Goal: Task Accomplishment & Management: Manage account settings

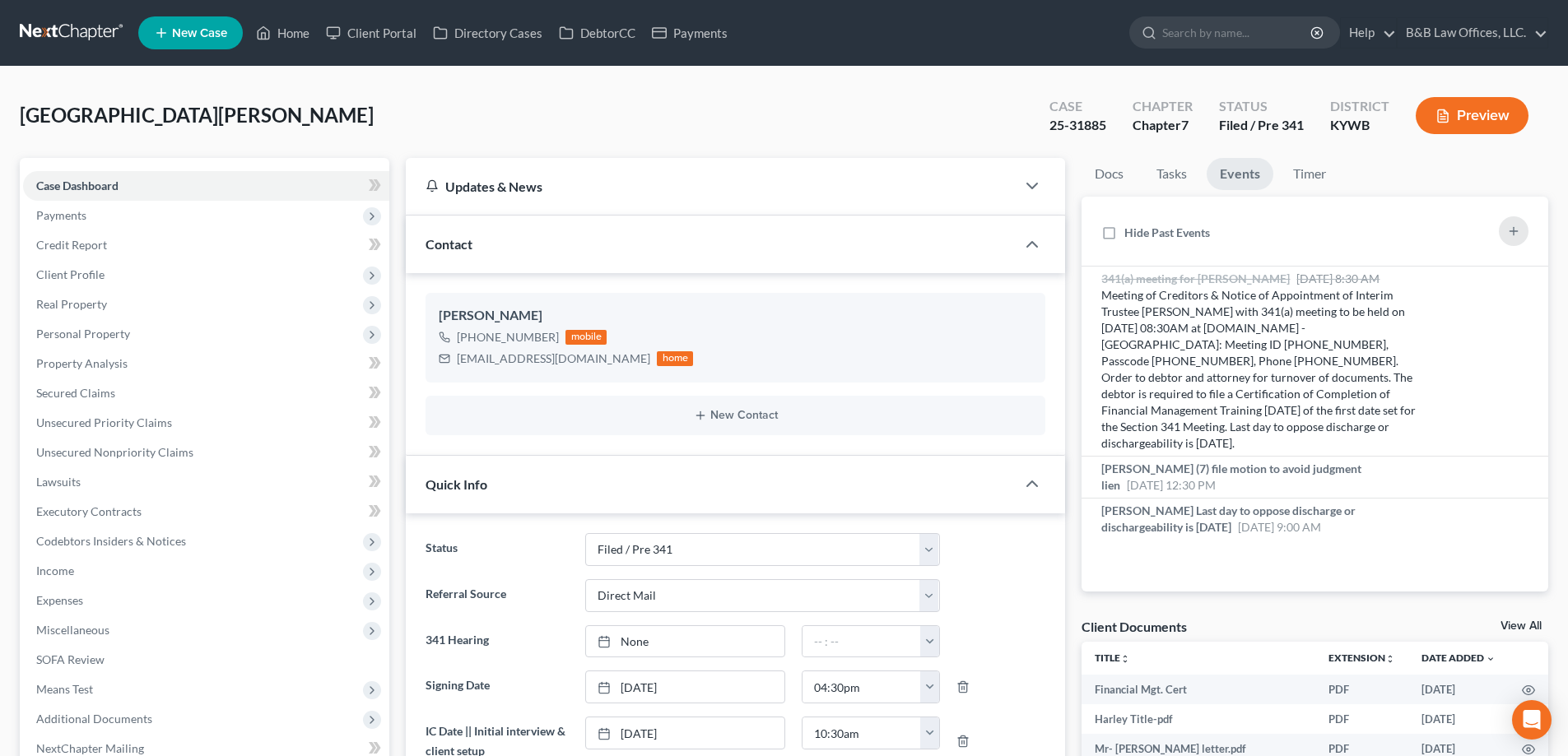
select select "7"
select select "2"
select select "0"
click at [1521, 627] on link "View All" at bounding box center [1521, 626] width 41 height 11
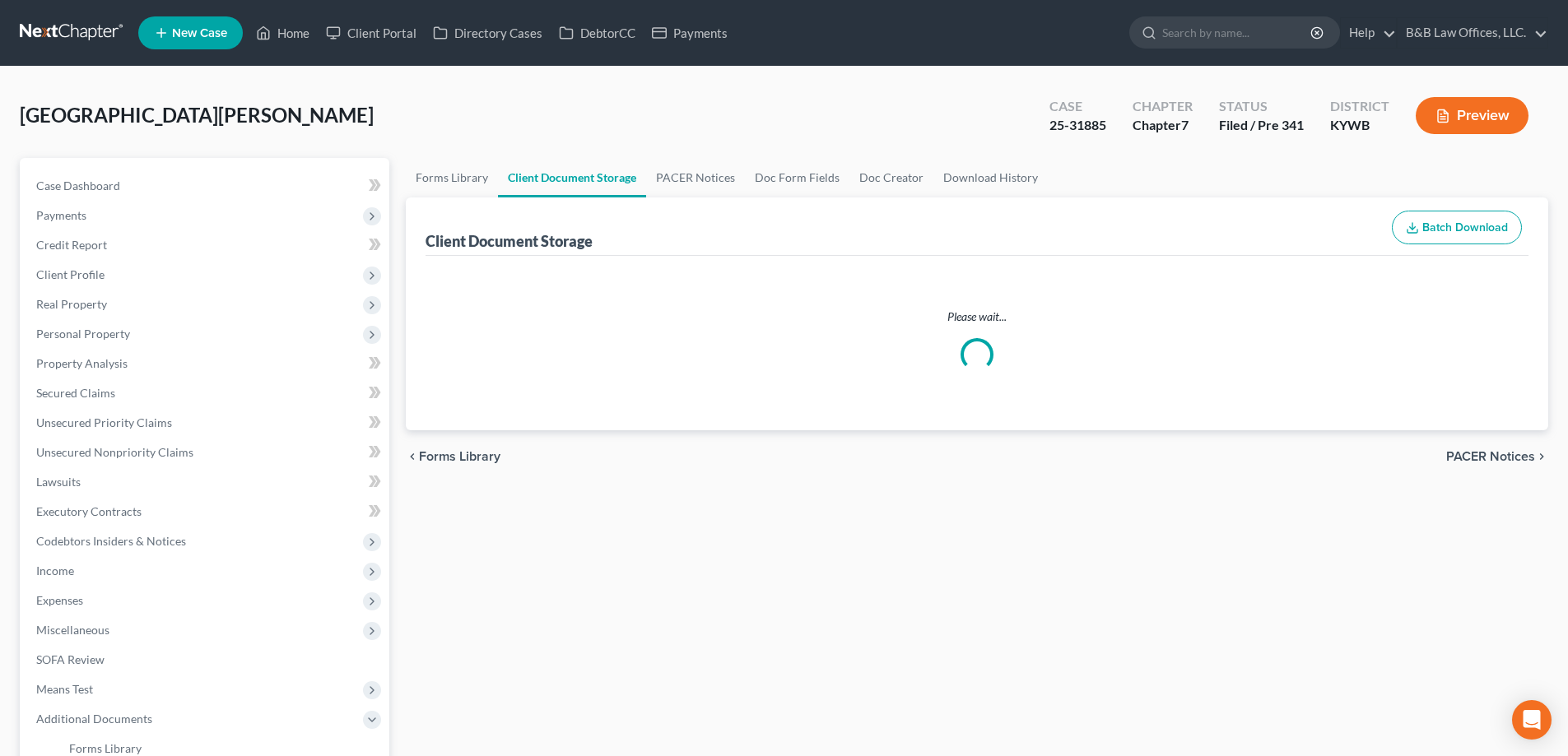
select select "7"
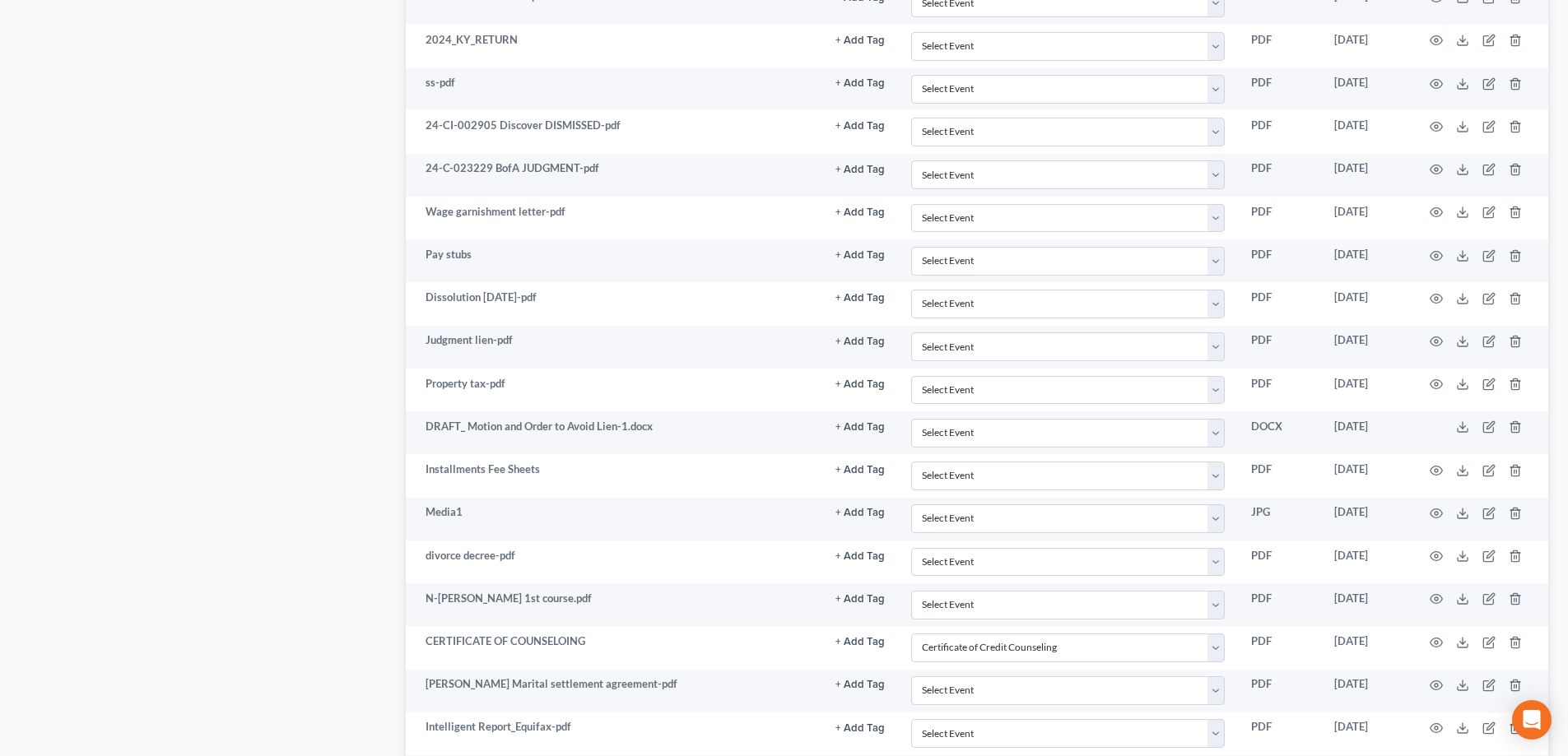
scroll to position [1399, 0]
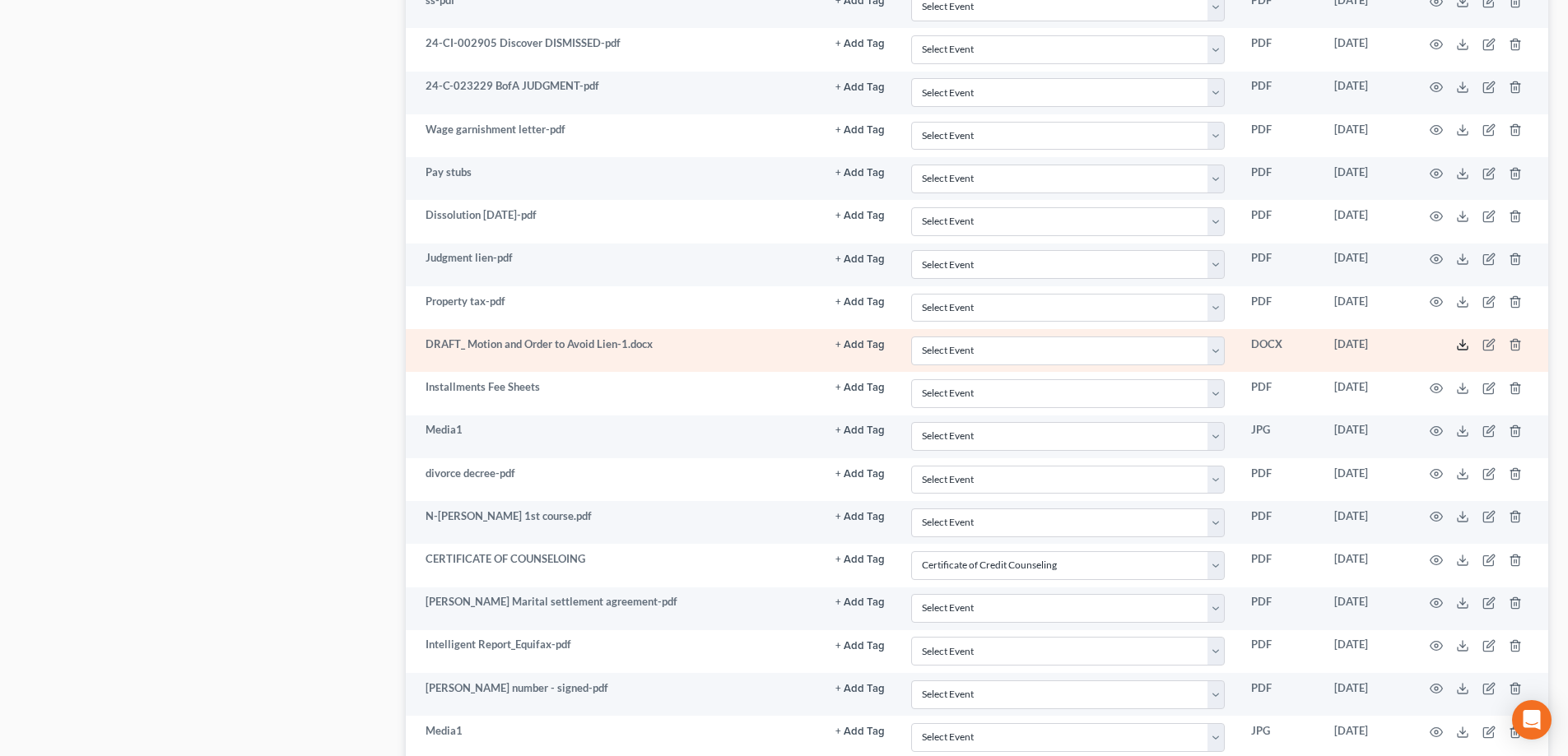
click at [1463, 341] on line at bounding box center [1463, 342] width 0 height 7
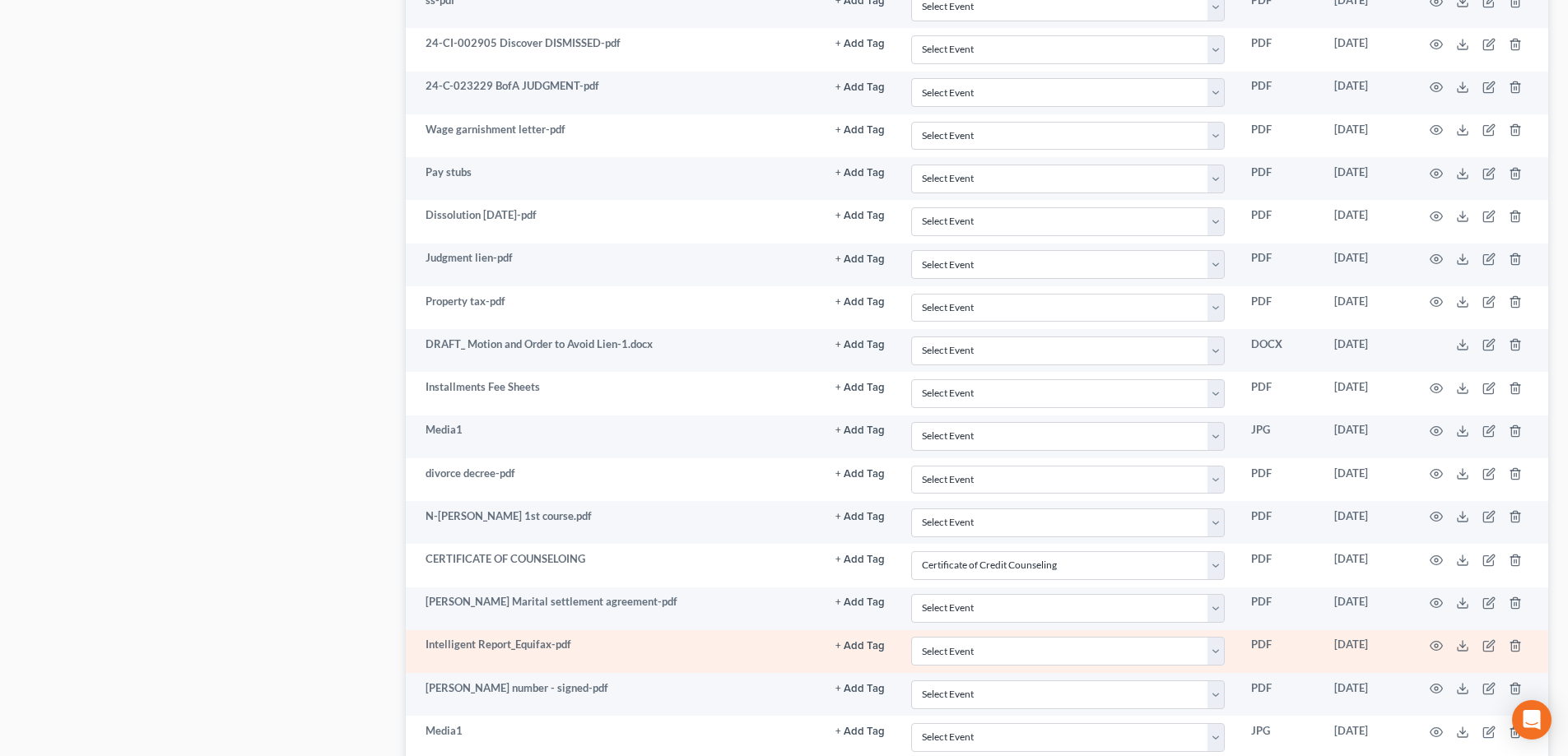
scroll to position [1482, 0]
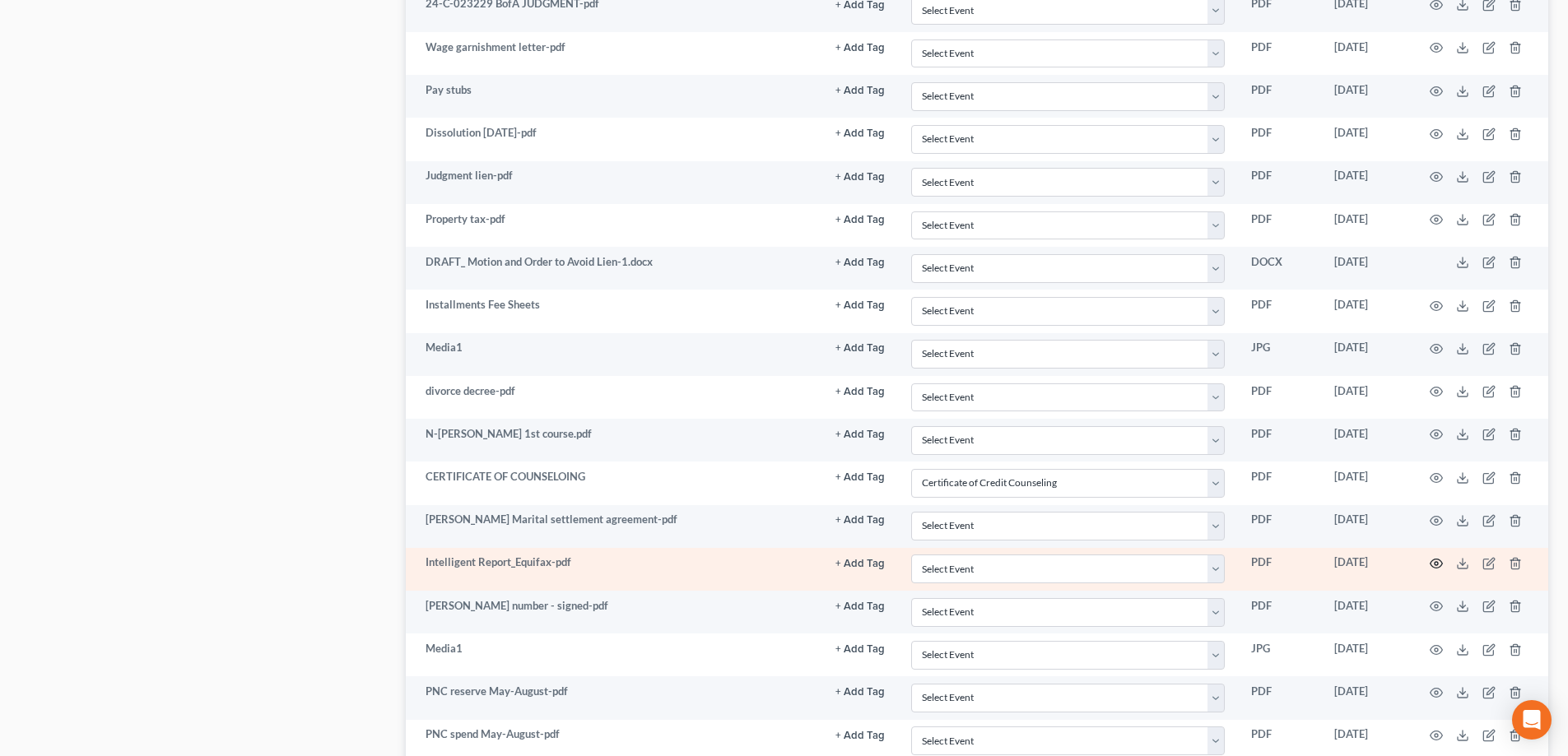
click at [1439, 566] on icon "button" at bounding box center [1437, 564] width 13 height 13
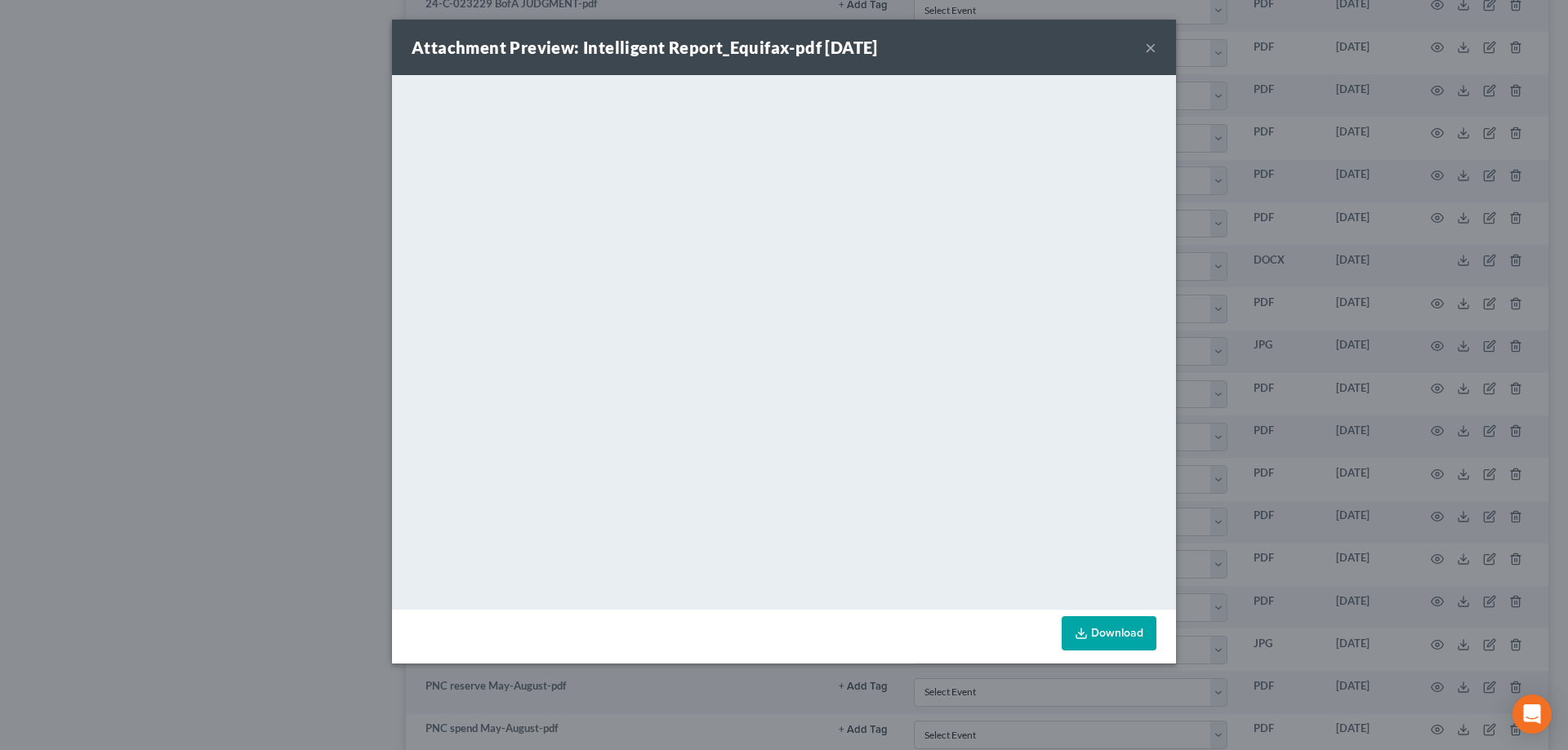
click at [1150, 47] on button "×" at bounding box center [1151, 47] width 11 height 20
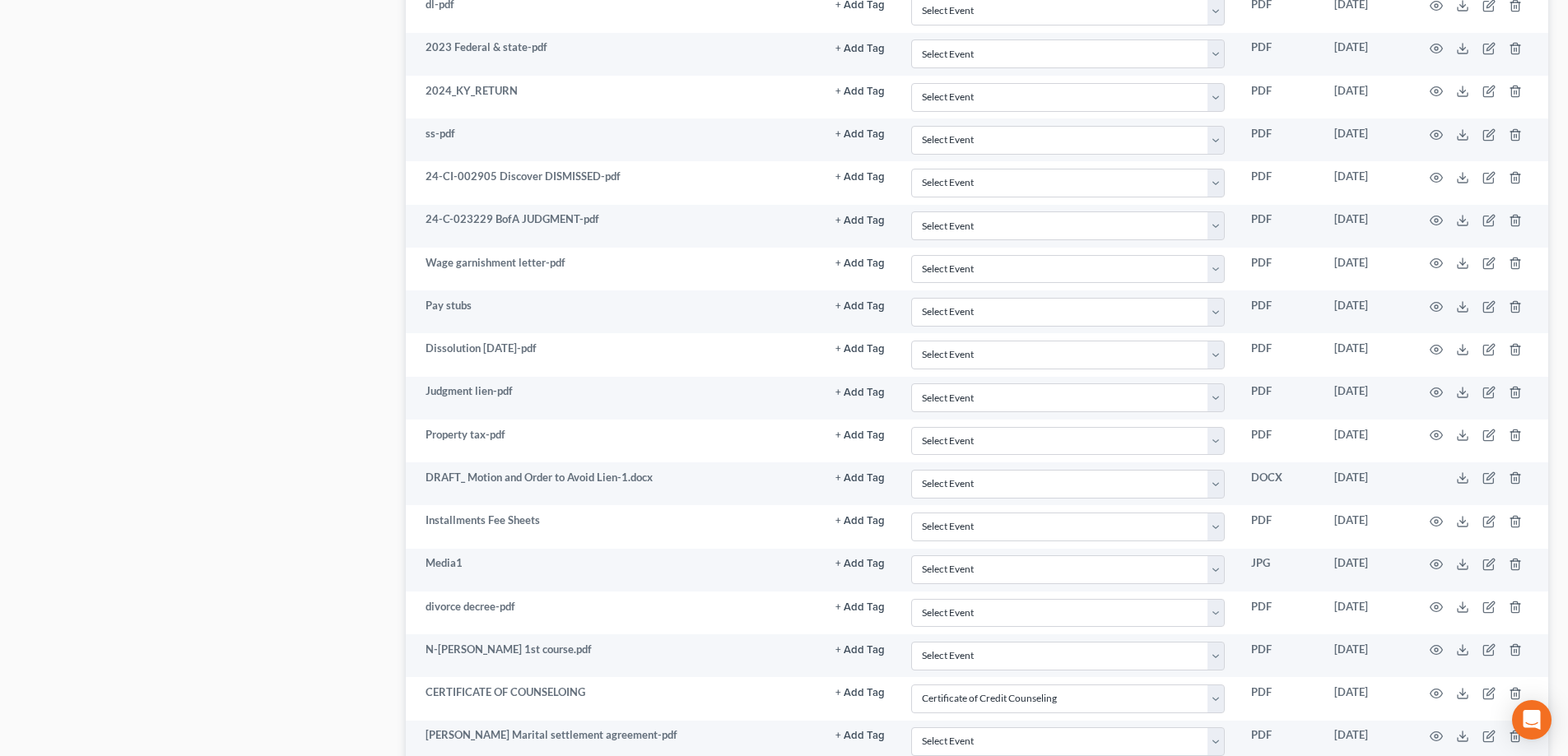
scroll to position [1294, 0]
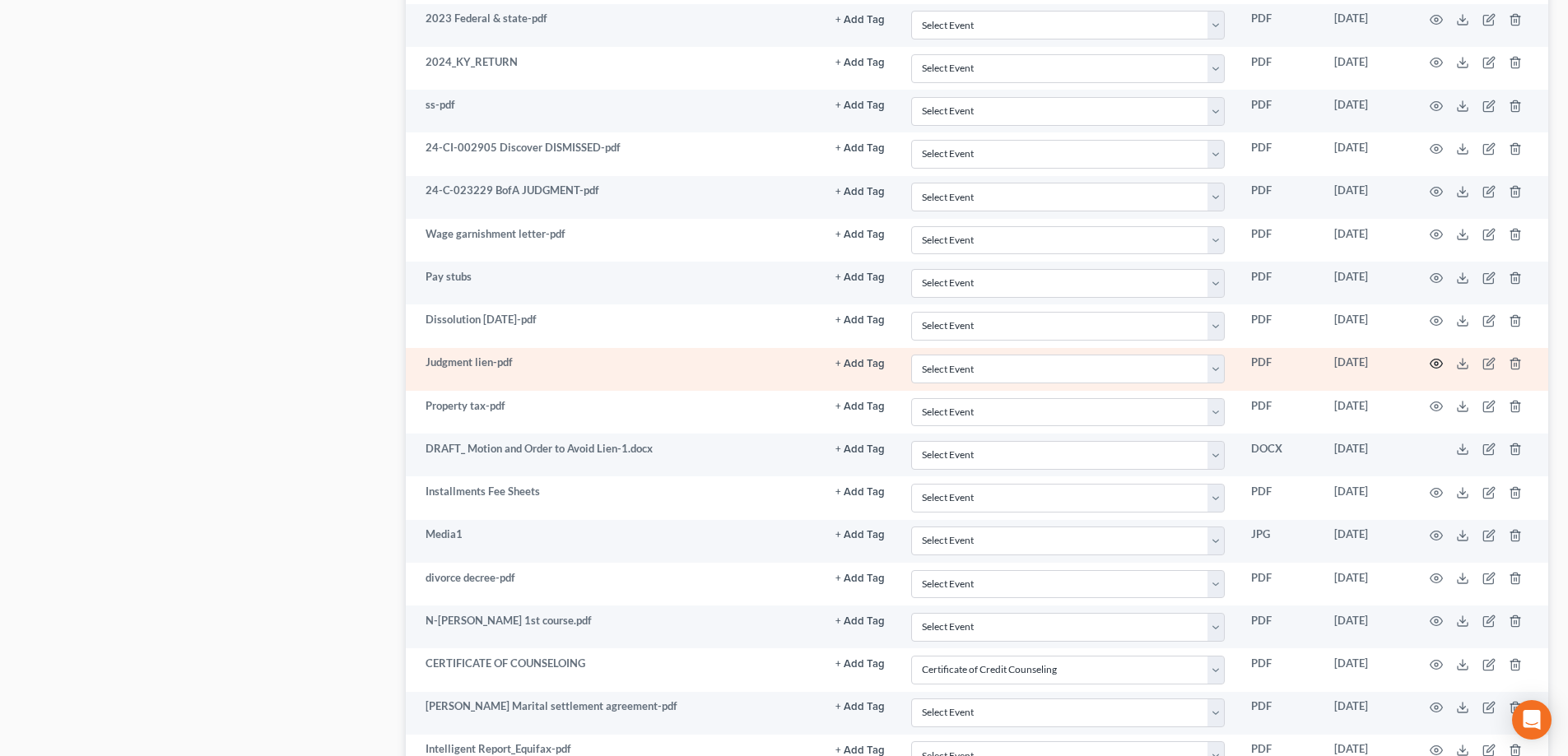
click at [1437, 361] on icon "button" at bounding box center [1437, 364] width 13 height 13
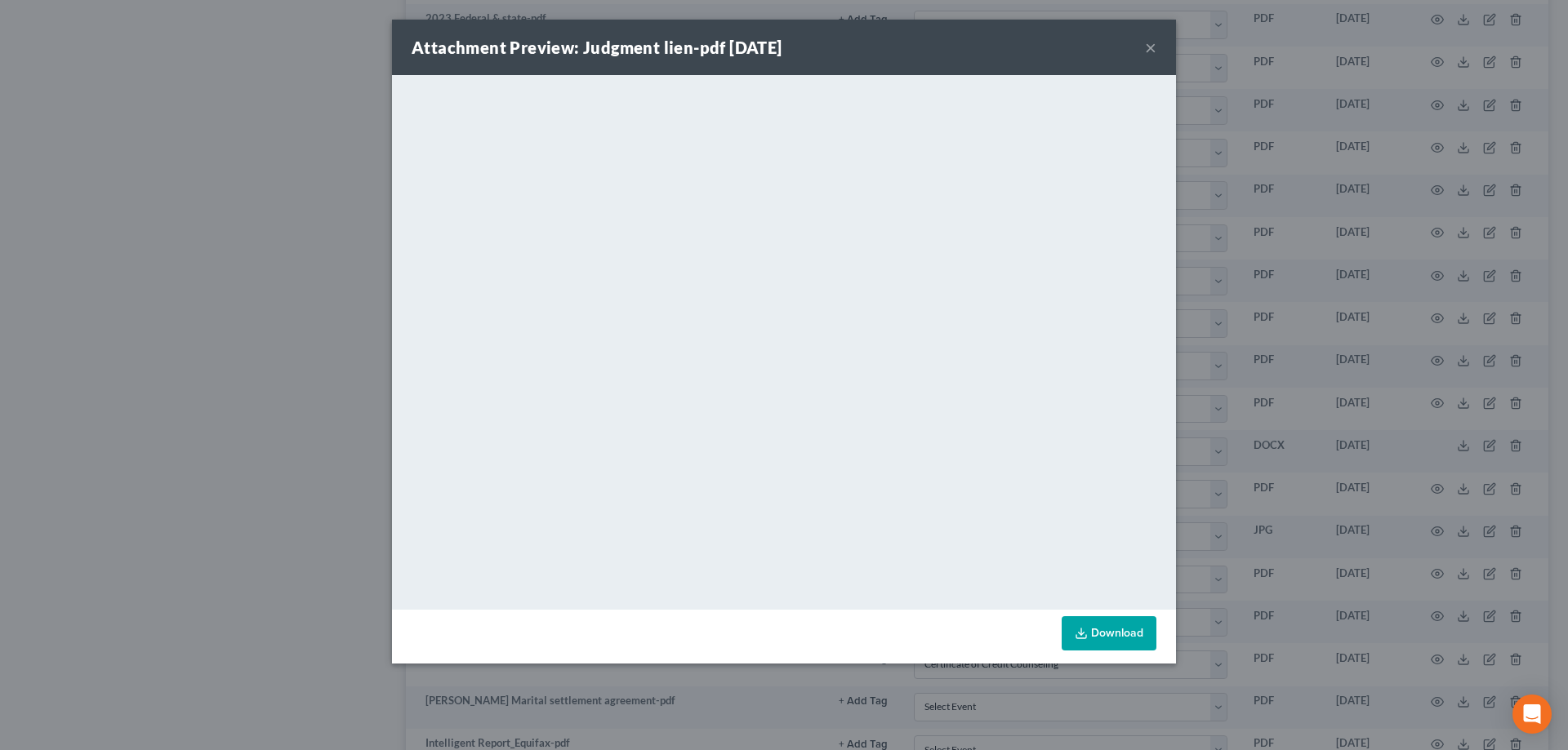
click at [1152, 47] on button "×" at bounding box center [1151, 47] width 11 height 20
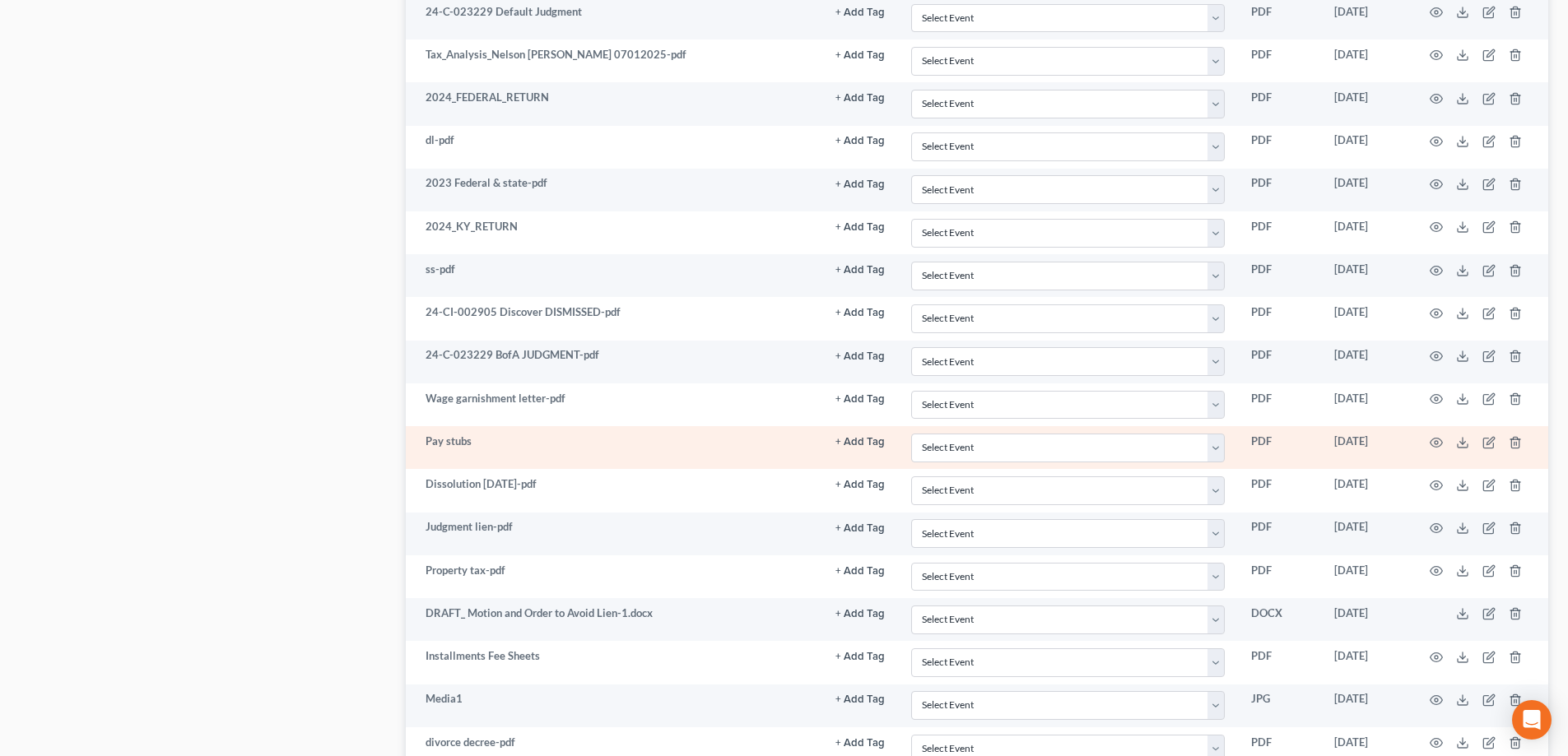
scroll to position [1212, 0]
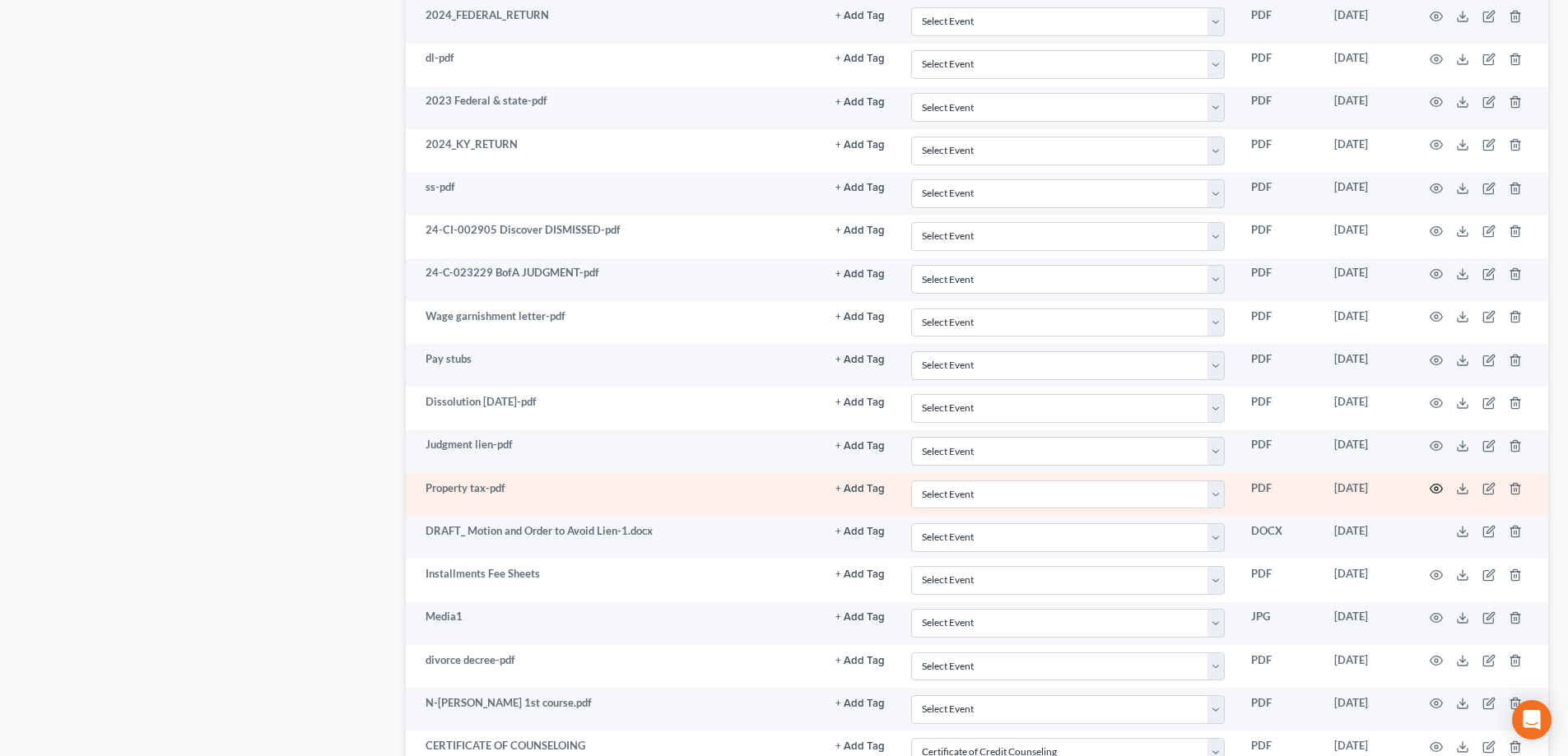
click at [1439, 486] on icon "button" at bounding box center [1437, 489] width 13 height 13
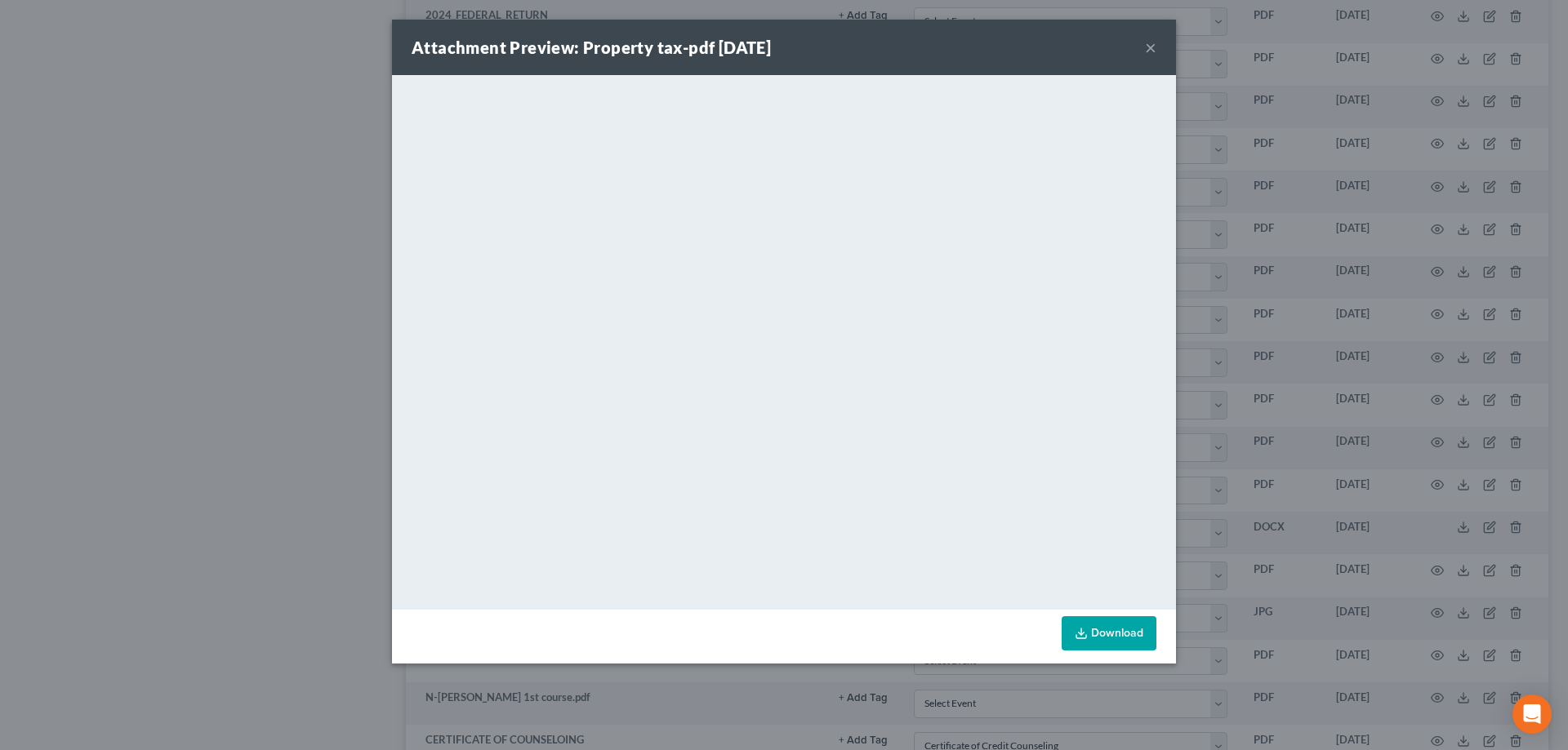
click at [1149, 45] on button "×" at bounding box center [1151, 47] width 11 height 20
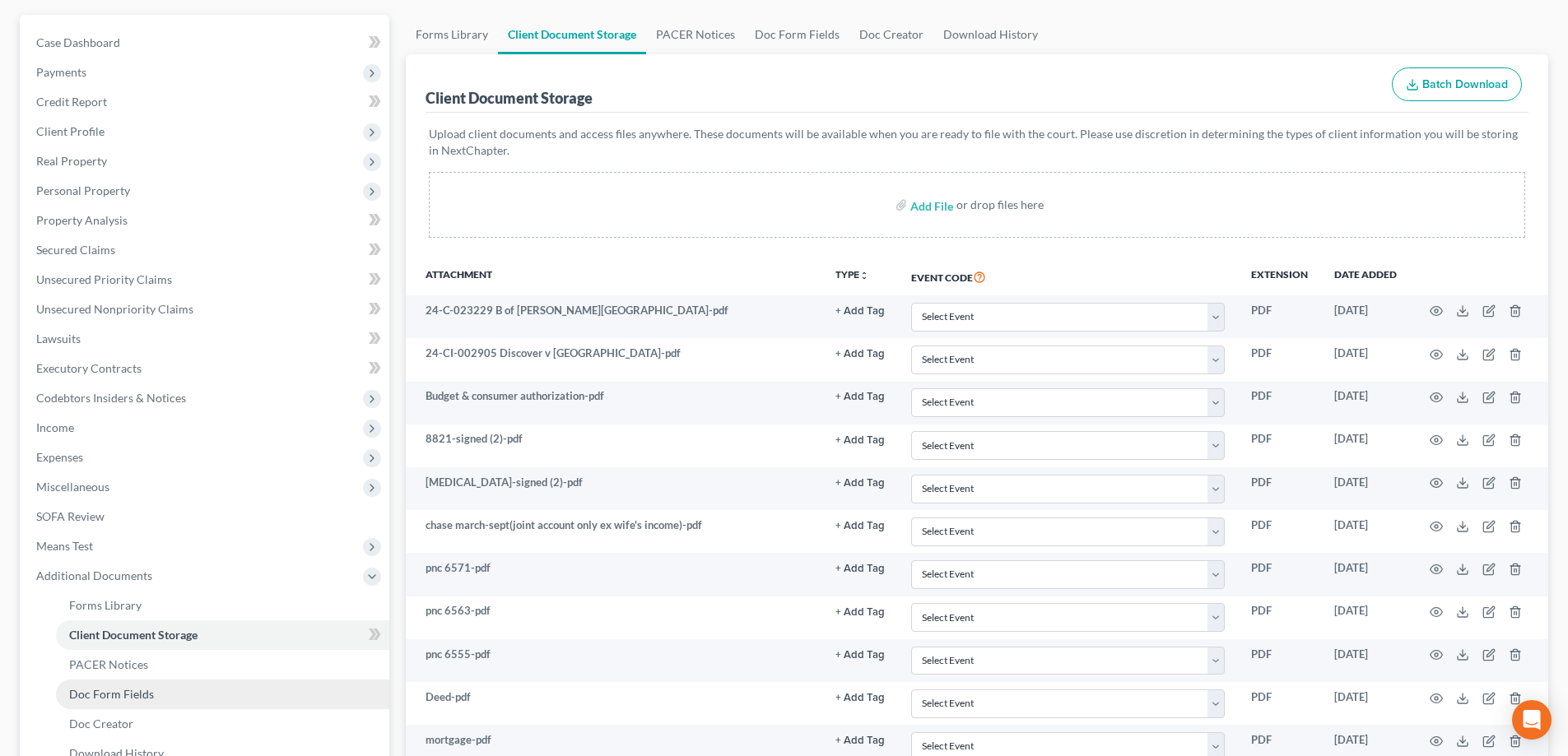
scroll to position [143, 0]
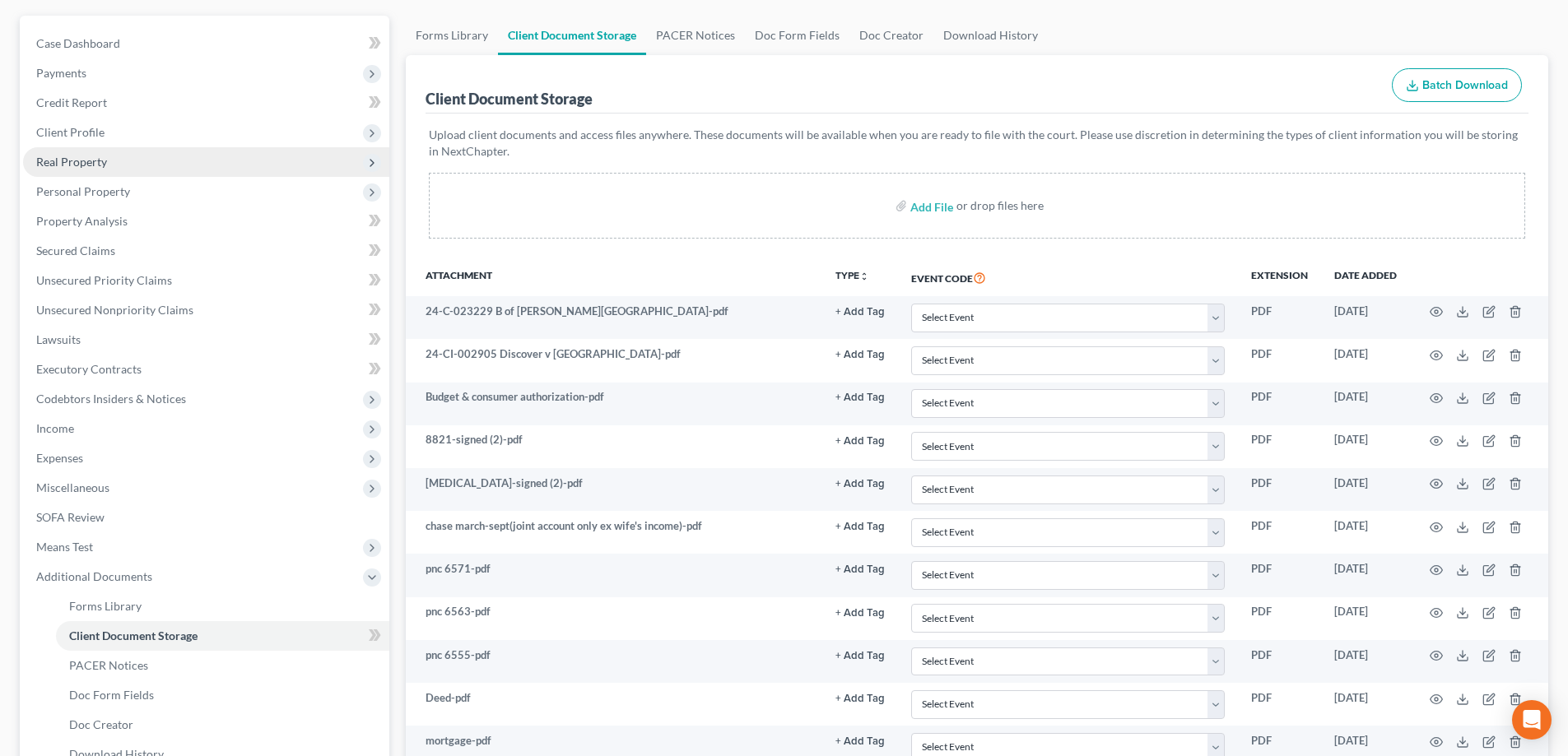
click at [126, 163] on span "Real Property" at bounding box center [206, 162] width 366 height 29
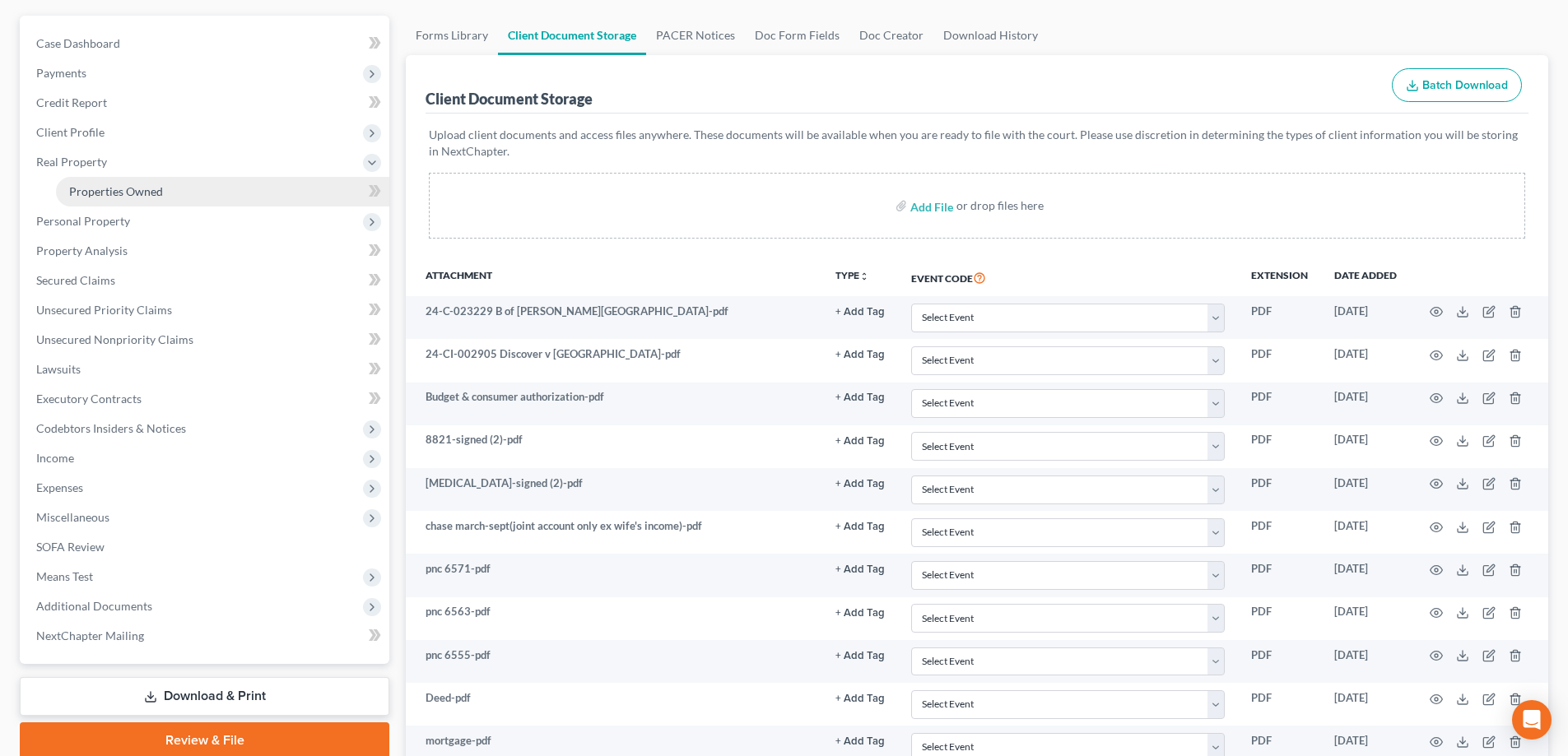
click at [135, 185] on span "Properties Owned" at bounding box center [116, 191] width 94 height 14
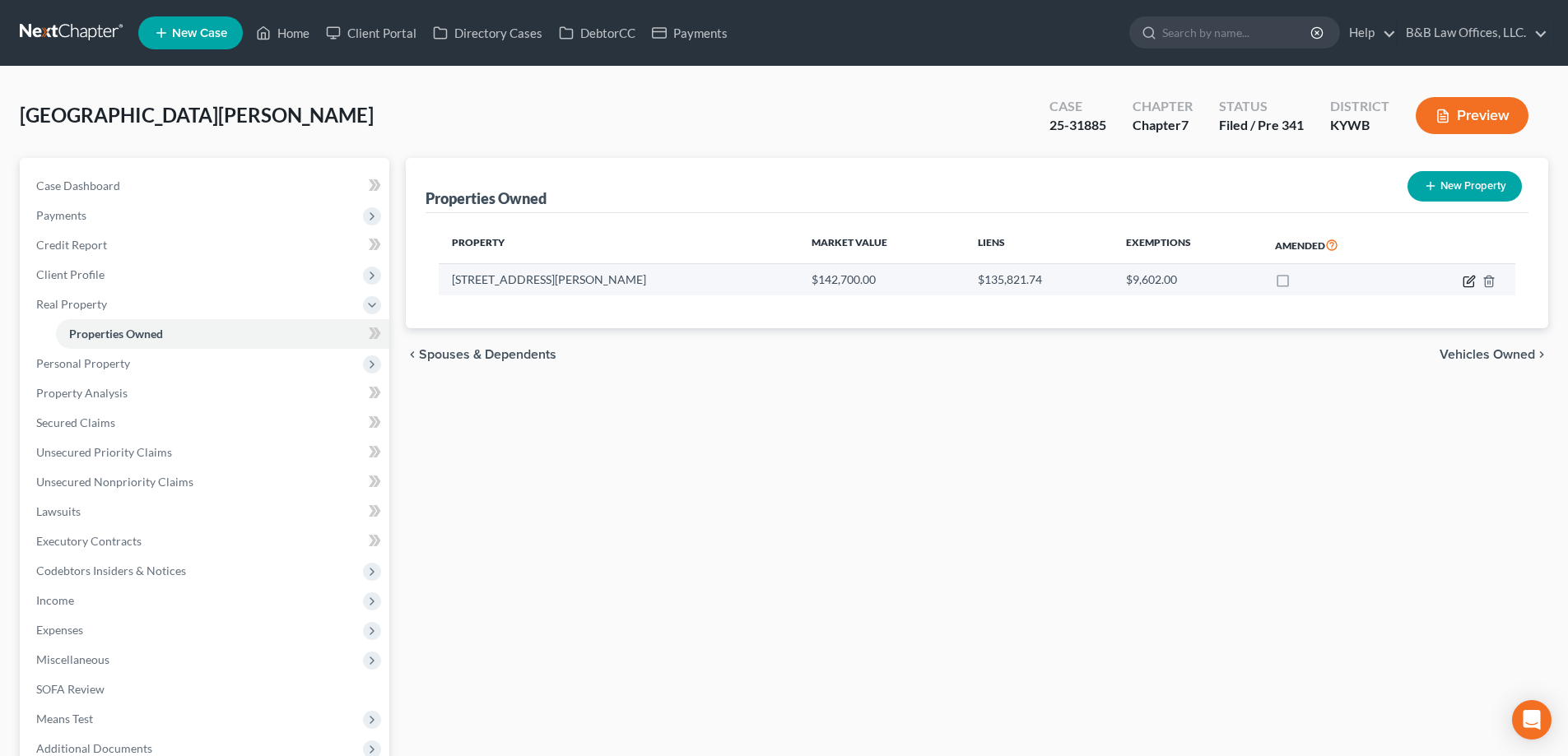
click at [1471, 275] on icon "button" at bounding box center [1470, 281] width 13 height 13
select select "18"
select select "0"
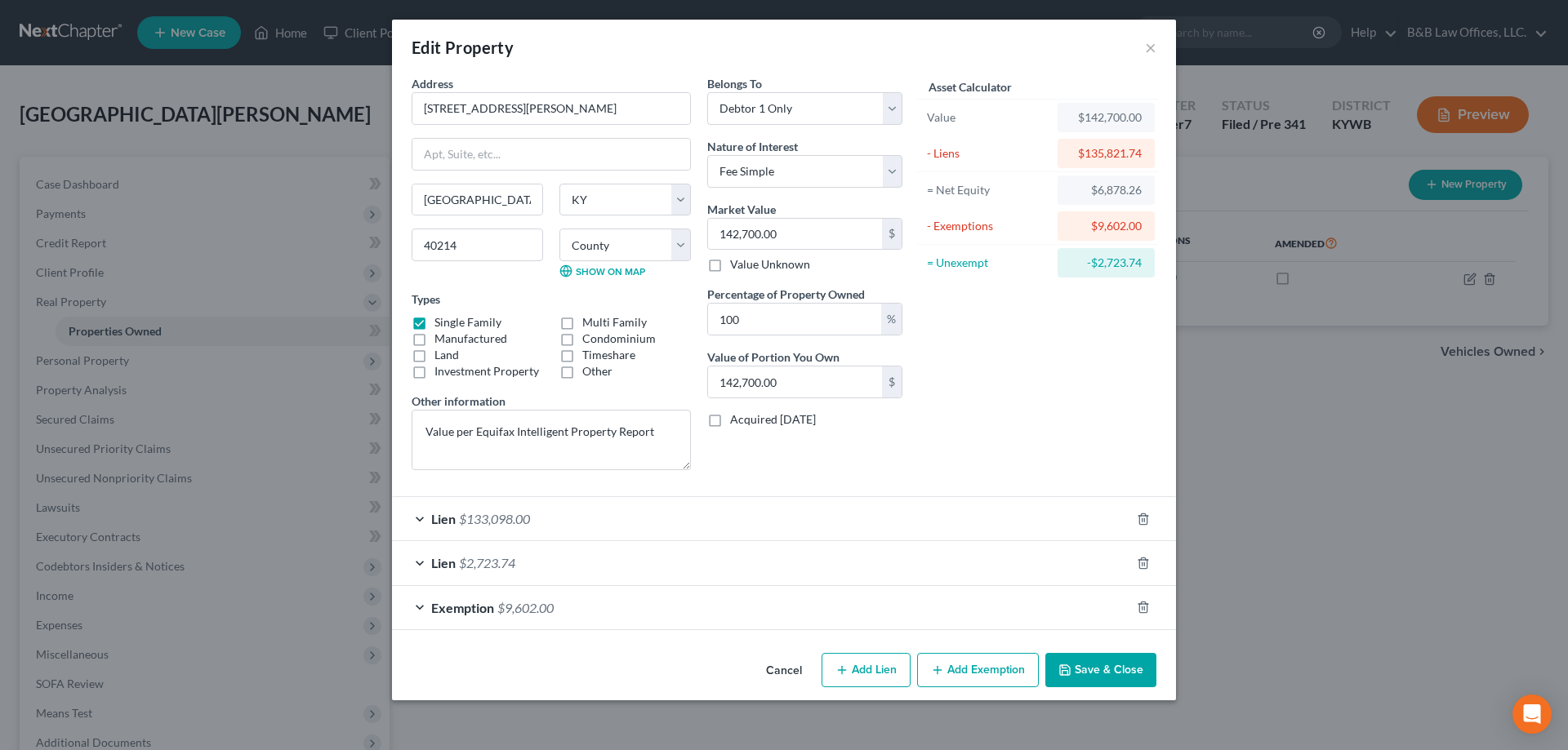
click at [467, 525] on span "$133,098.00" at bounding box center [494, 519] width 71 height 15
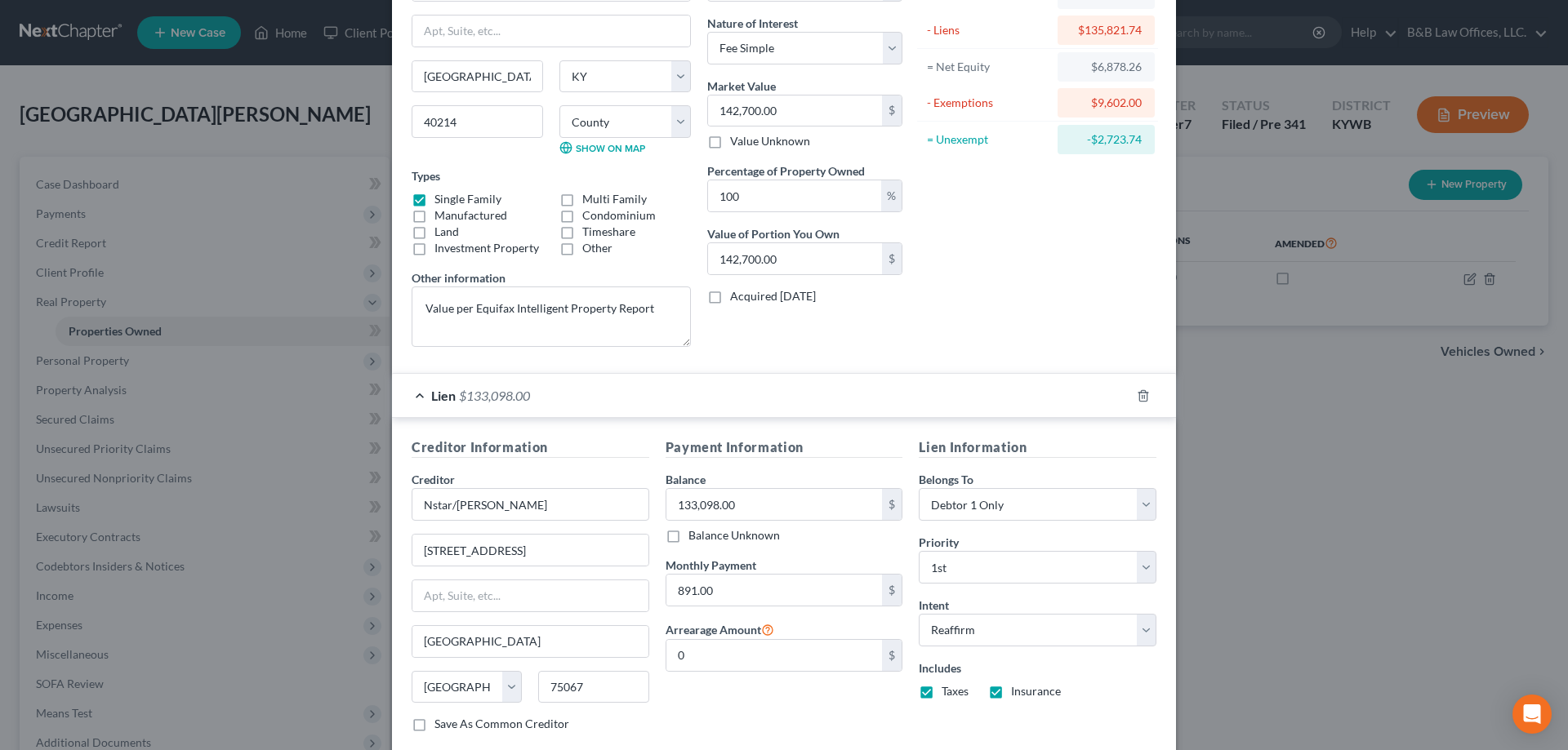
scroll to position [311, 0]
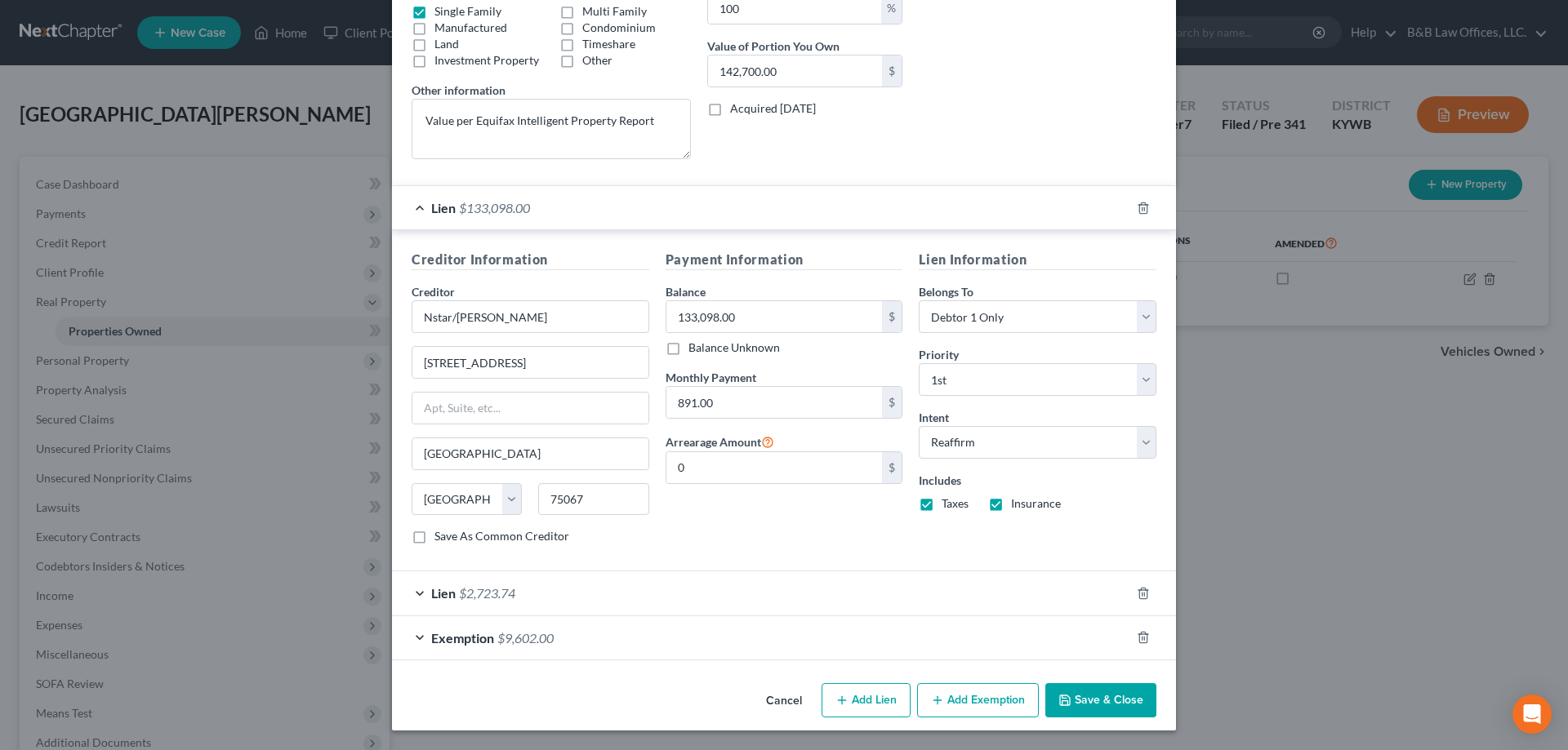
click at [785, 700] on button "Cancel" at bounding box center [784, 701] width 62 height 33
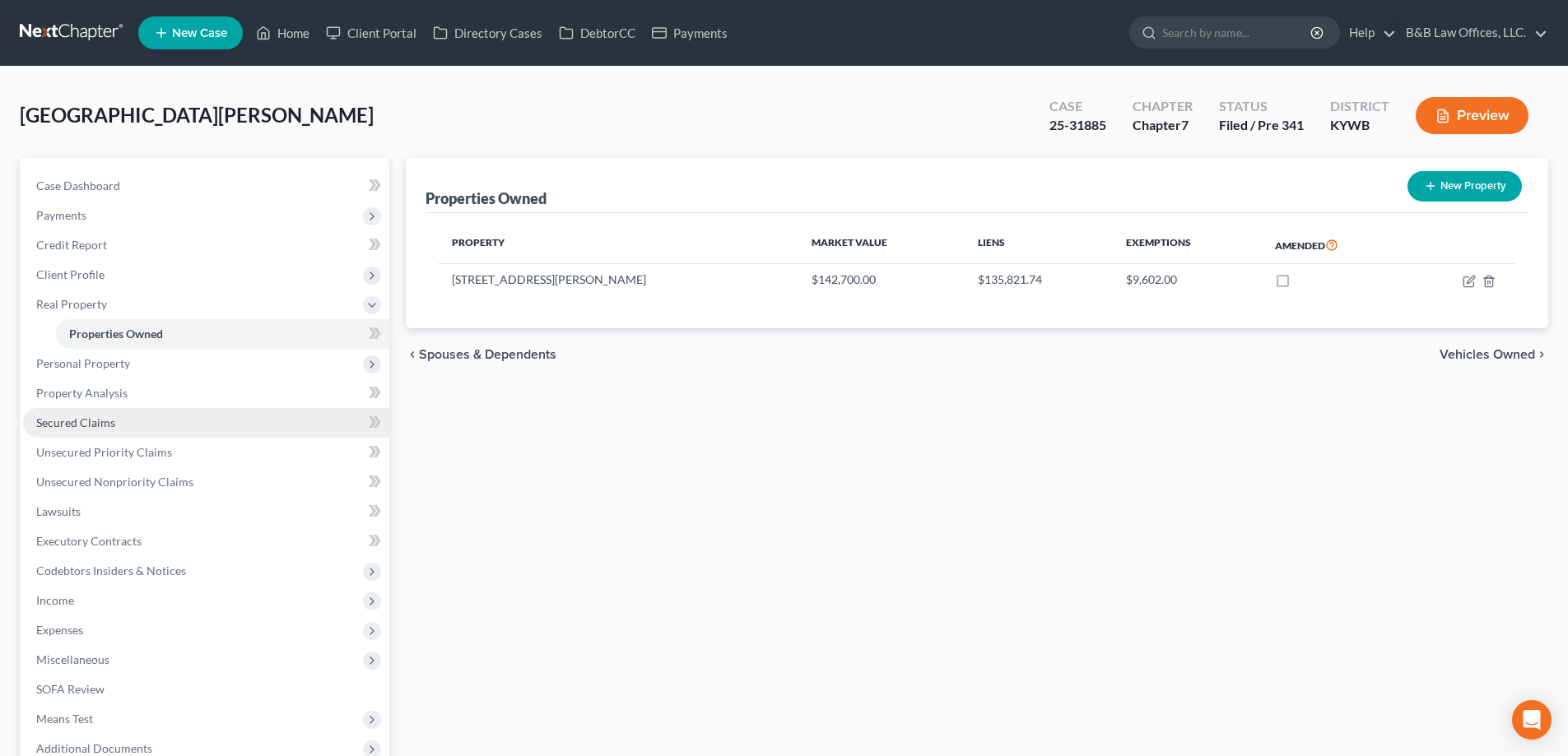
click at [73, 428] on span "Secured Claims" at bounding box center [75, 422] width 79 height 14
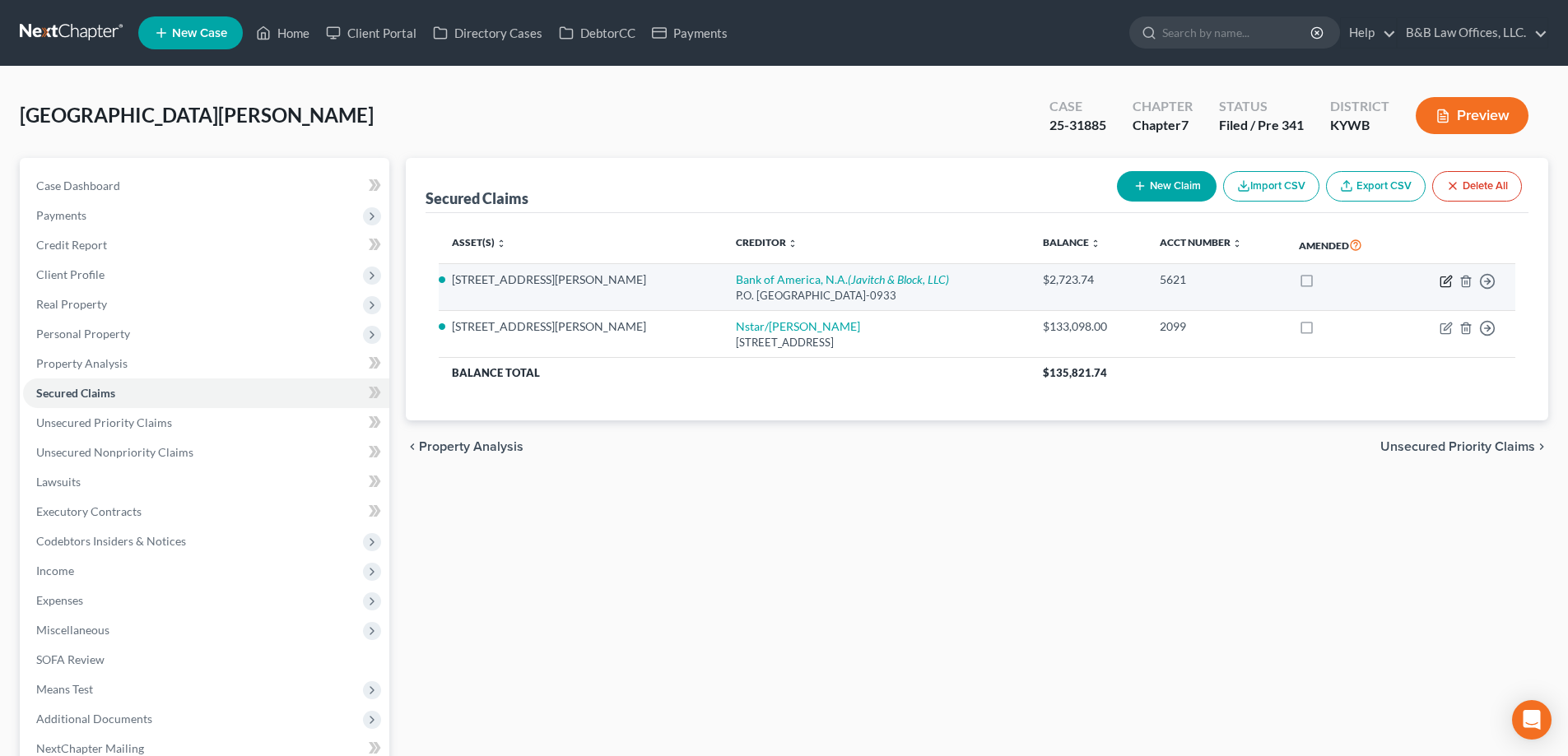
click at [1446, 278] on icon "button" at bounding box center [1446, 281] width 13 height 13
select select "45"
select select "13"
select select "3"
select select "0"
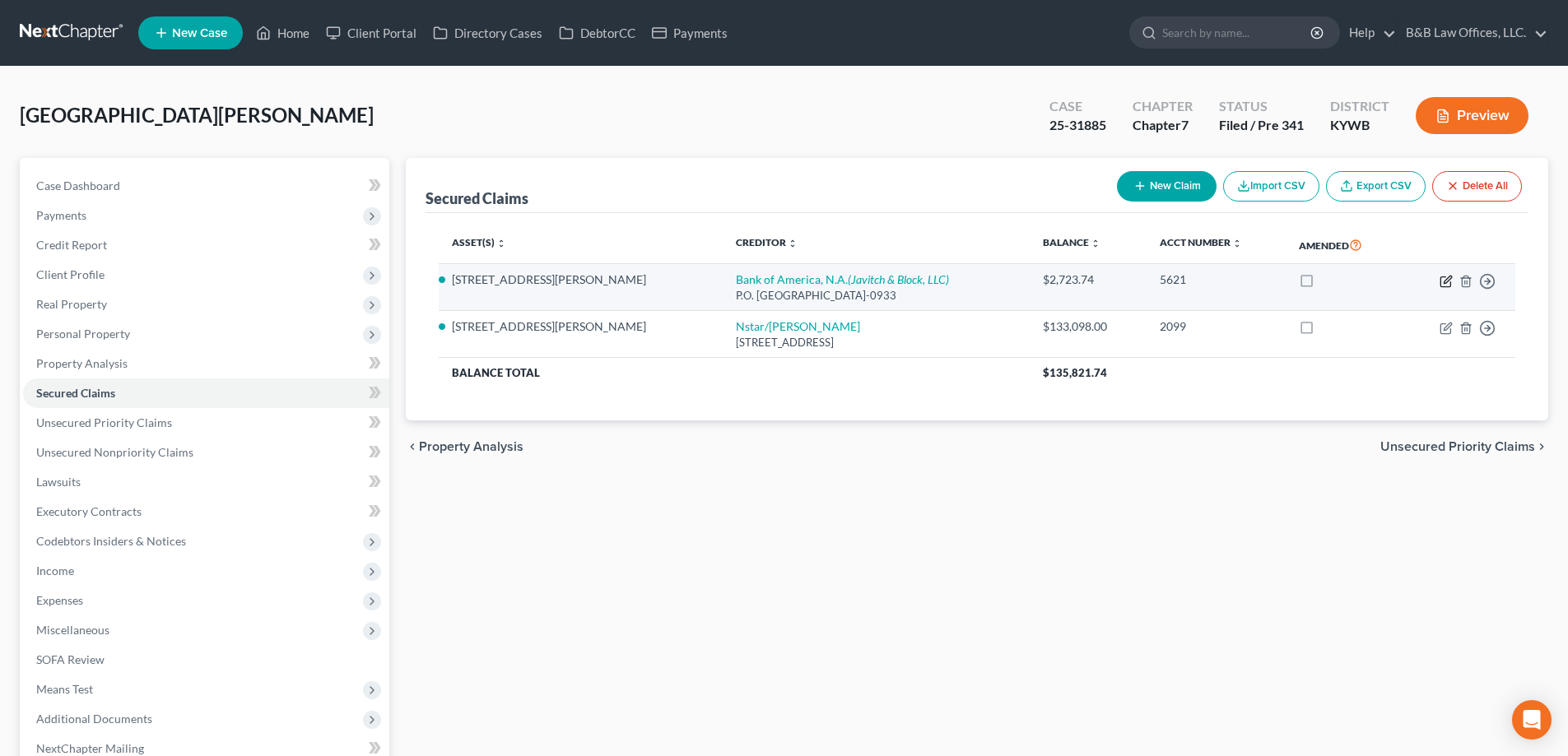
select select "0"
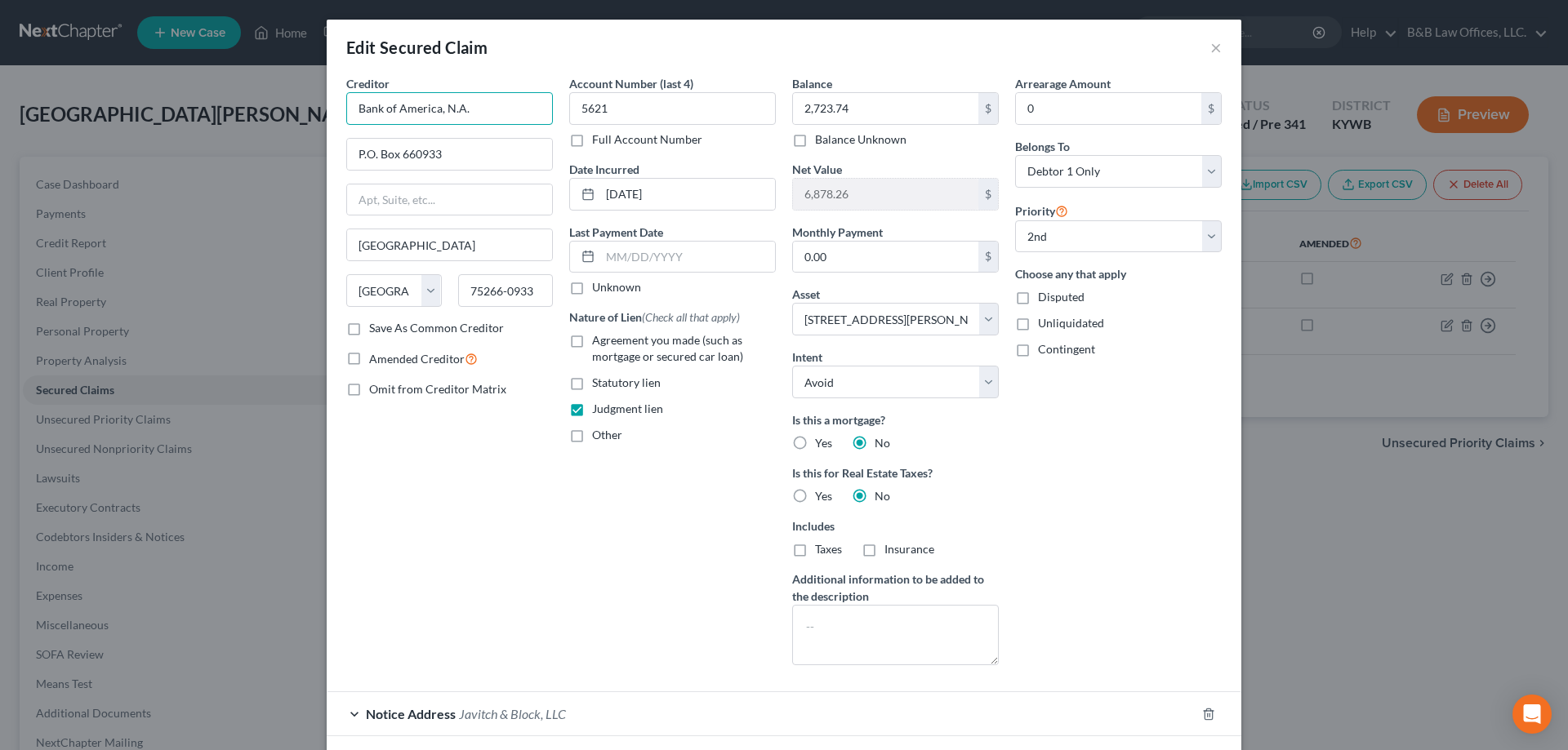
drag, startPoint x: 479, startPoint y: 113, endPoint x: 295, endPoint y: 119, distance: 184.1
click at [295, 119] on div "Edit Secured Claim × Creditor * Bank of America, N.A. P.O. Box 660933 [GEOGRAPH…" at bounding box center [784, 375] width 1568 height 750
click at [390, 708] on span "Notice Address" at bounding box center [411, 714] width 90 height 15
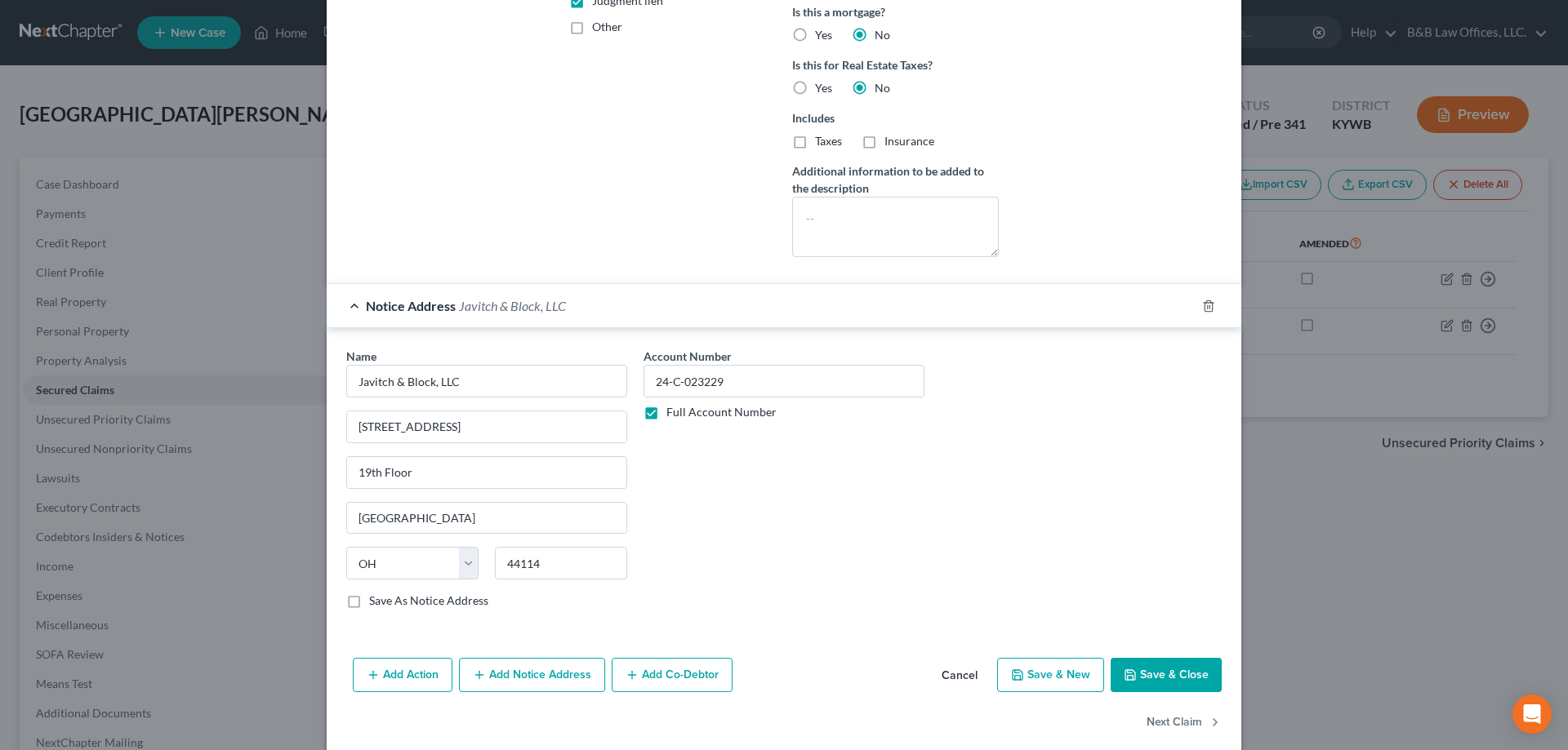
scroll to position [429, 0]
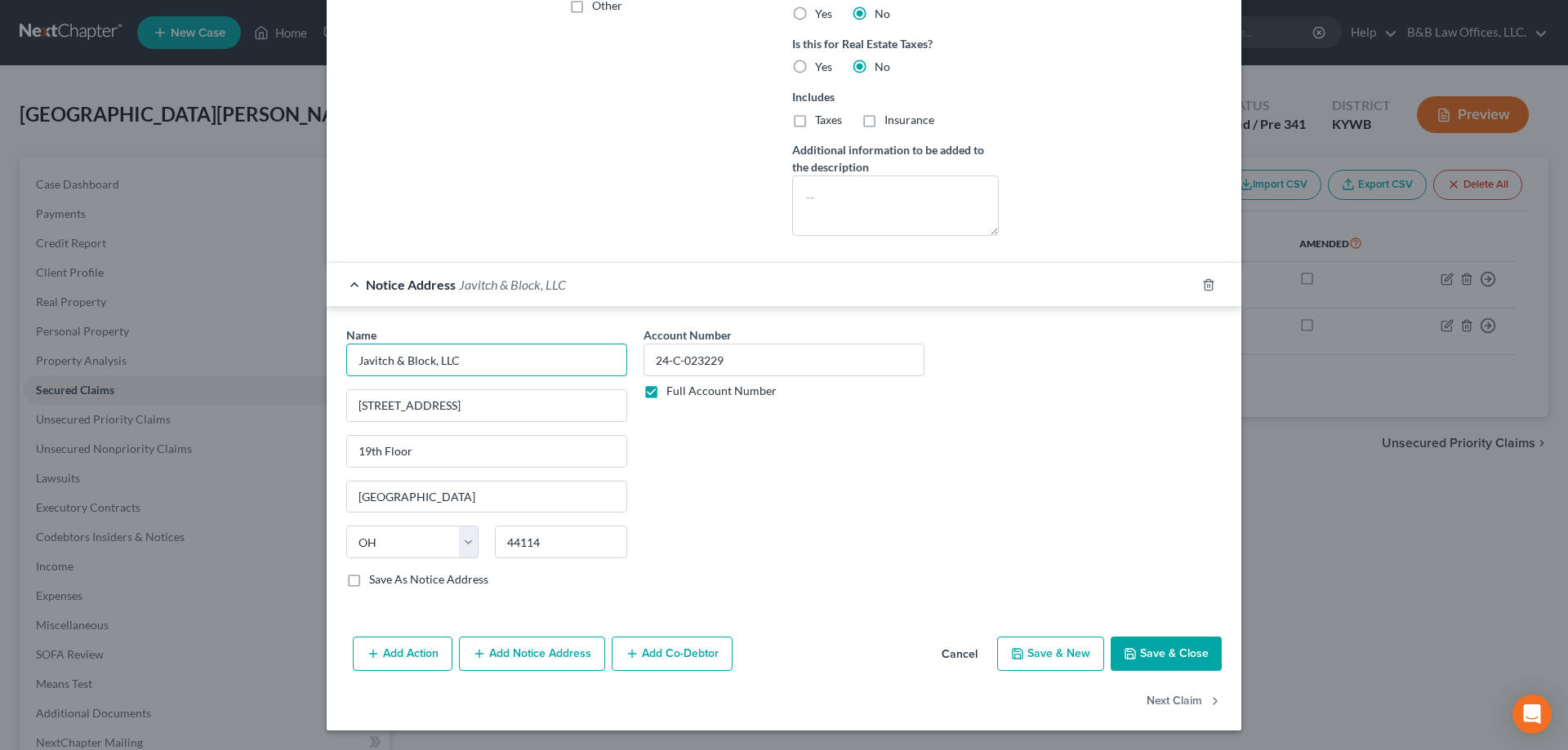
drag, startPoint x: 491, startPoint y: 350, endPoint x: 295, endPoint y: 367, distance: 196.7
click at [295, 367] on div "Edit Secured Claim × Creditor * Bank of America, N.A. P.O. Box 660933 [GEOGRAPH…" at bounding box center [784, 375] width 1568 height 750
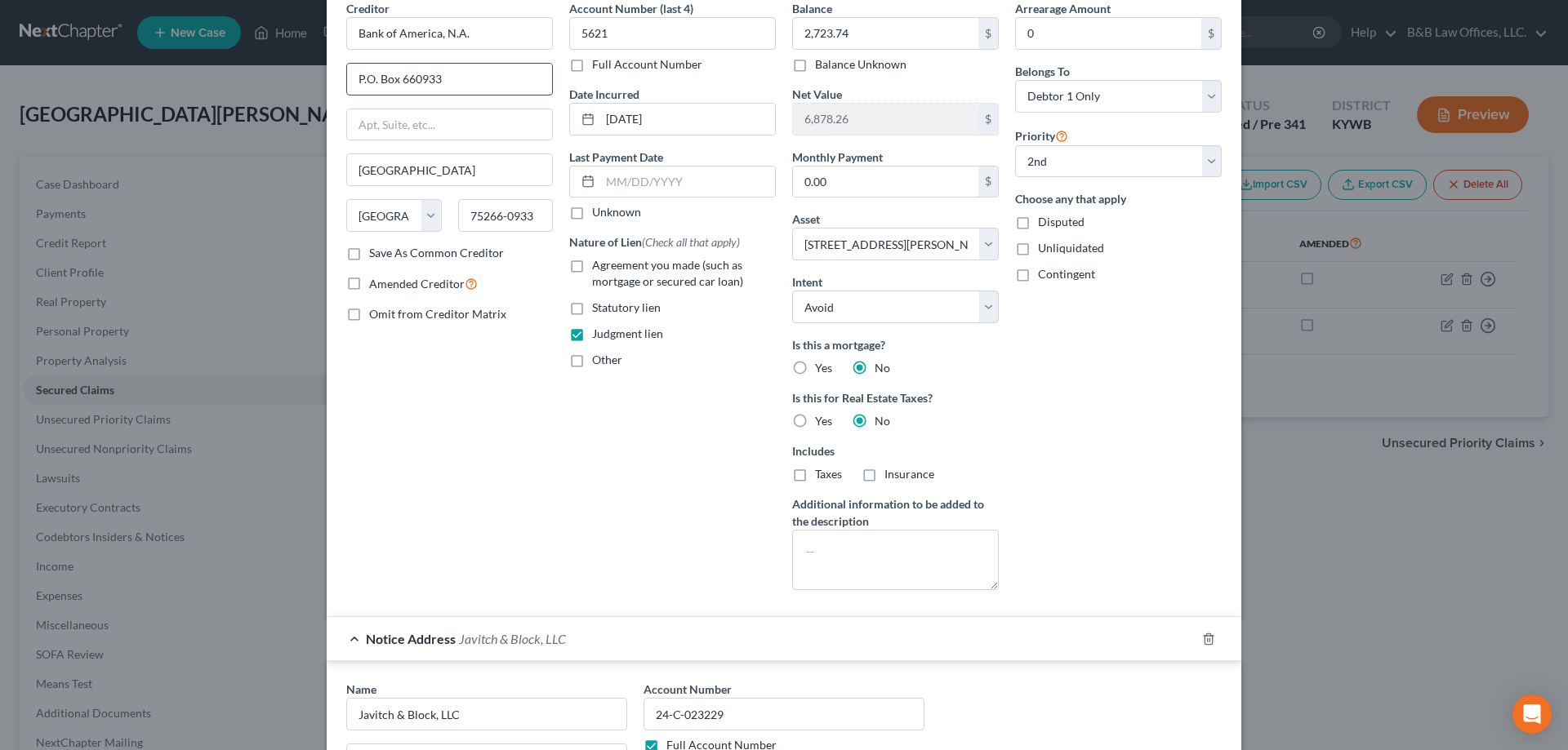
scroll to position [0, 0]
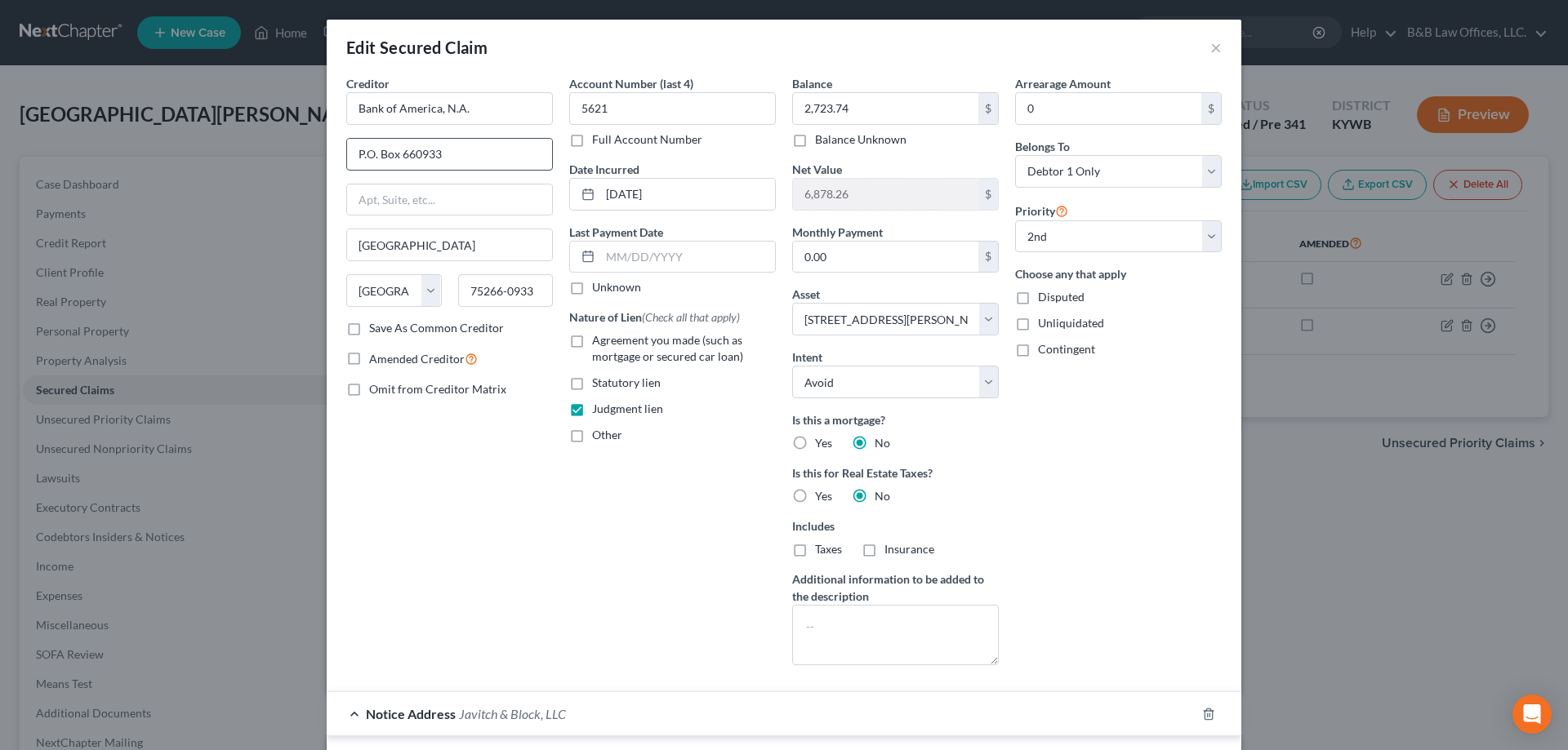
drag, startPoint x: 451, startPoint y: 161, endPoint x: 348, endPoint y: 165, distance: 103.1
click at [348, 165] on input "P.O. Box 660933" at bounding box center [449, 154] width 205 height 31
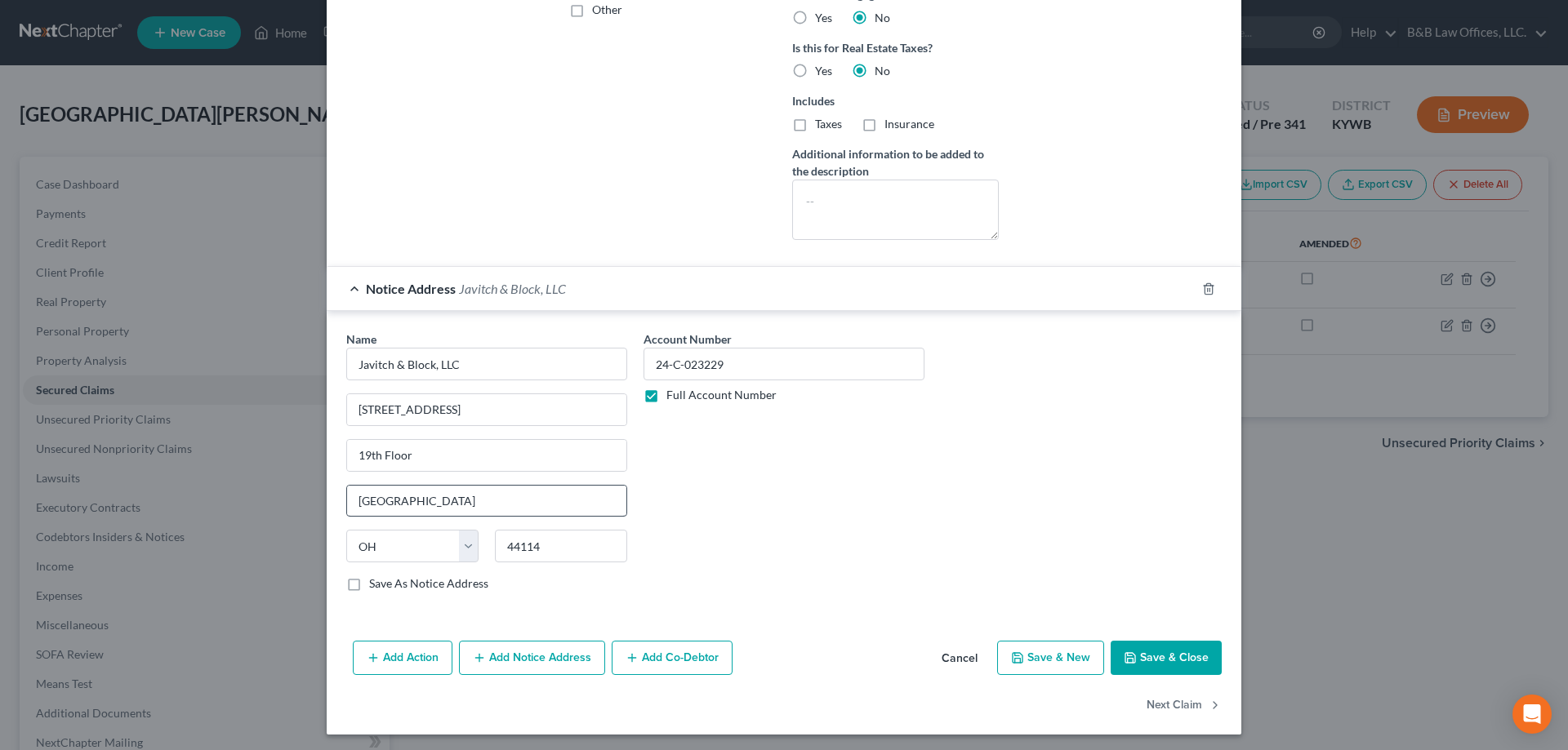
scroll to position [429, 0]
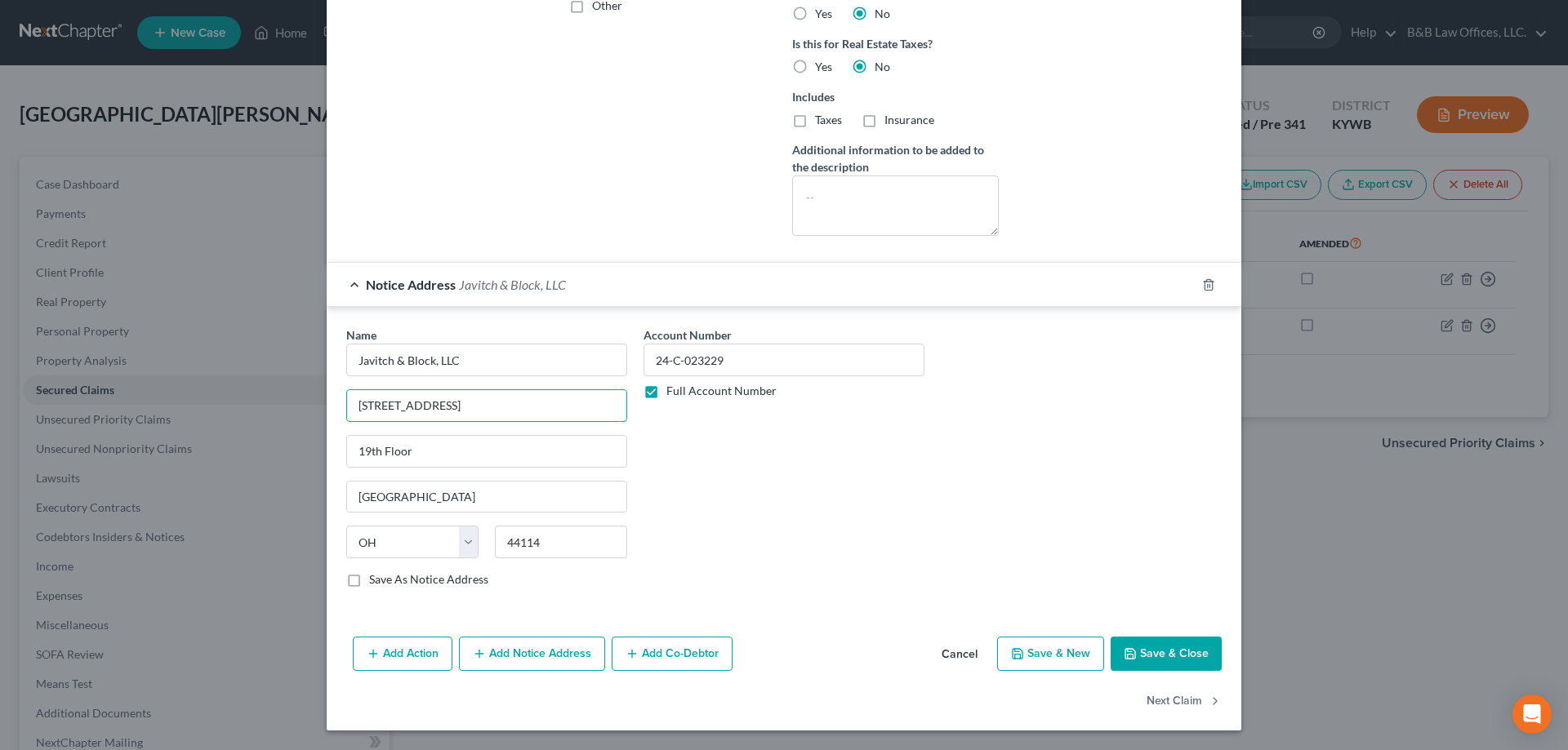
drag, startPoint x: 495, startPoint y: 406, endPoint x: 334, endPoint y: 408, distance: 161.0
click at [338, 408] on div "Name * Javitch & Block, LLC [GEOGRAPHIC_DATA][US_STATE] CO [GEOGRAPHIC_DATA] [G…" at bounding box center [486, 463] width 297 height 275
drag, startPoint x: 464, startPoint y: 461, endPoint x: 337, endPoint y: 463, distance: 127.0
click at [338, 463] on div "Name * Javitch & Block, LLC [GEOGRAPHIC_DATA][US_STATE] CO [GEOGRAPHIC_DATA] [G…" at bounding box center [486, 463] width 297 height 275
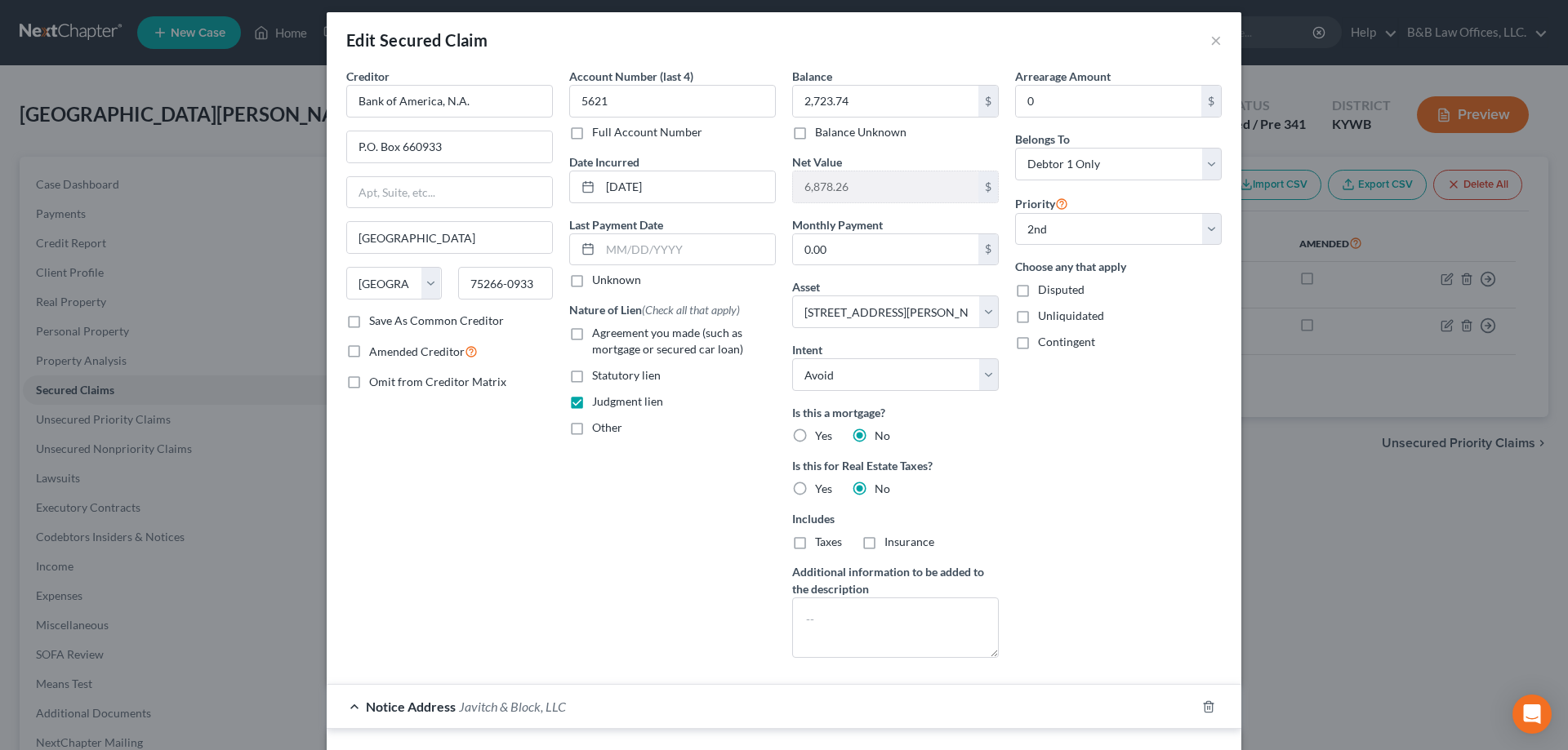
scroll to position [0, 0]
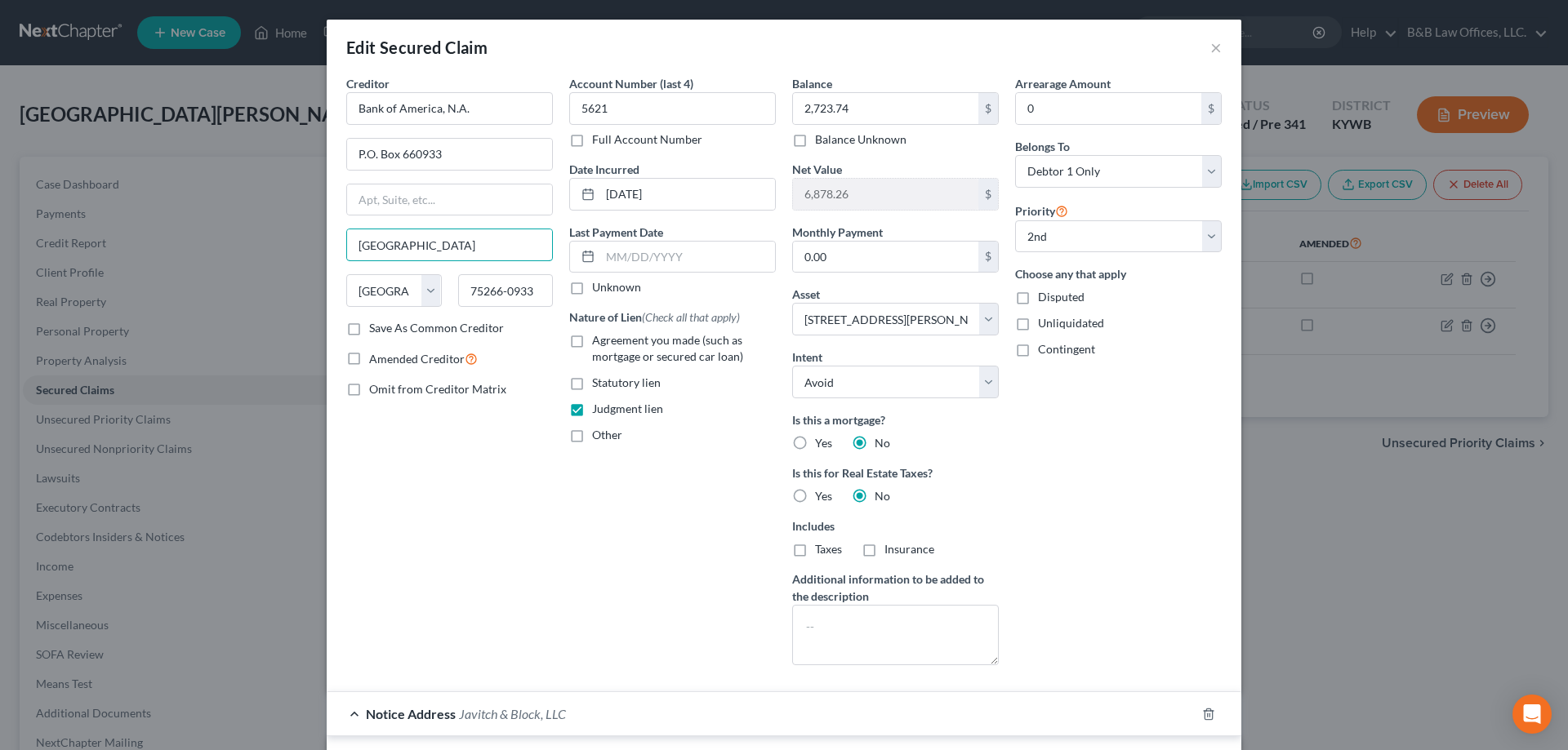
drag, startPoint x: 416, startPoint y: 242, endPoint x: 312, endPoint y: 254, distance: 104.7
click at [312, 253] on div "Edit Secured Claim × Creditor * Bank of America, N.A. P.O. Box 660933 [GEOGRAPH…" at bounding box center [784, 375] width 1568 height 750
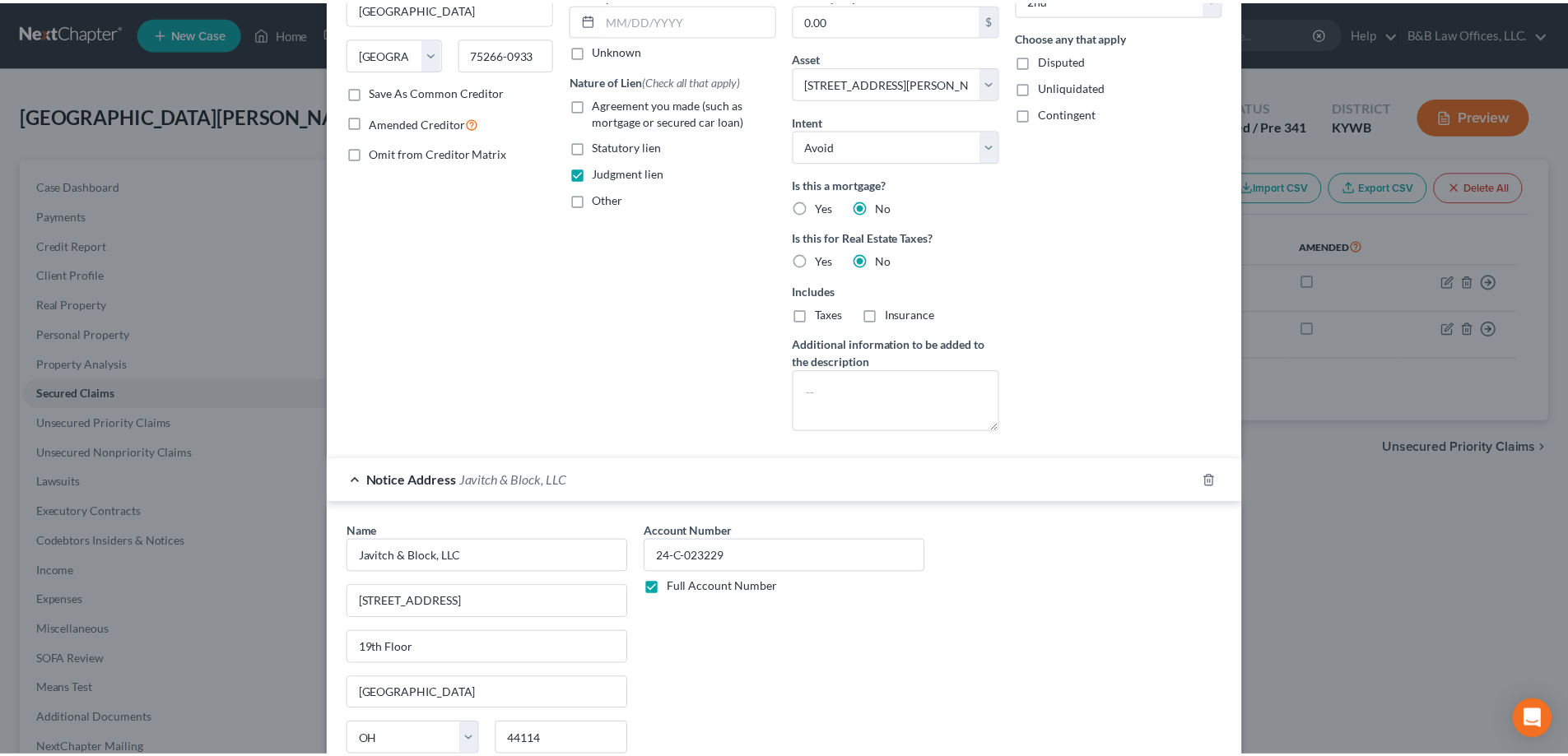
scroll to position [433, 0]
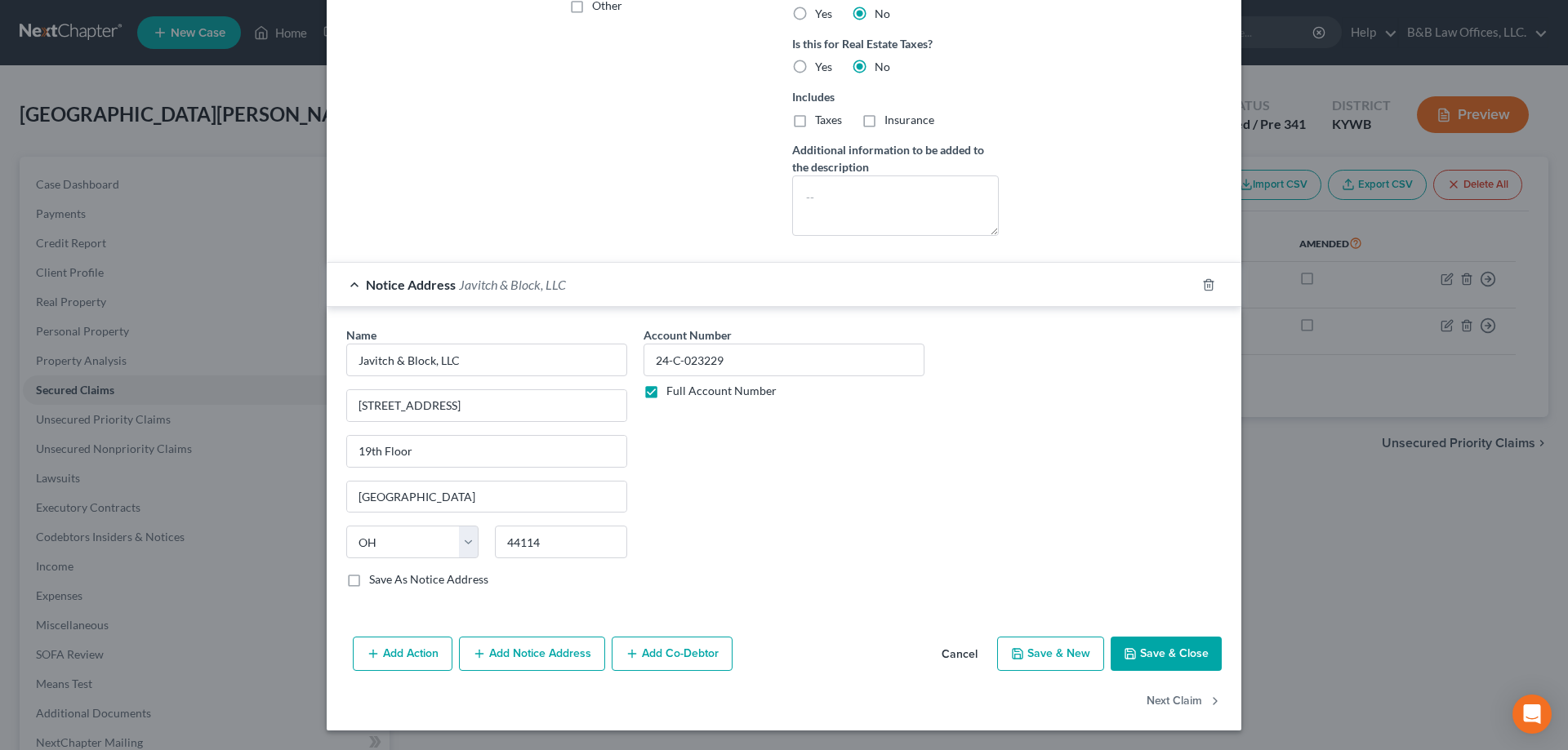
click at [968, 658] on button "Cancel" at bounding box center [960, 655] width 62 height 33
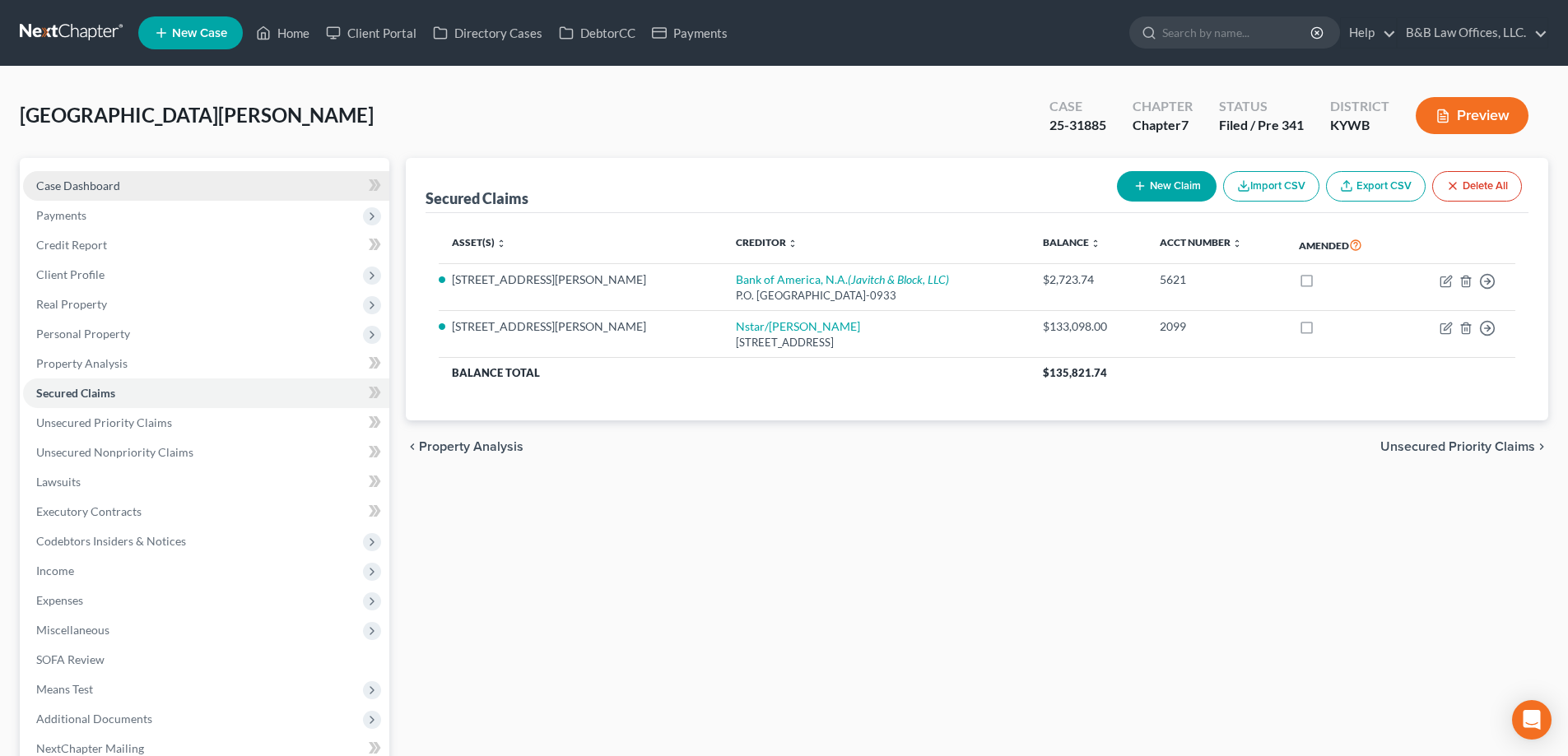
click at [161, 174] on link "Case Dashboard" at bounding box center [206, 185] width 366 height 29
select select "2"
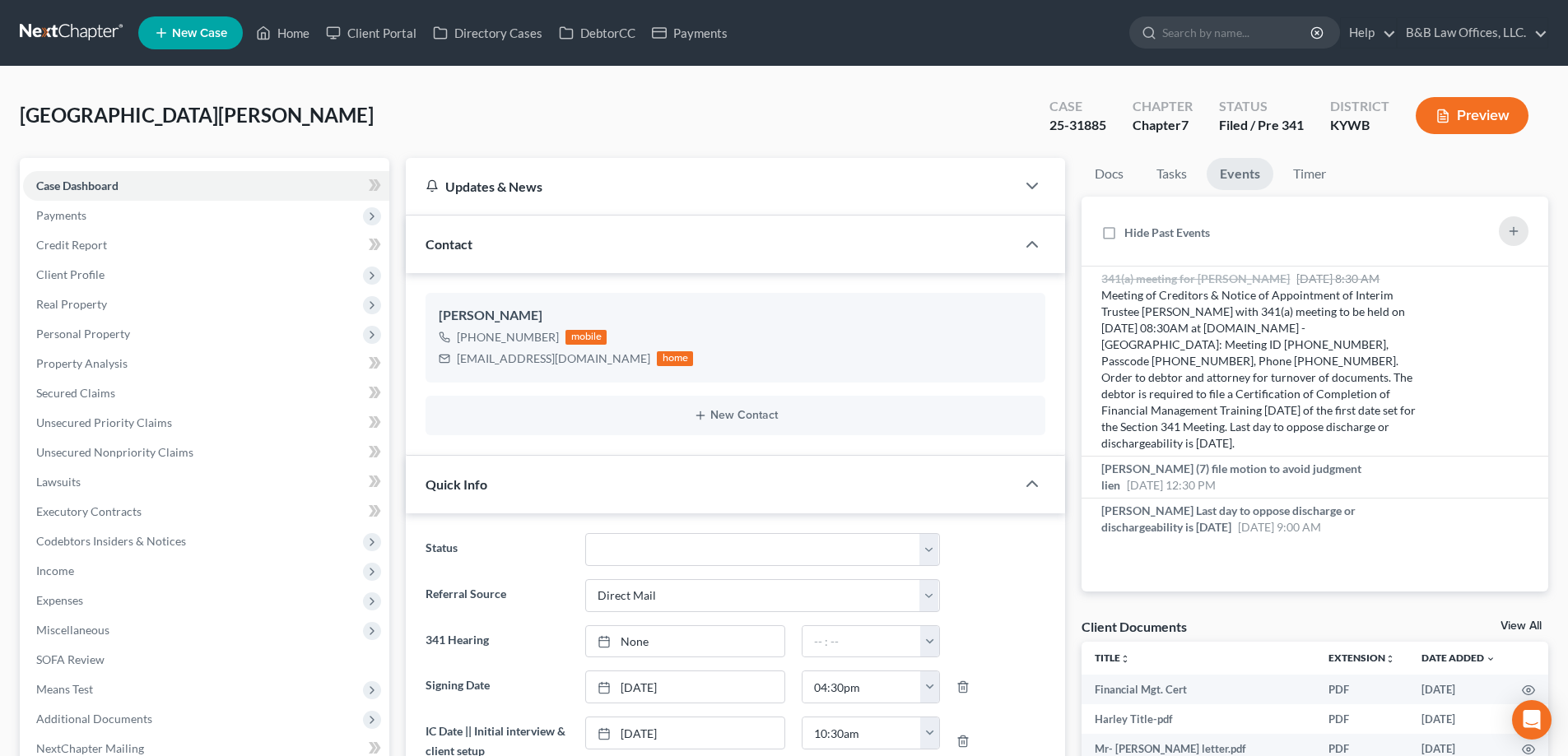
scroll to position [2165, 0]
click at [1523, 628] on link "View All" at bounding box center [1521, 626] width 41 height 11
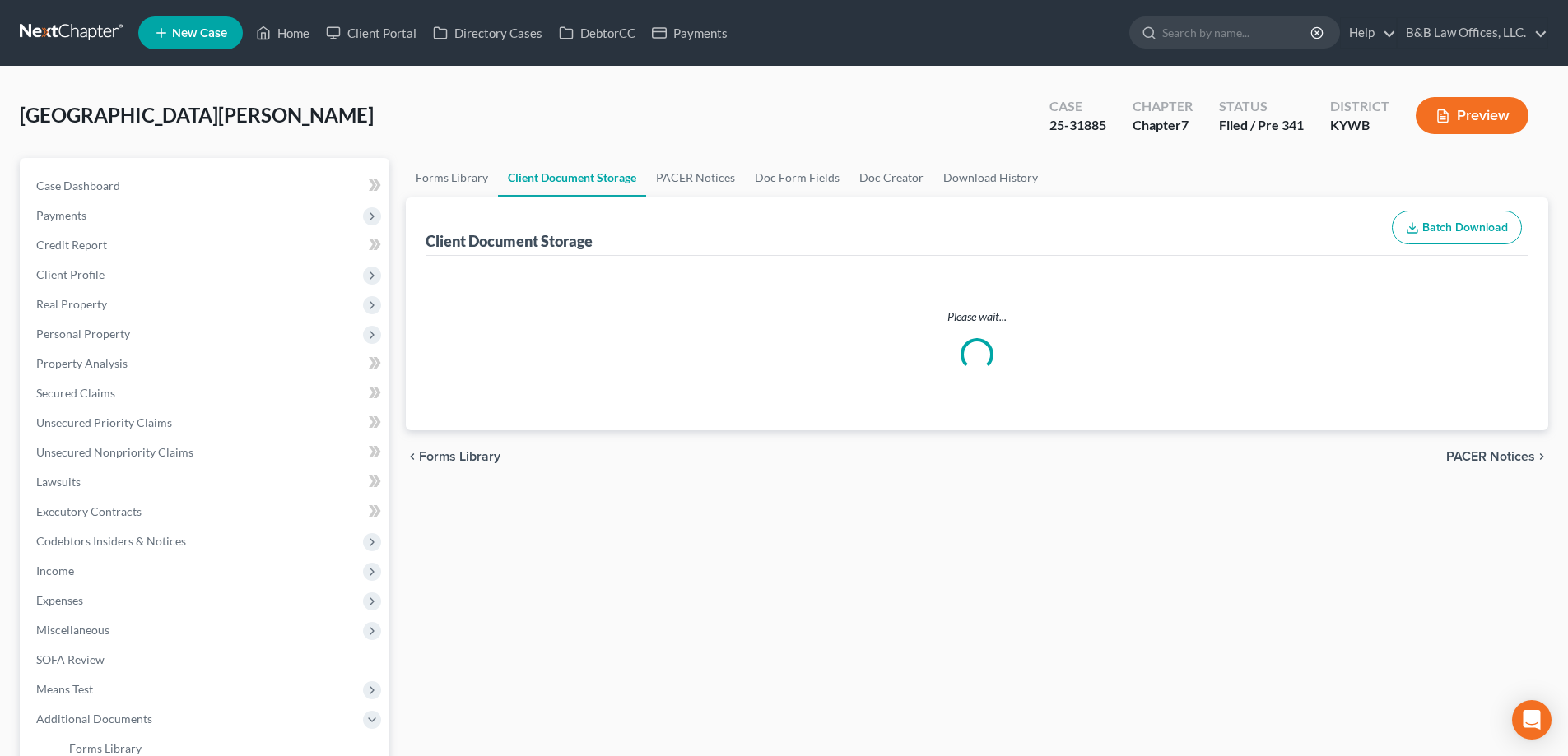
select select "7"
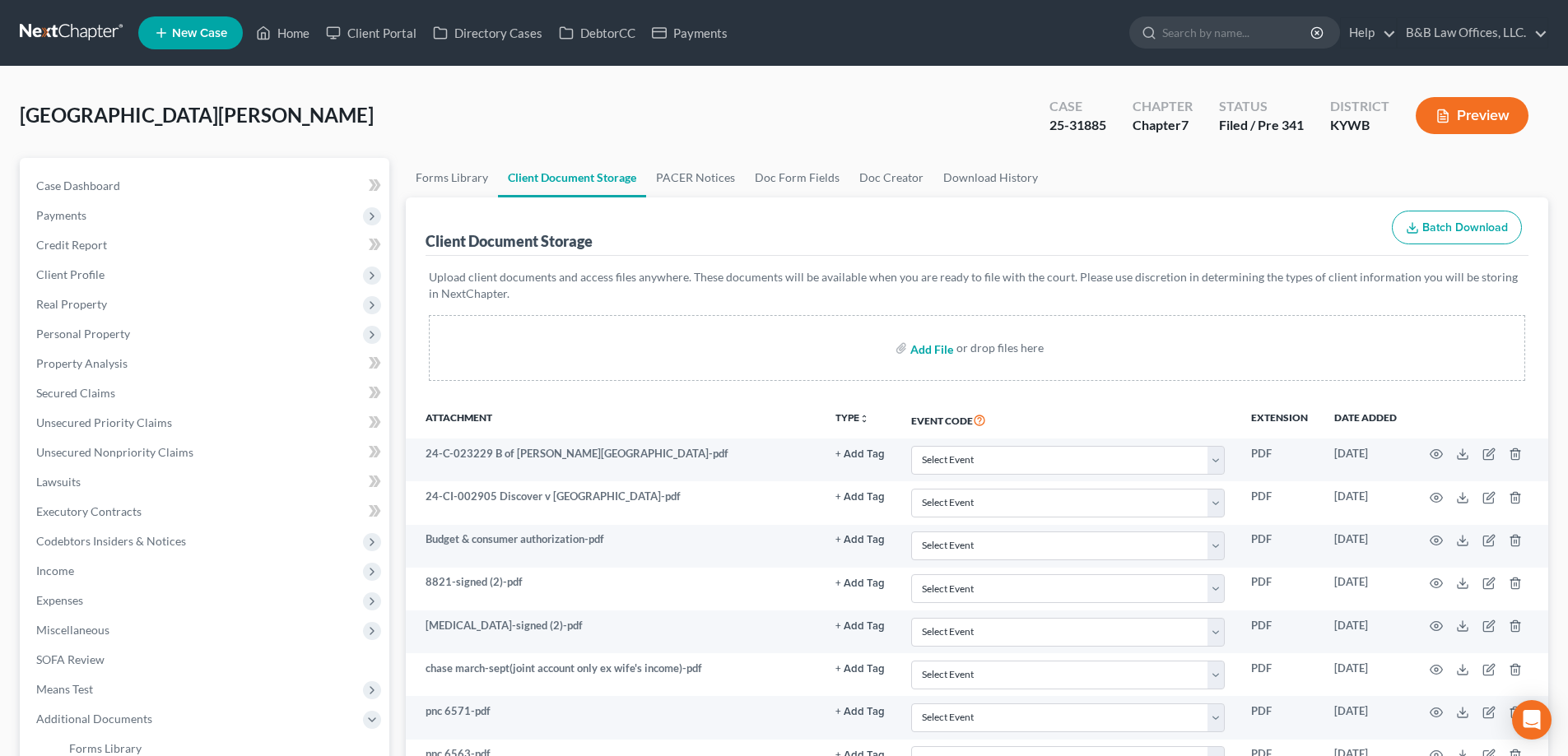
click at [930, 344] on input "file" at bounding box center [931, 347] width 40 height 29
type input "C:\fakepath\3bbac1fd-f8b2-43f5-bb2a-a64cdef5d75c.docx"
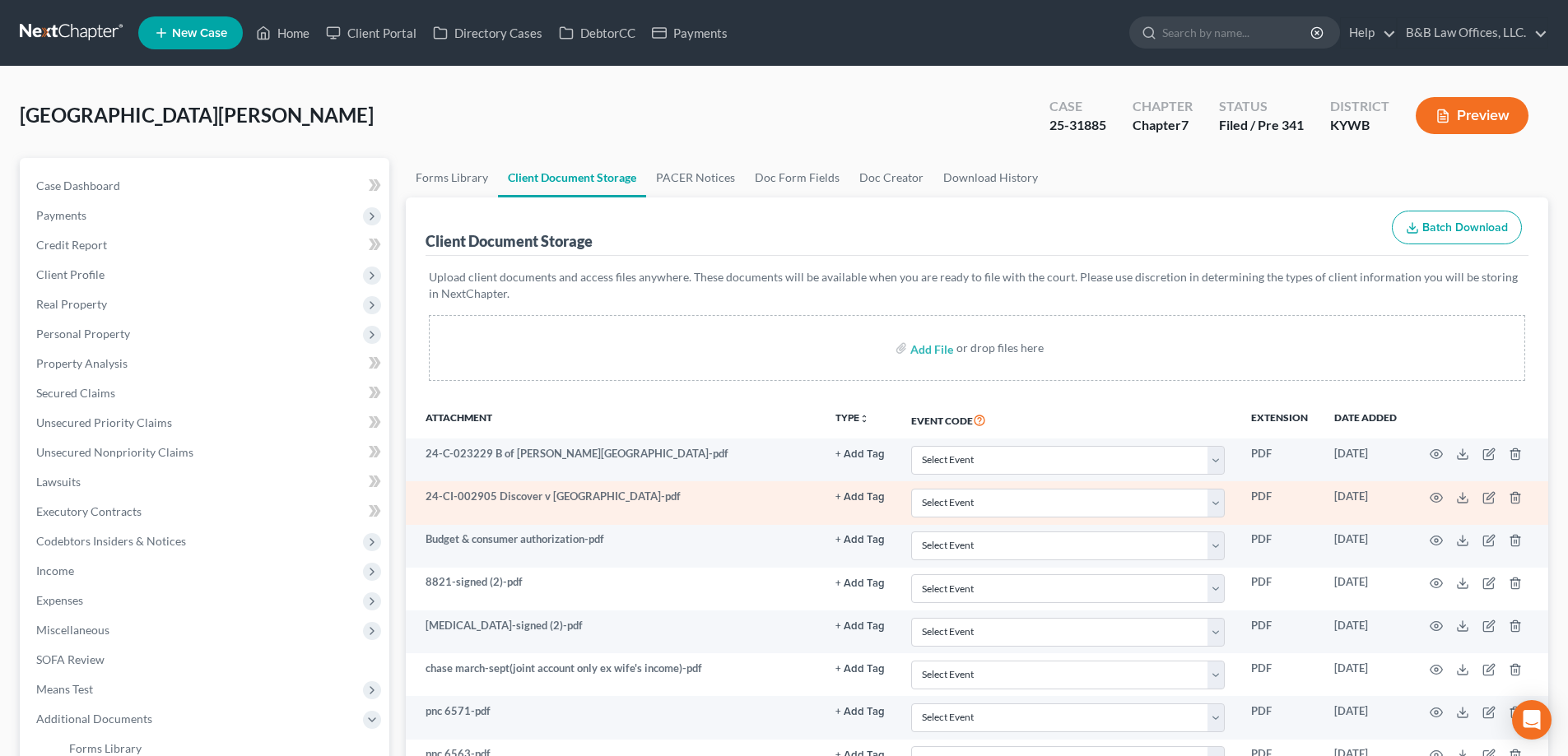
select select "7"
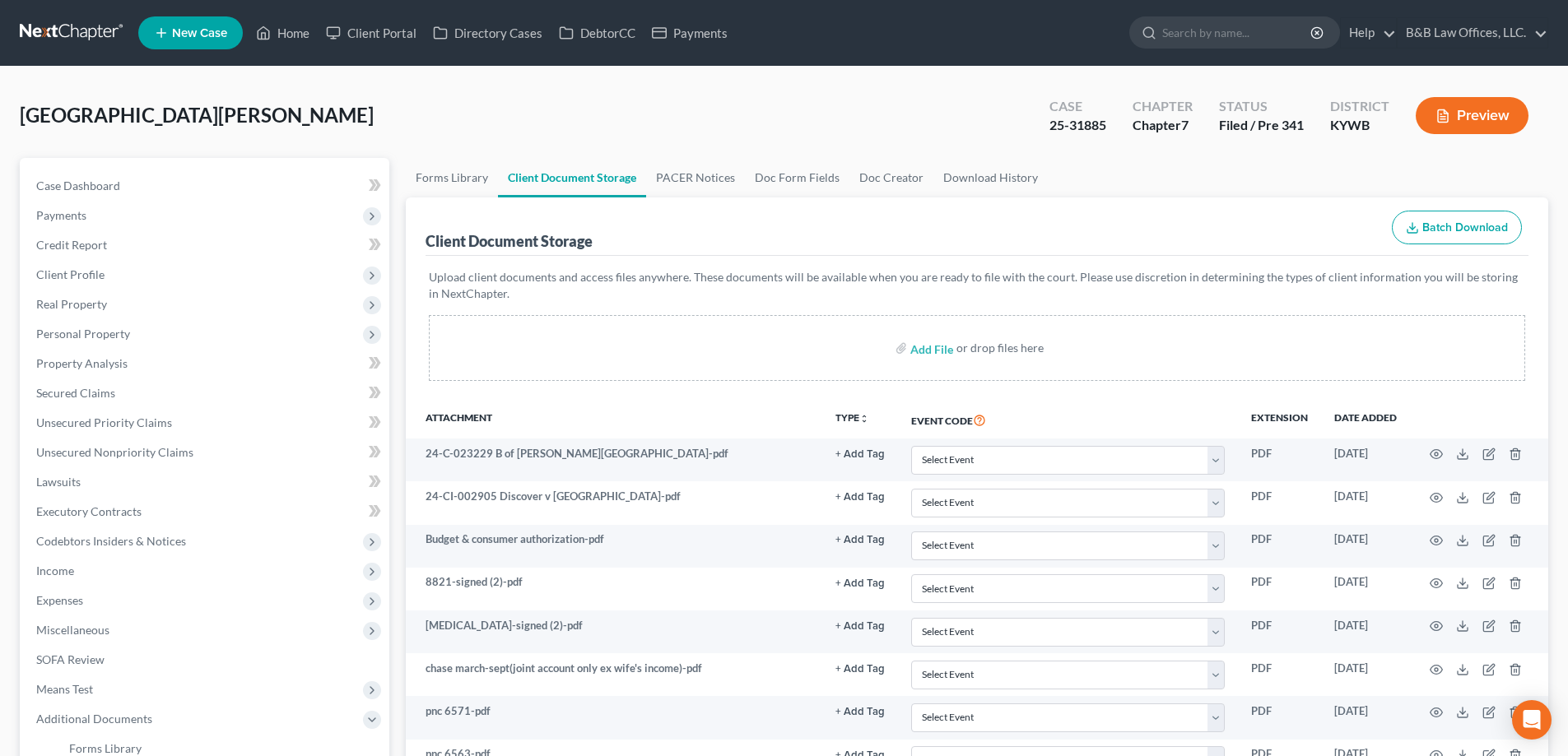
scroll to position [1831, 0]
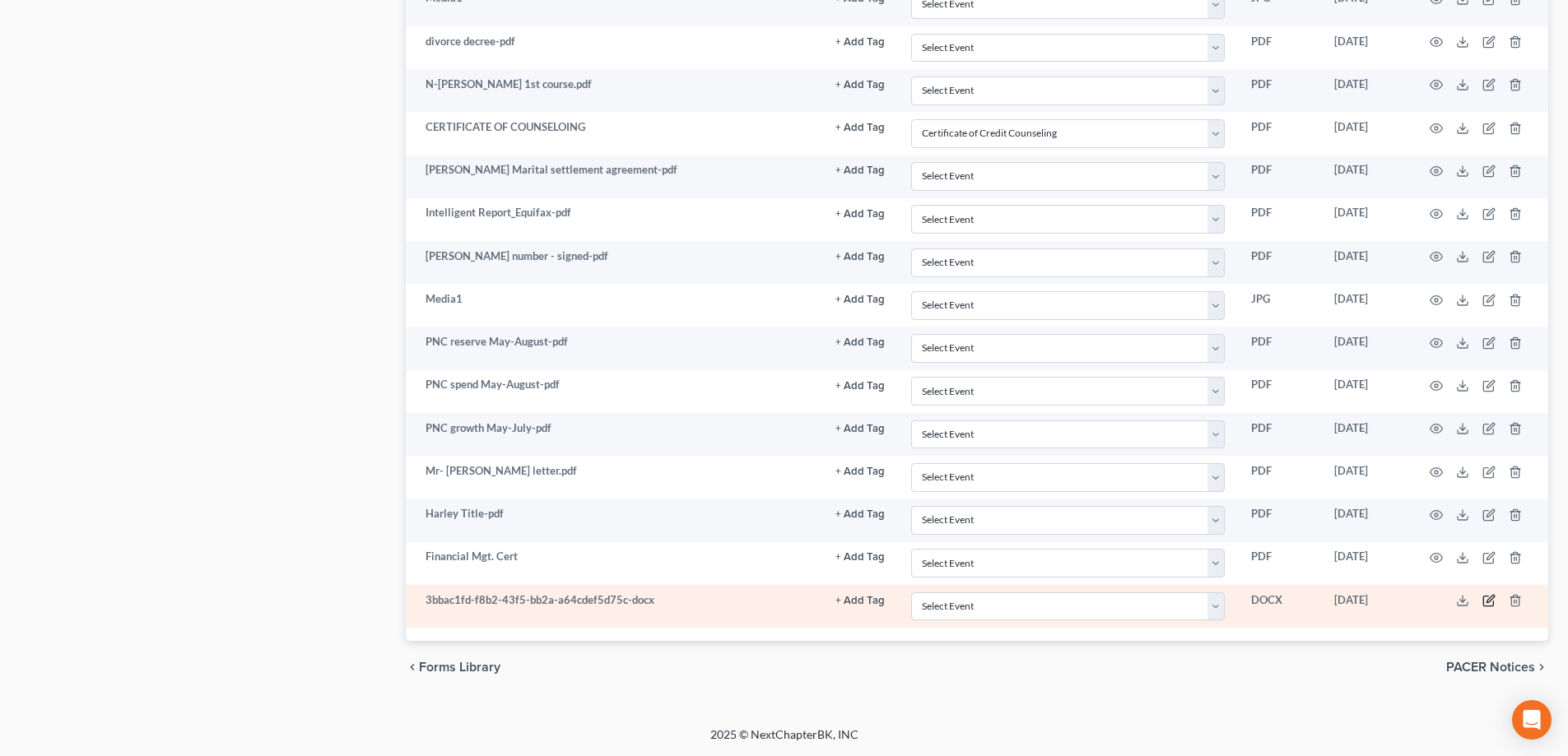
click at [1487, 602] on icon "button" at bounding box center [1491, 599] width 8 height 8
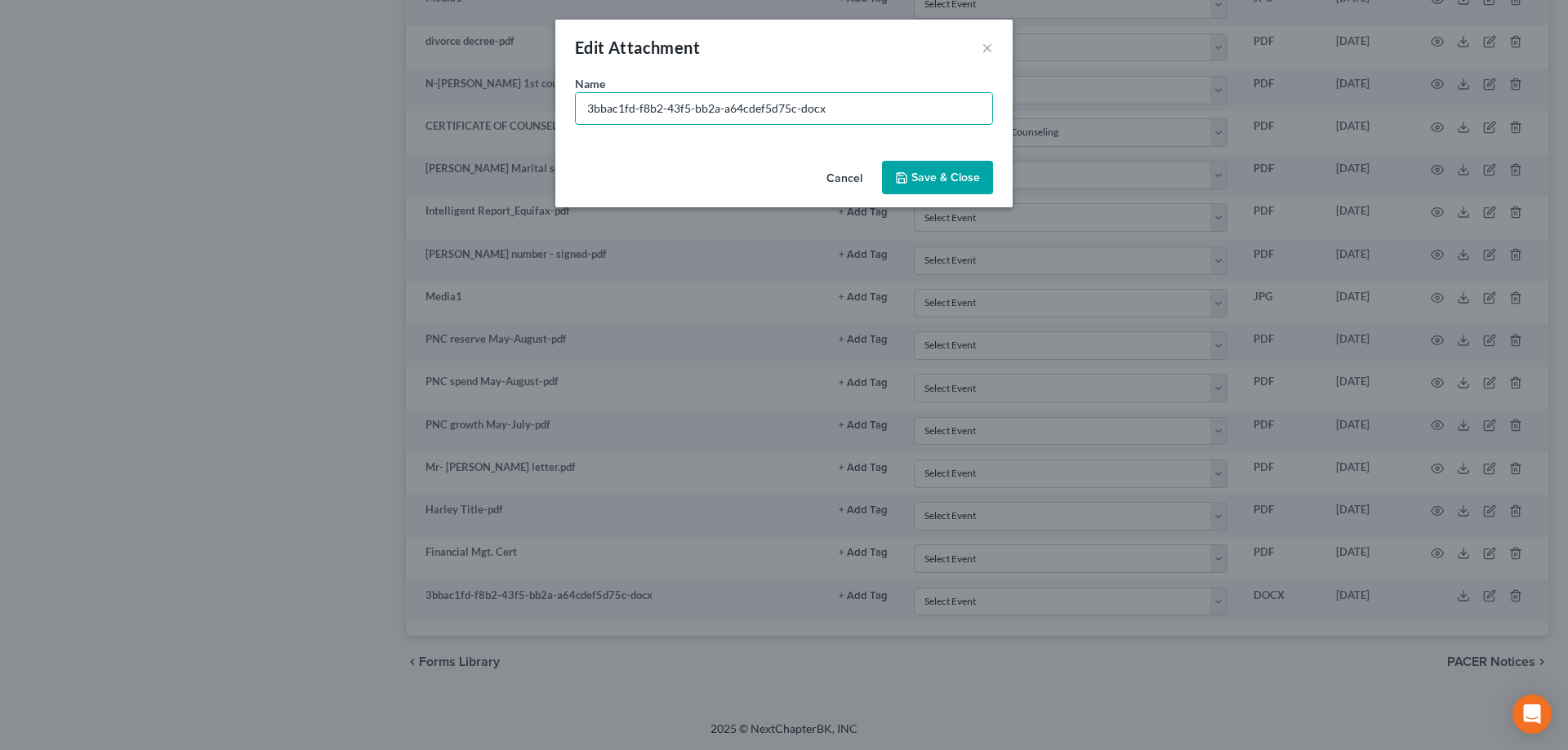
drag, startPoint x: 831, startPoint y: 115, endPoint x: 476, endPoint y: 126, distance: 355.2
click at [480, 130] on div "Edit Attachment × Name * 3bbac1fd-f8b2-43f5-bb2a-a64cdef5d75c-docx Cancel Save …" at bounding box center [784, 375] width 1568 height 750
type input "Motion to Avoid Lien (draft)"
click at [968, 151] on div "Name * Motion to Avoid Lien (draft)" at bounding box center [784, 115] width 458 height 79
click at [961, 175] on span "Save & Close" at bounding box center [946, 177] width 69 height 14
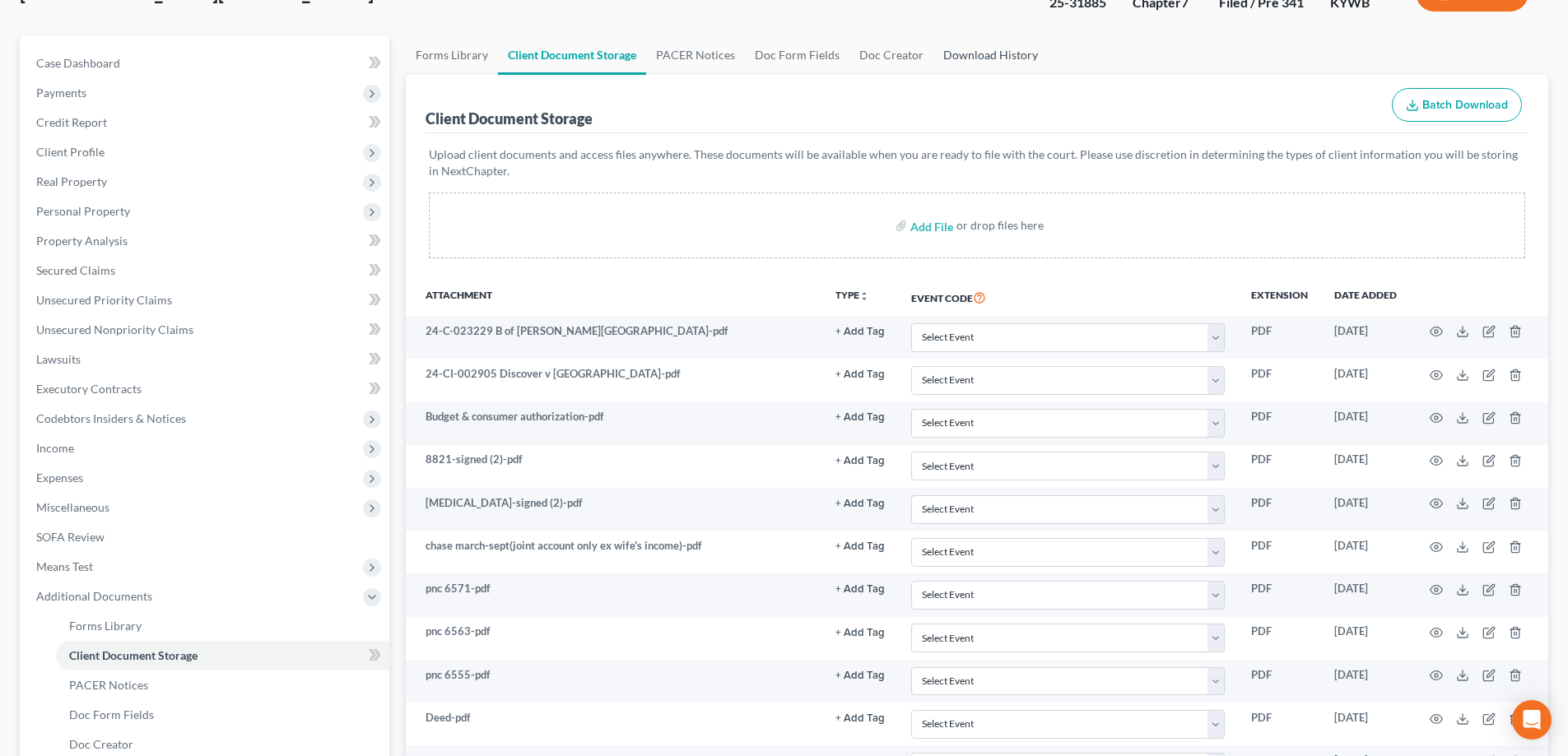
scroll to position [185, 0]
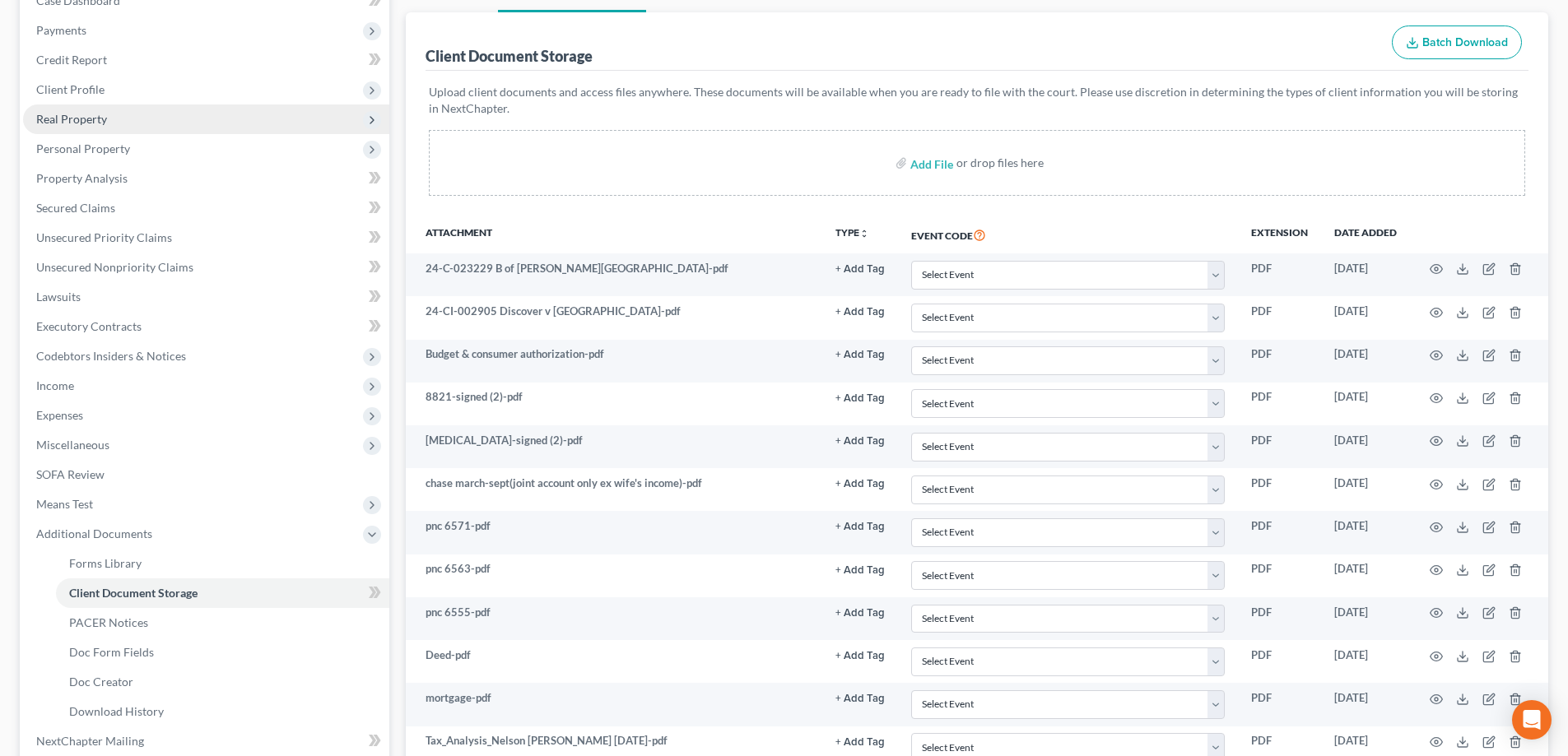
click at [113, 119] on span "Real Property" at bounding box center [206, 119] width 366 height 29
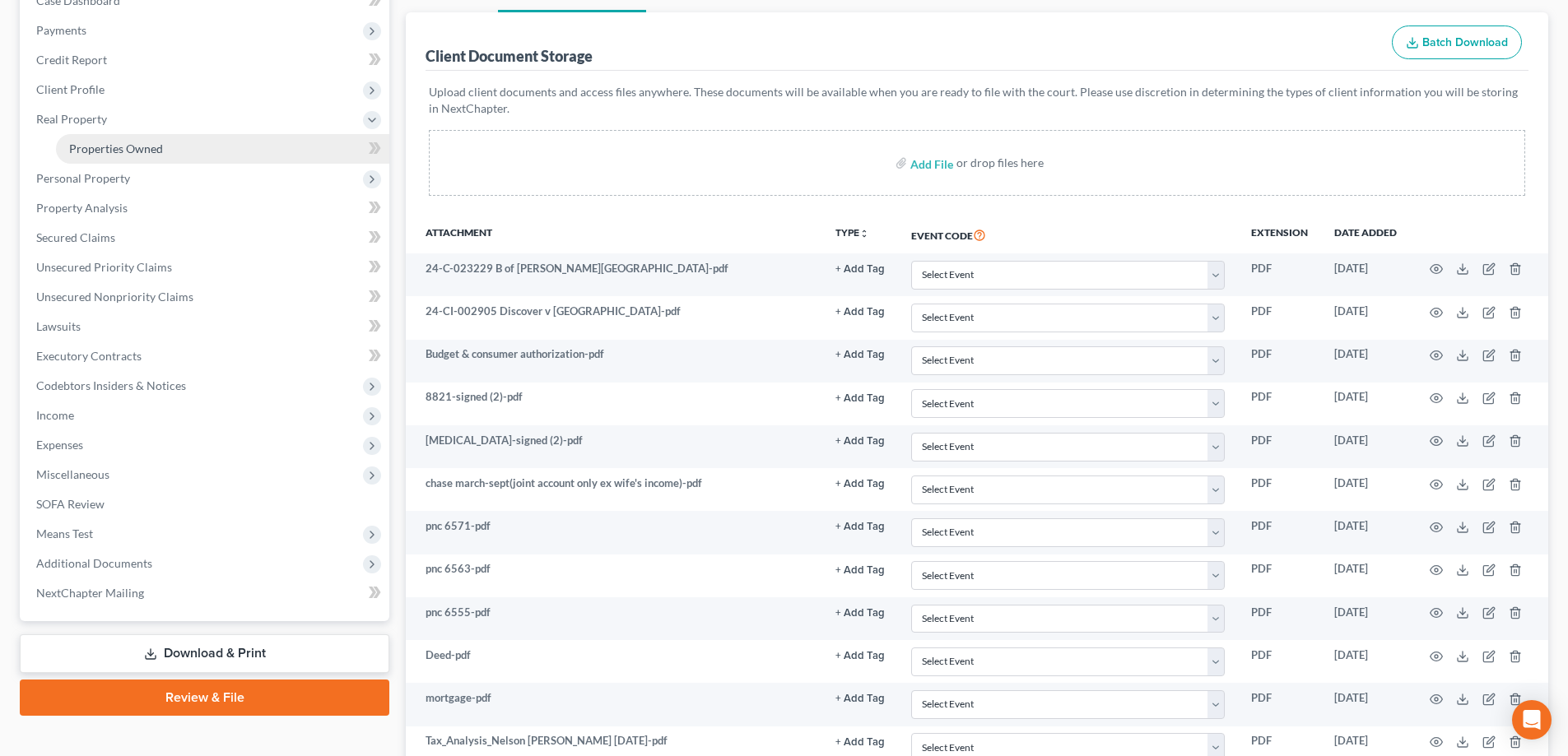
click at [113, 144] on span "Properties Owned" at bounding box center [116, 148] width 94 height 14
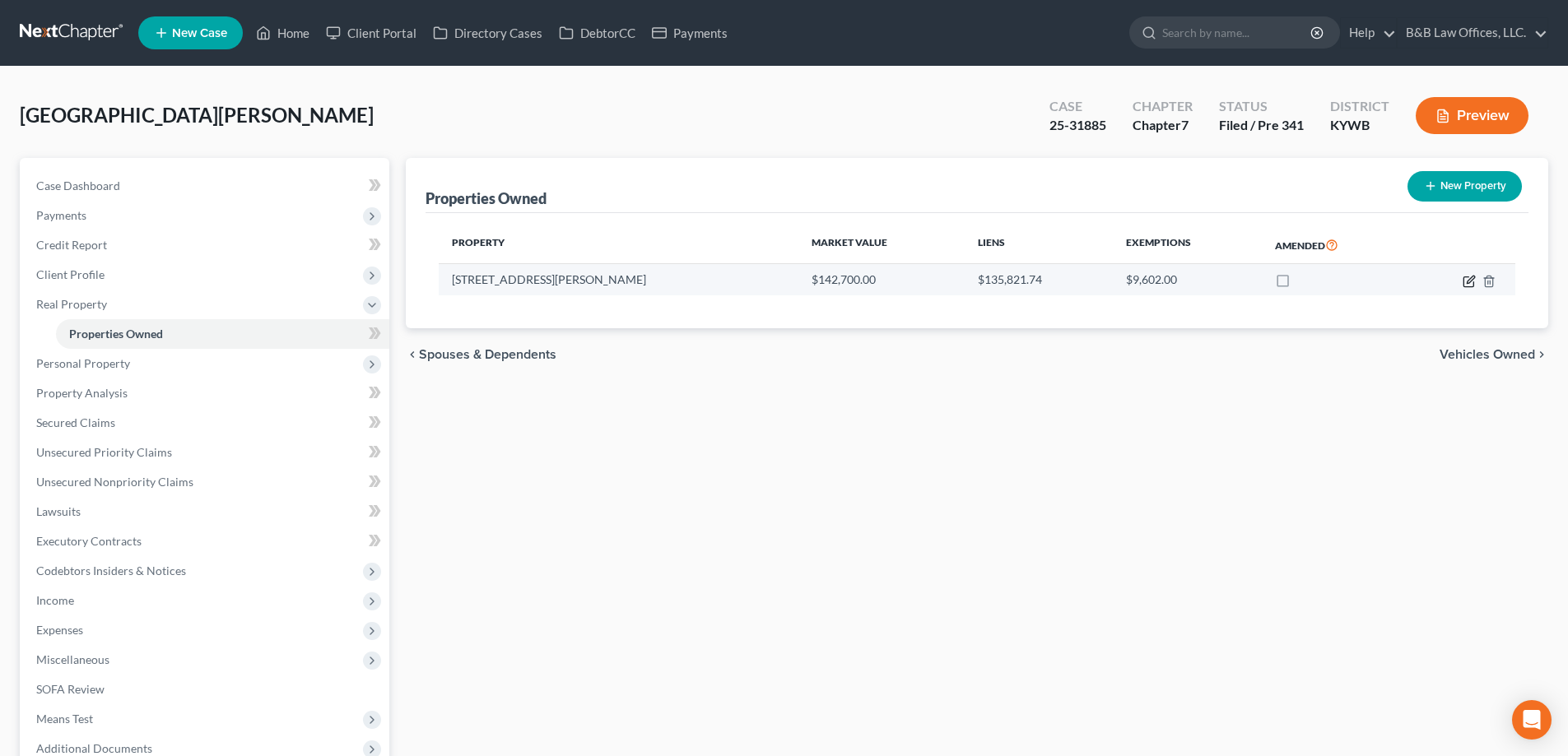
click at [1463, 278] on td at bounding box center [1462, 280] width 107 height 31
click at [1466, 278] on icon "button" at bounding box center [1470, 281] width 13 height 13
select select "18"
select select "55"
select select "0"
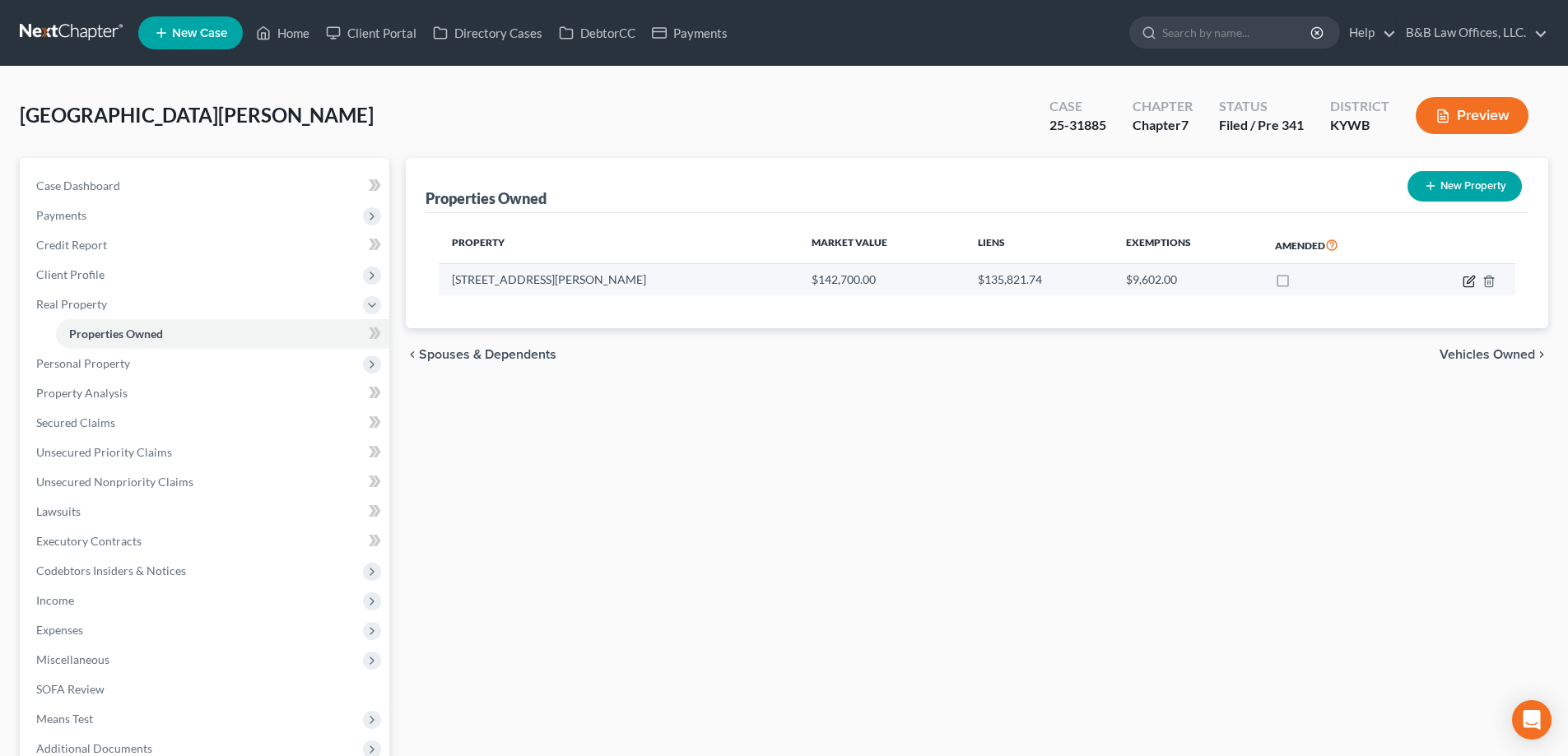
select select "0"
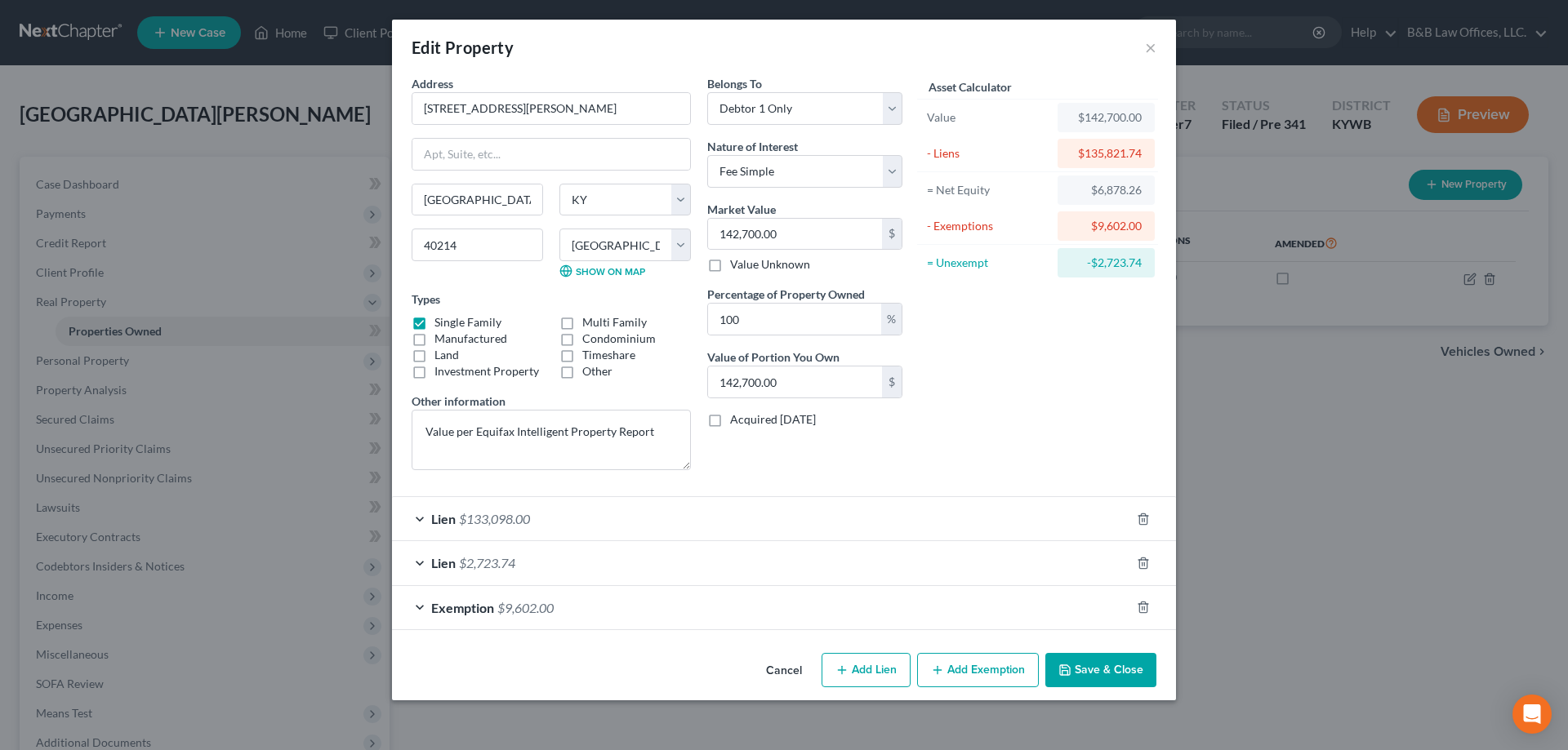
click at [477, 615] on span "Exemption" at bounding box center [463, 608] width 63 height 15
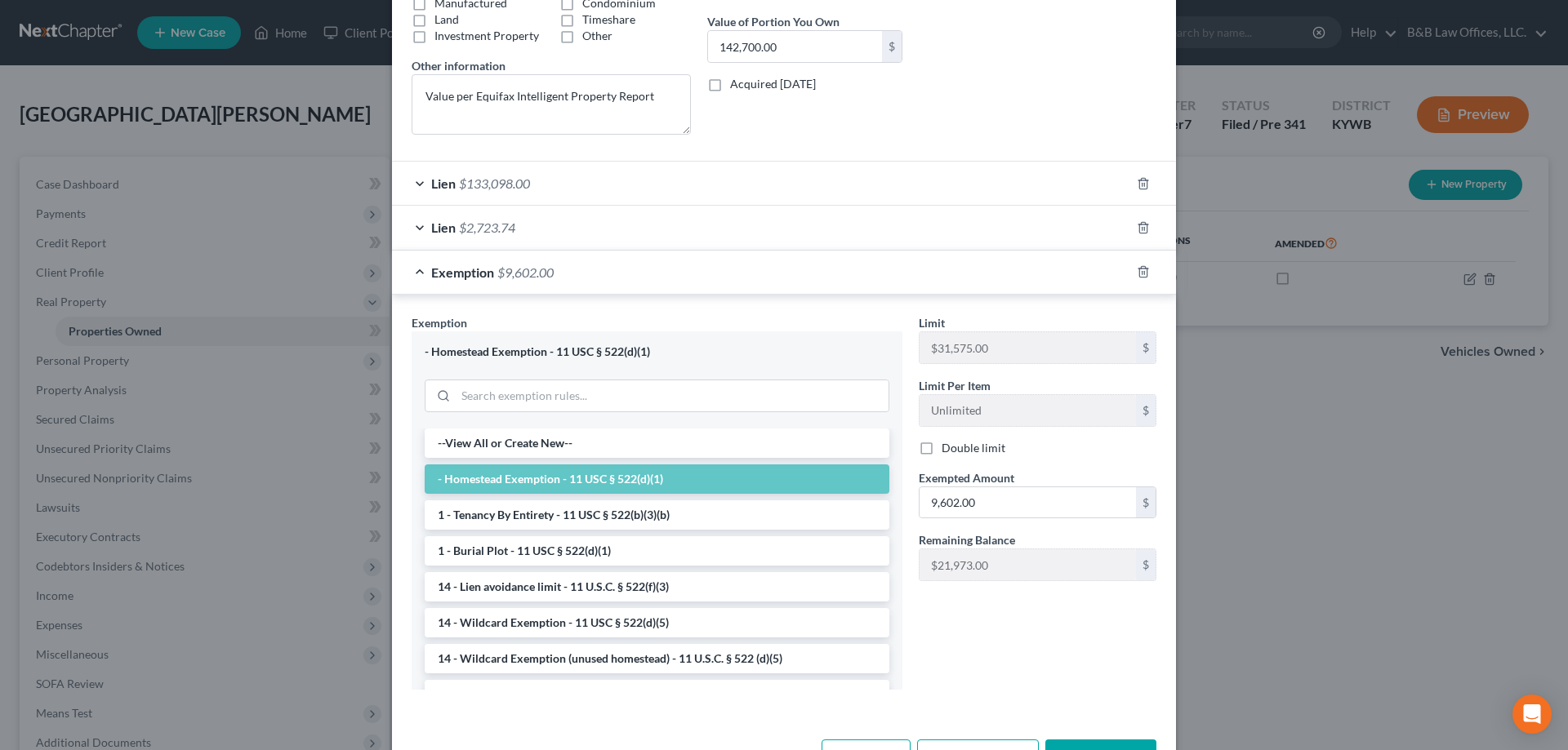
scroll to position [391, 0]
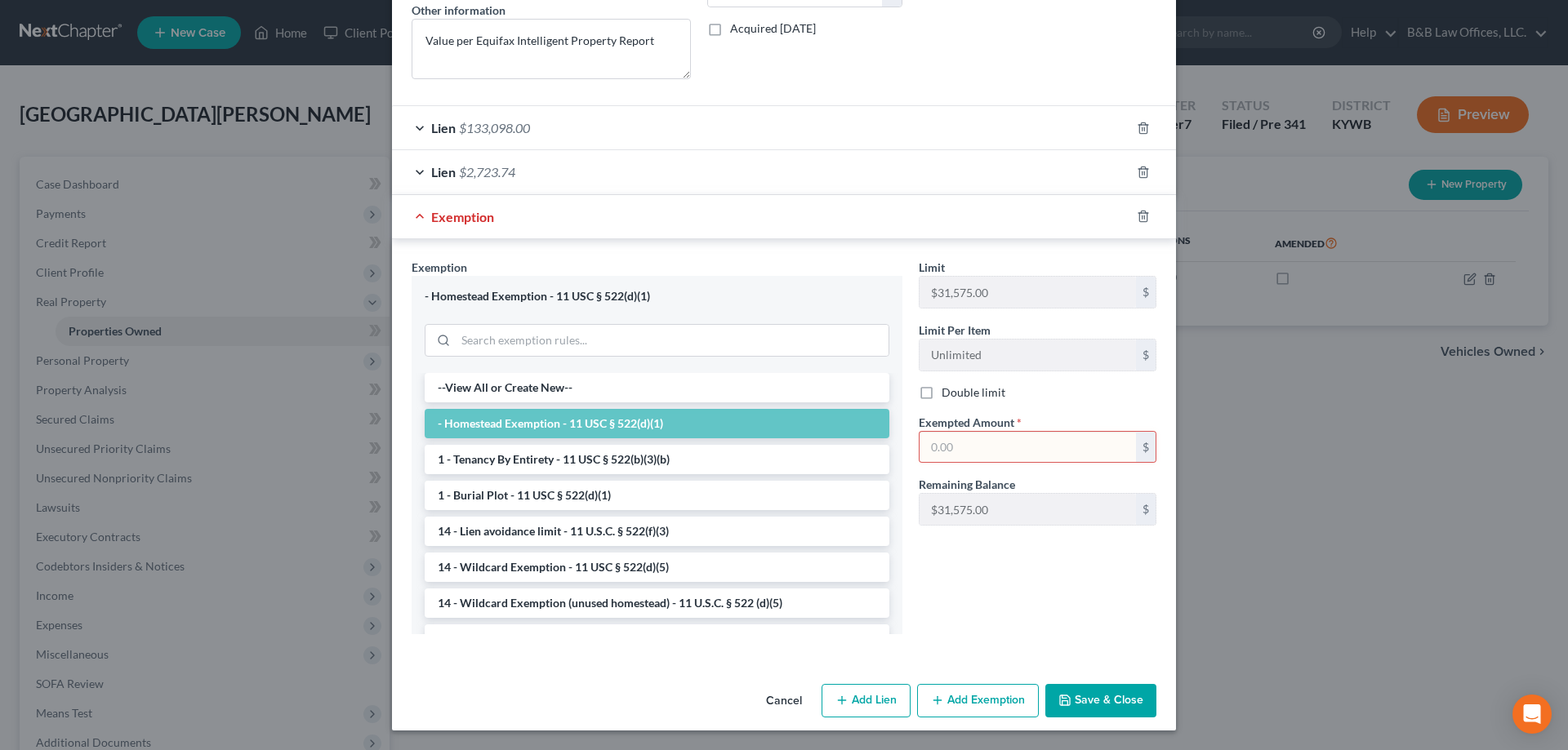
type input "0"
type input "1.0"
click at [1100, 709] on button "Save & Close" at bounding box center [1102, 701] width 111 height 34
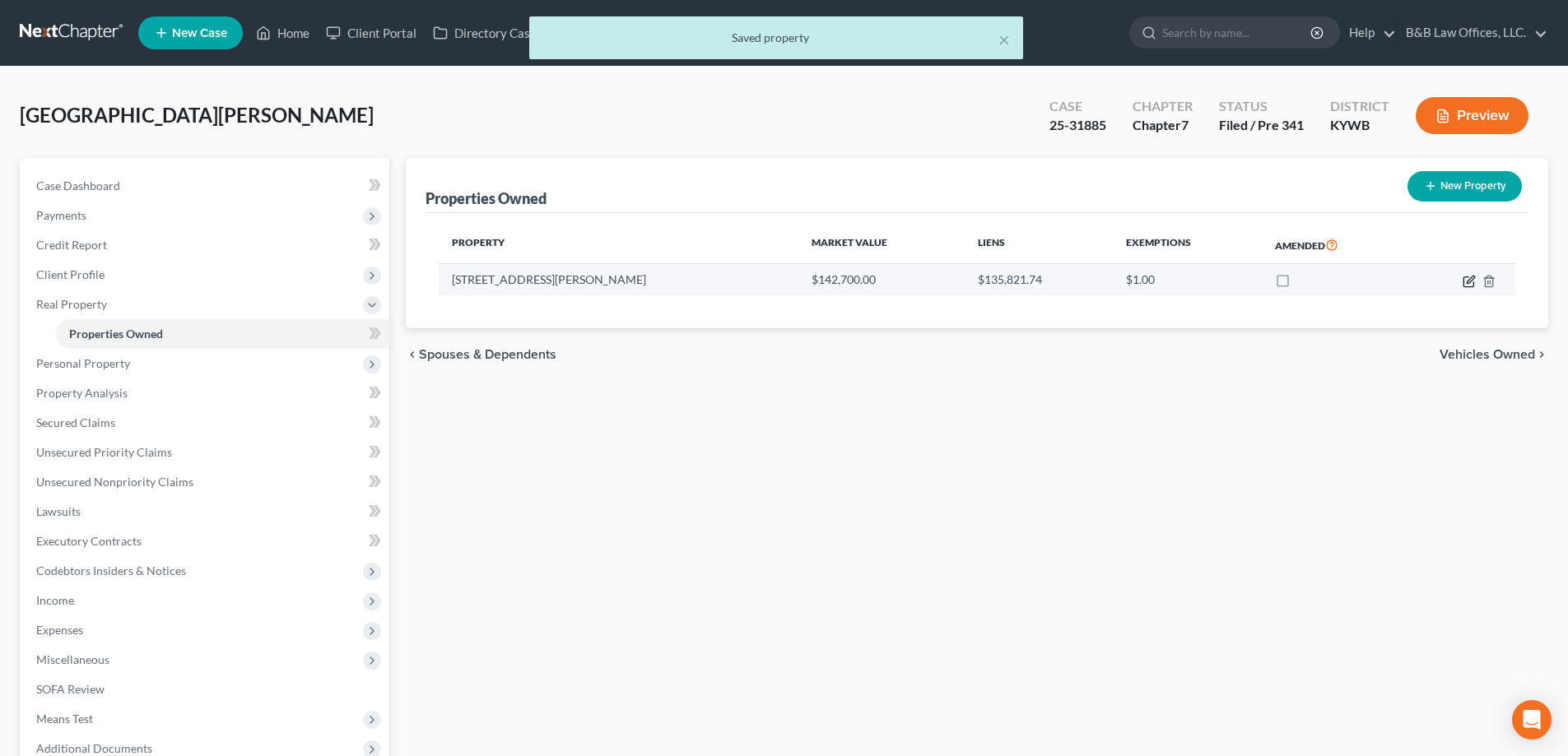
click at [1473, 281] on icon "button" at bounding box center [1470, 281] width 13 height 13
select select "18"
select select "55"
select select "0"
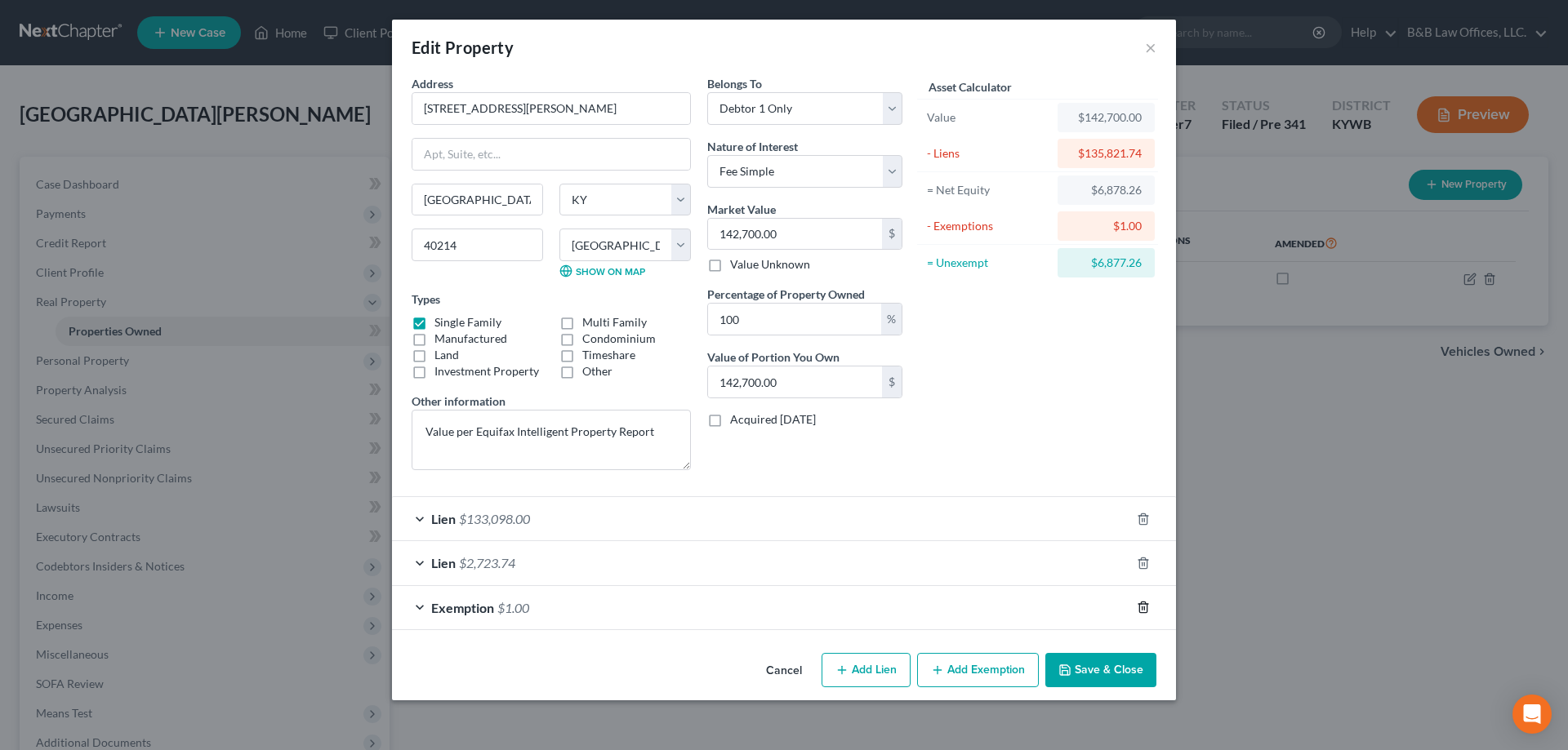
click at [1144, 604] on polyline "button" at bounding box center [1143, 604] width 9 height 0
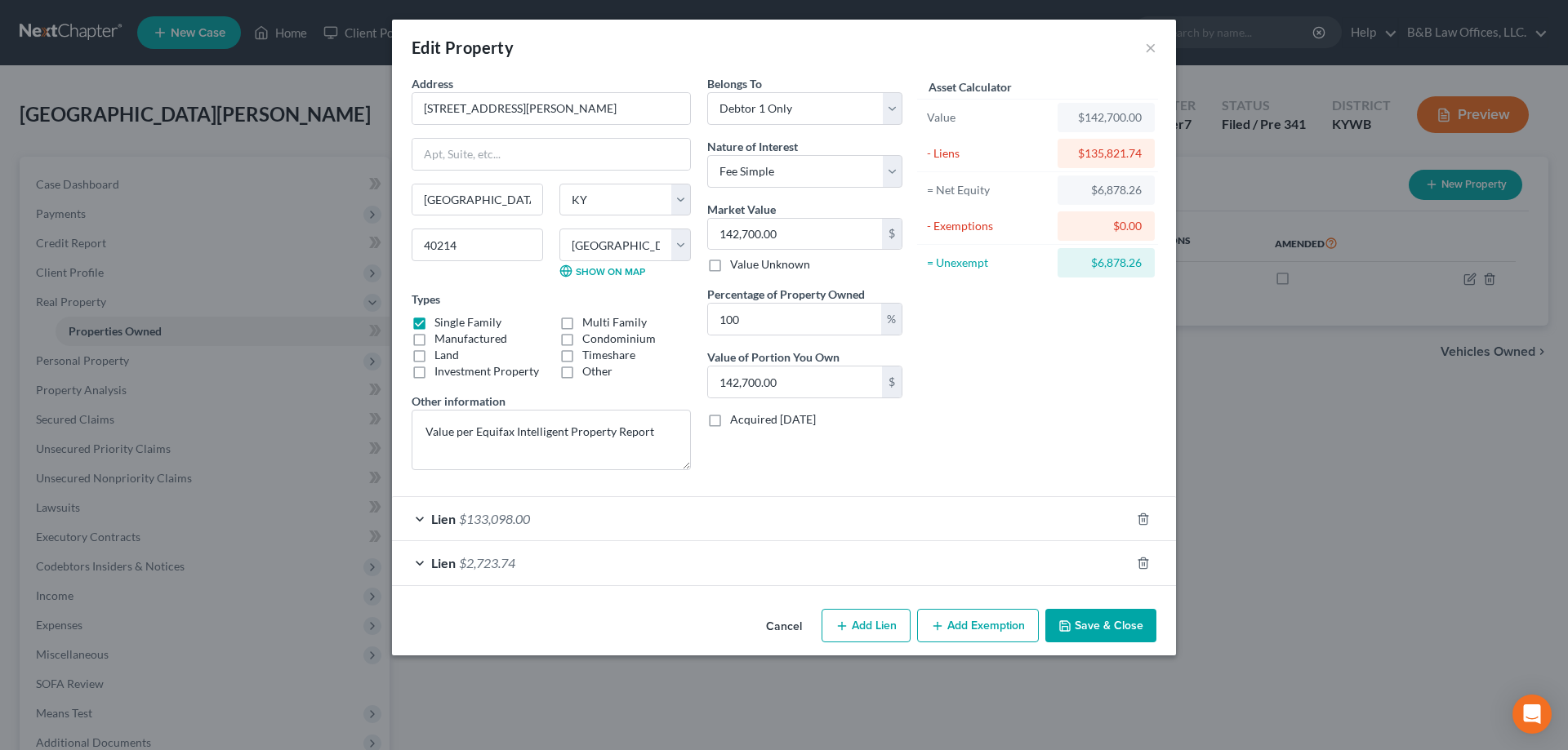
click at [967, 622] on button "Add Exemption" at bounding box center [978, 626] width 122 height 34
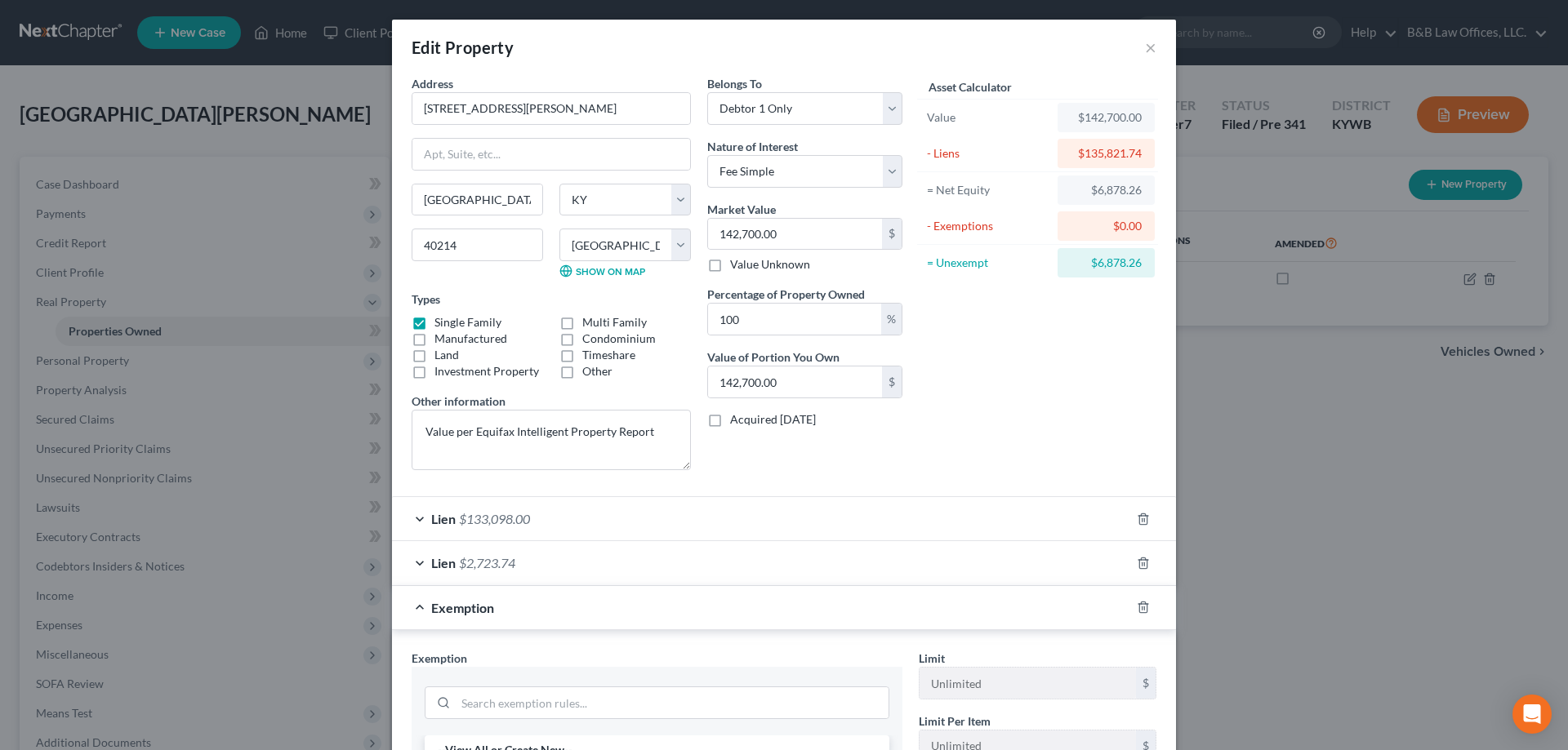
scroll to position [82, 0]
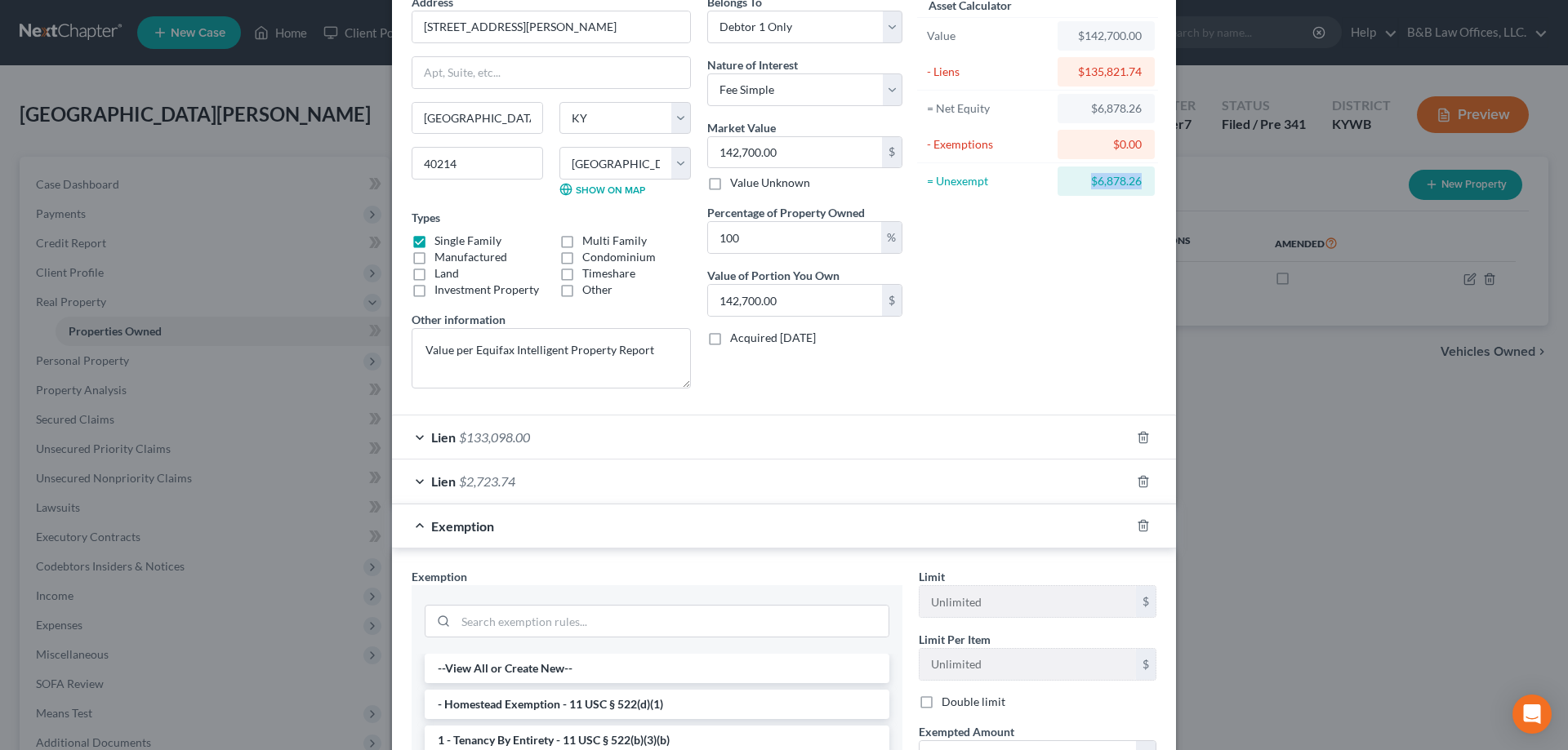
drag, startPoint x: 1074, startPoint y: 186, endPoint x: 1112, endPoint y: 182, distance: 38.2
click at [1138, 183] on div "$6,878.26" at bounding box center [1106, 181] width 97 height 29
copy div "$6,878.26"
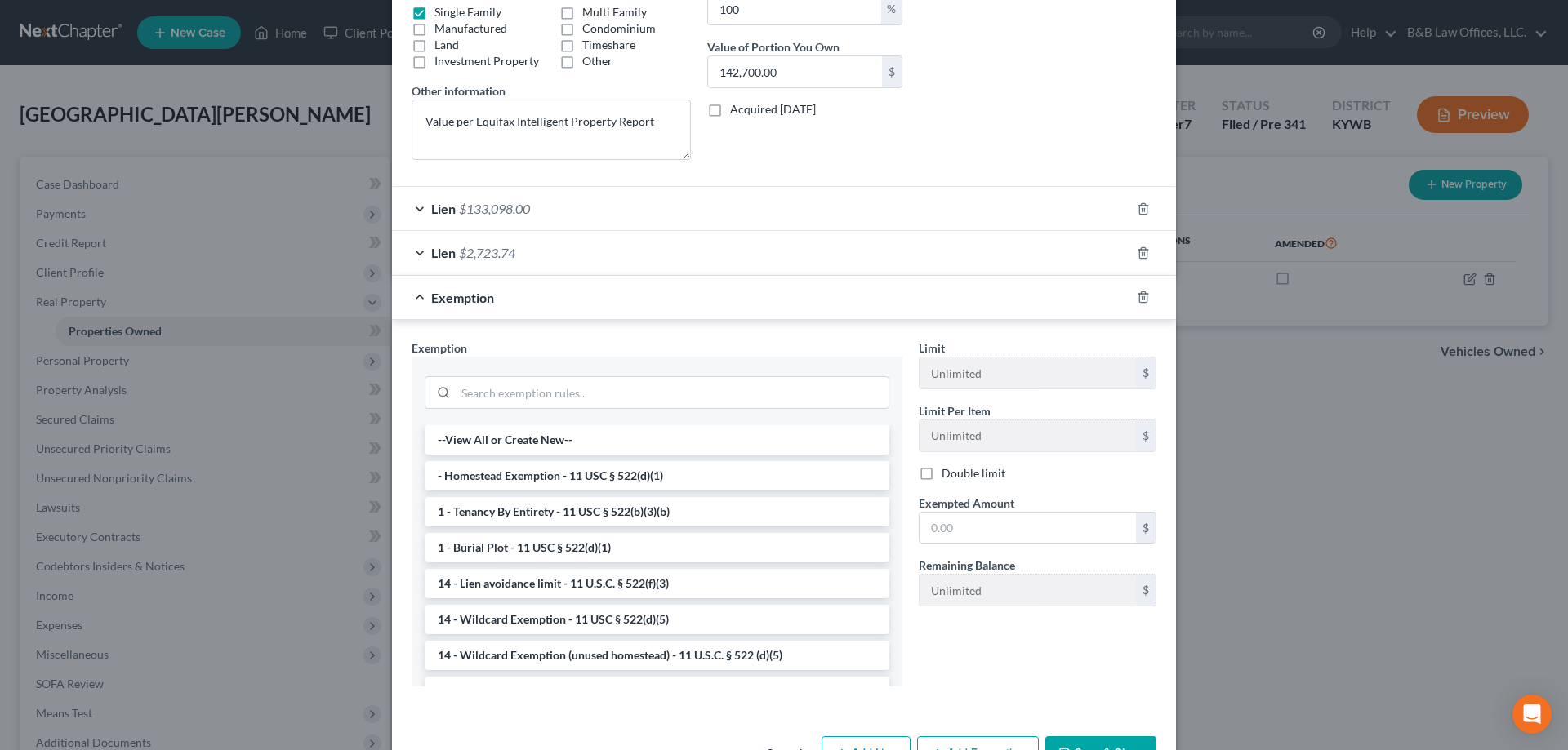
scroll to position [326, 0]
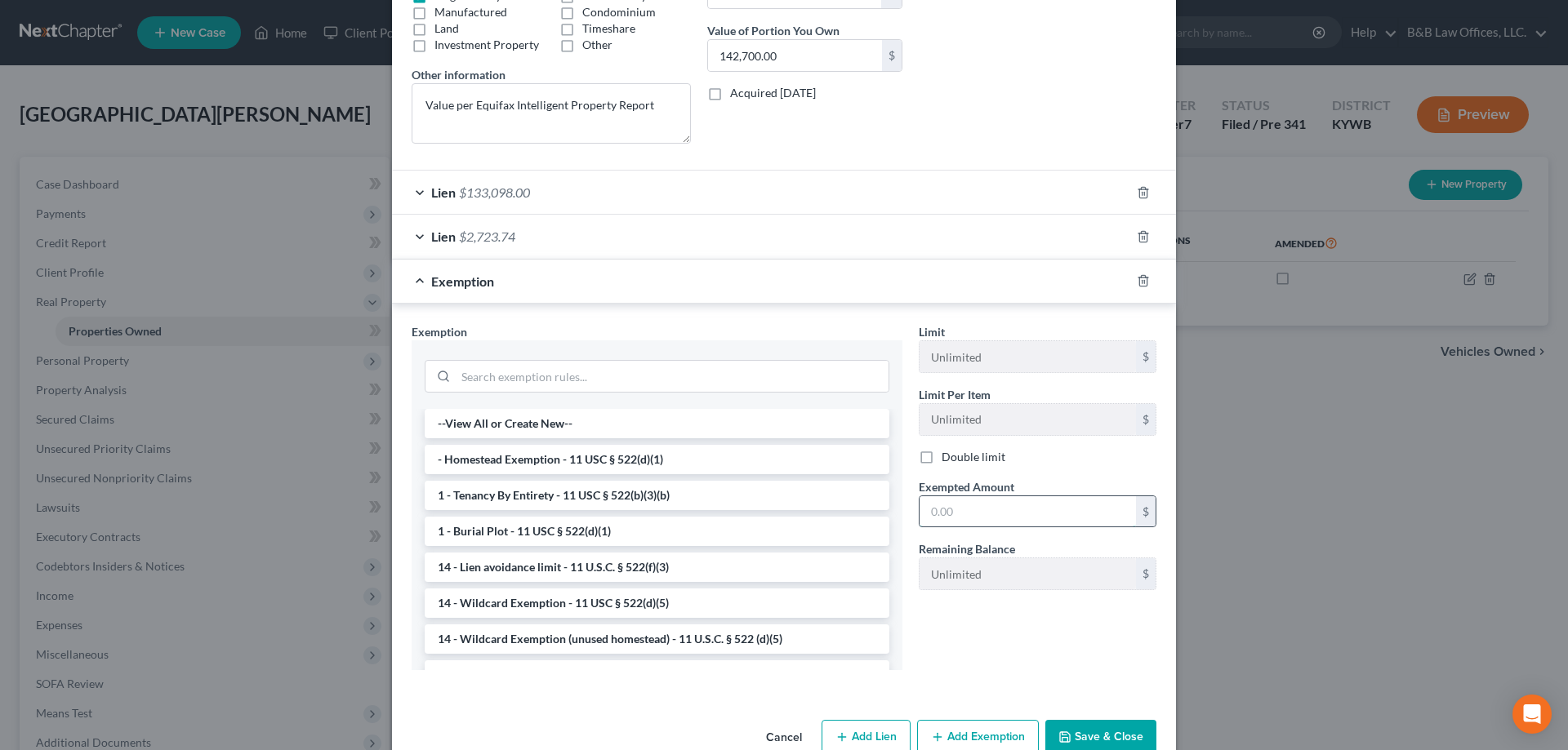
click at [946, 496] on input "text" at bounding box center [1027, 511] width 216 height 31
paste input "$6,878.26"
type input "6,878.26"
click at [1083, 730] on button "Save & Close" at bounding box center [1102, 737] width 111 height 34
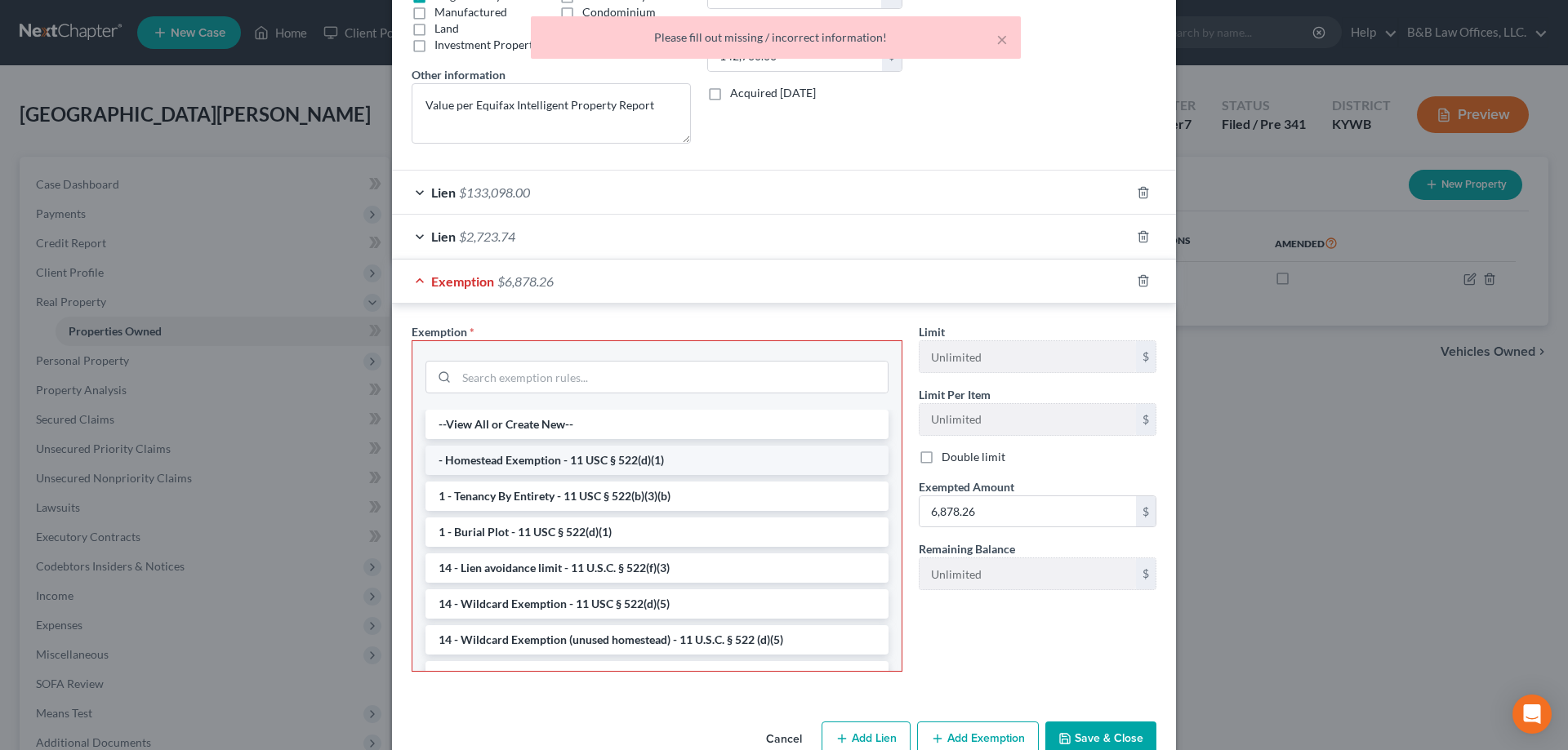
click at [540, 458] on li "- Homestead Exemption - 11 USC § 522(d)(1)" at bounding box center [657, 459] width 464 height 29
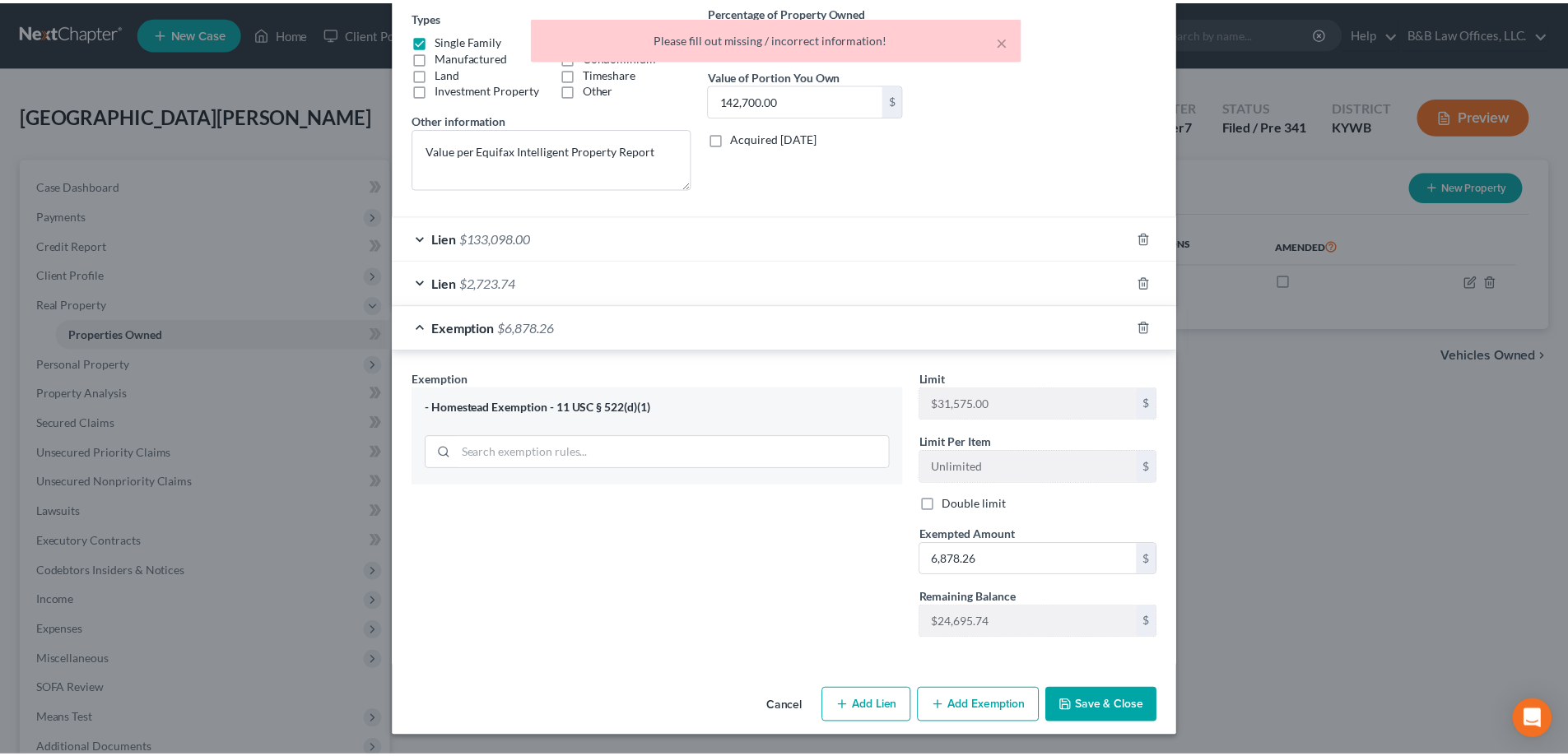
scroll to position [285, 0]
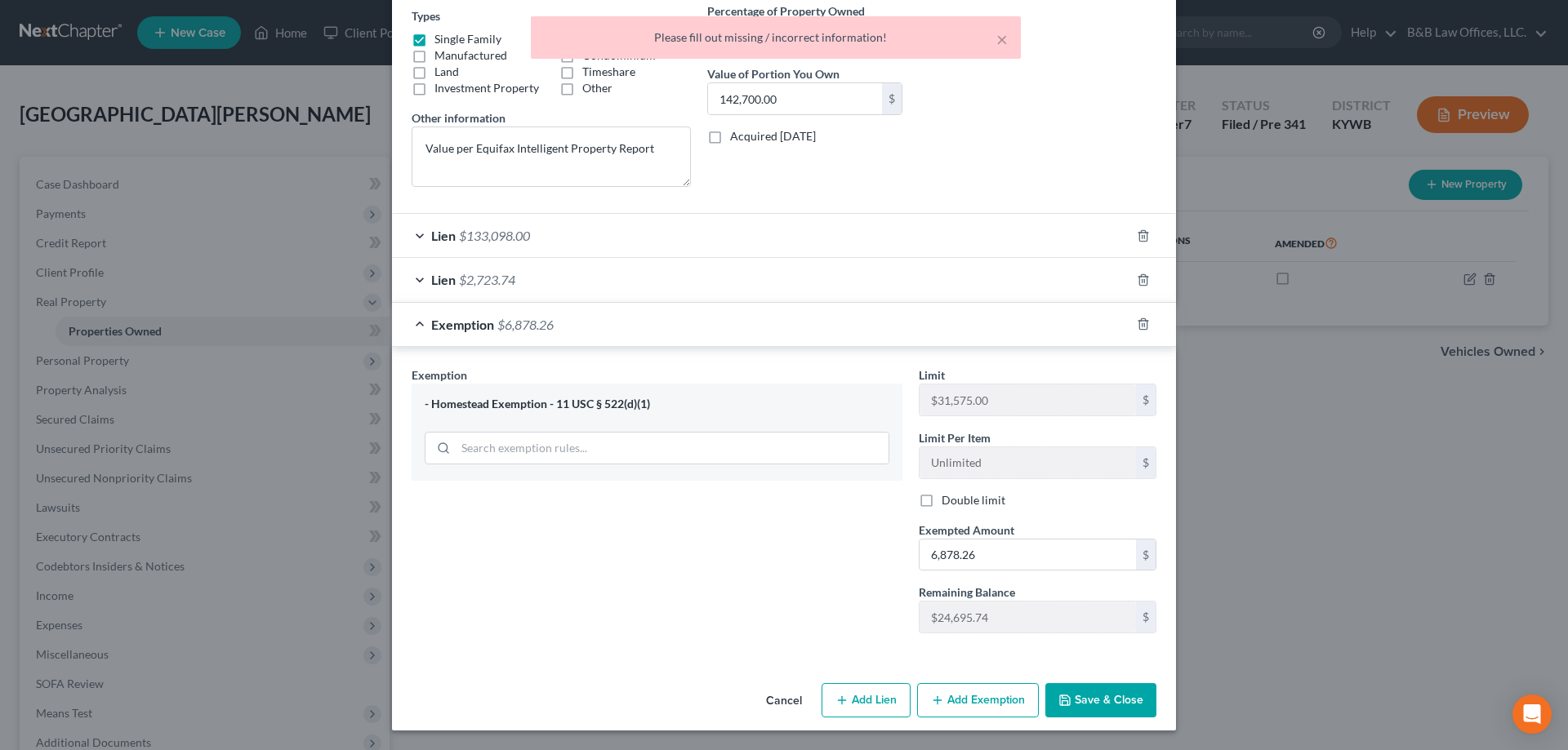
click at [1096, 705] on button "Save & Close" at bounding box center [1102, 700] width 111 height 34
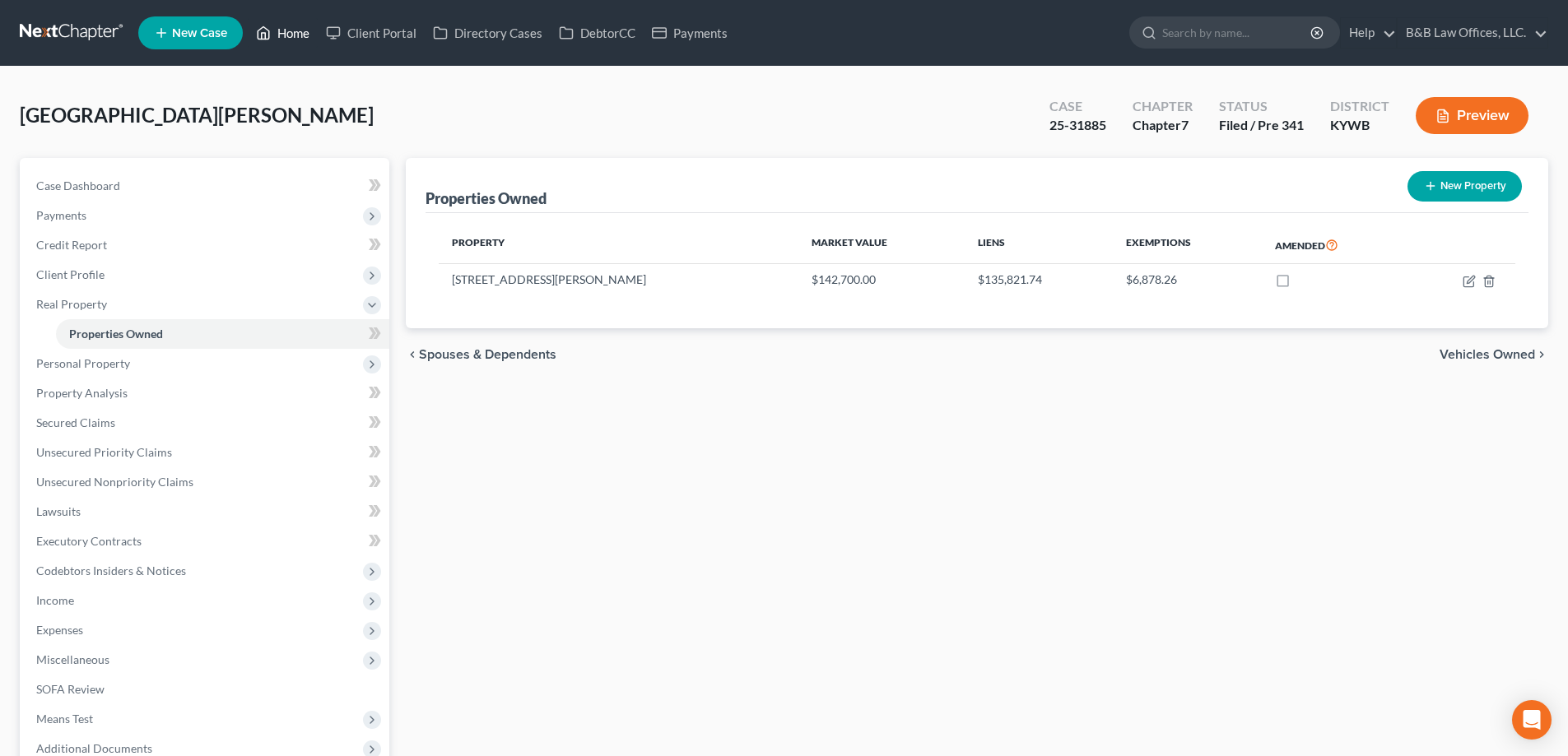
click at [301, 36] on link "Home" at bounding box center [283, 32] width 70 height 29
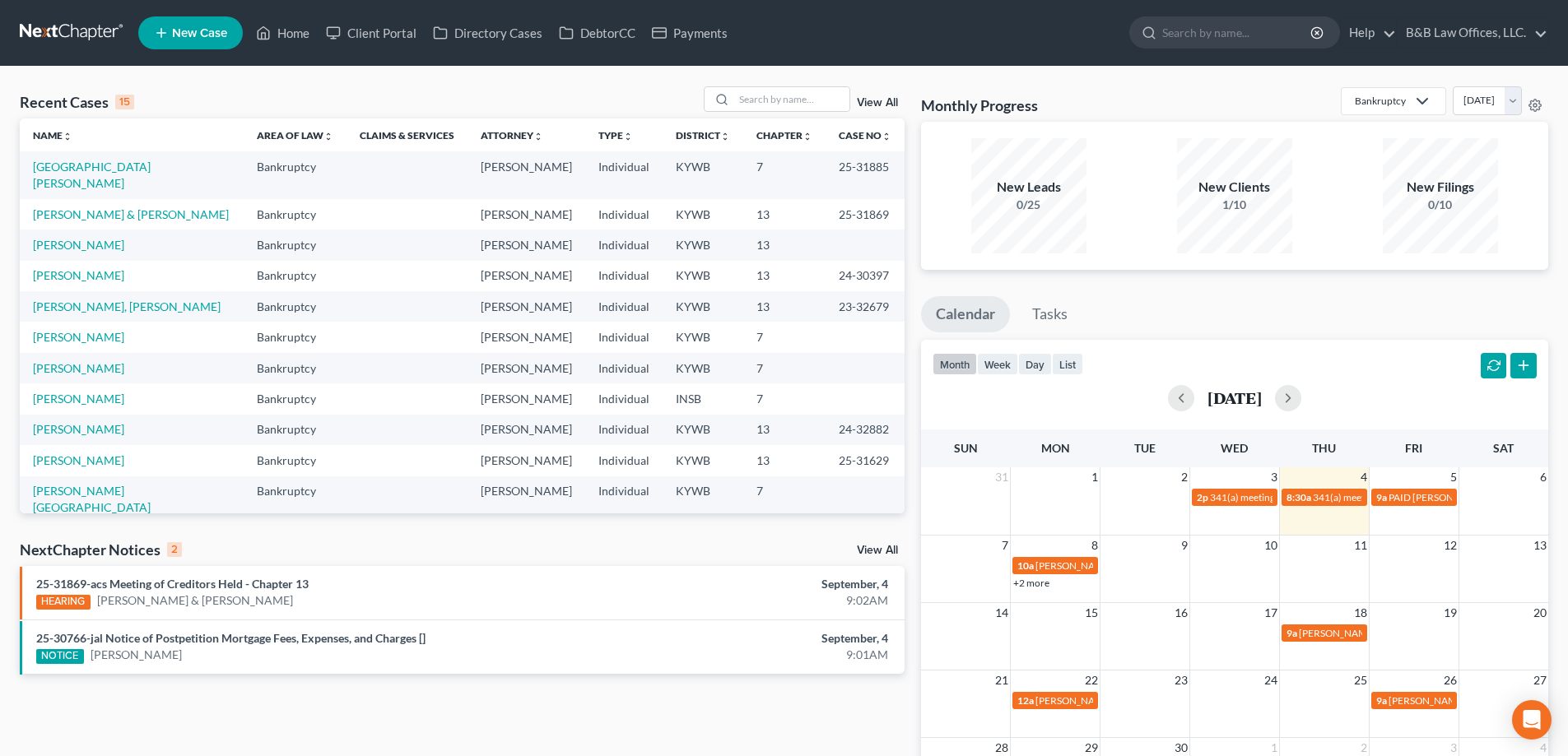
click at [872, 551] on link "View All" at bounding box center [877, 551] width 41 height 11
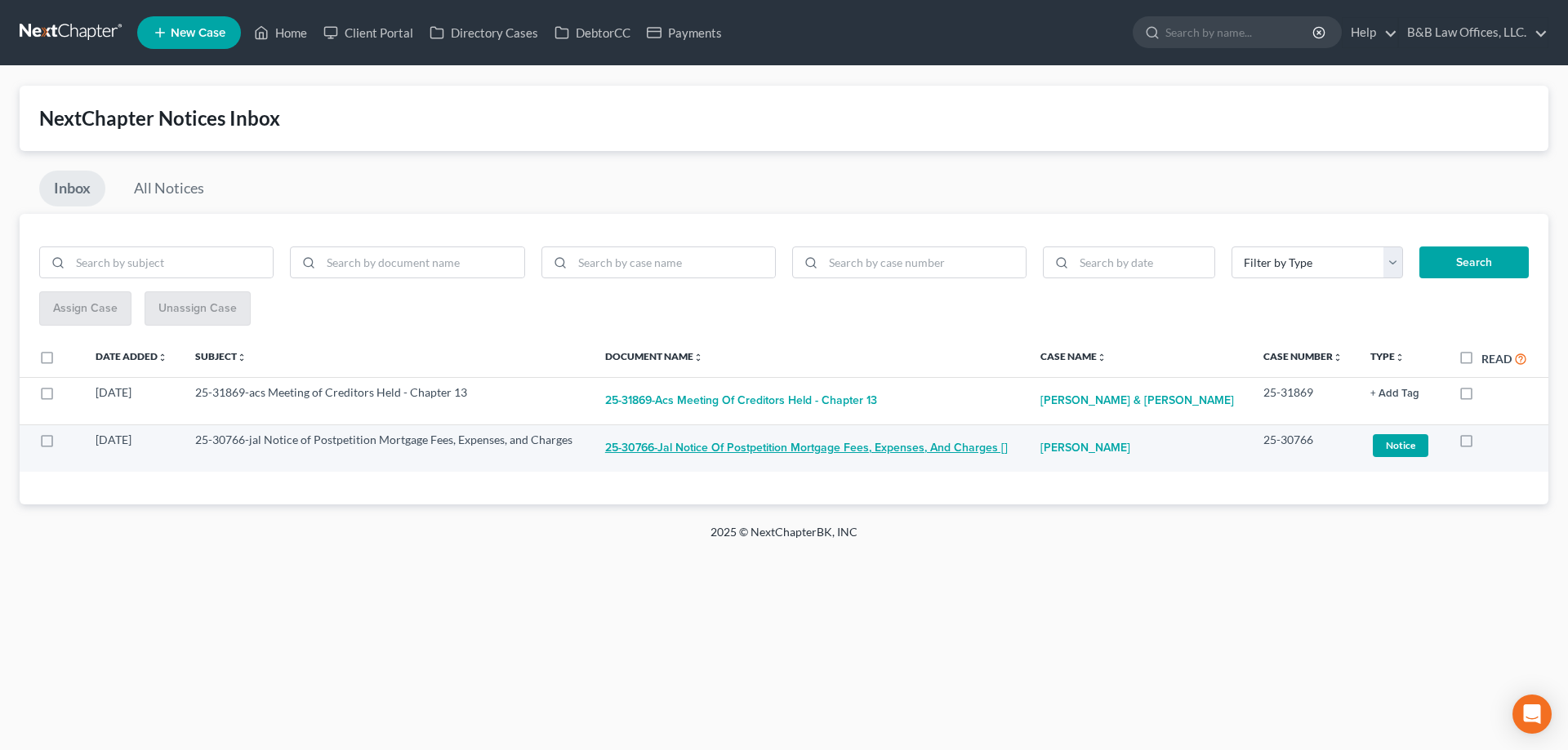
click at [859, 452] on button "25-30766-jal Notice of Postpetition Mortgage Fees, Expenses, and Charges []" at bounding box center [806, 448] width 403 height 33
checkbox input "true"
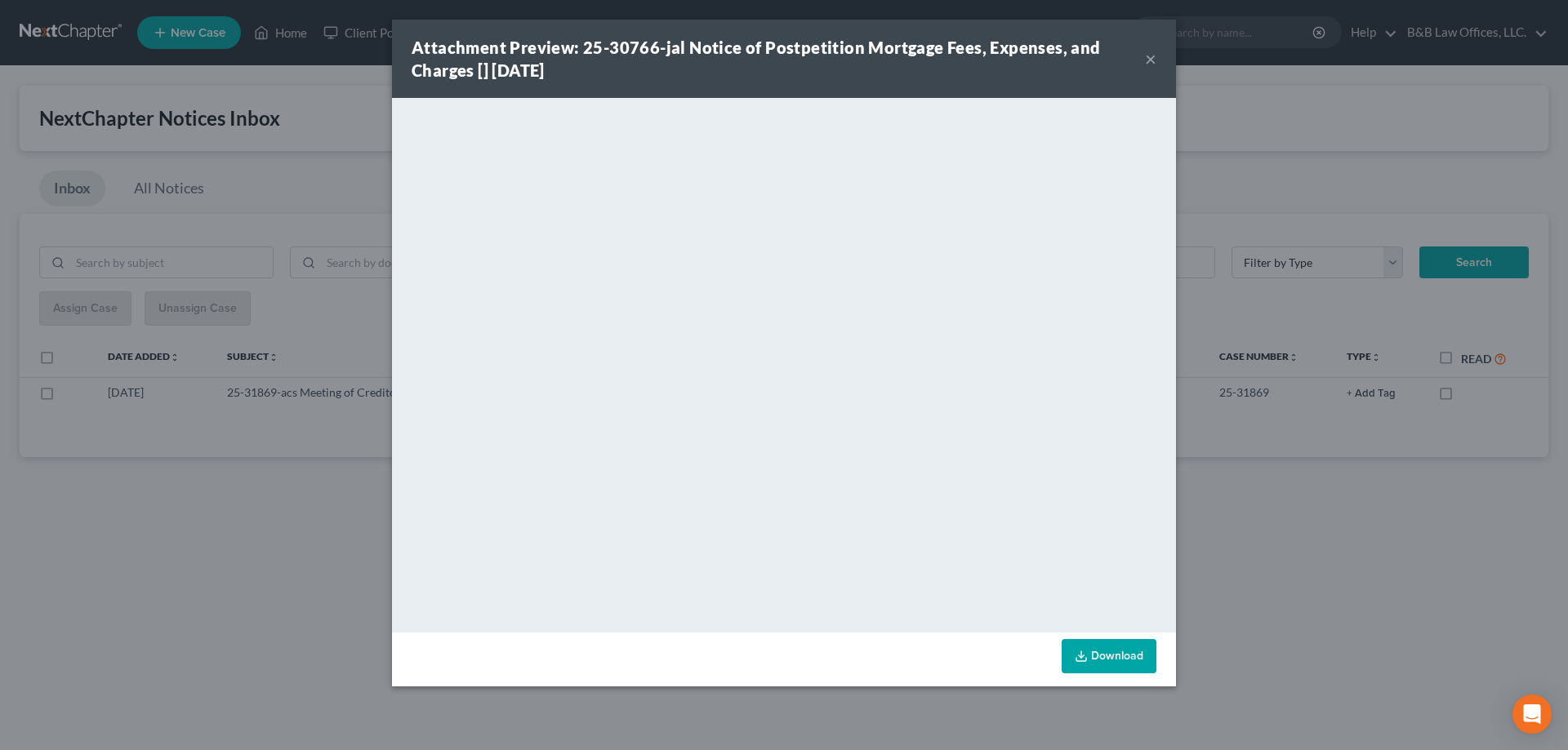
click at [1155, 60] on button "×" at bounding box center [1151, 58] width 11 height 20
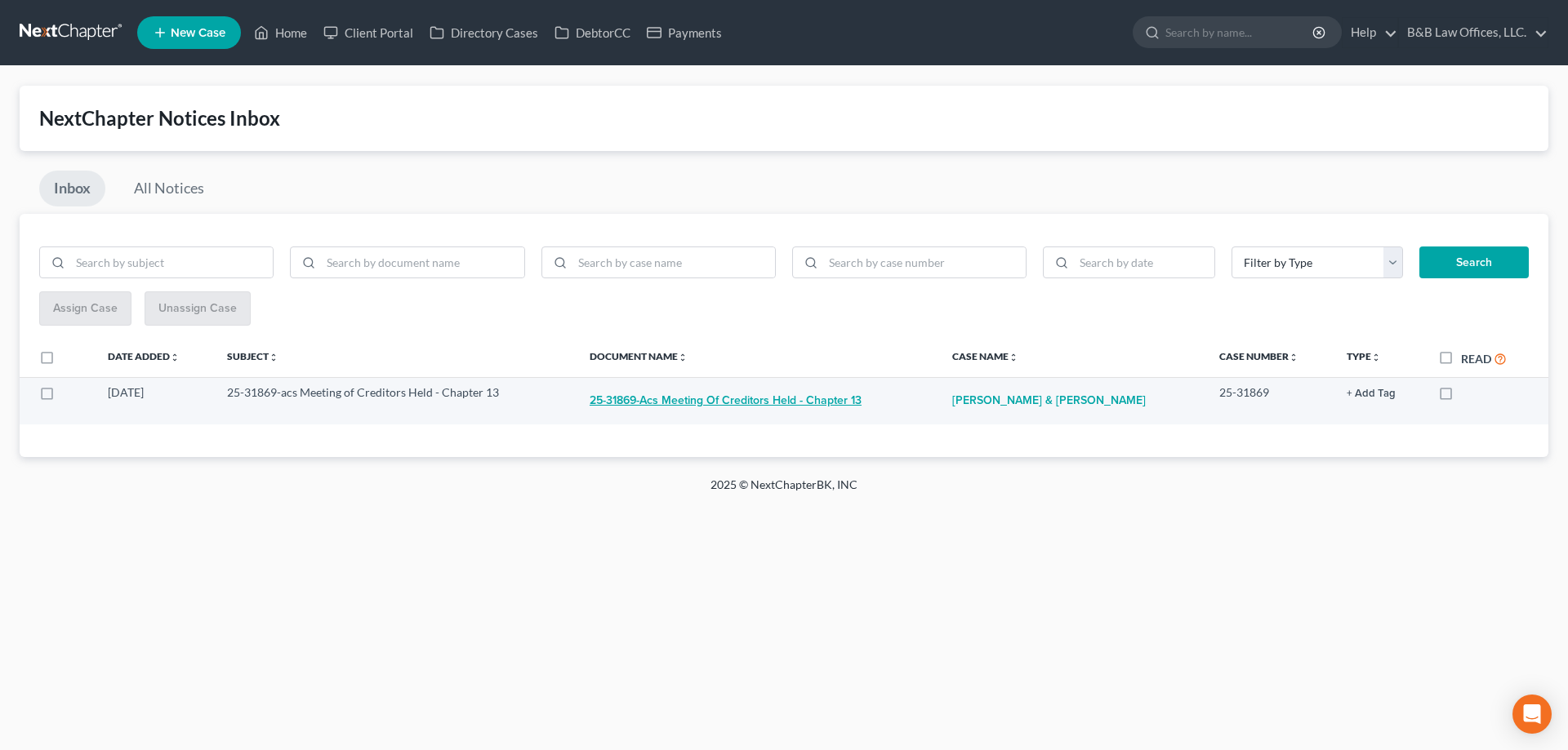
click at [771, 400] on button "25-31869-acs Meeting of Creditors Held - Chapter 13" at bounding box center [726, 401] width 272 height 33
checkbox input "true"
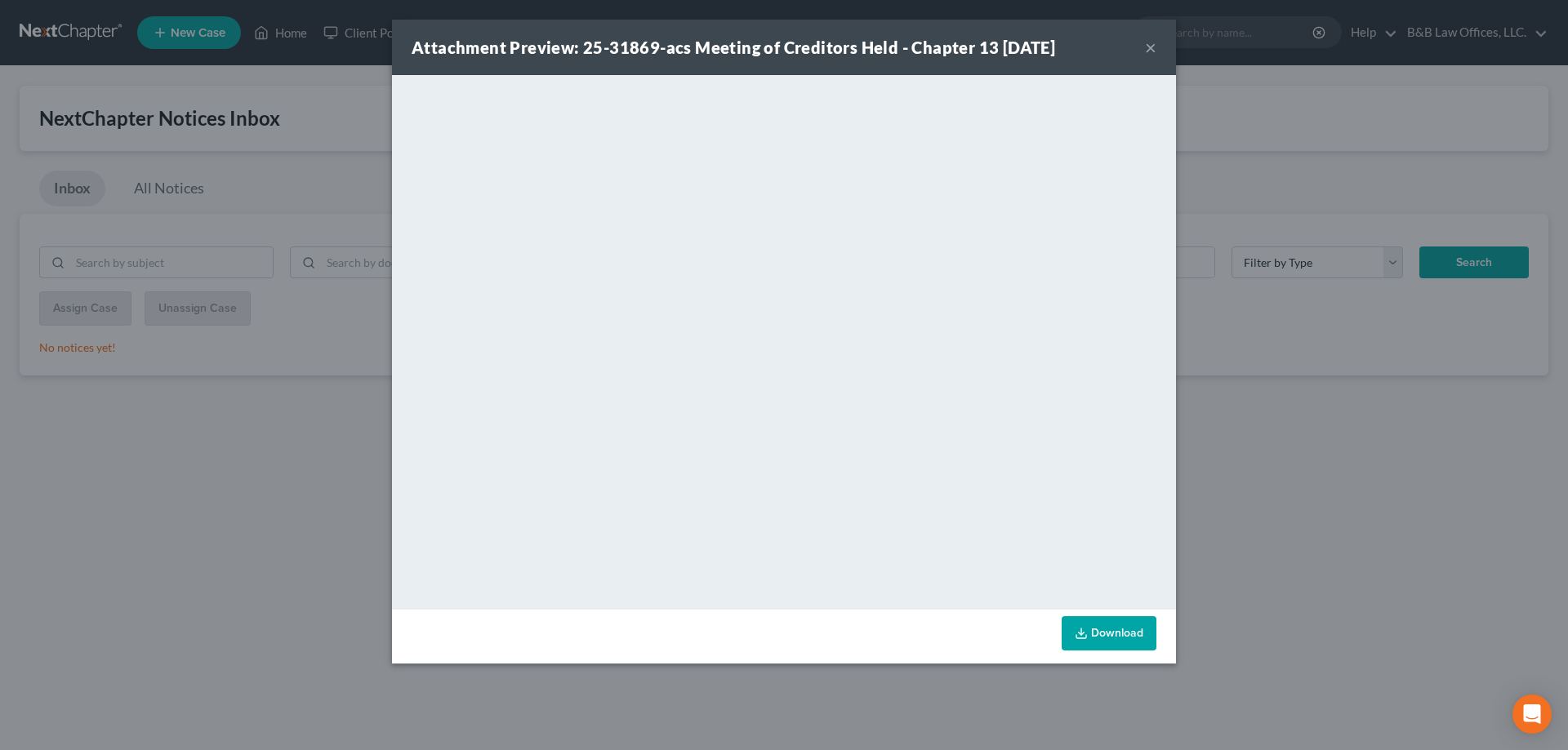
click at [1150, 47] on button "×" at bounding box center [1151, 47] width 11 height 20
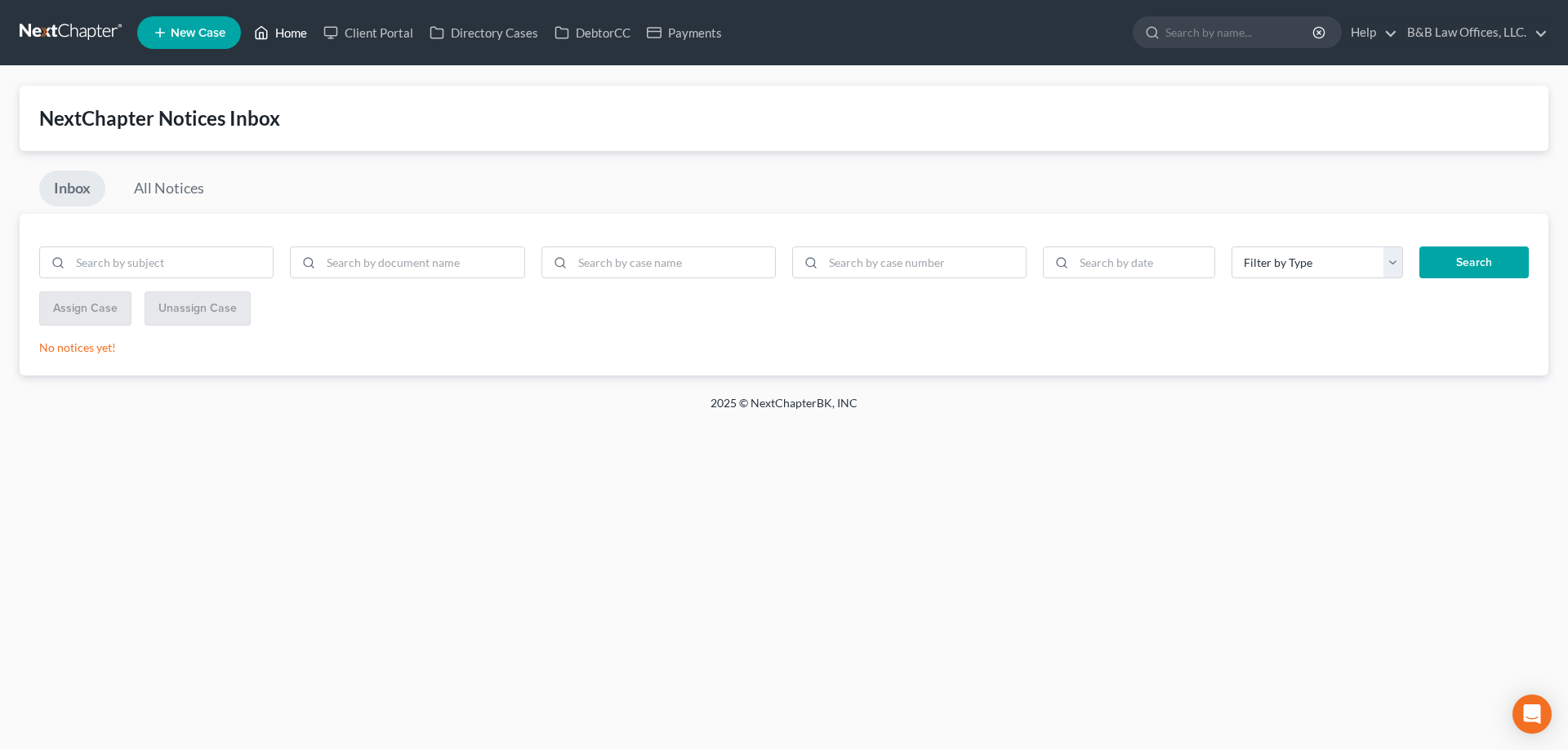
click at [296, 32] on link "Home" at bounding box center [280, 32] width 70 height 29
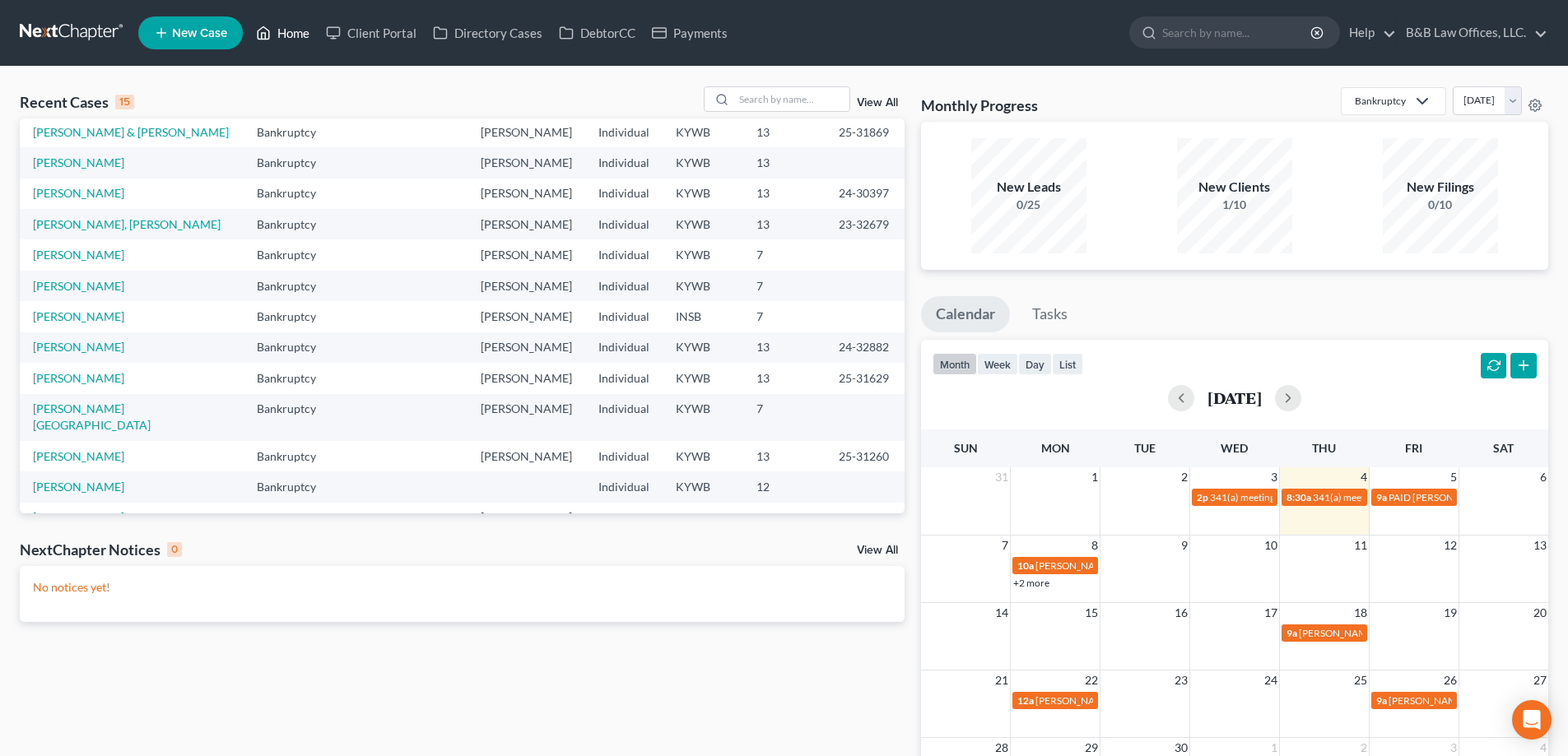
scroll to position [113, 0]
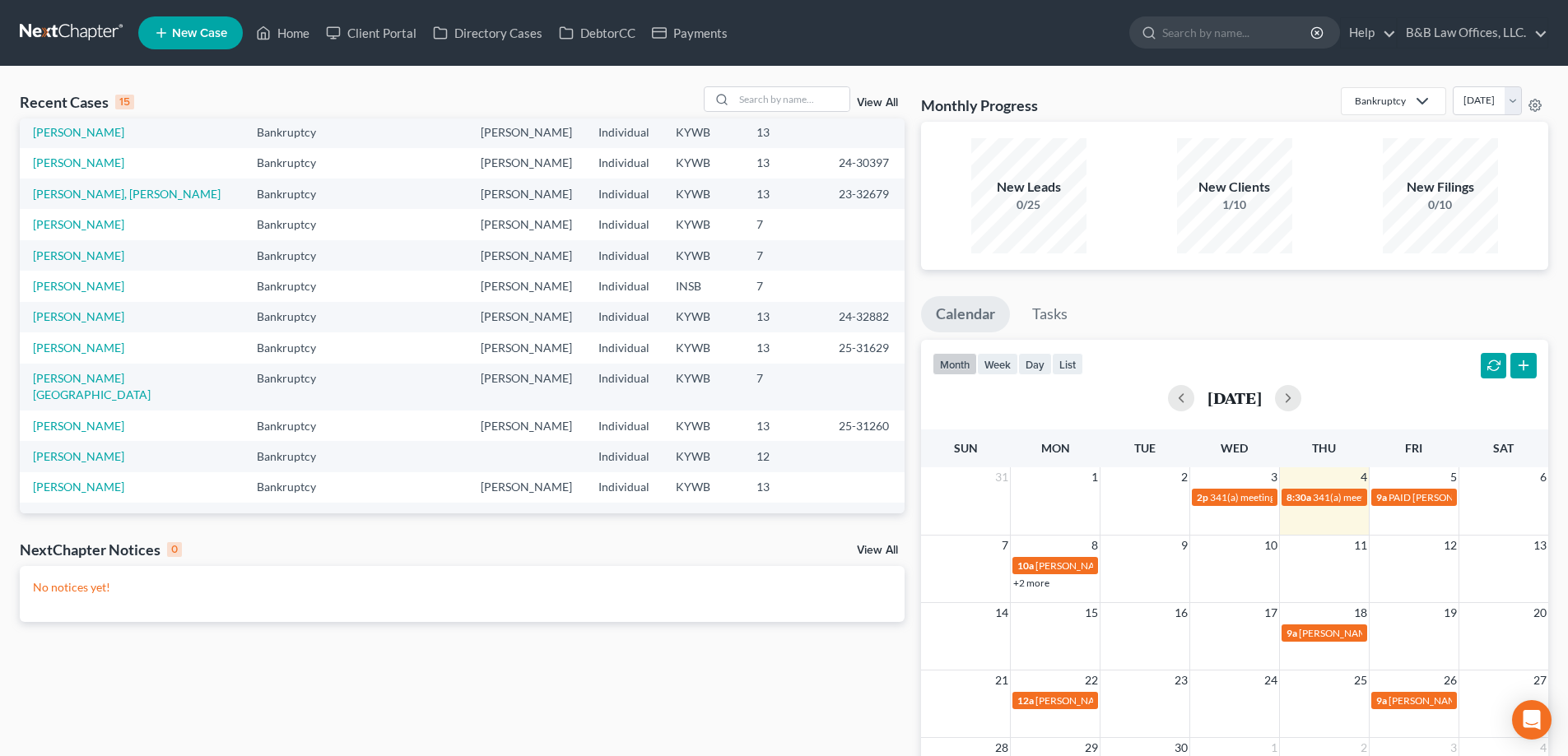
click at [872, 101] on link "View All" at bounding box center [877, 103] width 41 height 11
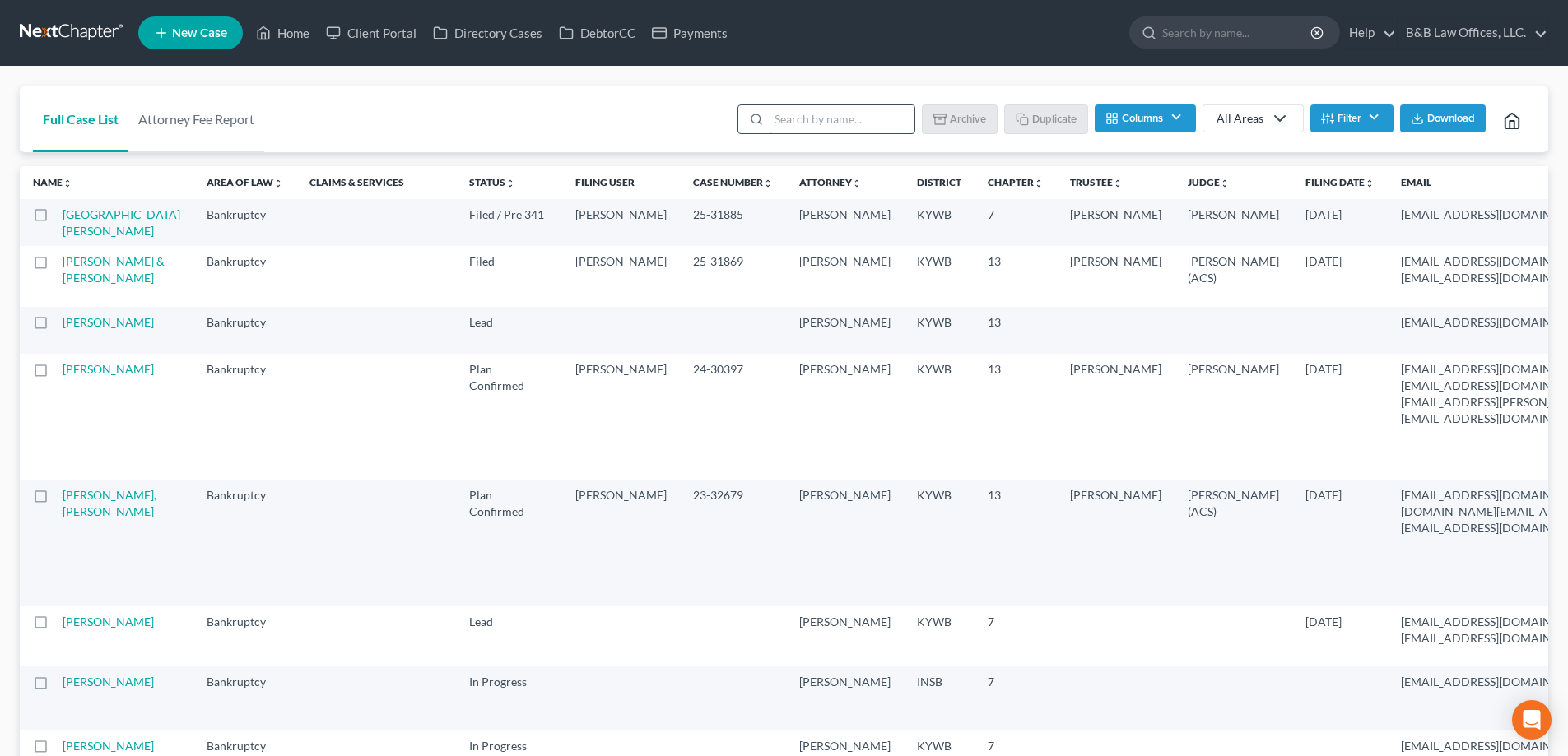
click at [848, 119] on input "search" at bounding box center [841, 119] width 146 height 28
type input "pear"
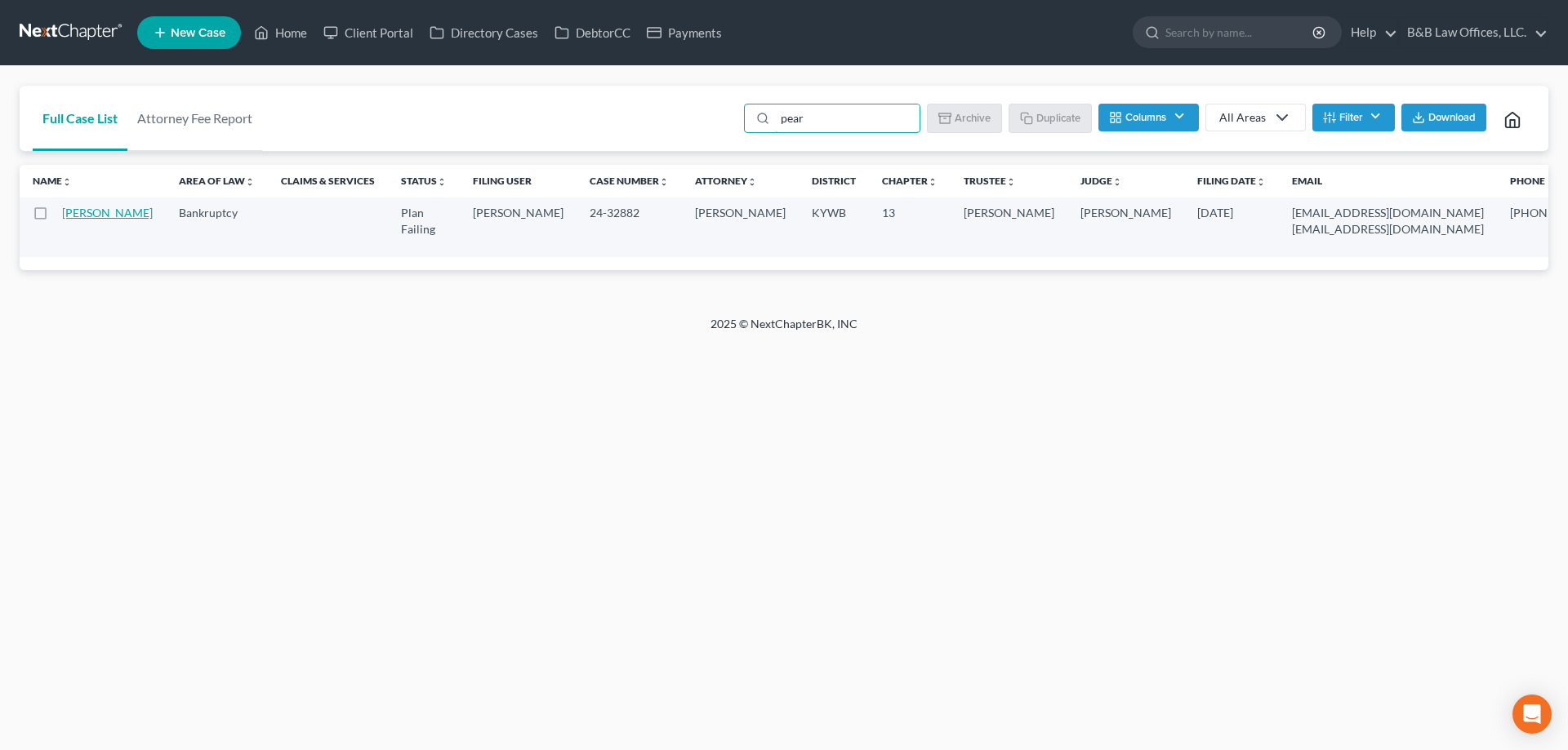
click at [73, 215] on link "[PERSON_NAME]" at bounding box center [108, 212] width 91 height 14
select select "2"
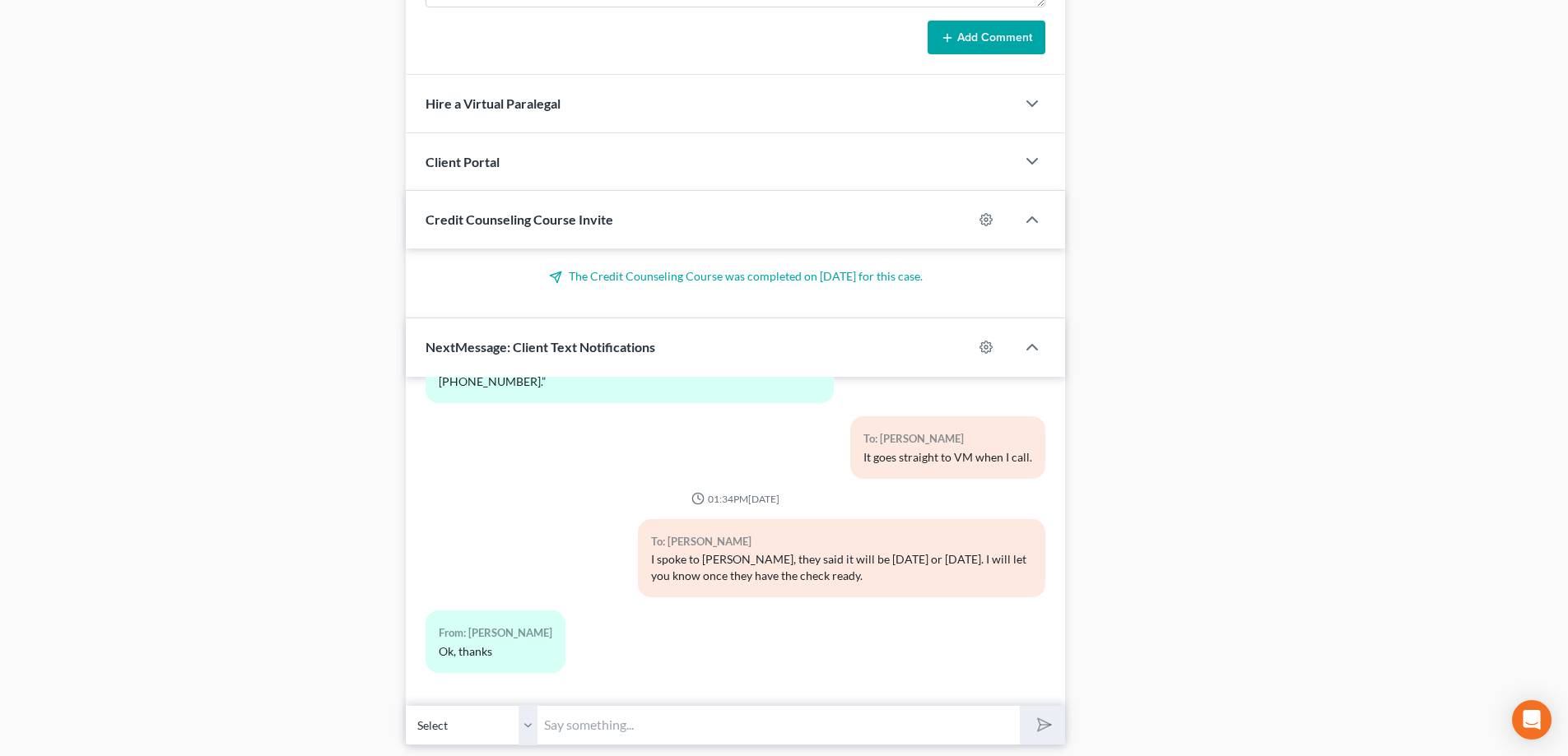
scroll to position [1341, 0]
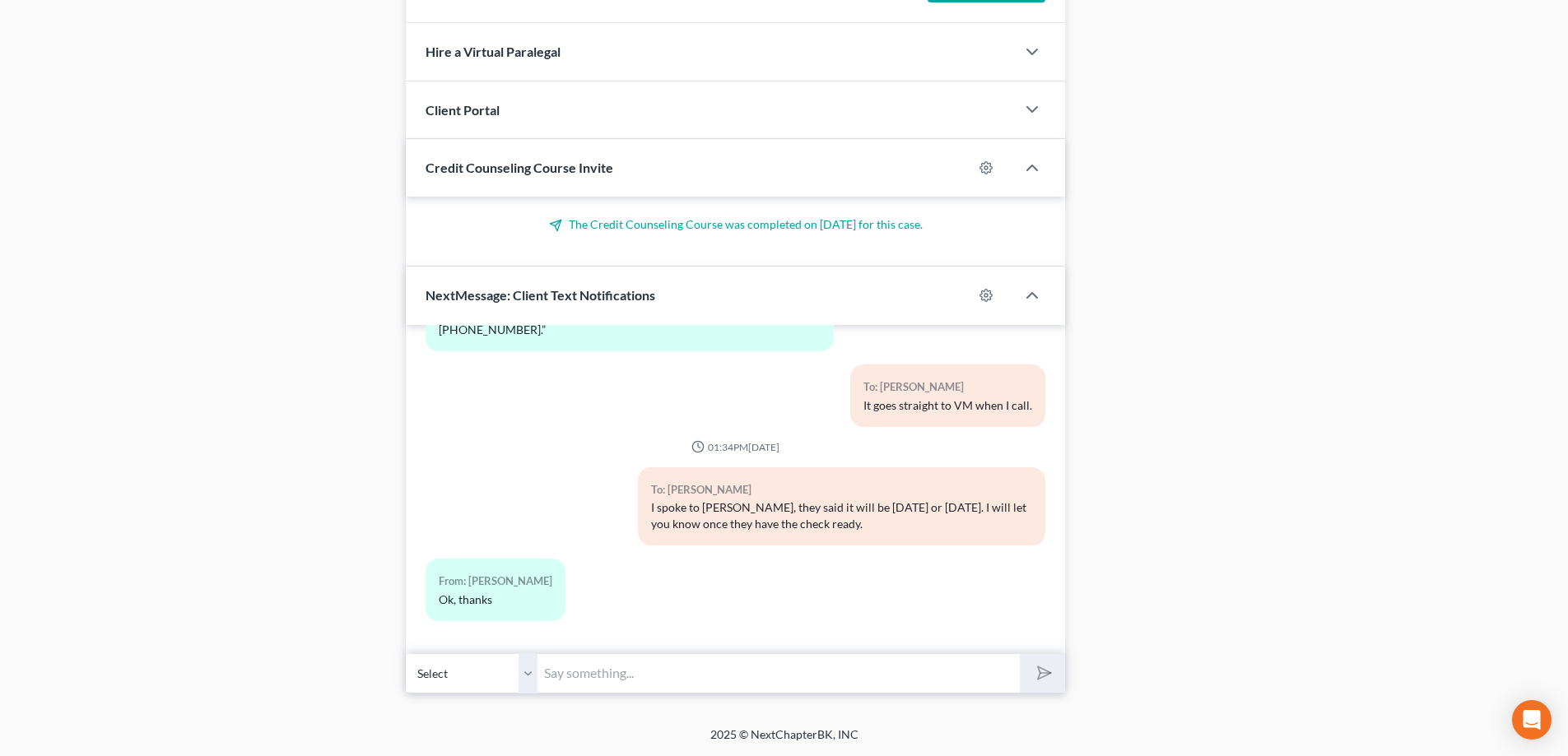
click at [660, 687] on input "text" at bounding box center [778, 673] width 482 height 40
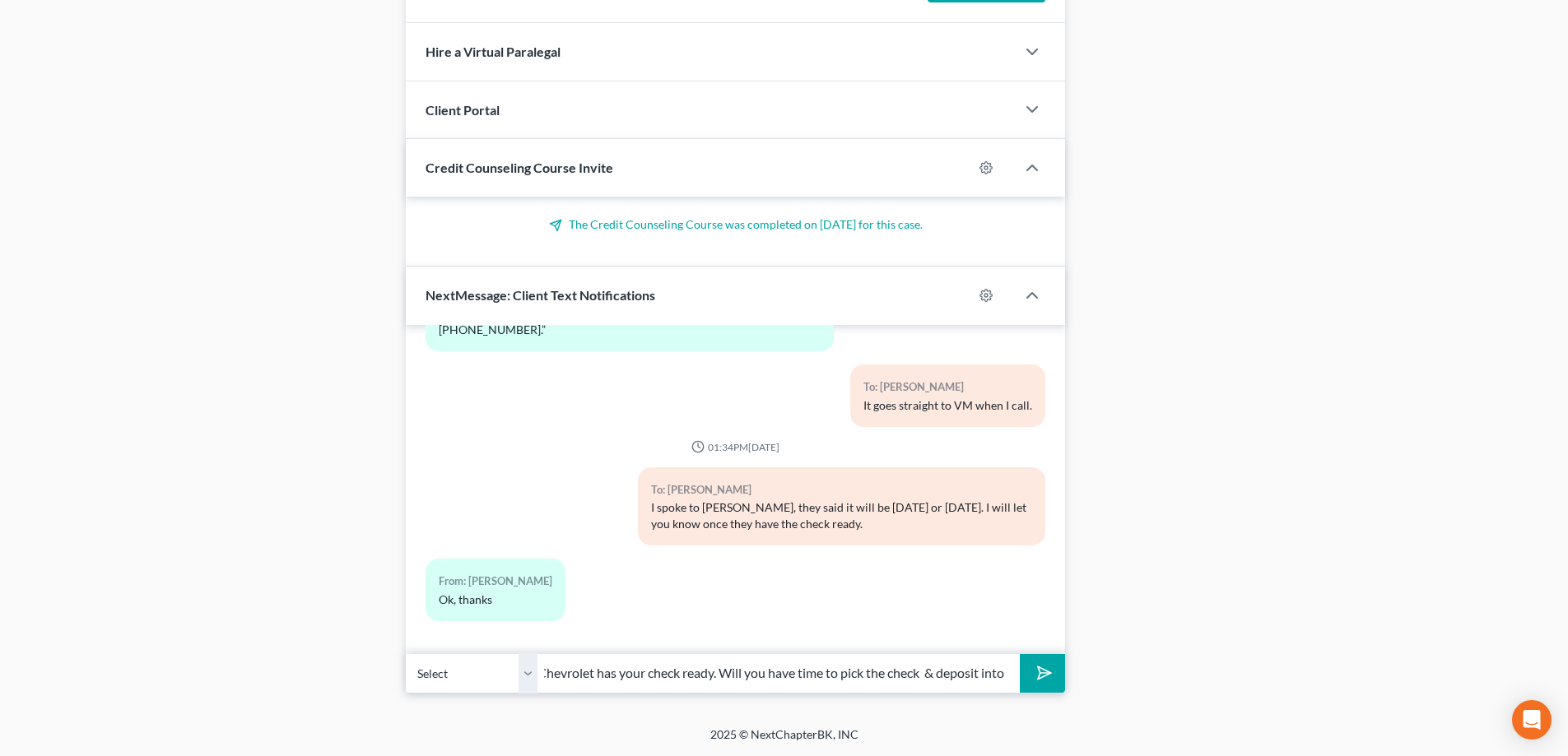
scroll to position [0, 152]
type input "Pearl, [PERSON_NAME] Chevrolet has your check ready. Will you have time to pick…"
click at [1020, 654] on button "submit" at bounding box center [1043, 673] width 46 height 39
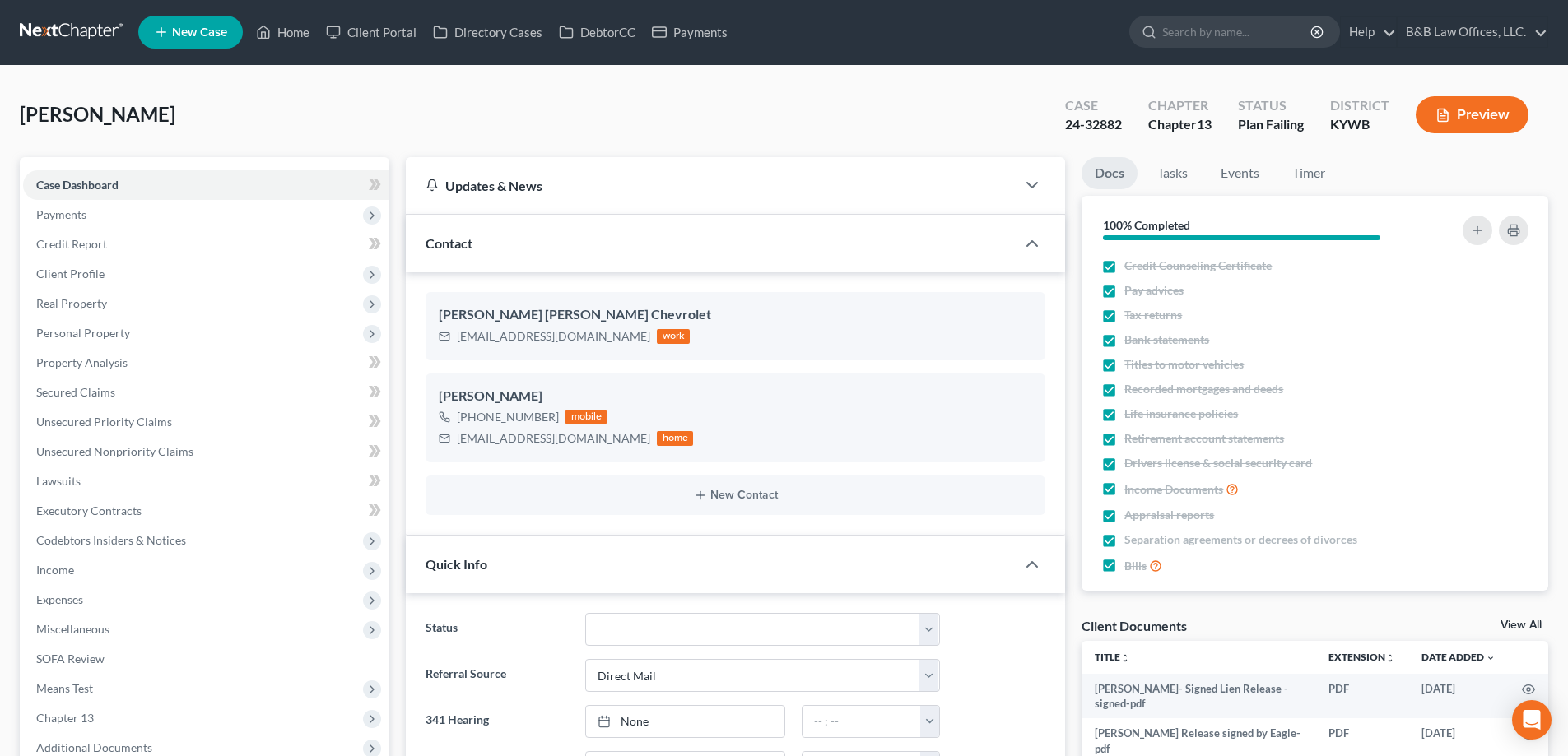
scroll to position [0, 0]
click at [300, 33] on link "Home" at bounding box center [283, 32] width 70 height 29
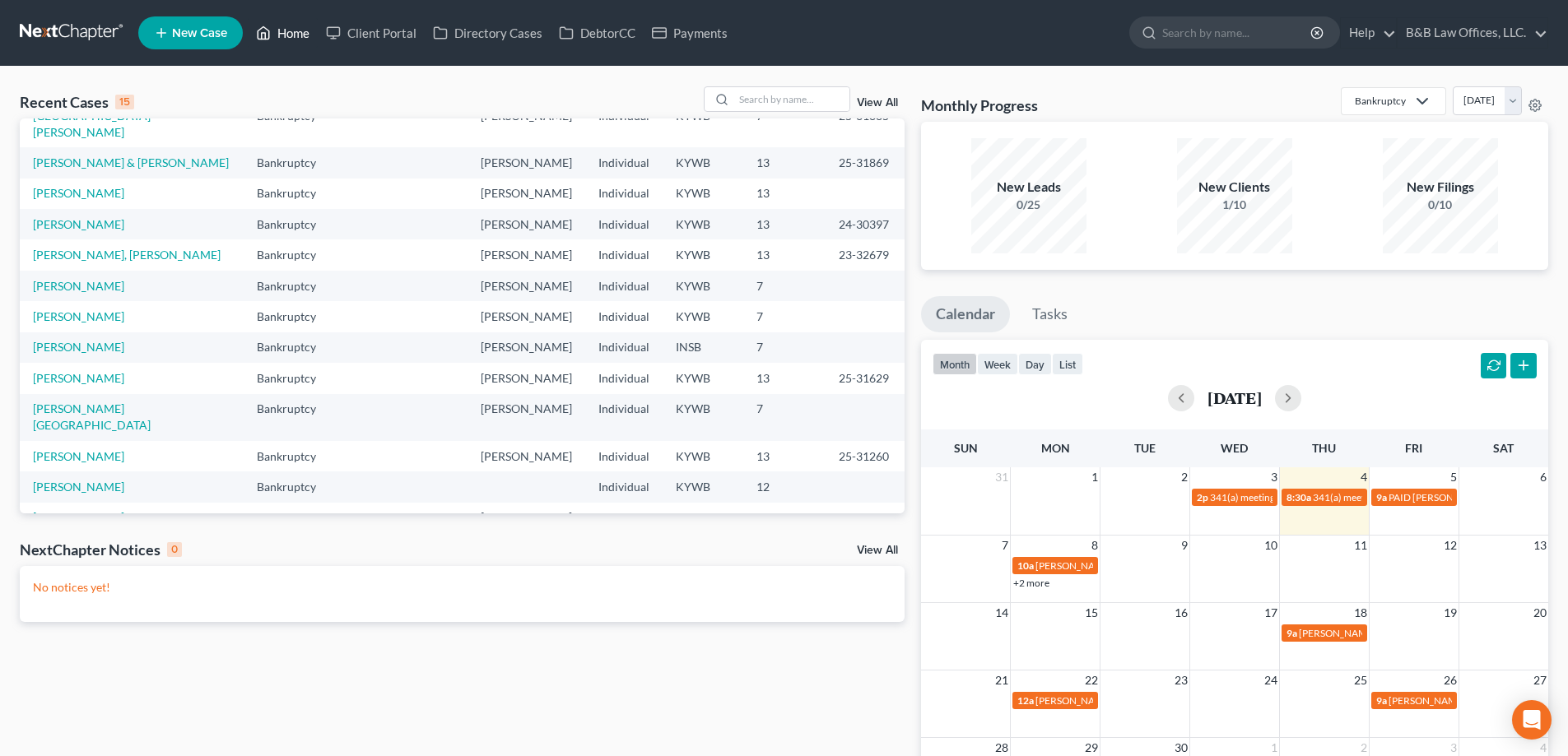
scroll to position [113, 0]
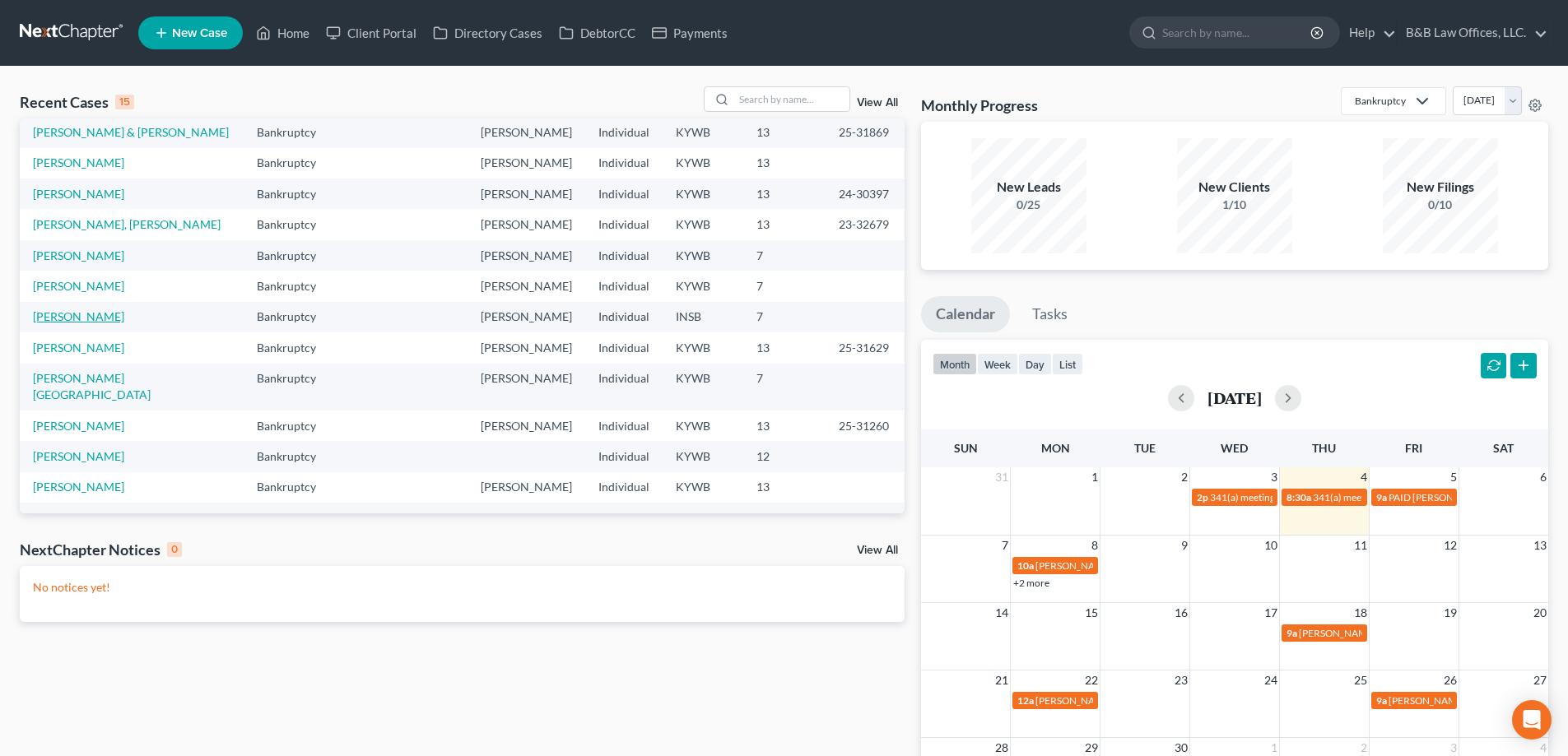
click at [116, 309] on link "[PERSON_NAME]" at bounding box center [79, 316] width 91 height 14
select select "9"
select select "6"
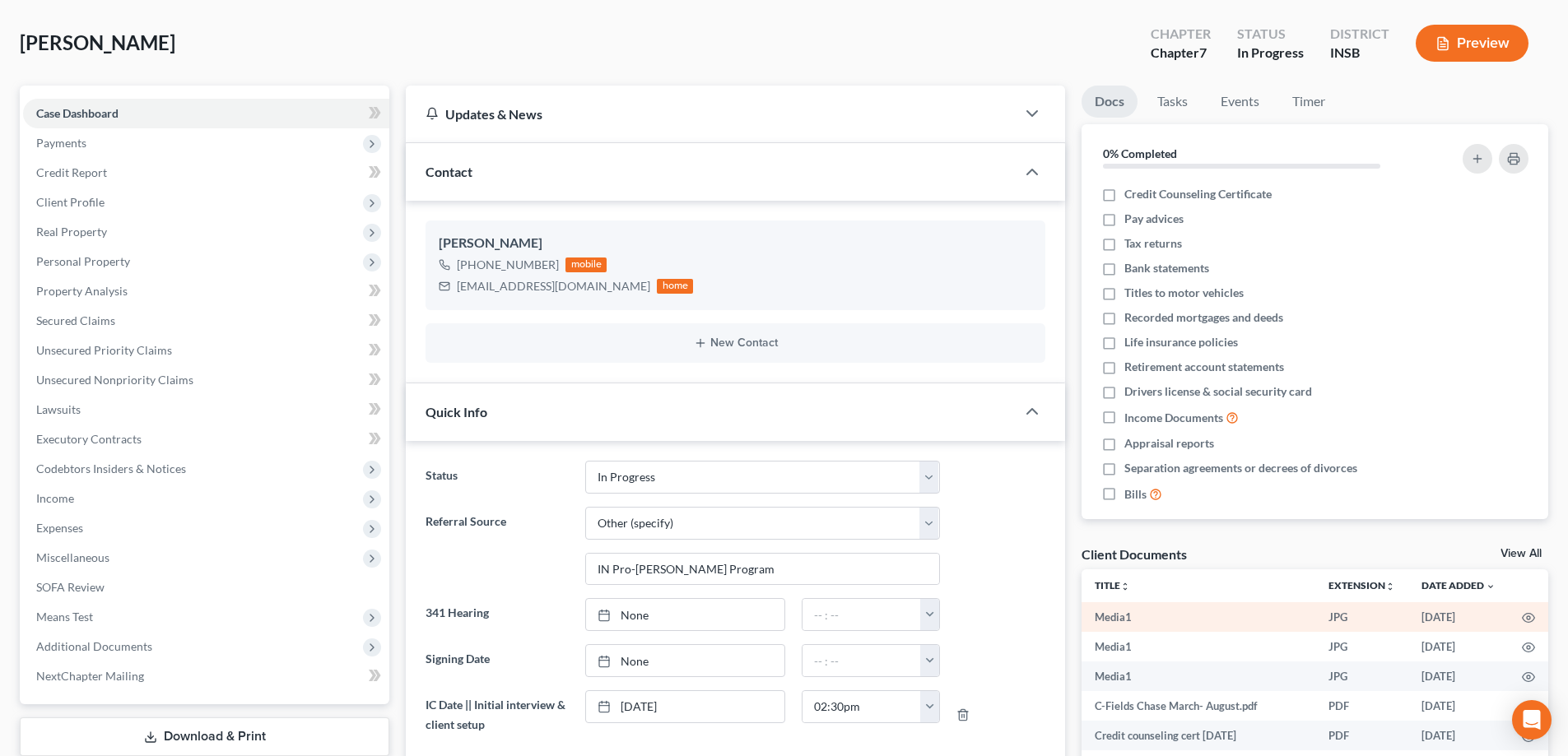
scroll to position [83, 0]
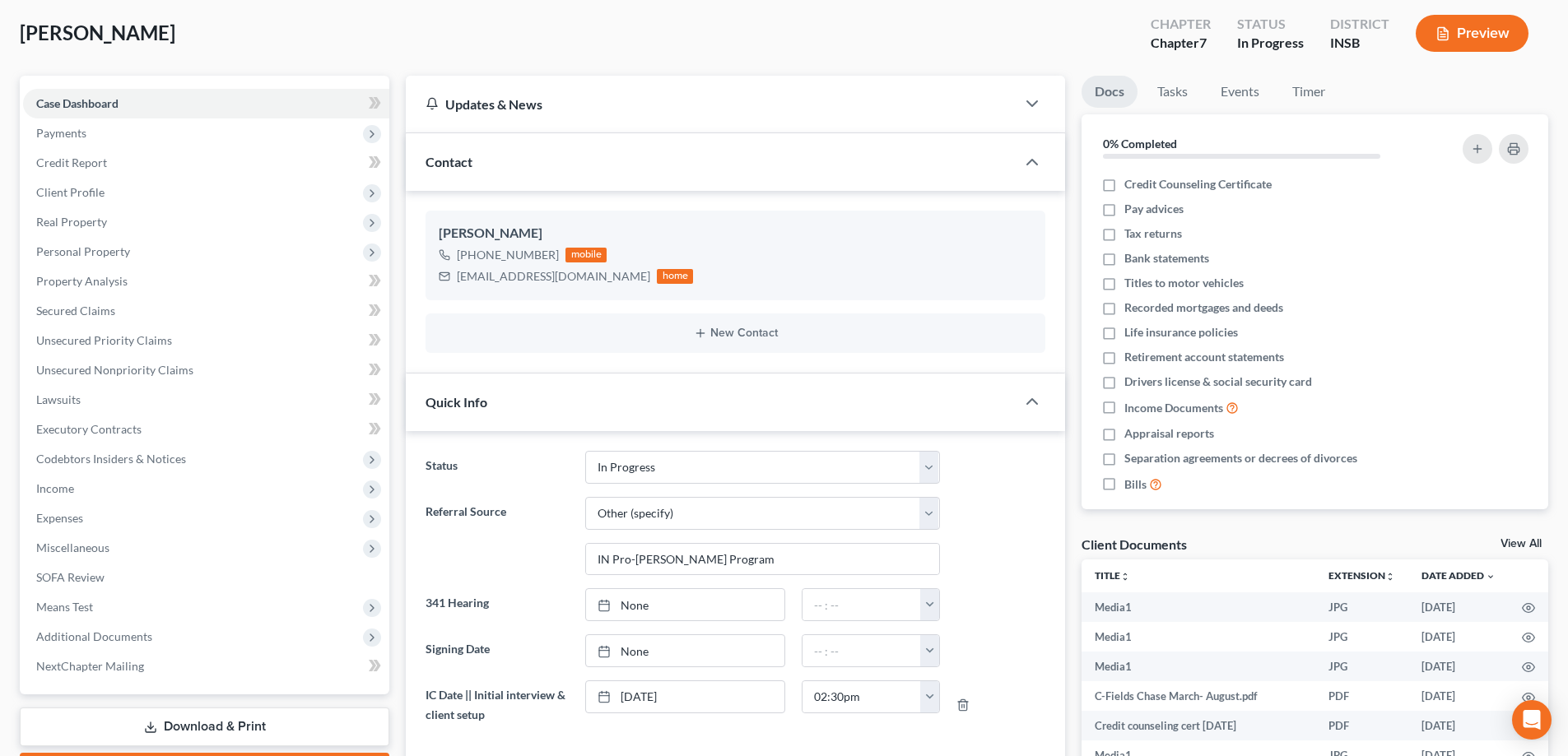
click at [1523, 541] on link "View All" at bounding box center [1521, 544] width 41 height 11
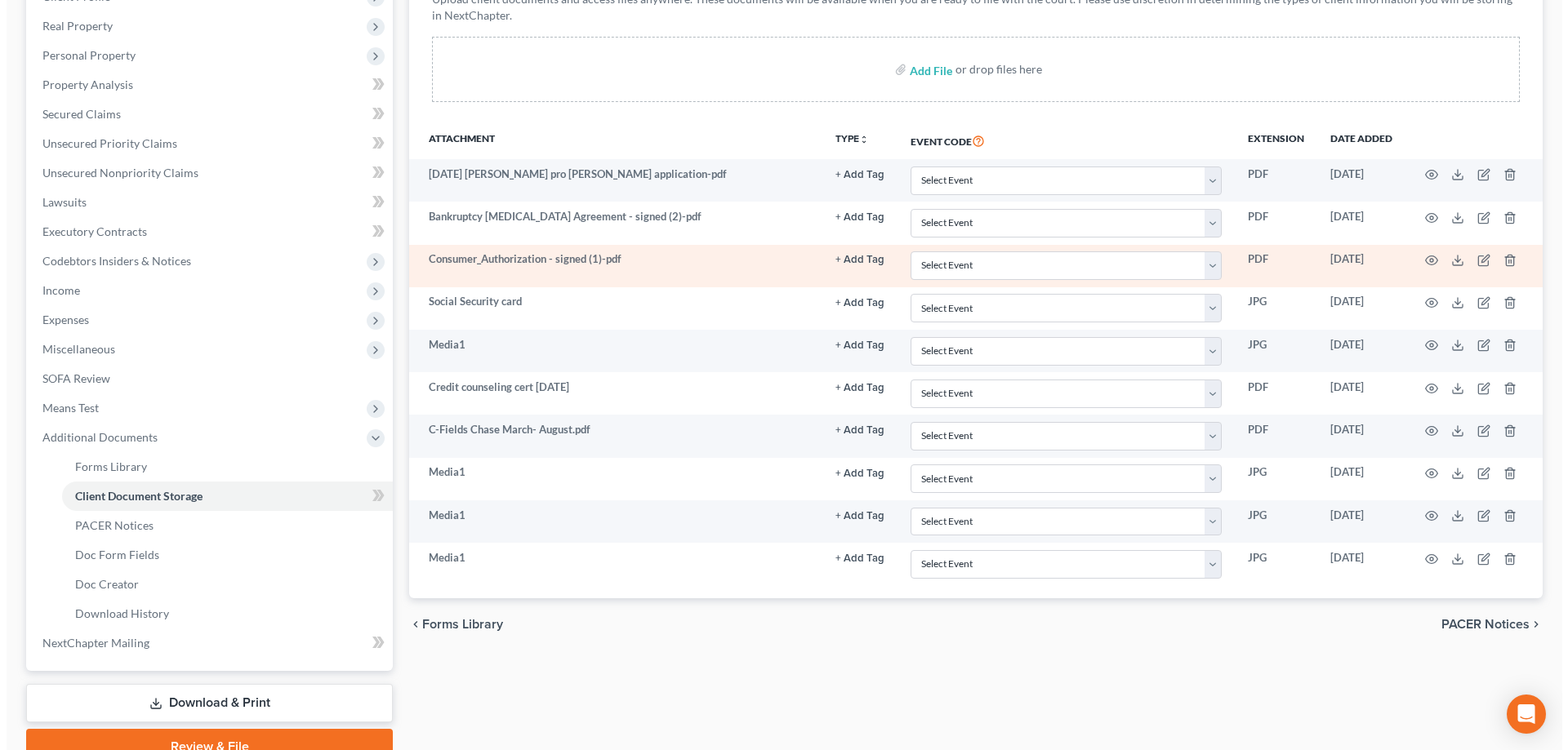
scroll to position [326, 0]
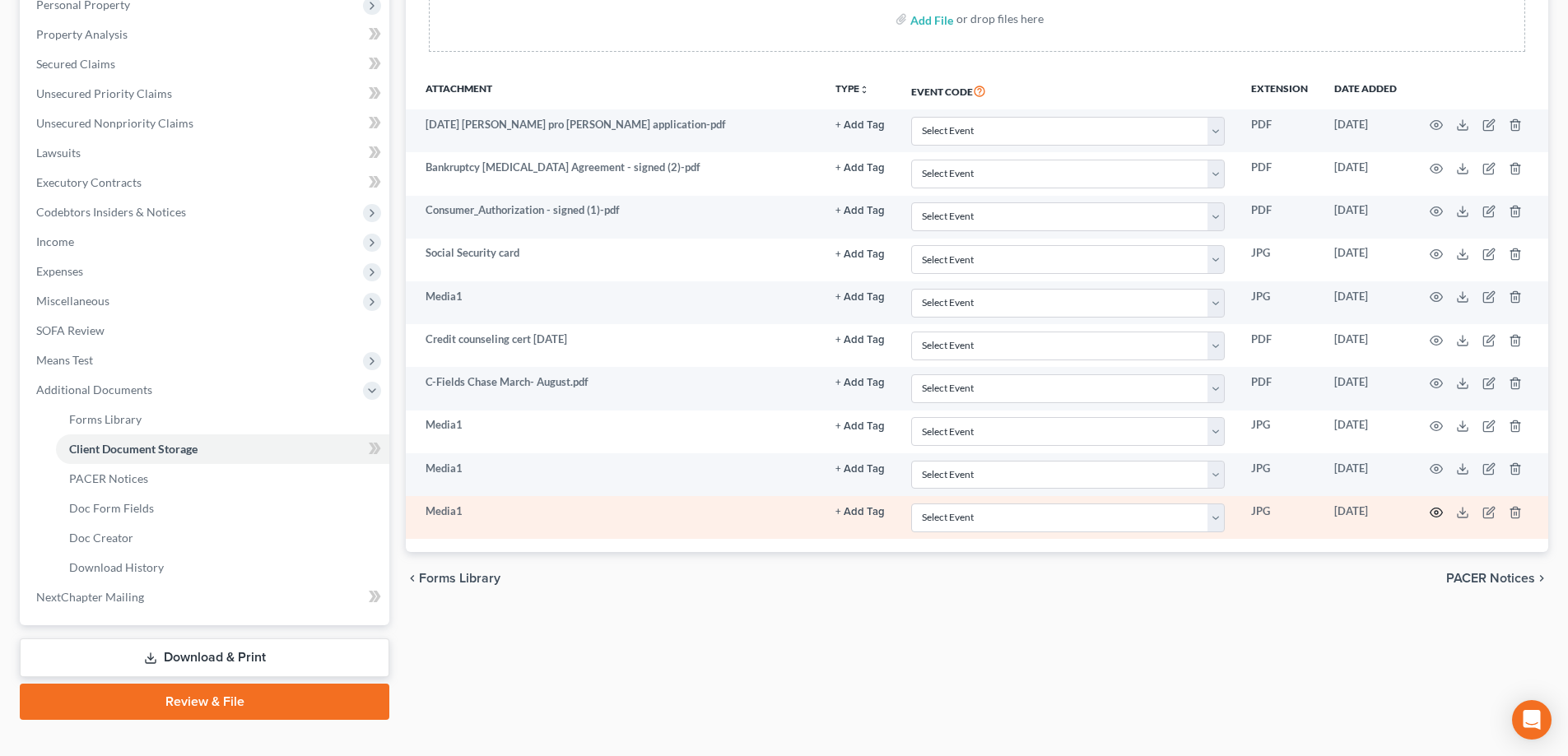
click at [1438, 513] on icon "button" at bounding box center [1437, 513] width 13 height 13
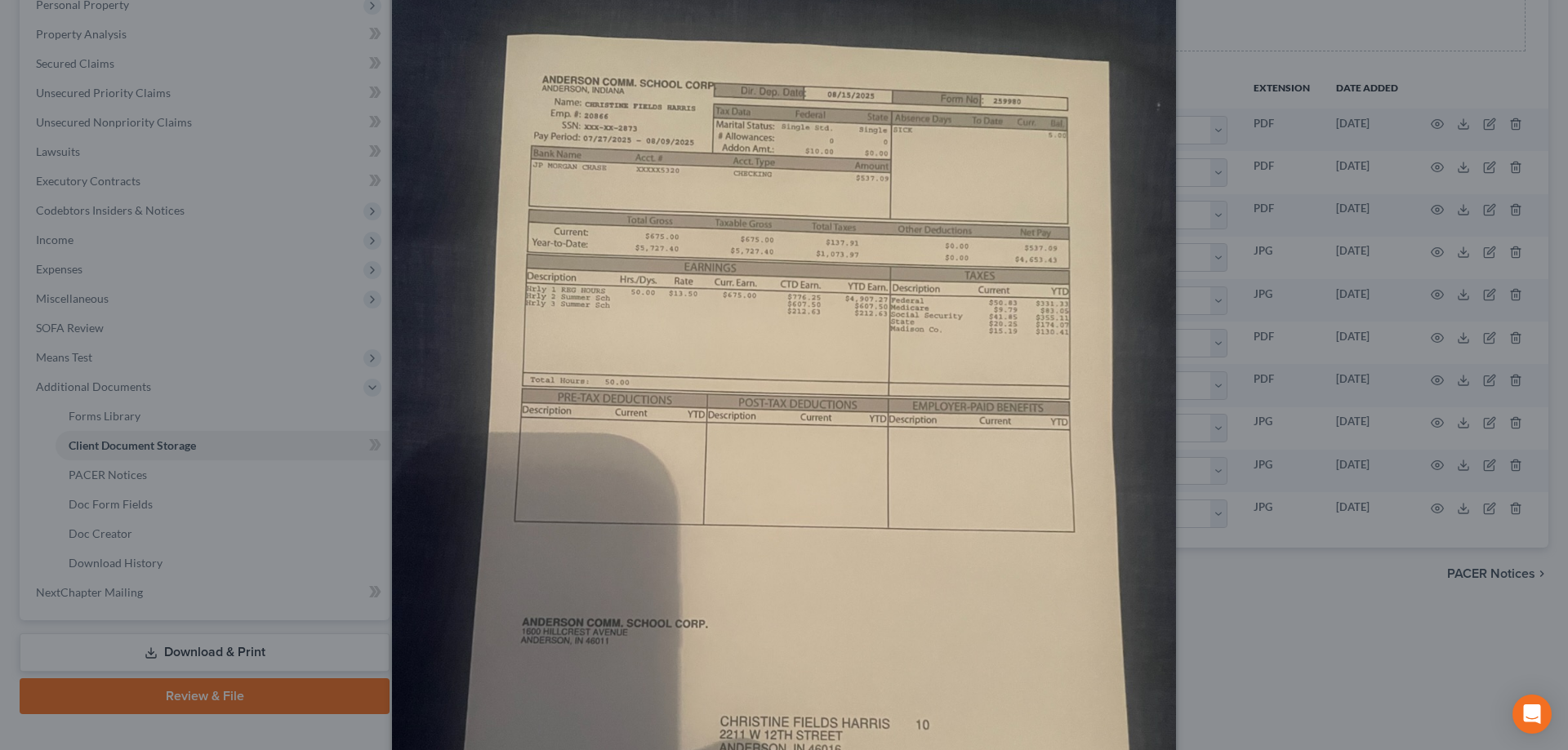
scroll to position [0, 0]
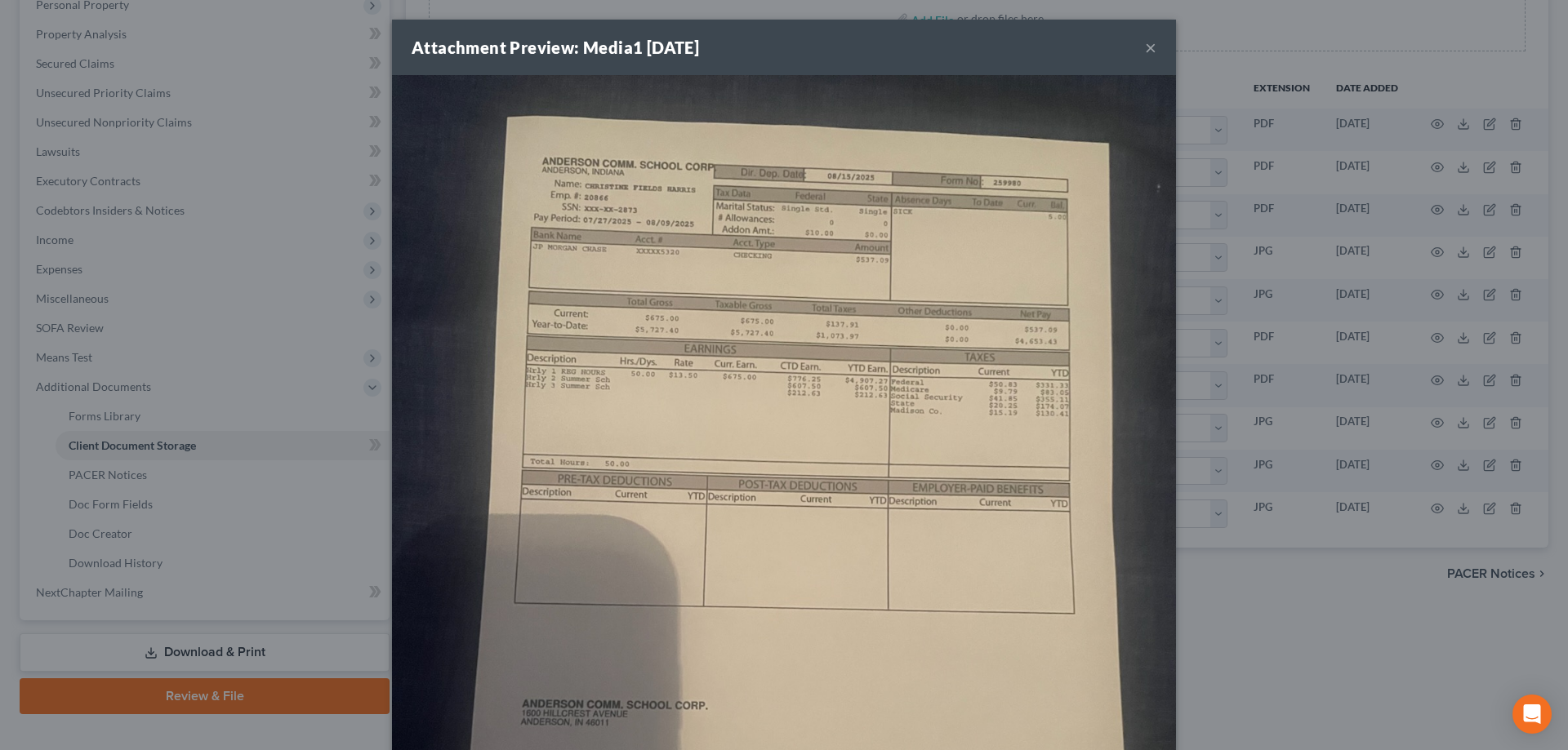
drag, startPoint x: 1121, startPoint y: 123, endPoint x: 1105, endPoint y: 110, distance: 20.6
click at [1038, 113] on img at bounding box center [784, 598] width 784 height 1045
click at [912, 169] on img at bounding box center [784, 598] width 784 height 1045
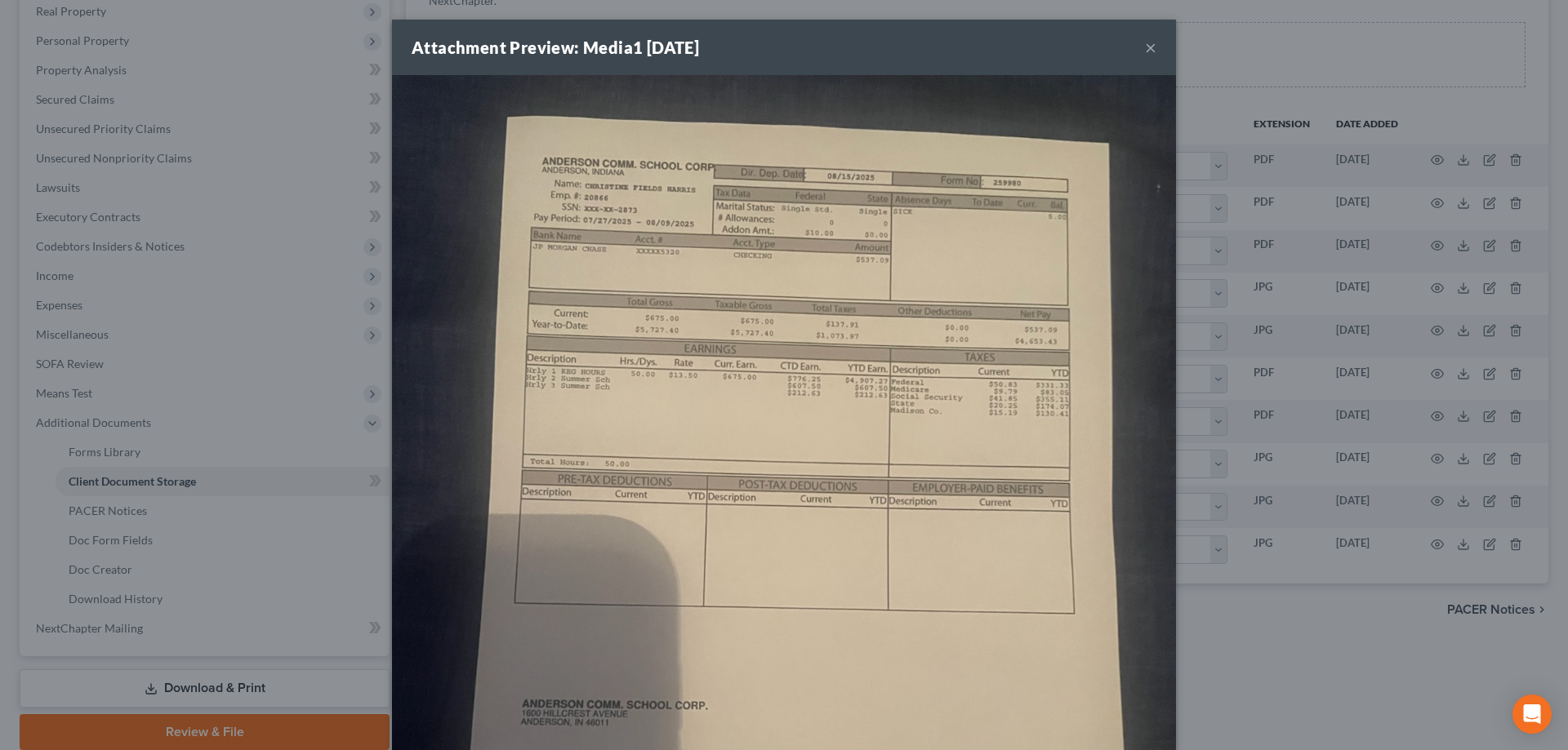
click at [1149, 45] on button "×" at bounding box center [1151, 47] width 11 height 20
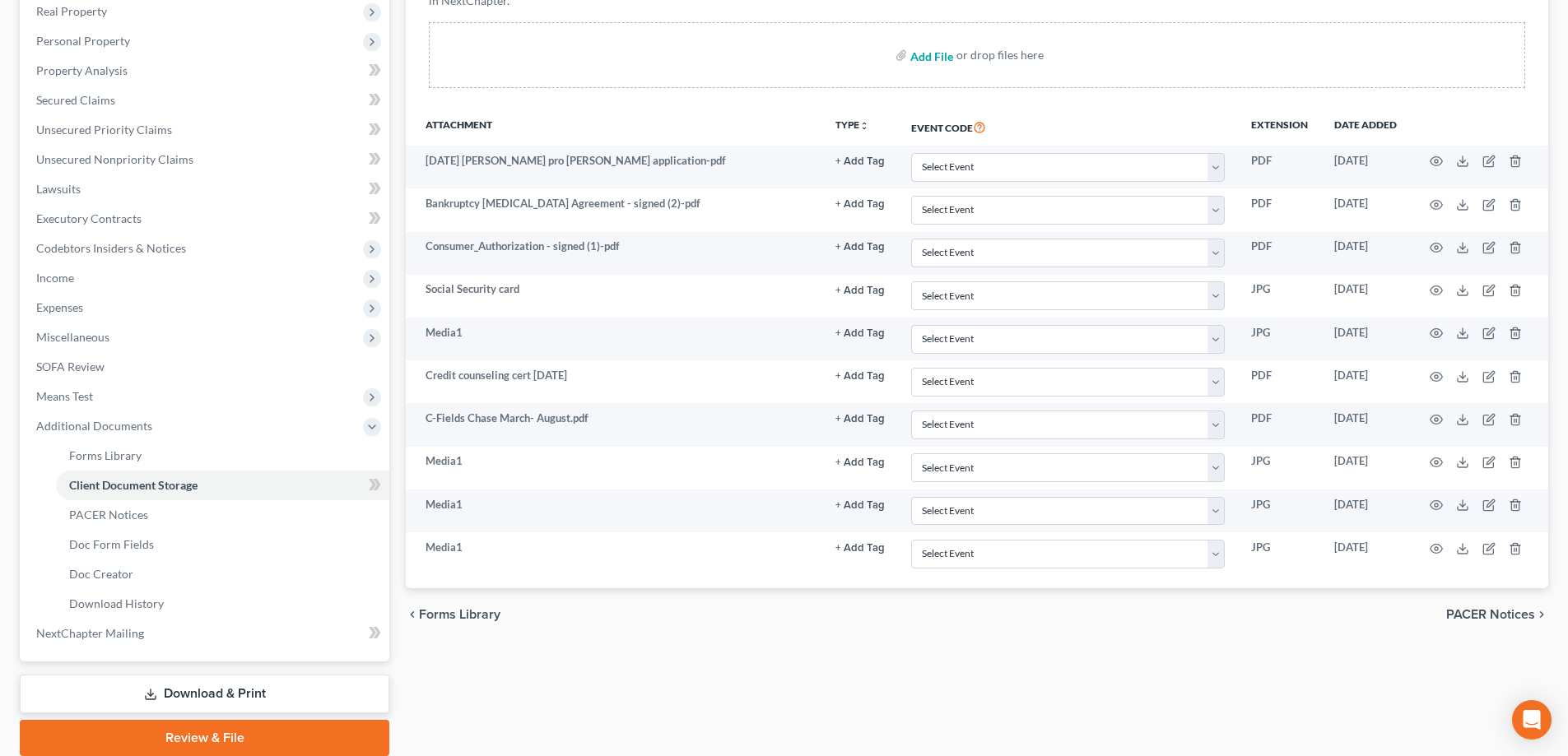
click at [927, 51] on input "file" at bounding box center [931, 54] width 40 height 29
type input "C:\fakepath\[DATE] PS.pdf"
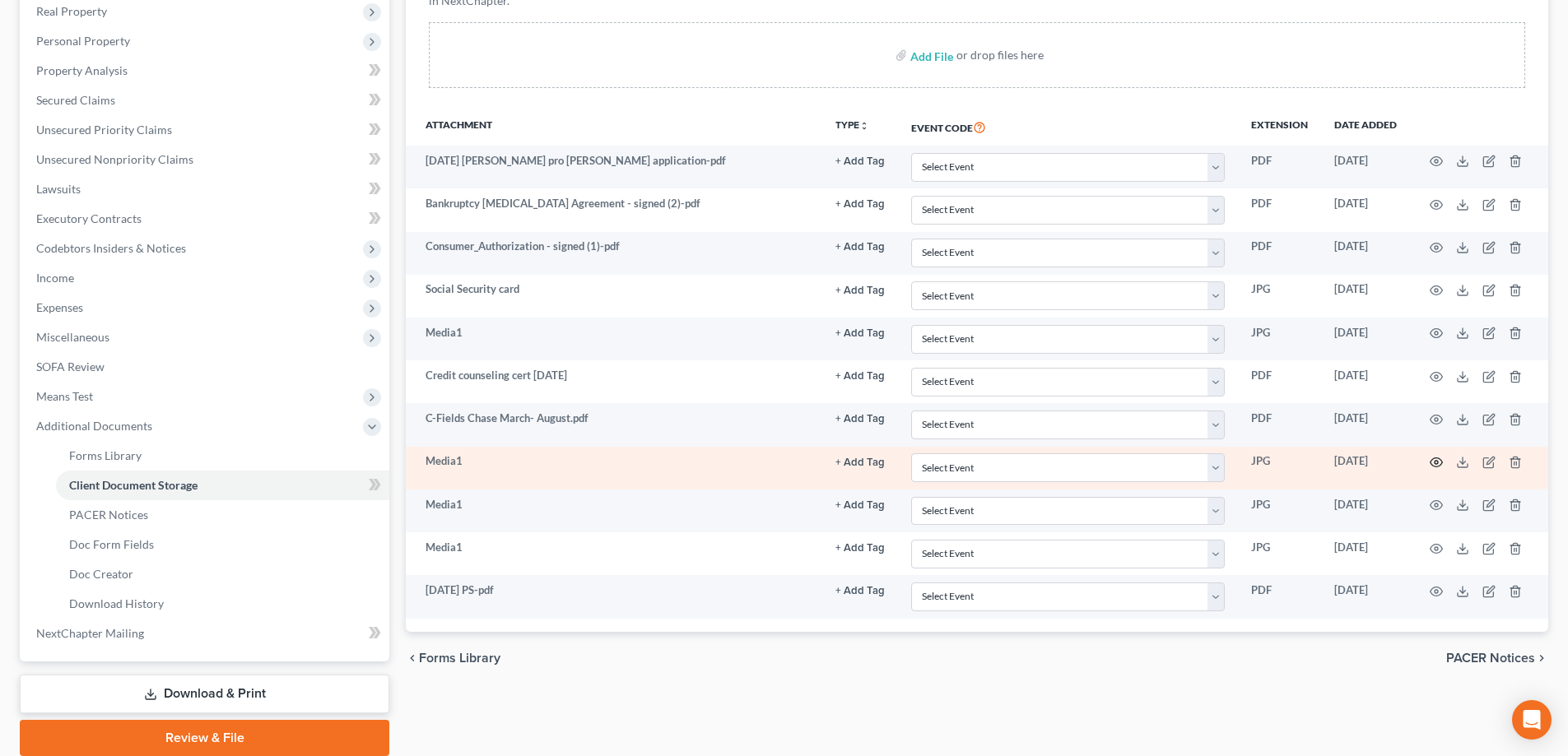
click at [1438, 463] on circle "button" at bounding box center [1436, 462] width 3 height 3
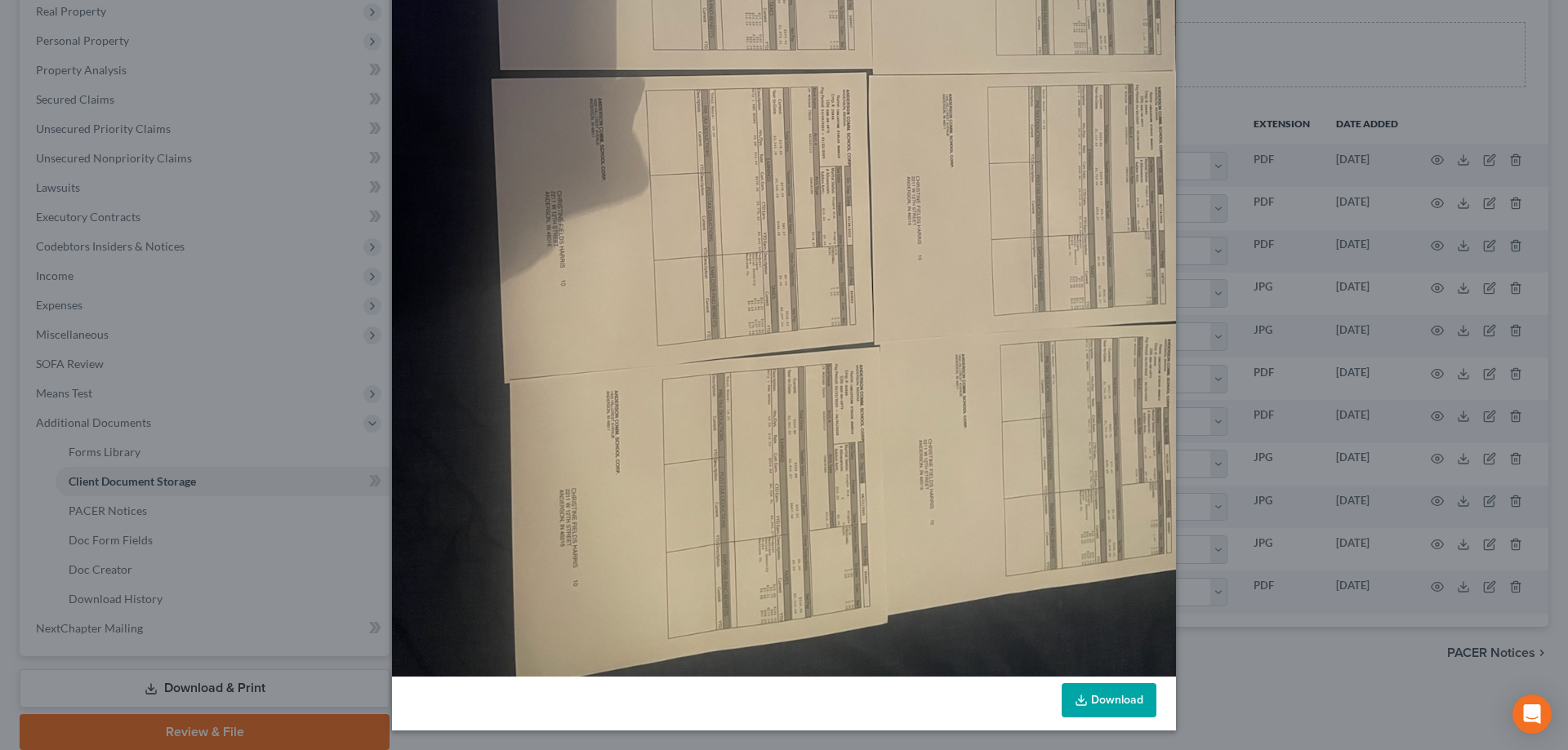
scroll to position [361, 0]
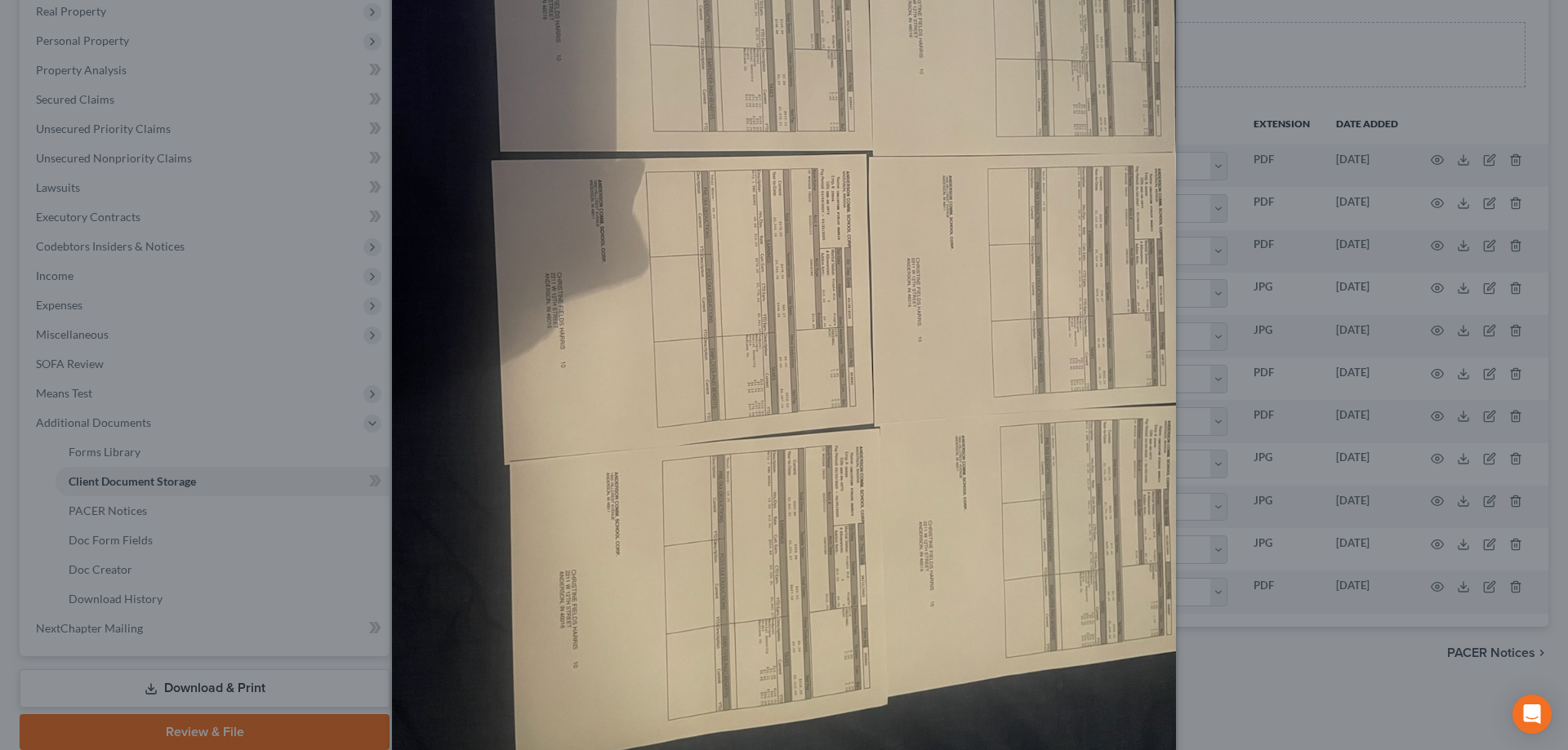
drag, startPoint x: 836, startPoint y: 293, endPoint x: 1007, endPoint y: 82, distance: 271.6
click at [1007, 82] on img at bounding box center [784, 236] width 784 height 1045
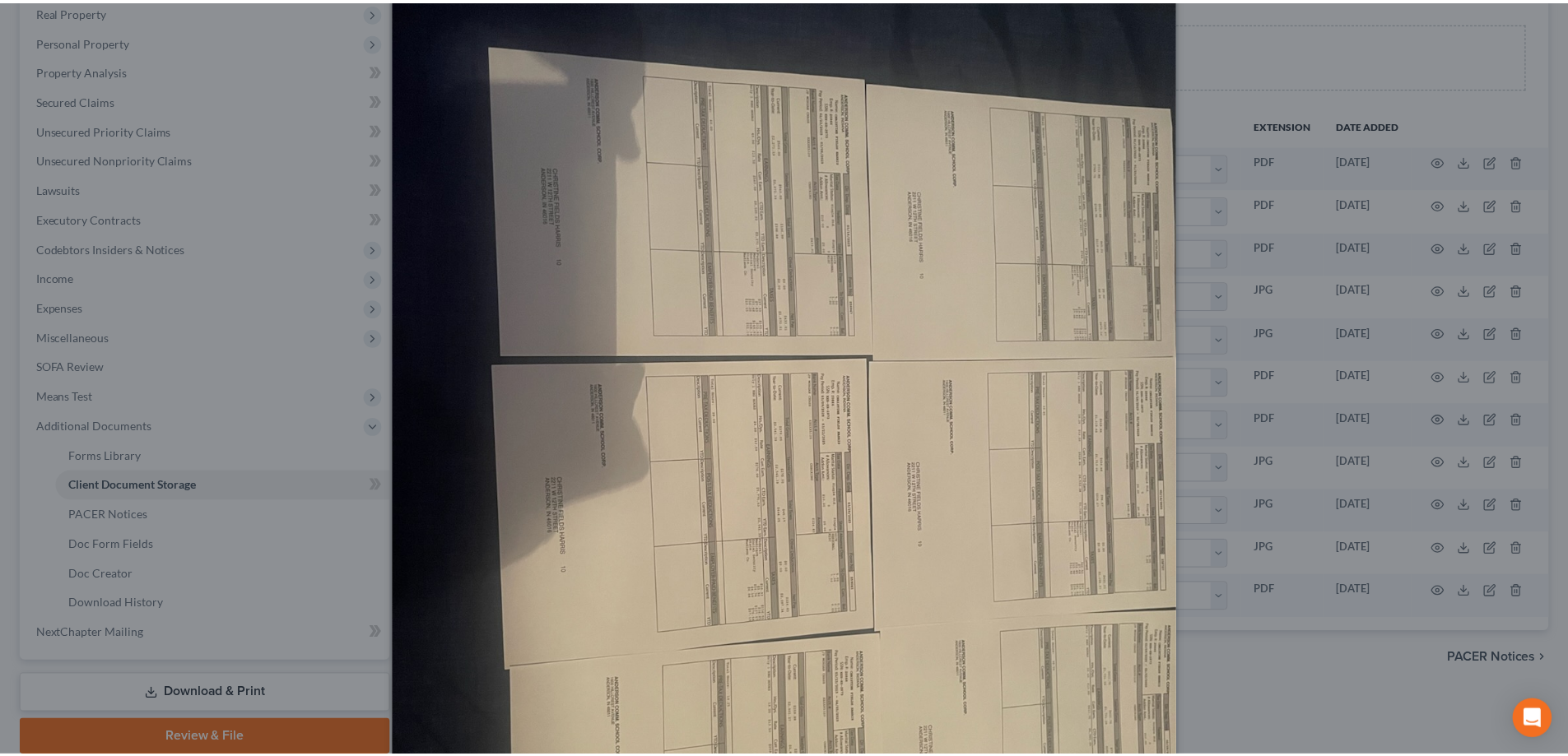
scroll to position [0, 0]
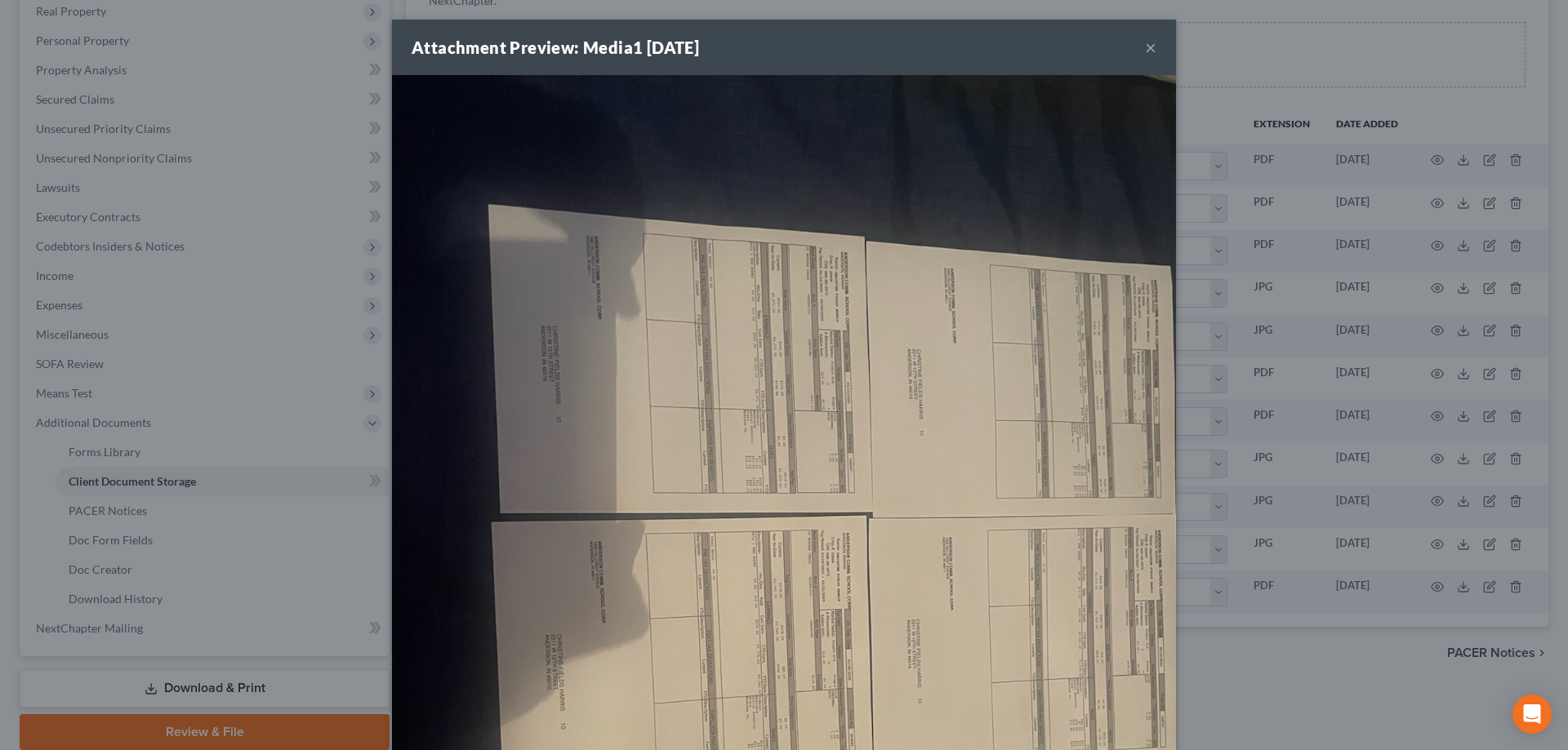
click at [1148, 45] on button "×" at bounding box center [1151, 47] width 11 height 20
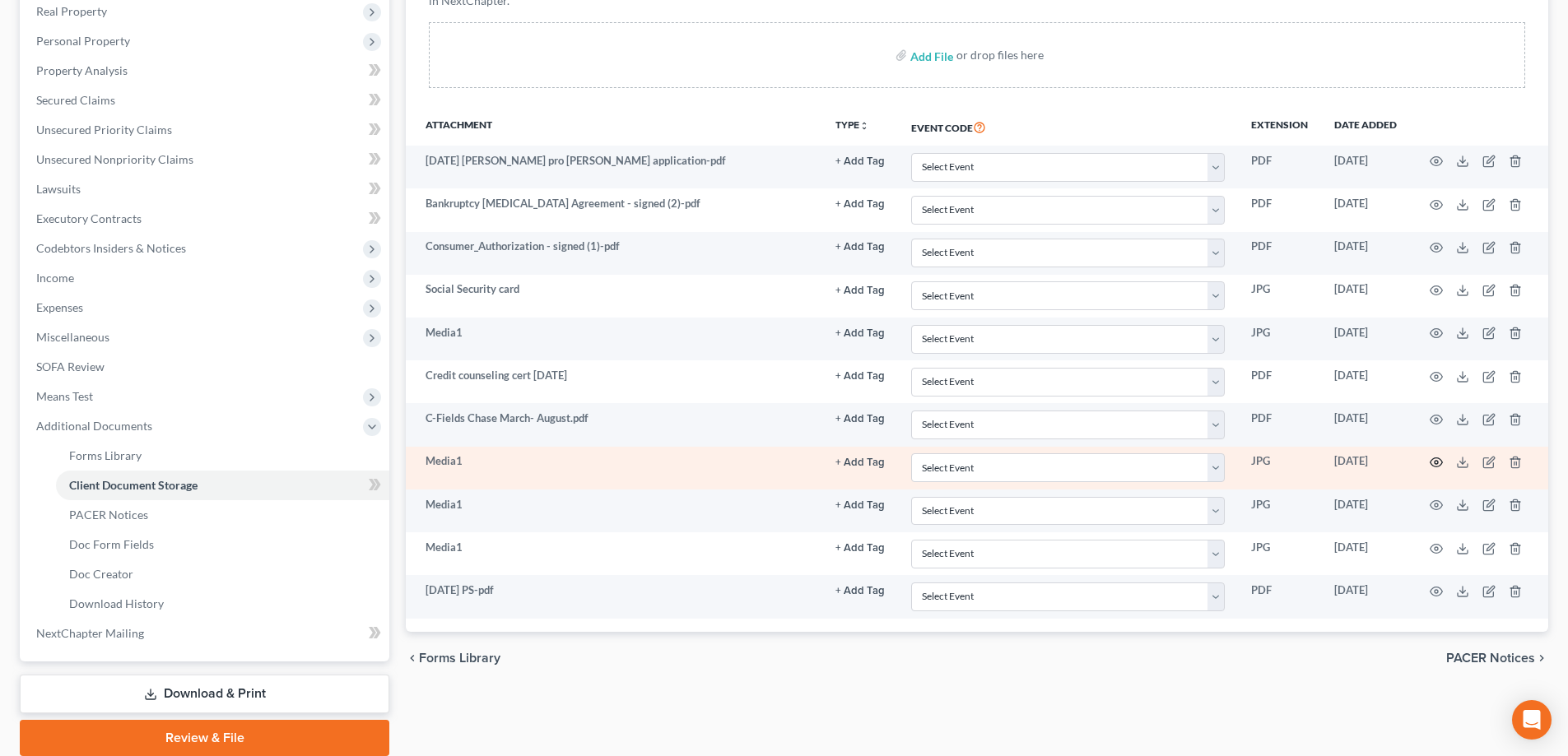
click at [1437, 461] on icon "button" at bounding box center [1437, 462] width 13 height 13
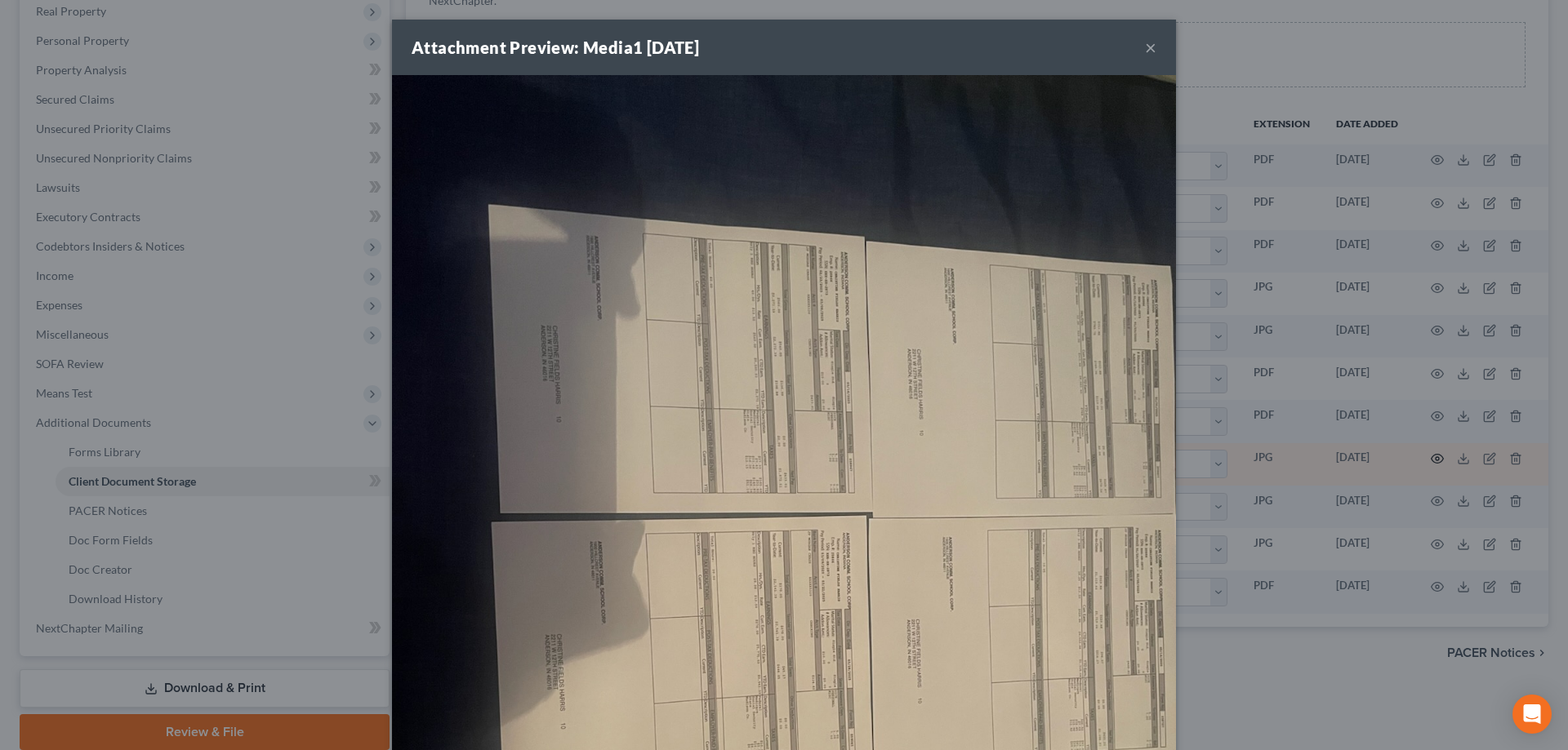
click at [1425, 458] on div "Attachment Preview: Media1 [DATE] × Download" at bounding box center [784, 375] width 1568 height 750
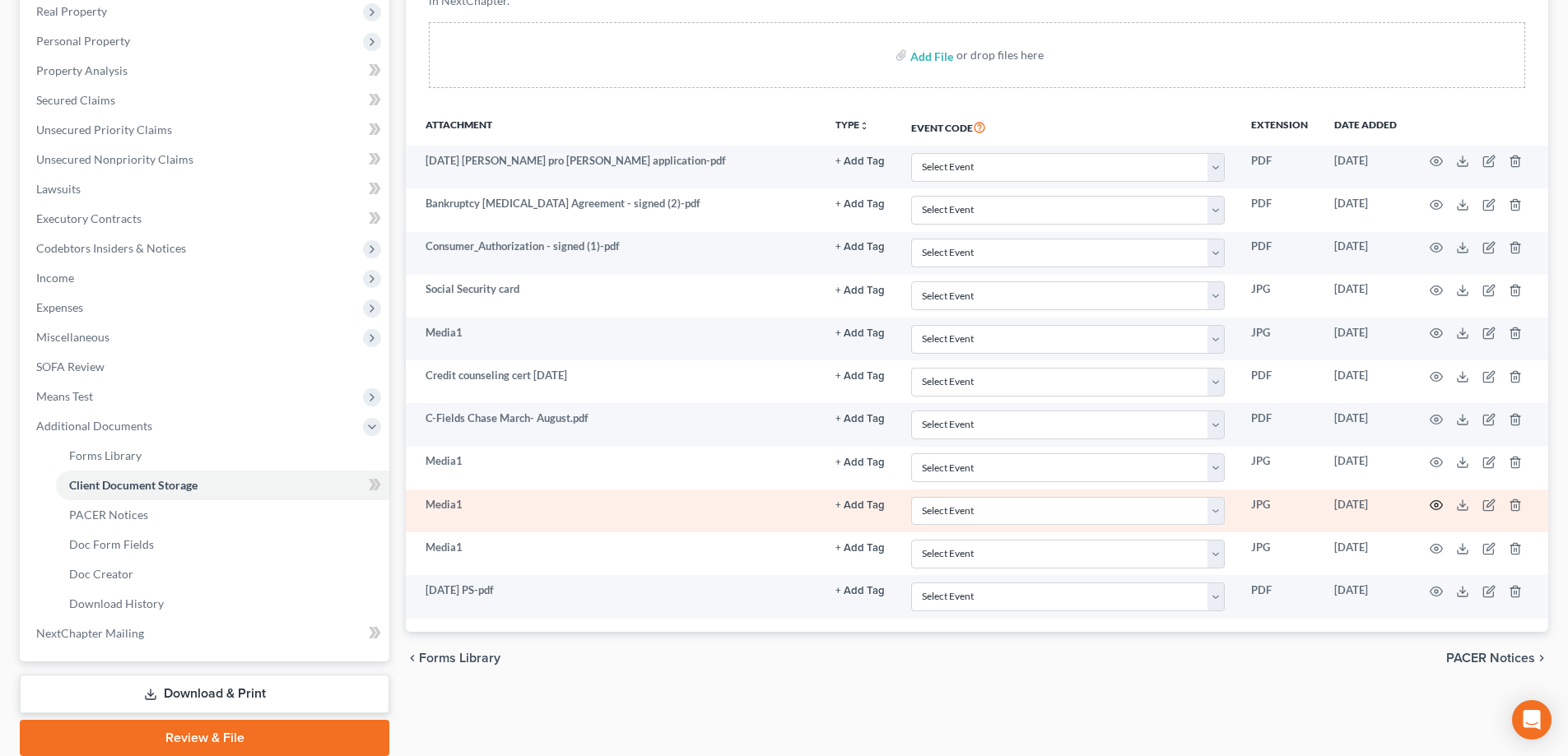
click at [1437, 507] on circle "button" at bounding box center [1436, 505] width 3 height 3
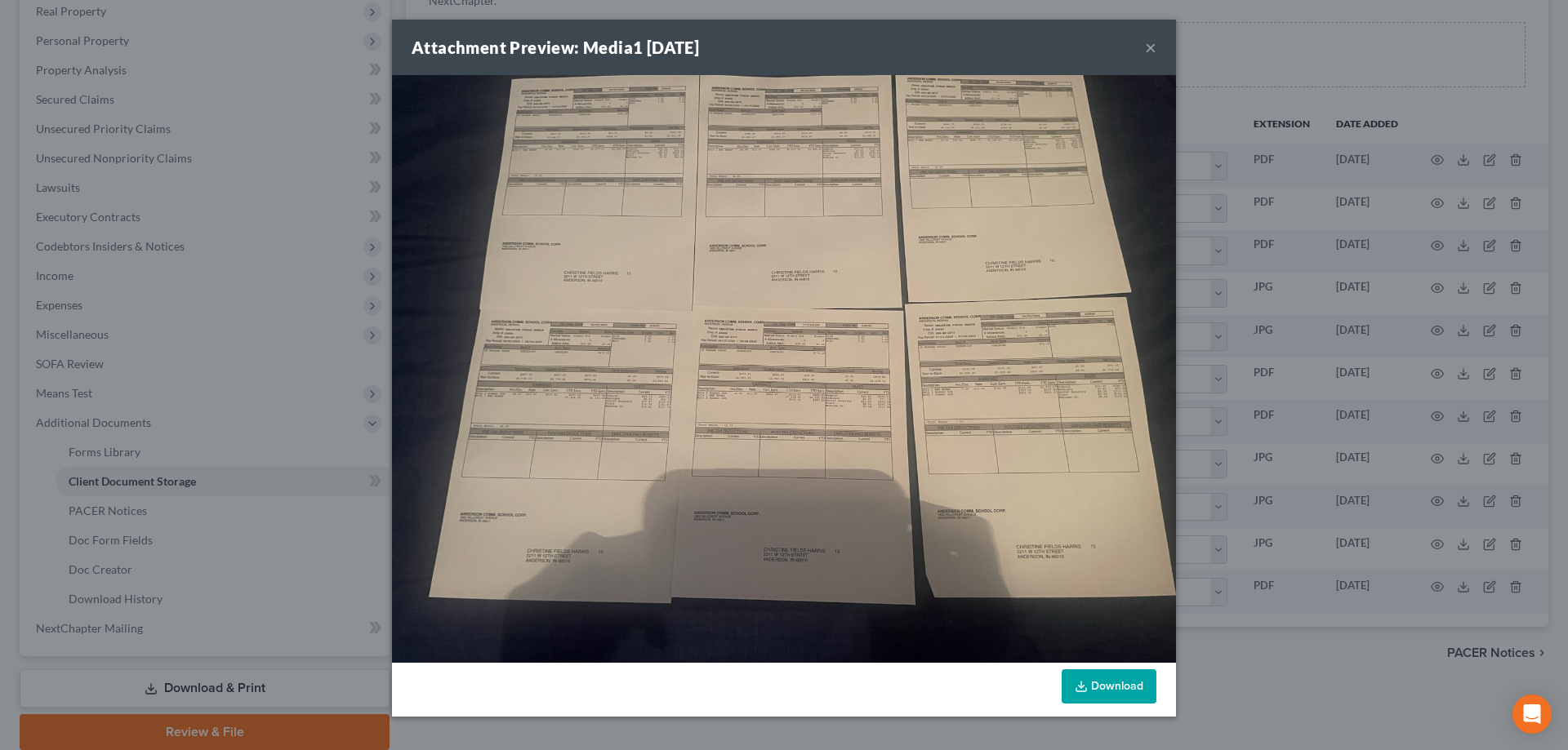
click at [1149, 51] on button "×" at bounding box center [1151, 47] width 11 height 20
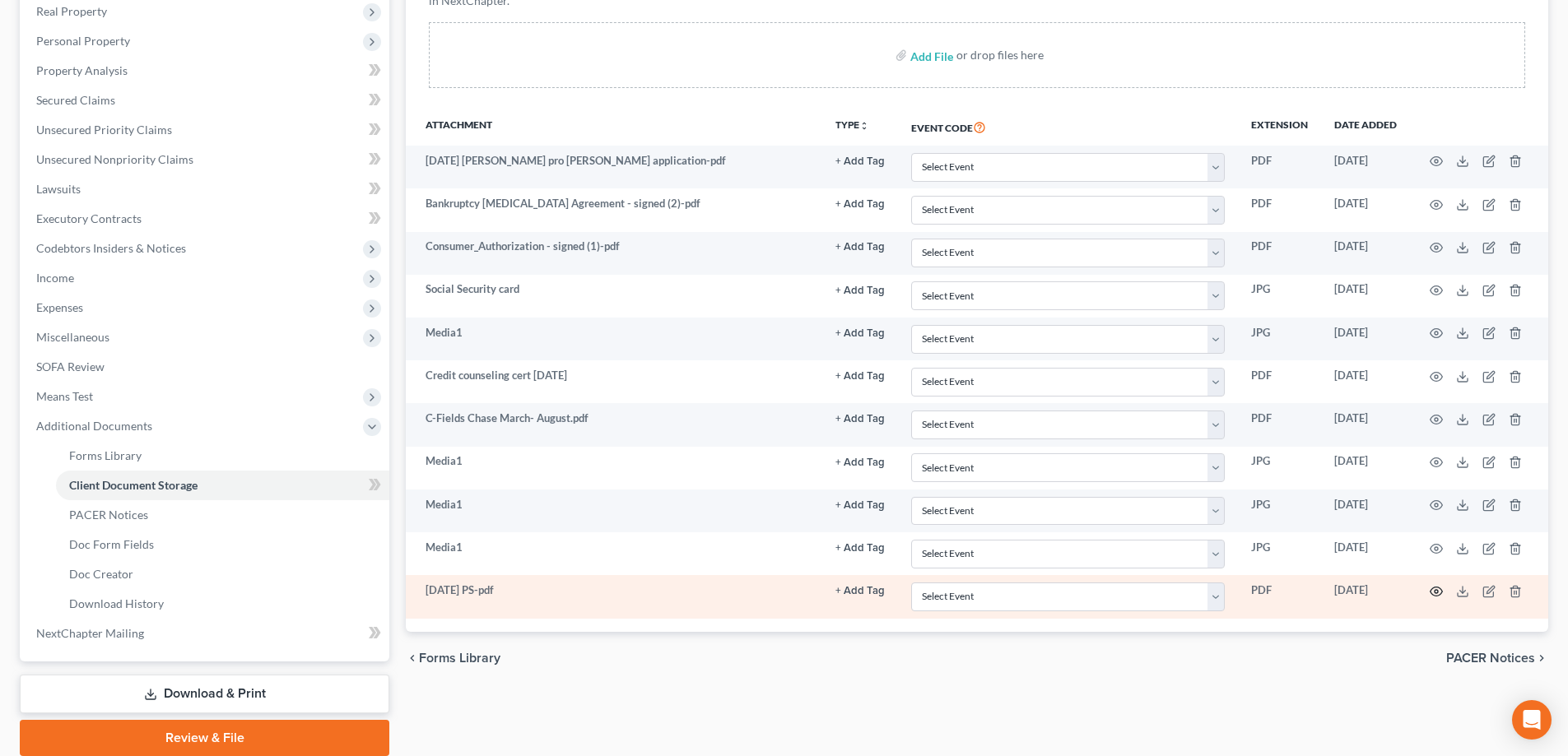
click at [1434, 593] on icon "button" at bounding box center [1437, 591] width 13 height 13
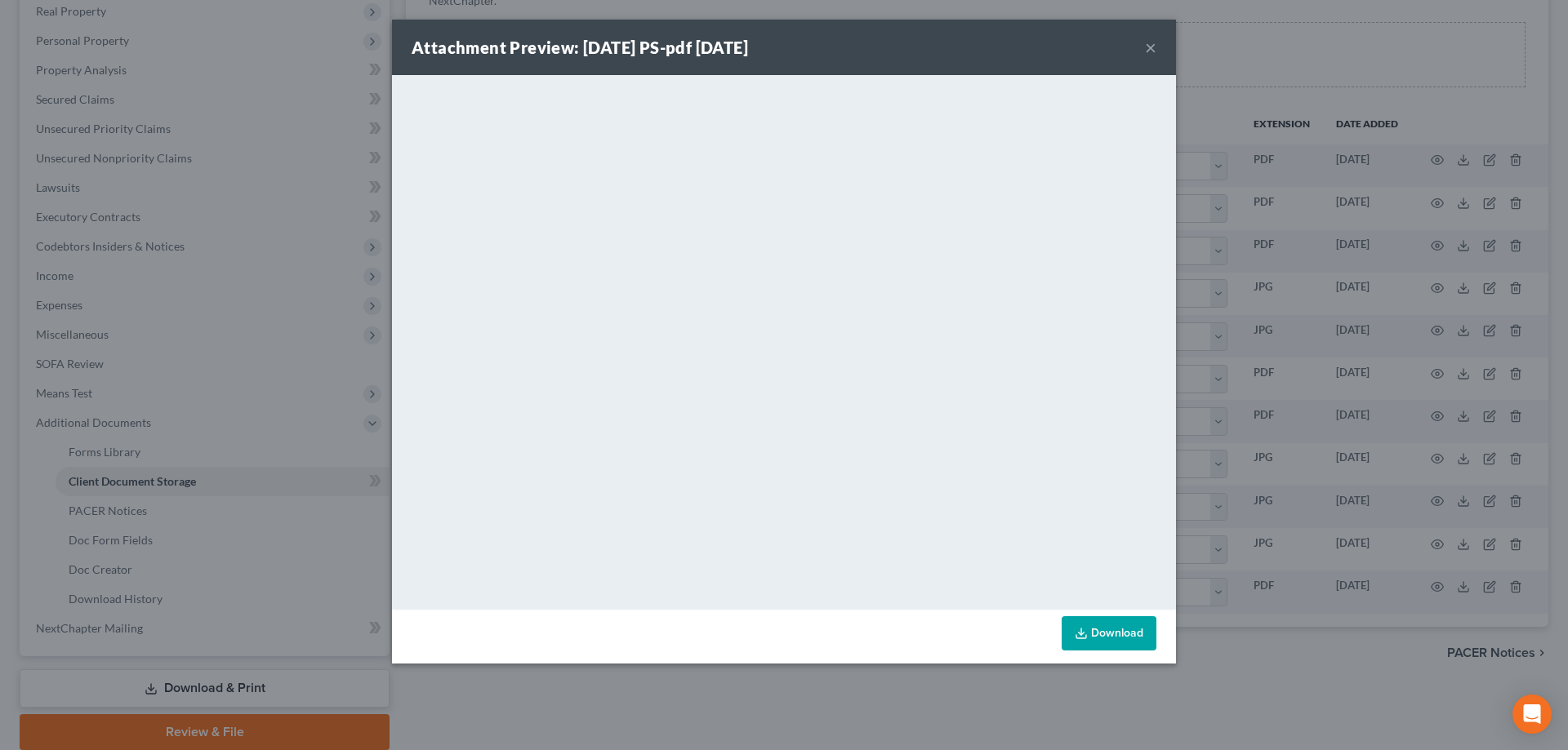
click at [1156, 45] on div "Attachment Preview: [DATE] PS-pdf [DATE] ×" at bounding box center [784, 47] width 784 height 56
click at [1157, 50] on div "Attachment Preview: [DATE] PS-pdf [DATE] ×" at bounding box center [784, 47] width 784 height 56
click at [1152, 48] on button "×" at bounding box center [1151, 47] width 11 height 20
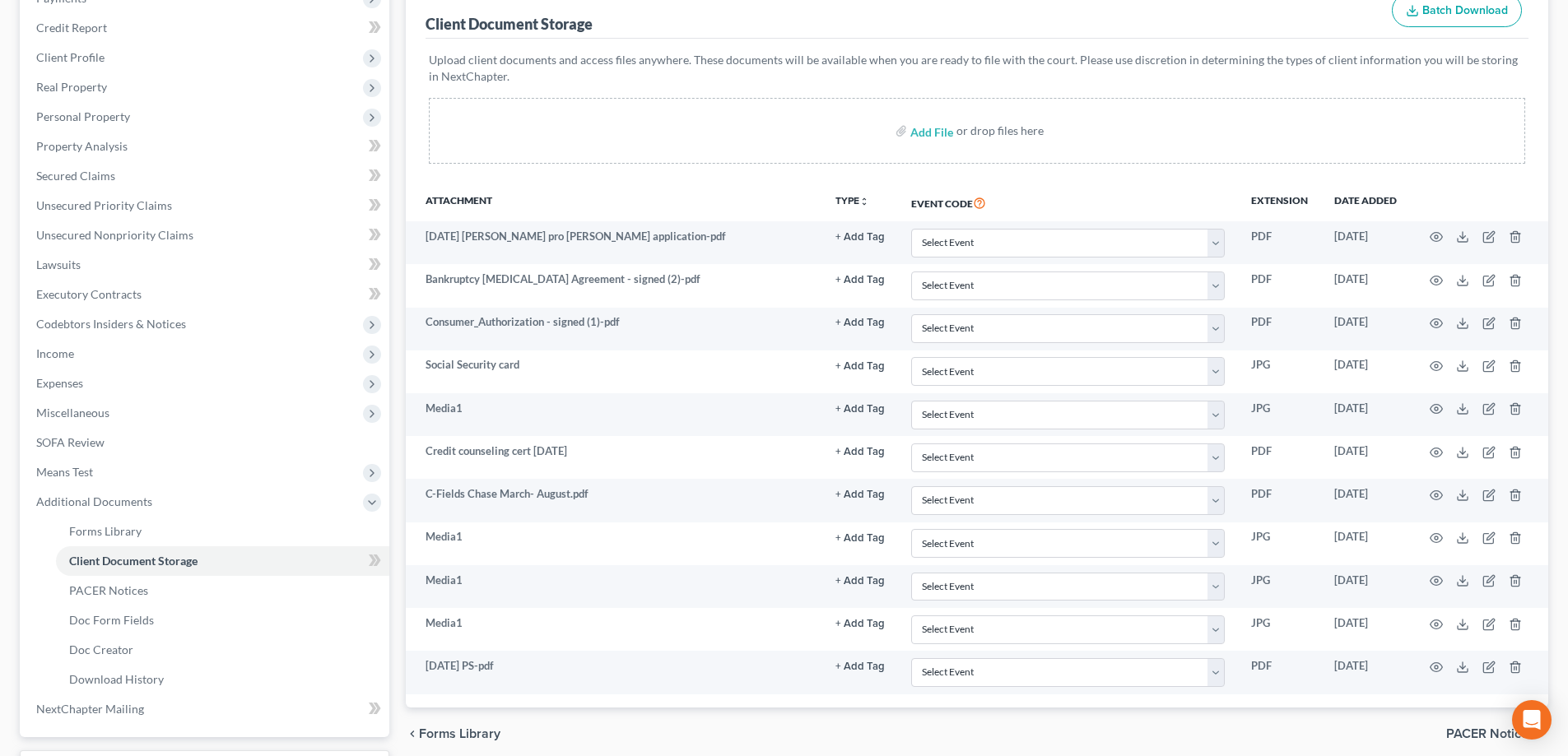
scroll to position [27, 0]
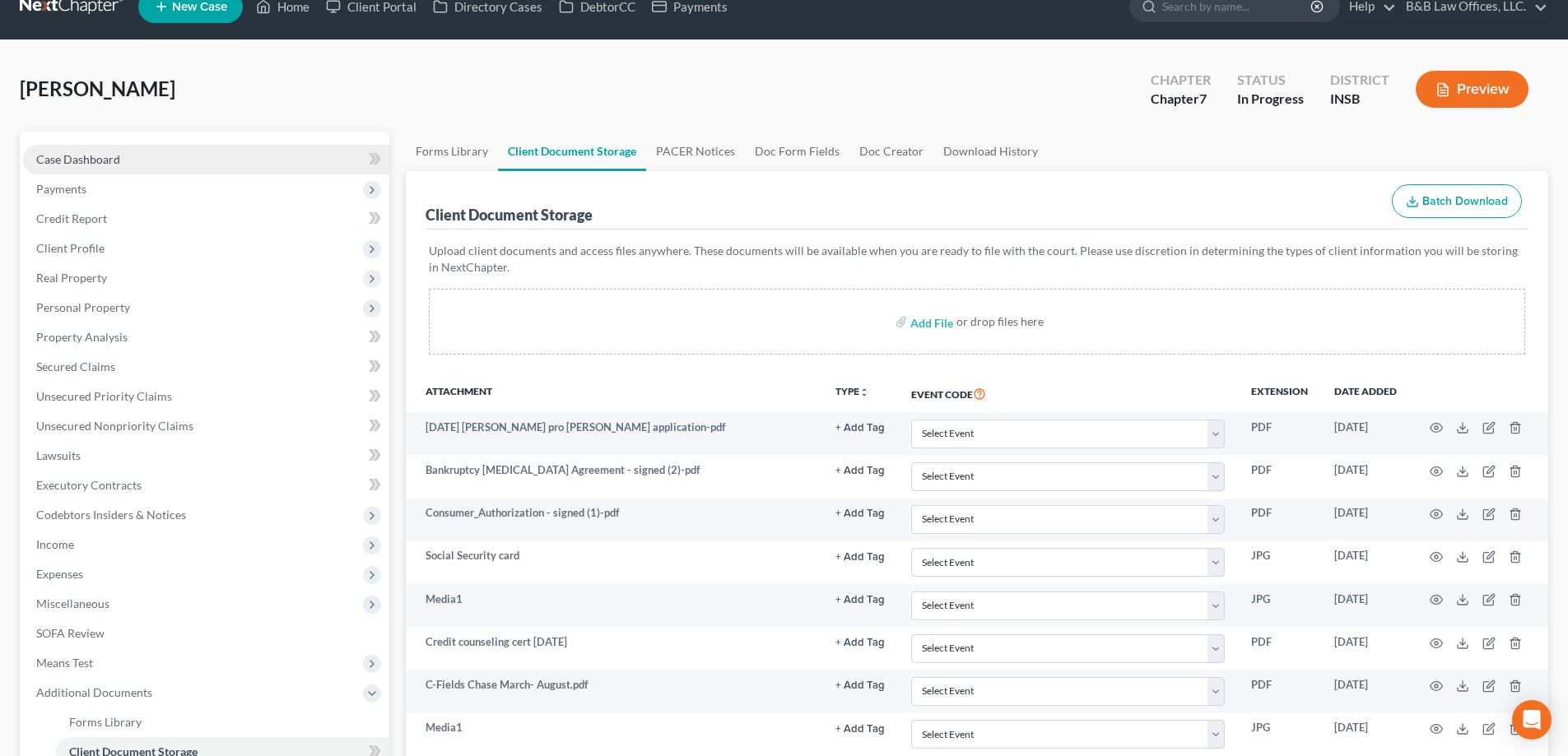
click at [107, 149] on link "Case Dashboard" at bounding box center [206, 159] width 366 height 29
select select "6"
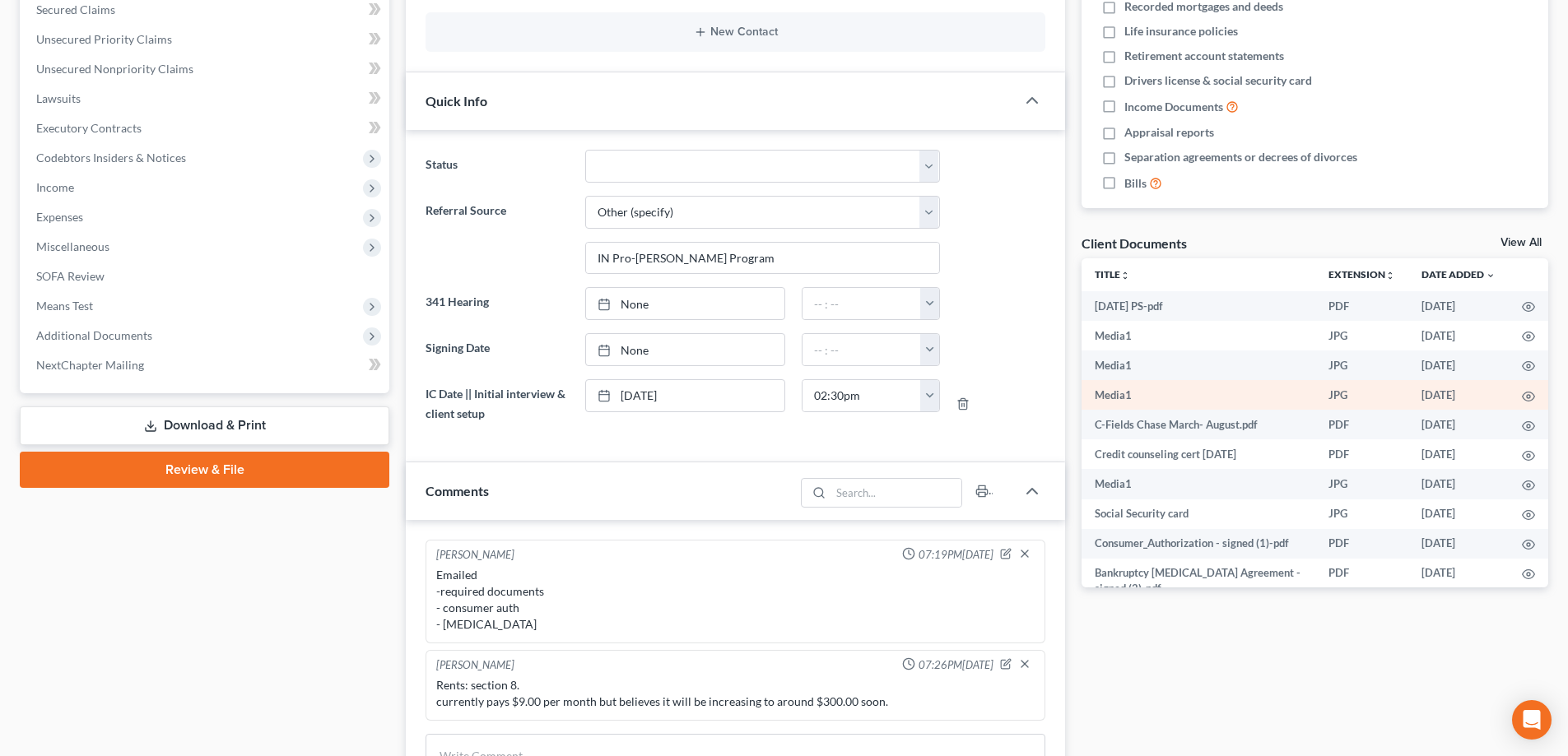
scroll to position [494, 0]
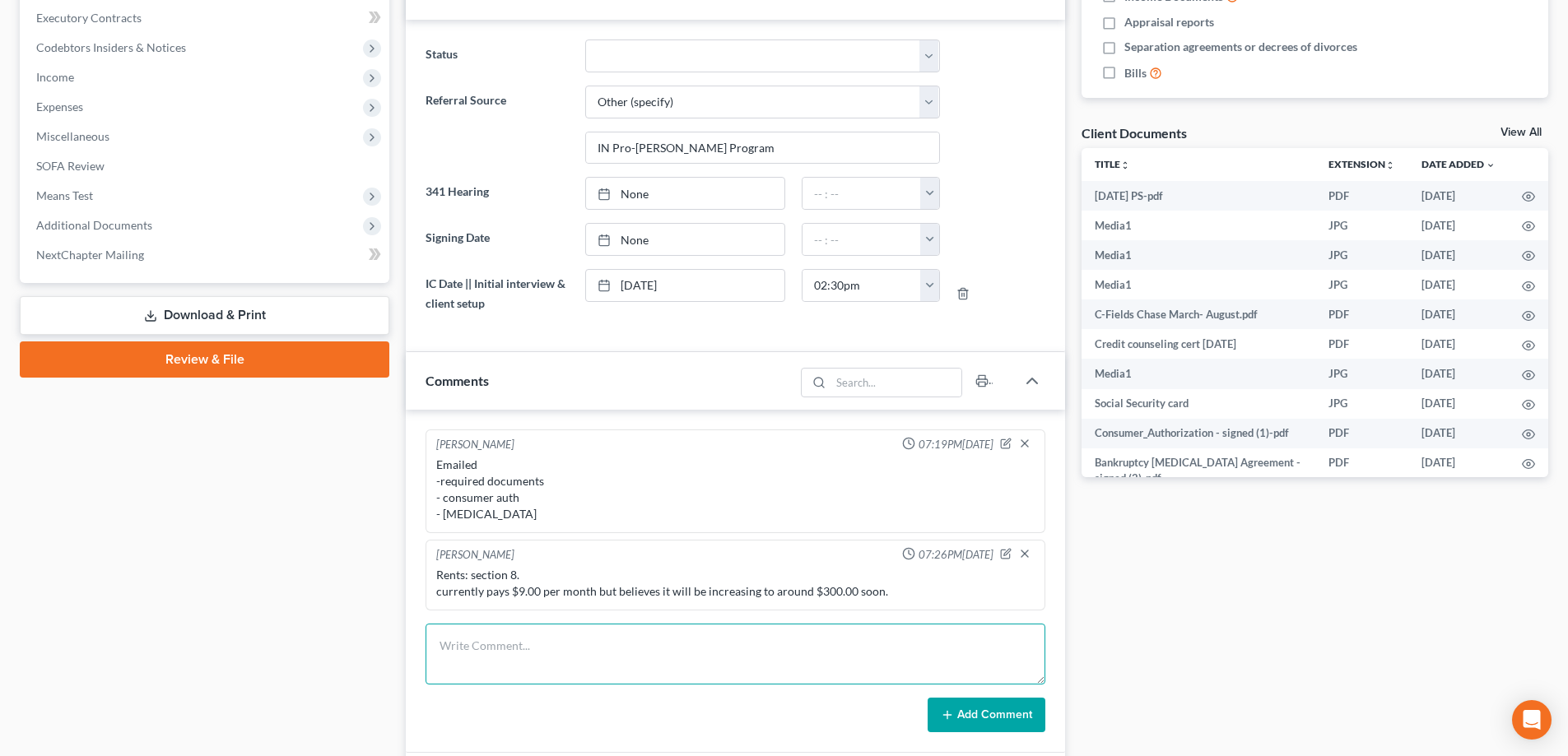
click at [543, 649] on textarea at bounding box center [735, 654] width 620 height 61
drag, startPoint x: 819, startPoint y: 660, endPoint x: 397, endPoint y: 640, distance: 422.5
click at [402, 640] on div "Updates & News × [US_STATE] [GEOGRAPHIC_DATA] Notes Take a look at NextChapter'…" at bounding box center [735, 560] width 676 height 1792
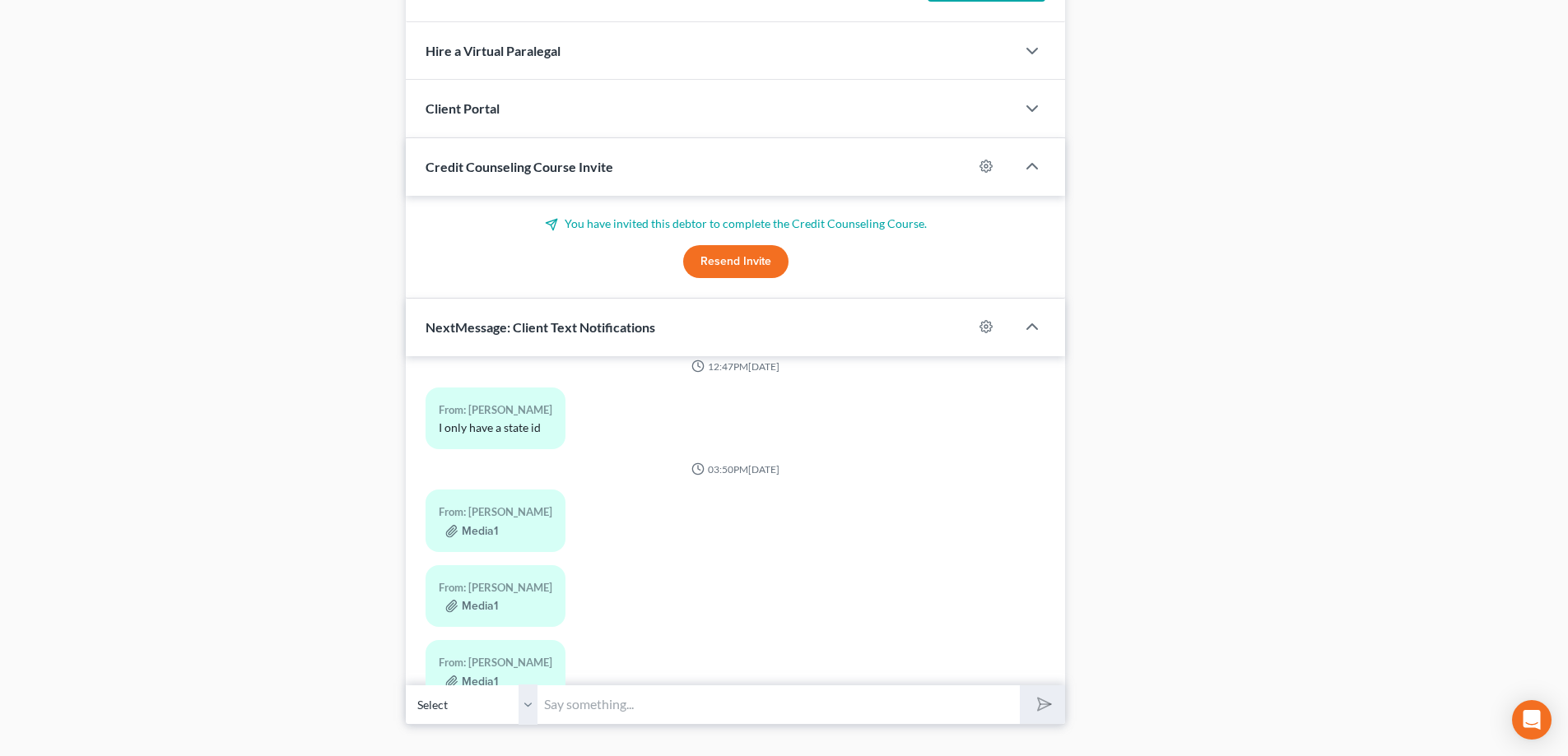
scroll to position [1256, 0]
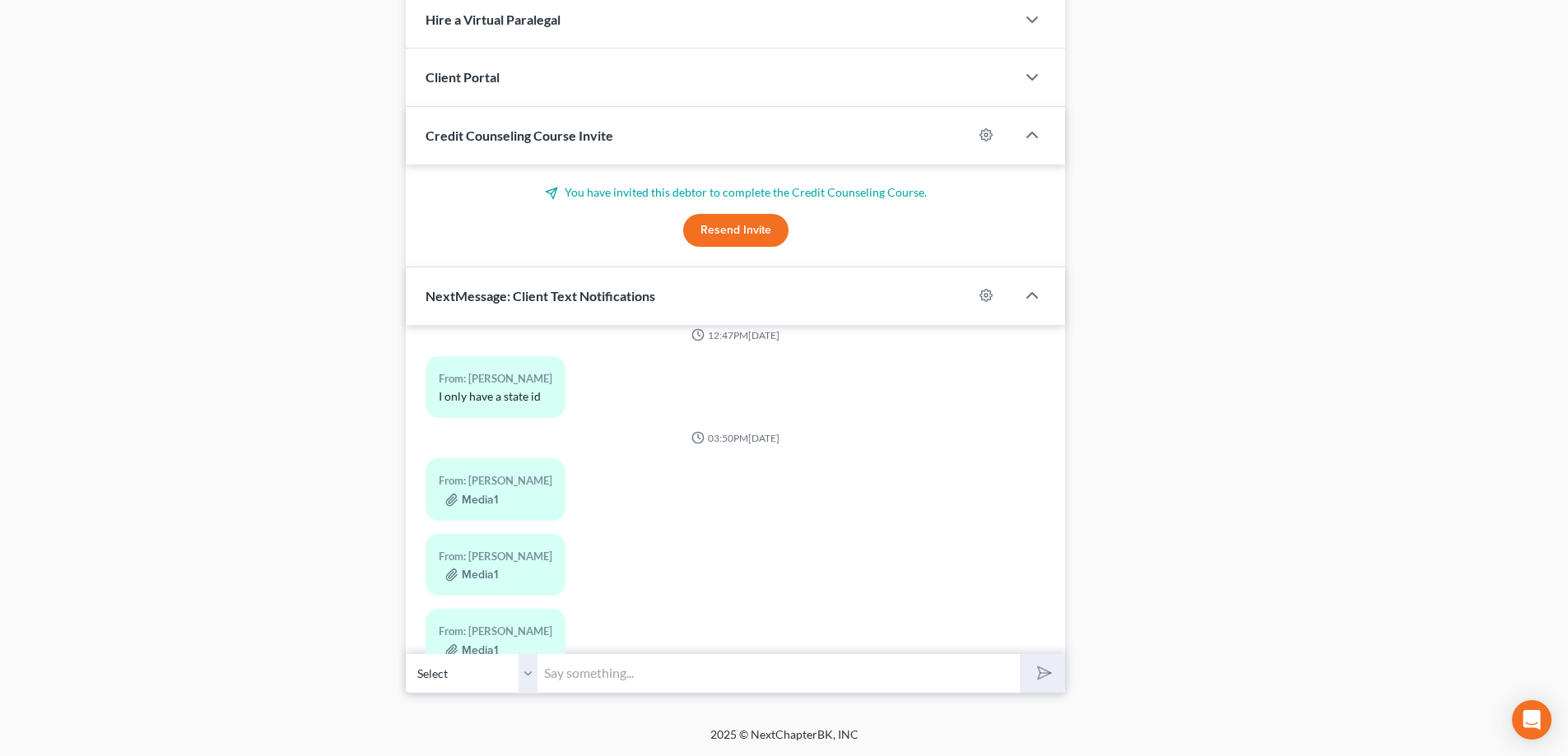
type textarea "I received the texts with the paystubs. The only one that I that is legible is …"
click at [593, 667] on input "text" at bounding box center [778, 673] width 482 height 40
paste input "I received the texts with the paystubs. The only one that I that is legible is …"
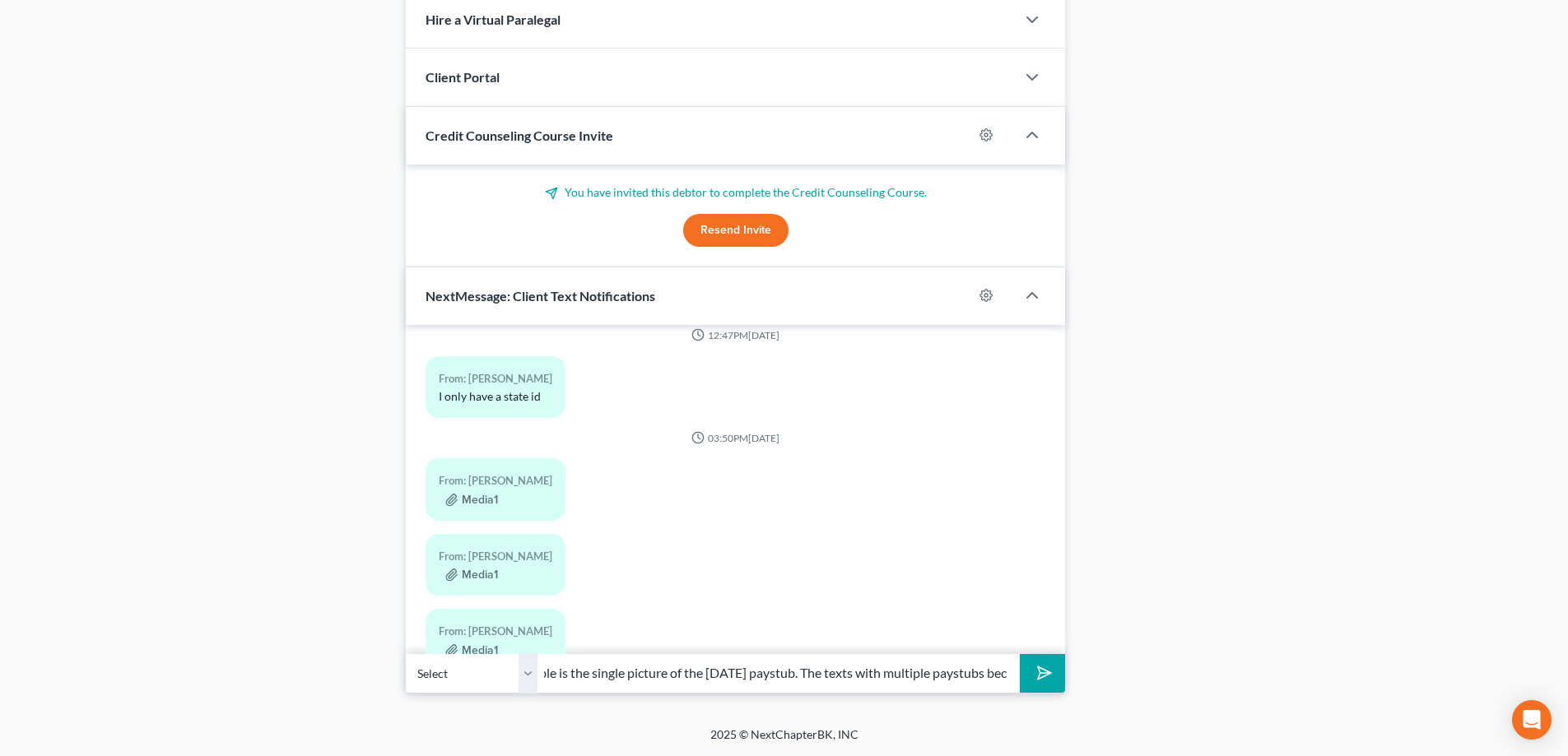
drag, startPoint x: 993, startPoint y: 669, endPoint x: 974, endPoint y: 632, distance: 41.6
click at [974, 632] on div "From: [PERSON_NAME] Media1" at bounding box center [735, 646] width 637 height 75
drag, startPoint x: 765, startPoint y: 672, endPoint x: 1016, endPoint y: 666, distance: 251.1
click at [1016, 666] on input "I received the texts with the paystubs. The only one that I that is legible is …" at bounding box center [778, 673] width 482 height 40
click at [896, 669] on input "I received the texts with the paystubs. The only one that I that is legible is …" at bounding box center [778, 673] width 482 height 40
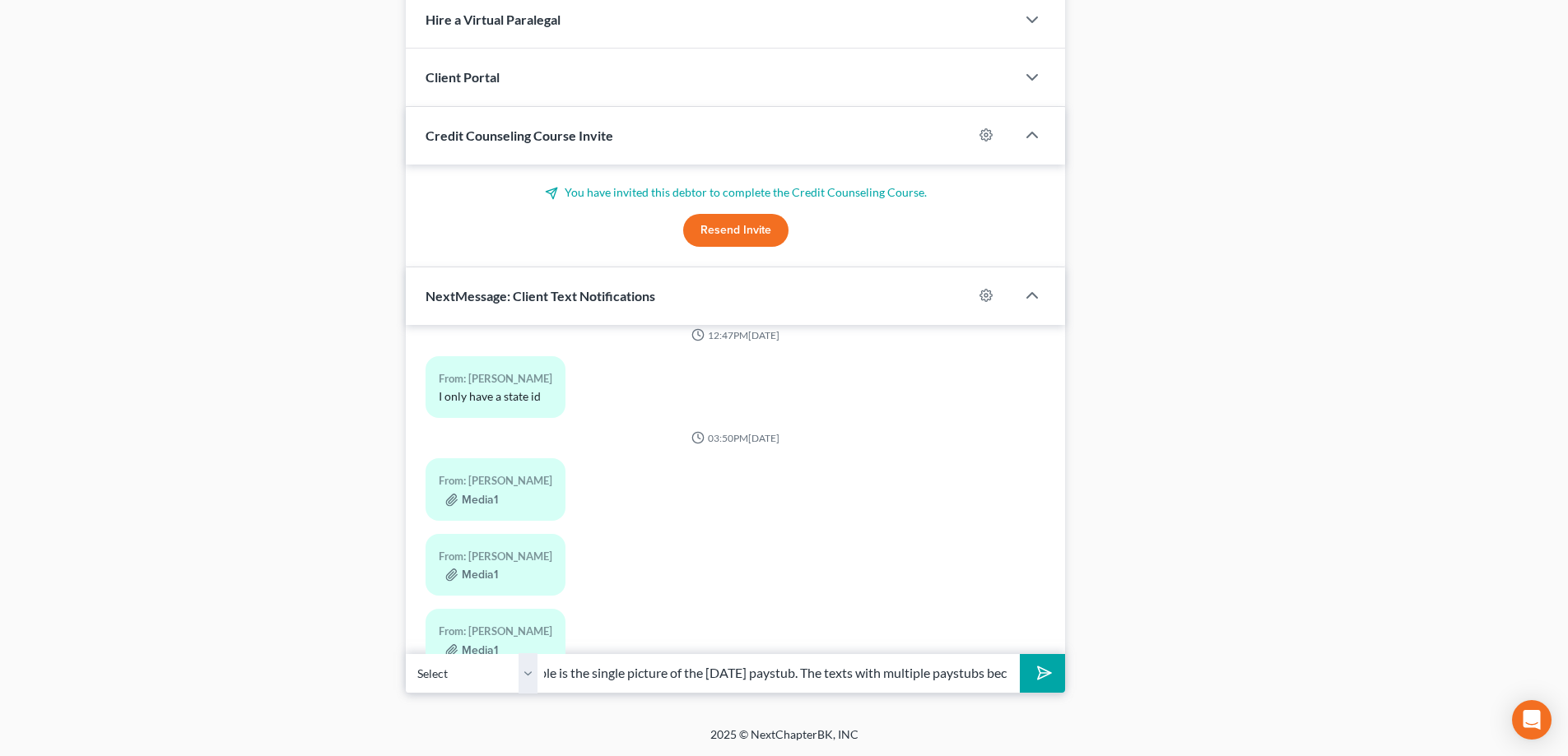
drag, startPoint x: 988, startPoint y: 673, endPoint x: 1012, endPoint y: 677, distance: 24.3
click at [1012, 677] on input "I received the texts with the paystubs. The only one that I that is legible is …" at bounding box center [778, 673] width 482 height 40
drag, startPoint x: 800, startPoint y: 671, endPoint x: 1009, endPoint y: 675, distance: 209.0
click at [1009, 675] on input "I received the texts with the paystubs. The only one that I that is legible is …" at bounding box center [778, 673] width 482 height 40
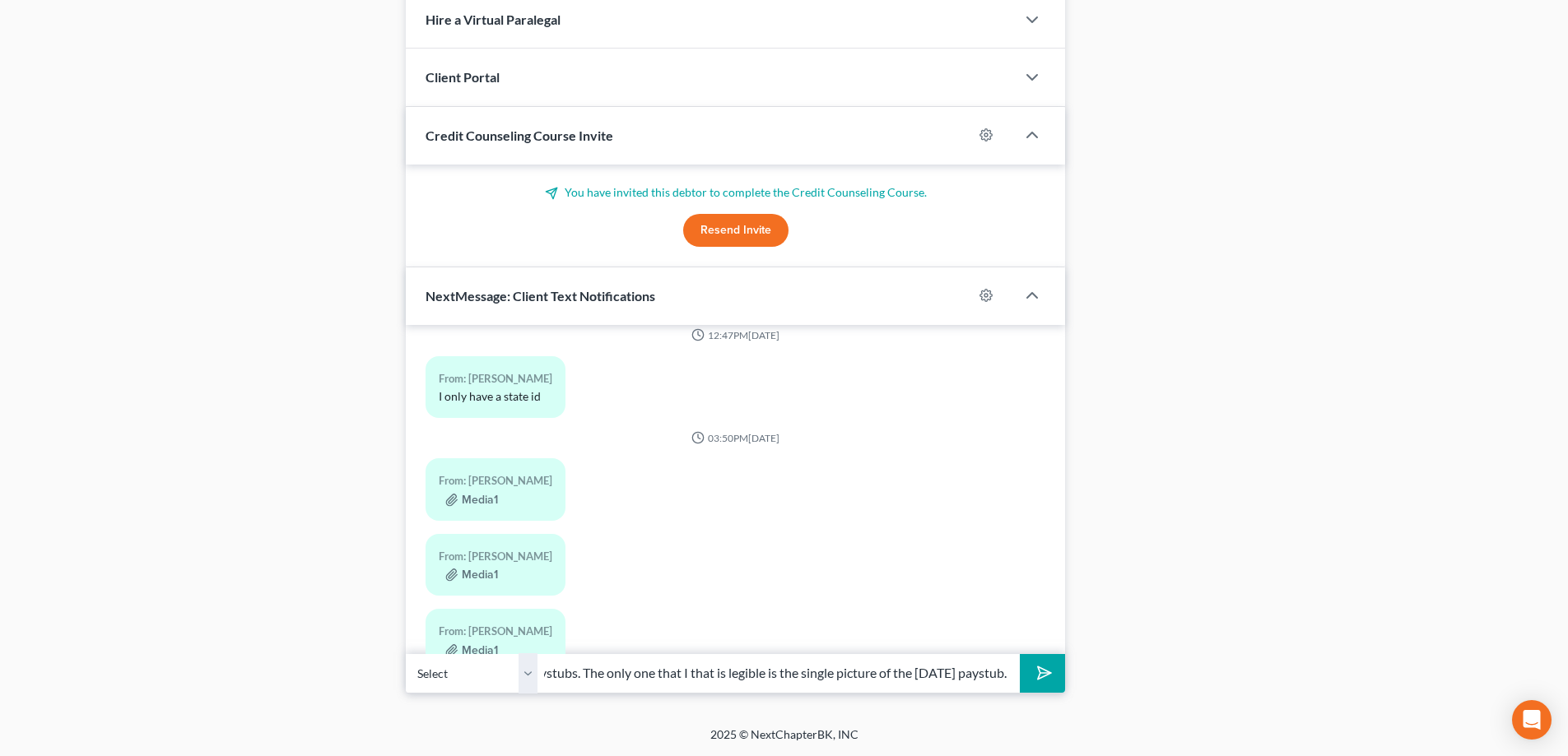
type input "I received the texts with the paystubs. The only one that I that is legible is …"
click at [1036, 672] on icon "submit" at bounding box center [1042, 673] width 23 height 23
click at [582, 675] on input "text" at bounding box center [778, 673] width 482 height 40
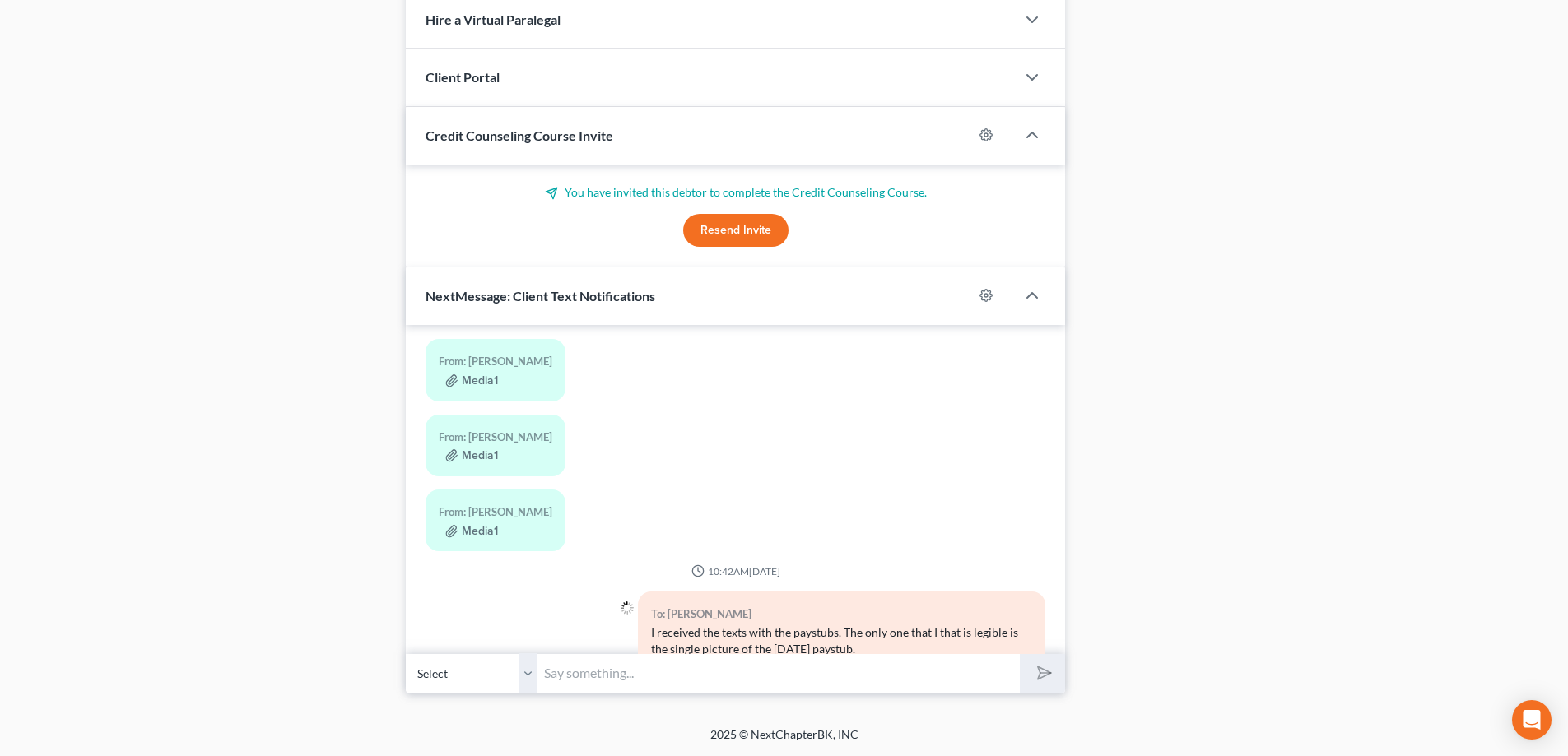
paste input "The texts with multiple paystubs bec"
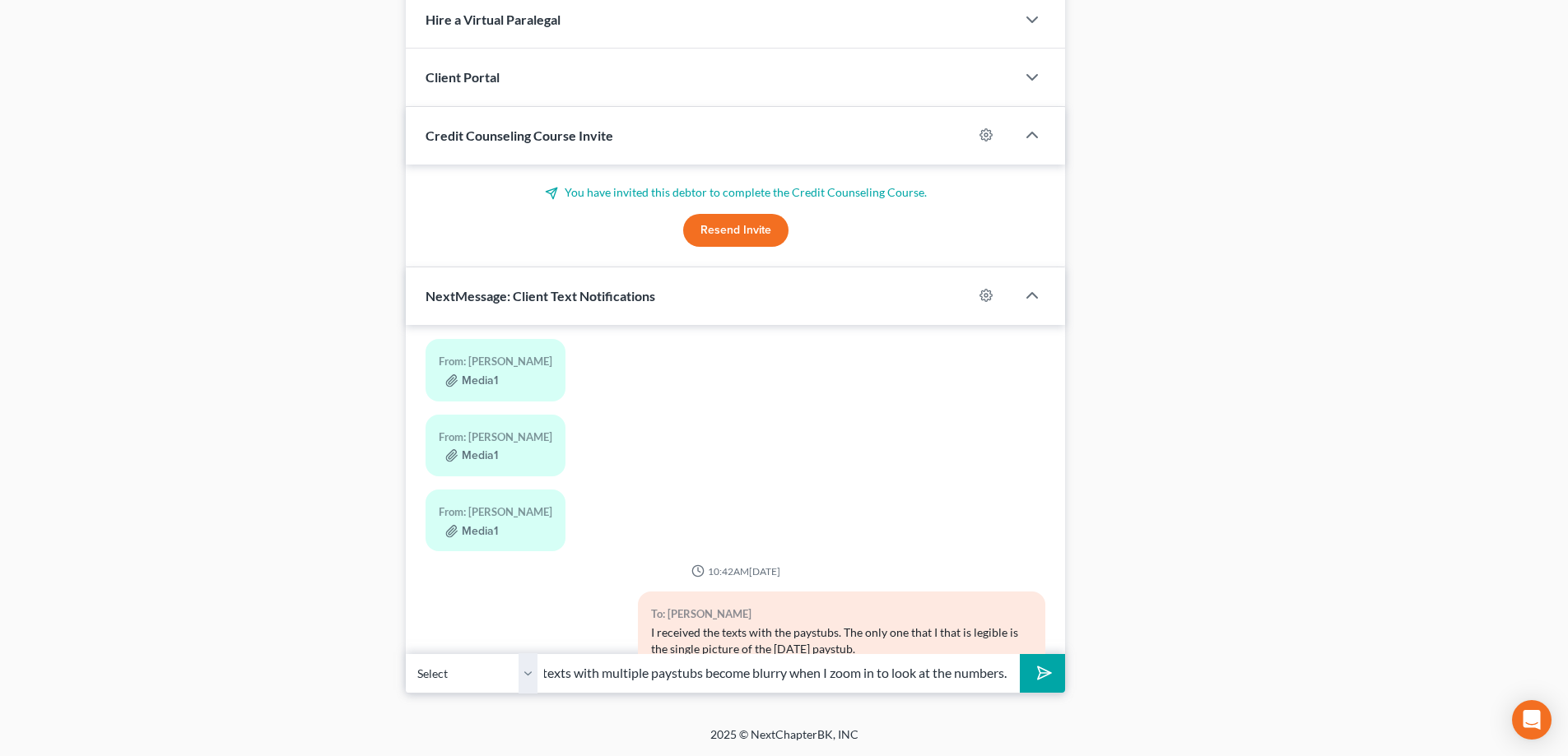
scroll to position [0, 31]
type input "The texts with multiple paystubs become blurry when I zoom in to look at the nu…"
click at [1020, 654] on button "submit" at bounding box center [1043, 673] width 46 height 39
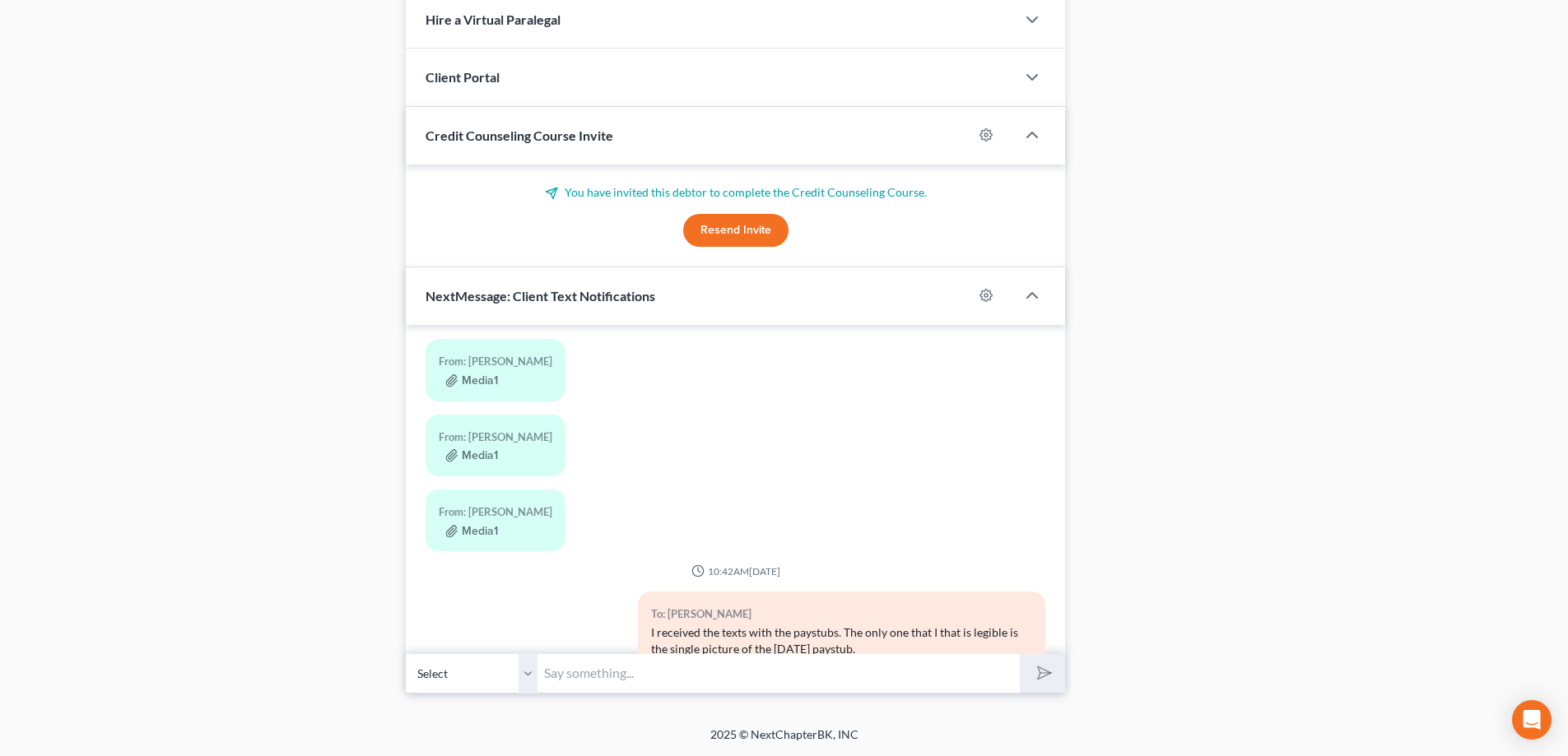
scroll to position [2939, 0]
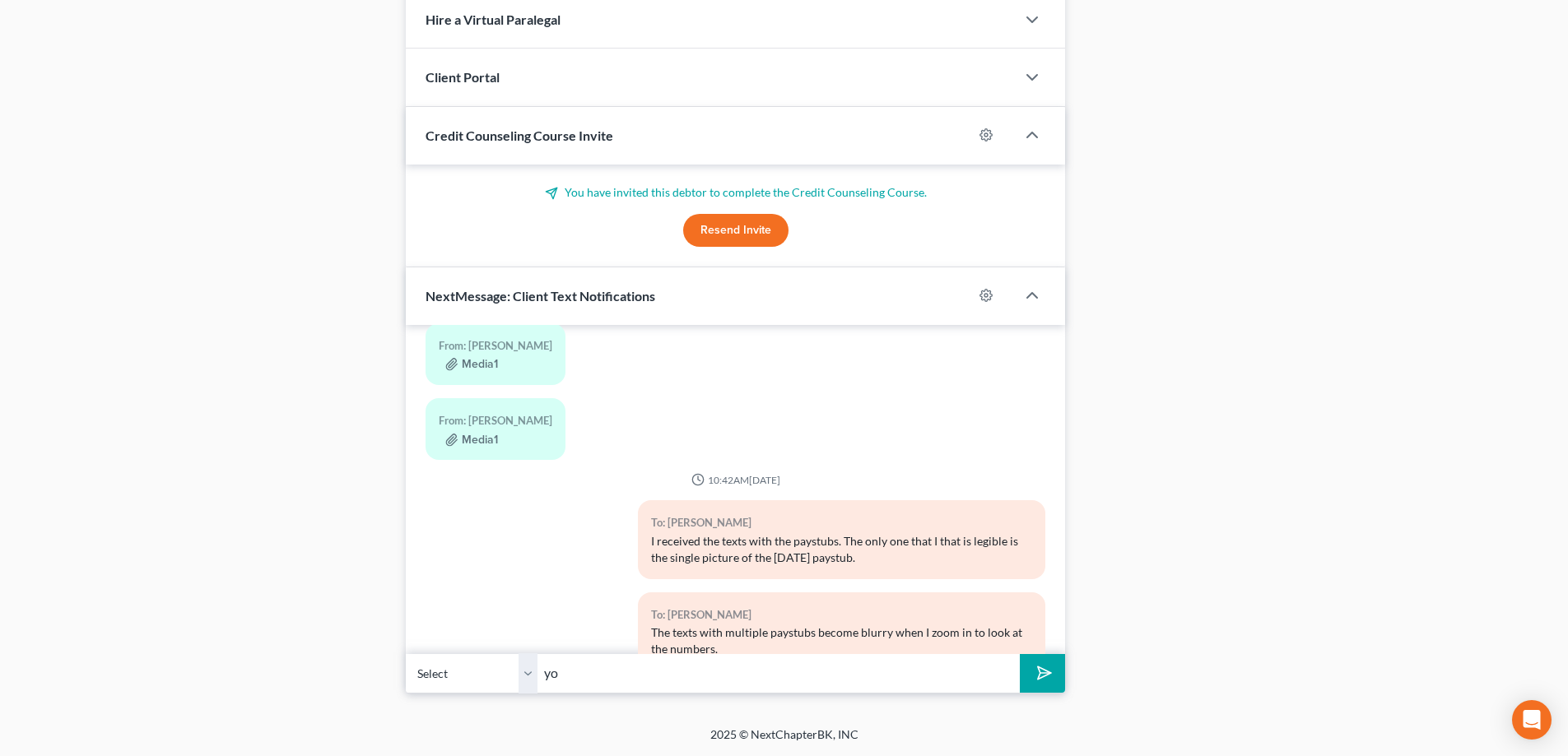
type input "y"
type input "You can fax the paystubs to [PHONE_NUMBER], or you can text pictures of each pa…"
click at [1020, 654] on button "submit" at bounding box center [1043, 673] width 46 height 39
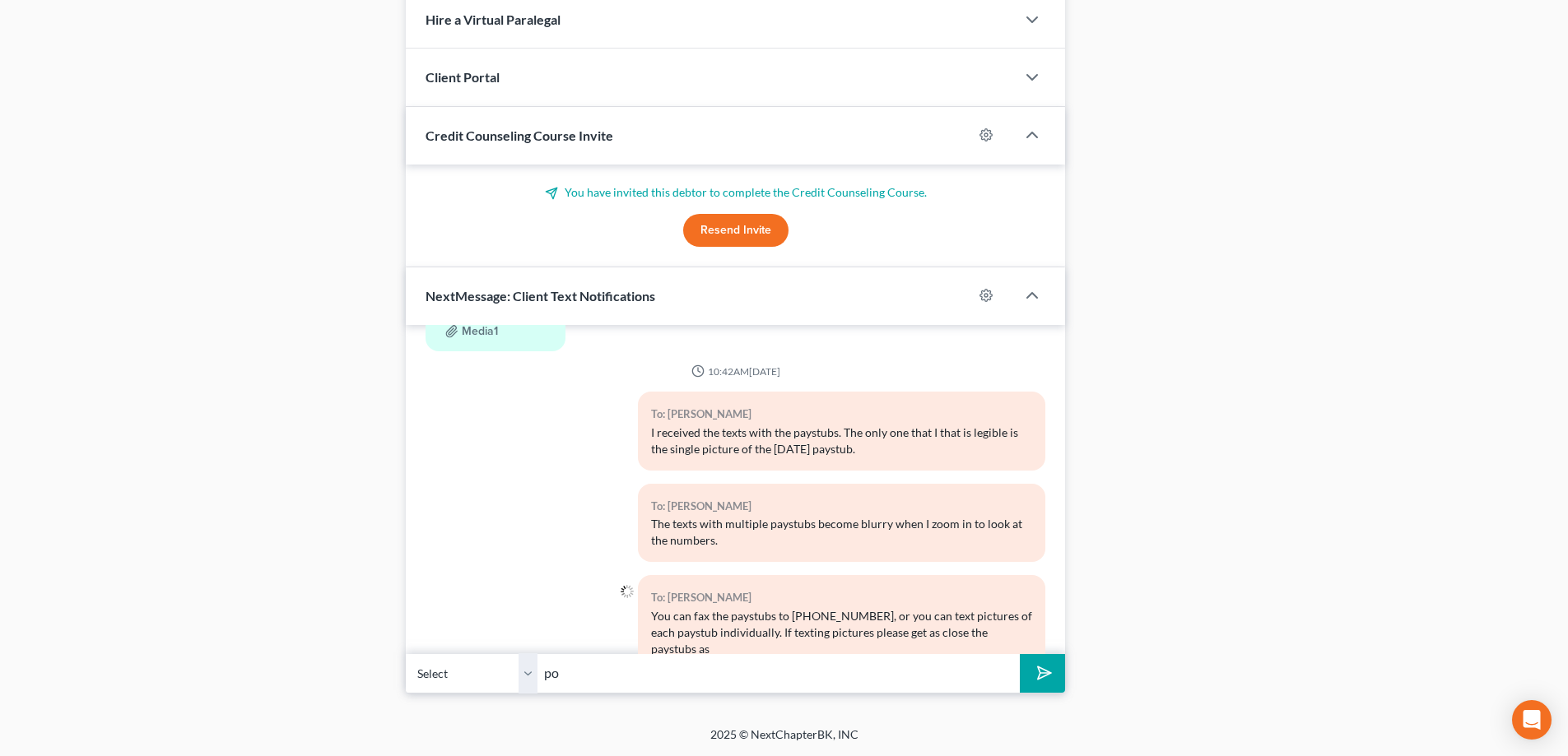
type input "p"
type input "possible while making sure the entire page is visible."
click at [1020, 654] on button "submit" at bounding box center [1043, 673] width 46 height 39
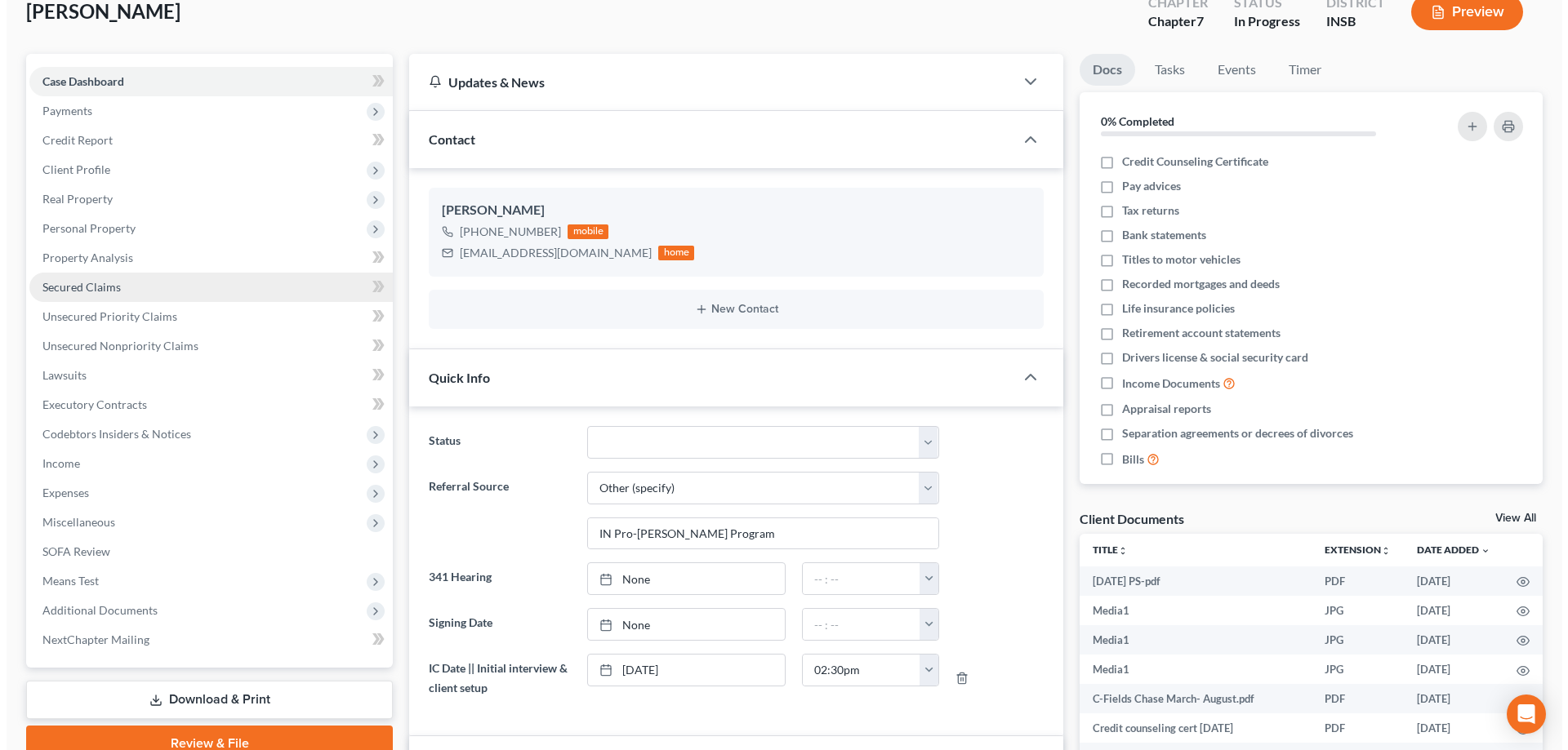
scroll to position [0, 0]
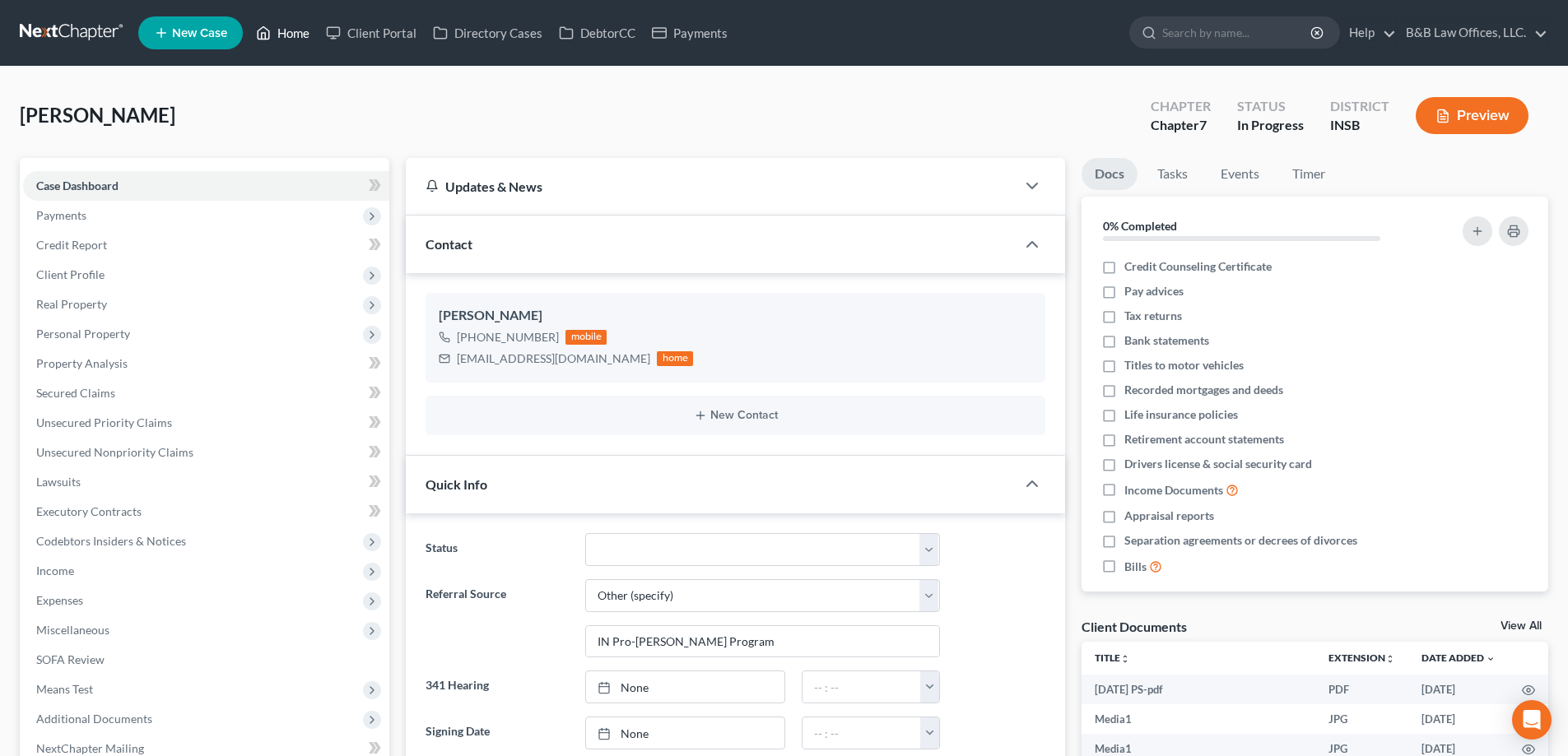
click at [297, 34] on link "Home" at bounding box center [283, 32] width 70 height 29
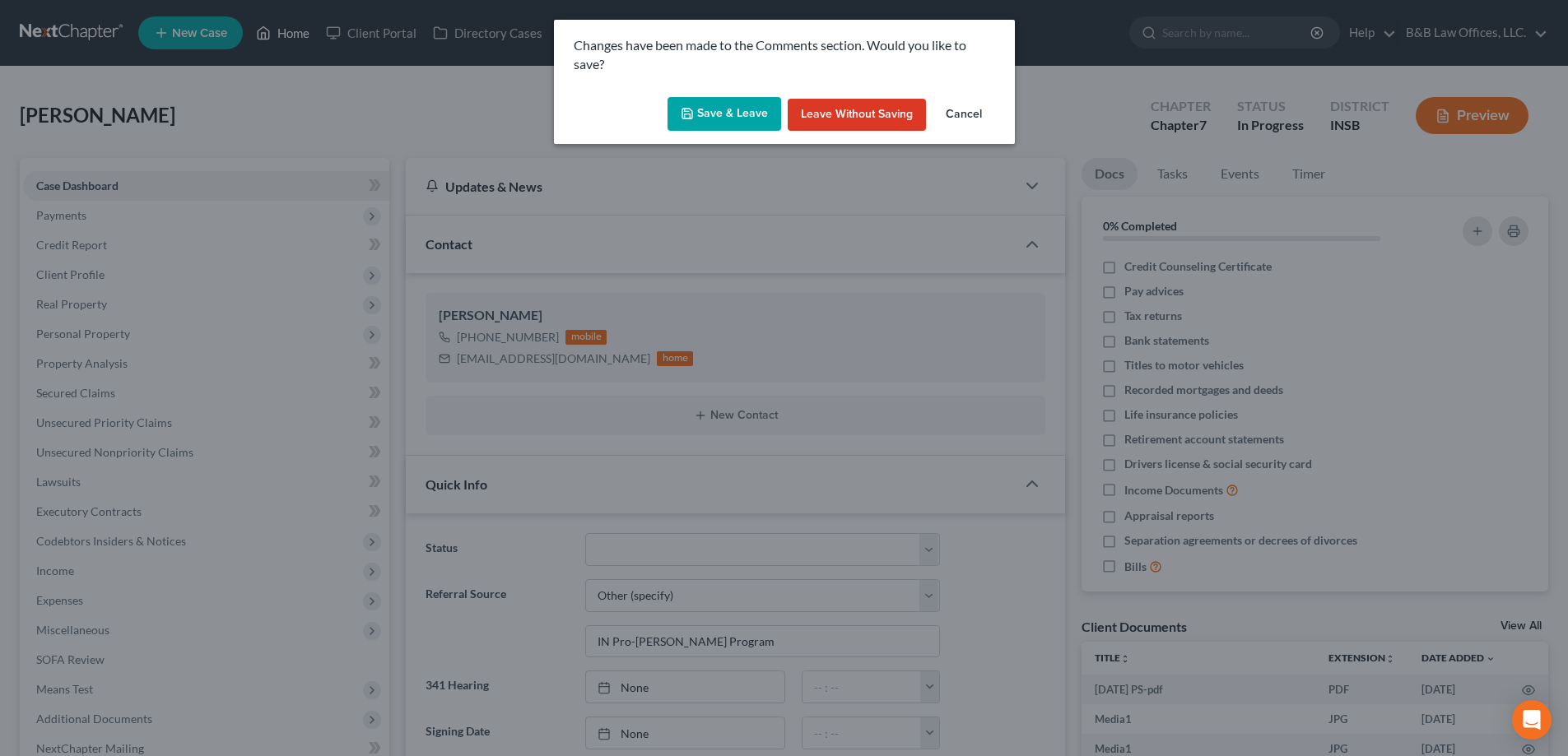
scroll to position [3107, 0]
click at [713, 114] on button "Save & Leave" at bounding box center [730, 114] width 113 height 34
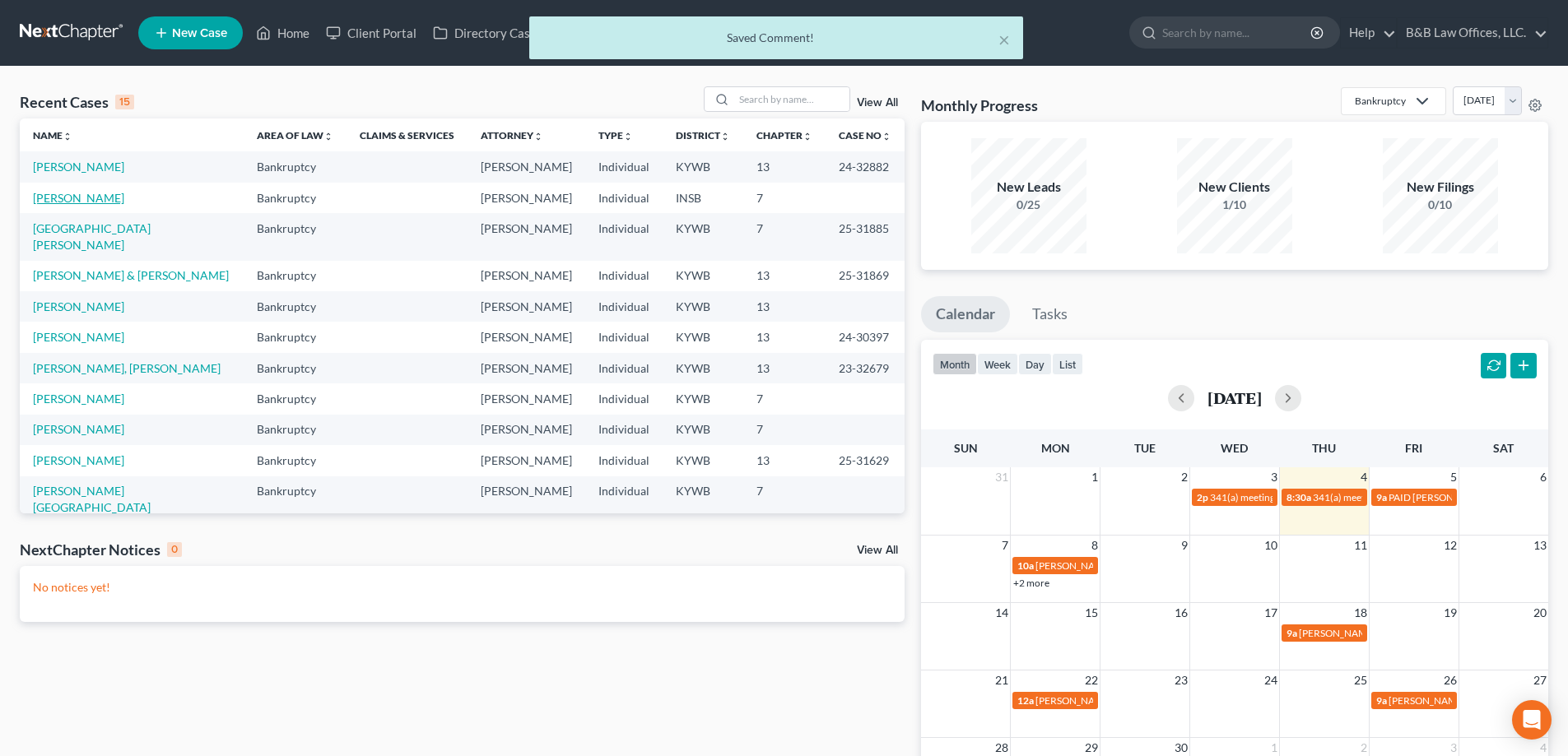
click at [125, 199] on link "[PERSON_NAME]" at bounding box center [79, 198] width 91 height 14
select select "9"
select select "6"
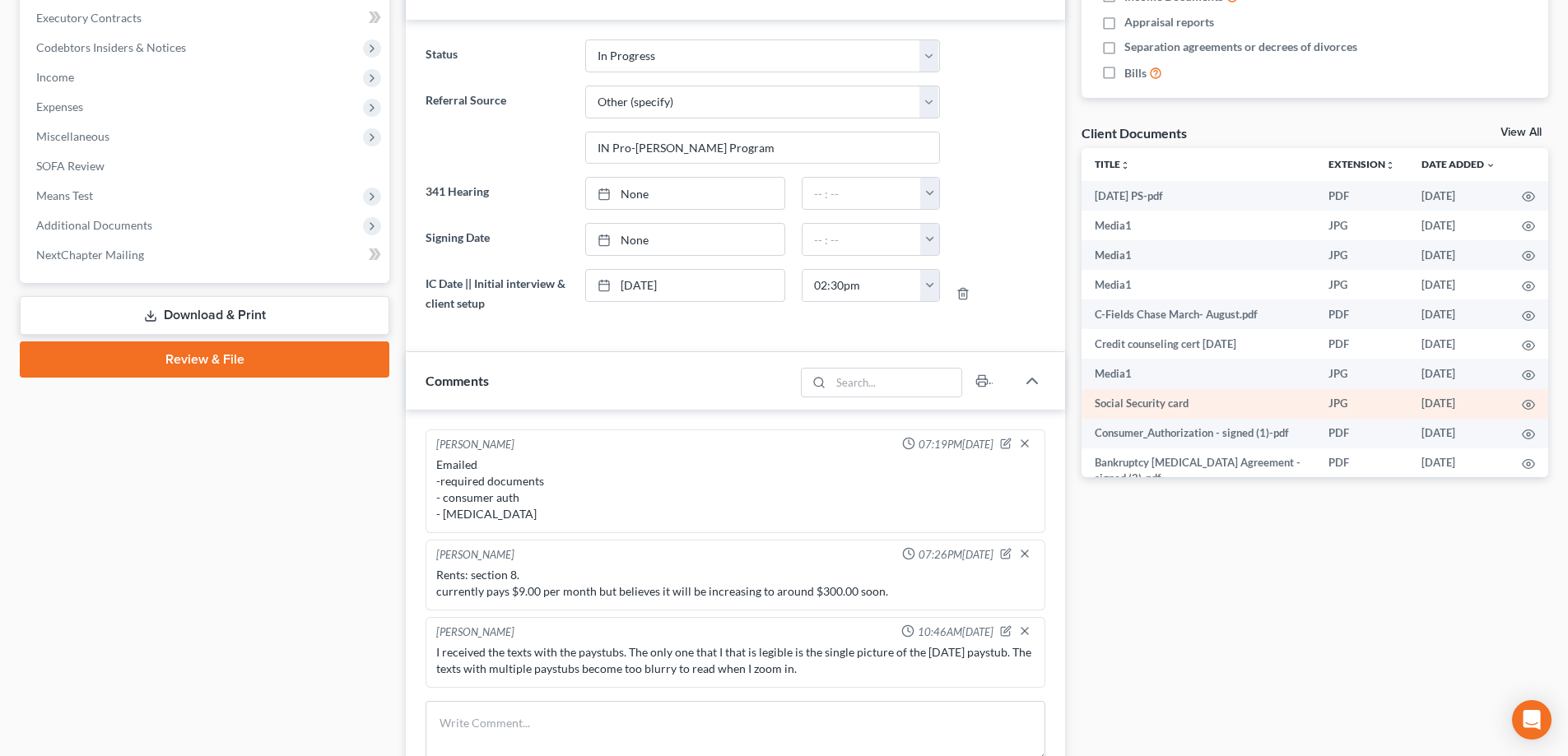
scroll to position [412, 0]
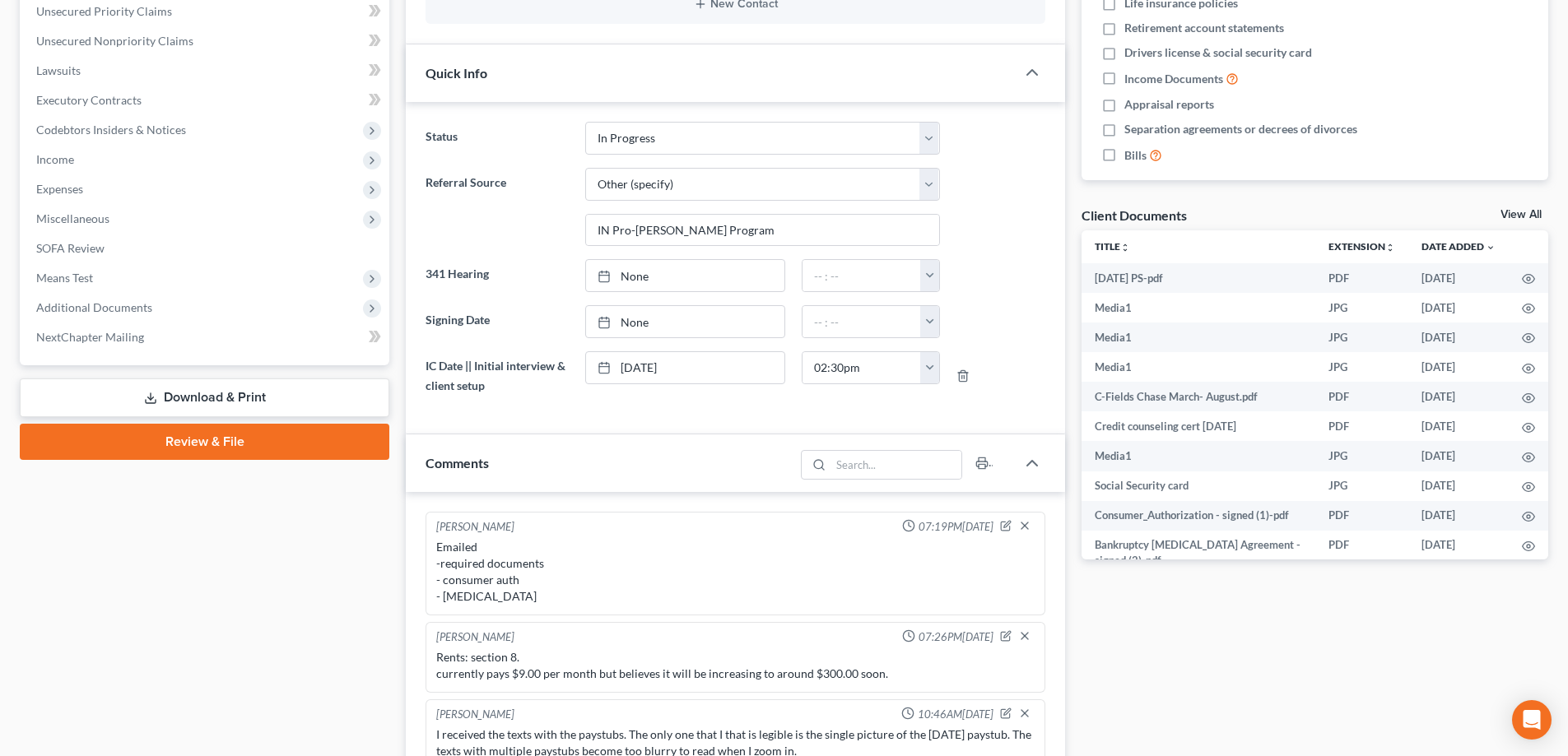
click at [1513, 210] on link "View All" at bounding box center [1521, 215] width 41 height 11
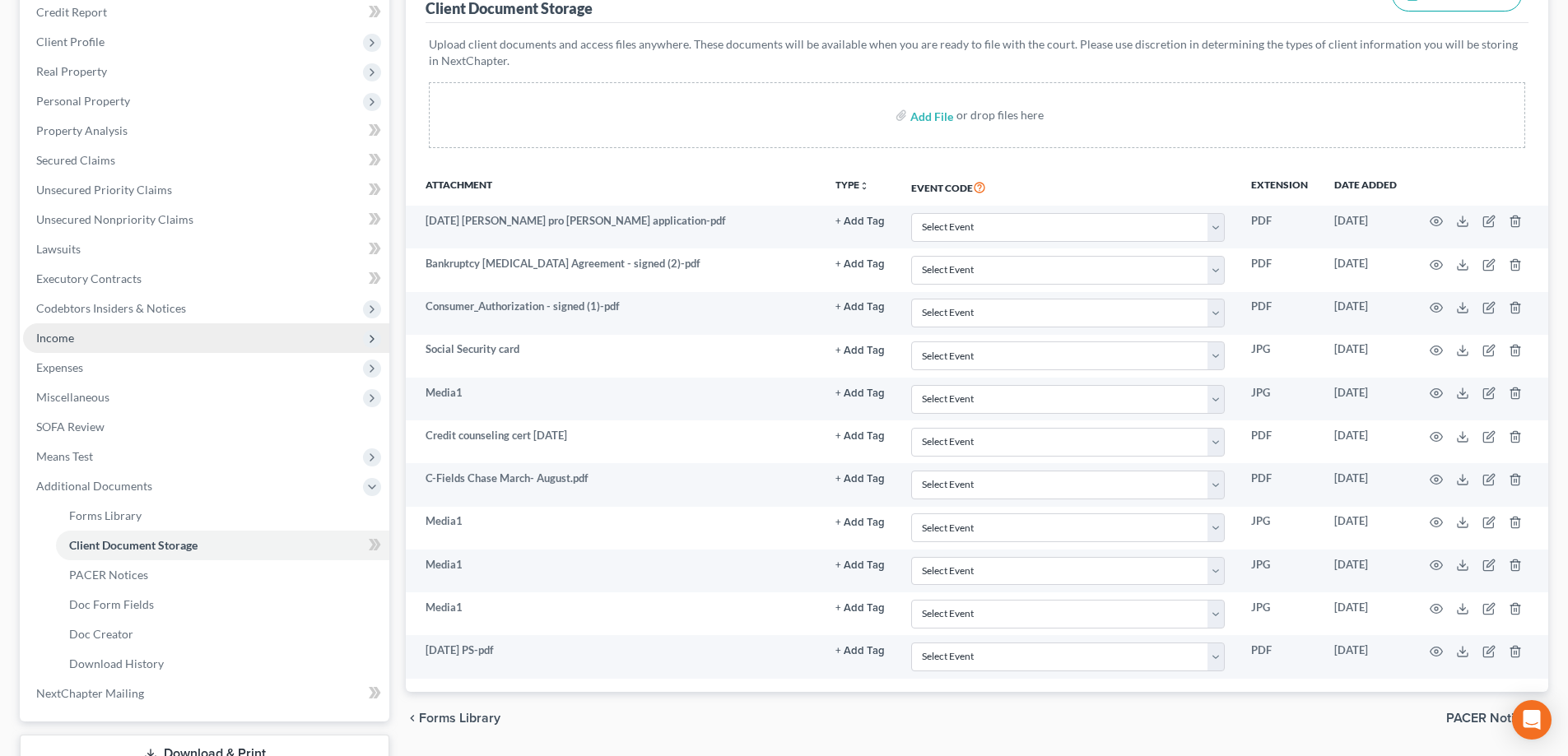
scroll to position [247, 0]
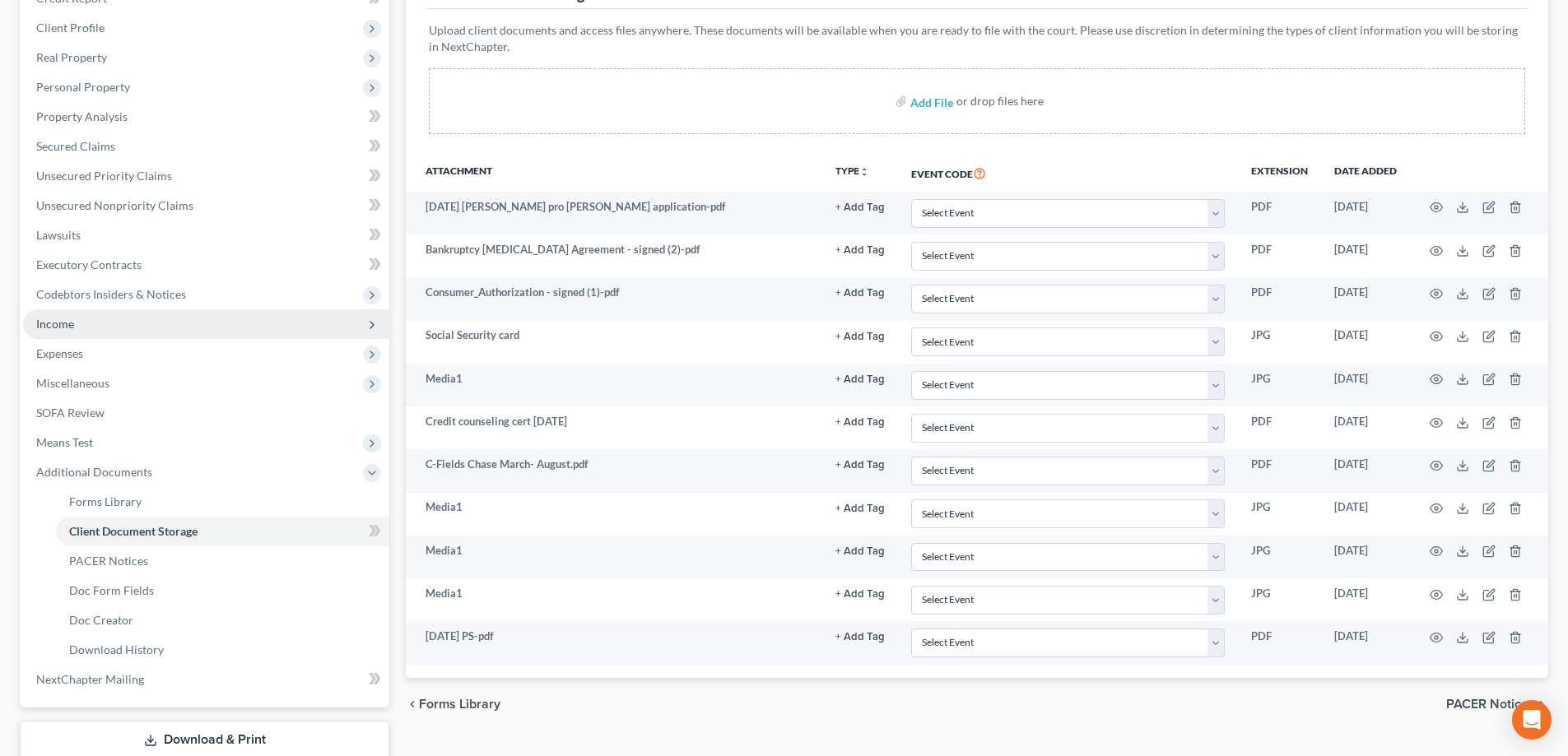
click at [73, 318] on span "Income" at bounding box center [55, 323] width 38 height 14
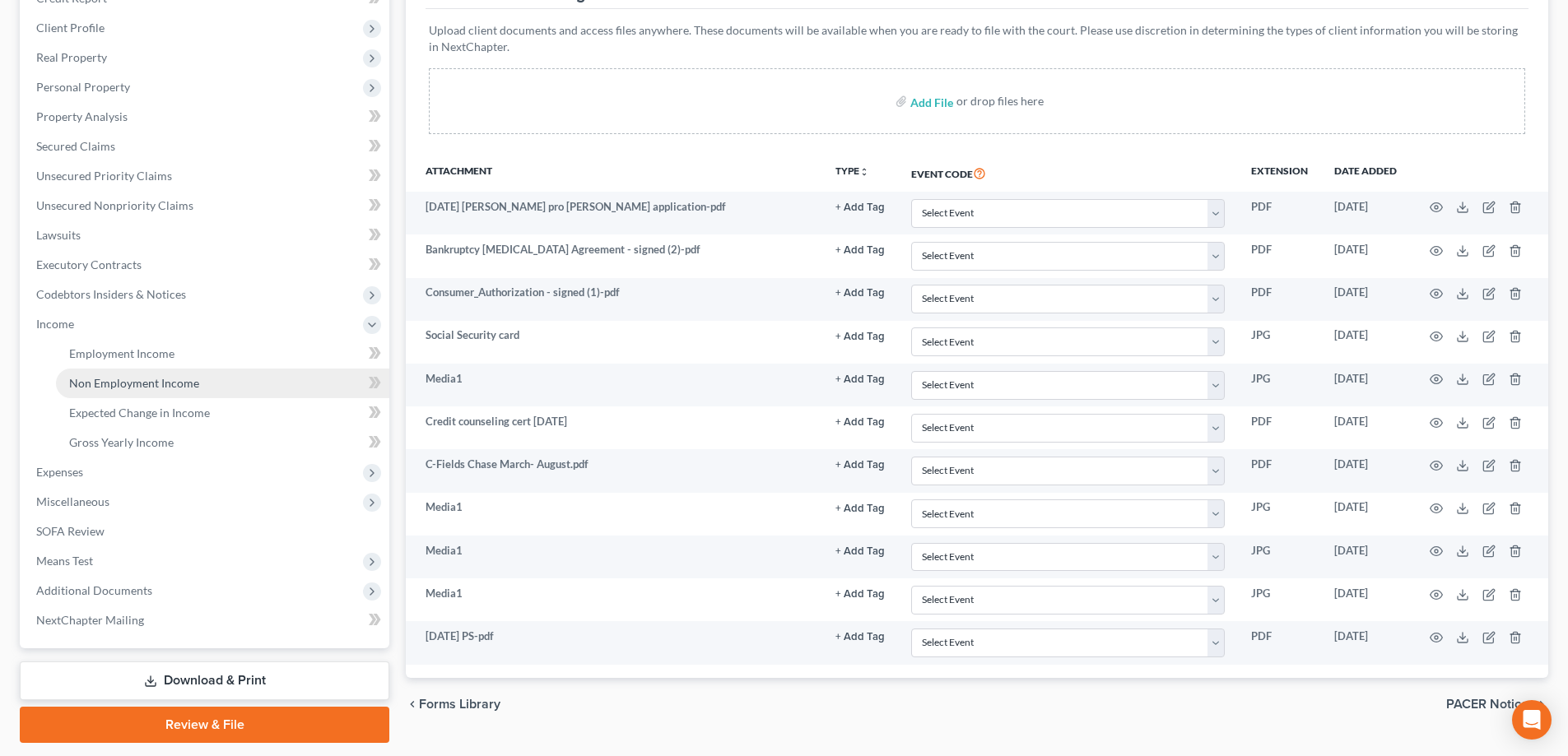
click at [146, 369] on link "Non Employment Income" at bounding box center [223, 383] width 333 height 29
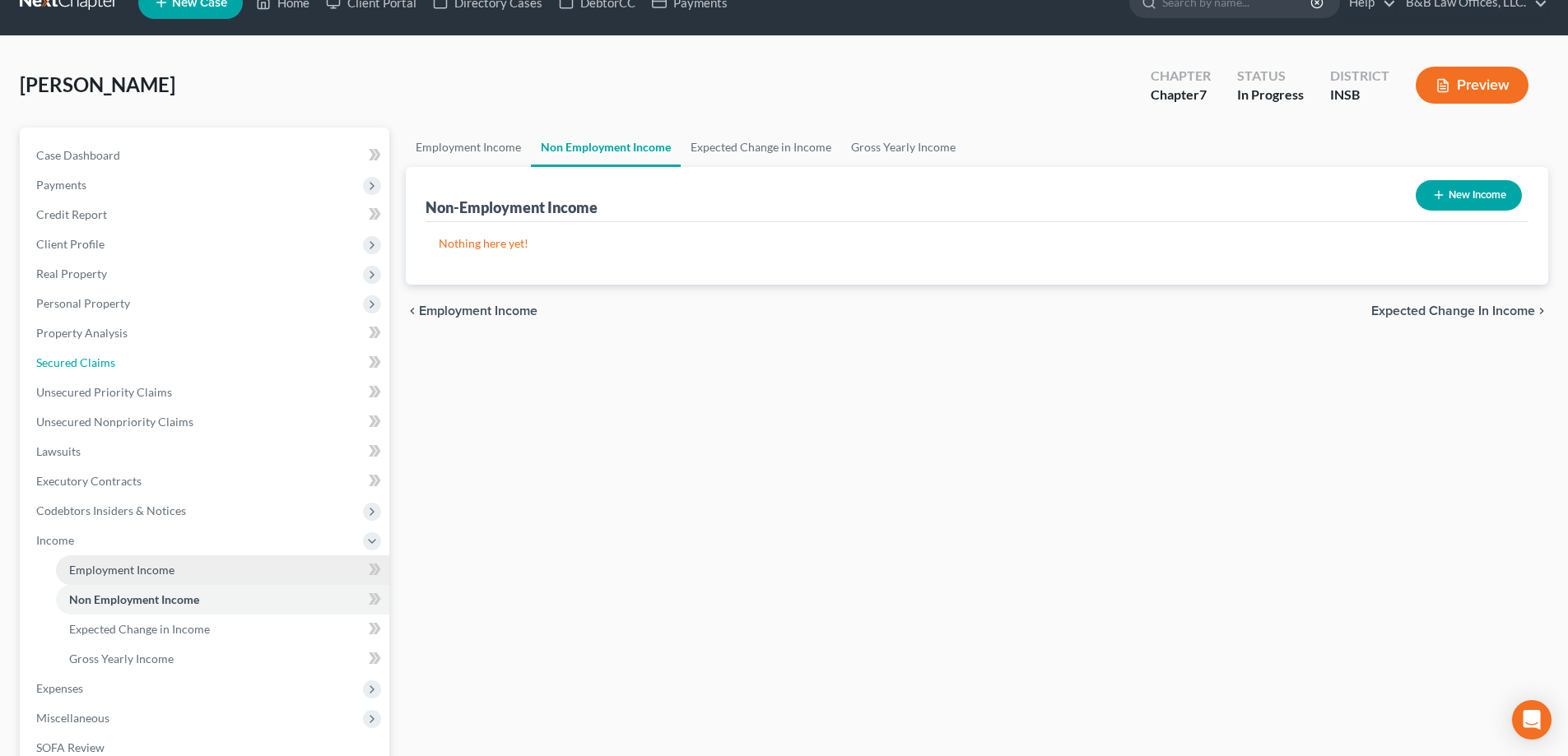
scroll to position [1, 0]
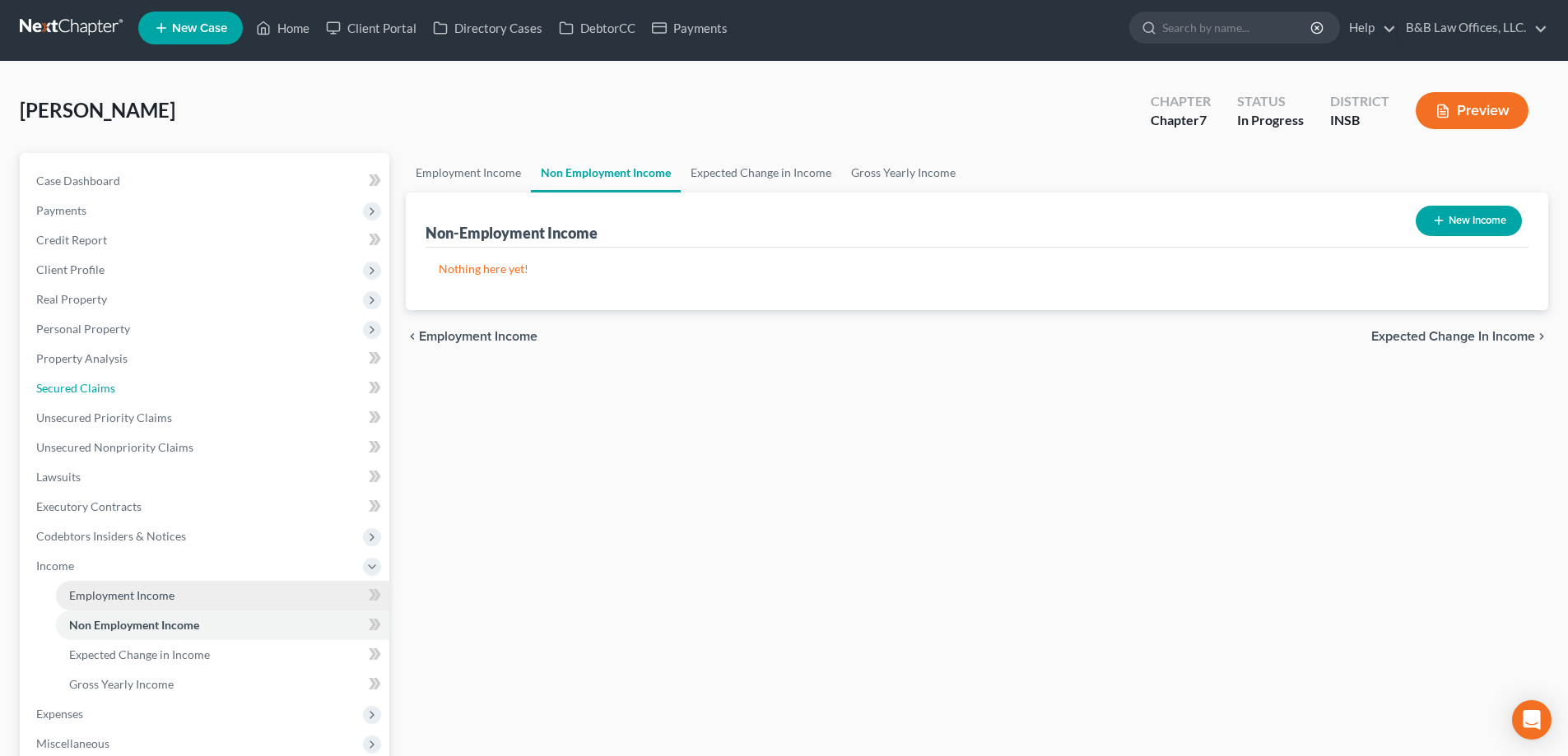
click at [147, 362] on ul "Case Dashboard Payments Invoices Payments Payments Credit Report Client Profile" at bounding box center [206, 522] width 366 height 711
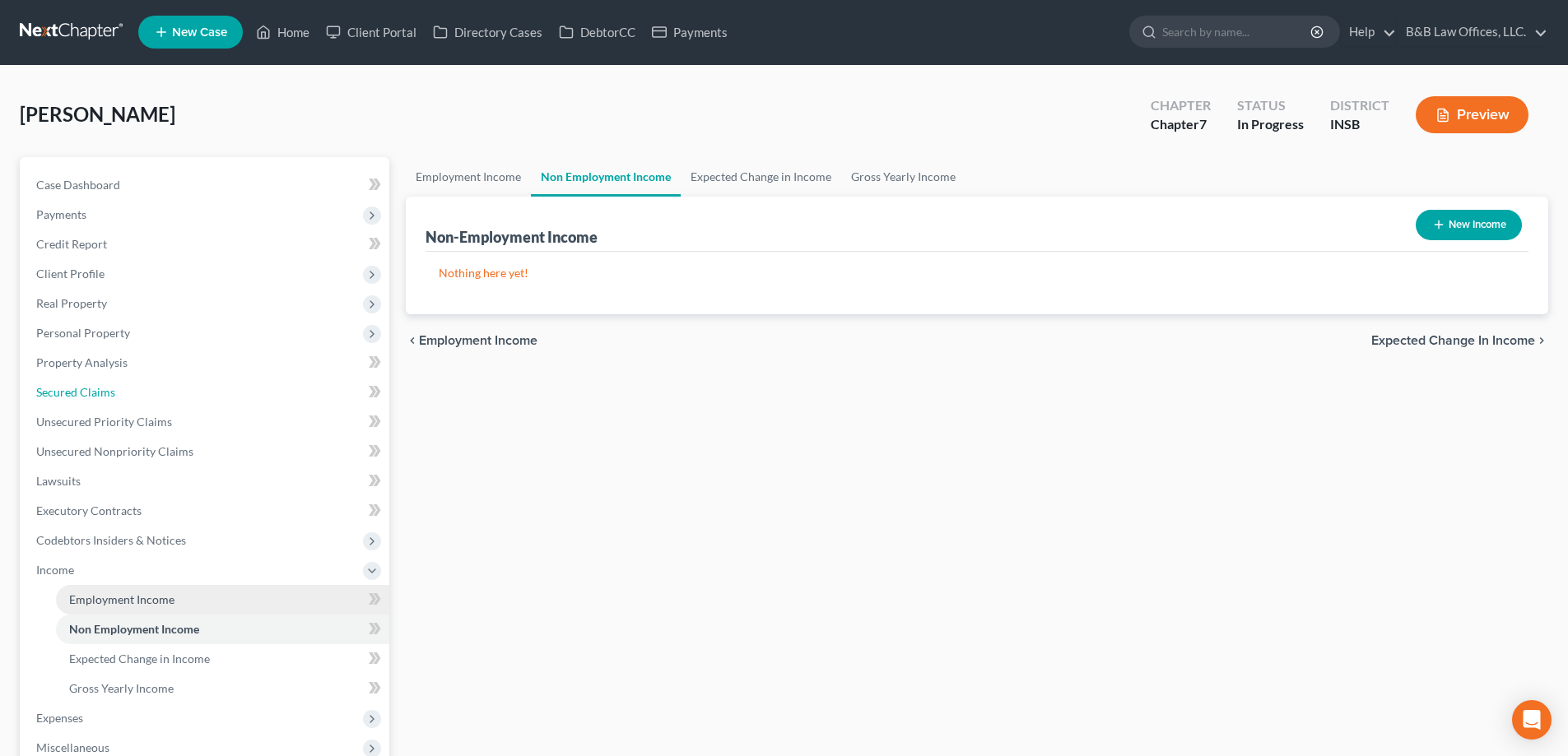
scroll to position [0, 0]
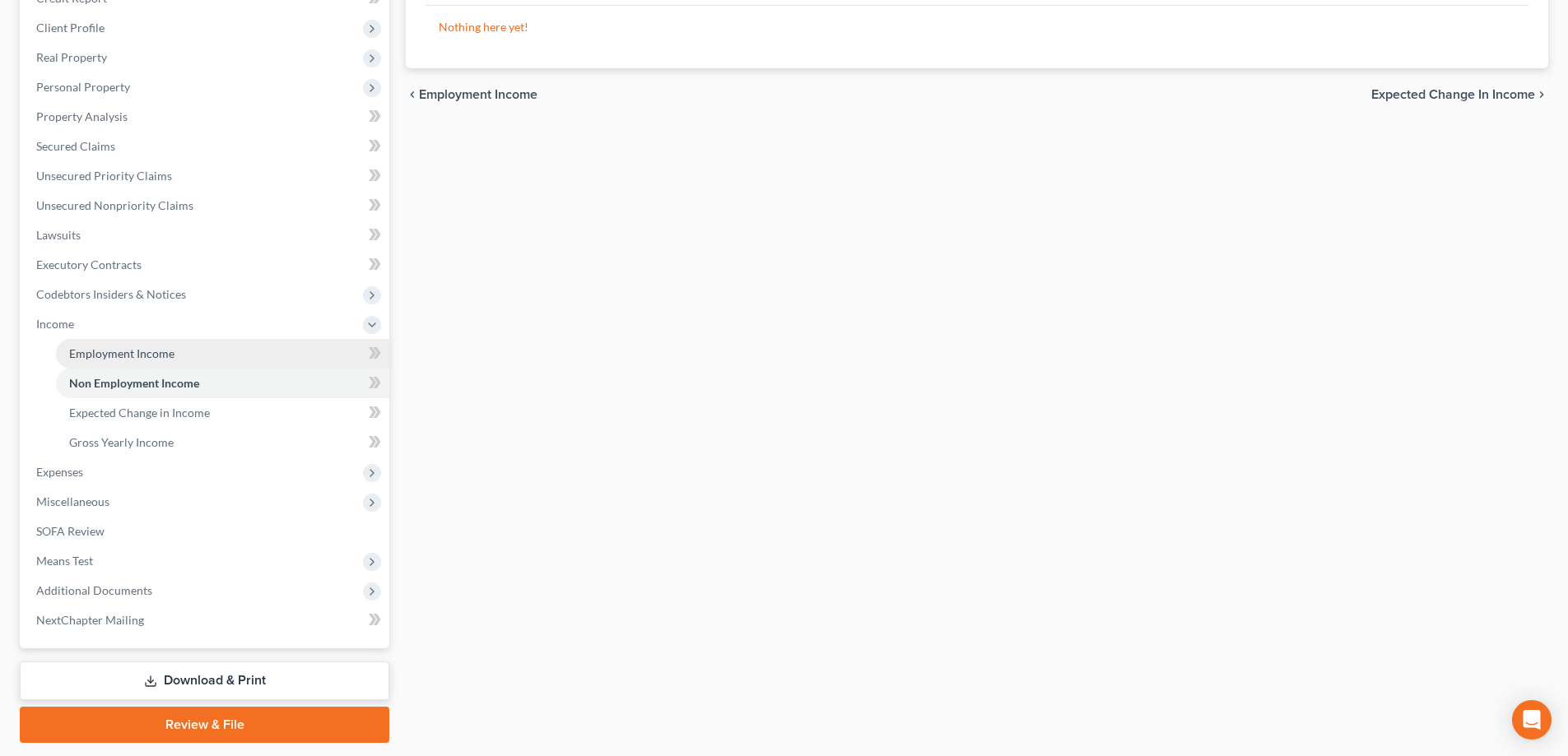
click at [148, 360] on link "Employment Income" at bounding box center [223, 354] width 333 height 29
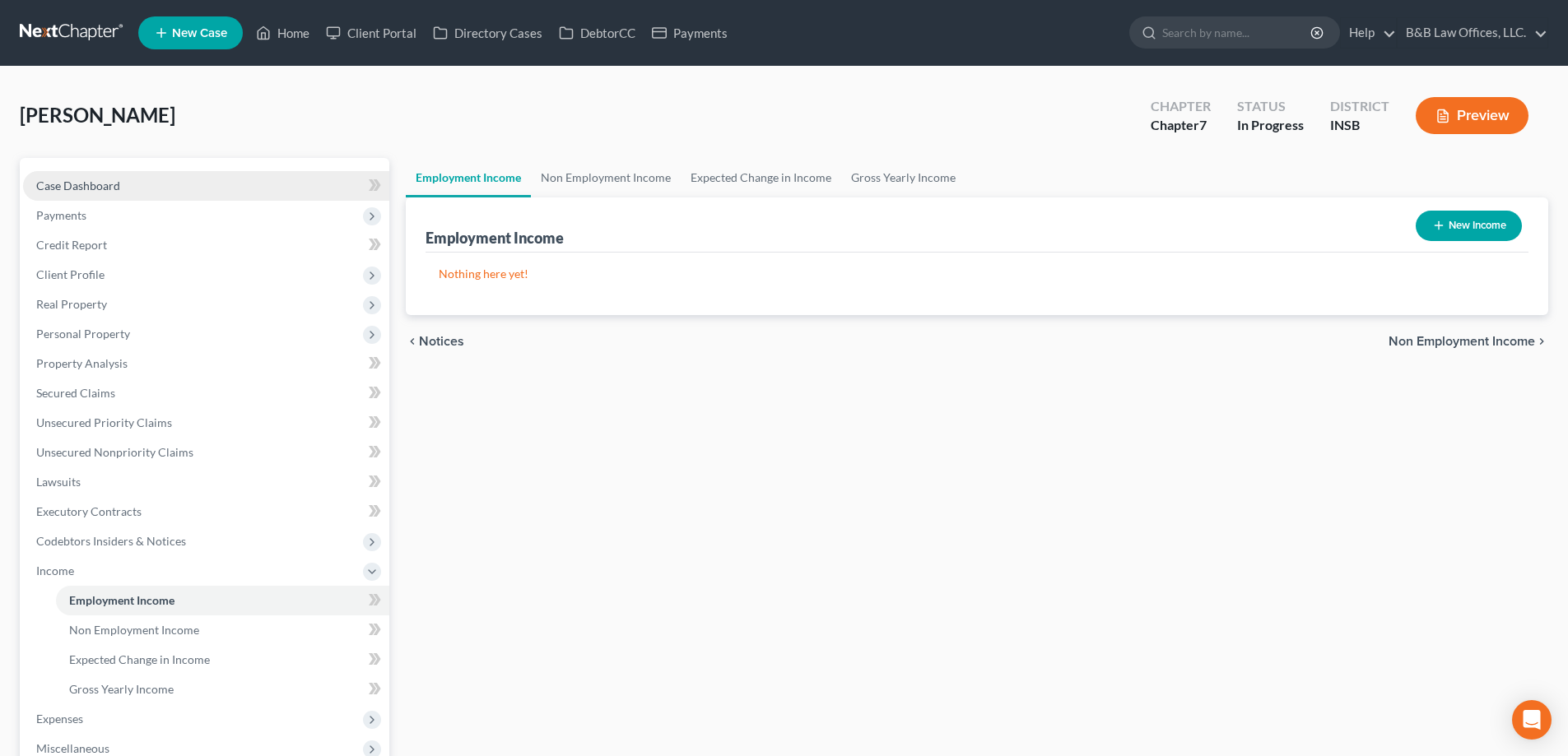
click at [154, 190] on link "Case Dashboard" at bounding box center [206, 185] width 366 height 29
select select "9"
select select "6"
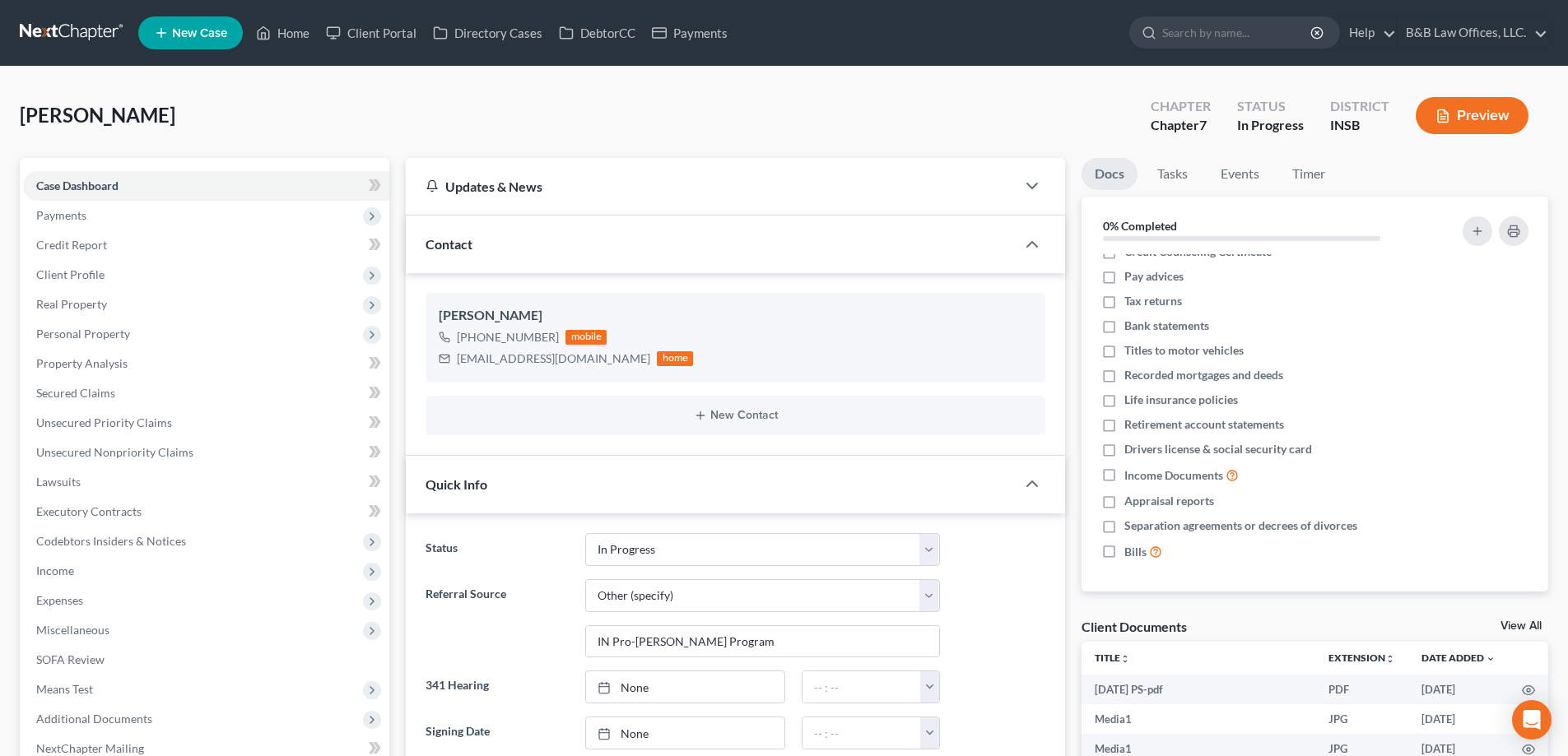
scroll to position [3123, 0]
click at [1525, 628] on link "View All" at bounding box center [1521, 626] width 41 height 11
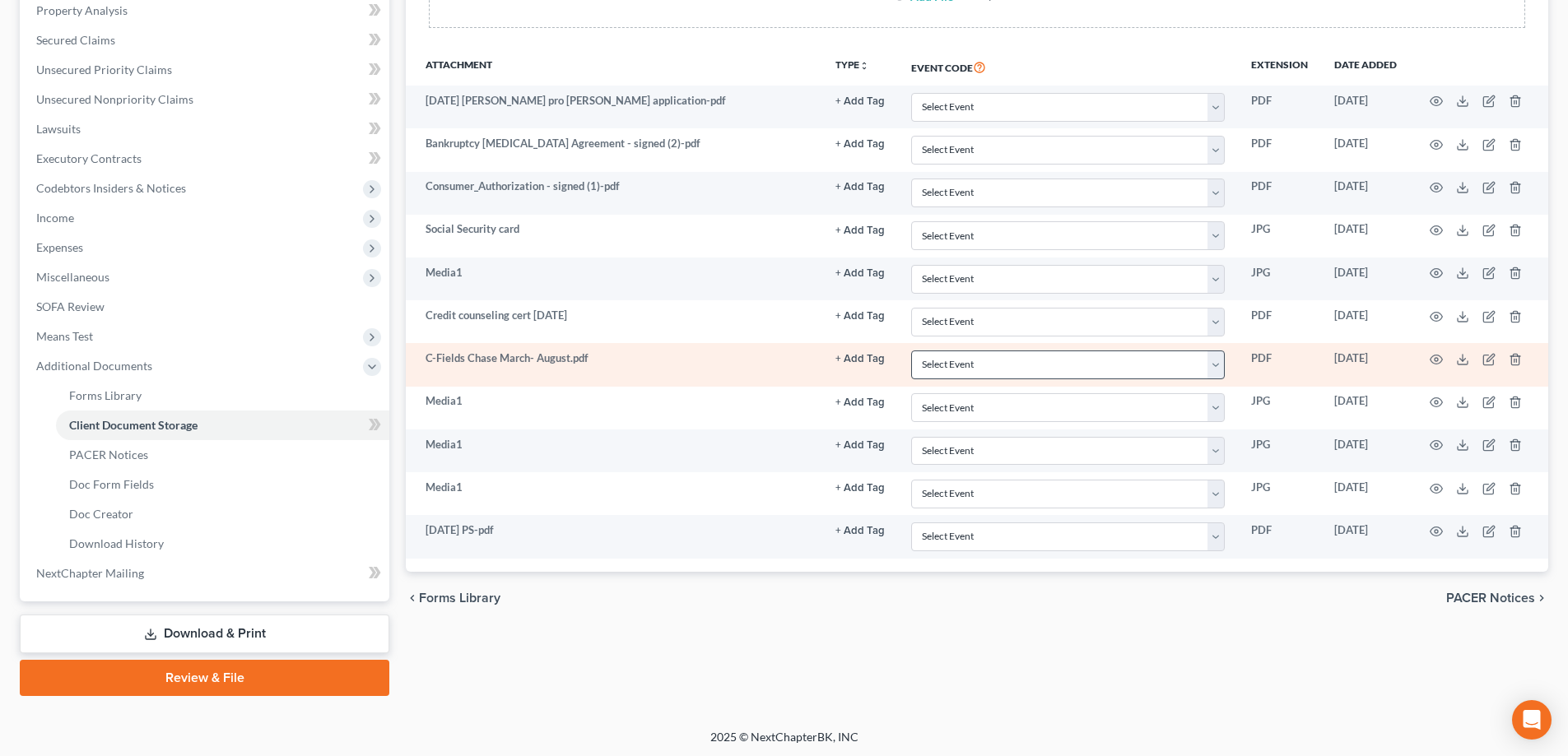
scroll to position [356, 0]
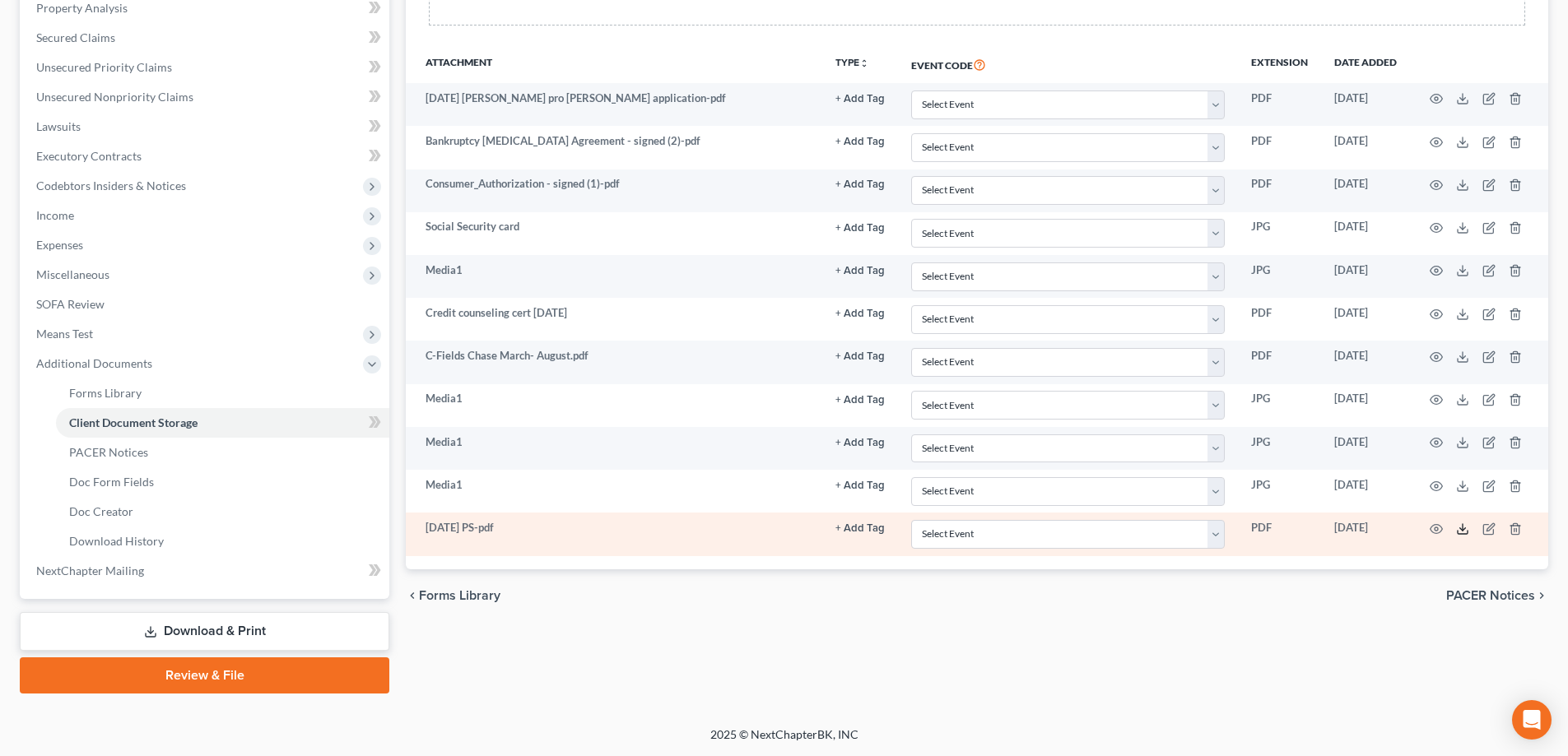
click at [1465, 530] on icon at bounding box center [1463, 529] width 13 height 13
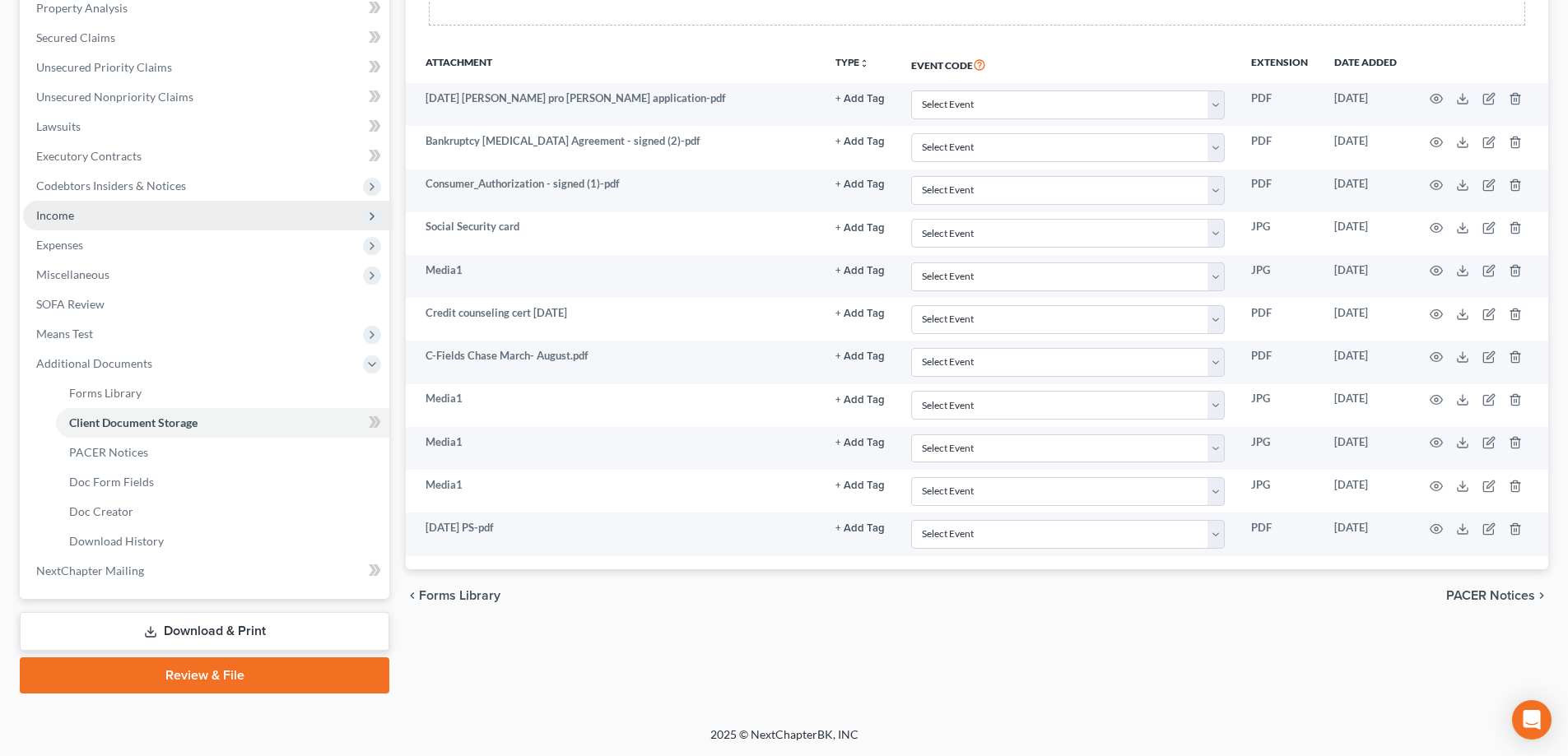
click at [101, 224] on span "Income" at bounding box center [206, 215] width 366 height 29
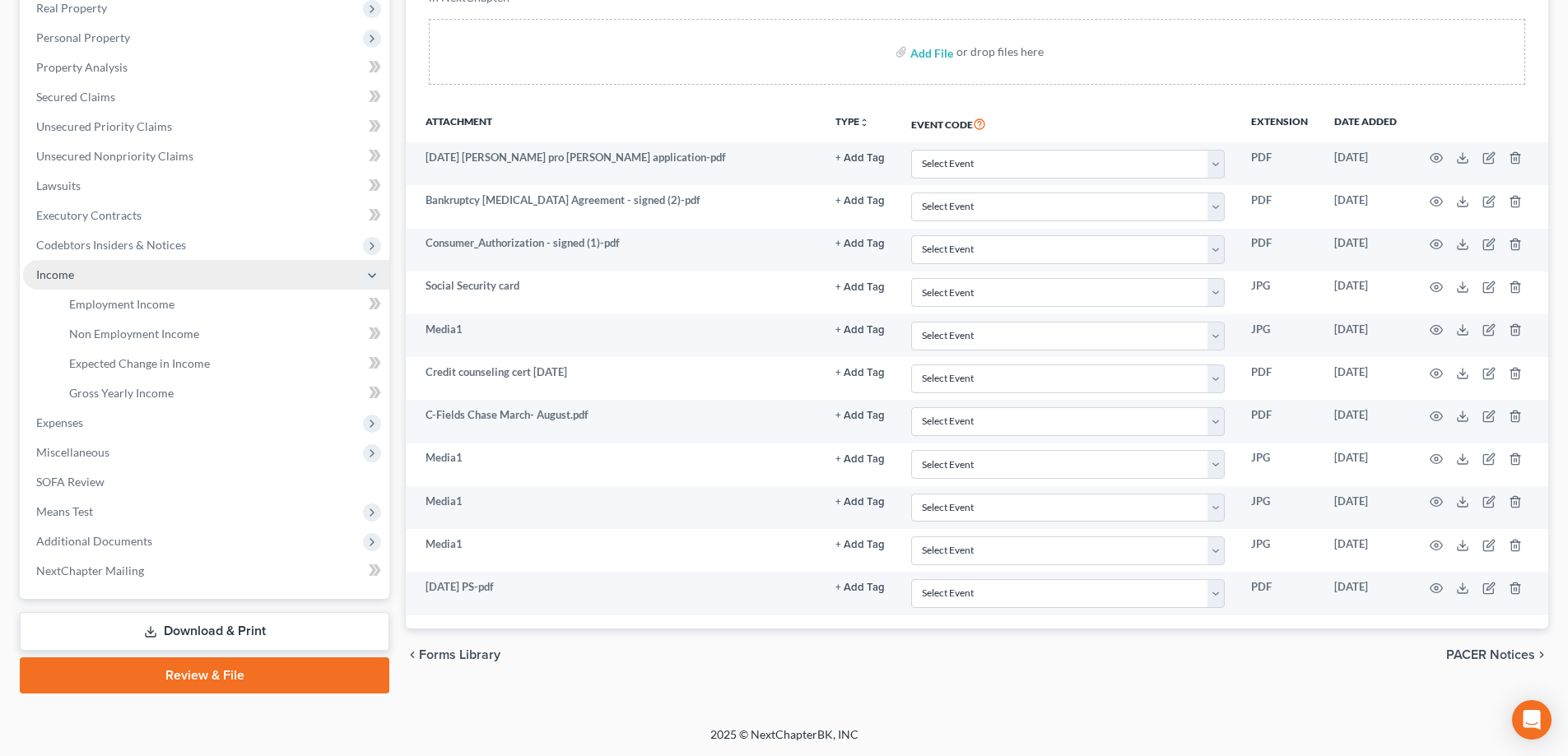
scroll to position [297, 0]
click at [129, 297] on span "Employment Income" at bounding box center [122, 303] width 106 height 14
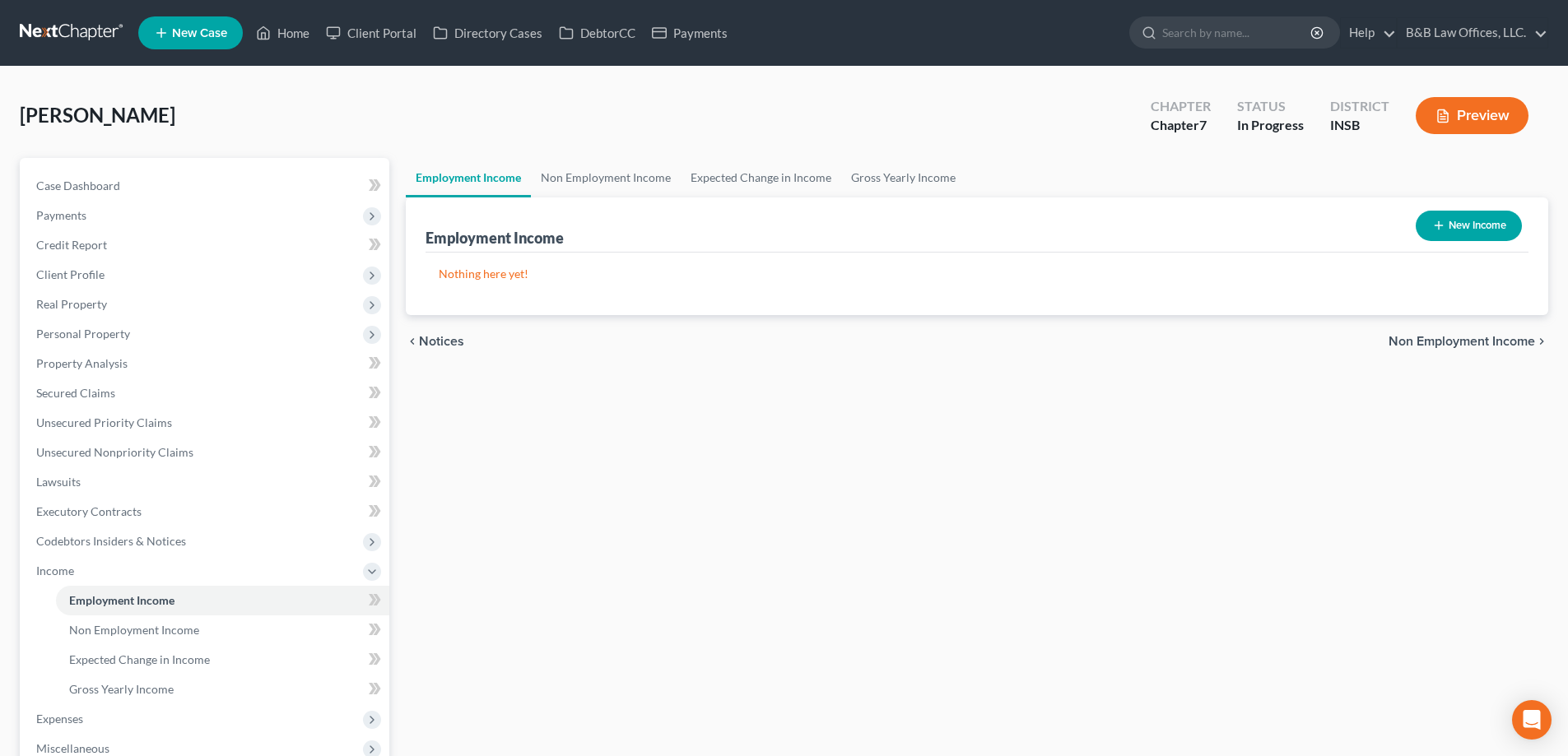
click at [1475, 223] on button "New Income" at bounding box center [1469, 226] width 107 height 30
select select "0"
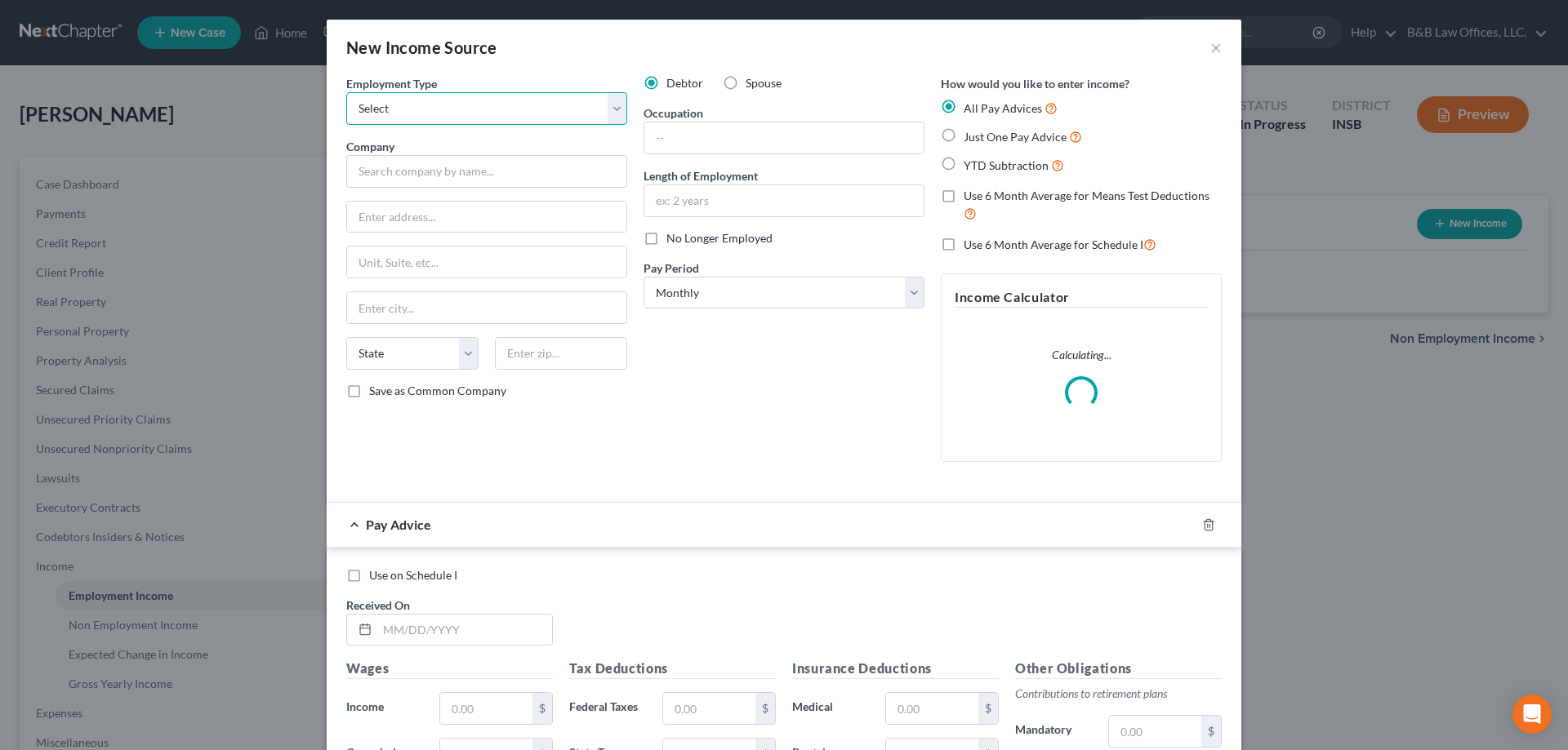
click at [416, 104] on select "Select Full or [DEMOGRAPHIC_DATA] Employment Self Employment" at bounding box center [487, 108] width 281 height 33
select select "0"
click at [346, 92] on select "Select Full or [DEMOGRAPHIC_DATA] Employment Self Employment" at bounding box center [487, 108] width 281 height 33
click at [390, 174] on input "text" at bounding box center [487, 171] width 281 height 33
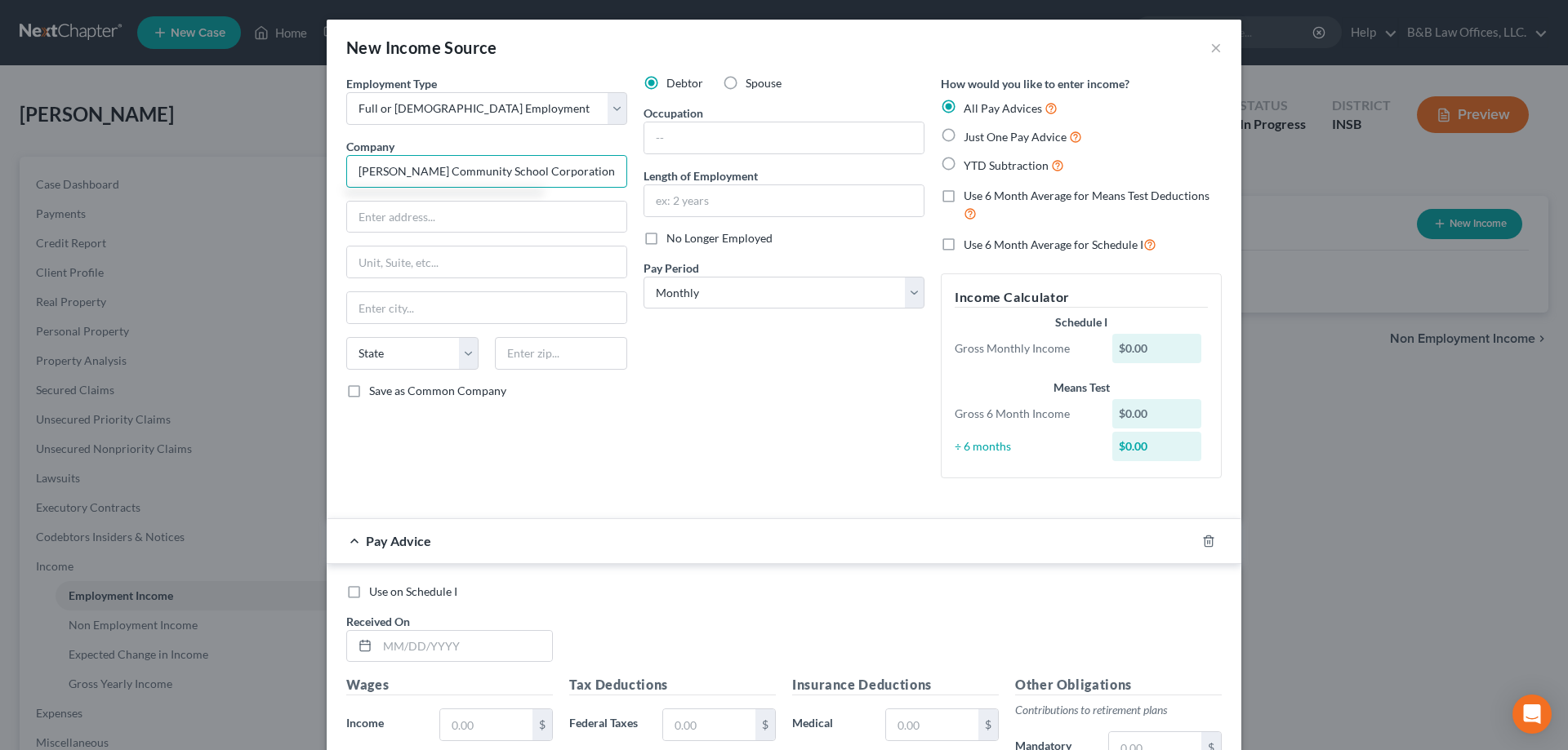
type input "[PERSON_NAME] Community School Corporation"
type input "[STREET_ADDRESS]"
type input "46011"
type input "[PERSON_NAME]"
select select "15"
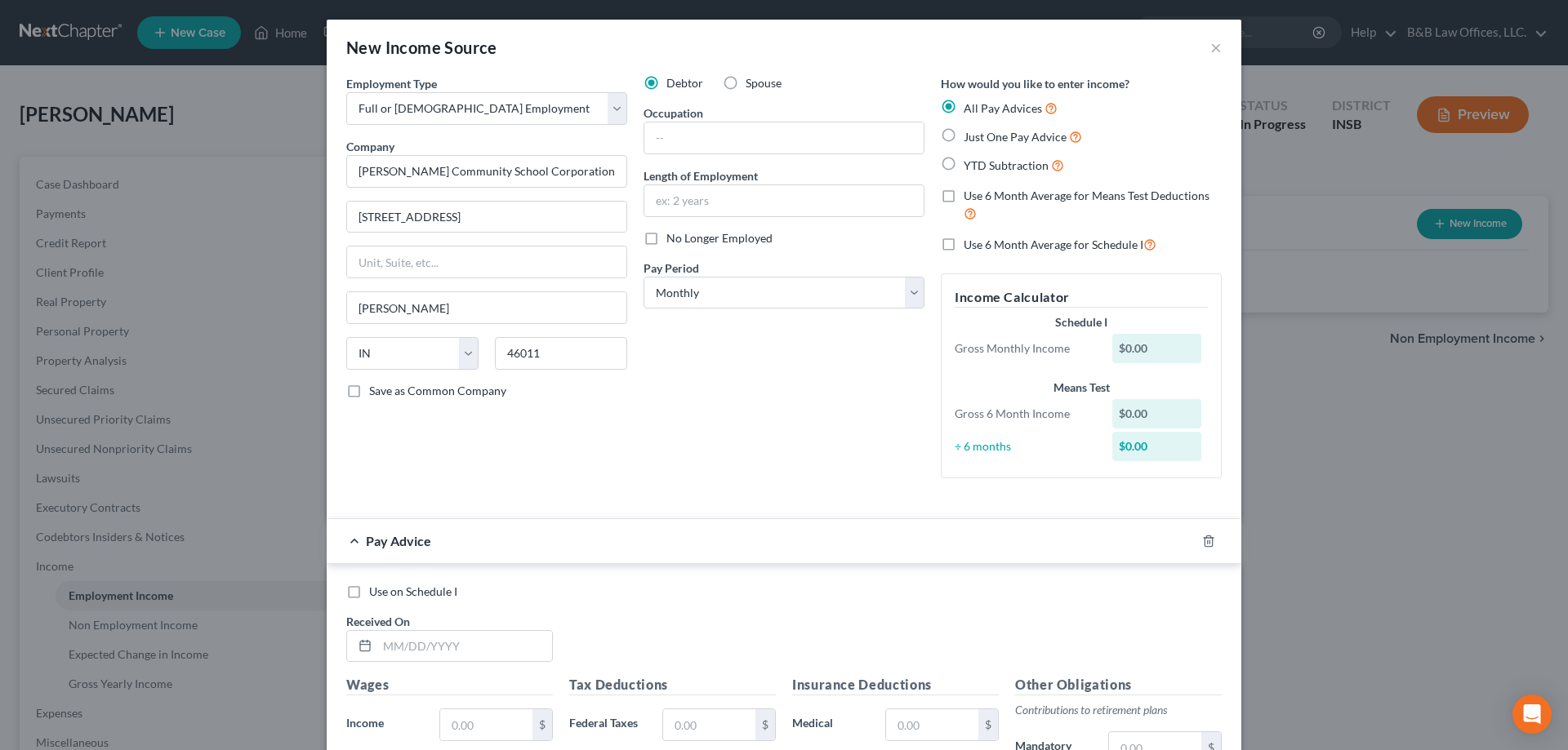
click at [369, 390] on label "Save as Common Company" at bounding box center [437, 391] width 137 height 16
click at [376, 390] on input "Save as Common Company" at bounding box center [380, 388] width 10 height 10
checkbox input "true"
click at [669, 293] on select "Select Monthly Twice Monthly Every Other Week Weekly" at bounding box center [784, 292] width 281 height 33
select select "2"
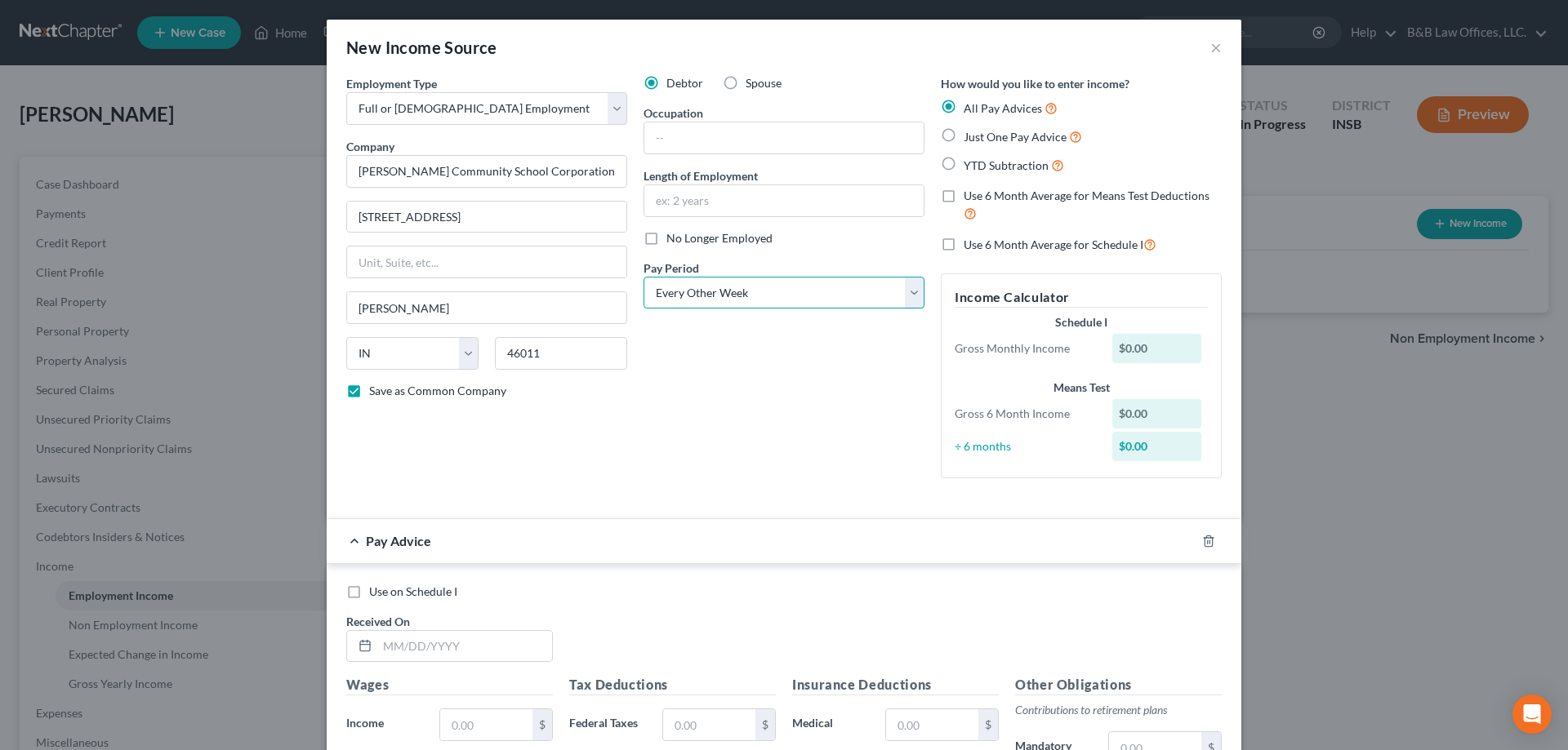
click at [644, 276] on select "Select Monthly Twice Monthly Every Other Week Weekly" at bounding box center [784, 292] width 281 height 33
click at [964, 135] on label "Just One Pay Advice" at bounding box center [1022, 137] width 118 height 19
click at [970, 135] on input "Just One Pay Advice" at bounding box center [975, 132] width 10 height 10
radio input "true"
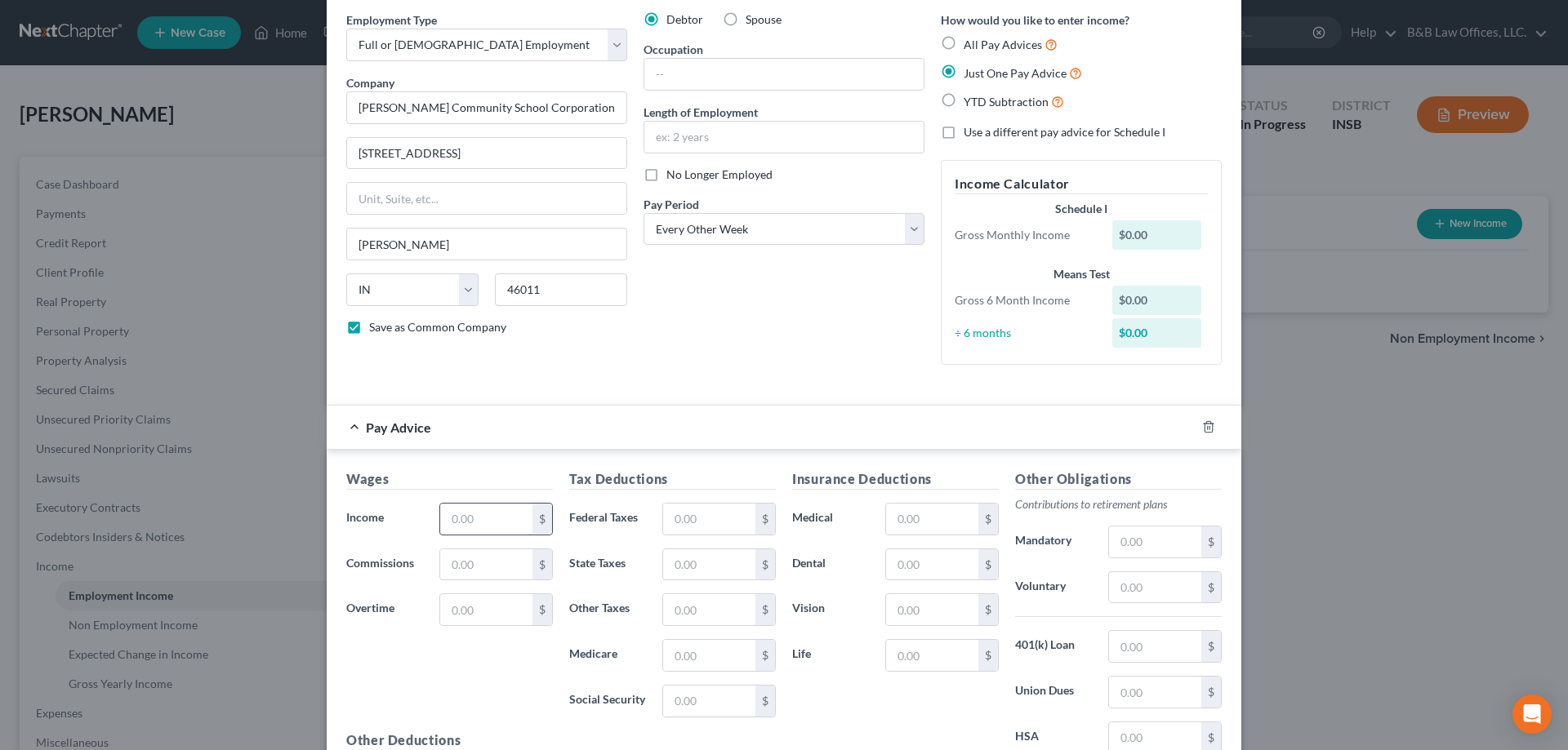
scroll to position [163, 0]
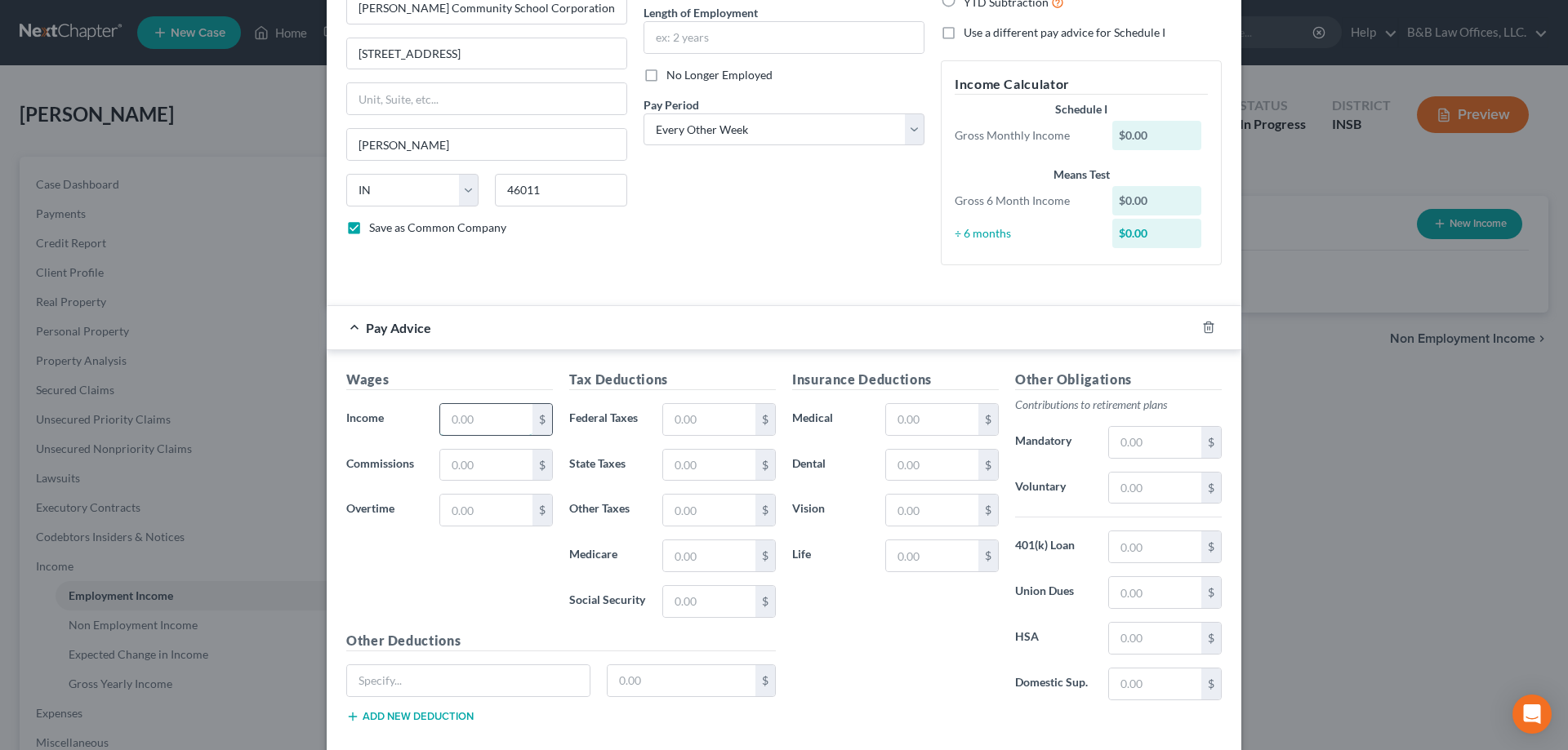
click at [481, 413] on input "text" at bounding box center [486, 419] width 93 height 31
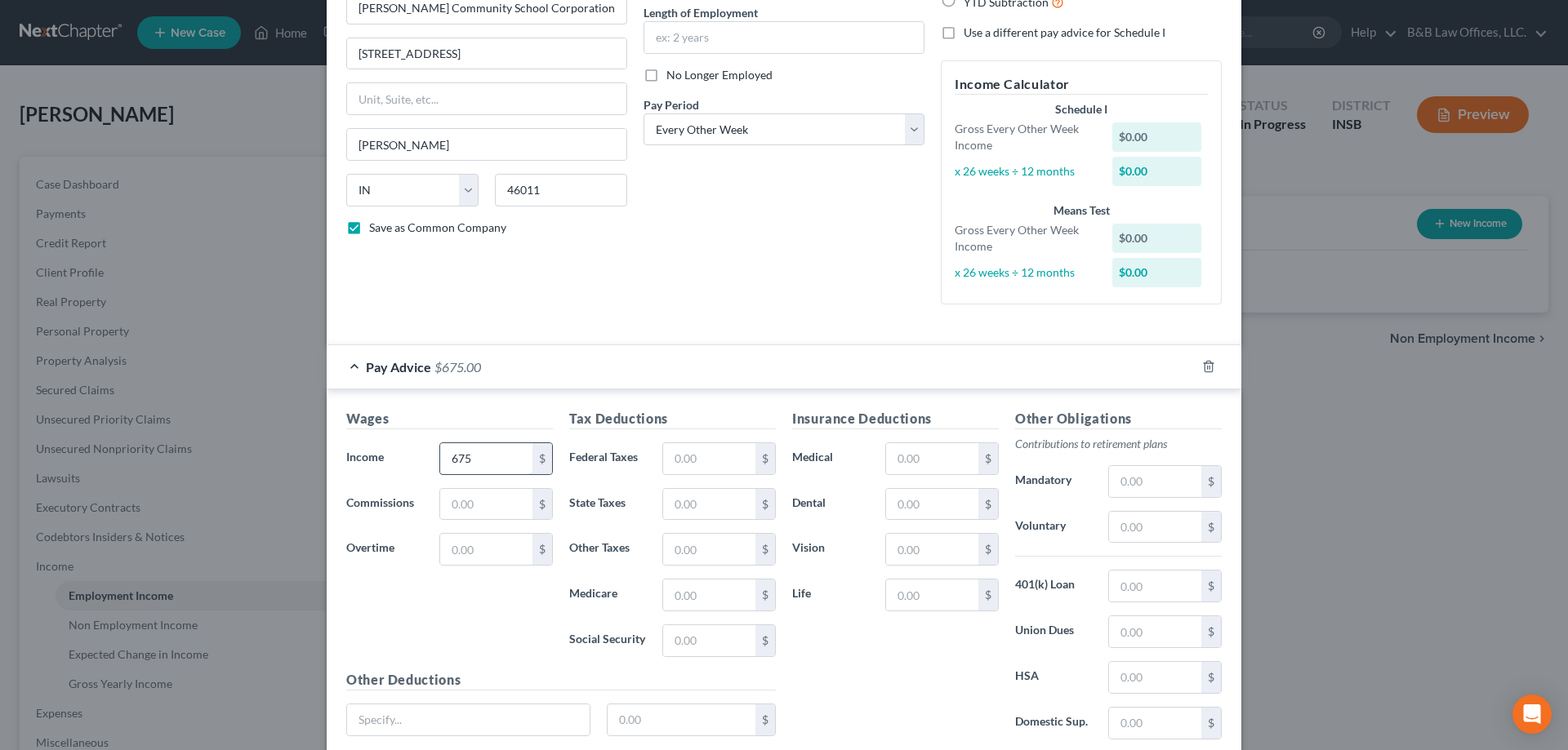
type input "675"
type input "50"
type input "20"
type input "15"
type input "10"
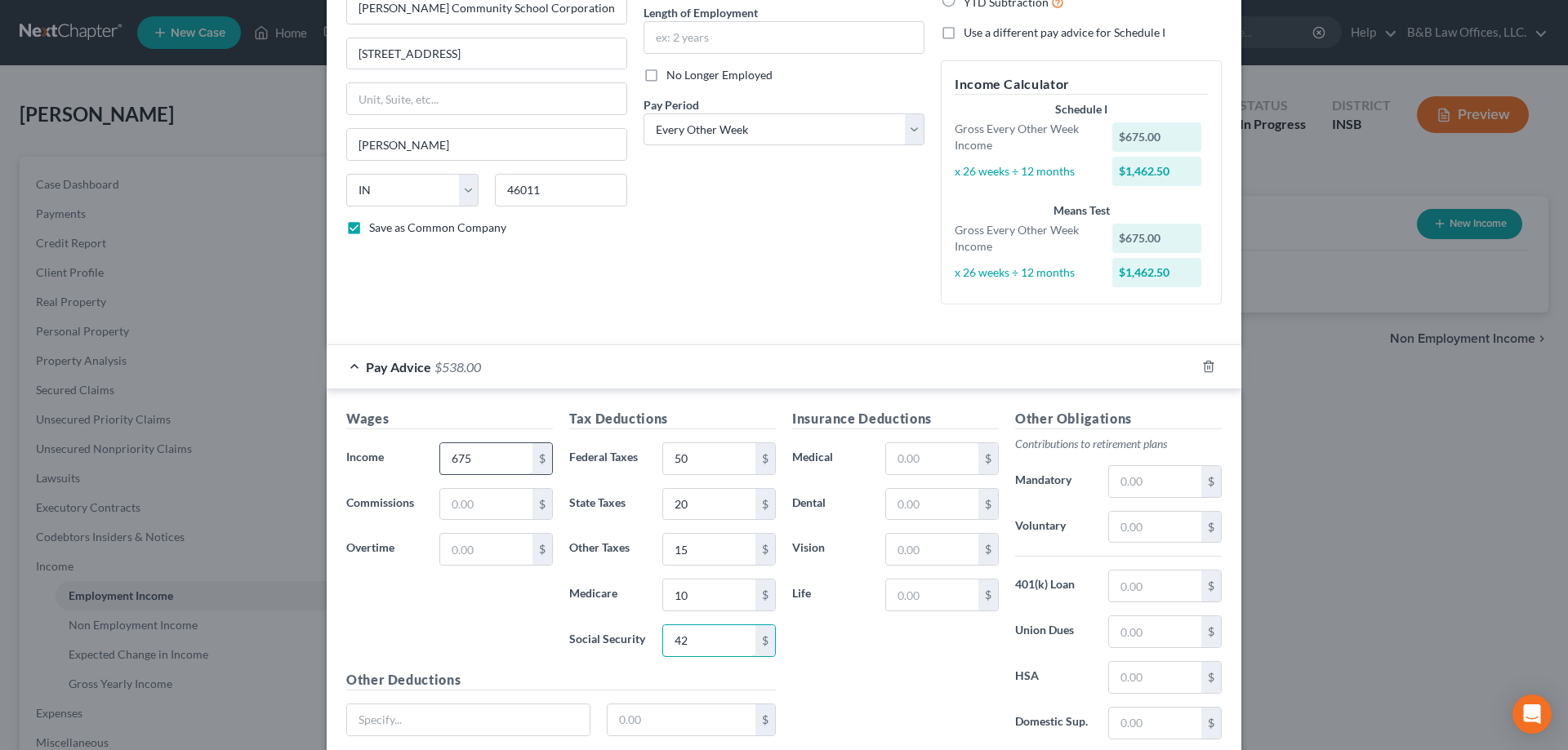
type input "42"
click at [696, 470] on input "50" at bounding box center [710, 458] width 93 height 31
type input "51"
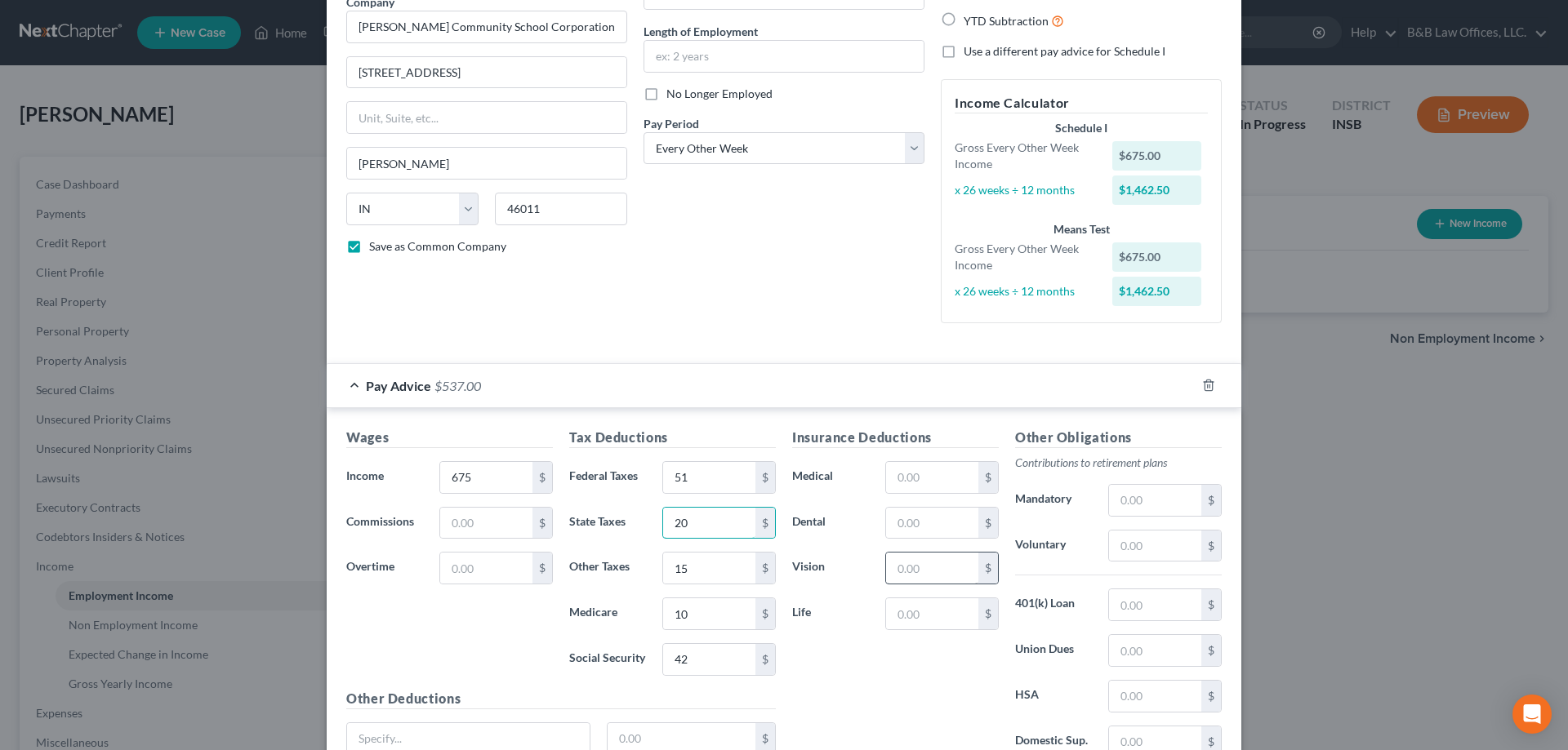
scroll to position [291, 0]
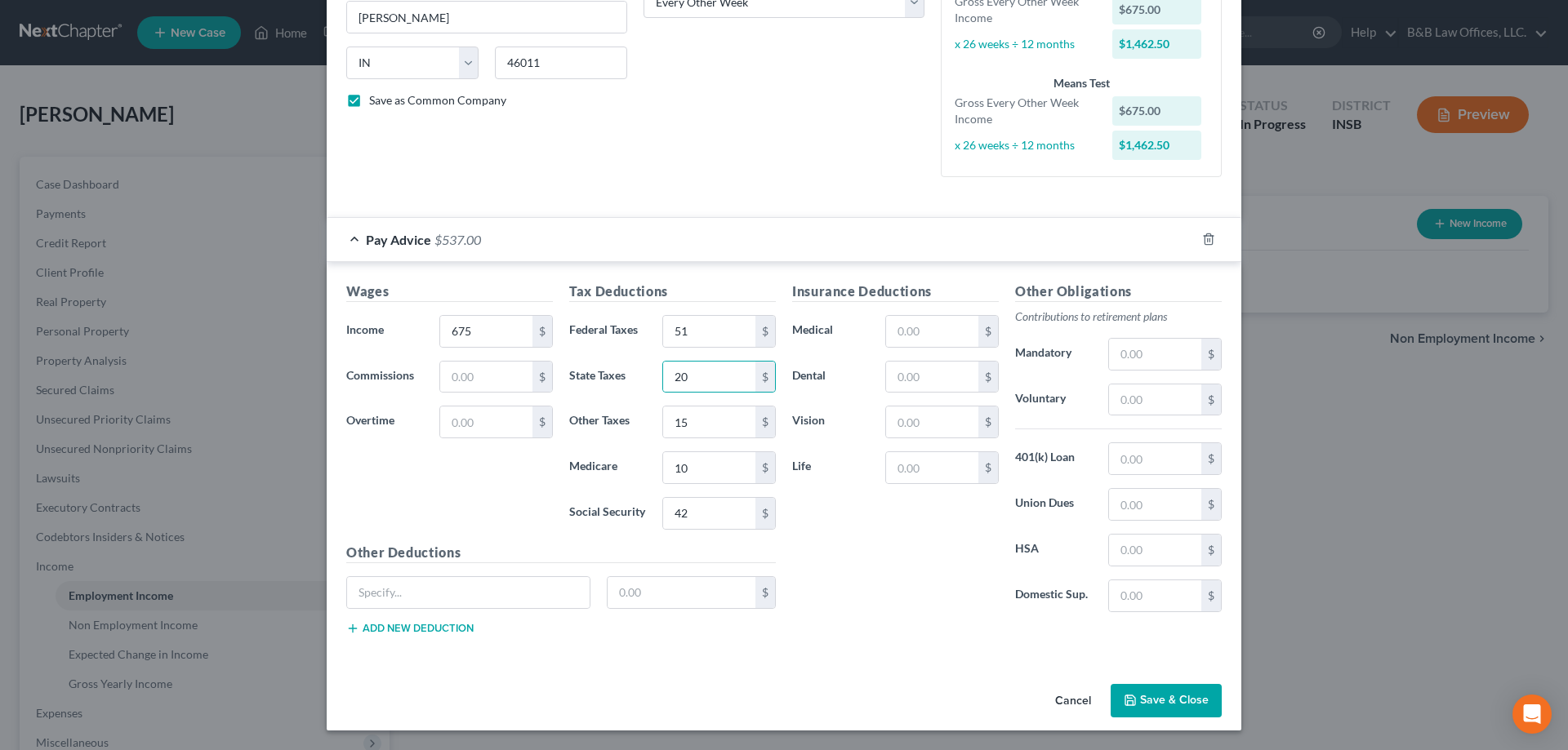
click at [1150, 688] on button "Save & Close" at bounding box center [1167, 701] width 111 height 34
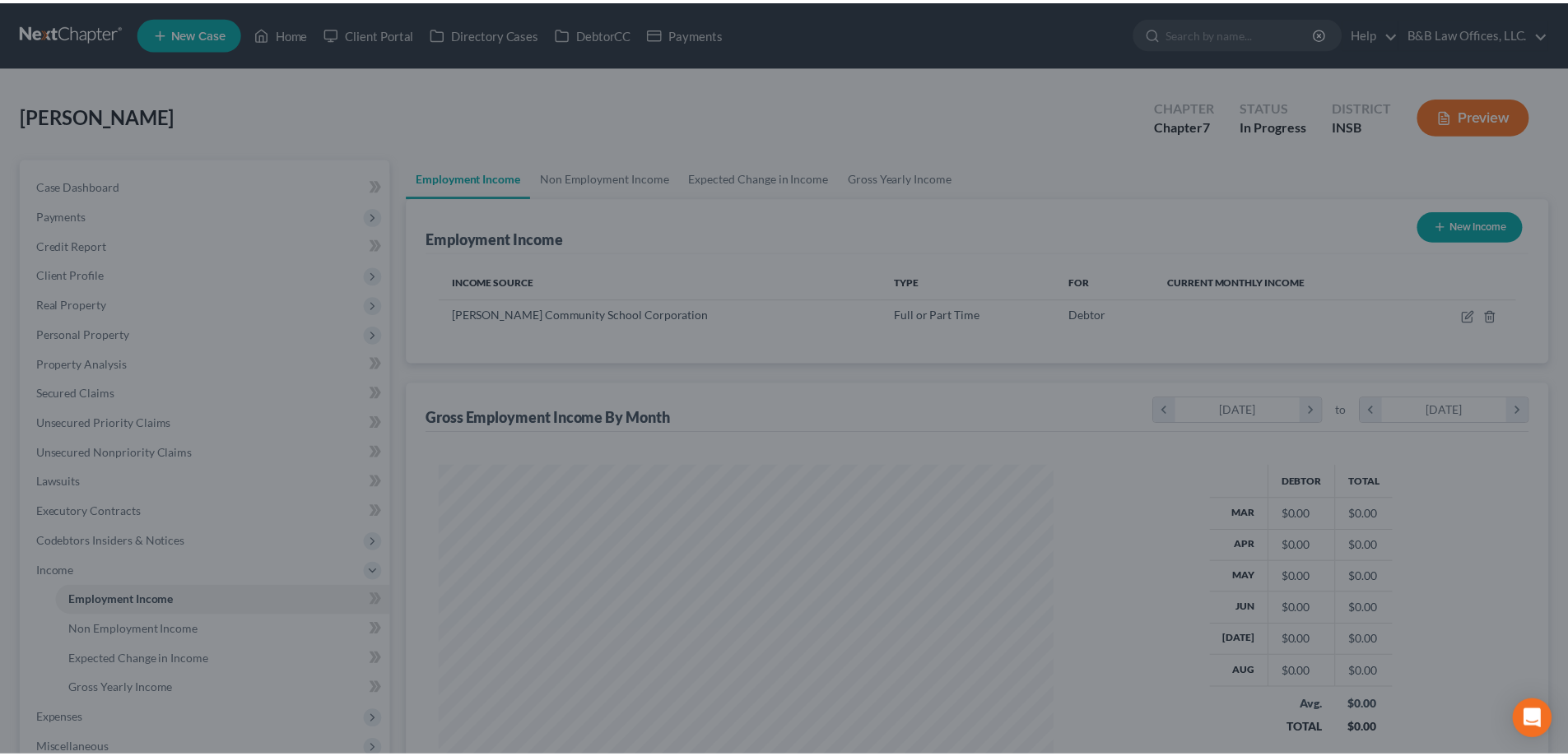
scroll to position [307, 647]
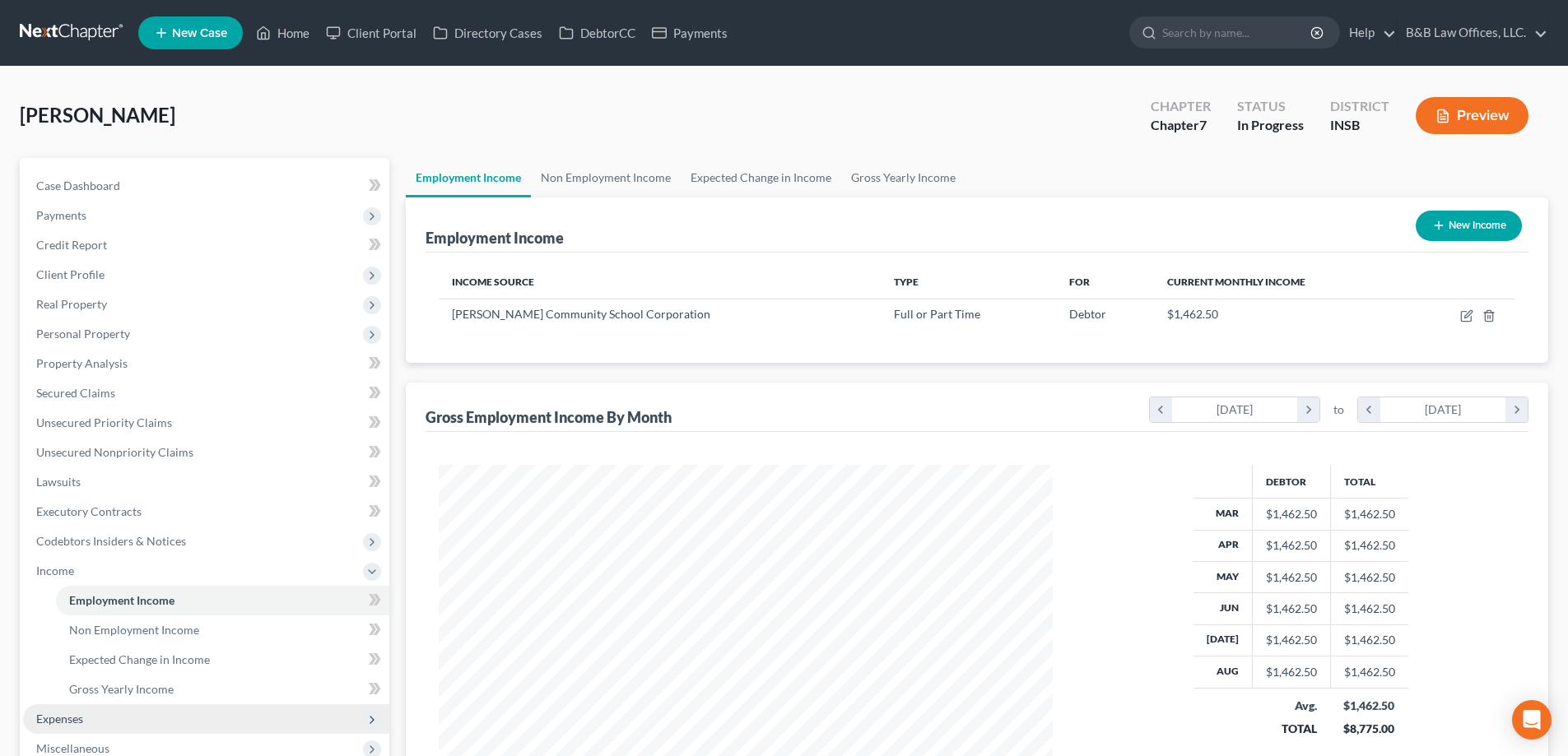
click at [85, 717] on span "Expenses" at bounding box center [206, 719] width 366 height 29
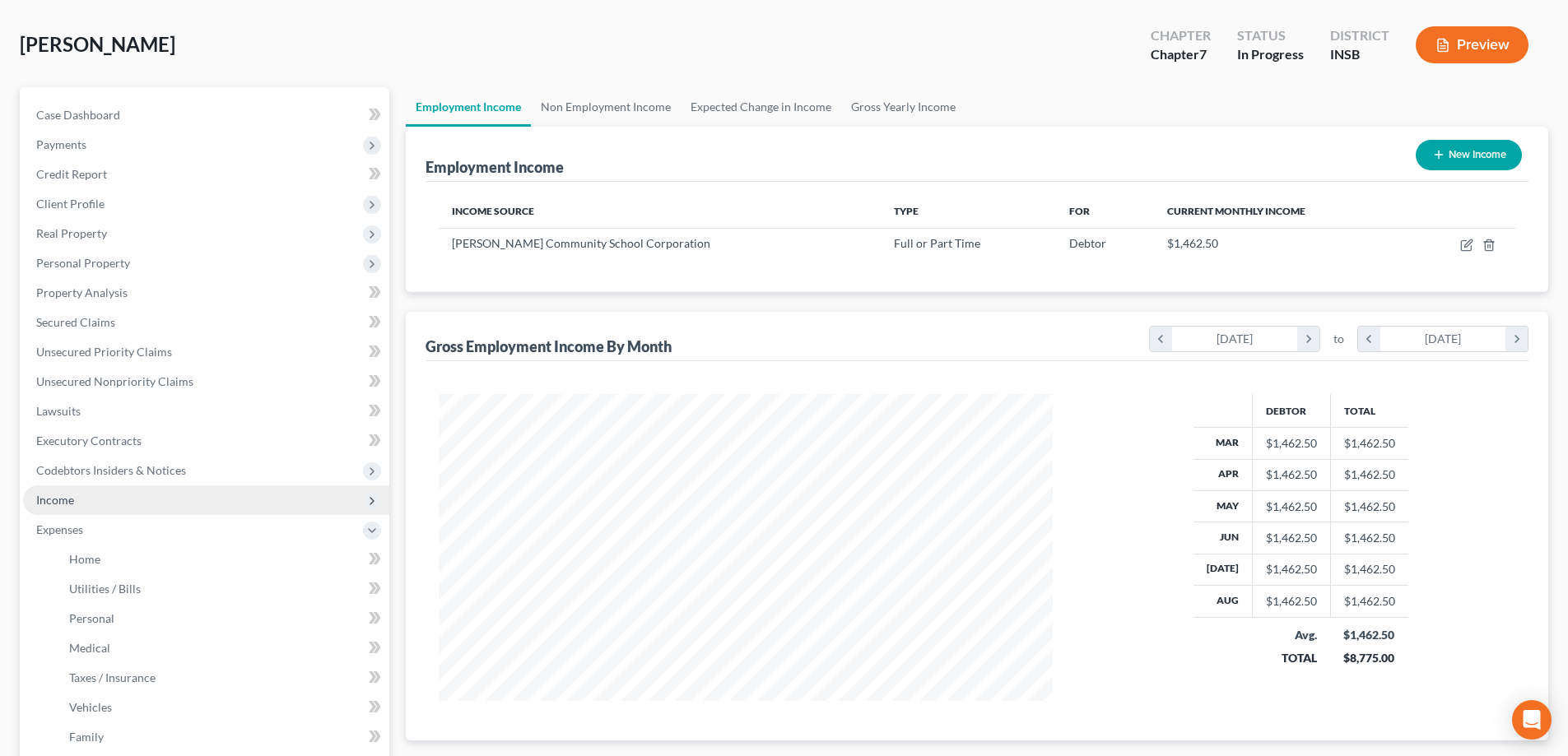
scroll to position [165, 0]
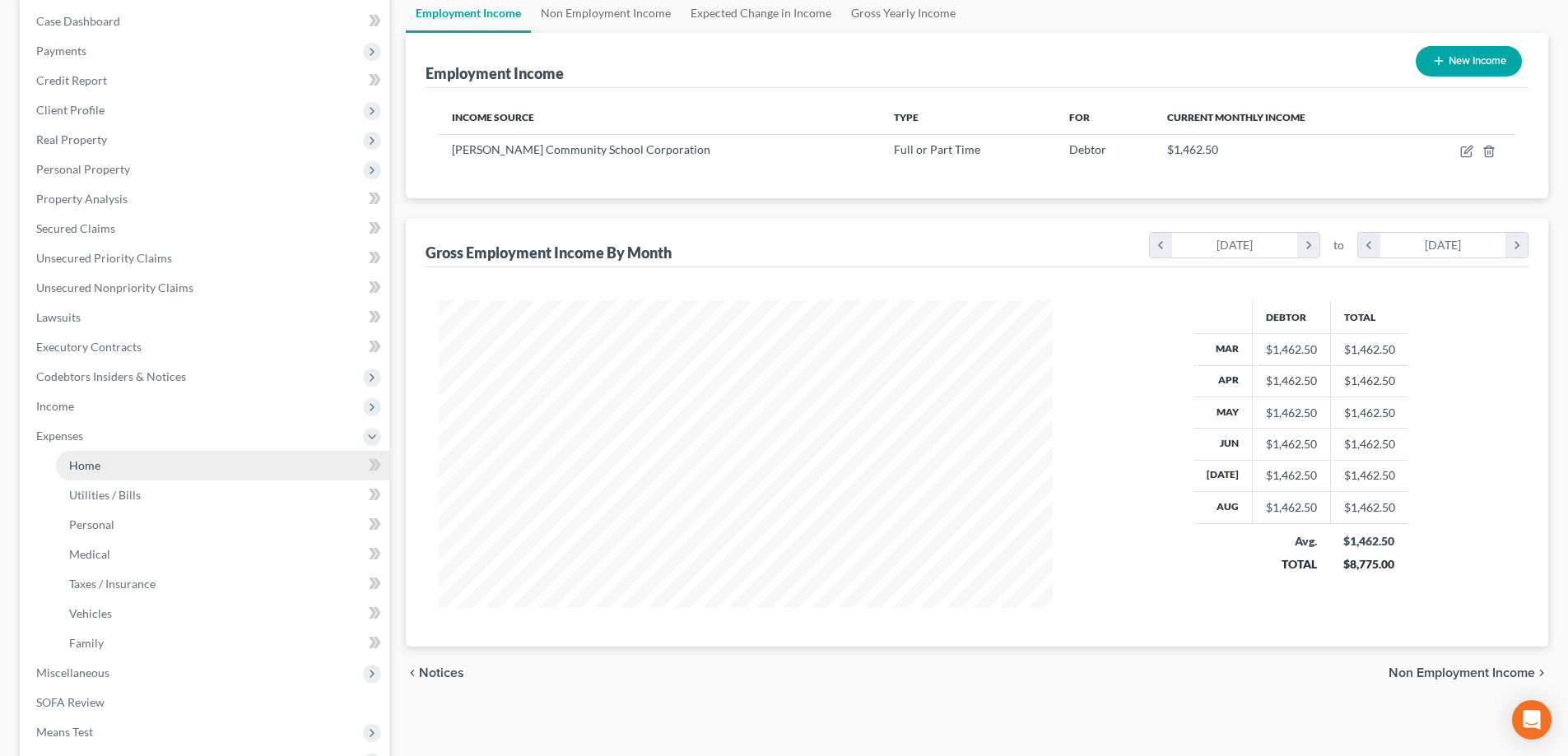
click at [82, 471] on span "Home" at bounding box center [85, 465] width 31 height 14
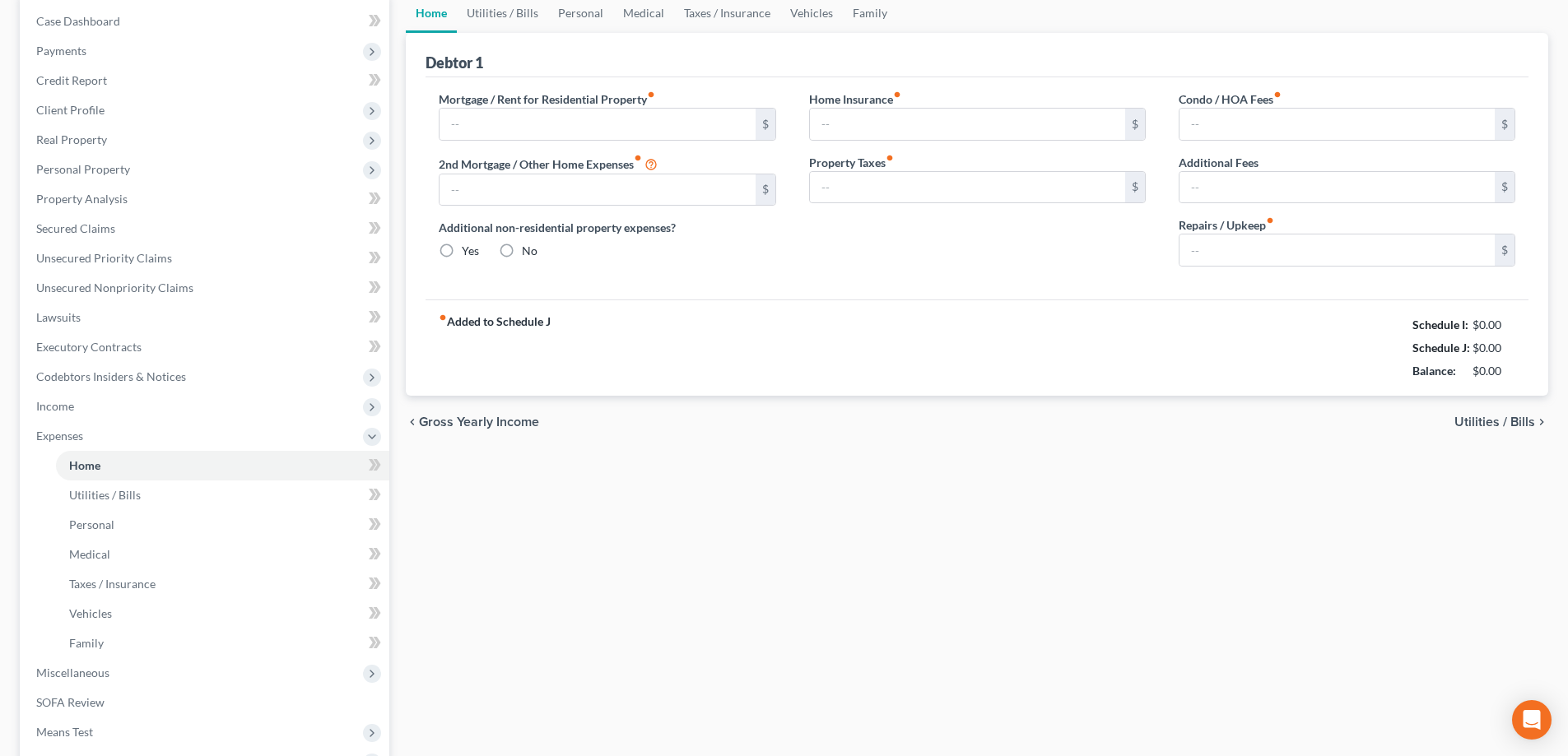
scroll to position [15, 0]
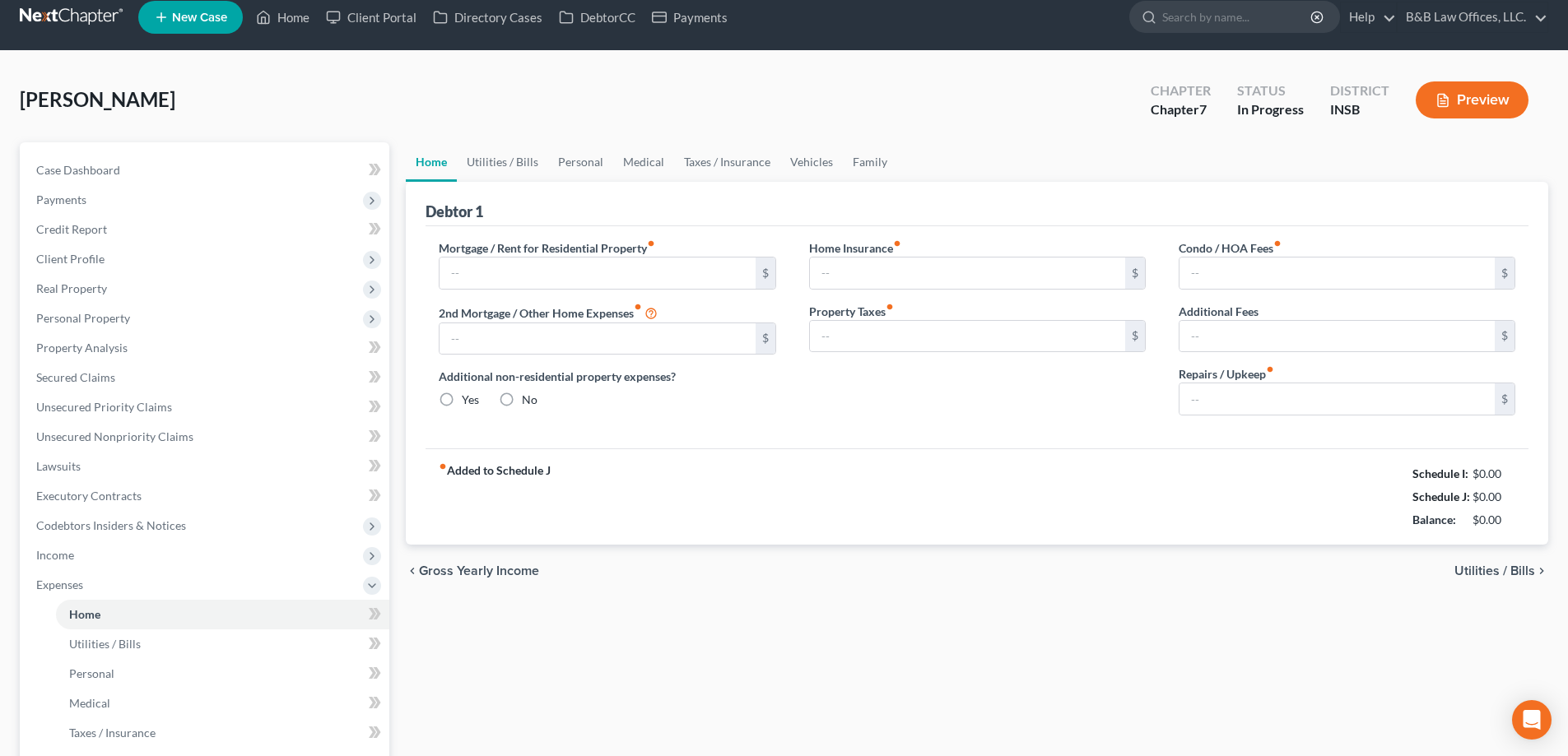
type input "0.00"
radio input "true"
type input "0.00"
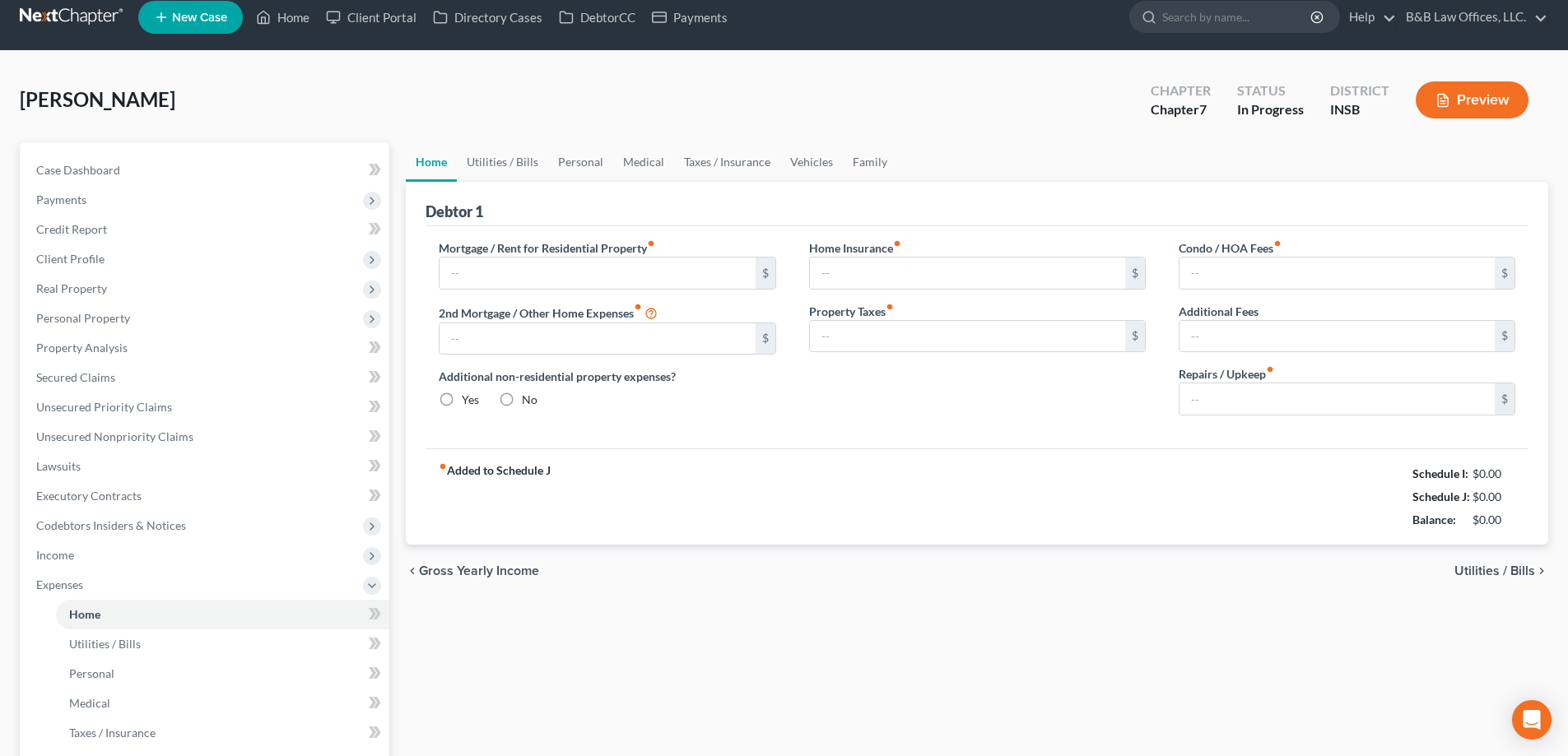
type input "0.00"
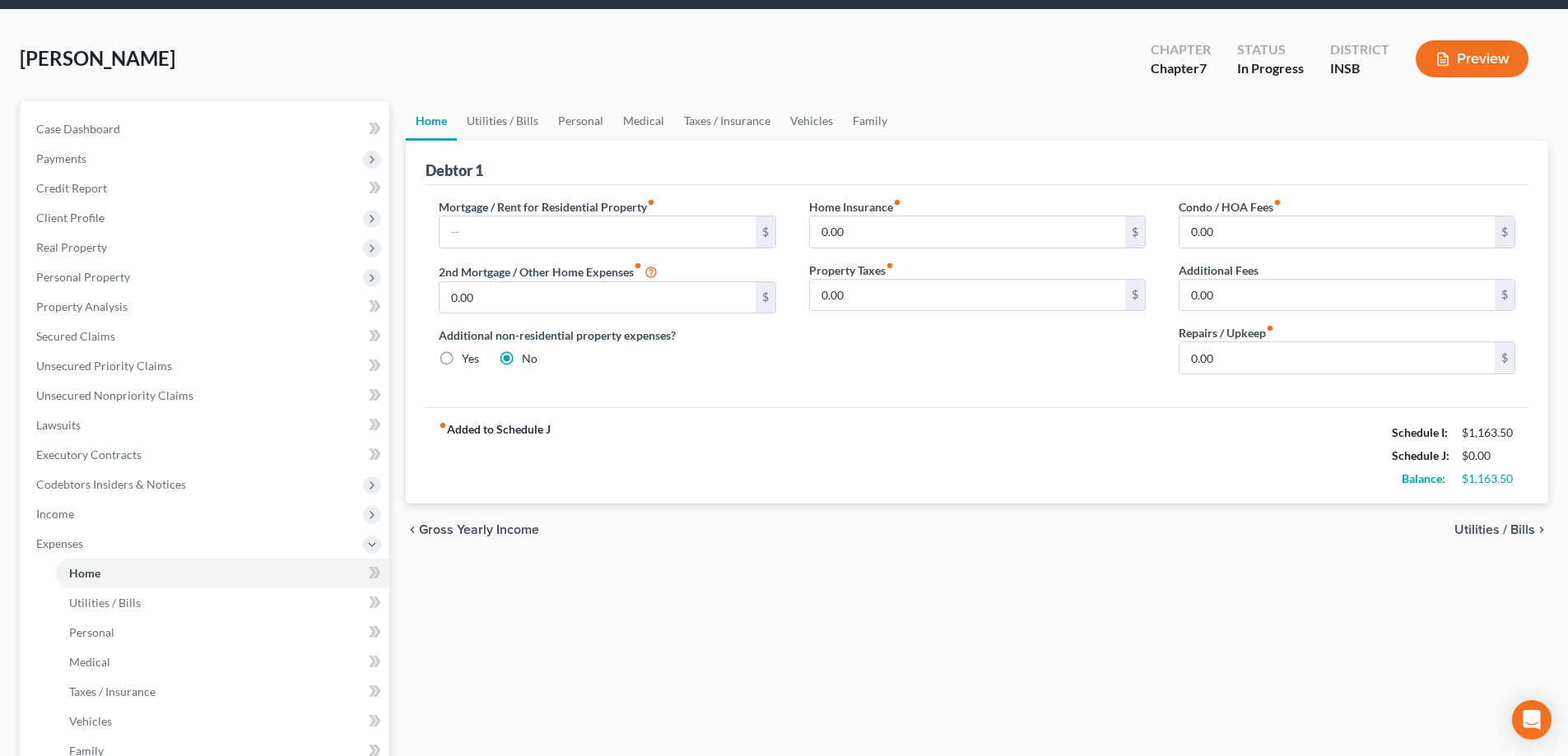
scroll to position [56, 0]
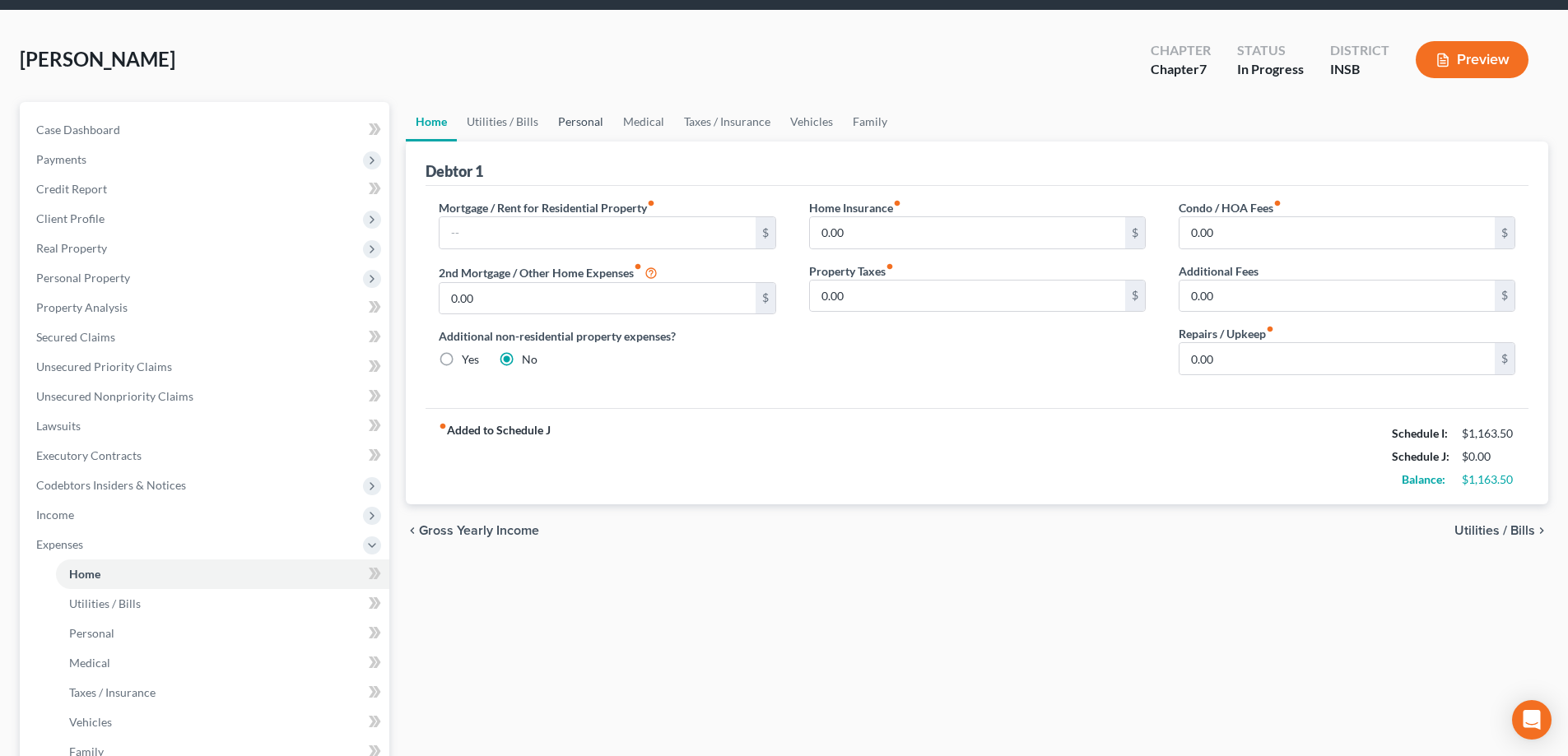
click at [576, 122] on link "Personal" at bounding box center [580, 122] width 65 height 40
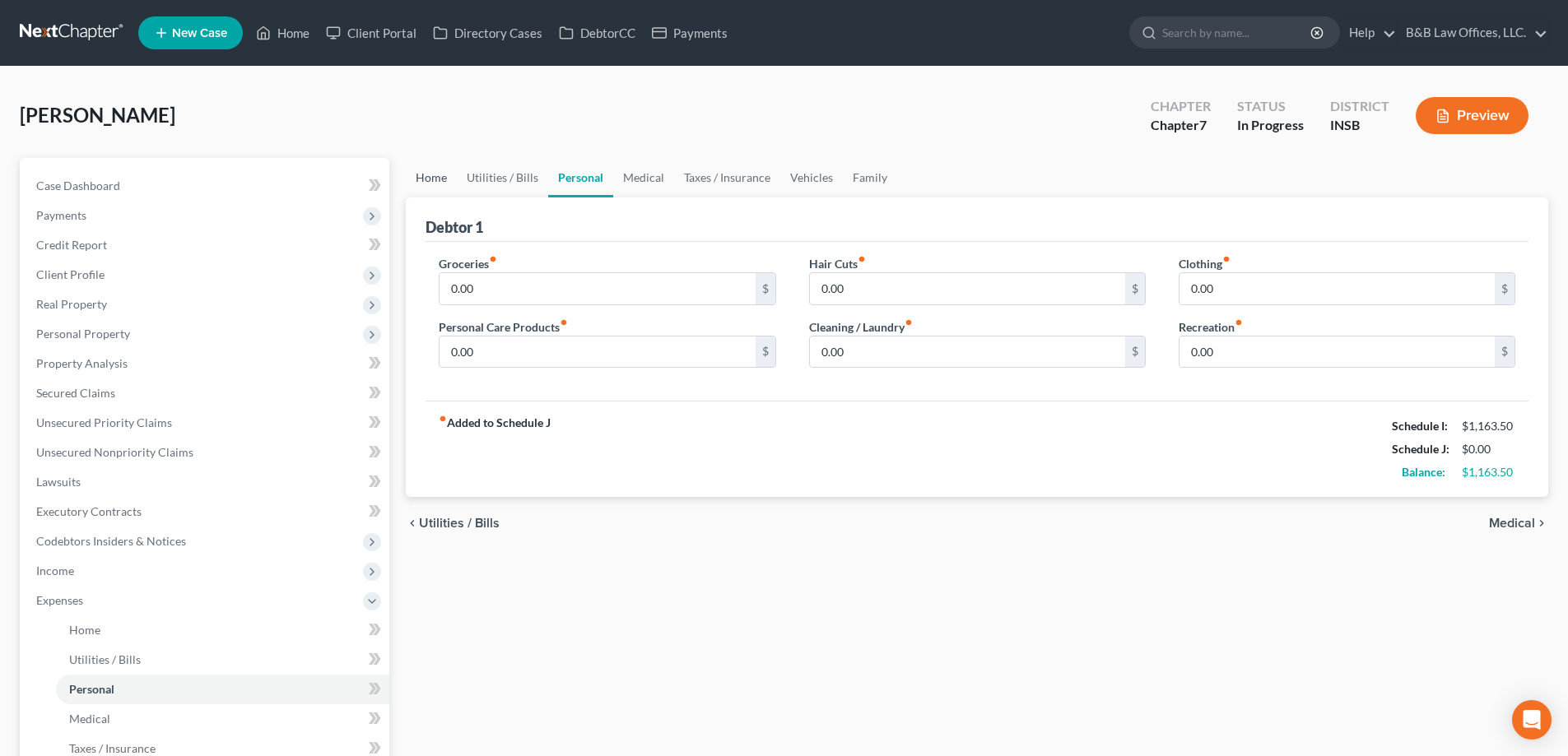
click at [426, 180] on link "Home" at bounding box center [432, 178] width 51 height 40
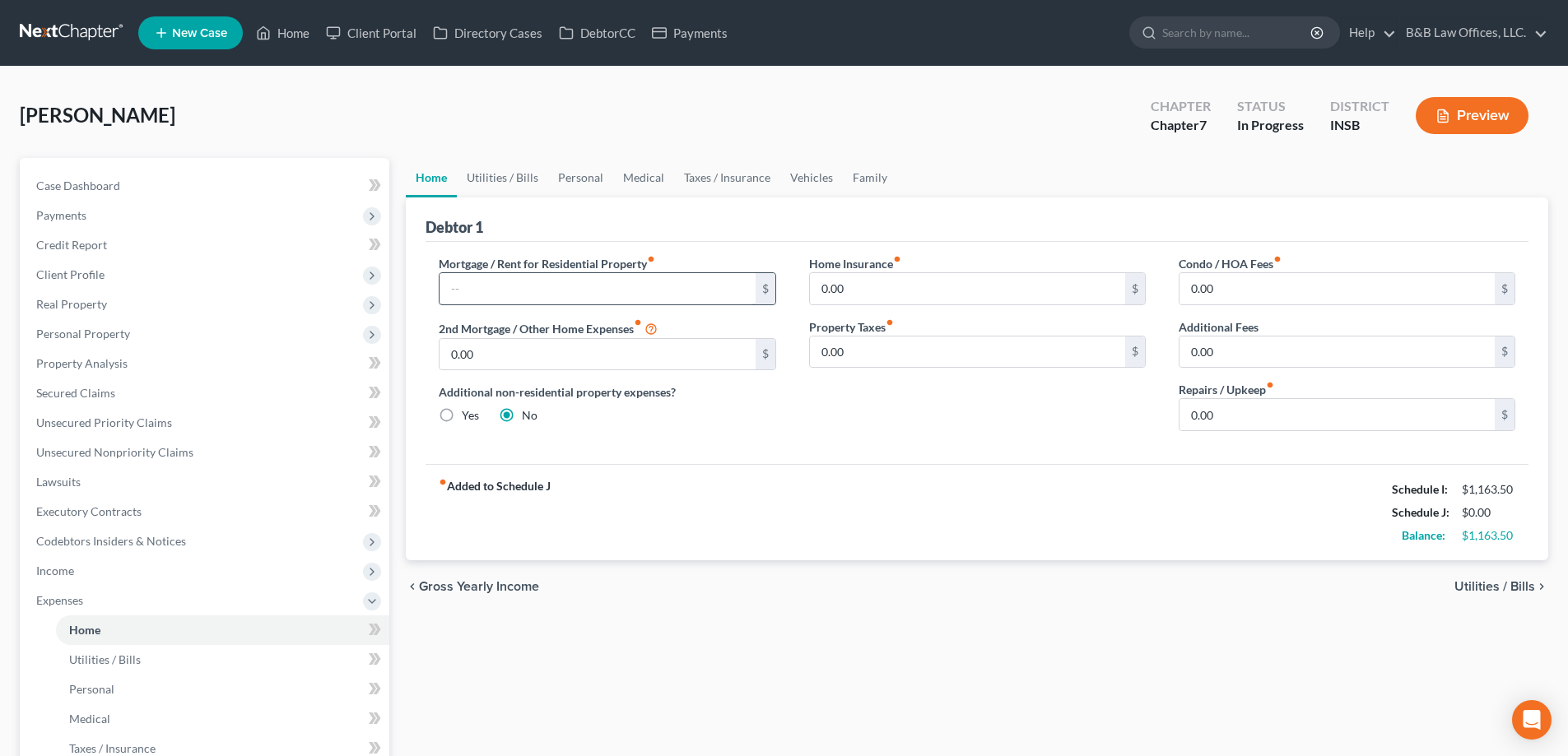
click at [486, 294] on input "text" at bounding box center [597, 288] width 315 height 31
click at [162, 194] on link "Case Dashboard" at bounding box center [206, 185] width 366 height 29
select select "6"
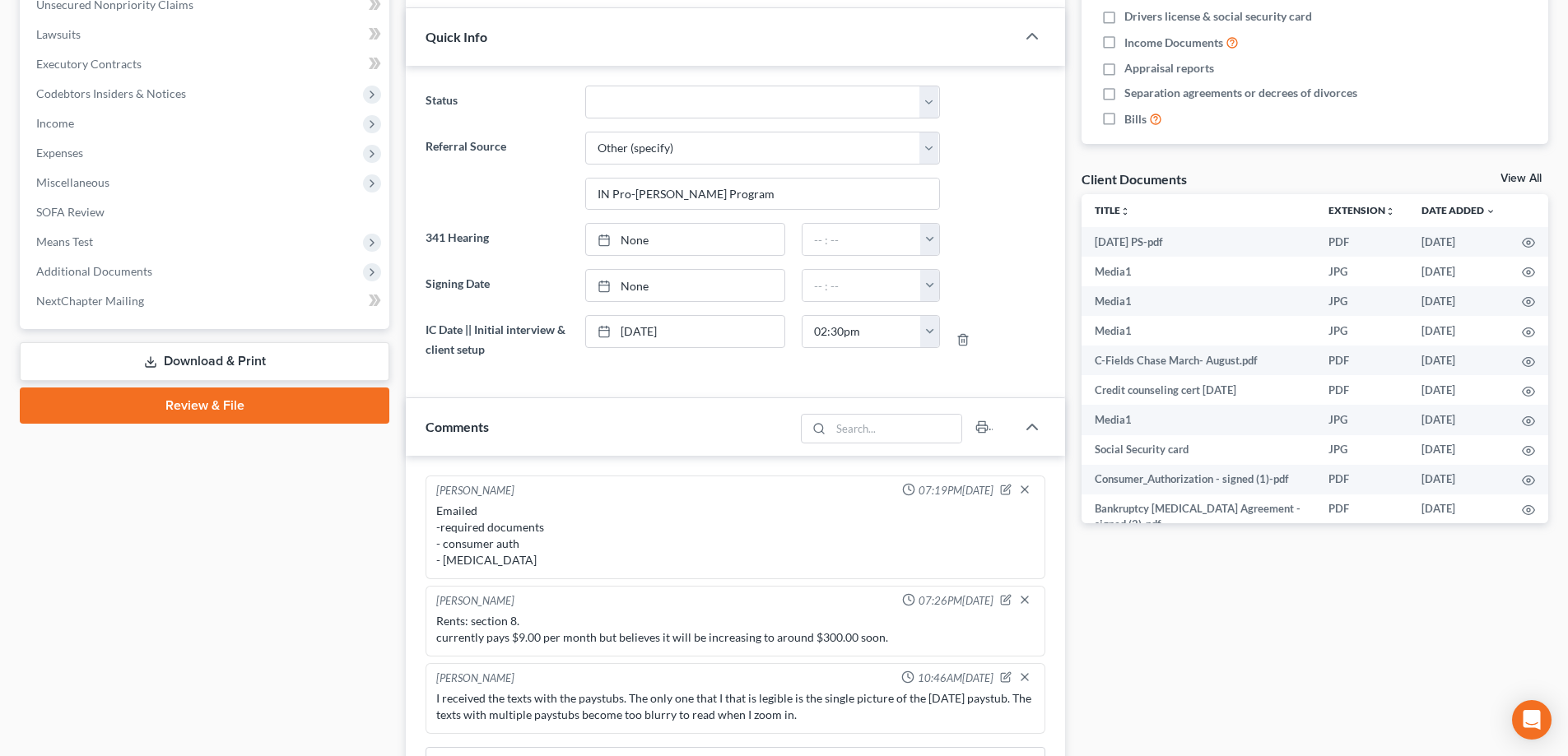
scroll to position [412, 0]
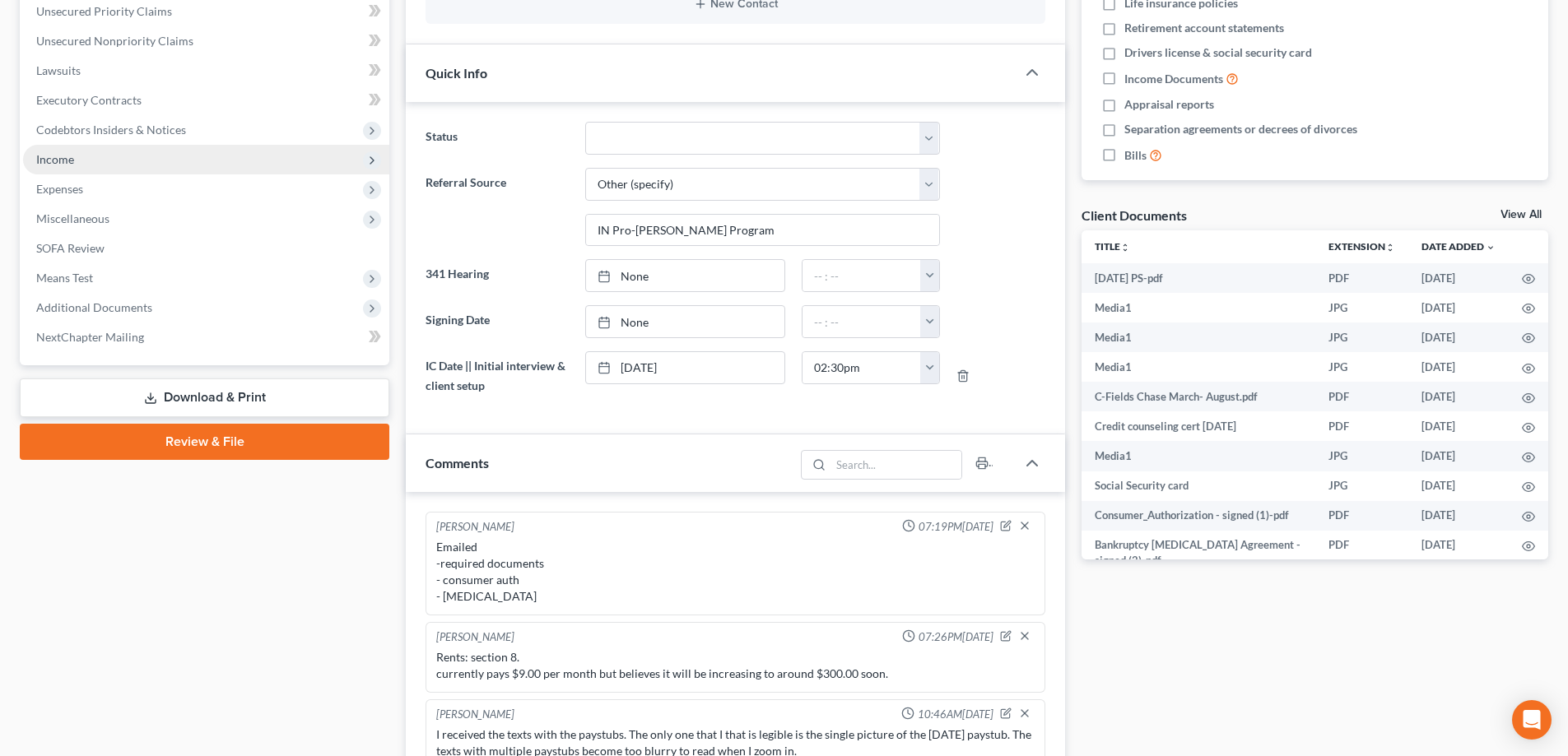
click at [88, 162] on span "Income" at bounding box center [206, 159] width 366 height 29
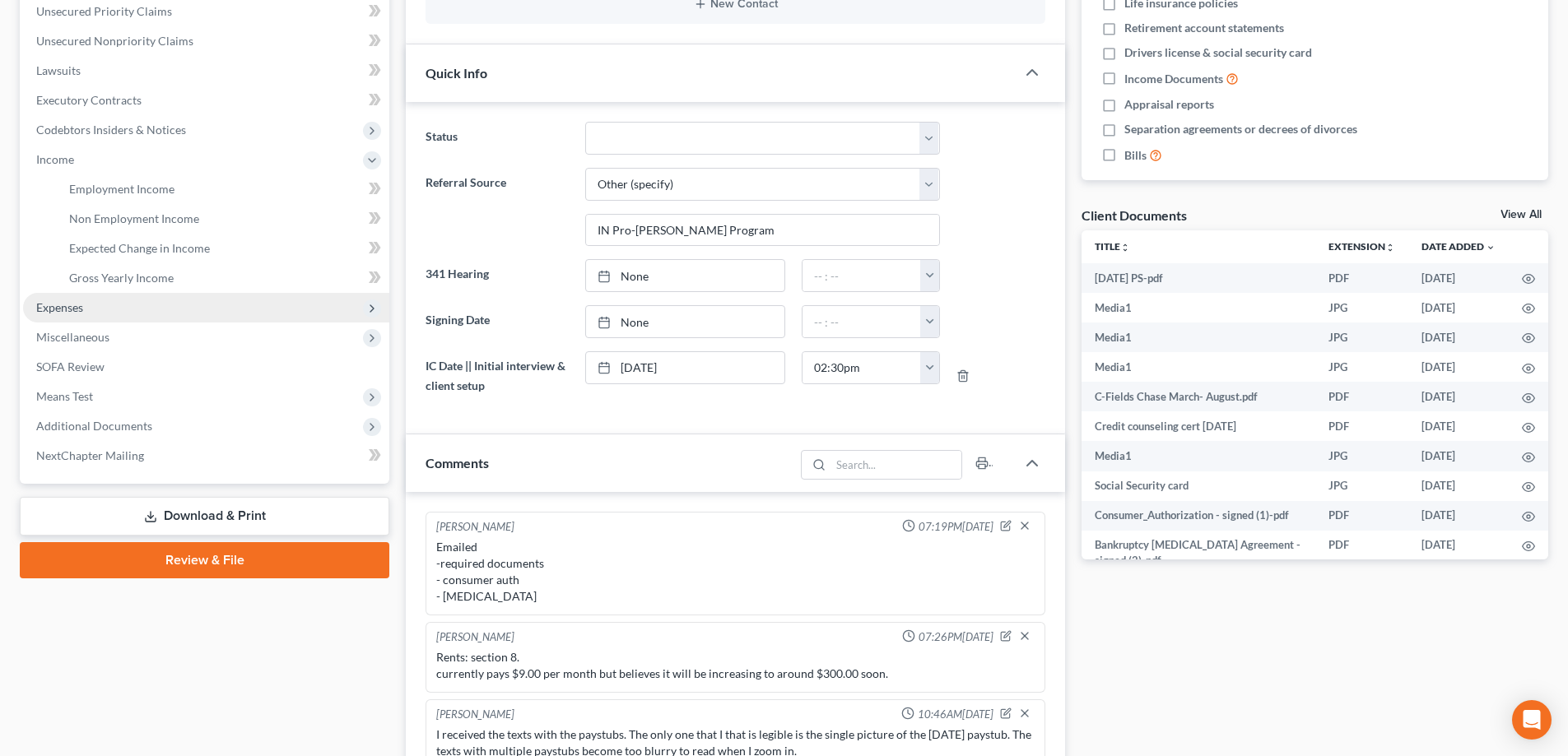
click at [94, 309] on span "Expenses" at bounding box center [206, 307] width 366 height 29
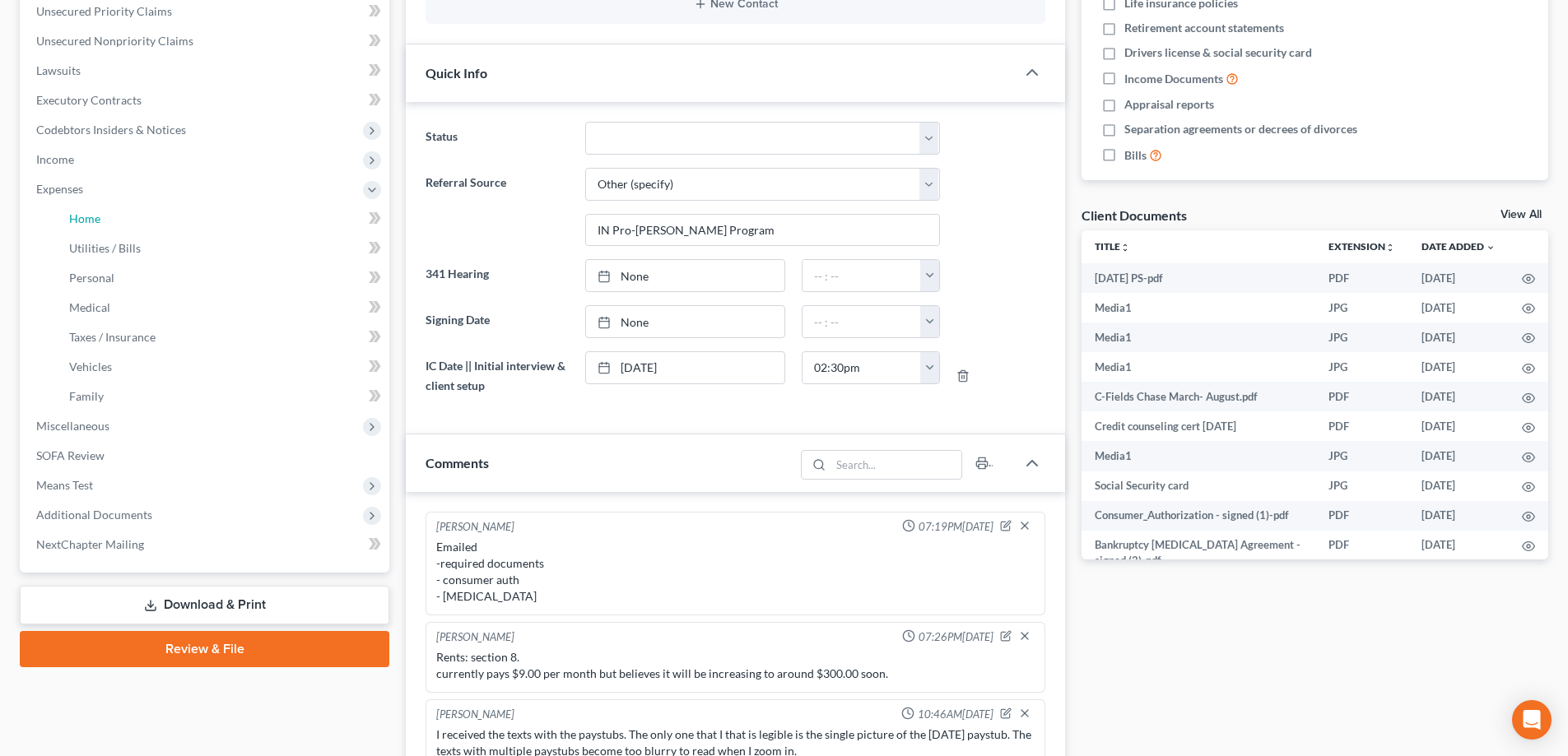
drag, startPoint x: 107, startPoint y: 224, endPoint x: 453, endPoint y: 230, distance: 346.1
click at [107, 223] on link "Home" at bounding box center [223, 219] width 333 height 29
click at [111, 217] on link "Home" at bounding box center [223, 219] width 333 height 29
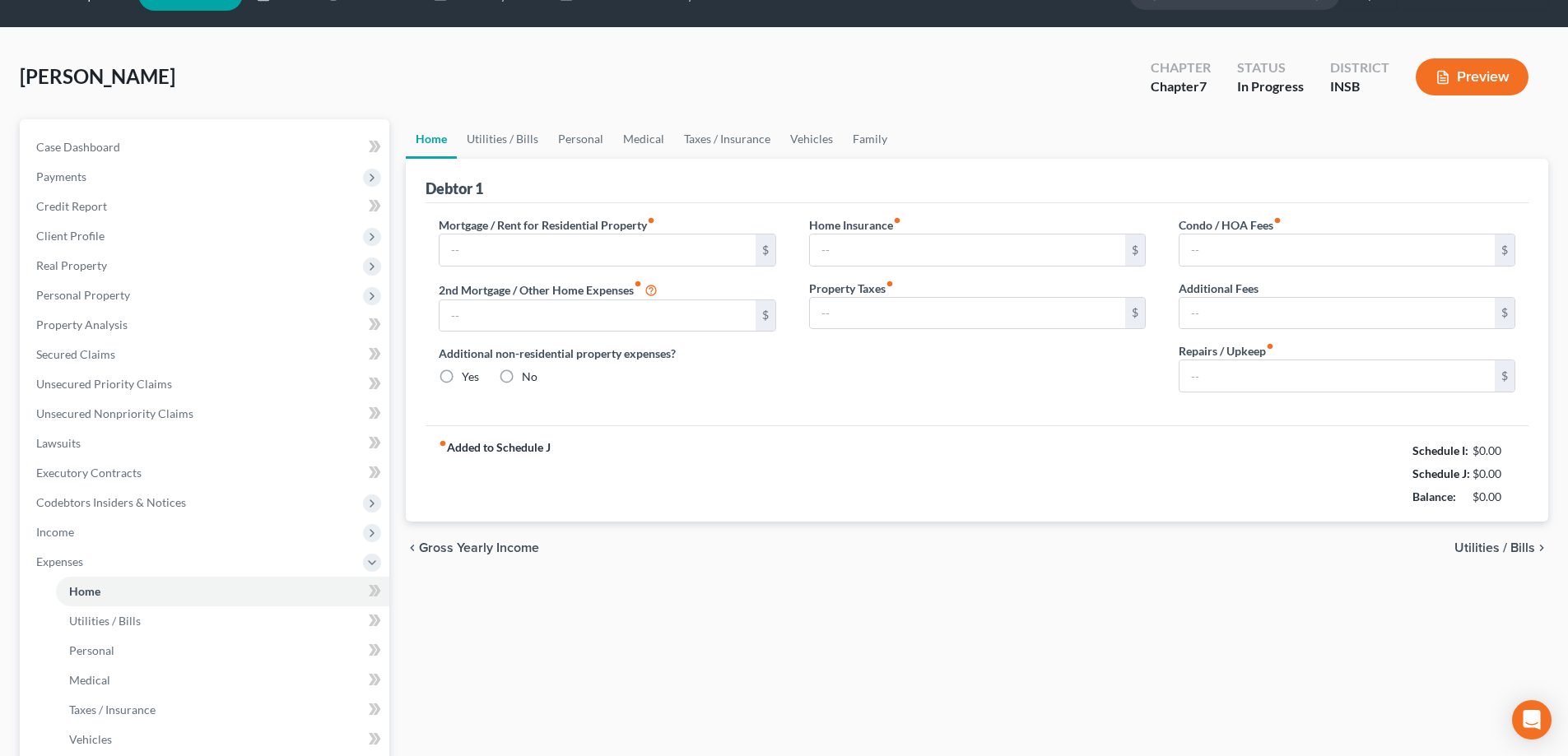
type input "0.00"
radio input "true"
type input "0.00"
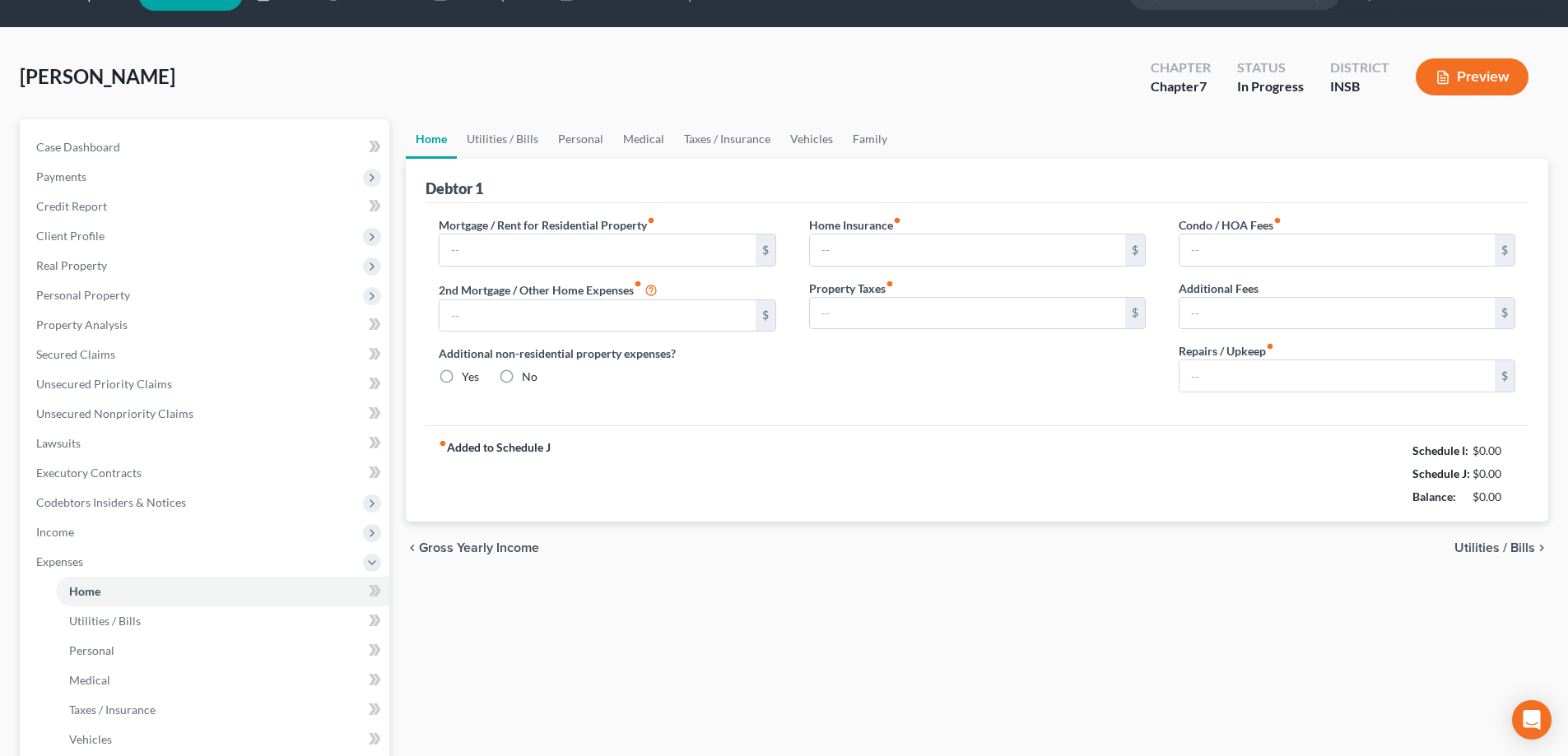
type input "0.00"
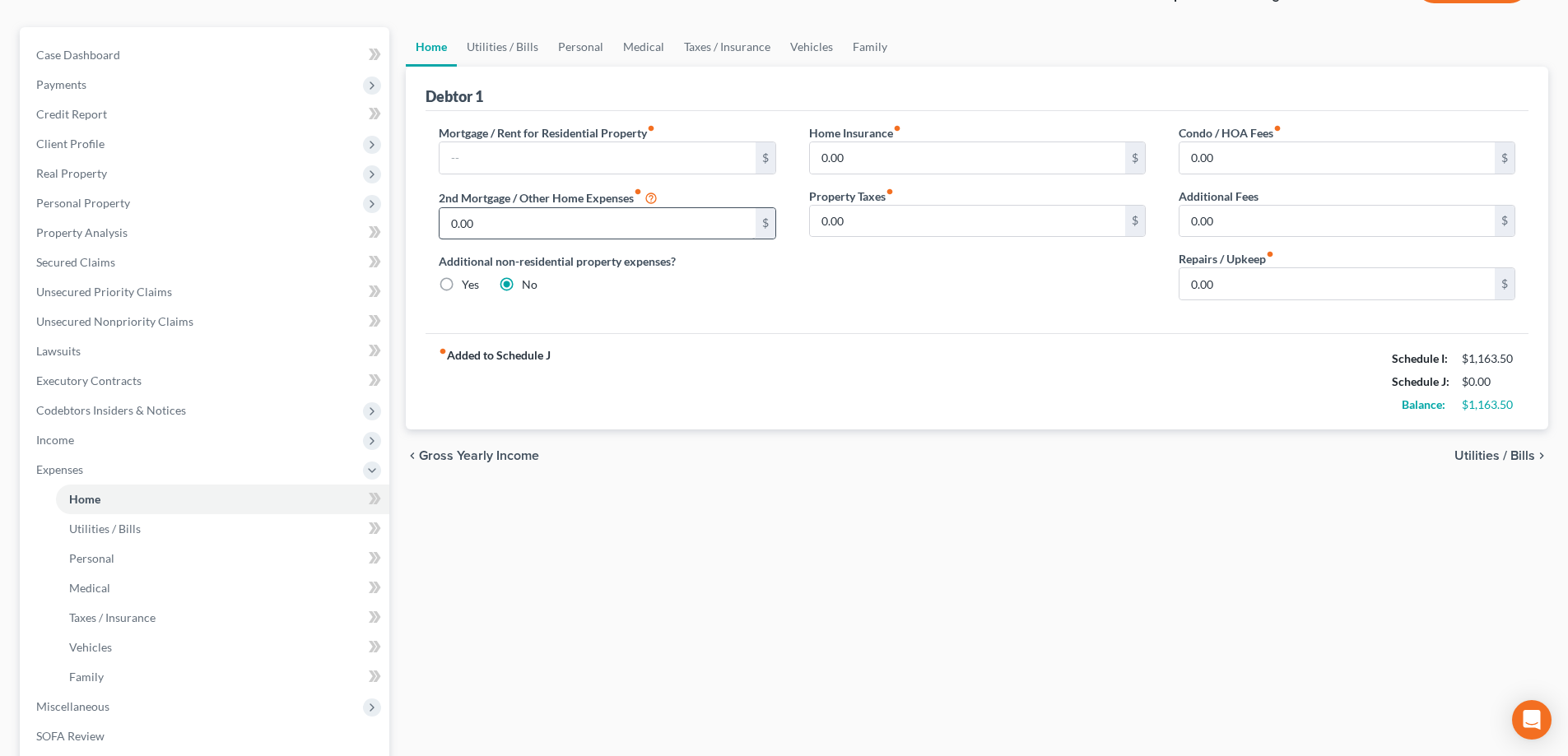
scroll to position [165, 0]
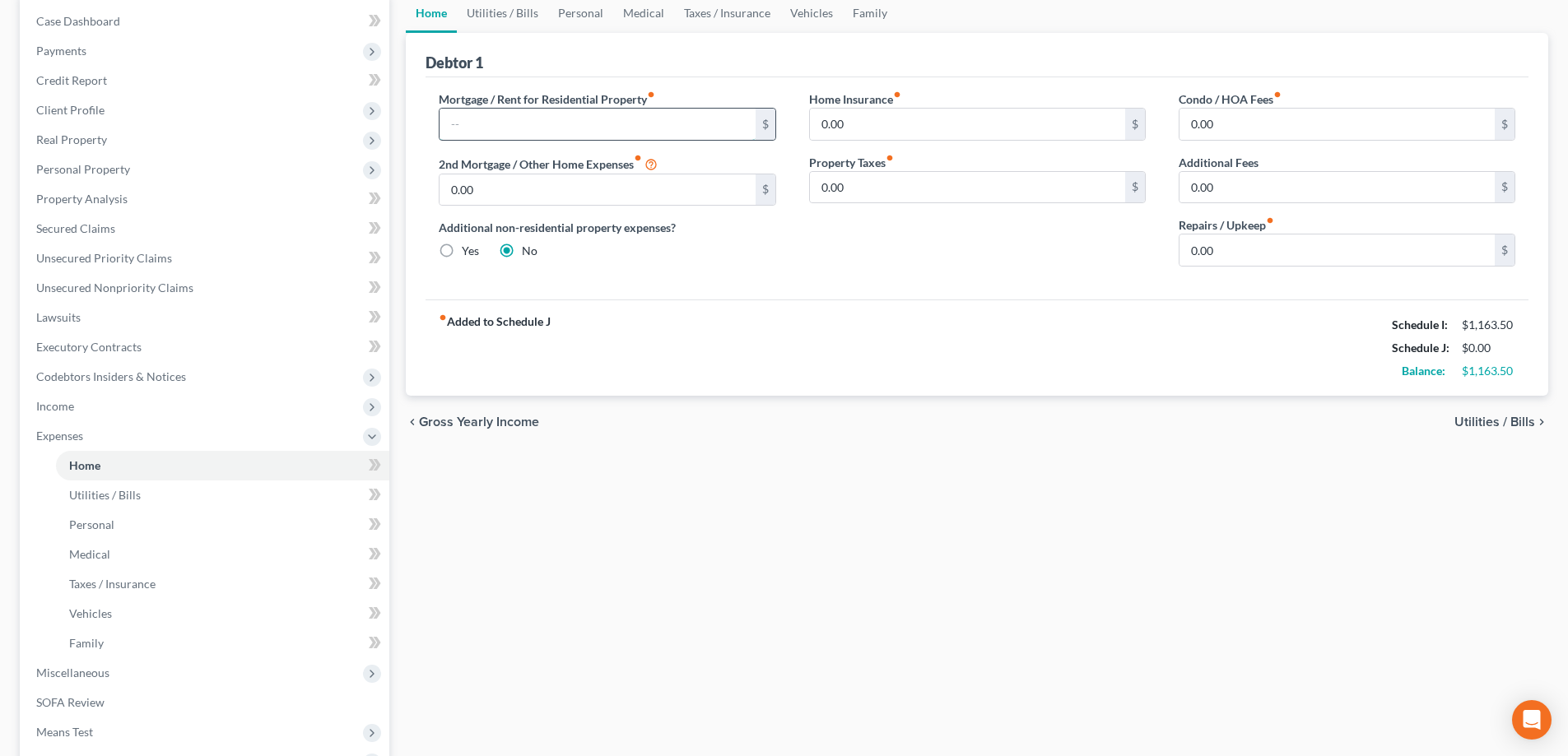
click at [500, 130] on input "text" at bounding box center [597, 124] width 315 height 31
type input "9.00"
click at [501, 14] on link "Utilities / Bills" at bounding box center [502, 13] width 91 height 40
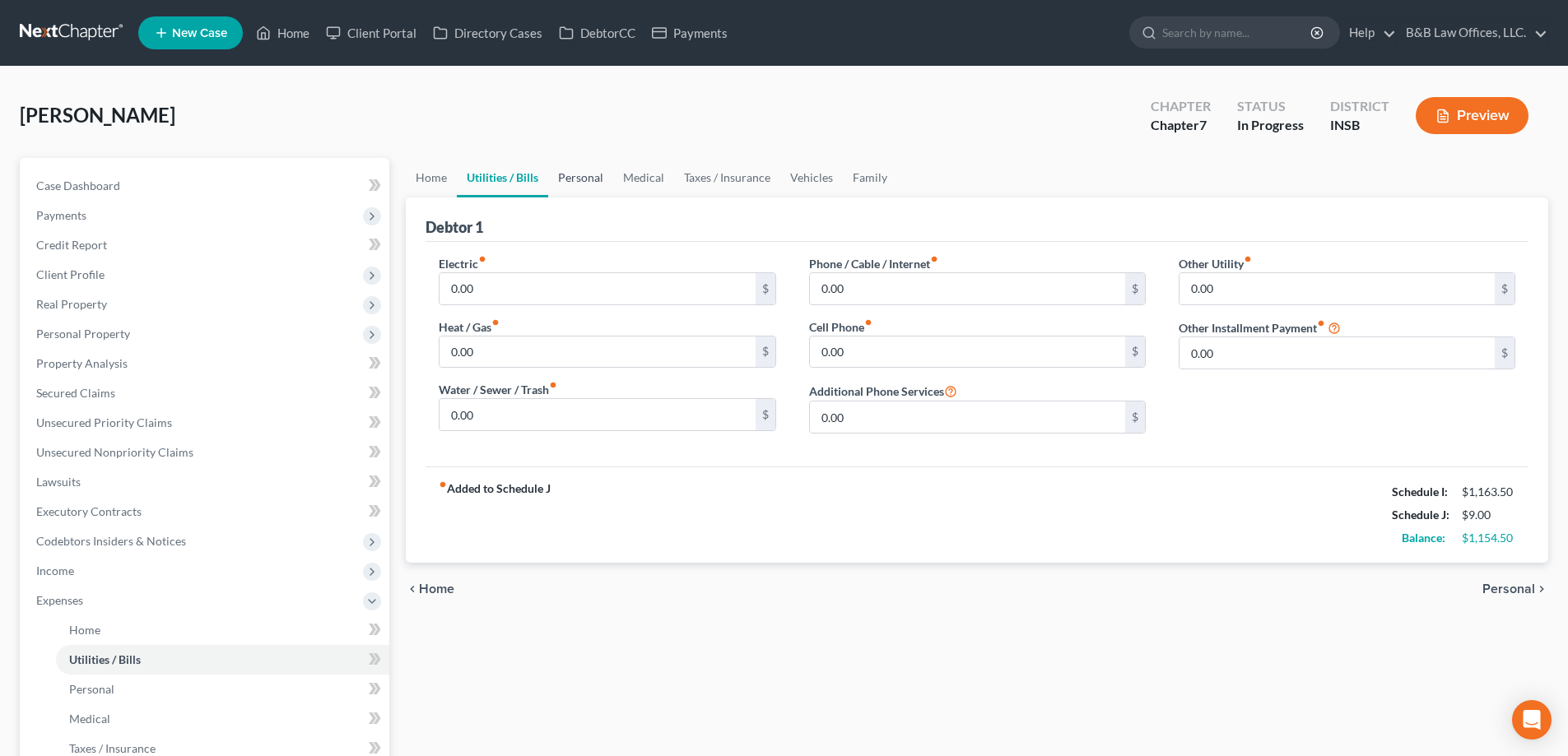
click at [578, 184] on link "Personal" at bounding box center [580, 178] width 65 height 40
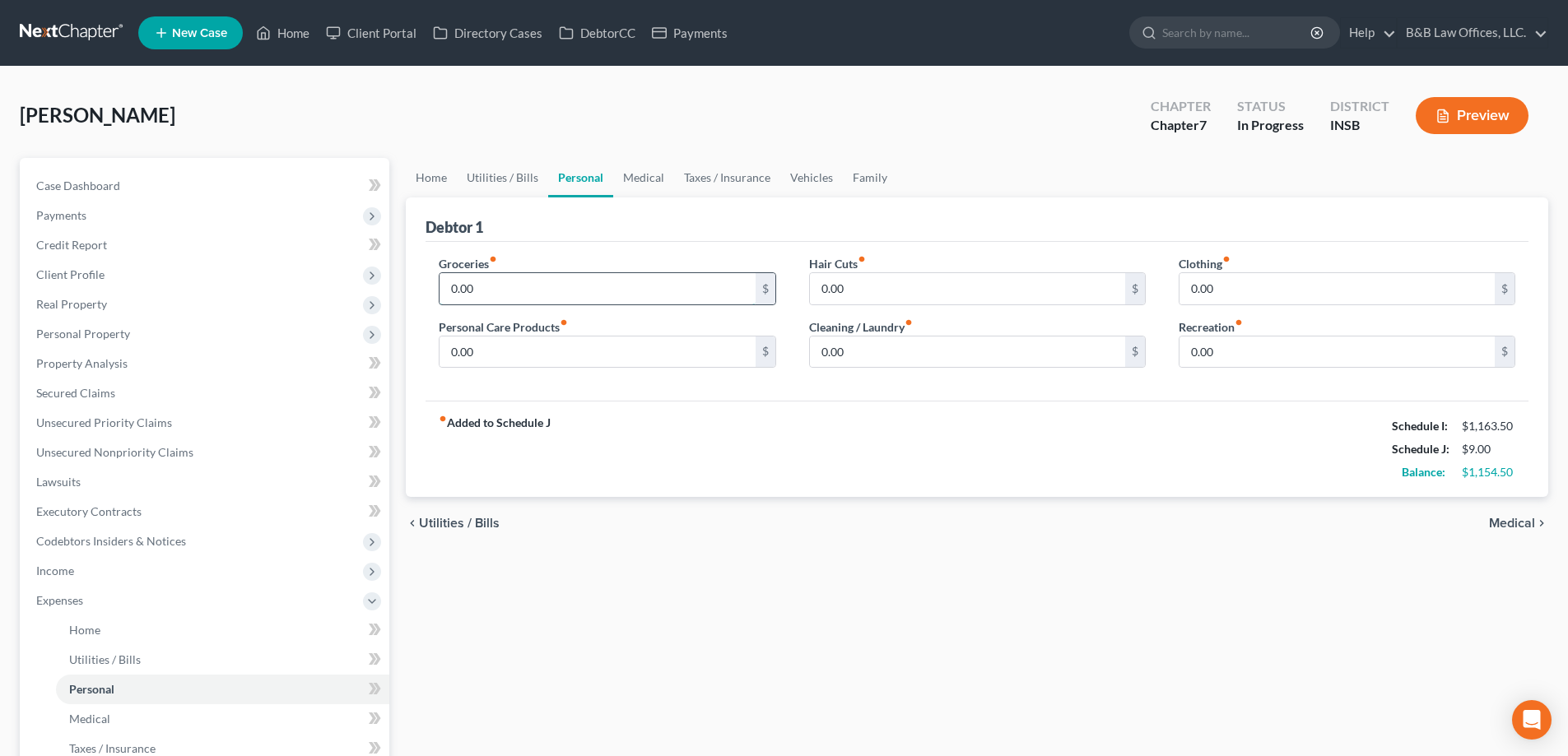
click at [519, 287] on input "0.00" at bounding box center [597, 288] width 315 height 31
type input "450"
type input "40"
click at [826, 284] on input "0.00" at bounding box center [967, 288] width 315 height 31
type input "50"
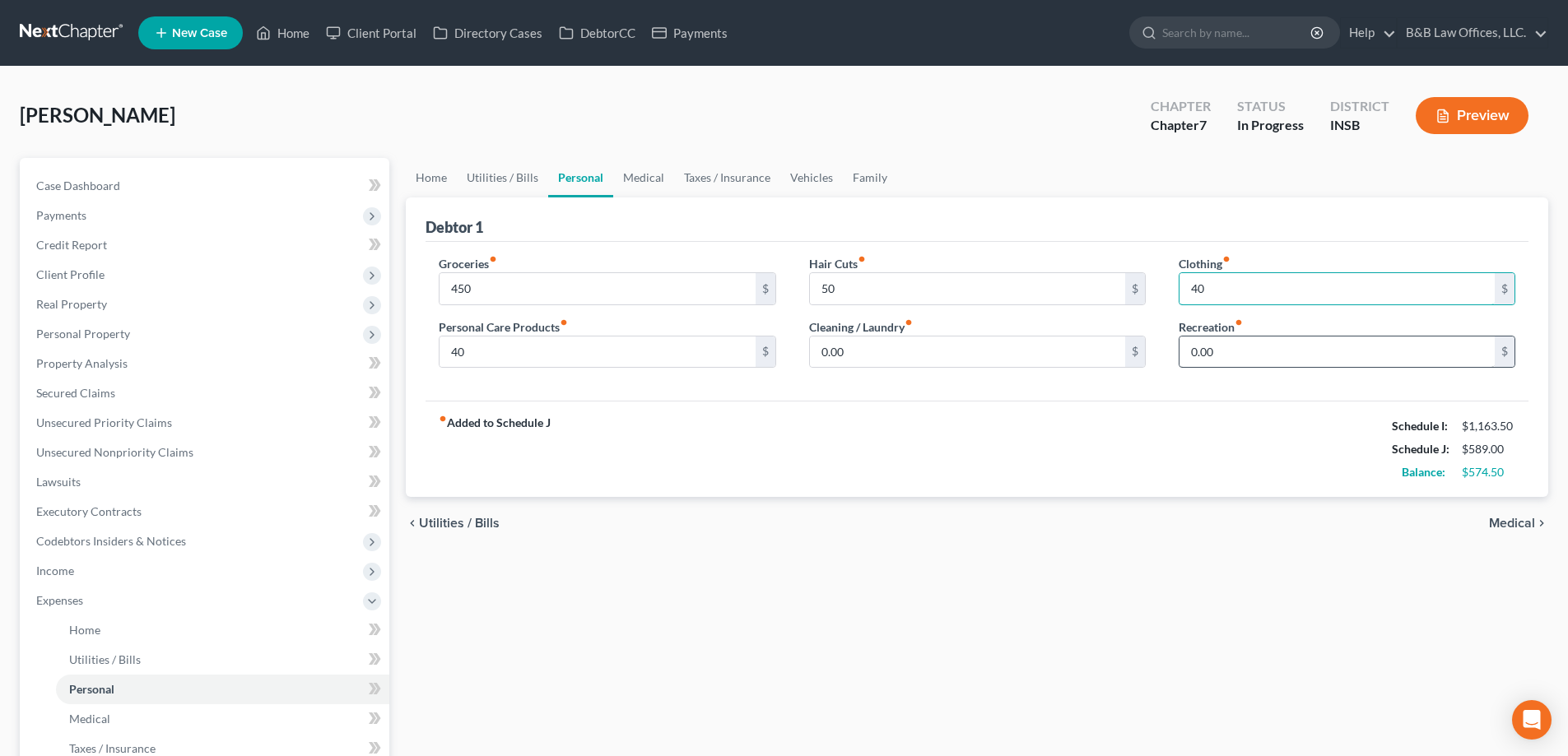
type input "40"
click at [1195, 361] on input "0.00" at bounding box center [1337, 352] width 315 height 31
type input "100"
click at [869, 354] on input "0.00" at bounding box center [967, 352] width 315 height 31
type input "40"
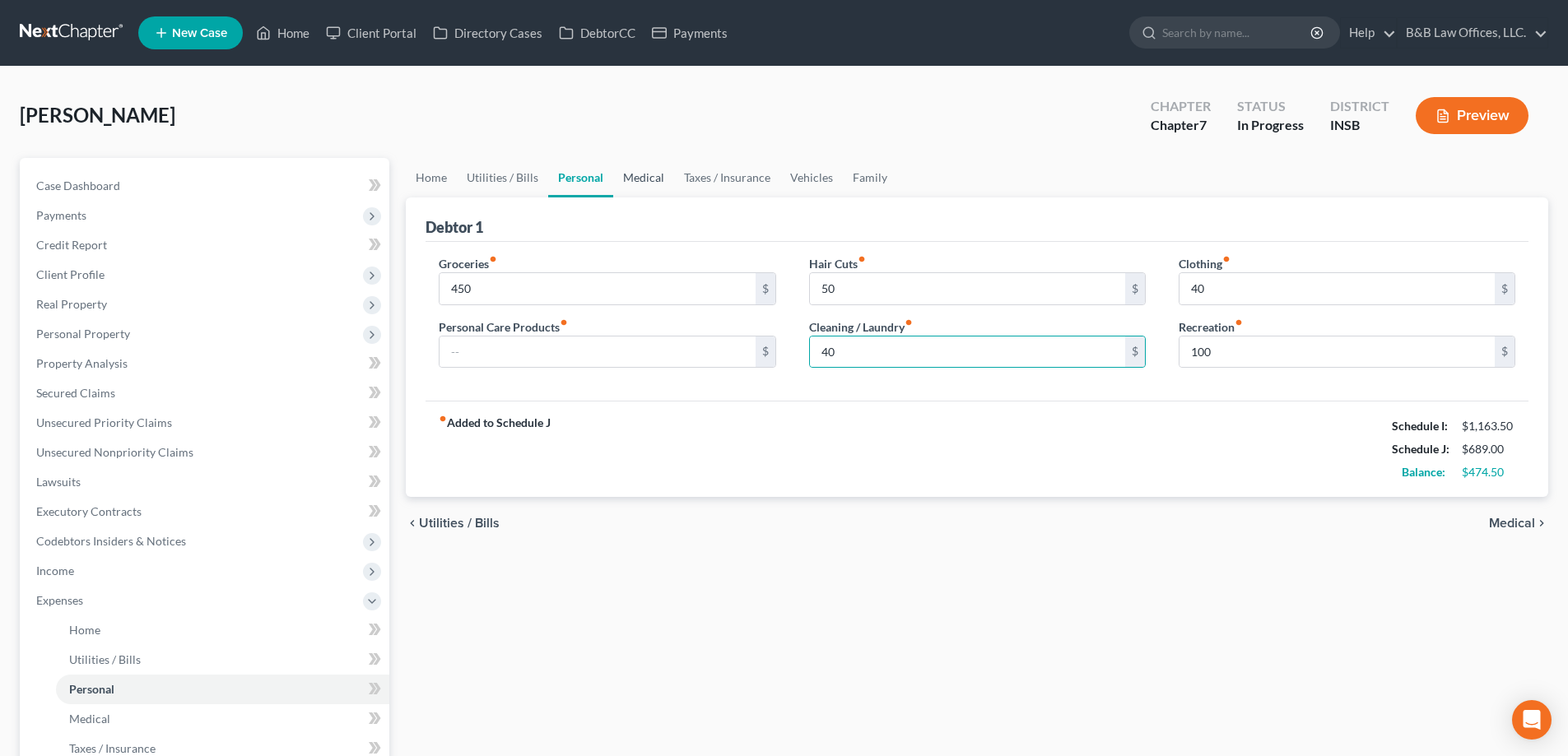
click at [648, 172] on link "Medical" at bounding box center [644, 178] width 61 height 40
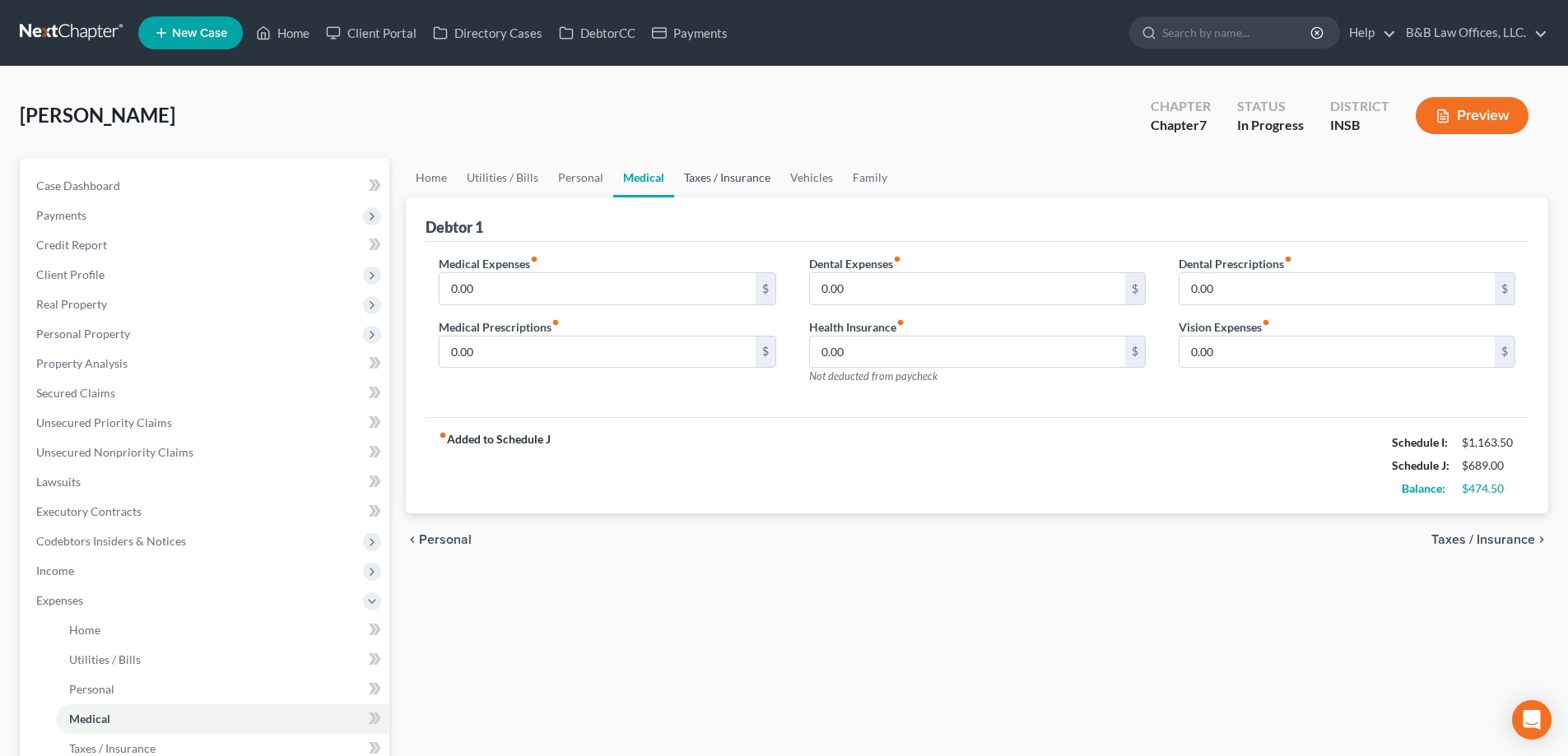
click at [718, 174] on link "Taxes / Insurance" at bounding box center [728, 178] width 107 height 40
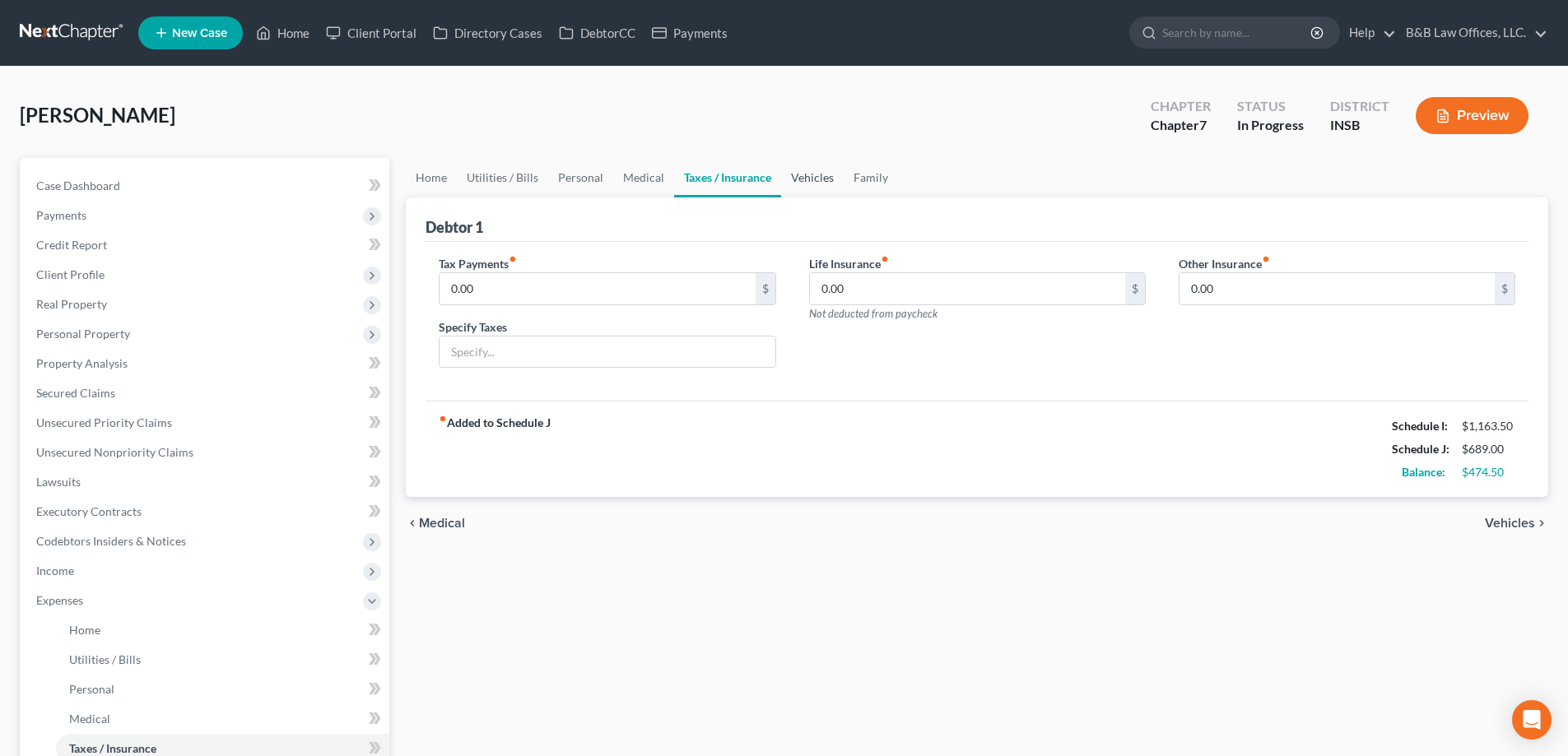
click at [786, 174] on link "Vehicles" at bounding box center [813, 178] width 63 height 40
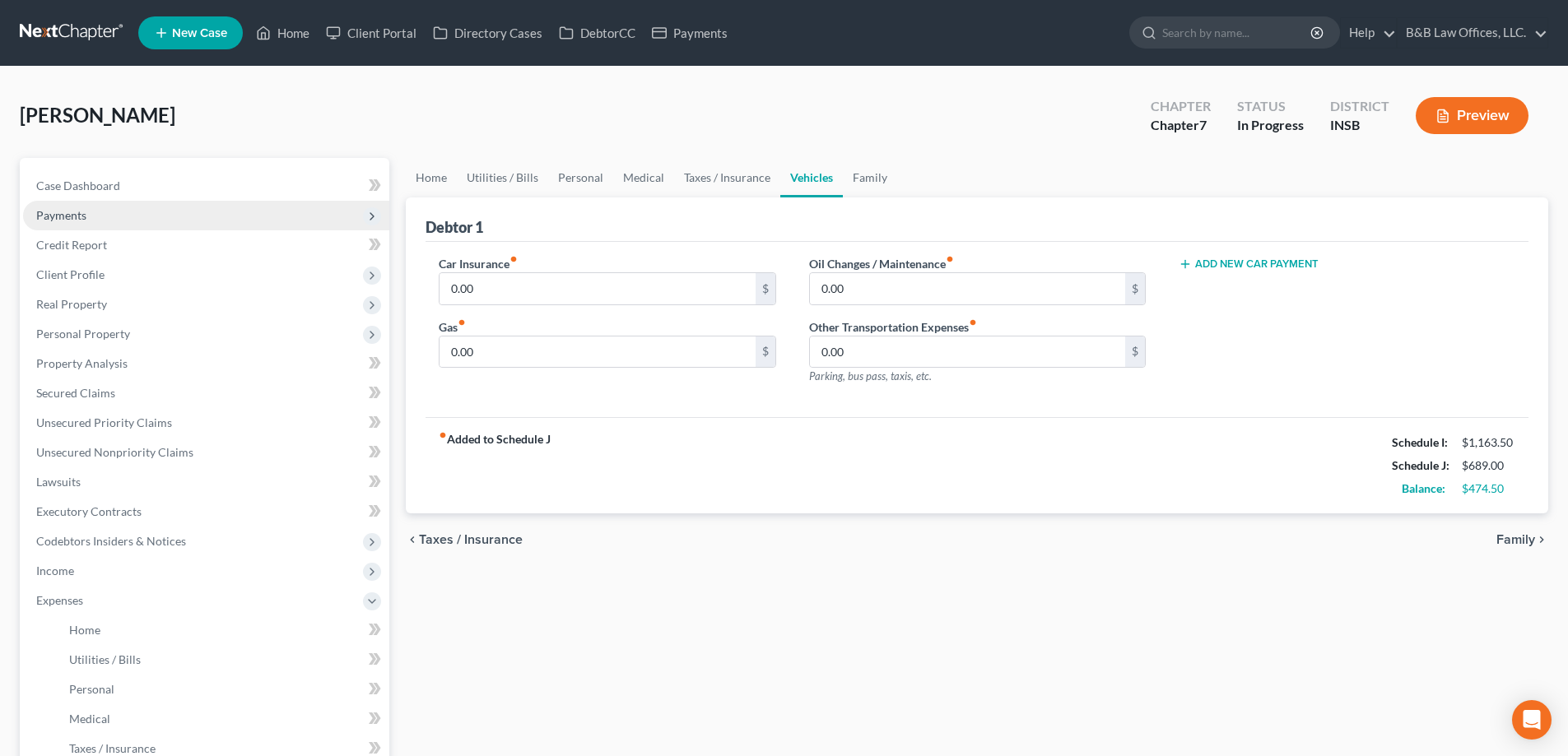
click at [94, 210] on span "Payments" at bounding box center [206, 215] width 366 height 29
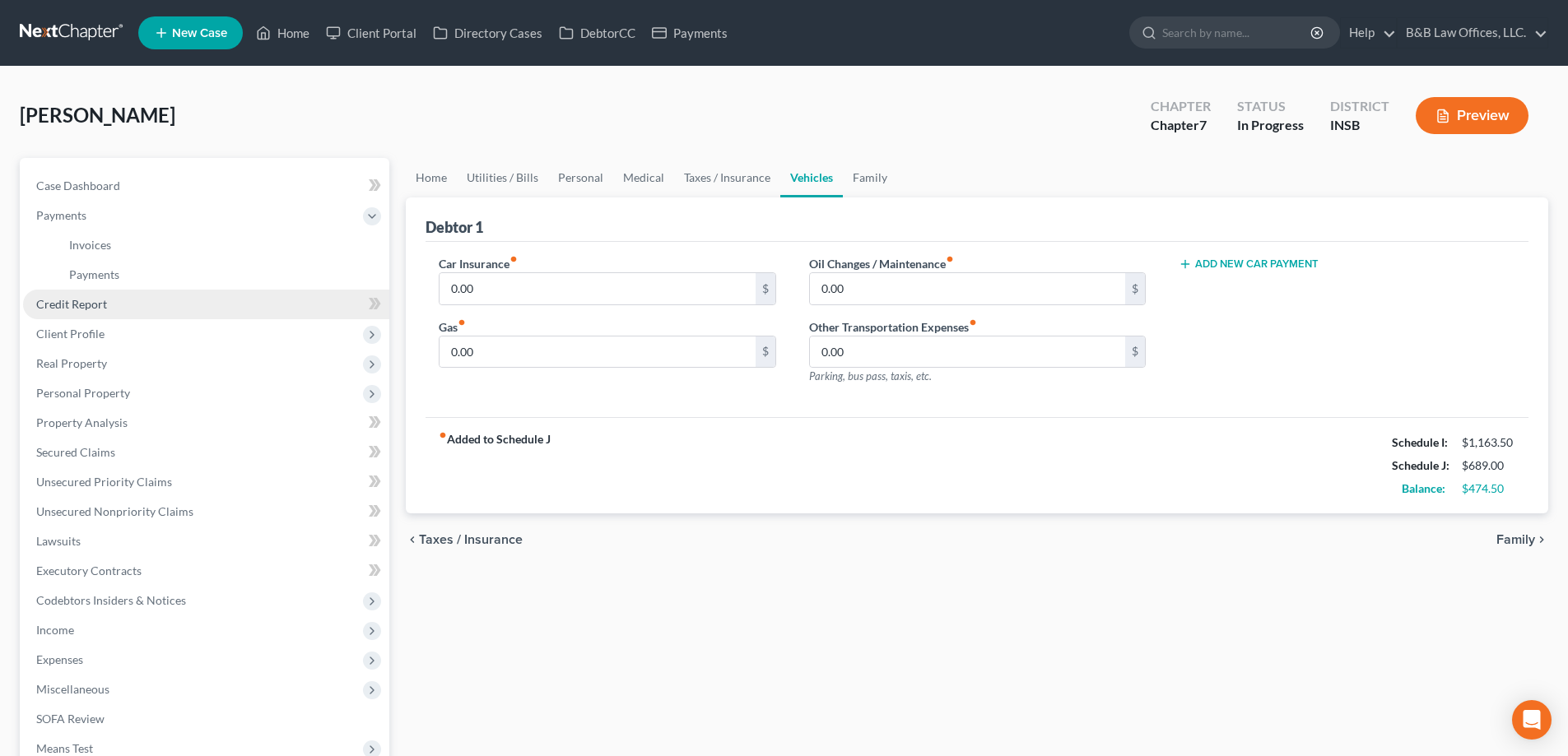
click at [90, 297] on span "Credit Report" at bounding box center [71, 303] width 70 height 14
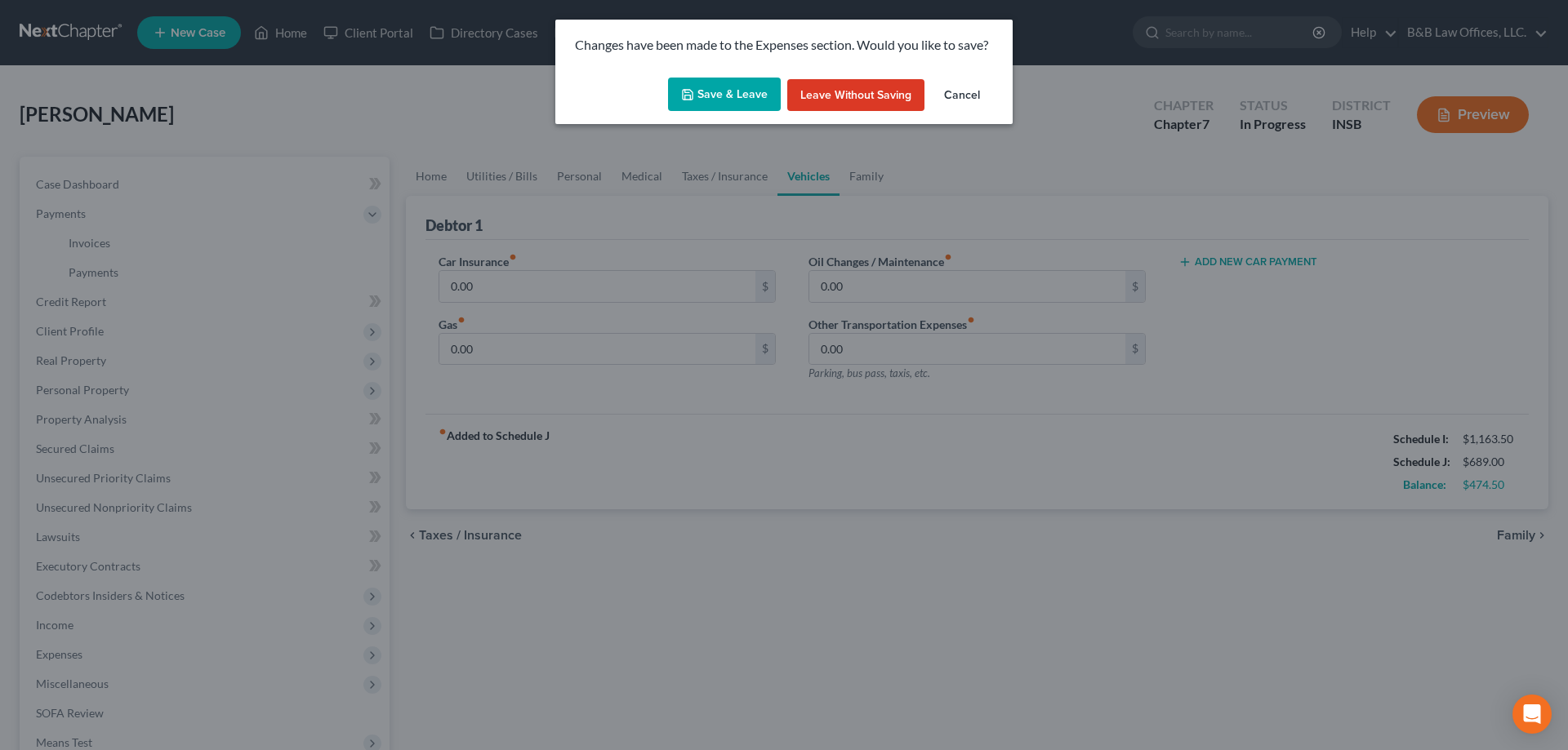
click at [743, 100] on button "Save & Leave" at bounding box center [724, 94] width 112 height 34
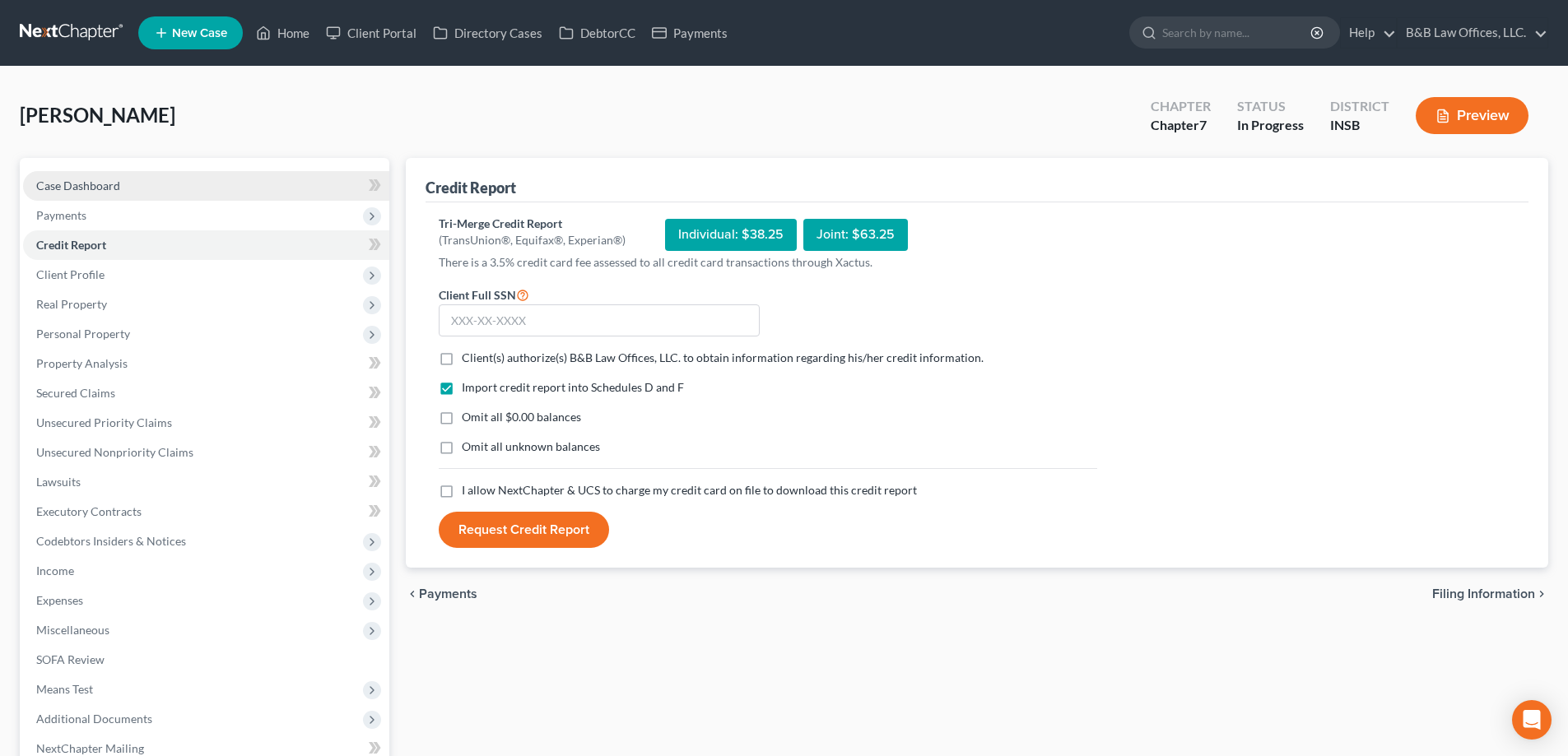
click at [126, 182] on link "Case Dashboard" at bounding box center [206, 185] width 366 height 29
select select "9"
select select "6"
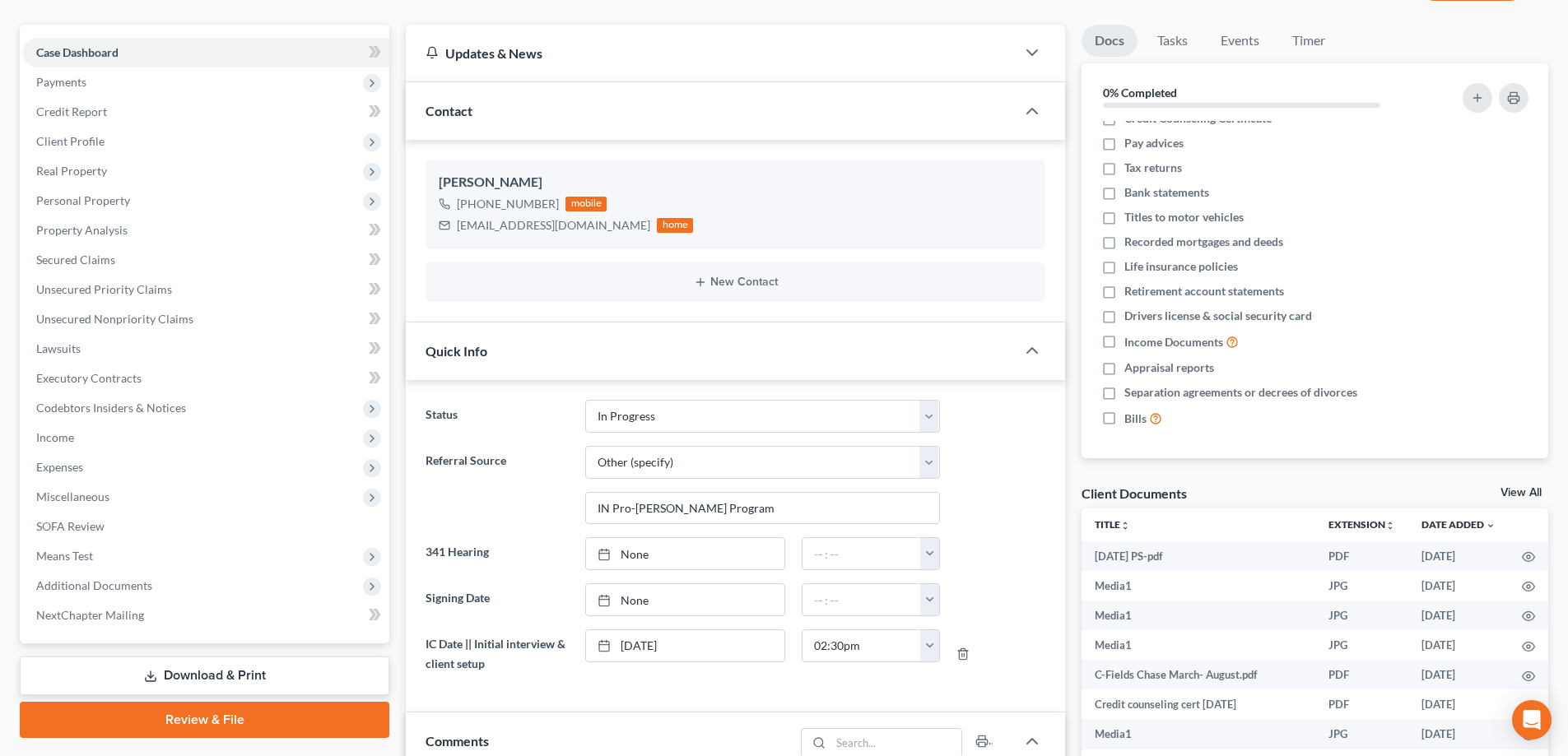
scroll to position [165, 0]
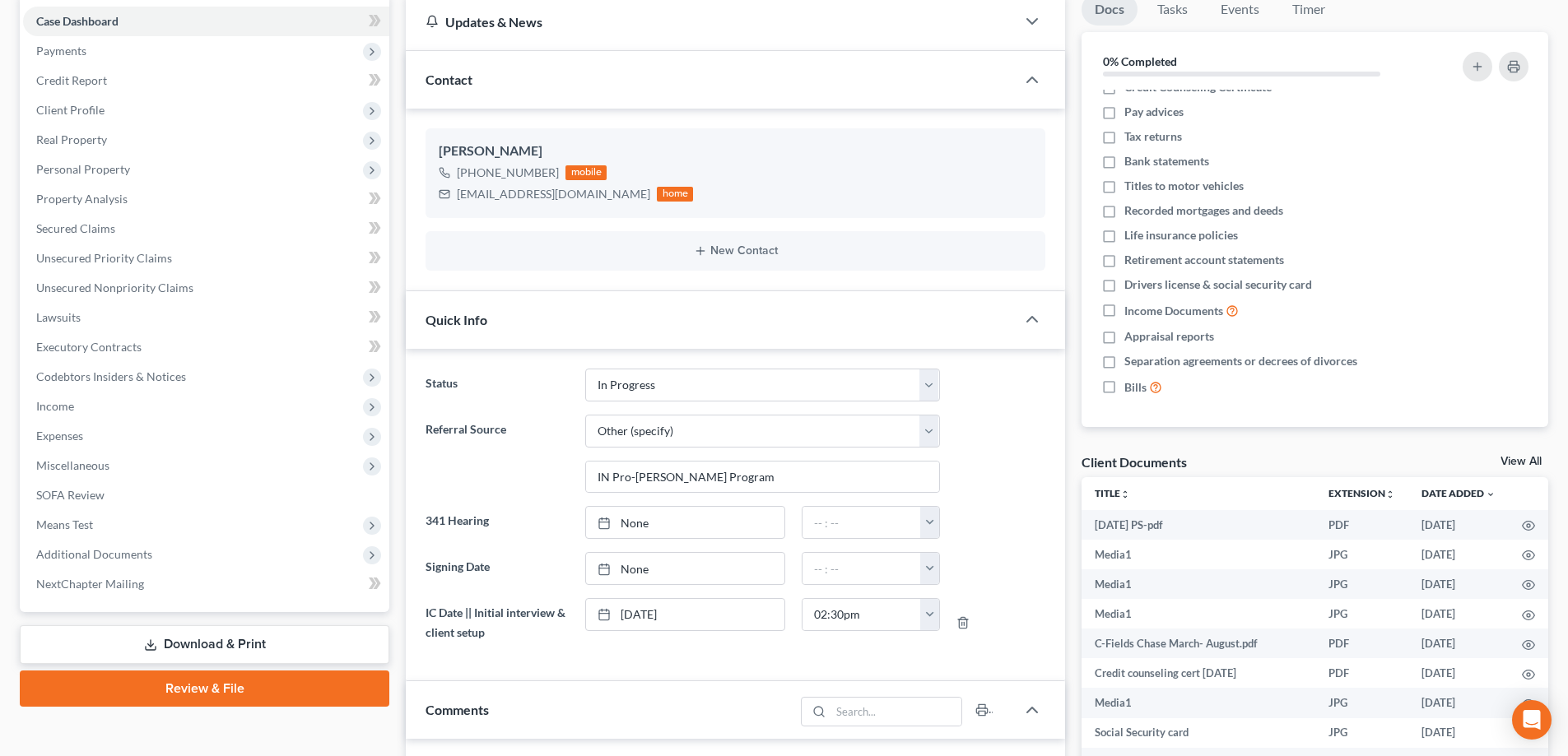
click at [1531, 460] on link "View All" at bounding box center [1521, 461] width 41 height 11
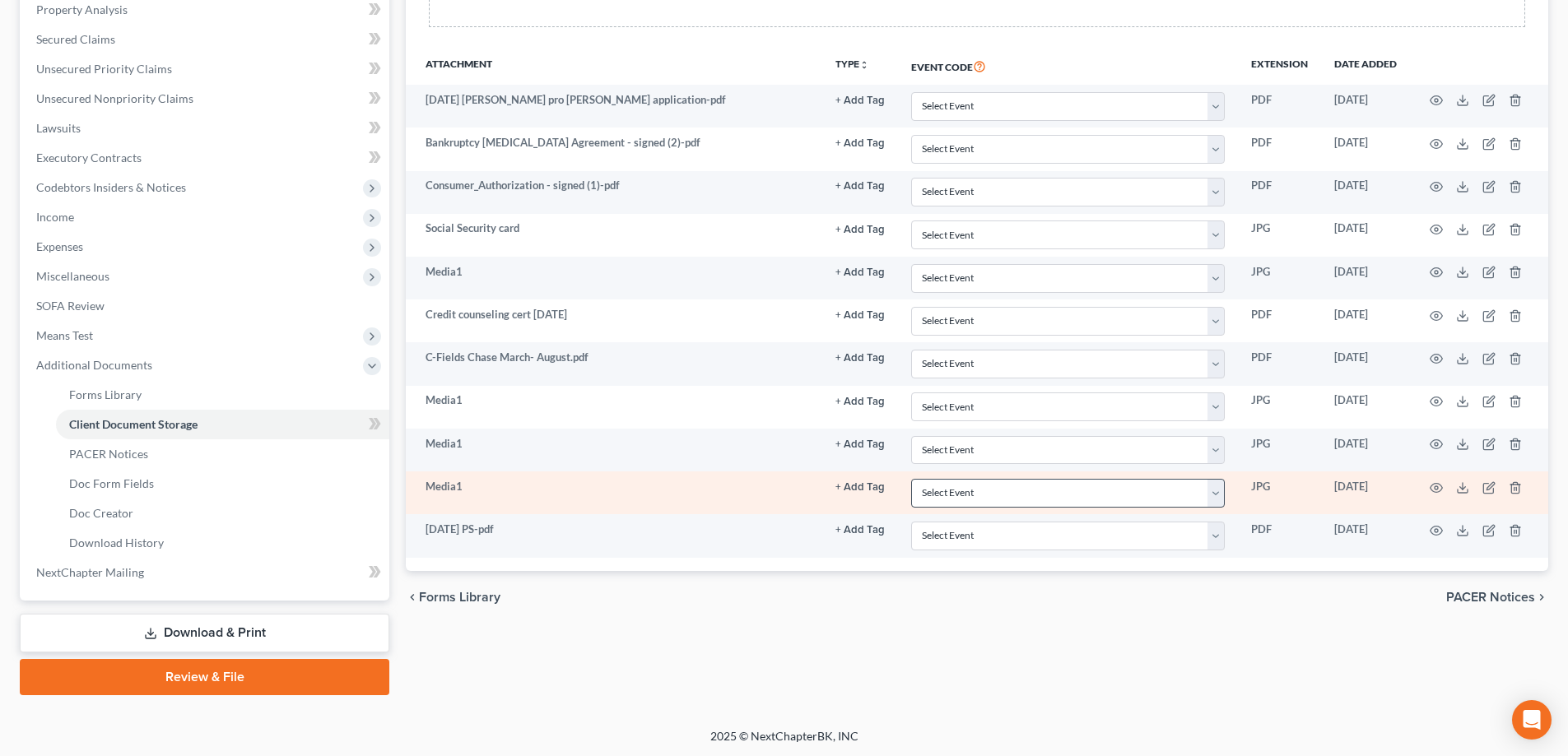
scroll to position [356, 0]
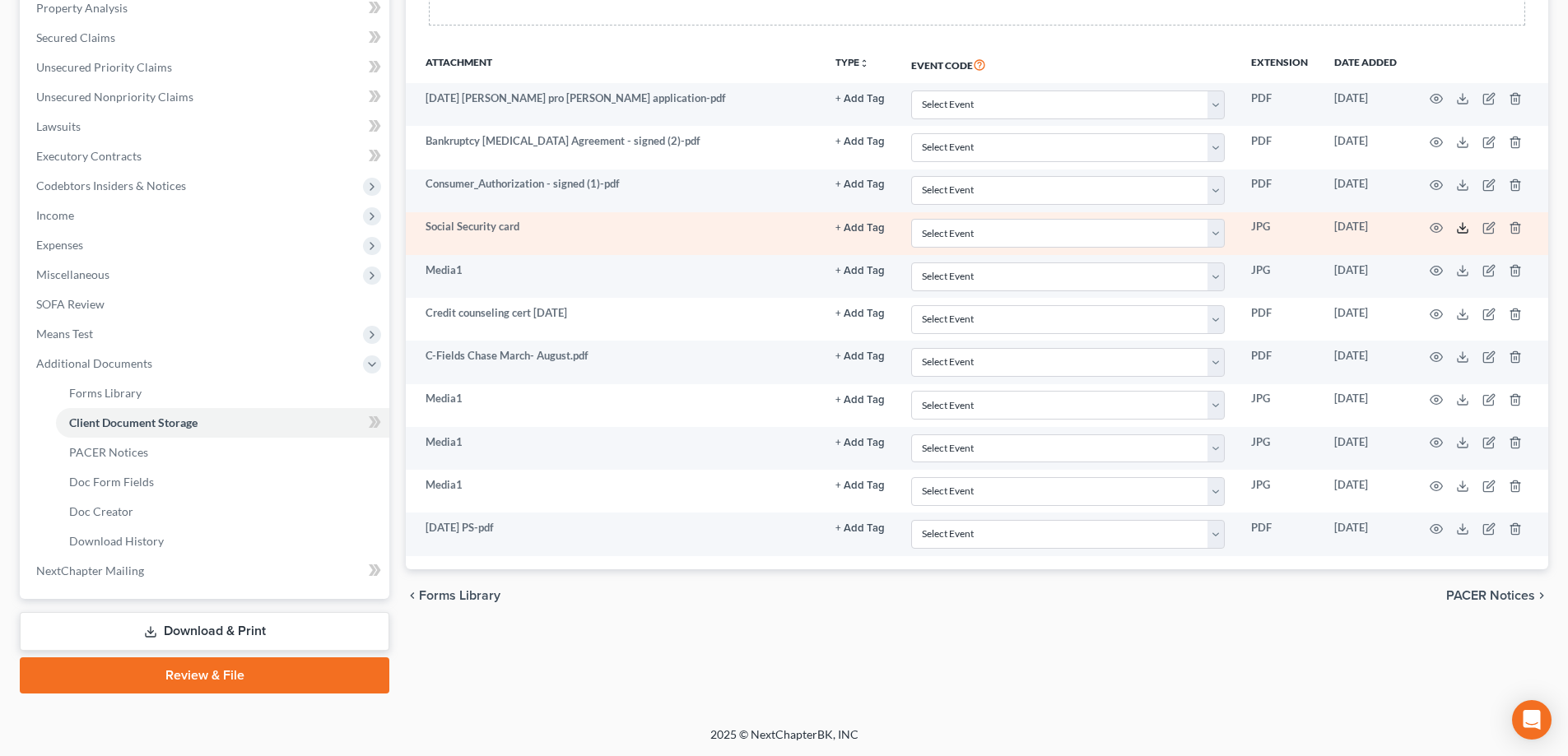
click at [1461, 226] on icon at bounding box center [1463, 228] width 13 height 13
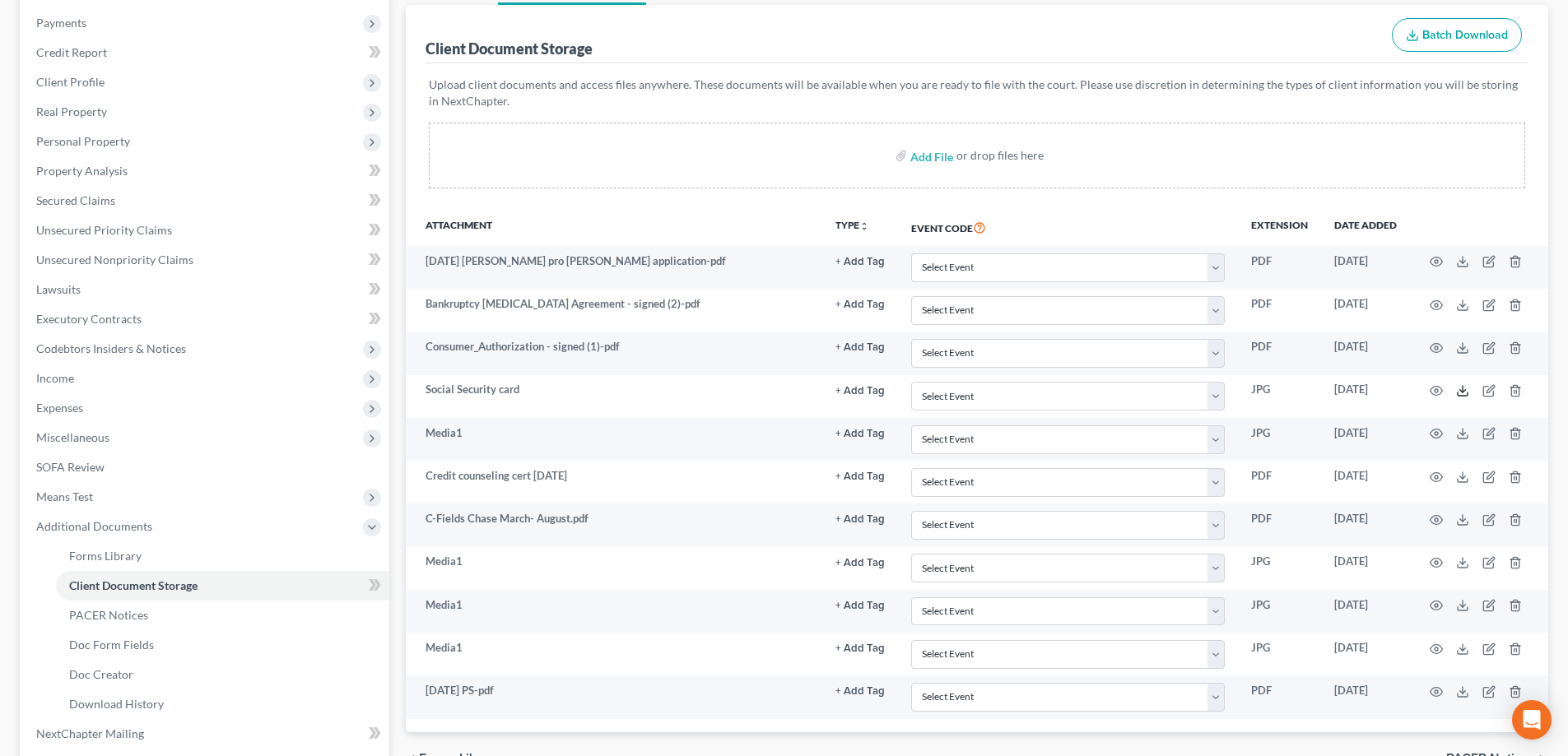
scroll to position [191, 0]
click at [920, 161] on input "file" at bounding box center [931, 157] width 40 height 29
type input "C:\fakepath\[PERSON_NAME] ss card.pdf"
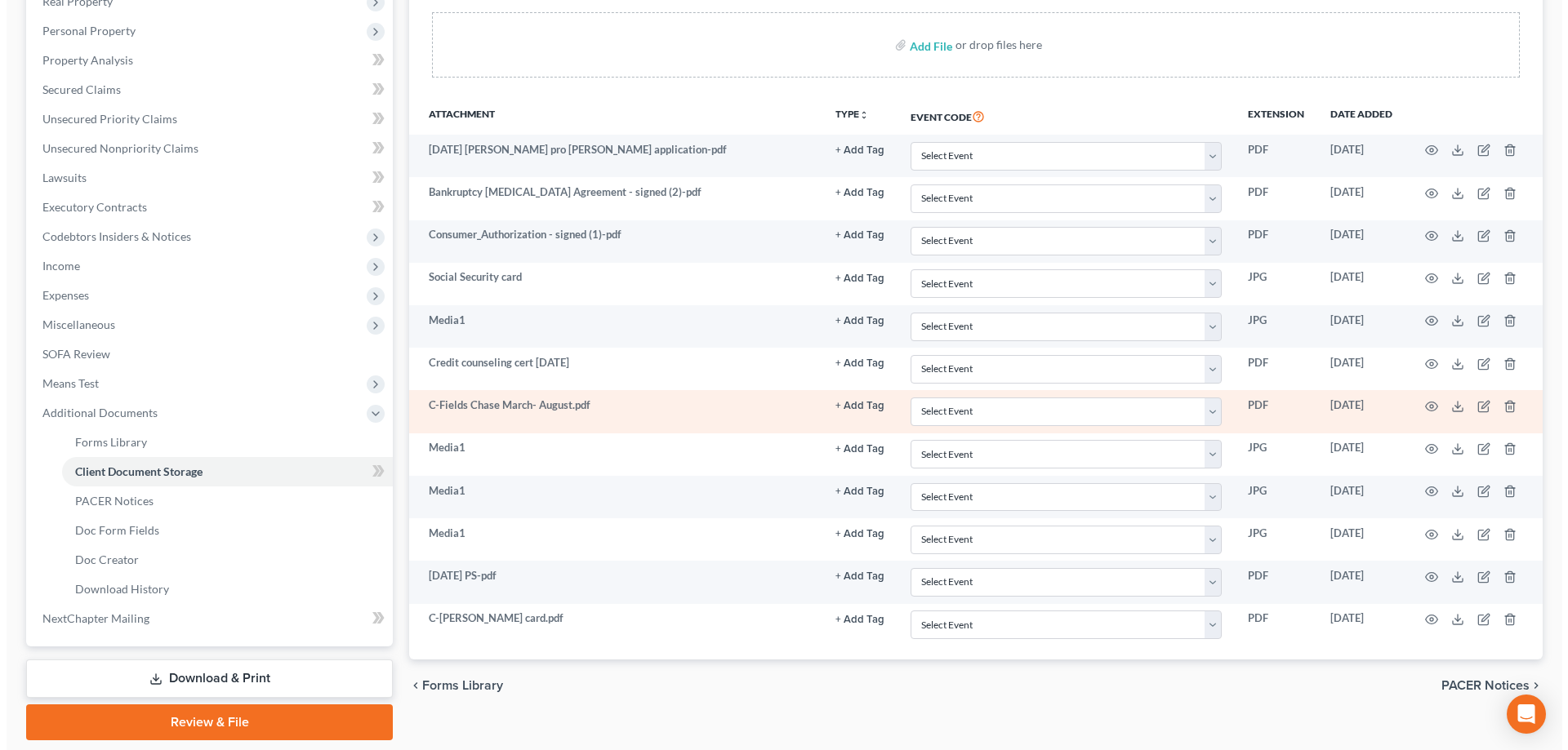
scroll to position [353, 0]
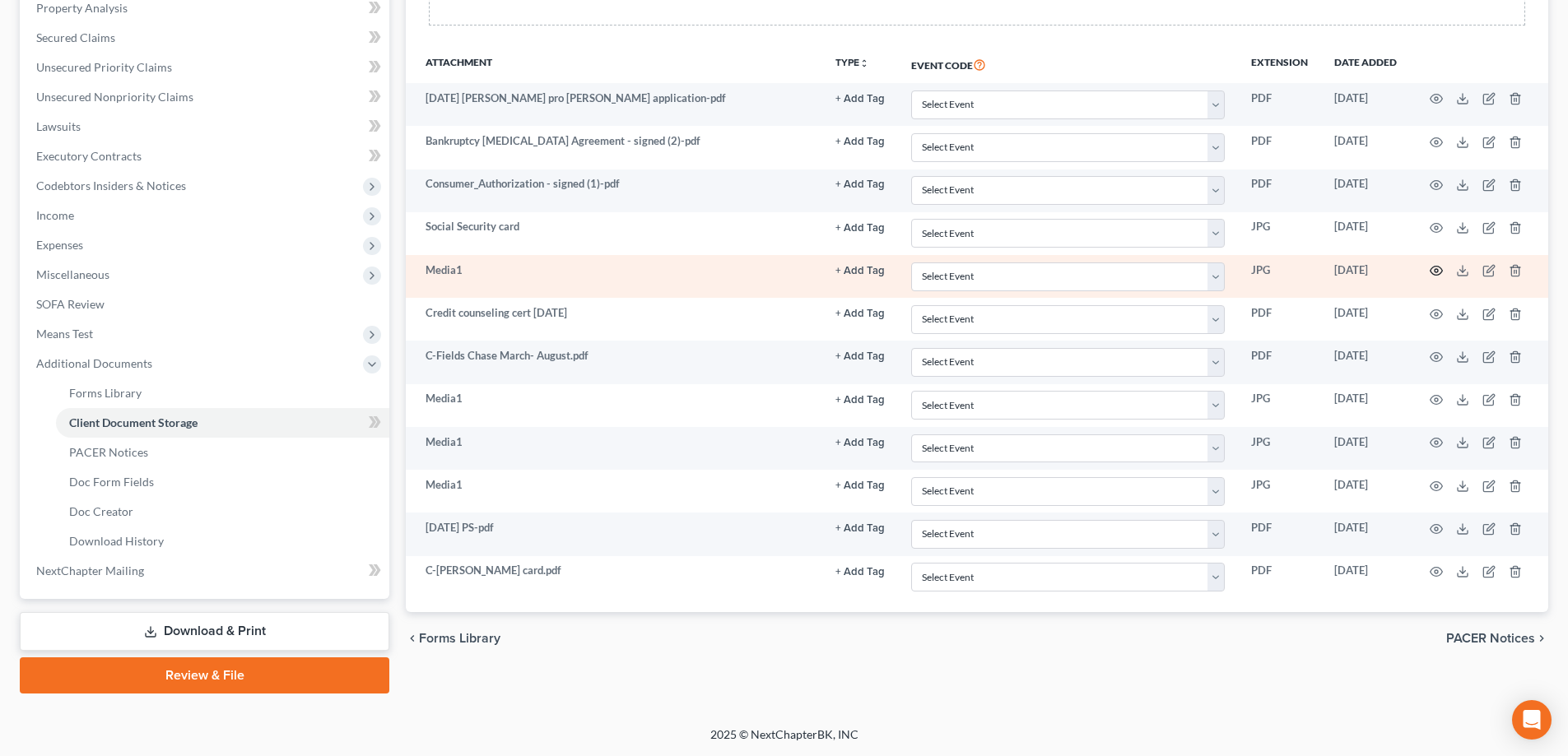
click at [1436, 267] on icon "button" at bounding box center [1437, 271] width 13 height 13
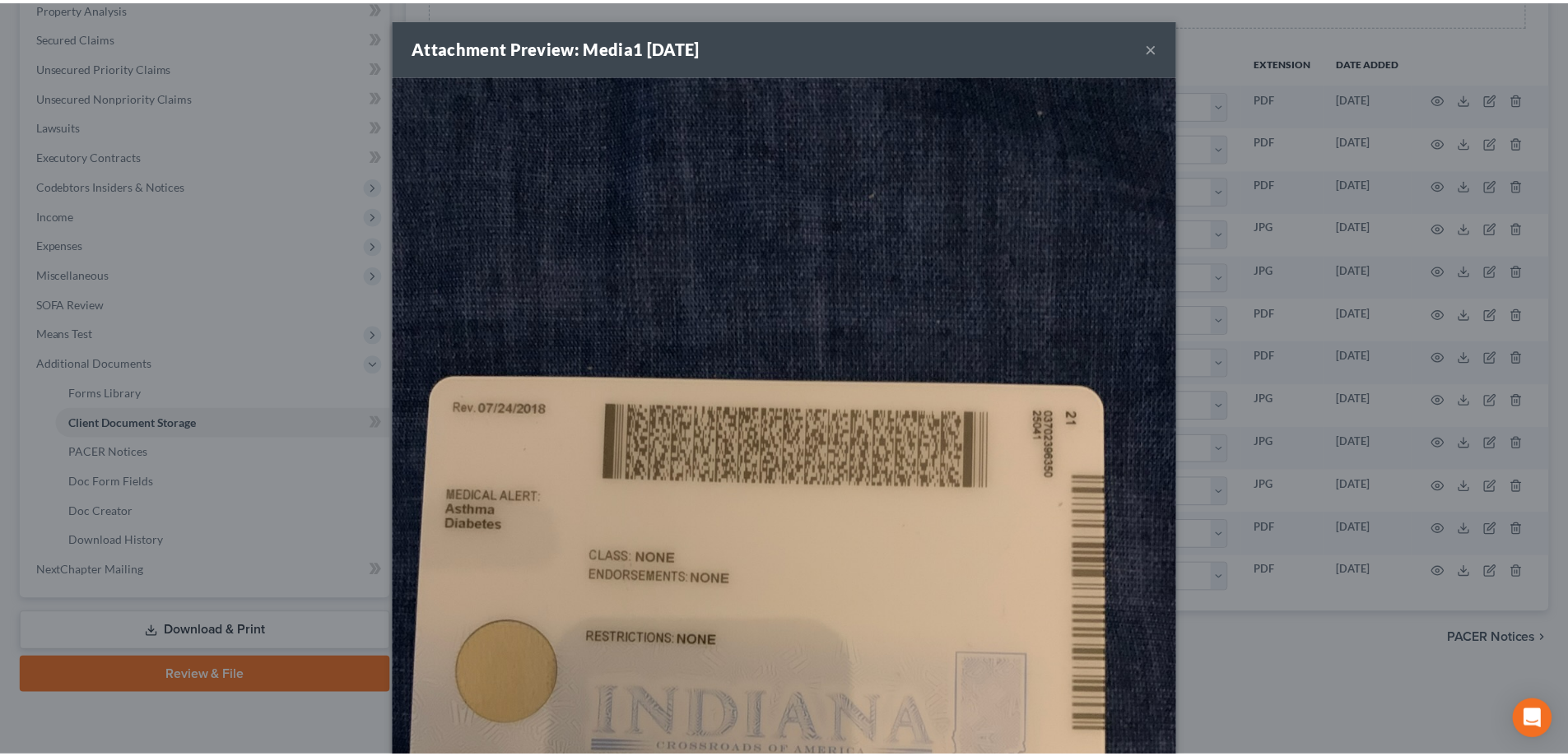
scroll to position [0, 0]
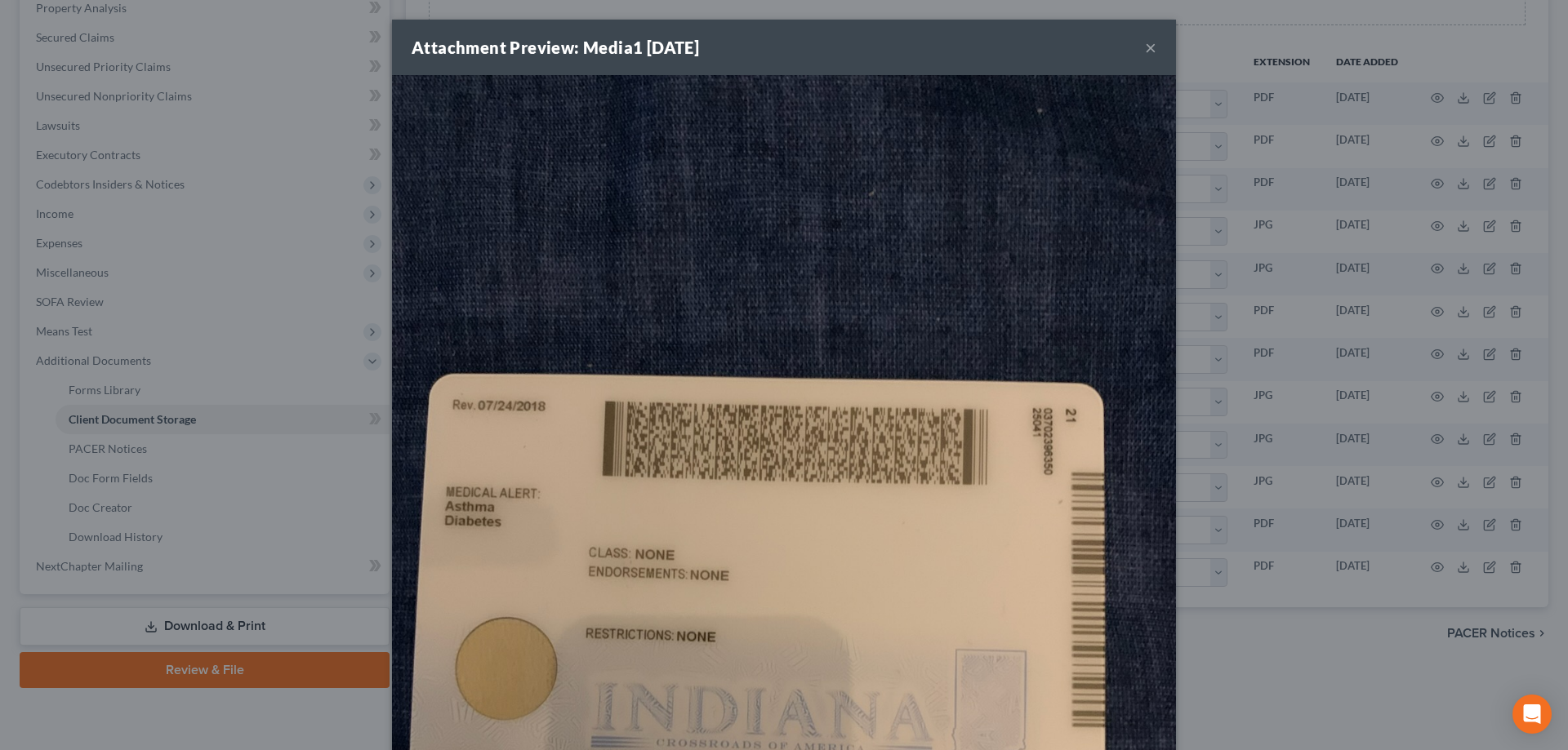
click at [1145, 45] on button "×" at bounding box center [1151, 47] width 11 height 20
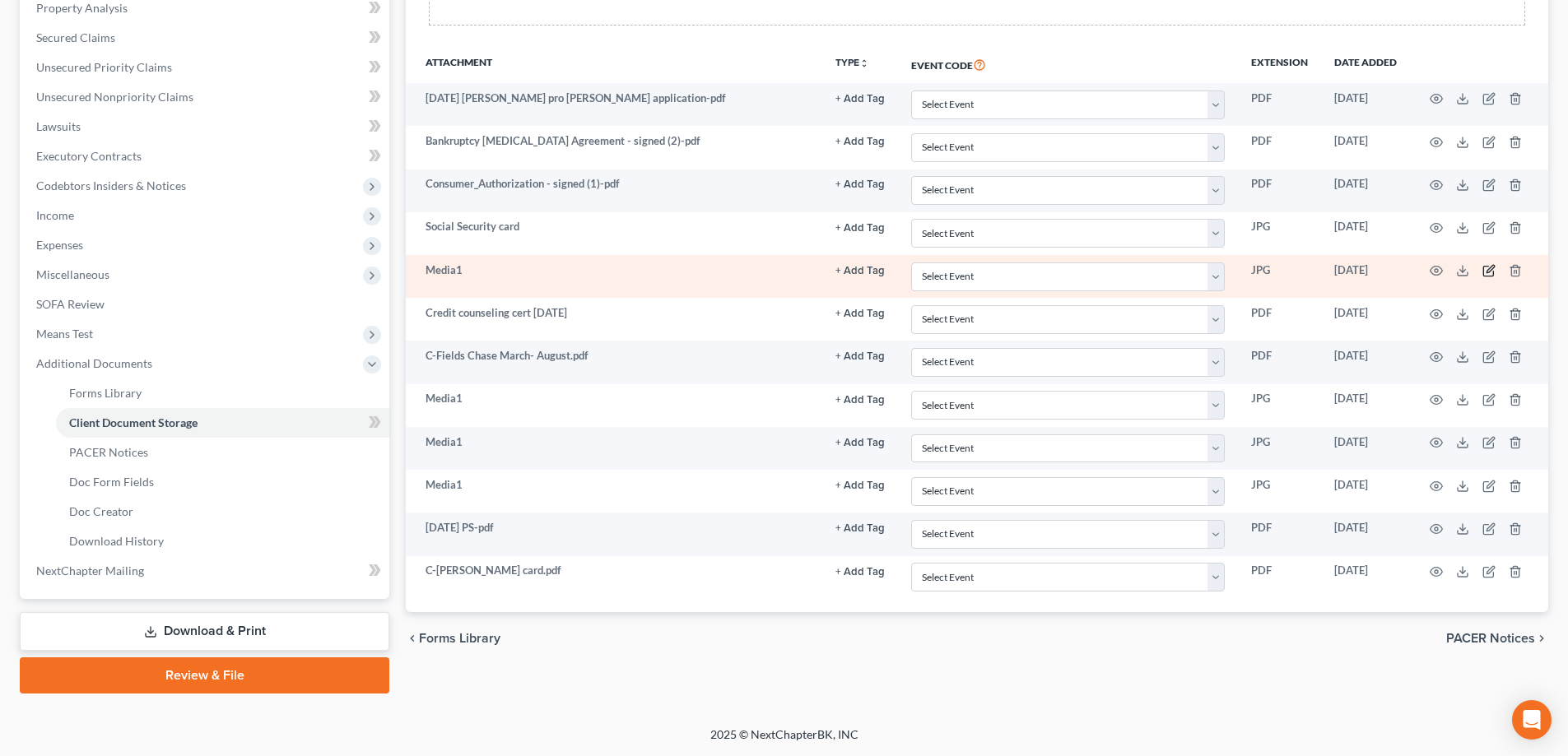
click at [1482, 271] on icon "button" at bounding box center [1489, 271] width 13 height 13
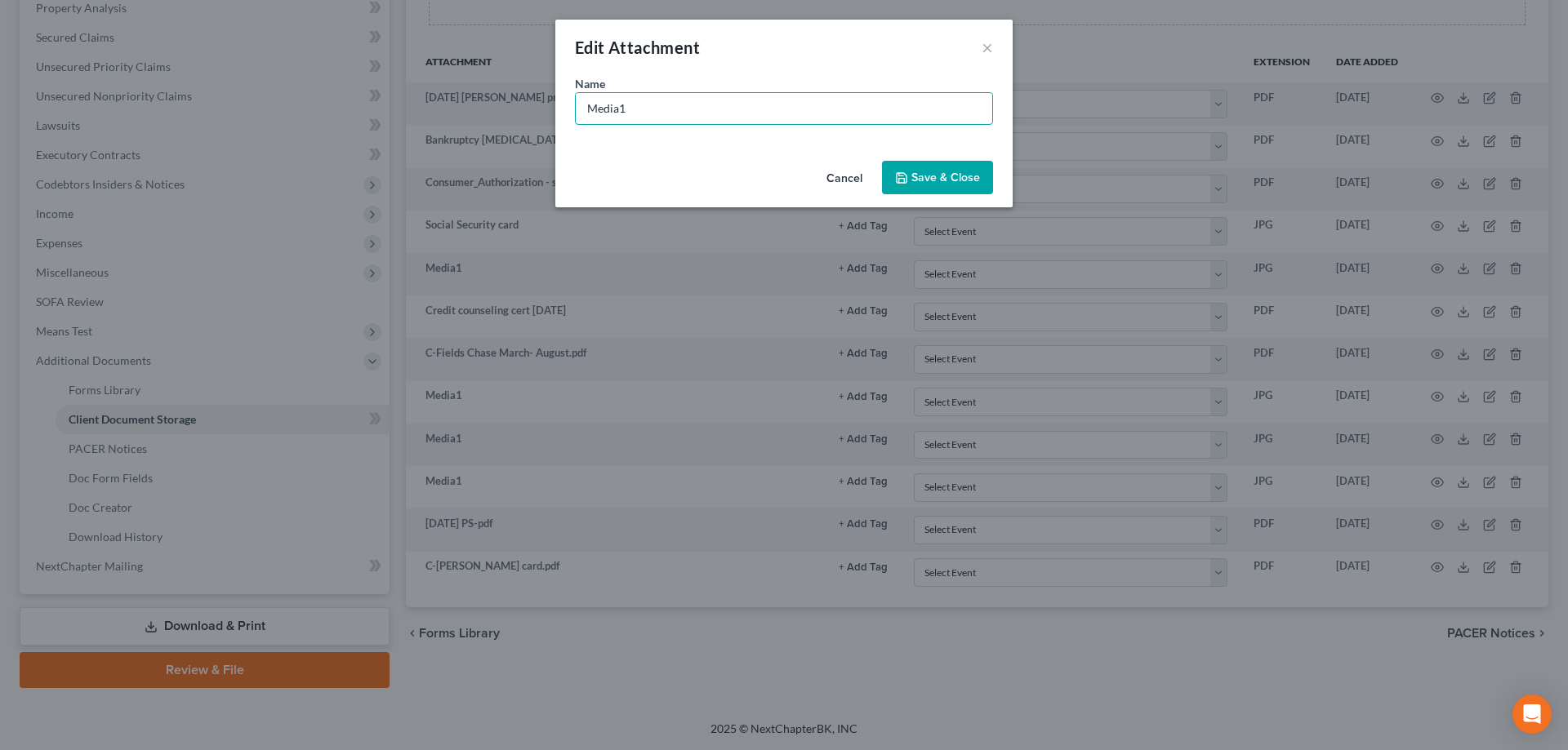
drag, startPoint x: 648, startPoint y: 113, endPoint x: 490, endPoint y: 118, distance: 158.1
click at [507, 116] on div "Edit Attachment × Name * Media1 Cancel Save & Close" at bounding box center [784, 375] width 1568 height 750
type input "Back of DL"
click at [961, 188] on button "Save & Close" at bounding box center [938, 177] width 111 height 34
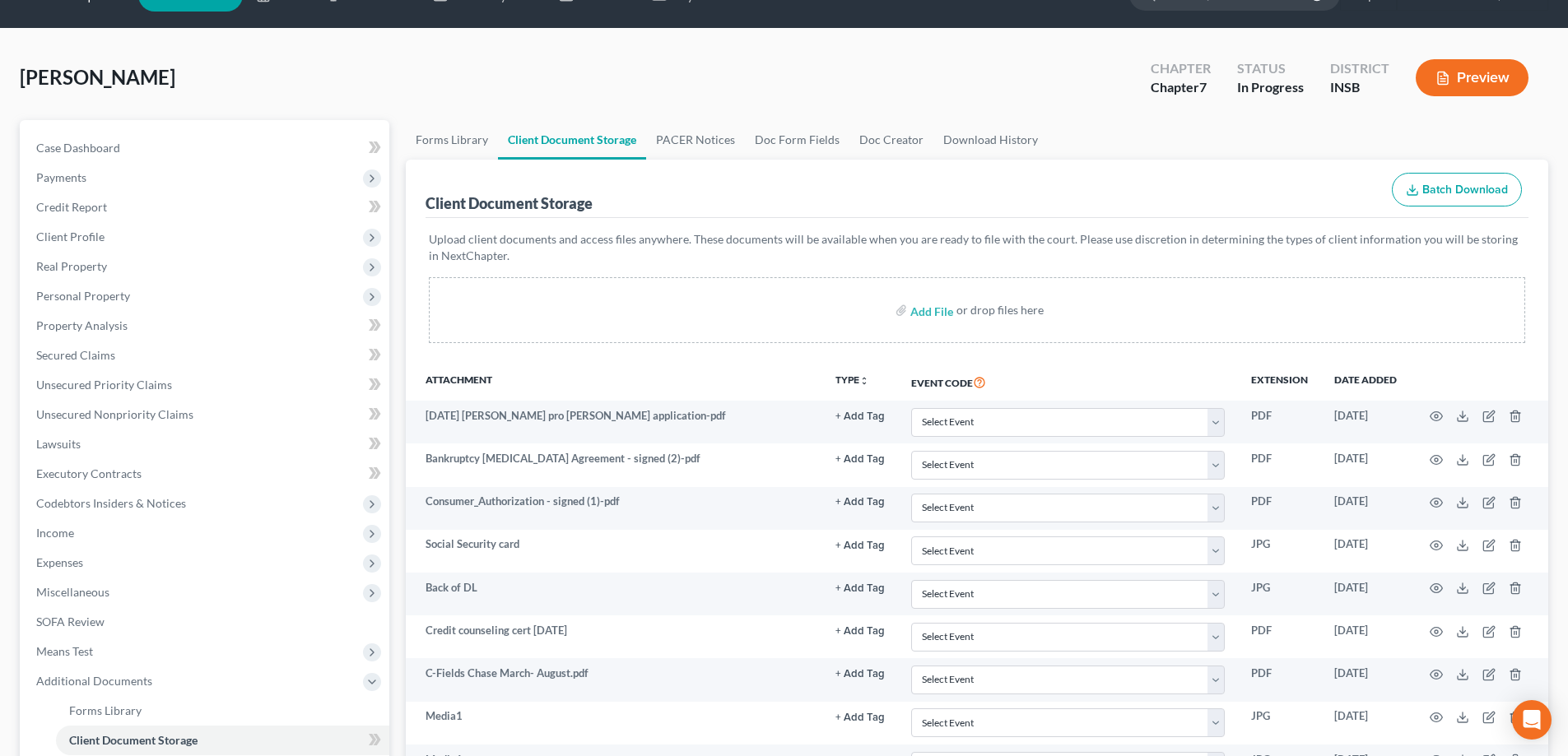
scroll to position [27, 0]
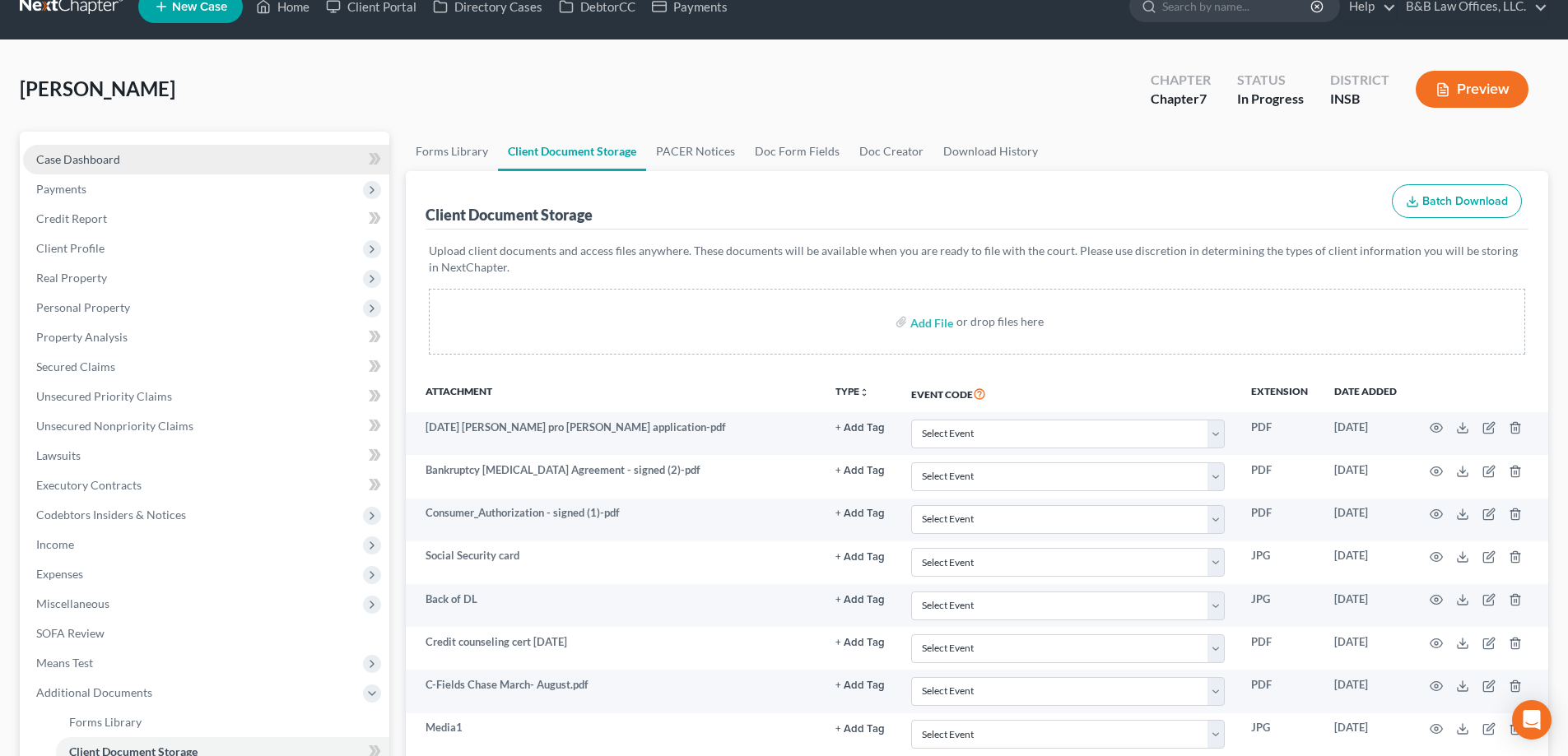
click at [113, 162] on span "Case Dashboard" at bounding box center [78, 159] width 84 height 14
select select "6"
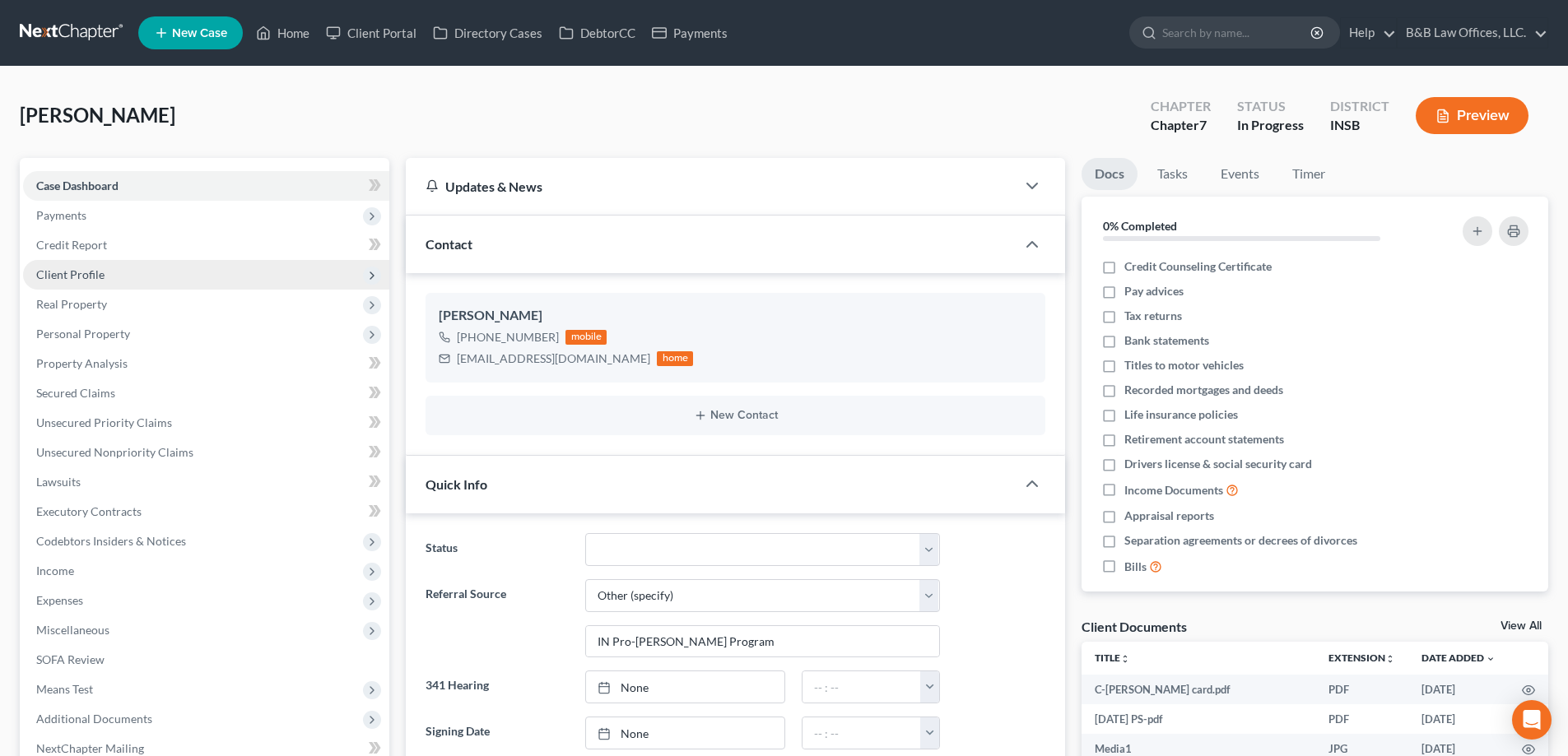
click at [87, 268] on span "Client Profile" at bounding box center [70, 274] width 69 height 14
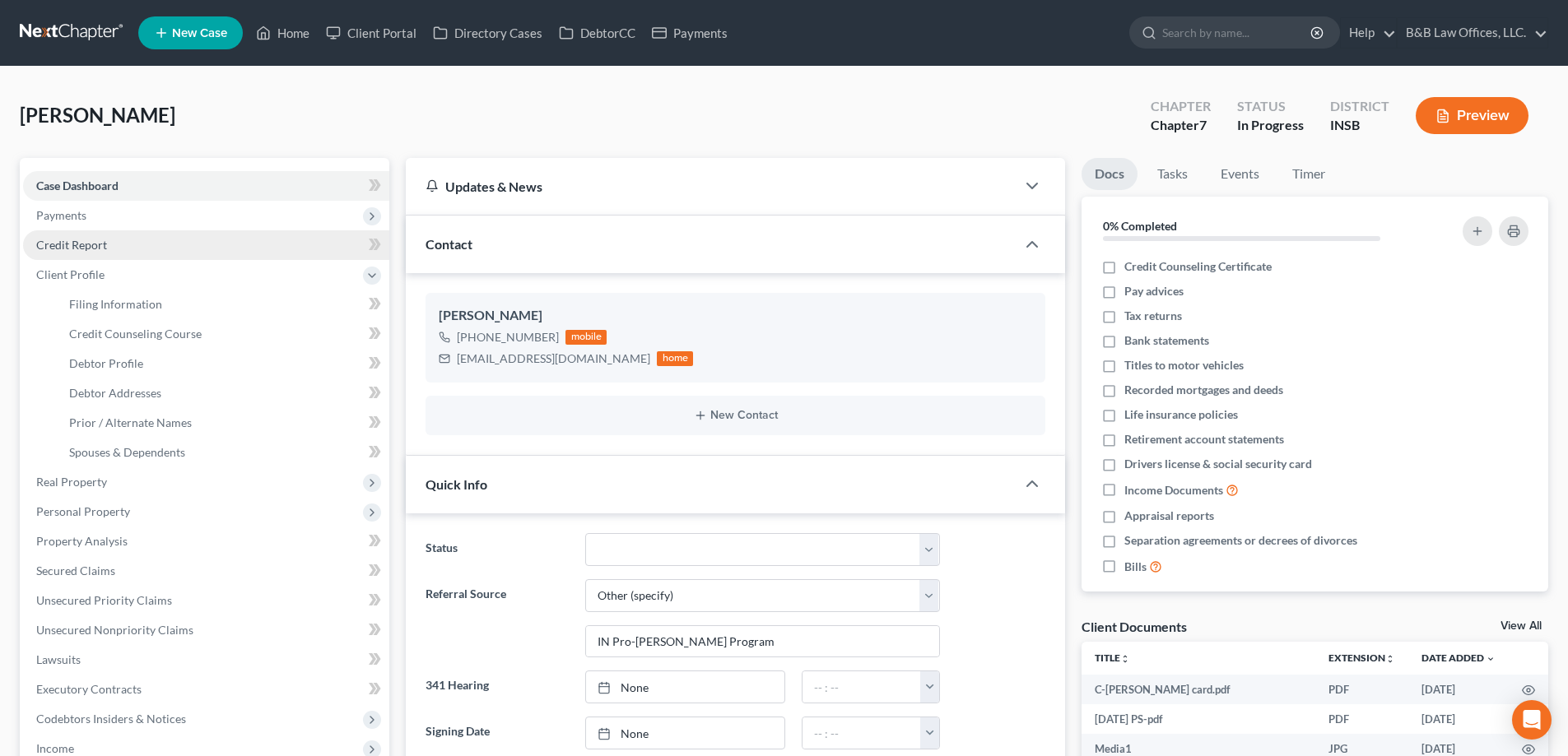
click at [88, 242] on span "Credit Report" at bounding box center [71, 244] width 70 height 14
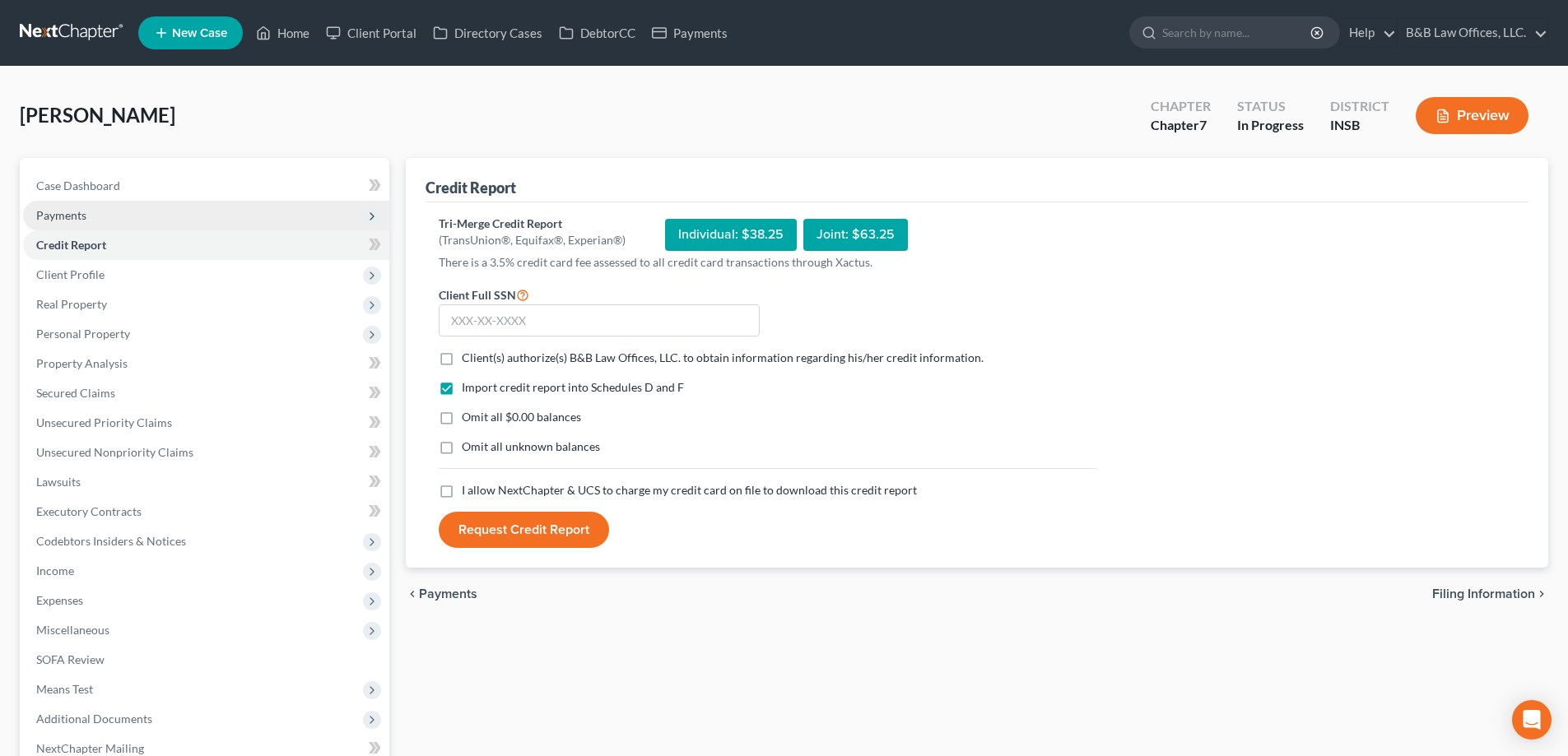
click at [94, 217] on span "Payments" at bounding box center [206, 215] width 366 height 29
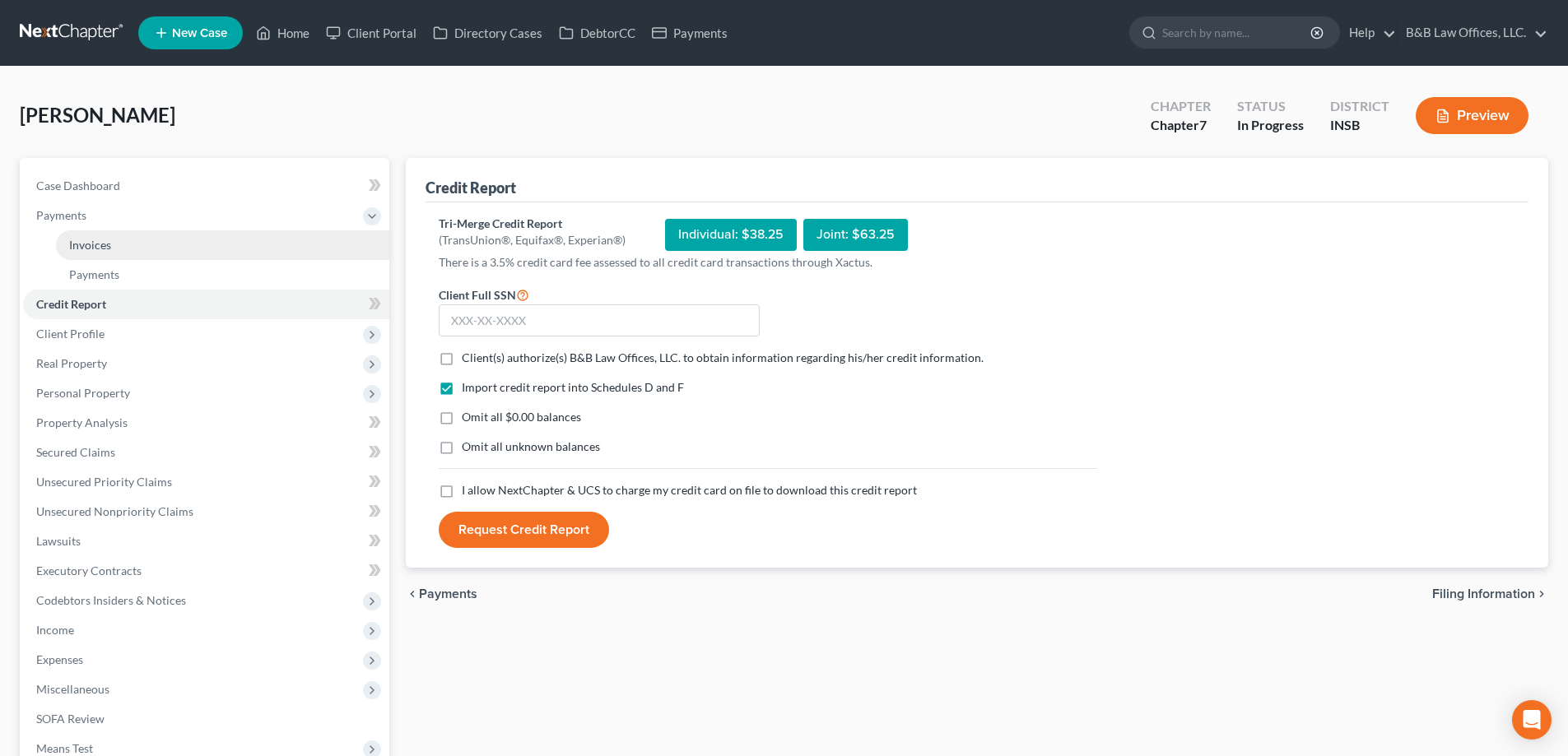
click at [102, 241] on span "Invoices" at bounding box center [90, 244] width 42 height 14
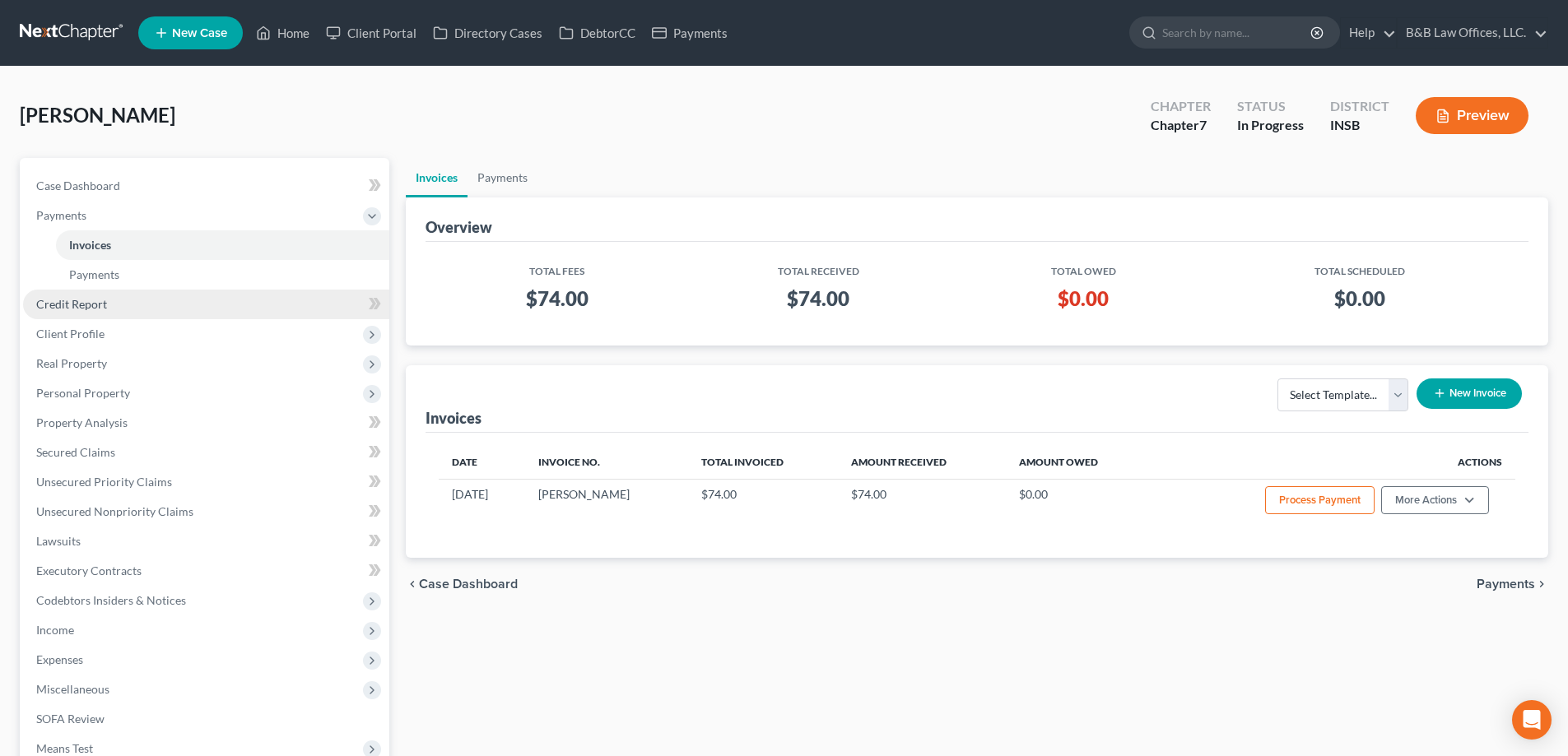
click at [91, 305] on span "Credit Report" at bounding box center [71, 303] width 70 height 14
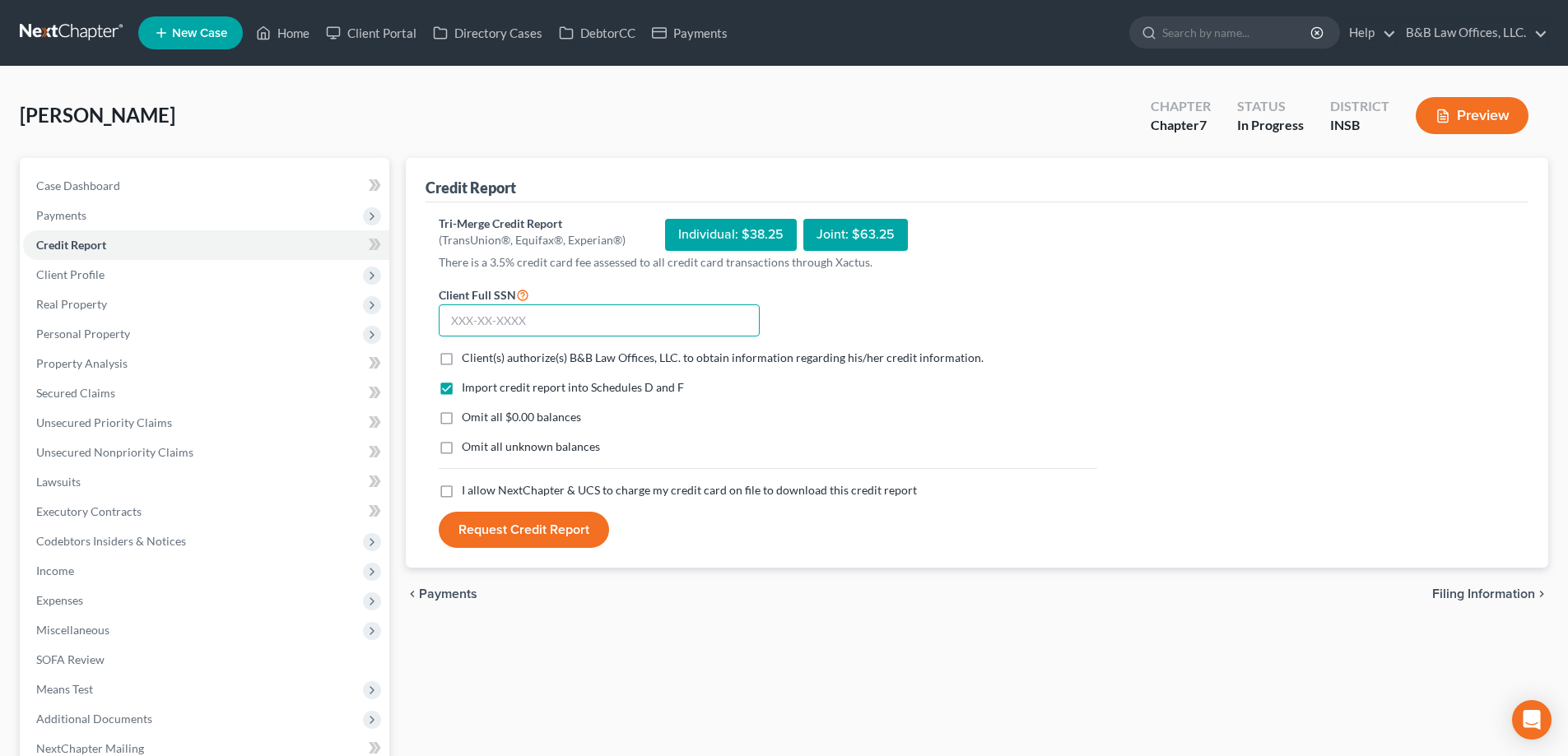
click at [461, 329] on input "text" at bounding box center [598, 320] width 321 height 33
type input "336-66-2873"
click at [461, 359] on label "Client(s) authorize(s) B&B Law Offices, LLC. to obtain information regarding hi…" at bounding box center [722, 358] width 522 height 16
click at [468, 359] on input "Client(s) authorize(s) B&B Law Offices, LLC. to obtain information regarding hi…" at bounding box center [473, 355] width 10 height 10
checkbox input "true"
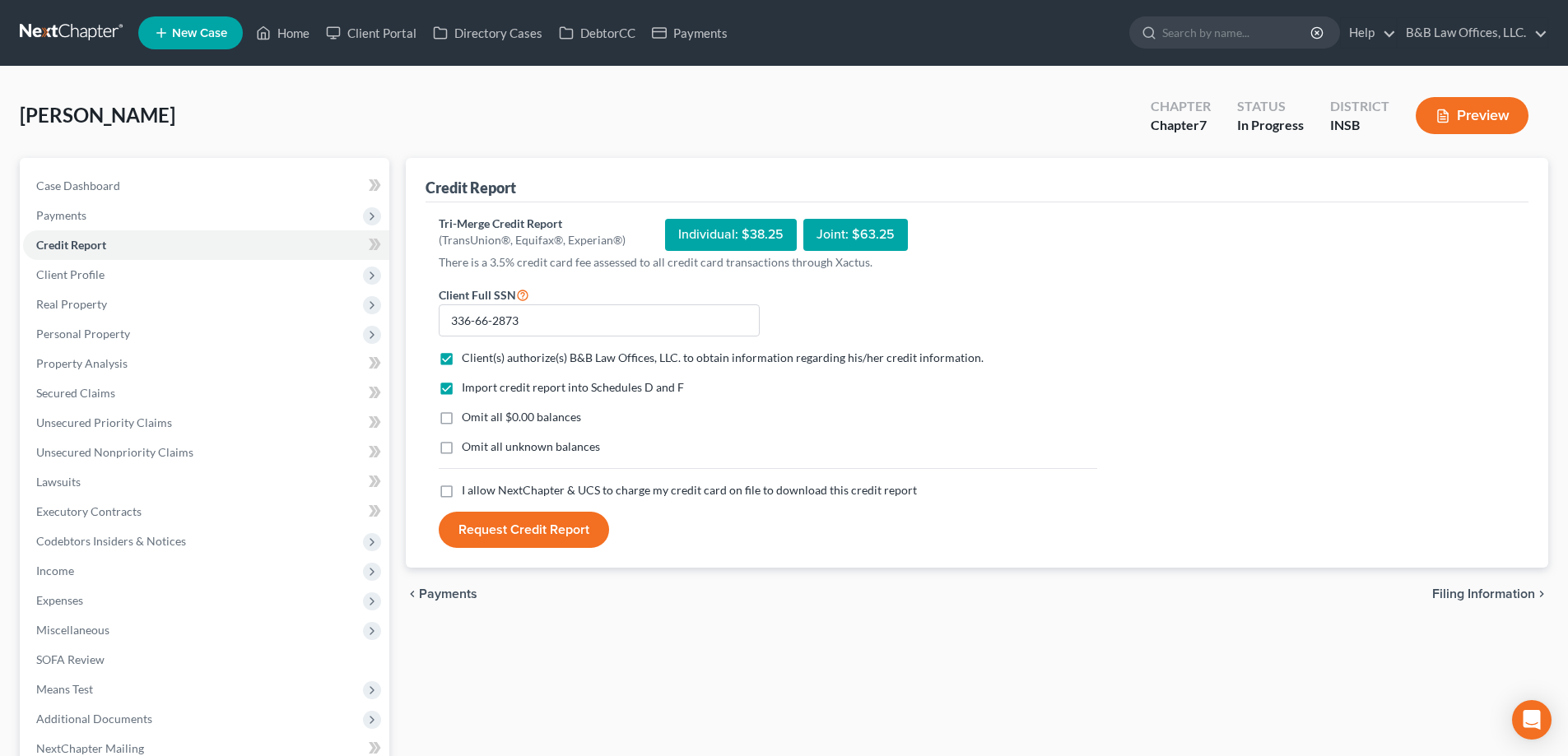
click at [461, 493] on label "I allow NextChapter & UCS to charge my credit card on file to download this cre…" at bounding box center [689, 490] width 456 height 16
click at [468, 493] on input "I allow NextChapter & UCS to charge my credit card on file to download this cre…" at bounding box center [473, 487] width 10 height 10
checkbox input "true"
click at [513, 527] on button "Request Credit Report" at bounding box center [523, 530] width 170 height 36
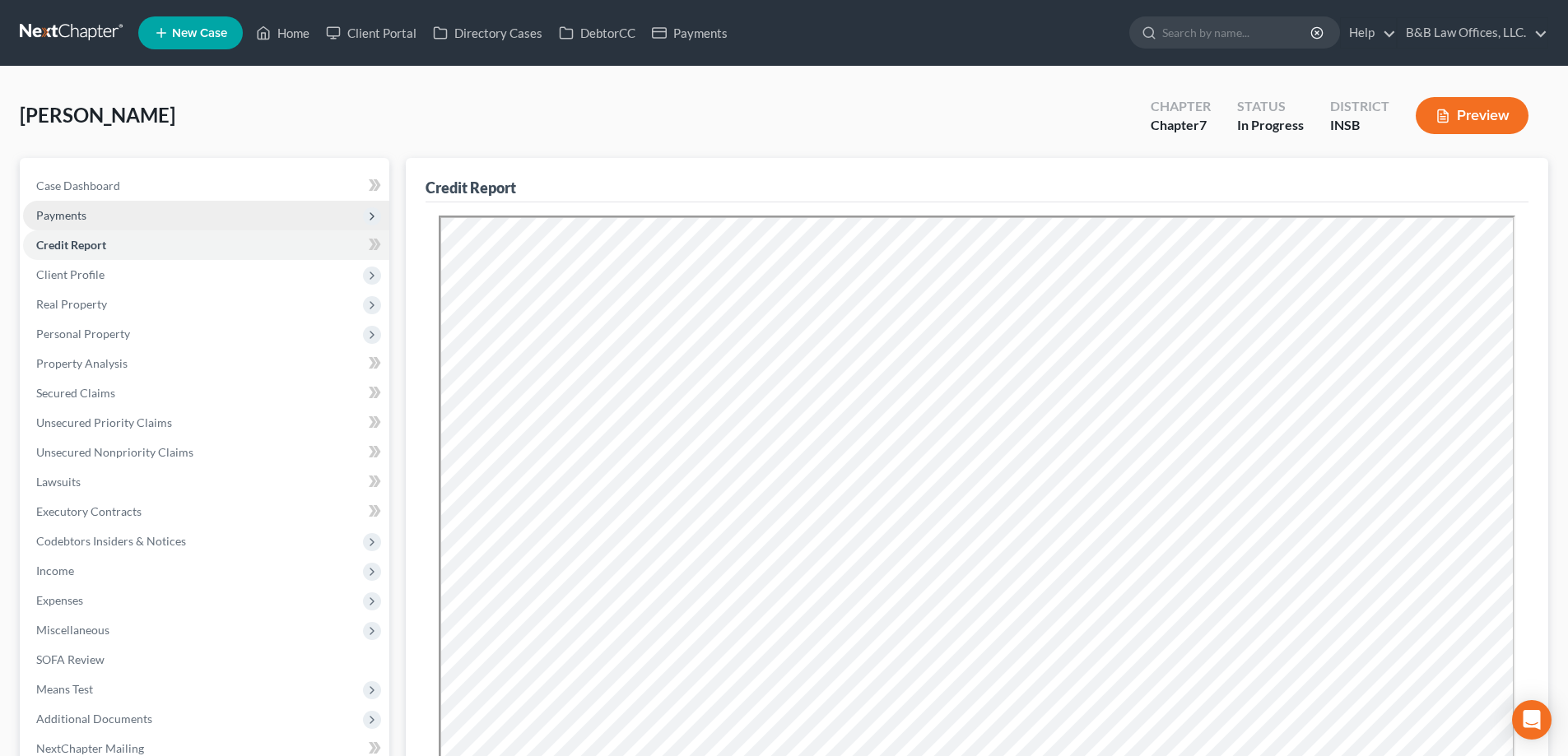
click at [128, 212] on span "Payments" at bounding box center [206, 215] width 366 height 29
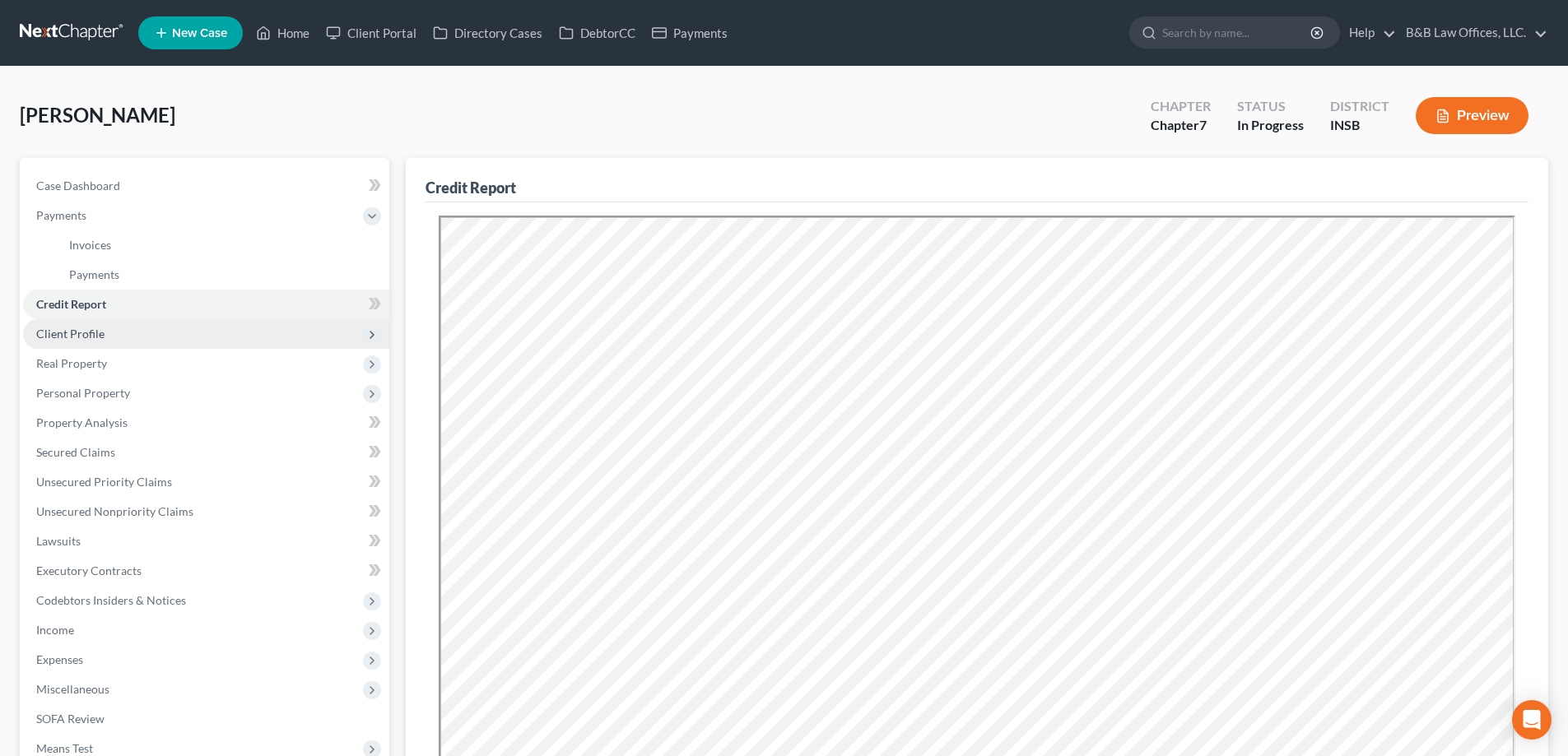
click at [95, 333] on span "Client Profile" at bounding box center [70, 334] width 69 height 14
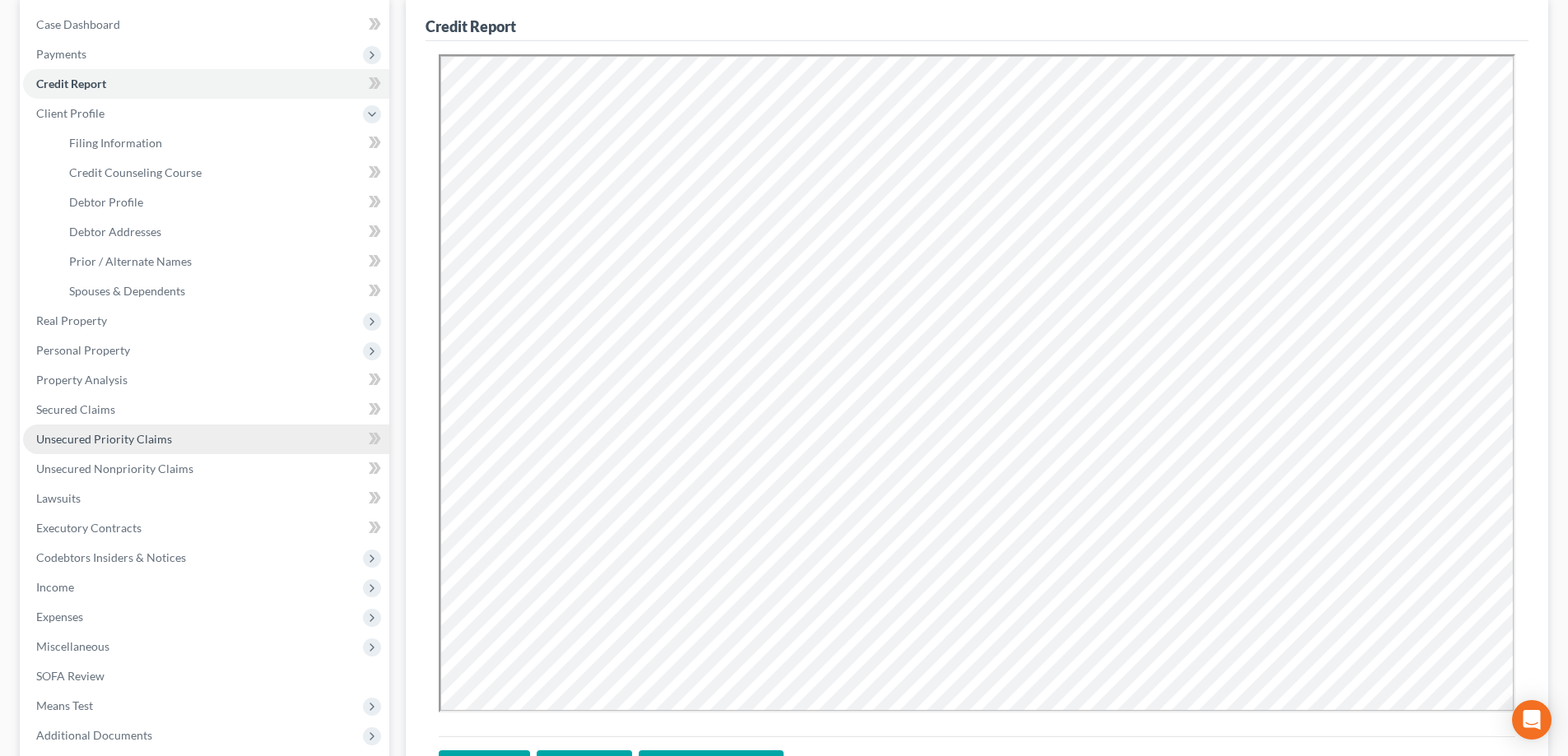
scroll to position [165, 0]
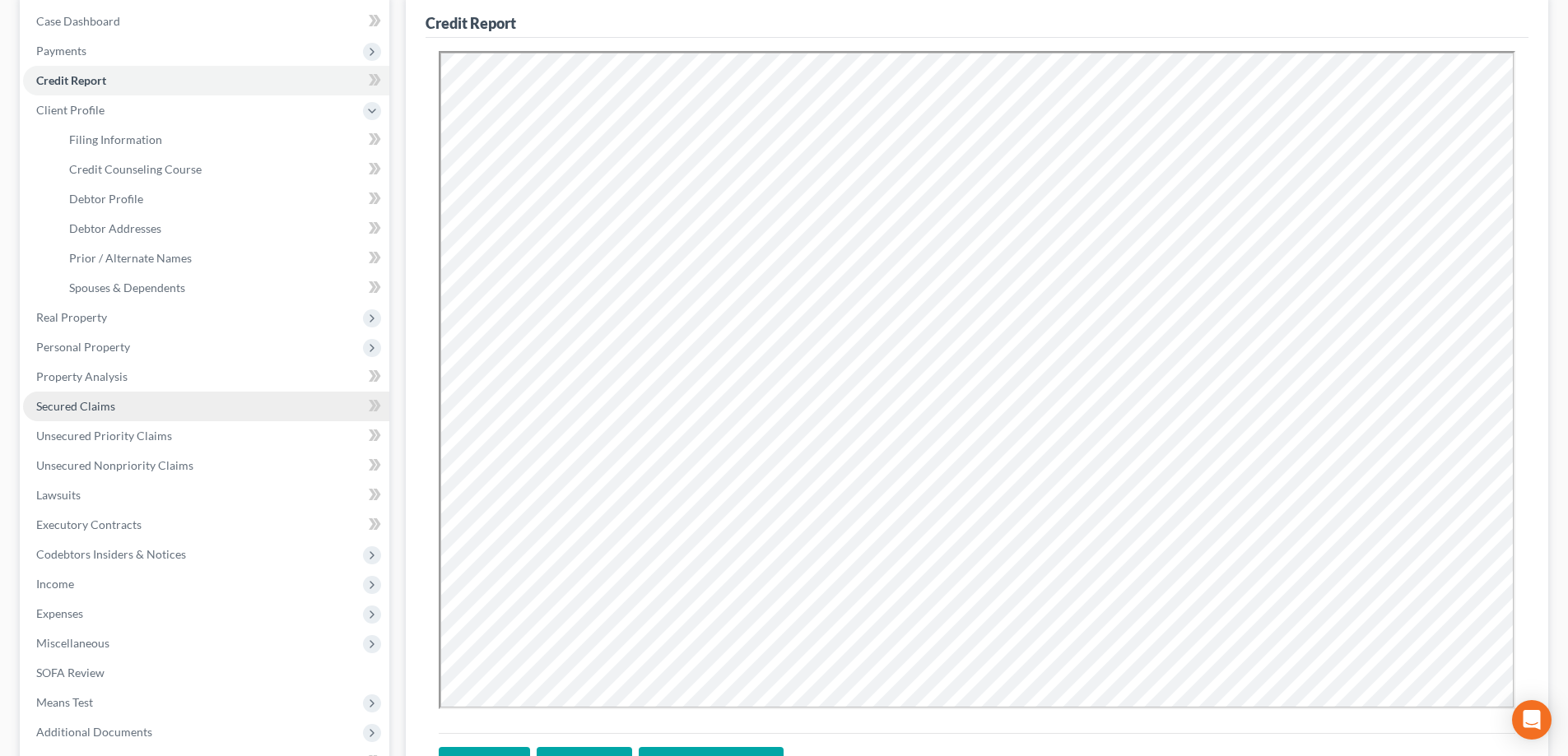
click at [76, 406] on span "Secured Claims" at bounding box center [75, 406] width 79 height 14
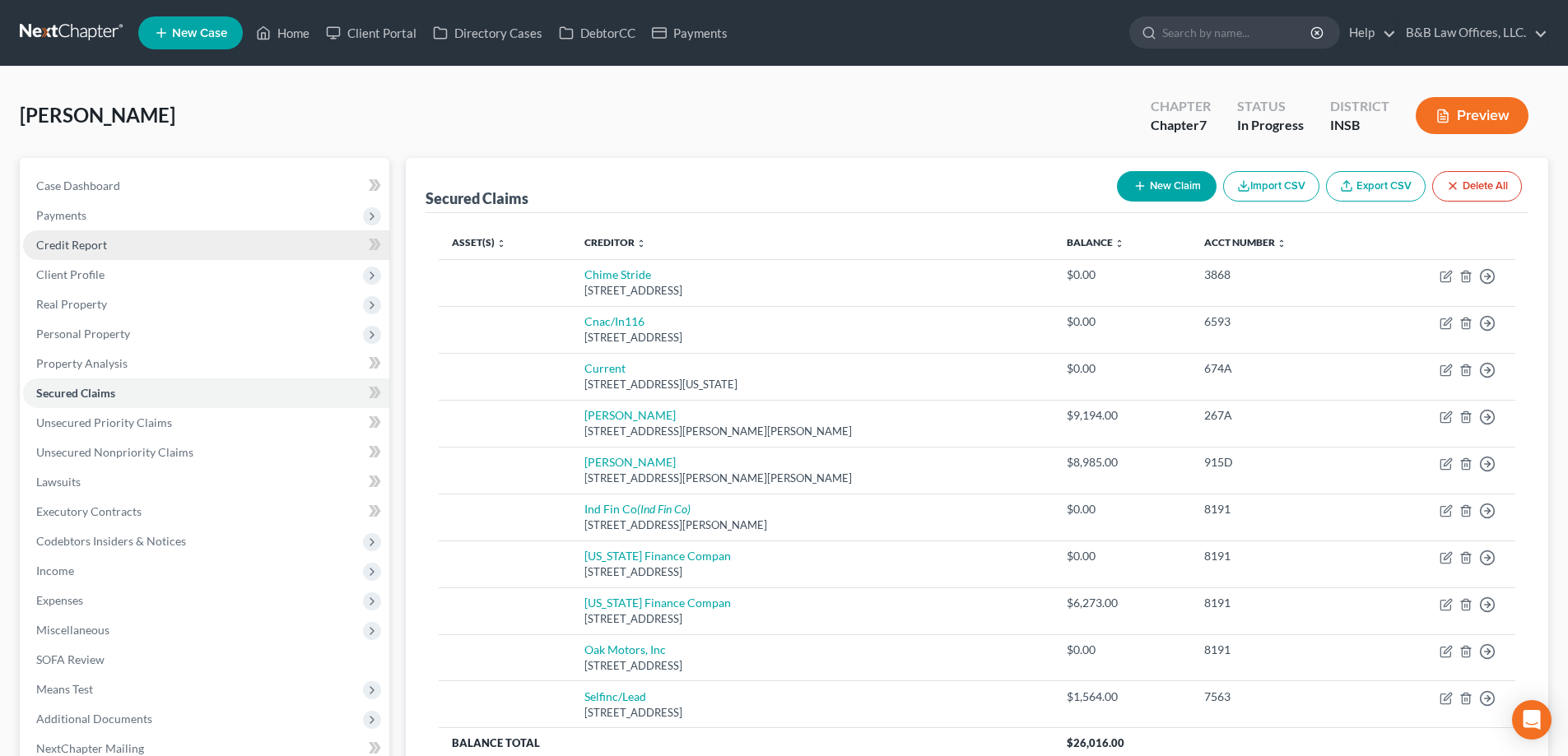
click at [73, 239] on span "Credit Report" at bounding box center [71, 244] width 70 height 14
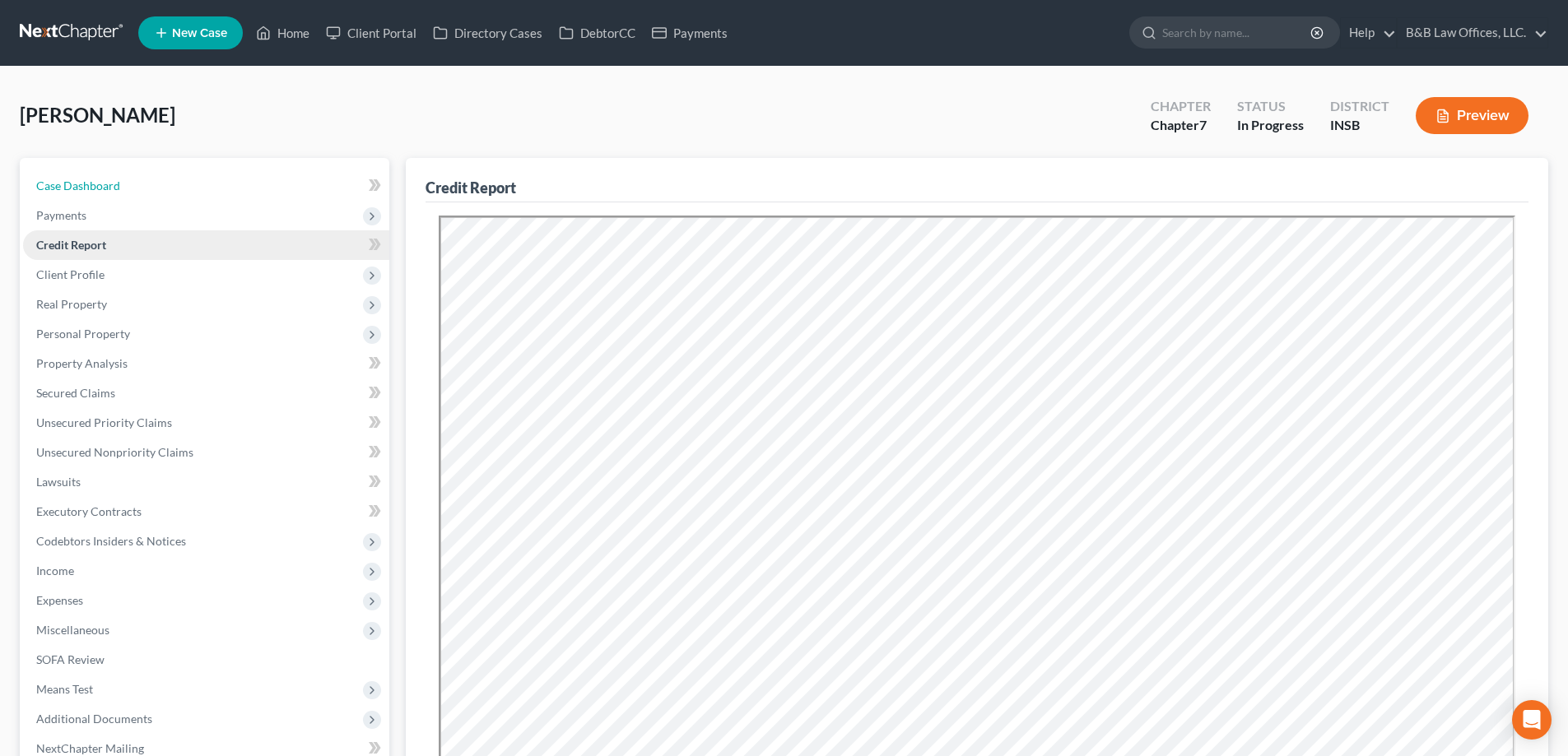
drag, startPoint x: 130, startPoint y: 188, endPoint x: 134, endPoint y: 252, distance: 64.1
click at [130, 188] on link "Case Dashboard" at bounding box center [206, 185] width 366 height 29
select select "6"
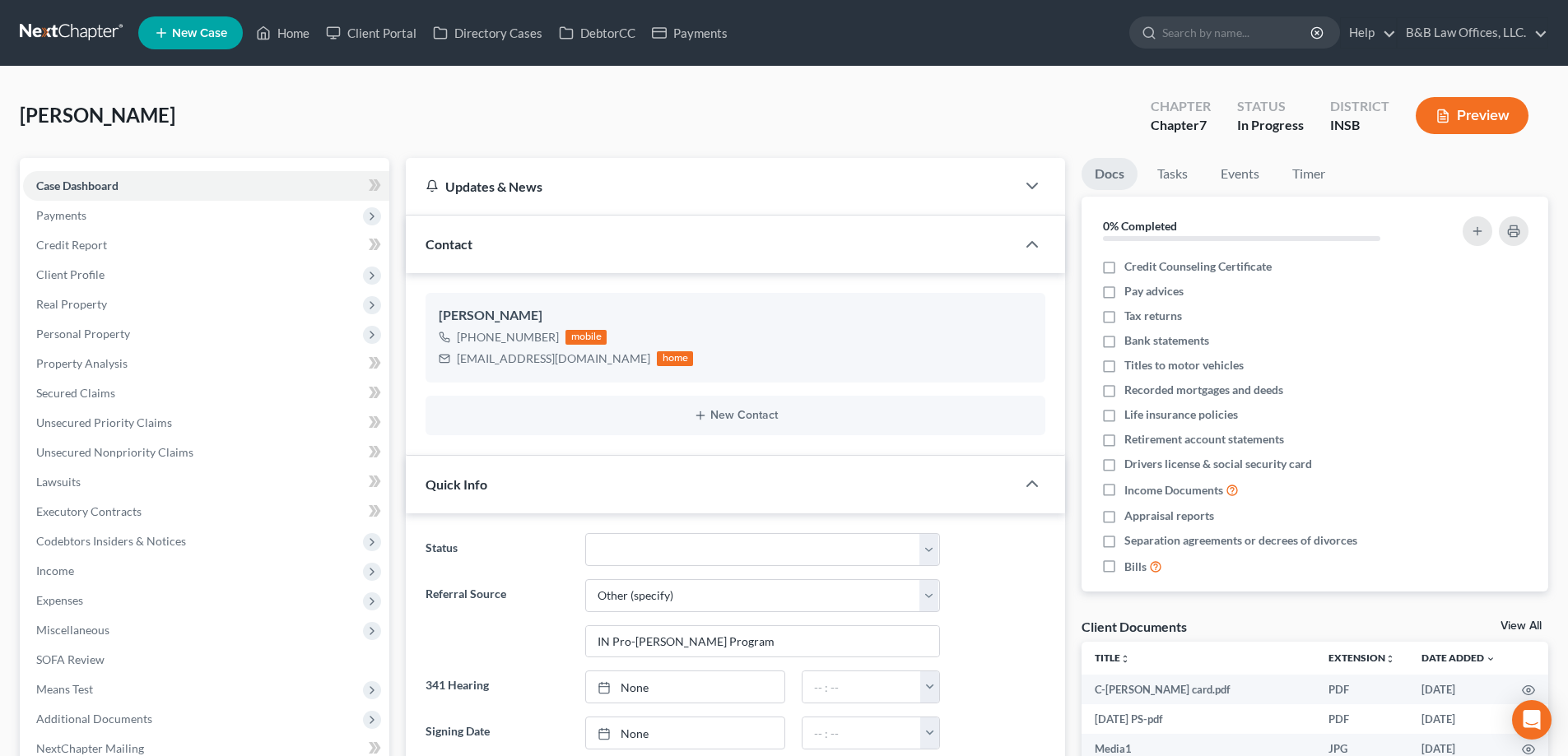
scroll to position [3123, 0]
click at [1531, 626] on link "View All" at bounding box center [1521, 626] width 41 height 11
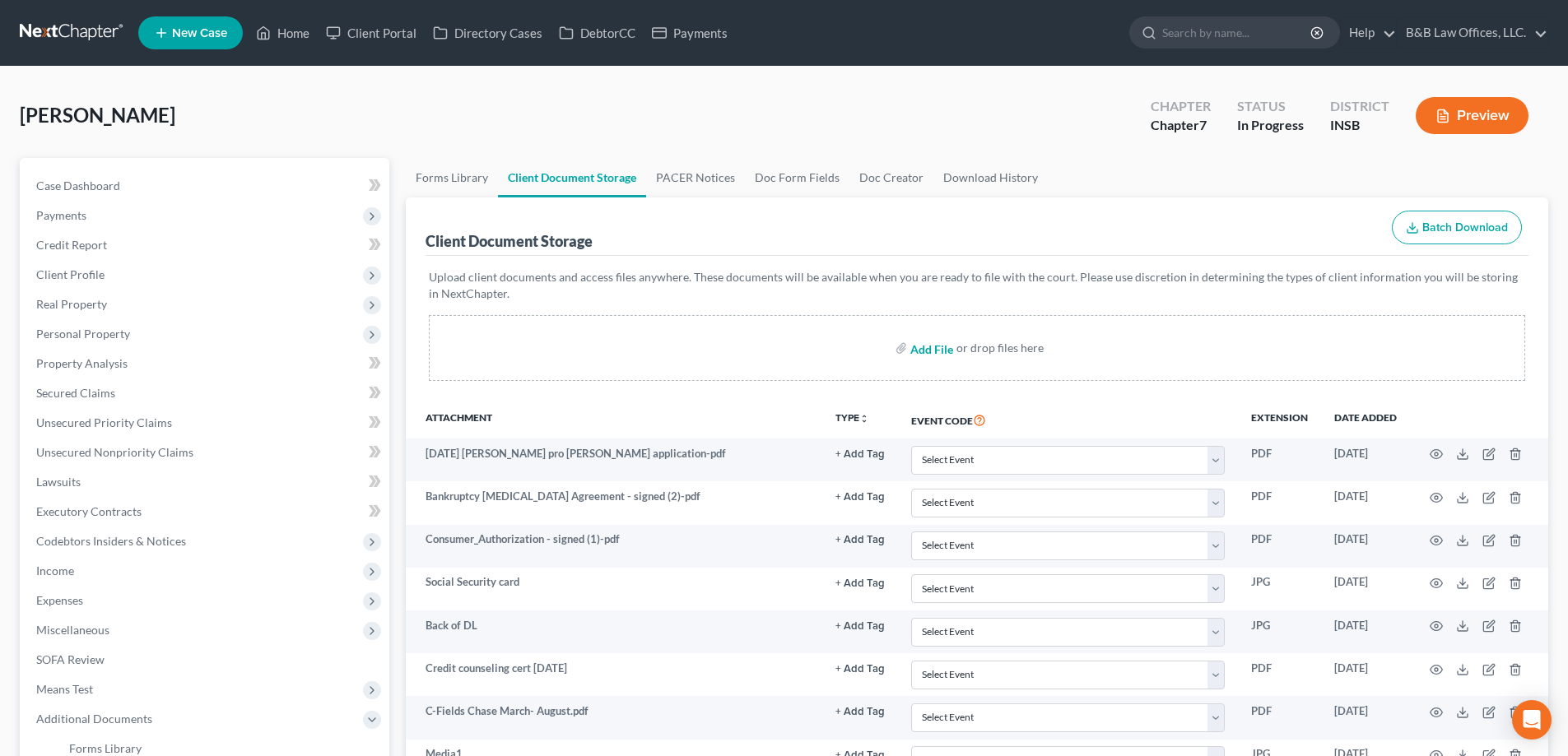
click at [932, 354] on input "file" at bounding box center [931, 347] width 40 height 29
type input "C:\fakepath\C.Harris_credit report.pdf"
drag, startPoint x: 109, startPoint y: 394, endPoint x: 83, endPoint y: 394, distance: 26.0
click at [109, 394] on span "Secured Claims" at bounding box center [75, 393] width 79 height 14
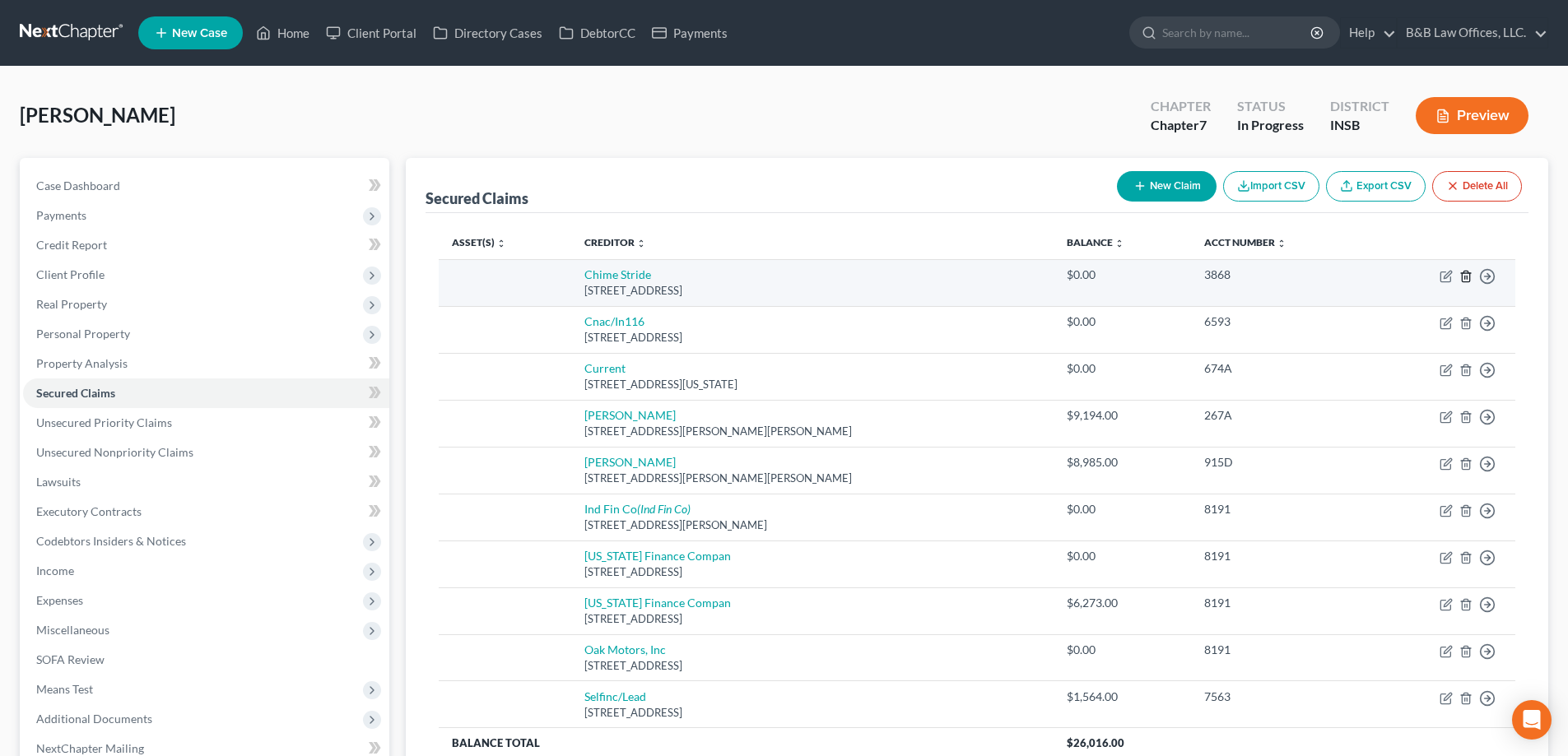
click at [1468, 273] on polyline "button" at bounding box center [1466, 273] width 10 height 0
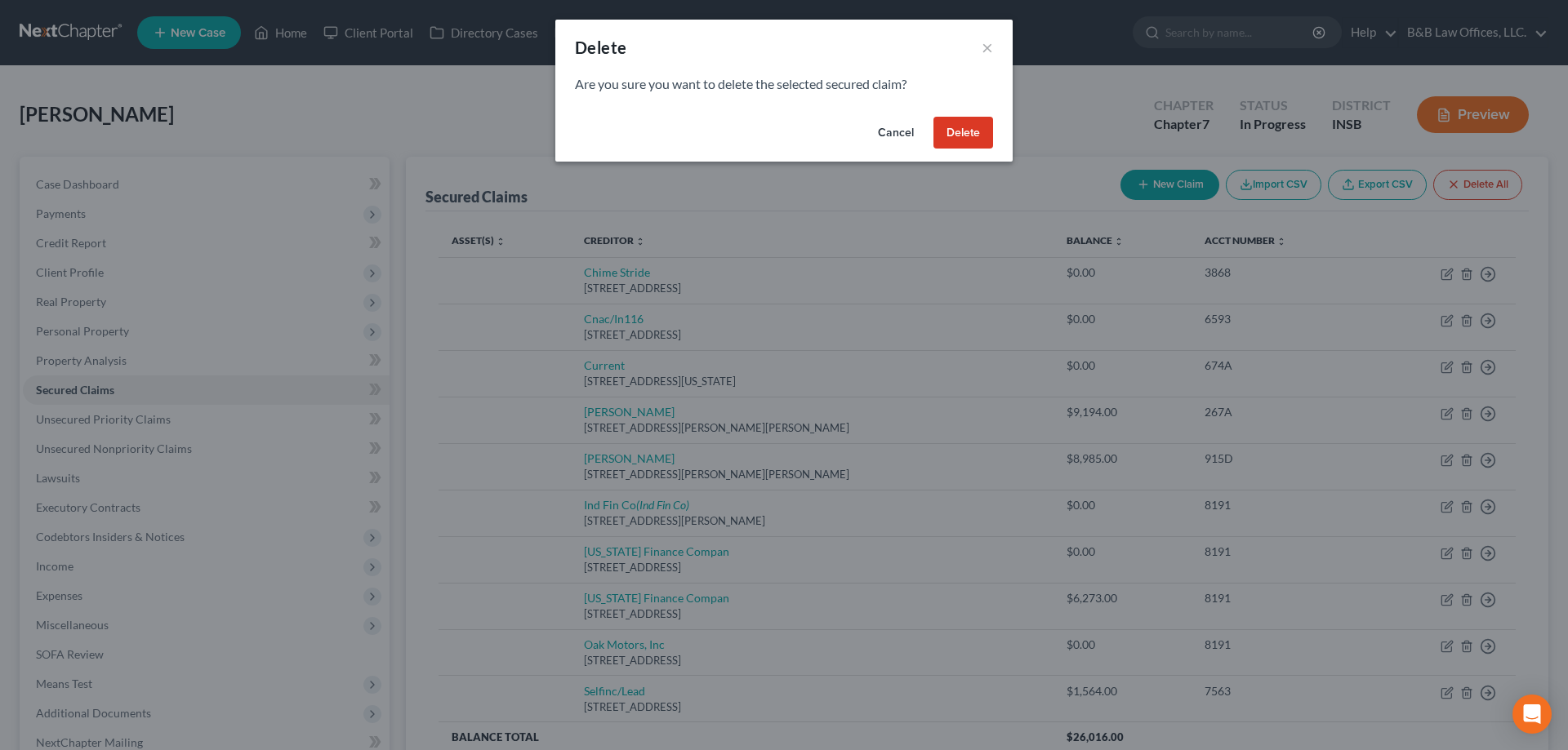
click at [971, 128] on button "Delete" at bounding box center [963, 133] width 59 height 33
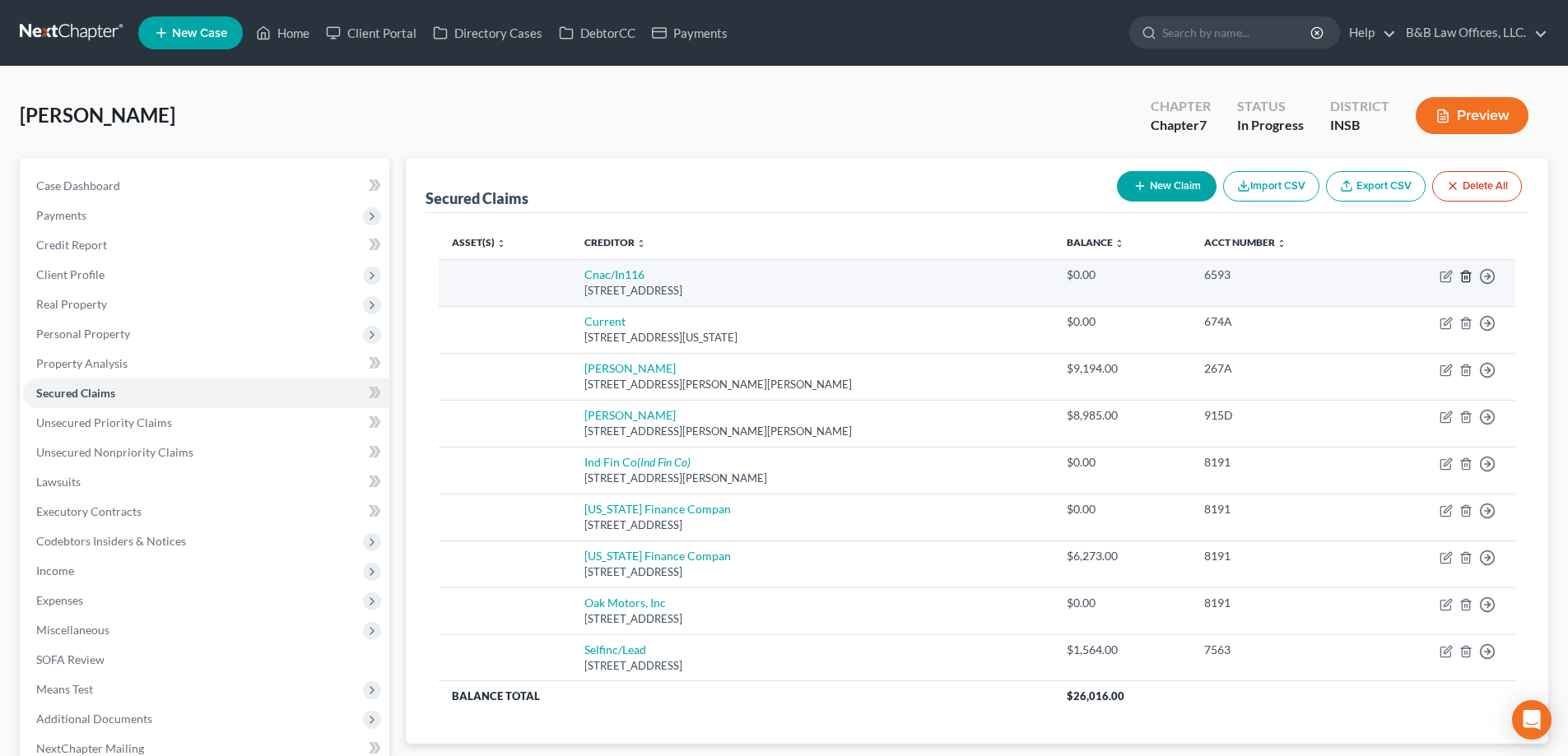
click at [1465, 276] on line "button" at bounding box center [1465, 277] width 0 height 3
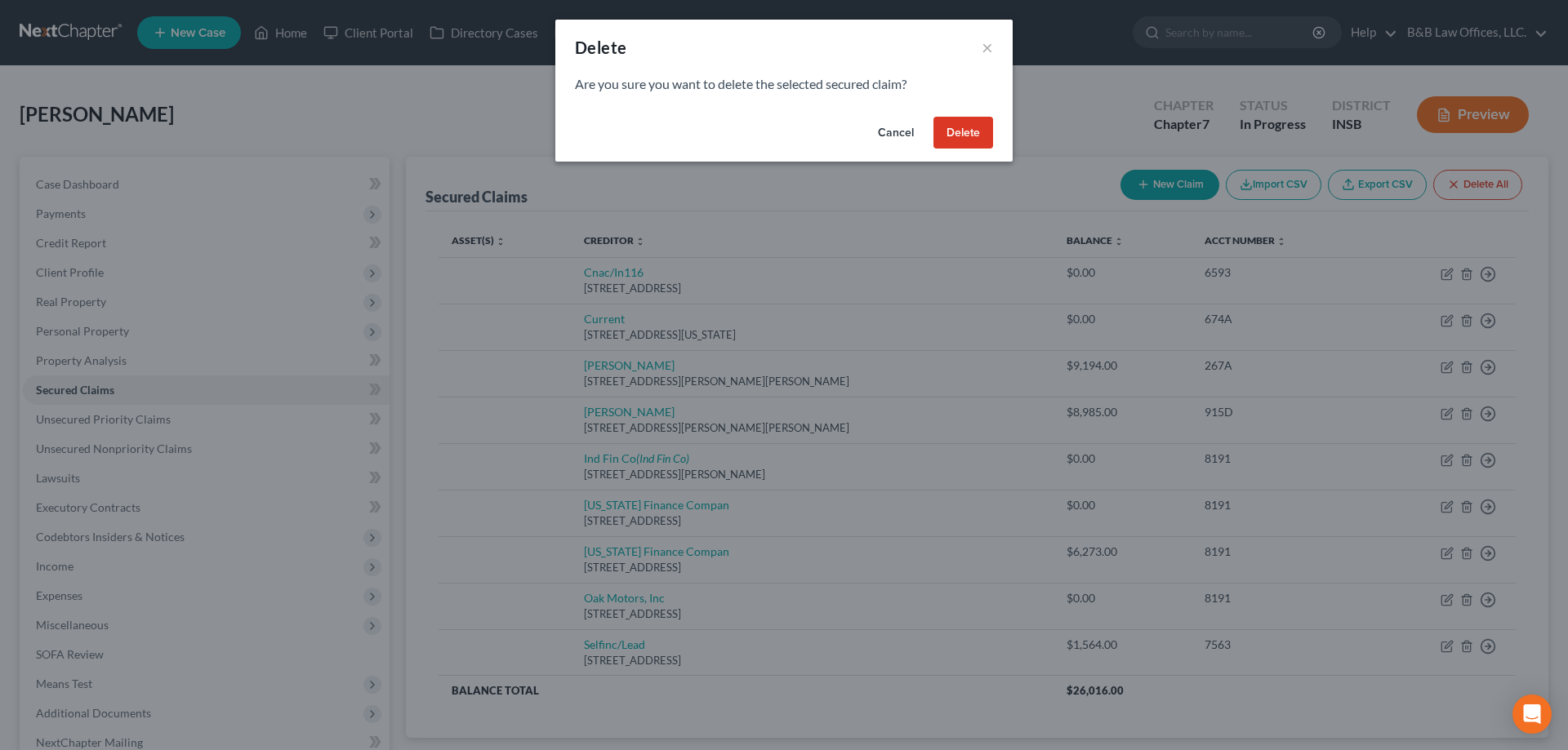
click at [963, 137] on button "Delete" at bounding box center [963, 133] width 59 height 33
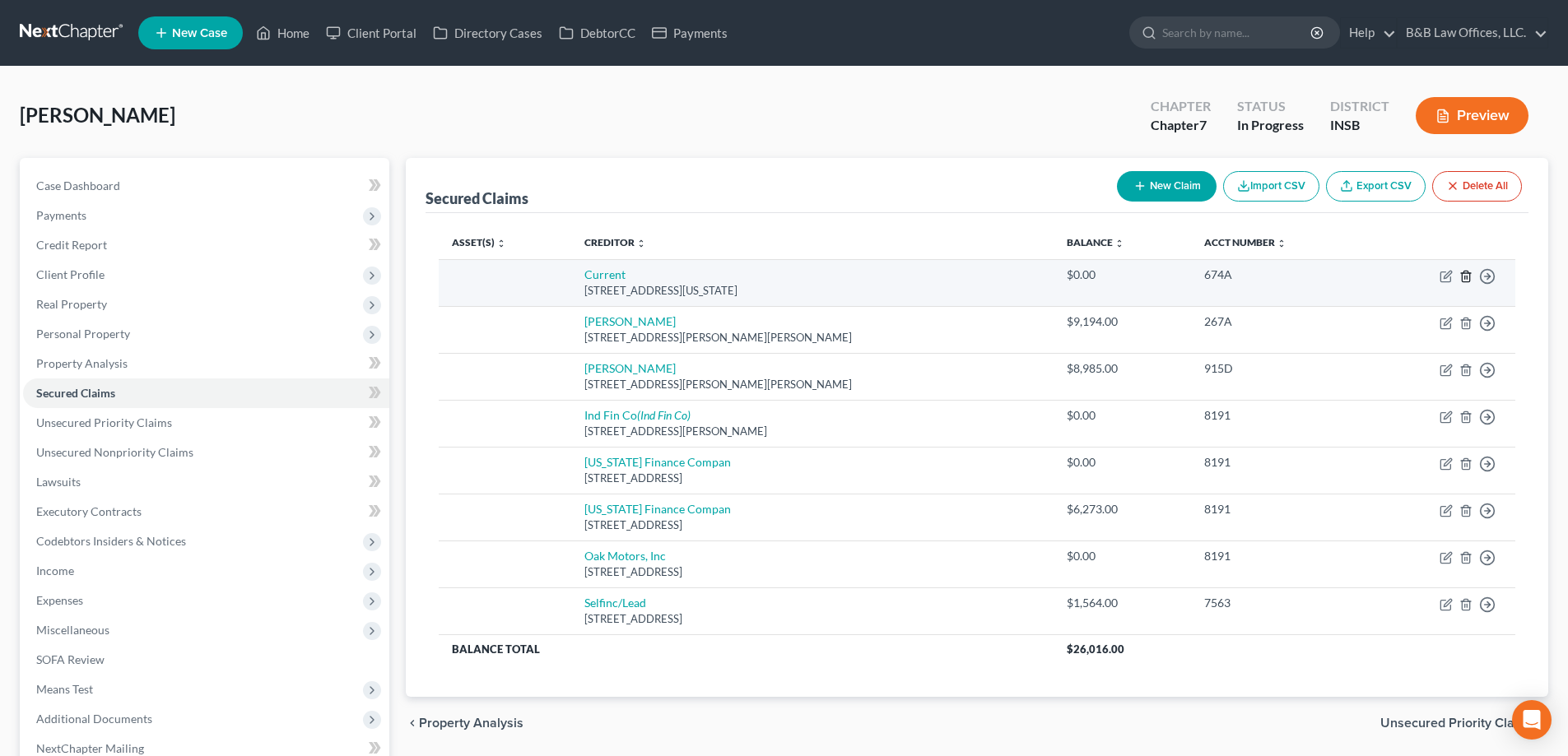
click at [1465, 274] on icon "button" at bounding box center [1466, 277] width 13 height 13
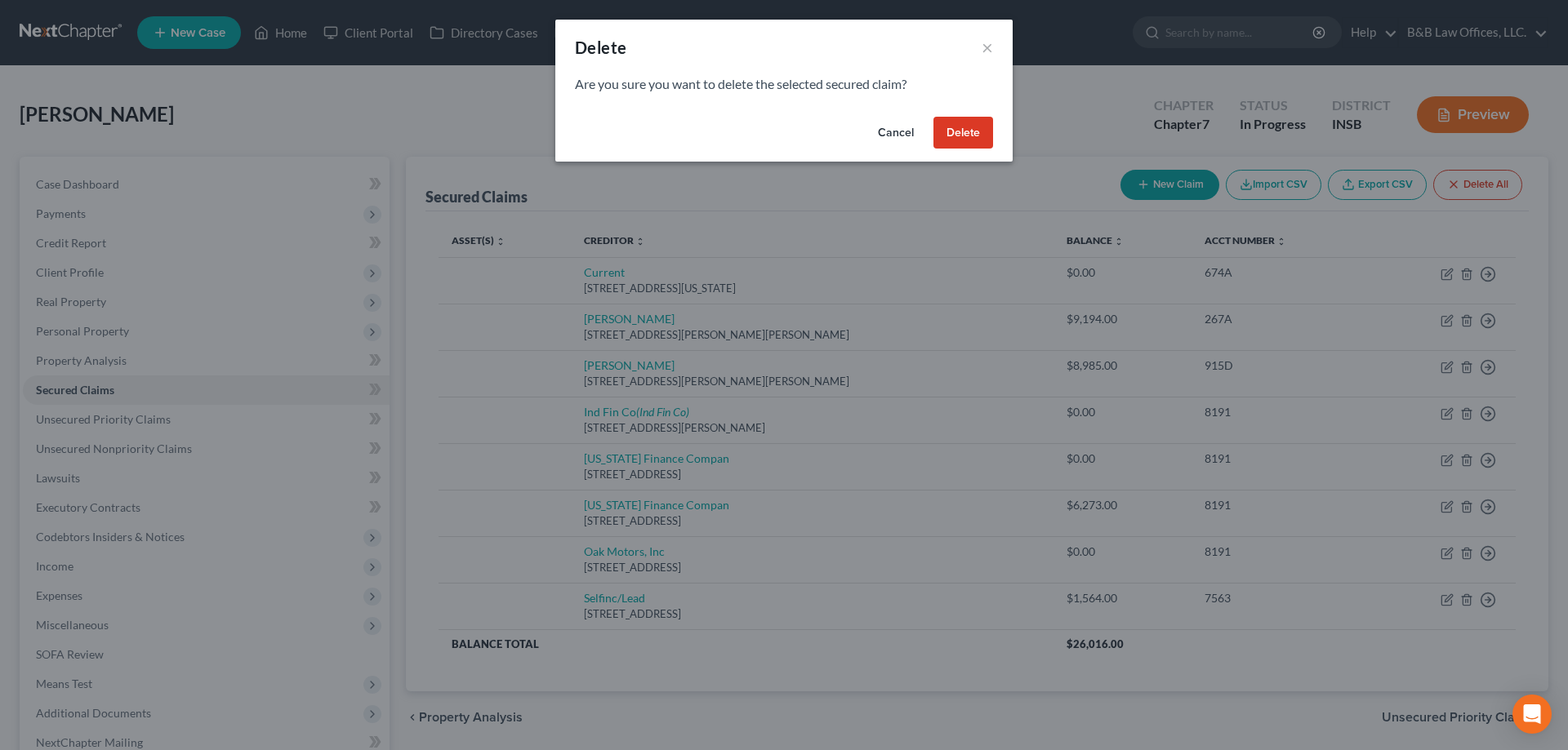
click at [976, 129] on button "Delete" at bounding box center [963, 133] width 59 height 33
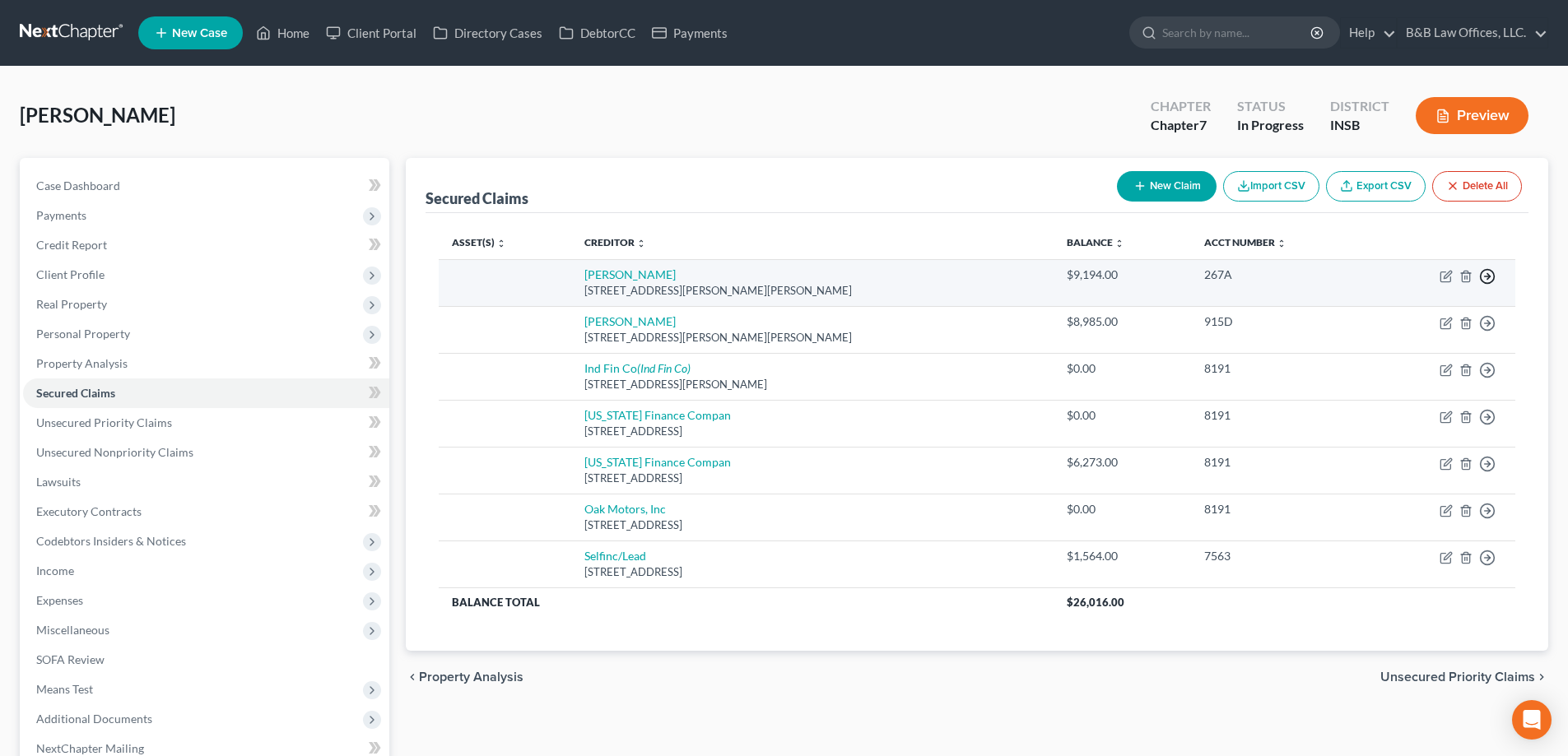
click at [1492, 269] on icon "button" at bounding box center [1487, 276] width 16 height 16
click at [1387, 313] on link "Move to F" at bounding box center [1412, 316] width 138 height 28
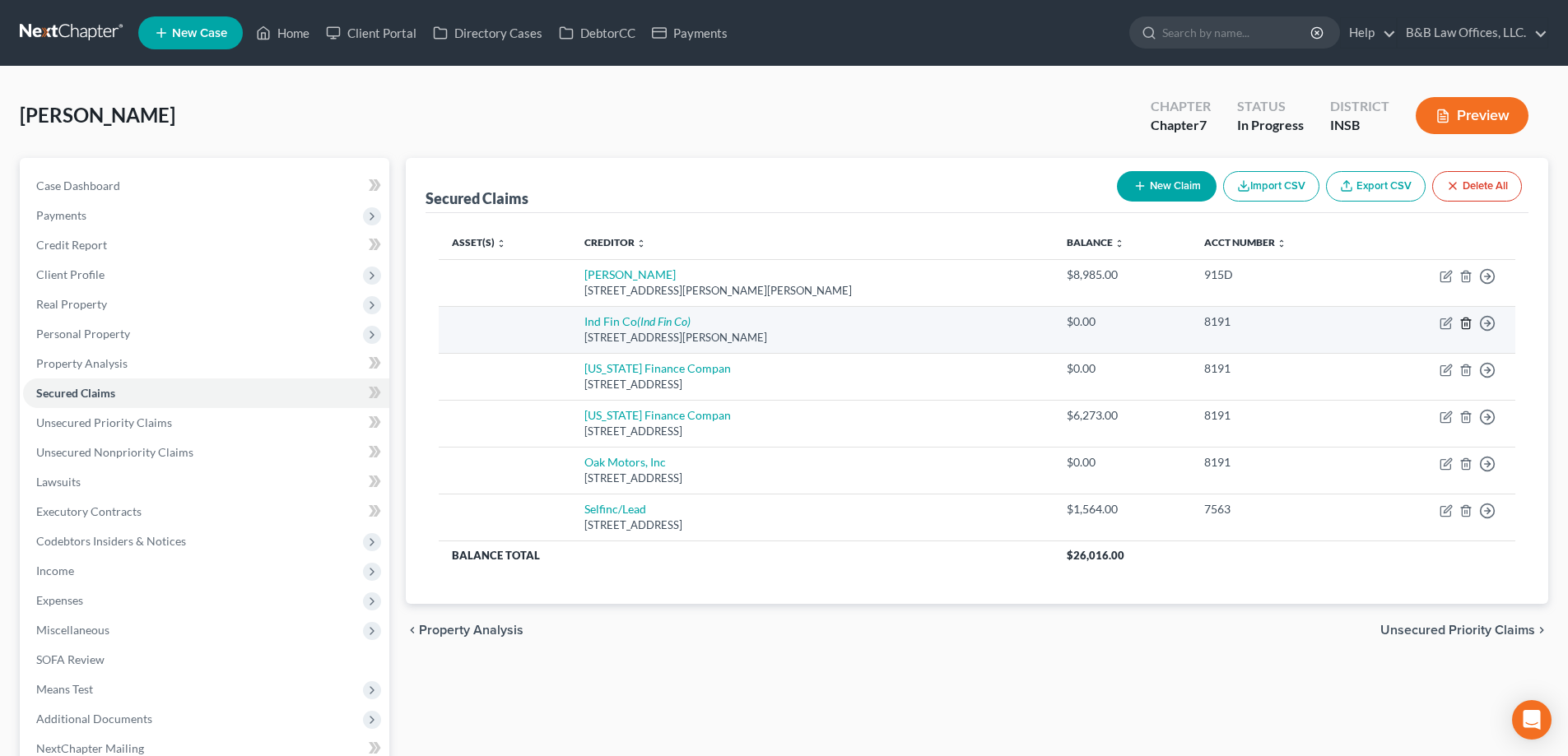
click at [1467, 322] on line "button" at bounding box center [1467, 323] width 0 height 3
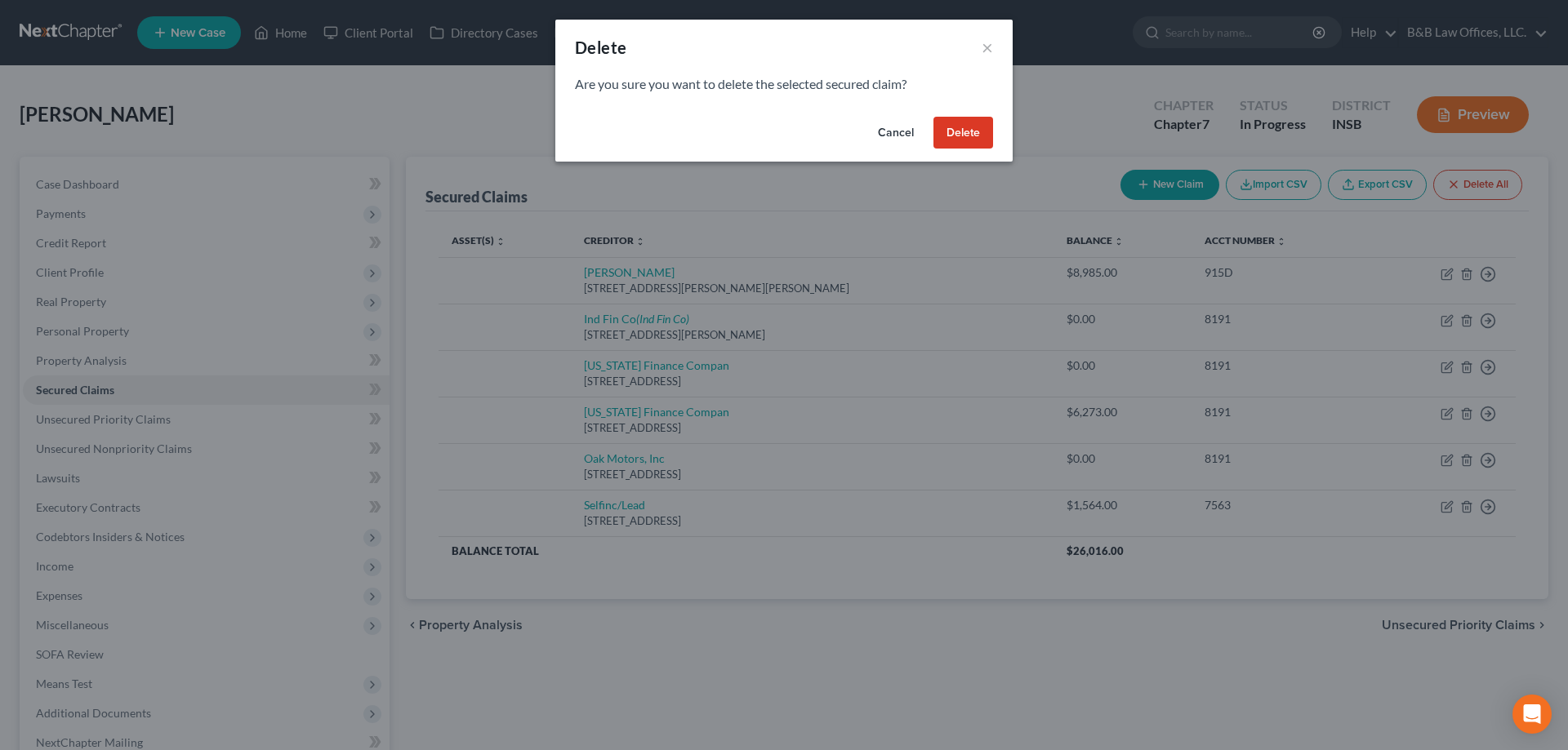
click at [966, 137] on button "Delete" at bounding box center [963, 133] width 59 height 33
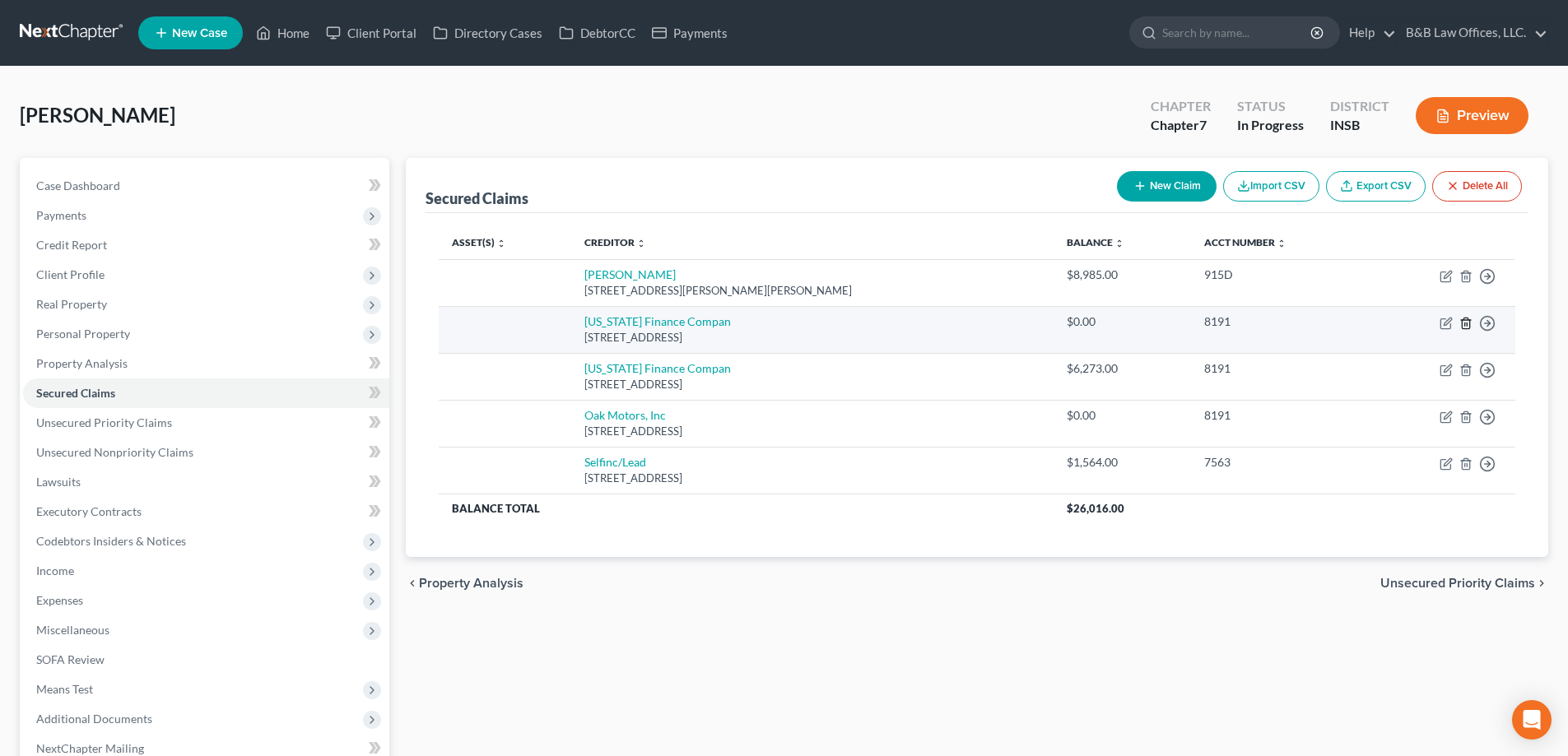
click at [1465, 325] on line "button" at bounding box center [1465, 323] width 0 height 3
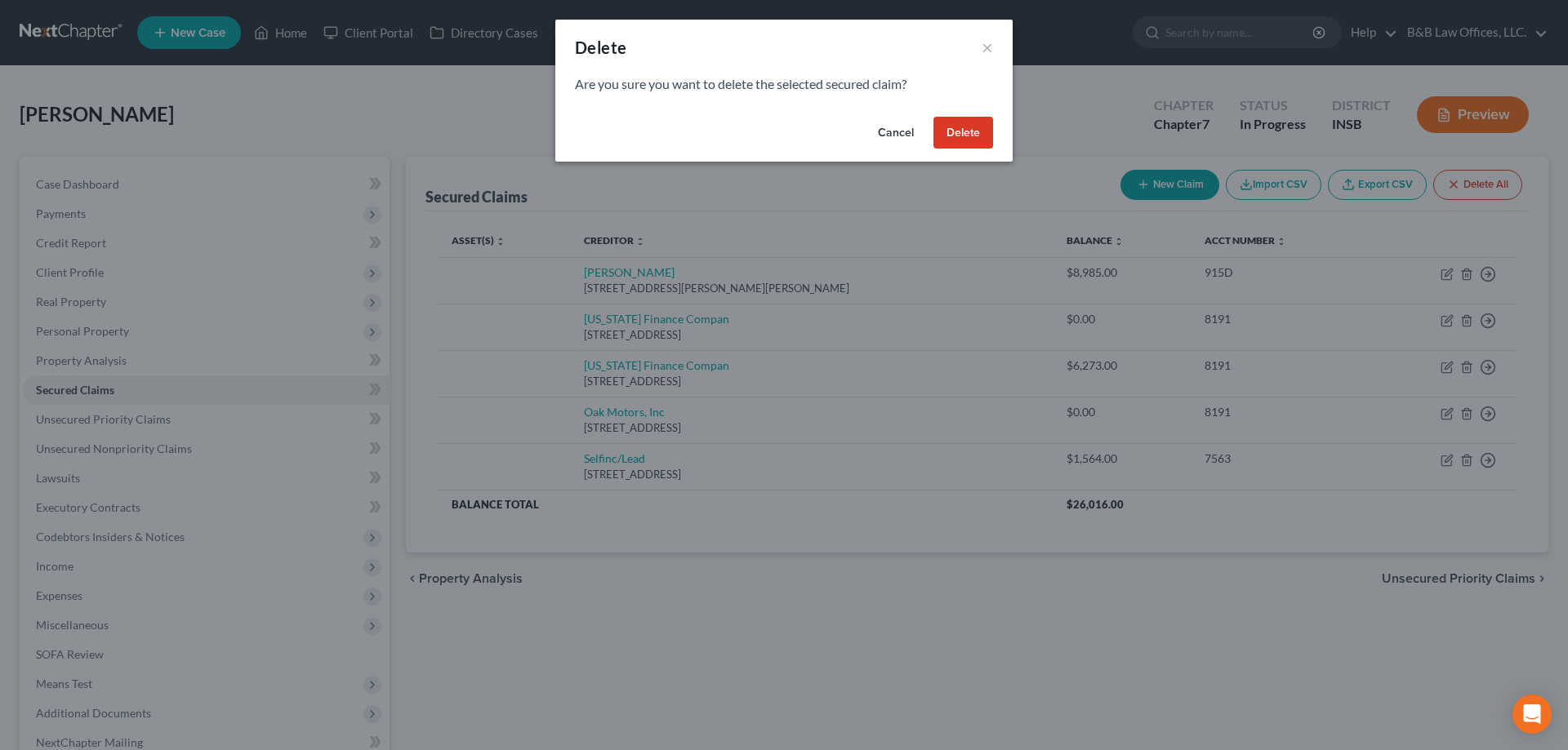
click at [976, 133] on button "Delete" at bounding box center [963, 133] width 59 height 33
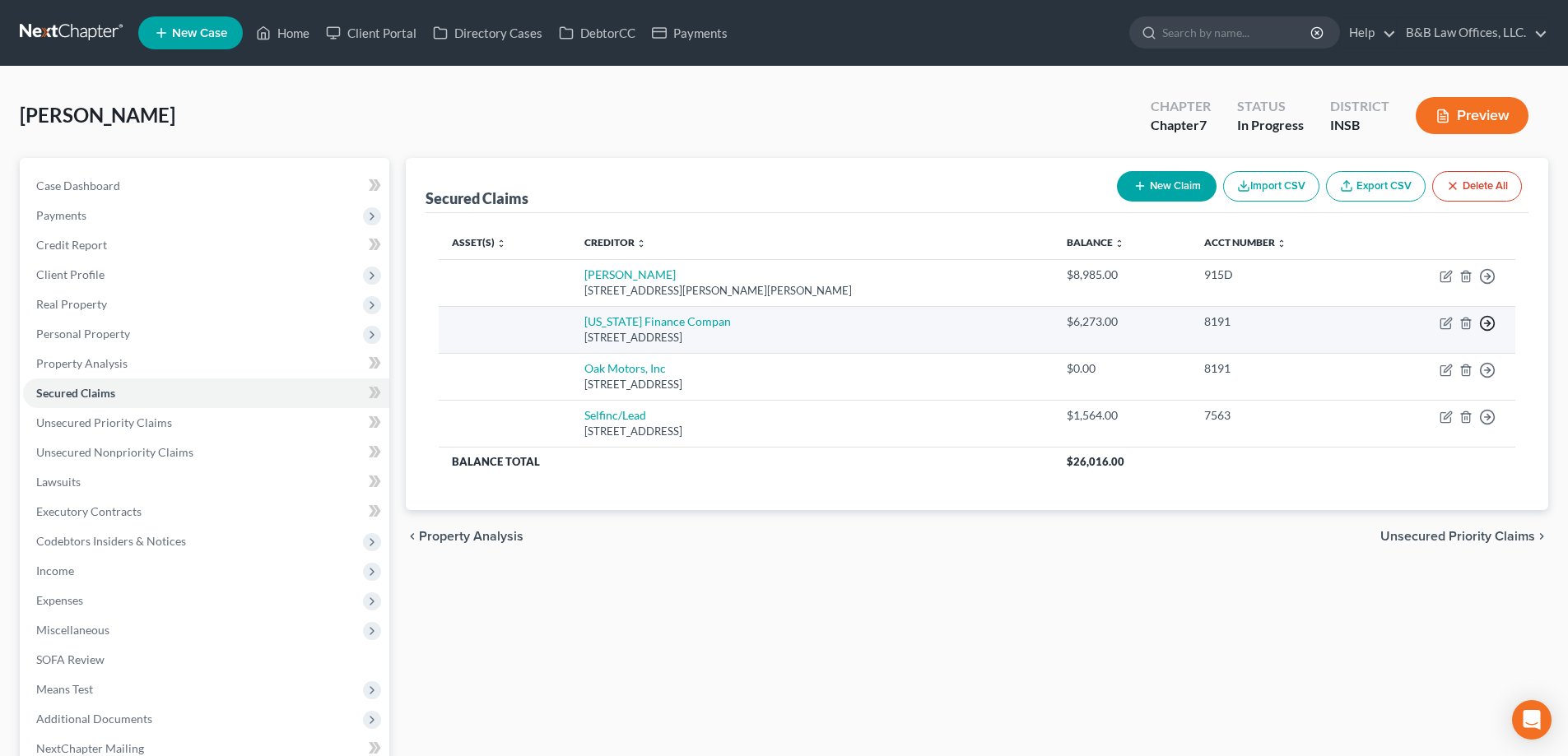
click at [1490, 322] on polyline "button" at bounding box center [1489, 323] width 3 height 6
click at [1401, 359] on link "Move to F" at bounding box center [1412, 362] width 138 height 28
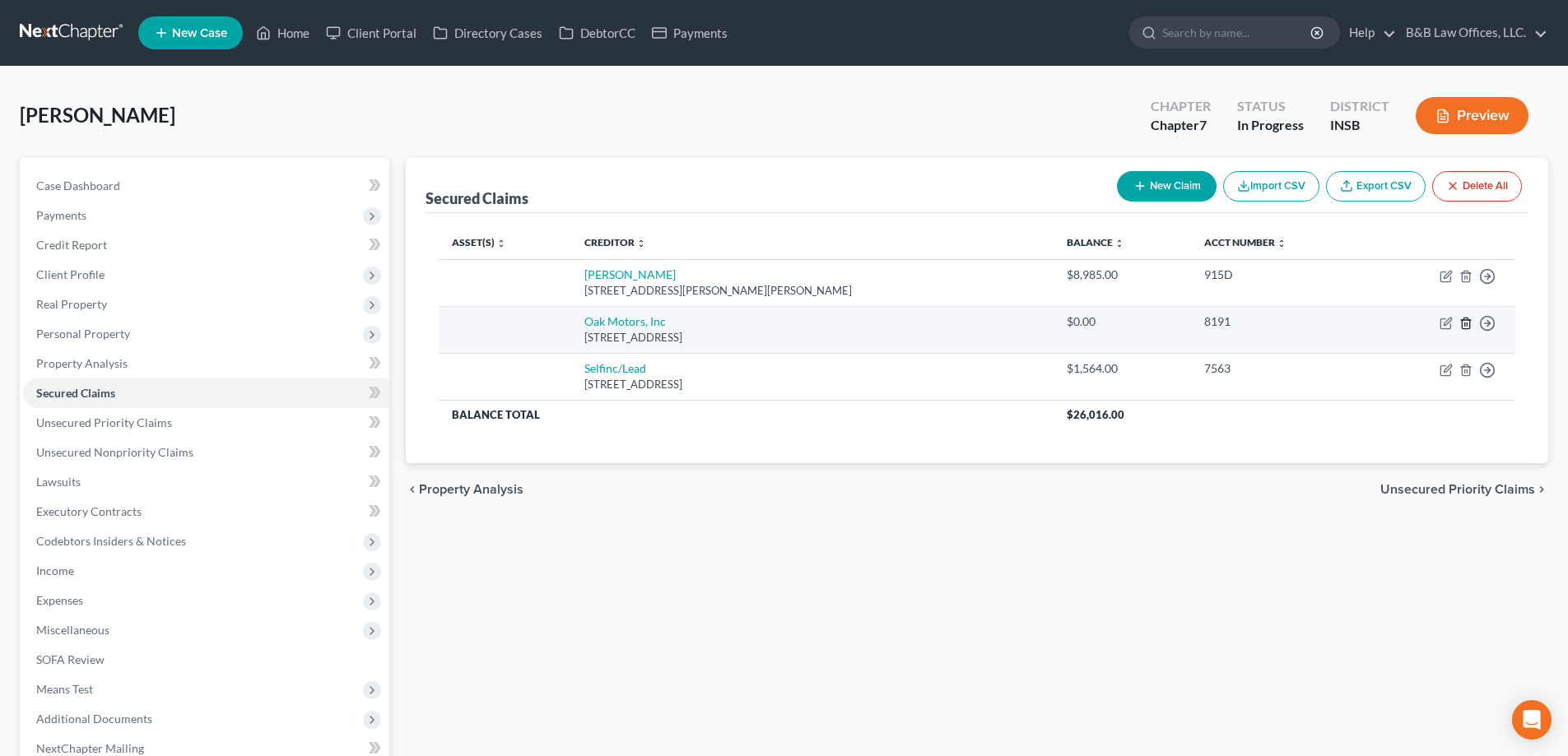
click at [1466, 323] on icon "button" at bounding box center [1466, 323] width 13 height 13
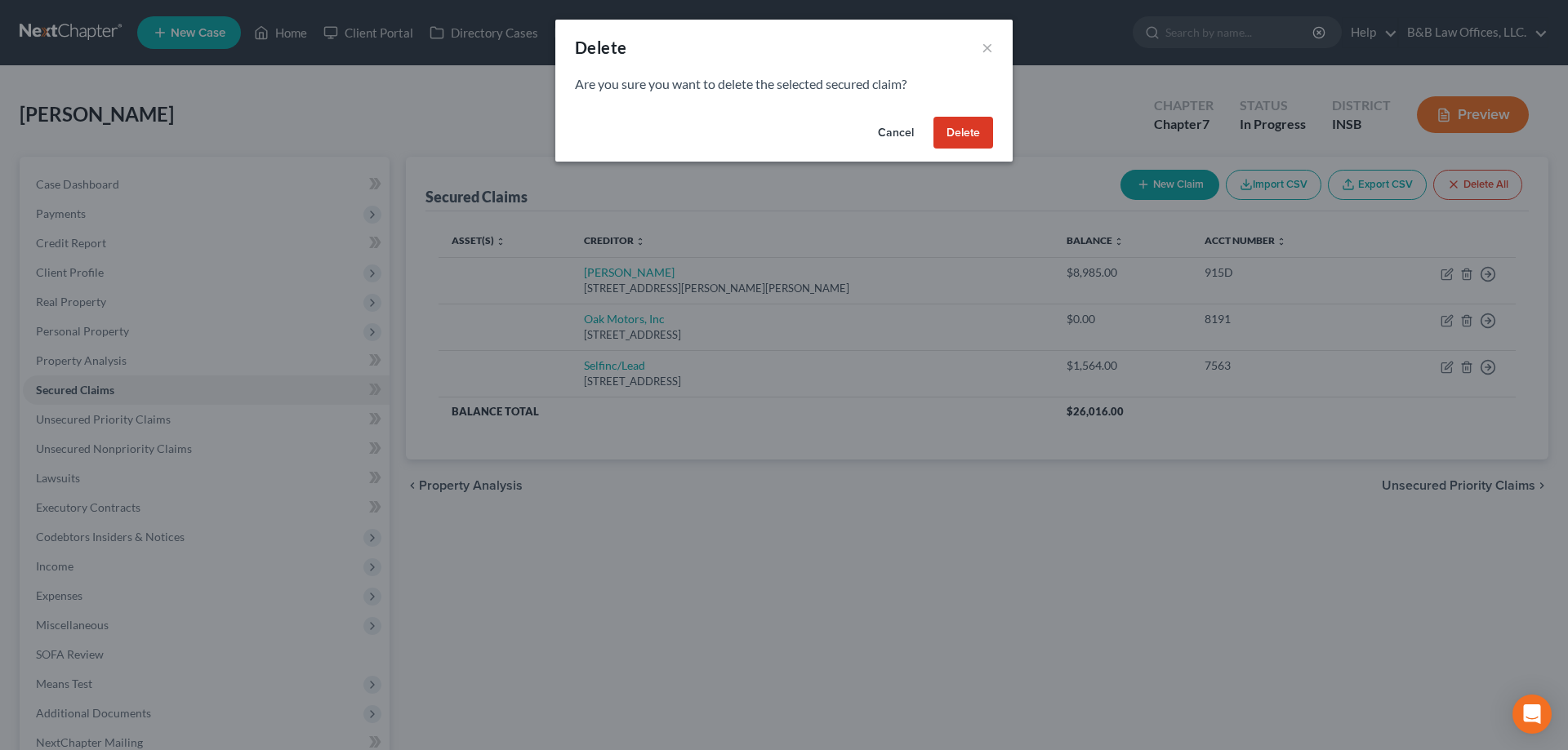
click at [968, 127] on button "Delete" at bounding box center [963, 133] width 59 height 33
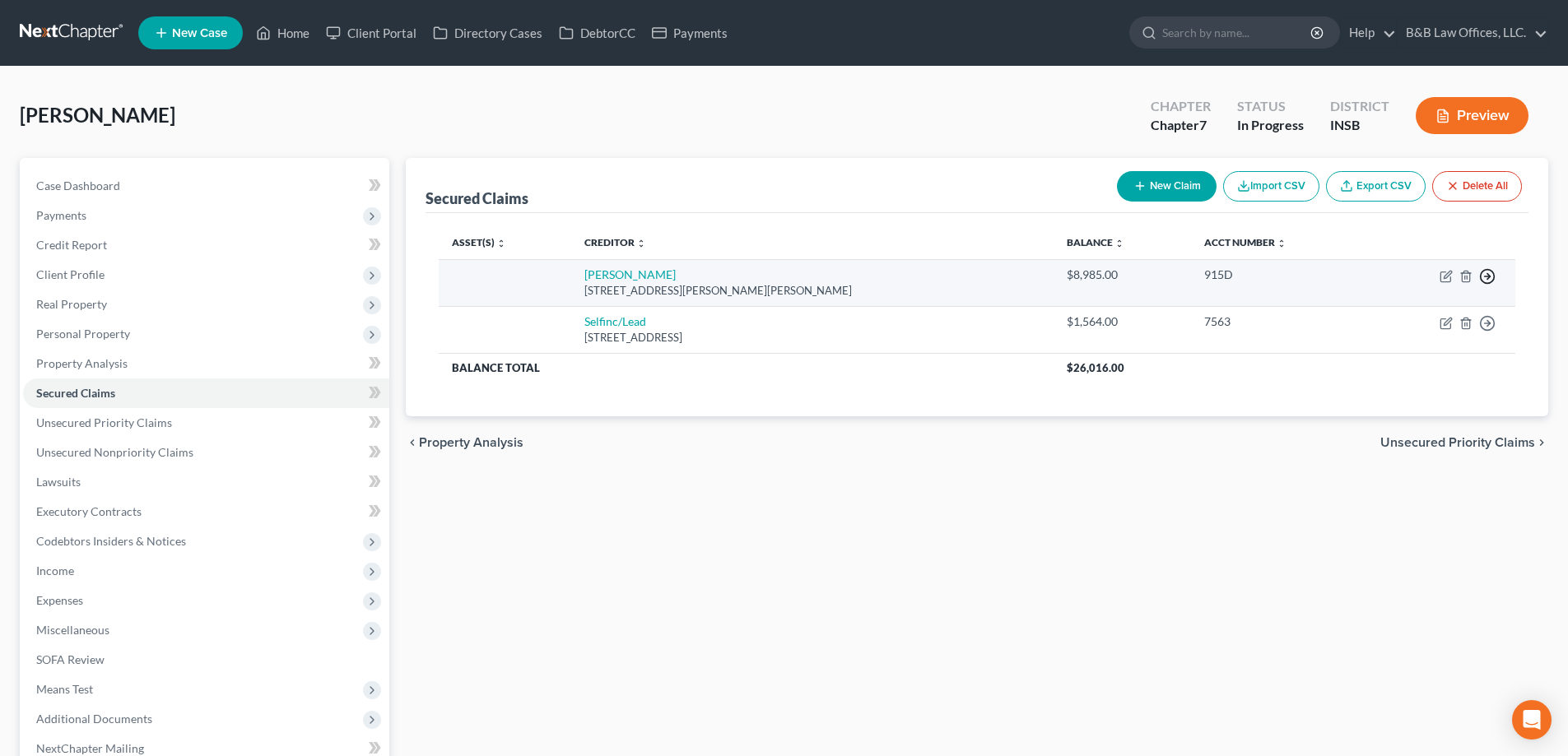
click at [1492, 277] on icon "button" at bounding box center [1487, 276] width 16 height 16
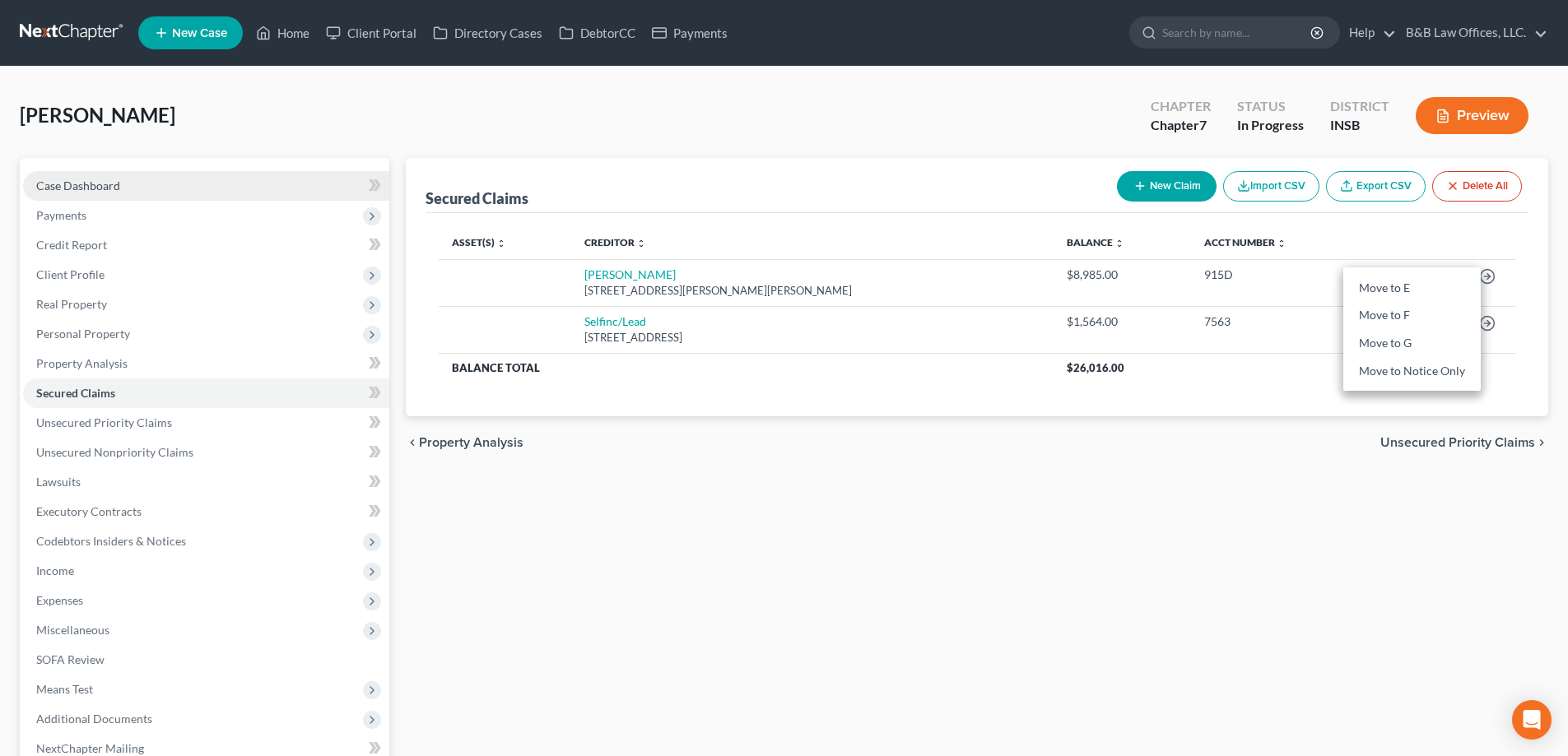
click at [132, 185] on link "Case Dashboard" at bounding box center [206, 185] width 366 height 29
select select "6"
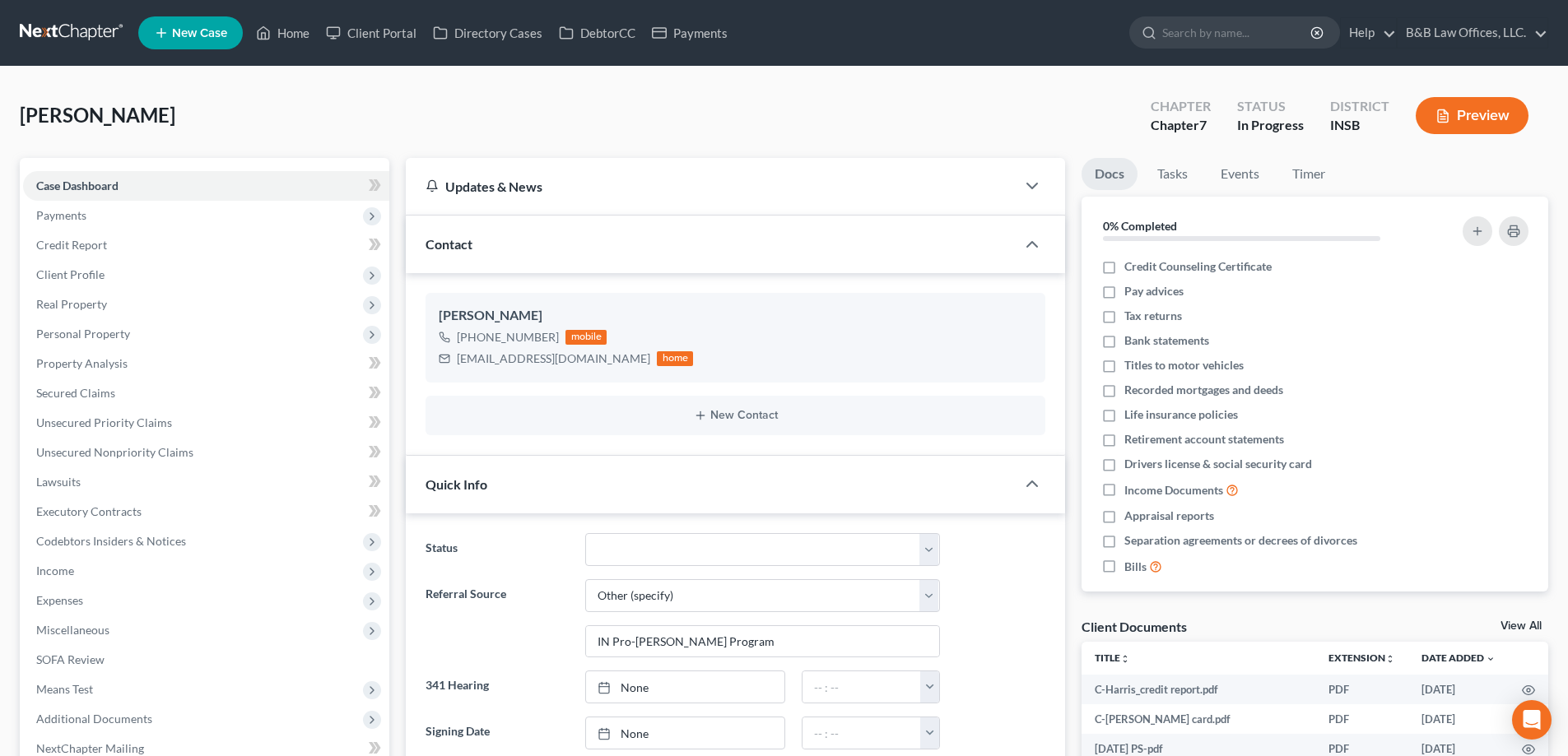
scroll to position [3226, 0]
drag, startPoint x: 458, startPoint y: 362, endPoint x: 618, endPoint y: 369, distance: 160.2
click at [618, 369] on div "[EMAIL_ADDRESS][DOMAIN_NAME] home" at bounding box center [565, 359] width 254 height 21
copy div "[EMAIL_ADDRESS][DOMAIN_NAME]"
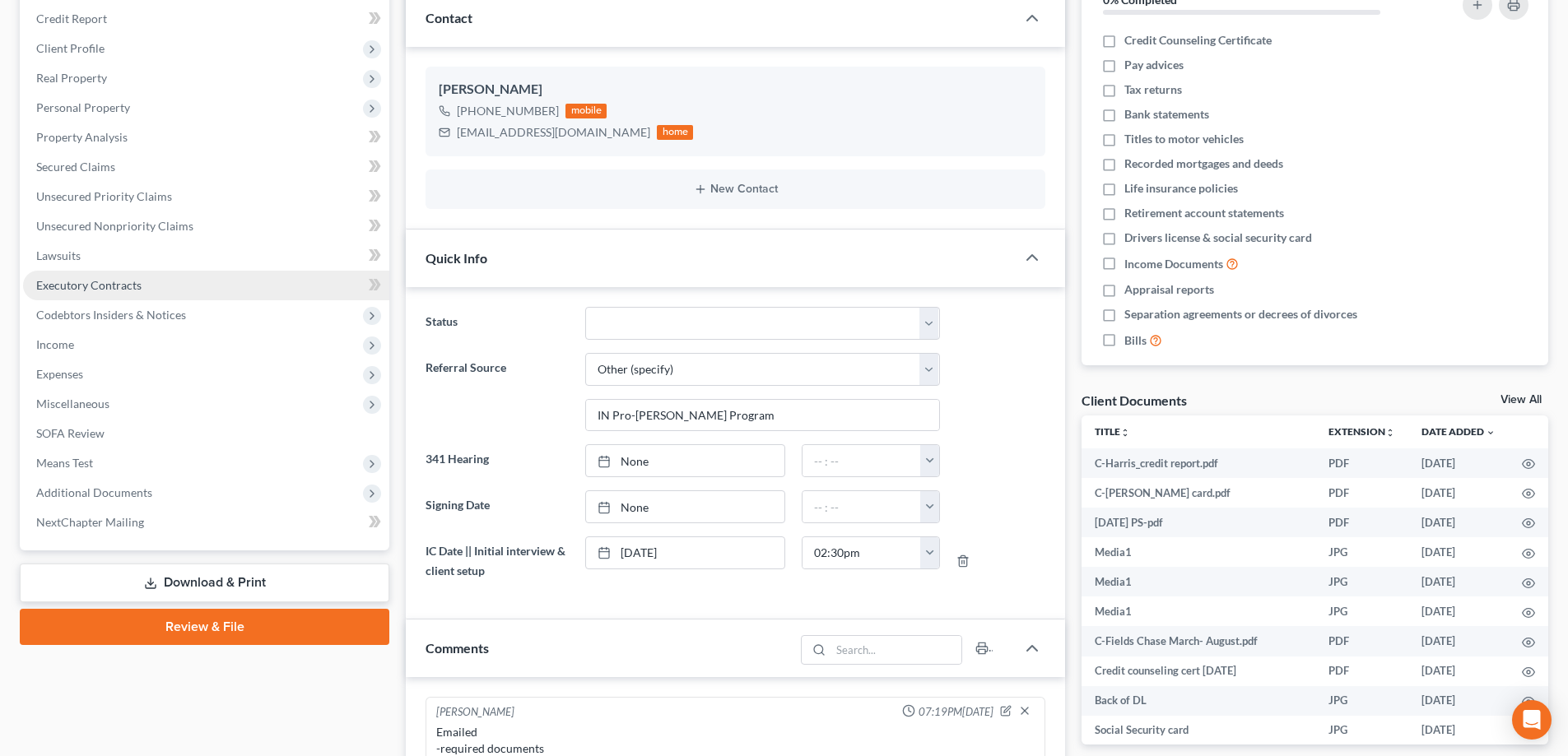
scroll to position [165, 0]
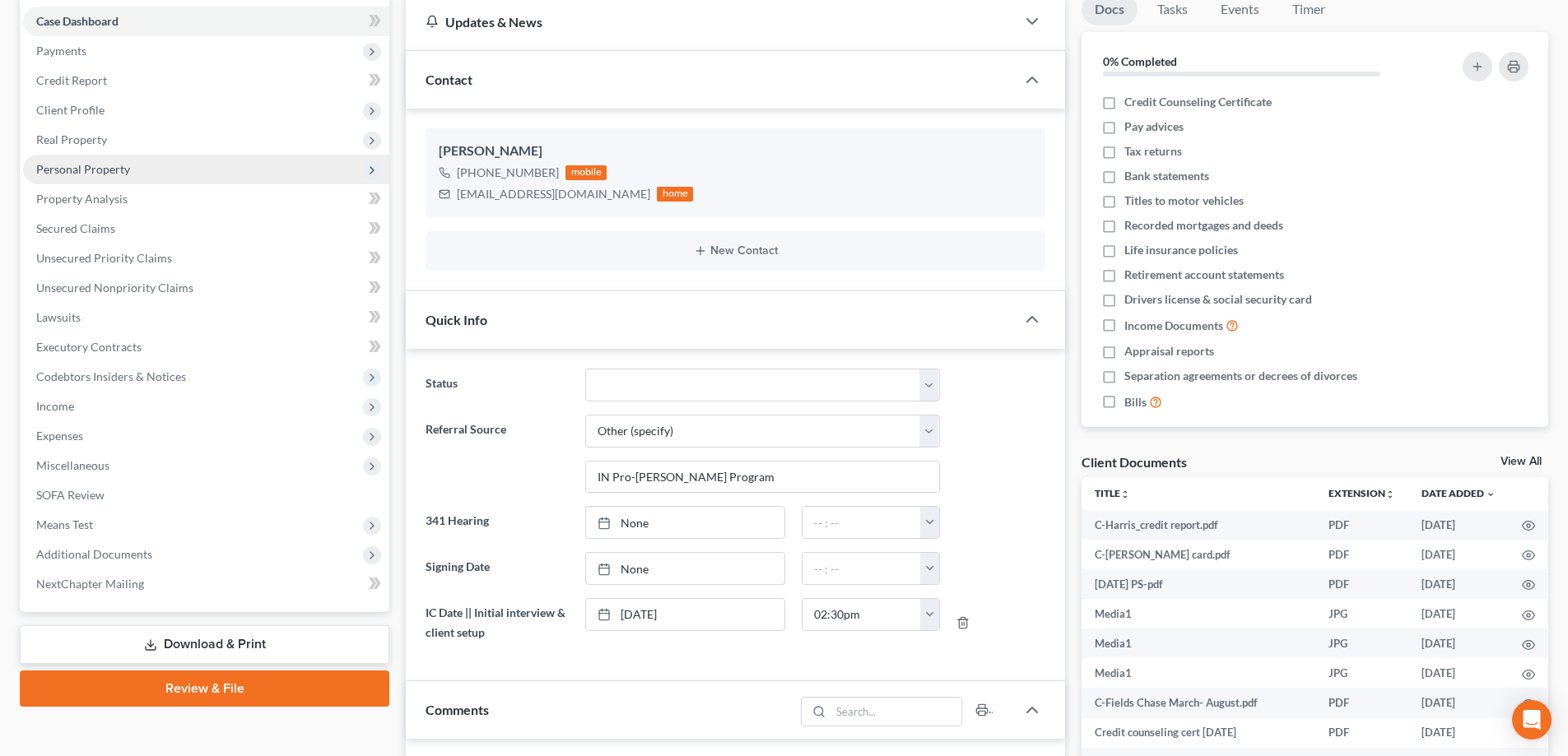
click at [106, 172] on span "Personal Property" at bounding box center [83, 168] width 94 height 14
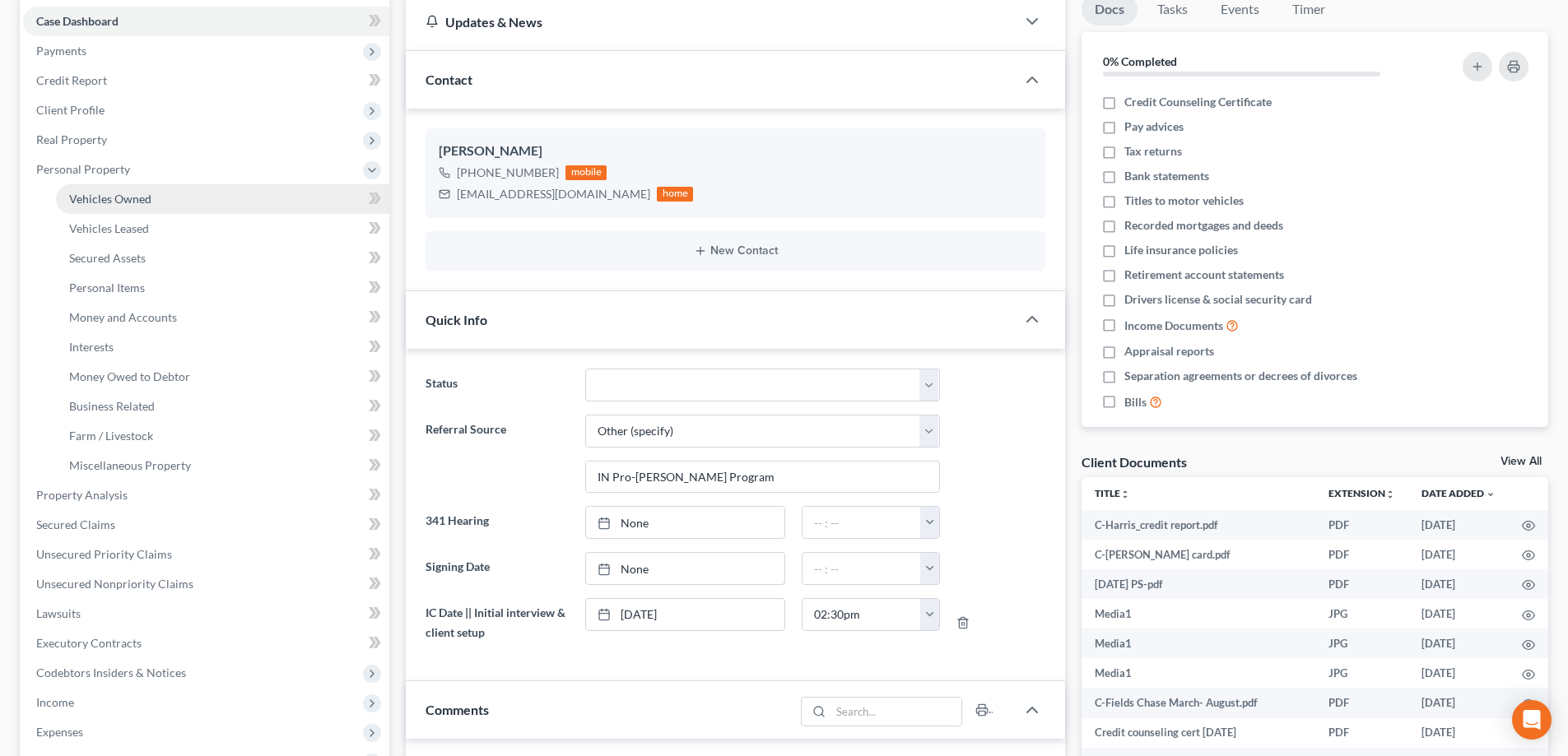
click at [111, 193] on span "Vehicles Owned" at bounding box center [110, 199] width 83 height 14
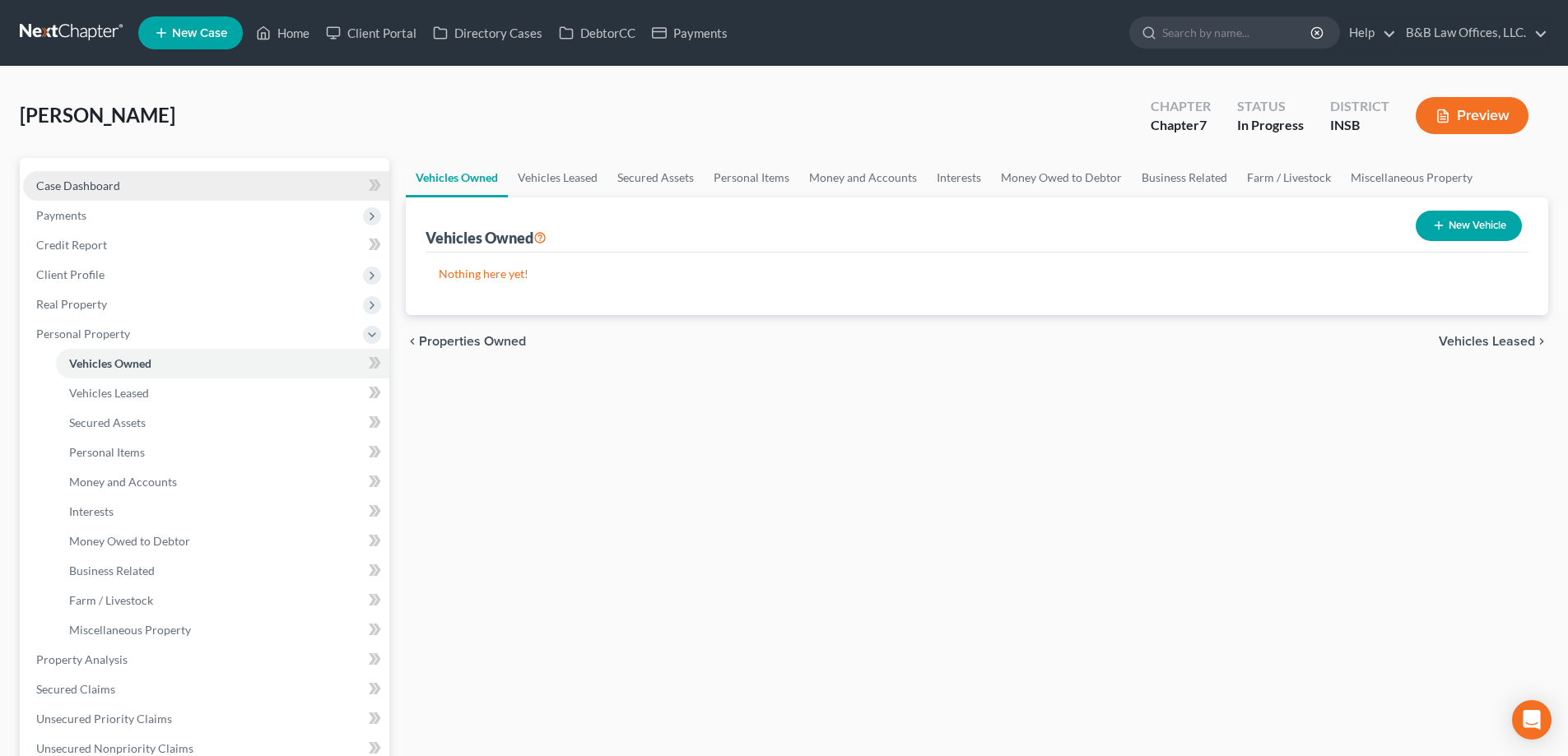
click at [130, 181] on link "Case Dashboard" at bounding box center [206, 185] width 366 height 29
select select "6"
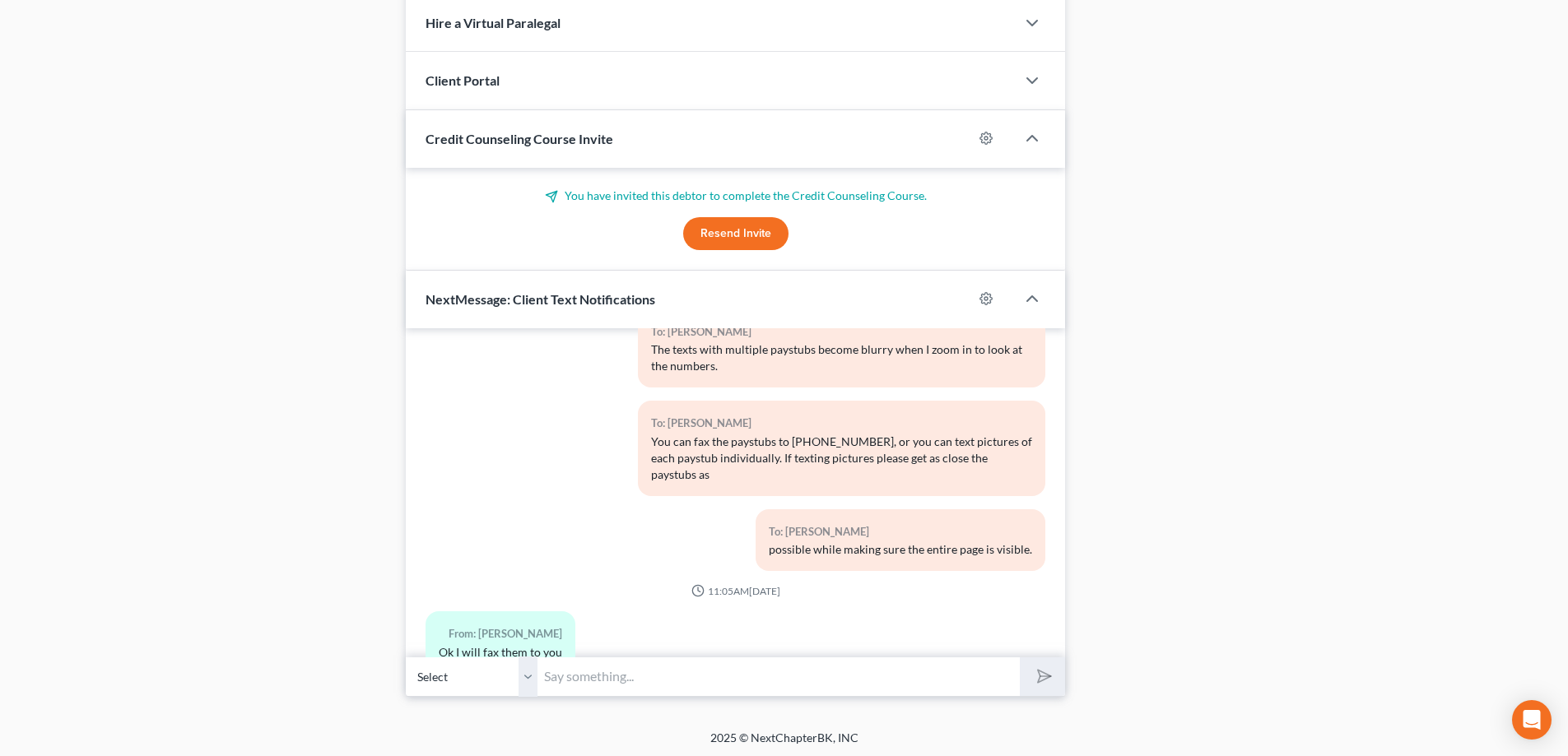
scroll to position [1333, 0]
click at [595, 678] on input "text" at bounding box center [778, 673] width 482 height 40
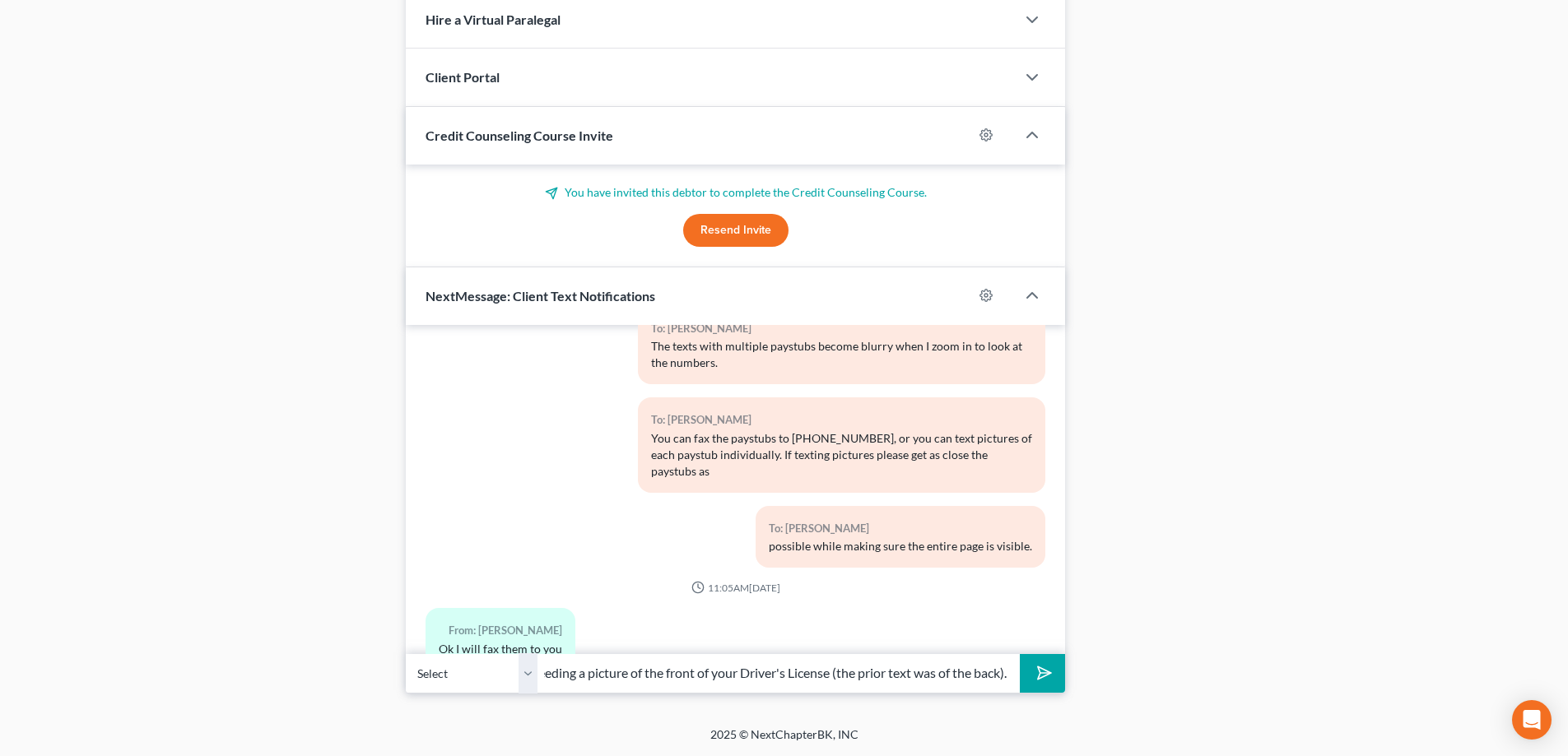
scroll to position [0, 108]
type input "Okay. I am also needing a picture of the front of your Driver's License (the pr…"
click at [1020, 654] on button "submit" at bounding box center [1043, 673] width 46 height 39
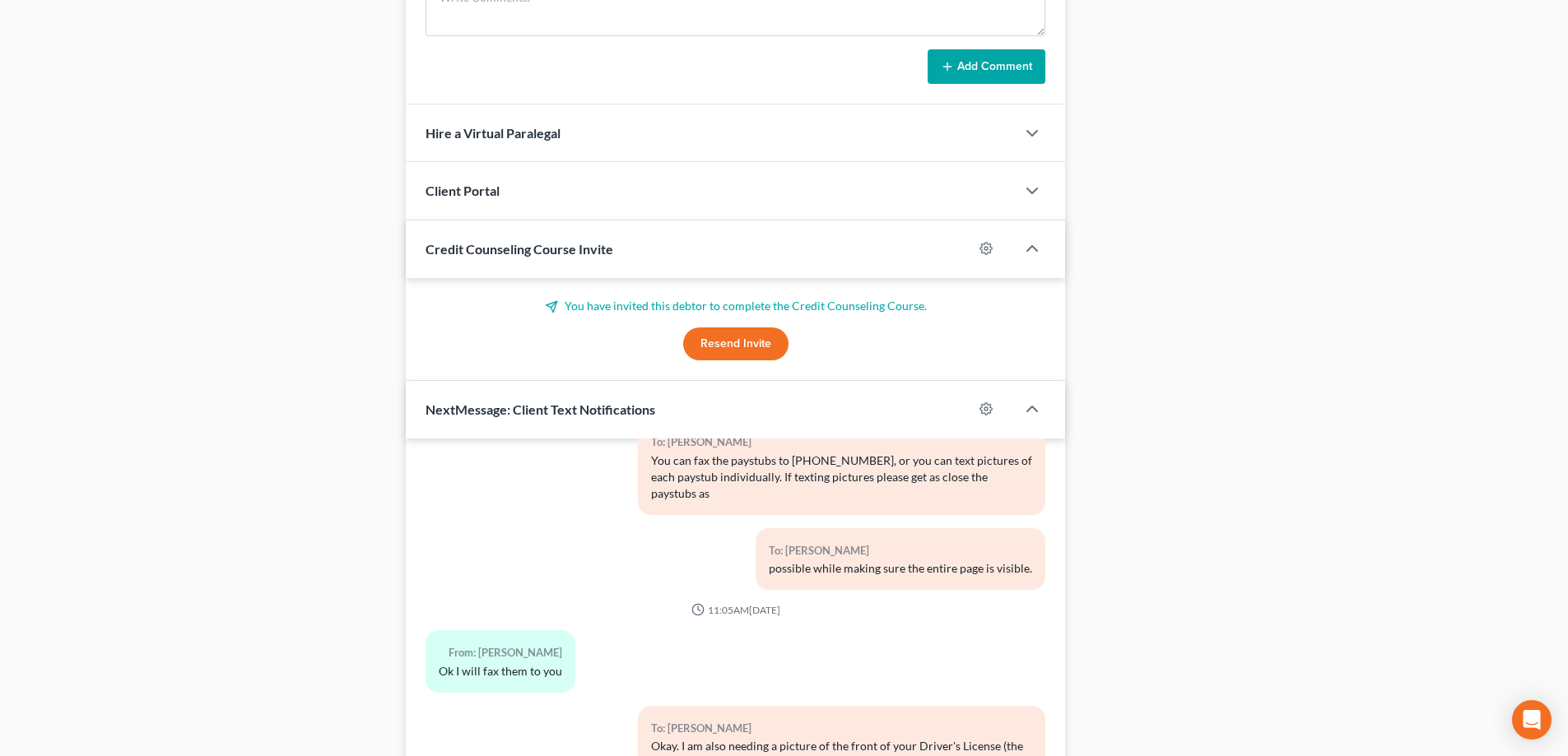
scroll to position [1333, 0]
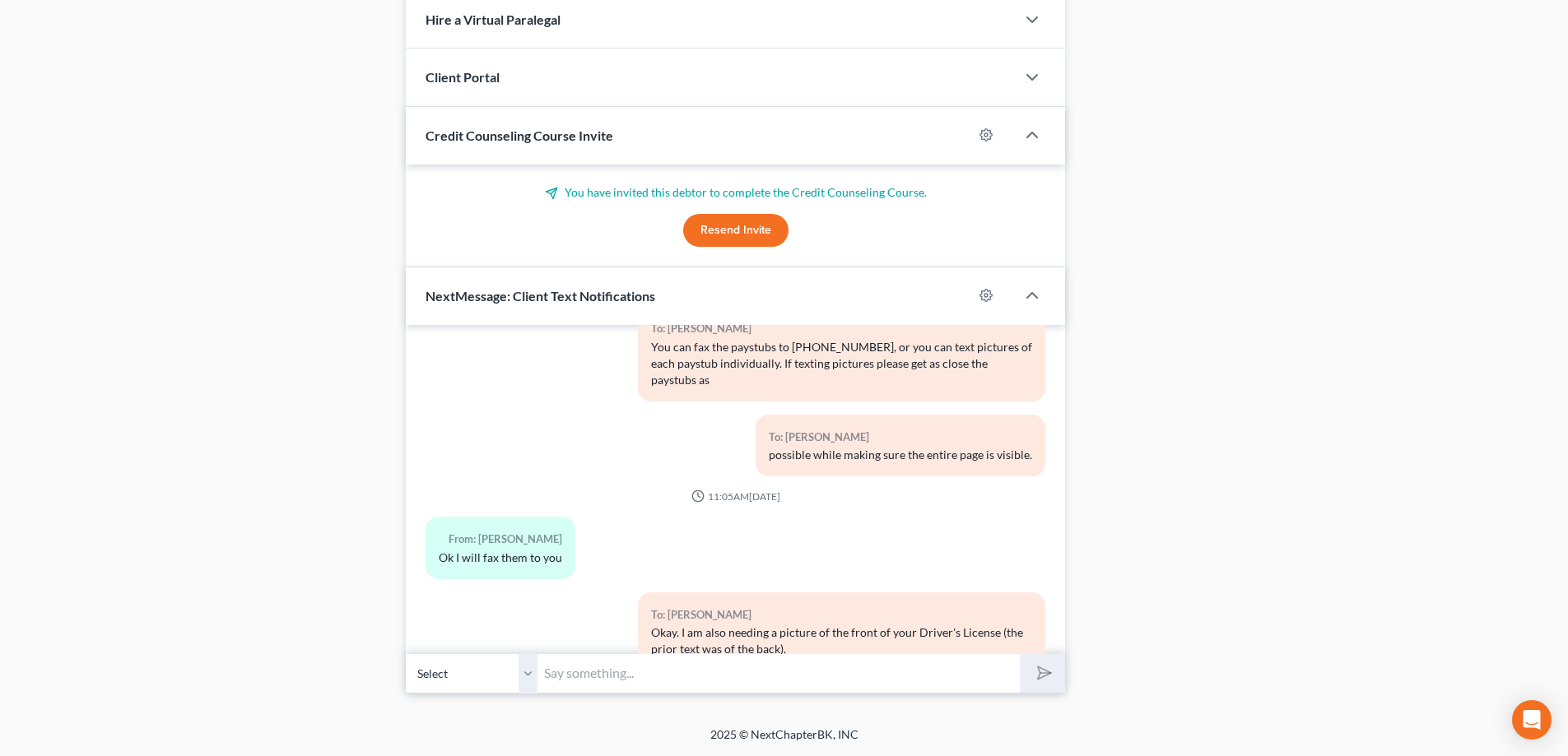
click at [604, 674] on input "text" at bounding box center [778, 673] width 482 height 40
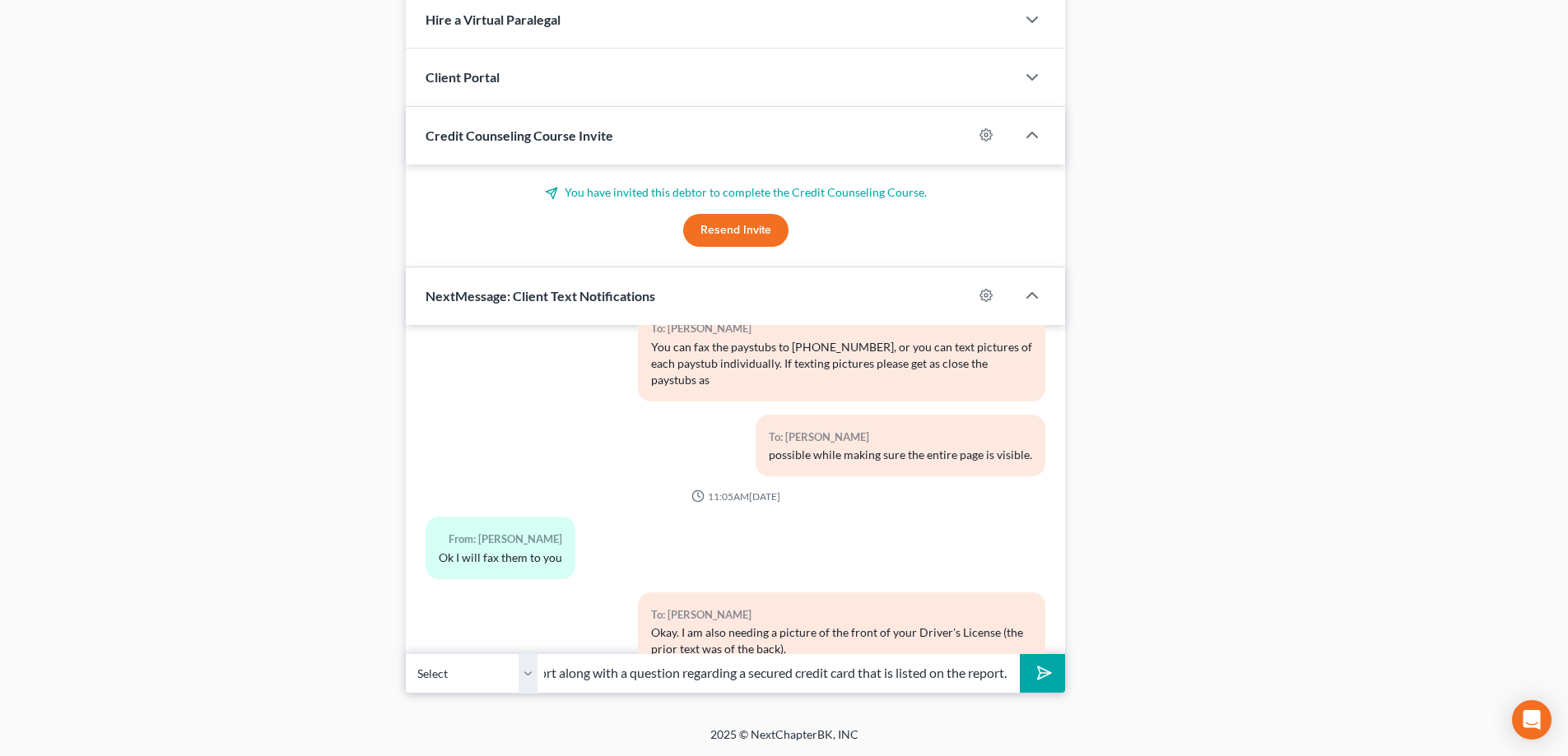
scroll to position [0, 313]
type input "I also sent you an email with a copy of your credit report along with a questio…"
click at [1036, 672] on icon "submit" at bounding box center [1042, 673] width 23 height 23
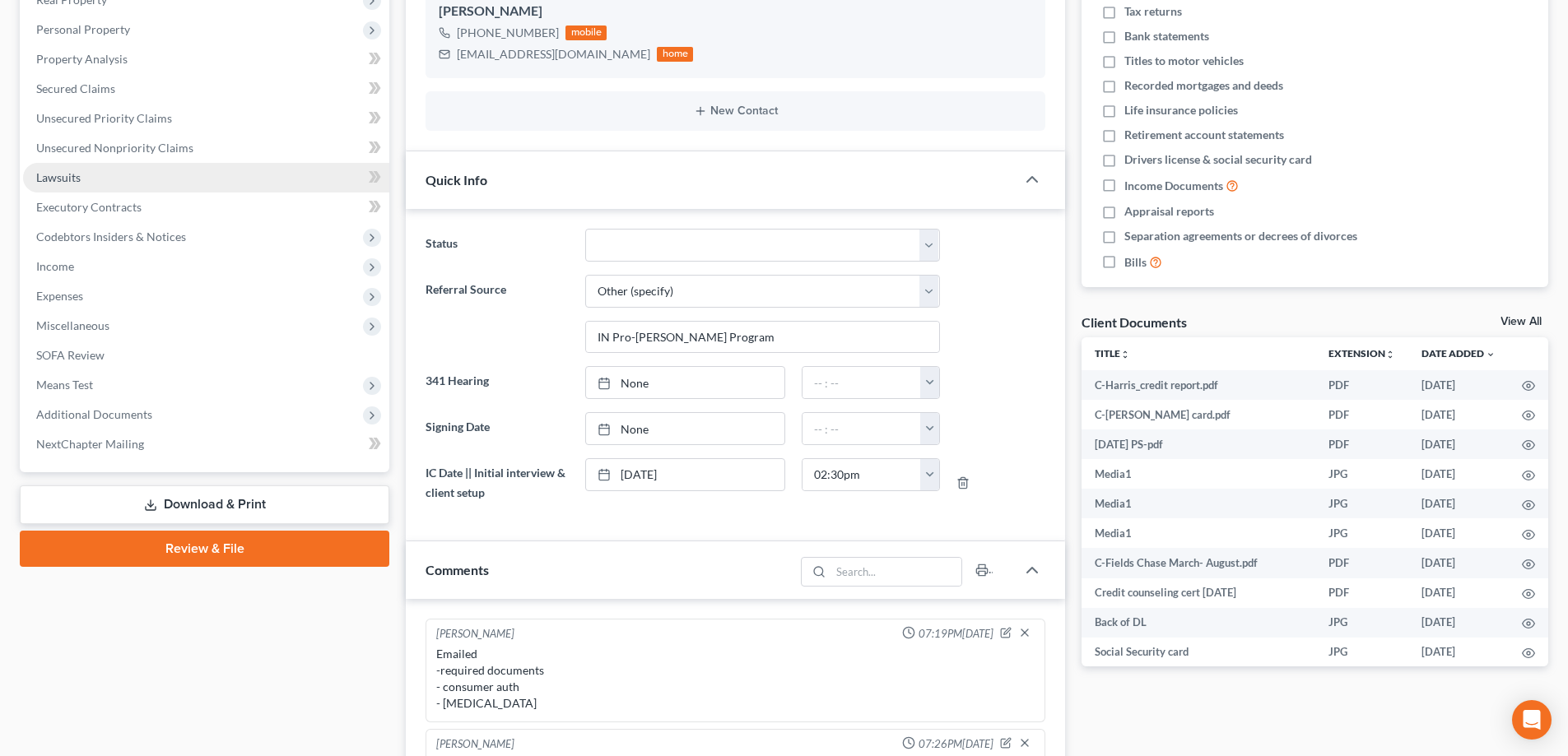
scroll to position [181, 0]
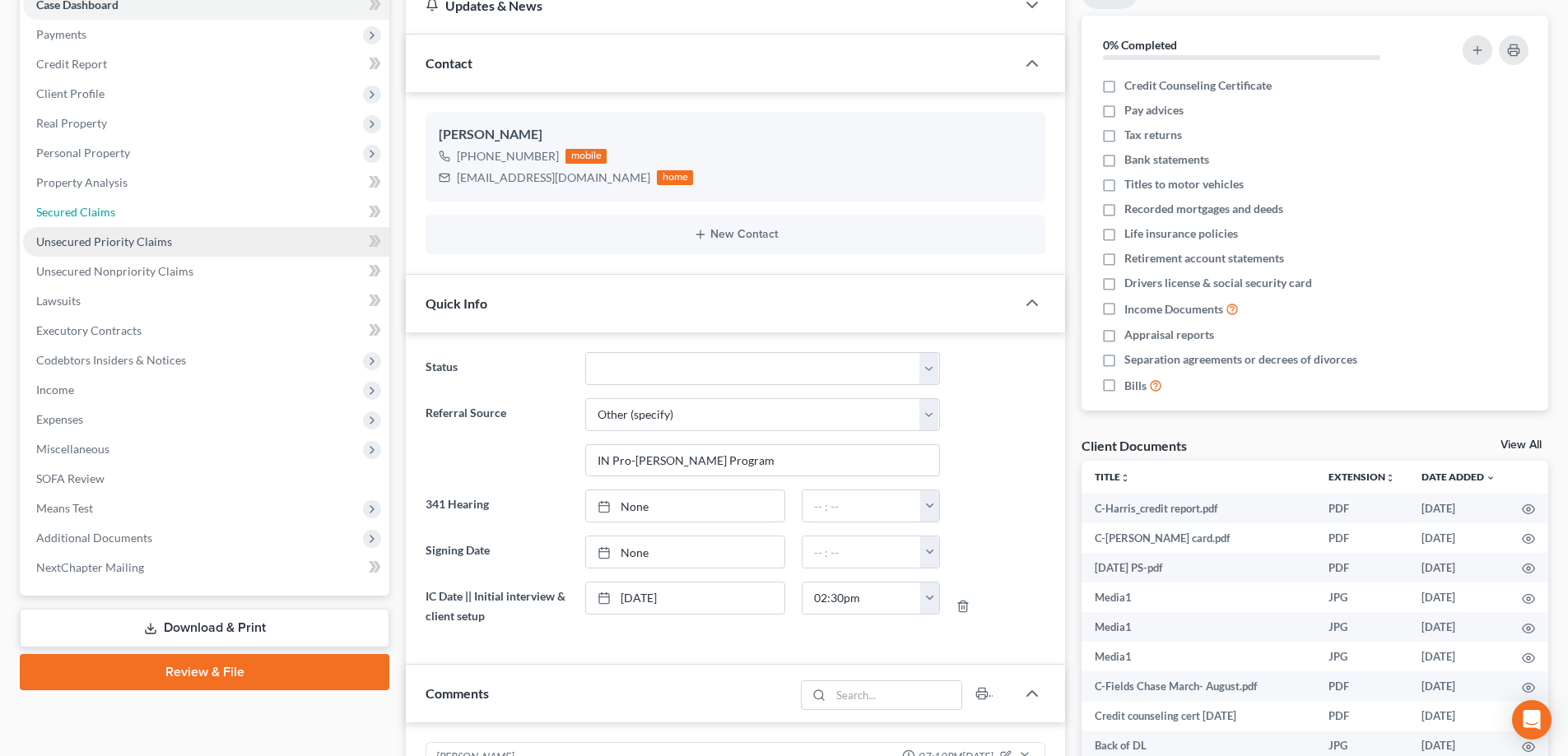
click at [107, 218] on span "Secured Claims" at bounding box center [75, 211] width 79 height 14
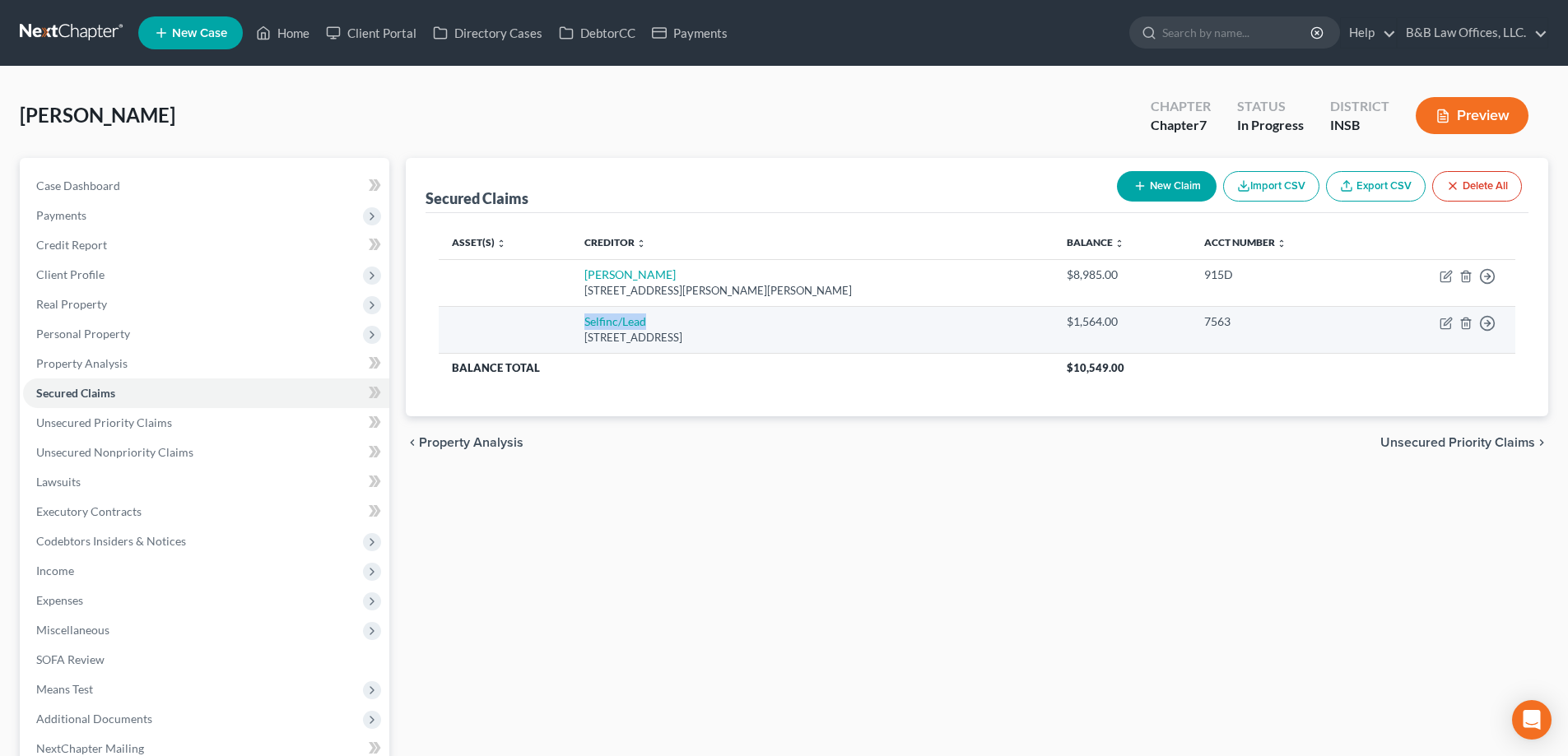
drag, startPoint x: 590, startPoint y: 320, endPoint x: 662, endPoint y: 317, distance: 72.1
click at [662, 317] on td "Selfinc/Lead [STREET_ADDRESS]" at bounding box center [813, 329] width 482 height 47
copy link "Selfinc/Lead"
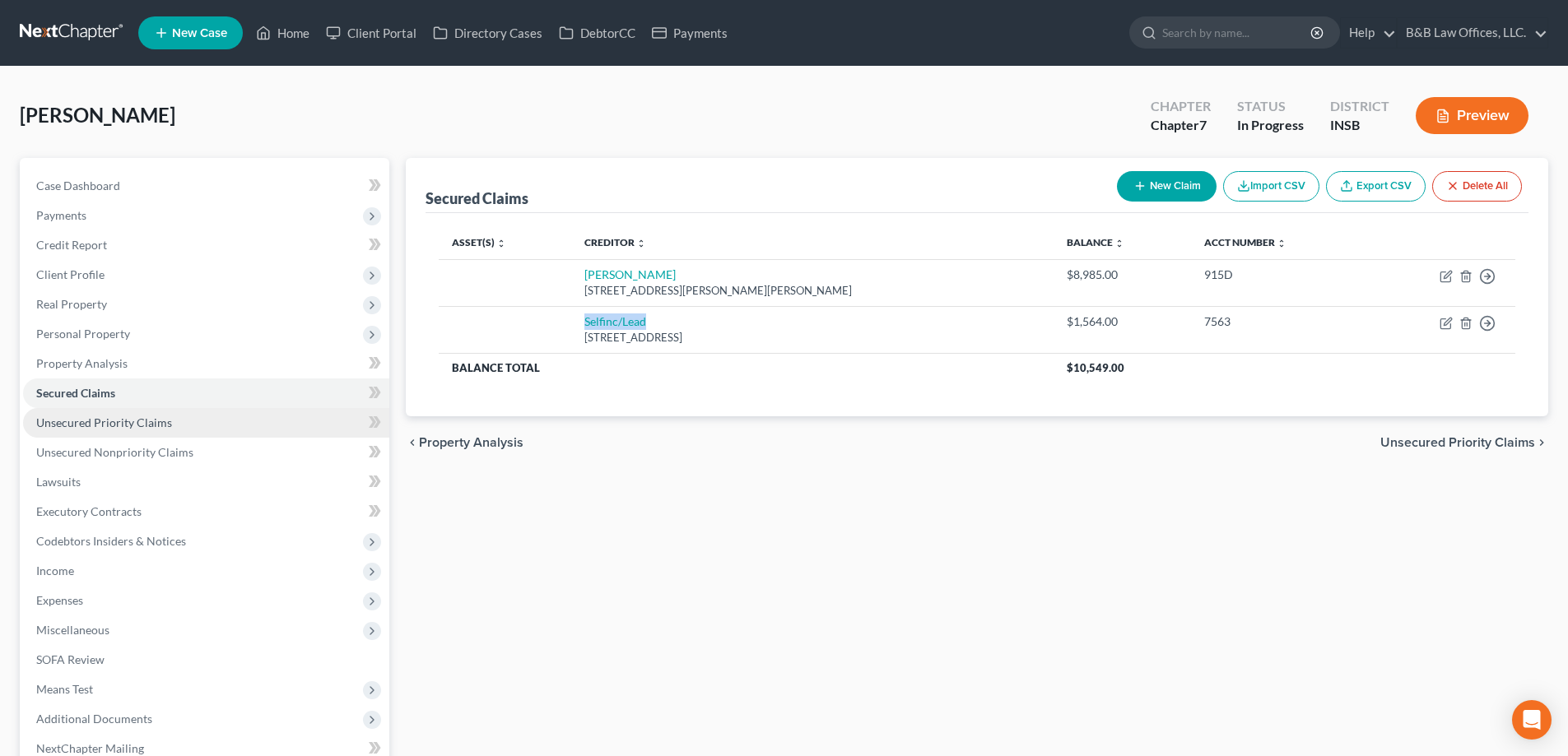
click at [58, 429] on span "Unsecured Priority Claims" at bounding box center [104, 422] width 136 height 14
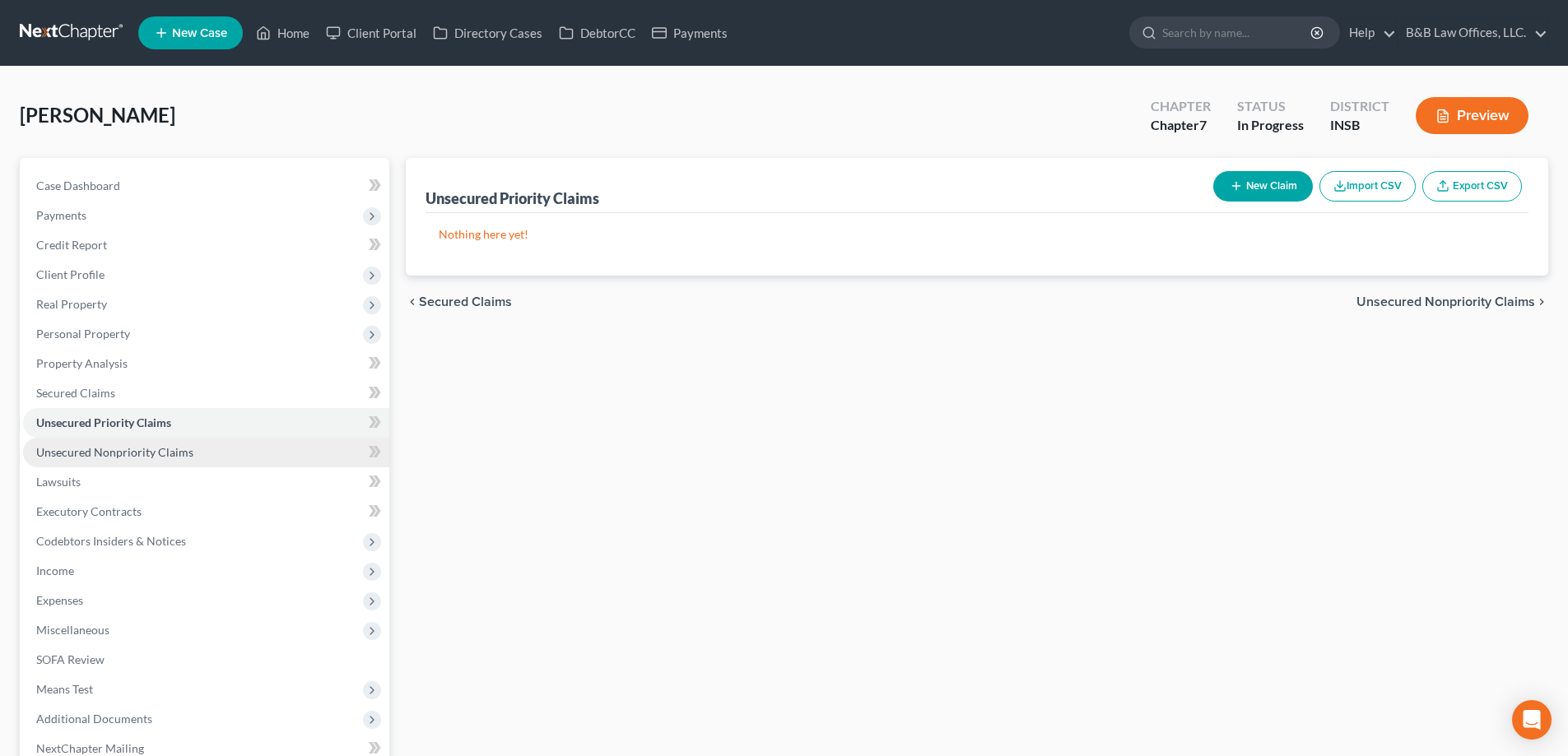
click at [64, 455] on span "Unsecured Nonpriority Claims" at bounding box center [114, 452] width 157 height 14
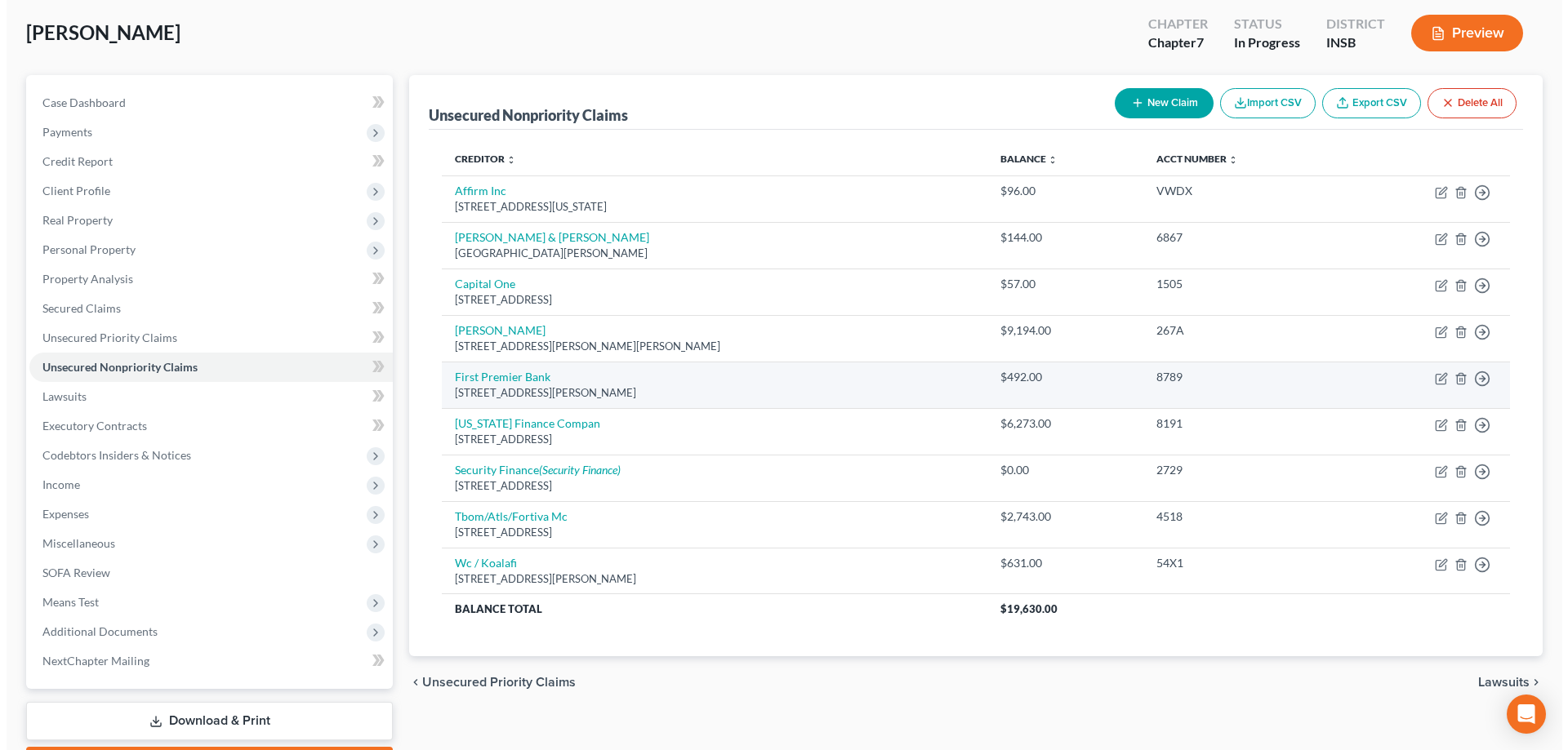
scroll to position [163, 0]
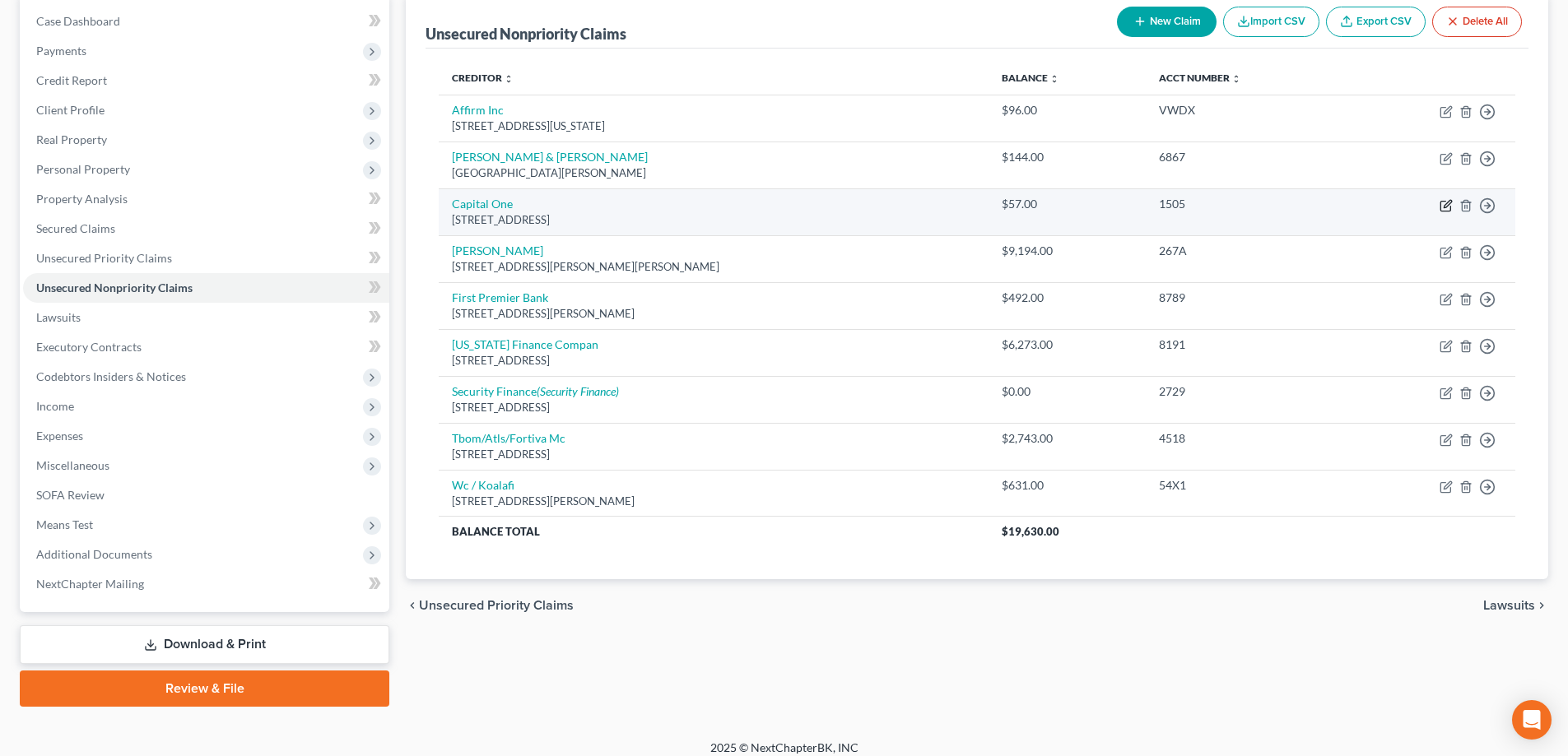
click at [1446, 204] on icon "button" at bounding box center [1446, 205] width 13 height 13
select select "46"
select select "2"
select select "0"
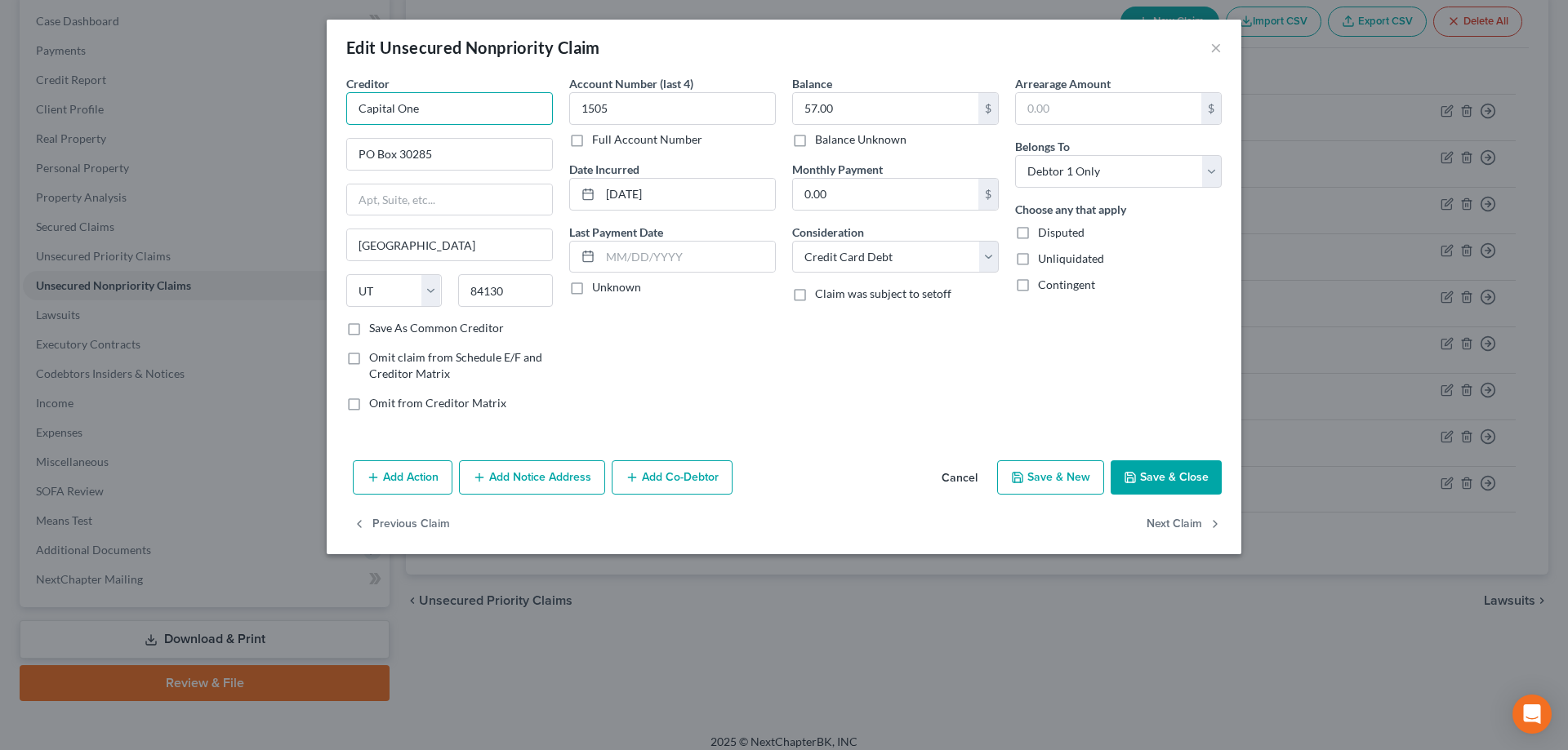
drag, startPoint x: 488, startPoint y: 112, endPoint x: 302, endPoint y: 116, distance: 186.0
click at [302, 116] on div "Edit Unsecured Nonpriority Claim × Creditor * Capital One PO Box 30285 [GEOGRAP…" at bounding box center [784, 375] width 1568 height 750
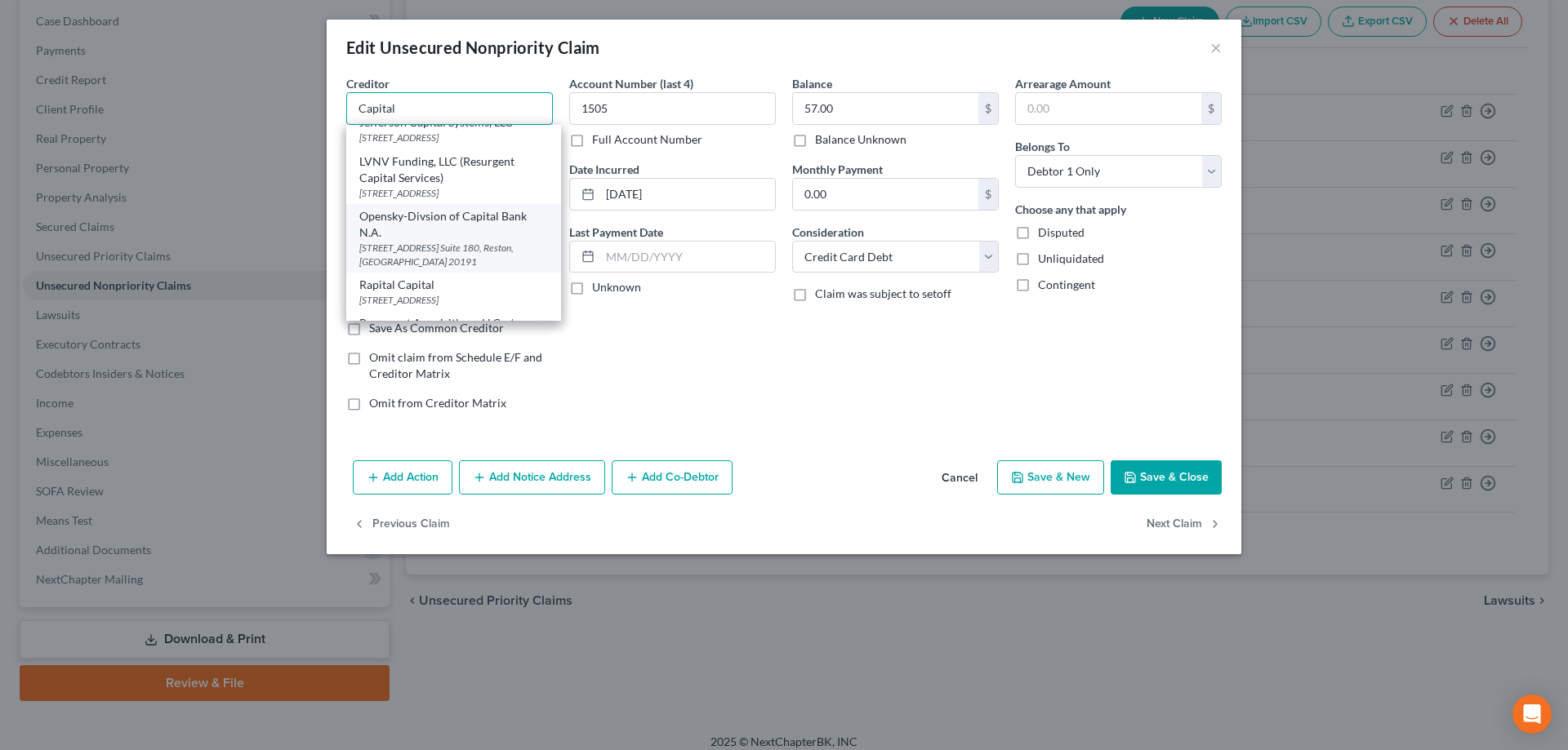
scroll to position [207, 0]
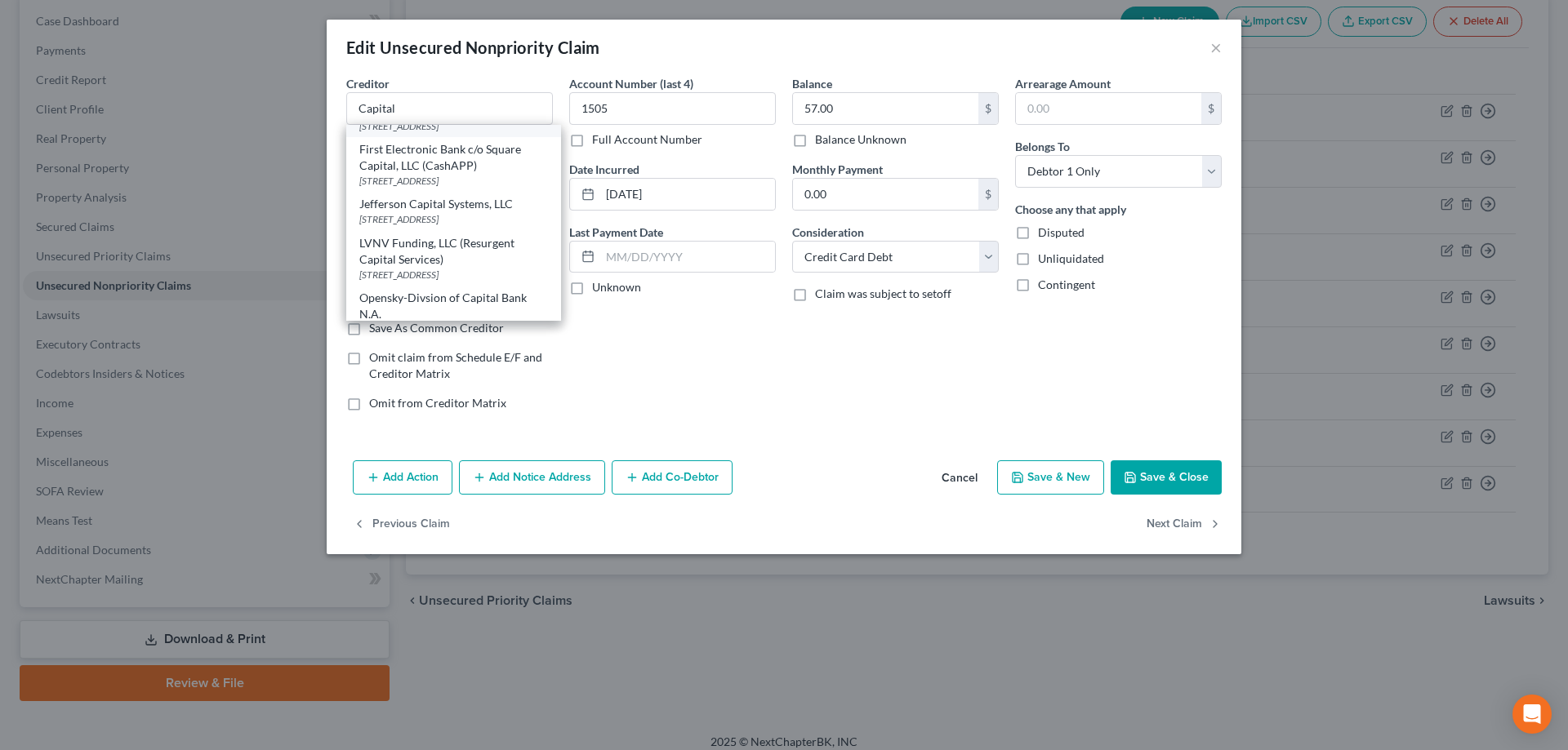
click at [418, 119] on div "Capital One" at bounding box center [454, 110] width 189 height 16
type input "Capital One"
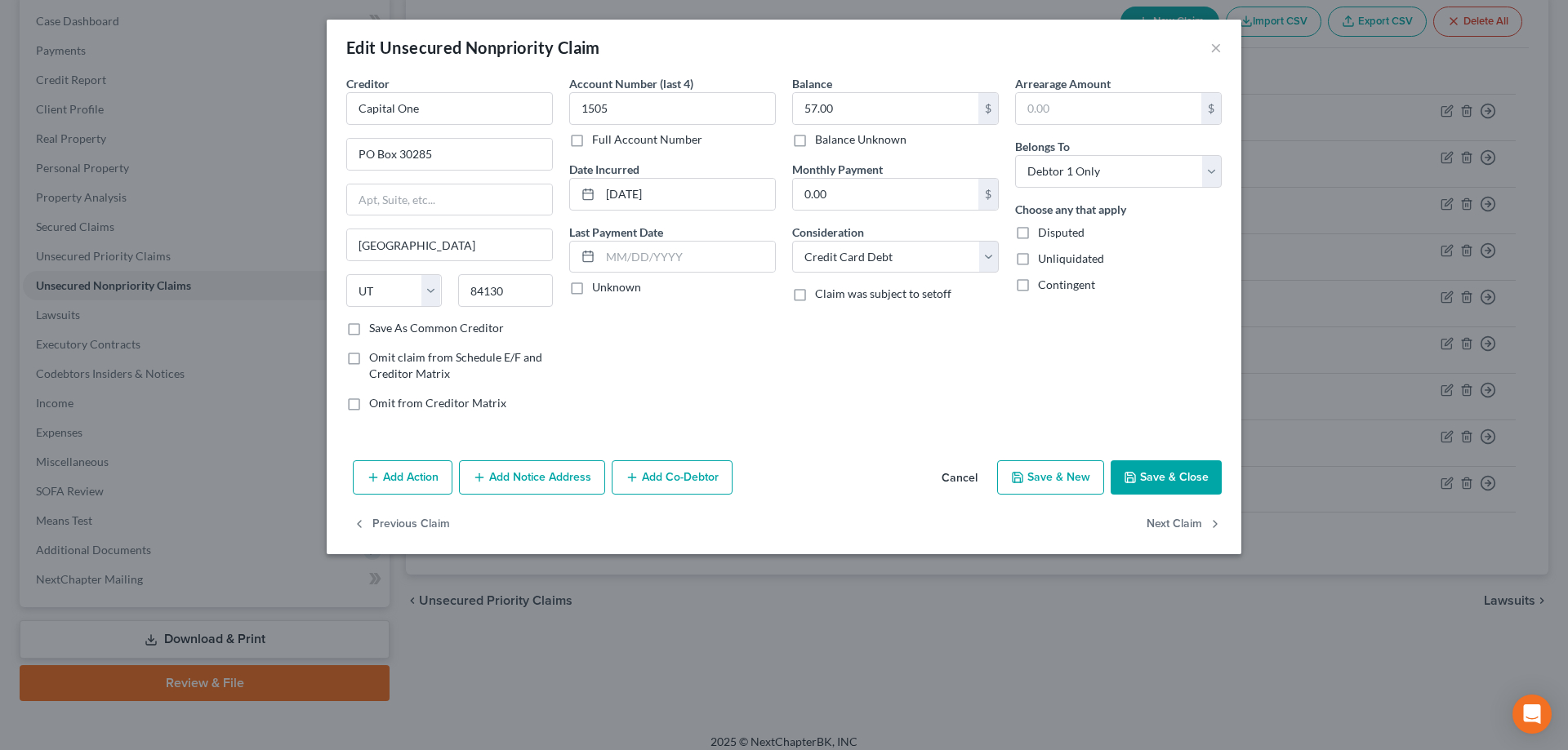
scroll to position [0, 0]
click at [1170, 468] on button "Save & Close" at bounding box center [1167, 477] width 111 height 34
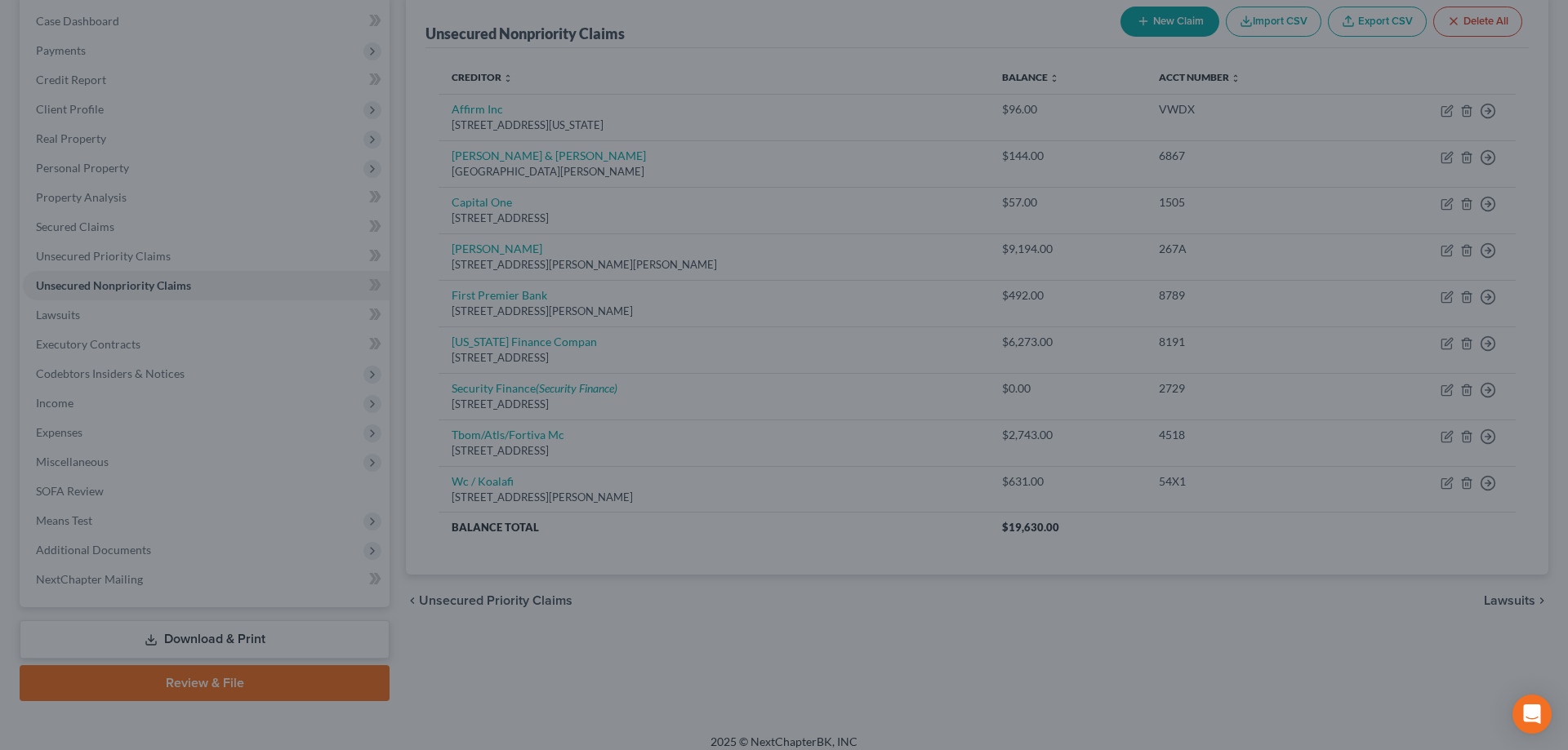
type input "0"
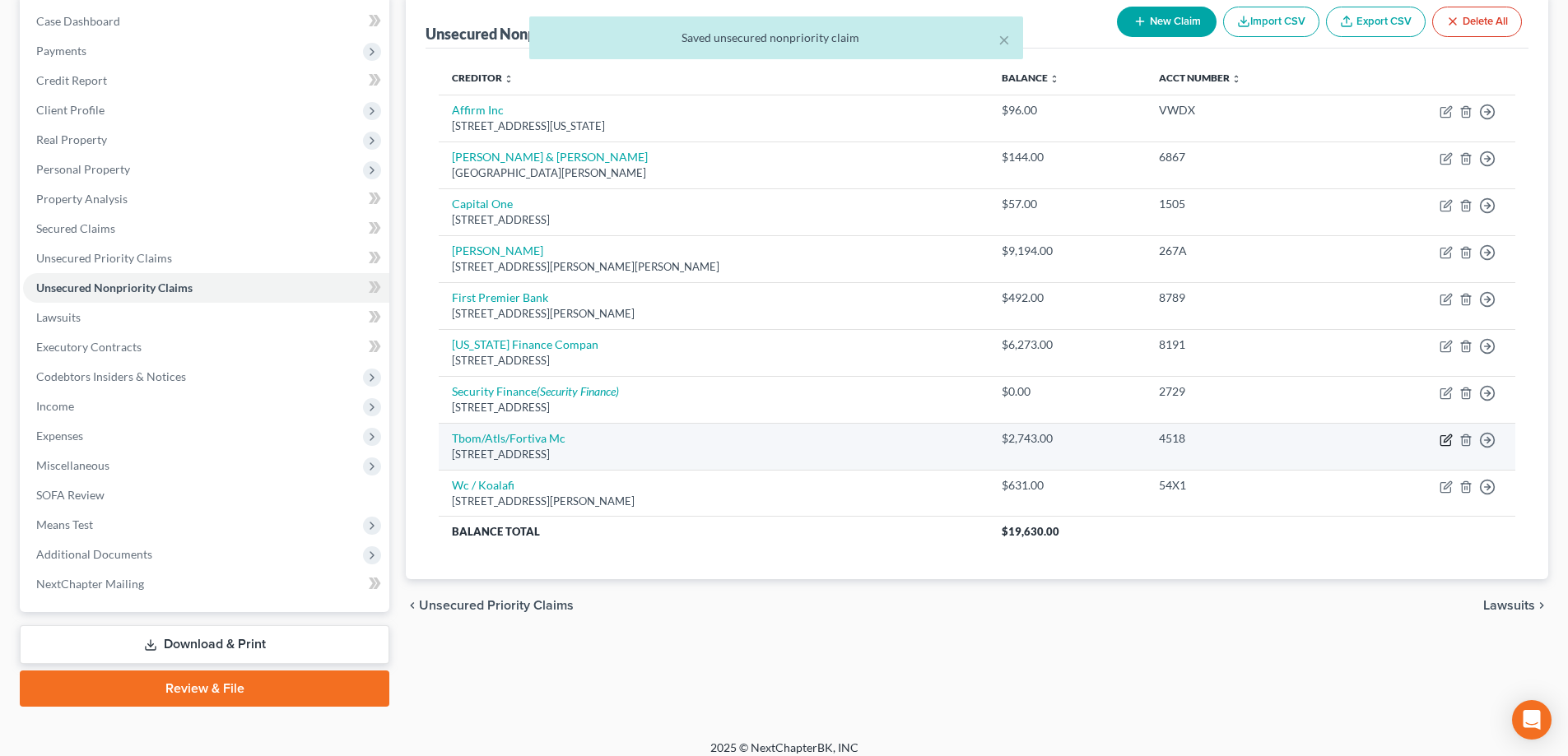
click at [1446, 438] on icon "button" at bounding box center [1448, 438] width 8 height 8
select select "10"
select select "2"
select select "0"
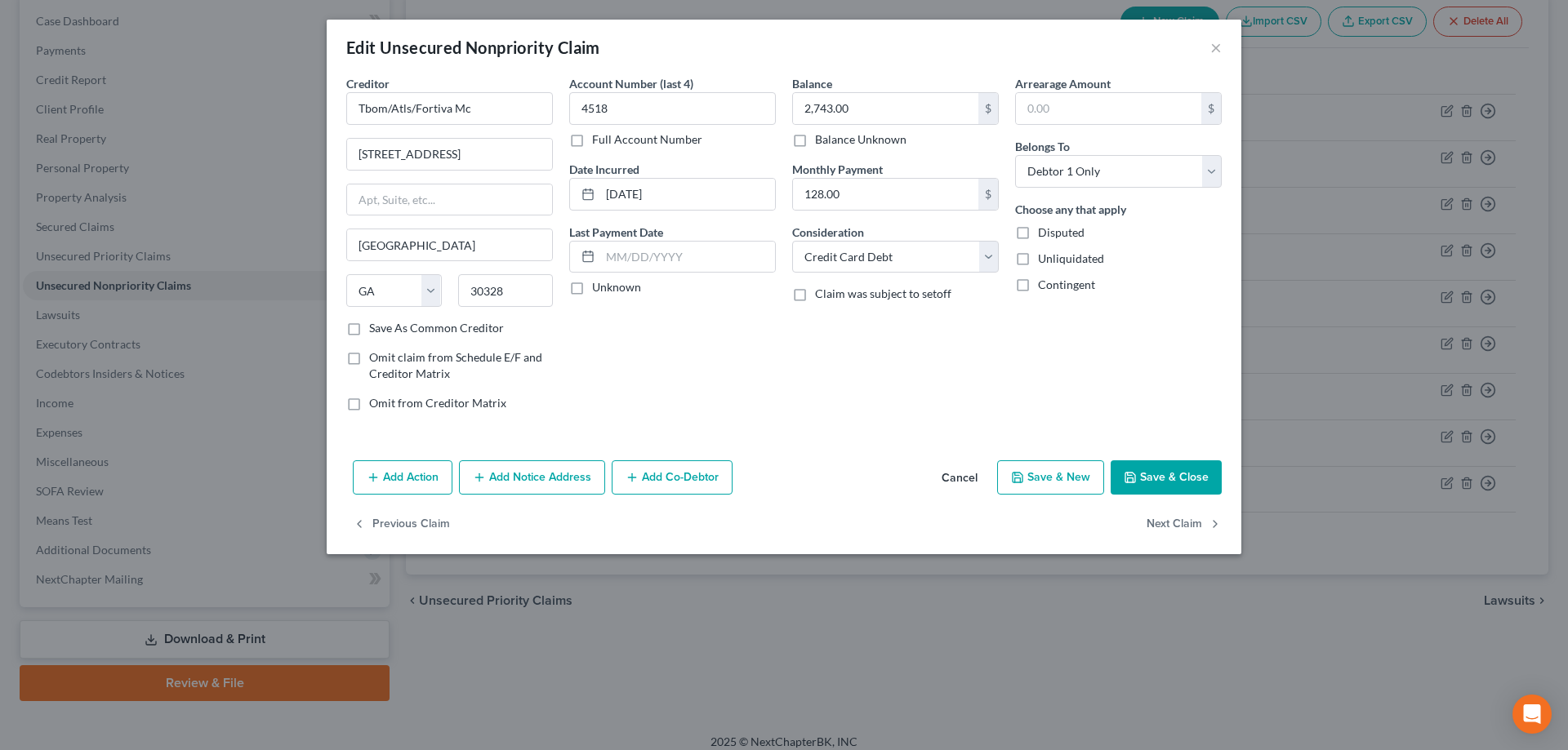
click at [547, 470] on button "Add Notice Address" at bounding box center [531, 477] width 146 height 34
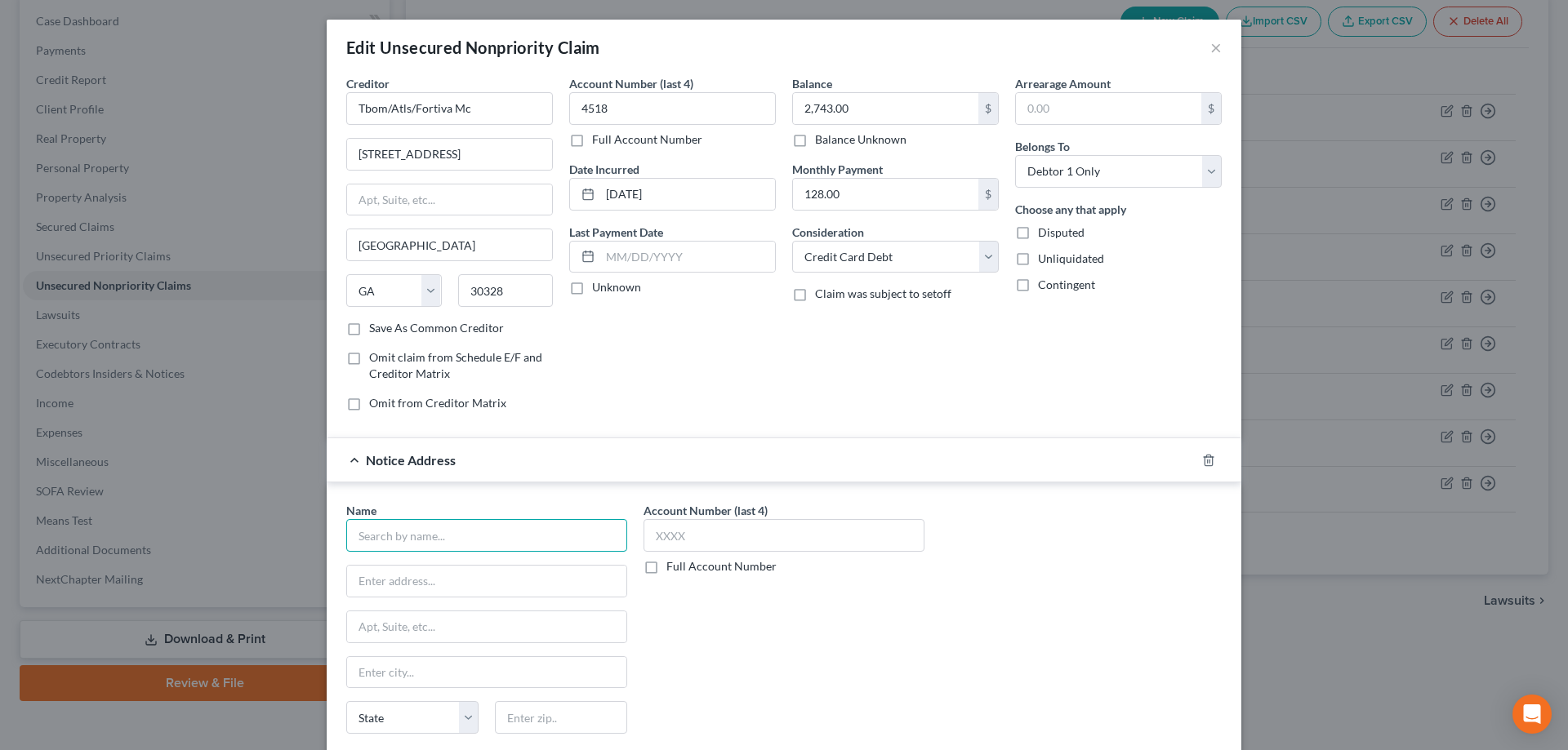
click at [412, 537] on input "text" at bounding box center [487, 535] width 281 height 33
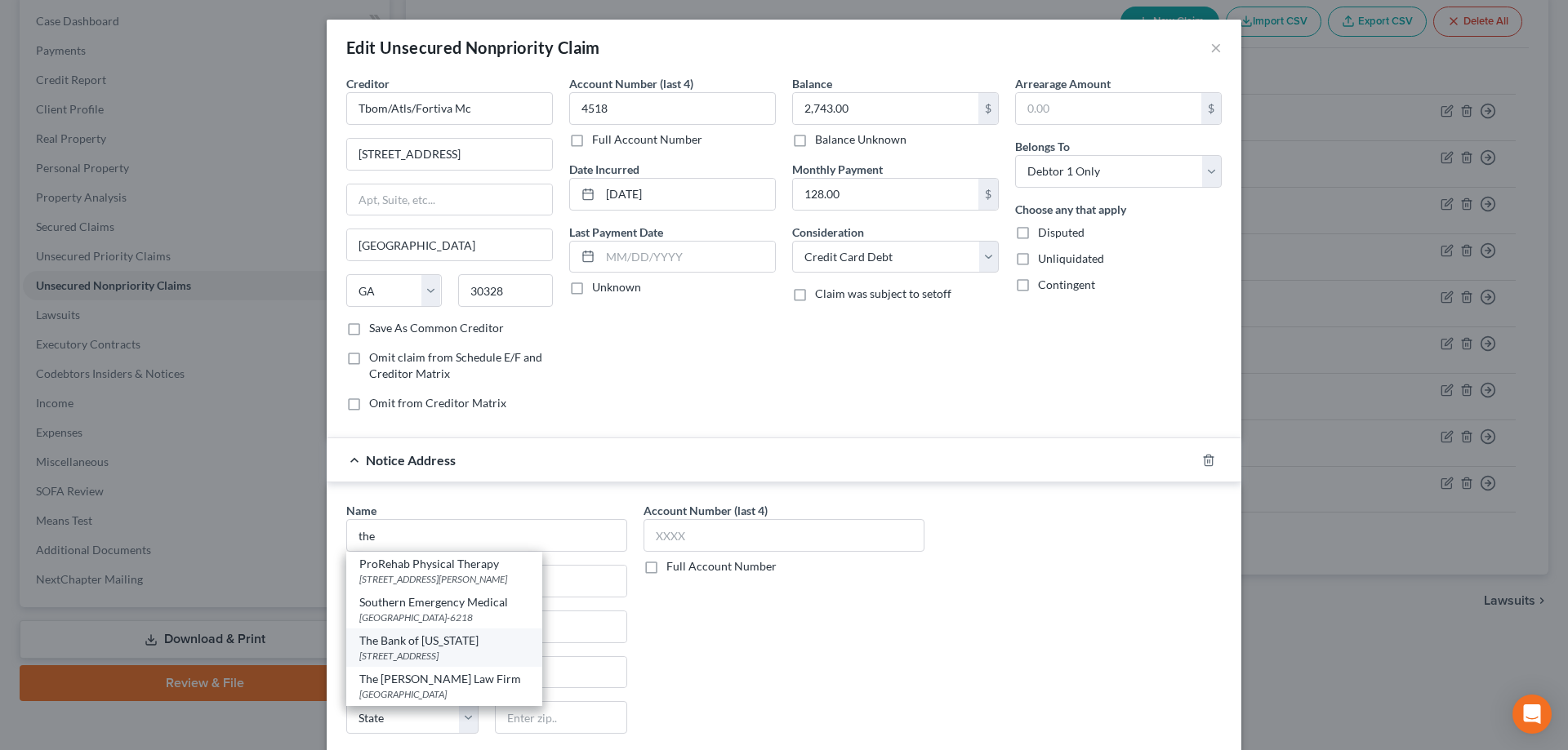
click at [398, 655] on div "[STREET_ADDRESS]" at bounding box center [445, 656] width 170 height 14
type input "The Bank of [US_STATE]"
type input "PO Box 309"
type input "[GEOGRAPHIC_DATA]"
select select "26"
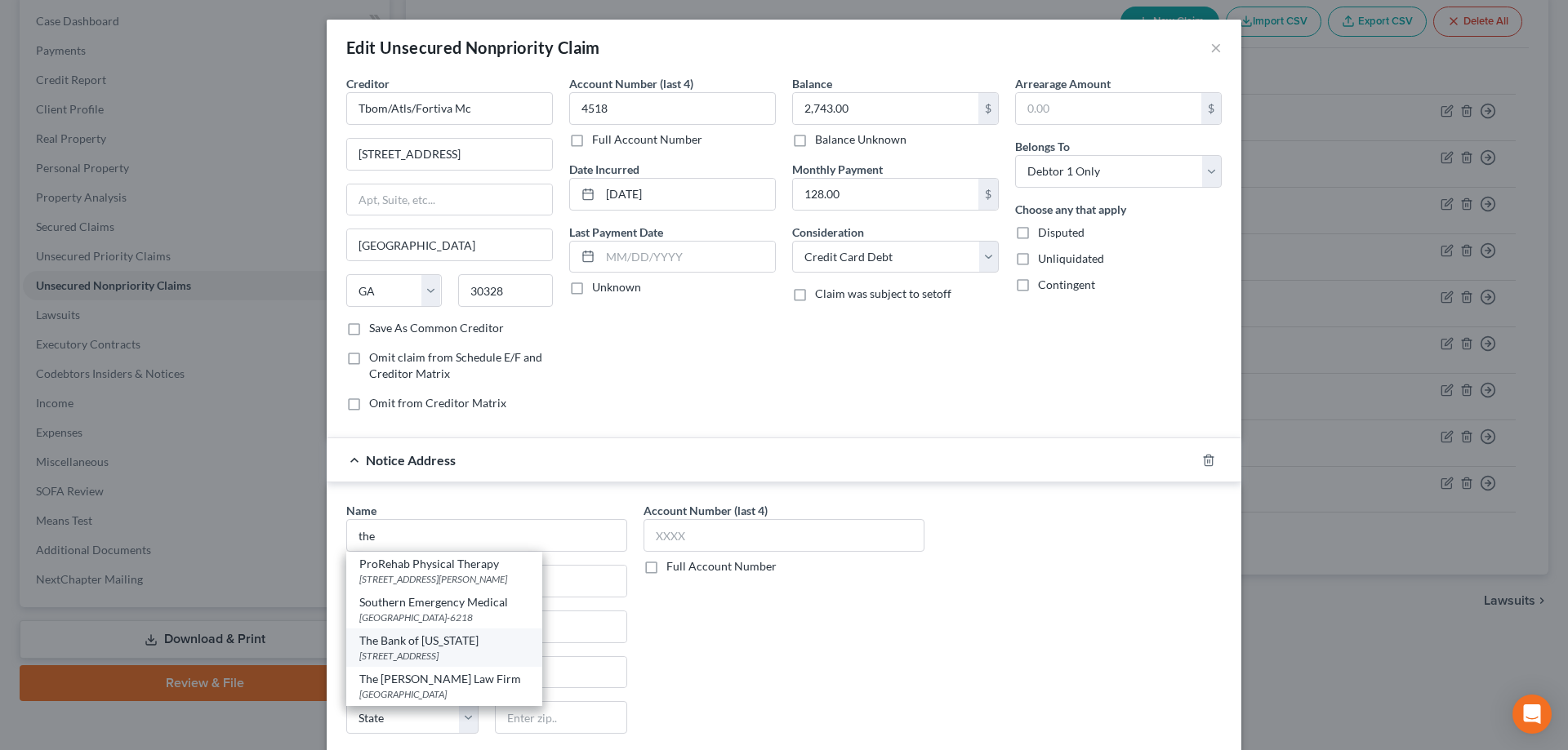
type input "63775-0309"
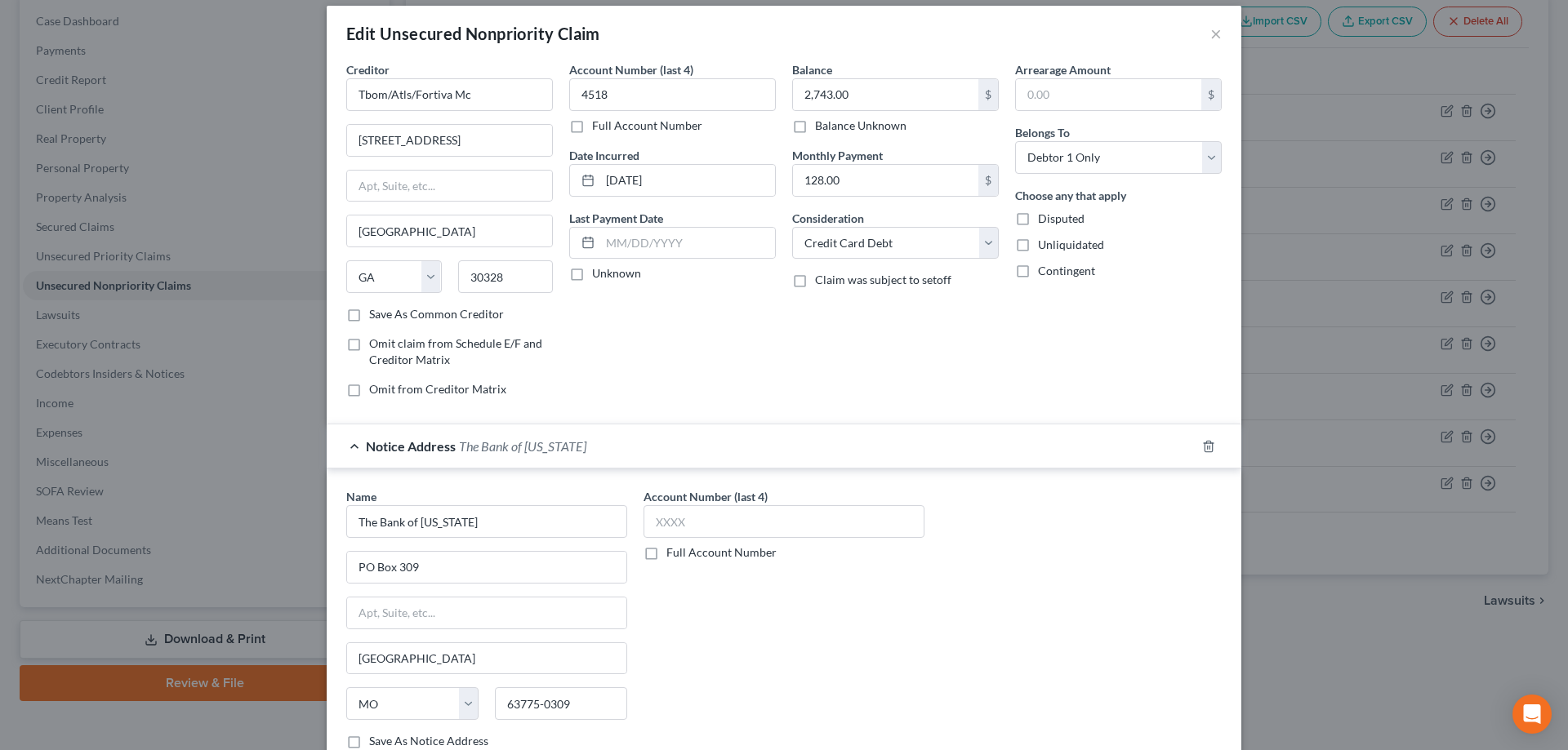
scroll to position [12, 0]
drag, startPoint x: 649, startPoint y: 104, endPoint x: 571, endPoint y: 103, distance: 78.0
click at [571, 103] on input "4518" at bounding box center [672, 96] width 207 height 33
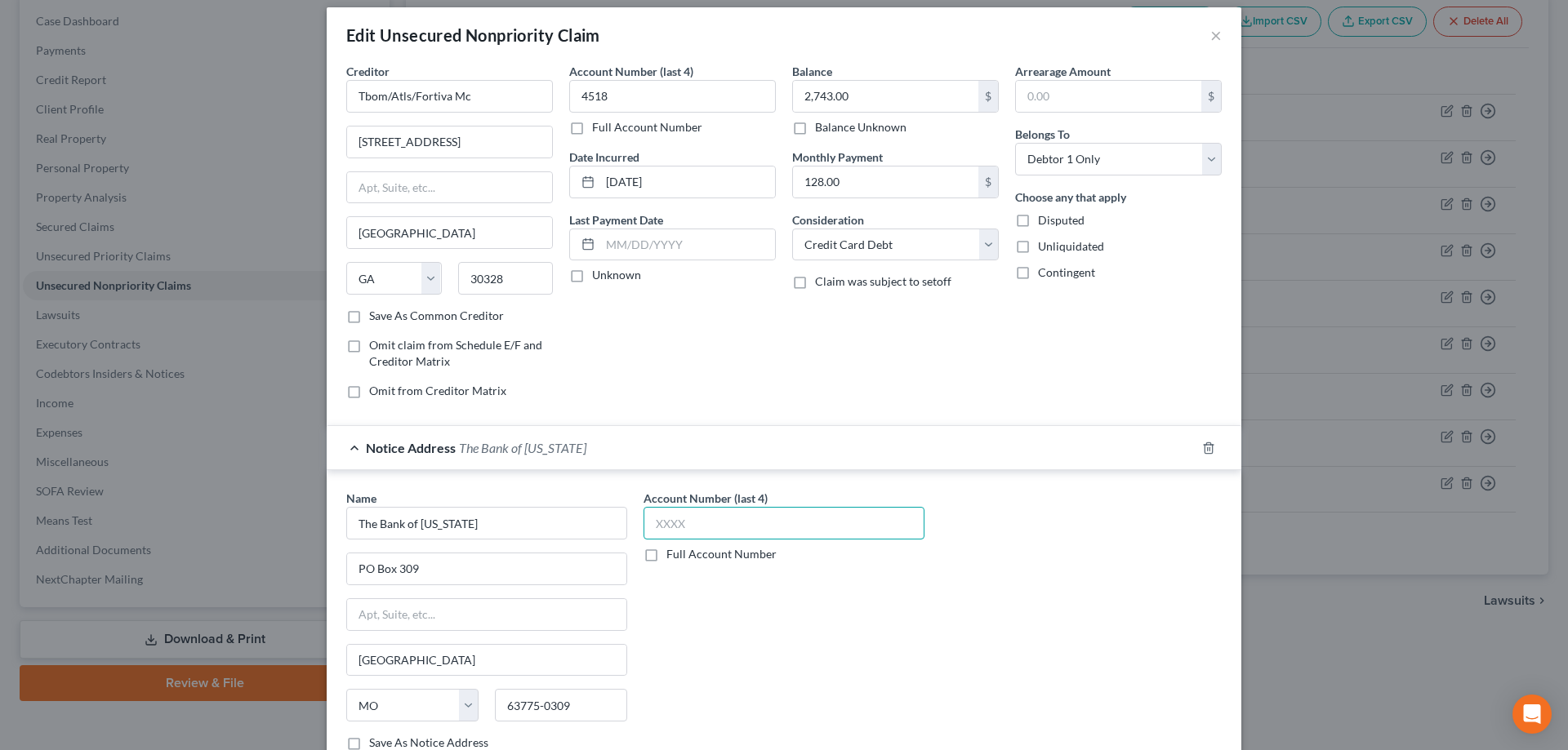
click at [697, 518] on input "text" at bounding box center [784, 523] width 281 height 33
paste input "4518"
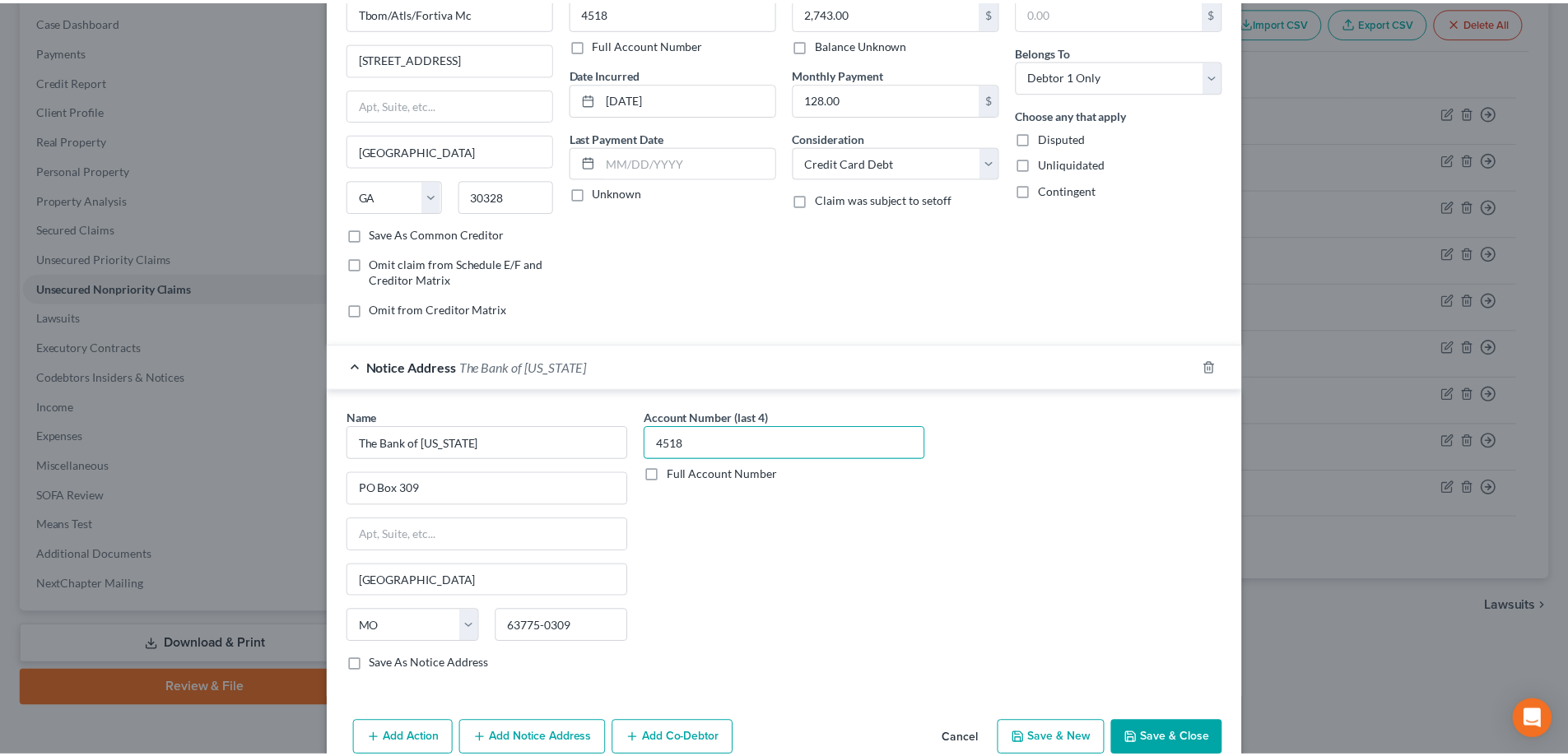
scroll to position [177, 0]
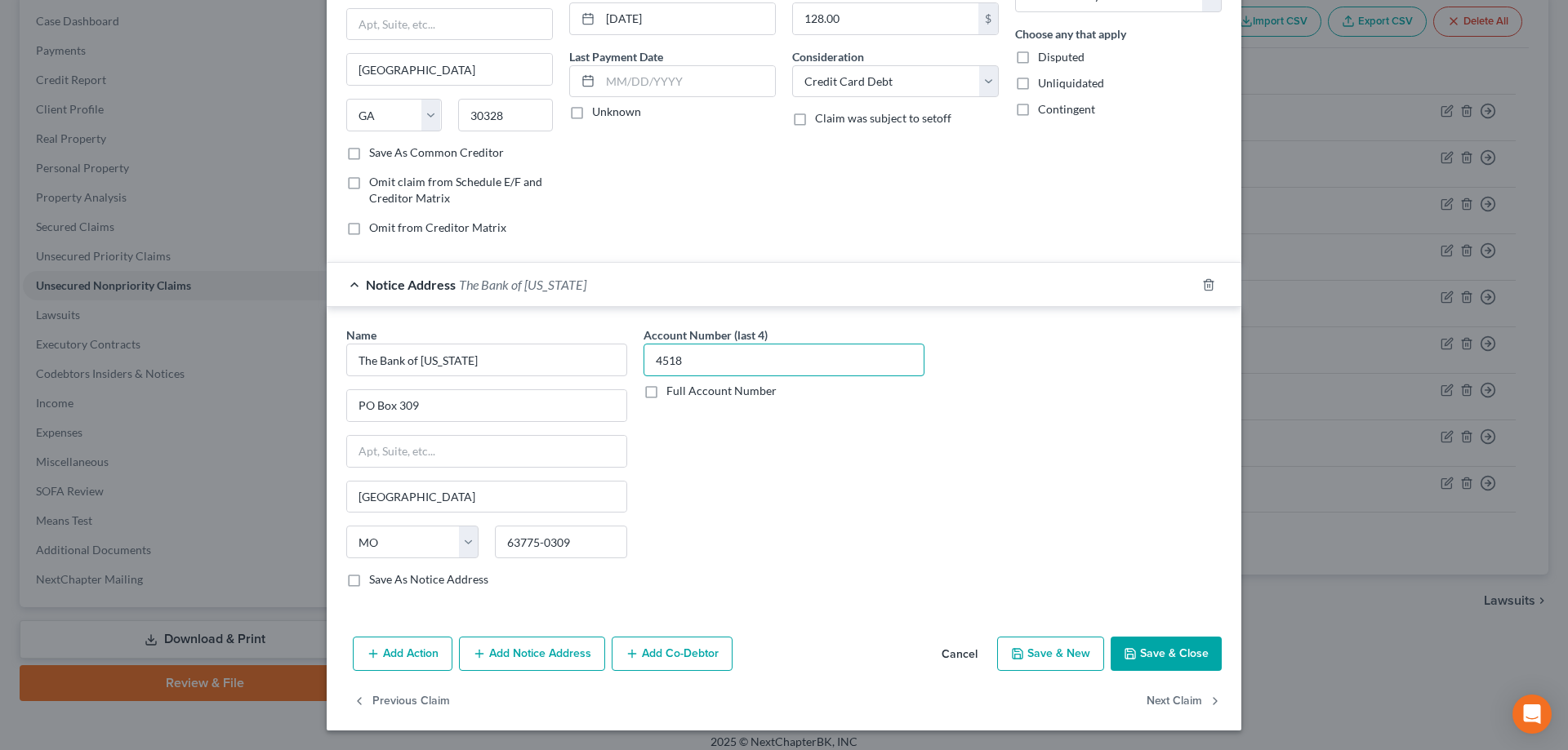
type input "4518"
click at [1138, 653] on button "Save & Close" at bounding box center [1167, 654] width 111 height 34
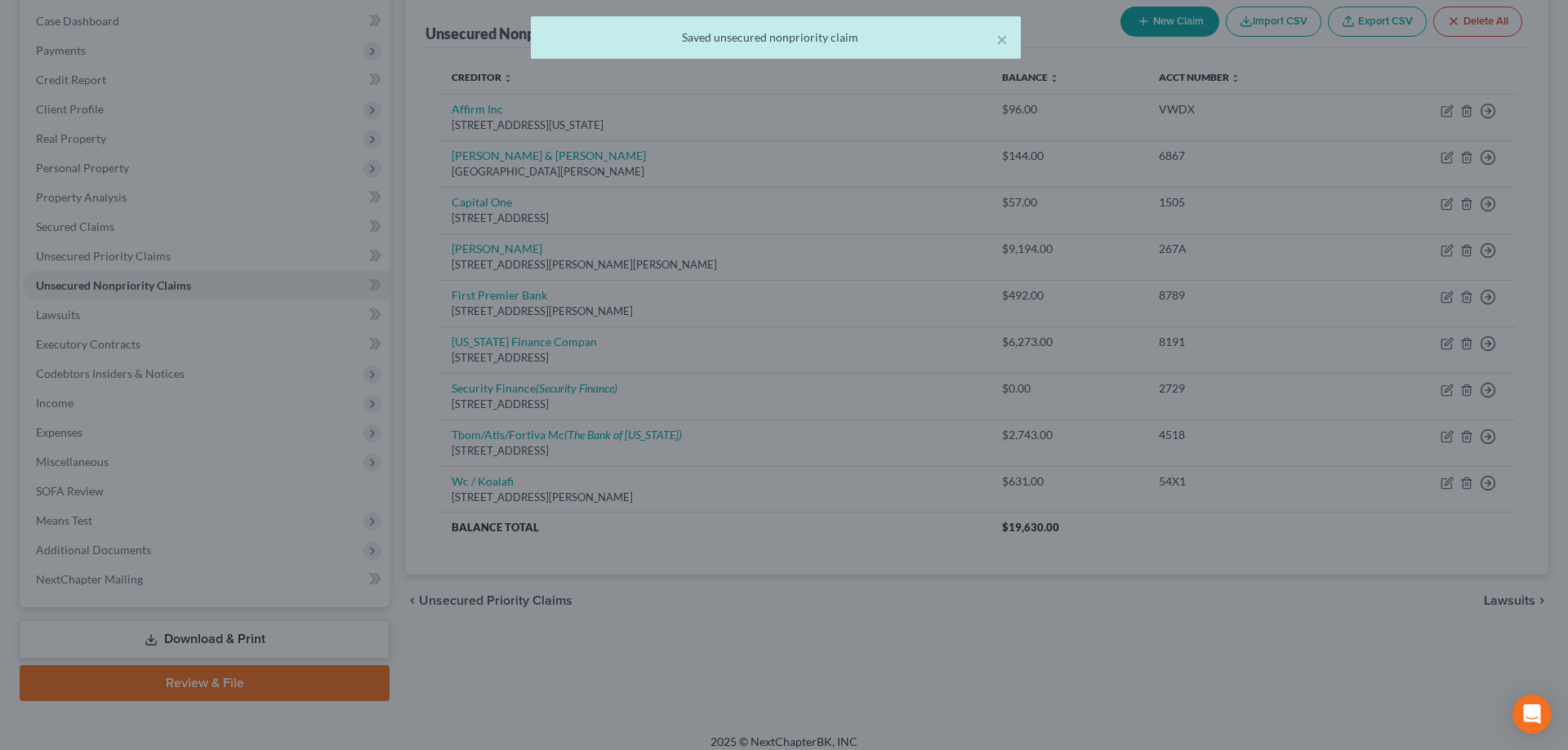
scroll to position [0, 0]
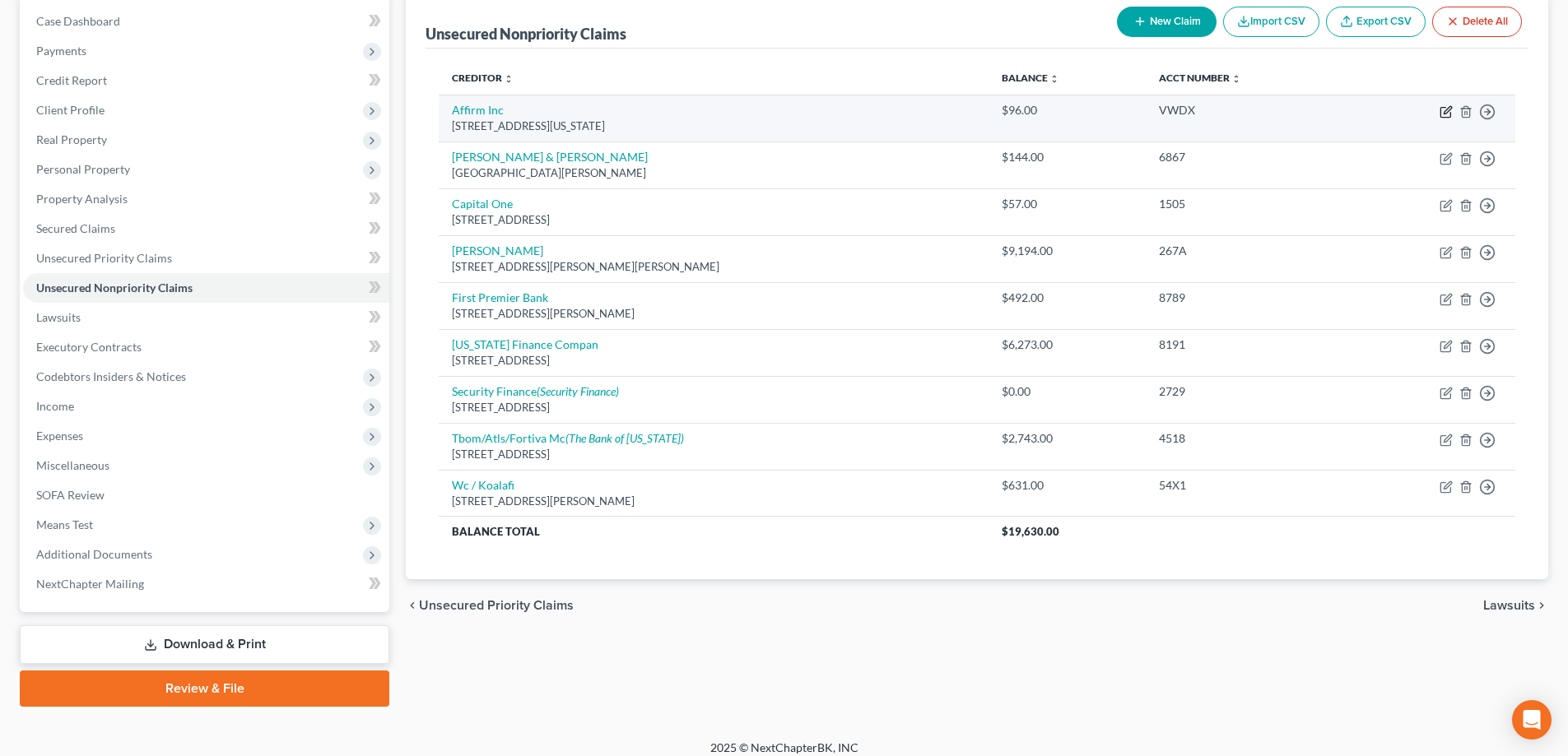
click at [1447, 107] on icon "button" at bounding box center [1446, 112] width 13 height 13
select select "4"
select select "0"
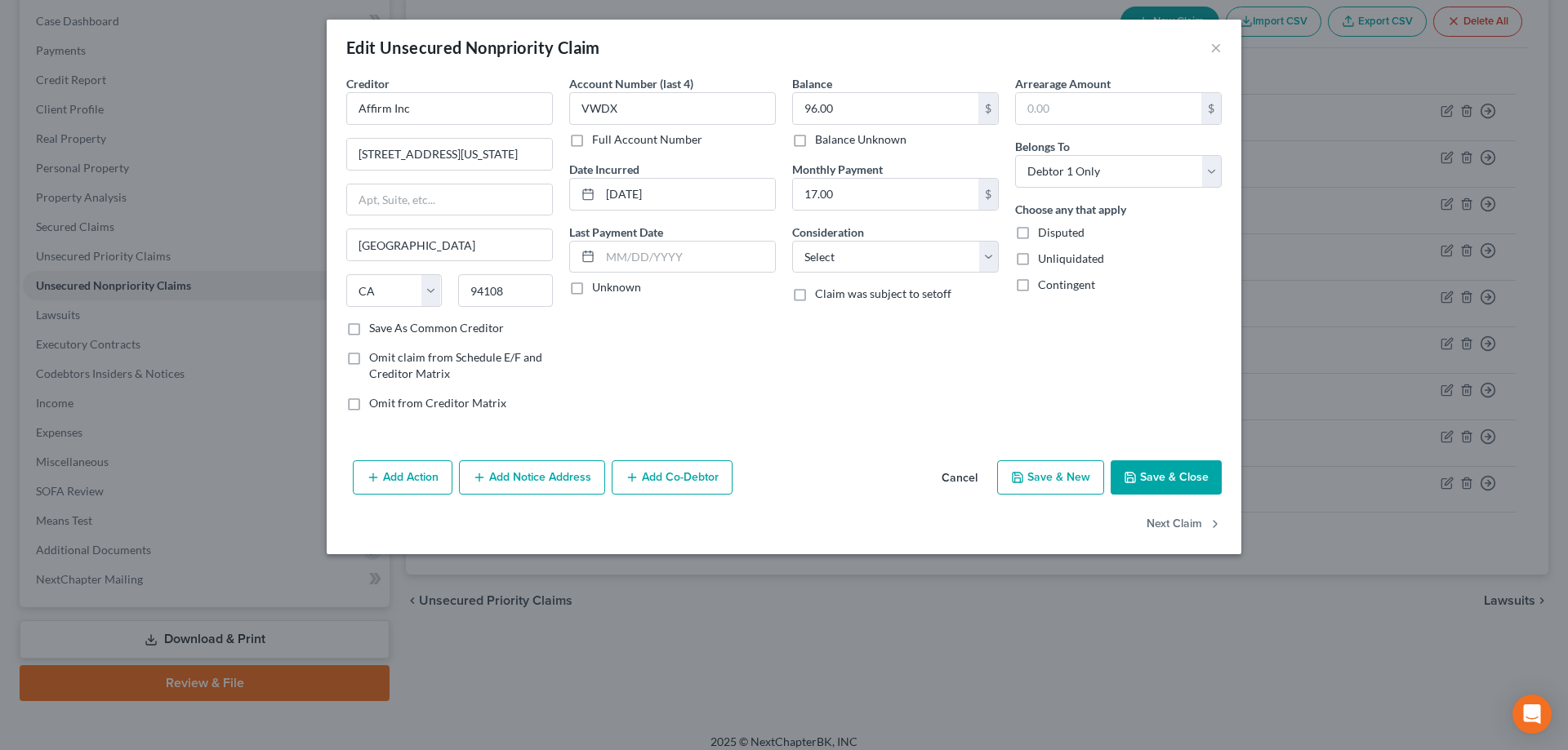
click at [565, 470] on button "Add Notice Address" at bounding box center [531, 477] width 146 height 34
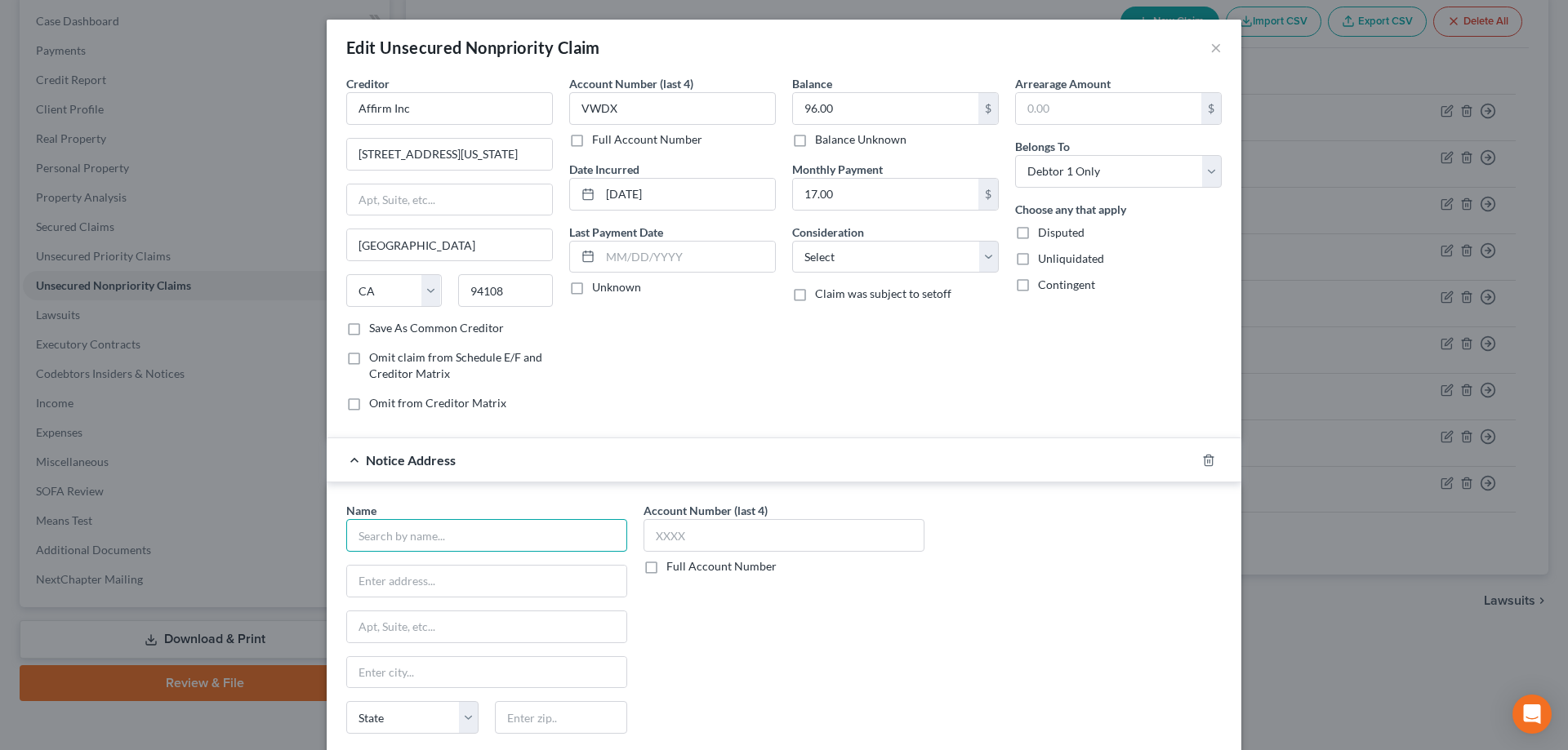
click at [506, 521] on input "text" at bounding box center [487, 535] width 281 height 33
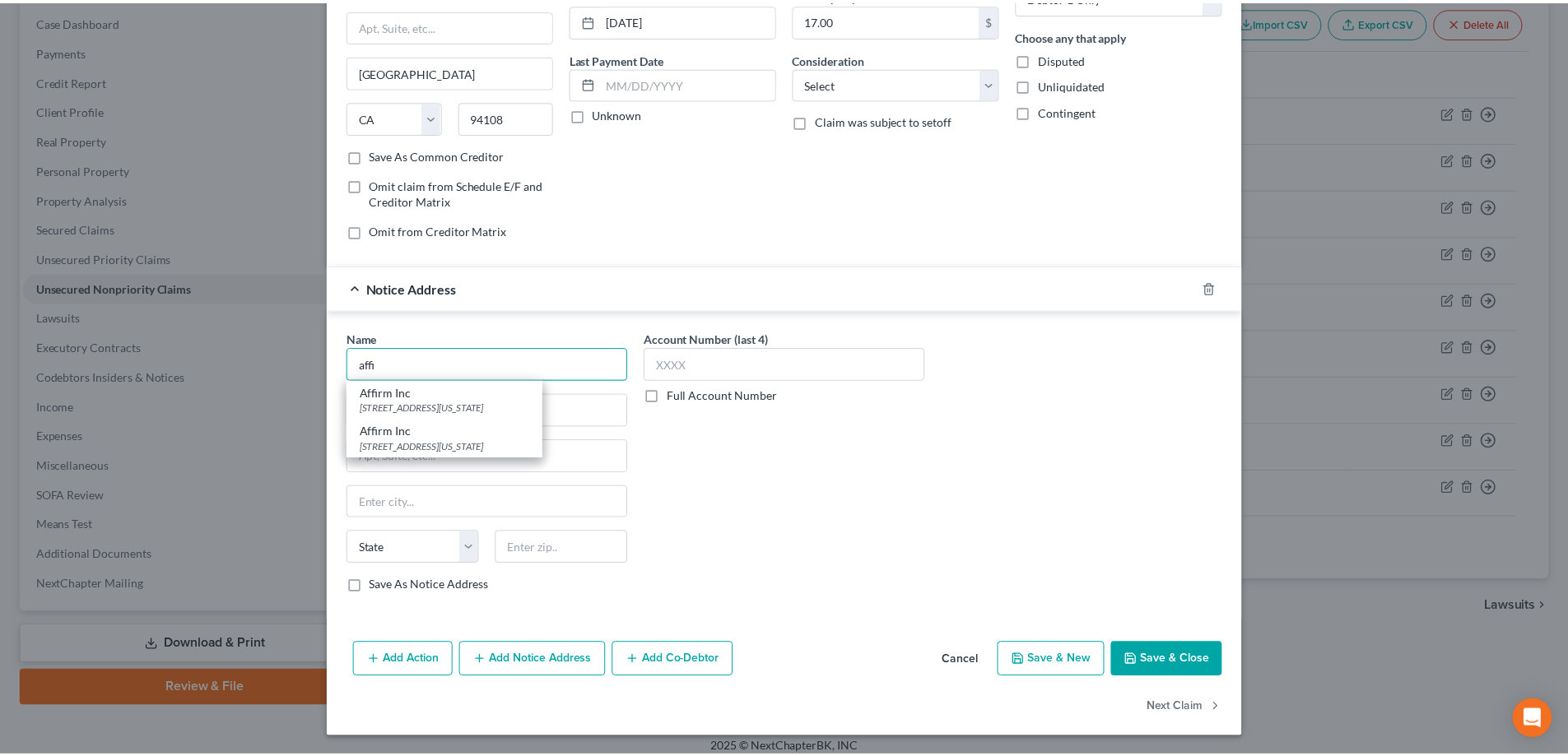
scroll to position [177, 0]
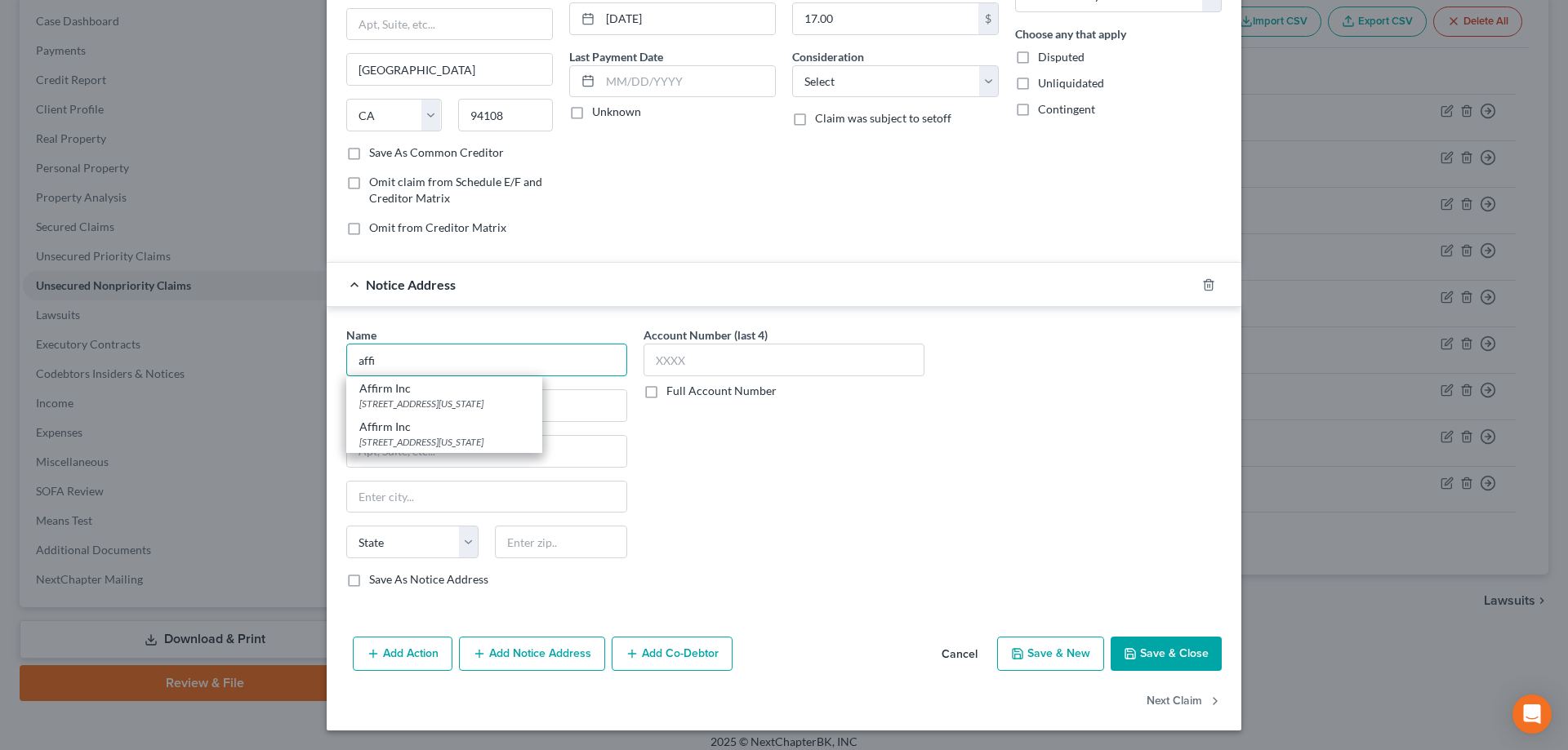
type input "affi"
click at [951, 649] on button "Cancel" at bounding box center [960, 655] width 62 height 33
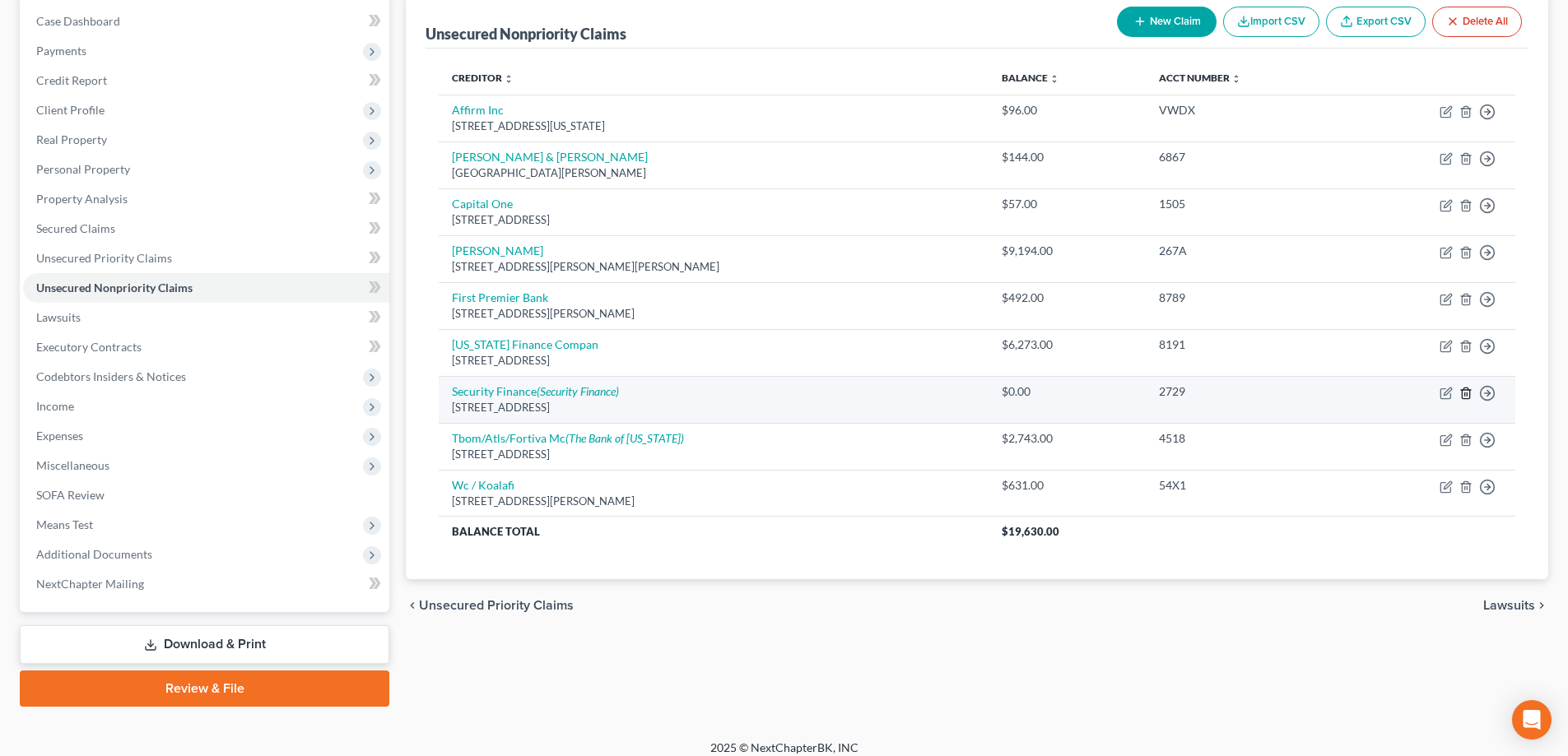
click at [1465, 394] on line "button" at bounding box center [1465, 394] width 0 height 3
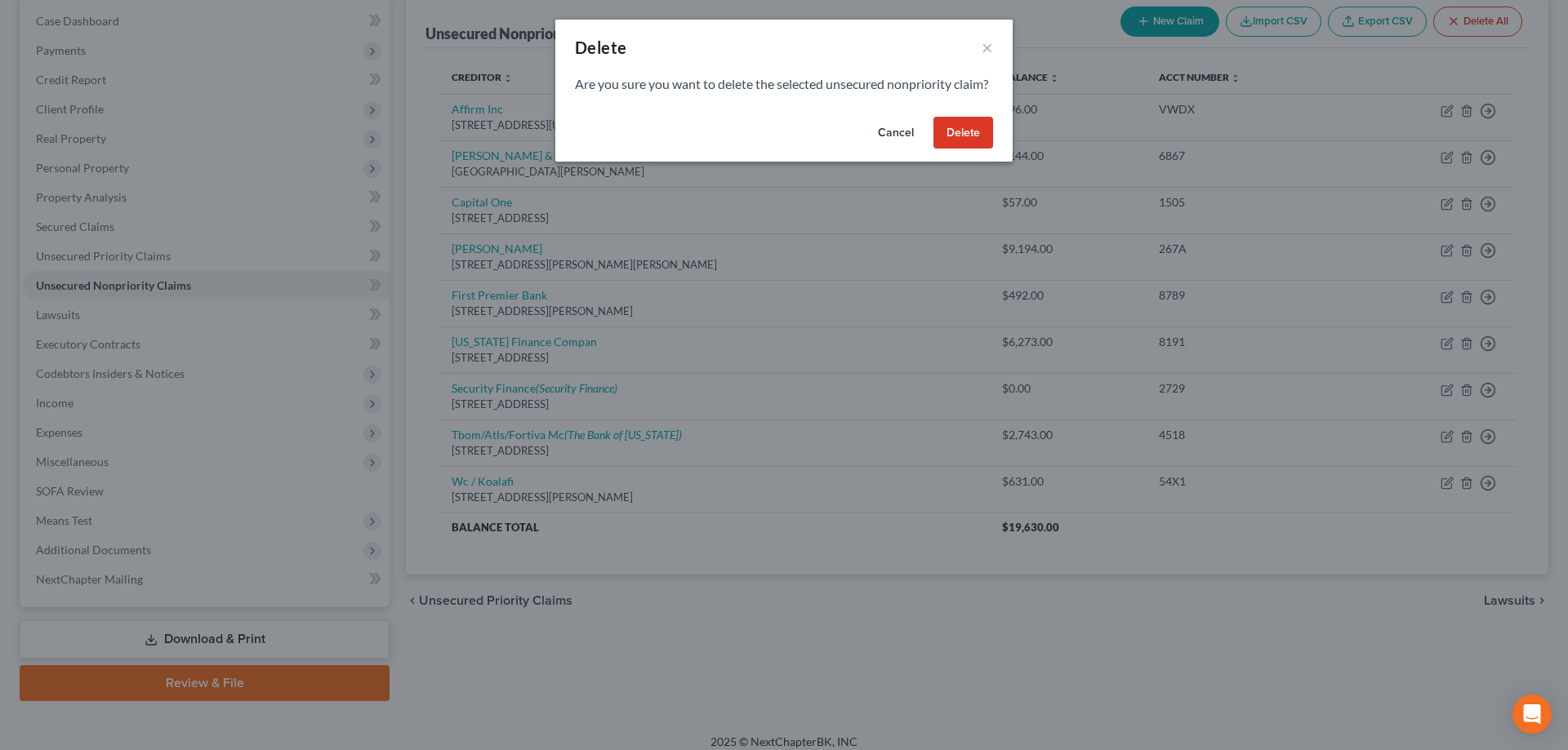
click at [968, 149] on button "Delete" at bounding box center [963, 133] width 59 height 33
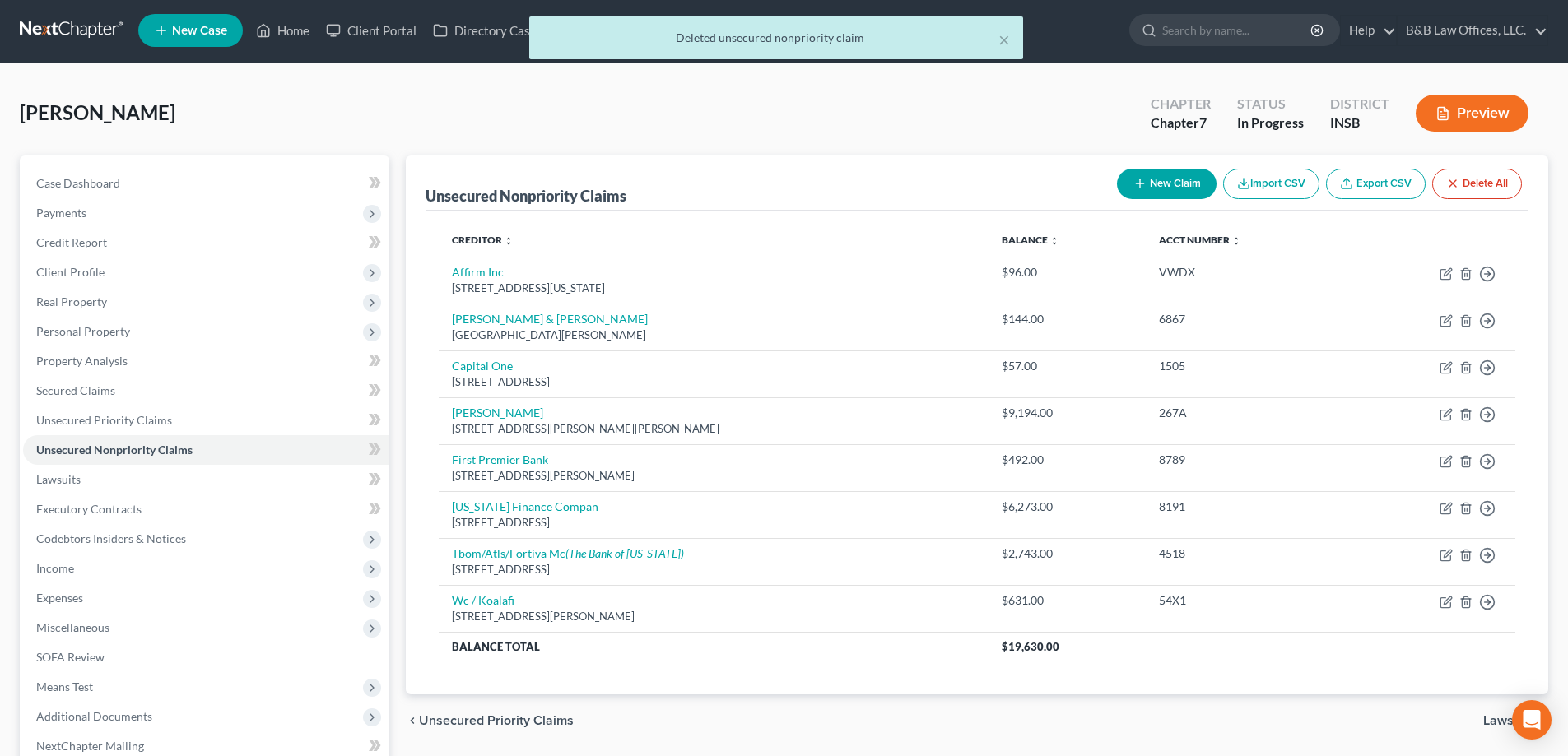
scroll to position [0, 0]
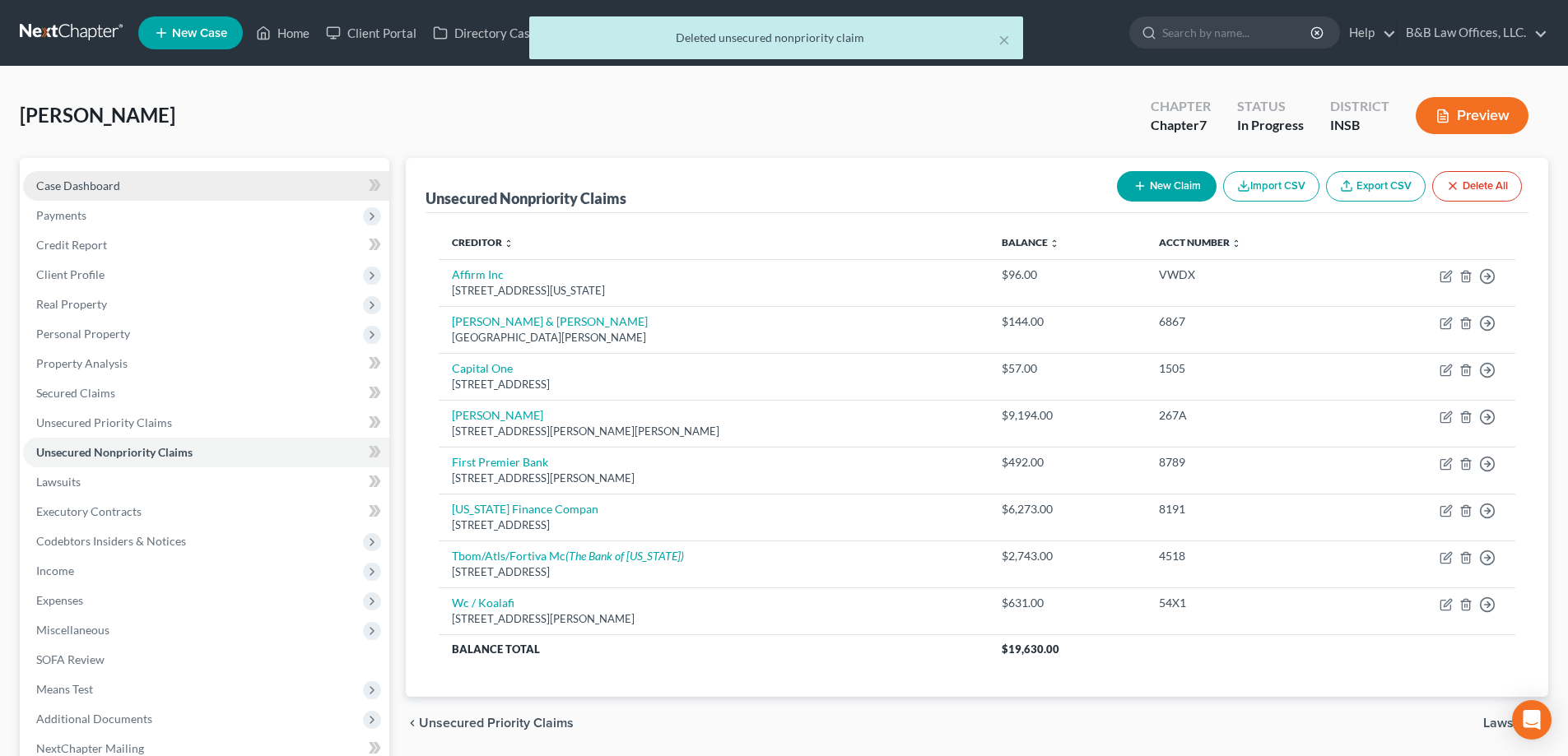
click at [75, 184] on span "Case Dashboard" at bounding box center [78, 185] width 84 height 14
select select "6"
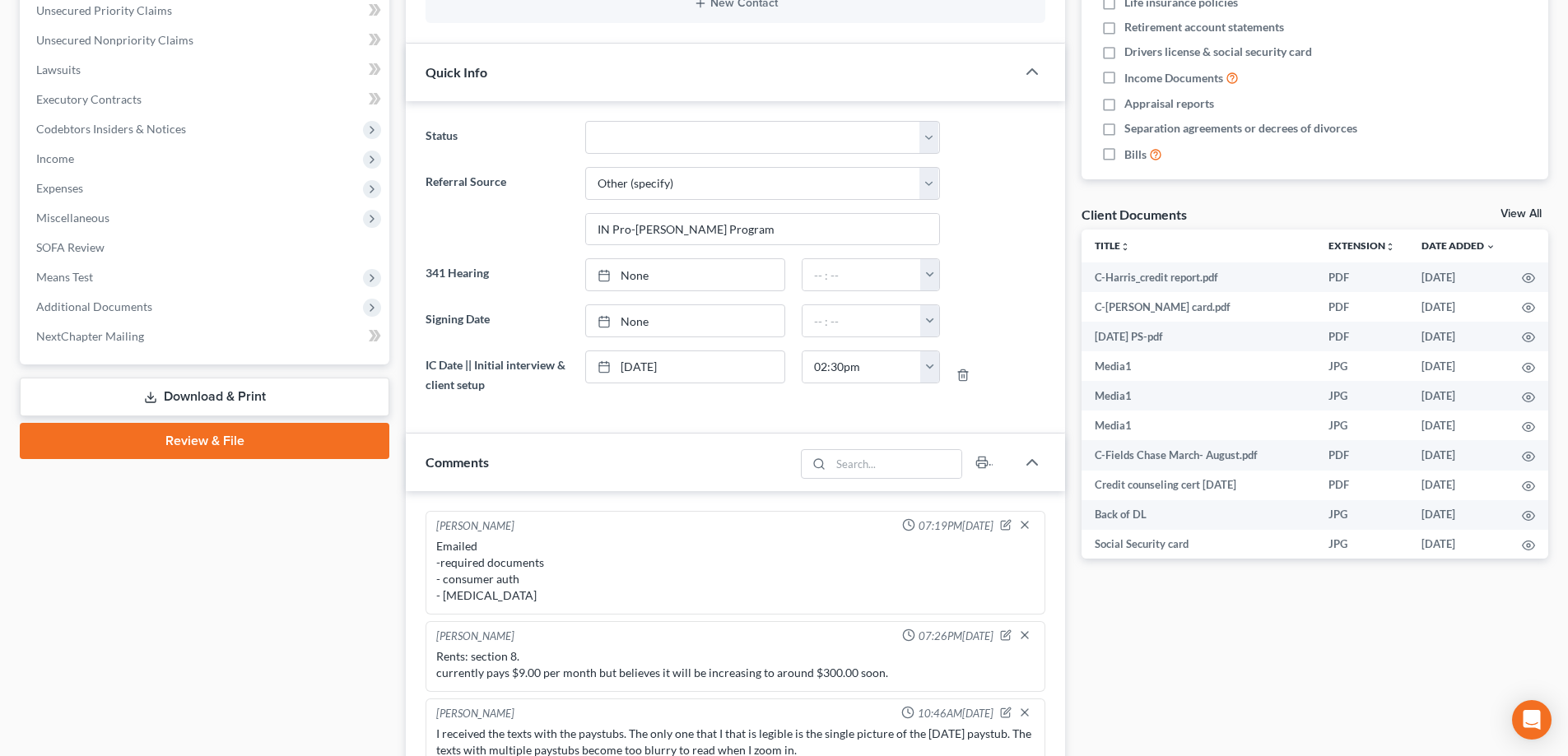
scroll to position [412, 0]
click at [1515, 211] on link "View All" at bounding box center [1521, 215] width 41 height 11
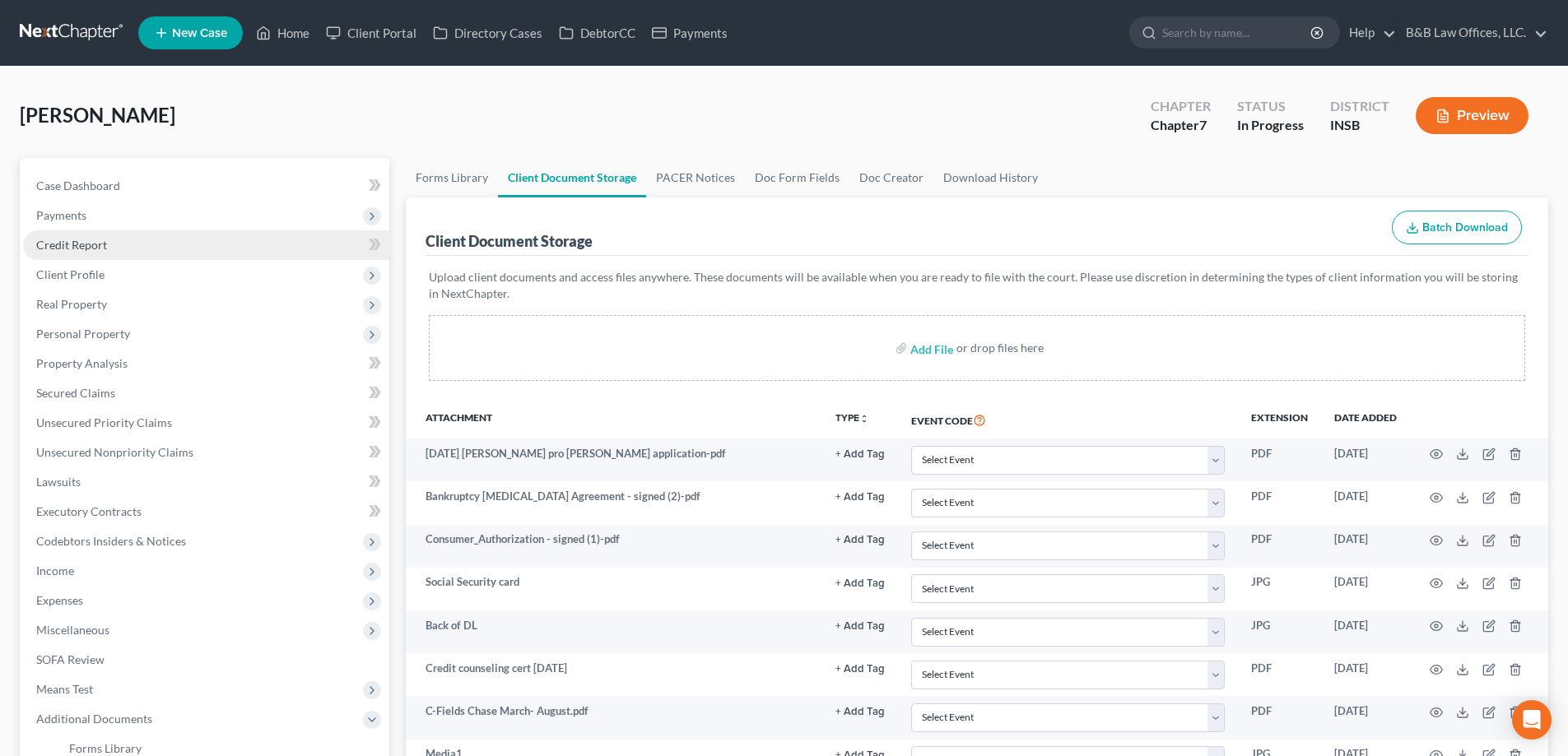
click at [43, 246] on span "Credit Report" at bounding box center [71, 244] width 70 height 14
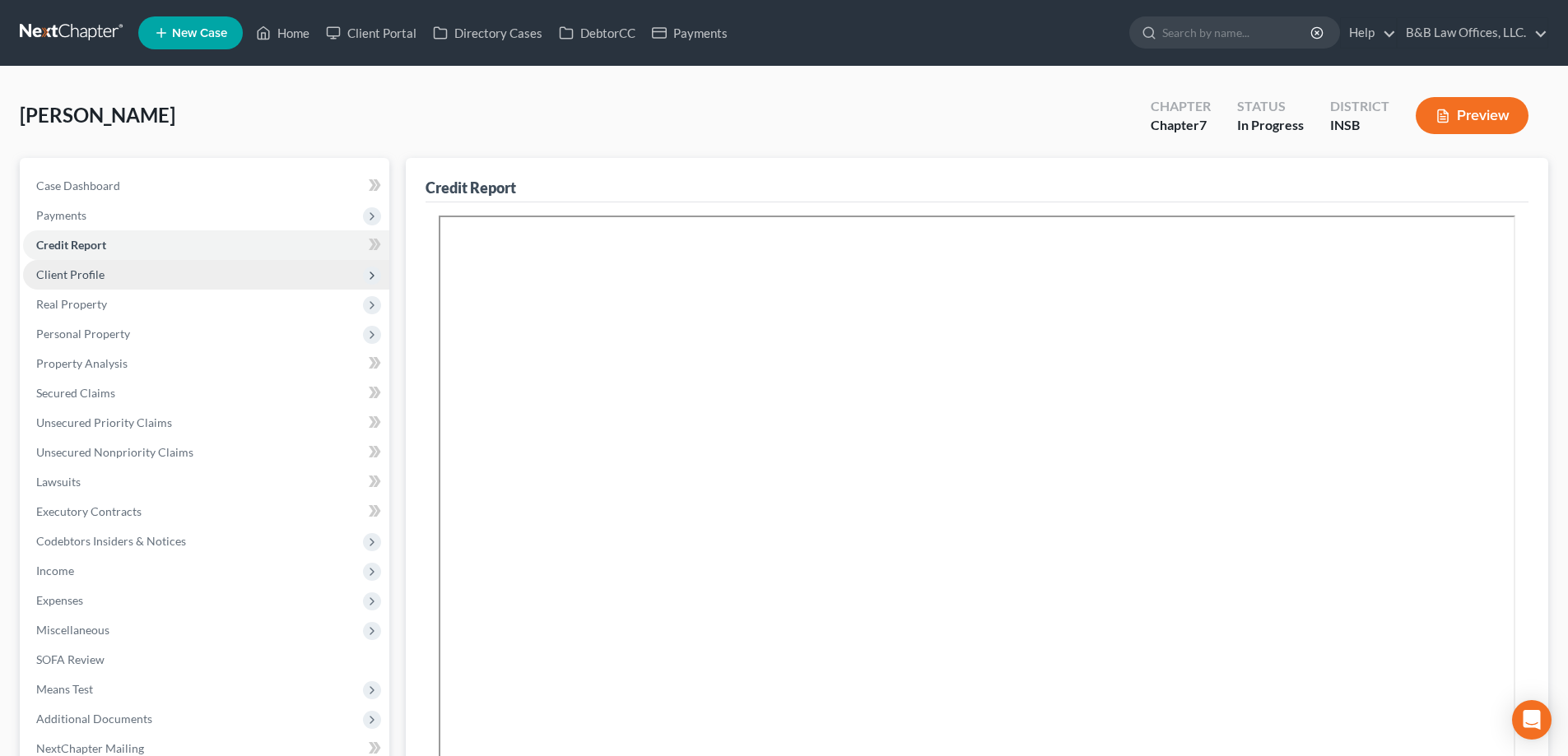
click at [66, 273] on span "Client Profile" at bounding box center [70, 274] width 69 height 14
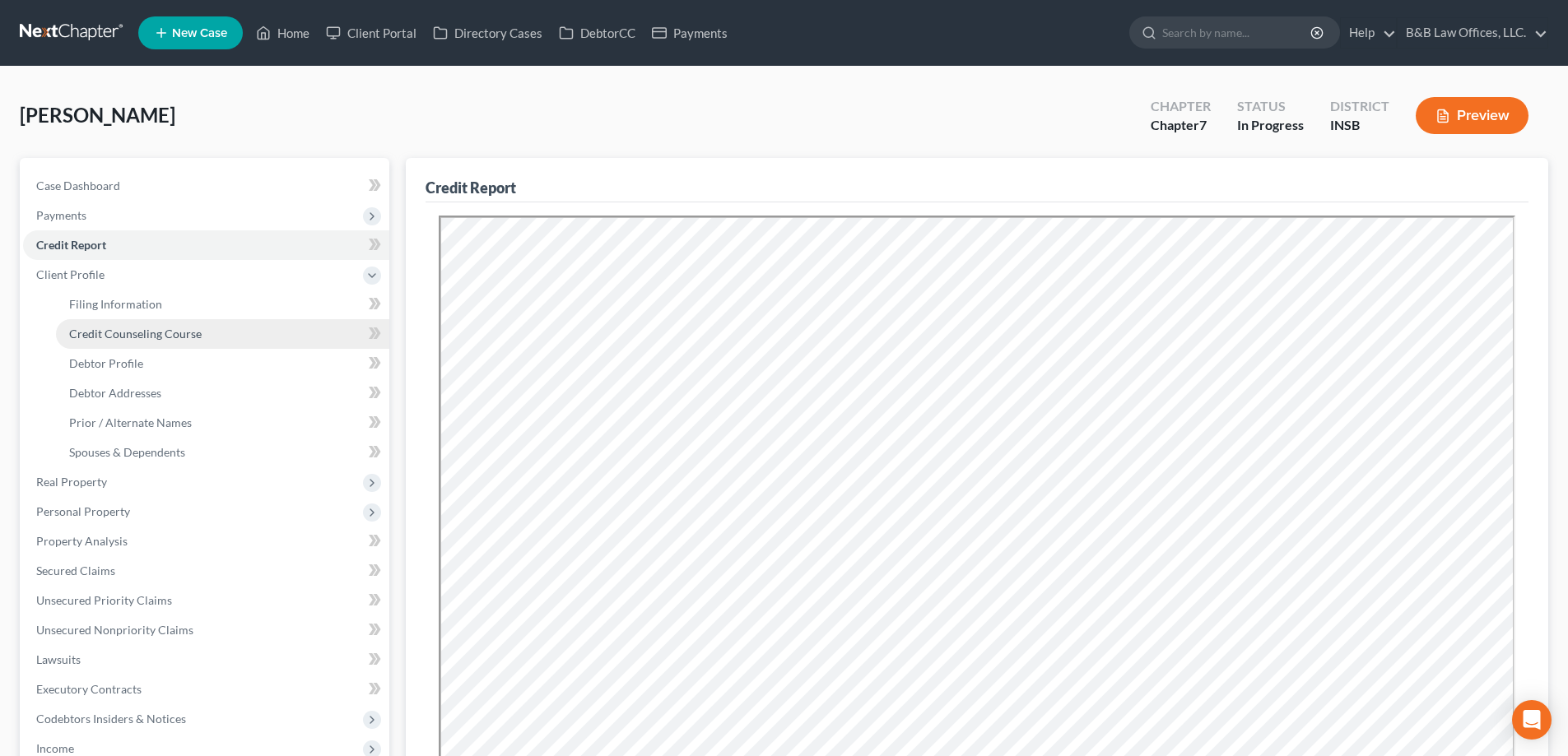
click at [127, 332] on span "Credit Counseling Course" at bounding box center [135, 334] width 132 height 14
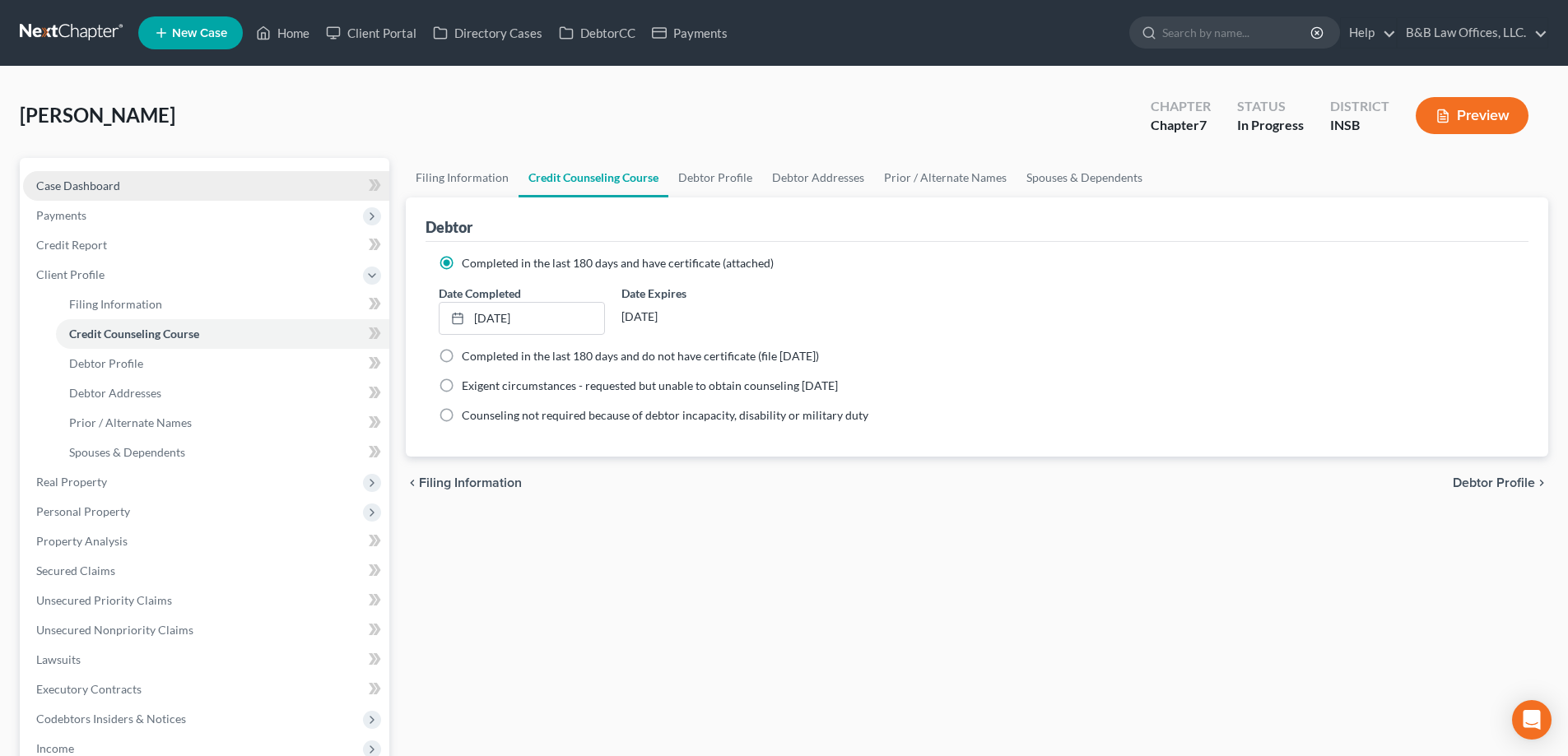
click at [102, 186] on span "Case Dashboard" at bounding box center [78, 185] width 84 height 14
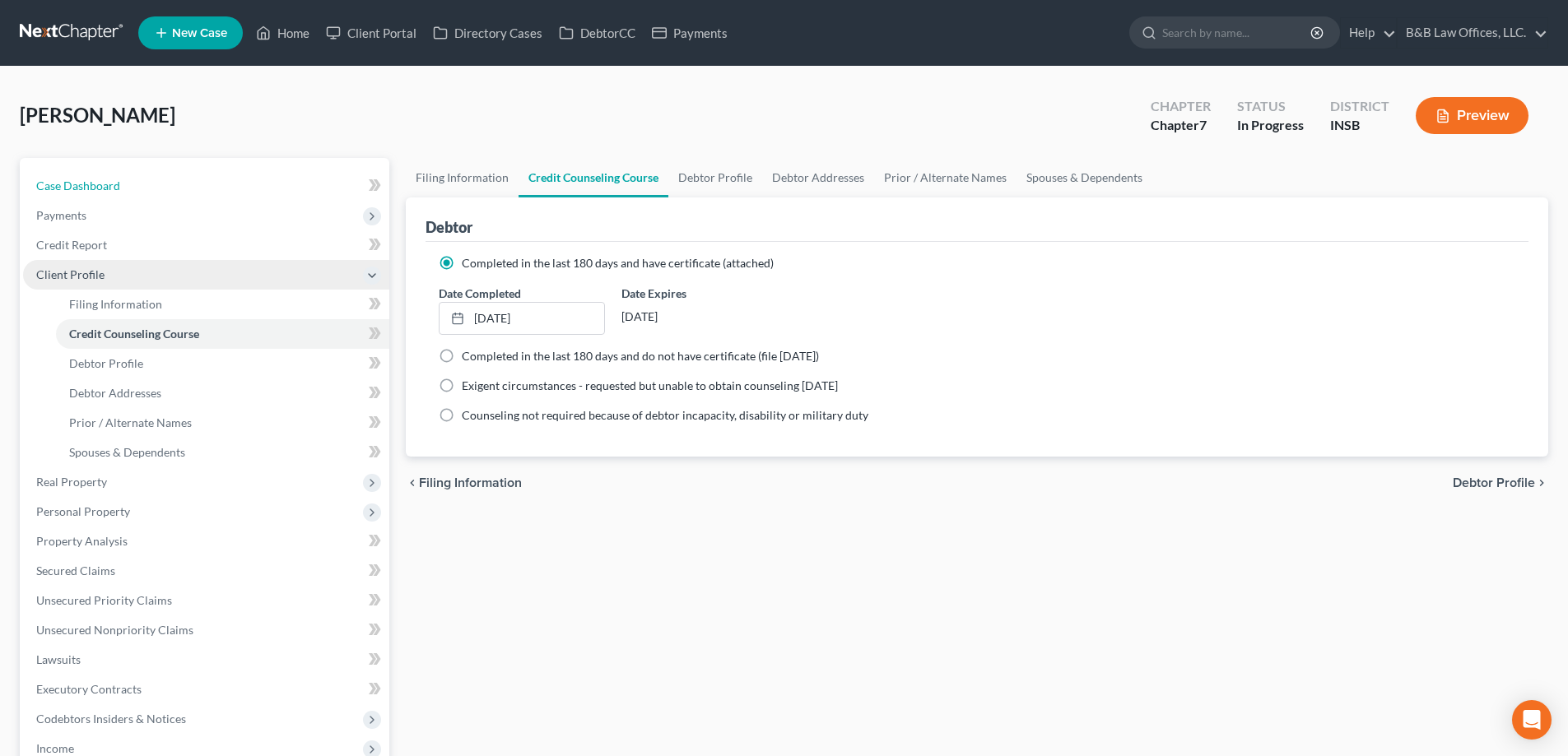
select select "6"
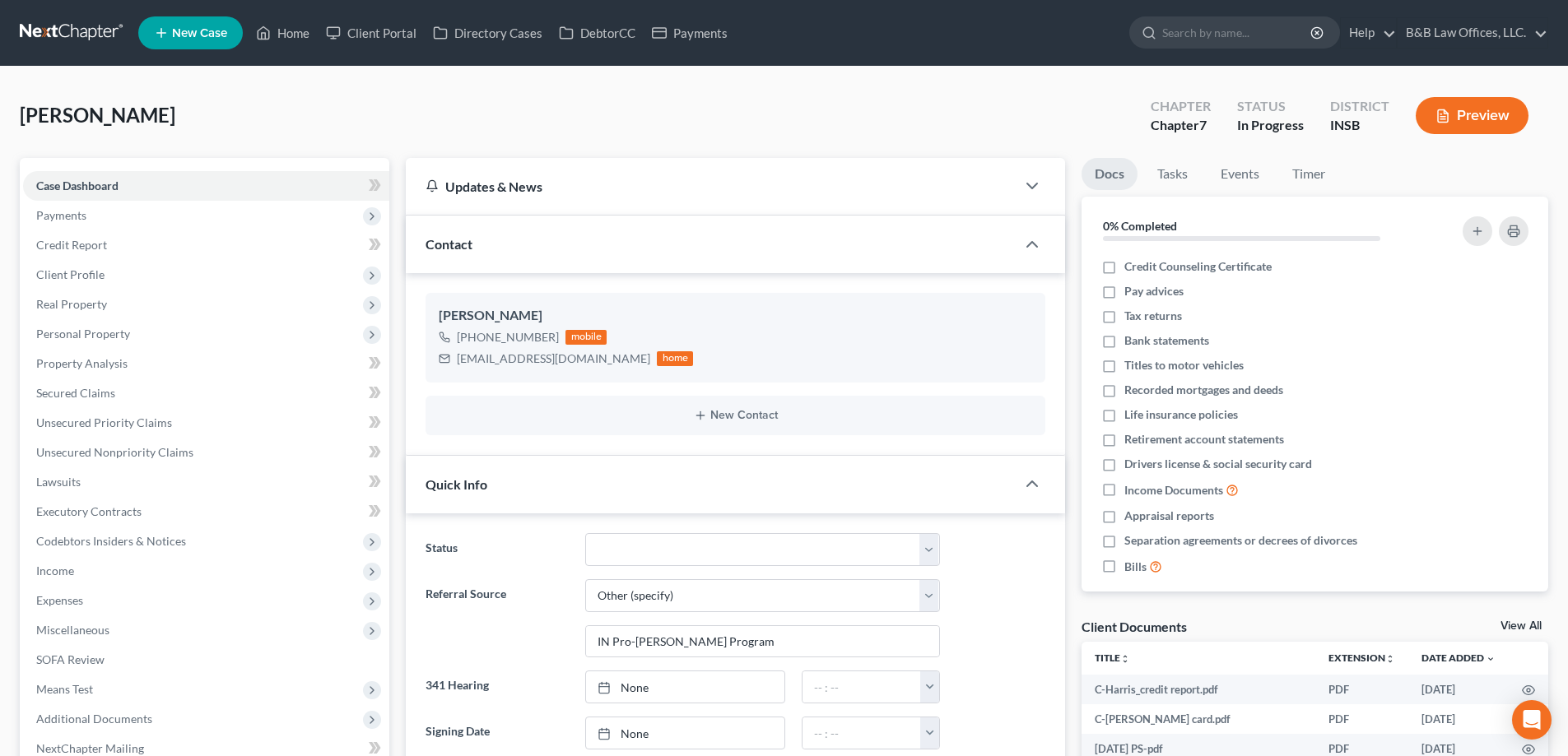
scroll to position [3408, 0]
click at [1523, 624] on link "View All" at bounding box center [1521, 626] width 41 height 11
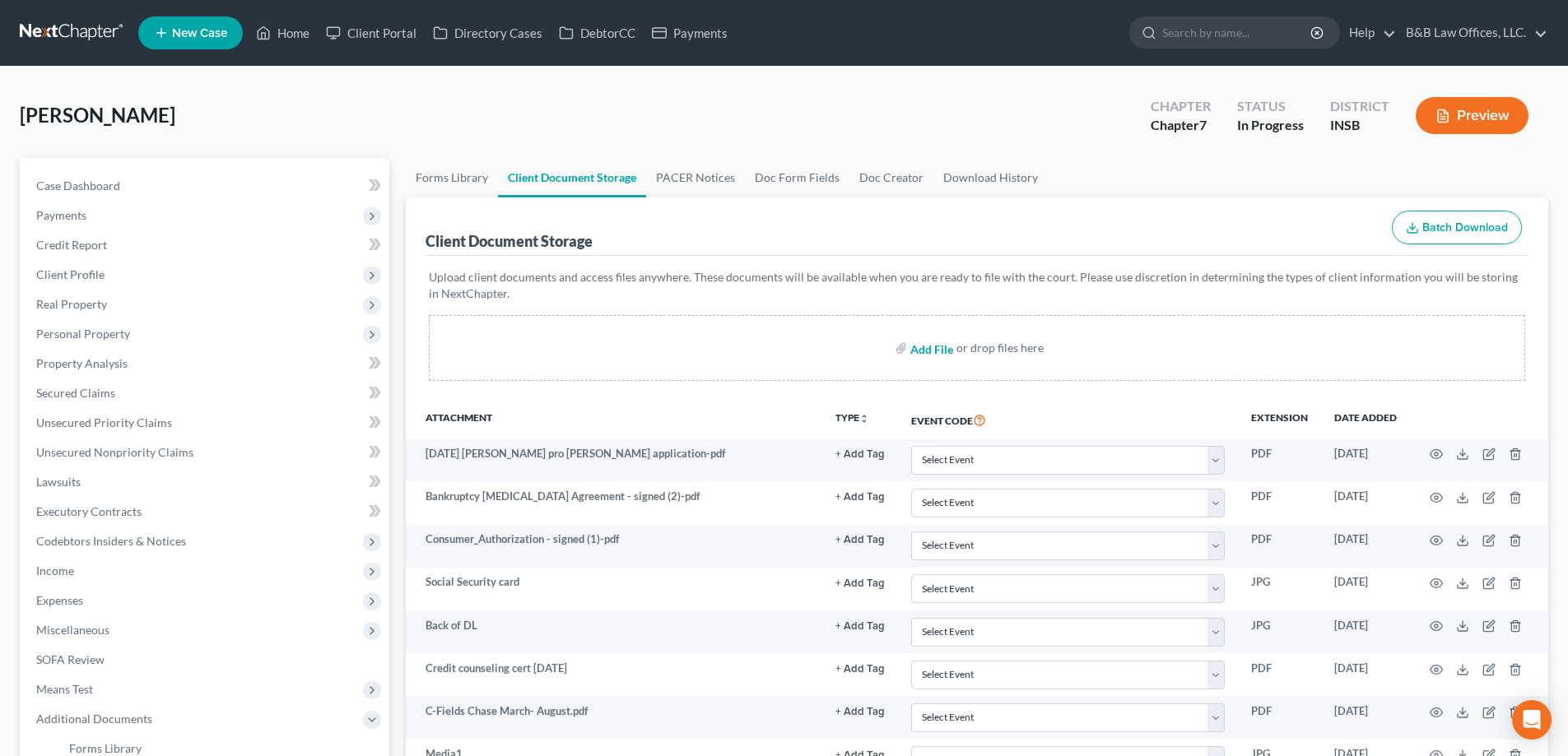
click at [931, 351] on input "file" at bounding box center [931, 347] width 40 height 29
type input "C:\fakepath\[PERSON_NAME]-credit counseling certificate.pdf"
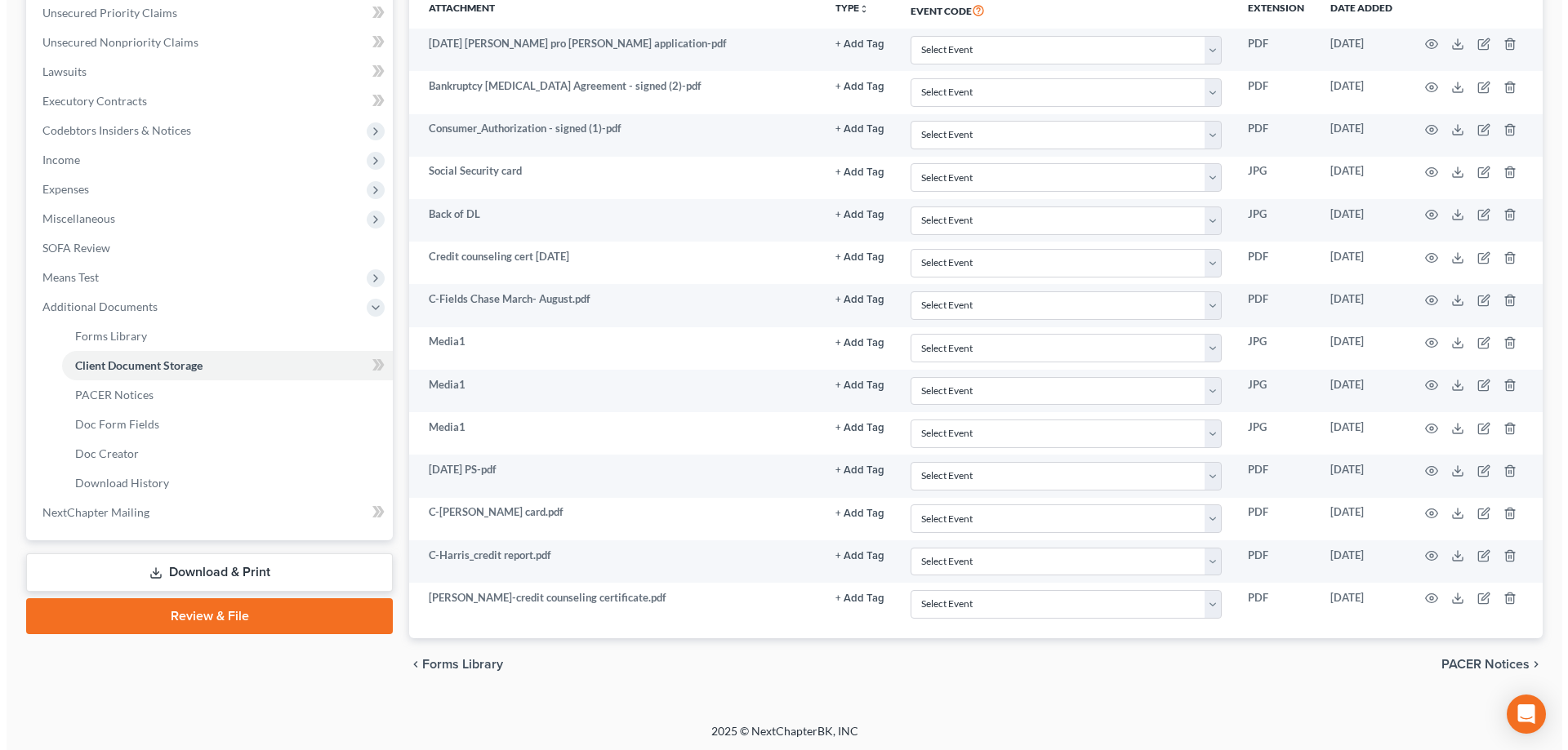
scroll to position [408, 0]
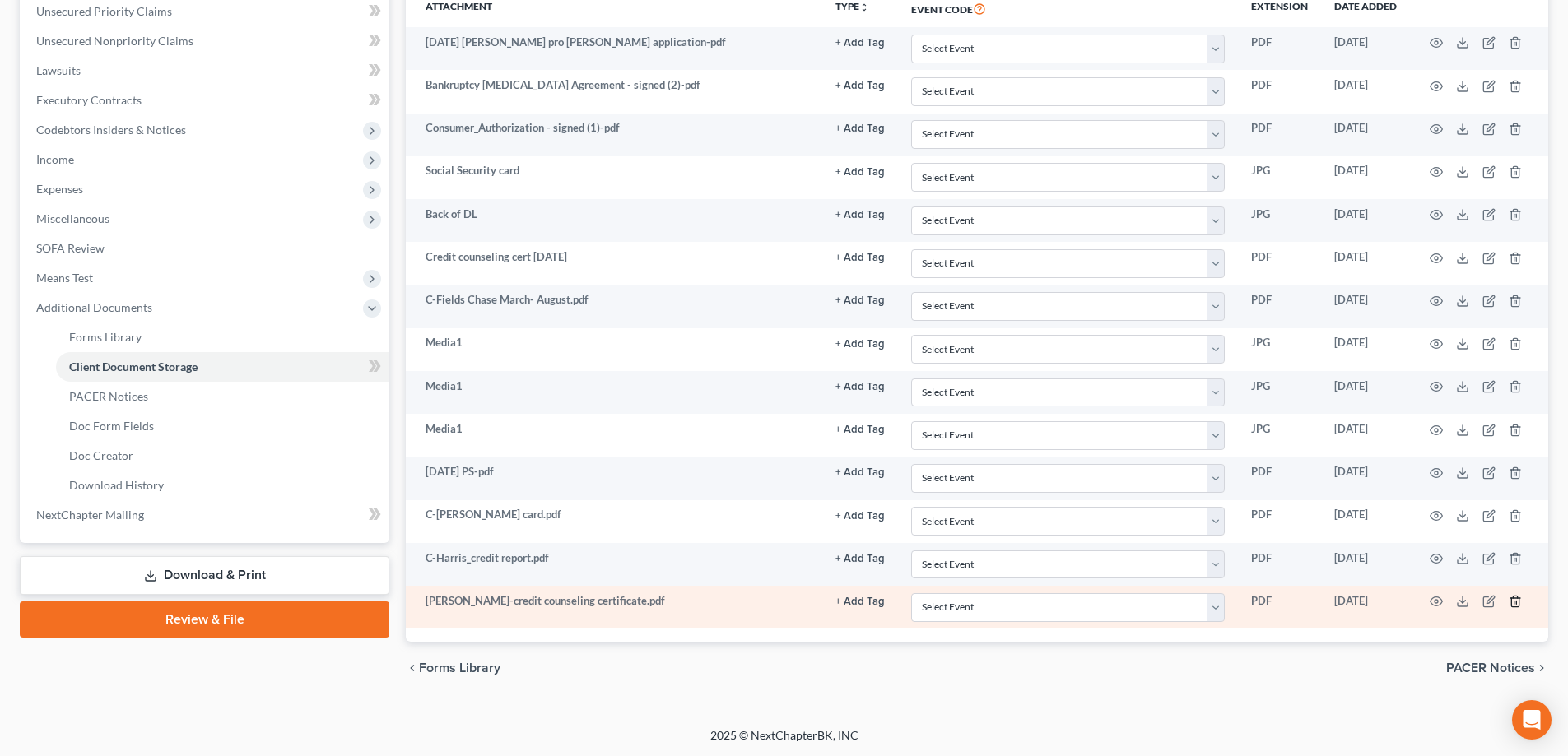
click at [1515, 602] on line "button" at bounding box center [1515, 603] width 0 height 3
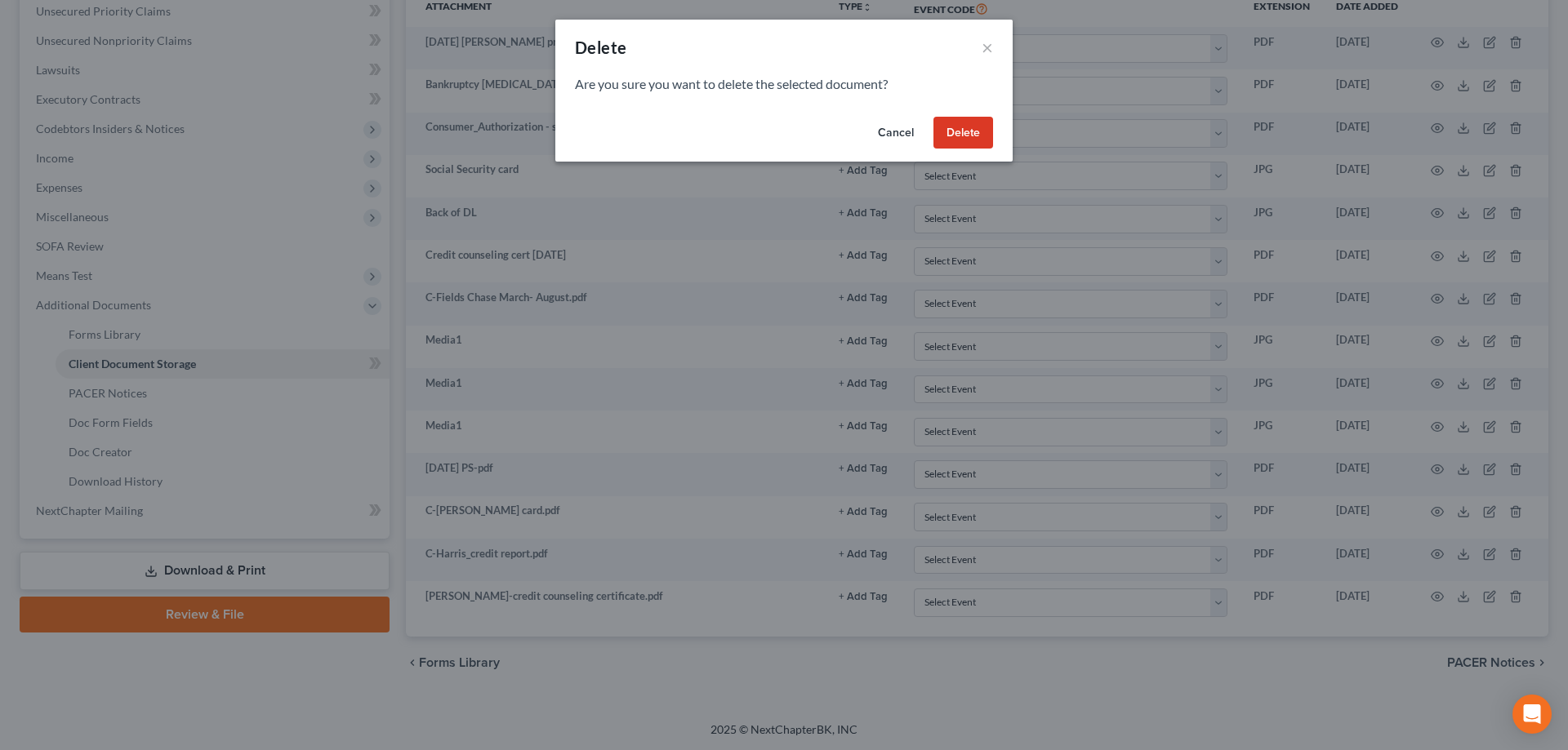
click at [953, 127] on button "Delete" at bounding box center [963, 133] width 59 height 33
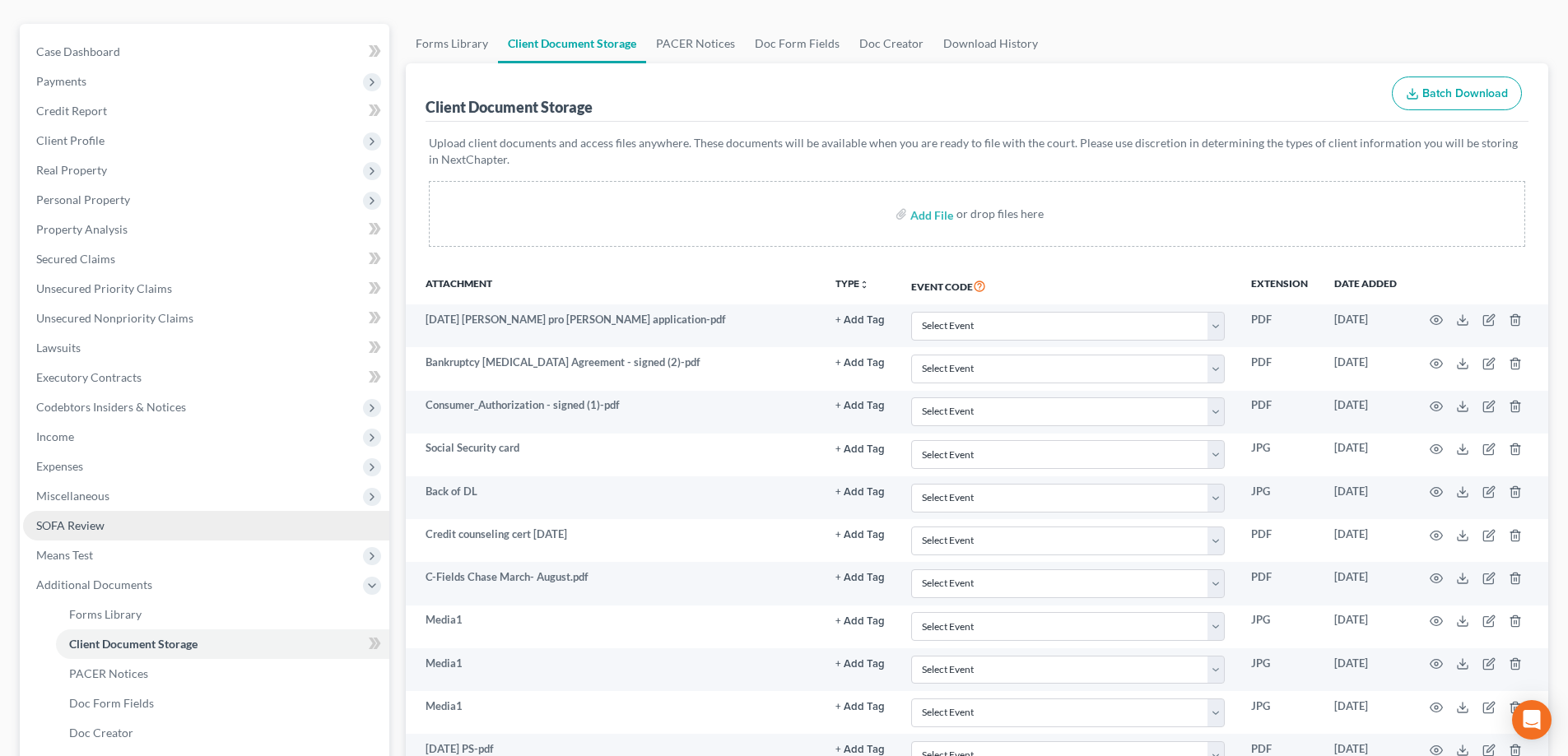
scroll to position [0, 0]
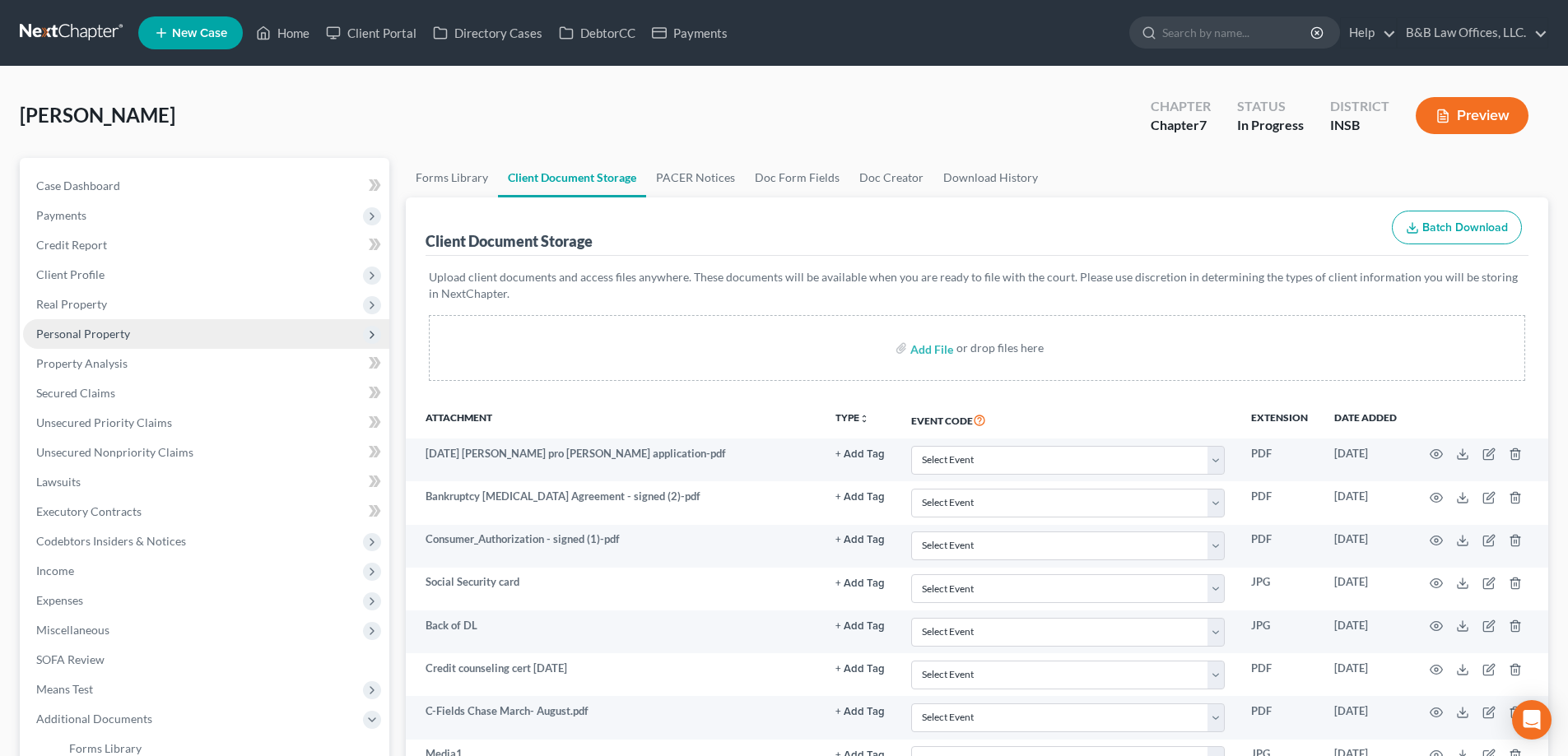
click at [113, 343] on span "Personal Property" at bounding box center [206, 334] width 366 height 29
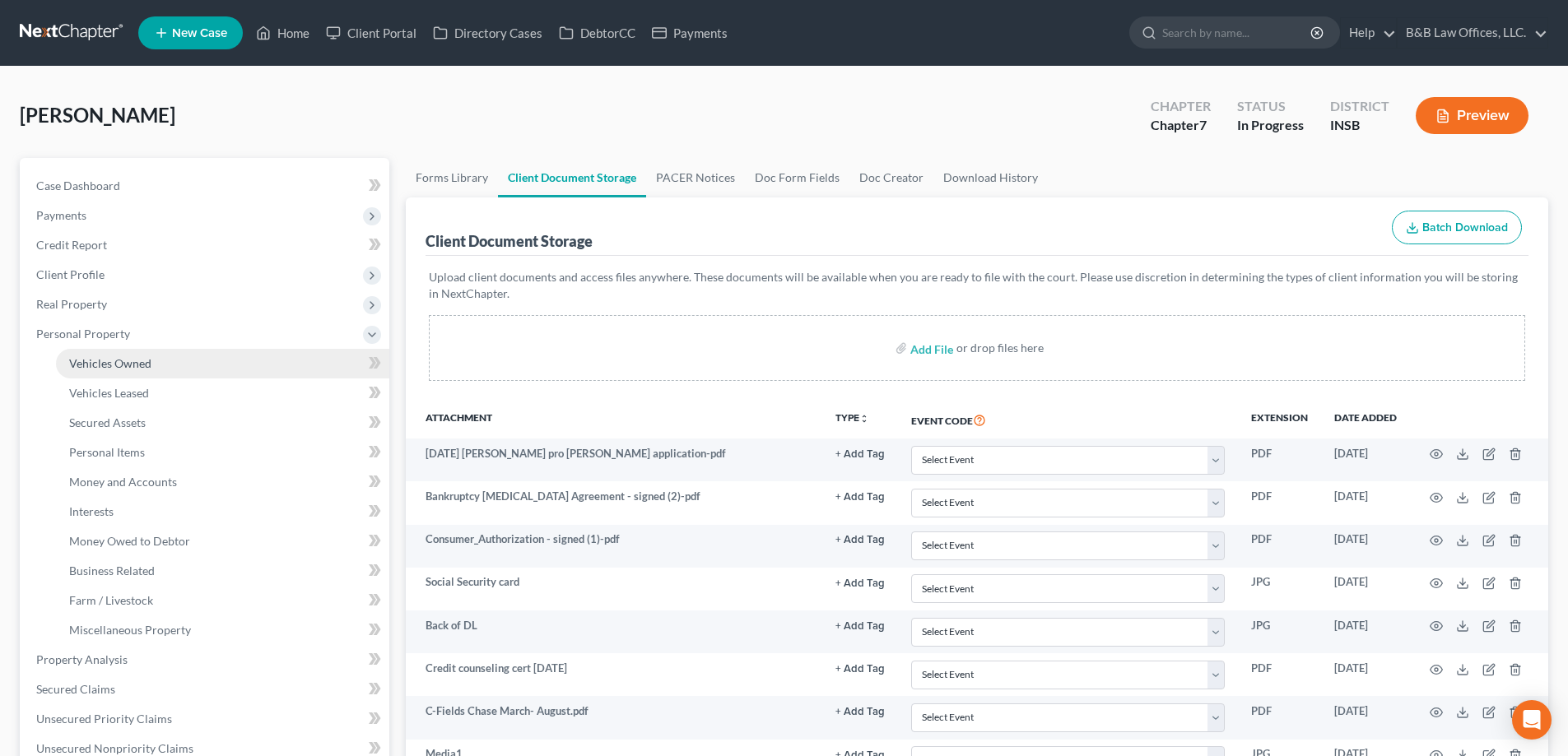
click at [108, 359] on span "Vehicles Owned" at bounding box center [110, 363] width 83 height 14
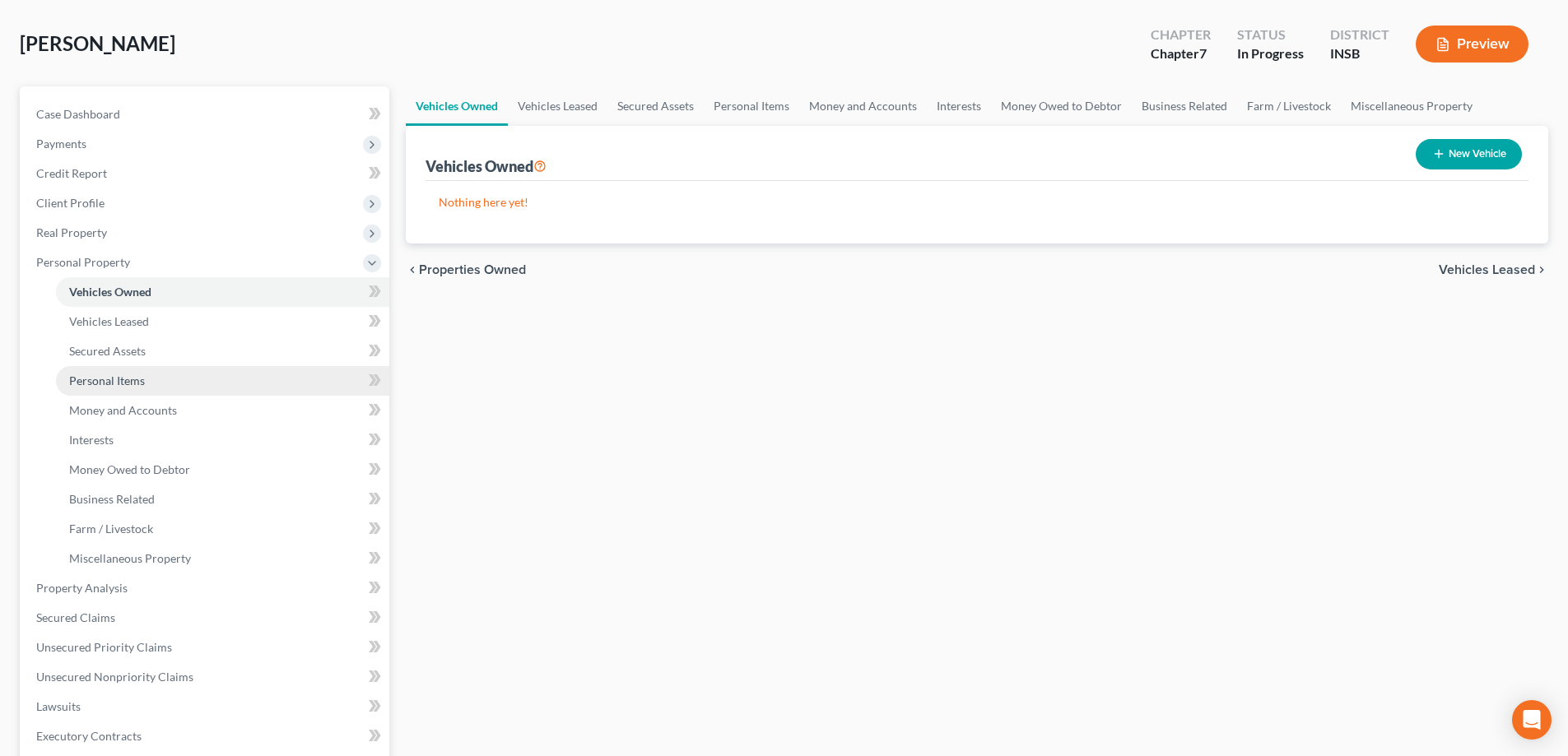
scroll to position [329, 0]
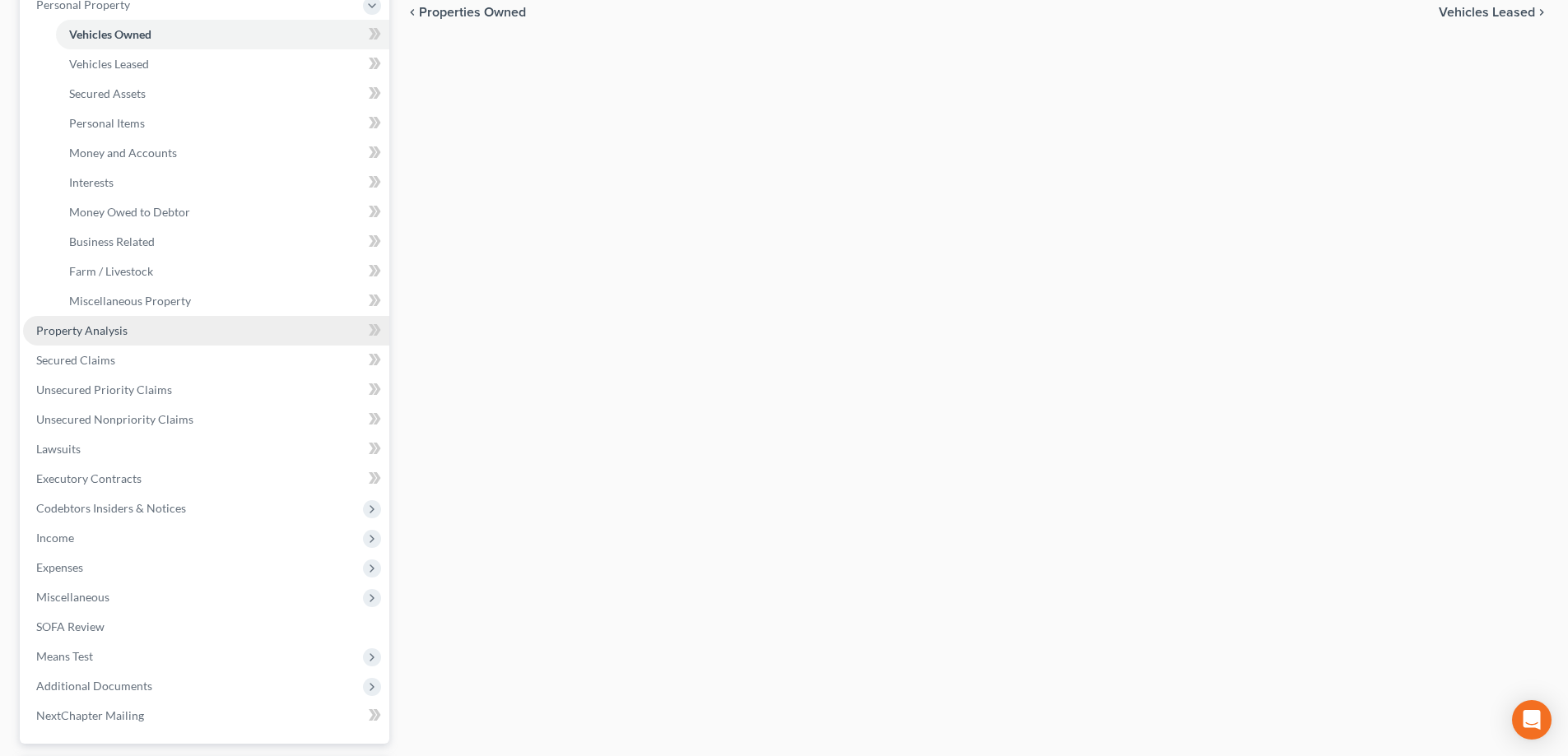
click at [108, 327] on span "Property Analysis" at bounding box center [82, 330] width 91 height 14
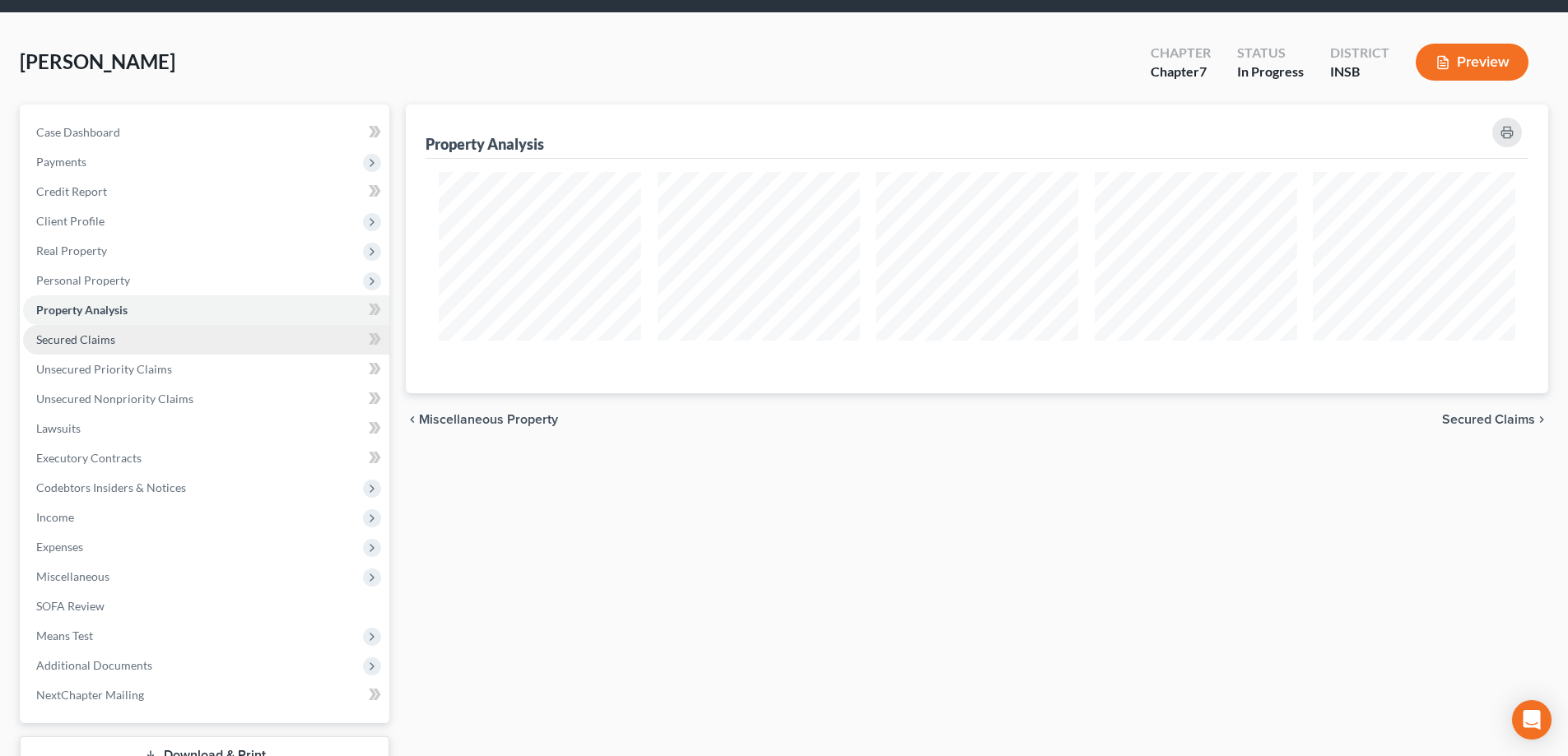
scroll to position [178, 0]
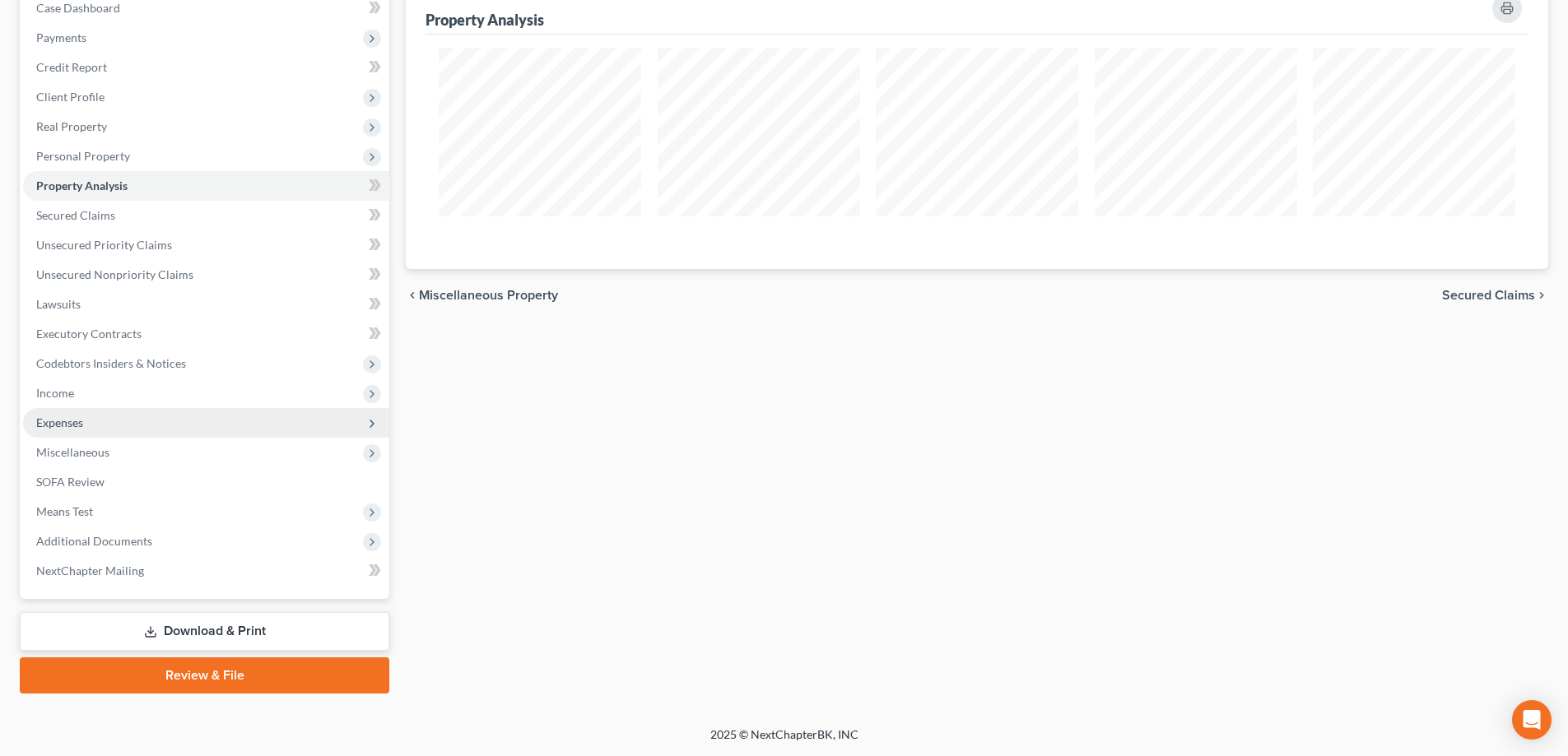
click at [58, 419] on span "Expenses" at bounding box center [59, 422] width 47 height 14
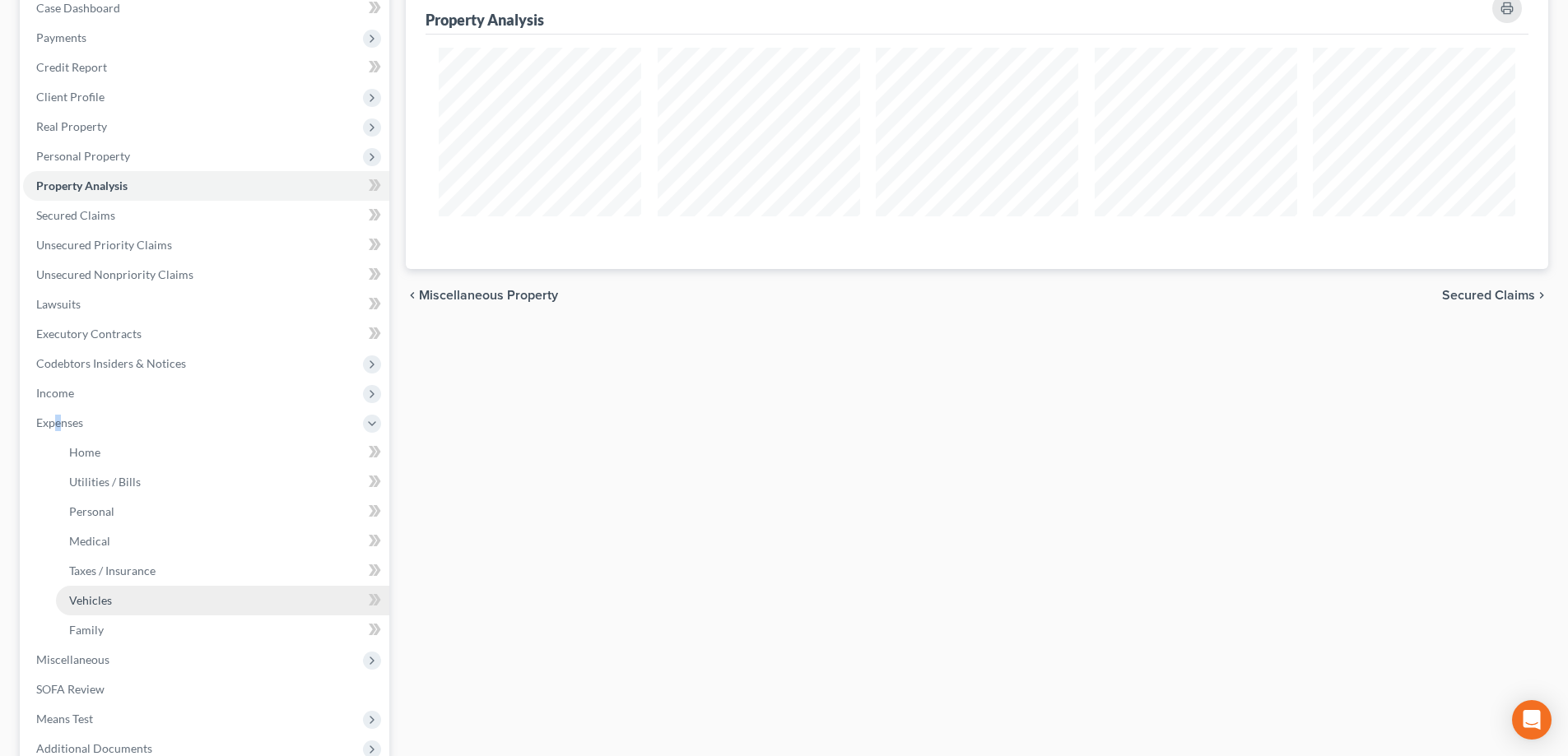
click at [113, 600] on link "Vehicles" at bounding box center [223, 600] width 333 height 29
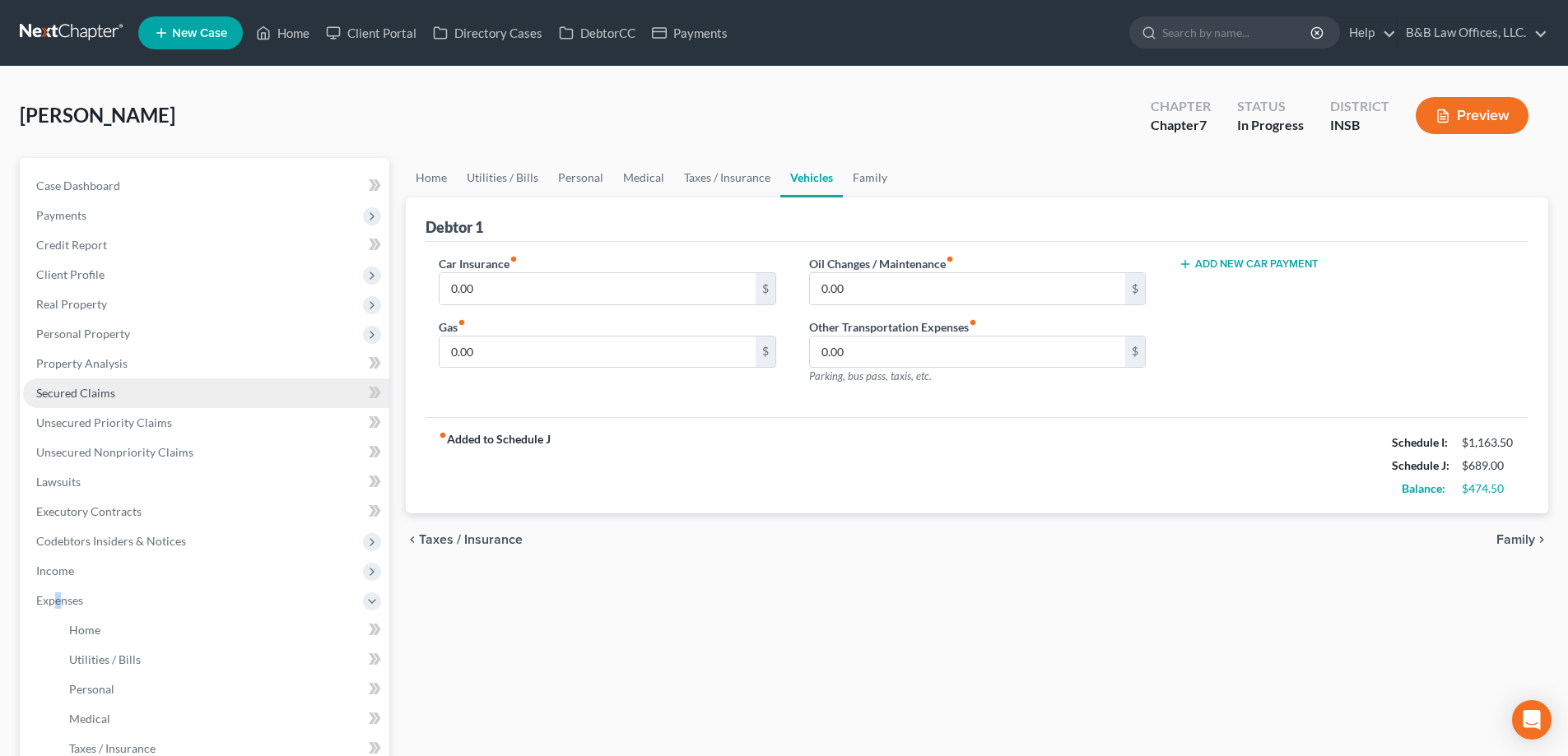
drag, startPoint x: 107, startPoint y: 396, endPoint x: 163, endPoint y: 400, distance: 56.1
click at [107, 396] on span "Secured Claims" at bounding box center [75, 393] width 79 height 14
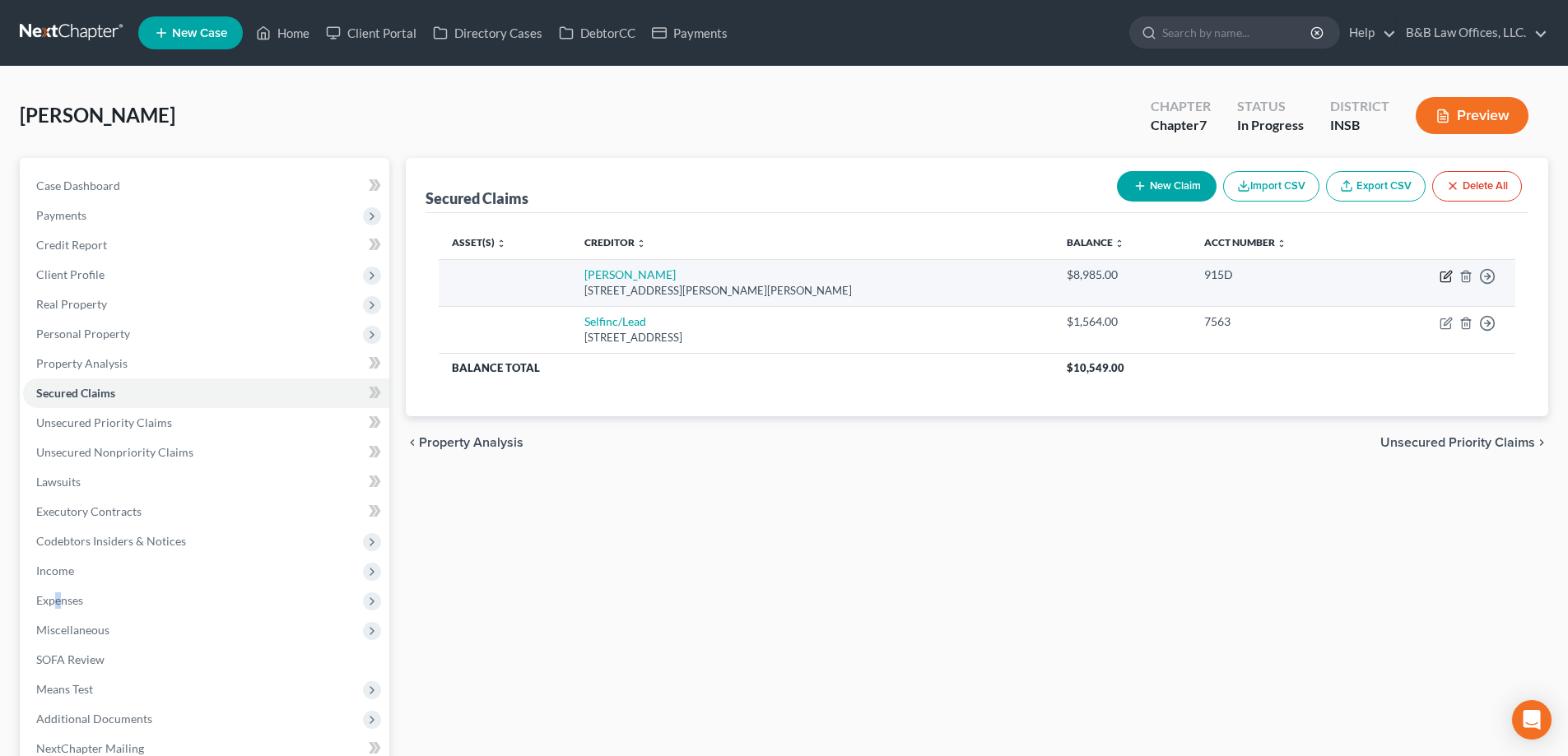
click at [1443, 278] on icon "button" at bounding box center [1446, 277] width 13 height 13
select select "15"
select select "0"
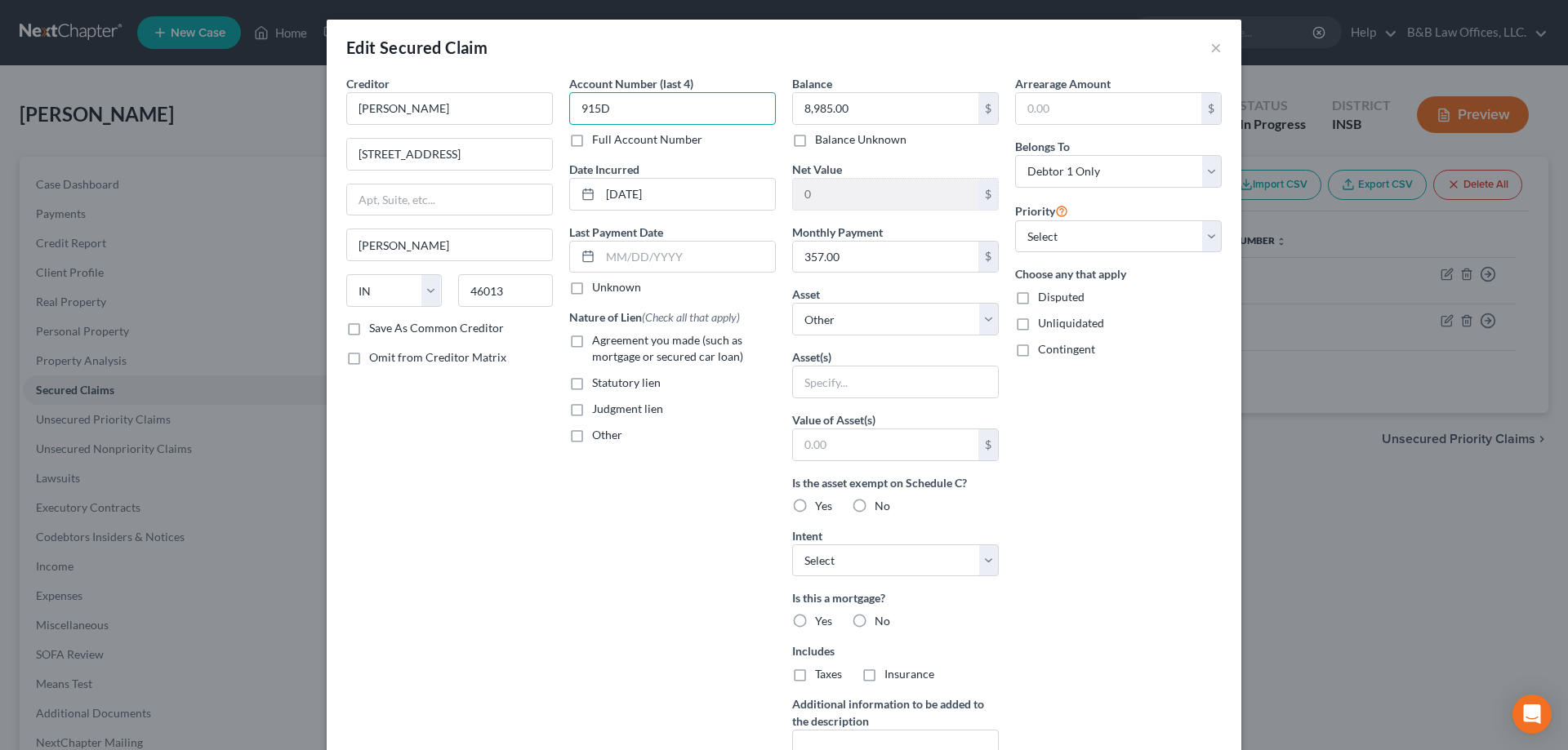
drag, startPoint x: 685, startPoint y: 116, endPoint x: 548, endPoint y: 115, distance: 137.0
click at [548, 115] on div "Creditor * [PERSON_NAME] Ac 5500 S. Scatterfield [PERSON_NAME] State [US_STATE]…" at bounding box center [784, 440] width 892 height 728
click at [1210, 45] on button "×" at bounding box center [1216, 47] width 11 height 20
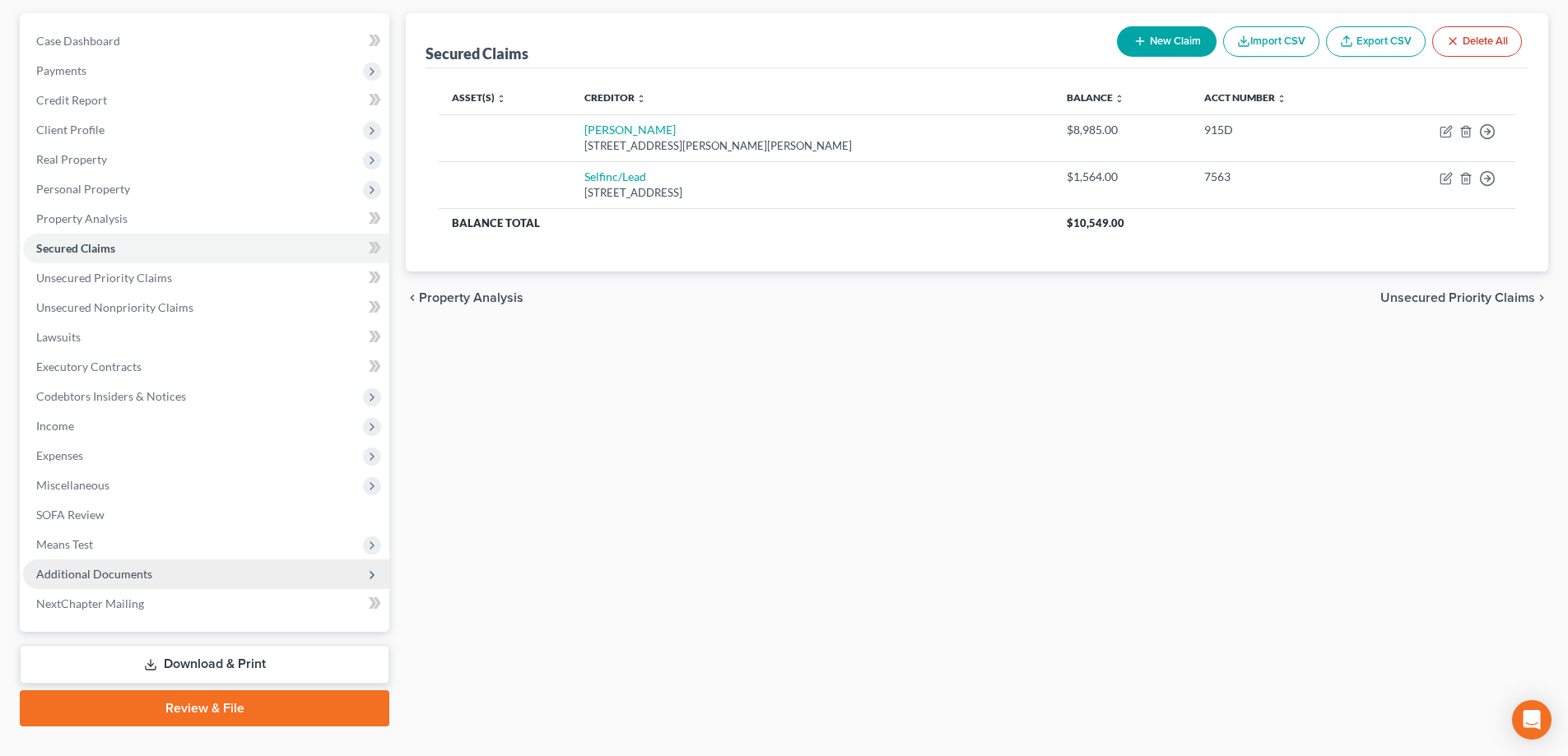
scroll to position [165, 0]
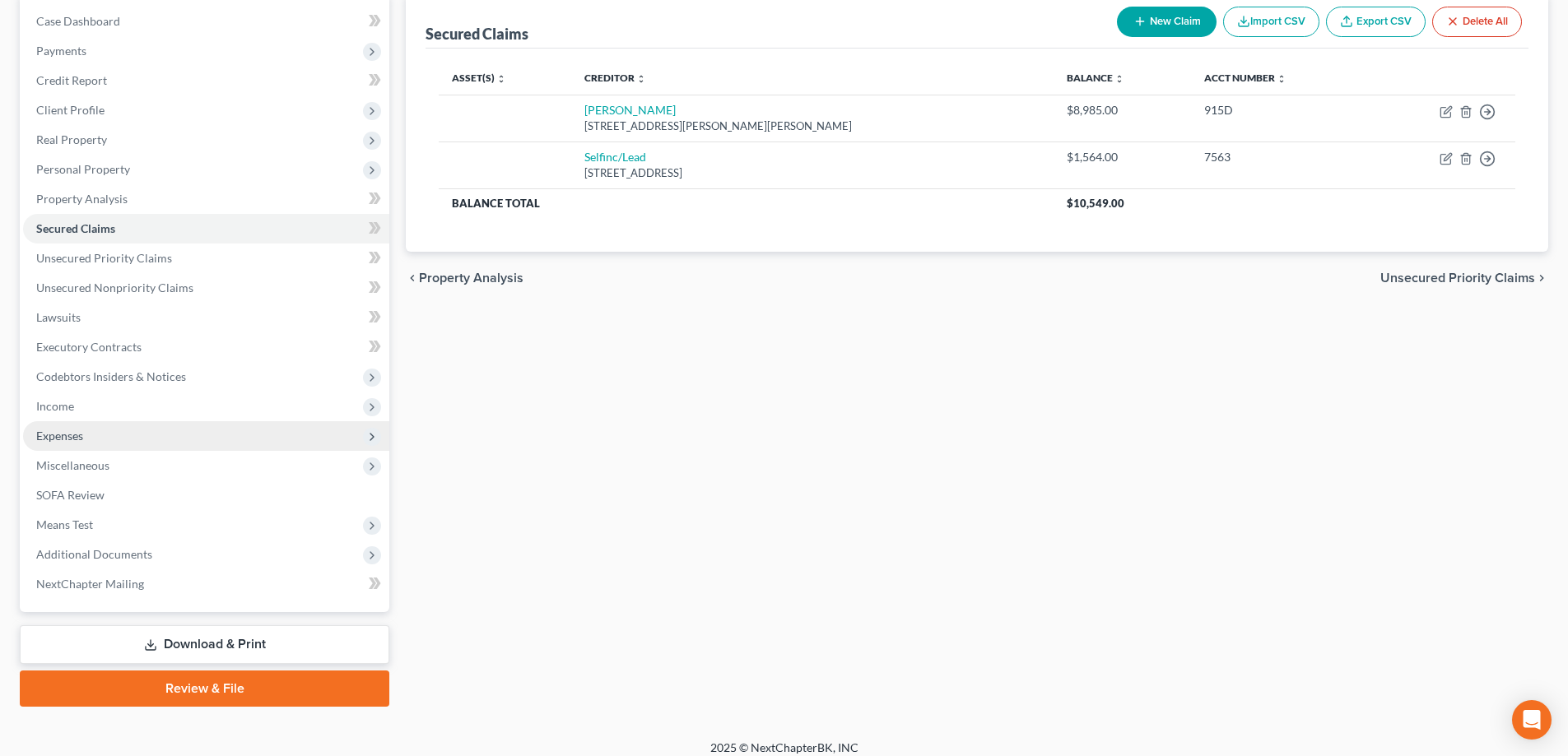
click at [95, 439] on span "Expenses" at bounding box center [206, 436] width 366 height 29
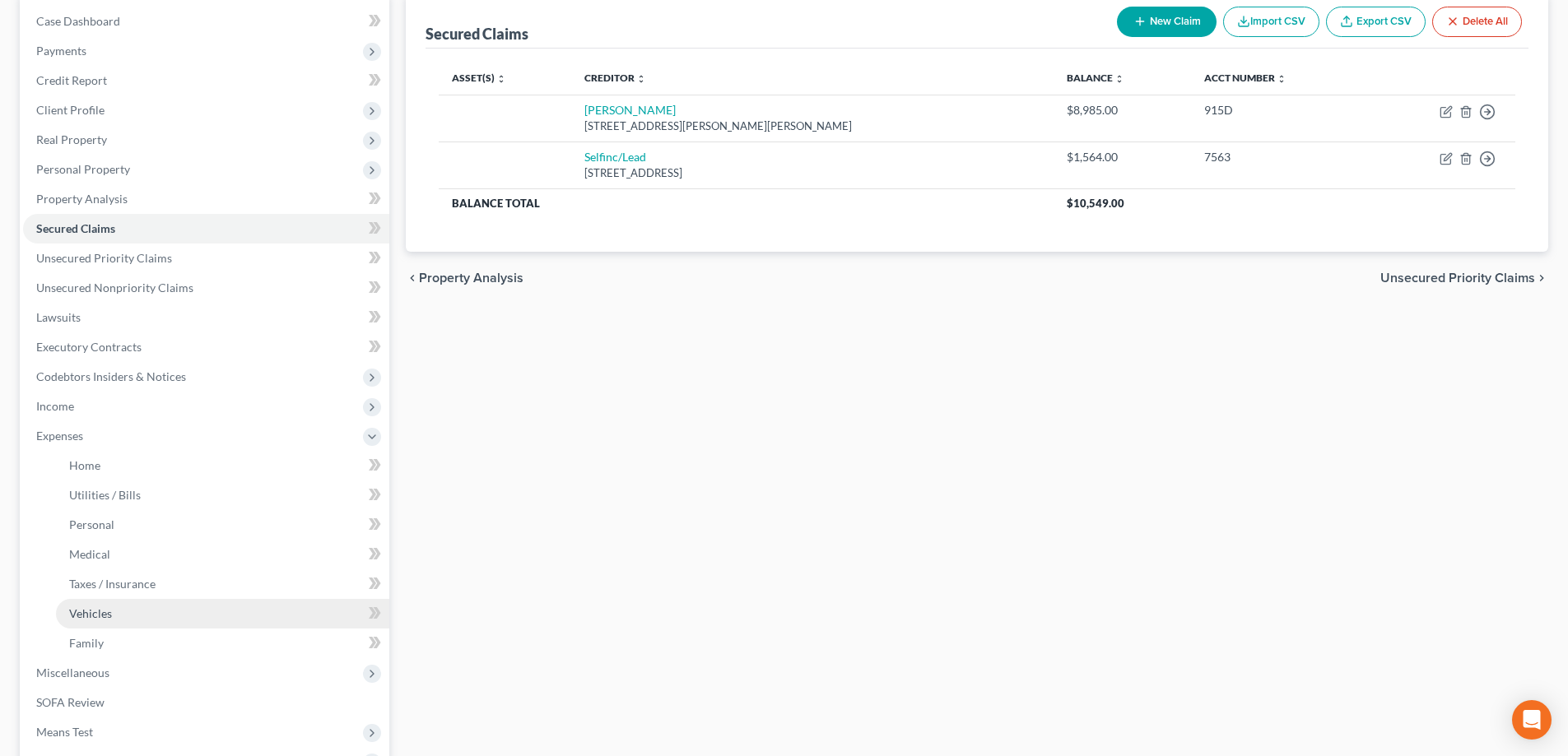
click at [110, 619] on span "Vehicles" at bounding box center [90, 613] width 43 height 14
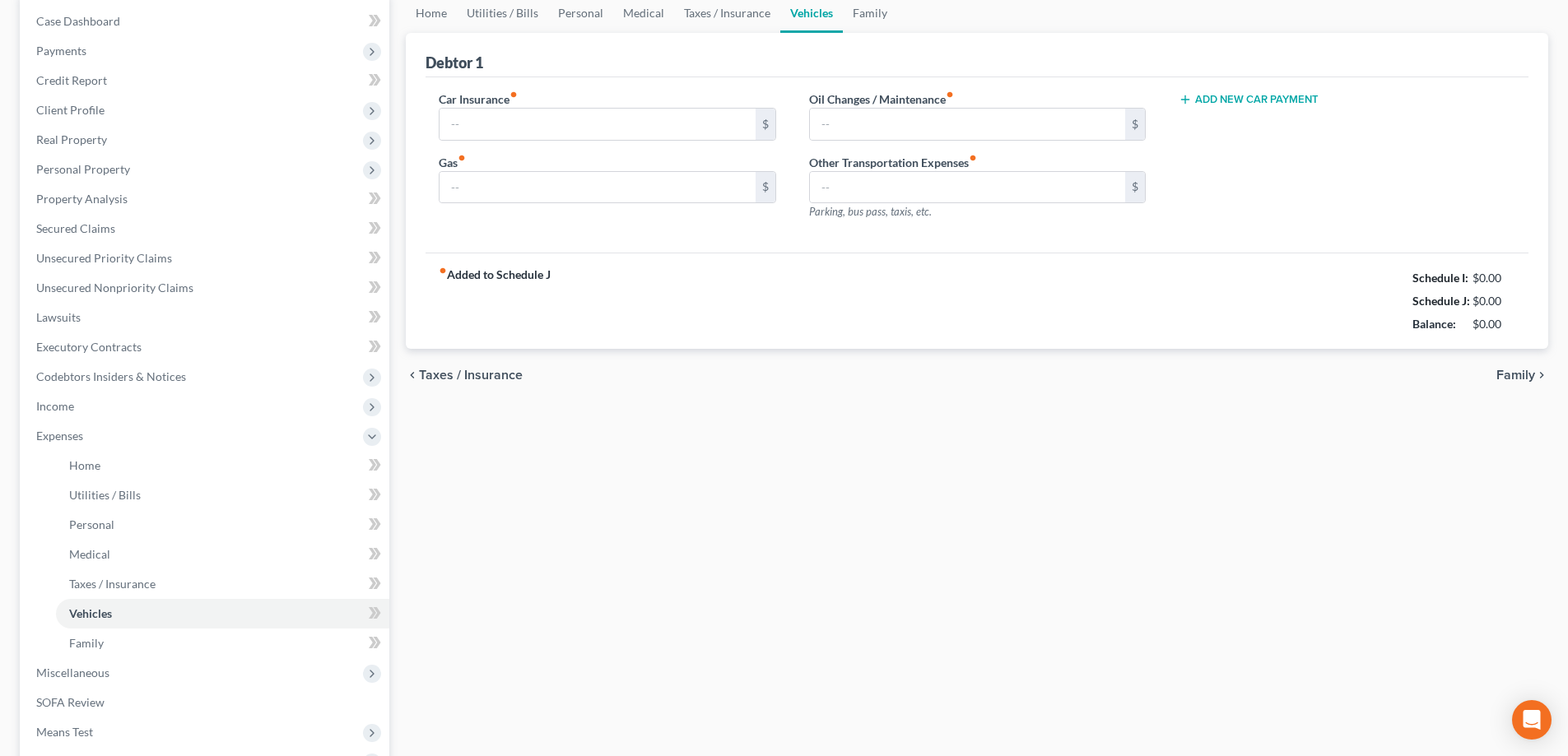
scroll to position [23, 0]
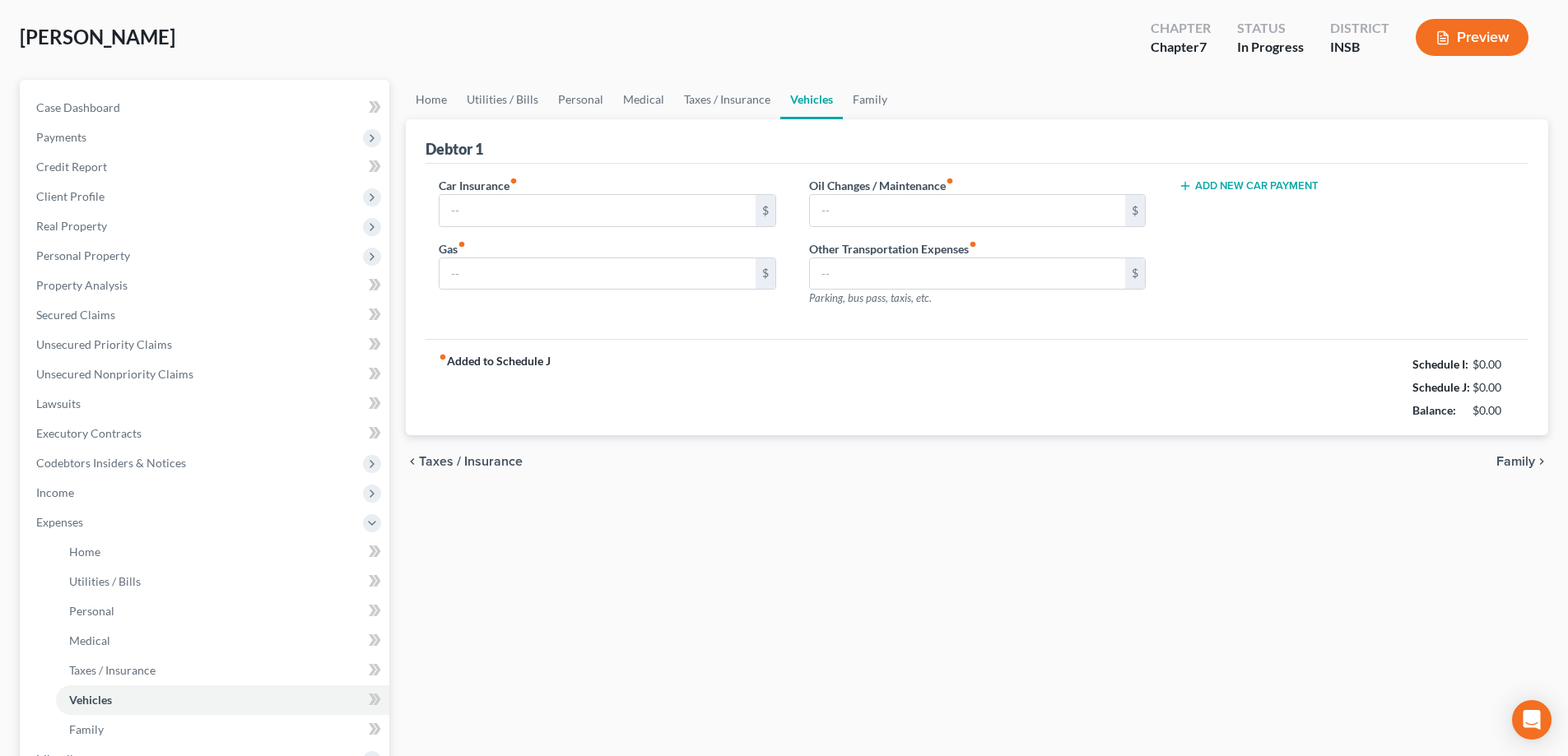
type input "0.00"
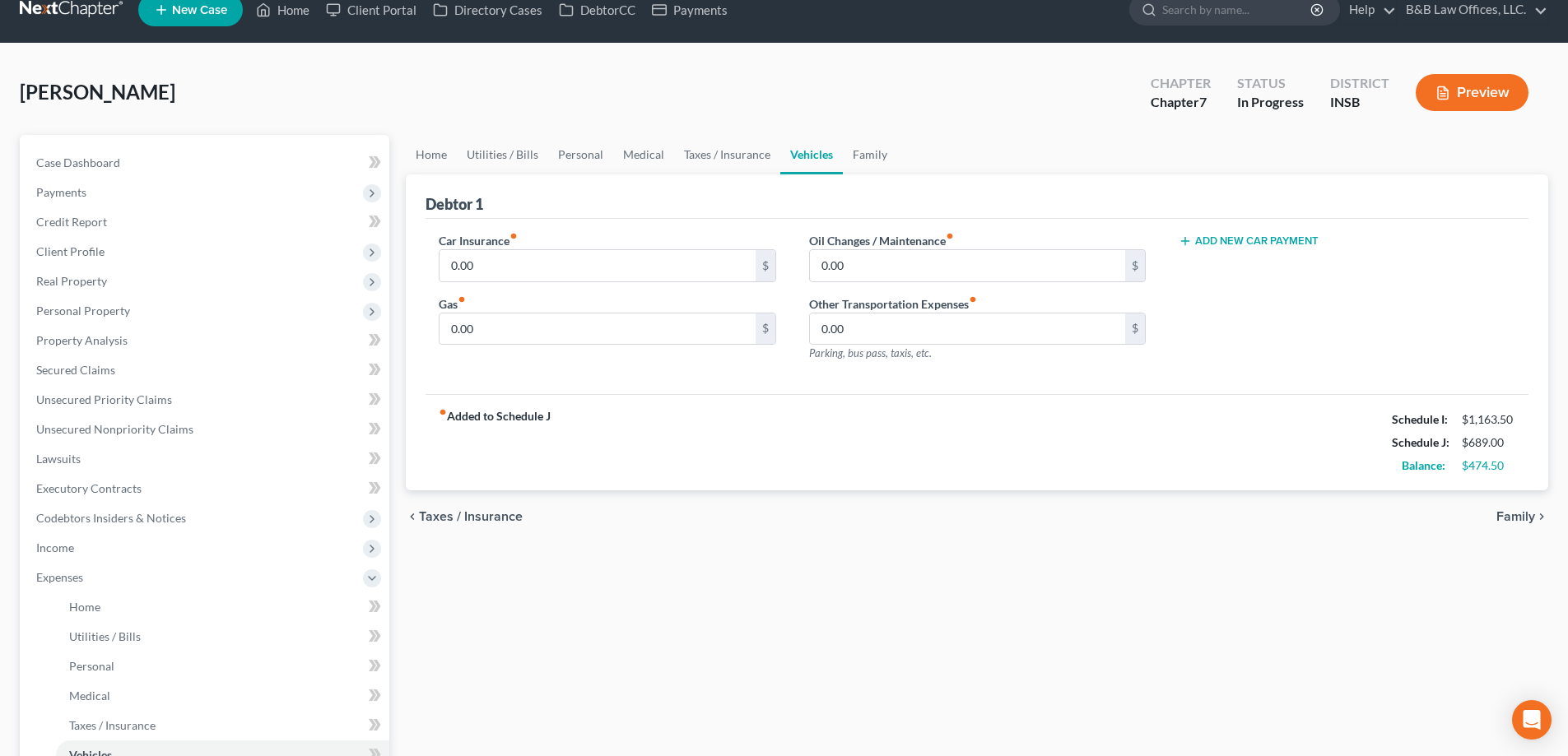
scroll to position [0, 0]
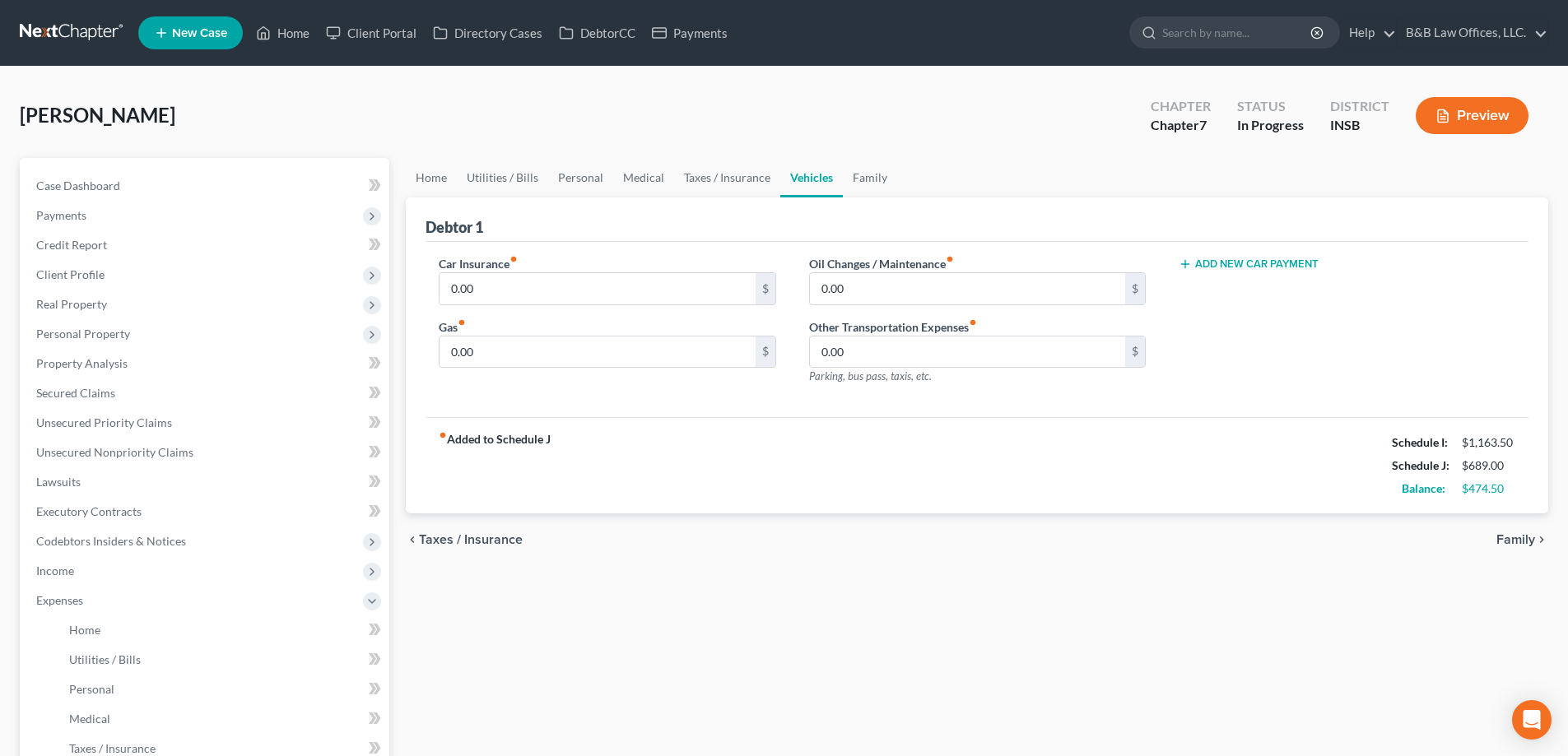
click at [1245, 262] on button "Add New Car Payment" at bounding box center [1248, 264] width 140 height 13
click at [1245, 287] on input "text" at bounding box center [1323, 288] width 285 height 31
type input "357.00"
click at [862, 182] on link "Family" at bounding box center [870, 178] width 54 height 40
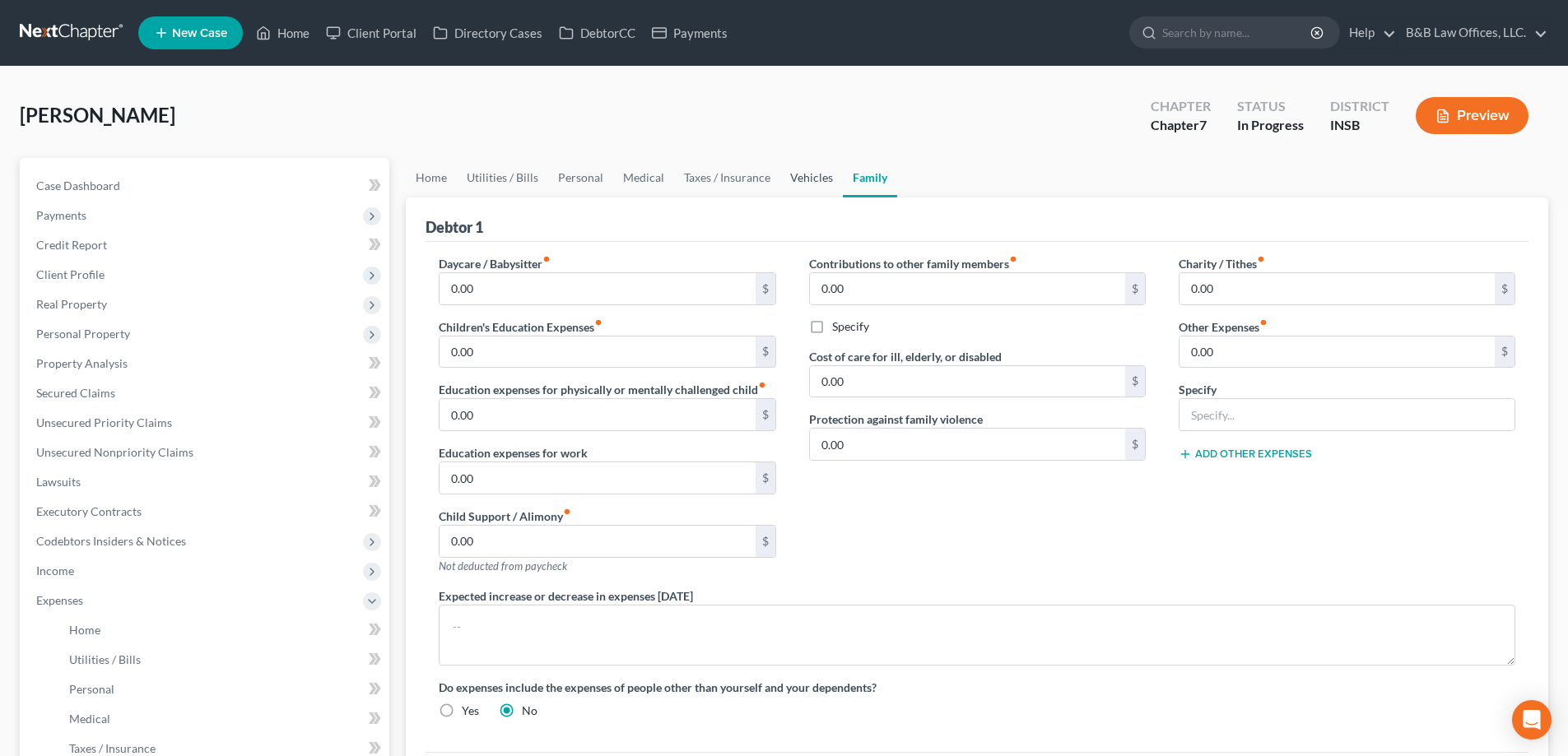
click at [814, 180] on link "Vehicles" at bounding box center [812, 178] width 63 height 40
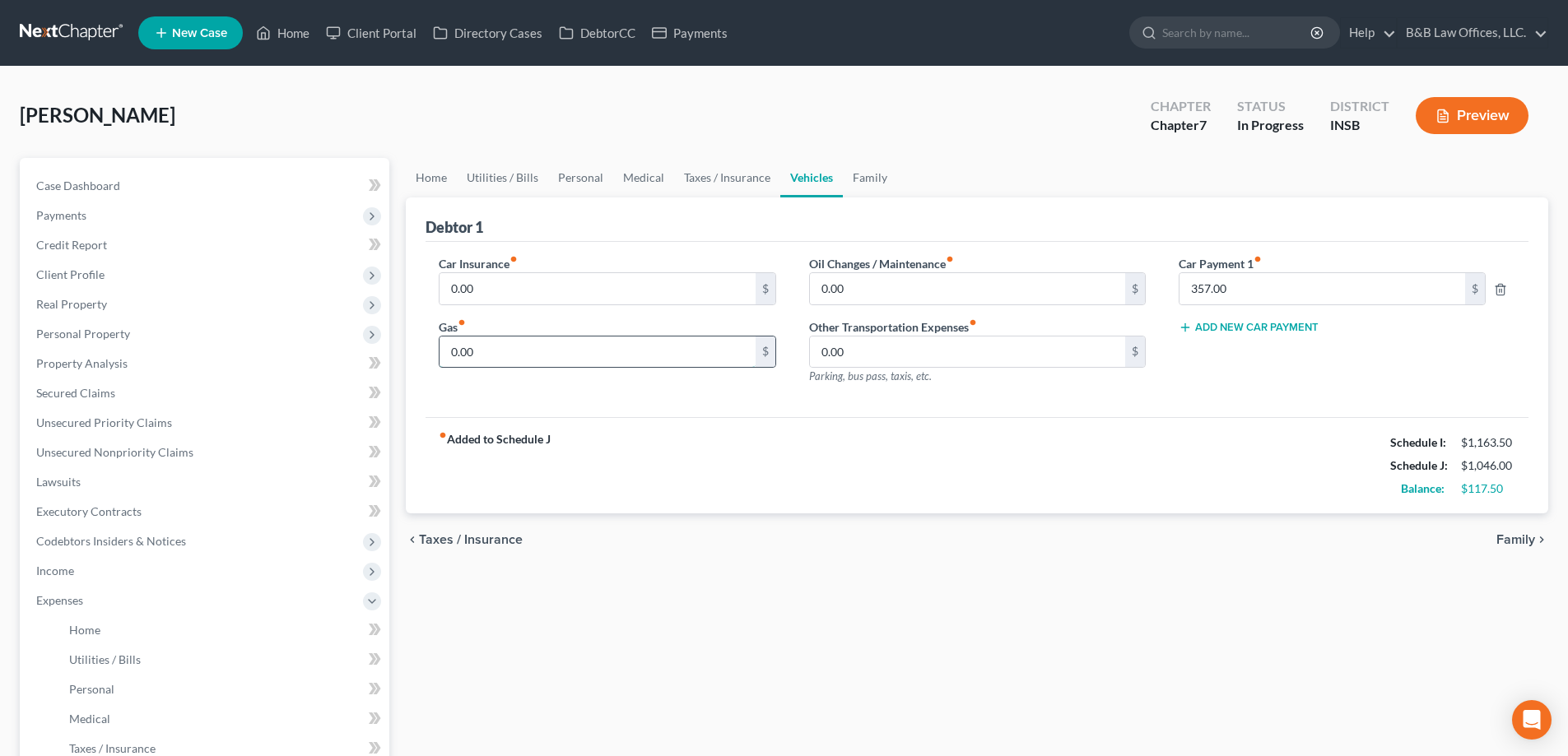
click at [520, 353] on input "0.00" at bounding box center [597, 352] width 315 height 31
type input "80"
click at [579, 181] on link "Personal" at bounding box center [580, 178] width 65 height 40
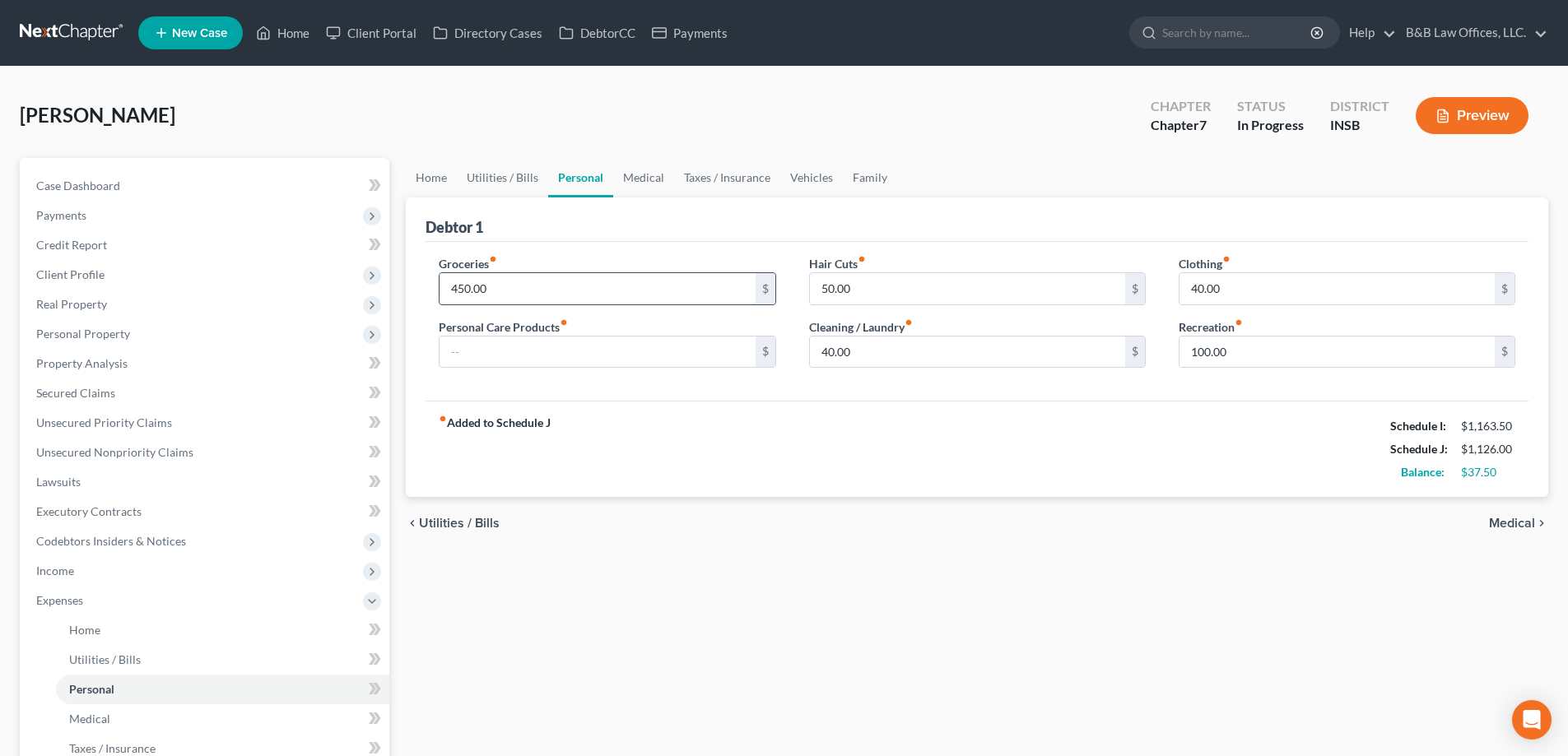
click at [516, 284] on input "450.00" at bounding box center [597, 288] width 315 height 31
type input "400"
click at [1279, 355] on input "100.00" at bounding box center [1337, 352] width 315 height 31
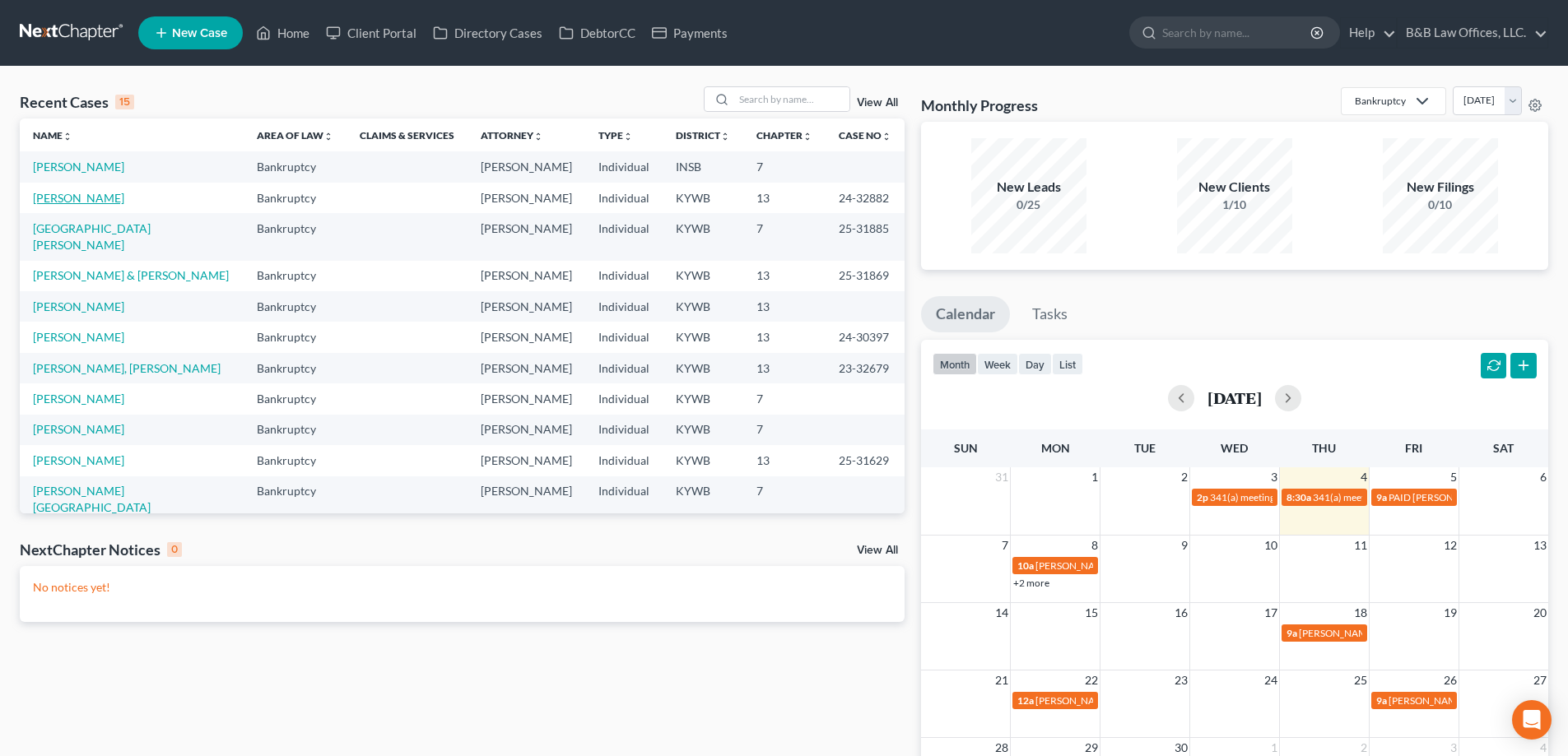
click at [70, 202] on link "[PERSON_NAME]" at bounding box center [79, 198] width 91 height 14
select select "2"
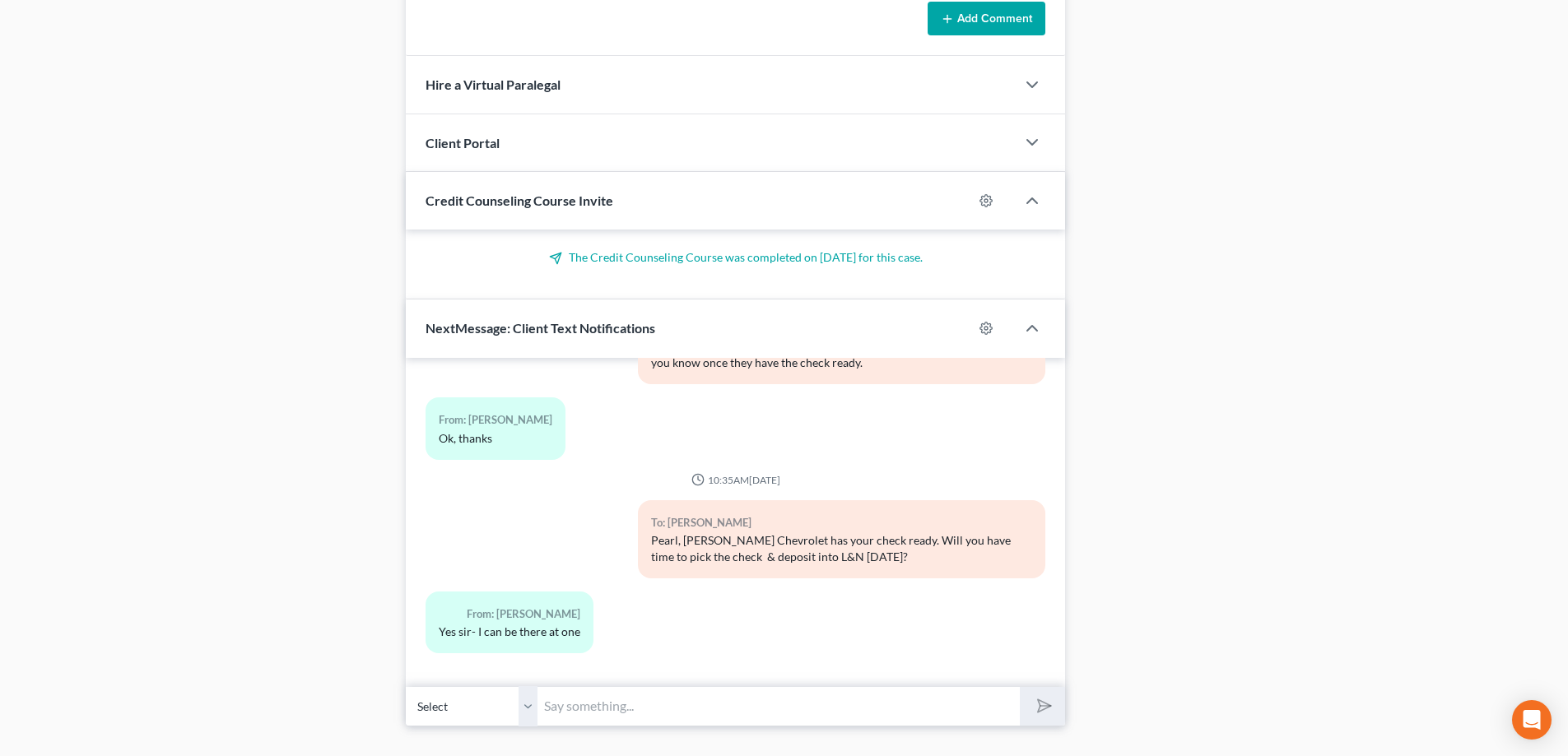
scroll to position [1341, 0]
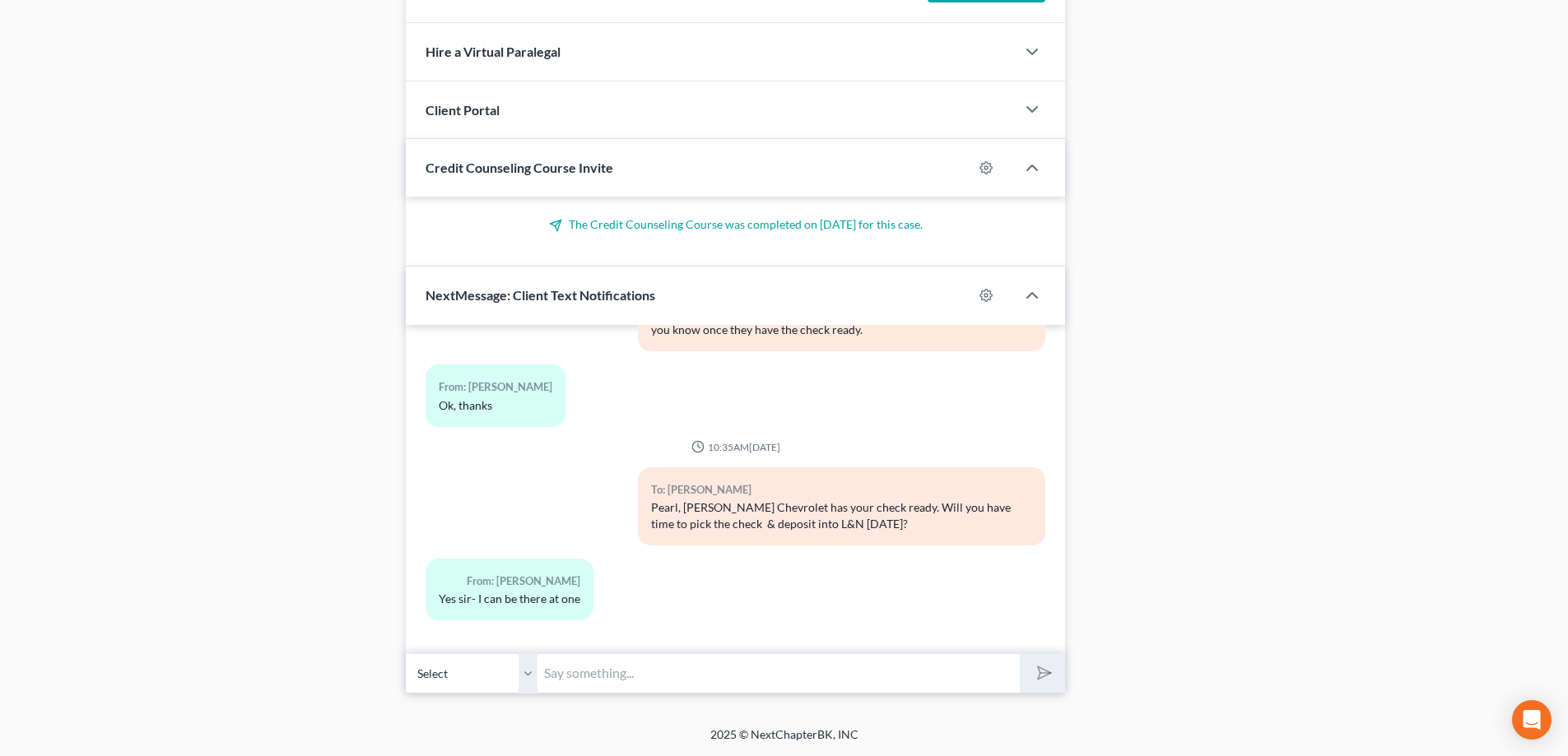
click at [628, 677] on input "text" at bounding box center [778, 673] width 482 height 40
type input "Okay, let me know once you have deposited the funds into the L&N account."
click at [1020, 654] on button "submit" at bounding box center [1043, 673] width 46 height 39
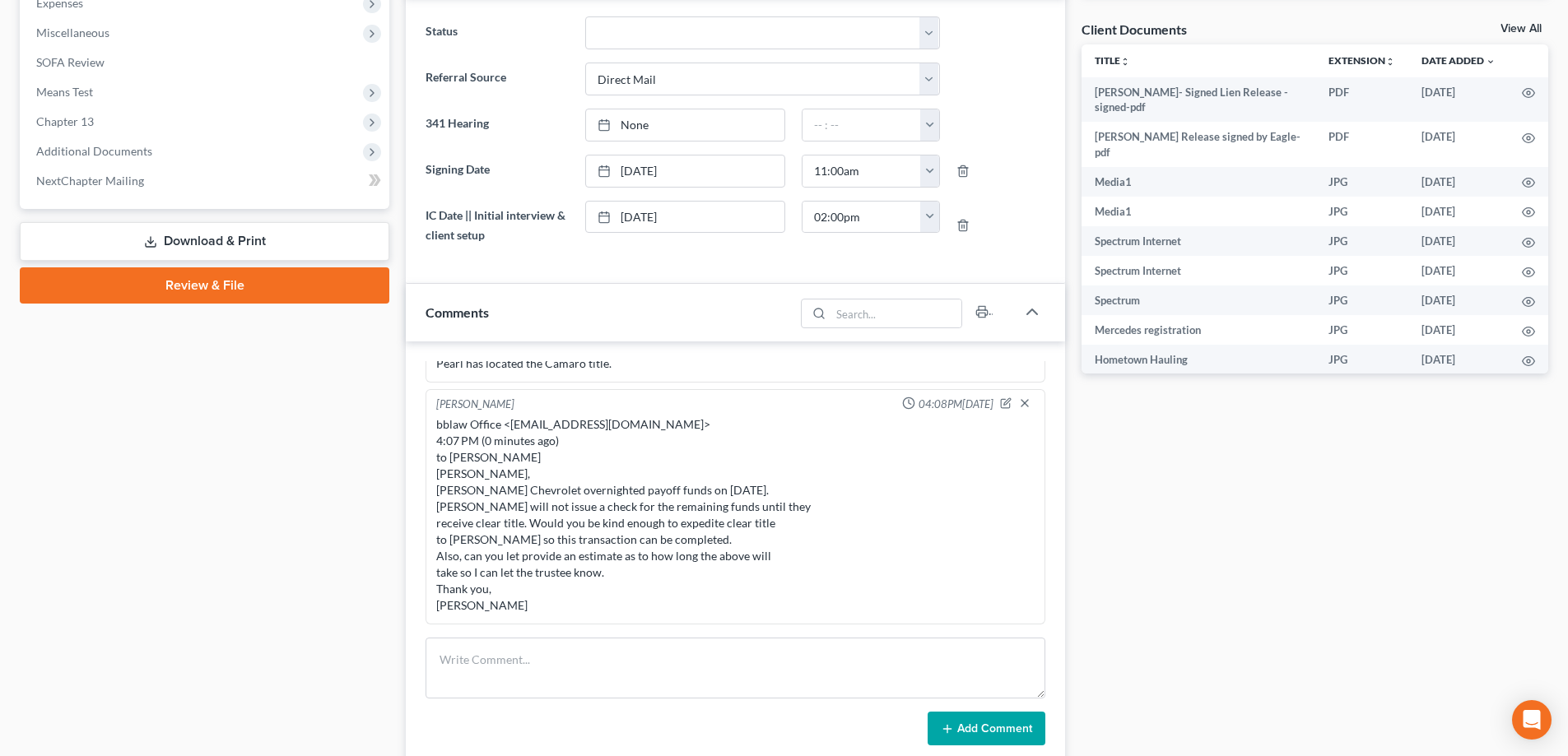
scroll to position [929, 0]
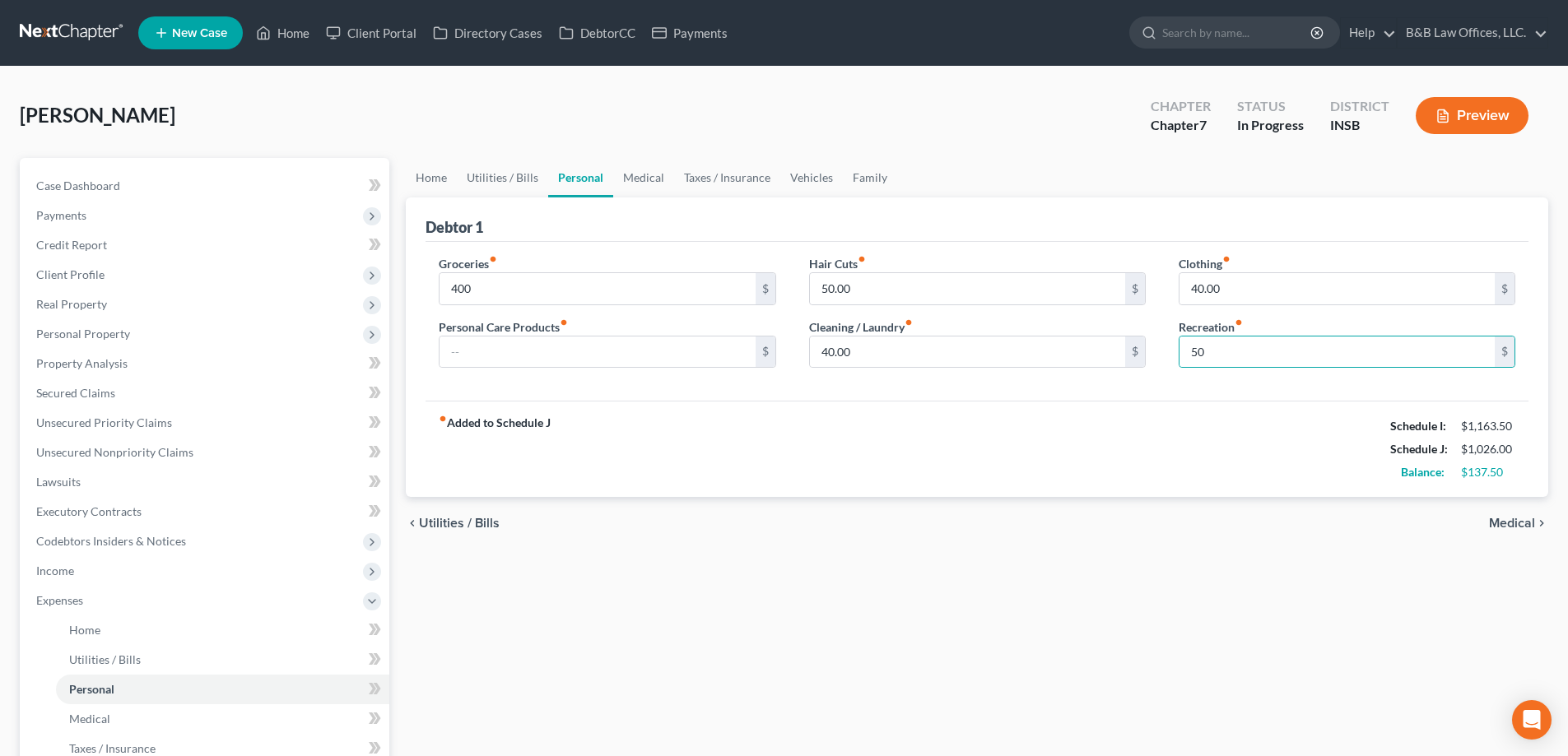
type input "50"
click at [816, 170] on link "Vehicles" at bounding box center [812, 178] width 63 height 40
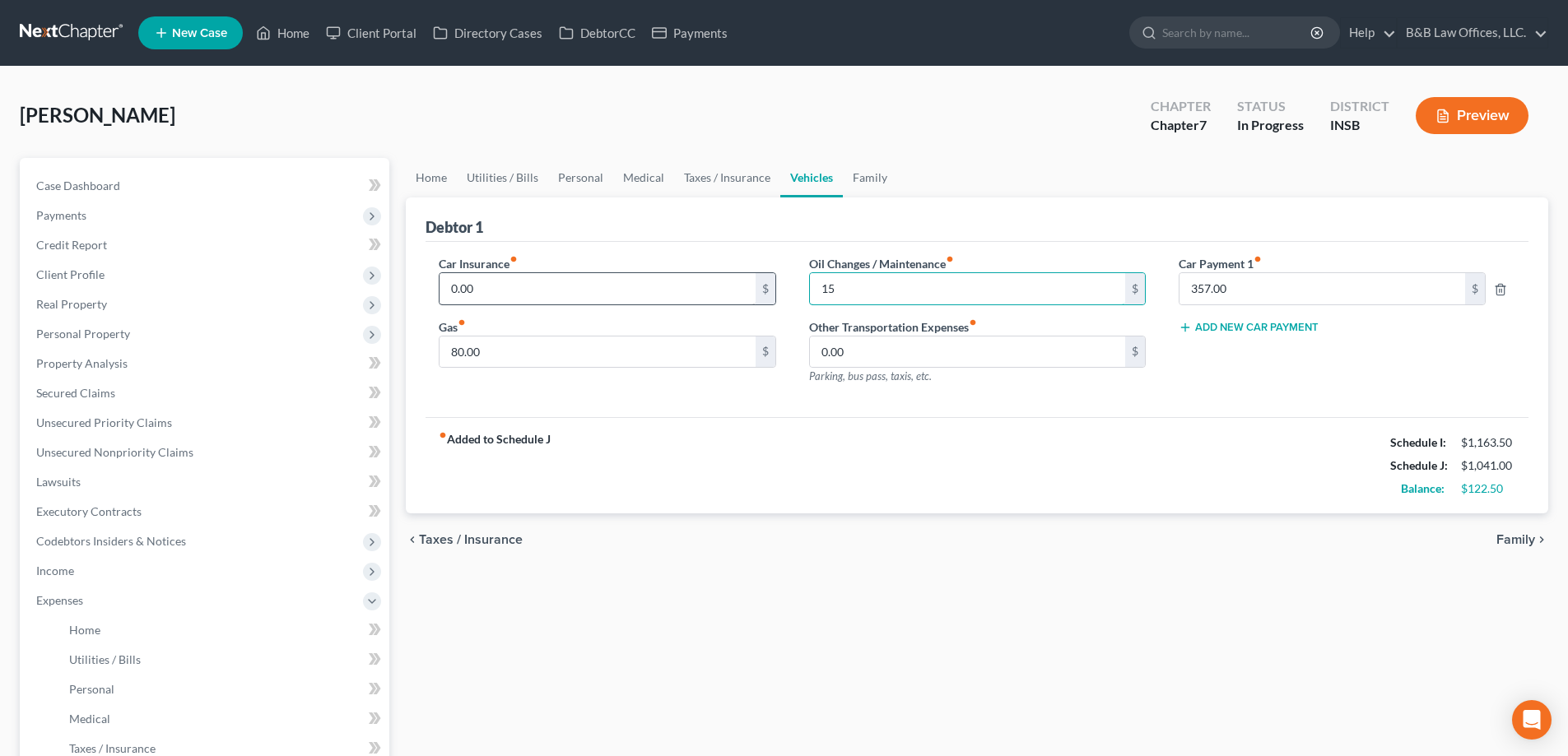
type input "15"
click at [586, 286] on input "0.00" at bounding box center [597, 288] width 315 height 31
click at [530, 340] on input "80.00" at bounding box center [597, 352] width 315 height 31
type input "60"
click at [706, 174] on link "Taxes / Insurance" at bounding box center [728, 178] width 107 height 40
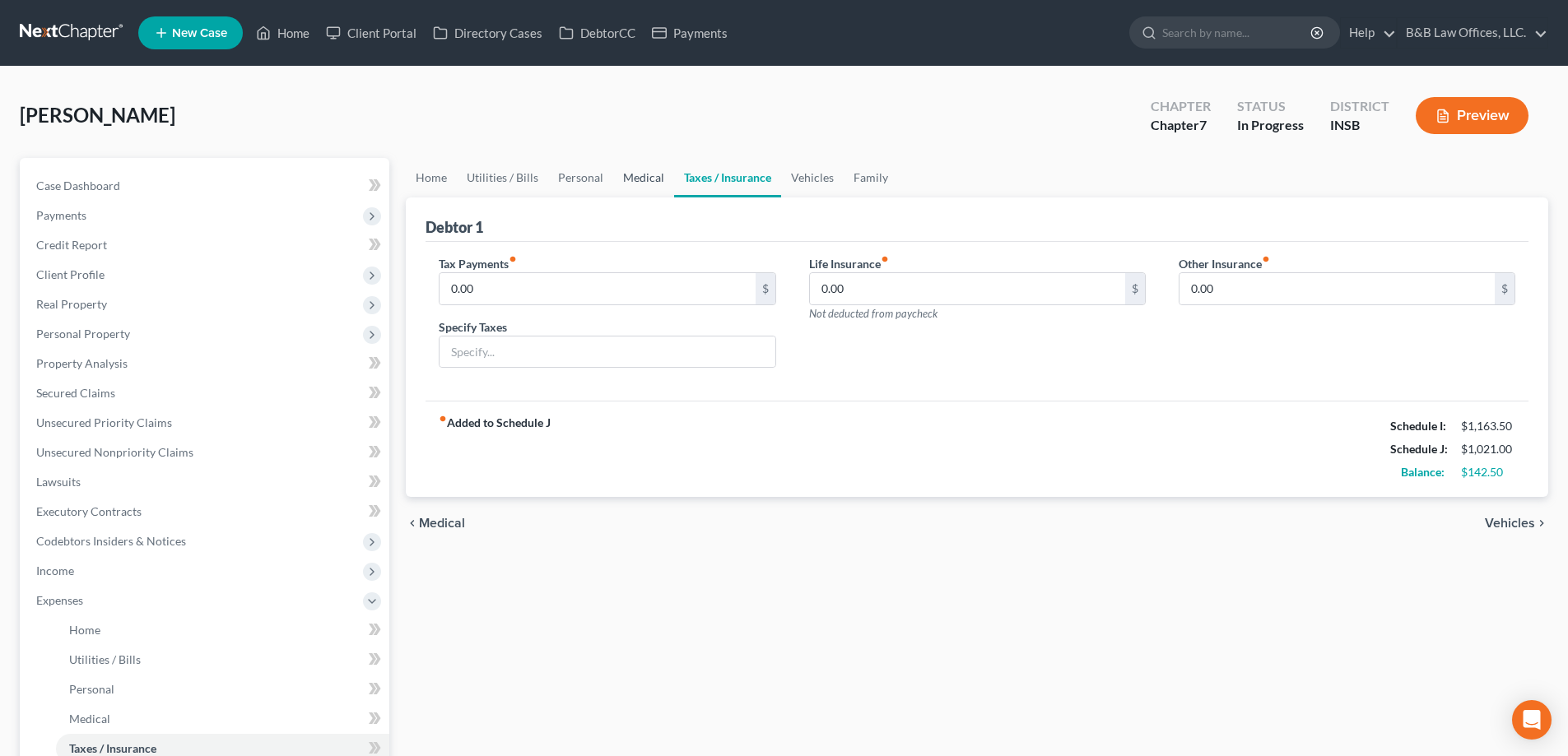
click at [634, 178] on link "Medical" at bounding box center [644, 178] width 61 height 40
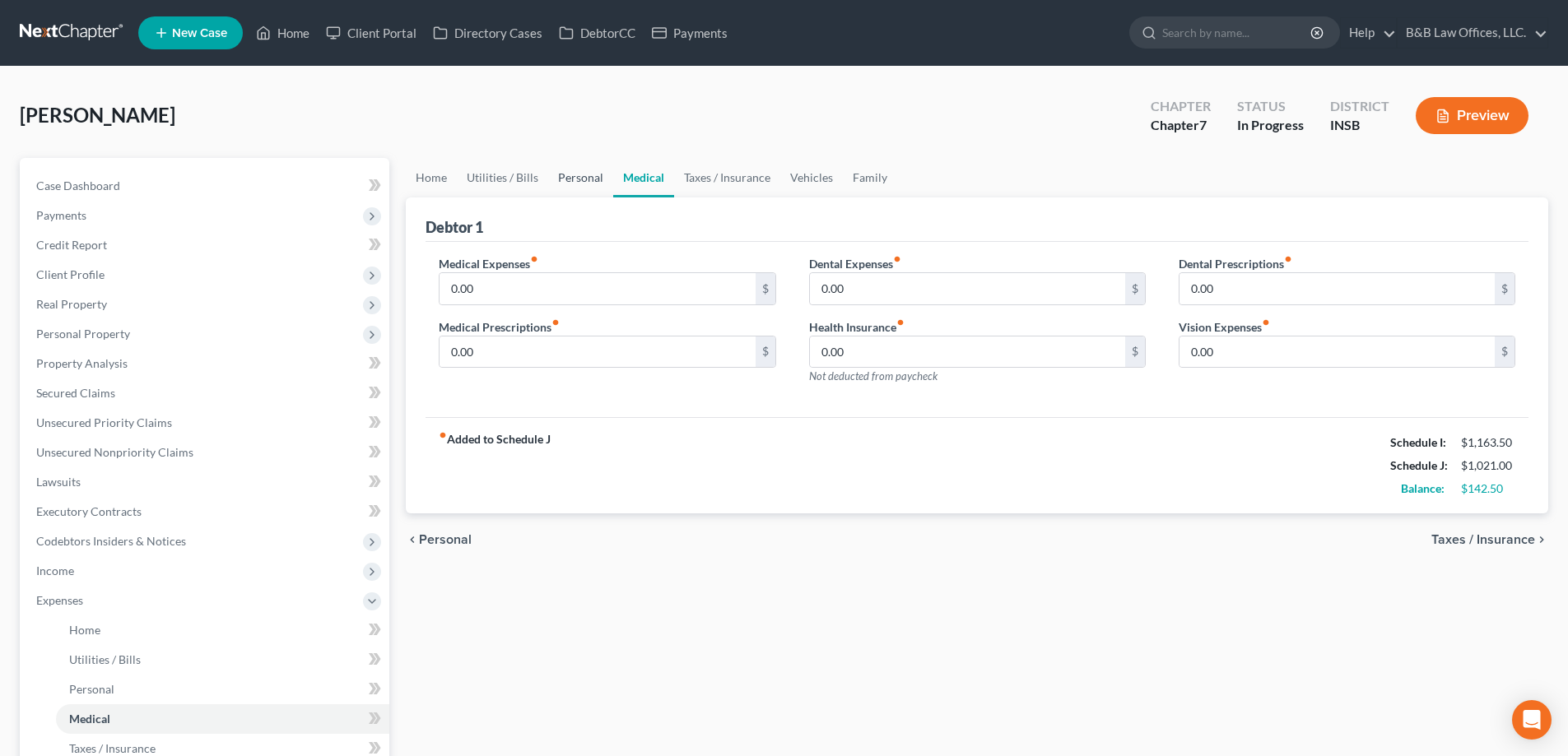
click at [563, 183] on link "Personal" at bounding box center [580, 178] width 65 height 40
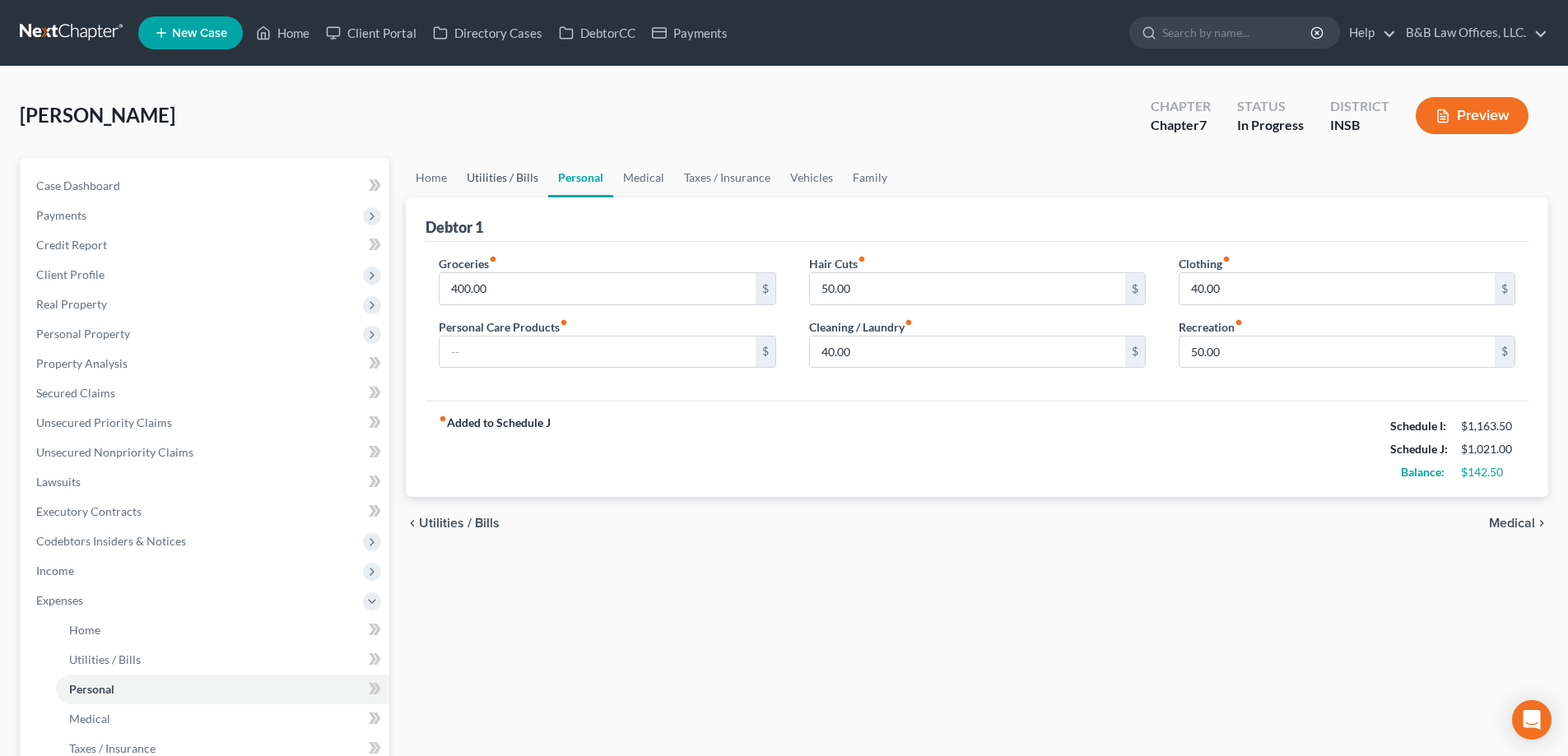
click at [495, 178] on link "Utilities / Bills" at bounding box center [502, 178] width 91 height 40
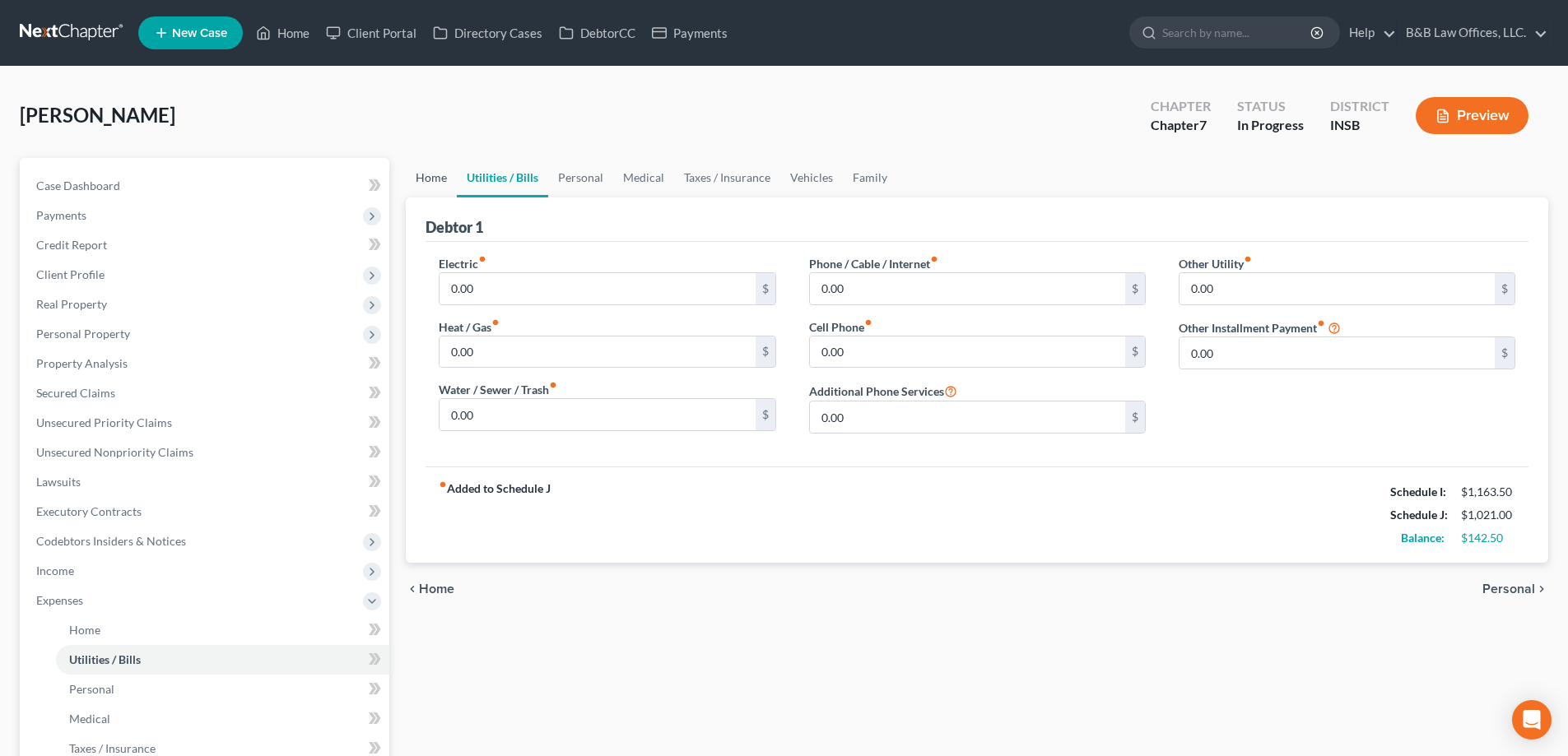
click at [437, 177] on link "Home" at bounding box center [432, 178] width 51 height 40
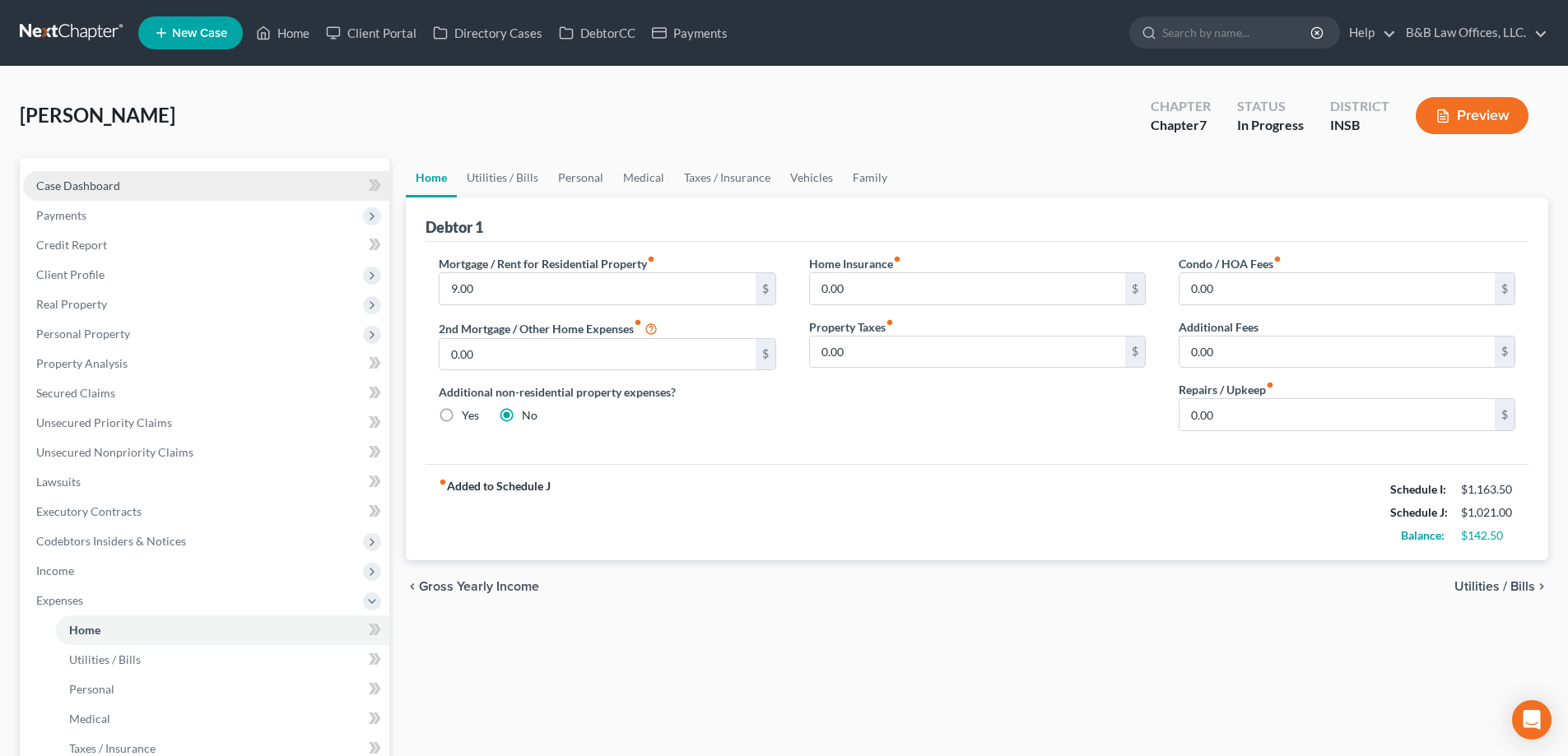
click at [100, 179] on span "Case Dashboard" at bounding box center [78, 185] width 84 height 14
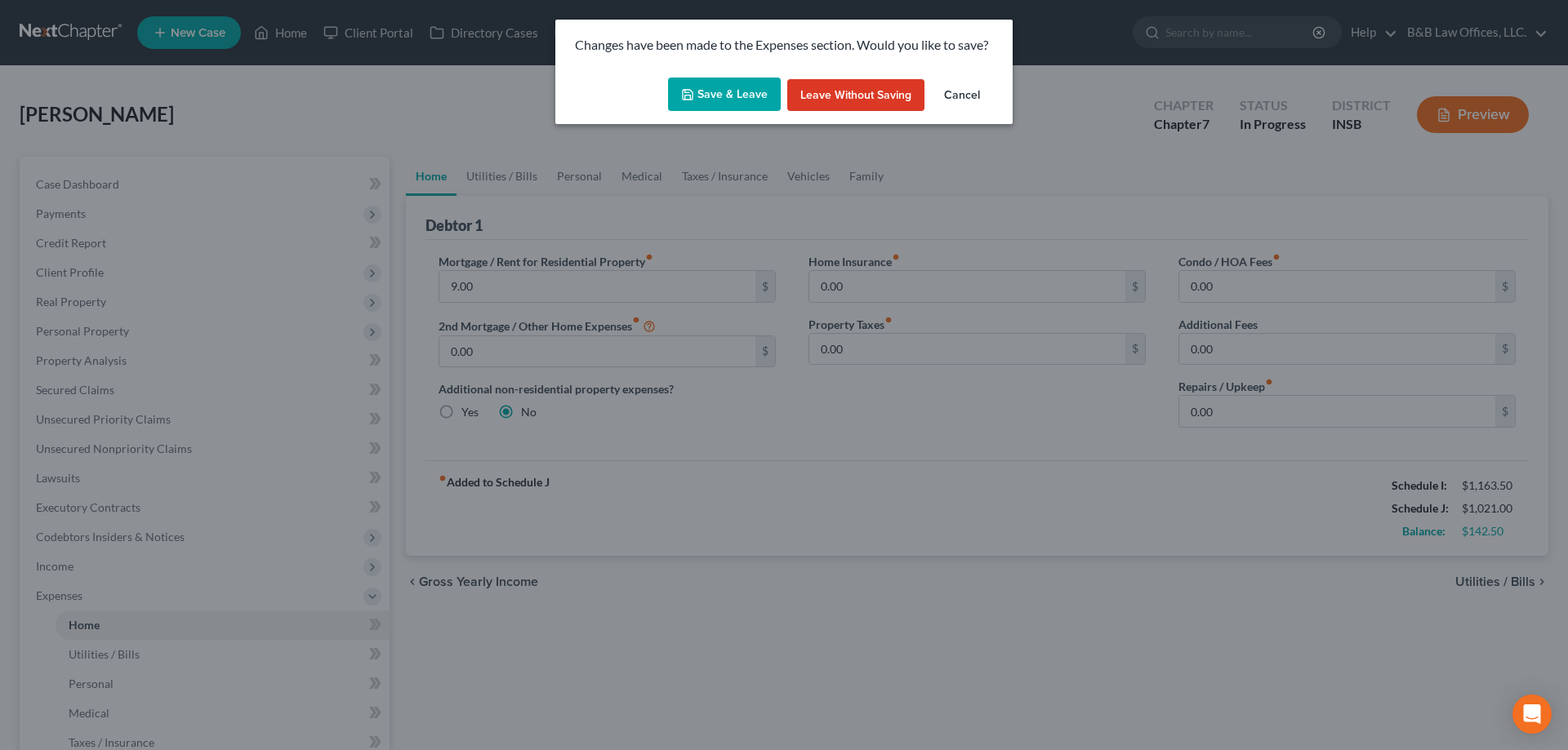
click at [703, 99] on button "Save & Leave" at bounding box center [724, 94] width 112 height 34
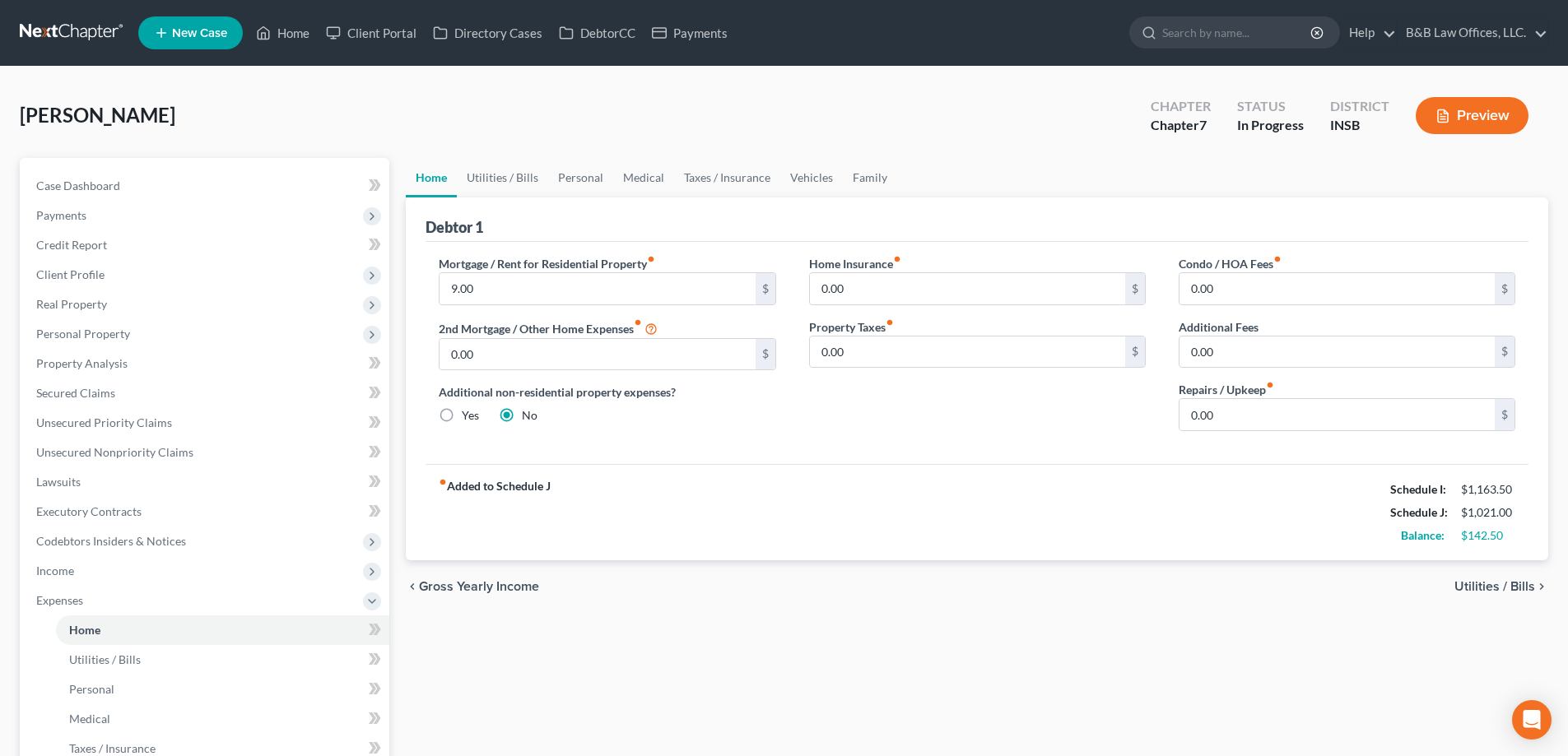
select select "9"
select select "6"
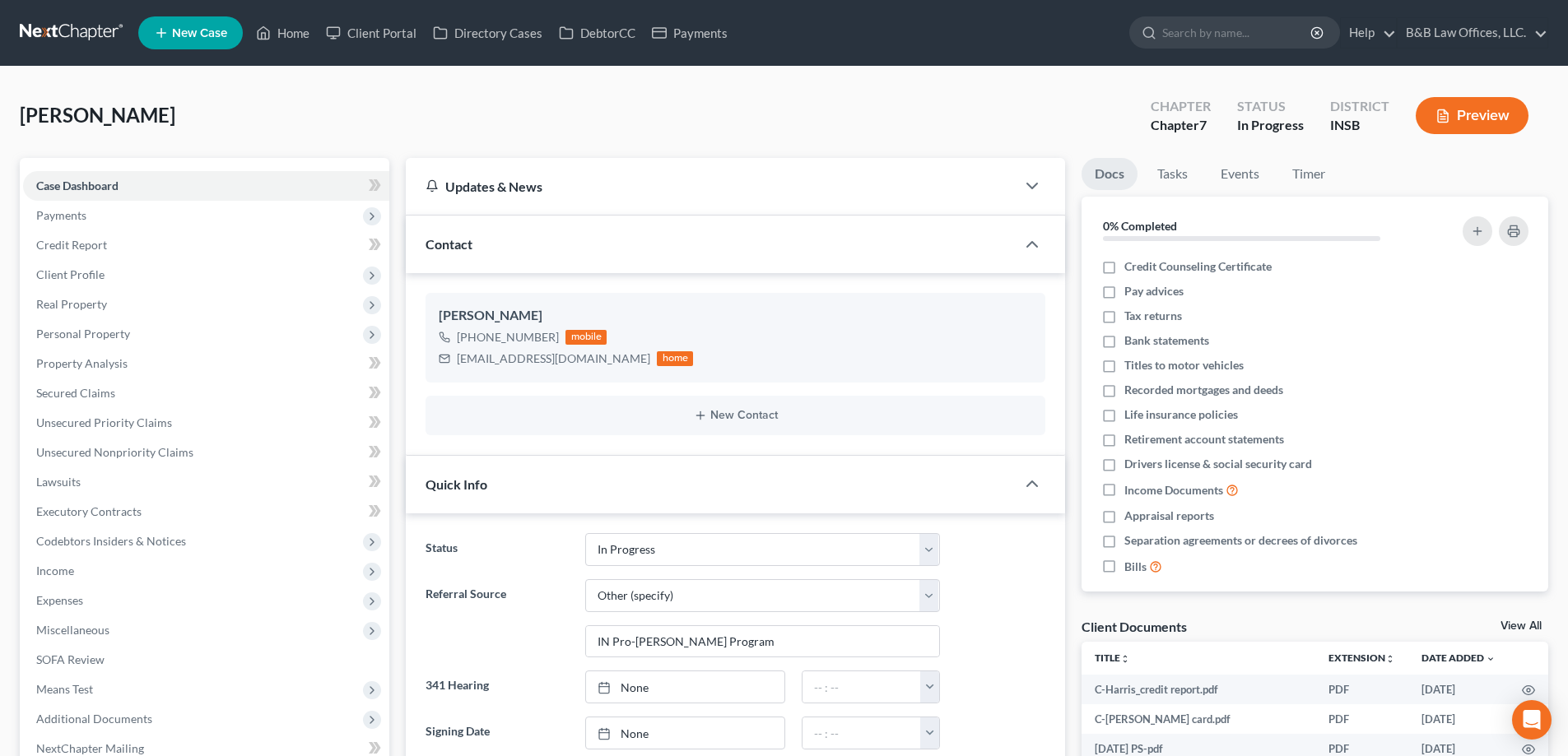
scroll to position [3408, 0]
click at [1186, 174] on link "Tasks" at bounding box center [1173, 174] width 57 height 32
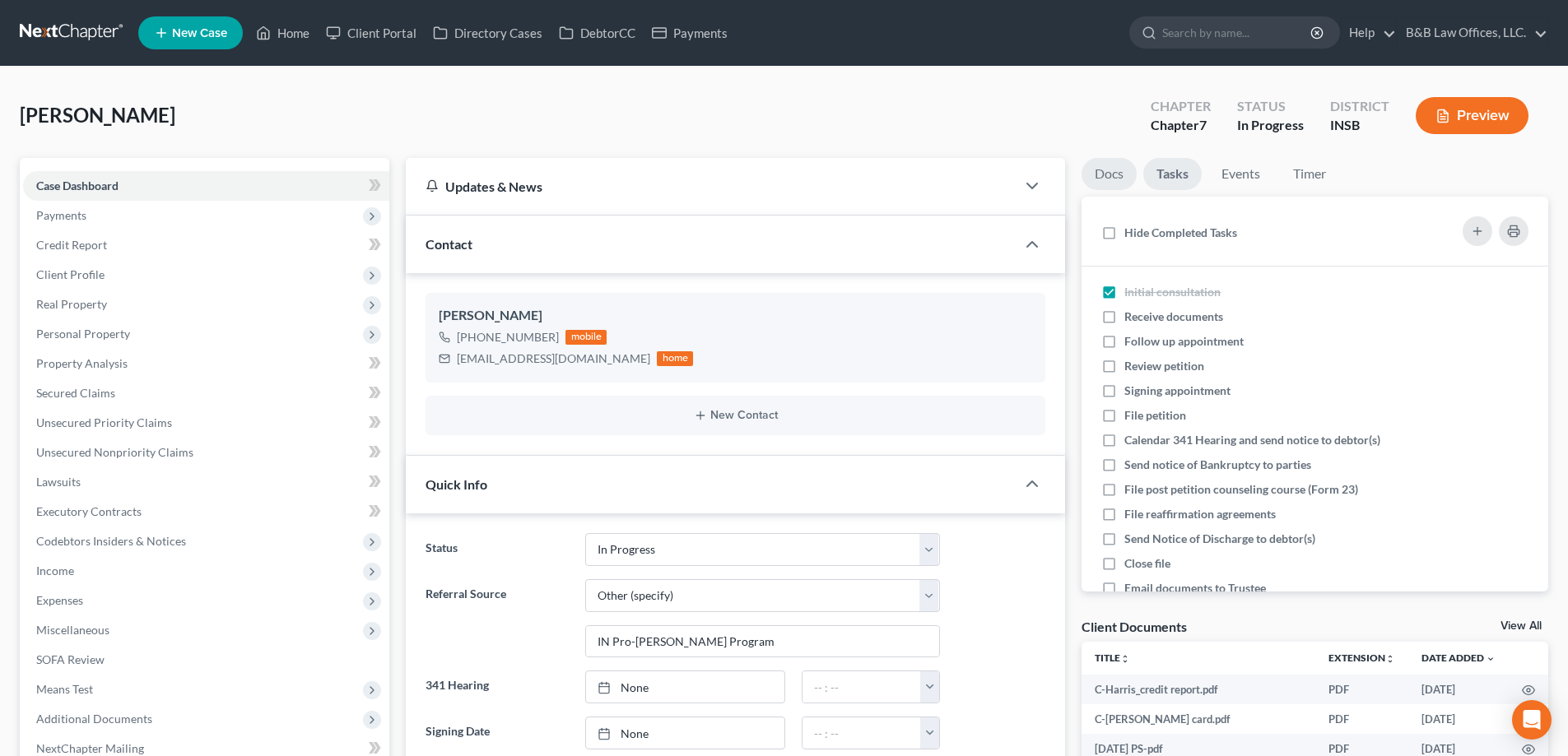
click at [1109, 181] on link "Docs" at bounding box center [1109, 174] width 55 height 32
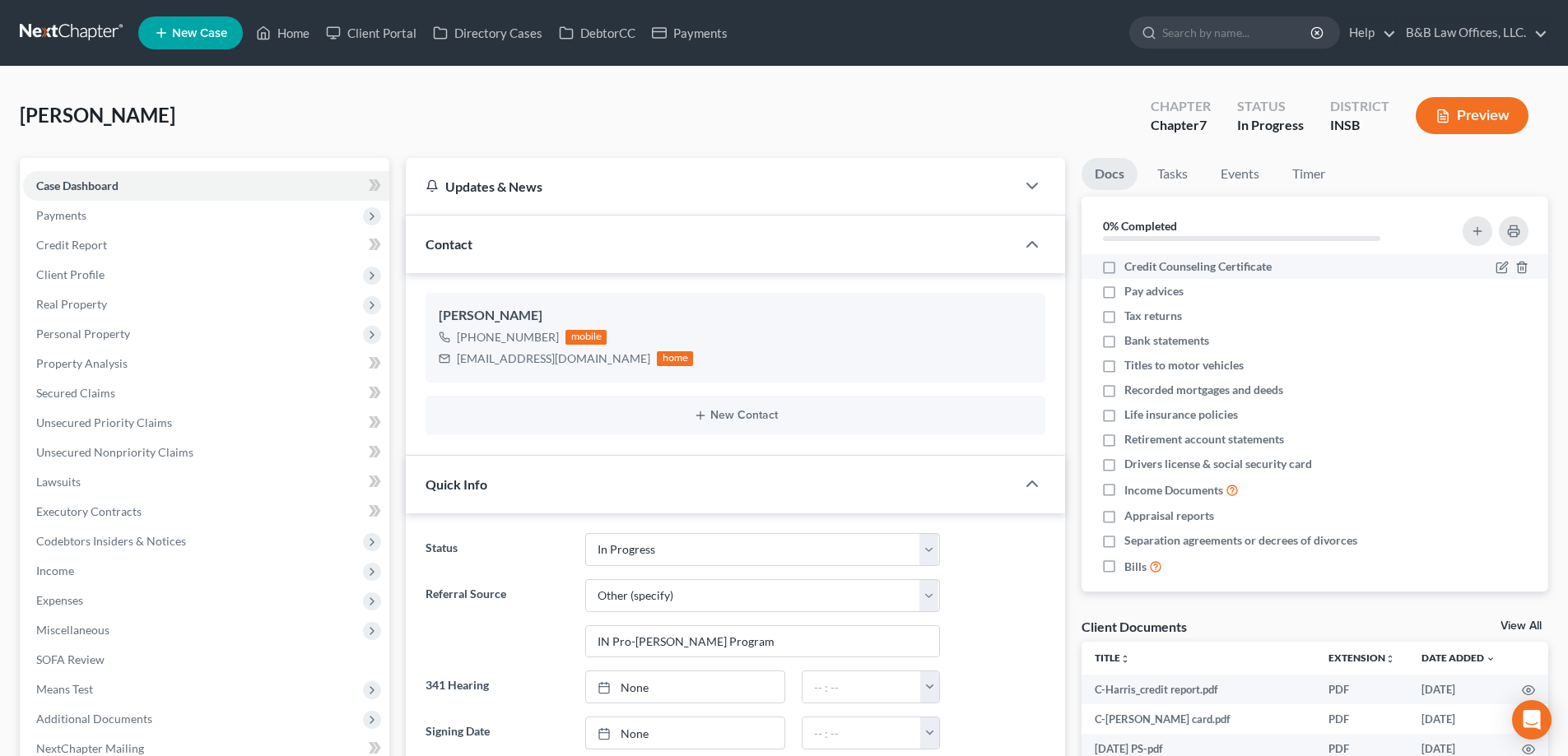
click at [1125, 269] on label "Credit Counseling Certificate" at bounding box center [1198, 266] width 147 height 16
click at [1131, 269] on input "Credit Counseling Certificate" at bounding box center [1136, 263] width 10 height 10
checkbox input "true"
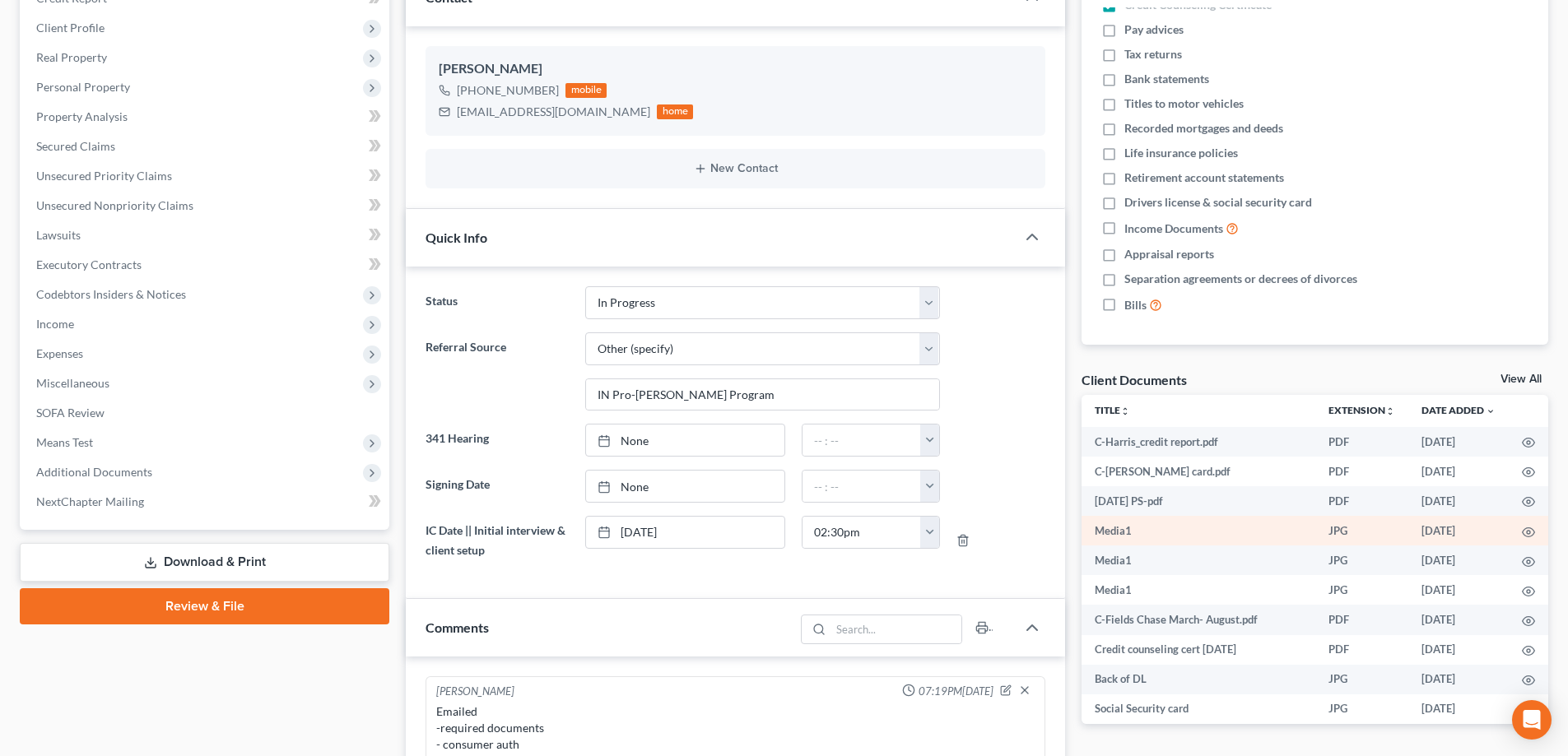
scroll to position [0, 0]
drag, startPoint x: 1109, startPoint y: 305, endPoint x: 1111, endPoint y: 281, distance: 24.1
click at [1125, 305] on label "Bills" at bounding box center [1144, 305] width 38 height 19
click at [1131, 305] on input "Bills" at bounding box center [1136, 300] width 10 height 10
checkbox input "true"
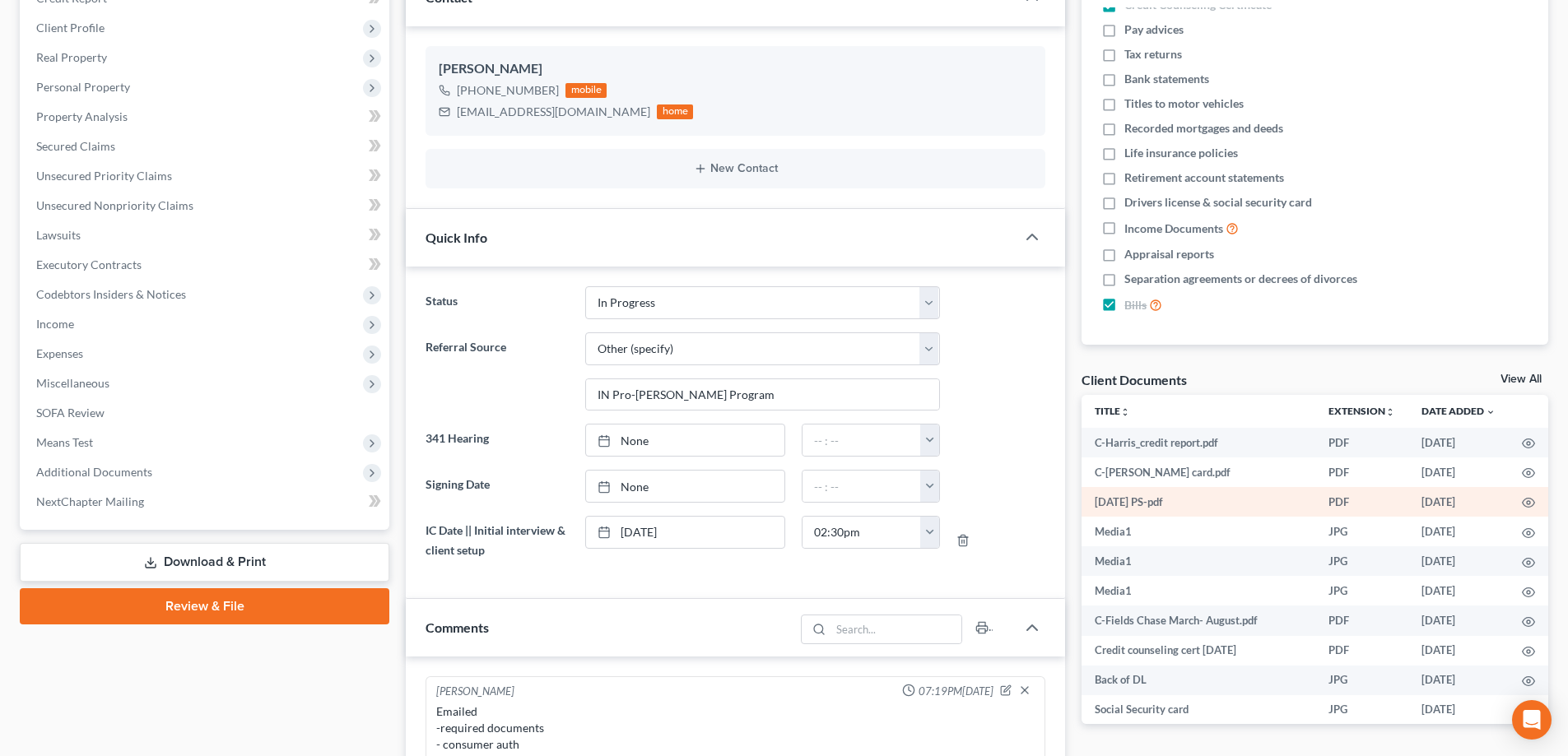
scroll to position [83, 0]
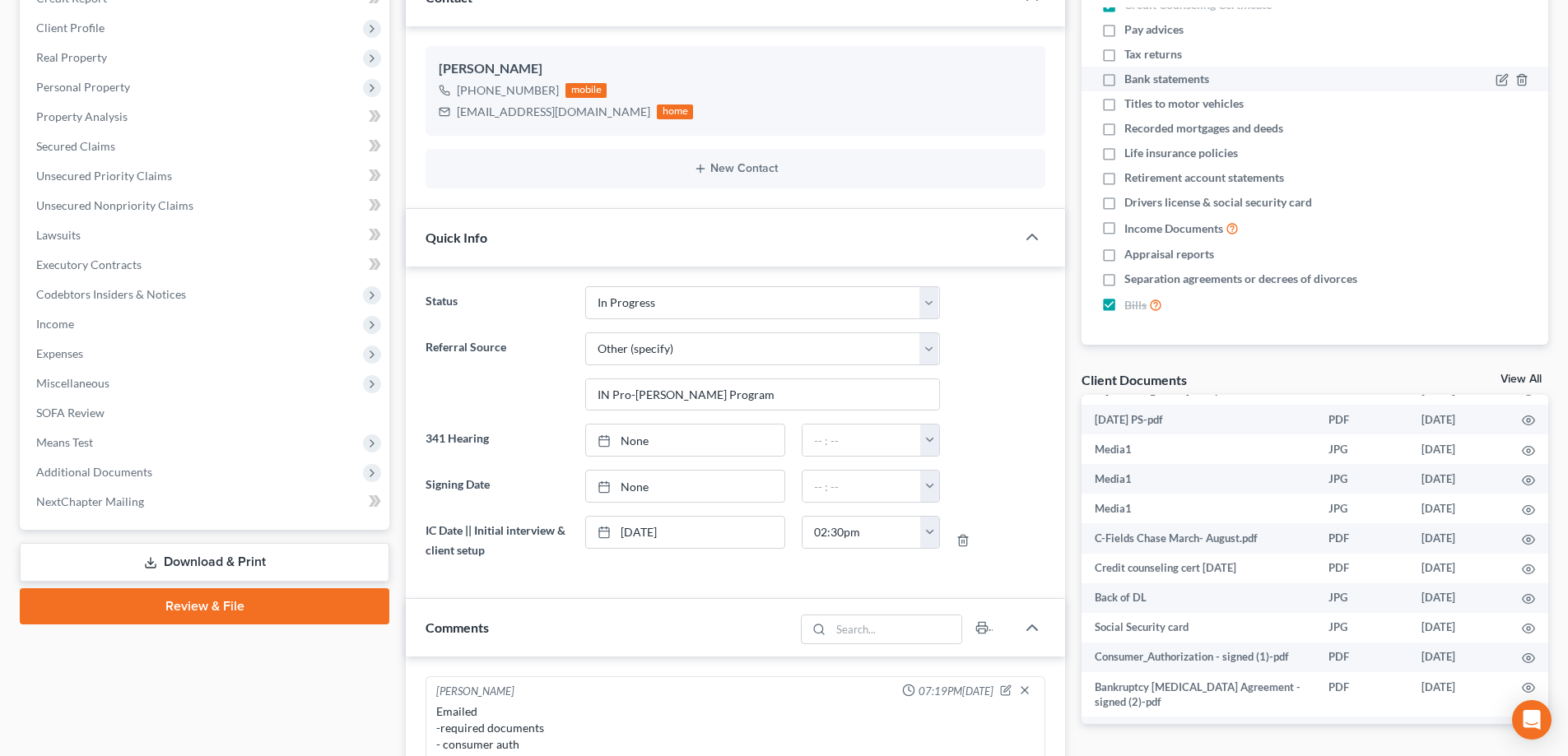
click at [1125, 77] on label "Bank statements" at bounding box center [1166, 78] width 85 height 16
click at [1131, 77] on input "Bank statements" at bounding box center [1136, 75] width 10 height 10
checkbox input "true"
click at [1125, 176] on label "Retirement account statements" at bounding box center [1205, 177] width 160 height 16
click at [1131, 176] on input "Retirement account statements" at bounding box center [1136, 174] width 10 height 10
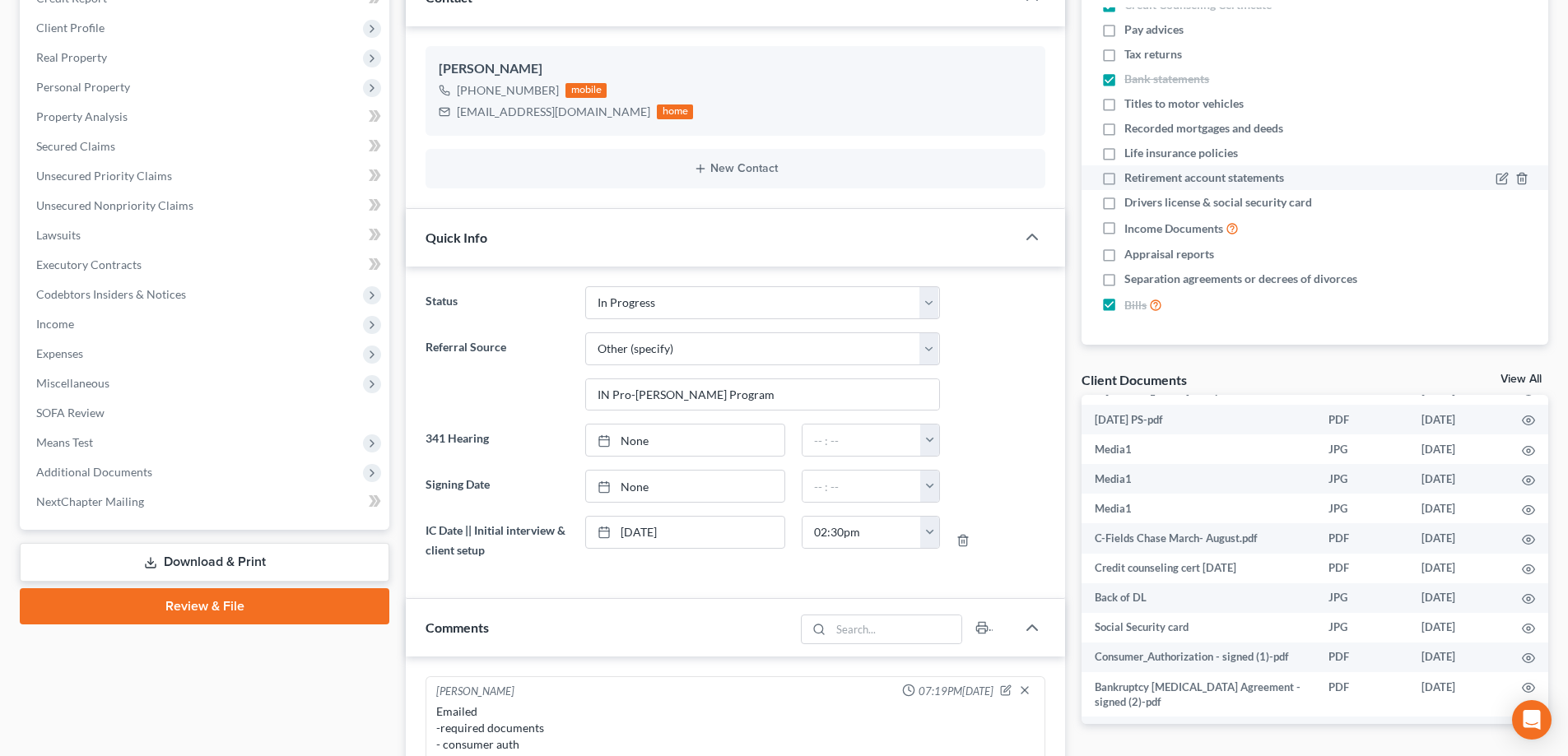
checkbox input "true"
click at [1125, 155] on label "Life insurance policies" at bounding box center [1181, 152] width 113 height 16
click at [1131, 155] on input "Life insurance policies" at bounding box center [1136, 149] width 10 height 10
checkbox input "true"
click at [1125, 129] on label "Recorded mortgages and deeds" at bounding box center [1204, 127] width 159 height 16
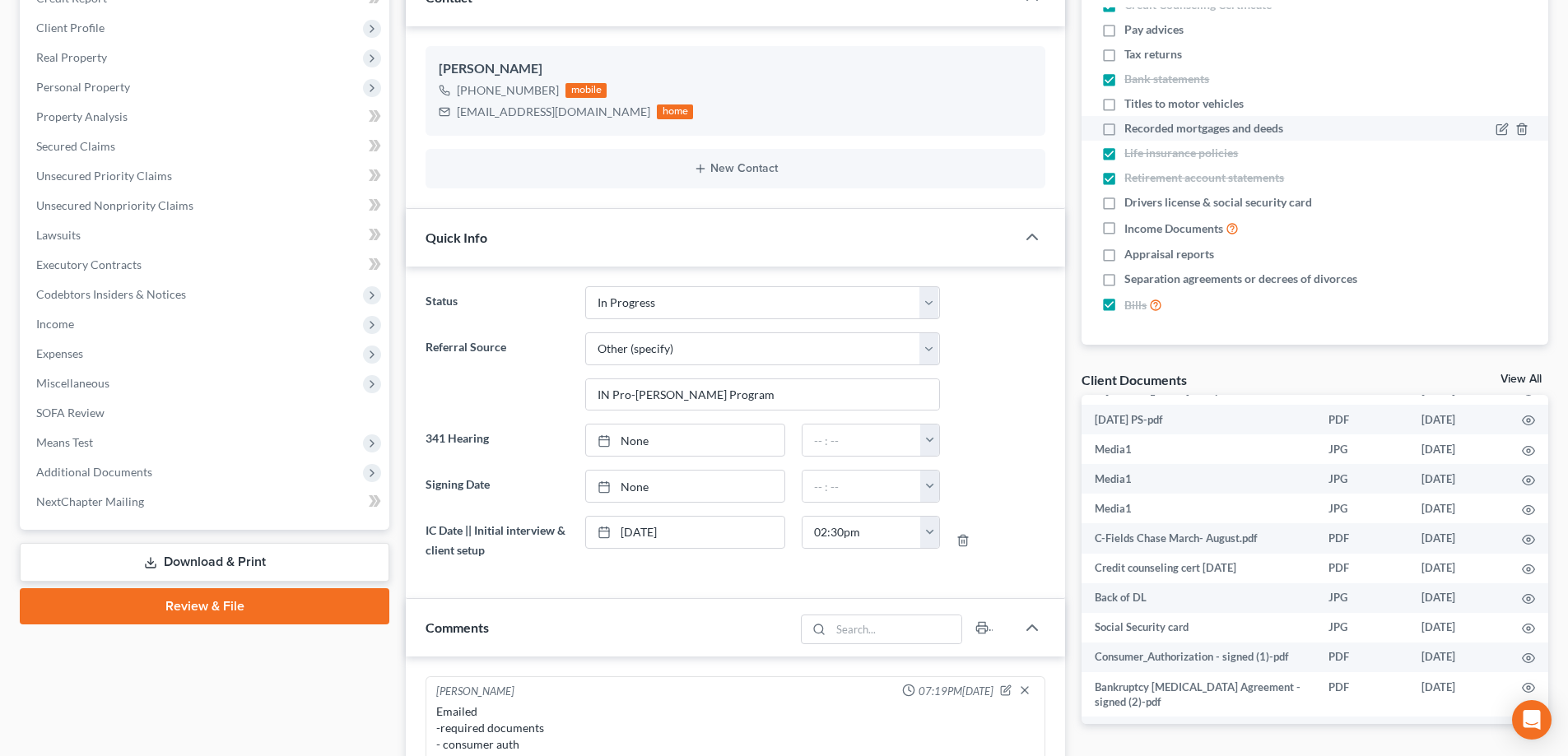
click at [1131, 129] on input "Recorded mortgages and deeds" at bounding box center [1136, 125] width 10 height 10
checkbox input "true"
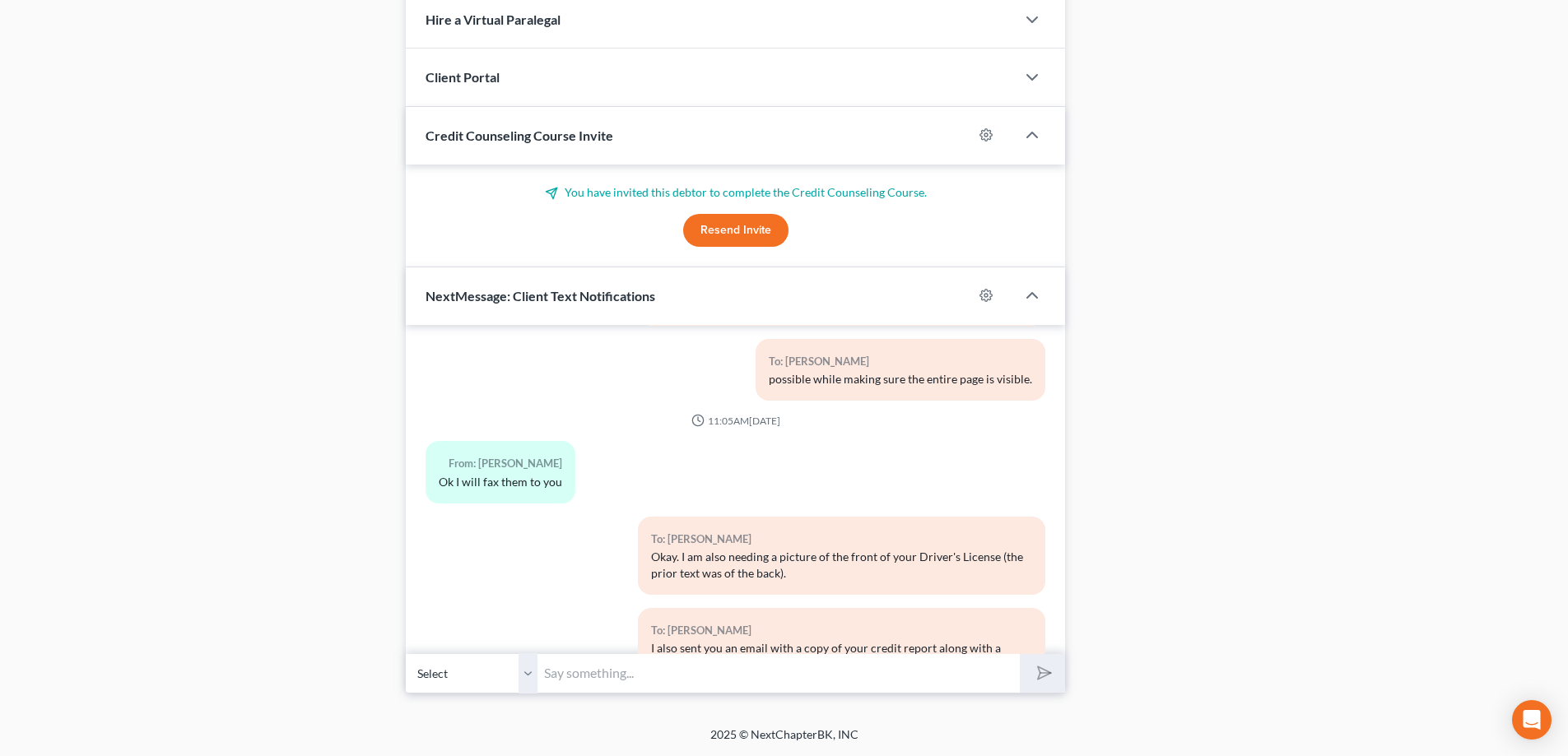
scroll to position [3408, 0]
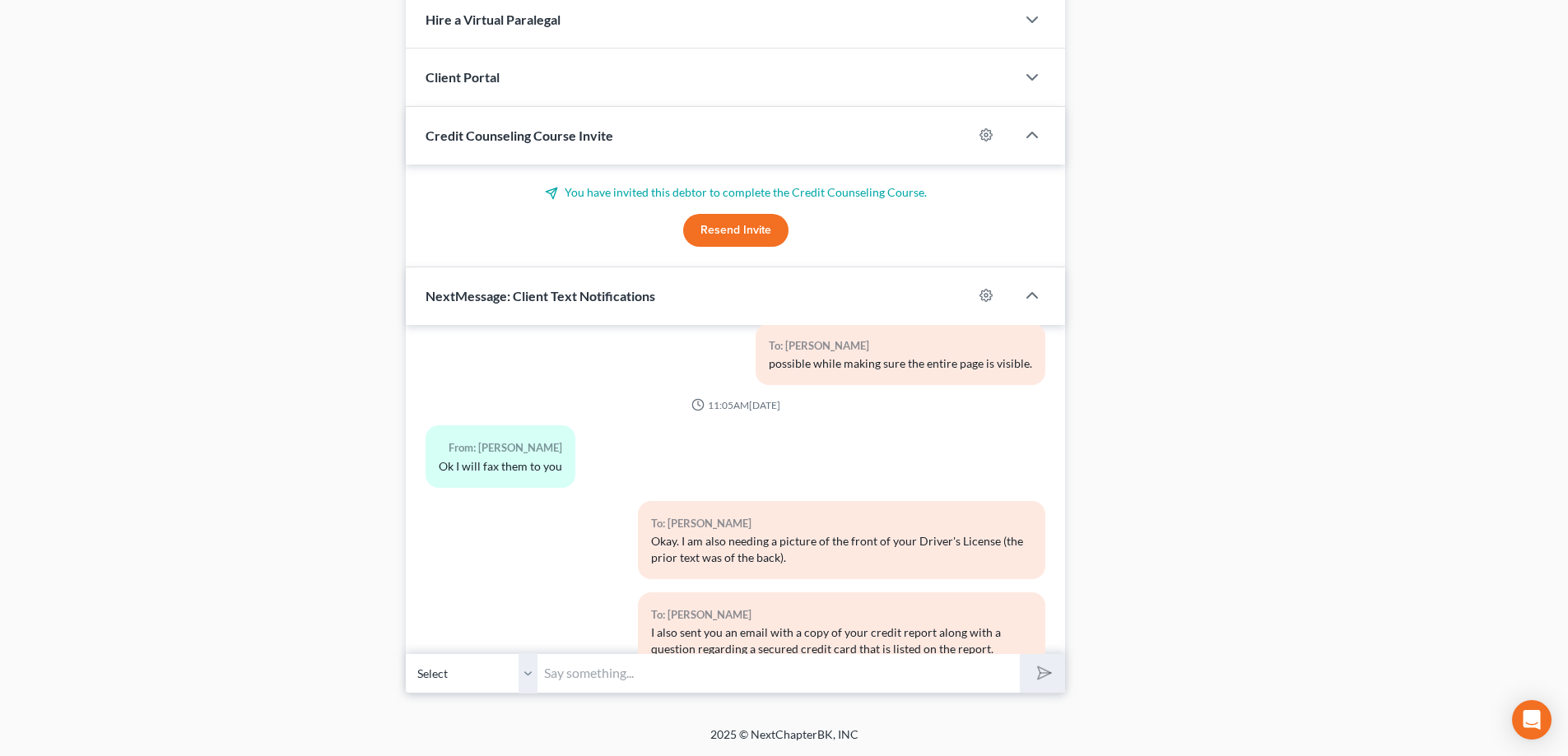
click at [575, 669] on input "text" at bounding box center [778, 673] width 482 height 40
click at [547, 672] on input "Or the front of your state ID" at bounding box center [778, 673] width 482 height 40
click at [885, 678] on input "If you do not have a Driver's License the front of a state ID" at bounding box center [778, 673] width 482 height 40
type input "If you do not have a Driver's License the front of a state ID will suffice."
click at [1033, 671] on icon "submit" at bounding box center [1042, 673] width 23 height 23
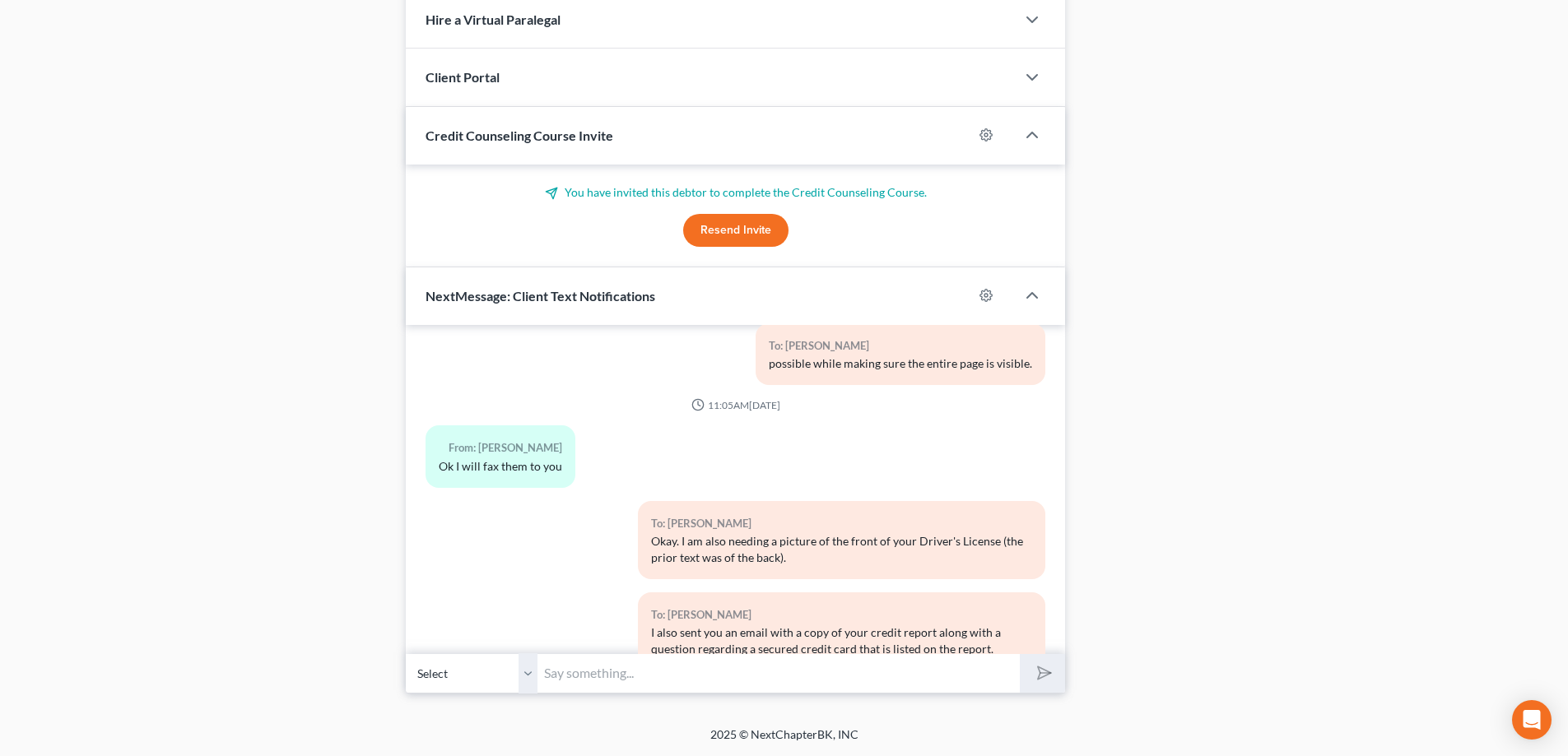
scroll to position [3511, 0]
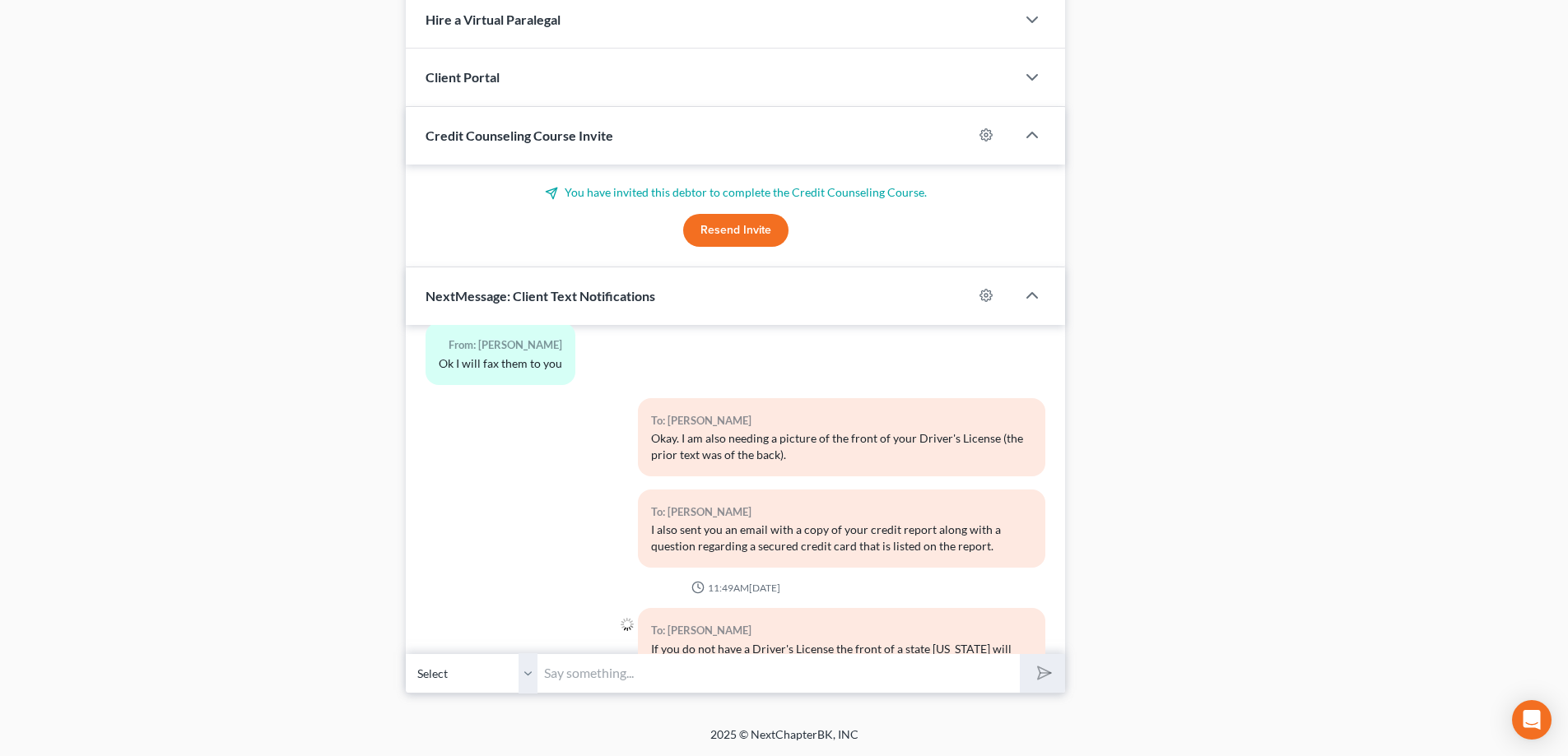
click at [596, 675] on input "text" at bounding box center [778, 673] width 482 height 40
type input "You can also fax your 2023 & 2024 tax returns to (812) 501-5017."
click at [1020, 654] on button "submit" at bounding box center [1043, 673] width 46 height 39
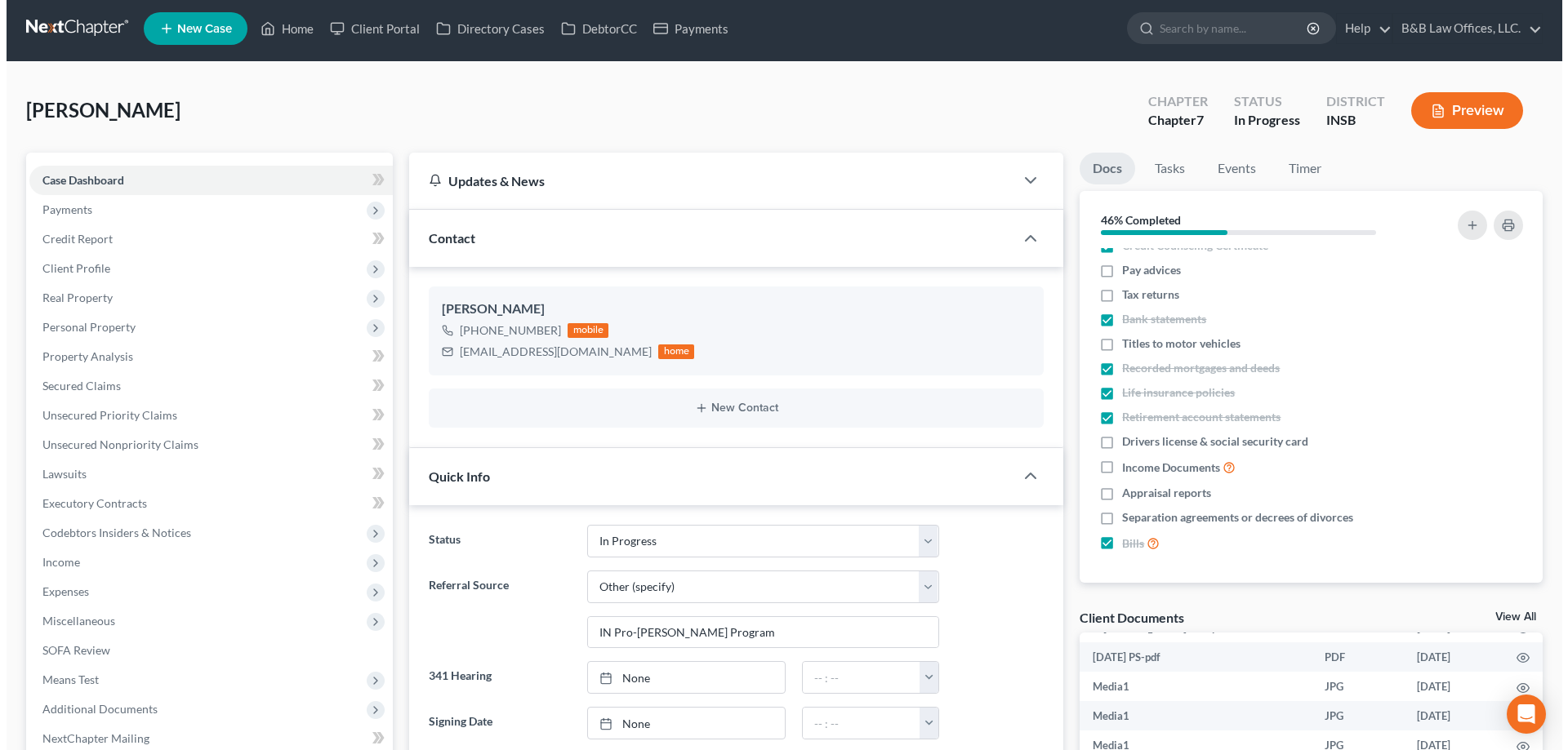
scroll to position [0, 0]
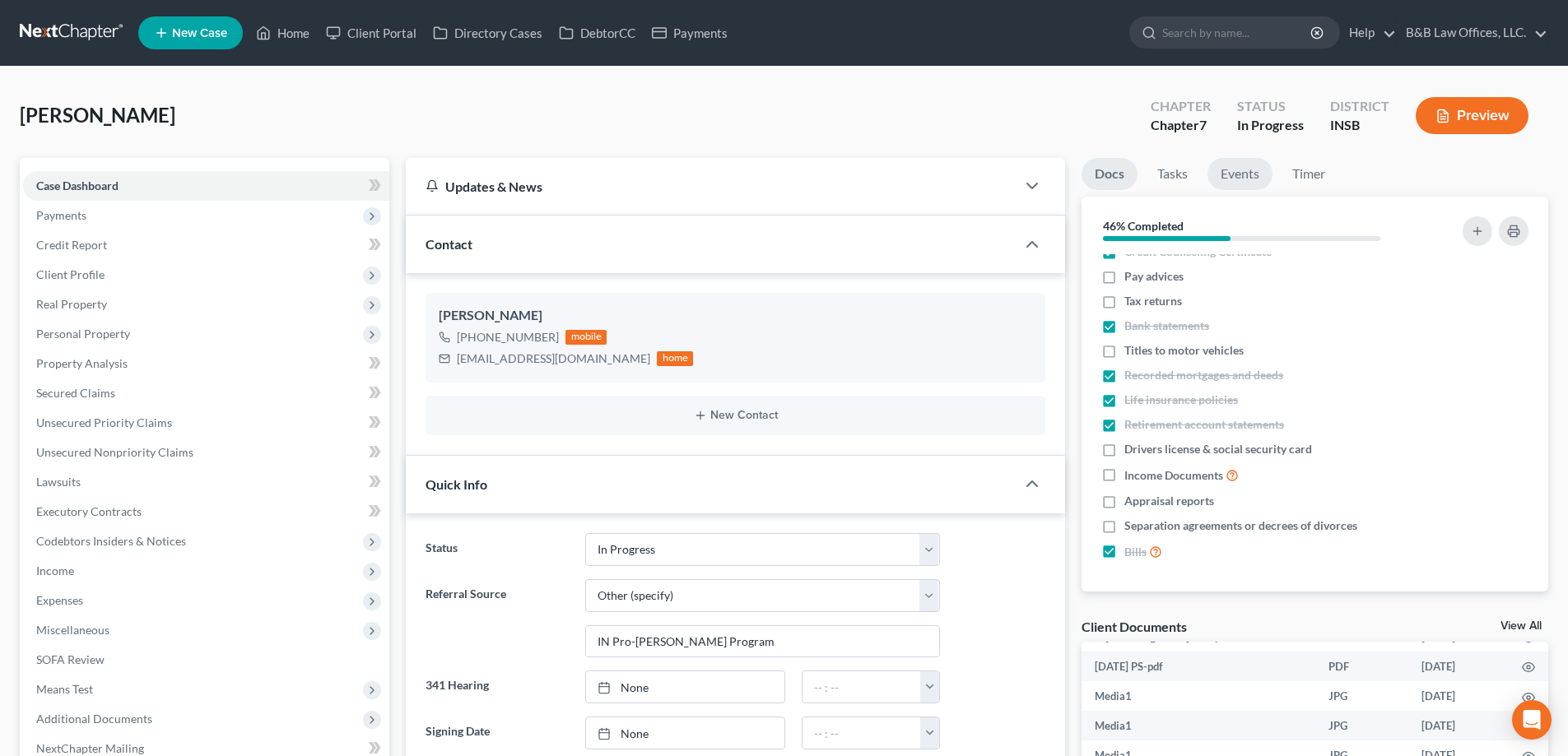
click at [1247, 175] on link "Events" at bounding box center [1240, 174] width 65 height 32
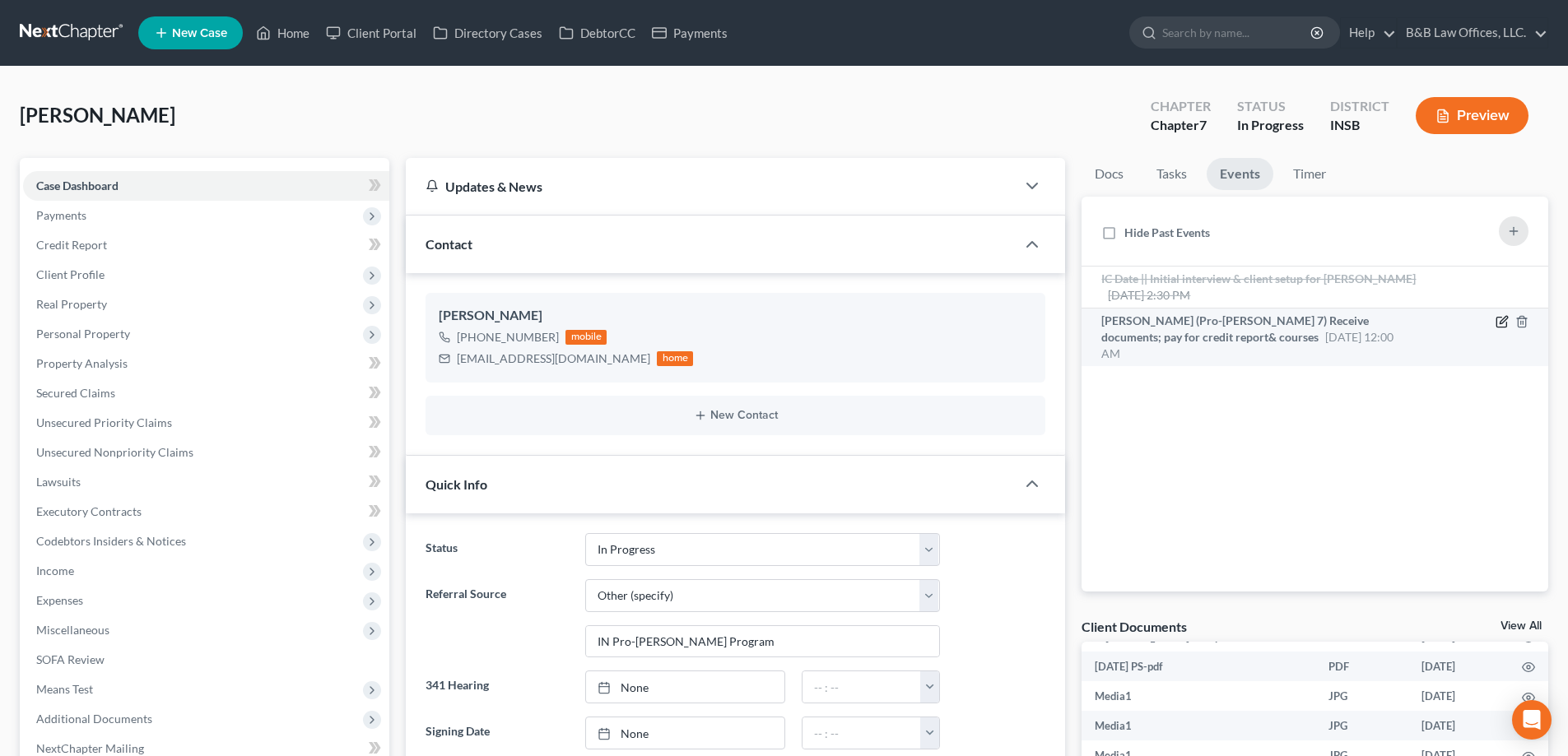
click at [1507, 320] on icon "button" at bounding box center [1504, 320] width 8 height 8
select select "Days"
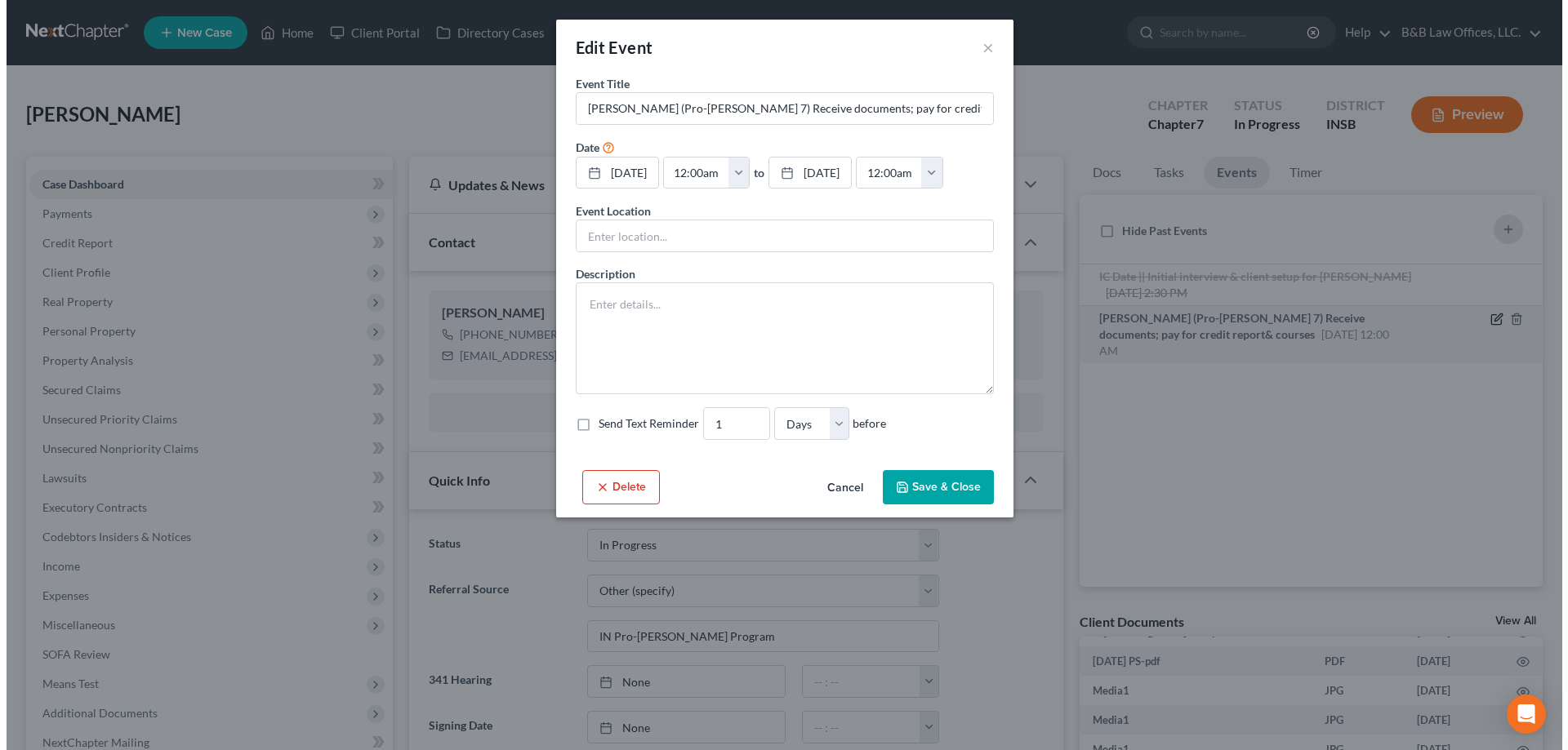
scroll to position [3542, 0]
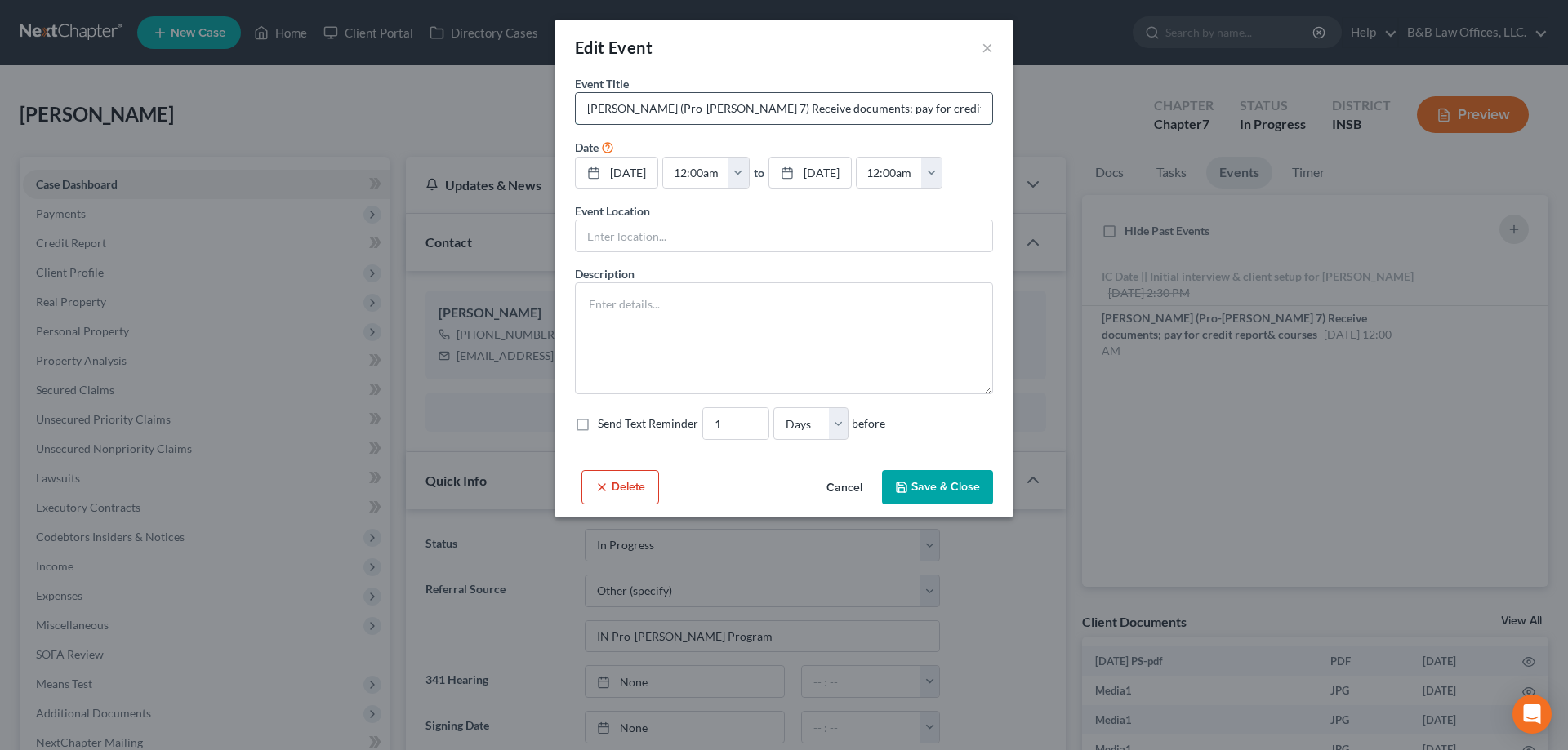
click at [868, 111] on input "[PERSON_NAME] (Pro-[PERSON_NAME] 7) Receive documents; pay for credit report& c…" at bounding box center [784, 108] width 416 height 31
type input "Fields-Harris, Christine (Pro-Bono 7) Receive documents"
click at [695, 312] on textarea at bounding box center [784, 338] width 418 height 112
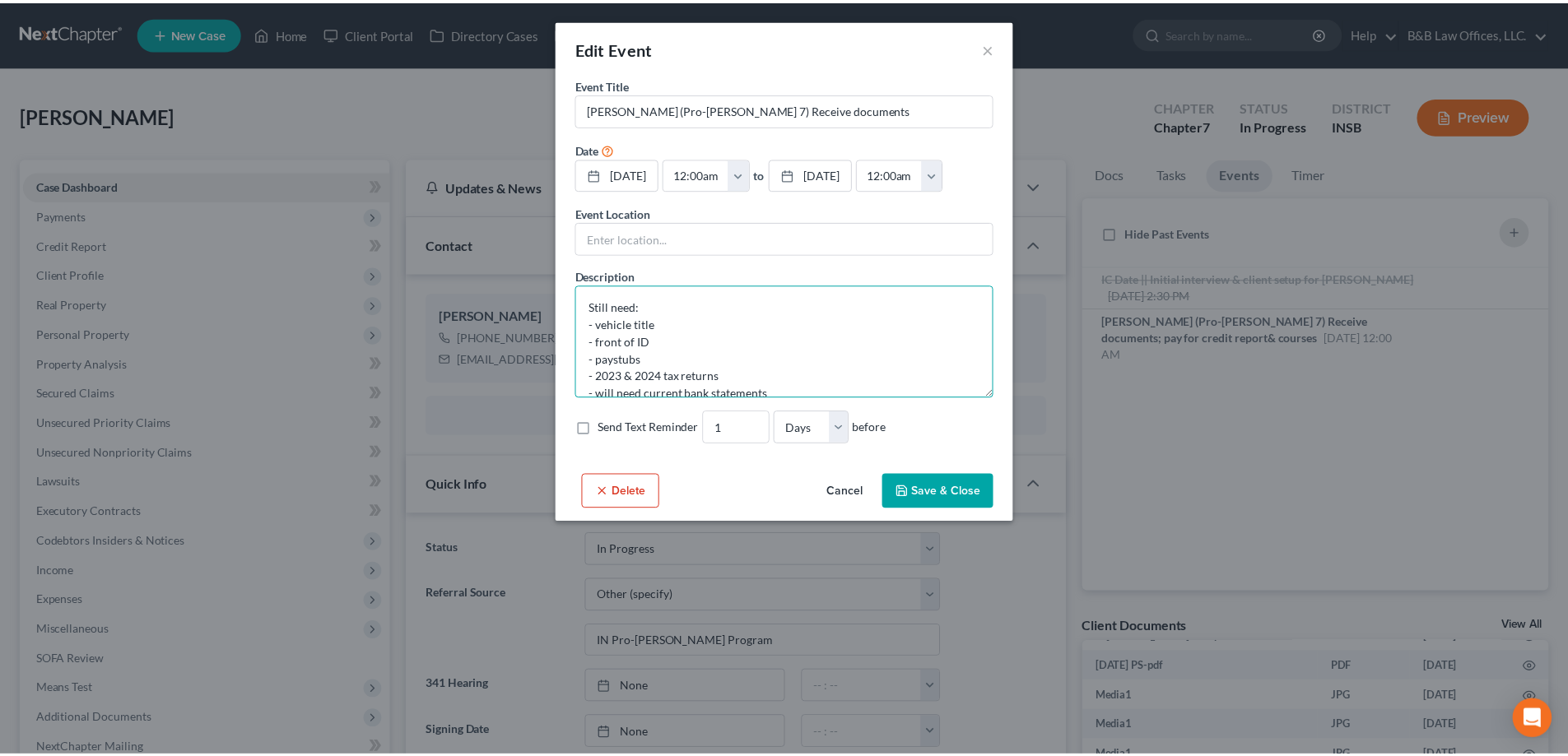
scroll to position [34, 0]
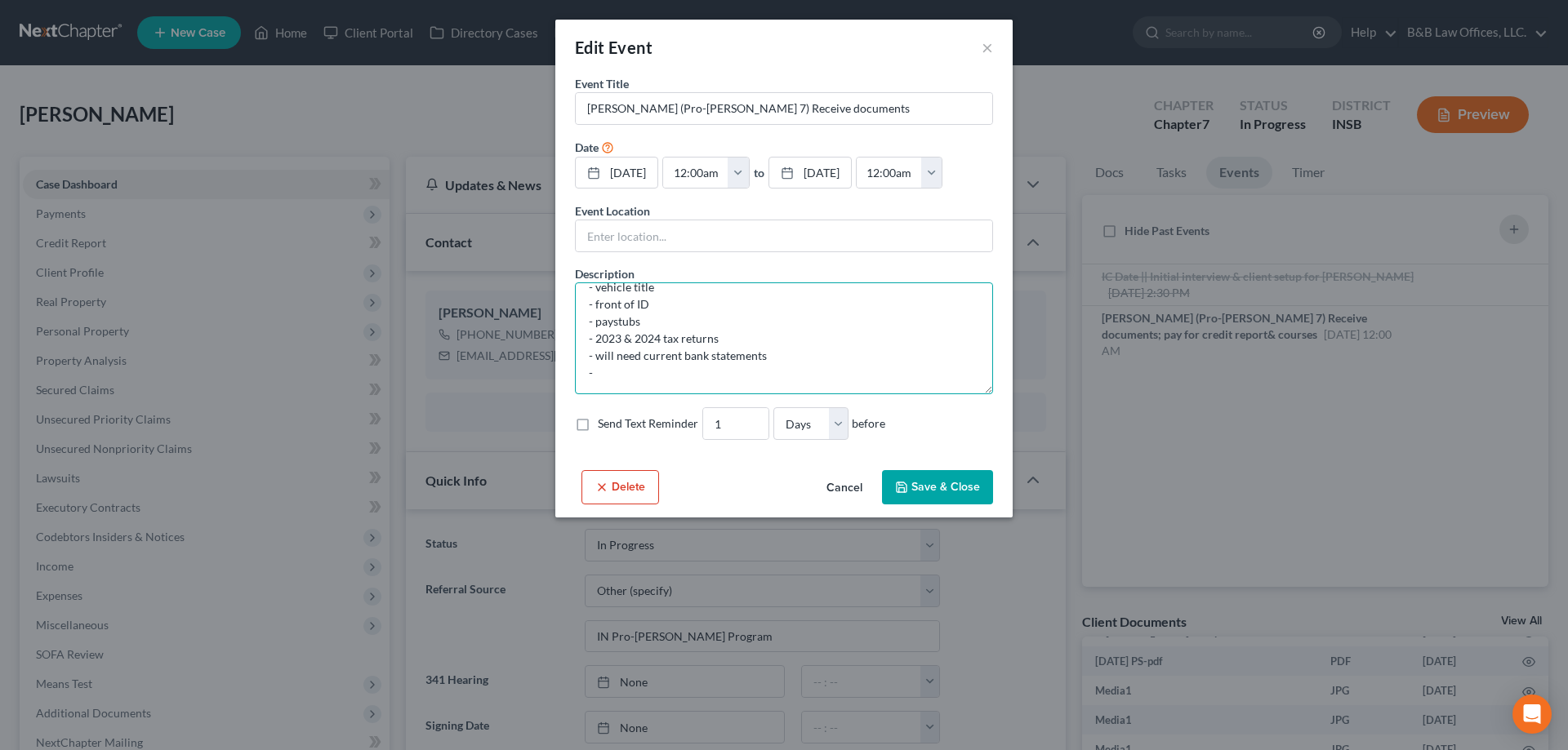
type textarea "Still need: - vehicle title - front of ID - paystubs - 2023 & 2024 tax returns …"
click at [937, 485] on button "Save & Close" at bounding box center [938, 487] width 111 height 34
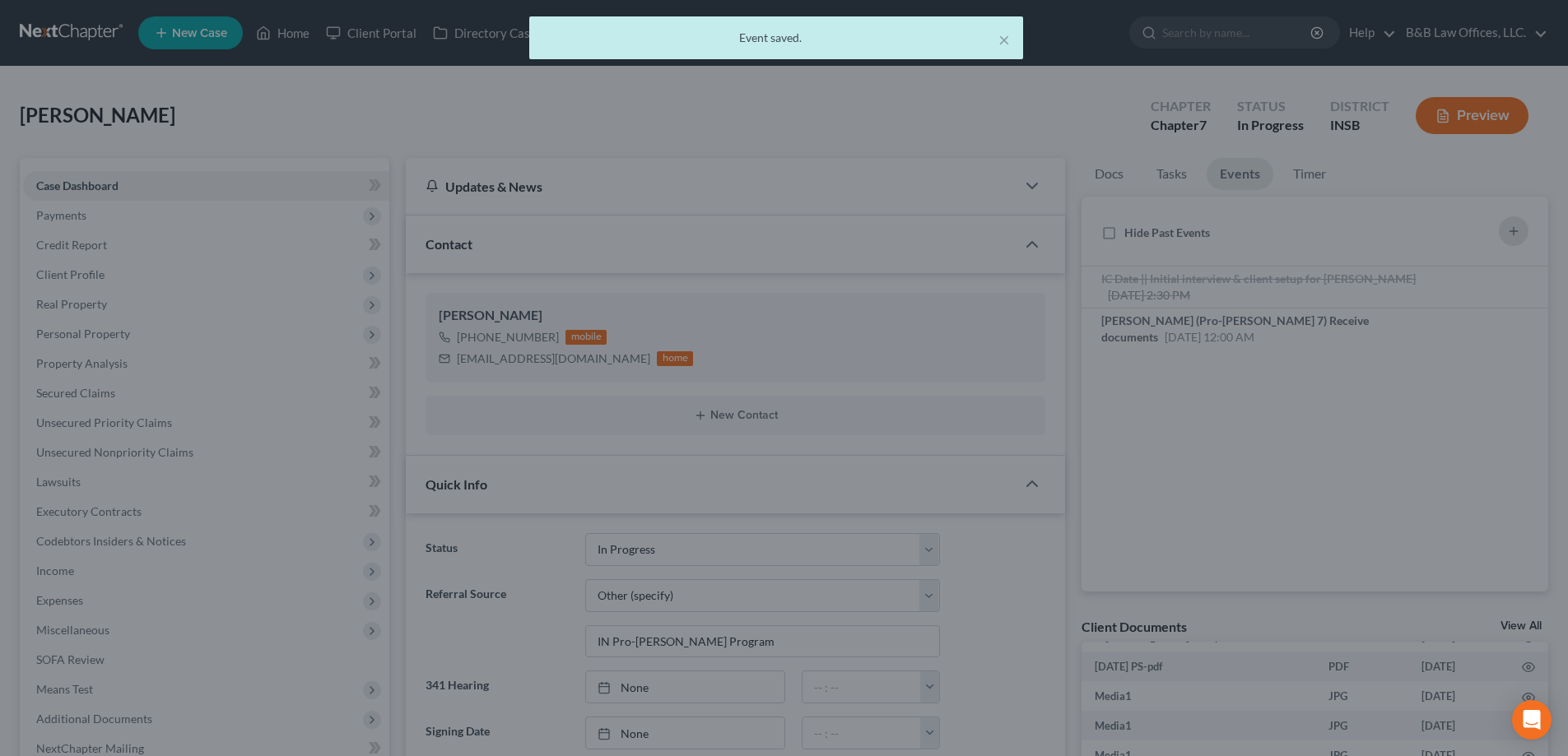
scroll to position [3586, 0]
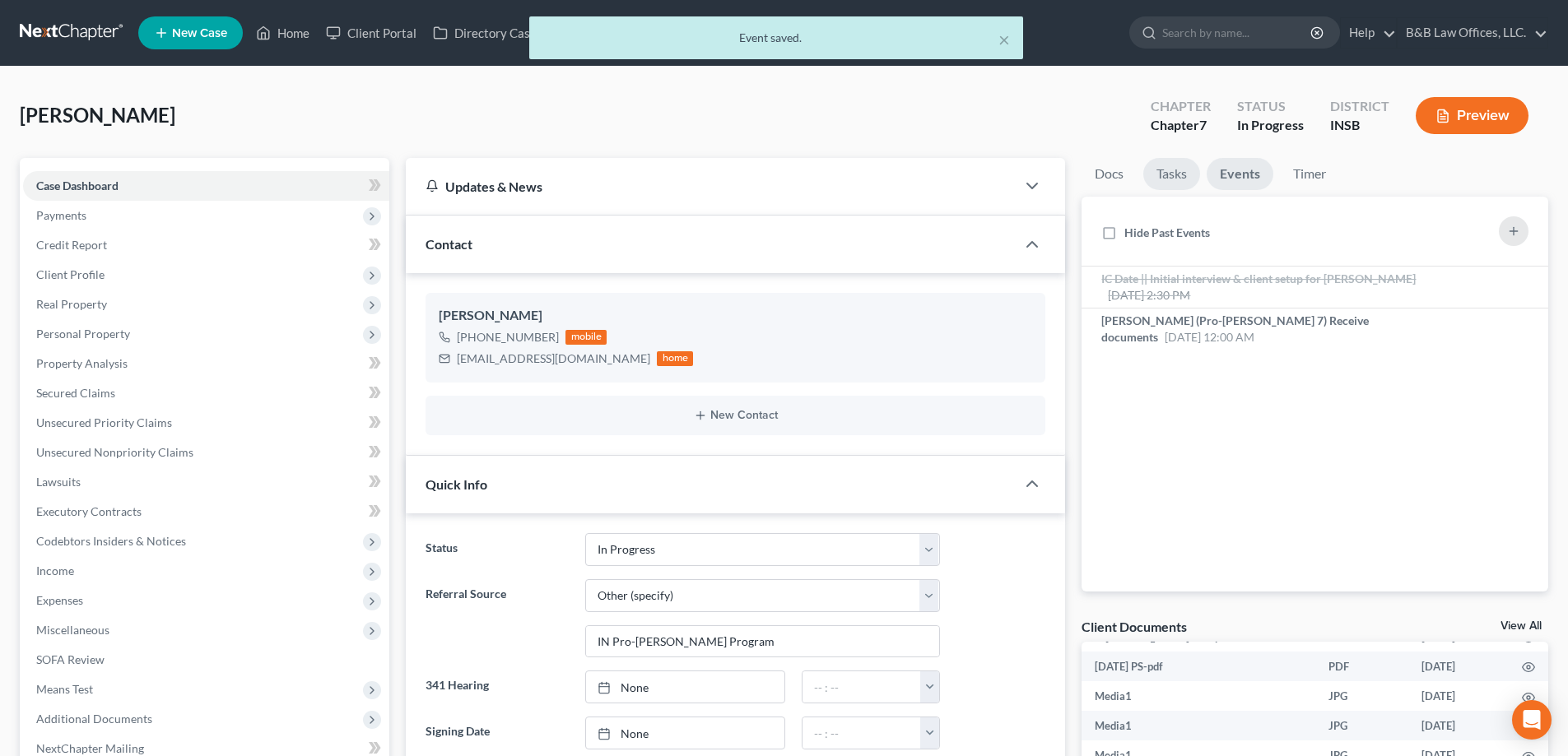
click at [1181, 175] on link "Tasks" at bounding box center [1172, 174] width 57 height 32
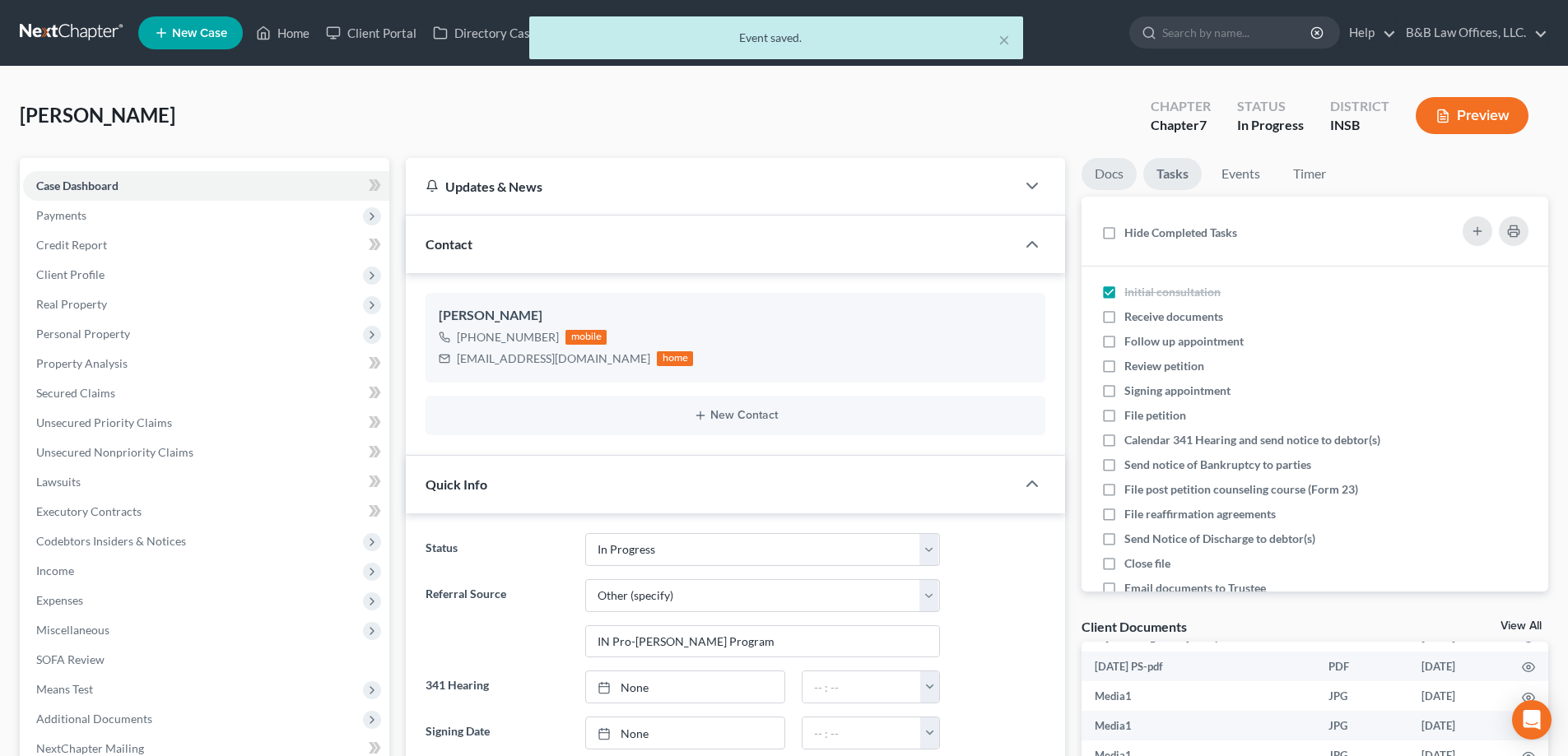
click at [1107, 177] on link "Docs" at bounding box center [1109, 174] width 55 height 32
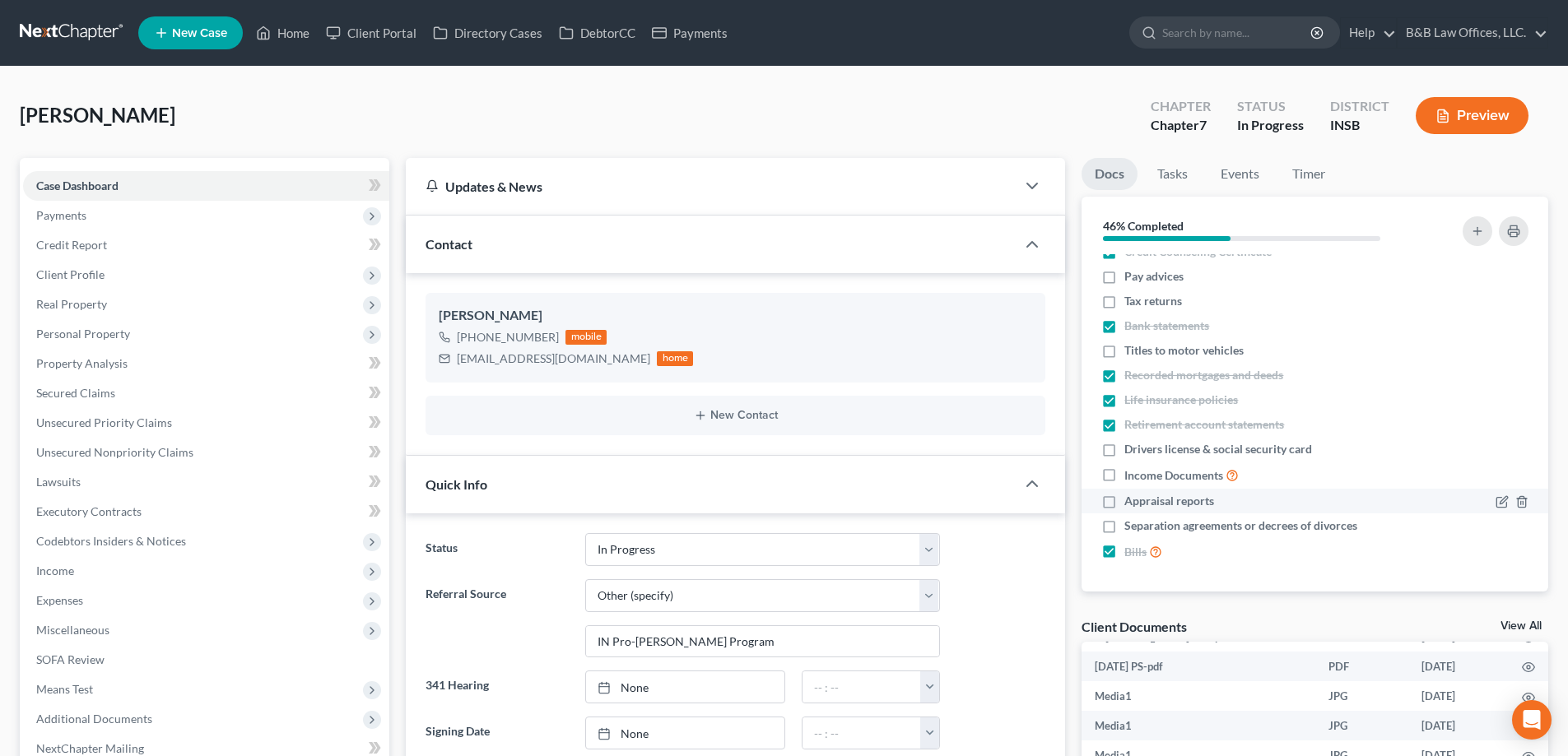
click at [1125, 503] on label "Appraisal reports" at bounding box center [1169, 500] width 89 height 16
click at [1131, 503] on input "Appraisal reports" at bounding box center [1136, 497] width 10 height 10
checkbox input "true"
click at [1125, 531] on label "Separation agreements or decrees of divorces" at bounding box center [1241, 525] width 233 height 16
click at [1131, 529] on input "Separation agreements or decrees of divorces" at bounding box center [1136, 522] width 10 height 10
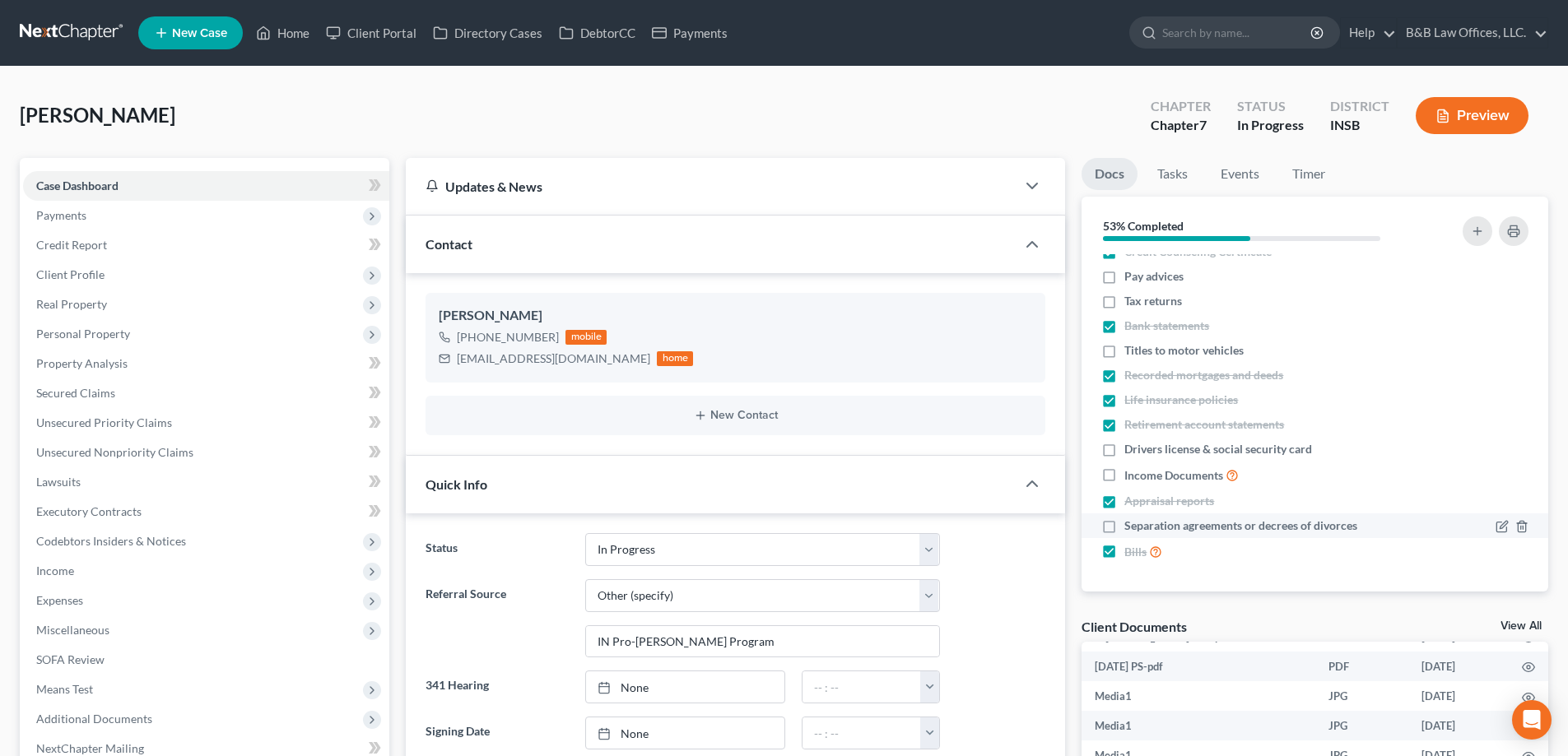
checkbox input "true"
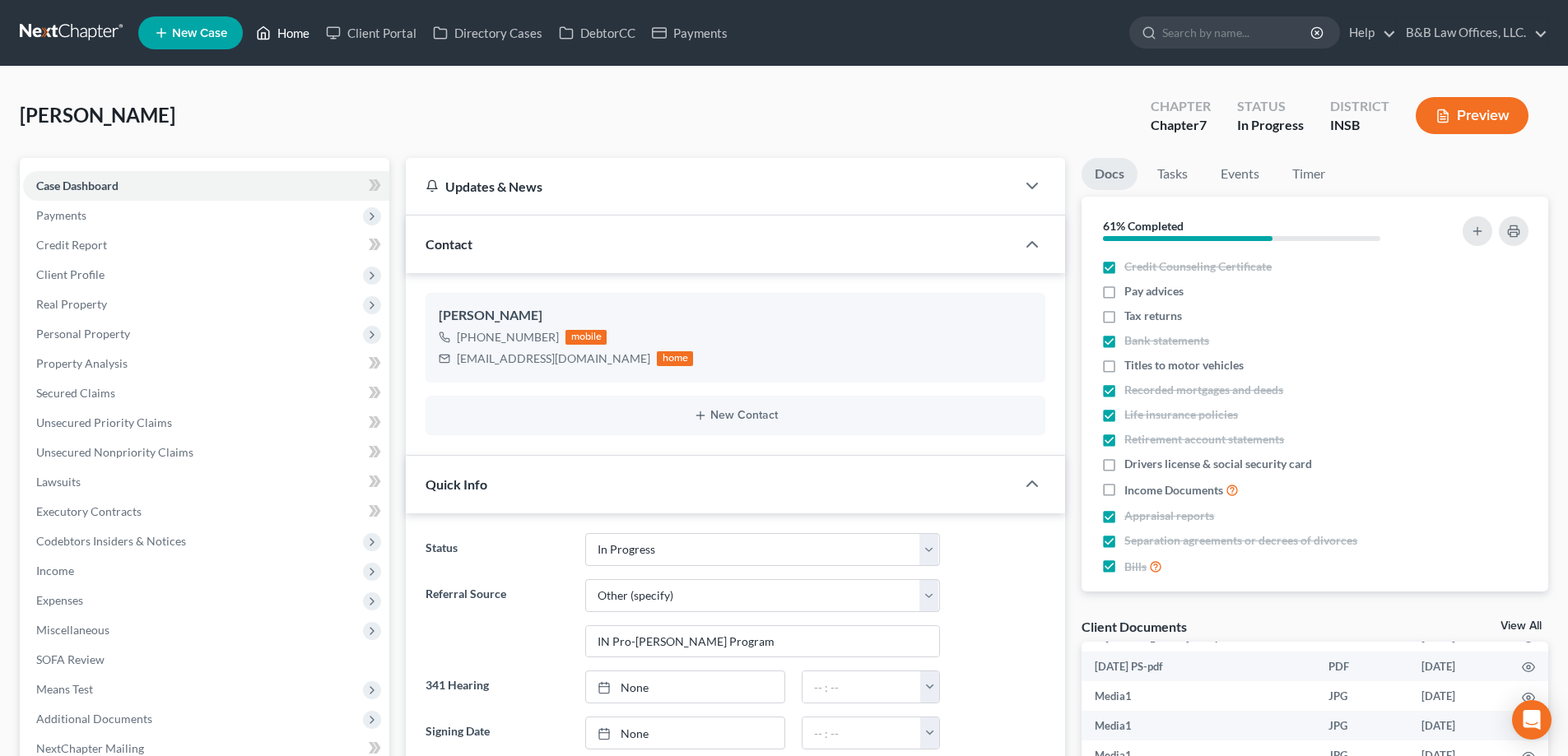
click at [286, 31] on link "Home" at bounding box center [283, 32] width 70 height 29
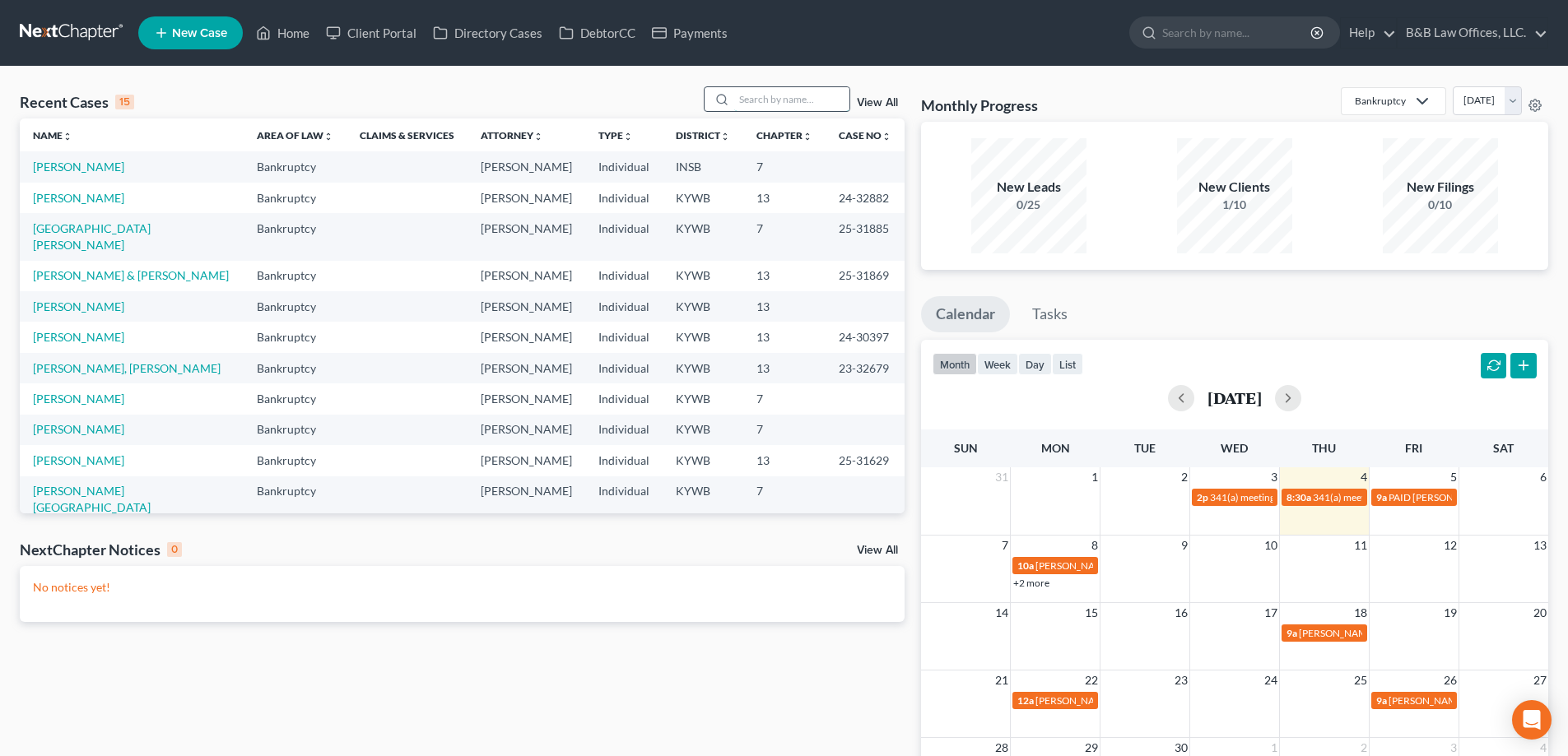
click at [754, 98] on input "search" at bounding box center [792, 99] width 115 height 24
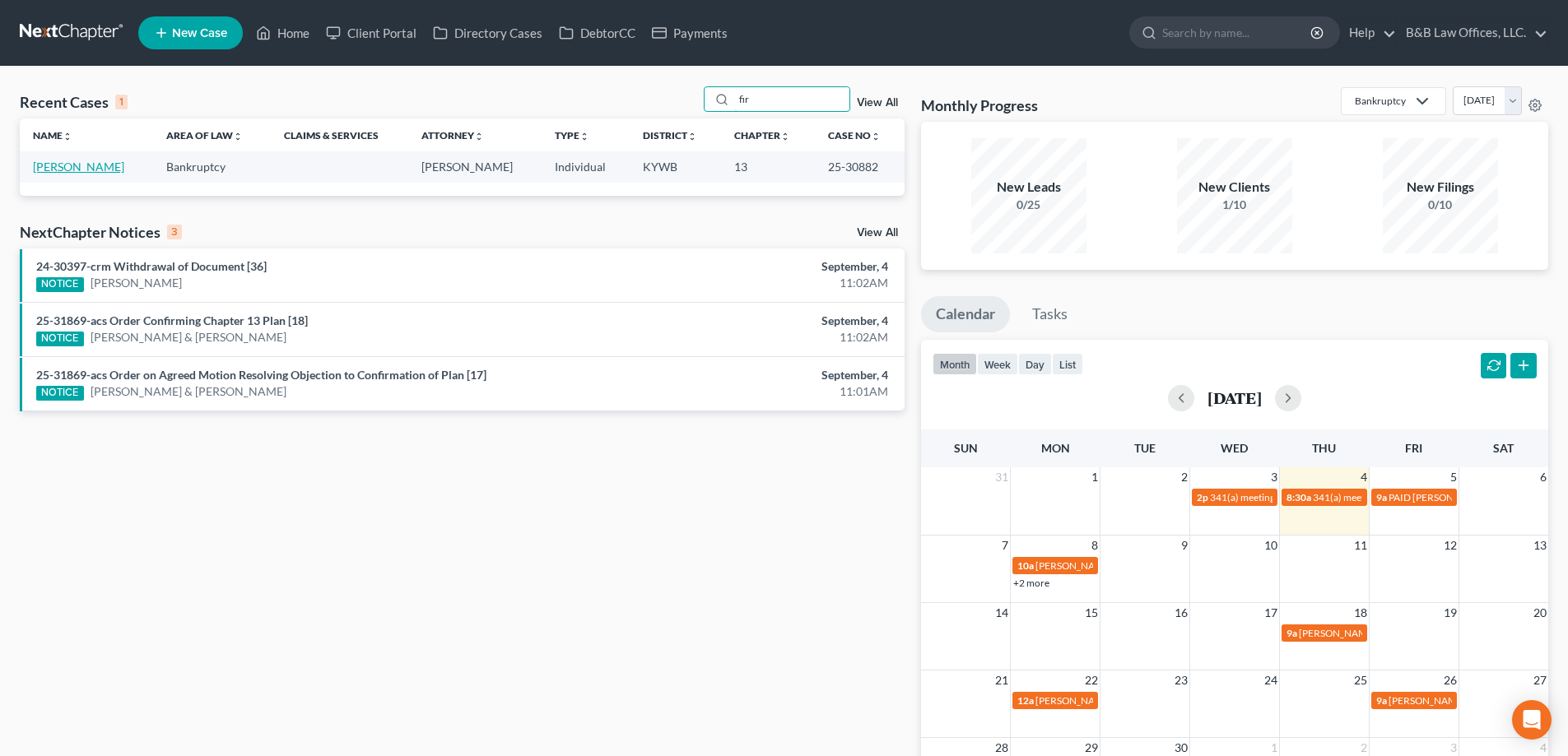
type input "fir"
click at [75, 169] on link "[PERSON_NAME]" at bounding box center [79, 166] width 91 height 14
select select "1"
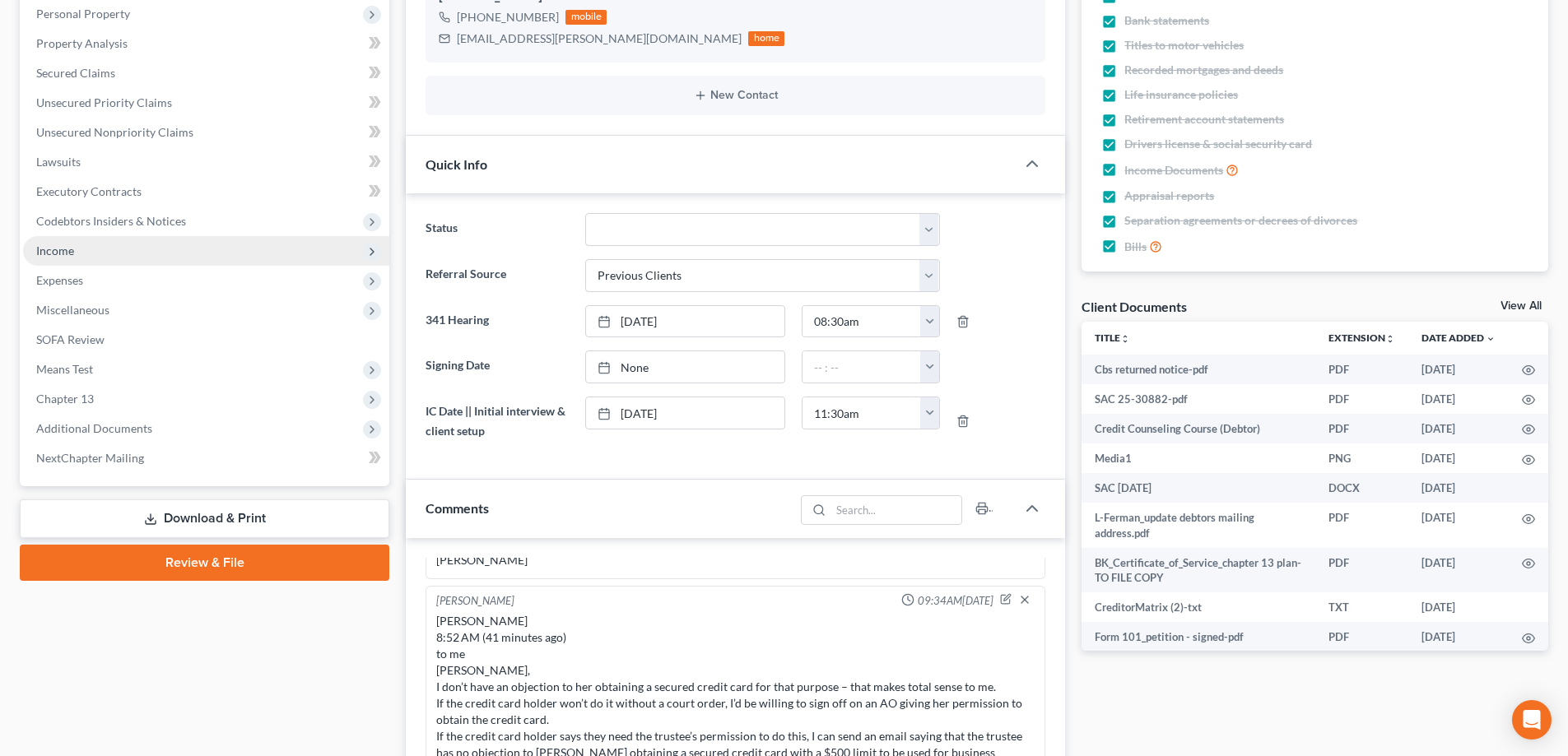
scroll to position [329, 0]
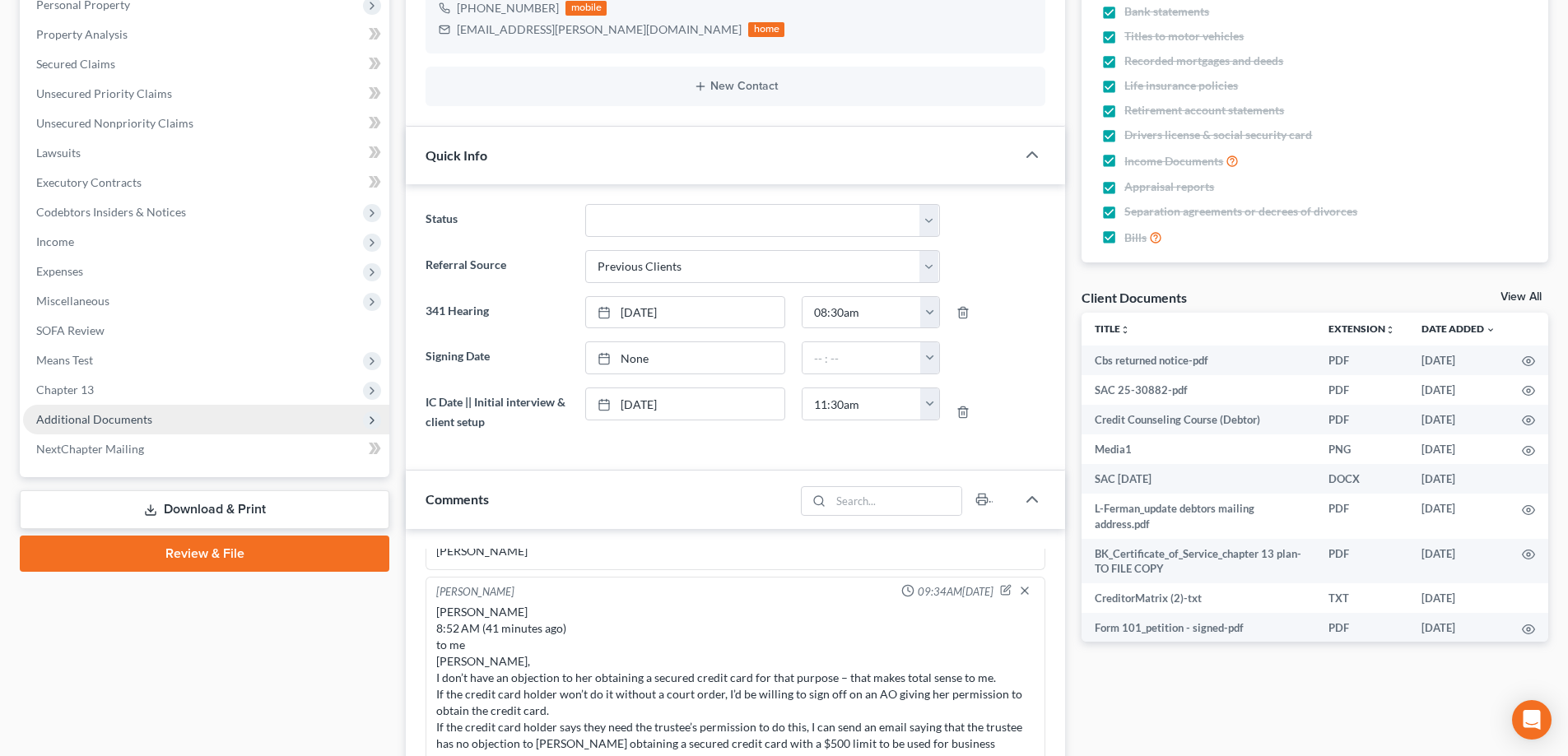
click at [101, 418] on span "Additional Documents" at bounding box center [94, 419] width 116 height 14
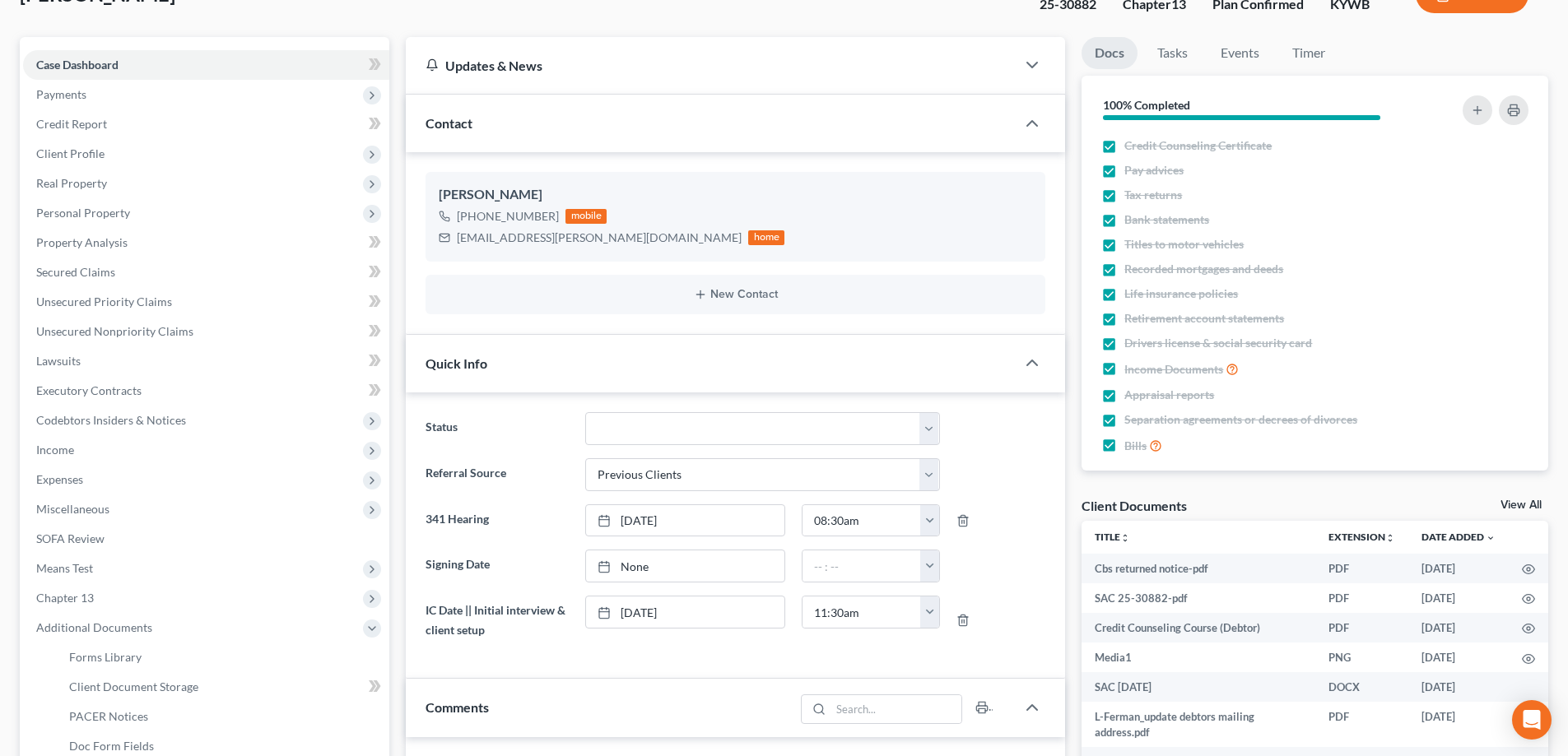
scroll to position [0, 0]
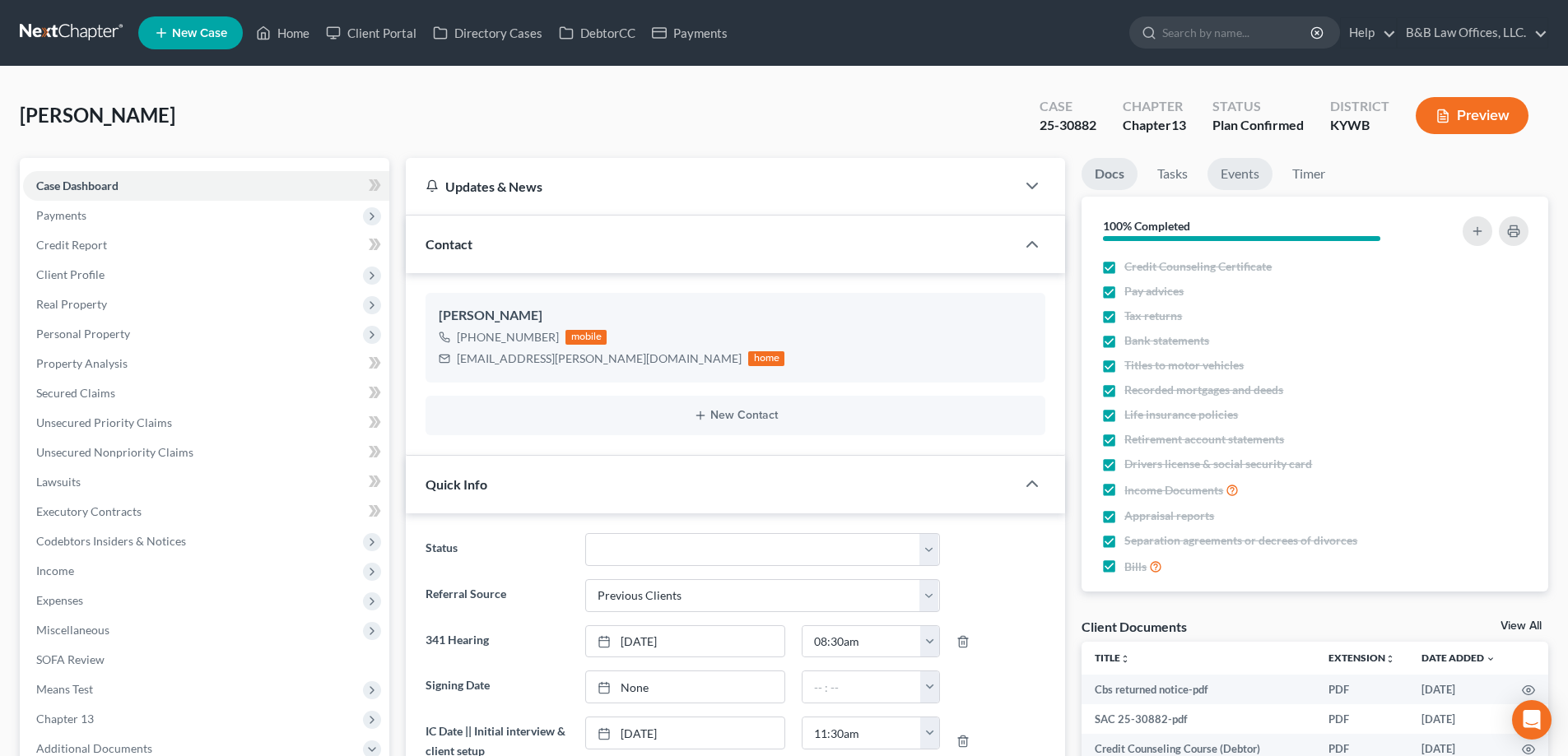
click at [1255, 172] on link "Events" at bounding box center [1240, 174] width 65 height 32
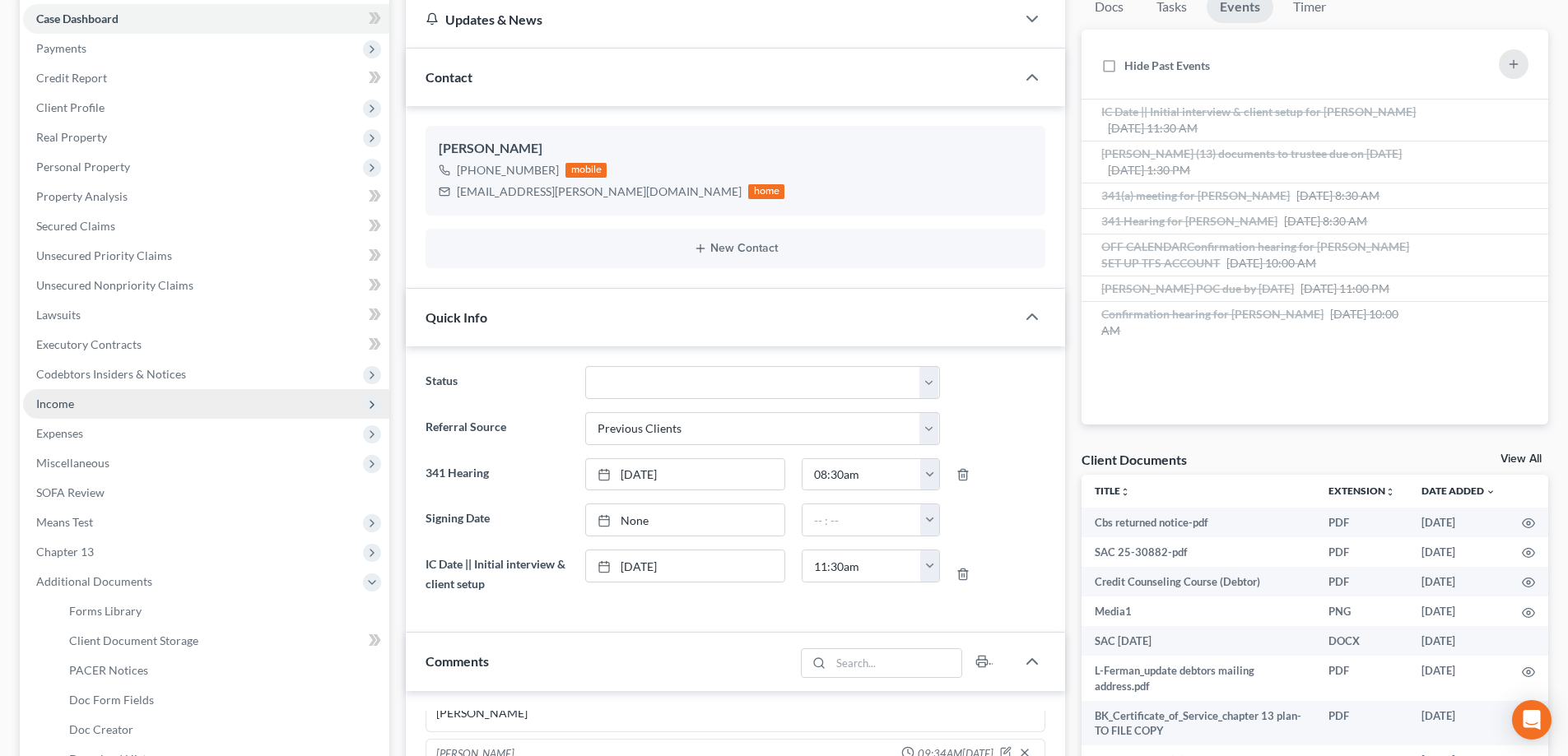
scroll to position [412, 0]
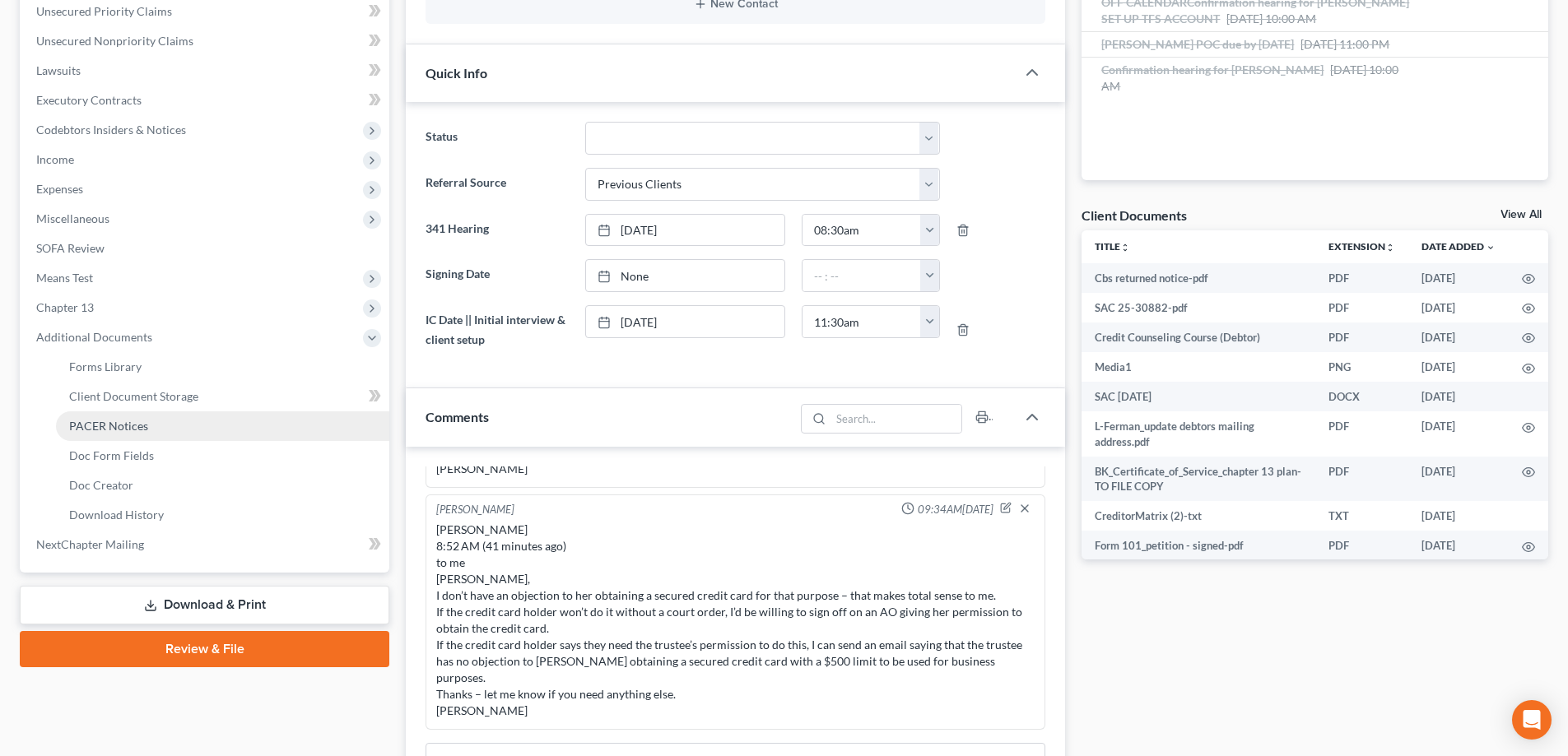
click at [110, 427] on span "PACER Notices" at bounding box center [108, 425] width 79 height 14
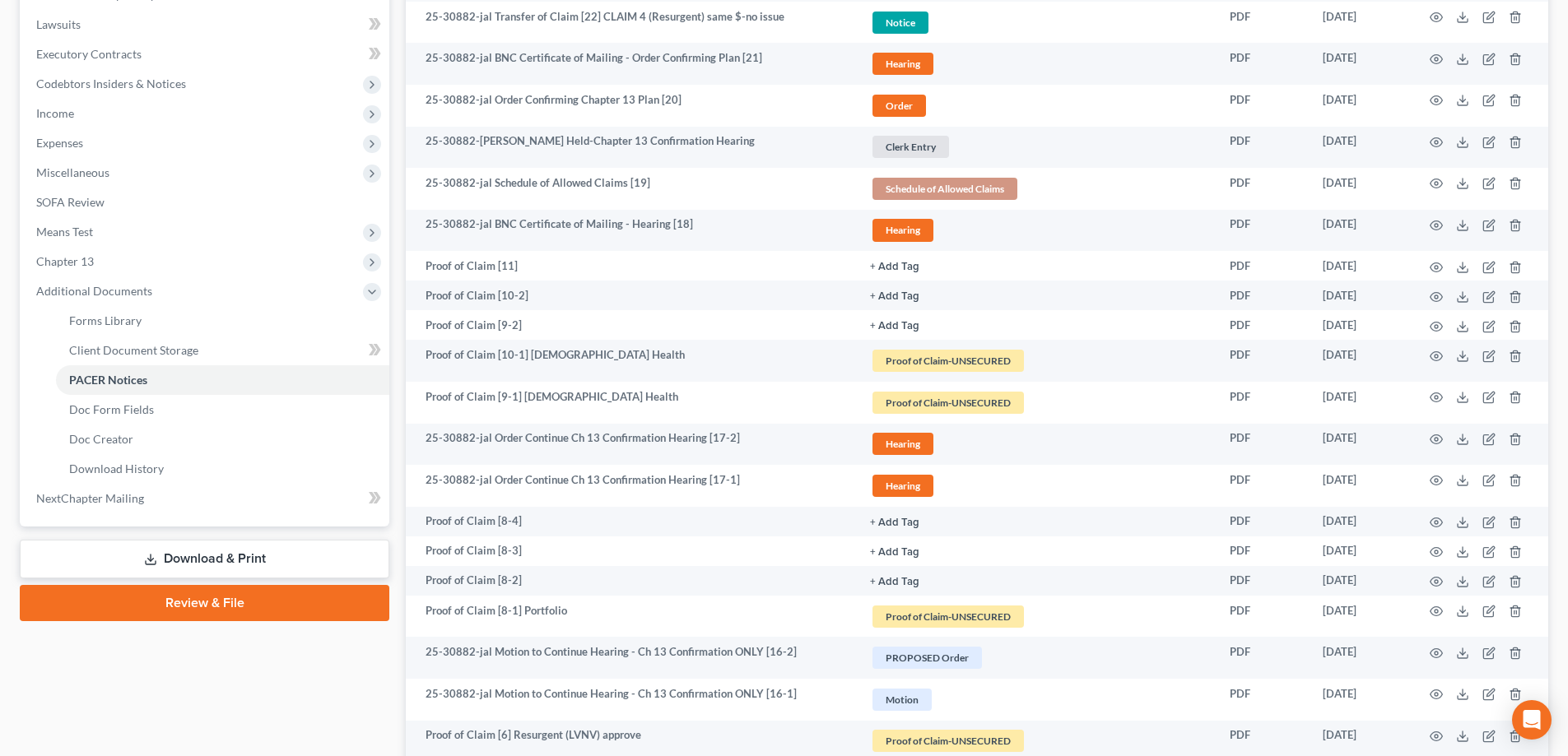
scroll to position [494, 0]
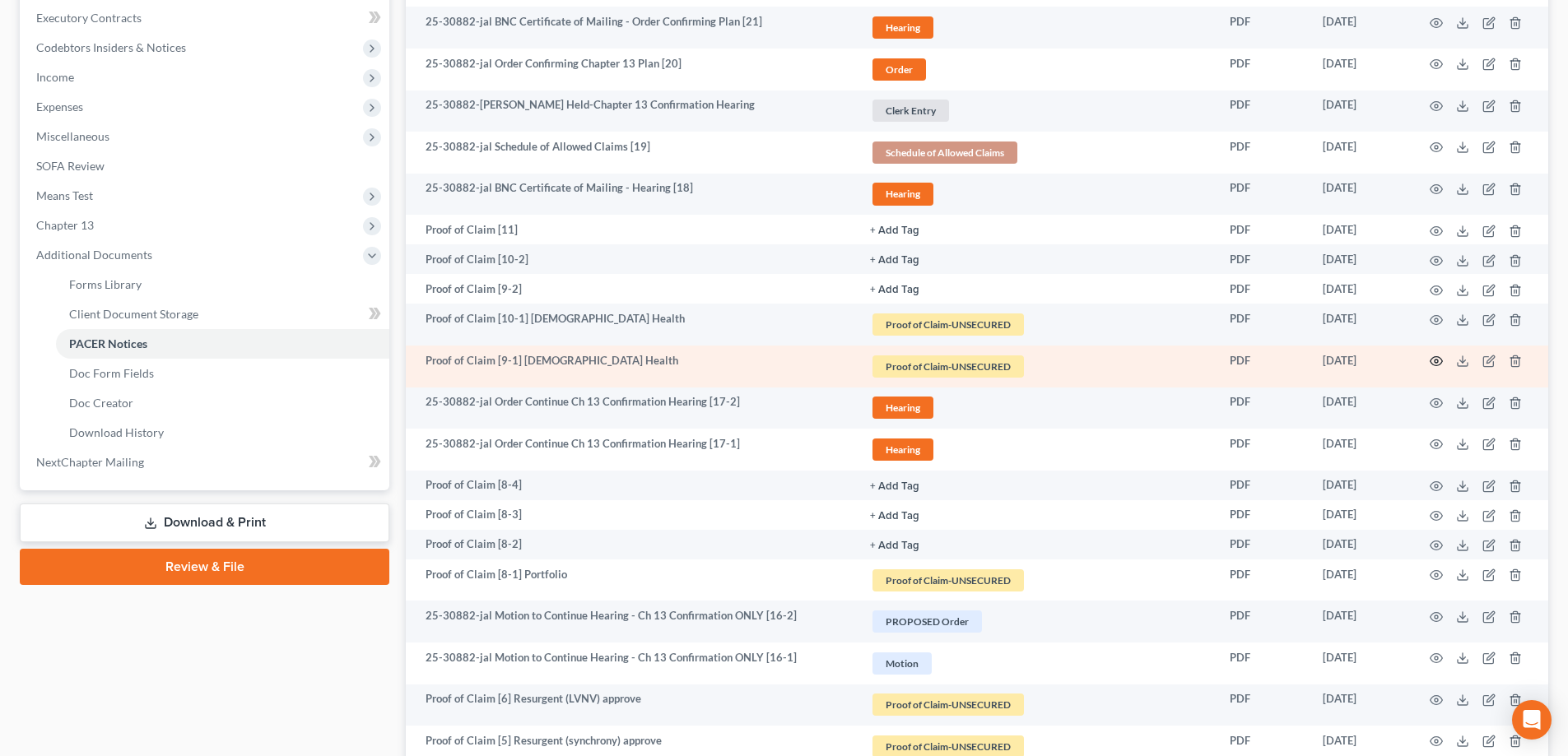
click at [1437, 357] on icon "button" at bounding box center [1437, 361] width 13 height 13
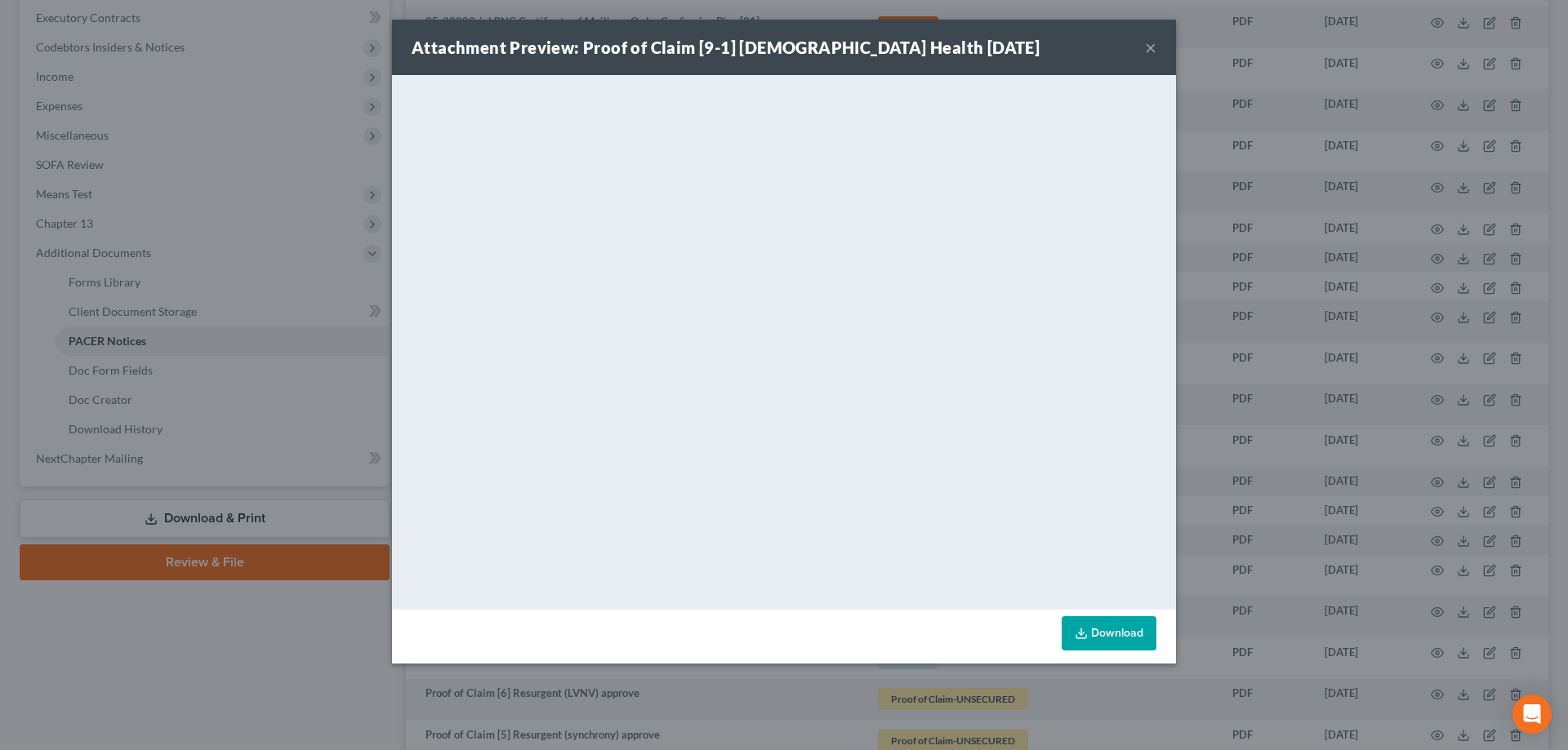
click at [1149, 46] on button "×" at bounding box center [1151, 47] width 11 height 20
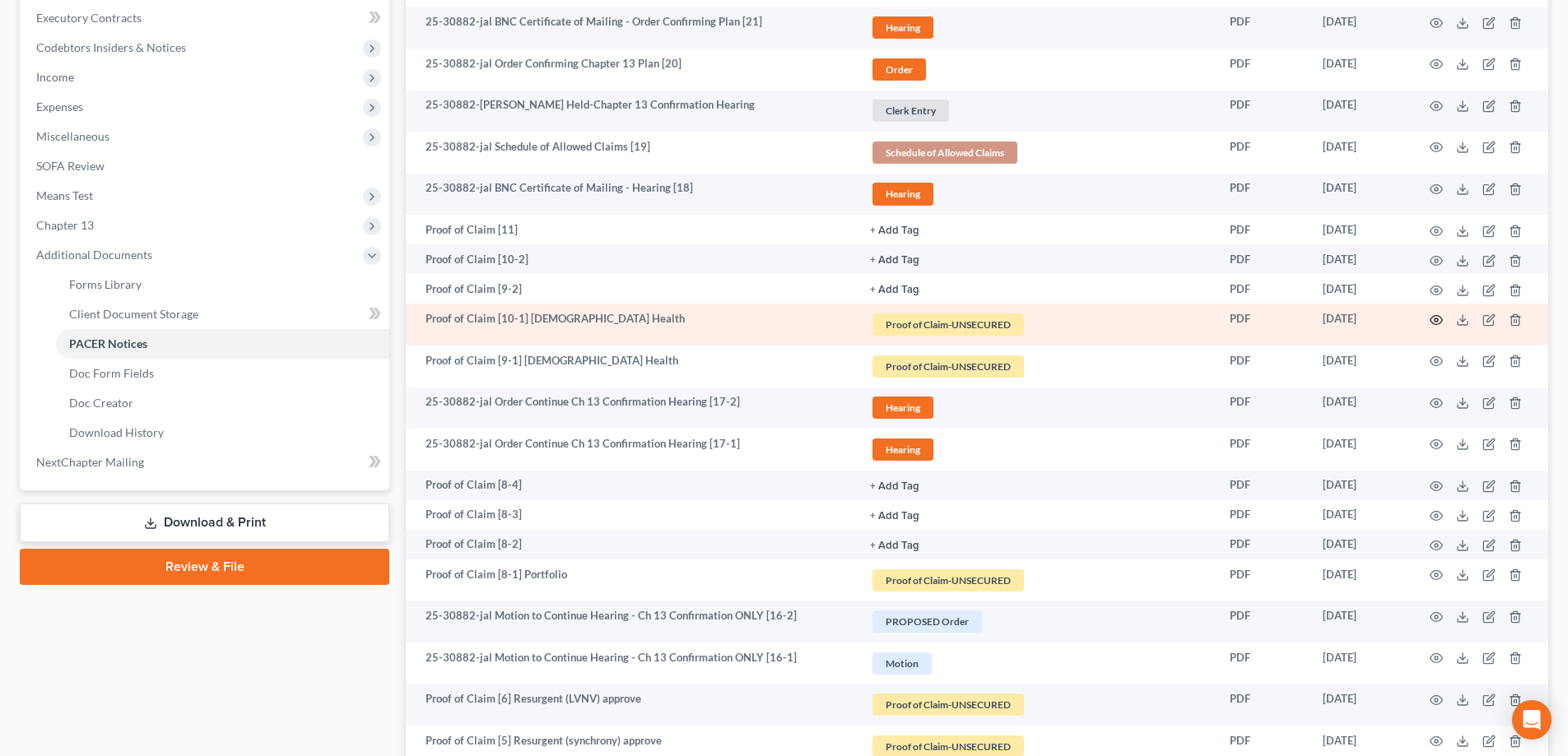
click at [1439, 321] on icon "button" at bounding box center [1437, 320] width 13 height 13
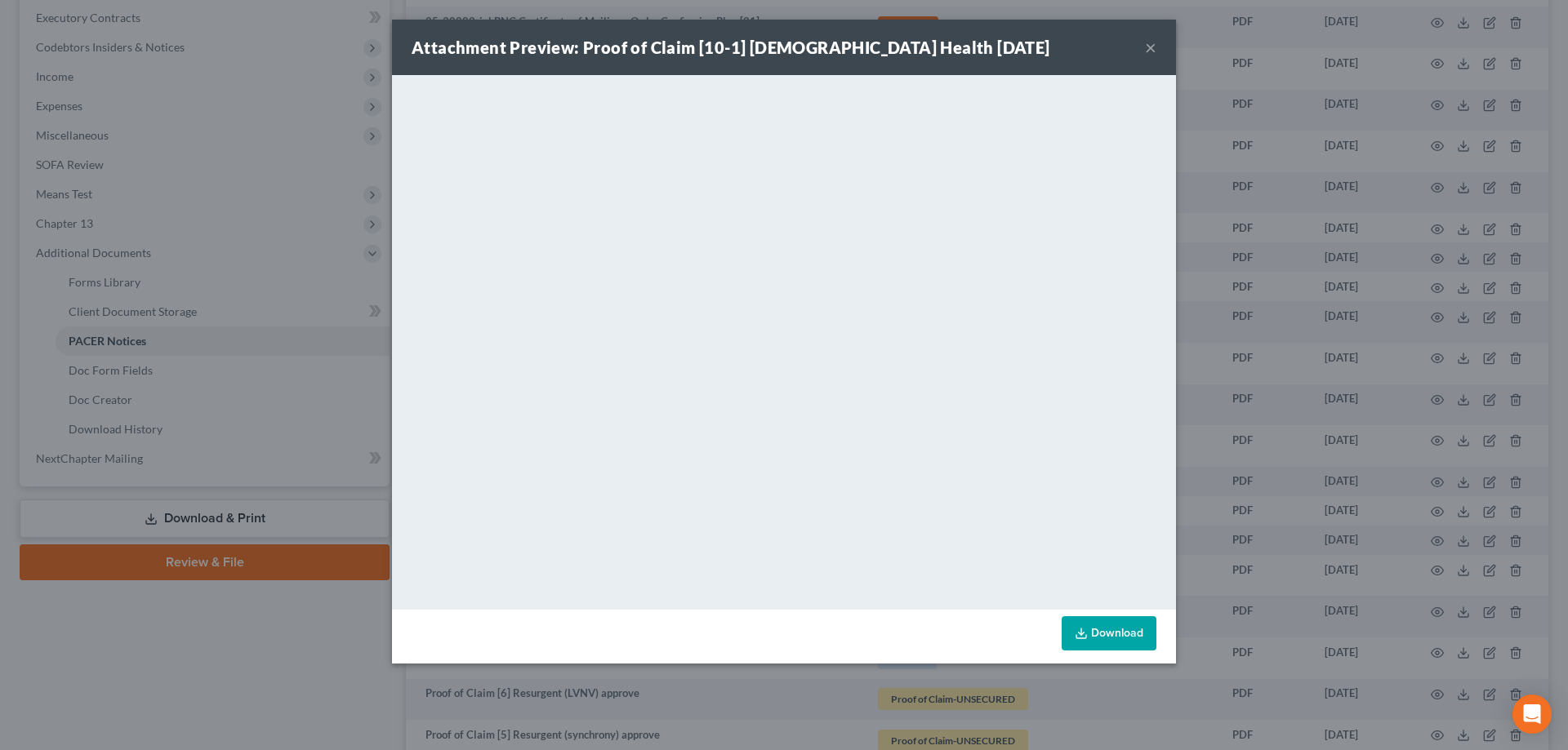
click at [1150, 42] on button "×" at bounding box center [1151, 47] width 11 height 20
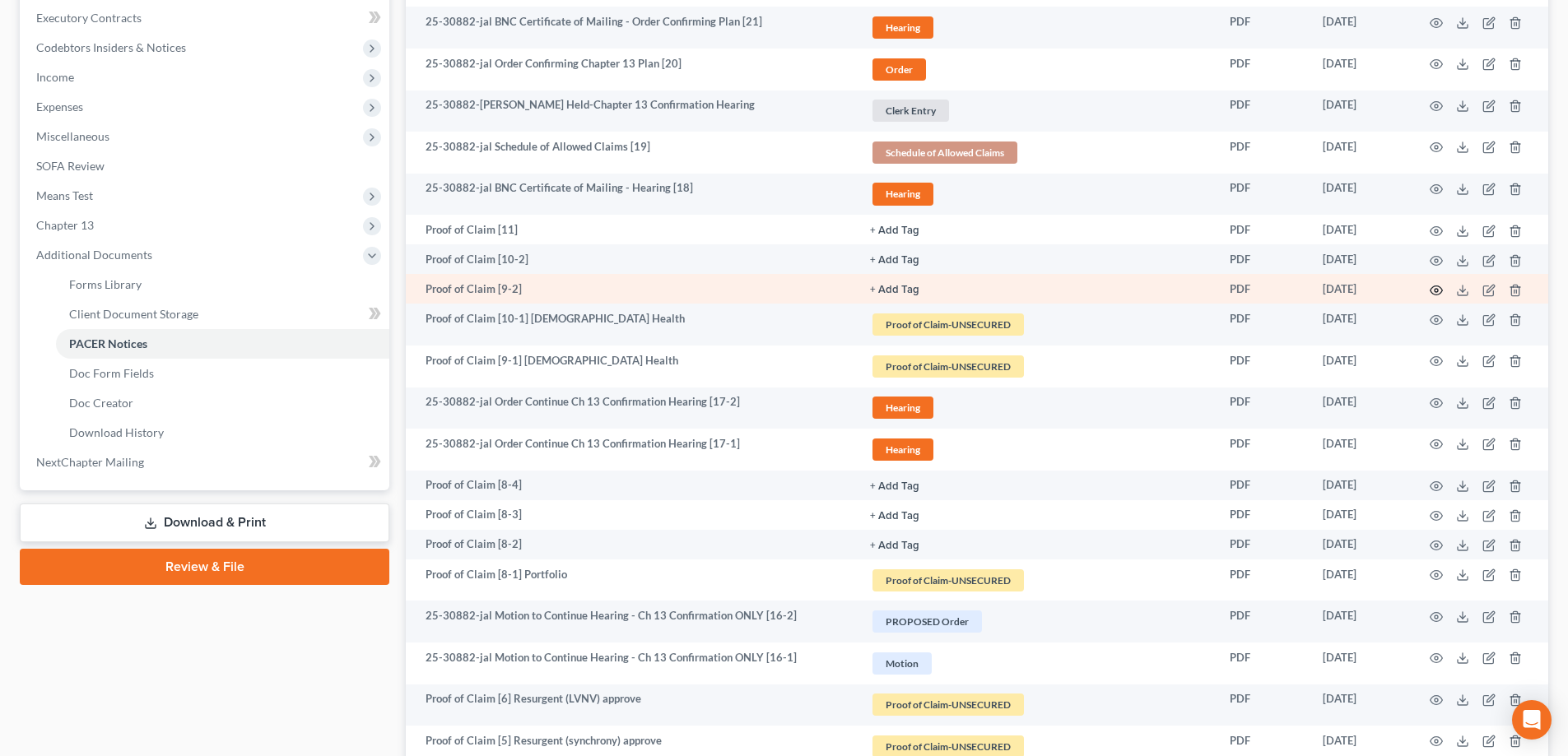
click at [1441, 285] on icon "button" at bounding box center [1437, 291] width 13 height 13
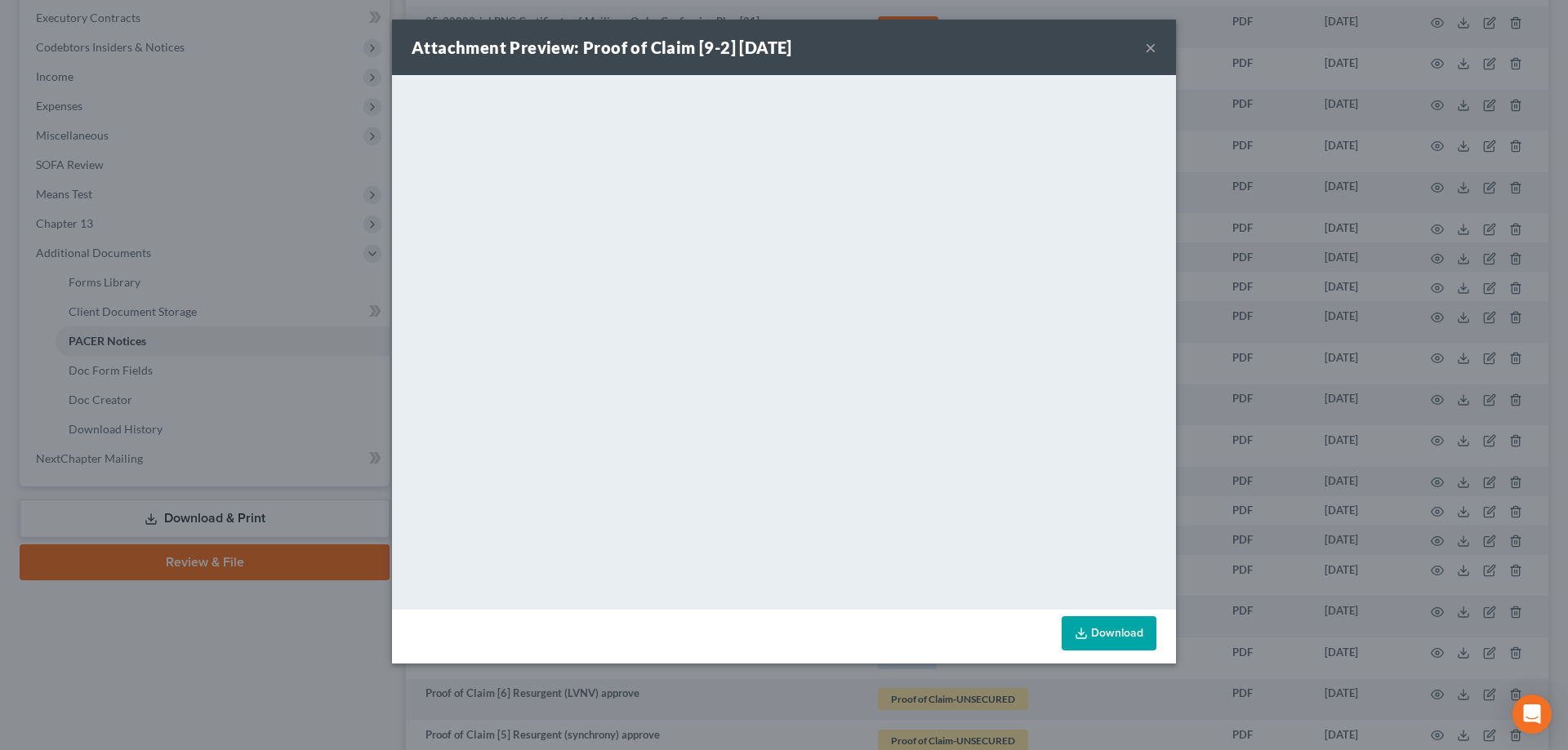
click at [1145, 48] on button "×" at bounding box center [1151, 47] width 11 height 20
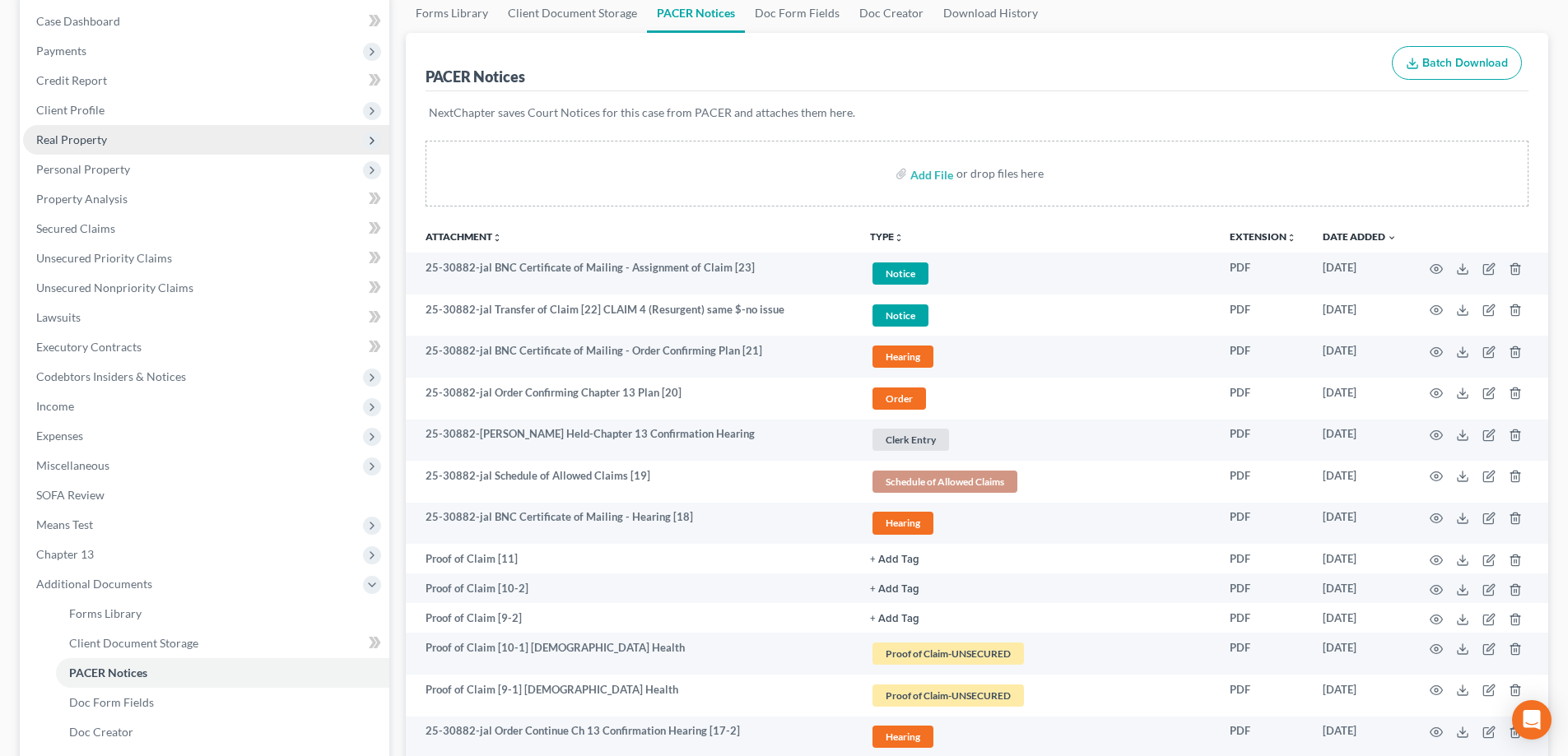
scroll to position [83, 0]
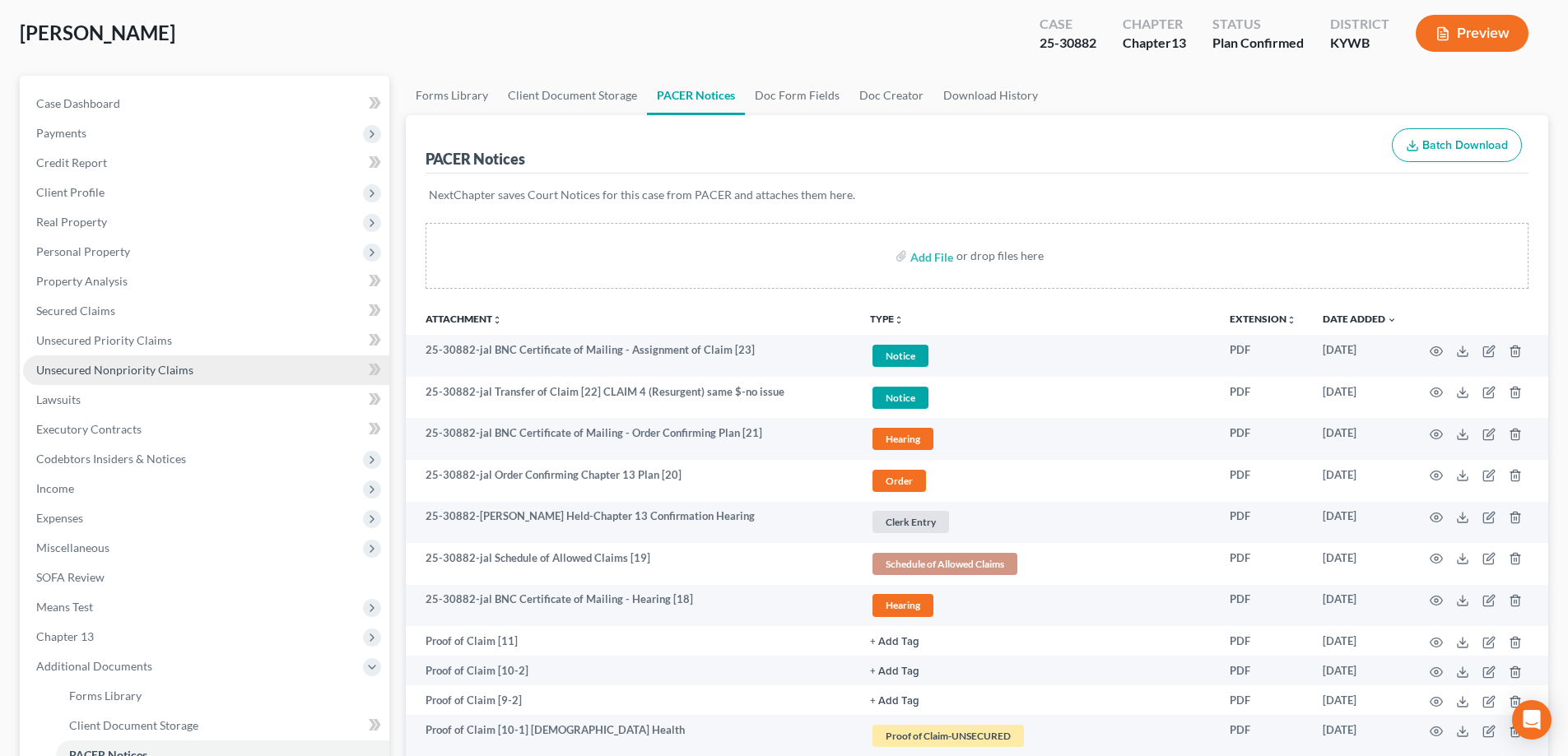
click at [147, 365] on span "Unsecured Nonpriority Claims" at bounding box center [114, 370] width 157 height 14
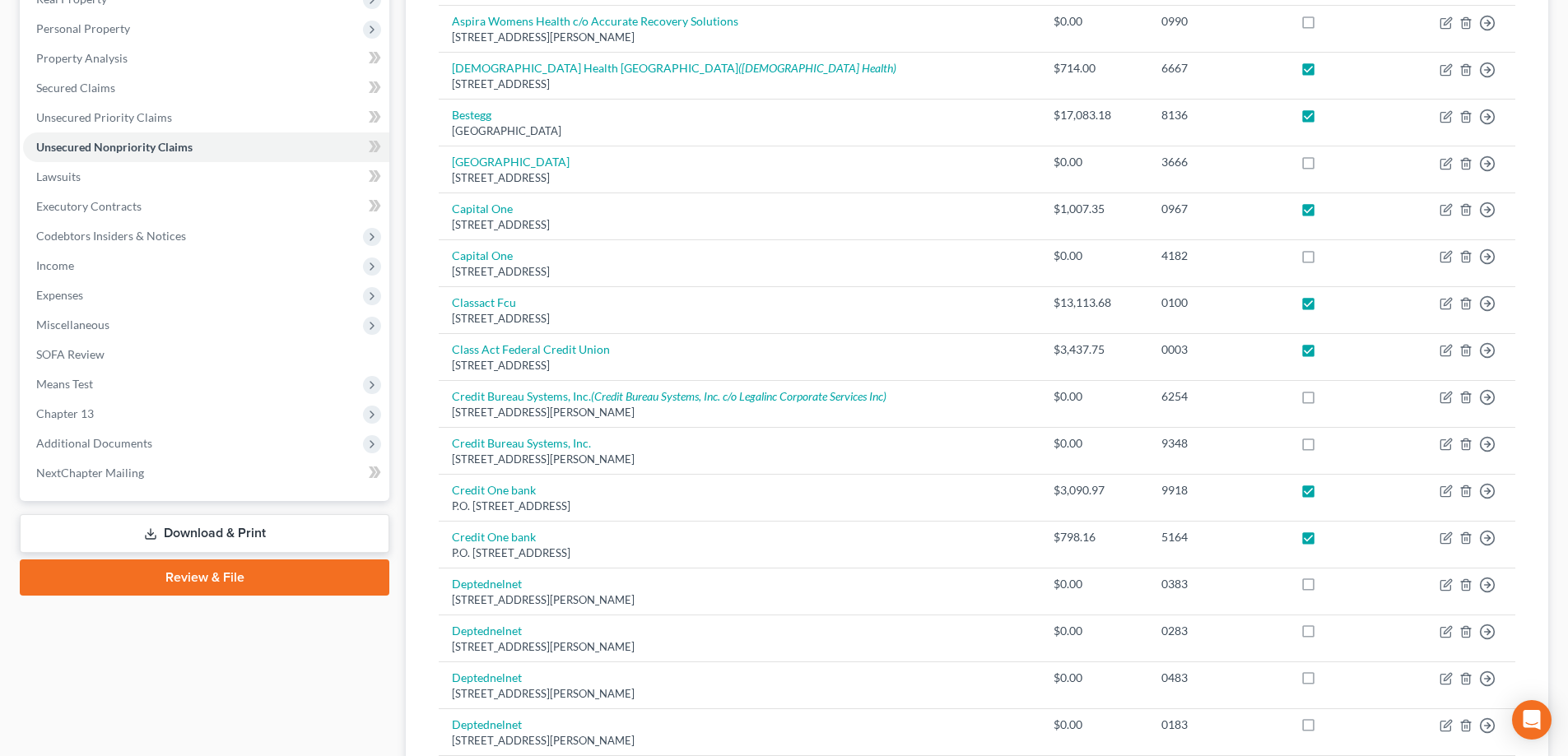
scroll to position [223, 0]
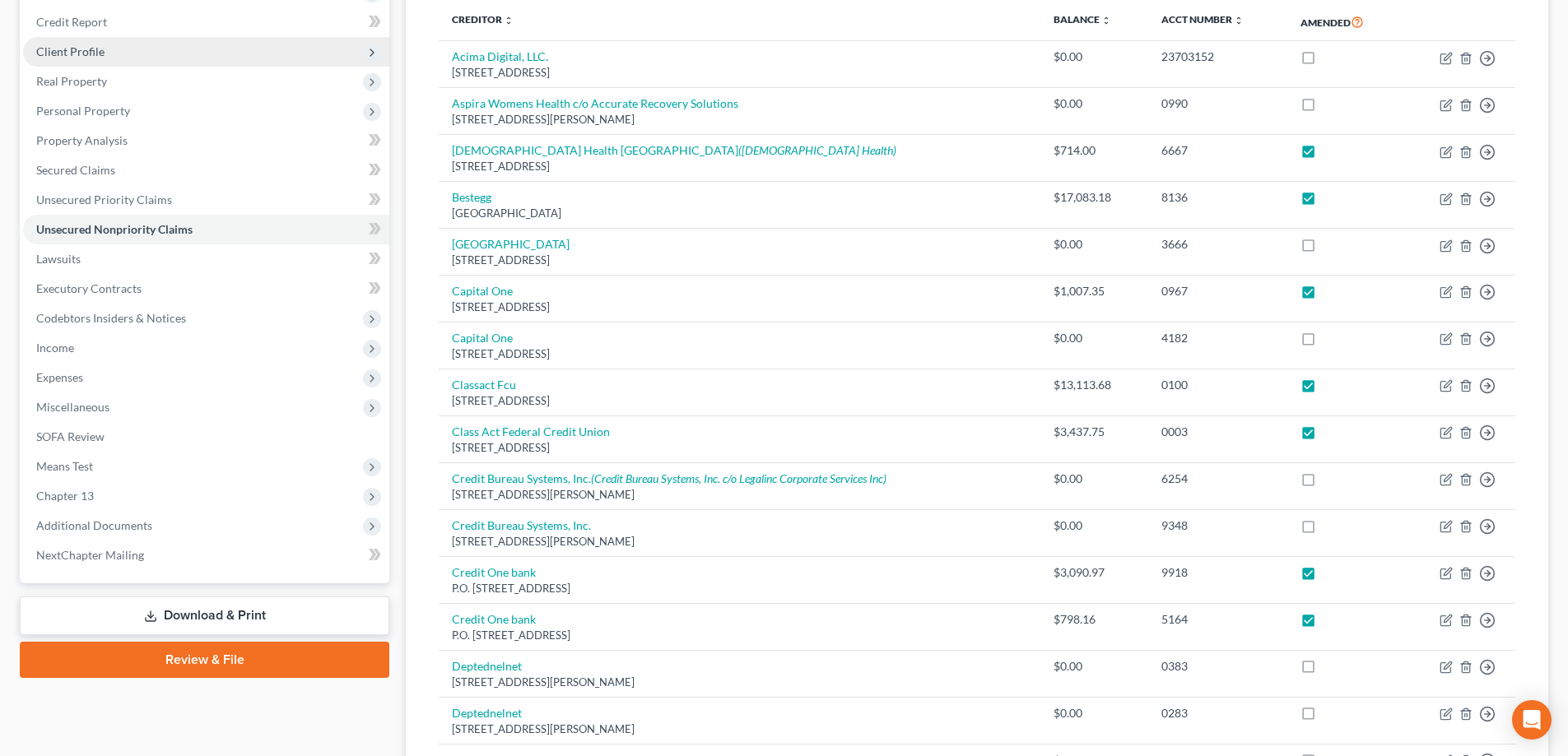
click at [125, 55] on span "Client Profile" at bounding box center [206, 51] width 366 height 29
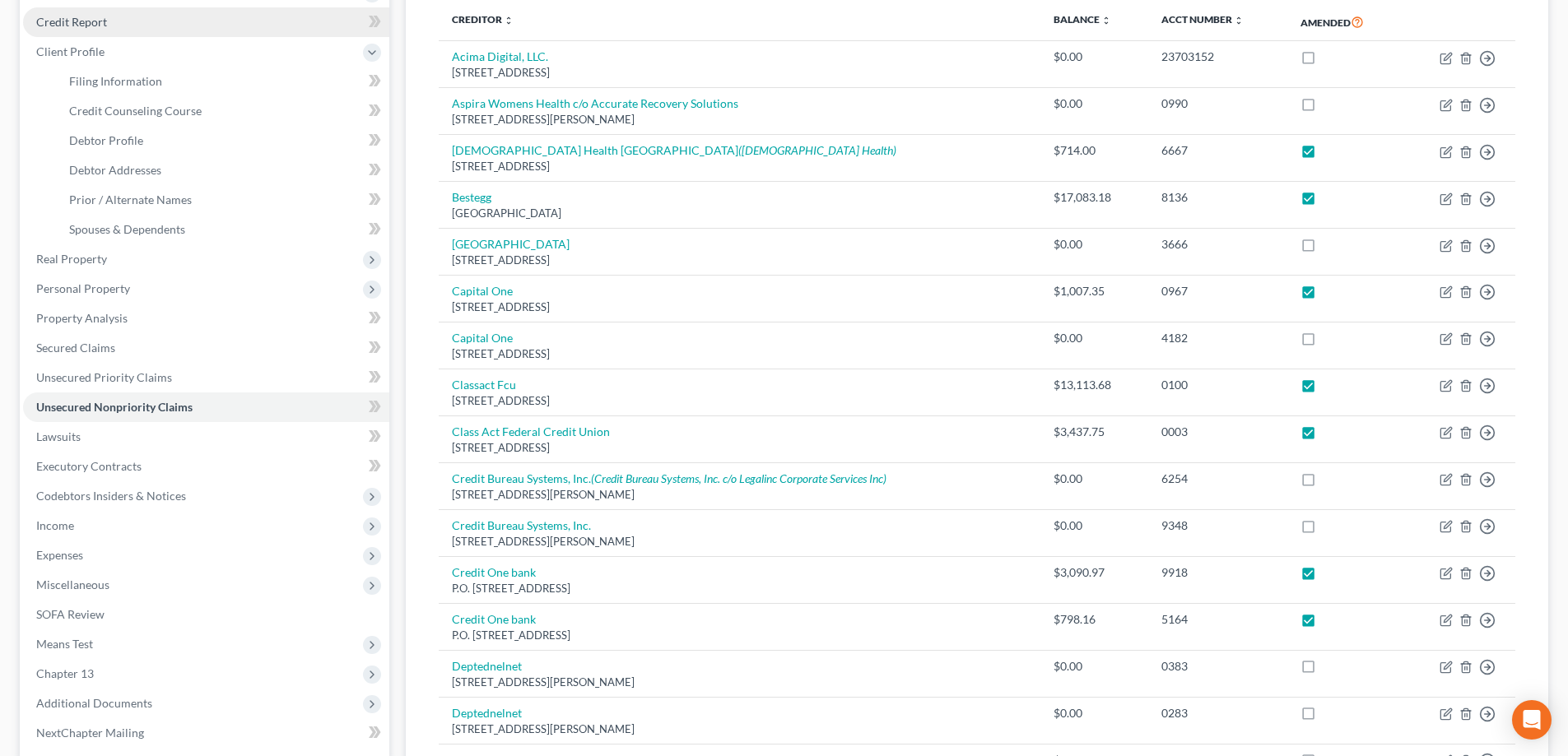
click at [100, 29] on link "Credit Report" at bounding box center [206, 22] width 366 height 29
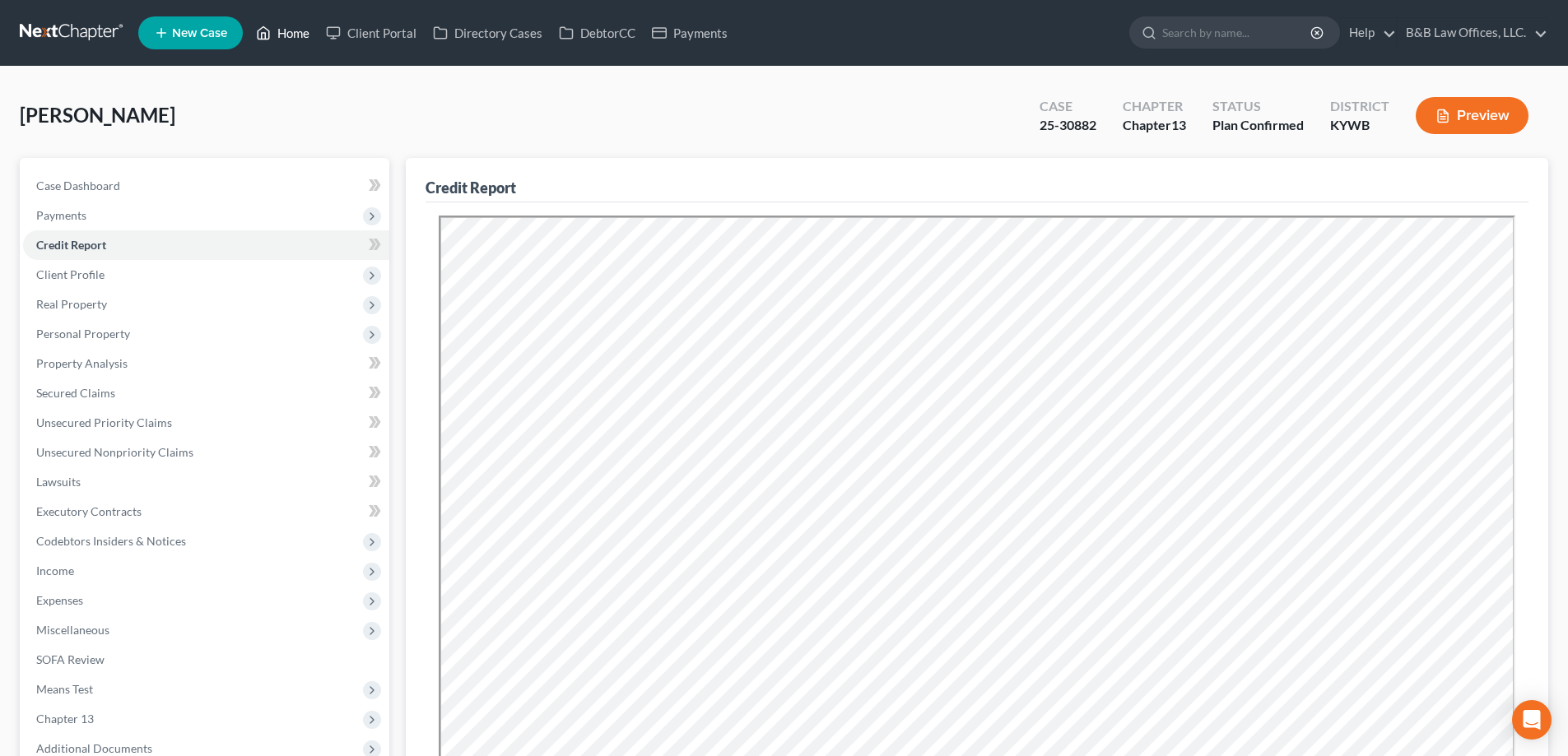
click at [284, 33] on link "Home" at bounding box center [283, 32] width 70 height 29
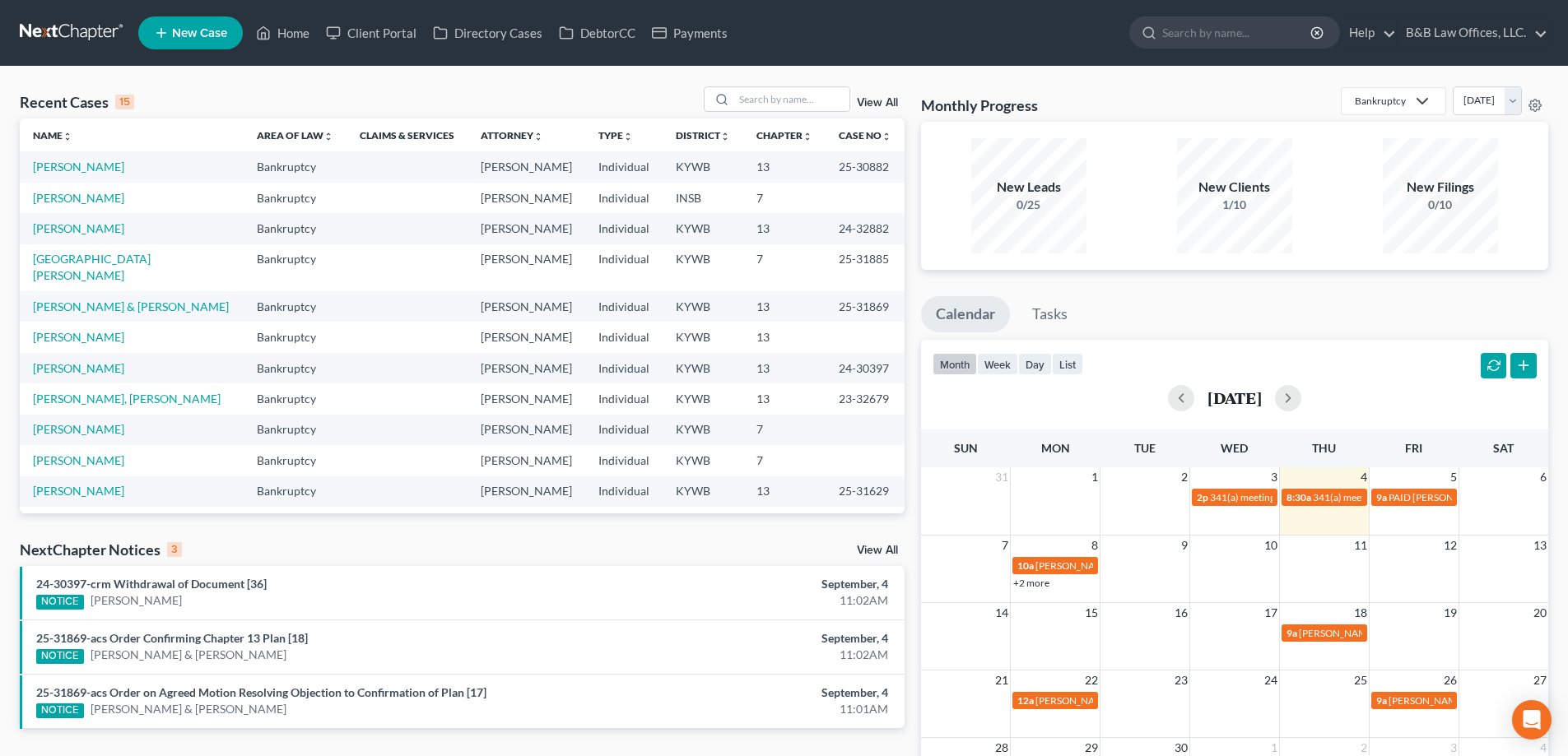
click at [872, 549] on link "View All" at bounding box center [877, 551] width 41 height 11
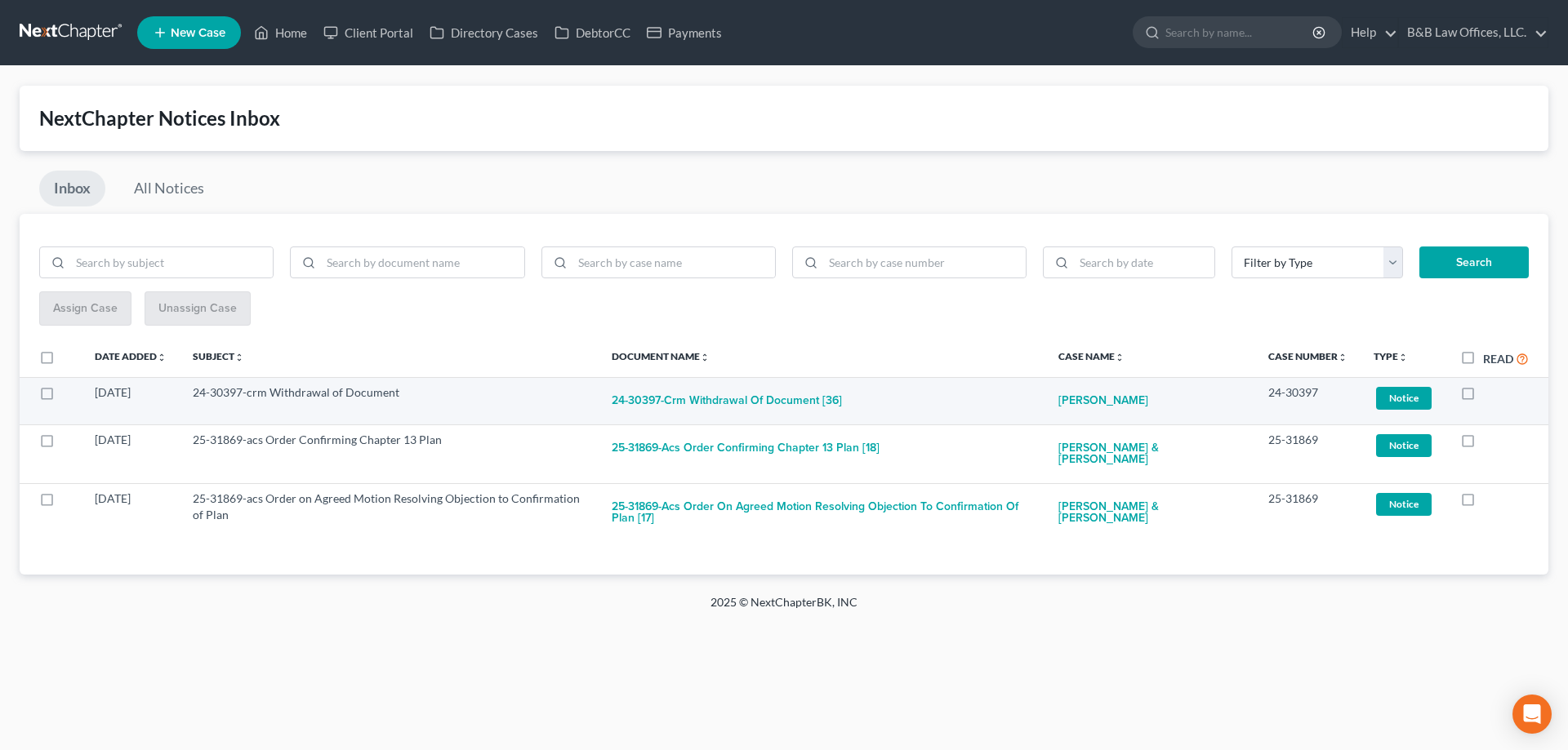
click at [1416, 400] on span "Notice" at bounding box center [1404, 397] width 56 height 22
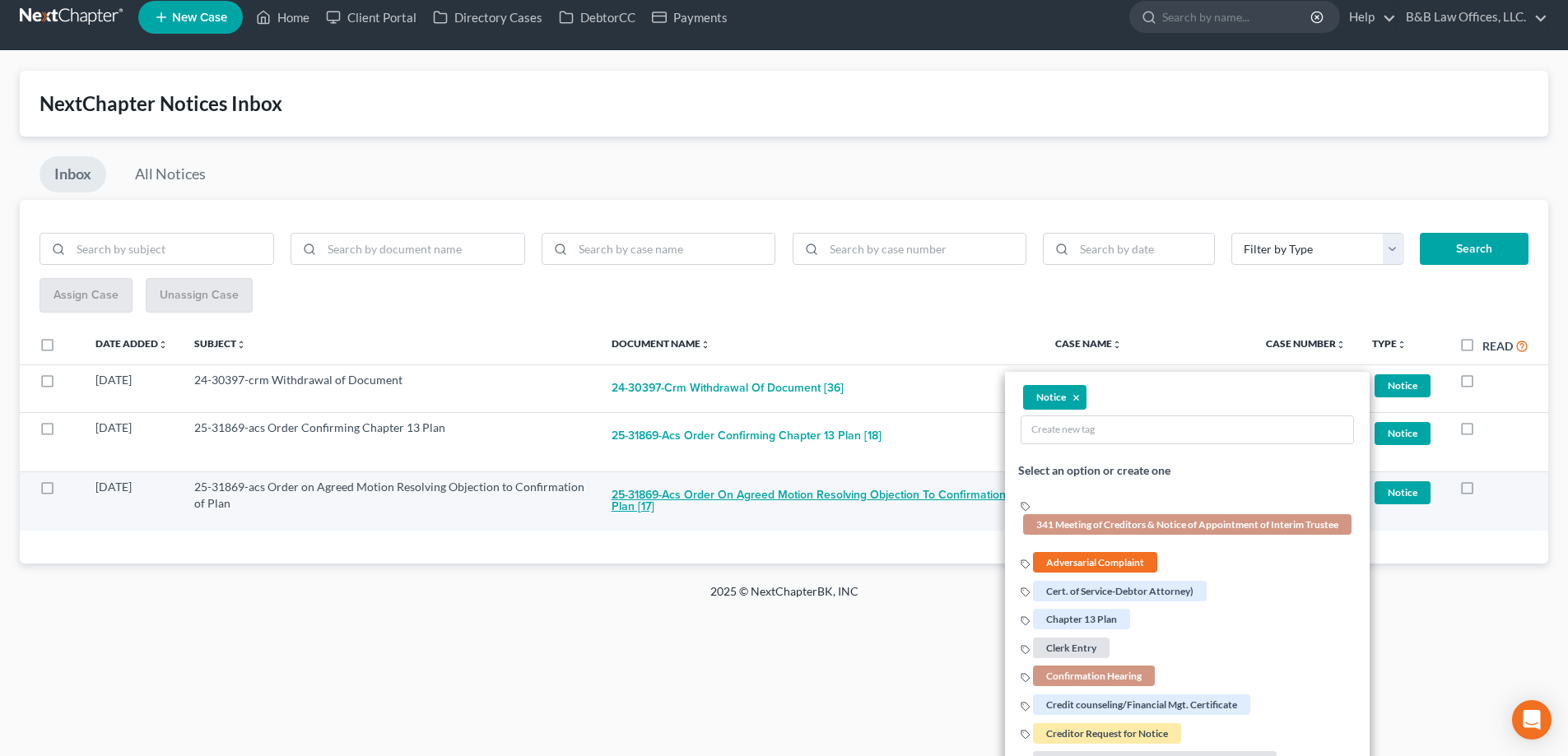
scroll to position [13, 0]
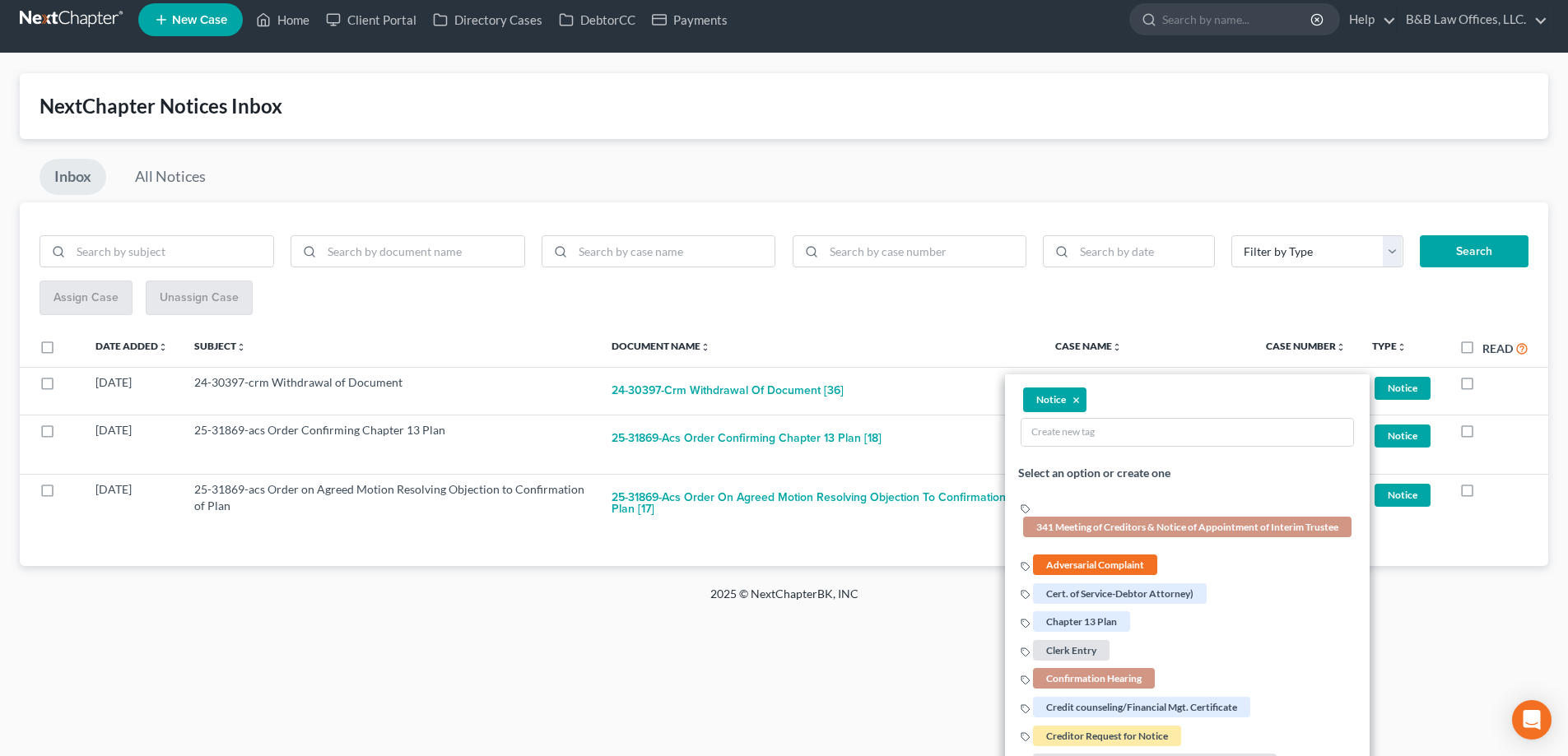
click at [910, 708] on div "Home New Case Client Portal Directory Cases DebtorCC Payments B&B Law Offices, …" at bounding box center [784, 364] width 1568 height 756
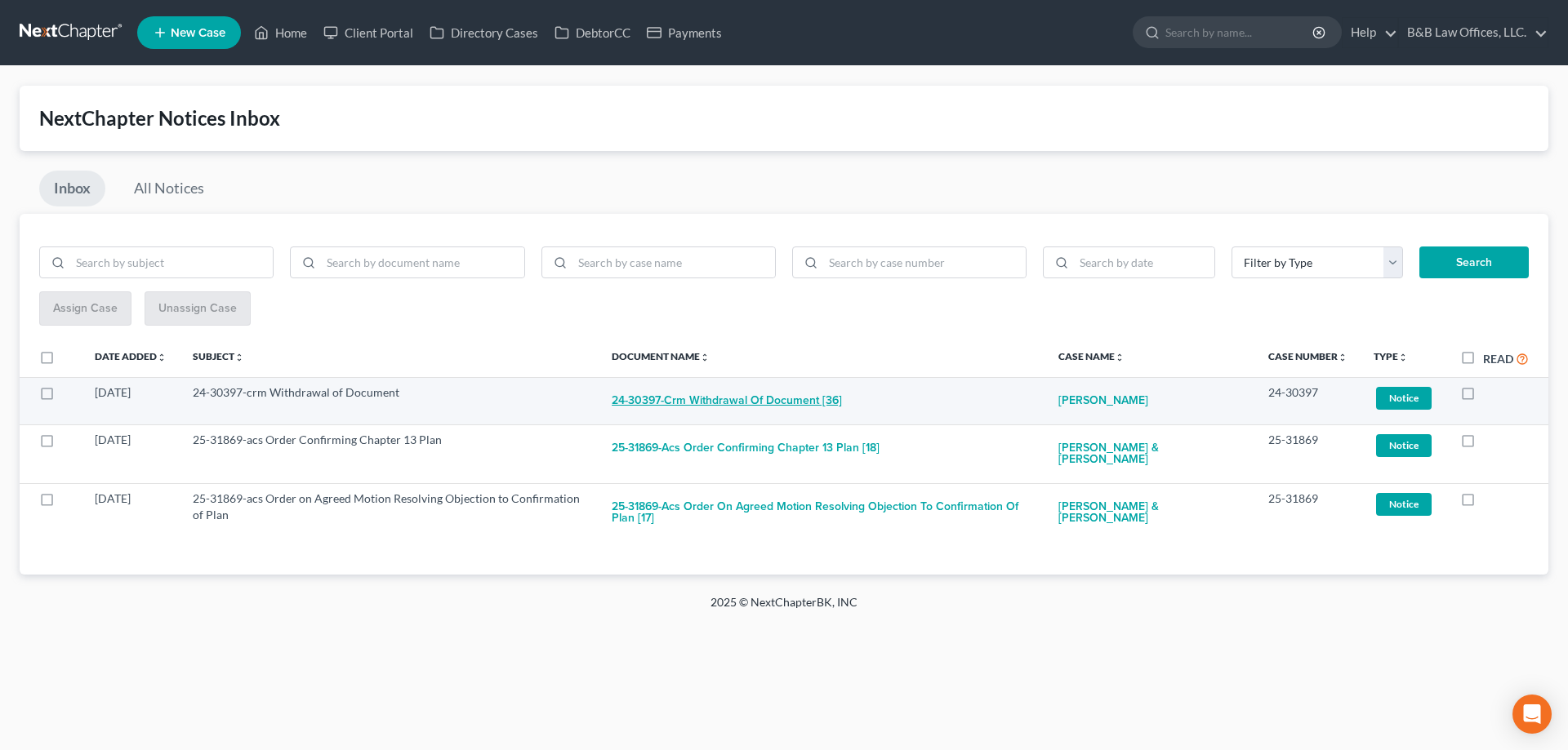
click at [750, 397] on button "24-30397-crm Withdrawal of Document [36]" at bounding box center [727, 401] width 230 height 33
checkbox input "true"
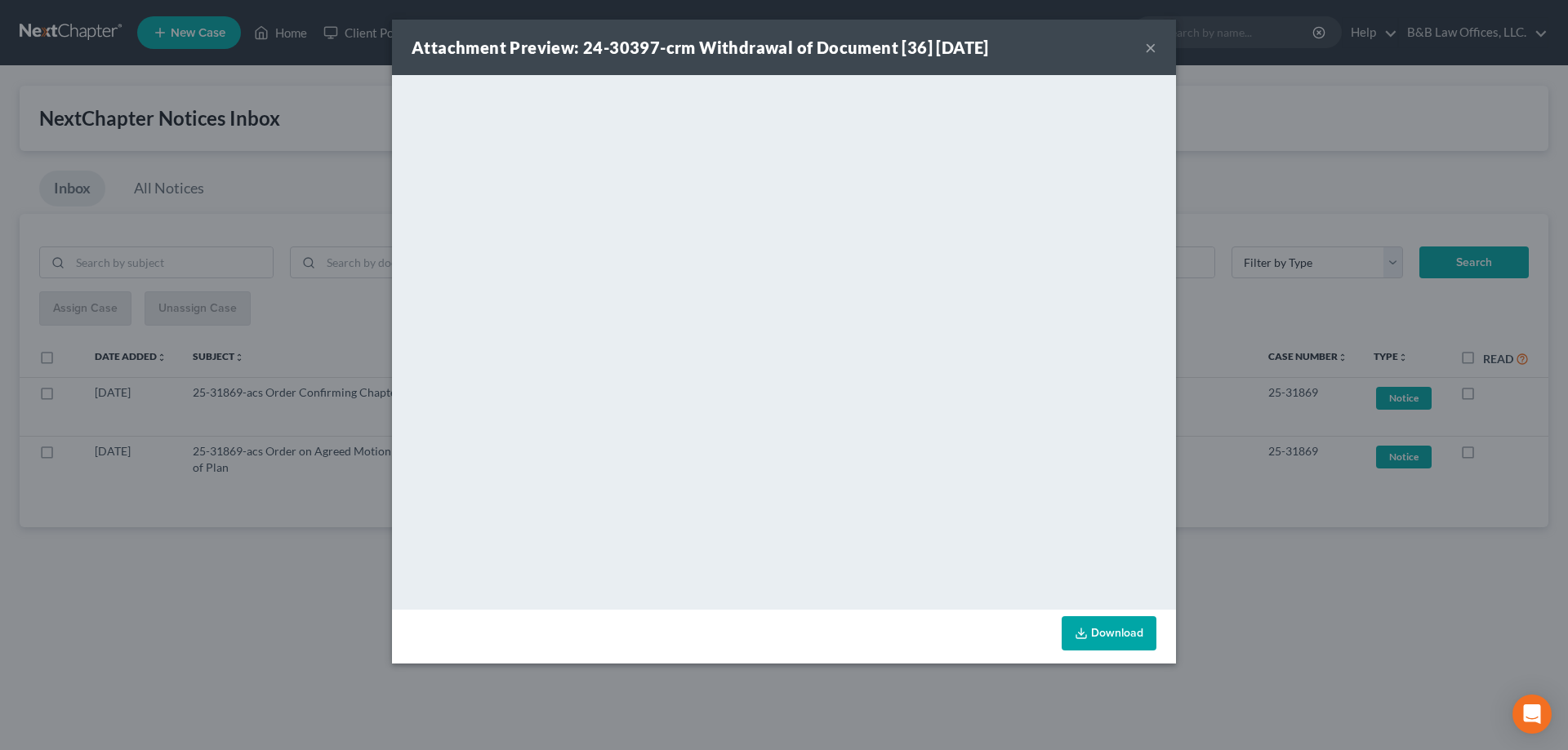
click at [1152, 51] on button "×" at bounding box center [1151, 47] width 11 height 20
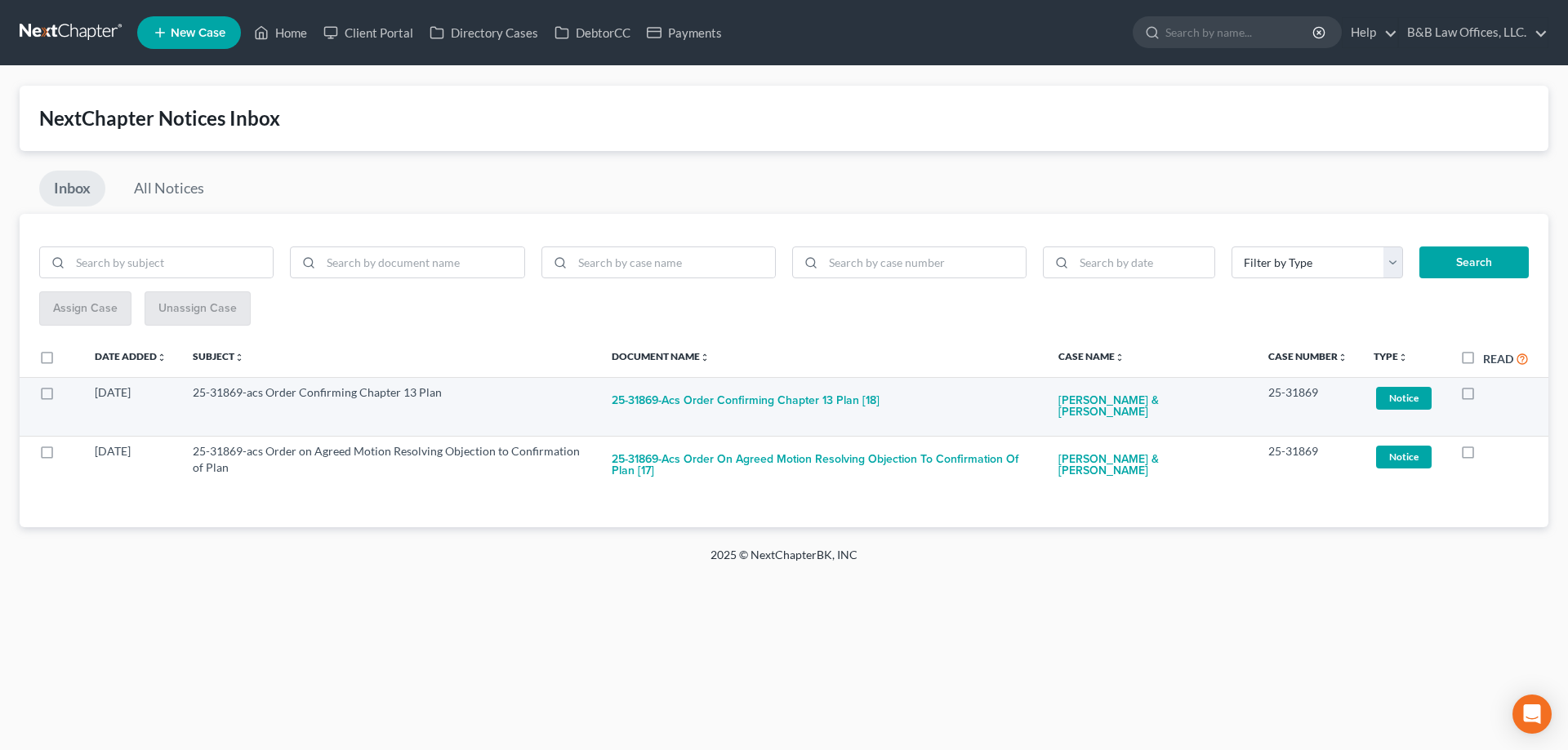
click at [1406, 401] on span "Notice" at bounding box center [1404, 397] width 56 height 22
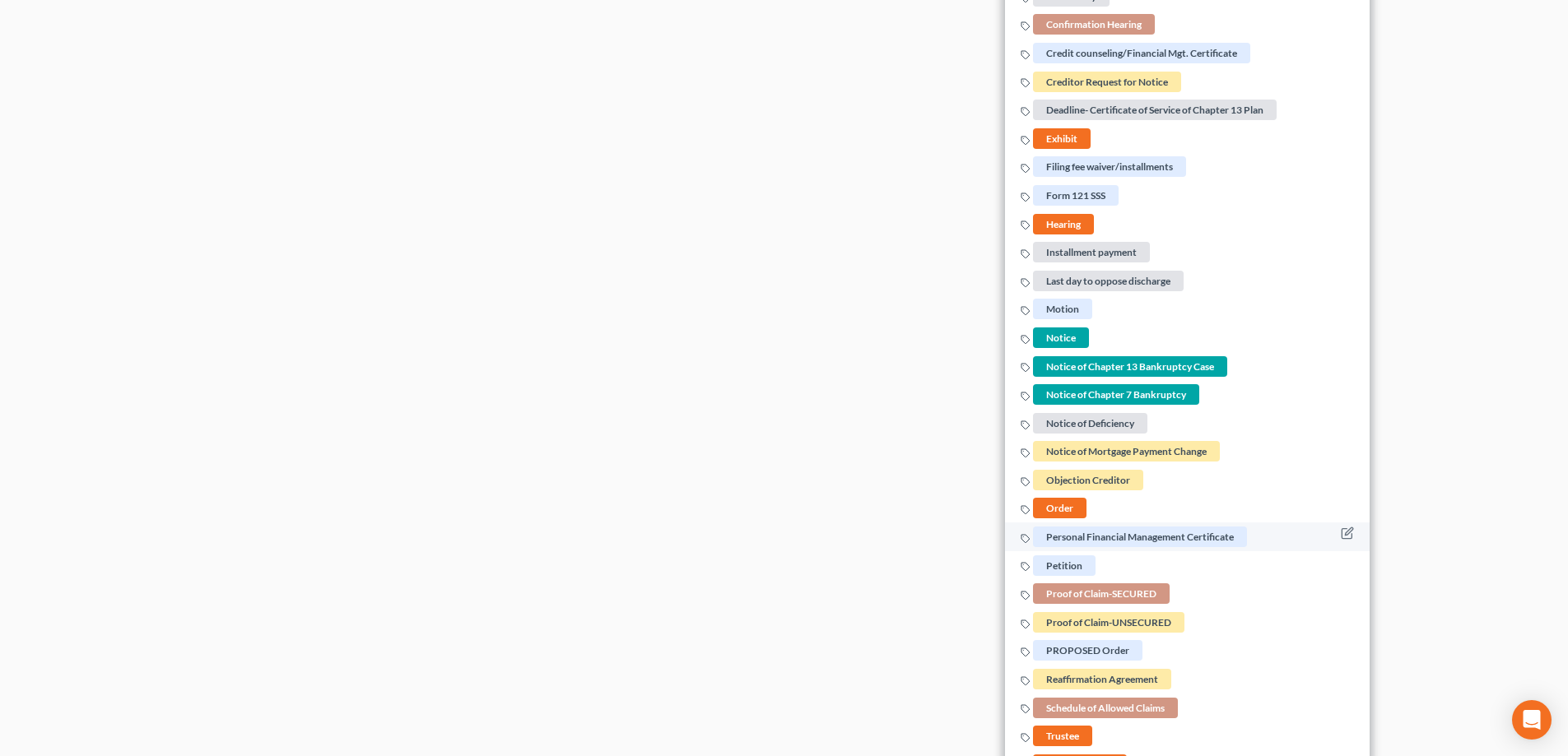
scroll to position [741, 0]
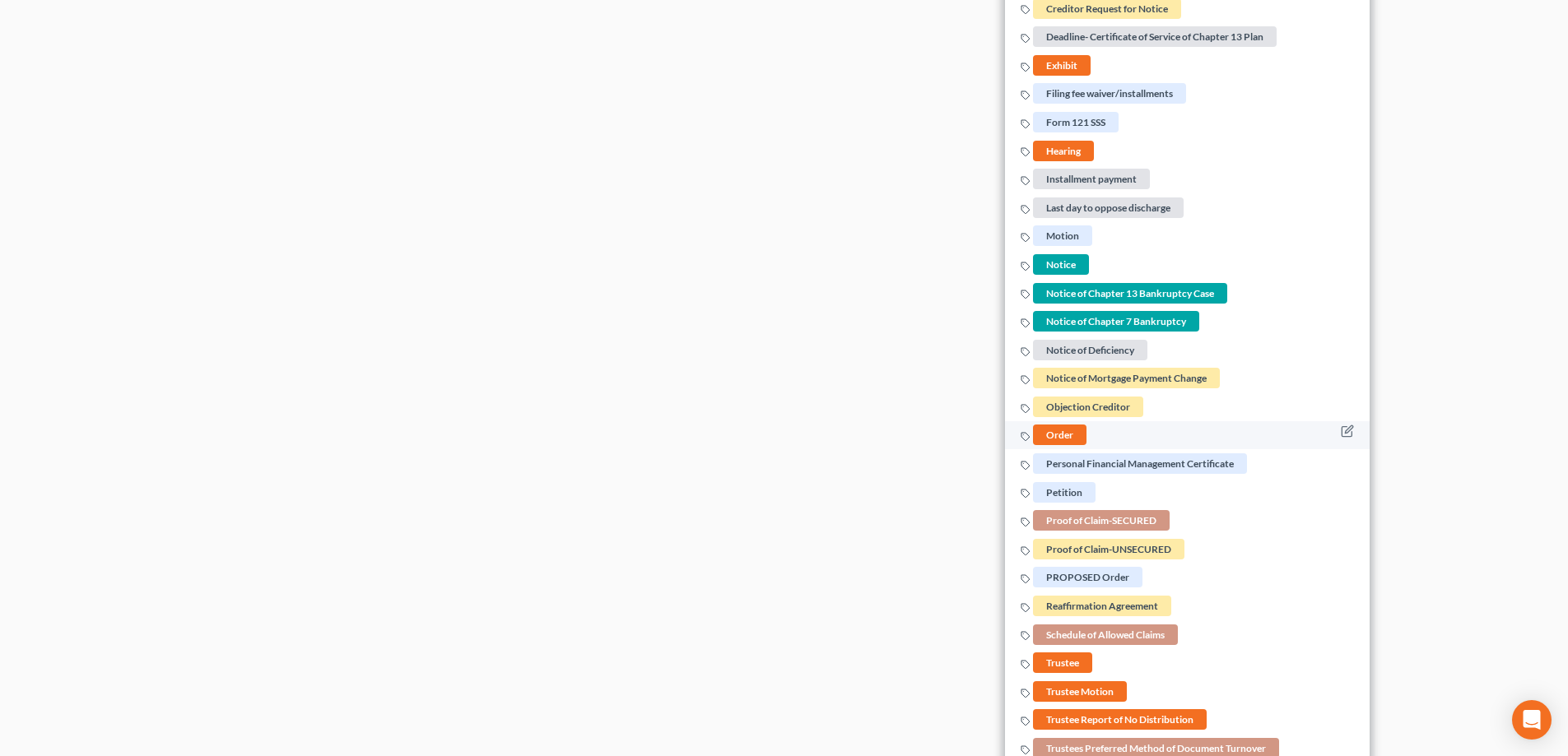
click at [1057, 435] on span "Order" at bounding box center [1060, 436] width 53 height 21
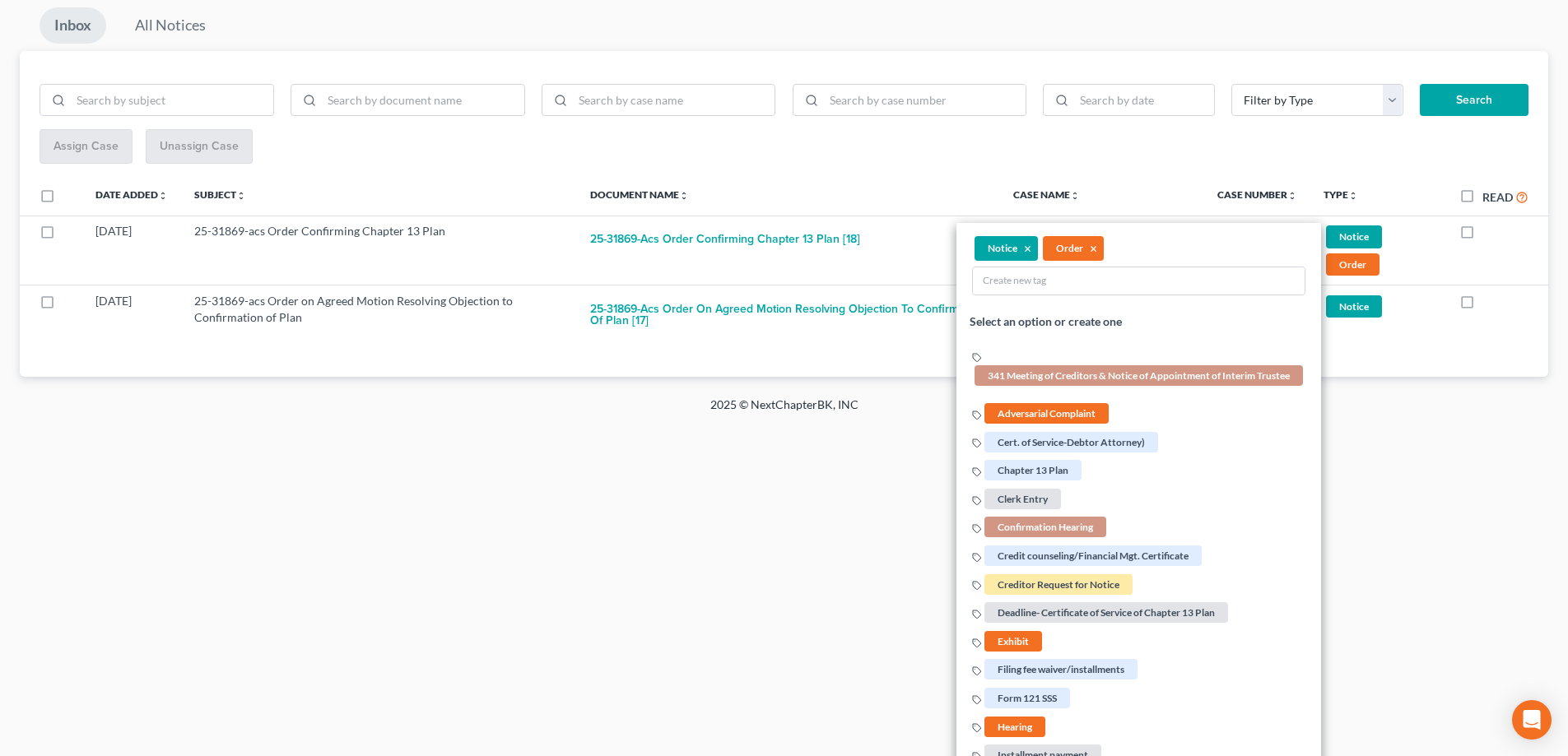
scroll to position [0, 0]
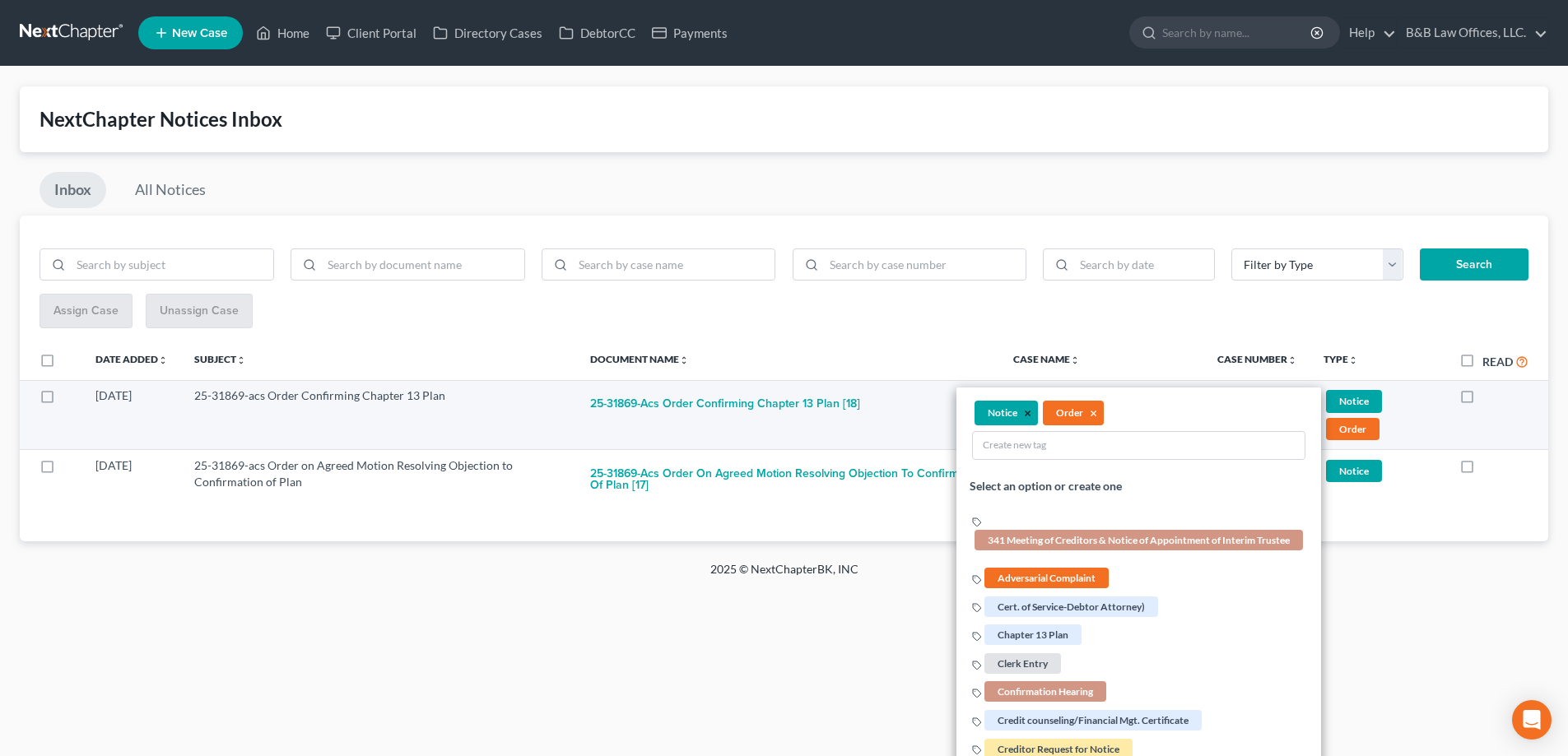
click at [1028, 413] on button "×" at bounding box center [1028, 414] width 8 height 15
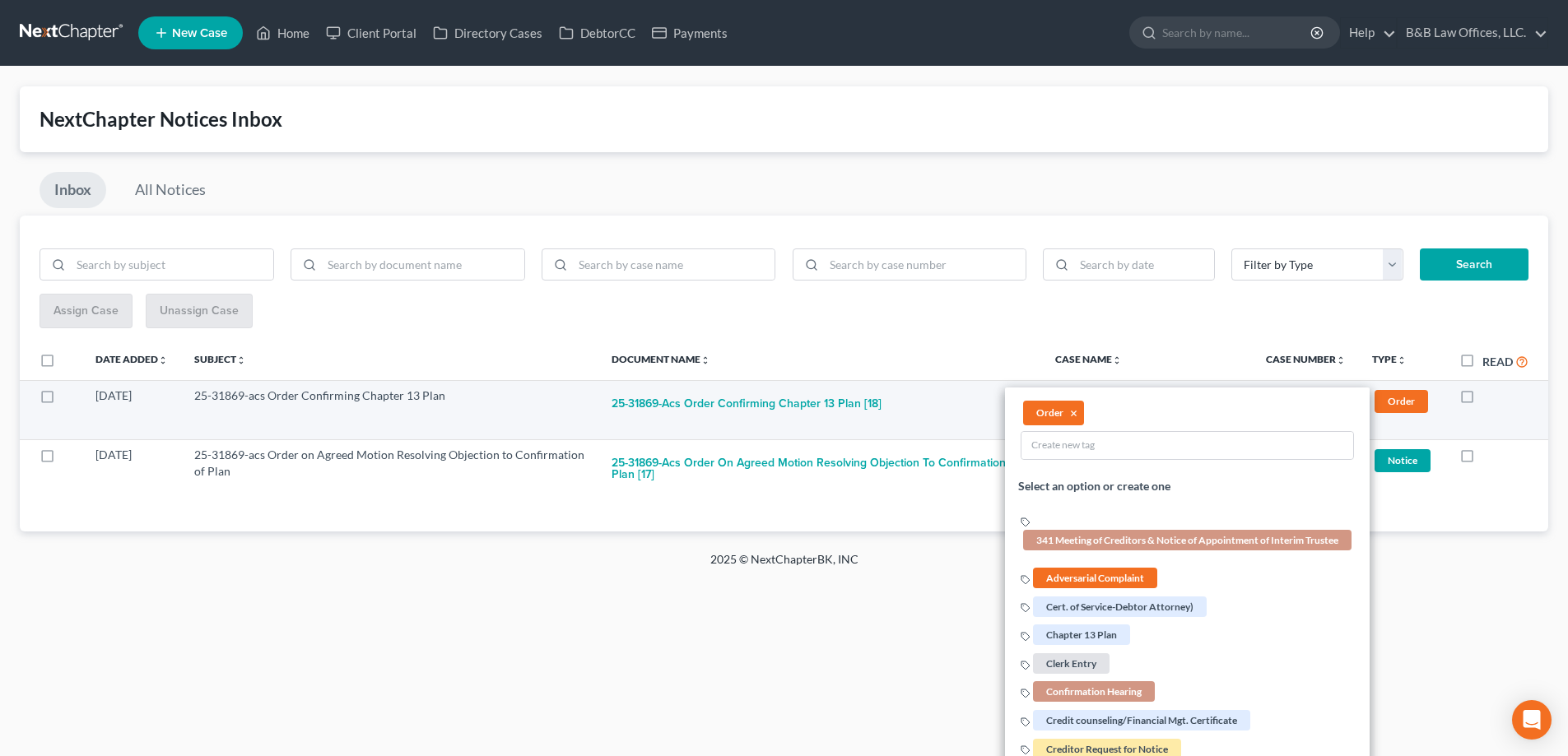
click at [808, 661] on div "Home New Case Client Portal Directory Cases DebtorCC Payments B&B Law Offices, …" at bounding box center [784, 378] width 1568 height 756
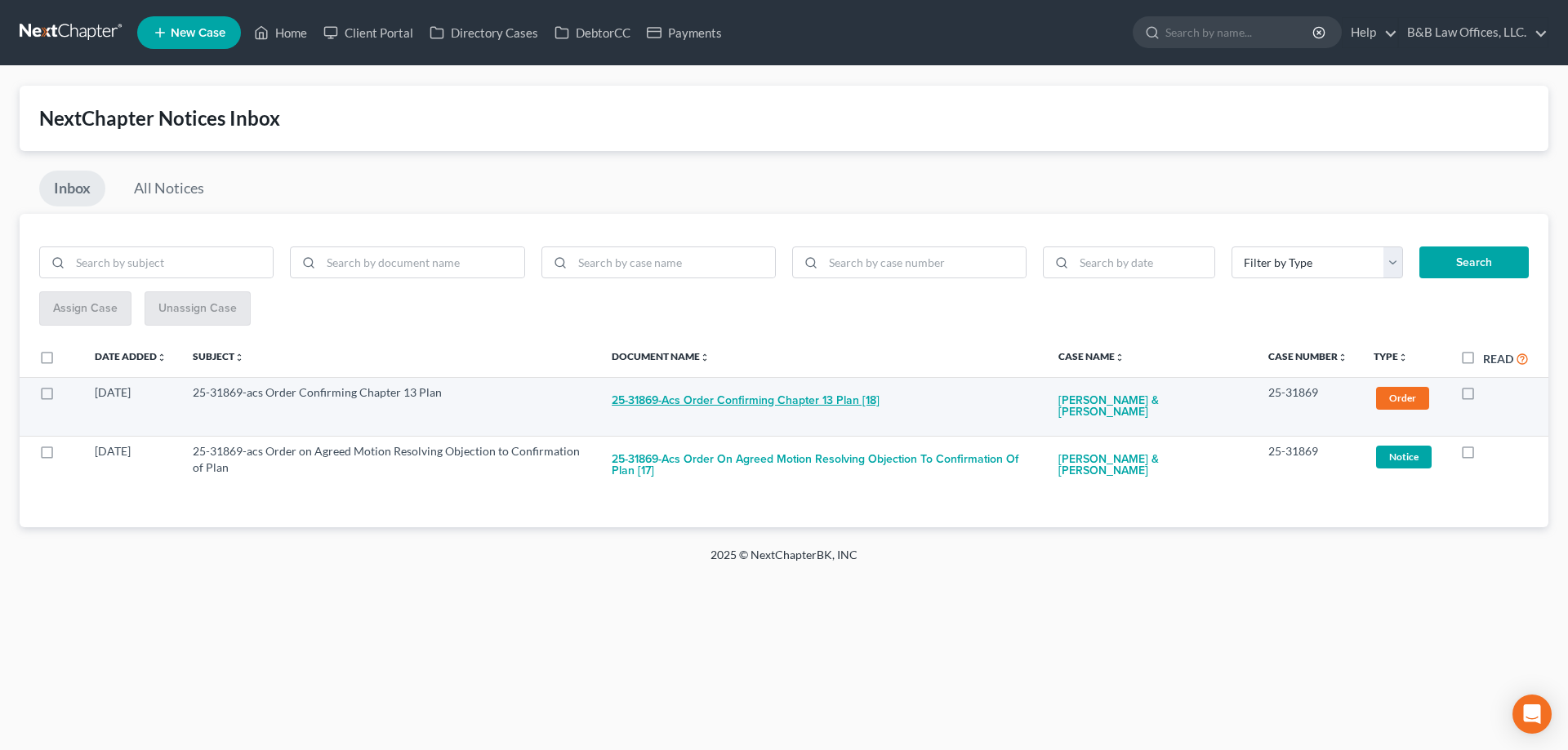
click at [845, 405] on button "25-31869-acs Order Confirming Chapter 13 Plan [18]" at bounding box center [746, 401] width 268 height 33
checkbox input "true"
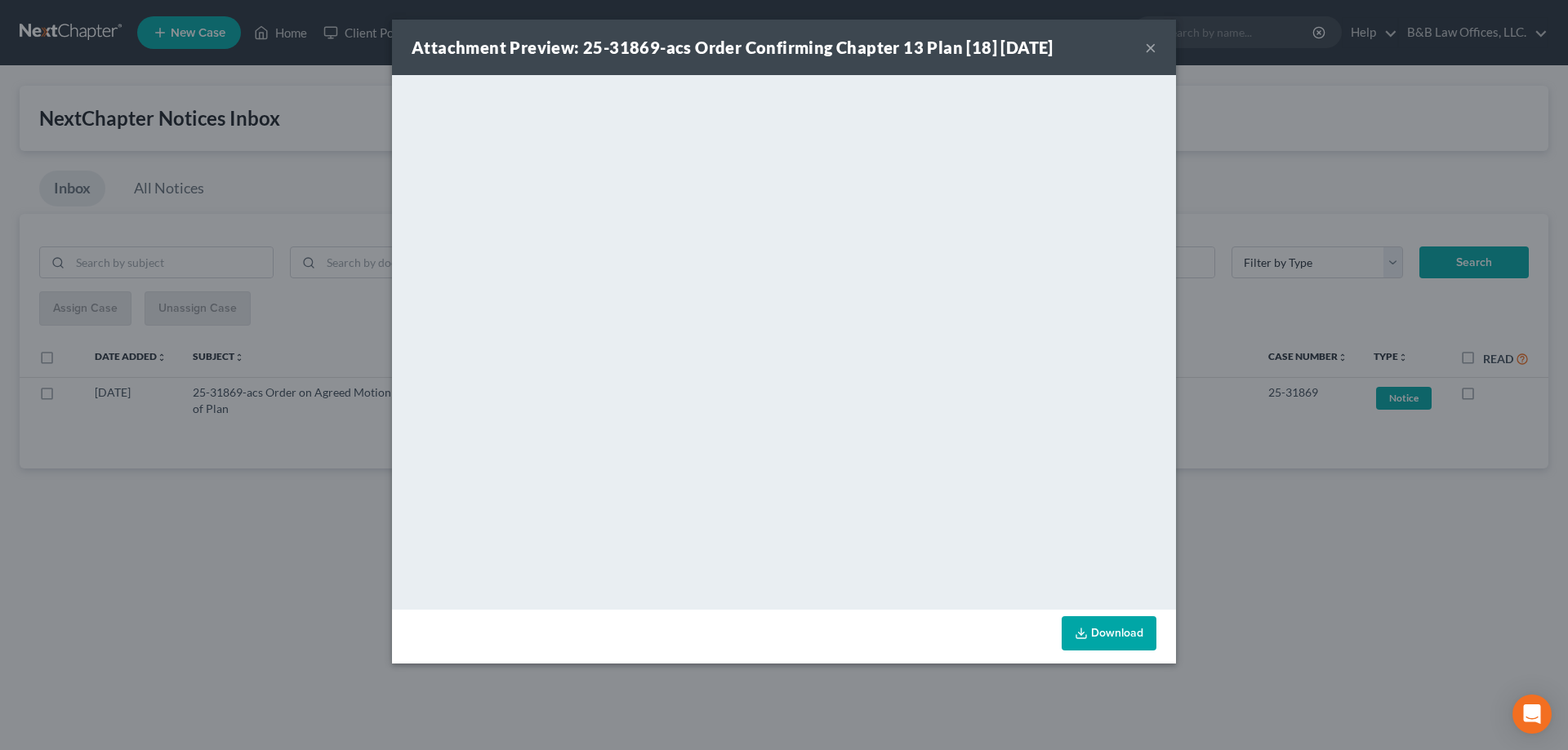
click at [1153, 52] on button "×" at bounding box center [1151, 47] width 11 height 20
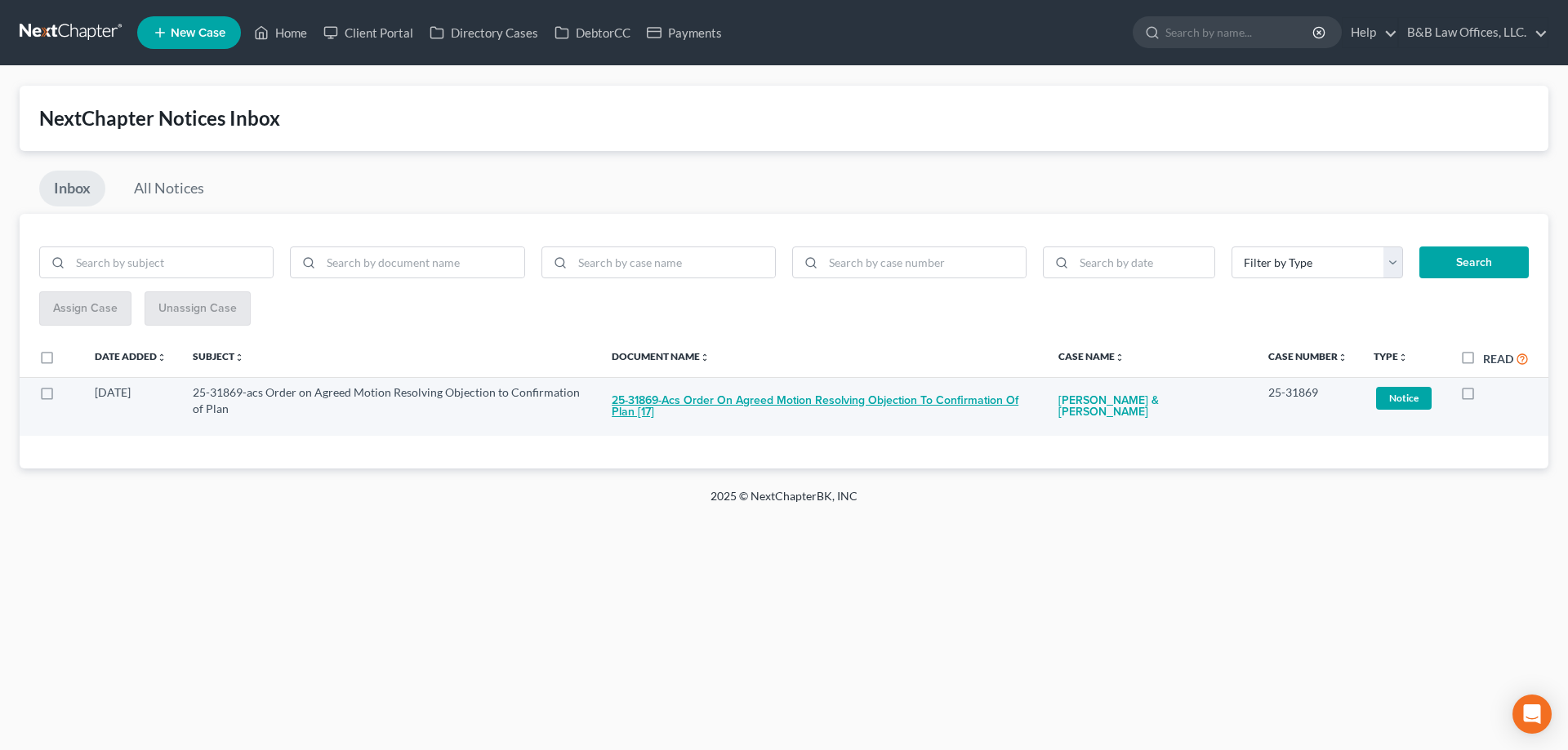
click at [940, 404] on button "25-31869-acs Order on Agreed Motion Resolving Objection to Confirmation of Plan…" at bounding box center [821, 407] width 420 height 44
checkbox input "true"
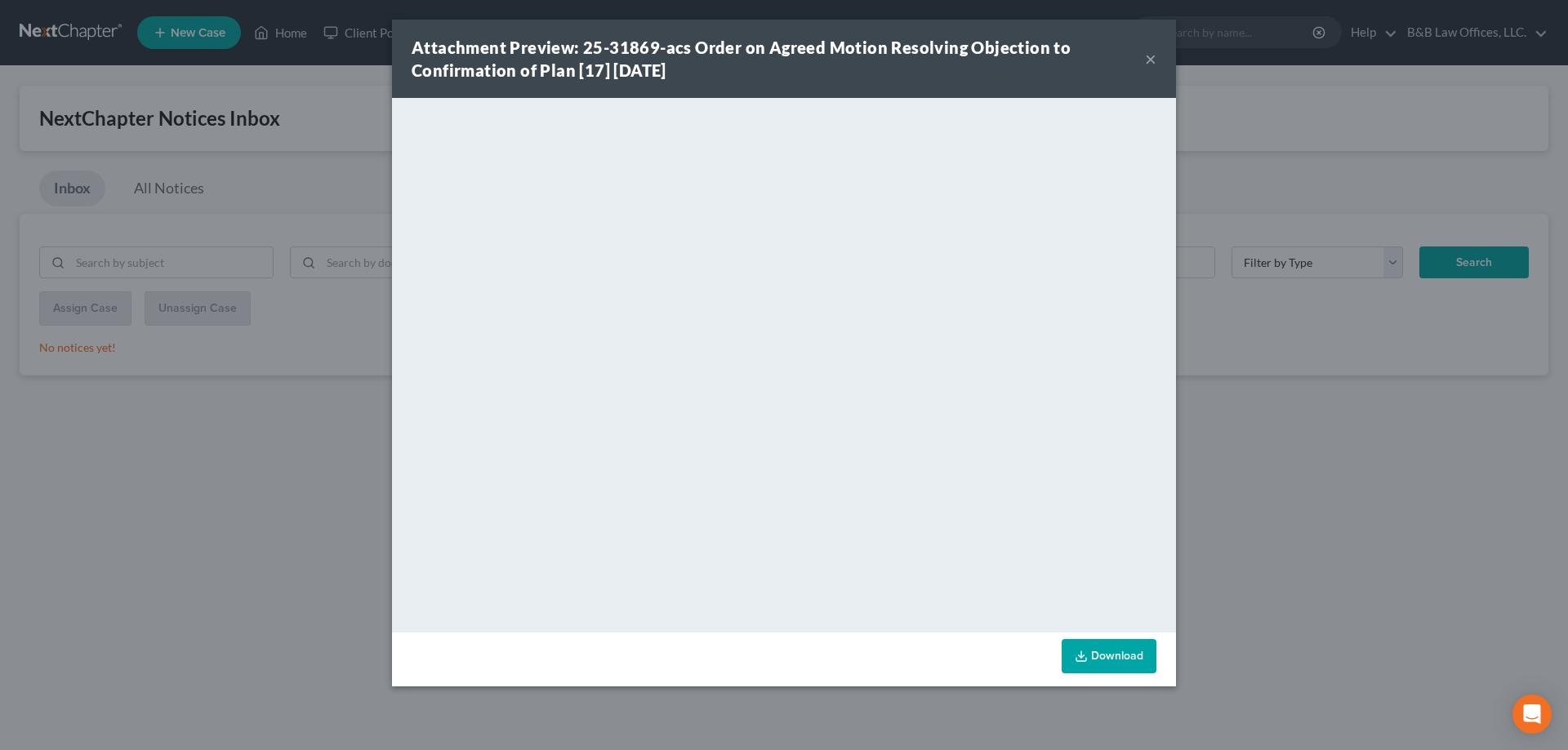
click at [1147, 65] on button "×" at bounding box center [1151, 58] width 11 height 20
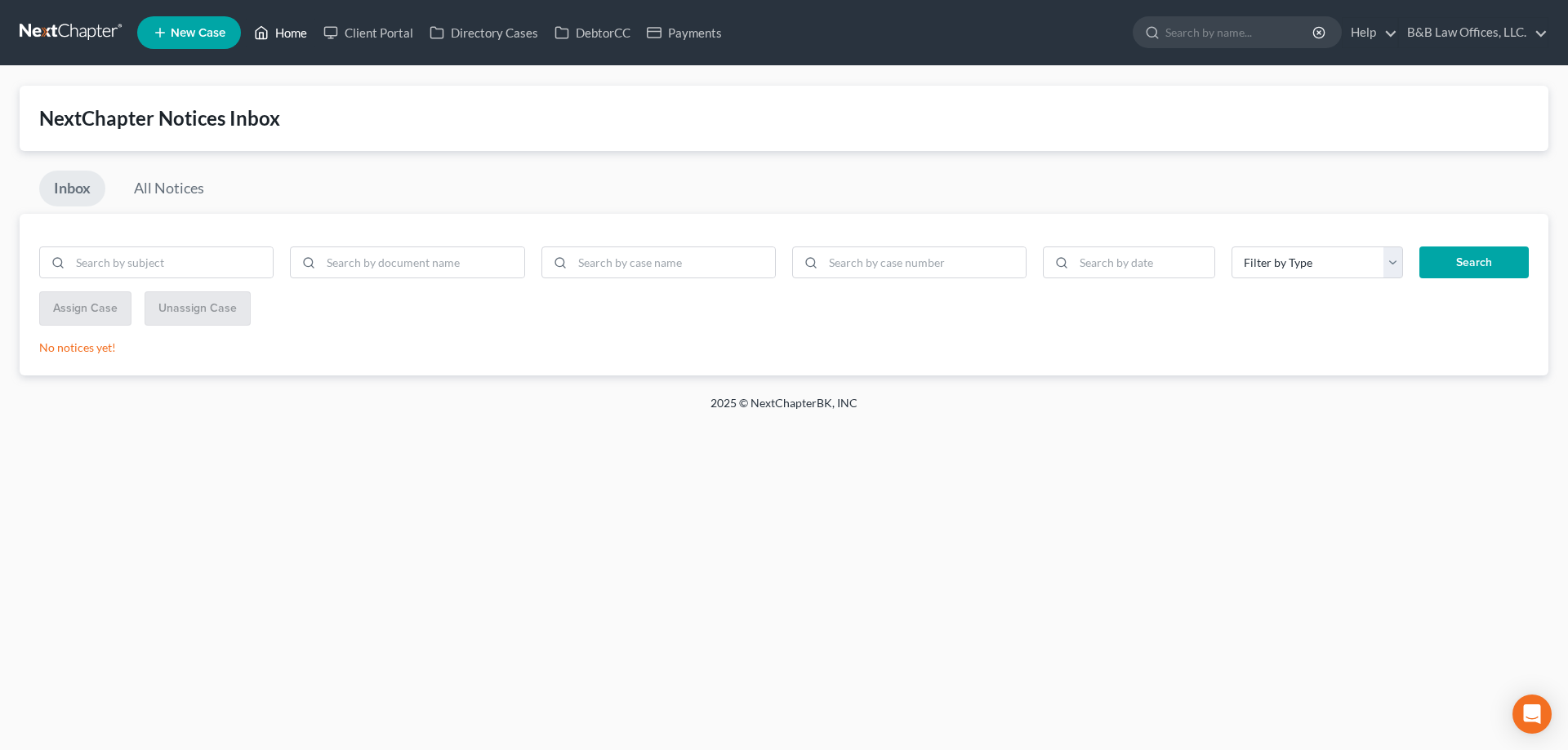
click at [295, 40] on link "Home" at bounding box center [280, 32] width 70 height 29
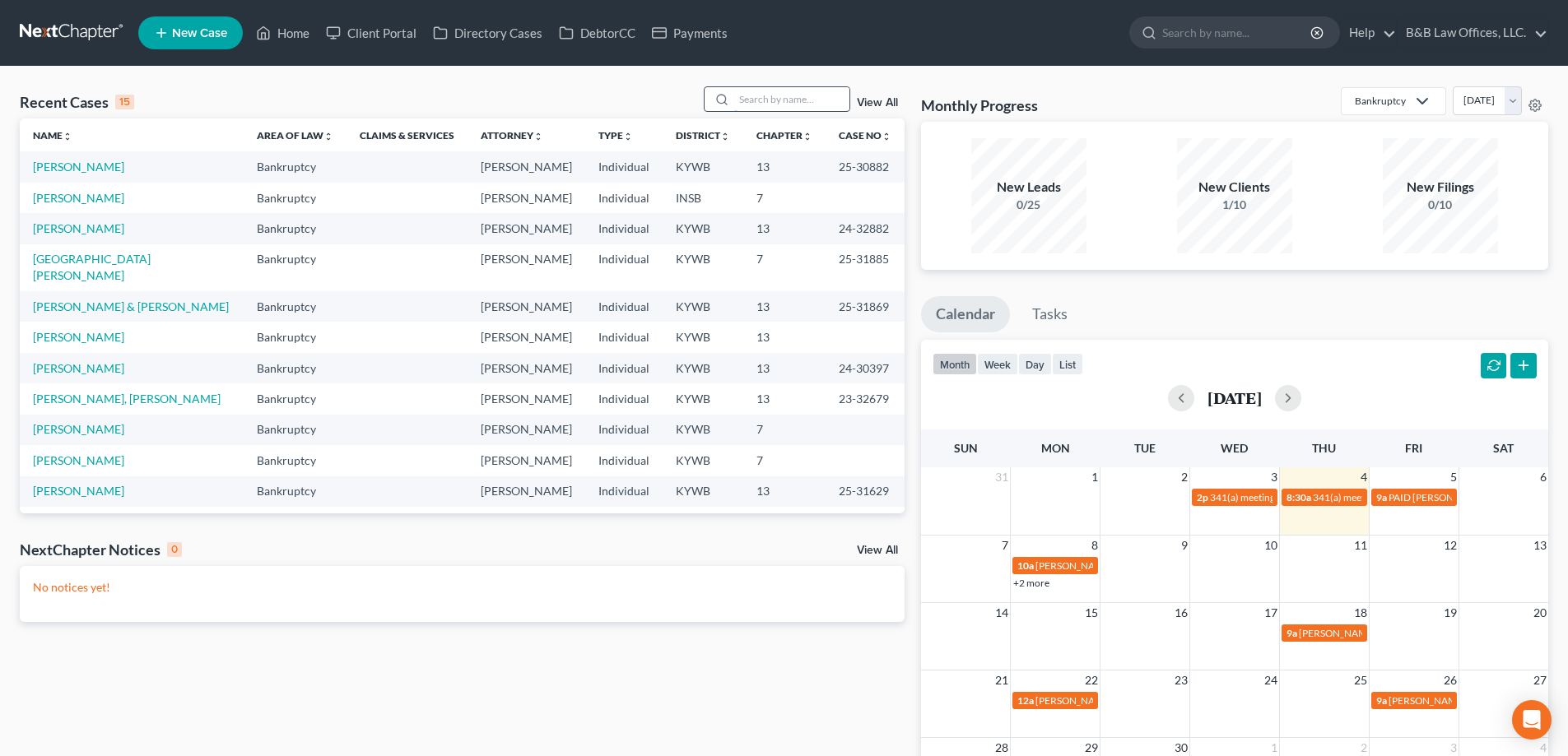
click at [757, 107] on input "search" at bounding box center [792, 99] width 115 height 24
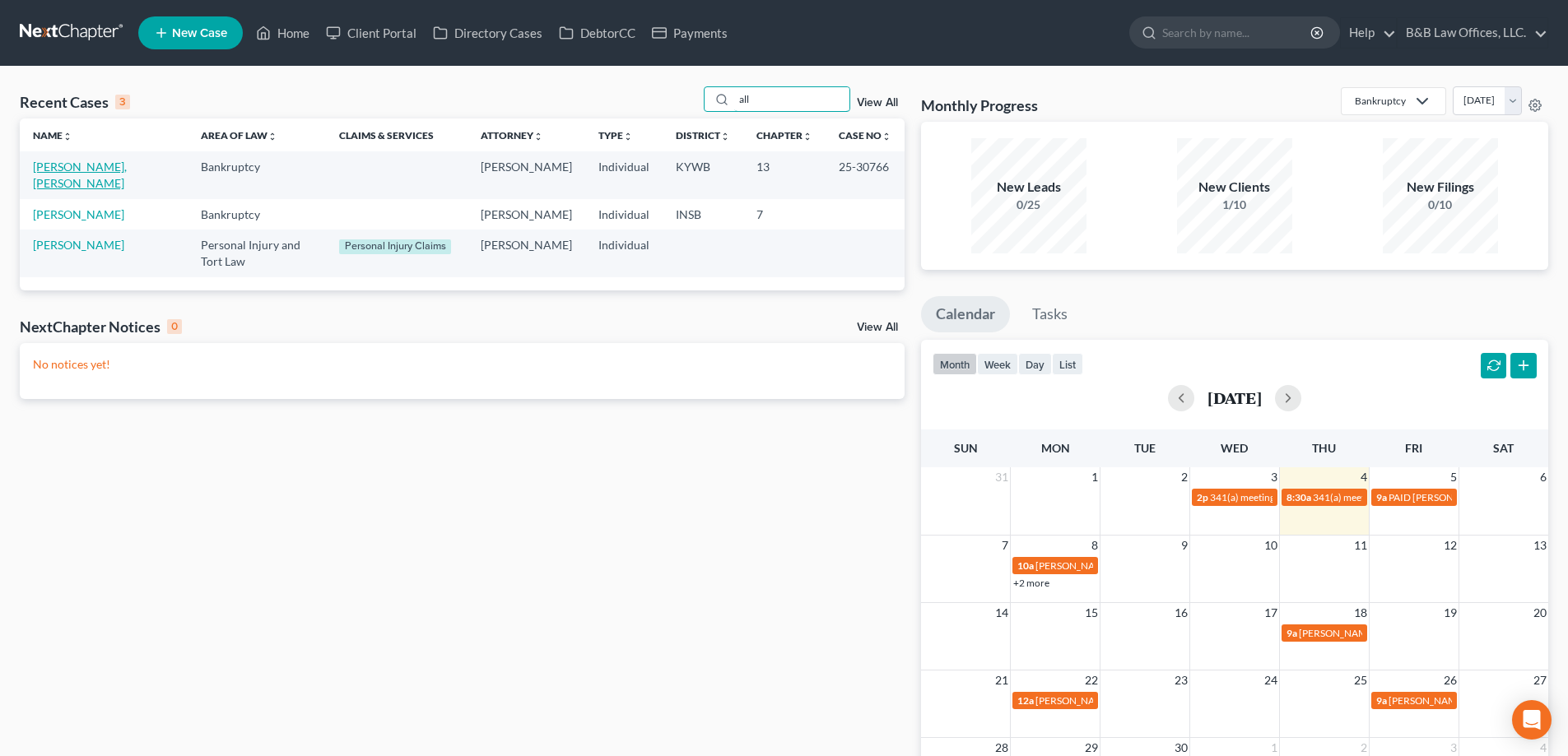
type input "all"
click at [82, 167] on link "[PERSON_NAME], [PERSON_NAME]" at bounding box center [80, 175] width 94 height 30
select select "2"
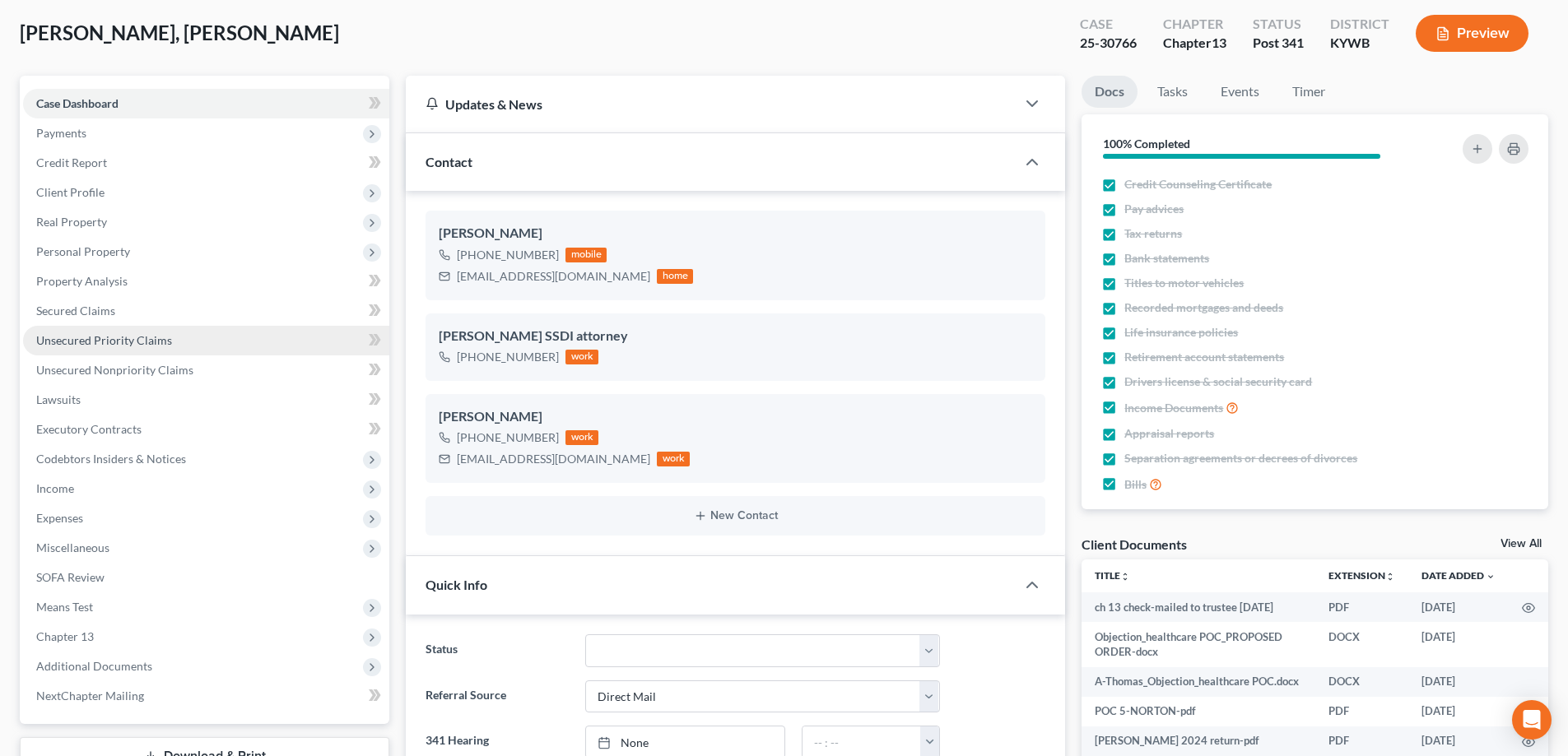
scroll to position [165, 0]
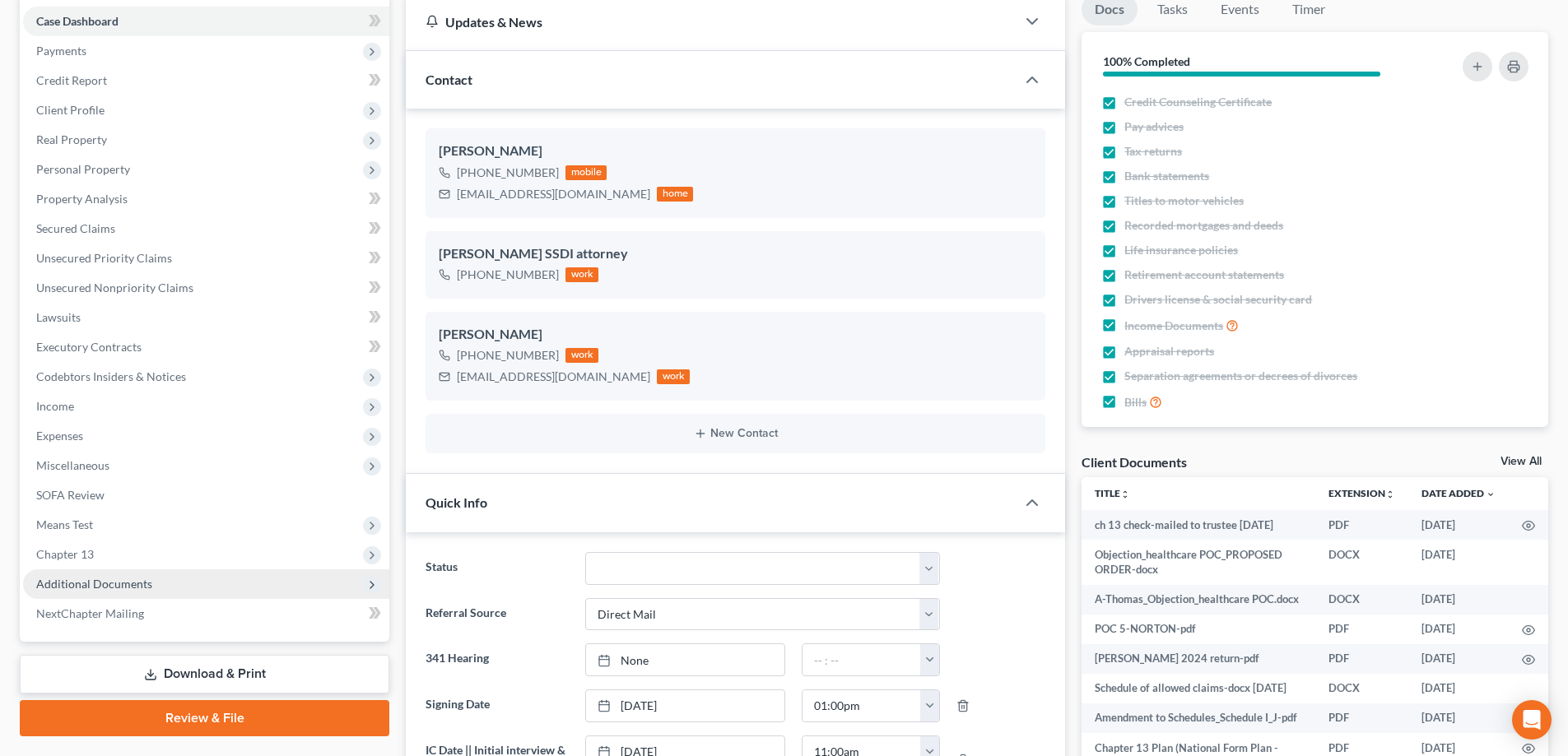
click at [140, 579] on span "Additional Documents" at bounding box center [94, 584] width 116 height 14
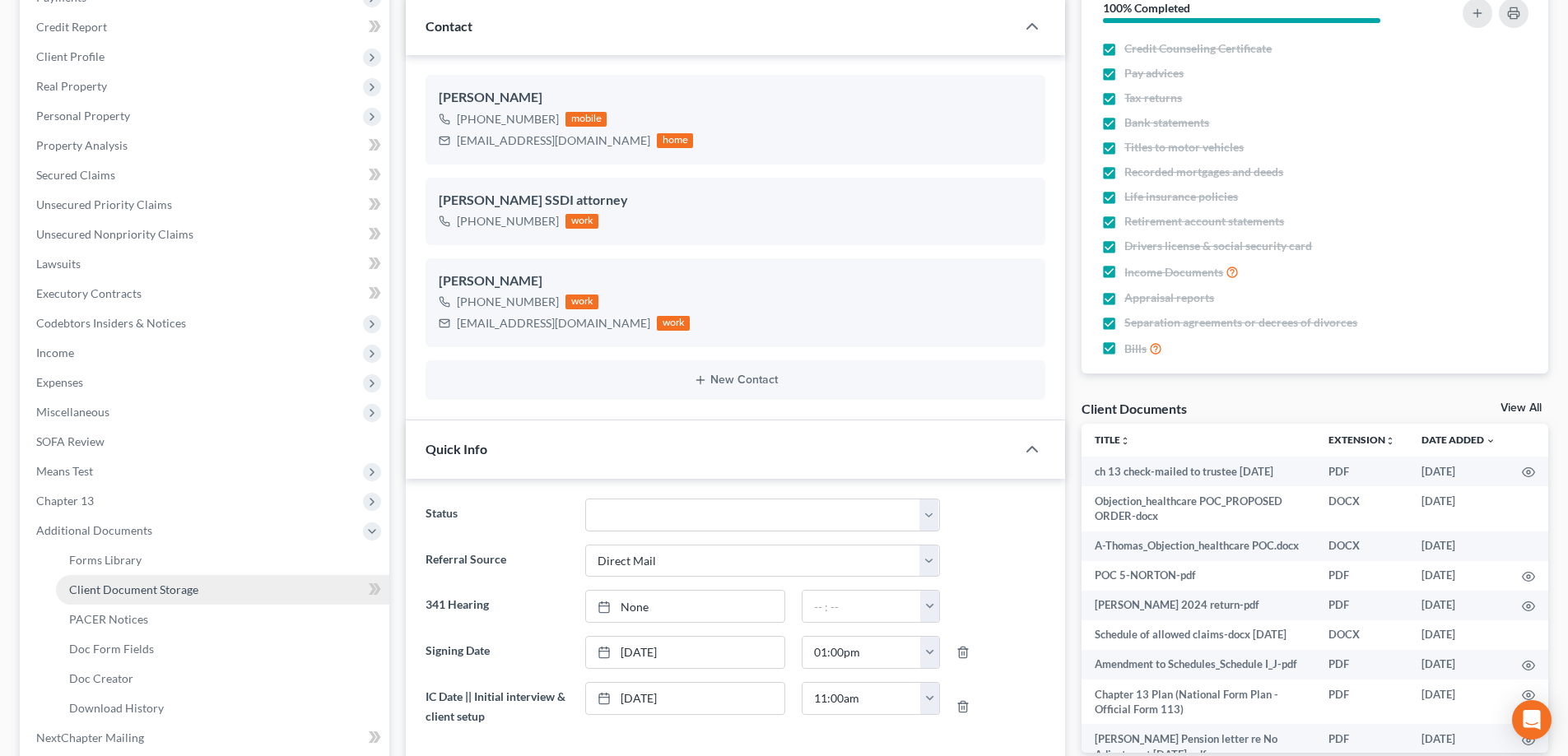
scroll to position [247, 0]
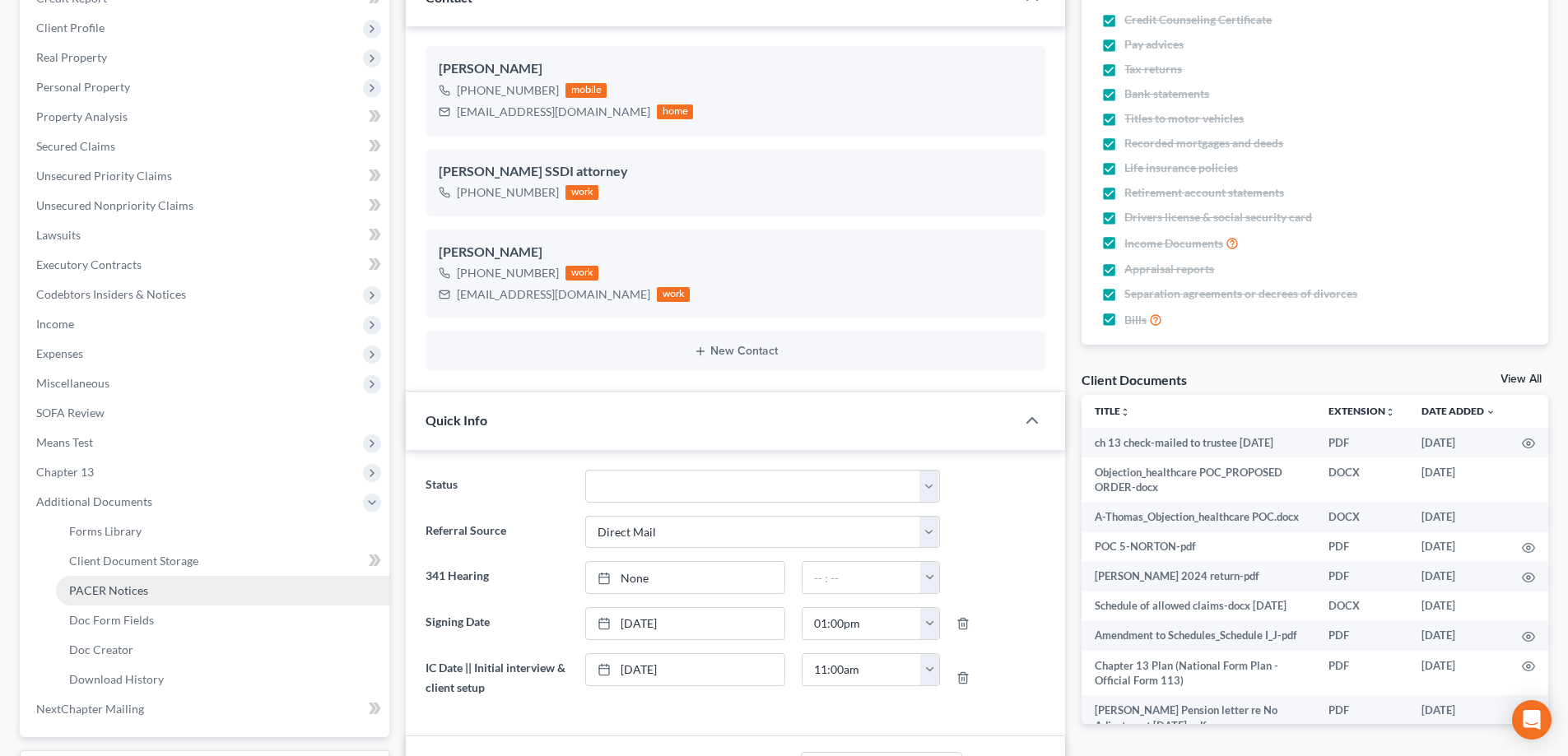
click at [135, 585] on span "PACER Notices" at bounding box center [108, 591] width 79 height 14
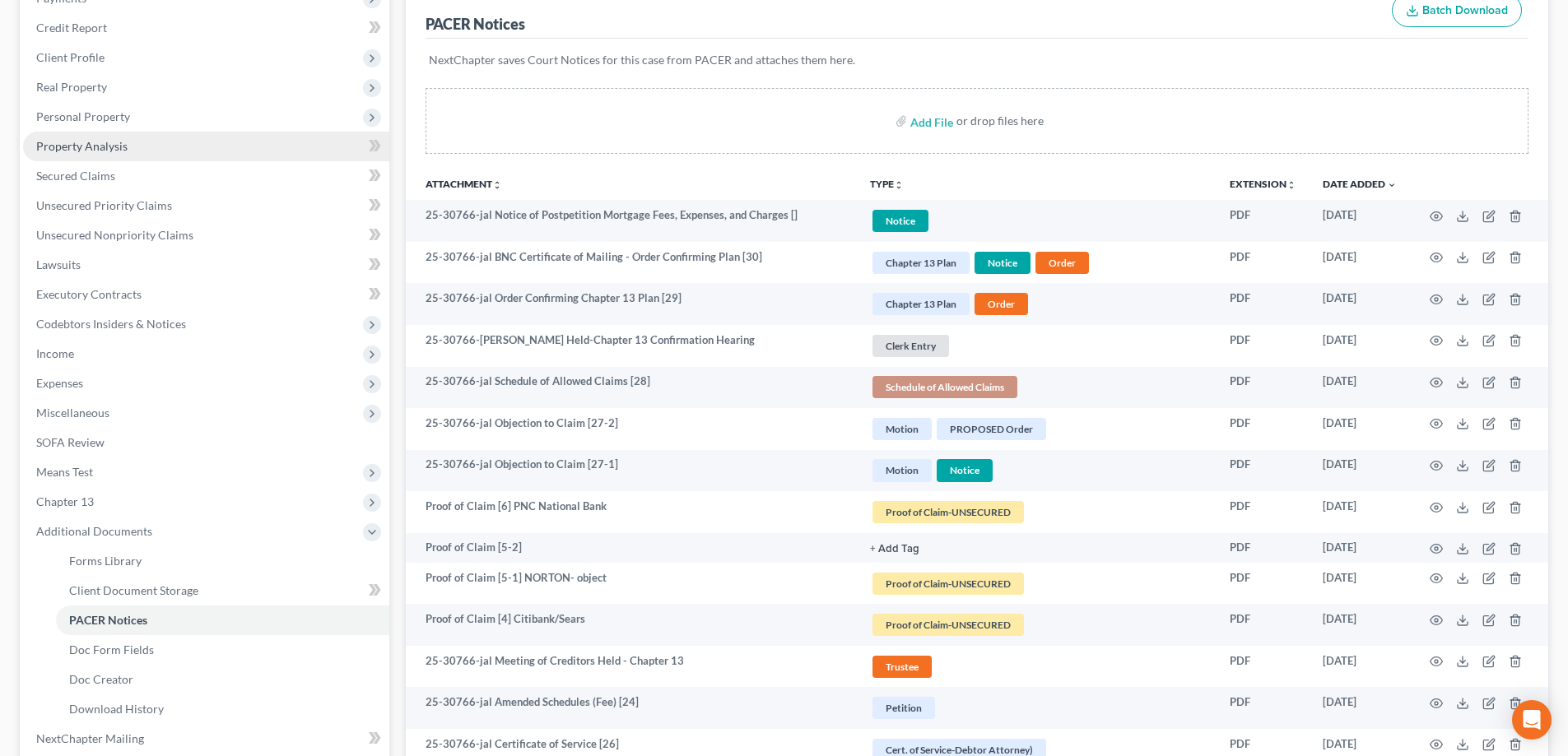
scroll to position [165, 0]
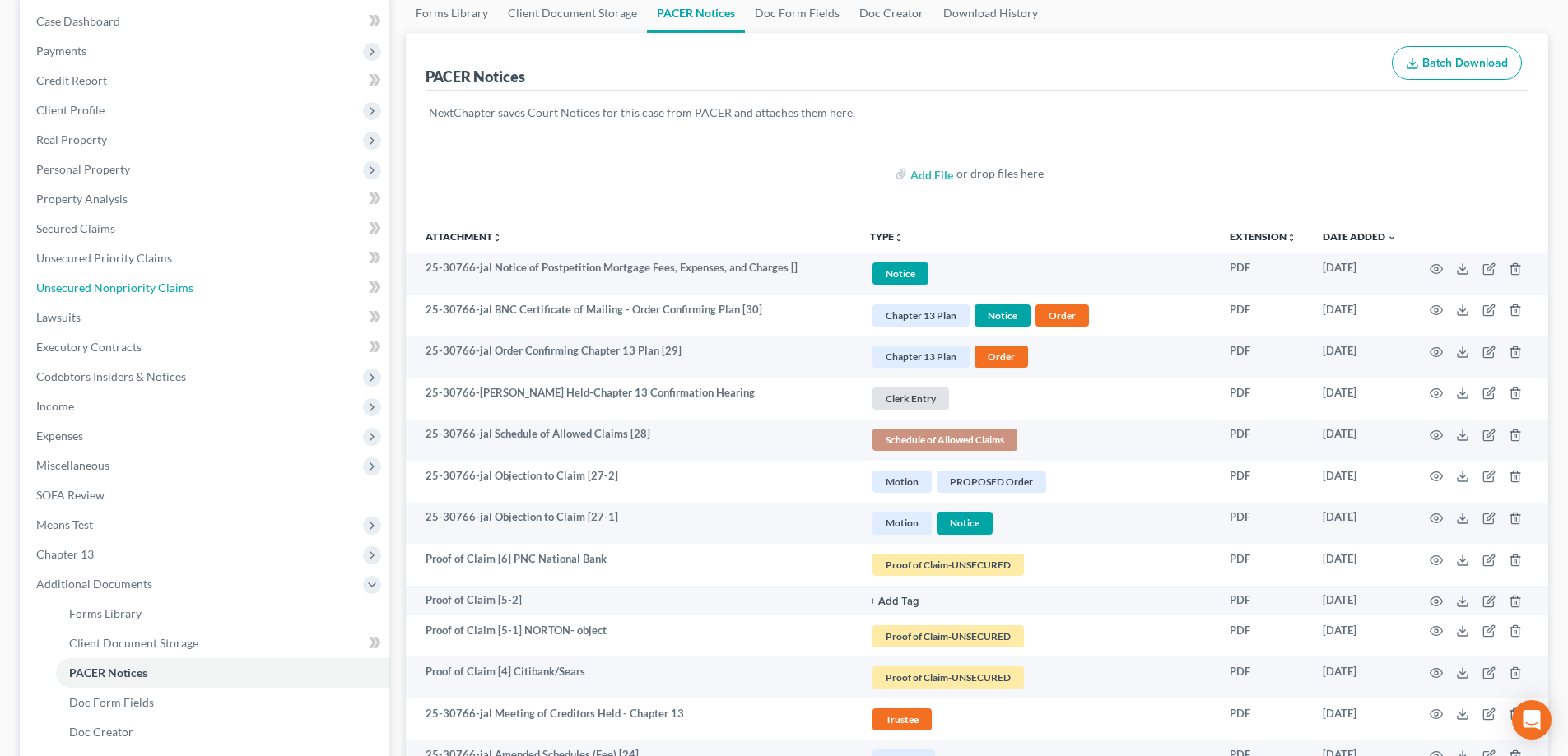
drag, startPoint x: 102, startPoint y: 279, endPoint x: 529, endPoint y: 227, distance: 430.2
click at [103, 279] on link "Unsecured Nonpriority Claims" at bounding box center [206, 287] width 366 height 29
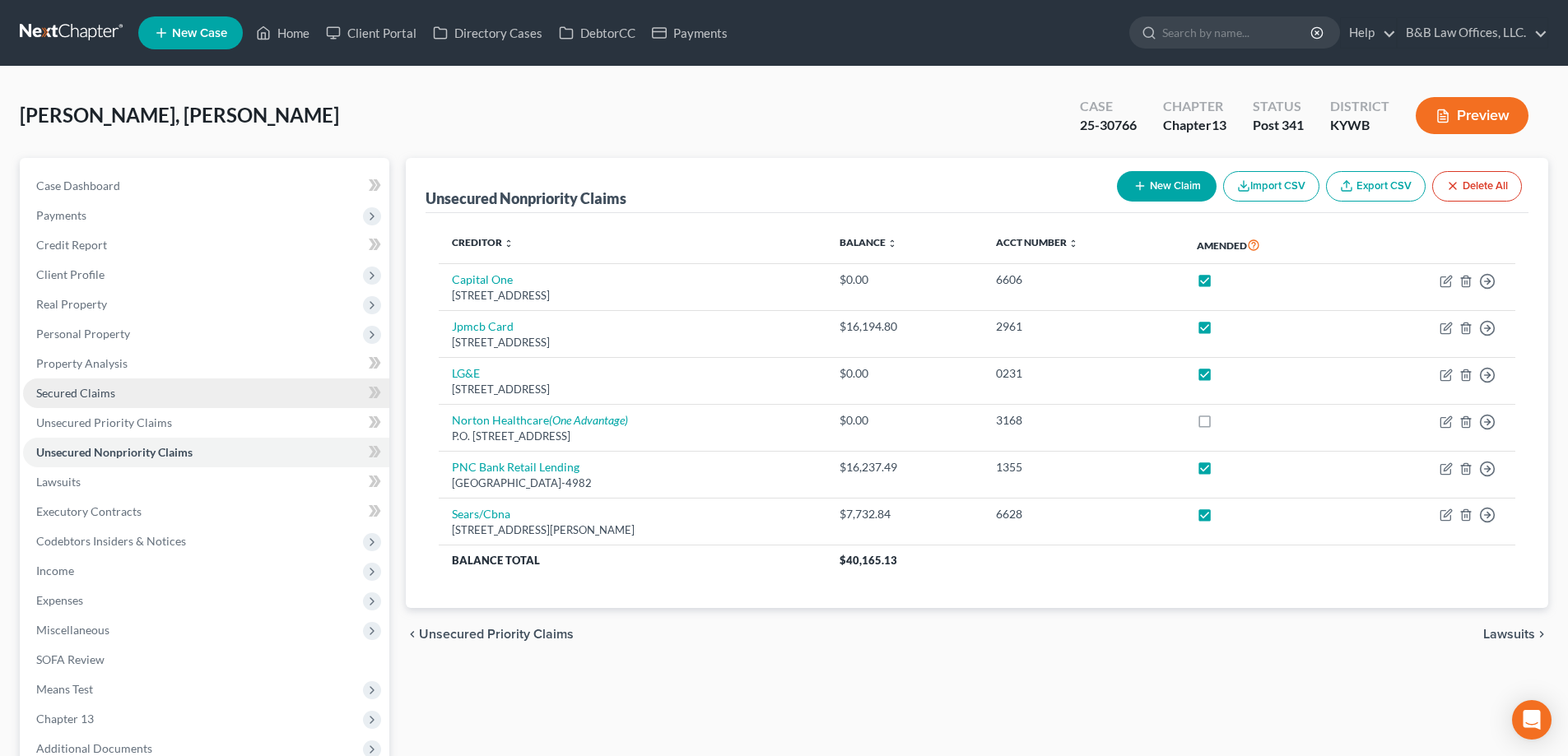
click at [76, 398] on span "Secured Claims" at bounding box center [75, 393] width 79 height 14
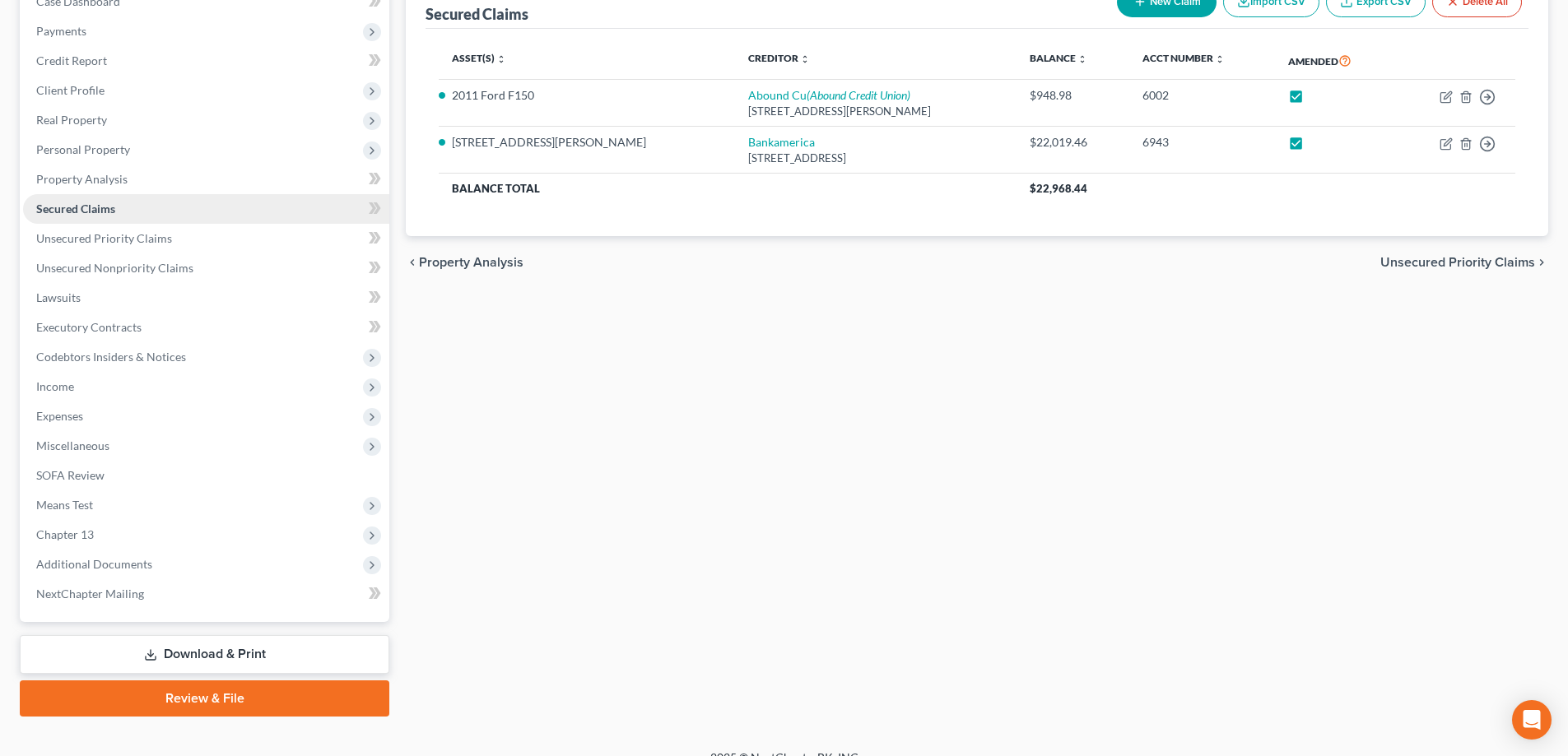
scroll to position [207, 0]
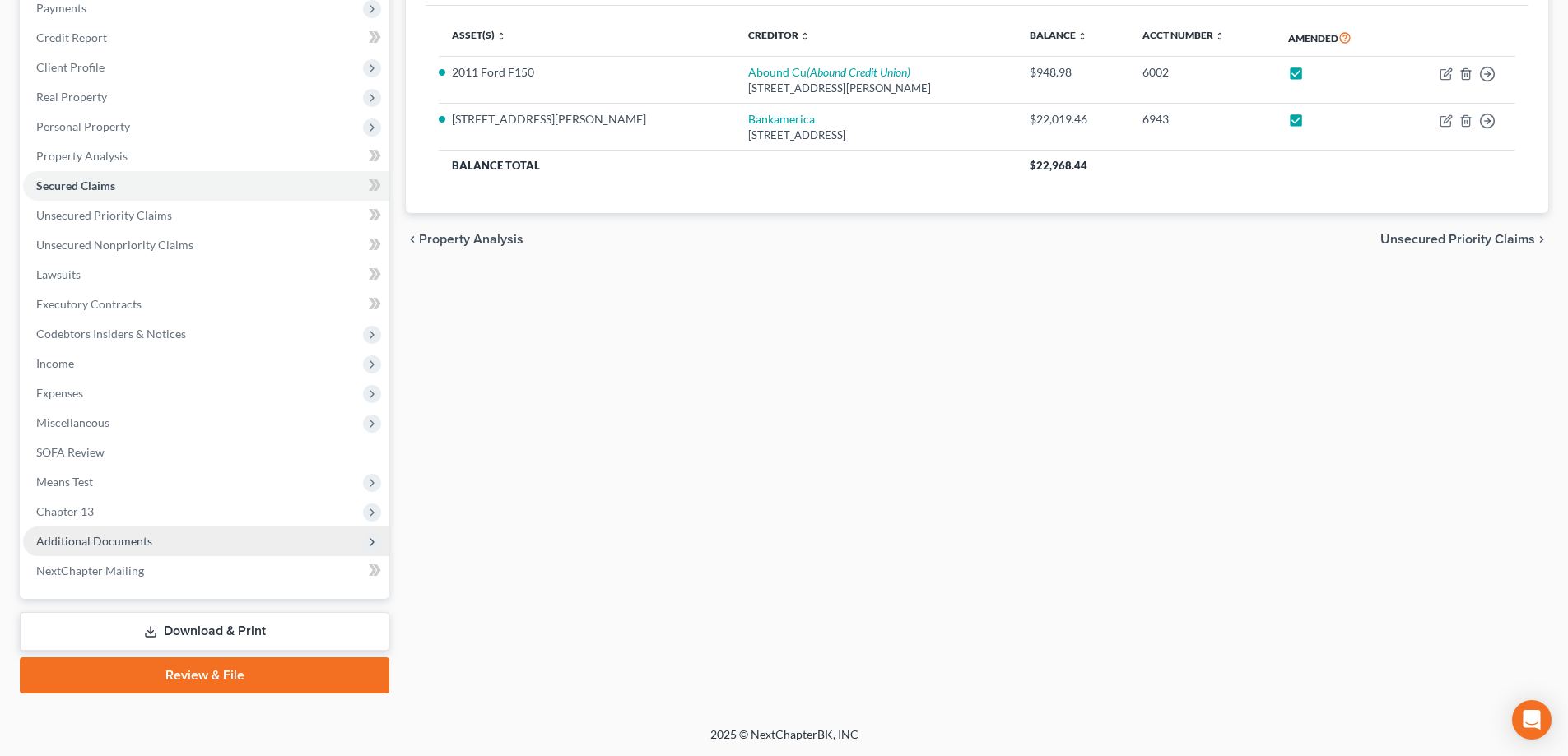
click at [167, 537] on span "Additional Documents" at bounding box center [206, 541] width 366 height 29
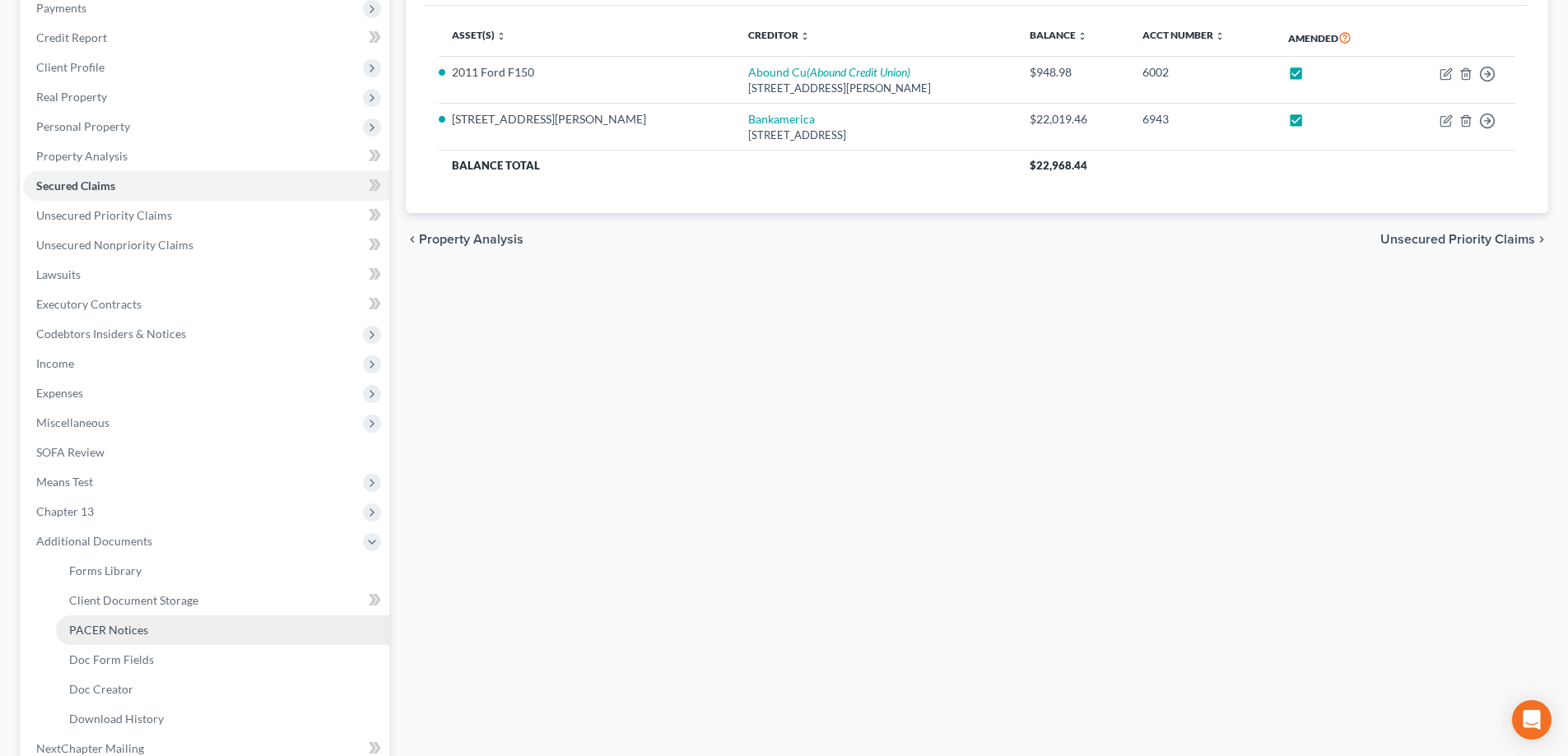
click at [152, 636] on link "PACER Notices" at bounding box center [223, 630] width 333 height 29
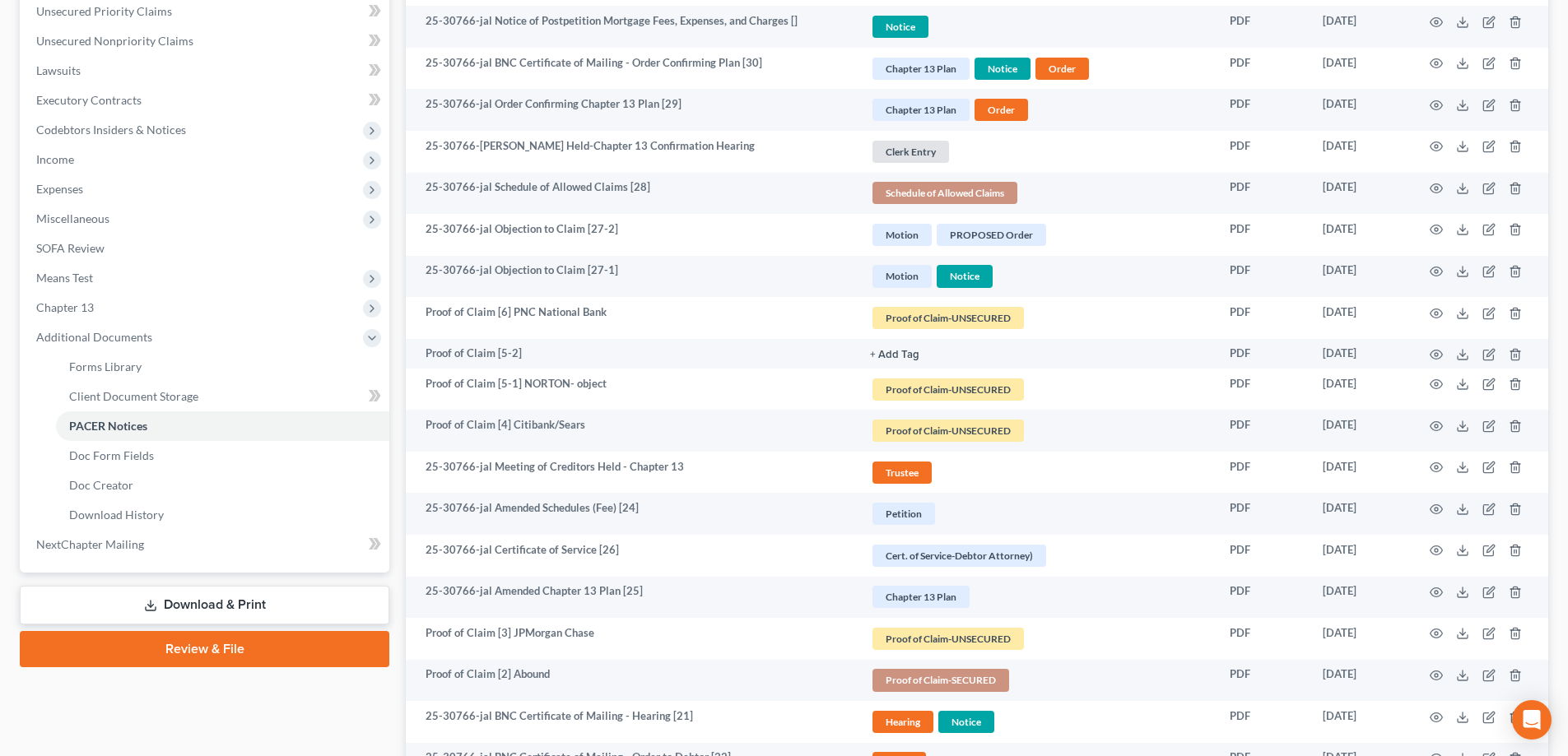
scroll to position [658, 0]
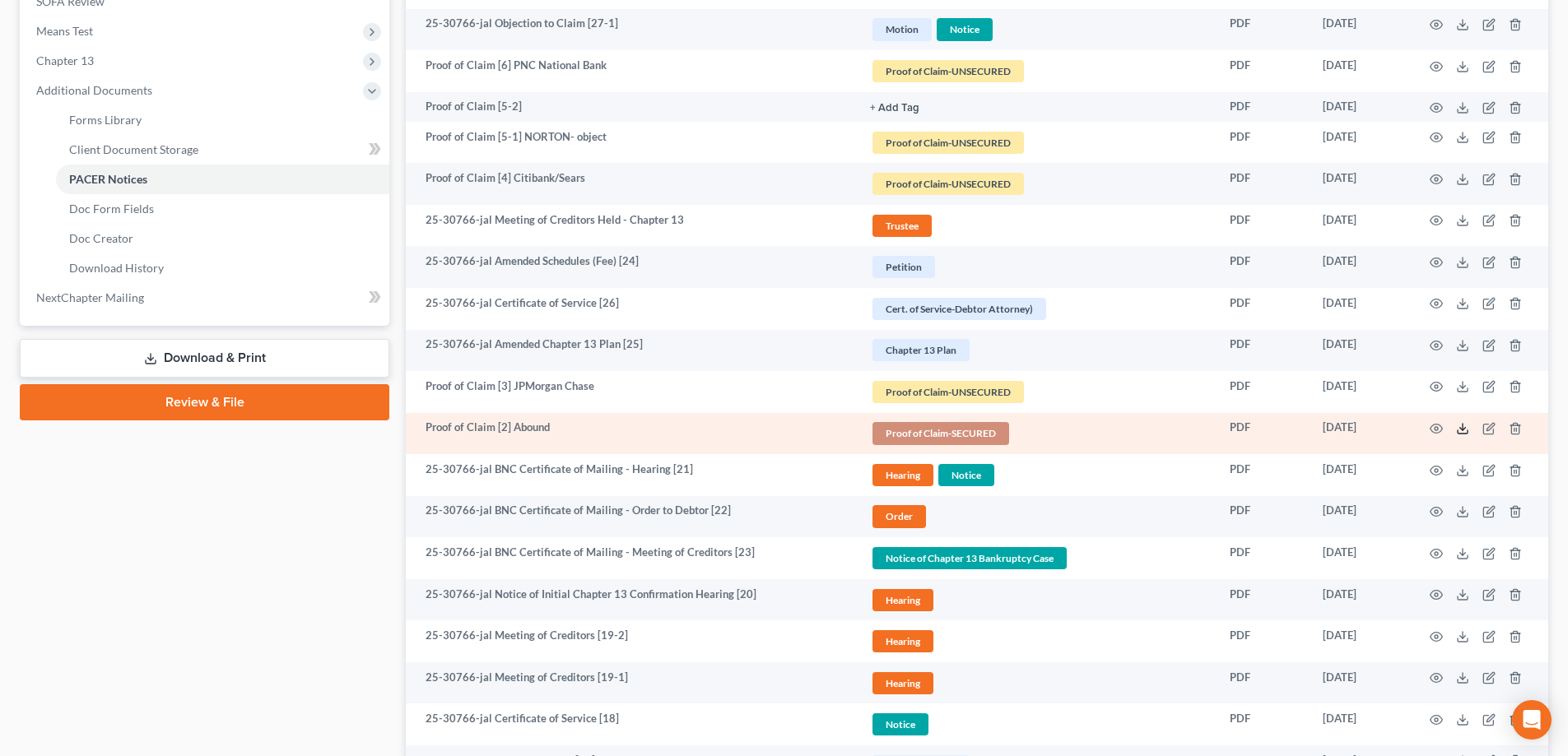
click at [1467, 430] on icon at bounding box center [1463, 429] width 13 height 13
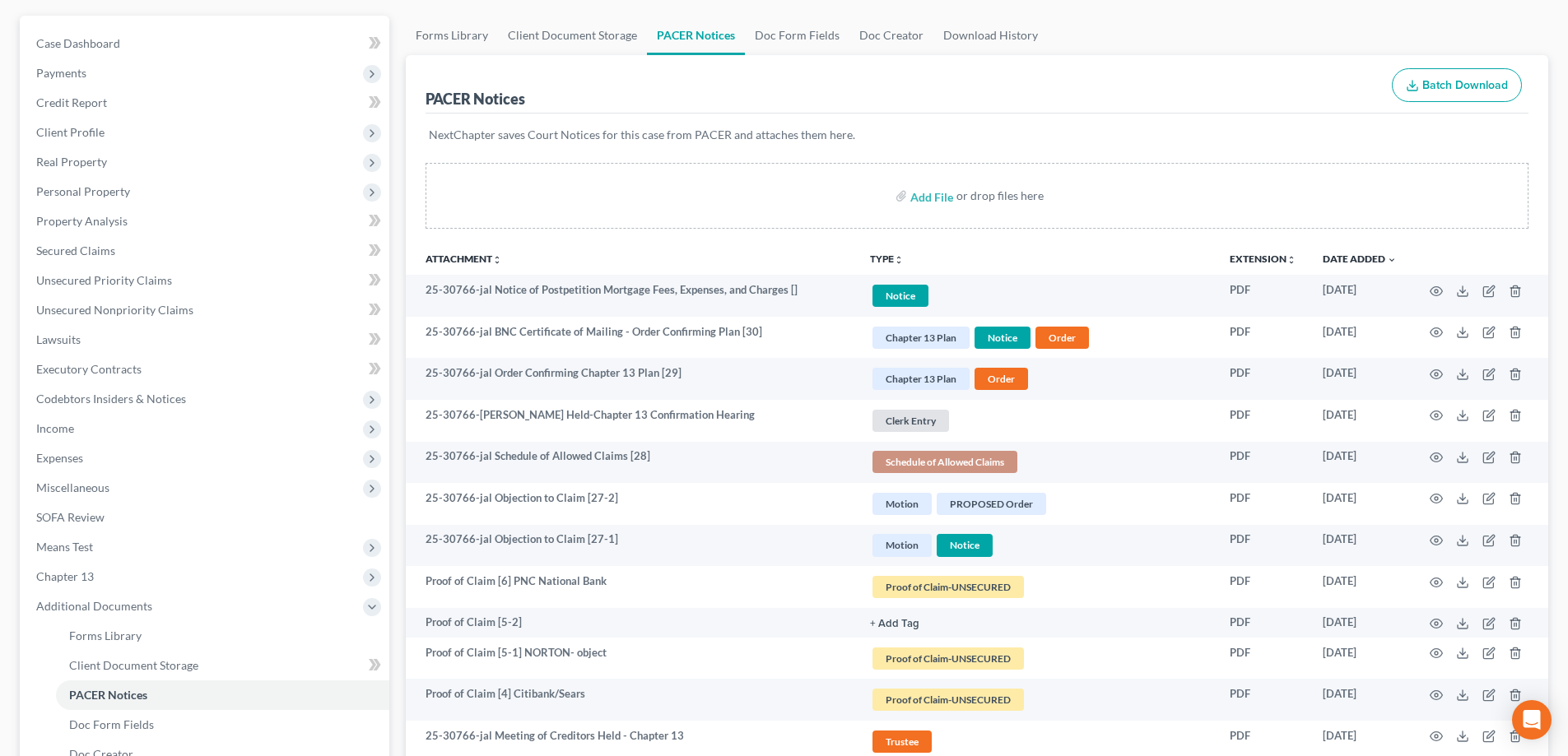
scroll to position [0, 0]
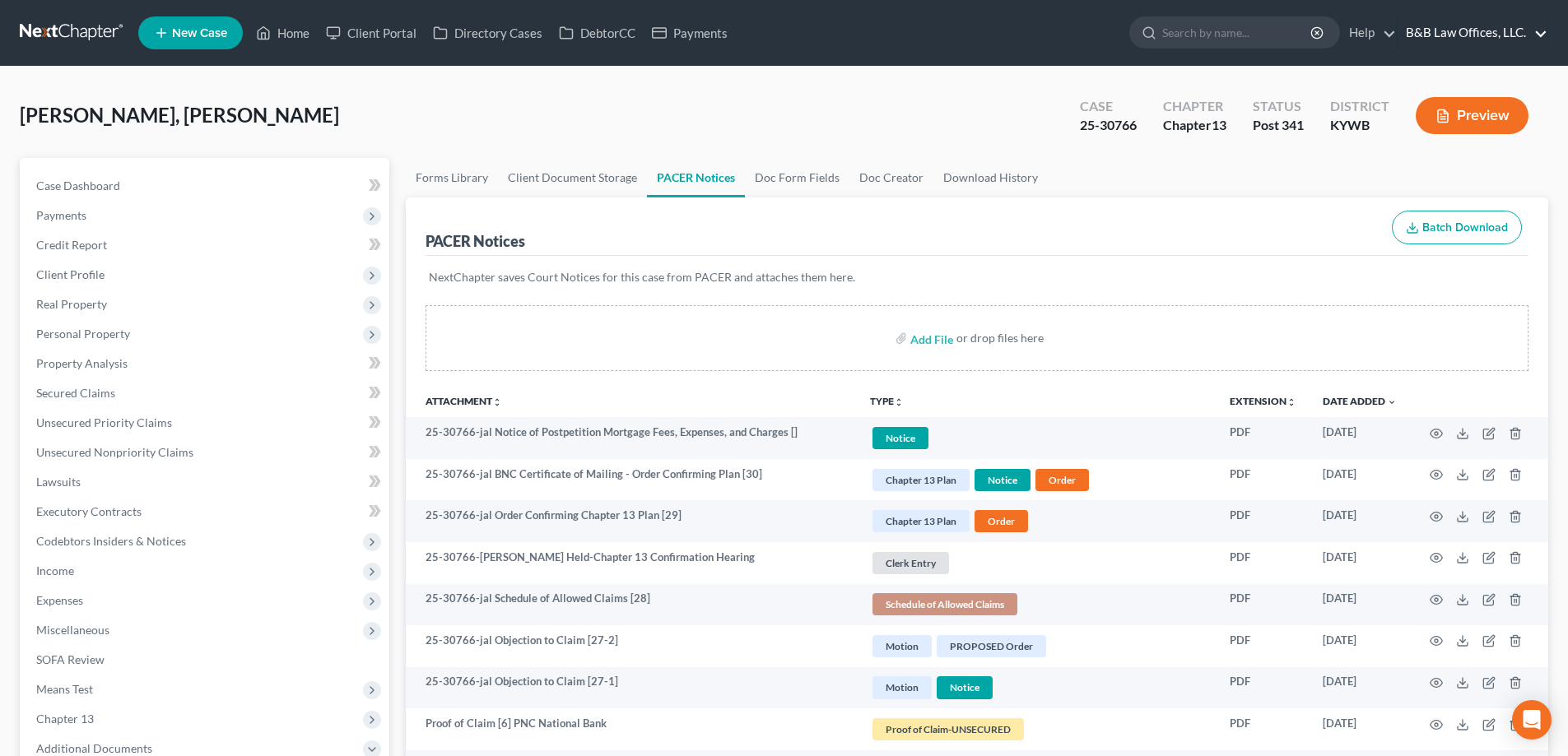
click at [1466, 29] on link "B&B Law Offices, LLC." at bounding box center [1472, 32] width 149 height 29
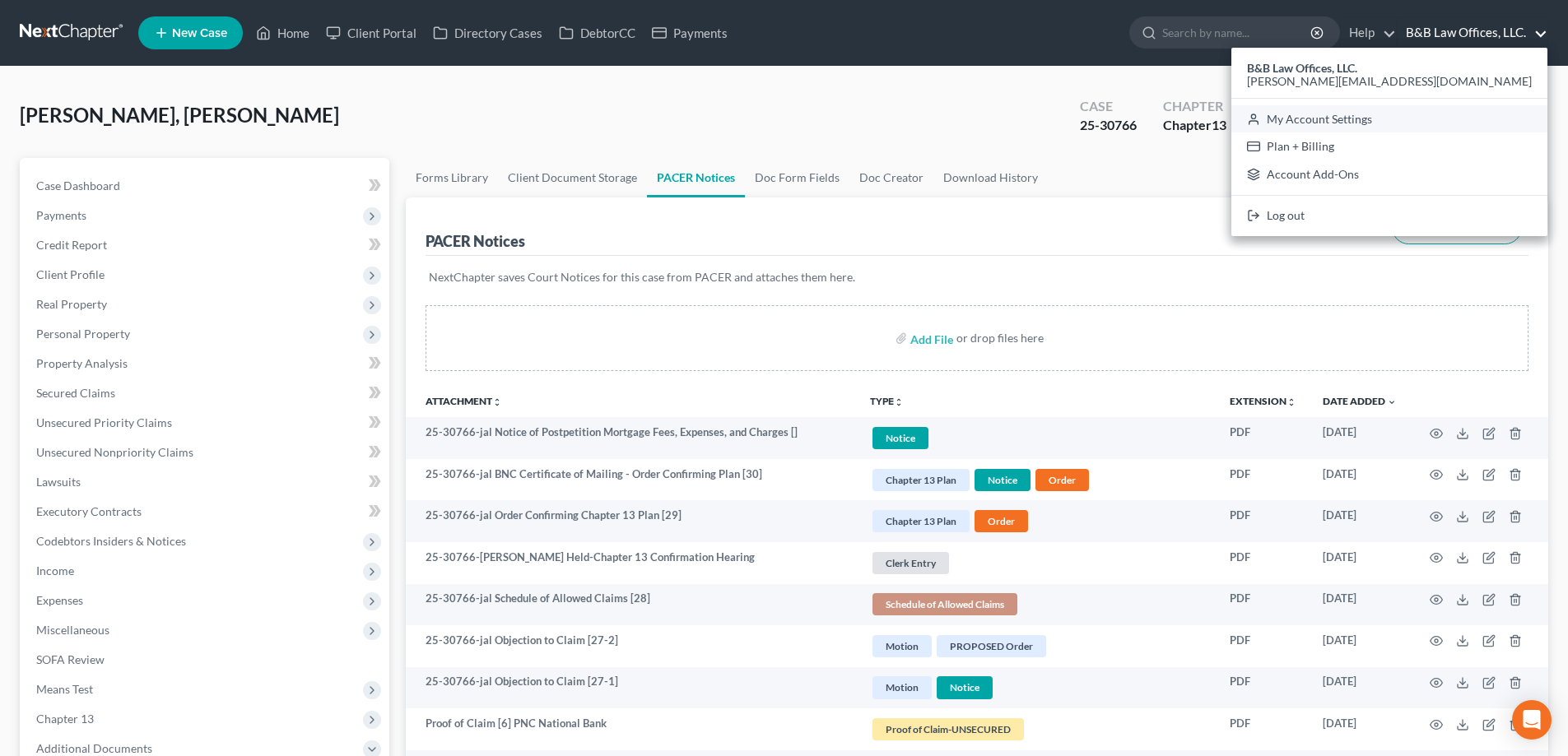
click at [1446, 113] on link "My Account Settings" at bounding box center [1390, 119] width 316 height 28
select select "33"
select select "24"
select select "18"
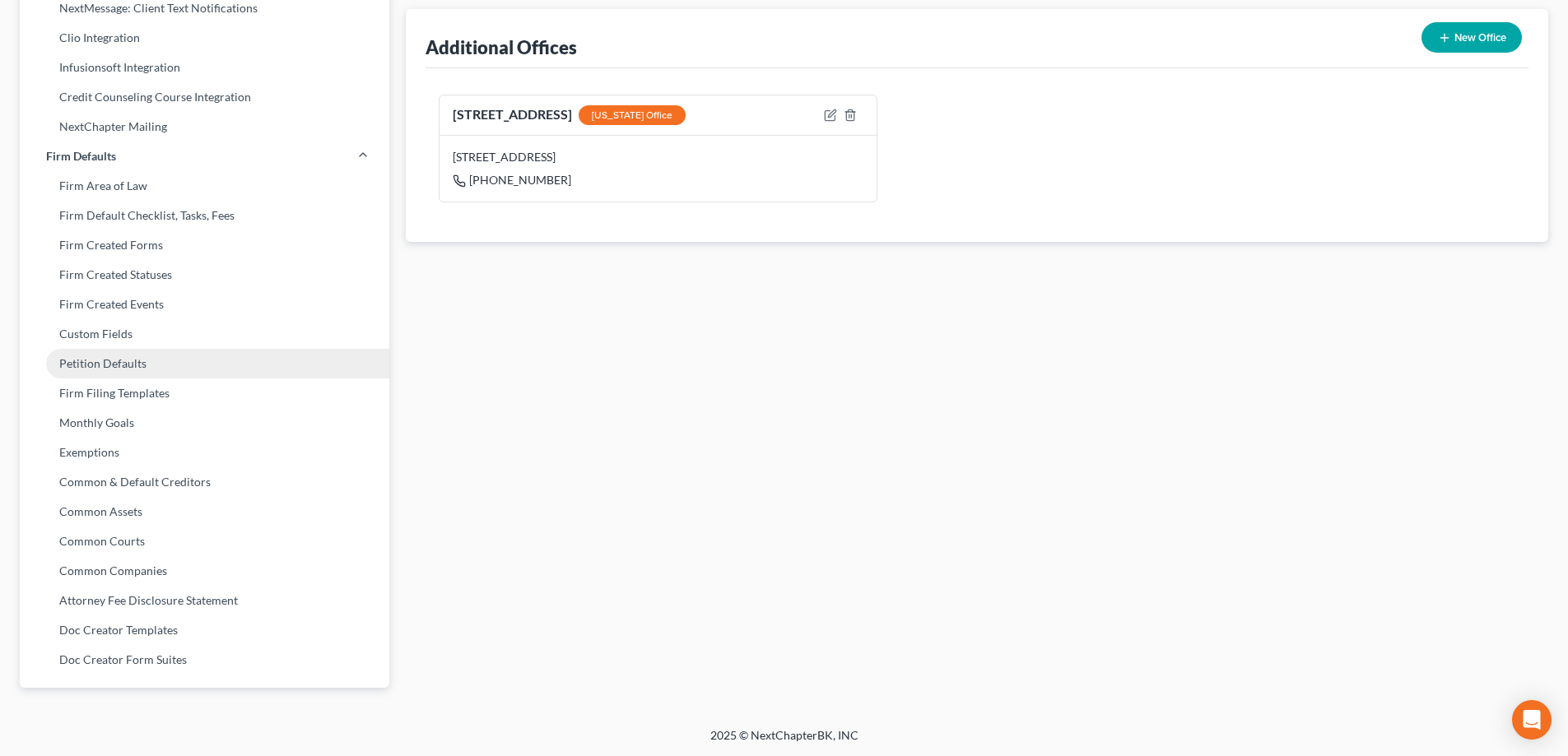
scroll to position [552, 0]
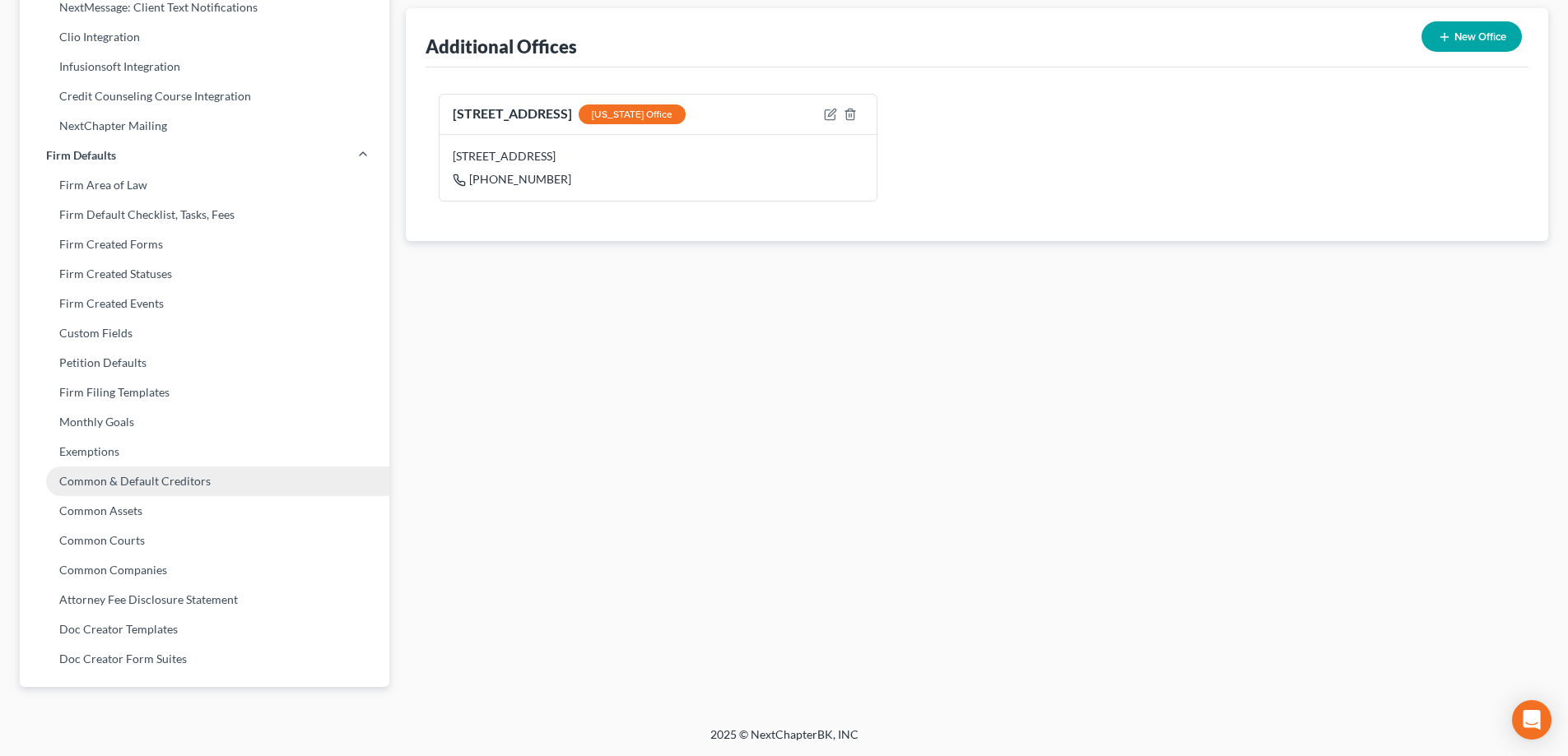
click at [167, 486] on link "Common & Default Creditors" at bounding box center [205, 481] width 370 height 29
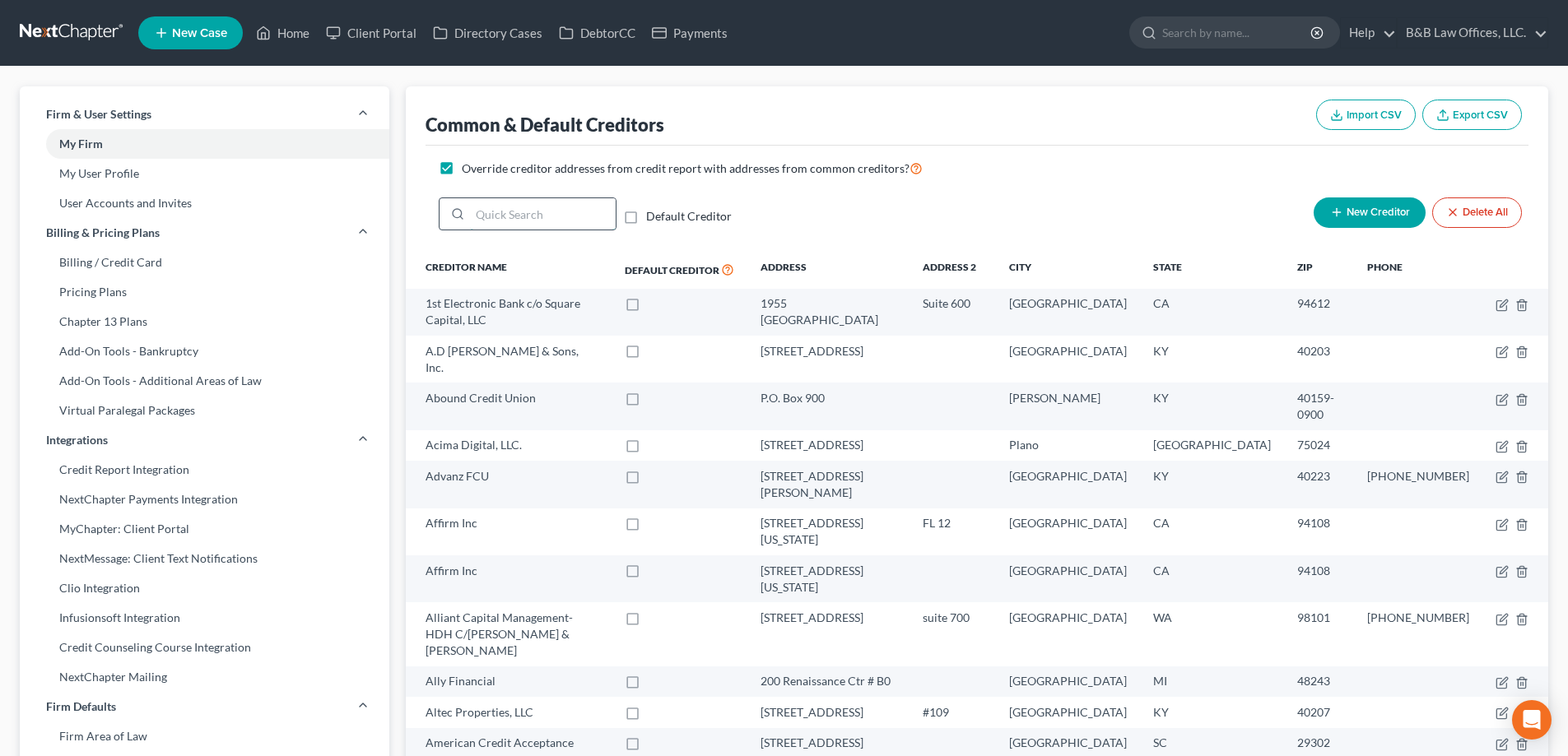
click at [518, 215] on input "search" at bounding box center [542, 214] width 146 height 31
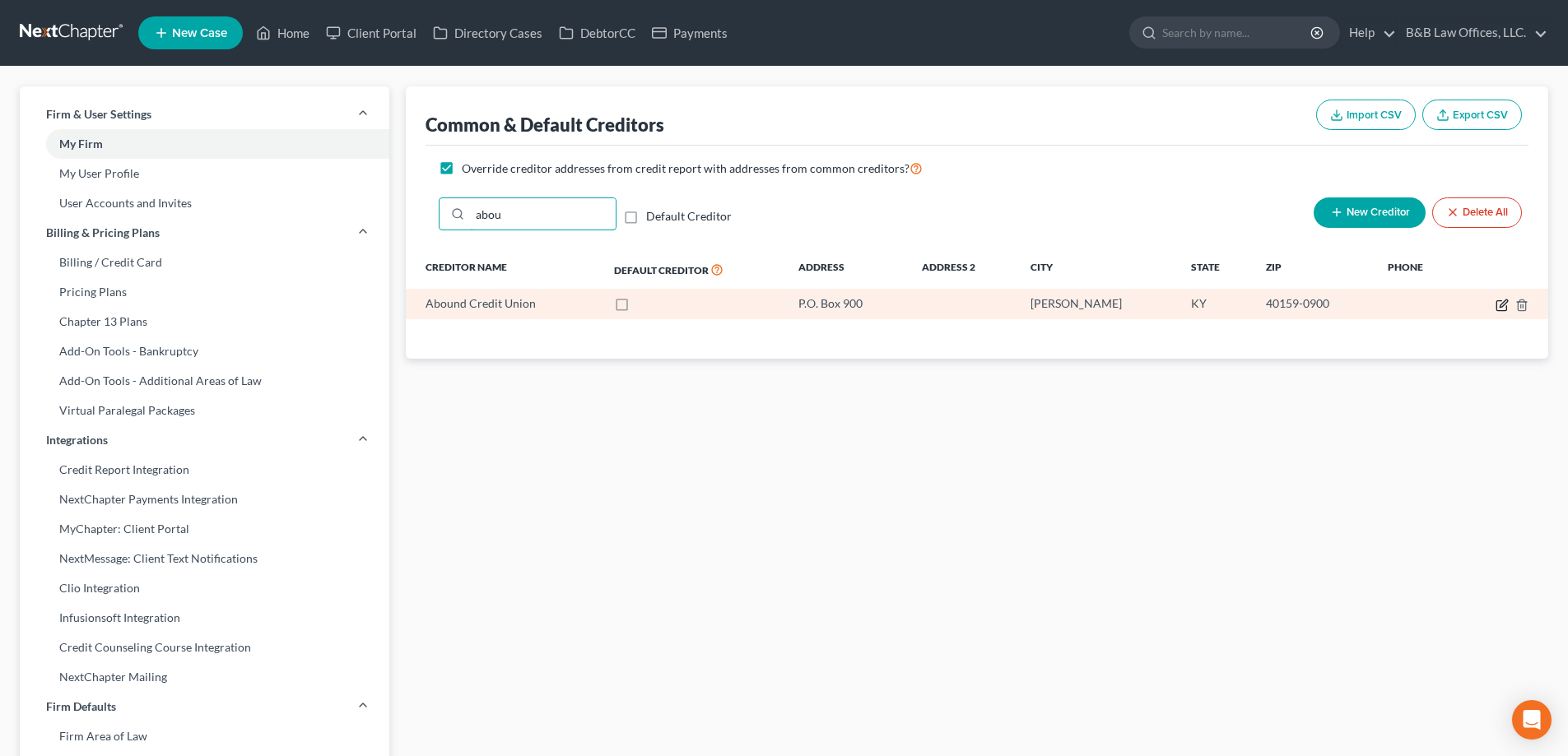
type input "abou"
click at [1501, 306] on icon "button" at bounding box center [1502, 305] width 13 height 13
select select "18"
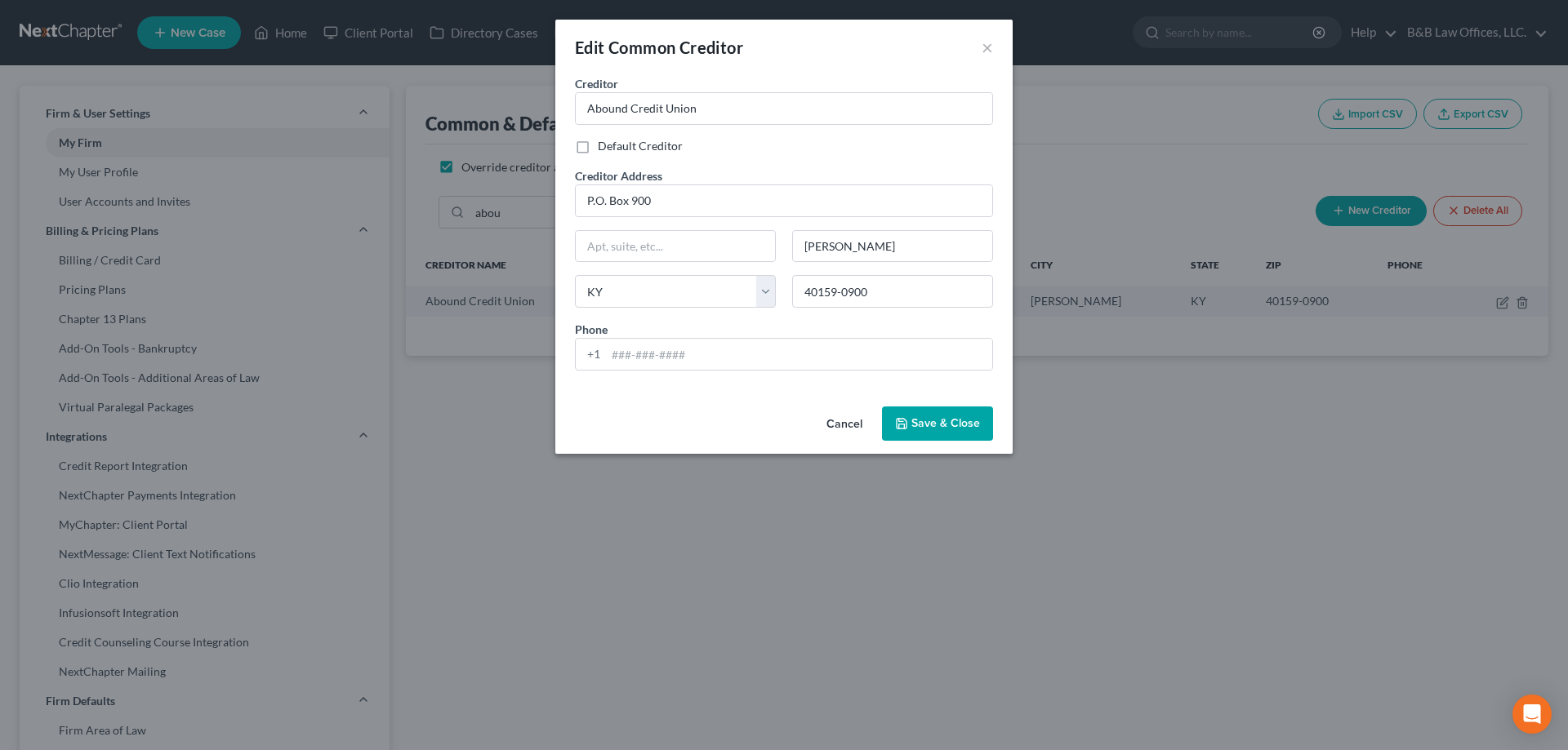
click at [936, 427] on span "Save & Close" at bounding box center [946, 423] width 69 height 14
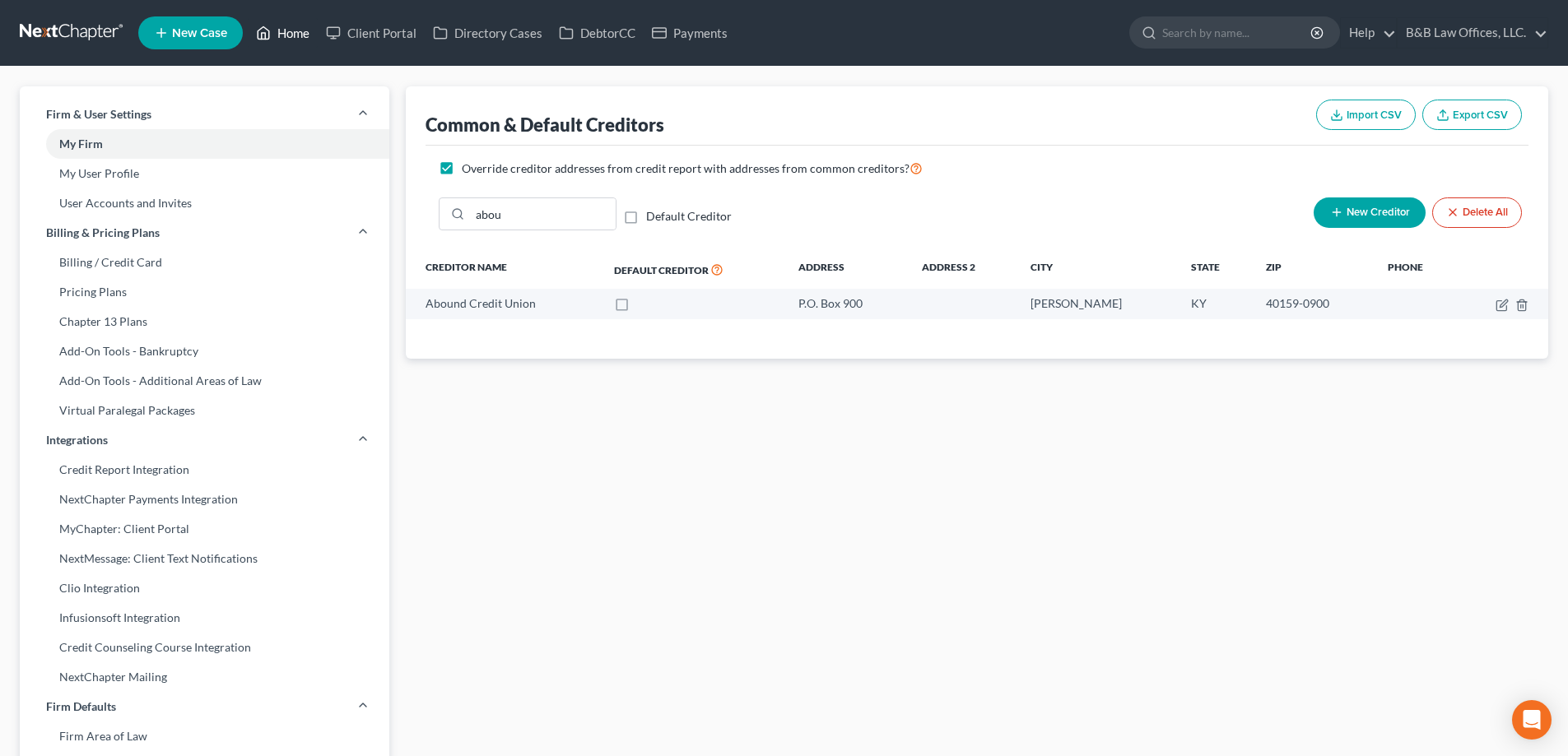
click at [297, 32] on div "Home New Case Client Portal Directory Cases DebtorCC Payments B&B Law Offices, …" at bounding box center [784, 653] width 1568 height 1308
click at [297, 32] on link "Home" at bounding box center [283, 32] width 70 height 29
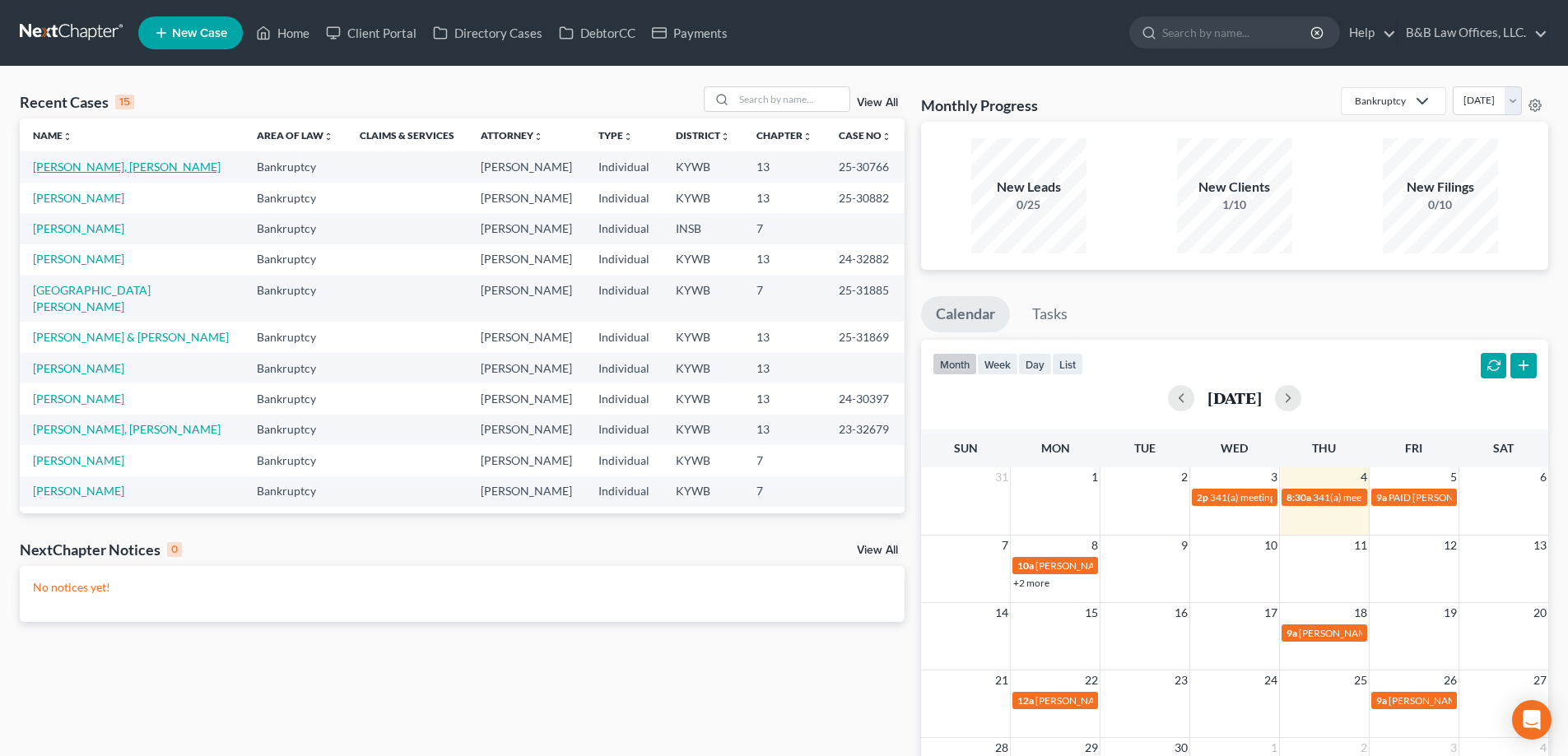
click at [73, 171] on link "[PERSON_NAME], [PERSON_NAME]" at bounding box center [127, 166] width 187 height 14
select select "2"
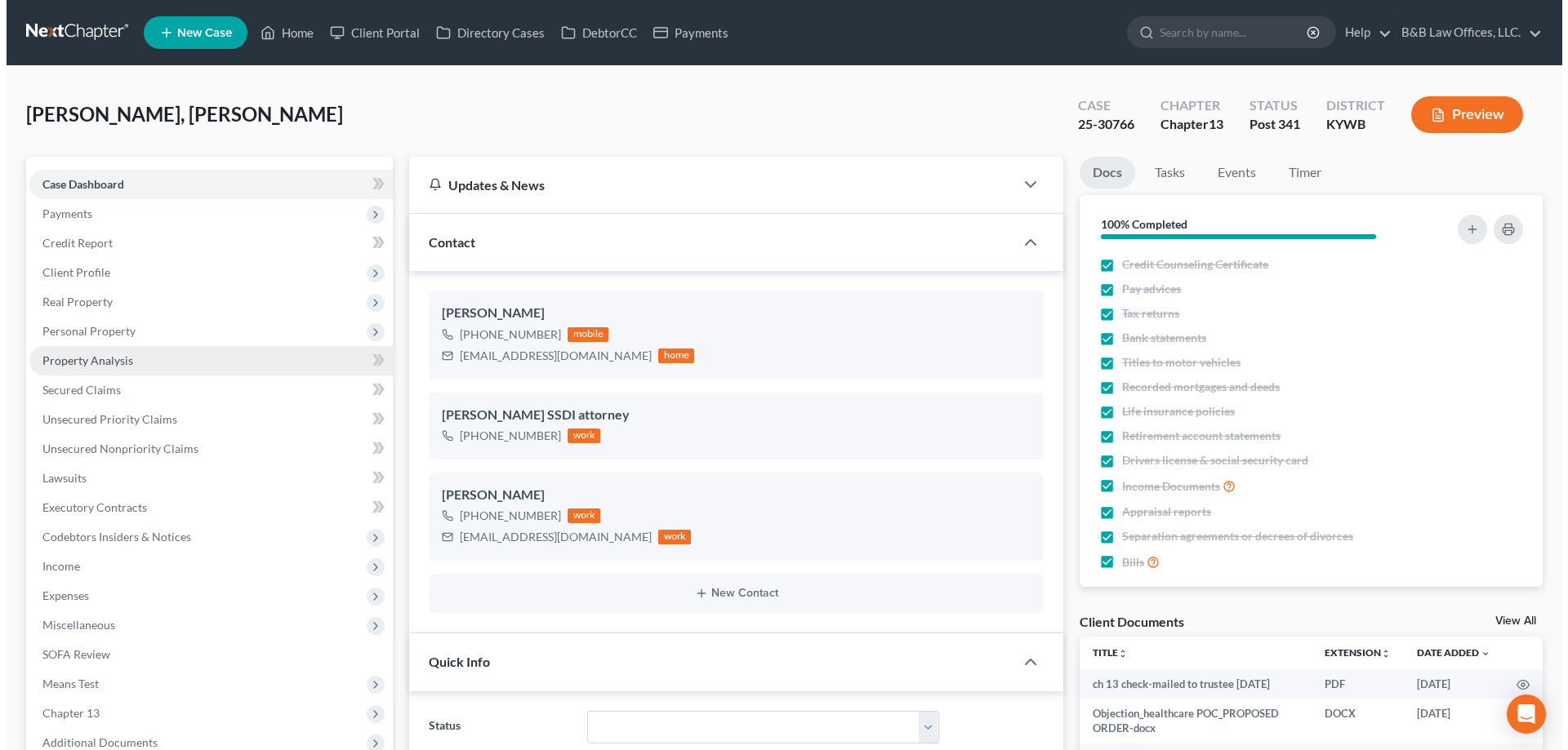
scroll to position [12560, 0]
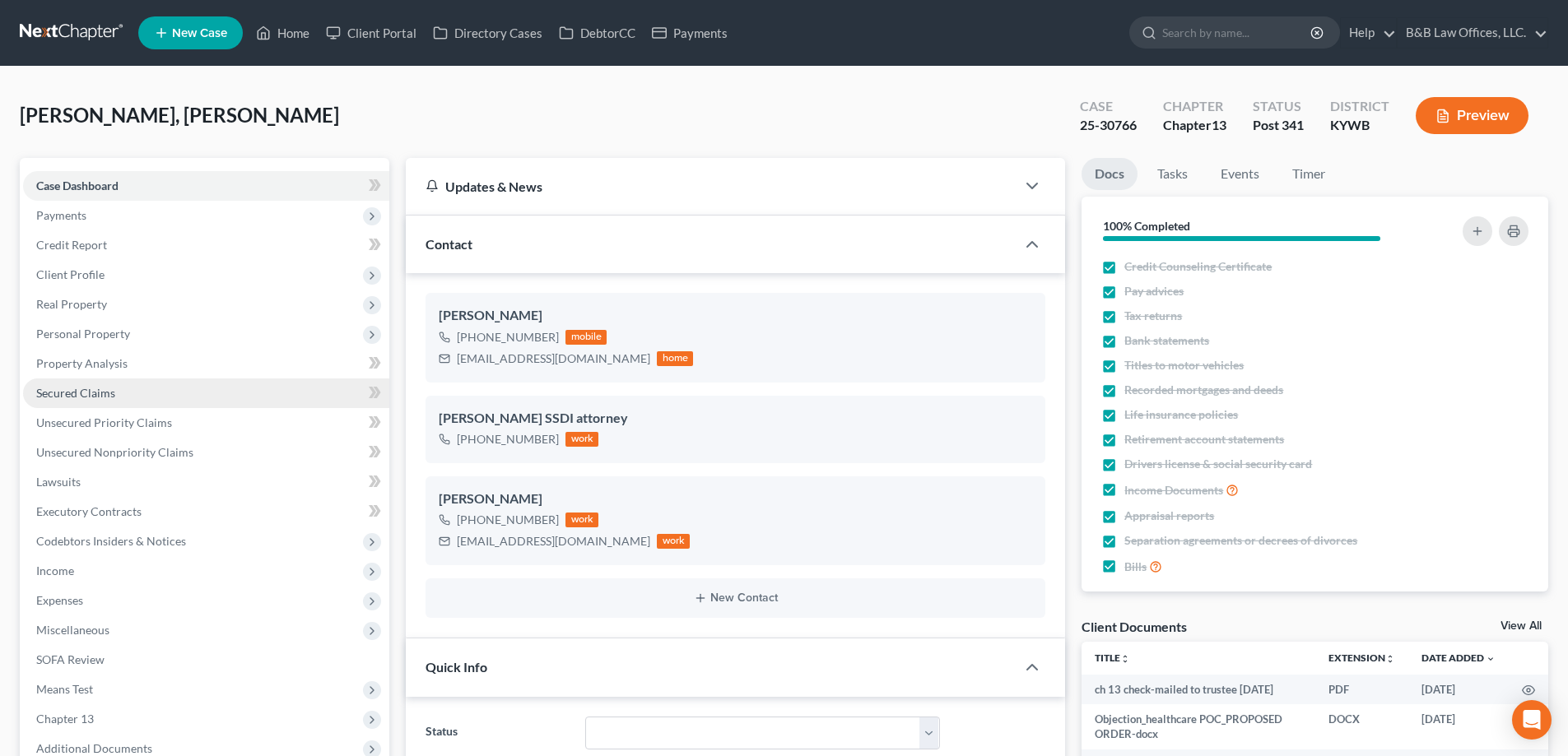
click at [114, 395] on link "Secured Claims" at bounding box center [206, 393] width 366 height 29
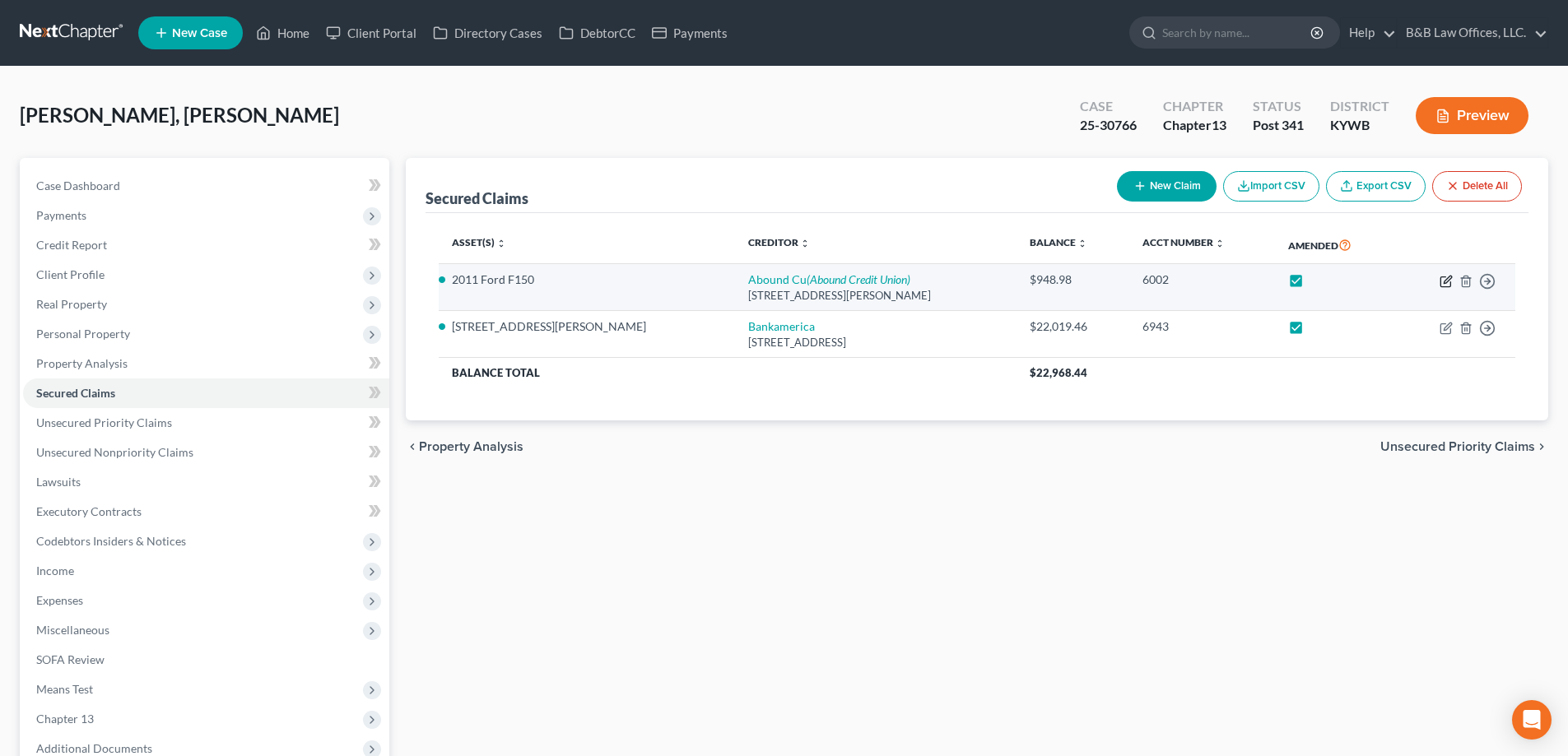
click at [1446, 278] on icon "button" at bounding box center [1446, 281] width 13 height 13
select select "18"
select select "5"
select select "2"
select select "0"
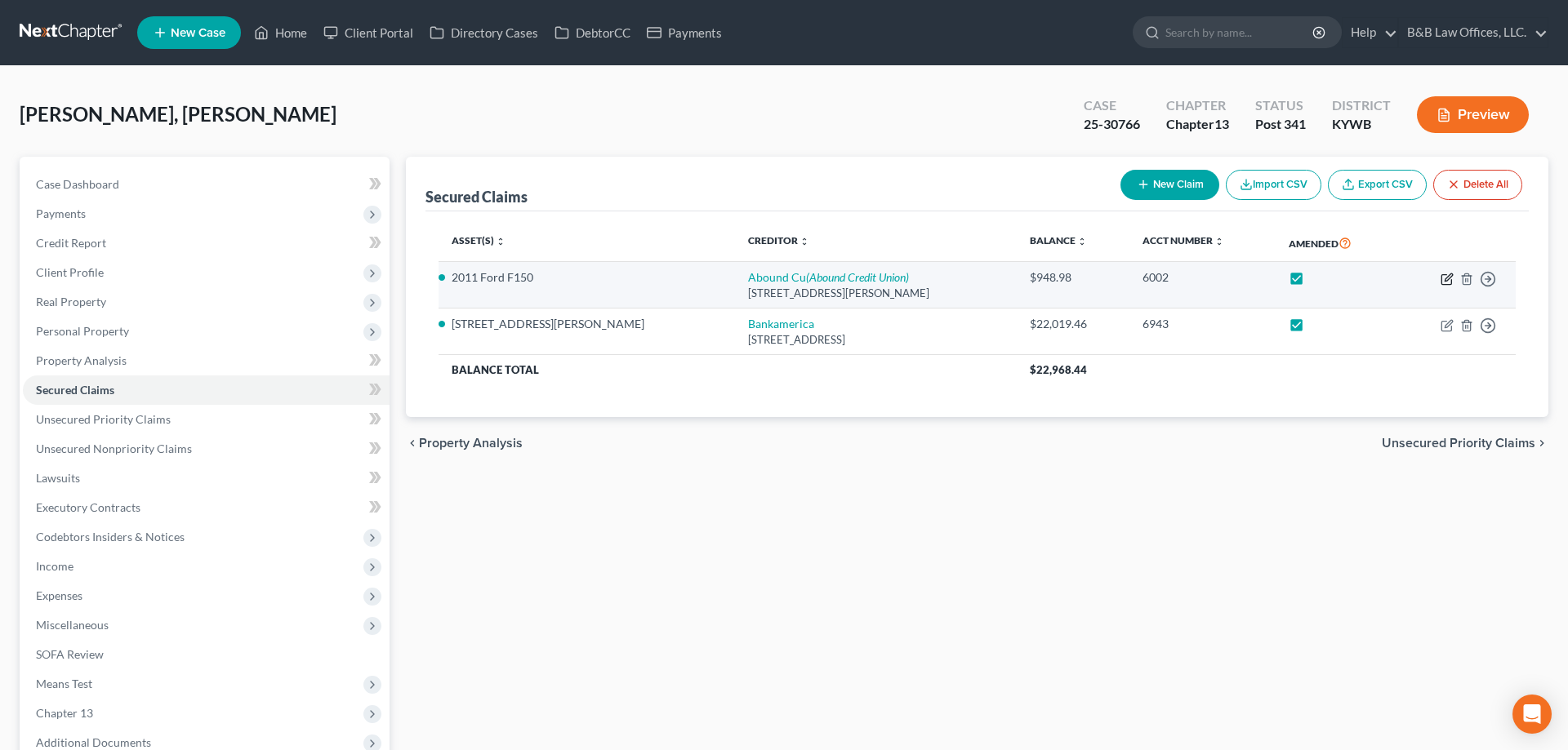
select select "0"
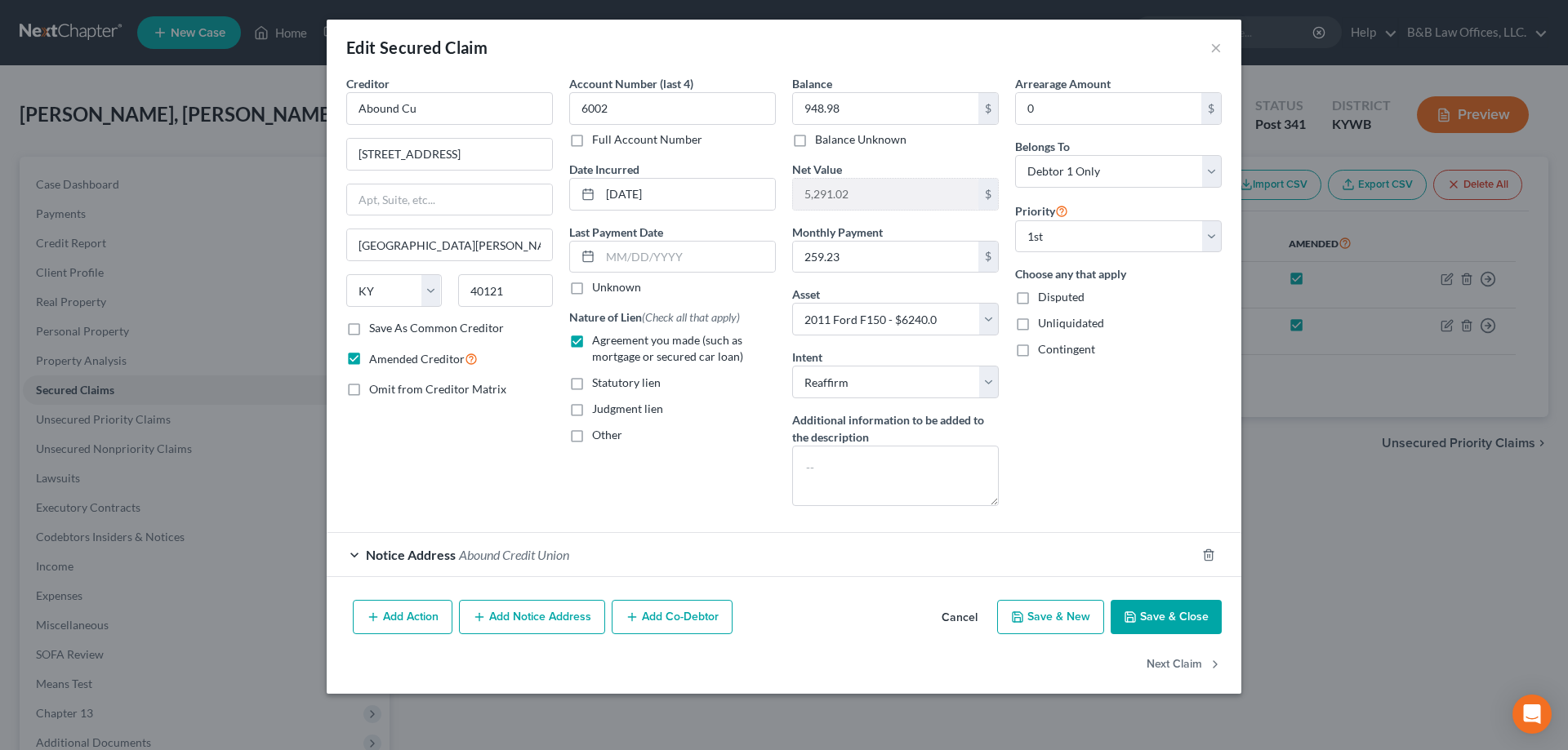
click at [446, 557] on span "Notice Address" at bounding box center [411, 555] width 90 height 15
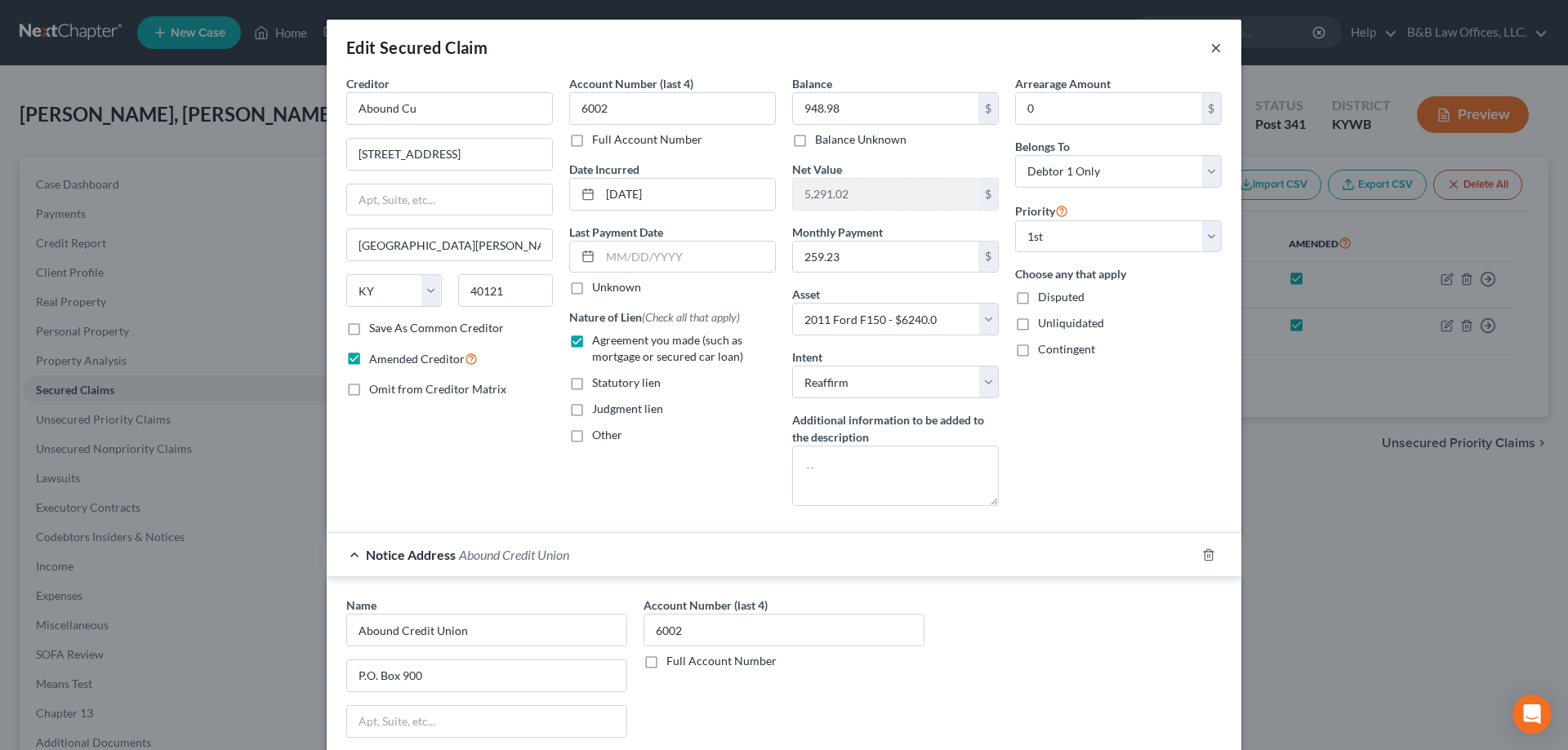
click at [1216, 49] on button "×" at bounding box center [1216, 47] width 11 height 20
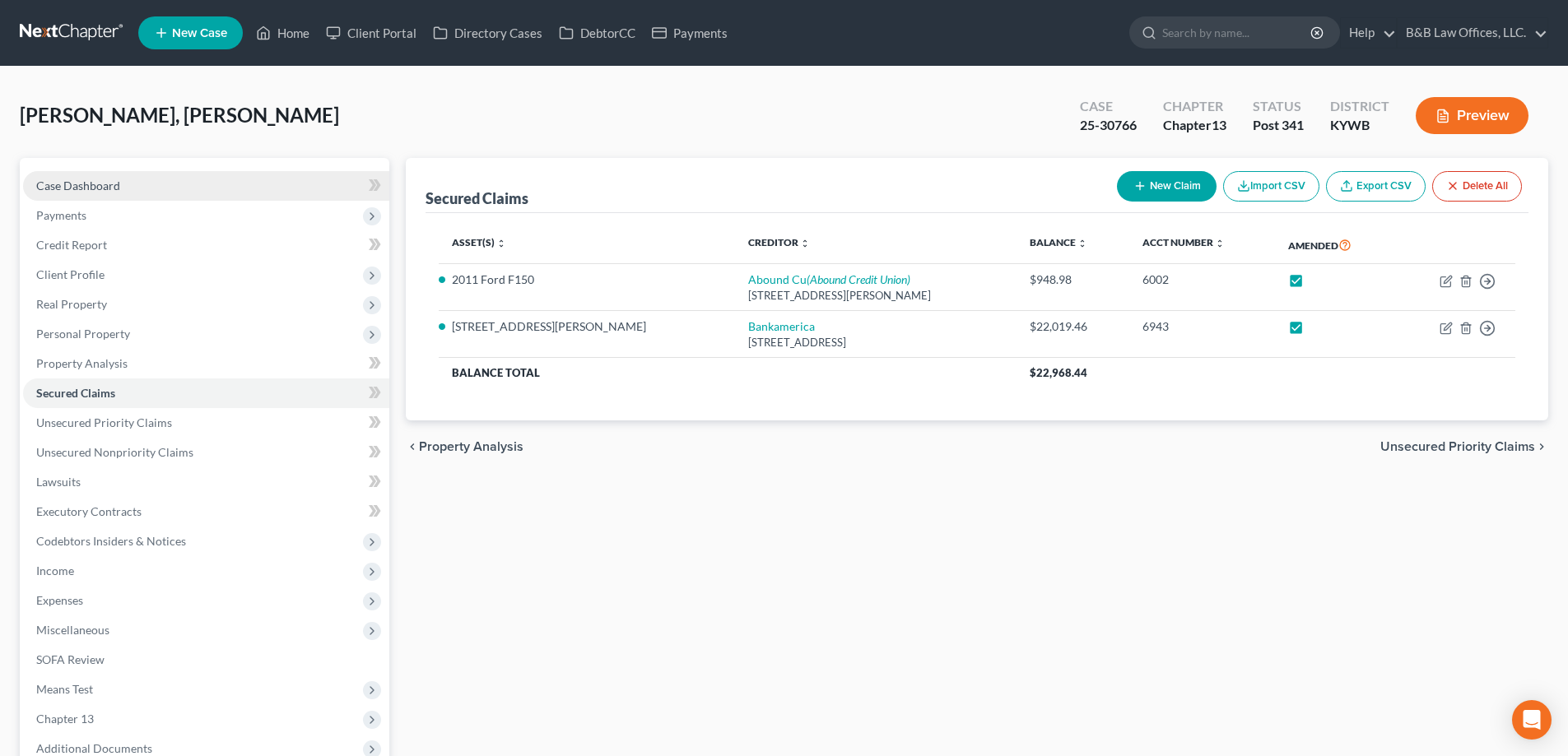
click at [138, 184] on link "Case Dashboard" at bounding box center [206, 185] width 366 height 29
select select "2"
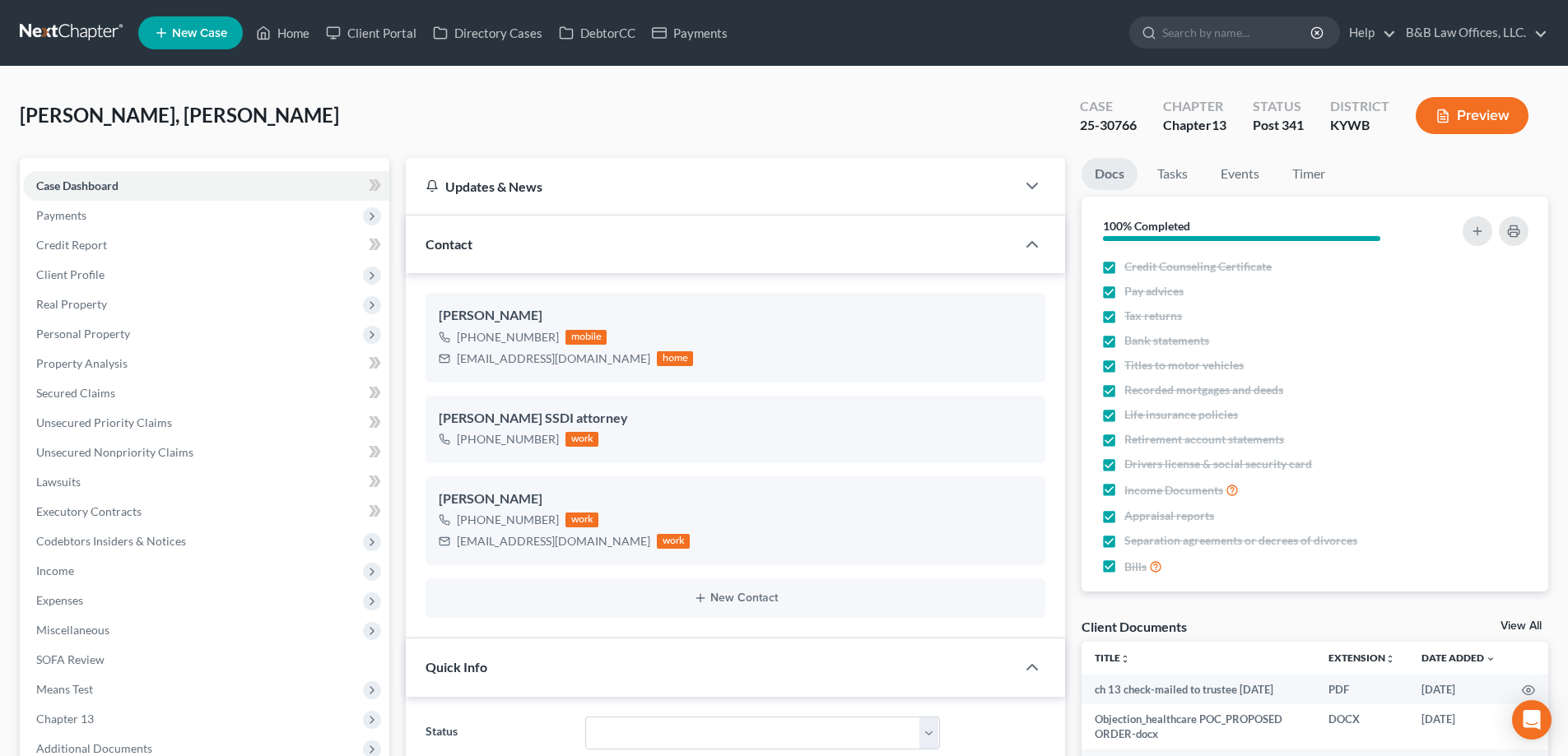
scroll to position [12661, 0]
click at [292, 33] on link "Home" at bounding box center [283, 32] width 70 height 29
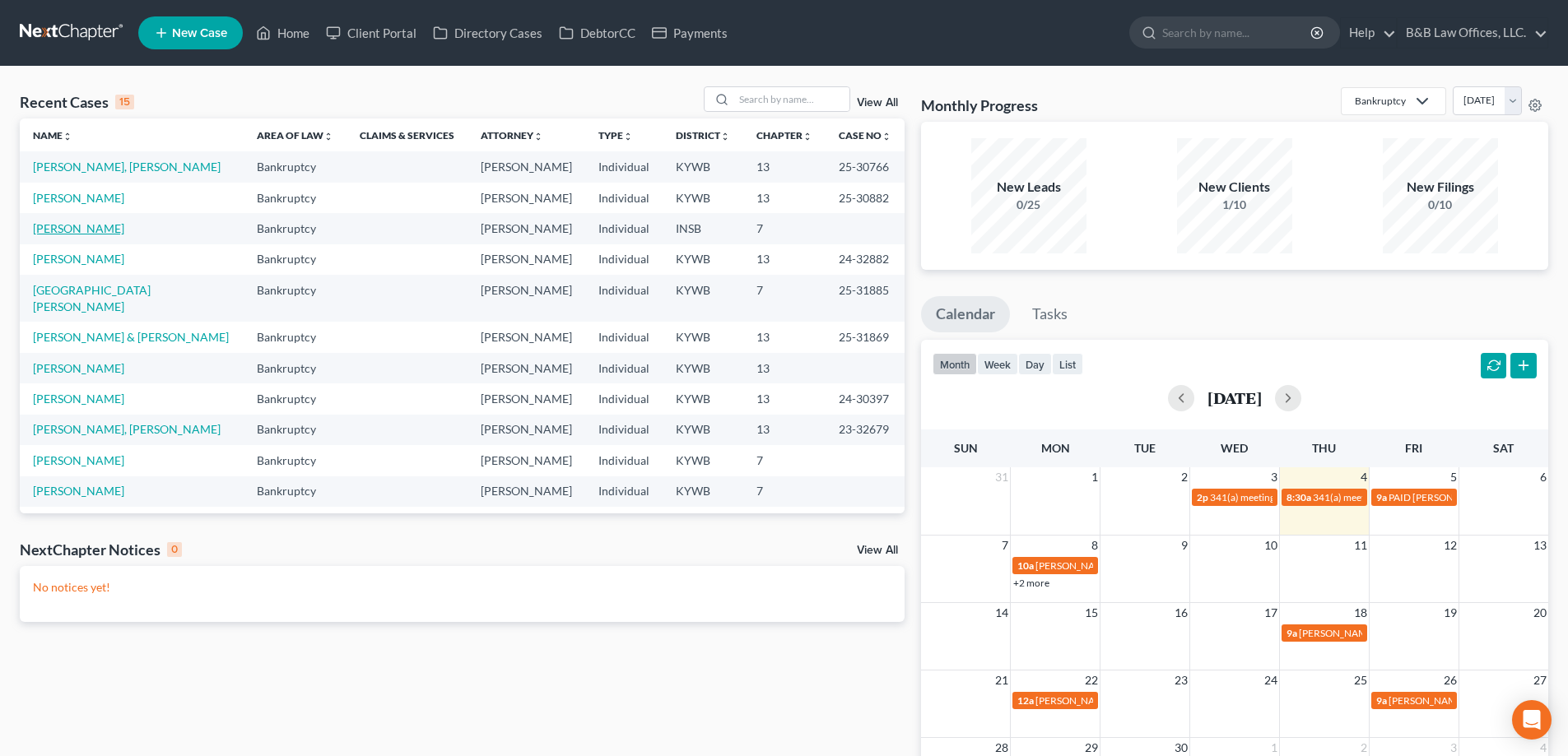
click at [77, 229] on link "[PERSON_NAME]" at bounding box center [79, 228] width 91 height 14
select select "6"
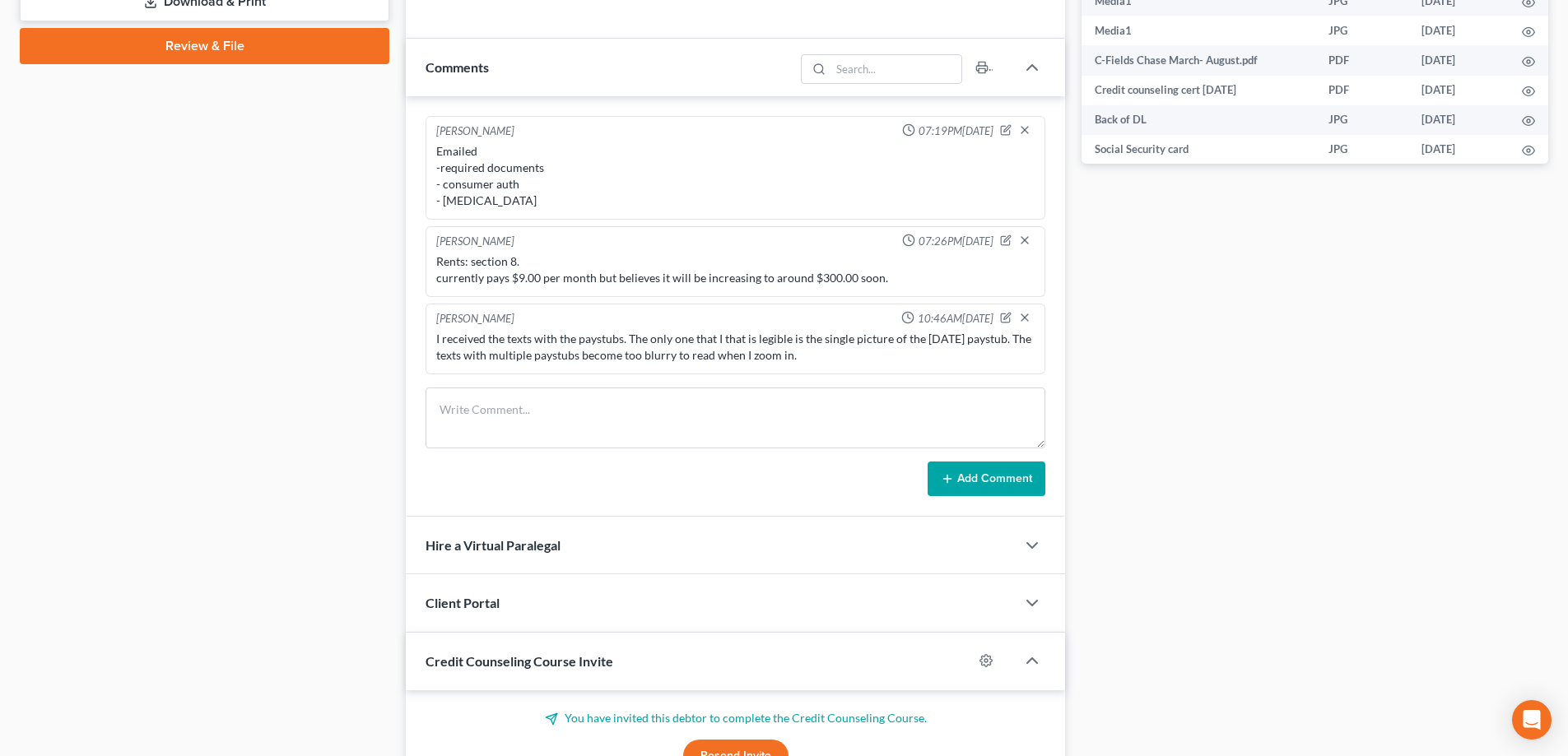
scroll to position [905, 0]
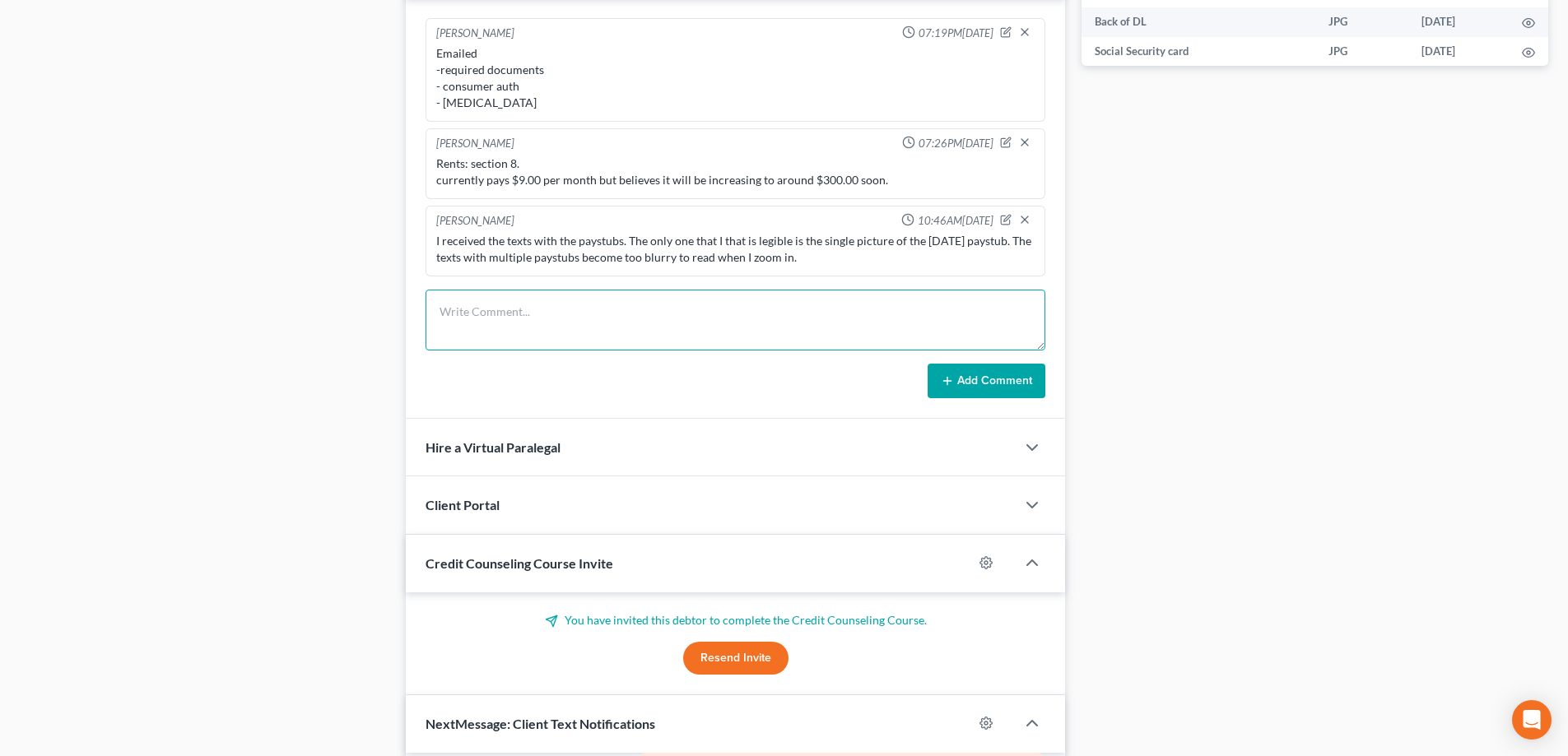
click at [480, 332] on textarea at bounding box center [735, 320] width 620 height 61
paste textarea "Christine Fields 12:00 PM (0 minutes ago) to me When I opened the account I onl…"
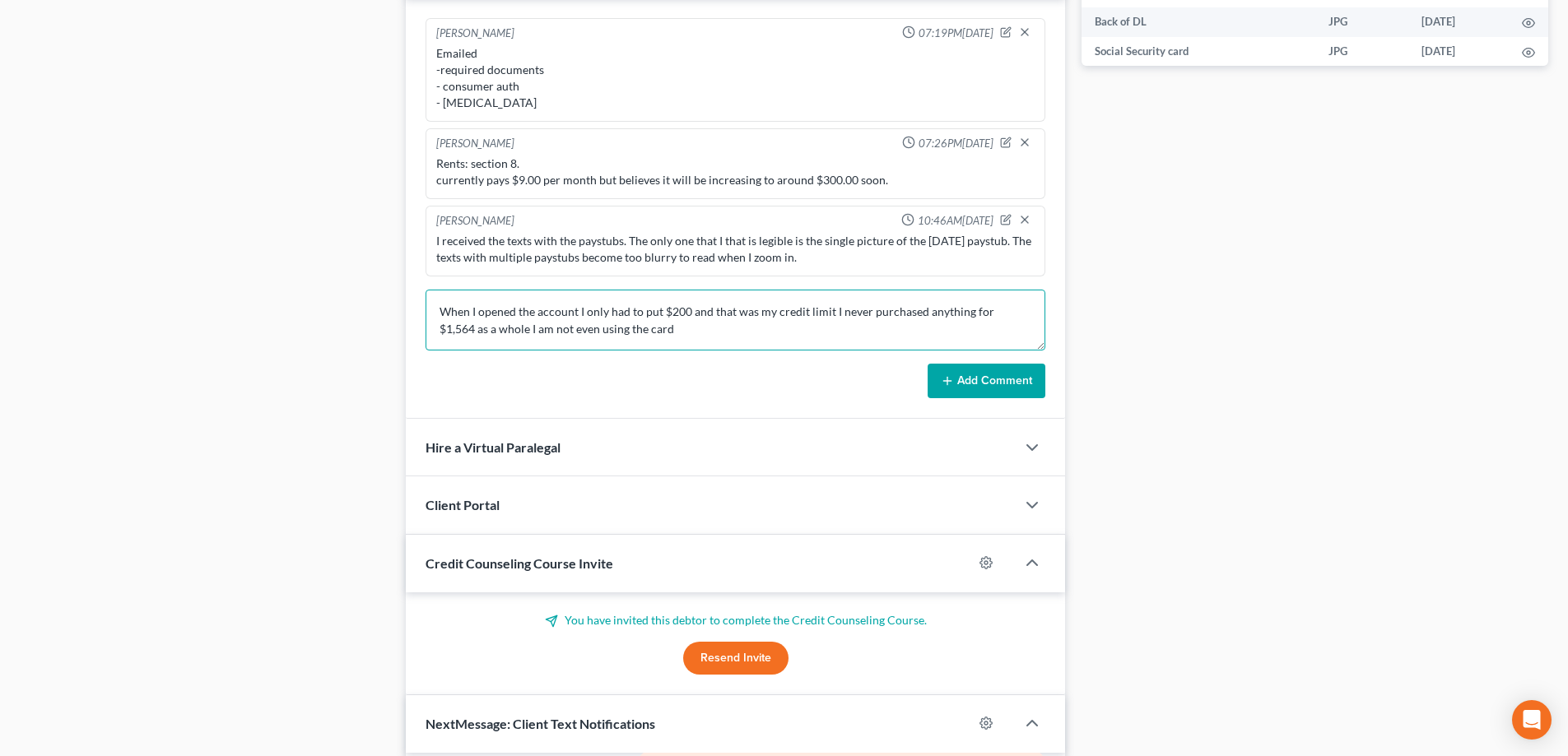
scroll to position [0, 0]
click at [528, 309] on textarea "Christine Fields 12:00 PM (0 minutes ago) to me When I opened the account I onl…" at bounding box center [735, 320] width 620 height 61
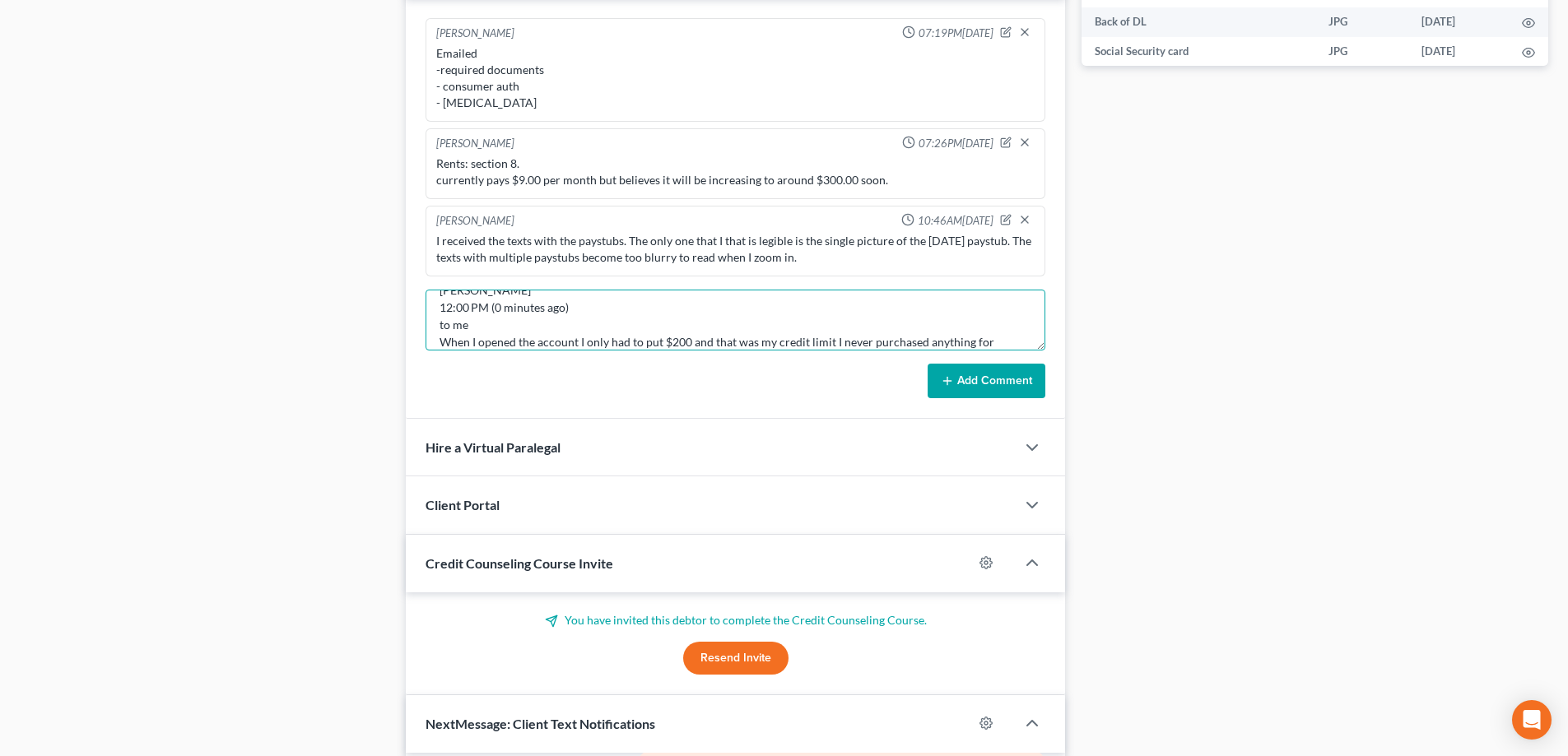
scroll to position [39, 0]
type textarea "Christine Fields 12:00 PM (0 minutes ago) to me When I opened the account I onl…"
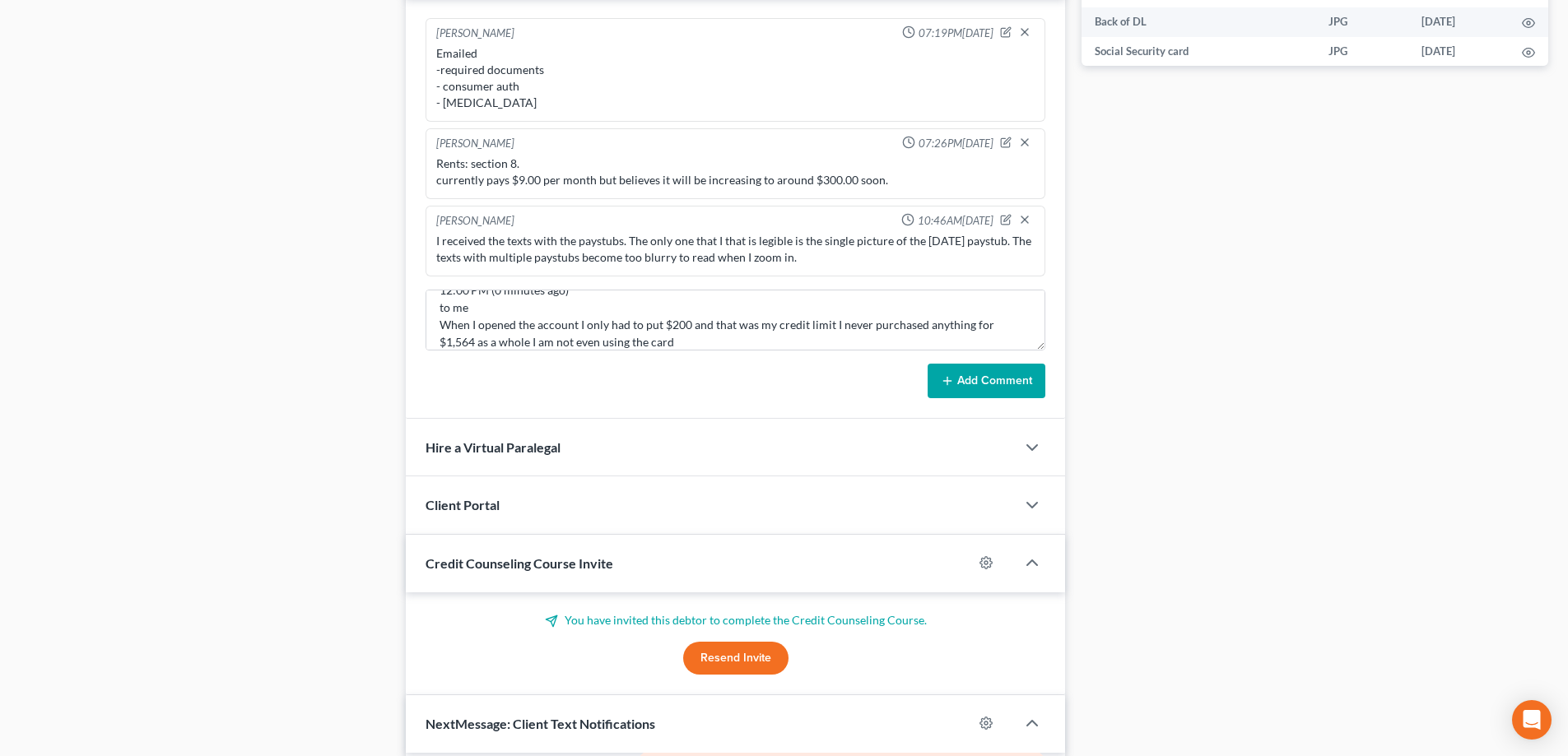
click at [998, 379] on button "Add Comment" at bounding box center [987, 380] width 118 height 34
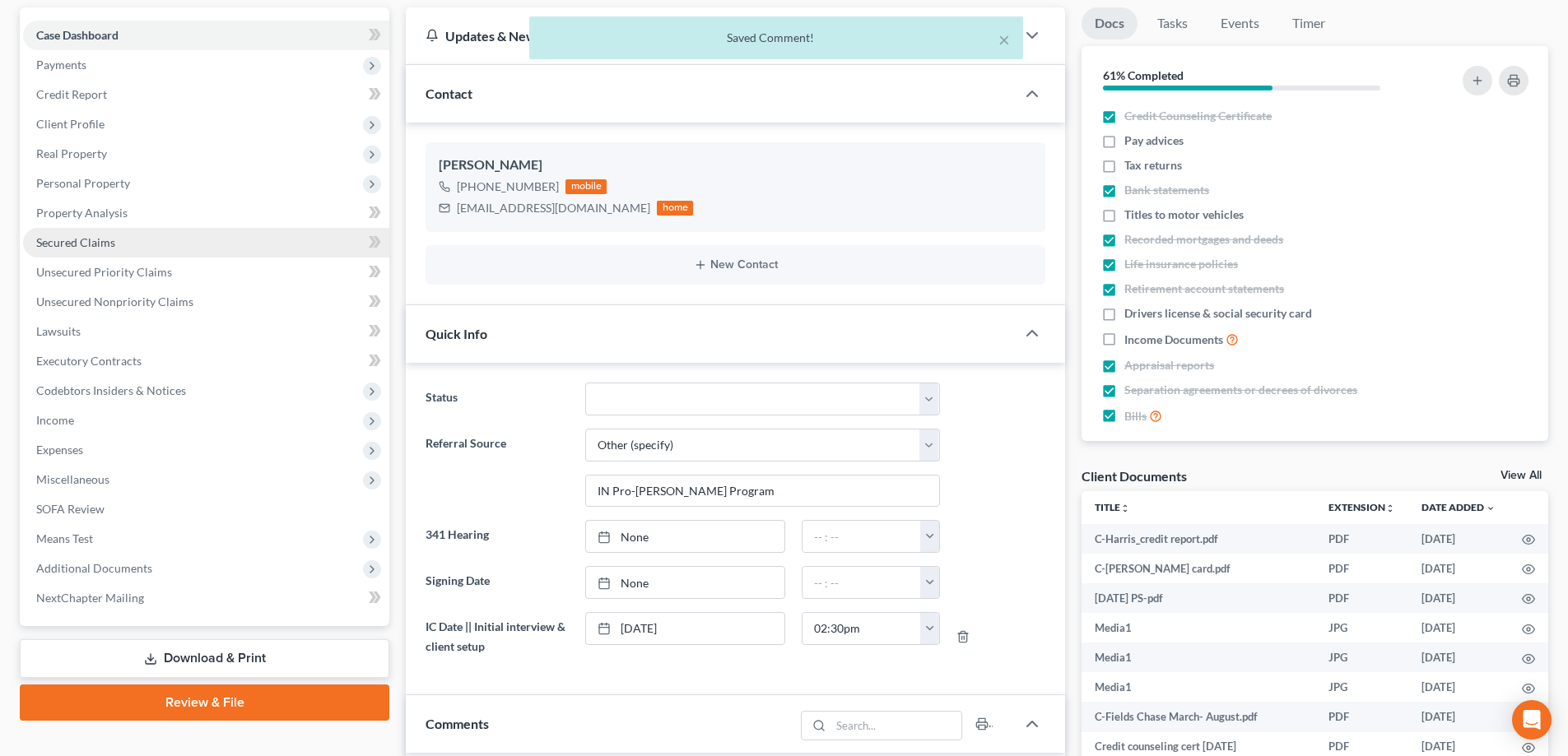
scroll to position [165, 0]
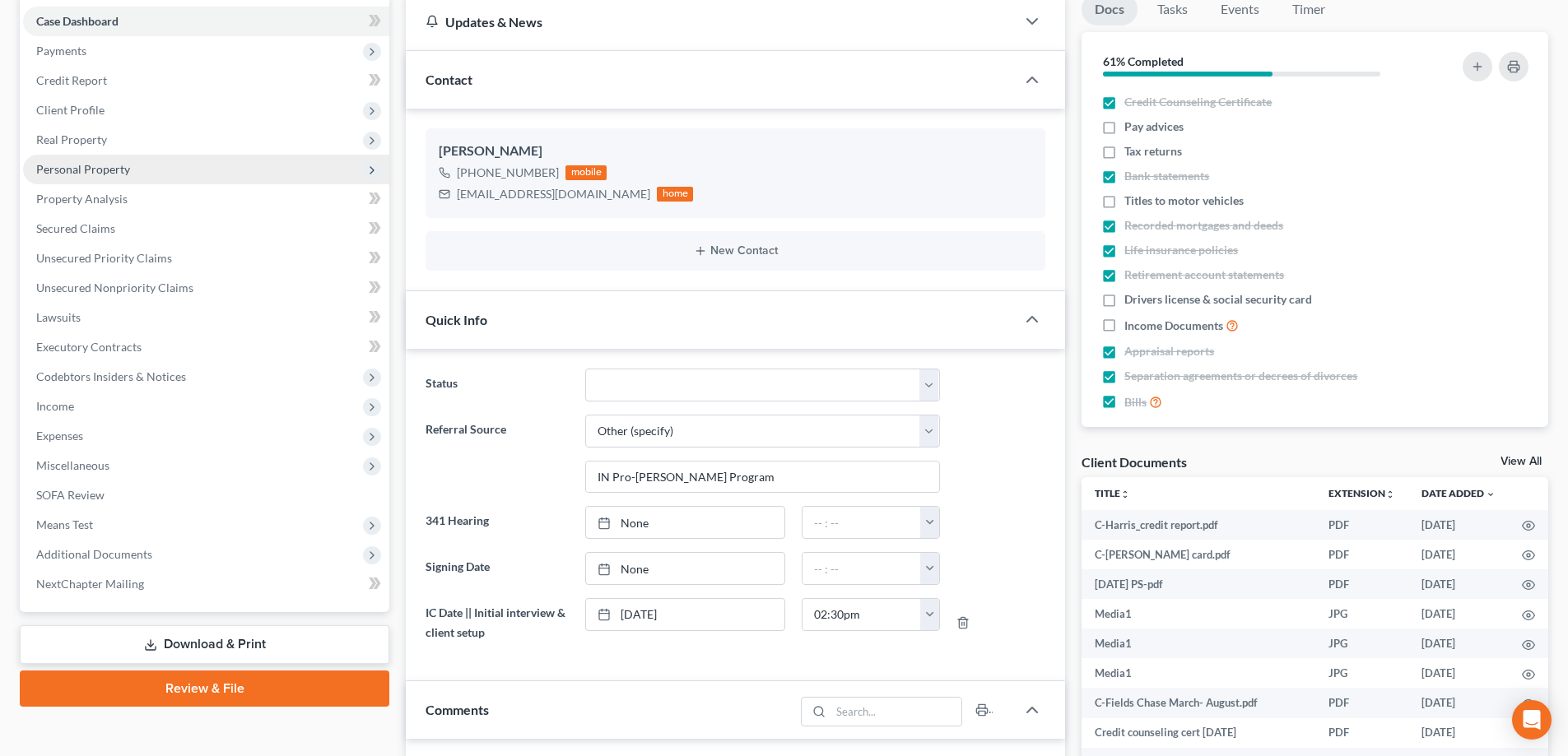
click at [101, 174] on span "Personal Property" at bounding box center [83, 168] width 94 height 14
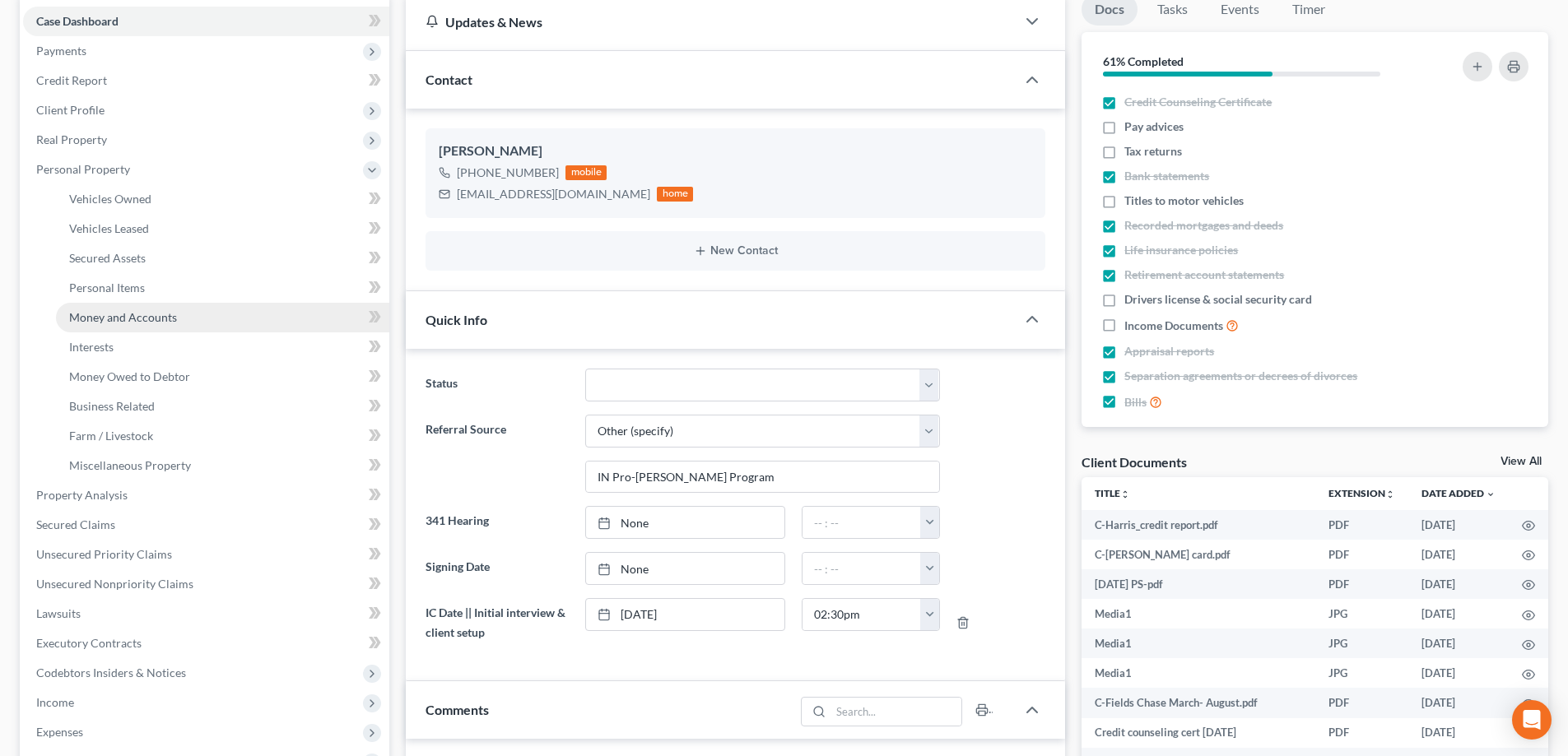
click at [107, 320] on span "Money and Accounts" at bounding box center [123, 317] width 108 height 14
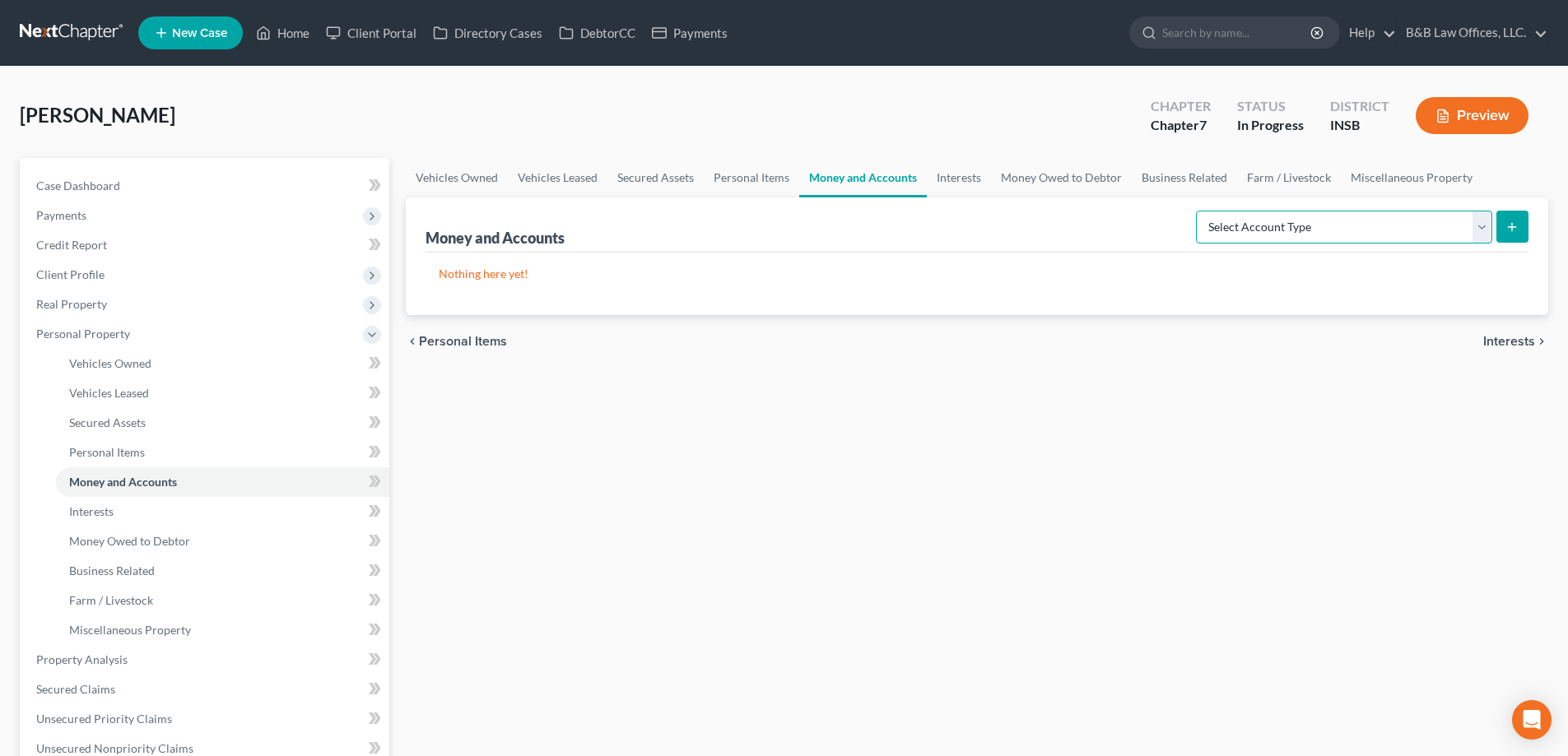
click at [1379, 225] on select "Select Account Type Brokerage Cash on Hand Certificates of Deposit Checking Acc…" at bounding box center [1344, 227] width 297 height 33
select select "certificates_of_deposit"
click at [1200, 211] on select "Select Account Type Brokerage Cash on Hand Certificates of Deposit Checking Acc…" at bounding box center [1344, 227] width 297 height 33
click at [1519, 233] on button "submit" at bounding box center [1513, 227] width 32 height 32
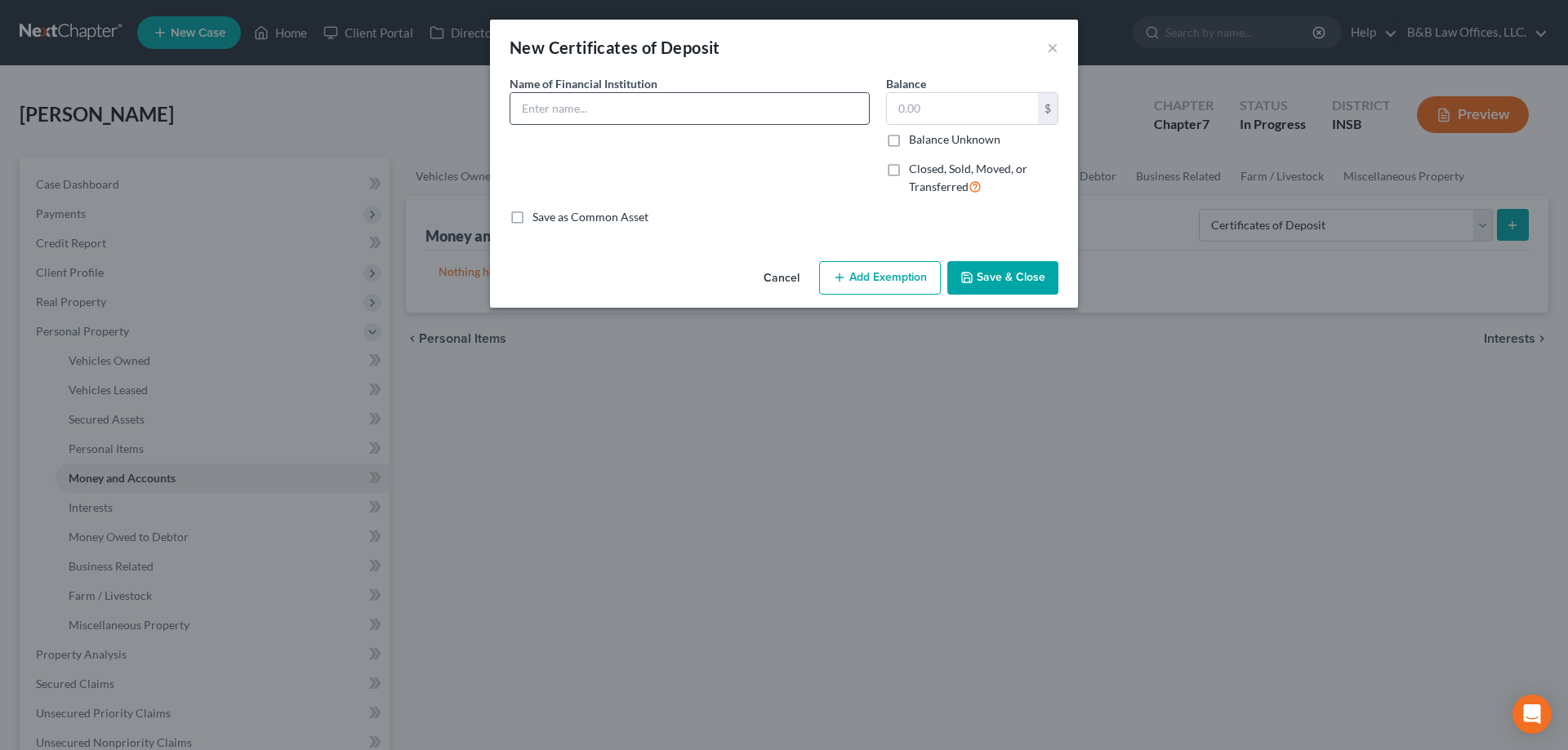
click at [570, 106] on input "text" at bounding box center [690, 108] width 359 height 31
paste input "Self Financial, Inc."
type input "Self Financial, Inc."
click at [926, 106] on input "text" at bounding box center [963, 108] width 151 height 31
type input "200.00"
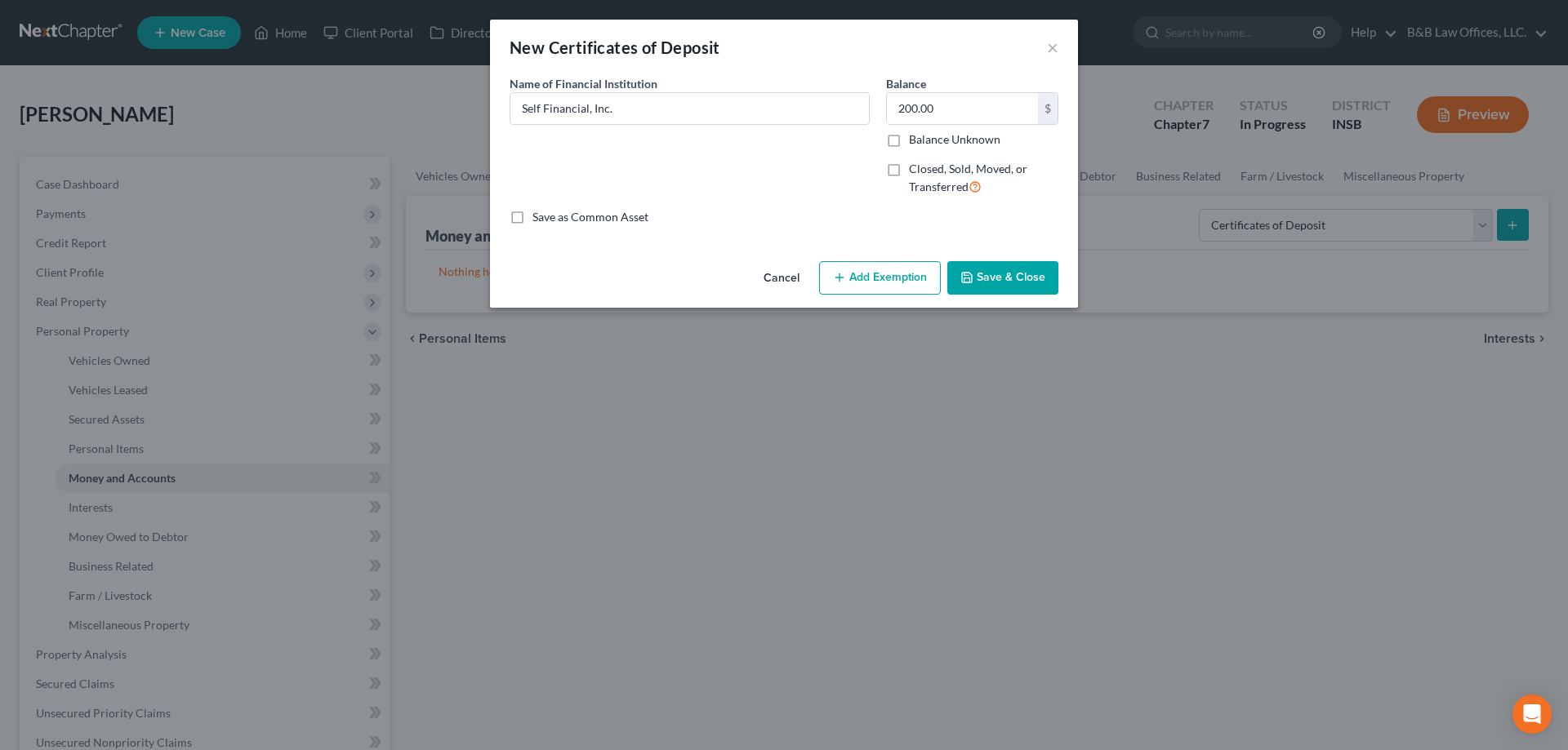
click at [863, 275] on button "Add Exemption" at bounding box center [880, 278] width 122 height 34
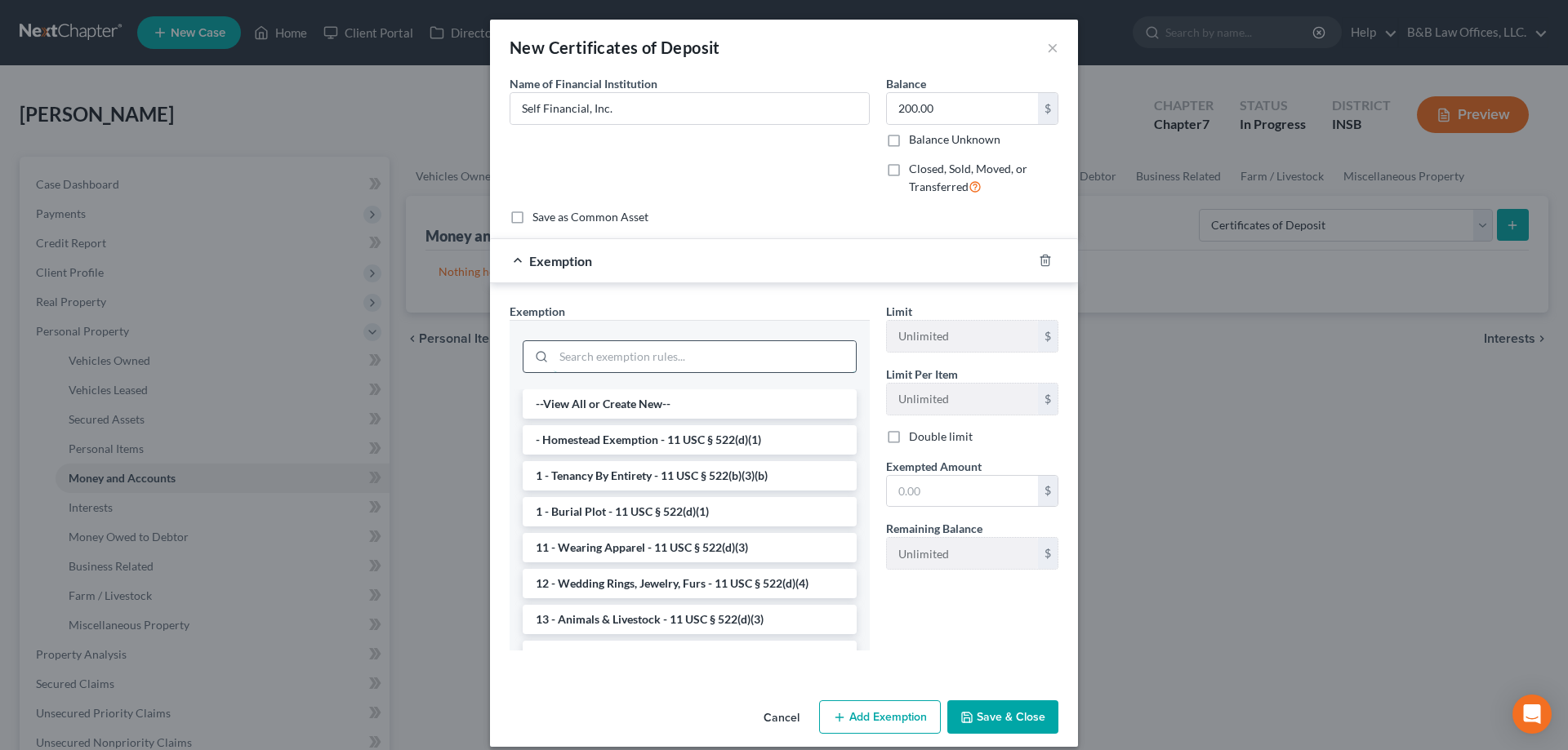
click at [632, 358] on input "search" at bounding box center [705, 357] width 302 height 31
type input "b"
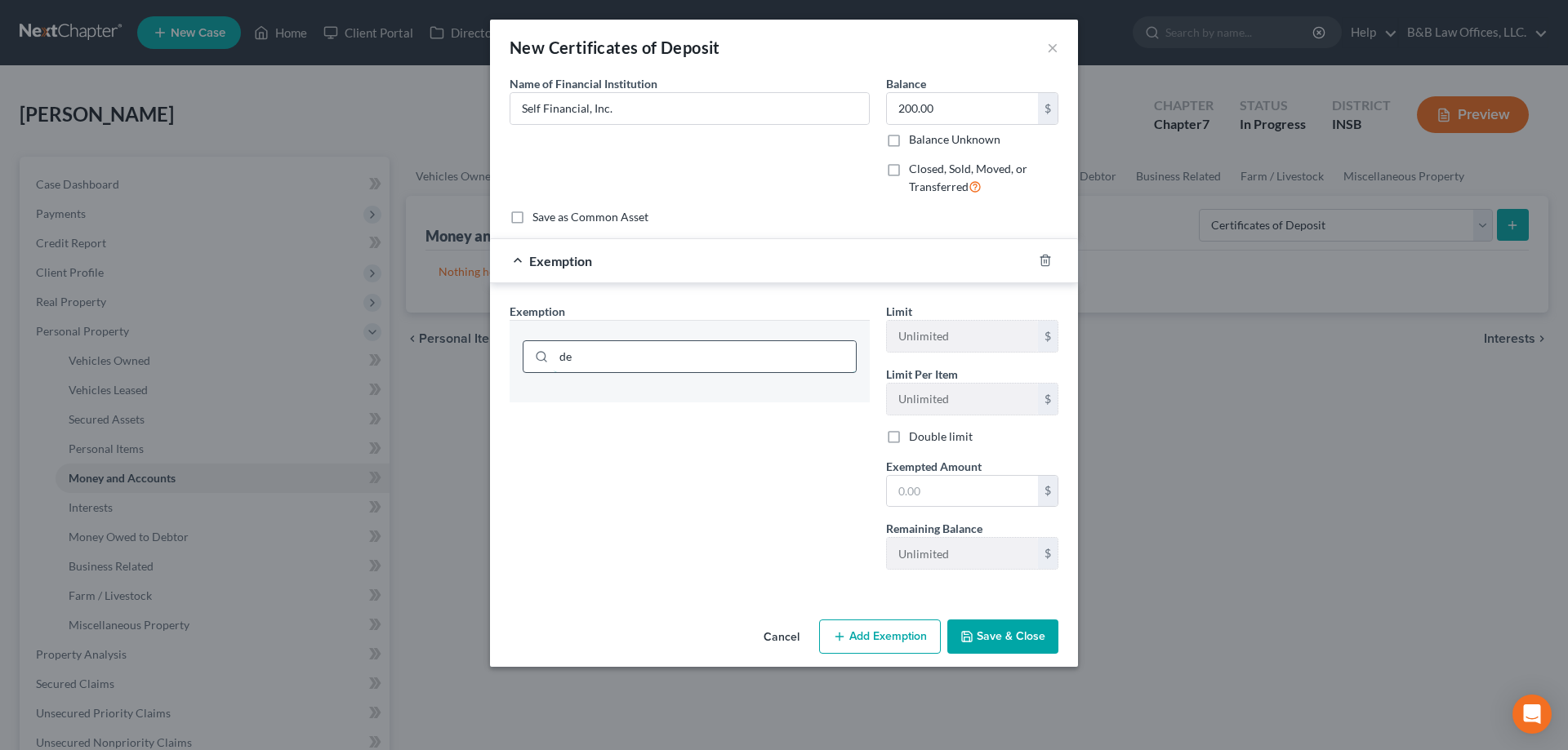
type input "d"
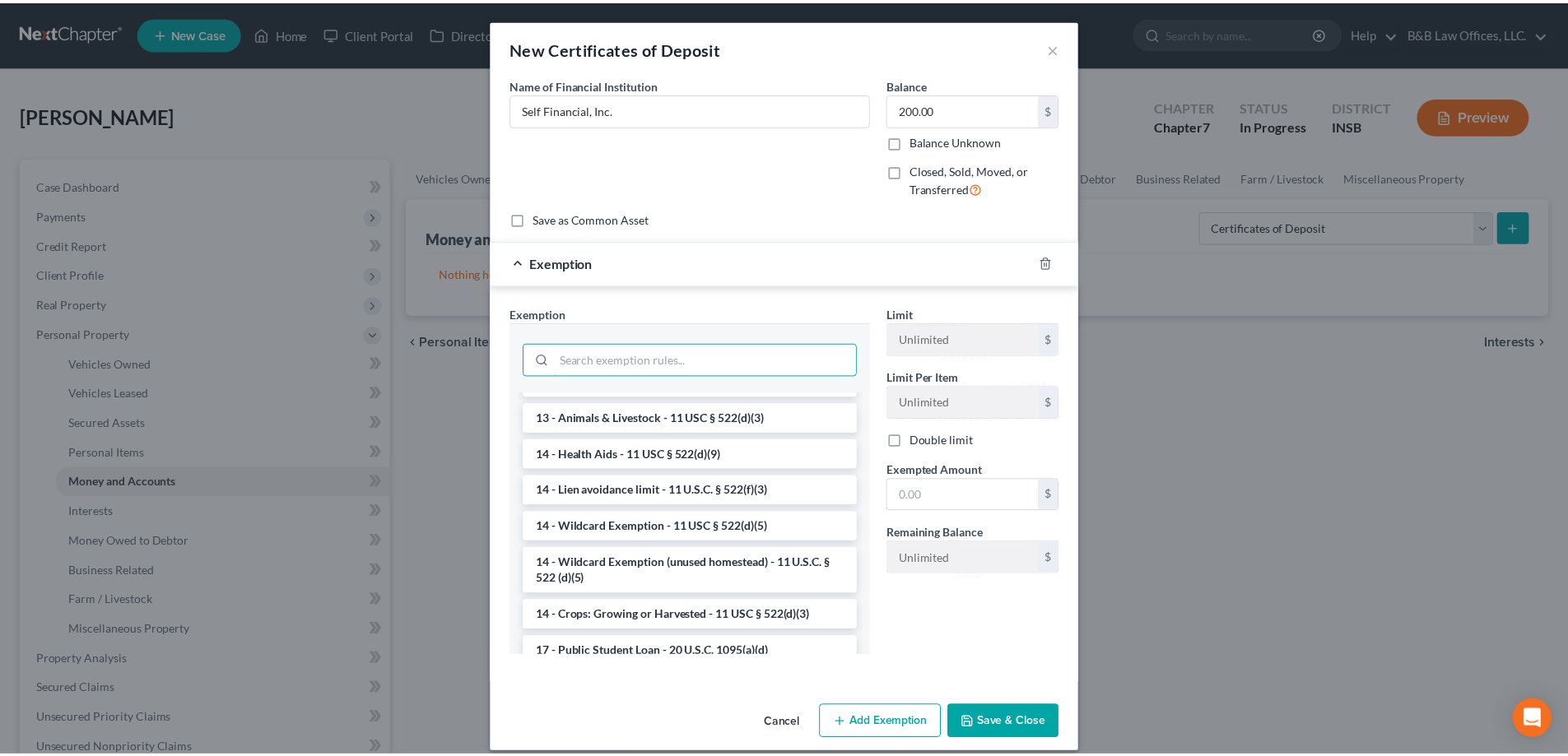
scroll to position [247, 0]
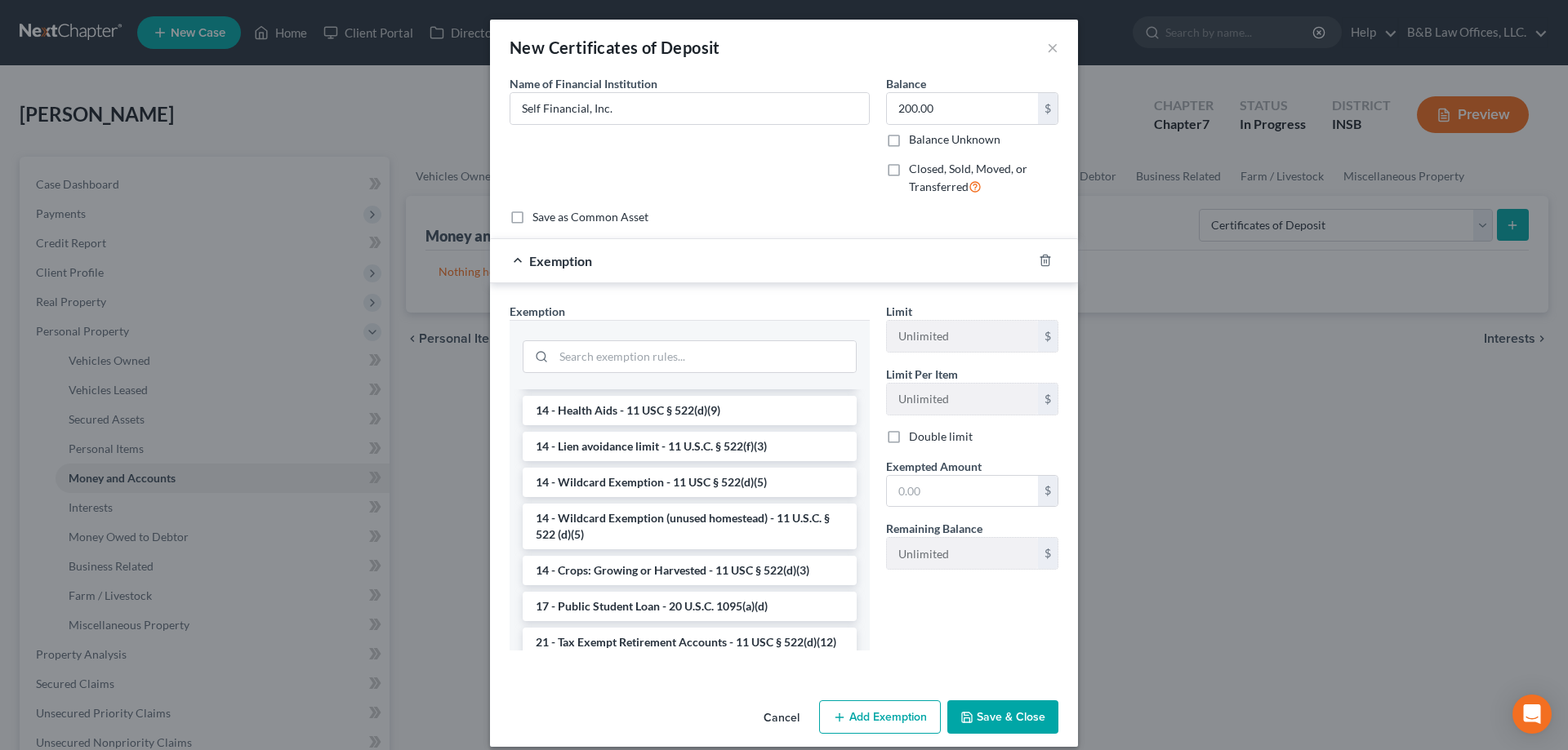
click at [782, 713] on button "Cancel" at bounding box center [782, 718] width 62 height 33
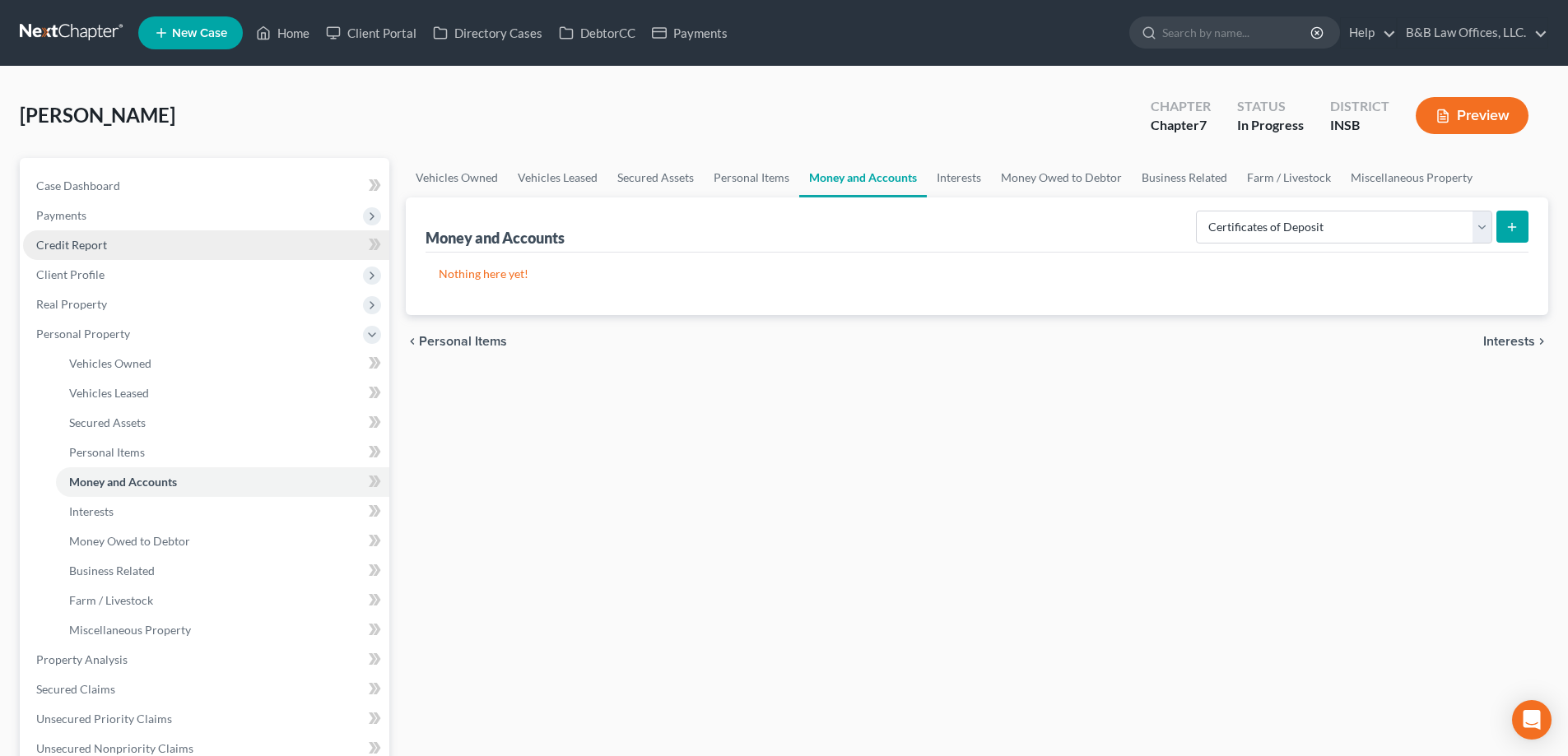
click at [100, 243] on span "Credit Report" at bounding box center [71, 244] width 70 height 14
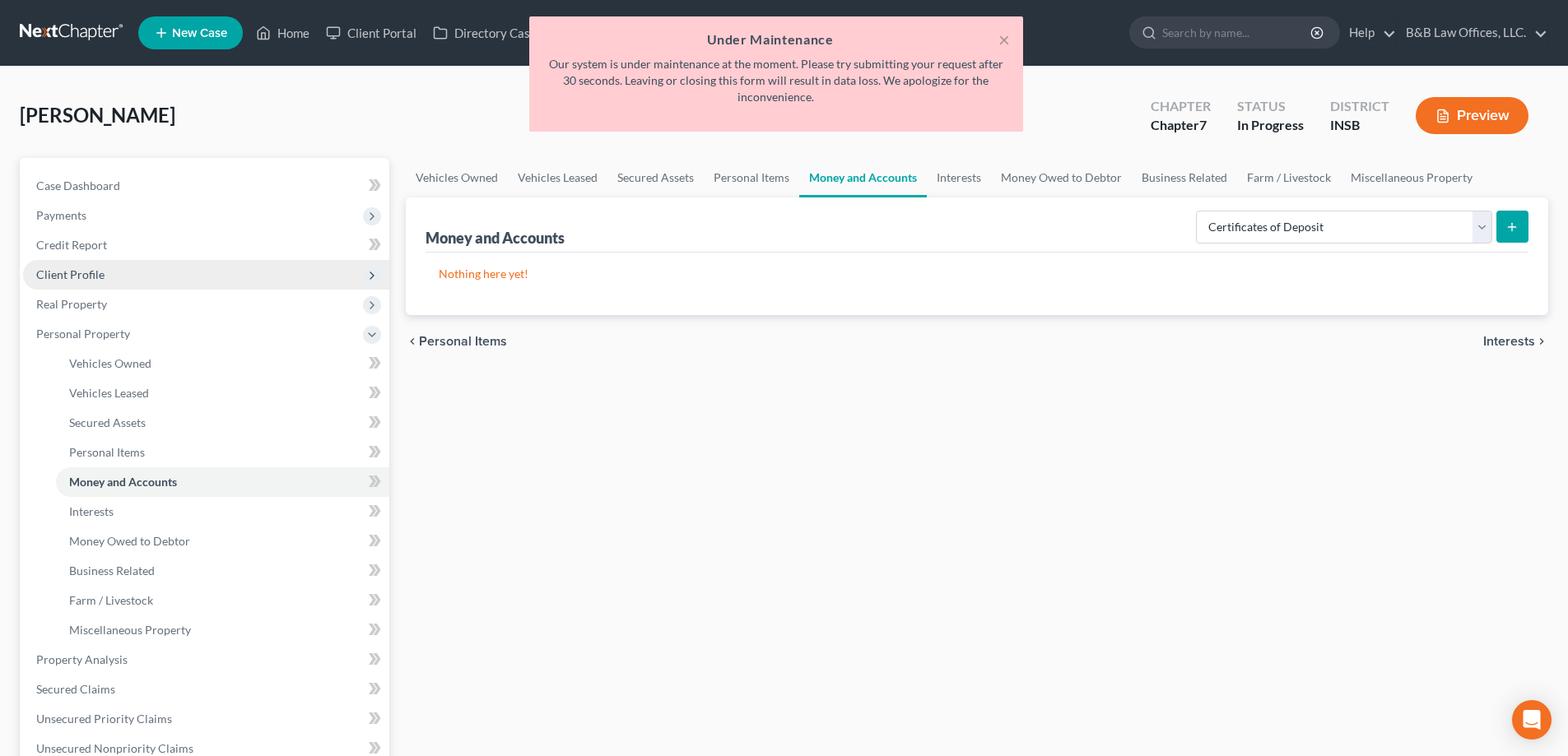
click at [99, 267] on span "Client Profile" at bounding box center [70, 274] width 69 height 14
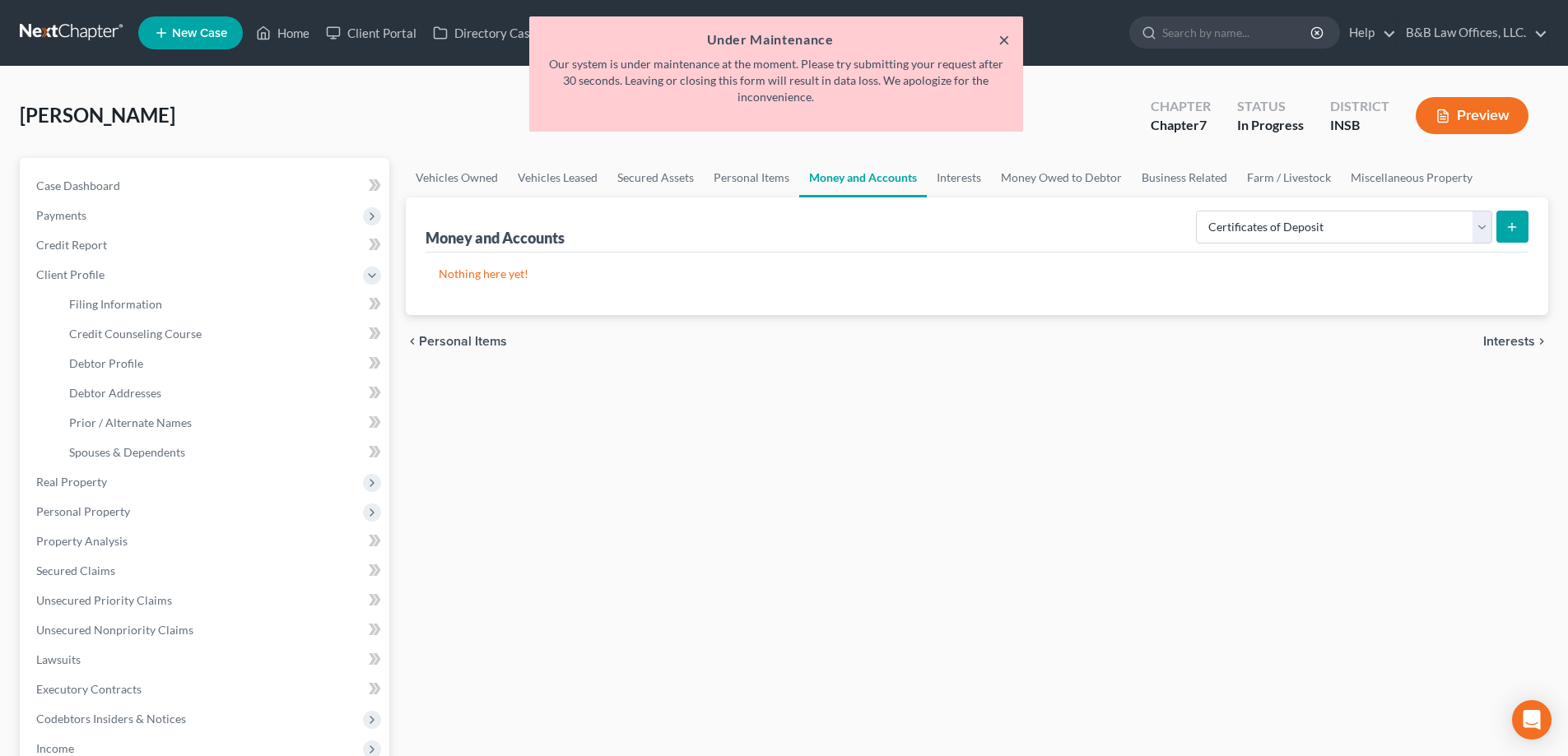
click at [1009, 33] on button "×" at bounding box center [1005, 39] width 11 height 20
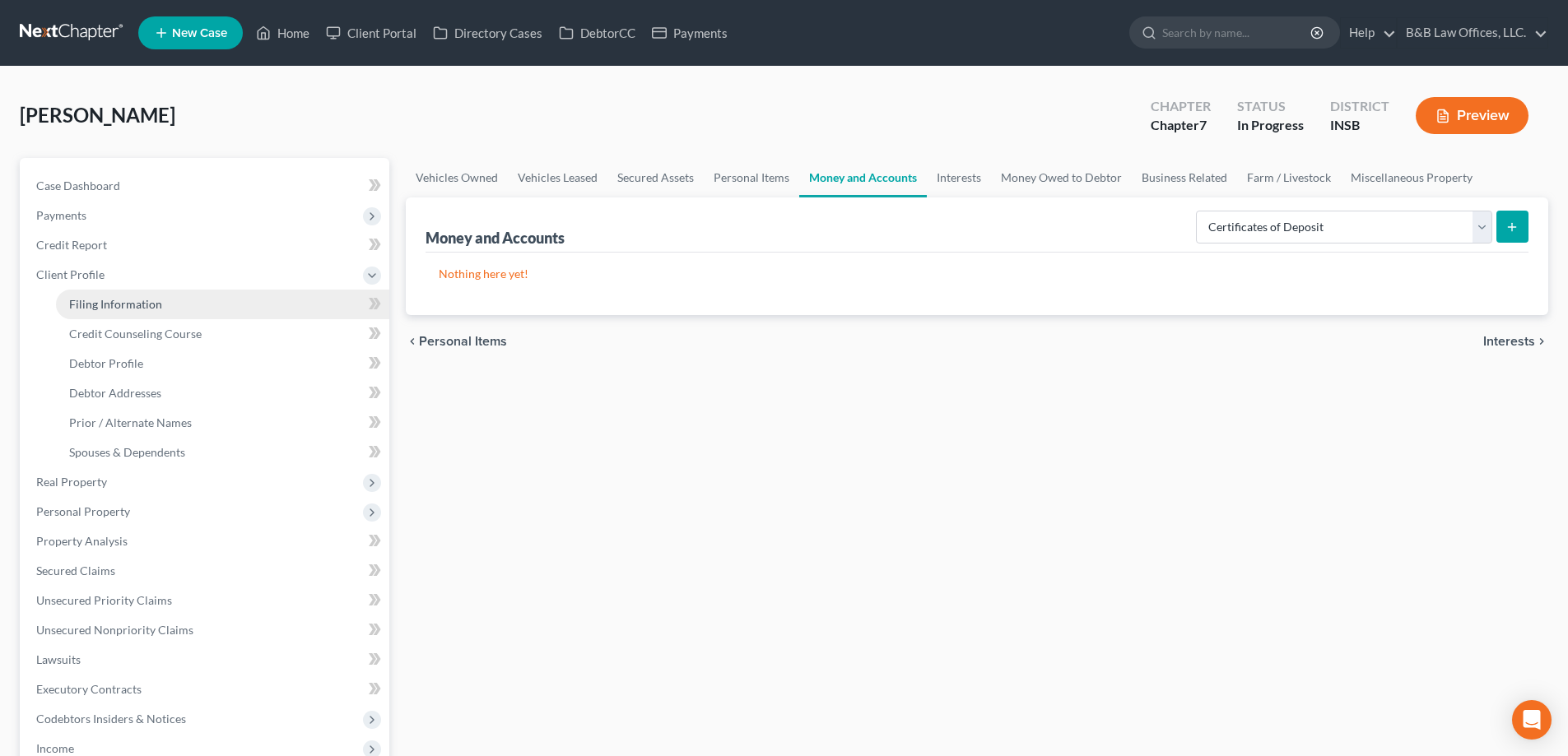
click at [97, 306] on span "Filing Information" at bounding box center [116, 303] width 93 height 14
select select "1"
select select "0"
select select "28"
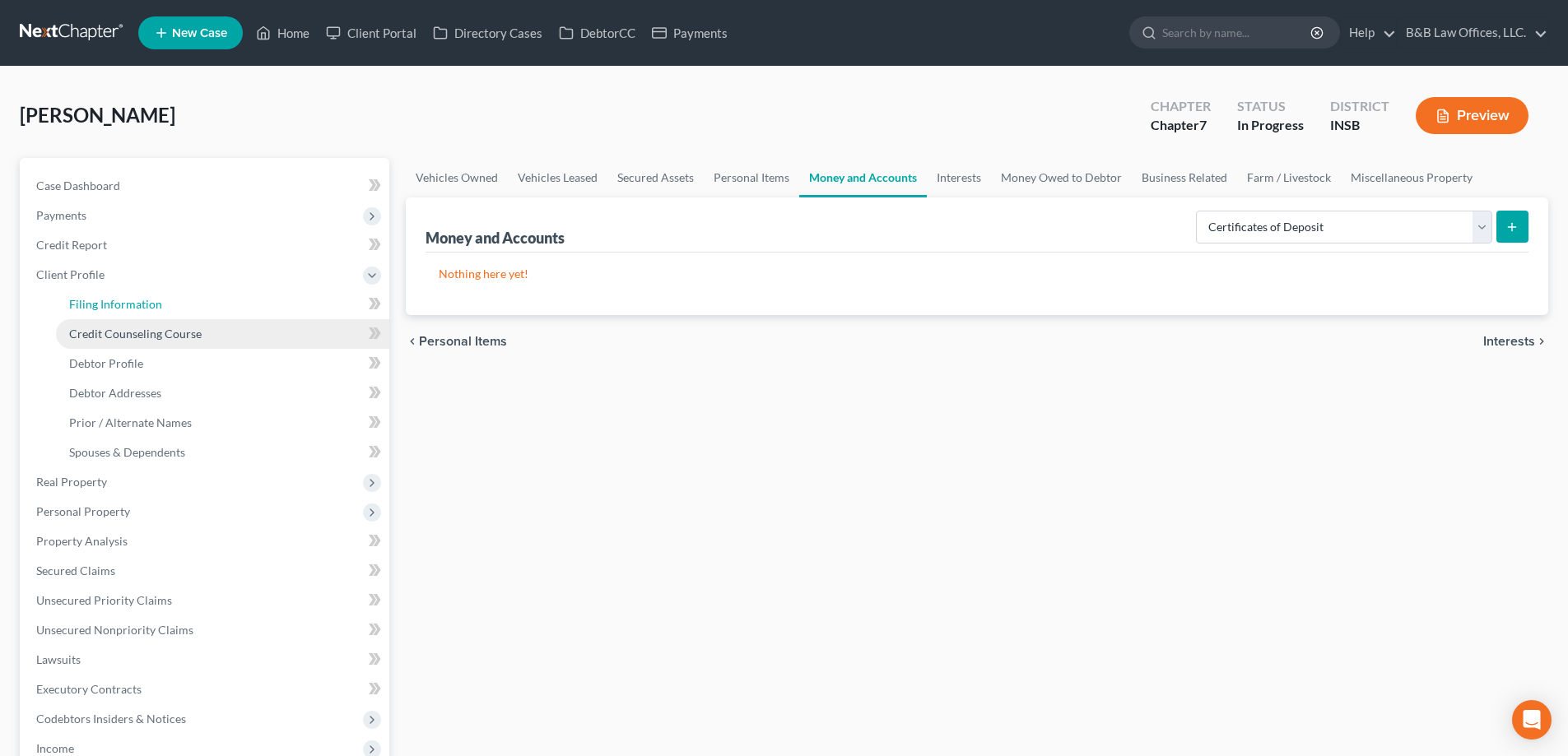
select select "1"
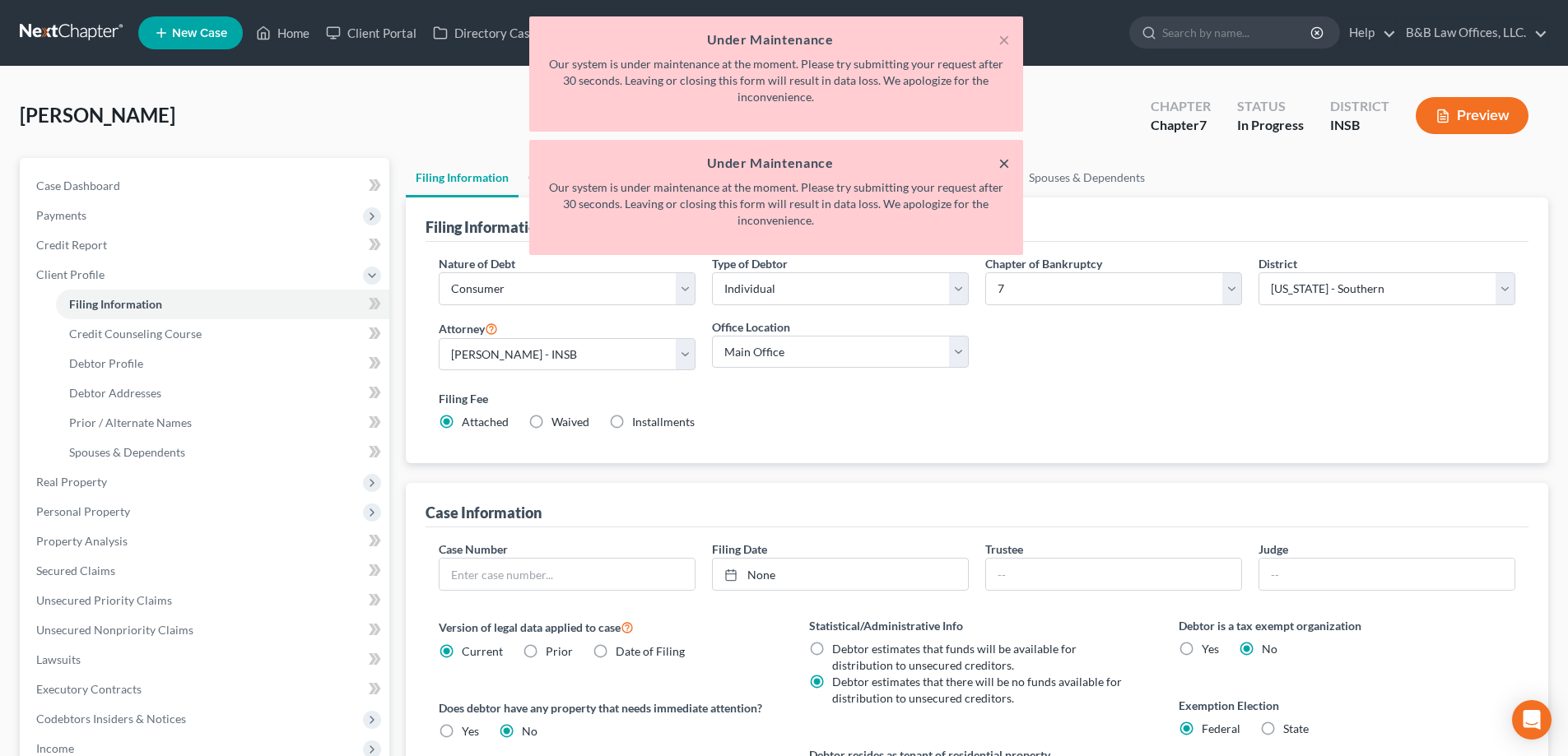
drag, startPoint x: 1005, startPoint y: 163, endPoint x: 1015, endPoint y: 32, distance: 131.4
click at [1004, 162] on button "×" at bounding box center [1005, 163] width 11 height 20
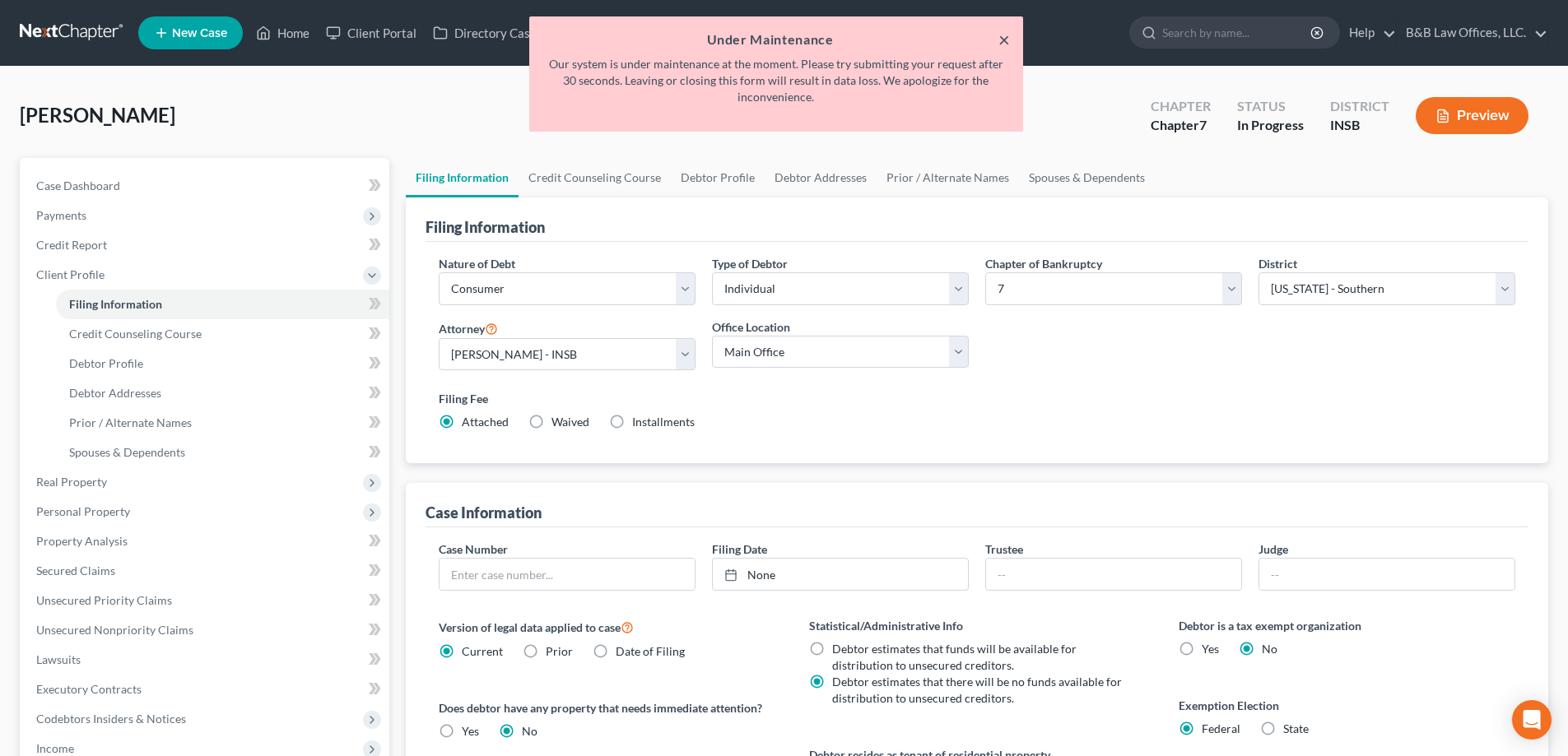
click at [1000, 43] on button "×" at bounding box center [1005, 39] width 11 height 20
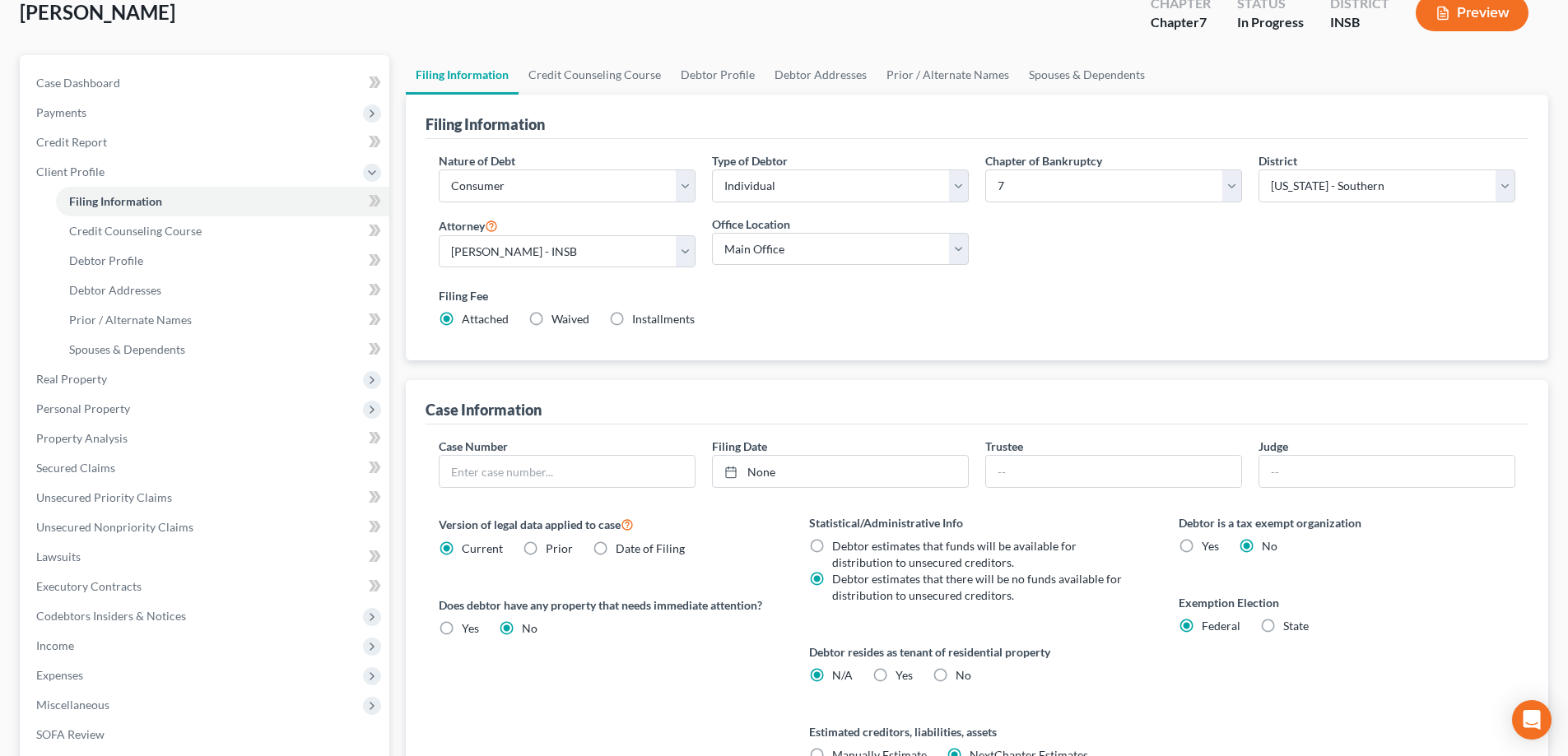
scroll to position [329, 0]
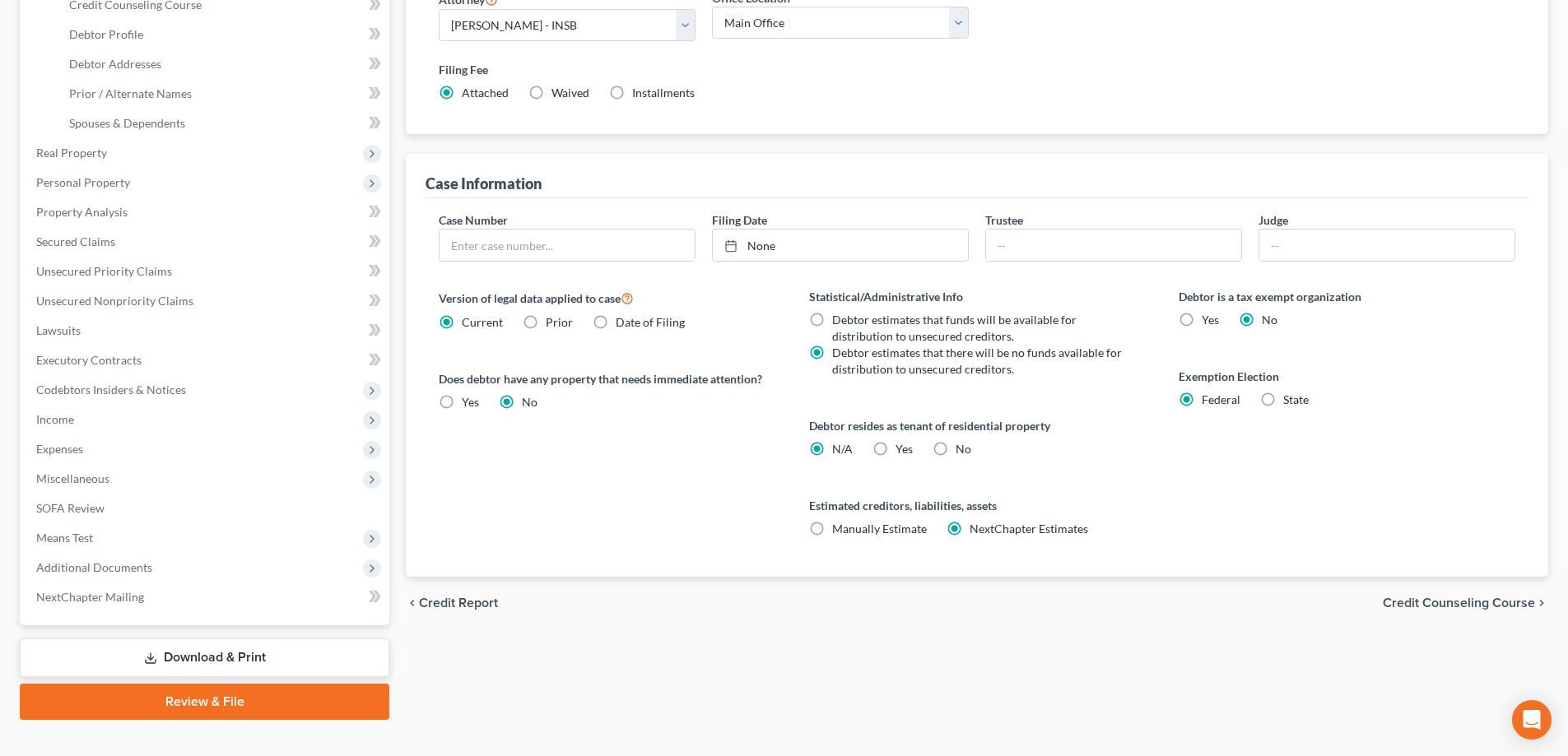
click at [1284, 397] on label "State" at bounding box center [1296, 399] width 26 height 16
click at [1290, 397] on input "State" at bounding box center [1295, 397] width 10 height 10
radio input "true"
radio input "false"
select select "15"
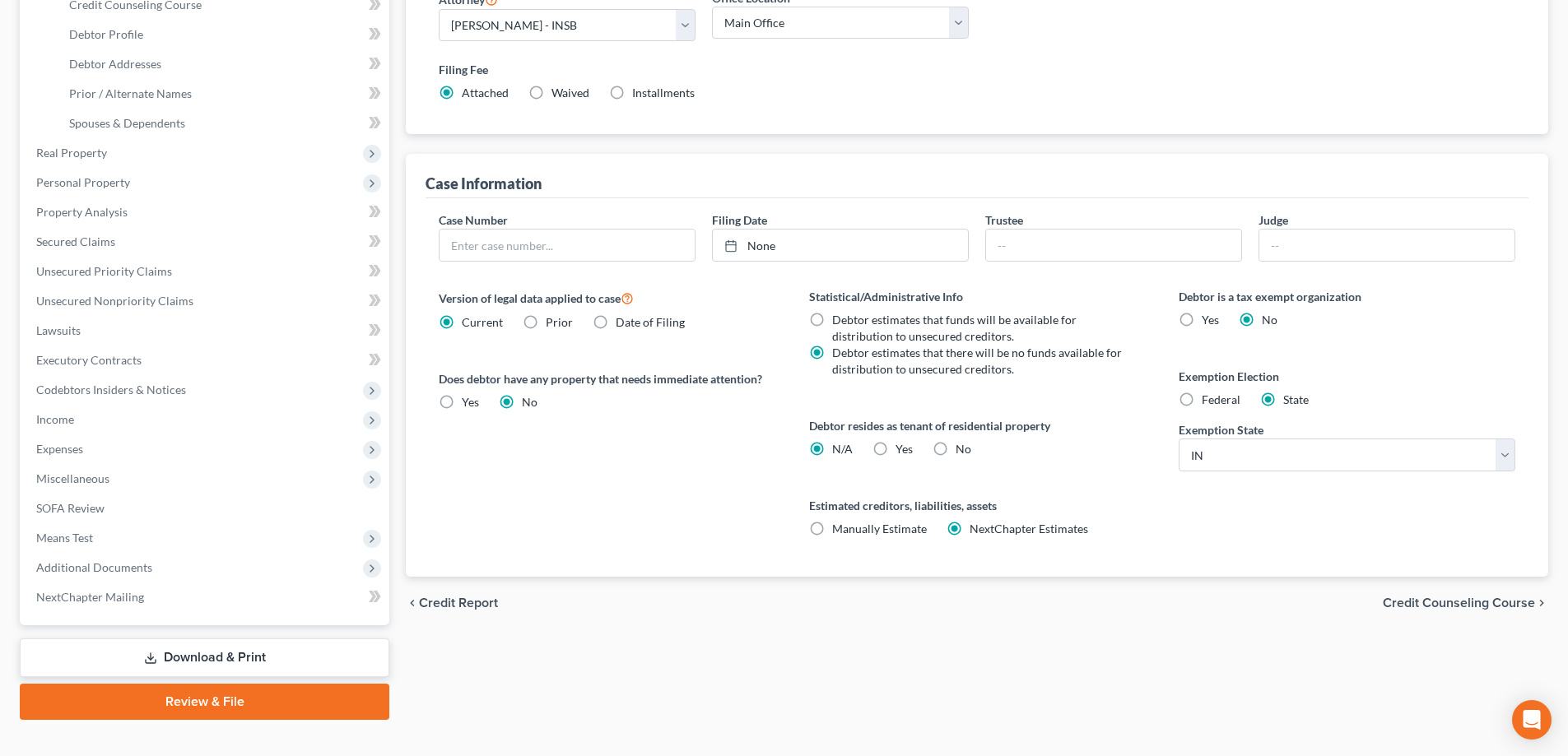
click at [1457, 602] on span "Credit Counseling Course" at bounding box center [1460, 603] width 152 height 13
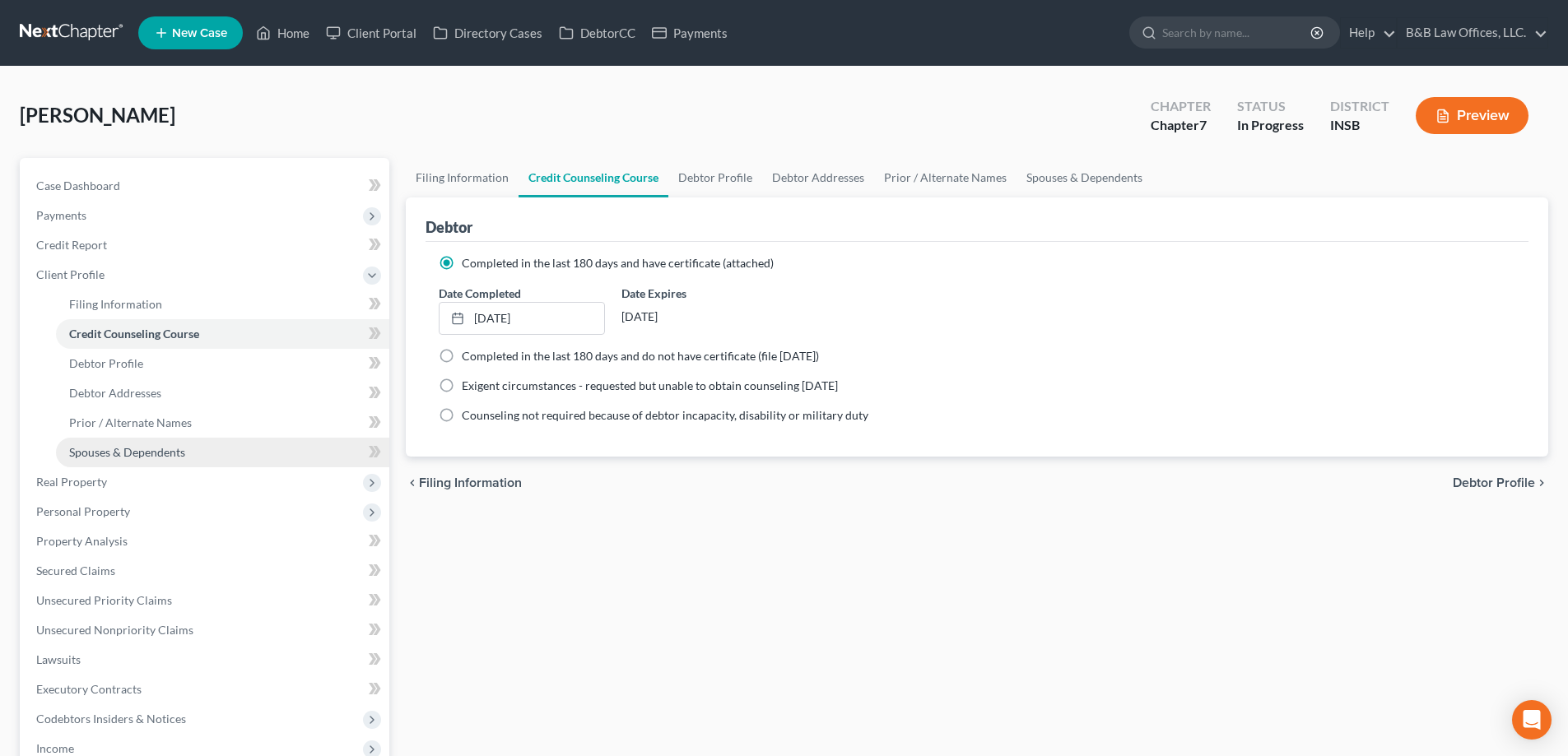
scroll to position [83, 0]
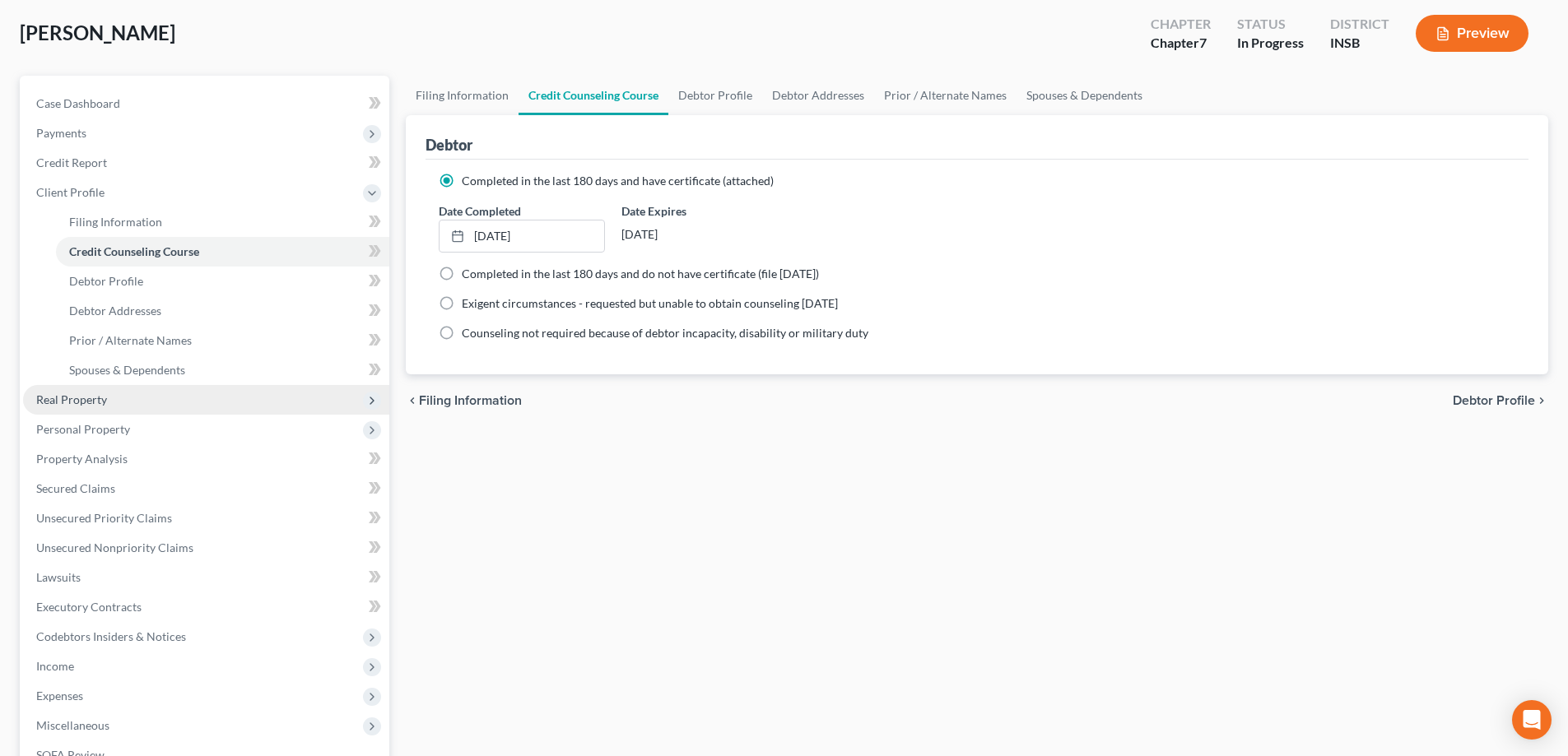
click at [101, 394] on span "Real Property" at bounding box center [71, 399] width 70 height 14
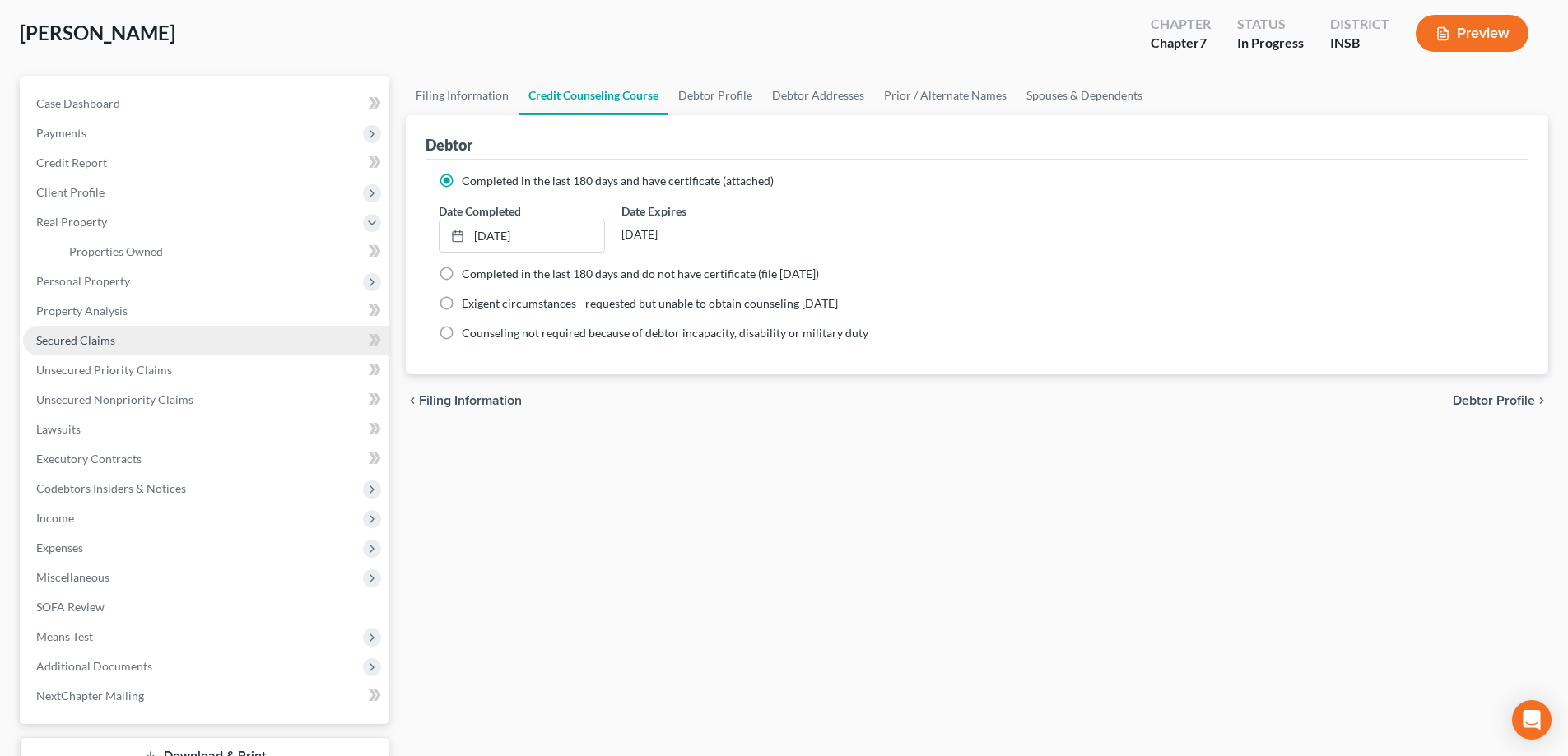
click at [107, 338] on span "Secured Claims" at bounding box center [75, 339] width 79 height 14
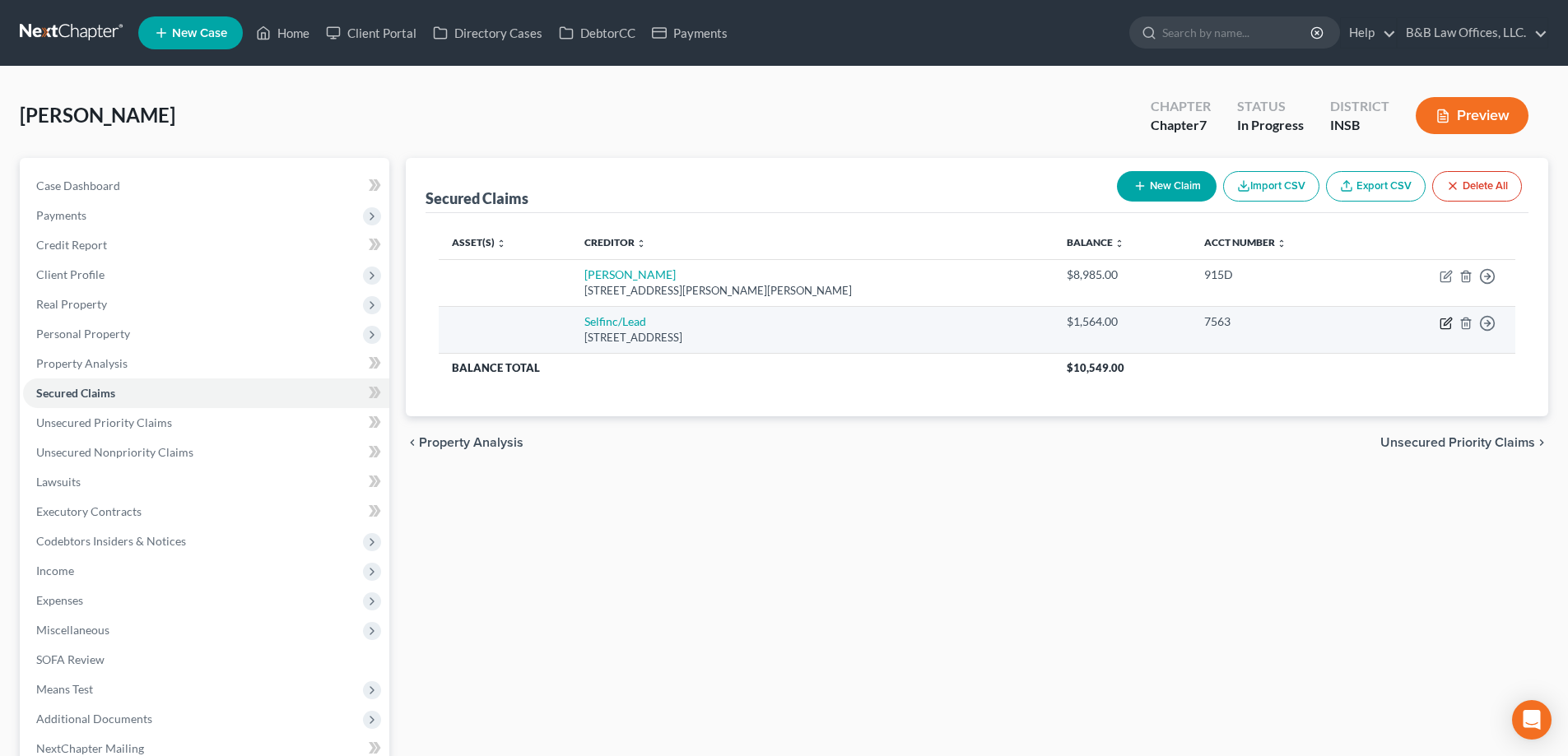
click at [1443, 327] on icon "button" at bounding box center [1446, 323] width 13 height 13
select select "45"
select select "0"
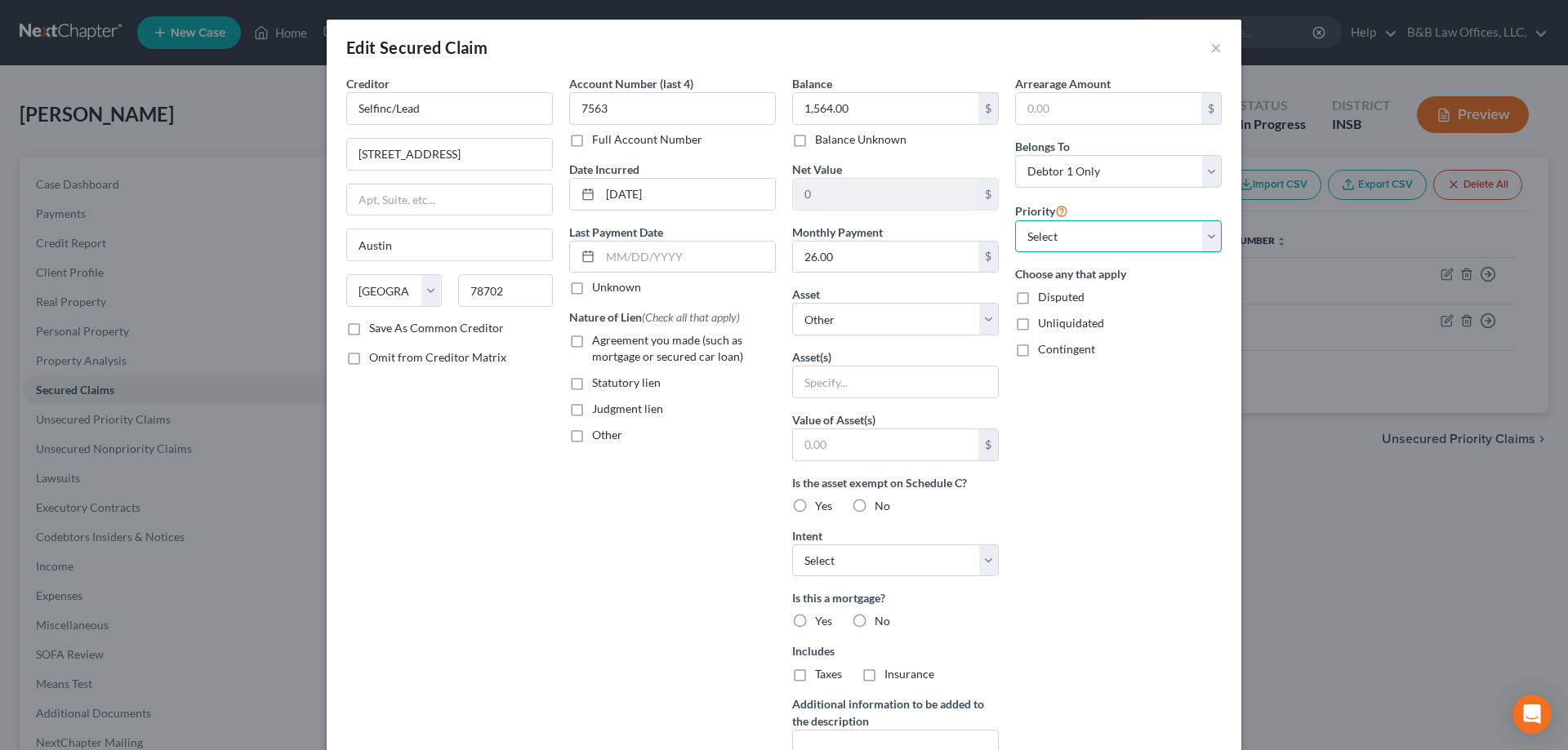
click at [1065, 233] on select "Select 1st 2nd 3rd 4th 5th 6th 7th 8th 9th 10th 11th 12th 13th 14th 15th 16th 1…" at bounding box center [1119, 237] width 207 height 33
select select "0"
click at [1016, 221] on select "Select 1st 2nd 3rd 4th 5th 6th 7th 8th 9th 10th 11th 12th 13th 14th 15th 16th 1…" at bounding box center [1119, 237] width 207 height 33
click at [980, 321] on select "Select Other Multiple Assets" at bounding box center [895, 319] width 207 height 33
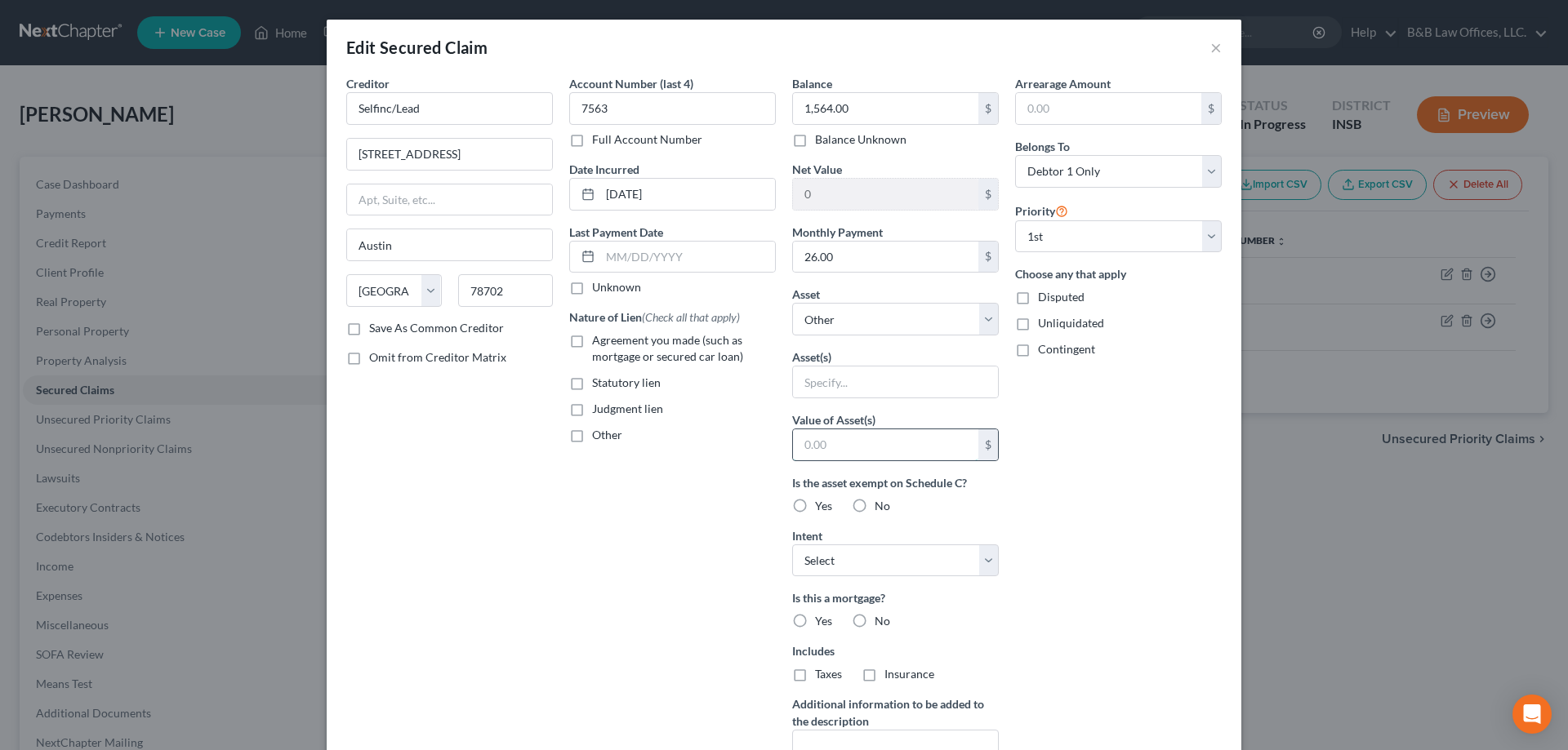
click at [865, 449] on input "text" at bounding box center [885, 444] width 185 height 31
type input "200"
click at [875, 506] on label "No" at bounding box center [883, 506] width 15 height 16
click at [882, 506] on input "No" at bounding box center [886, 503] width 10 height 10
radio input "true"
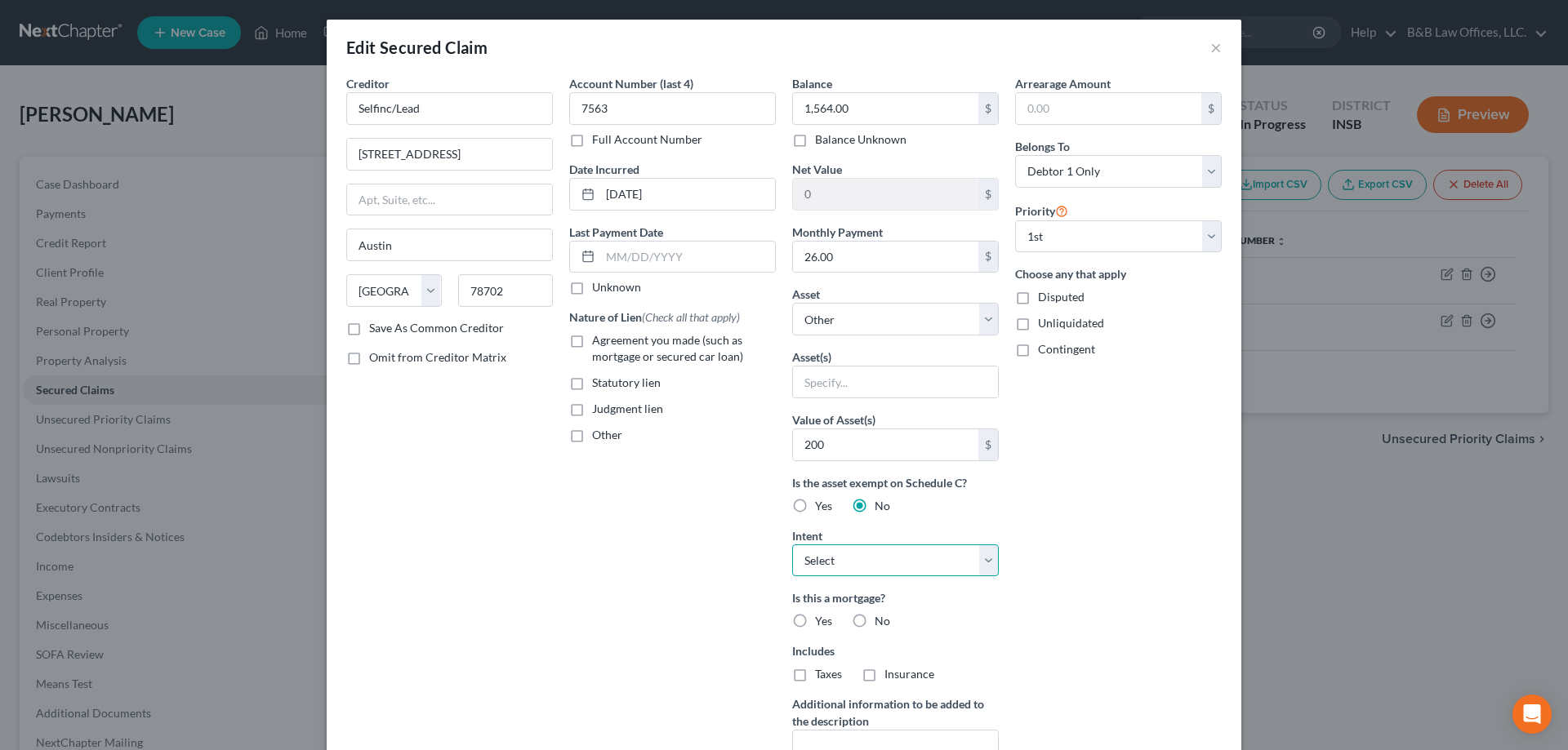
click at [882, 561] on select "Select Surrender Redeem Reaffirm Avoid Other" at bounding box center [895, 560] width 207 height 33
select select "0"
click at [792, 544] on select "Select Surrender Redeem Reaffirm Avoid Other" at bounding box center [895, 560] width 207 height 33
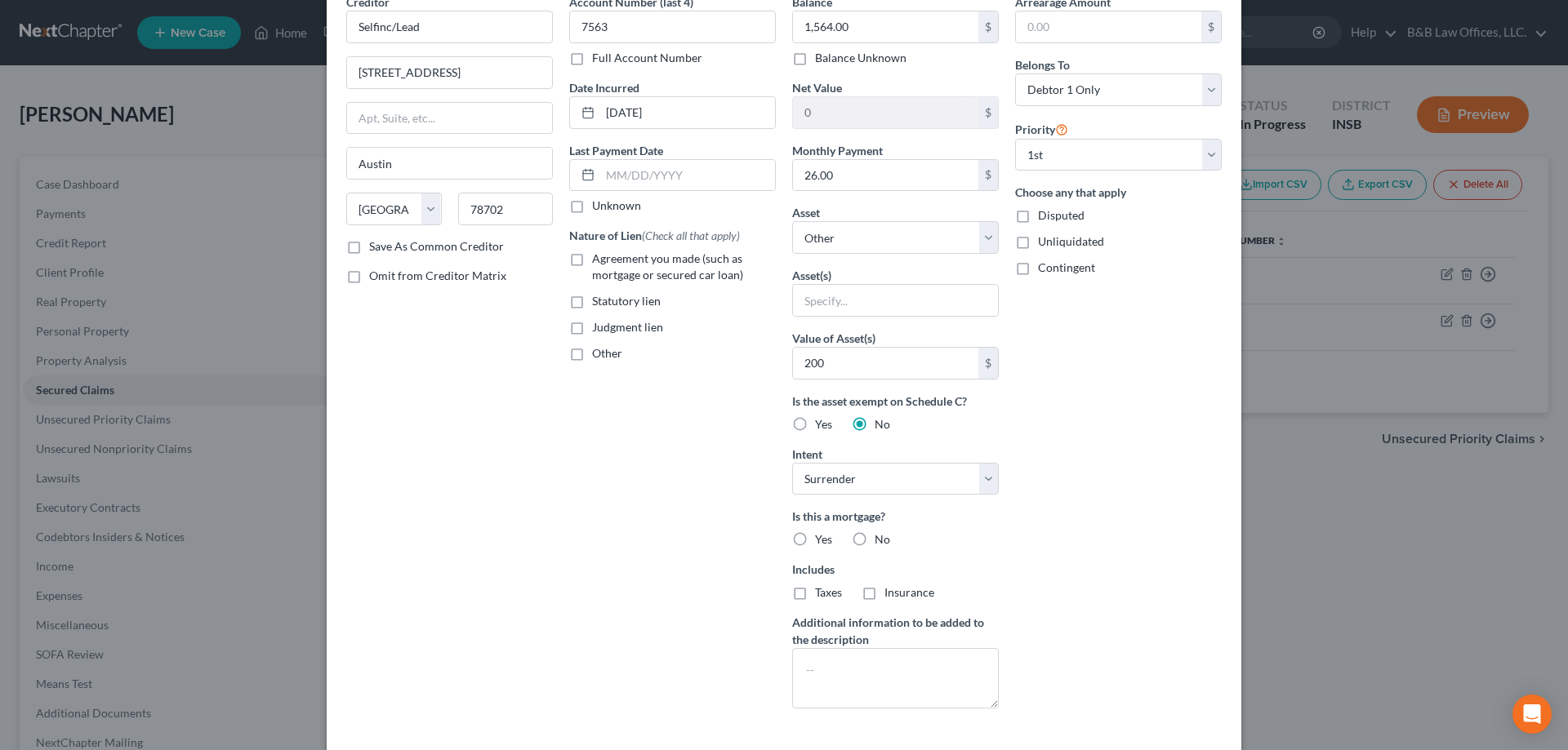
click at [875, 536] on label "No" at bounding box center [883, 539] width 15 height 16
click at [882, 536] on input "No" at bounding box center [886, 536] width 10 height 10
radio input "true"
click at [592, 257] on label "Agreement you made (such as mortgage or secured car loan)" at bounding box center [683, 267] width 184 height 33
click at [599, 257] on input "Agreement you made (such as mortgage or secured car loan)" at bounding box center [603, 256] width 10 height 10
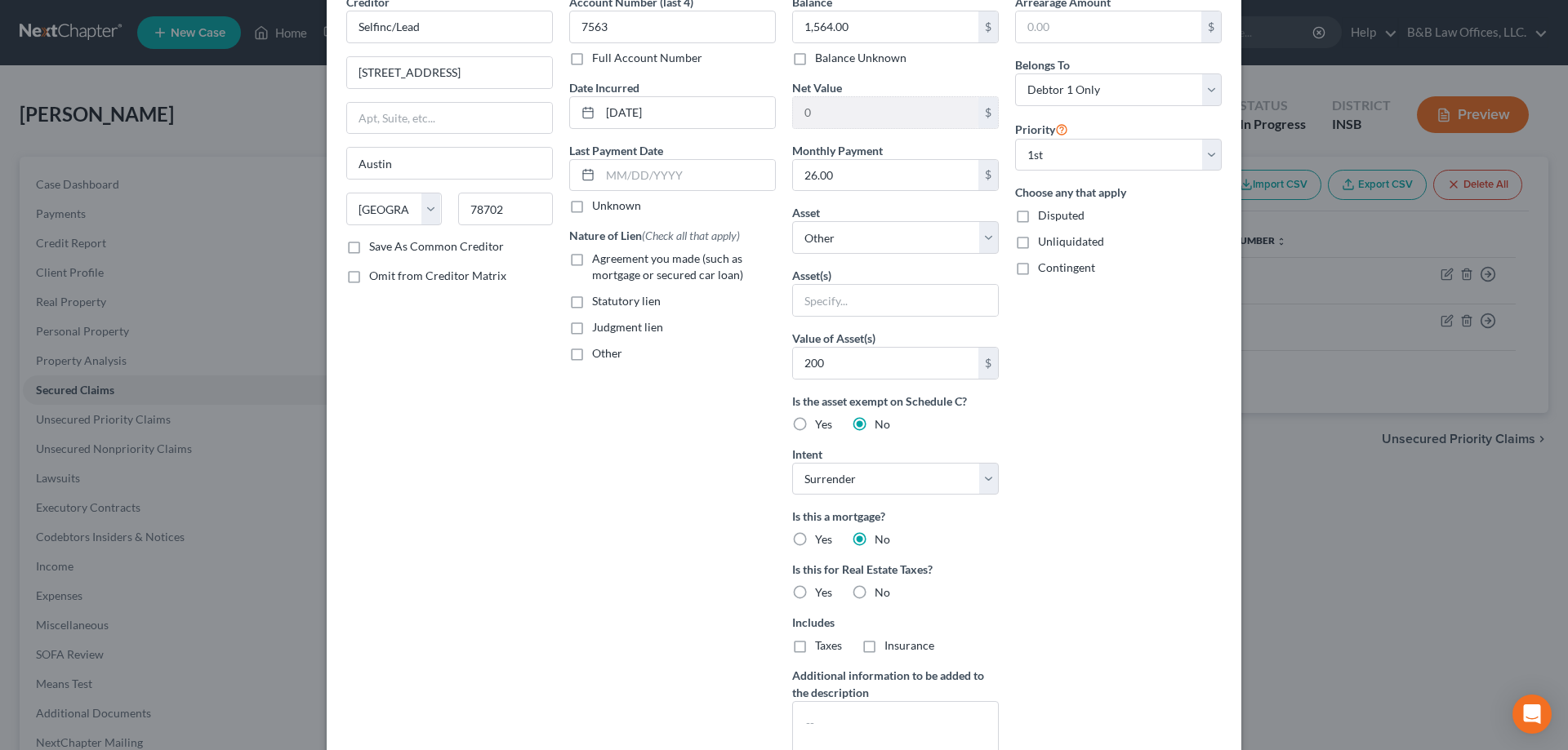
checkbox input "true"
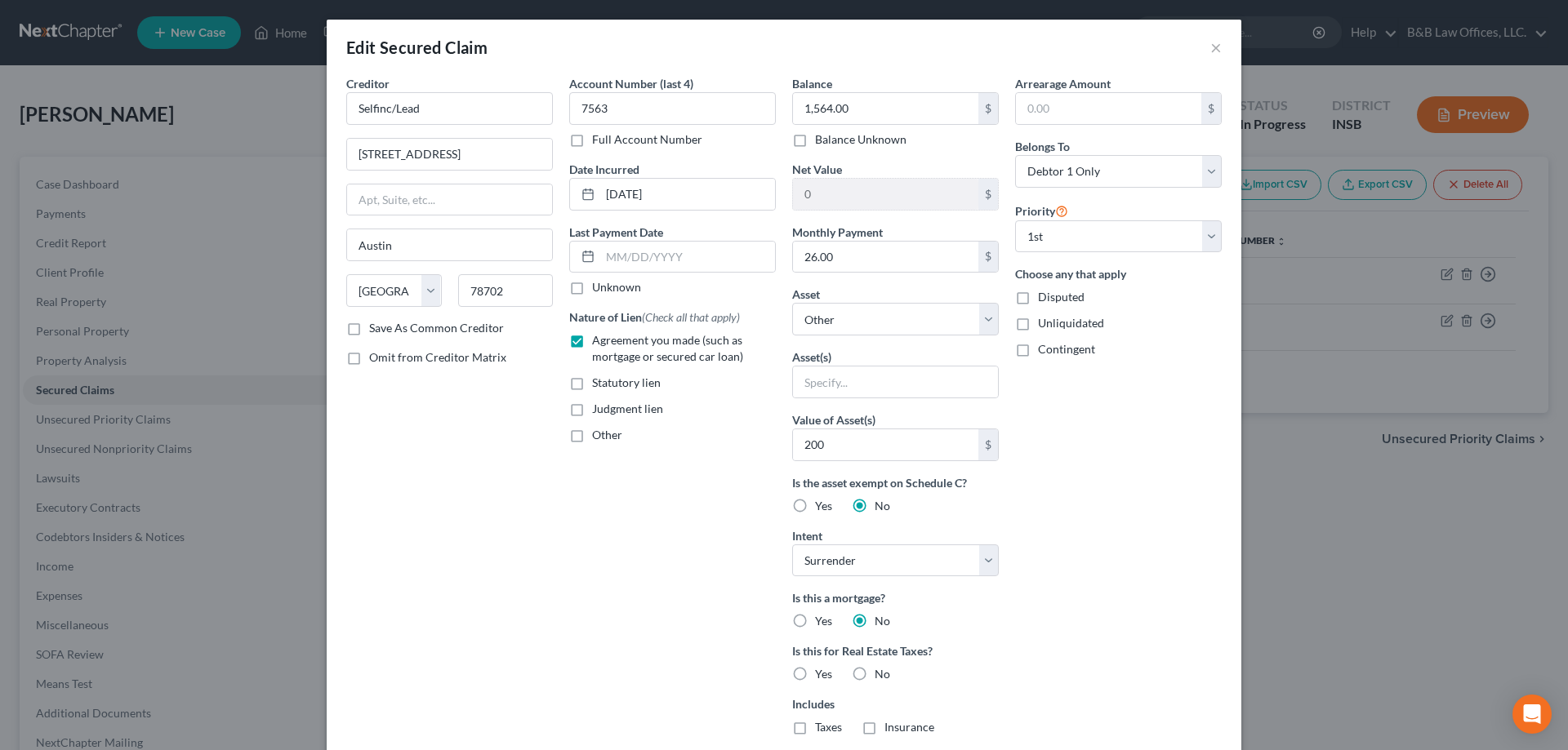
click at [1038, 295] on label "Disputed" at bounding box center [1061, 296] width 46 height 16
click at [1045, 295] on input "Disputed" at bounding box center [1050, 293] width 10 height 10
checkbox input "true"
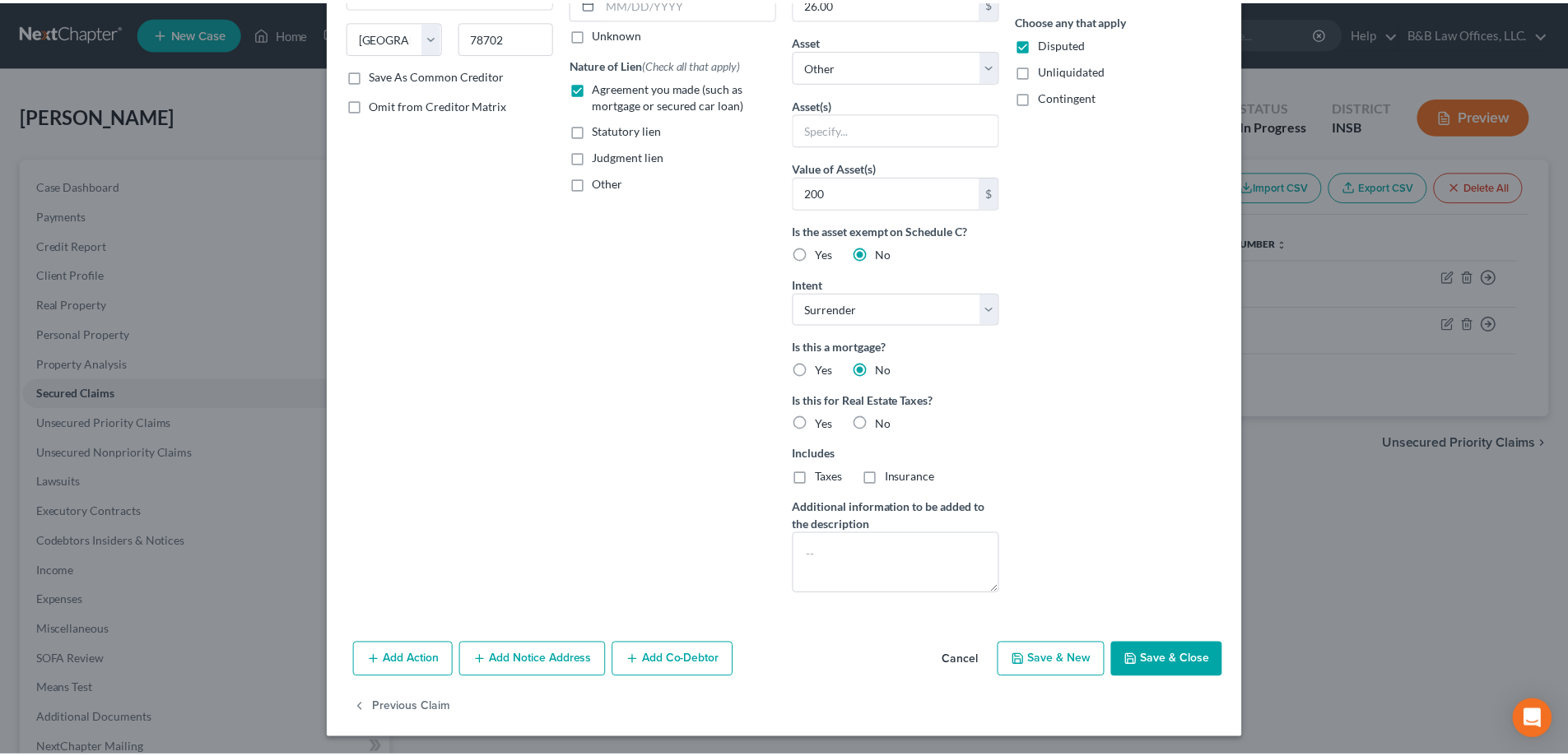
scroll to position [259, 0]
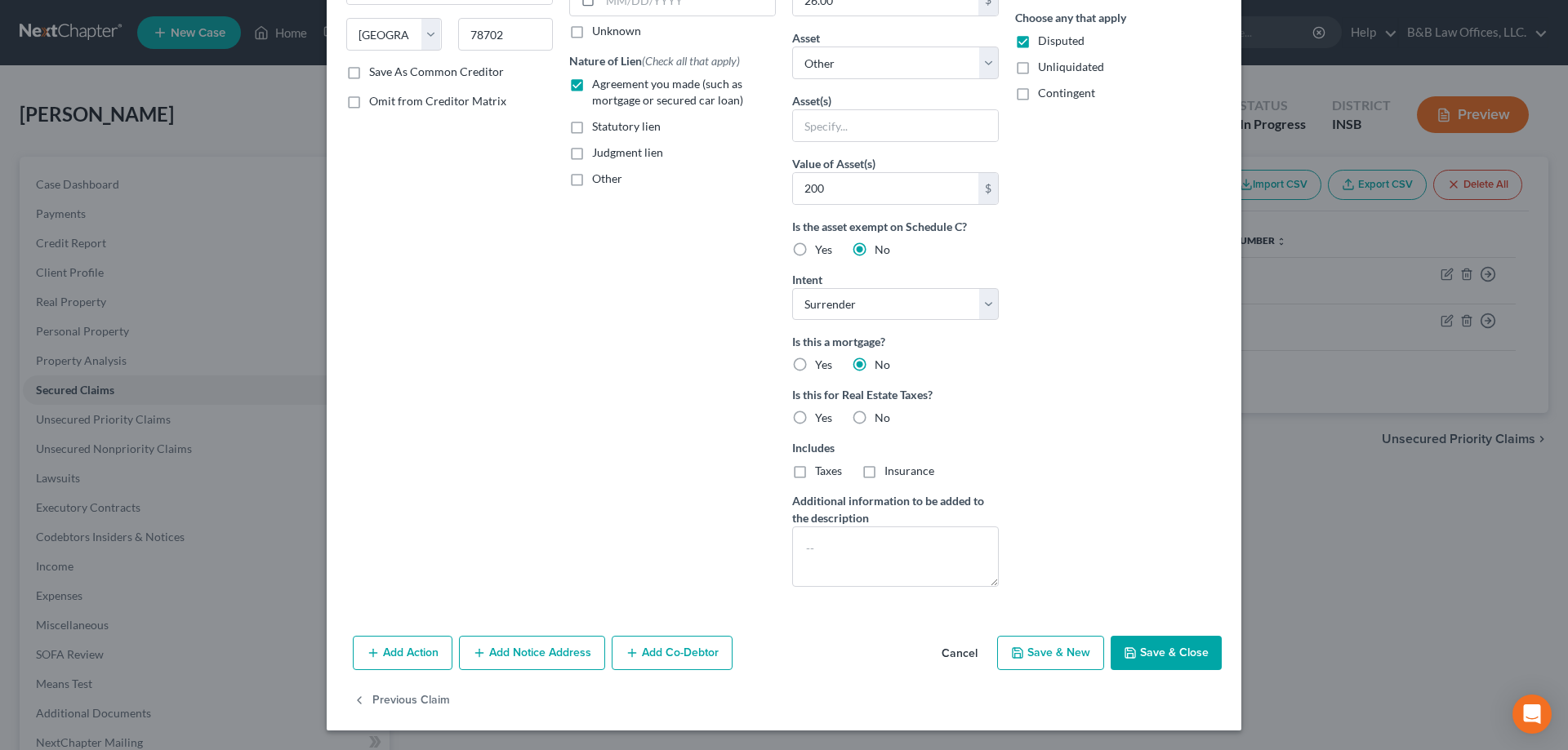
click at [1155, 645] on button "Save & Close" at bounding box center [1167, 653] width 111 height 34
select select
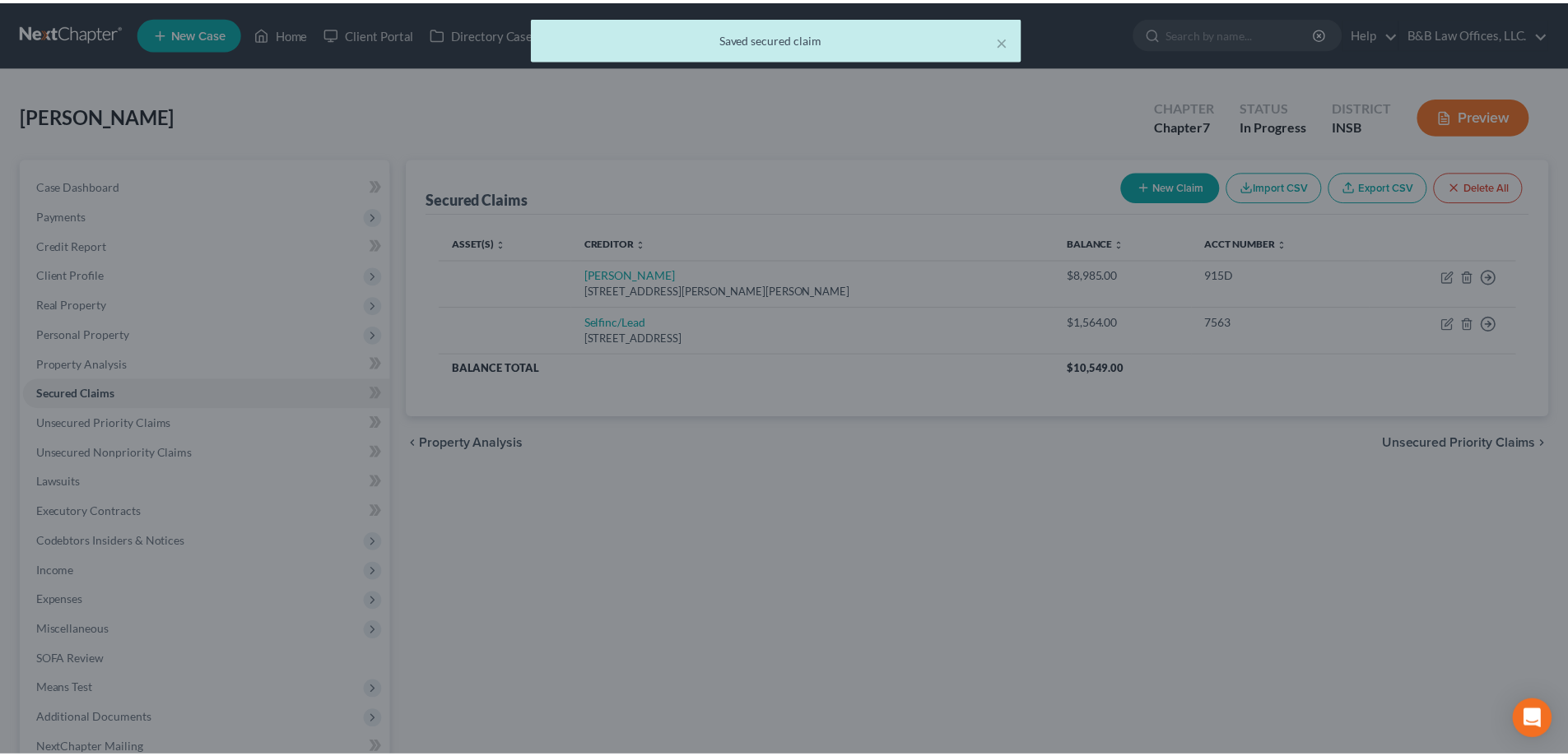
scroll to position [0, 0]
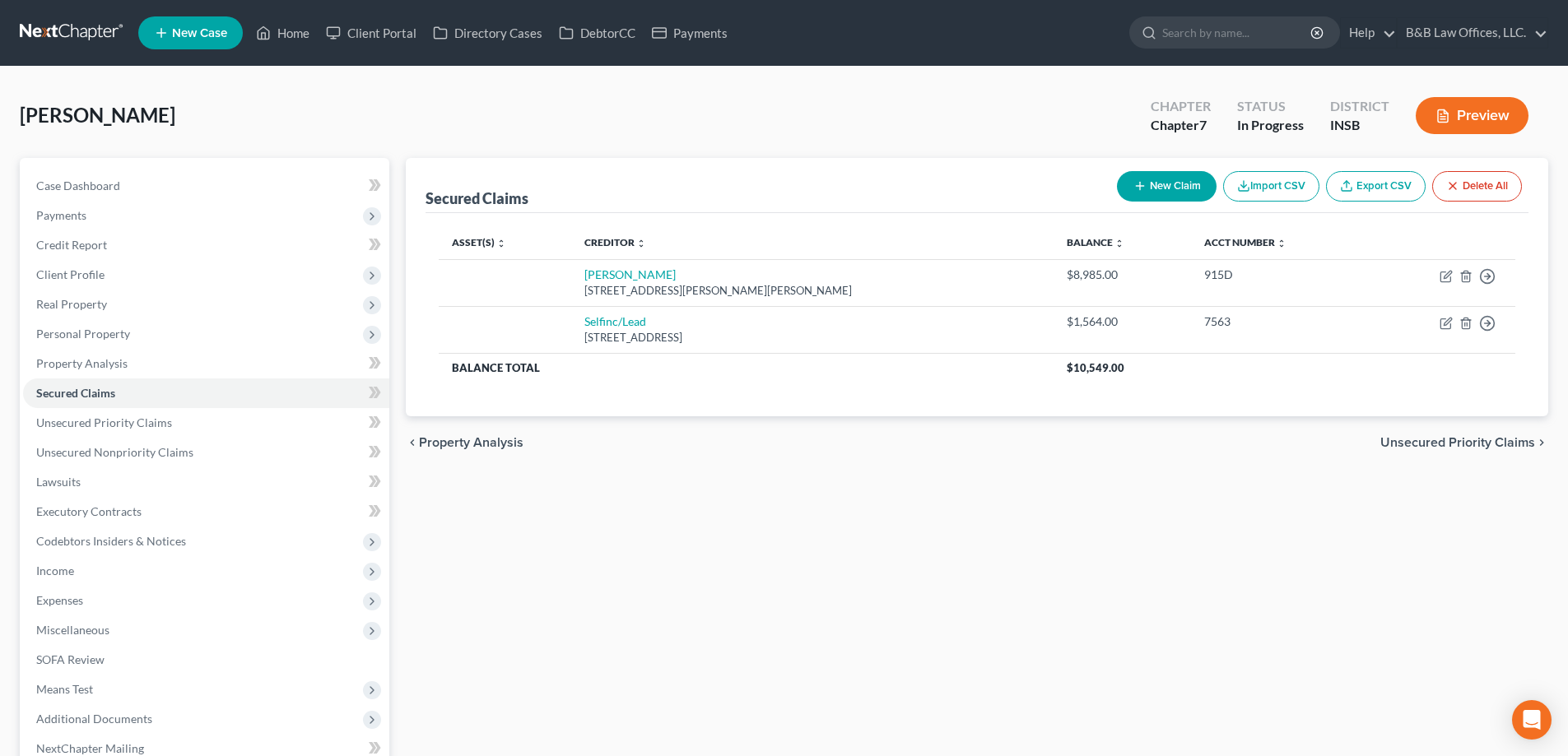
click at [1484, 112] on button "Preview" at bounding box center [1472, 115] width 113 height 37
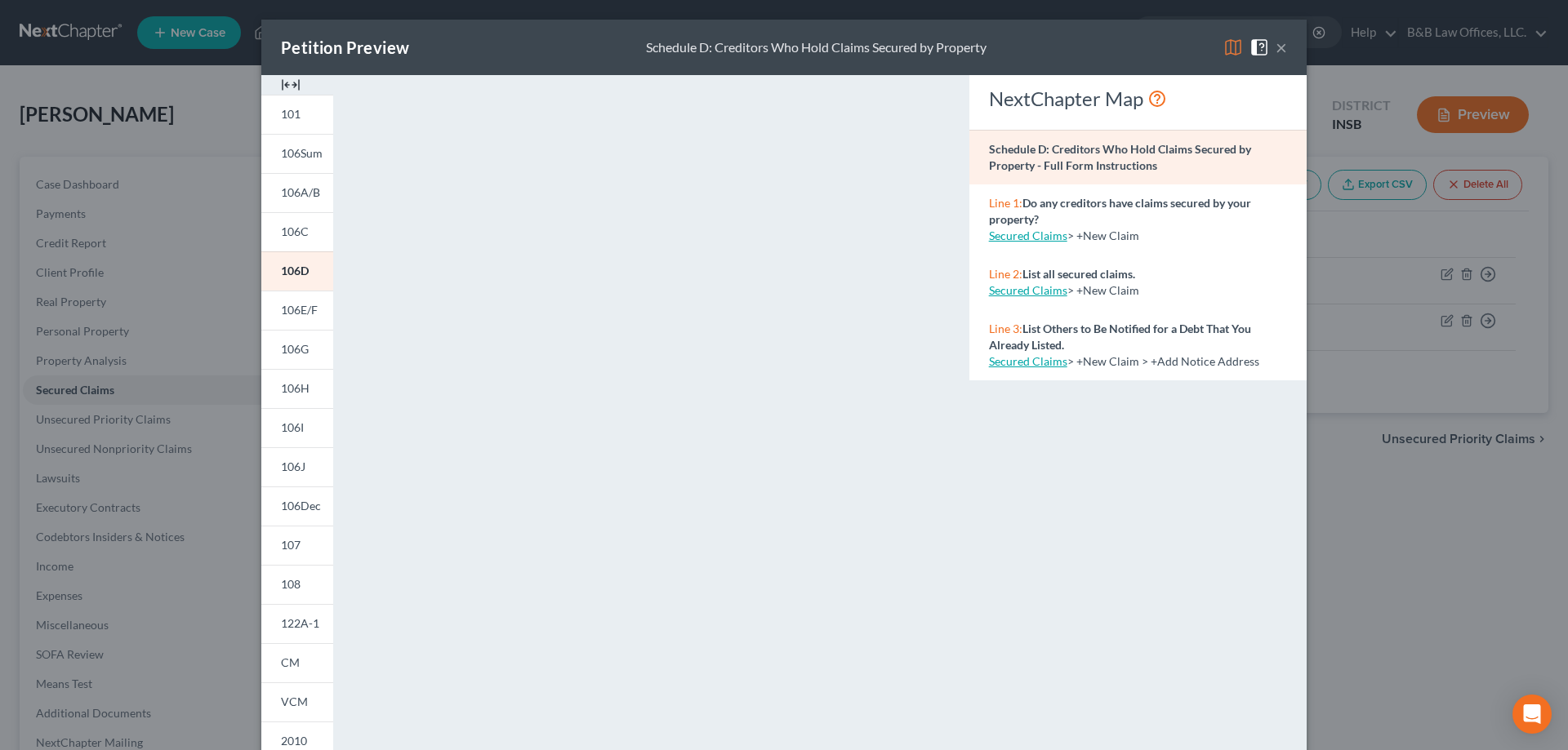
click at [1276, 46] on button "×" at bounding box center [1282, 47] width 11 height 20
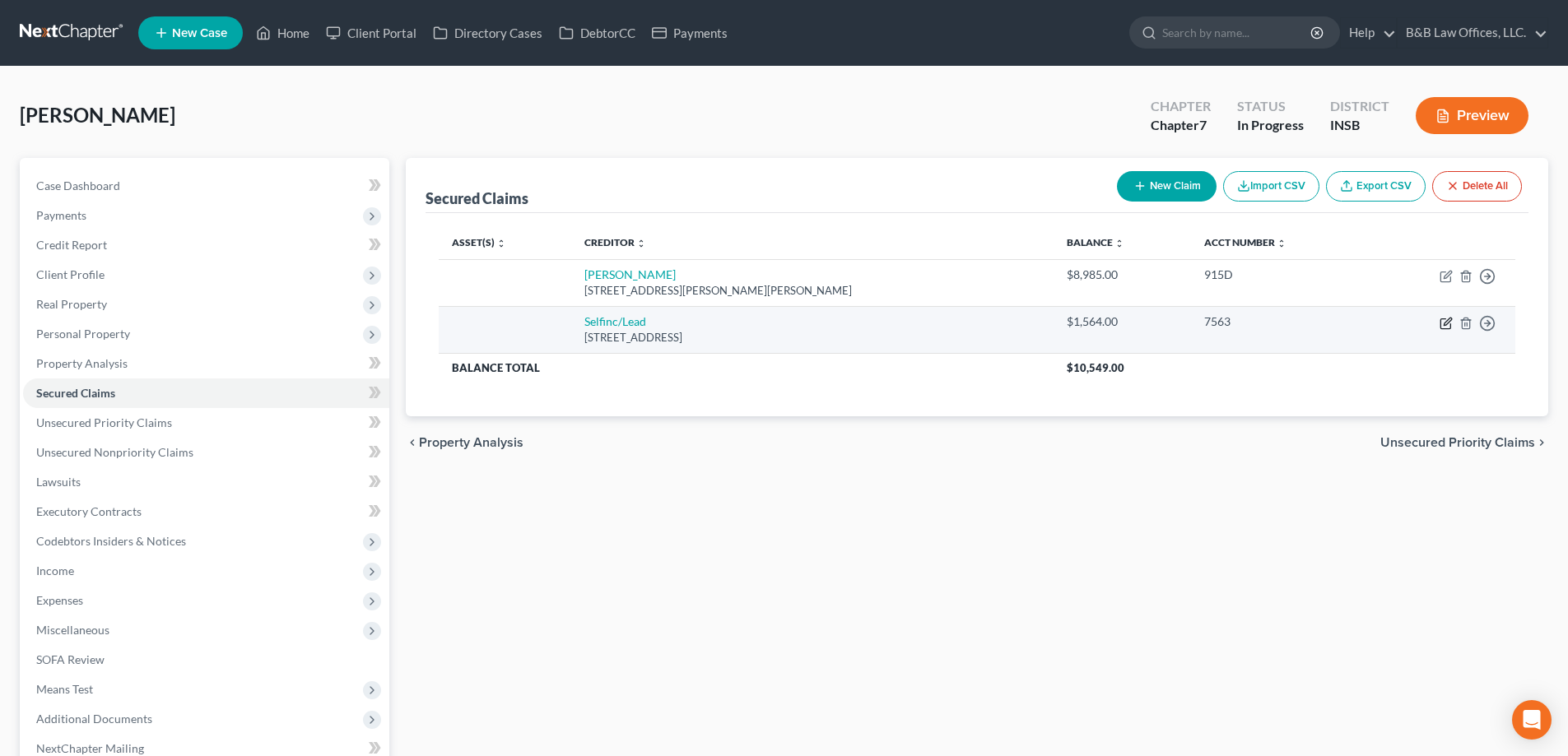
click at [1443, 320] on icon "button" at bounding box center [1446, 323] width 13 height 13
select select "45"
select select "0"
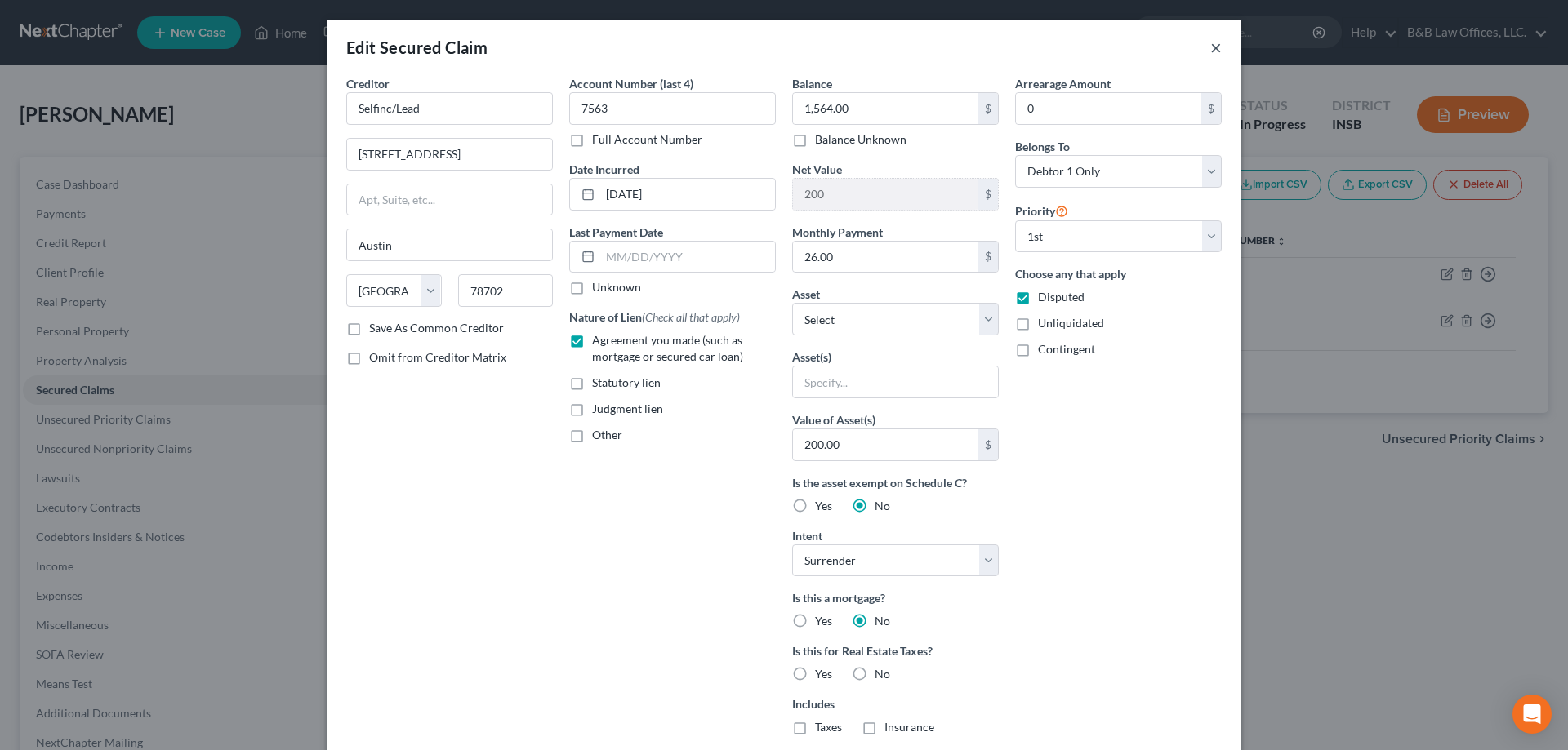
click at [1210, 50] on button "×" at bounding box center [1216, 47] width 11 height 20
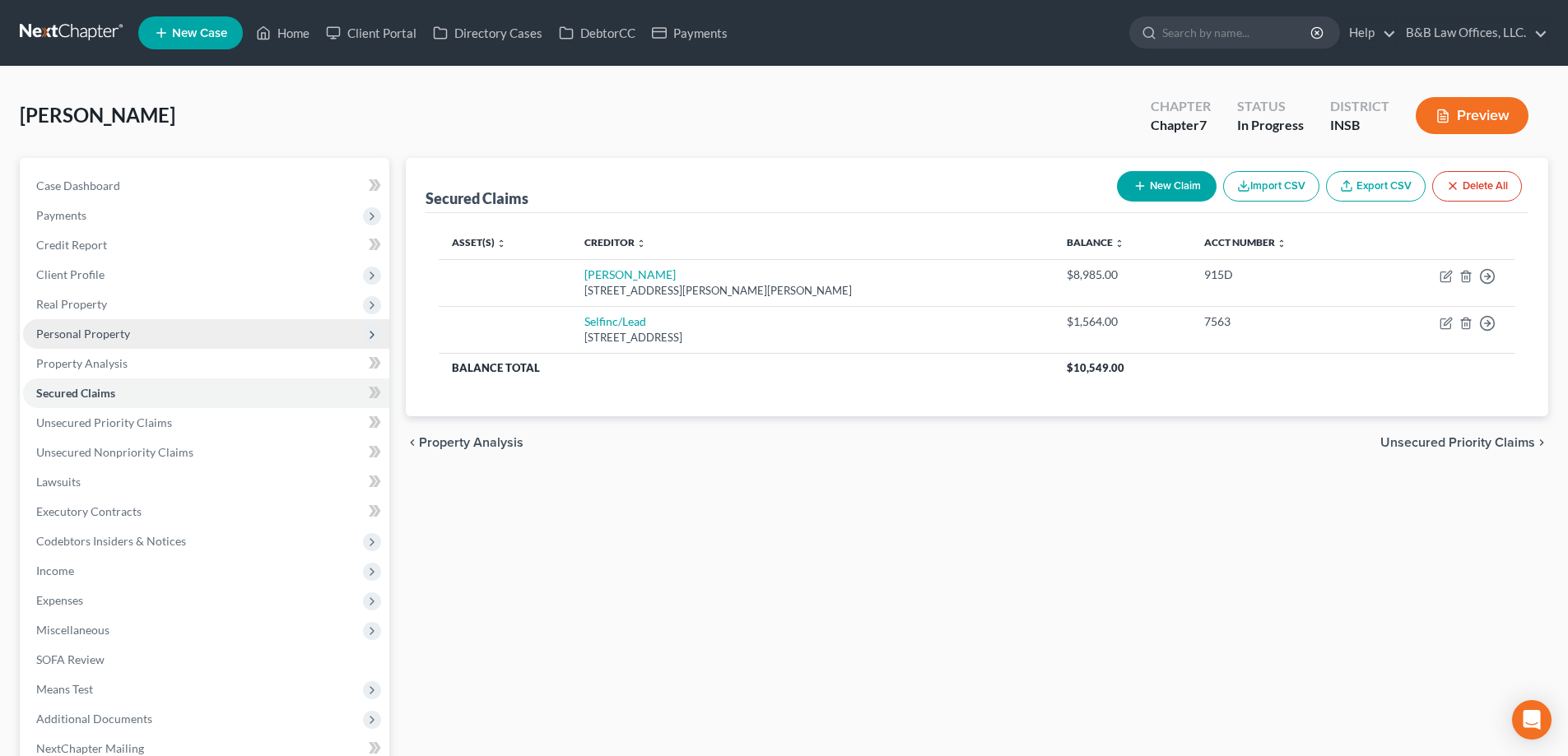
click at [90, 340] on span "Personal Property" at bounding box center [206, 334] width 366 height 29
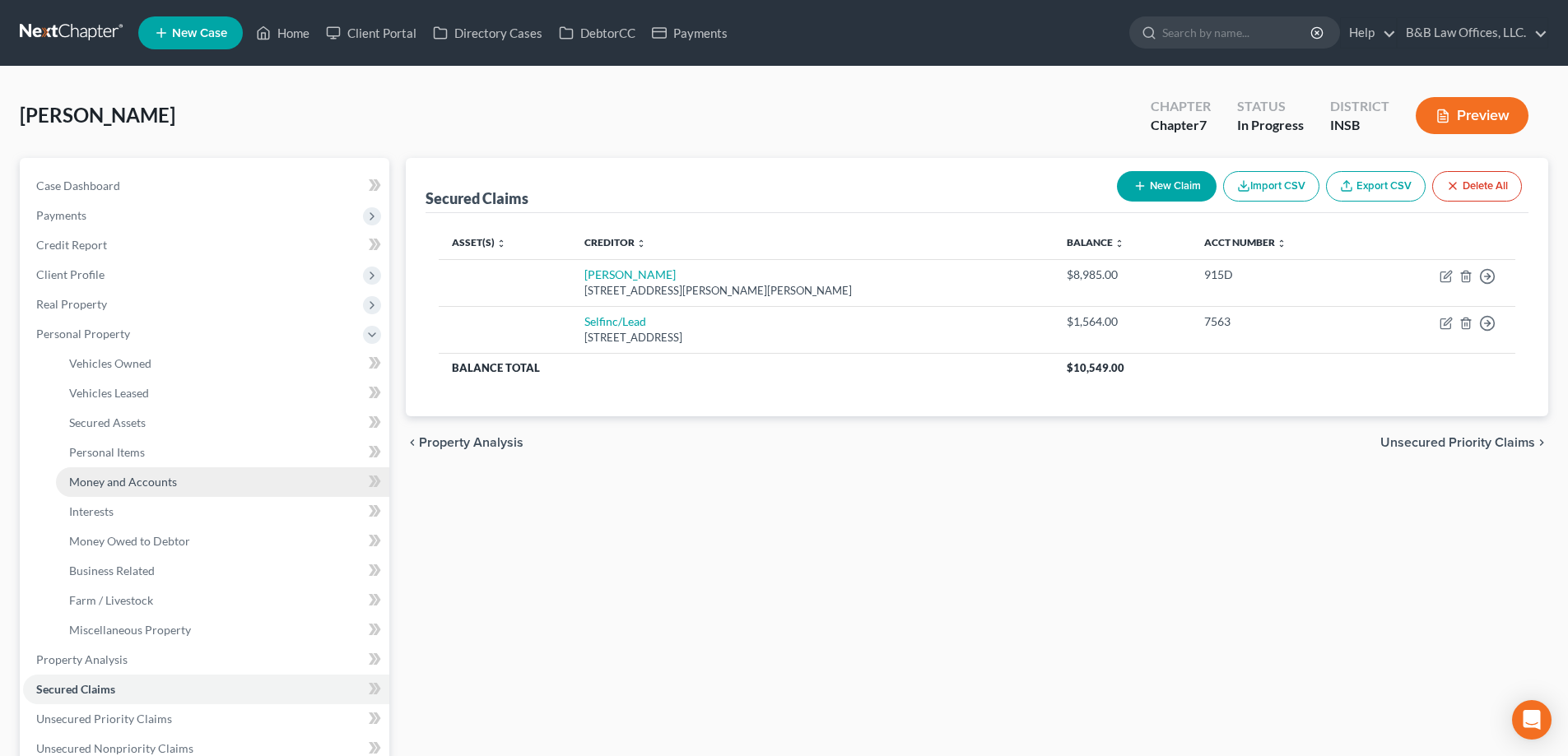
click at [131, 479] on span "Money and Accounts" at bounding box center [123, 481] width 108 height 14
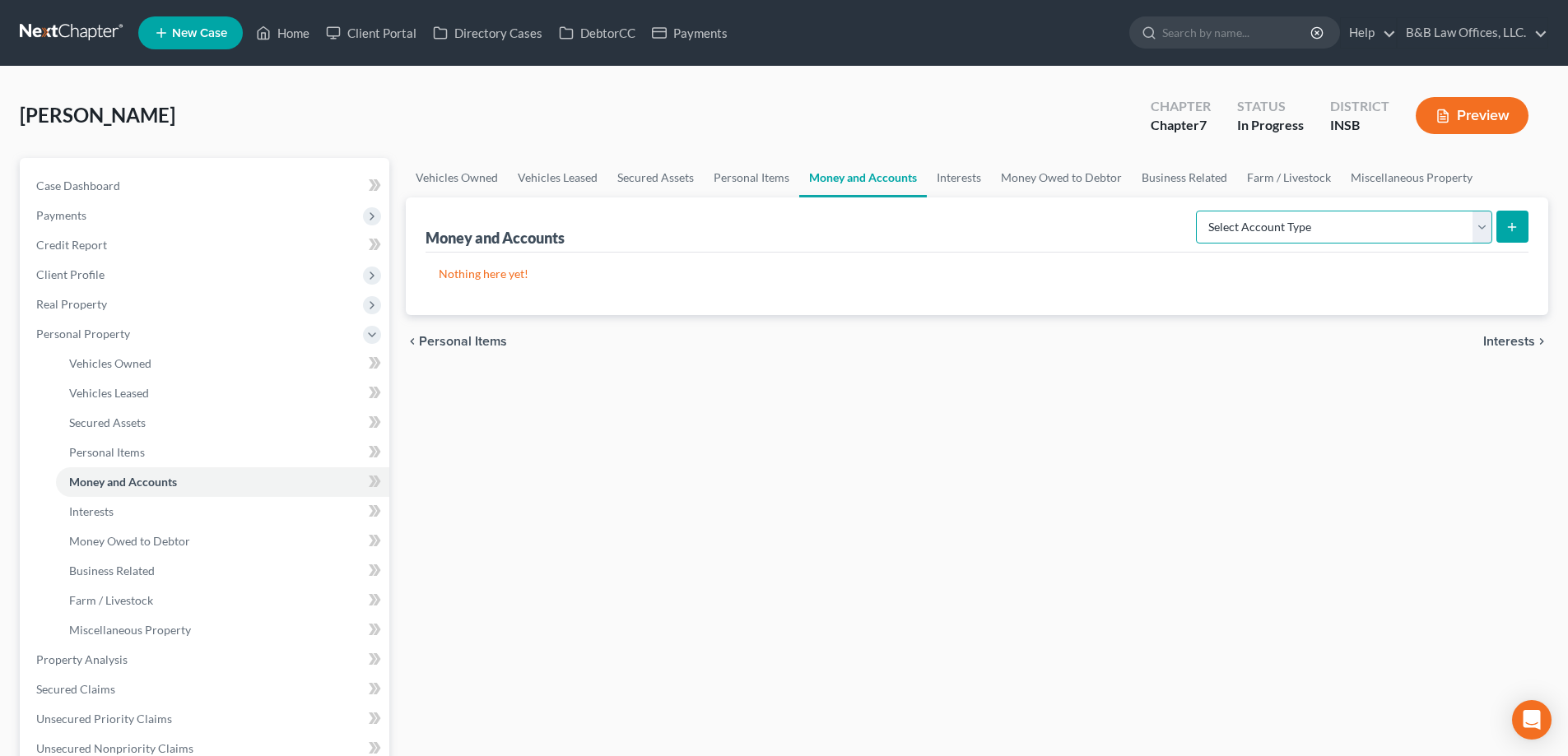
click at [1275, 223] on select "Select Account Type Brokerage Cash on Hand Certificates of Deposit Checking Acc…" at bounding box center [1344, 227] width 297 height 33
select select "certificates_of_deposit"
click at [1200, 211] on select "Select Account Type Brokerage Cash on Hand Certificates of Deposit Checking Acc…" at bounding box center [1344, 227] width 297 height 33
click at [1507, 229] on icon "submit" at bounding box center [1513, 227] width 13 height 13
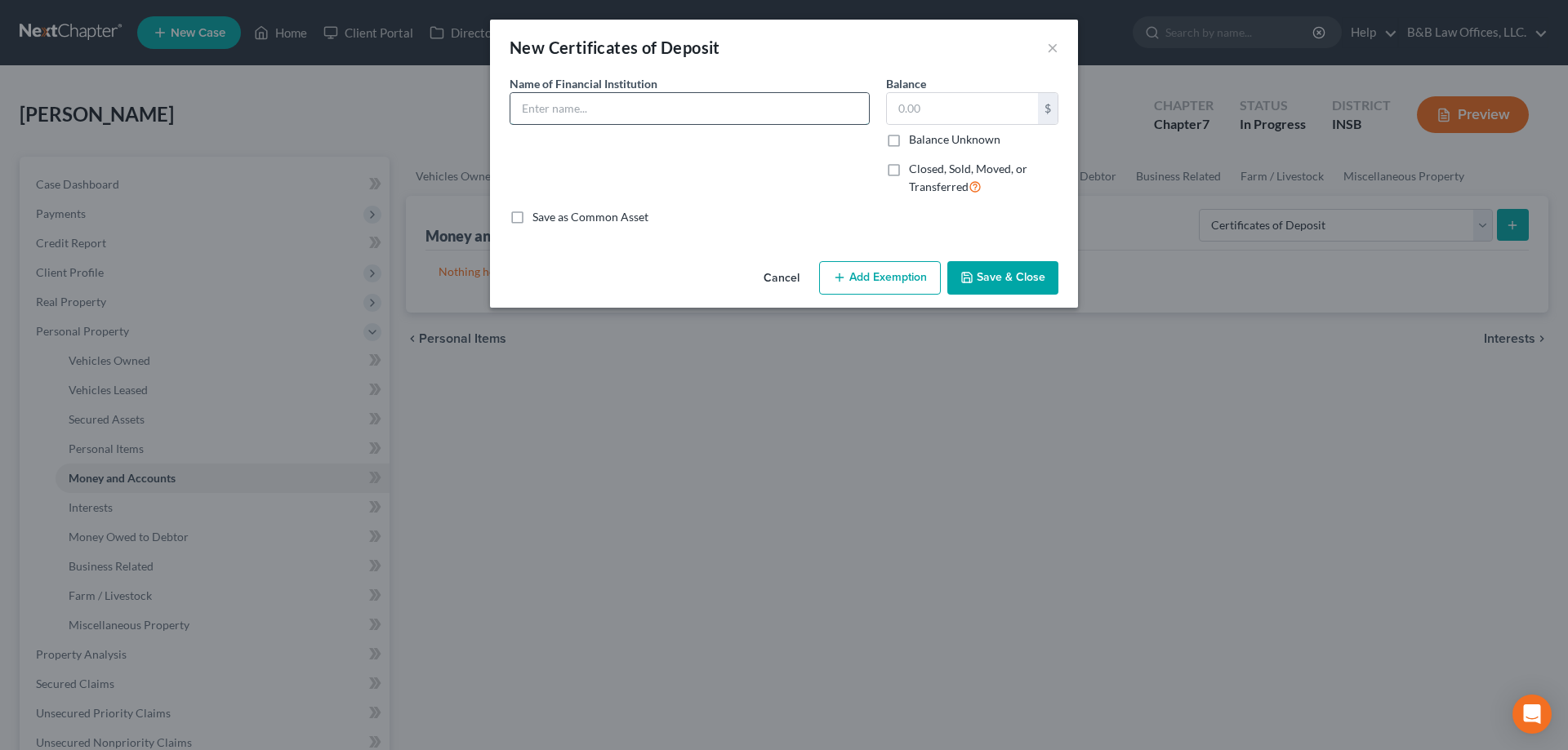
click at [665, 106] on input "text" at bounding box center [690, 108] width 359 height 31
paste input "Self Financial, Inc."
type input "Self Financial, Inc."
click at [955, 108] on input "text" at bounding box center [963, 108] width 151 height 31
type input "200.00"
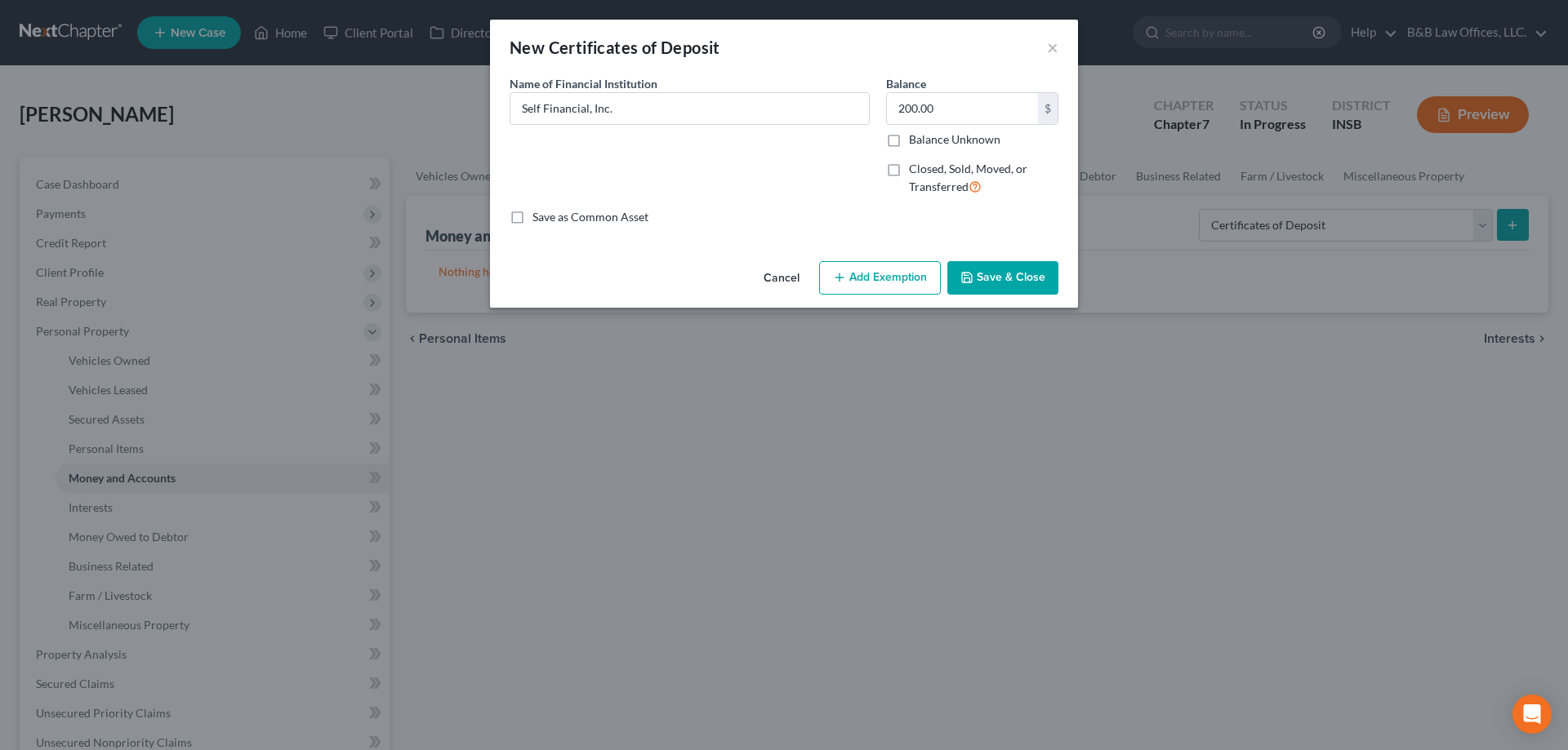
click at [977, 275] on button "Save & Close" at bounding box center [1003, 278] width 111 height 34
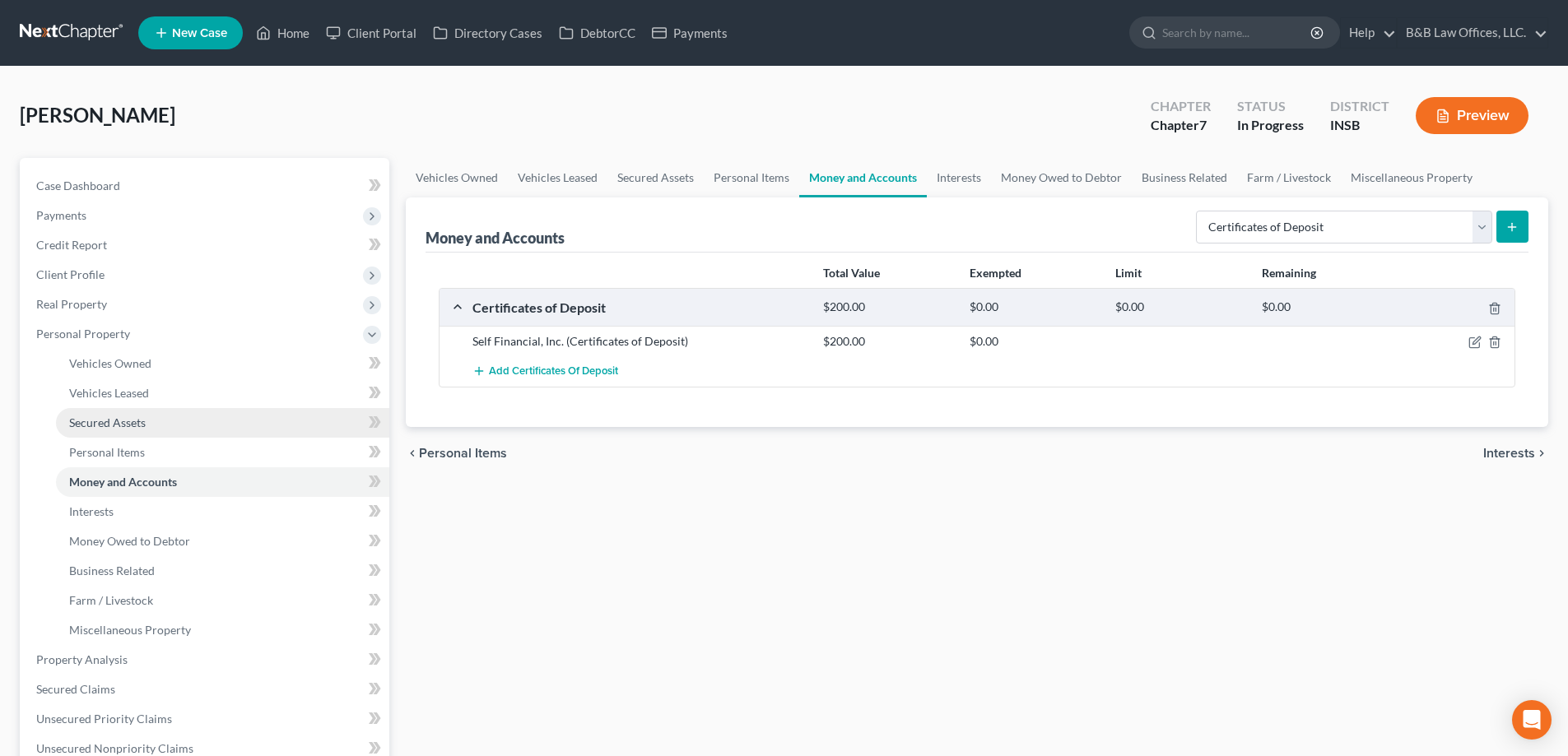
click at [149, 413] on link "Secured Assets" at bounding box center [223, 422] width 333 height 29
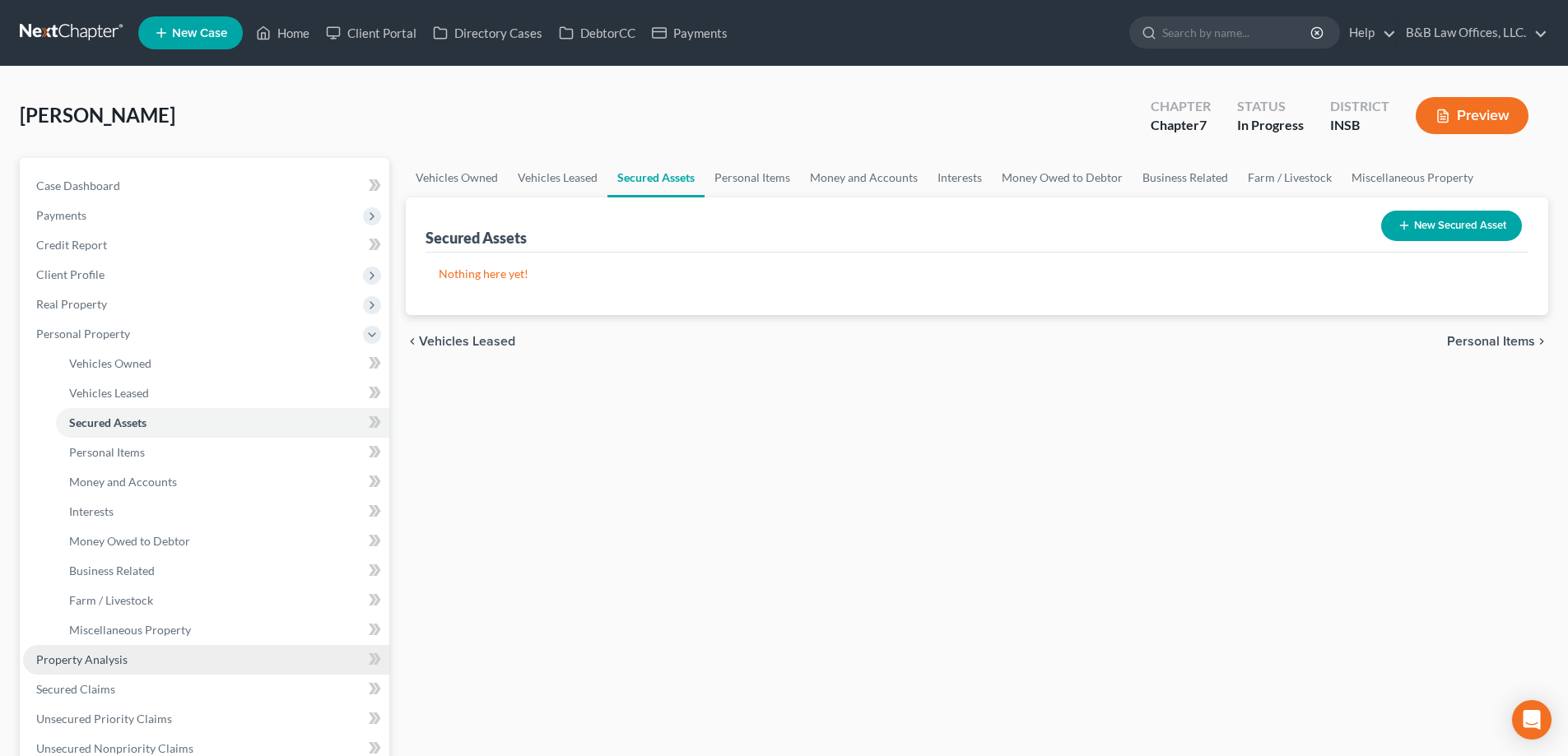
click at [124, 659] on span "Property Analysis" at bounding box center [82, 659] width 91 height 14
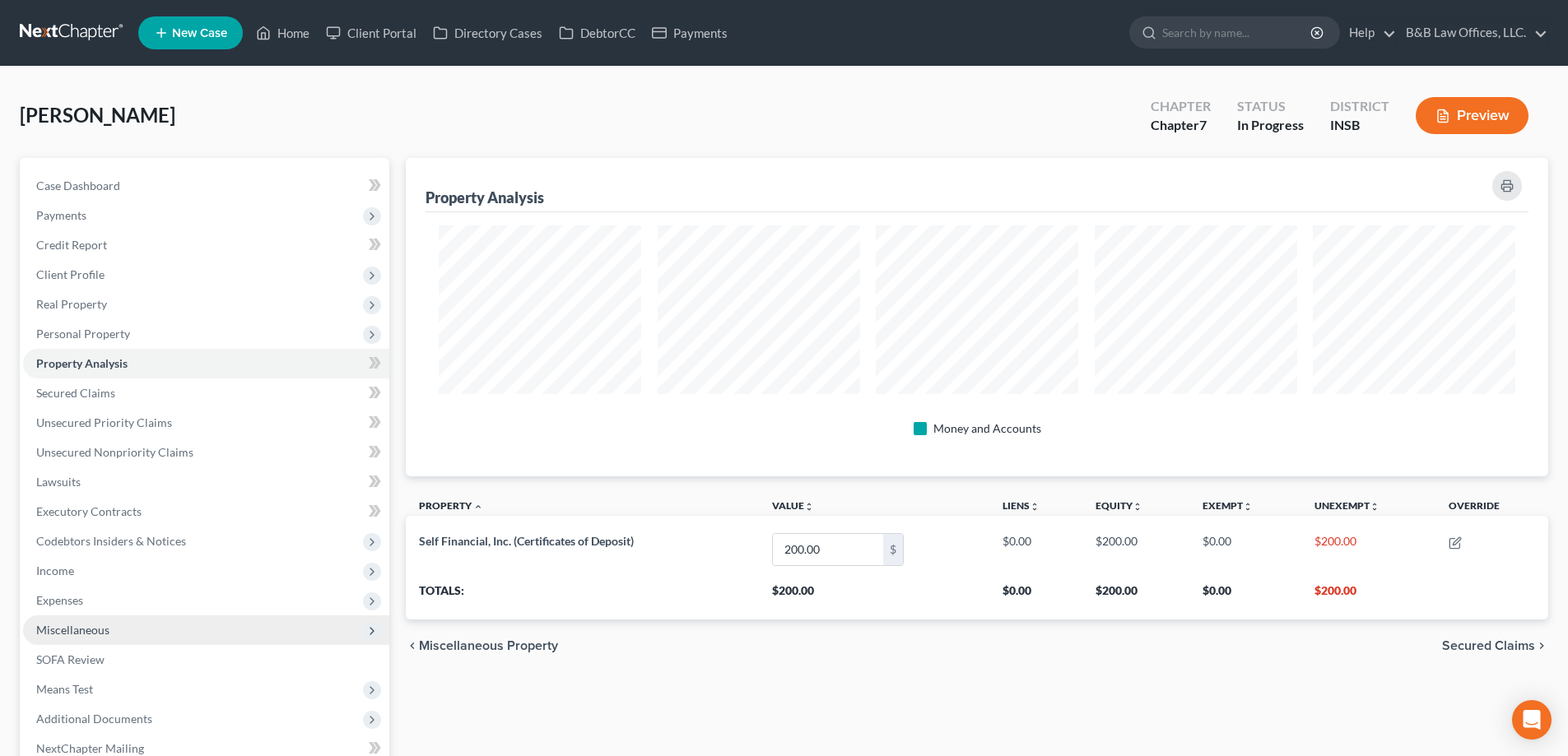
scroll to position [319, 1143]
click at [120, 676] on span "Means Test" at bounding box center [206, 689] width 366 height 29
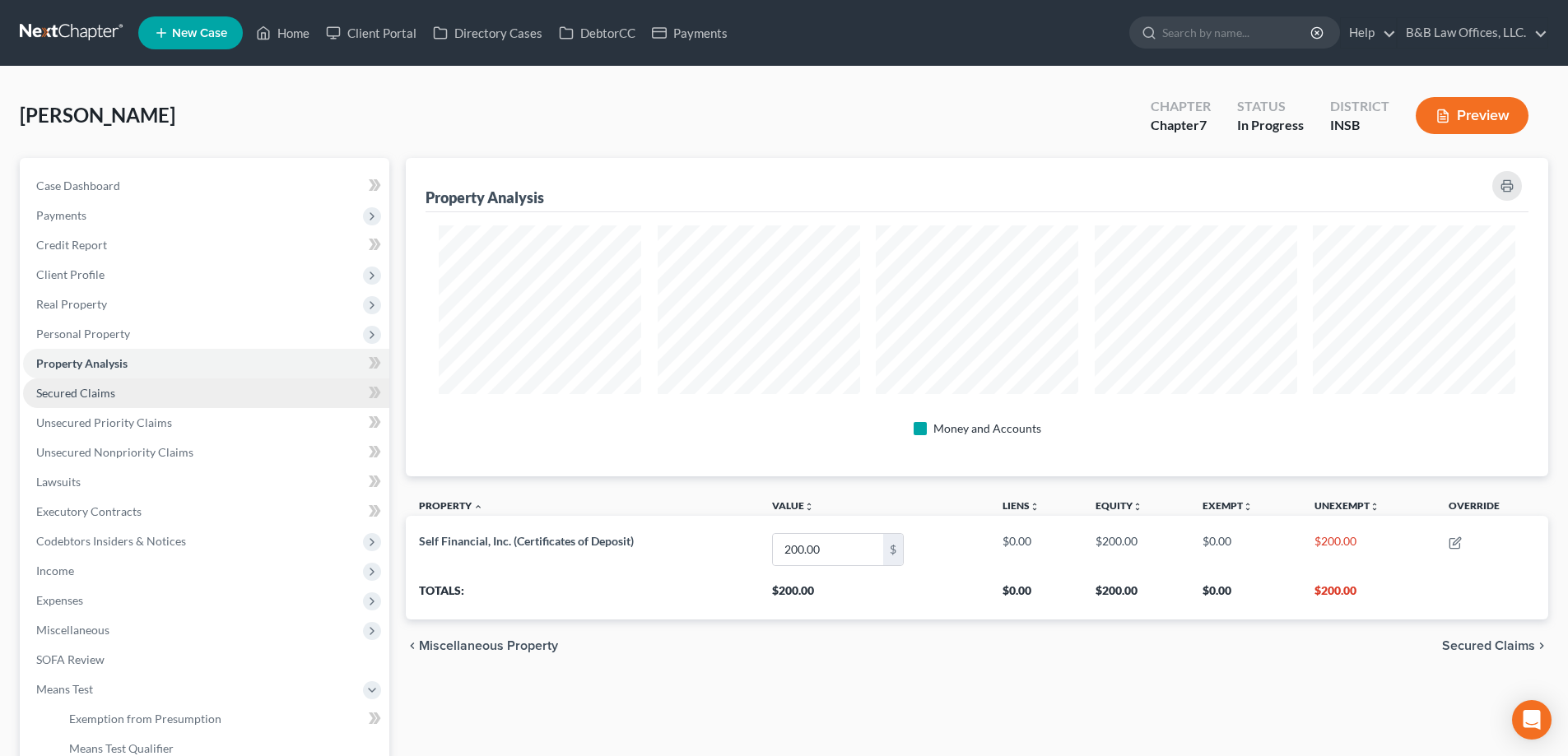
click at [119, 397] on link "Secured Claims" at bounding box center [206, 393] width 366 height 29
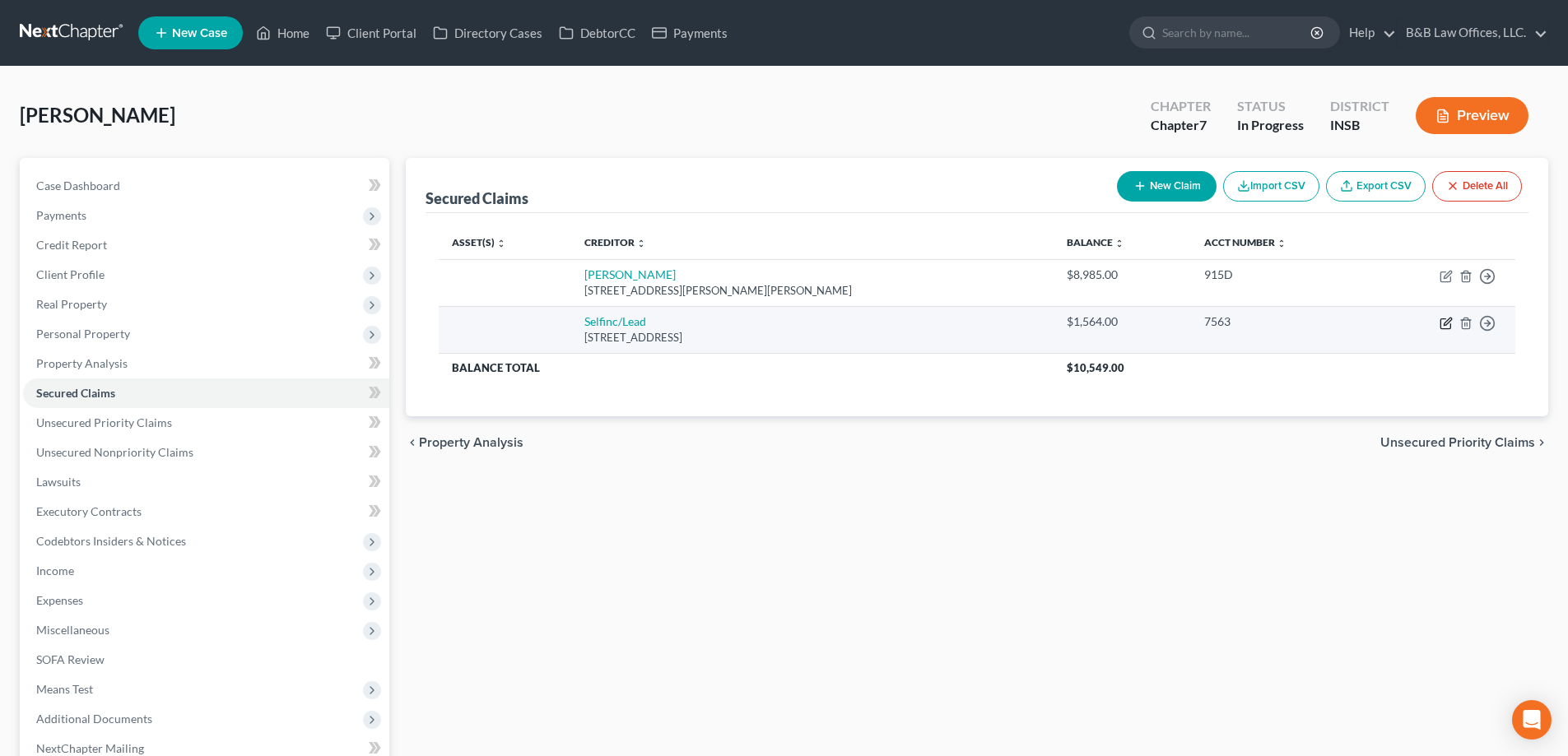
click at [1444, 327] on icon "button" at bounding box center [1446, 323] width 13 height 13
select select "45"
select select "0"
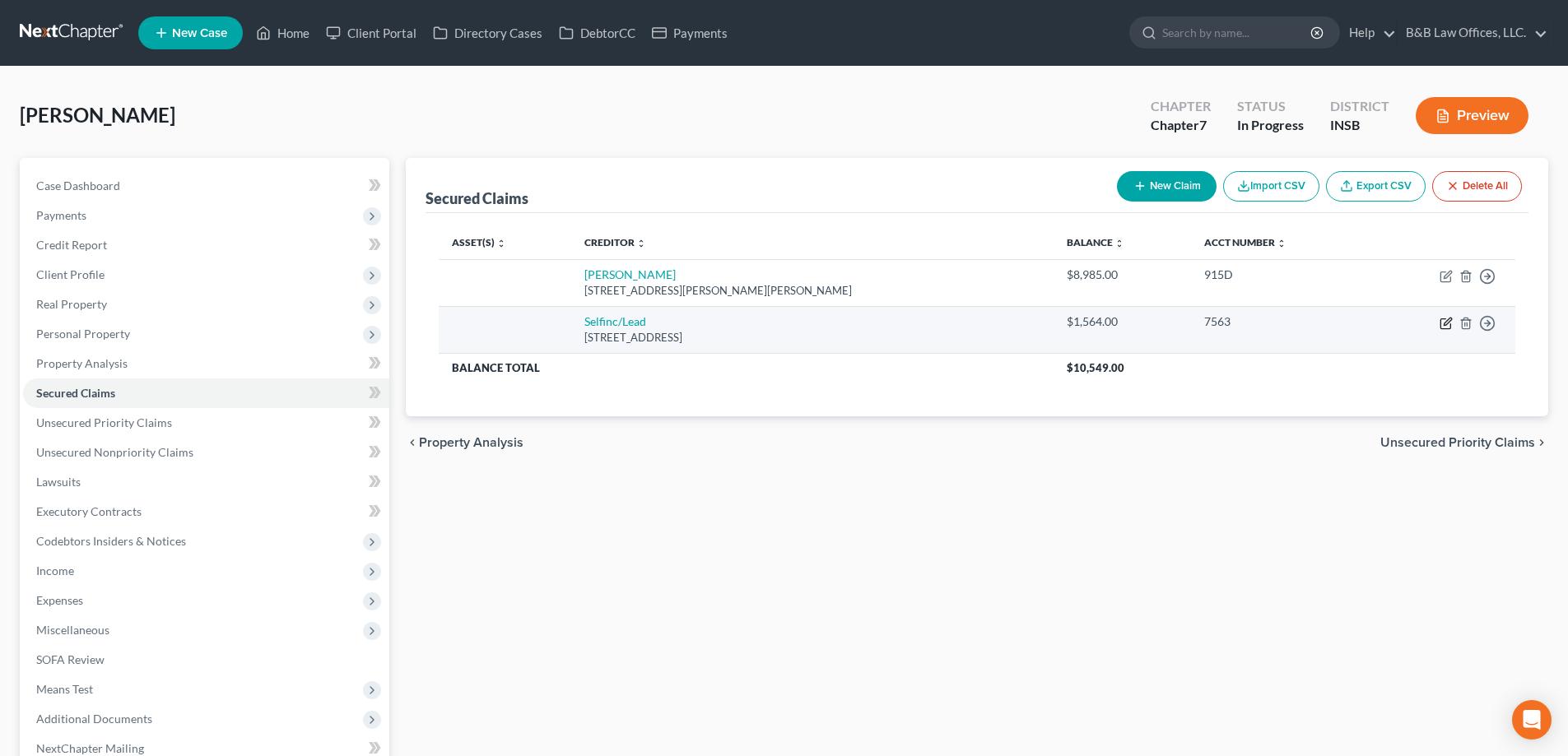
select select "0"
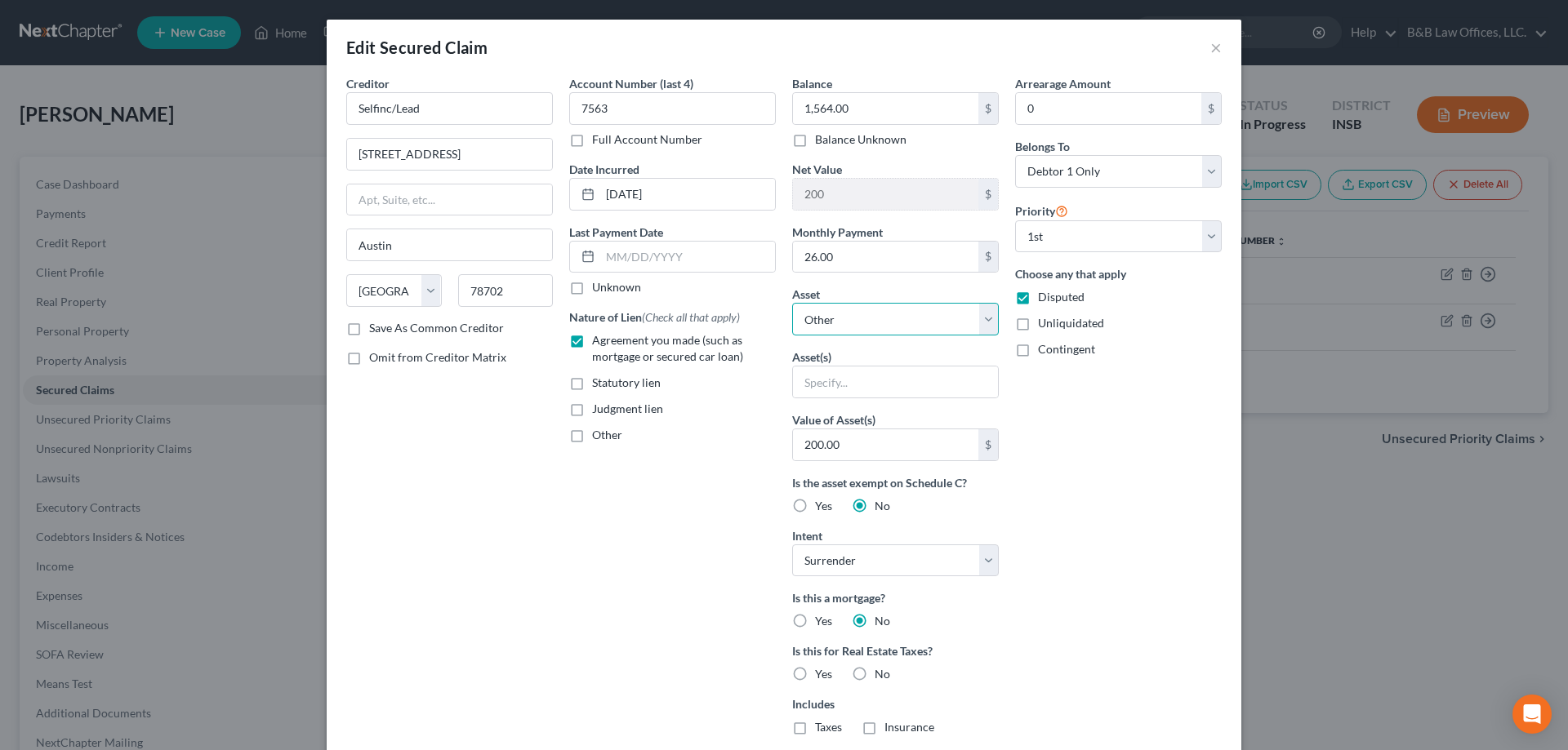
click at [884, 325] on select "Select Other Multiple Assets Self Financial, Inc. (Certificates of Deposit) - $…" at bounding box center [895, 319] width 207 height 33
select select "2"
click at [792, 303] on select "Select Other Multiple Assets Self Financial, Inc. (Certificates of Deposit) - $…" at bounding box center [895, 319] width 207 height 33
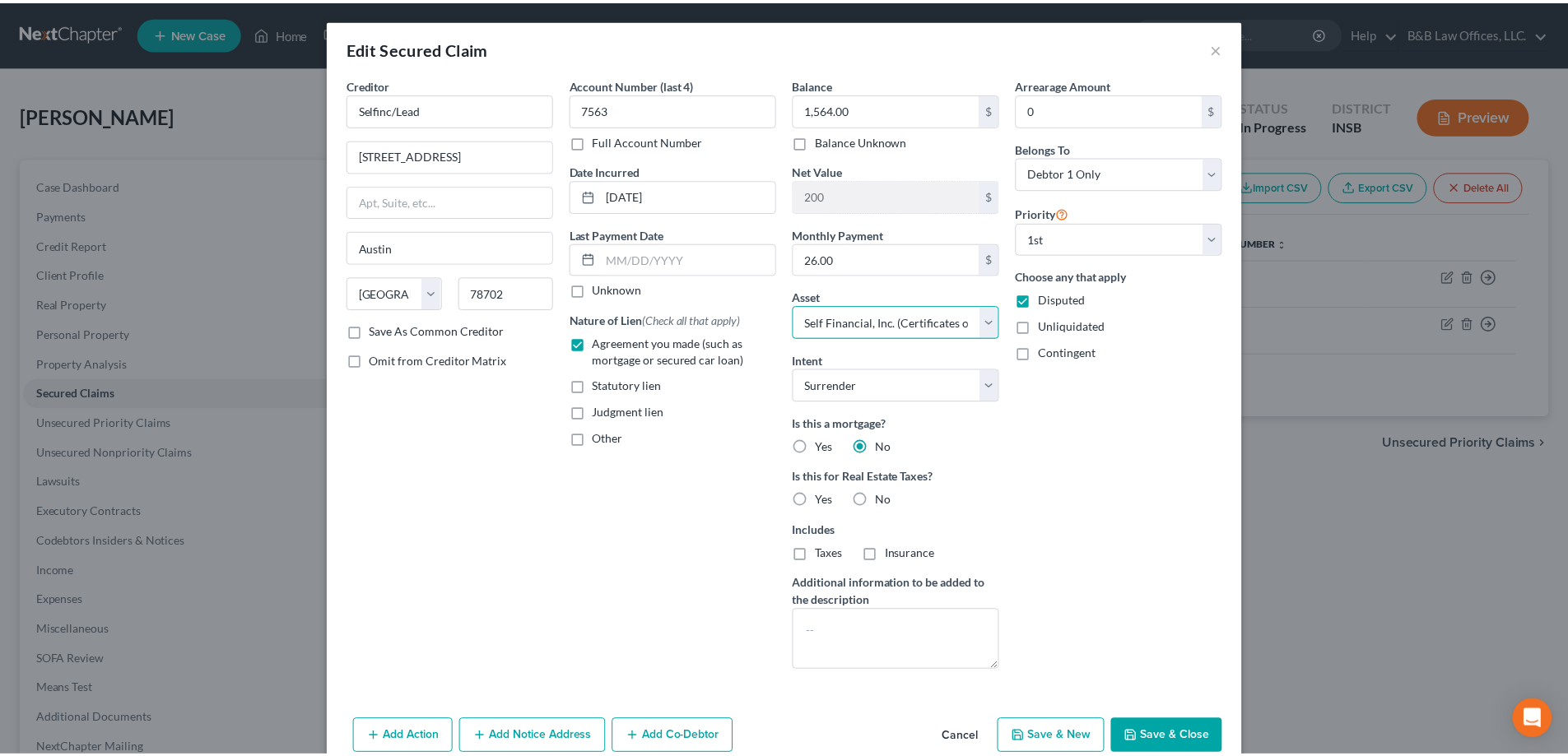
scroll to position [78, 0]
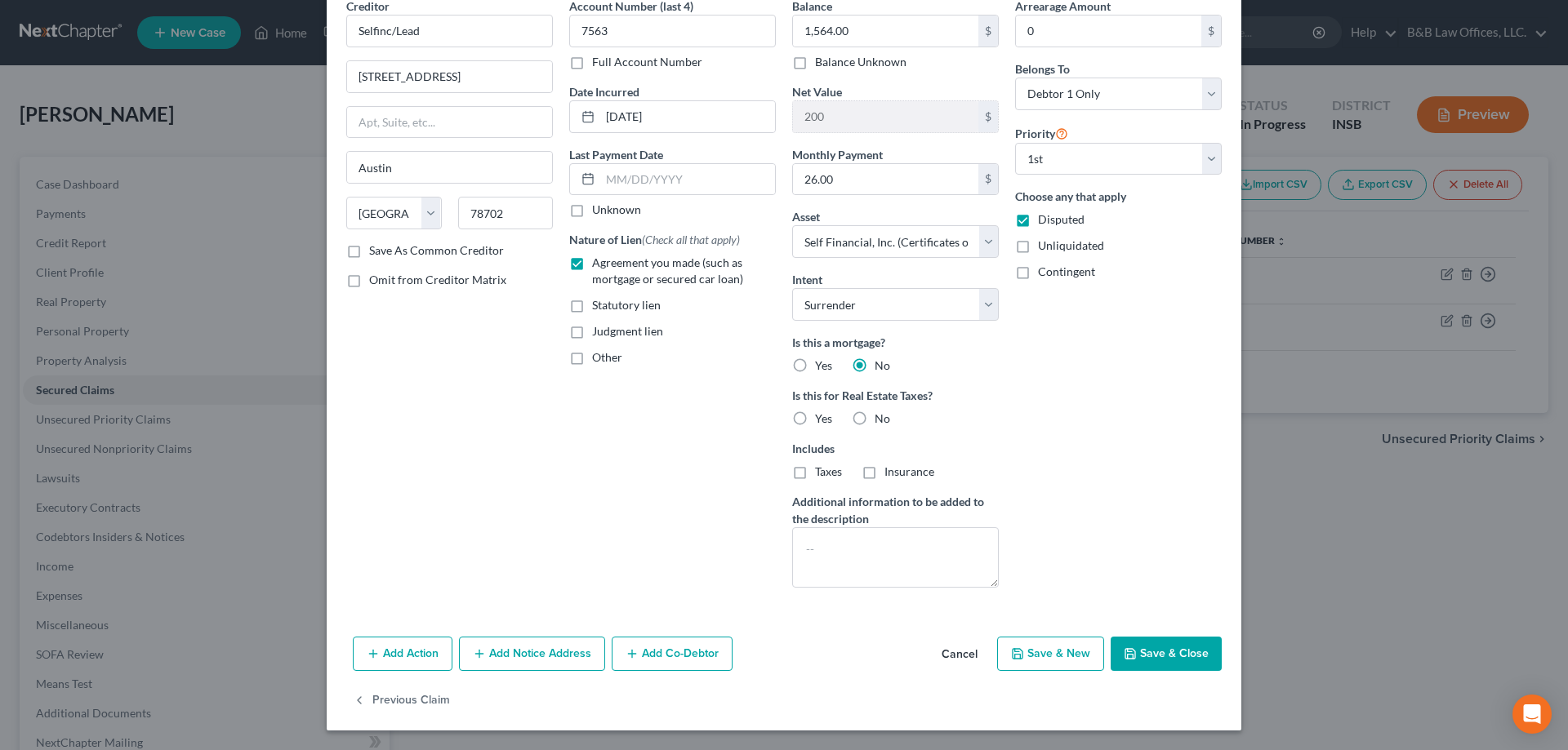
click at [1146, 655] on button "Save & Close" at bounding box center [1167, 654] width 111 height 34
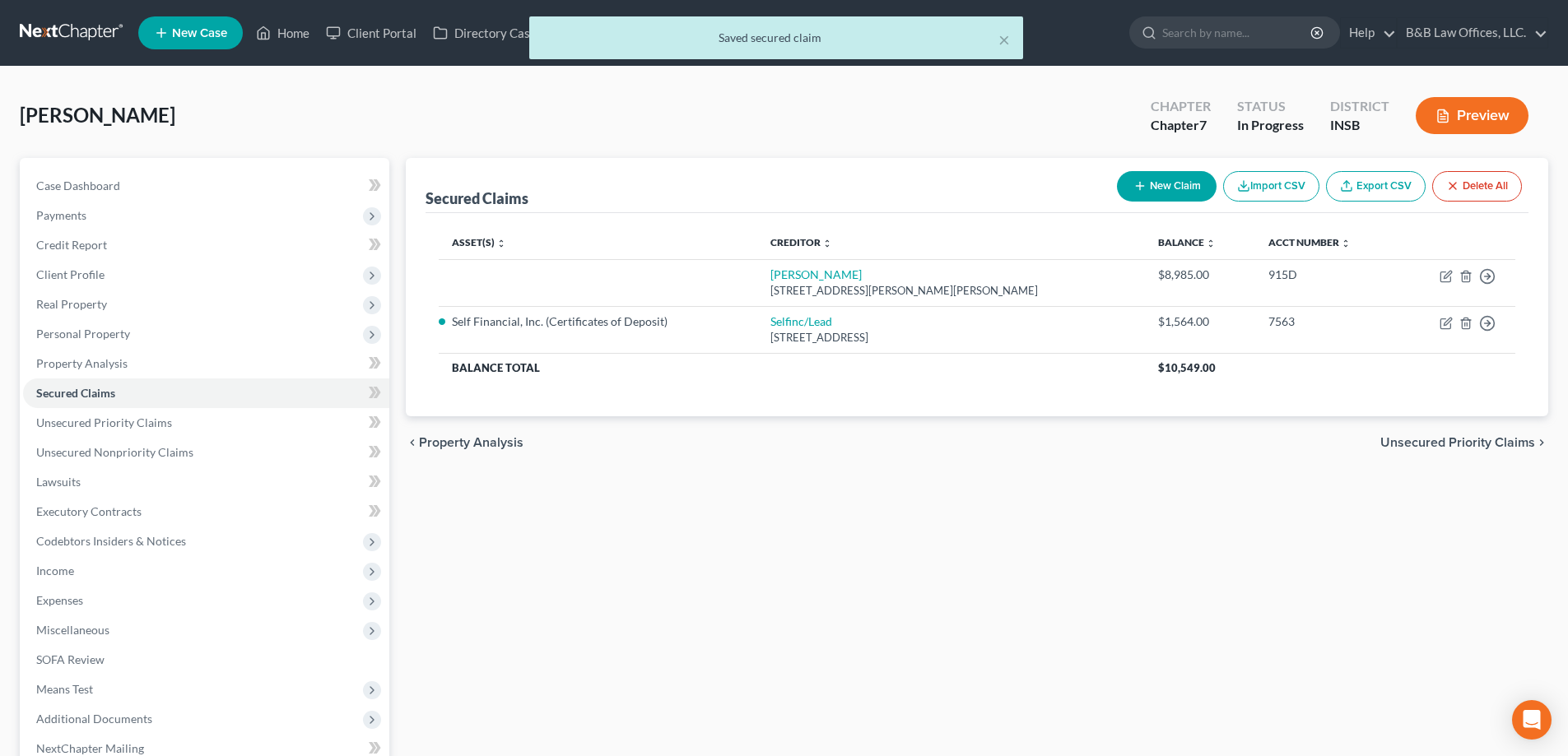
click at [1501, 108] on button "Preview" at bounding box center [1472, 115] width 113 height 37
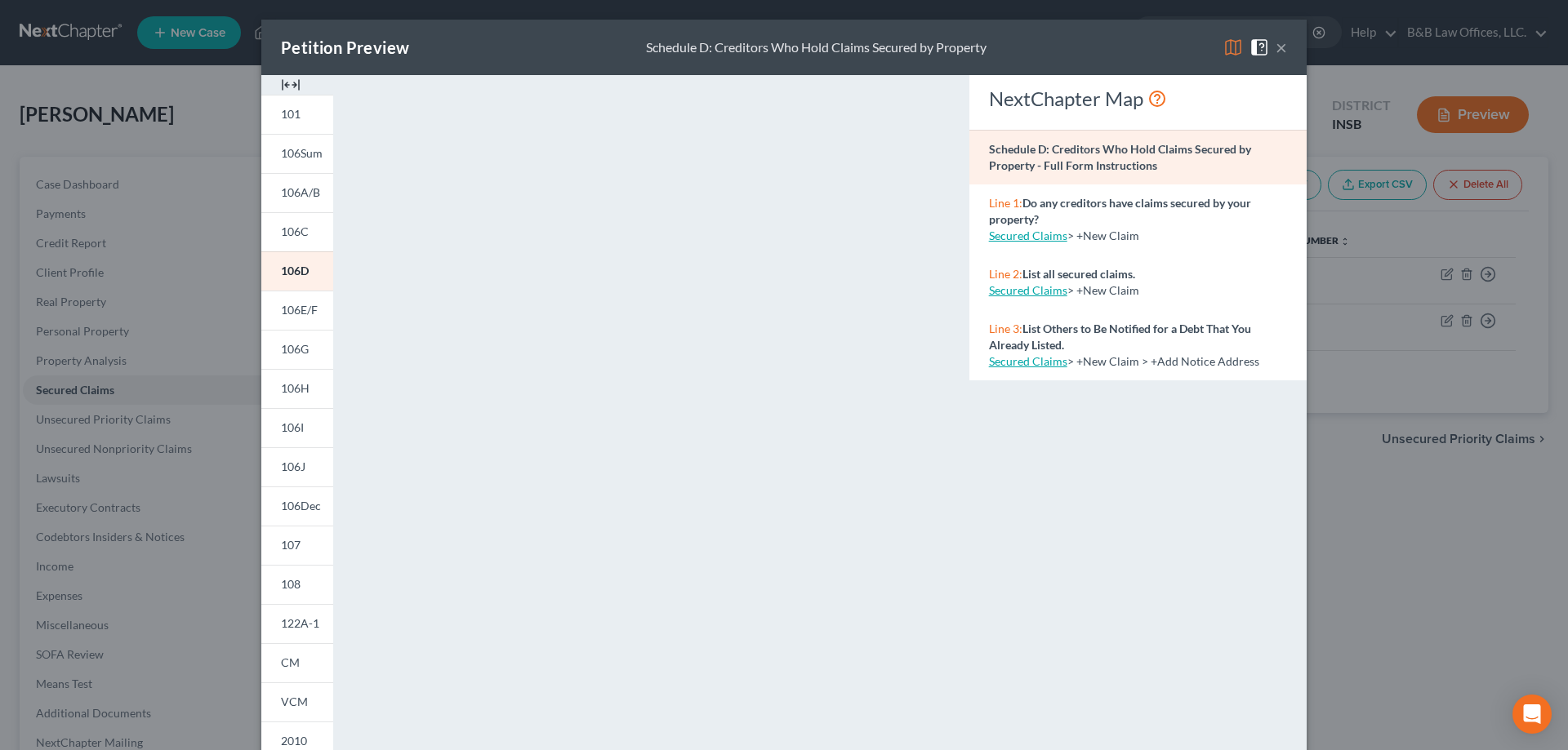
click at [1276, 47] on button "×" at bounding box center [1282, 47] width 11 height 20
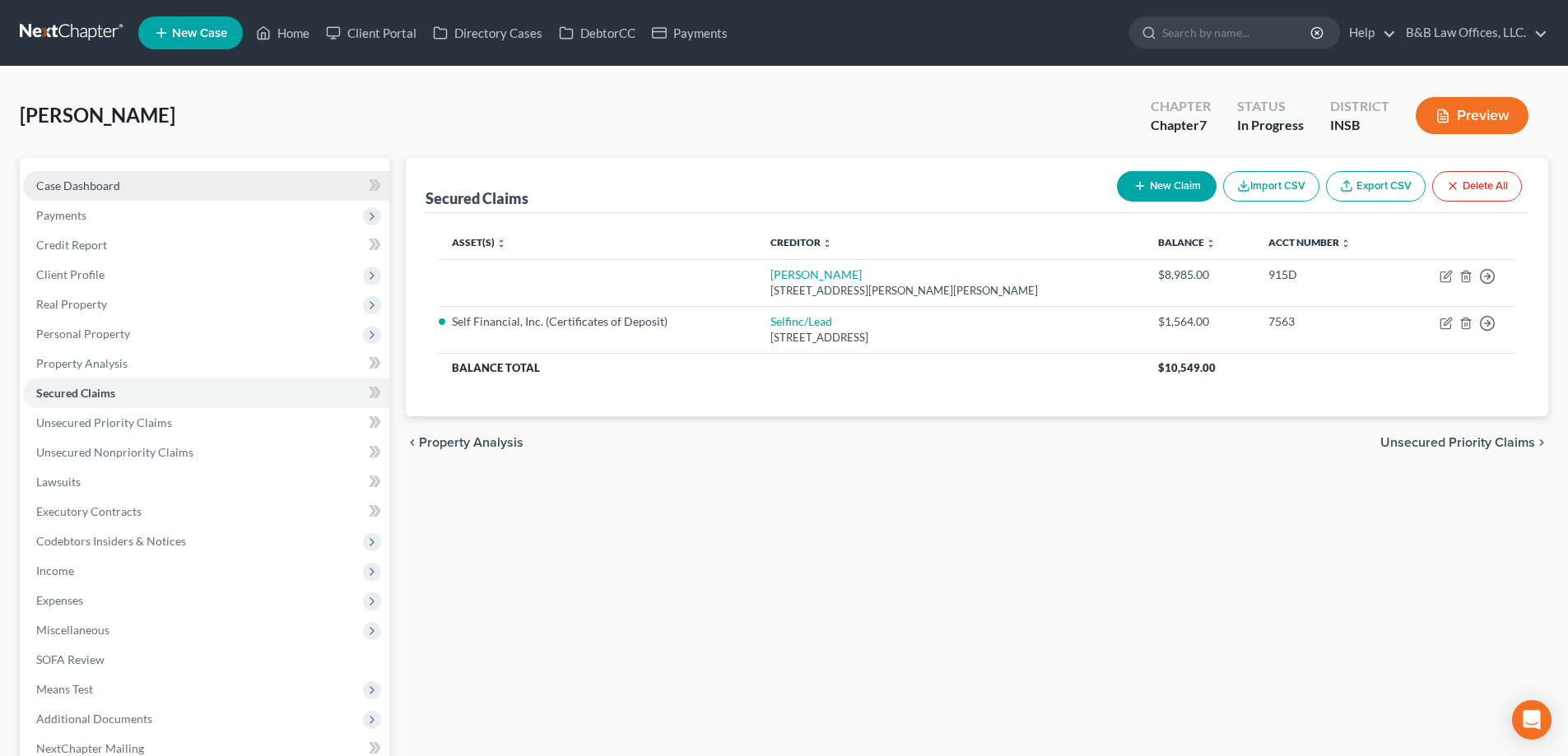
click at [217, 180] on link "Case Dashboard" at bounding box center [206, 185] width 366 height 29
select select "6"
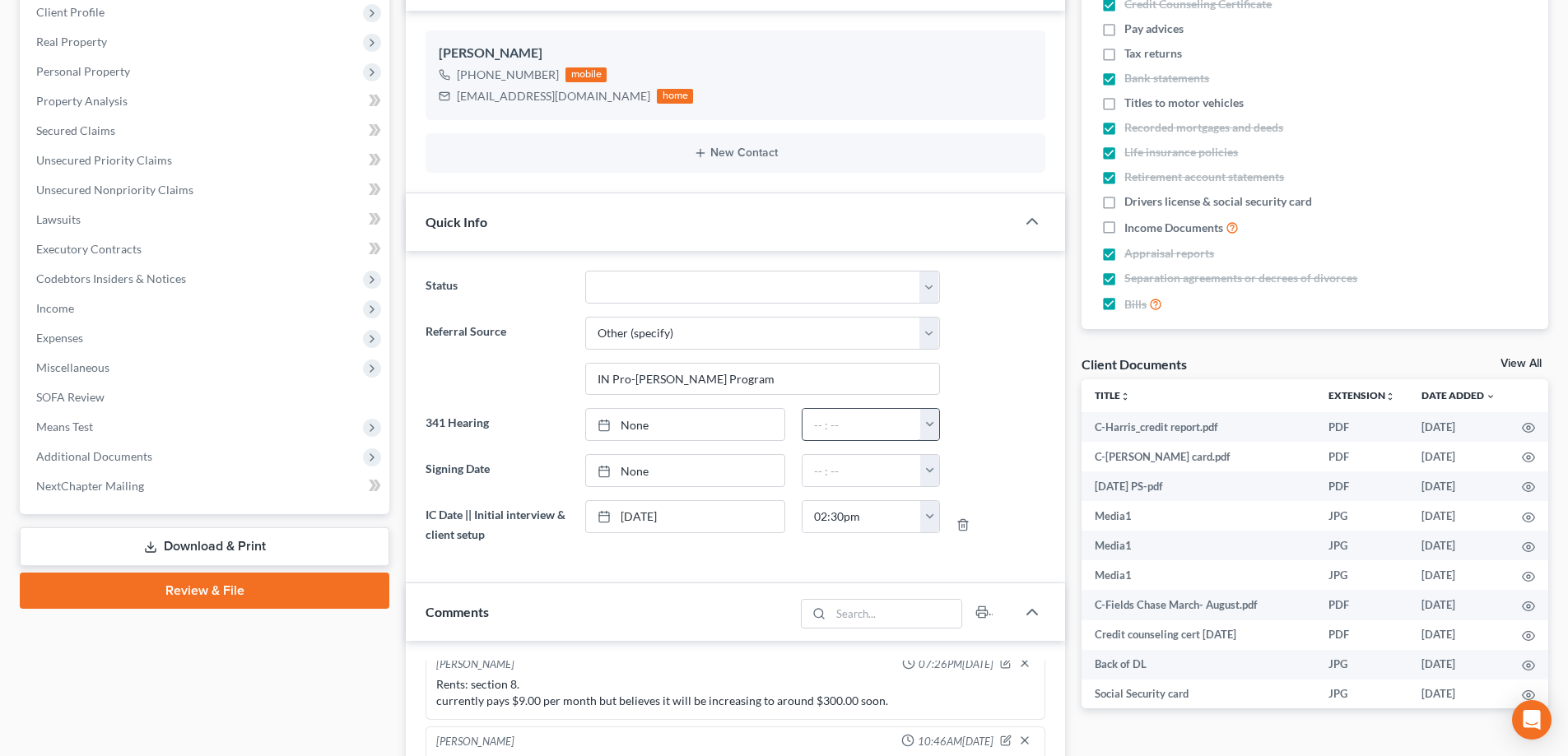
scroll to position [186, 0]
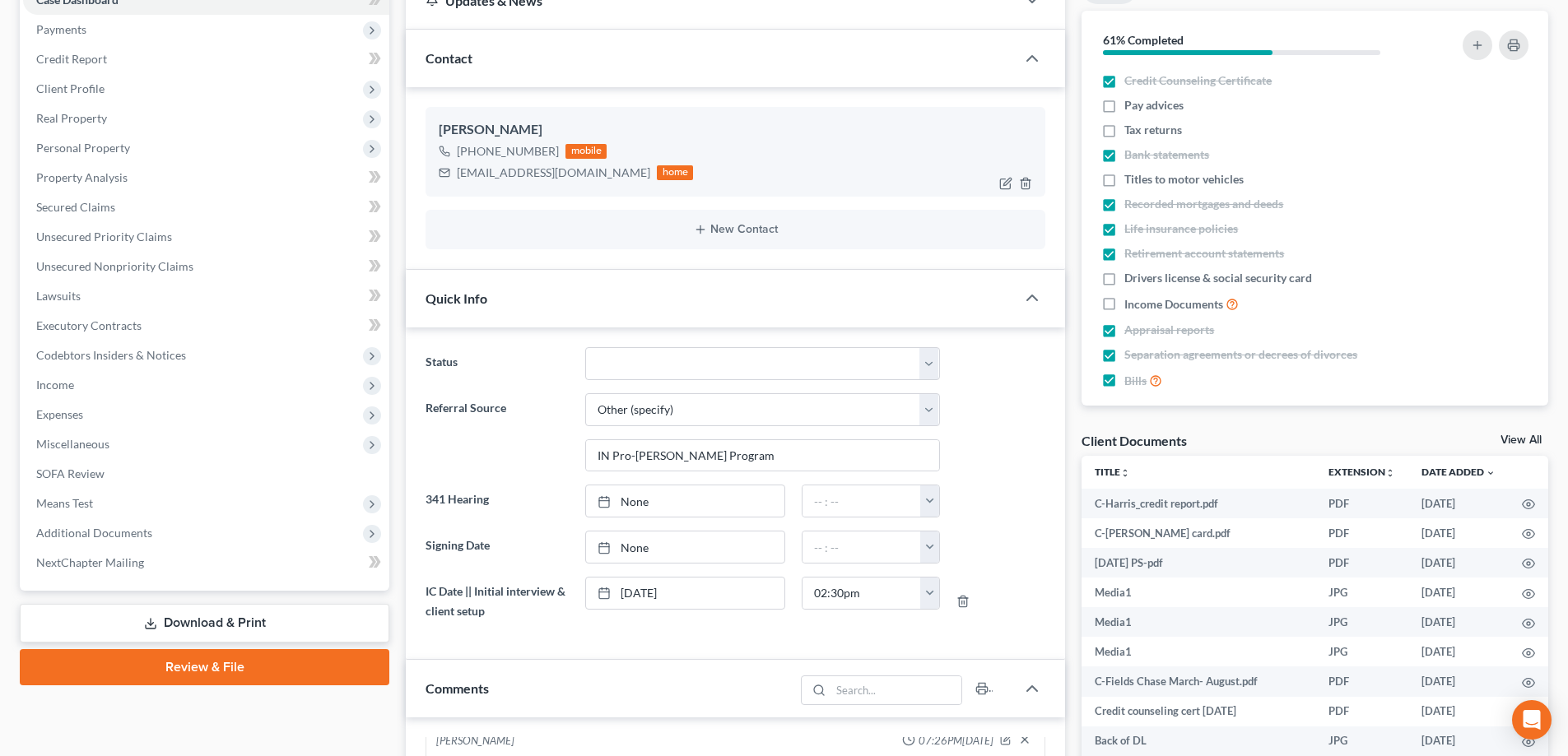
drag, startPoint x: 456, startPoint y: 174, endPoint x: 618, endPoint y: 189, distance: 162.7
click at [618, 189] on div "Christine Fields-Harris +1 (765) 610-1474 mobile christinefields1027@gmail.com …" at bounding box center [735, 150] width 620 height 88
copy div "[EMAIL_ADDRESS][DOMAIN_NAME]"
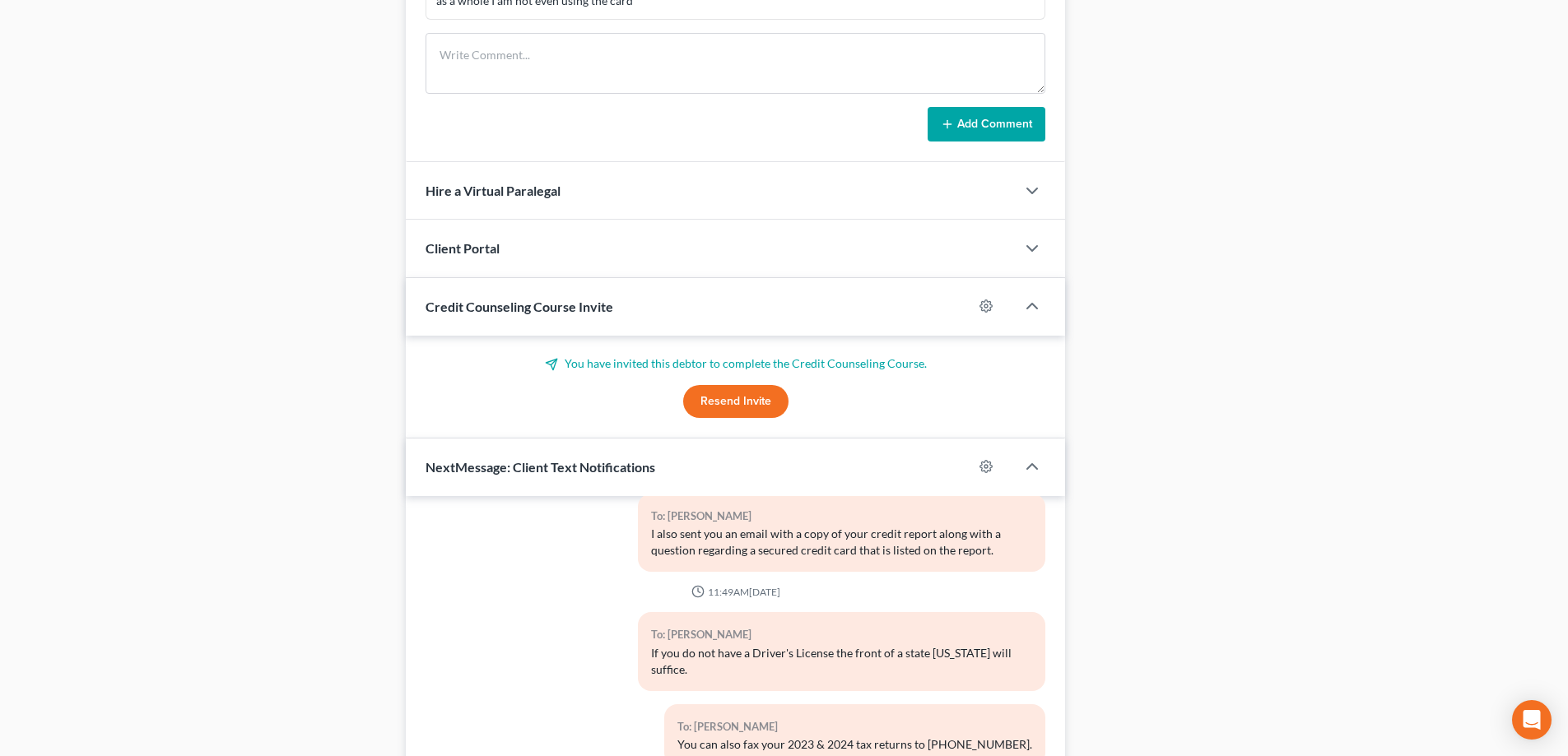
scroll to position [1338, 0]
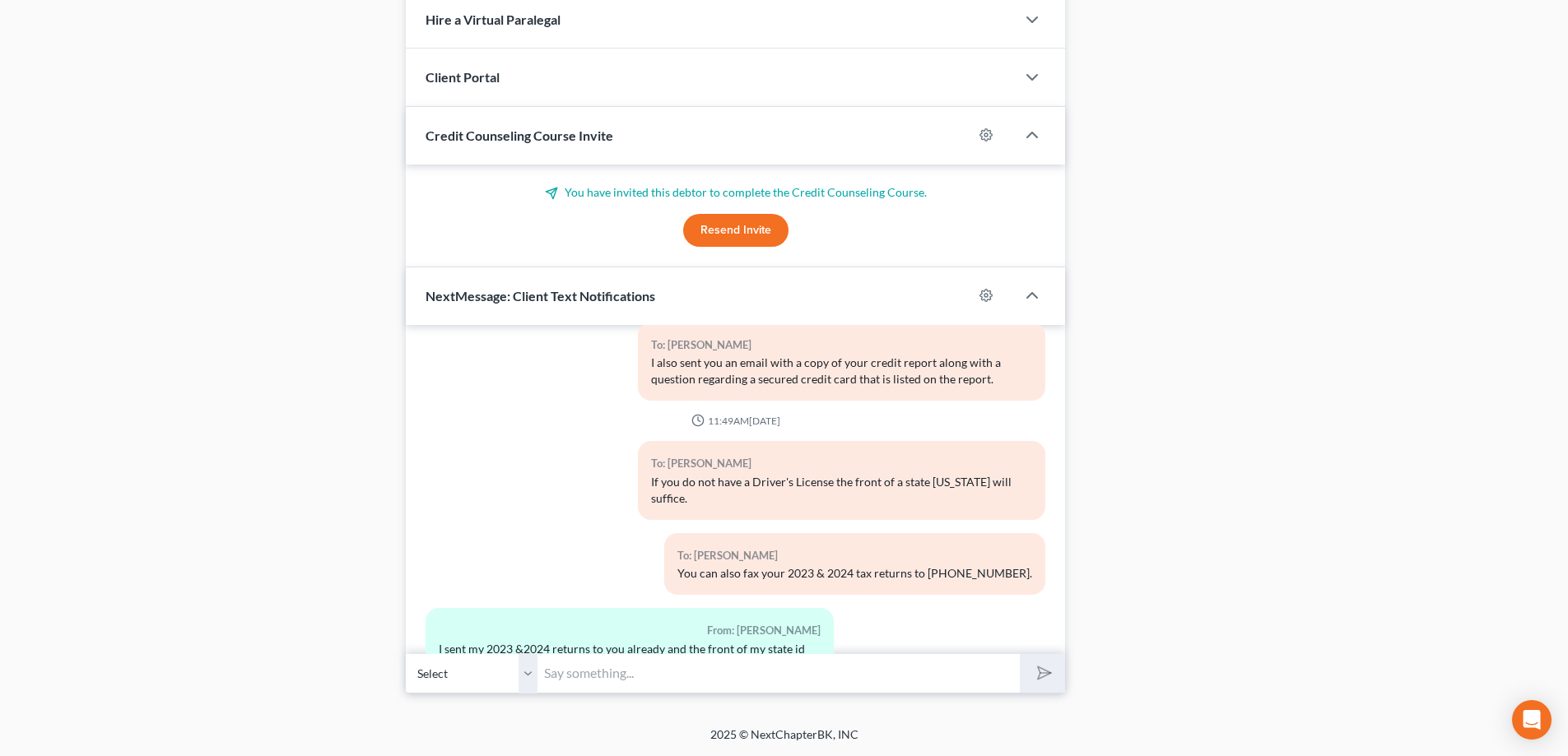
drag, startPoint x: 636, startPoint y: 661, endPoint x: 625, endPoint y: 659, distance: 11.2
click at [636, 661] on input "text" at bounding box center [778, 673] width 482 height 40
click at [824, 674] on input "I apologize, I do have the 2023 & 2024" at bounding box center [778, 673] width 482 height 40
click at [769, 672] on input "I apologize, I do have the 2023 & 2024 tx transcripts" at bounding box center [778, 673] width 482 height 40
click at [863, 673] on input "I apologize, I do have the 2023 & 2024 tax transcripts" at bounding box center [778, 673] width 482 height 40
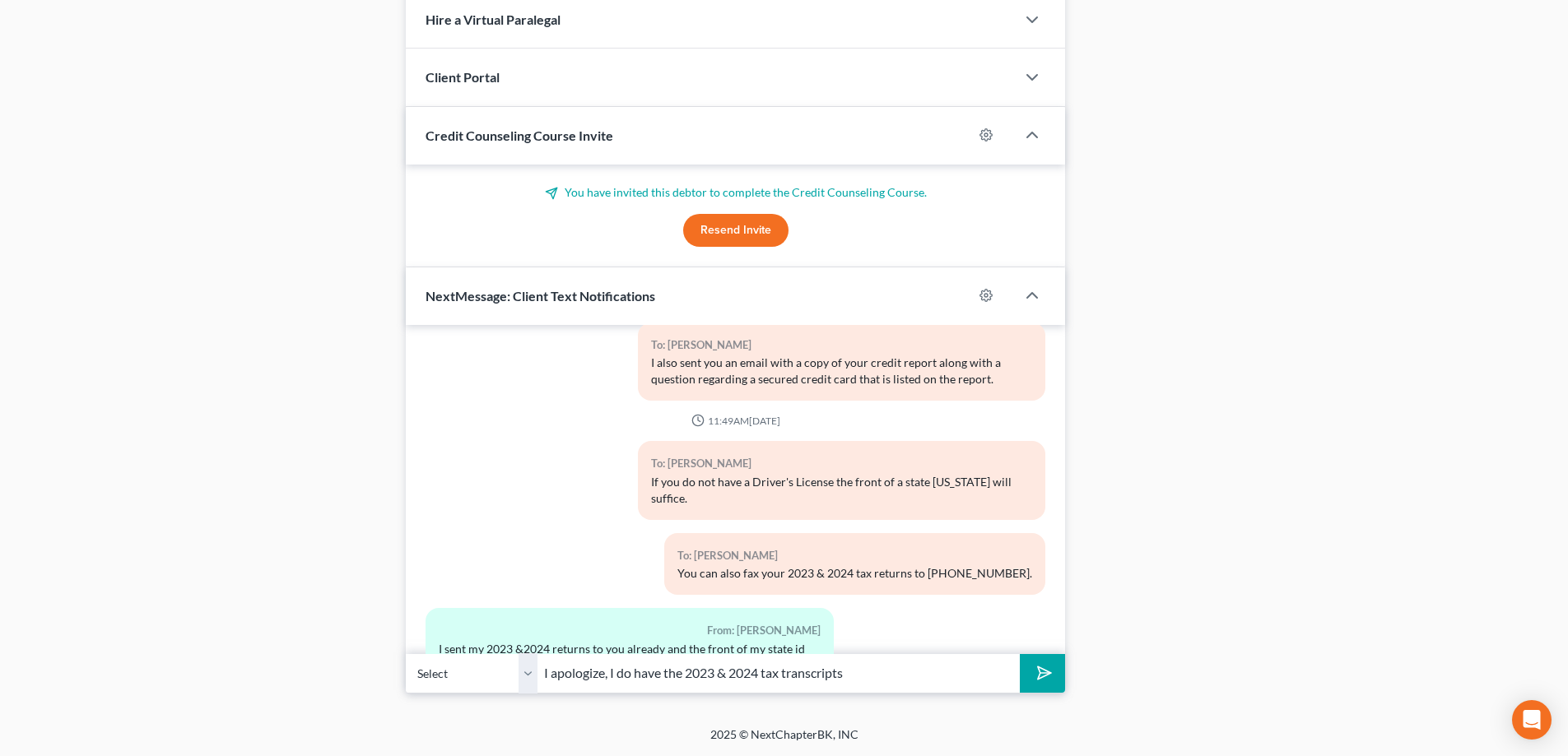
click at [659, 674] on input "I apologize, I do have the 2023 & 2024 tax transcripts" at bounding box center [778, 673] width 482 height 40
click at [873, 675] on input "I apologize, I did receive the 2023 & 2024 tax transcripts" at bounding box center [778, 673] width 482 height 40
type input "I apologize, I did receive the 2023 & 2024 tax transcripts (I had not placed th…"
click at [1020, 654] on button "submit" at bounding box center [1043, 673] width 46 height 39
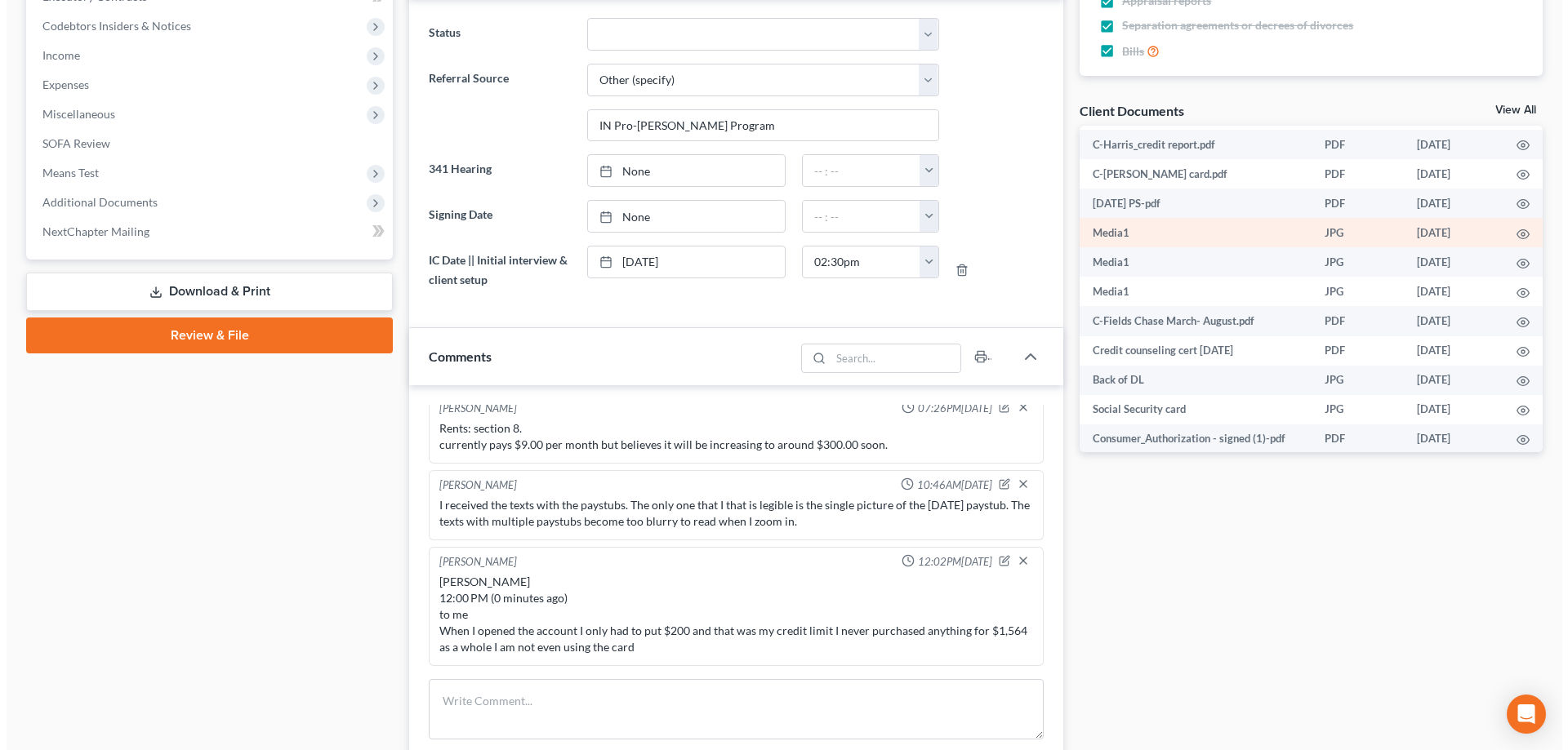
scroll to position [0, 0]
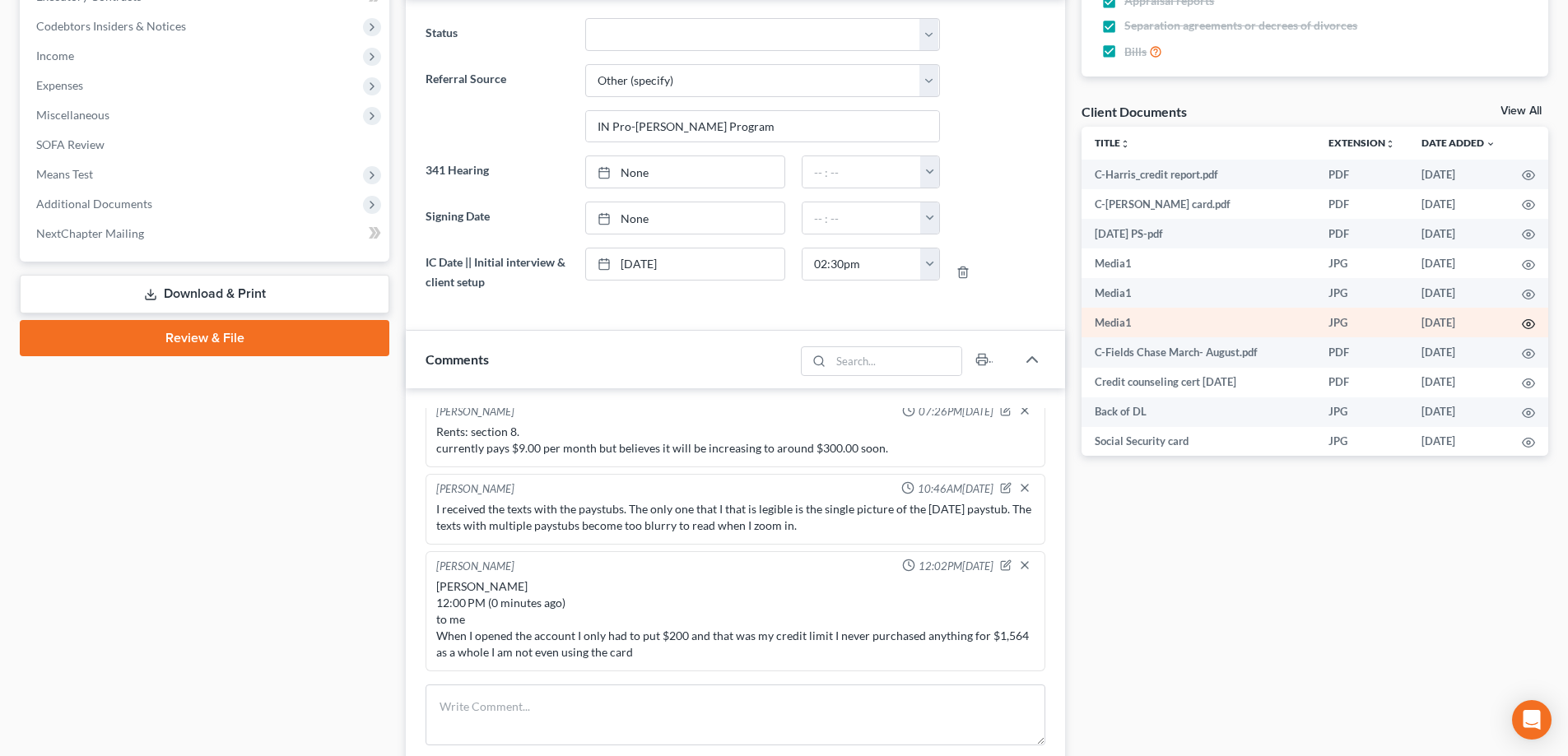
click at [1522, 327] on icon "button" at bounding box center [1529, 324] width 13 height 13
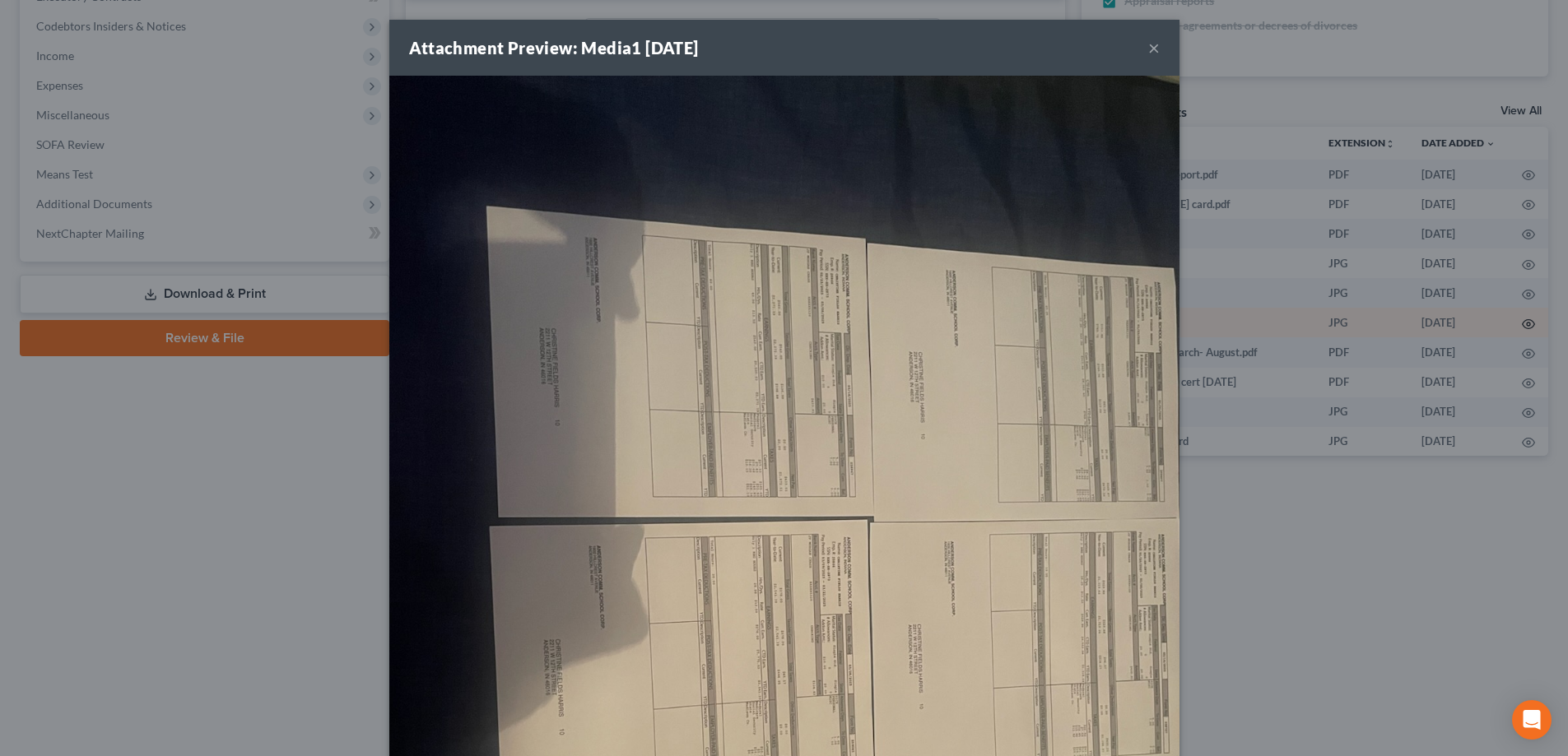
scroll to position [3780, 0]
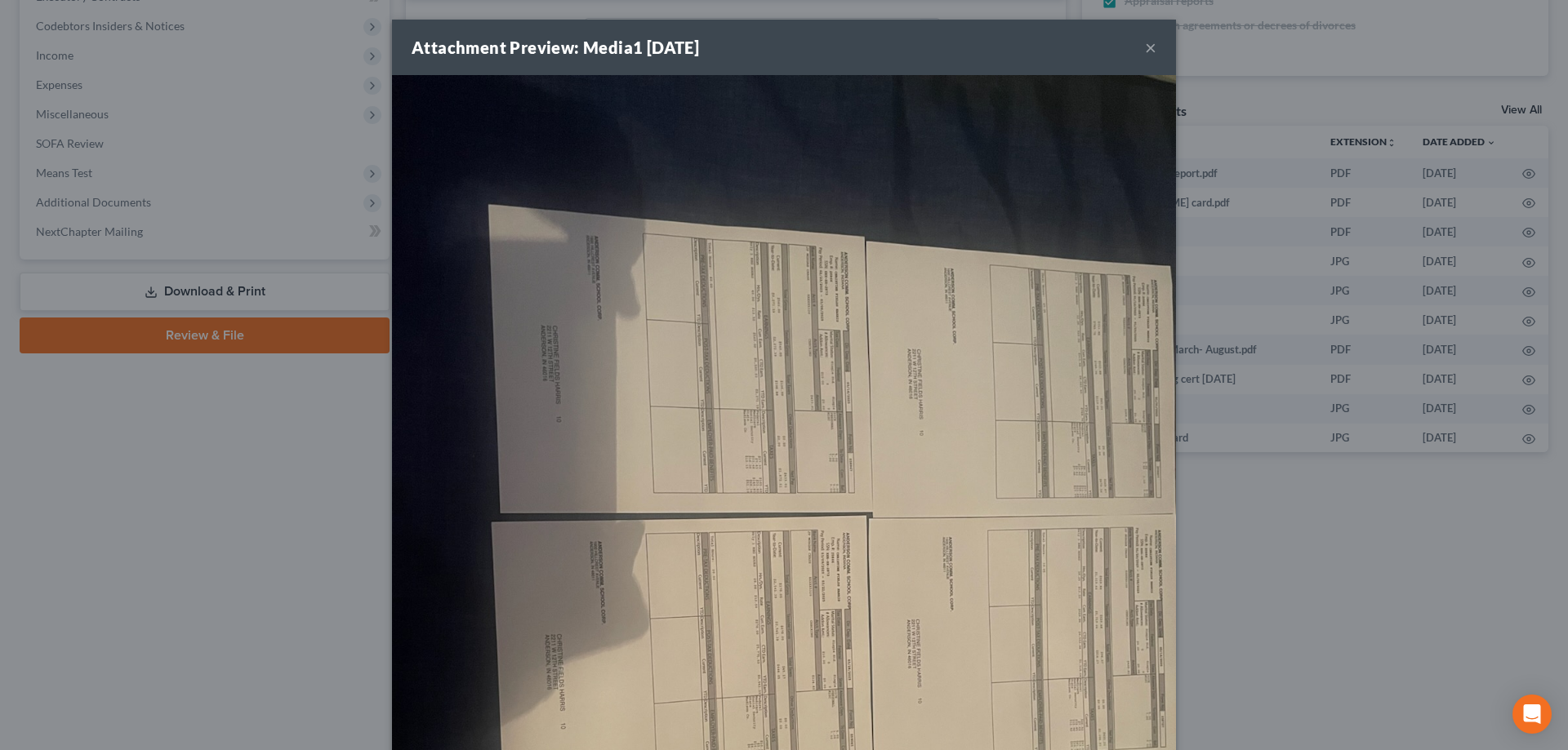
click at [1147, 45] on button "×" at bounding box center [1151, 47] width 11 height 20
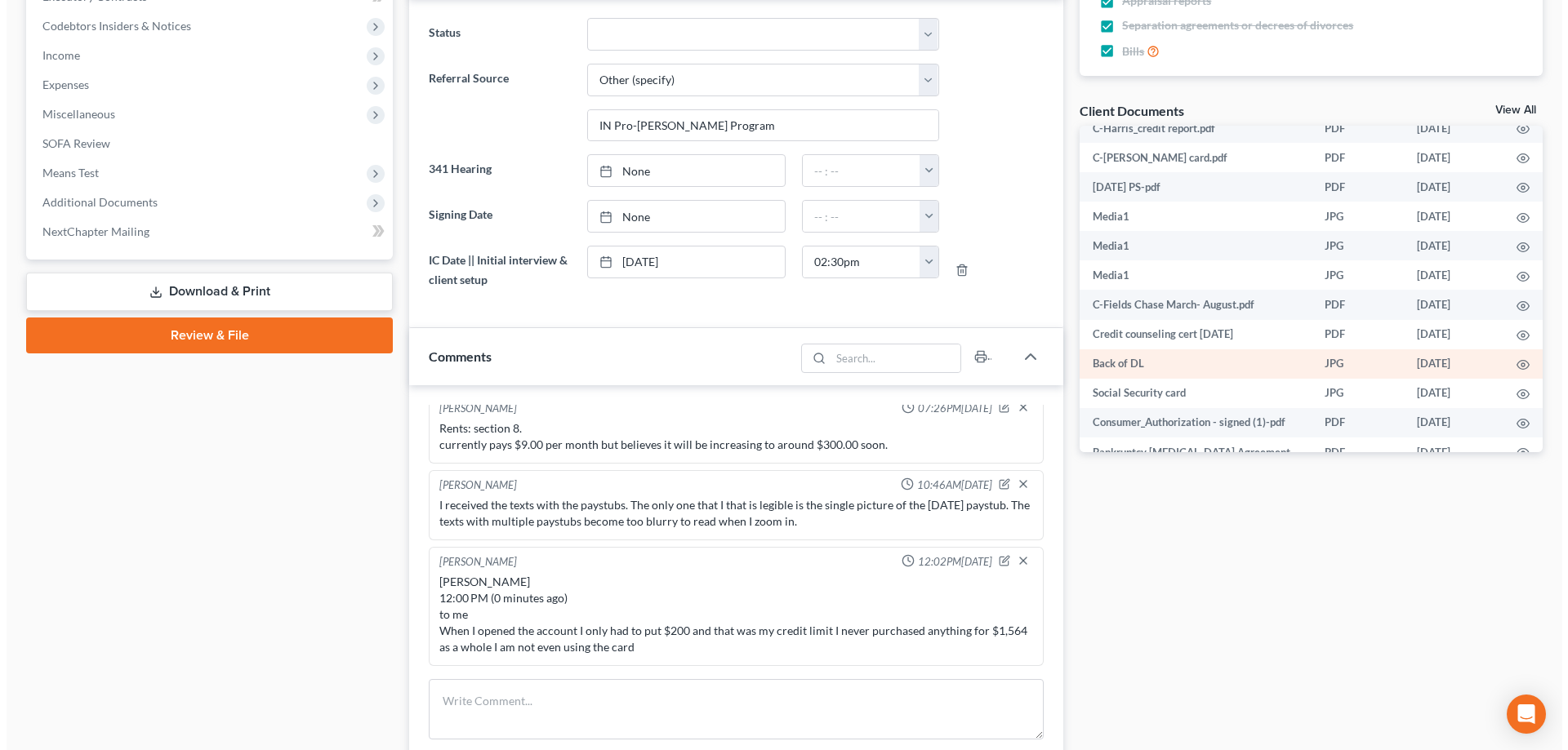
scroll to position [82, 0]
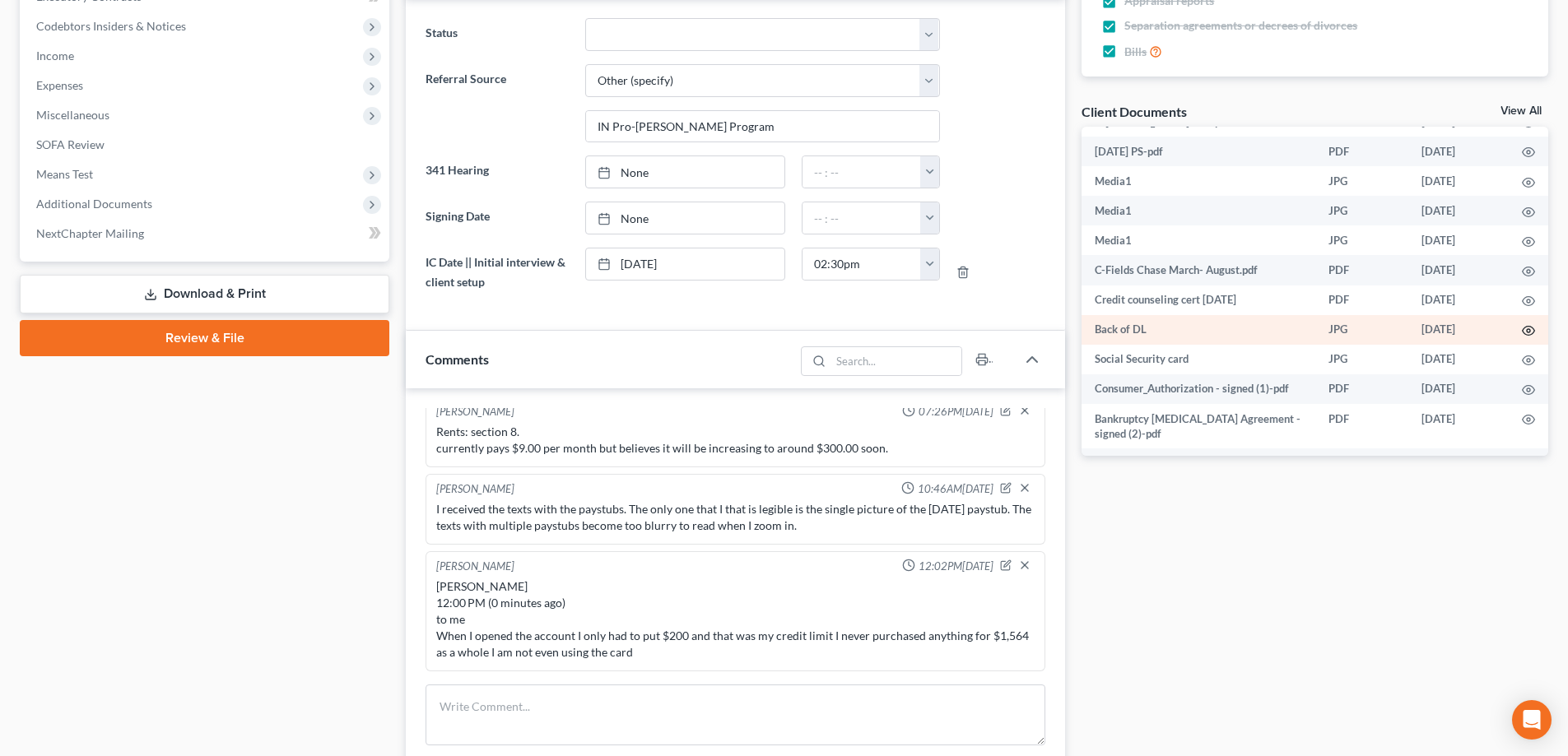
click at [1527, 330] on circle "button" at bounding box center [1528, 330] width 3 height 3
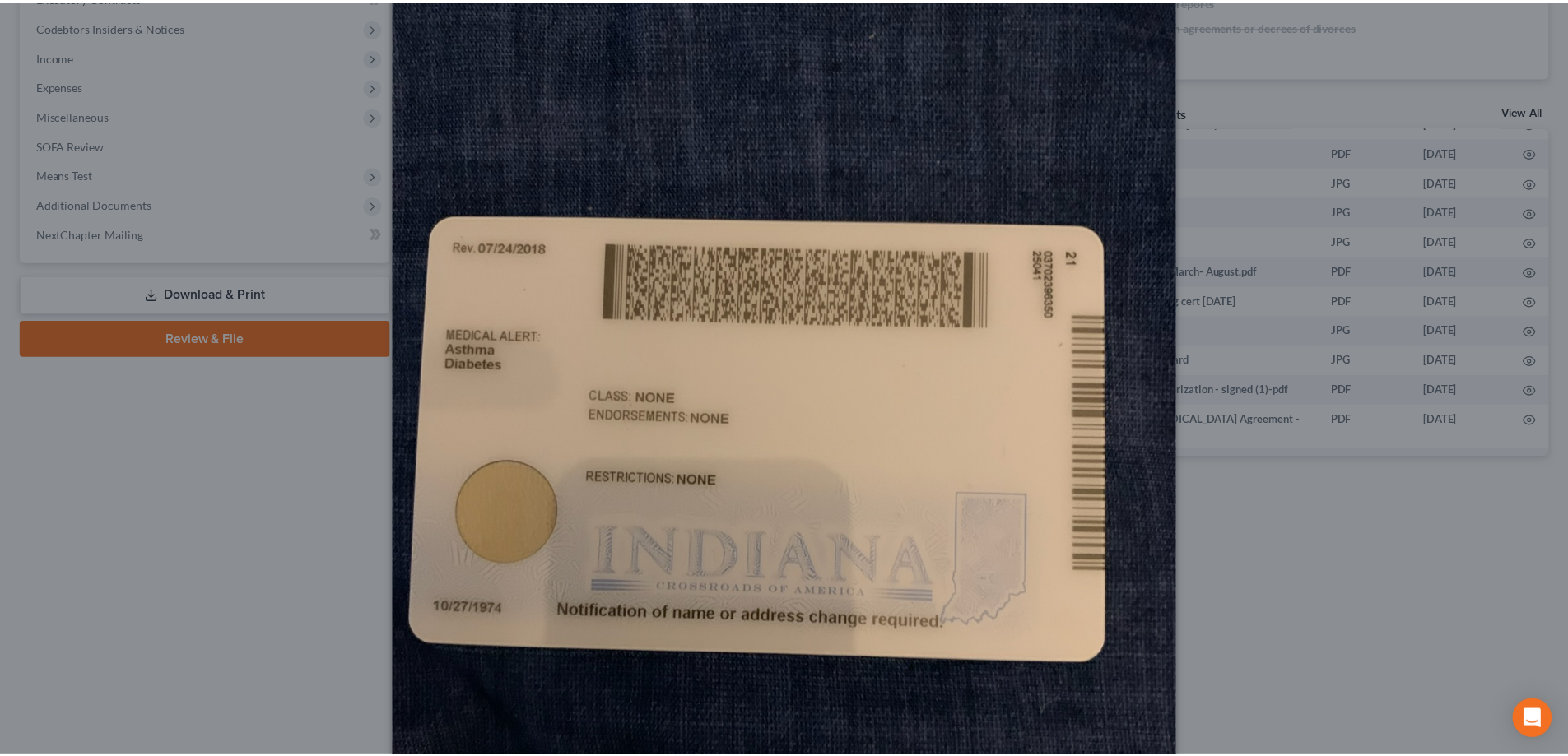
scroll to position [0, 0]
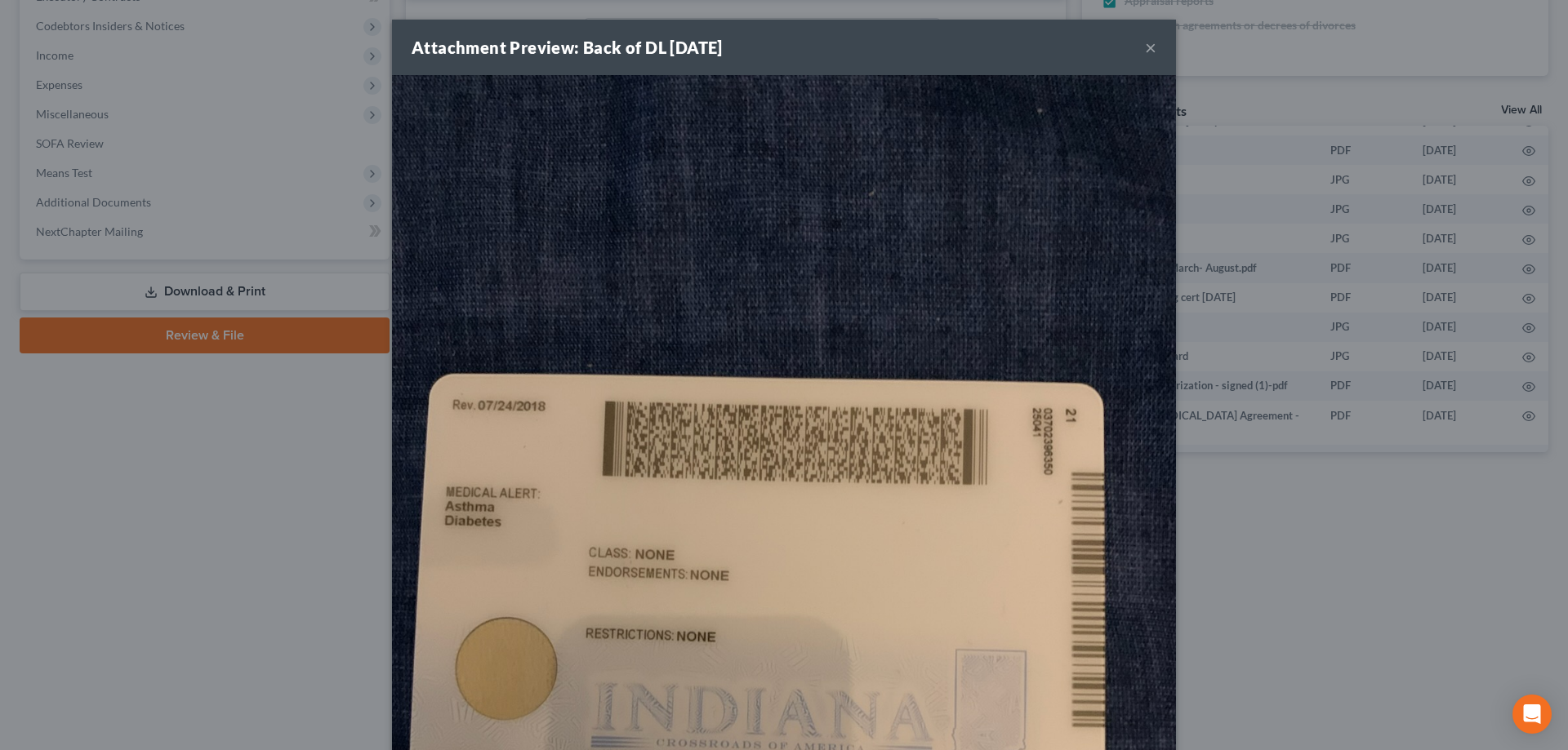
click at [1145, 48] on button "×" at bounding box center [1151, 47] width 11 height 20
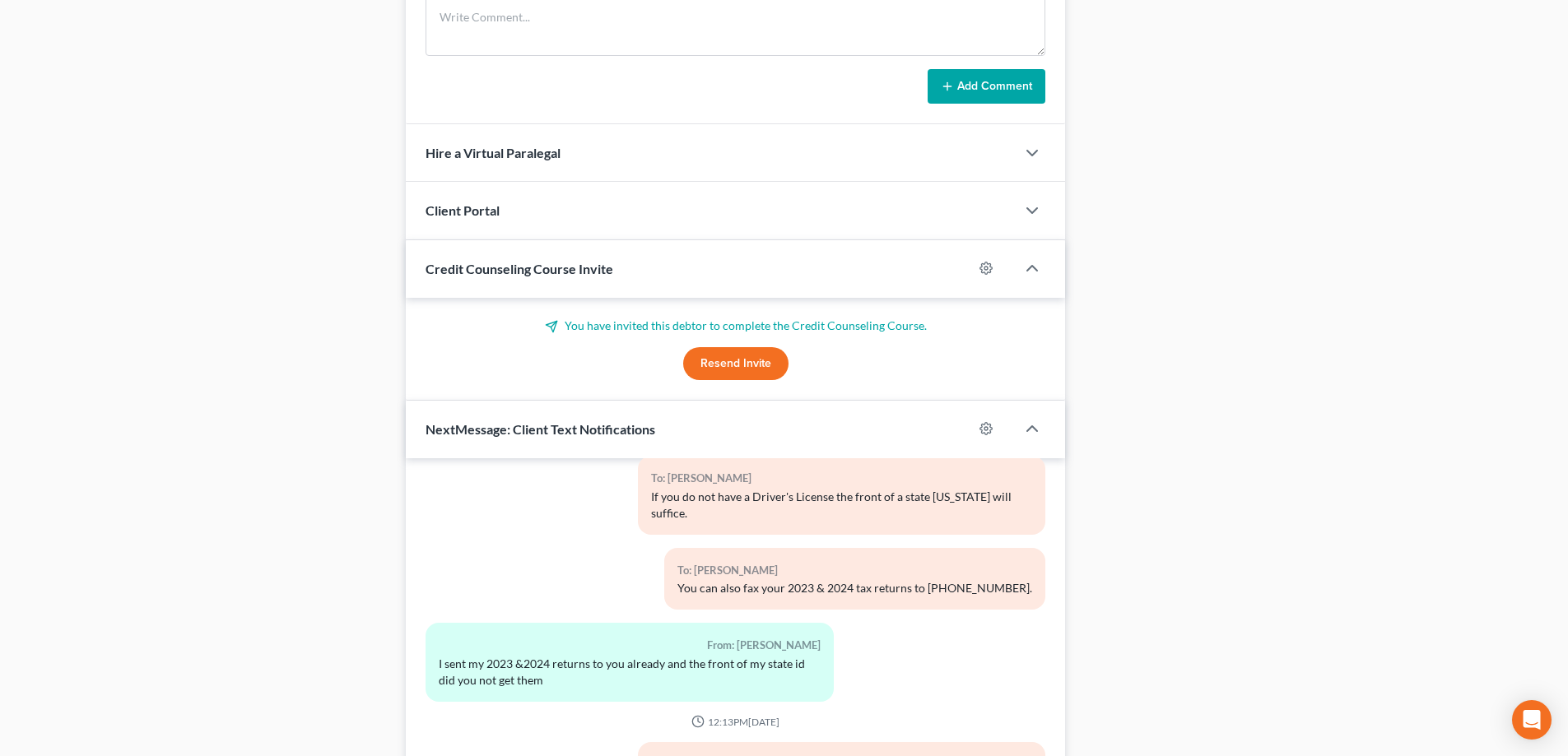
scroll to position [1338, 0]
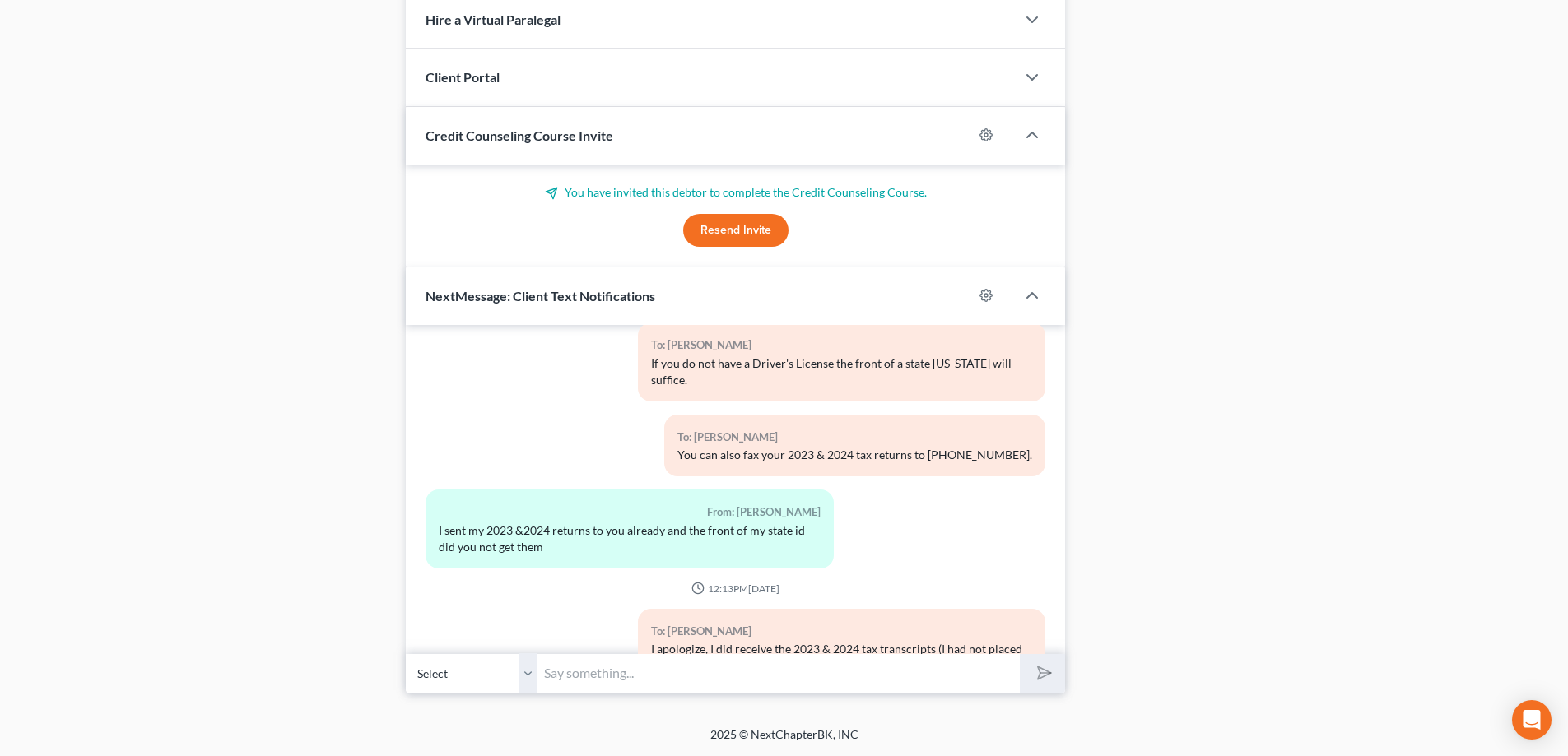
click at [606, 673] on input "text" at bounding box center [778, 673] width 482 height 40
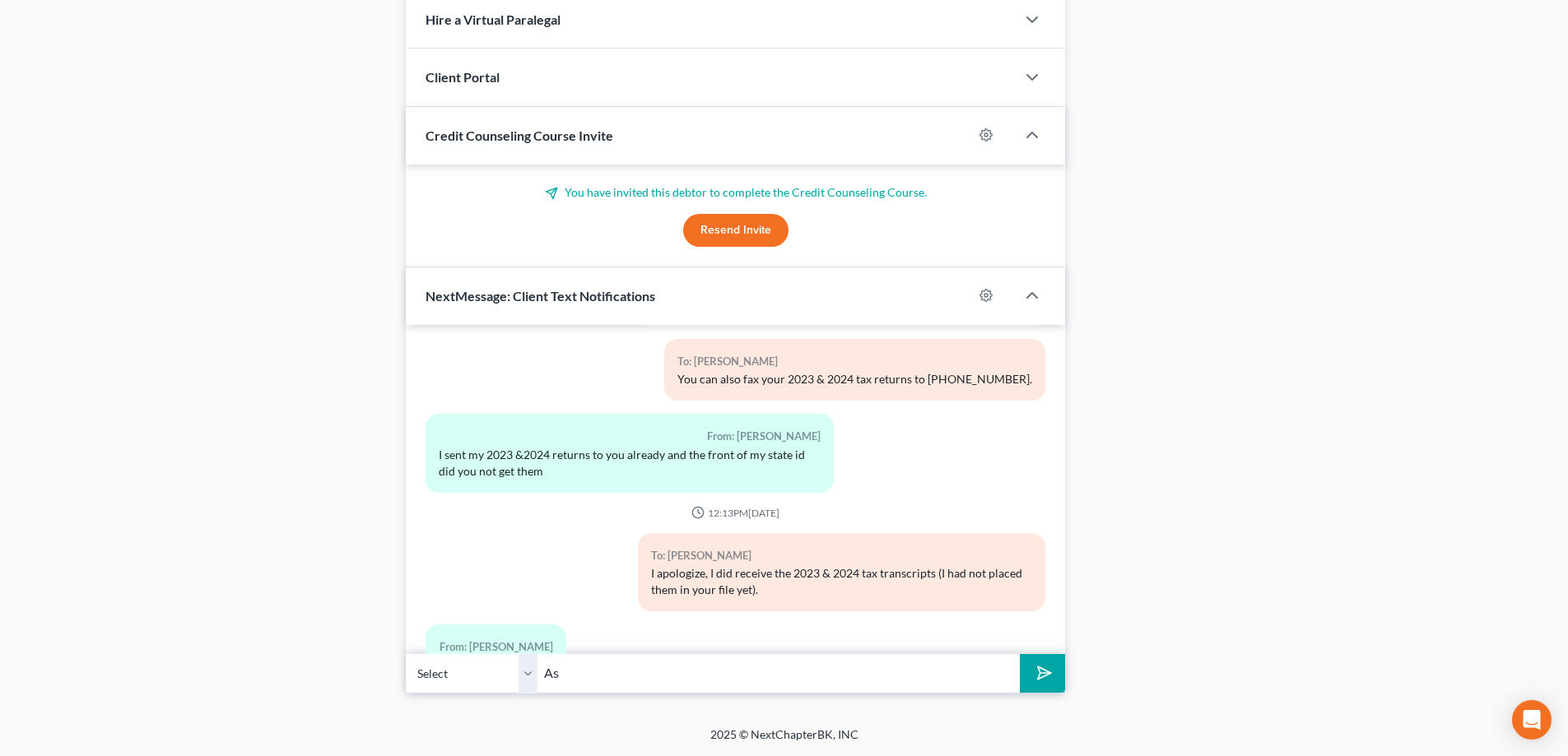
type input "A"
type input "Regarding the ID. I received a text but it is of the back of the ID. The truste…"
click at [1020, 654] on button "submit" at bounding box center [1043, 673] width 46 height 39
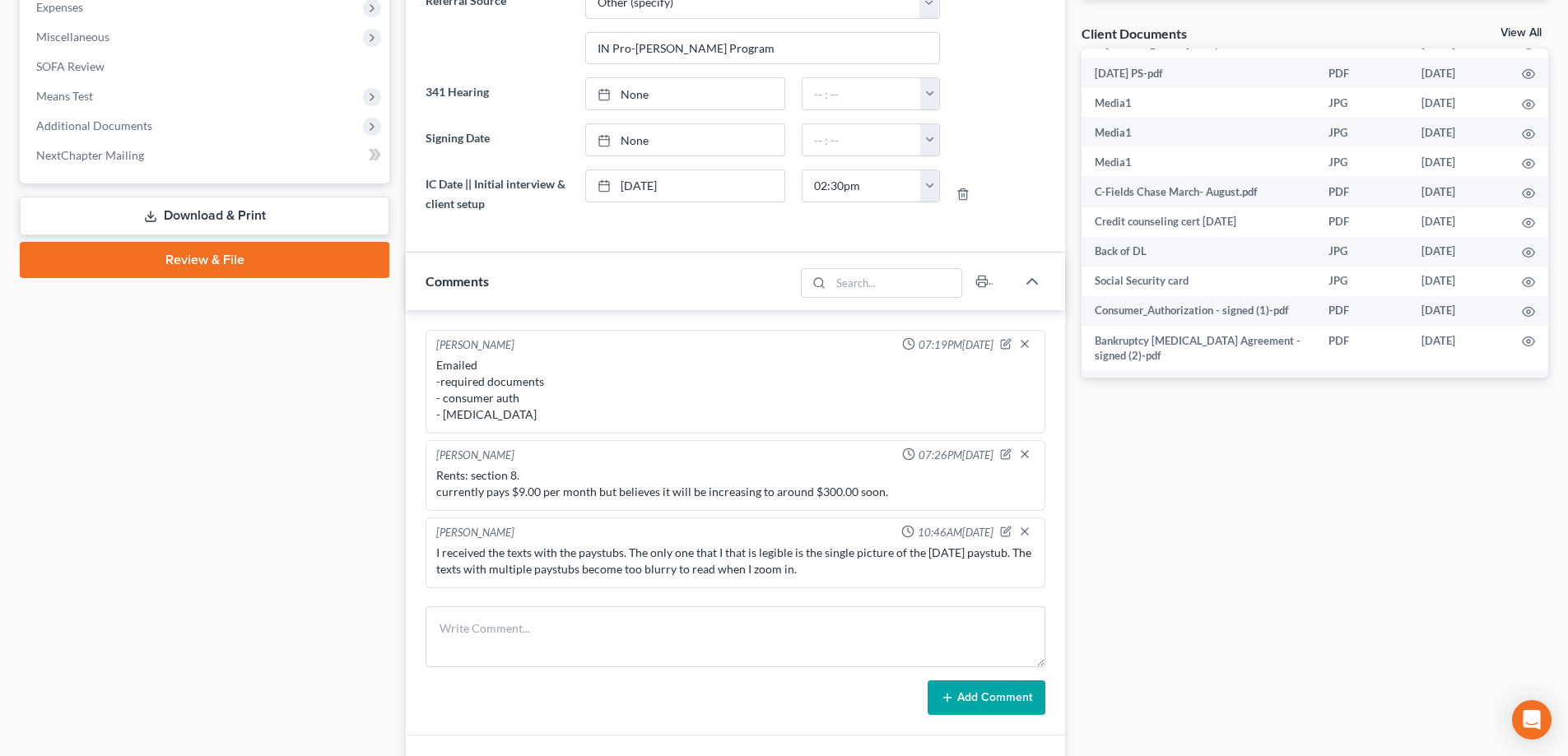
scroll to position [351, 0]
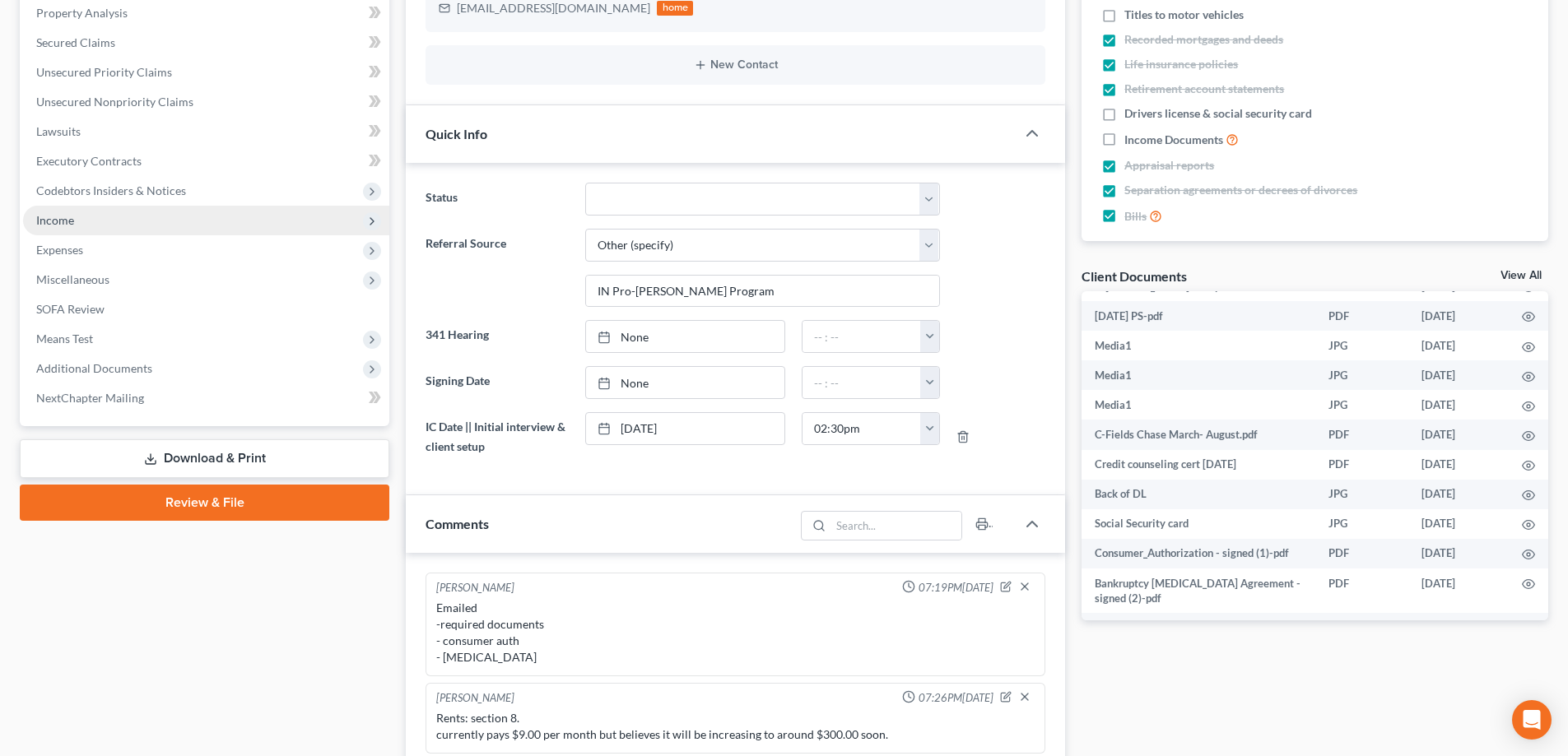
click at [109, 228] on span "Income" at bounding box center [206, 220] width 366 height 29
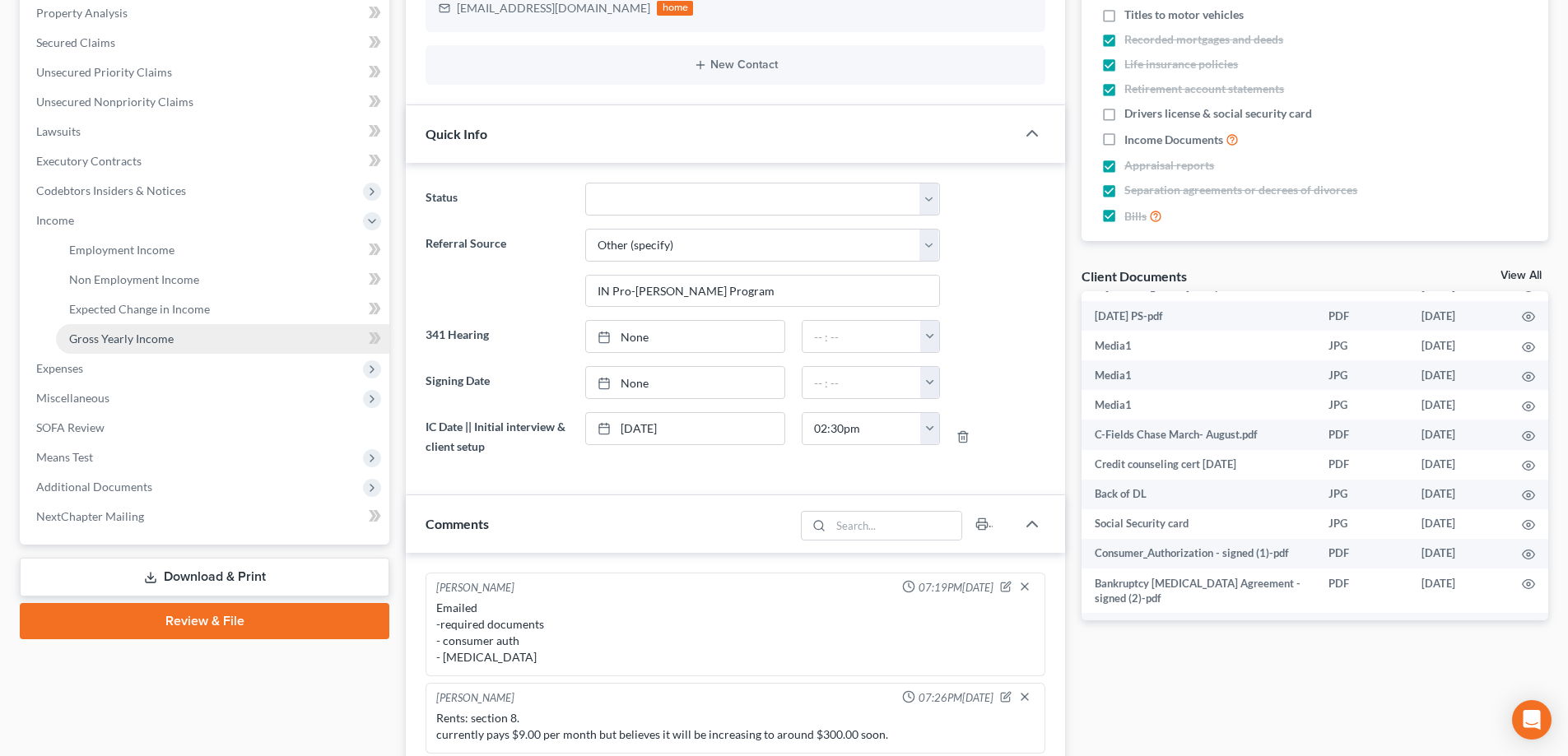
click at [115, 337] on span "Gross Yearly Income" at bounding box center [122, 339] width 105 height 14
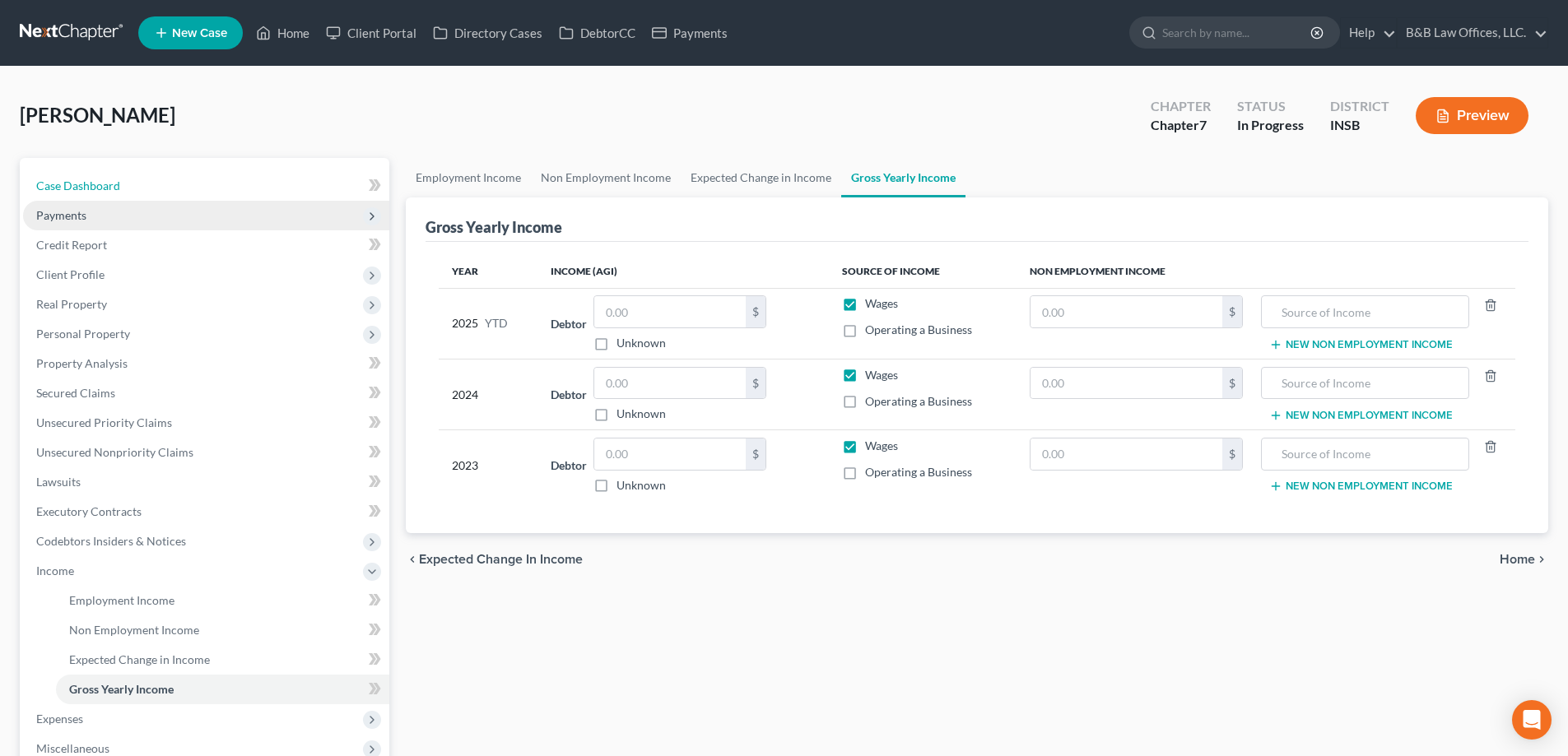
drag, startPoint x: 80, startPoint y: 181, endPoint x: 315, endPoint y: 204, distance: 236.1
click at [80, 180] on span "Case Dashboard" at bounding box center [78, 185] width 84 height 14
select select "9"
select select "6"
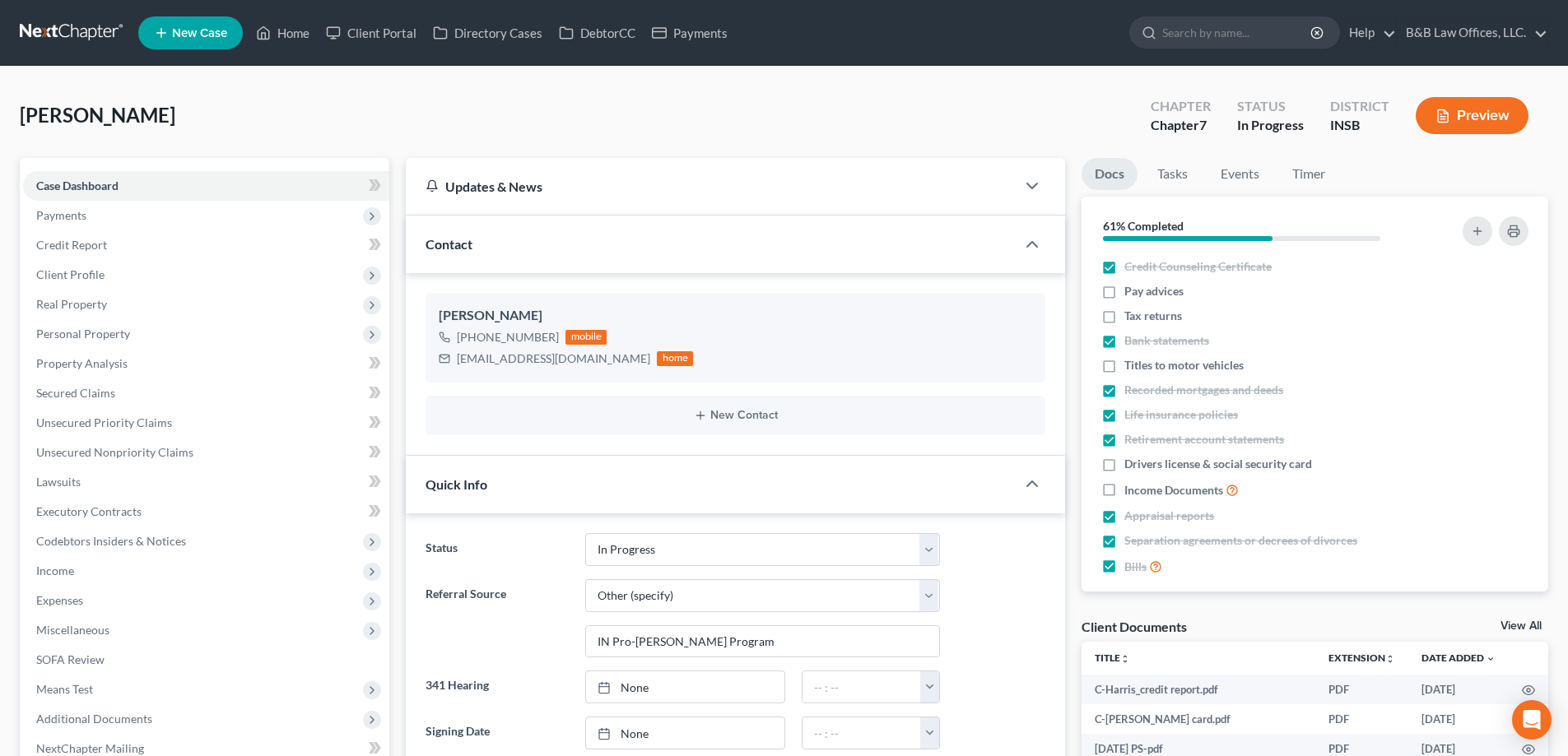
scroll to position [3964, 0]
click at [1525, 621] on link "View All" at bounding box center [1521, 626] width 41 height 11
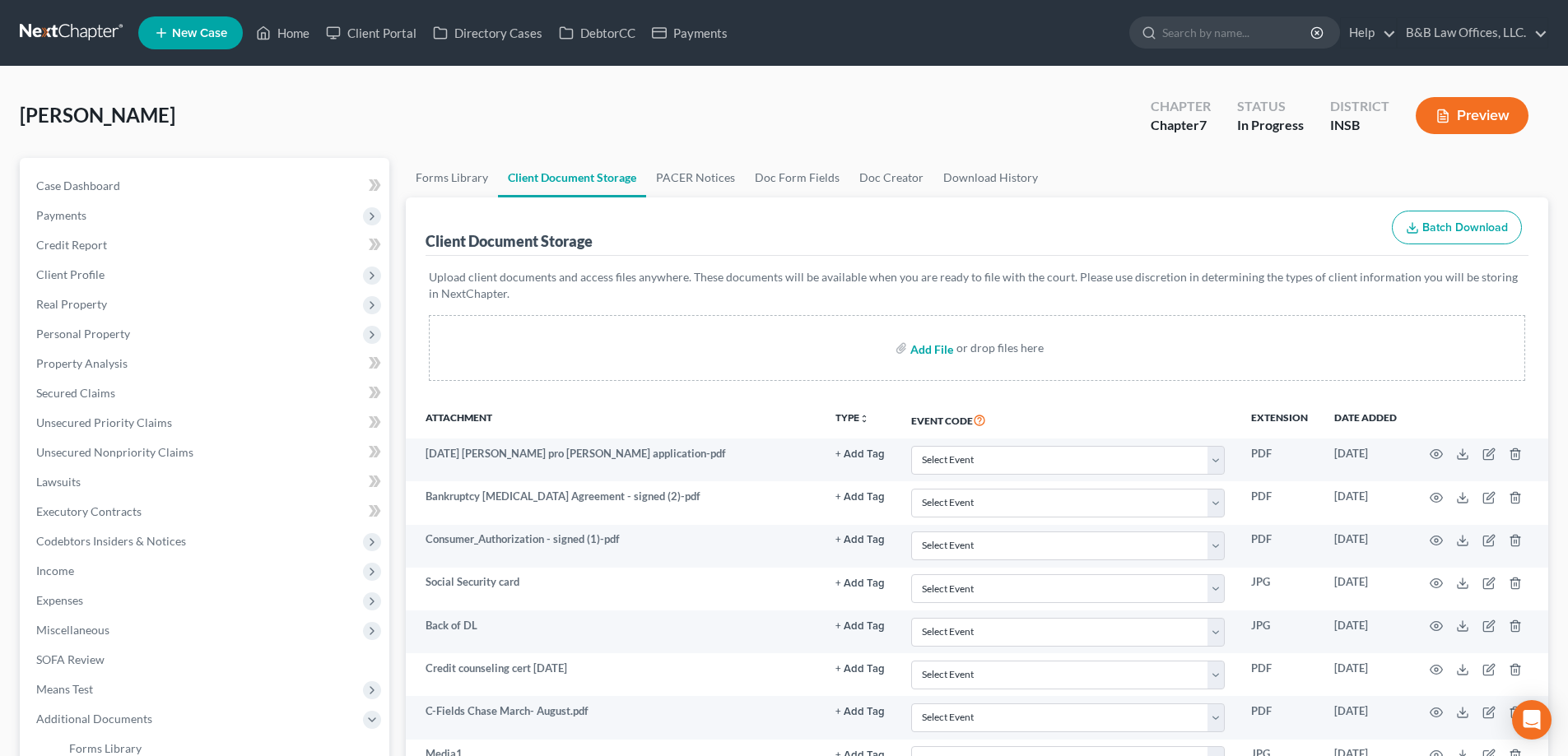
click at [937, 345] on input "file" at bounding box center [931, 347] width 40 height 29
type input "C:\fakepath\Tax year 2024 KY.pdf"
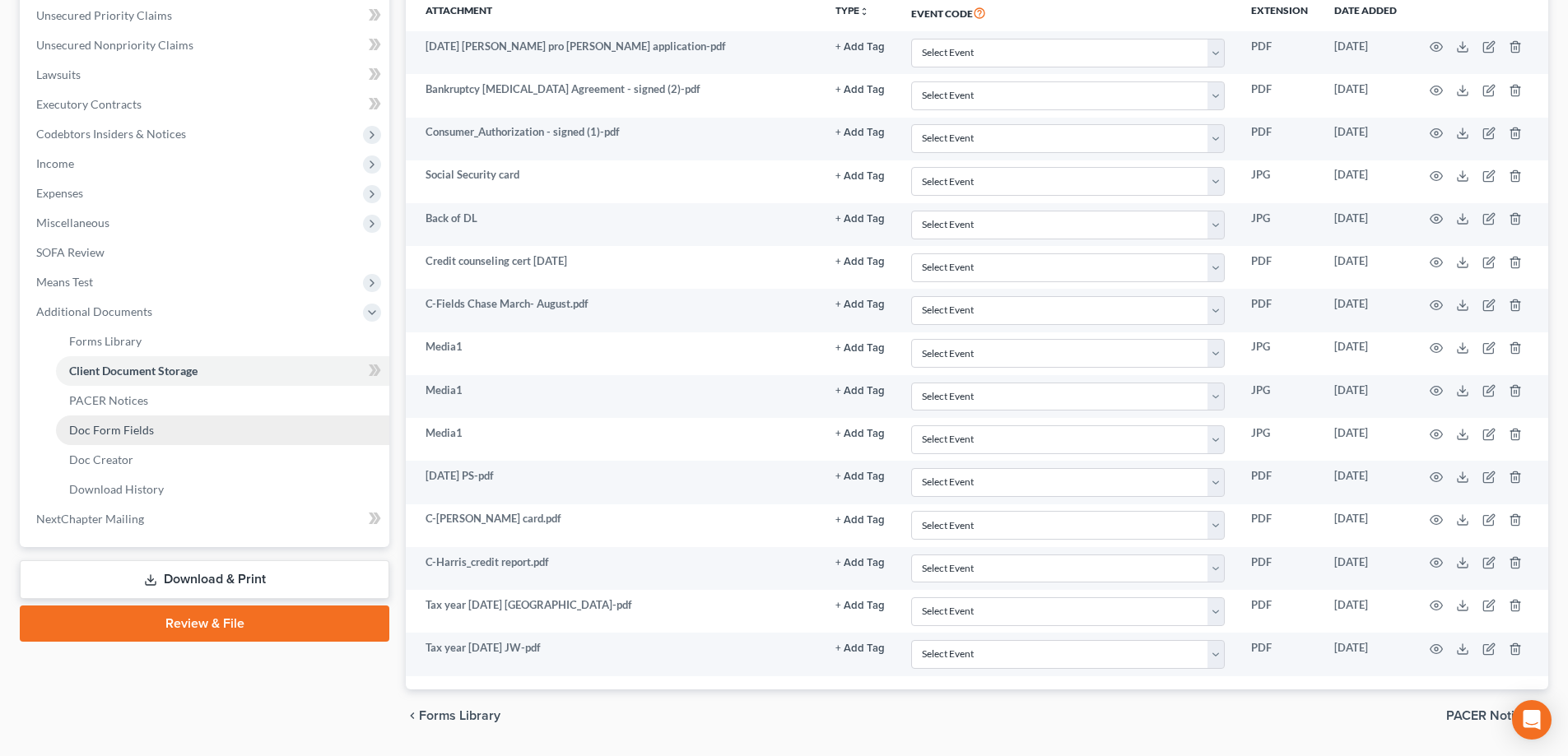
scroll to position [412, 0]
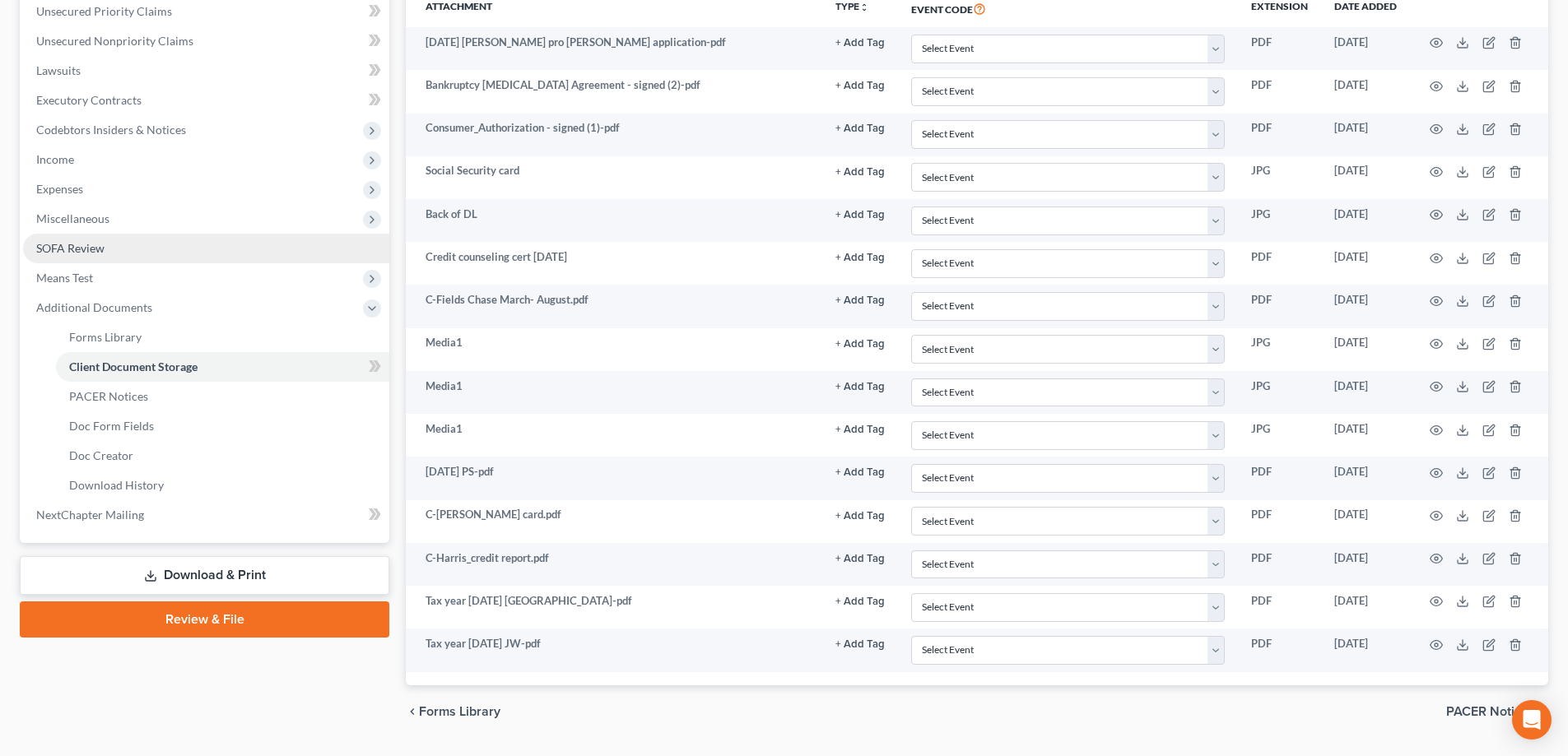
click at [58, 165] on span "Income" at bounding box center [55, 159] width 38 height 14
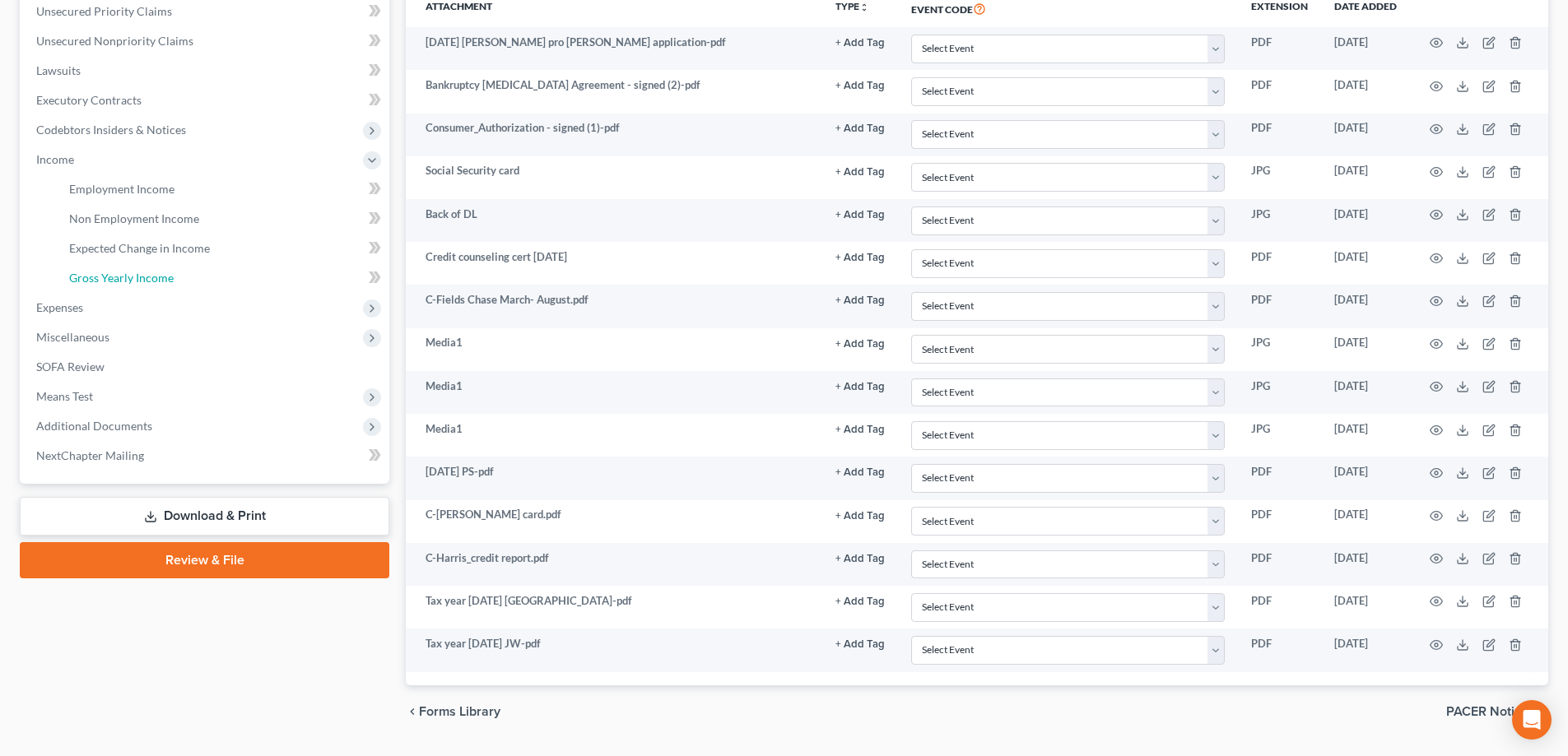
click at [118, 281] on span "Gross Yearly Income" at bounding box center [122, 278] width 105 height 14
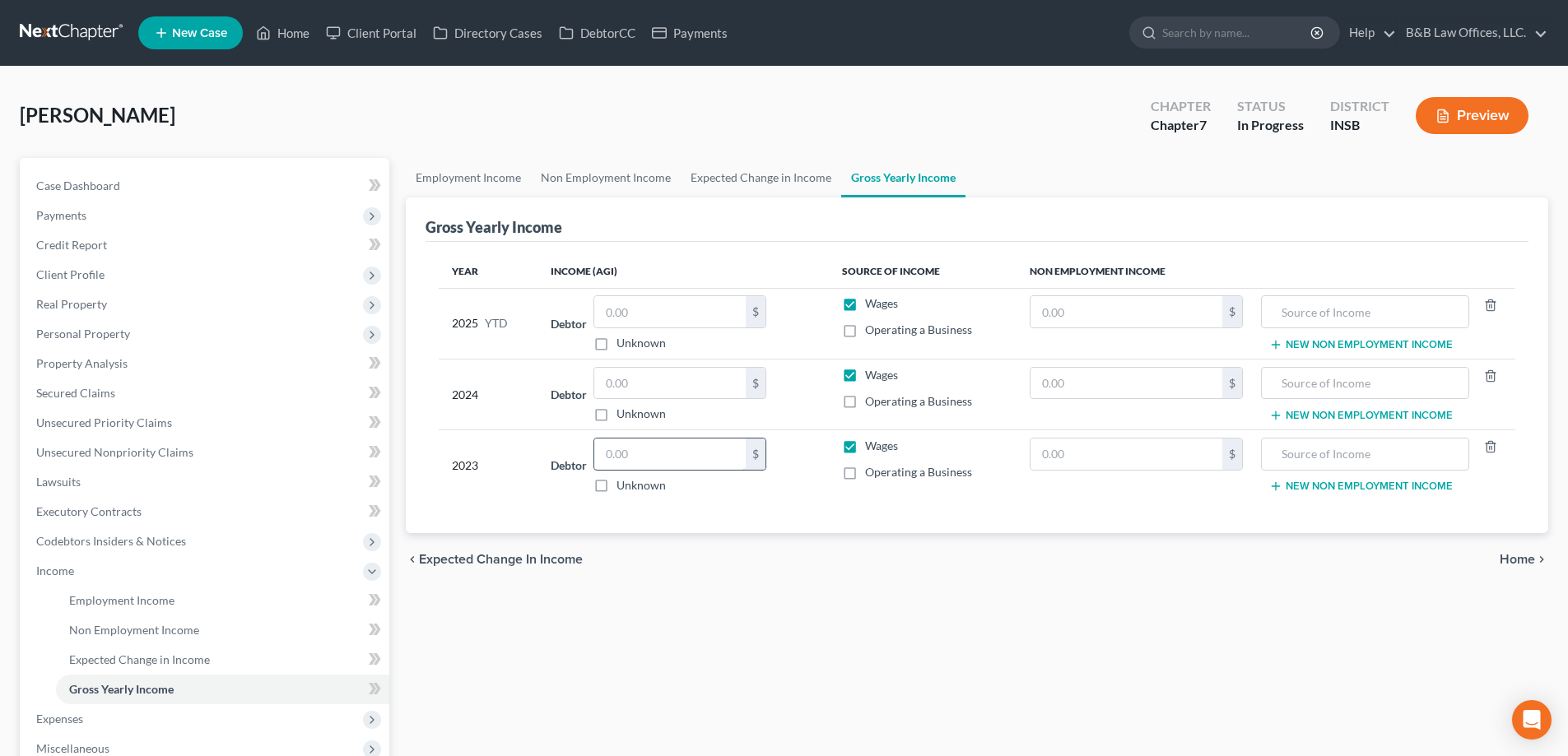
click at [626, 455] on input "text" at bounding box center [670, 454] width 151 height 31
click at [653, 465] on input "text" at bounding box center [670, 454] width 151 height 31
type input "22,353"
drag, startPoint x: 628, startPoint y: 382, endPoint x: 203, endPoint y: 363, distance: 425.4
click at [628, 382] on input "text" at bounding box center [670, 383] width 151 height 31
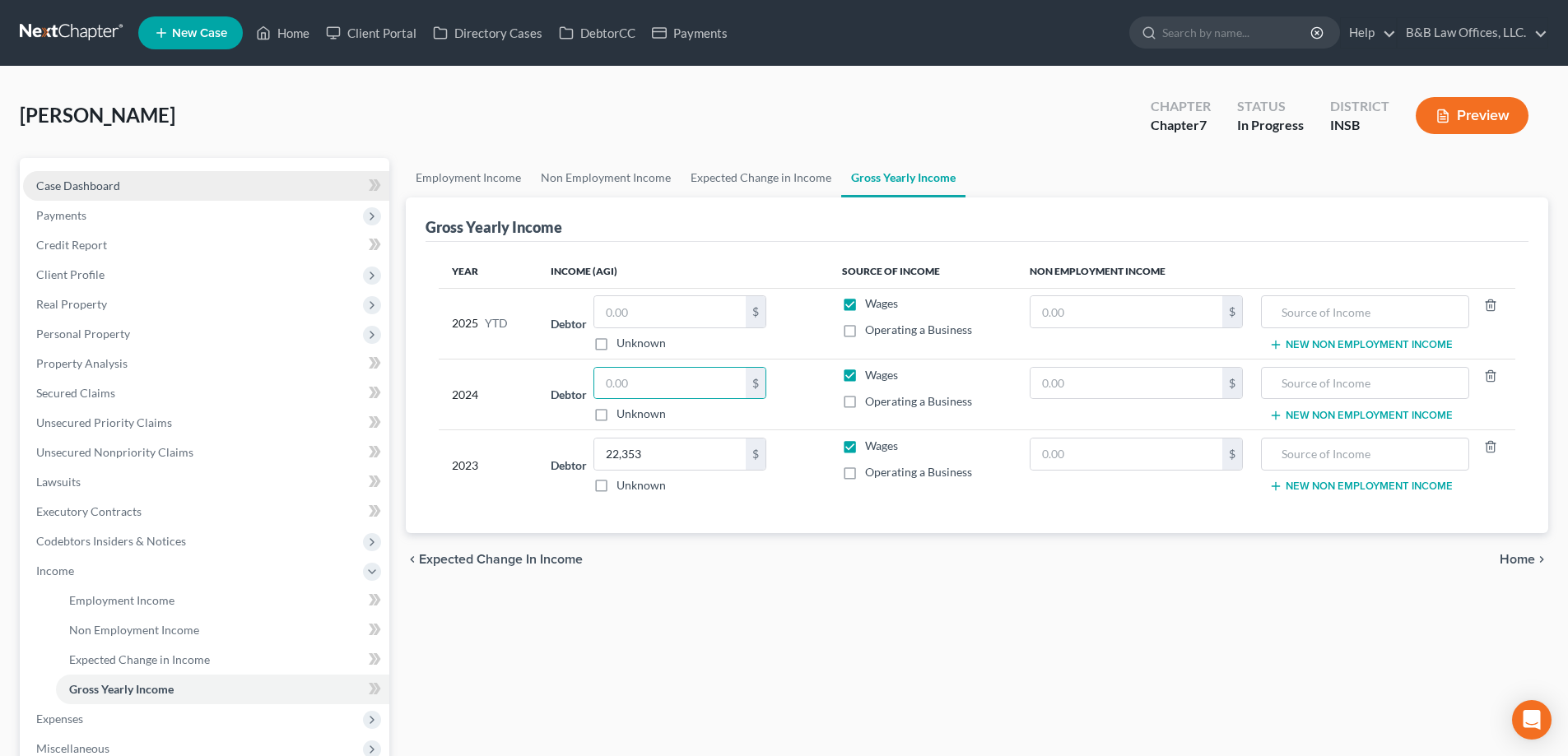
click at [86, 186] on span "Case Dashboard" at bounding box center [78, 185] width 84 height 14
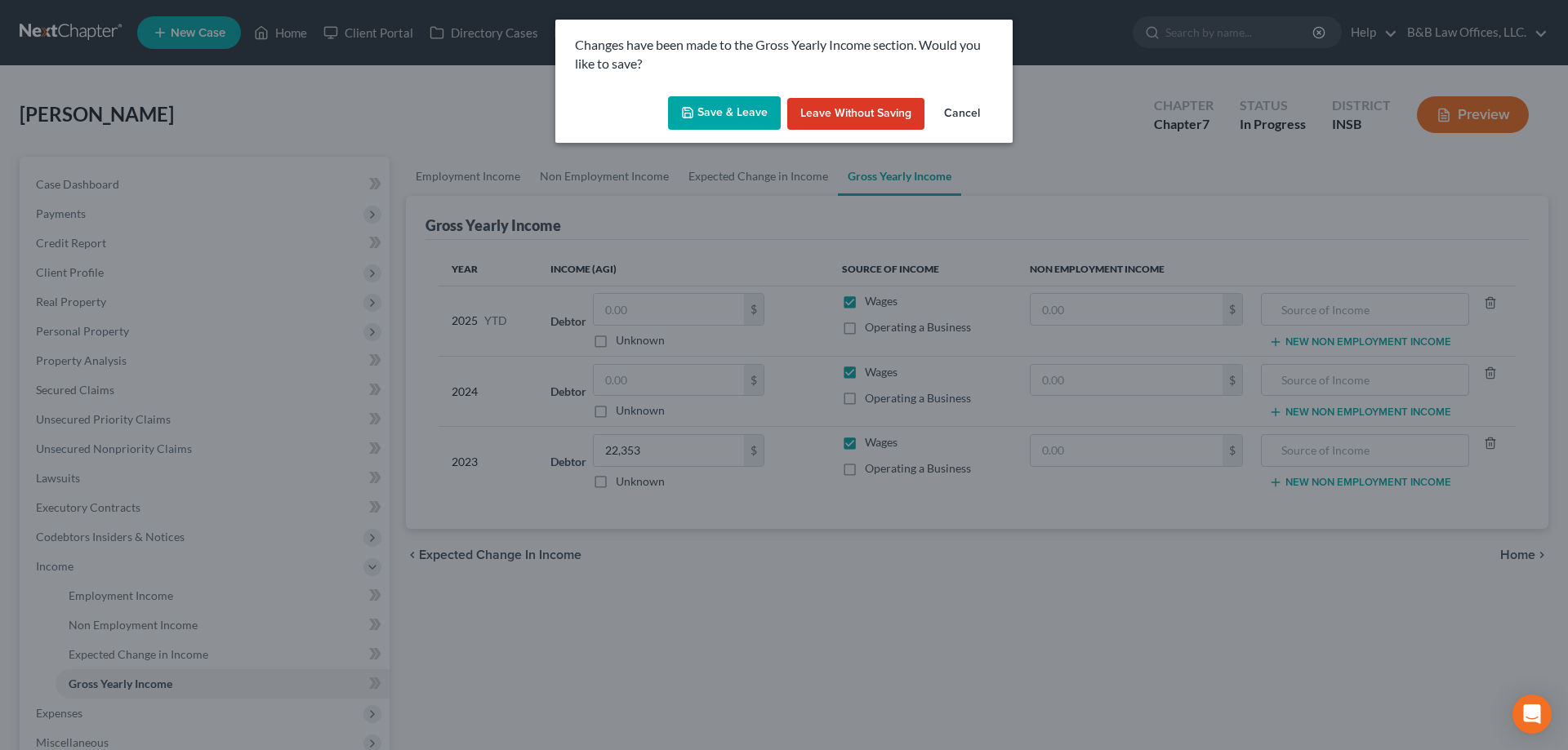
click at [719, 111] on button "Save & Leave" at bounding box center [724, 113] width 112 height 34
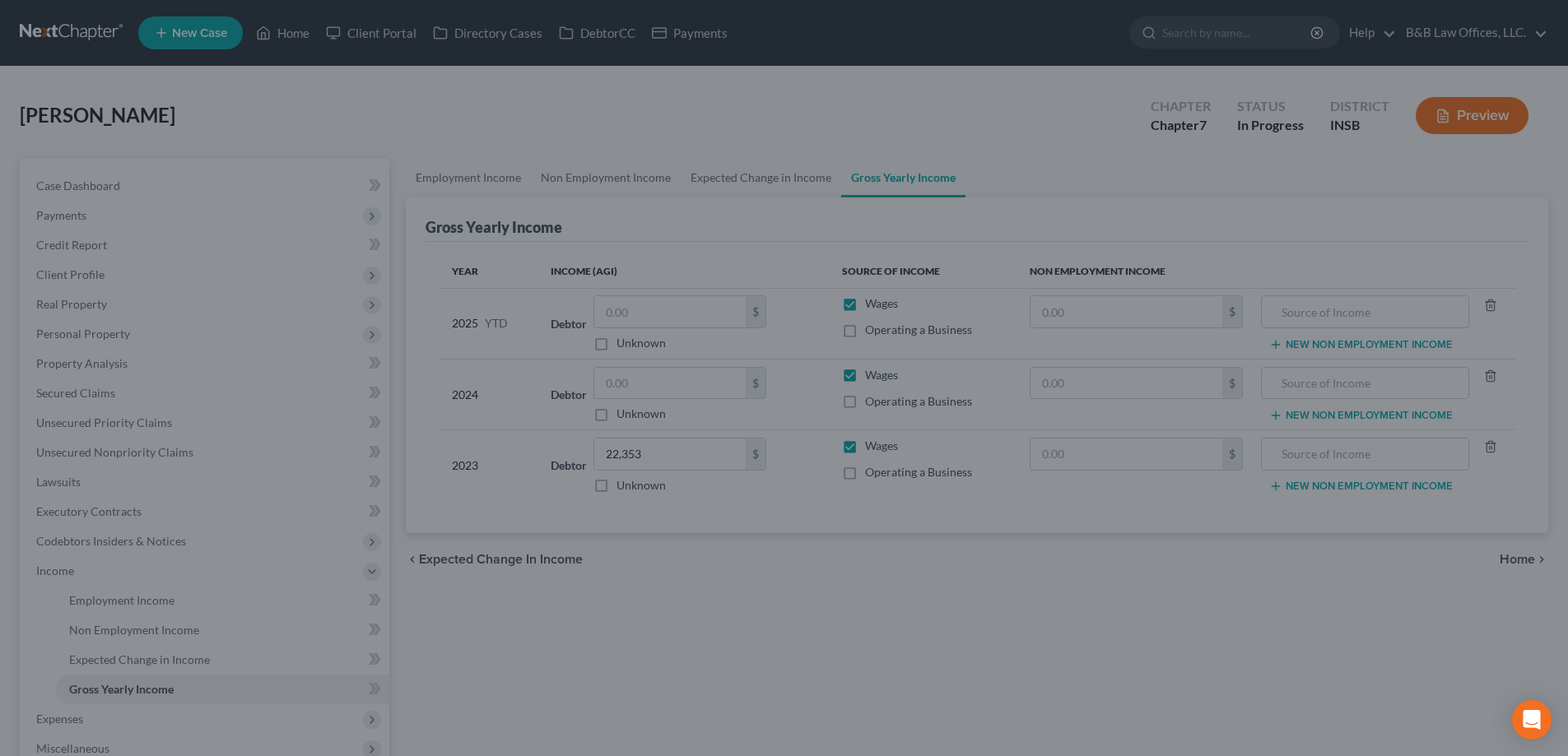
select select "6"
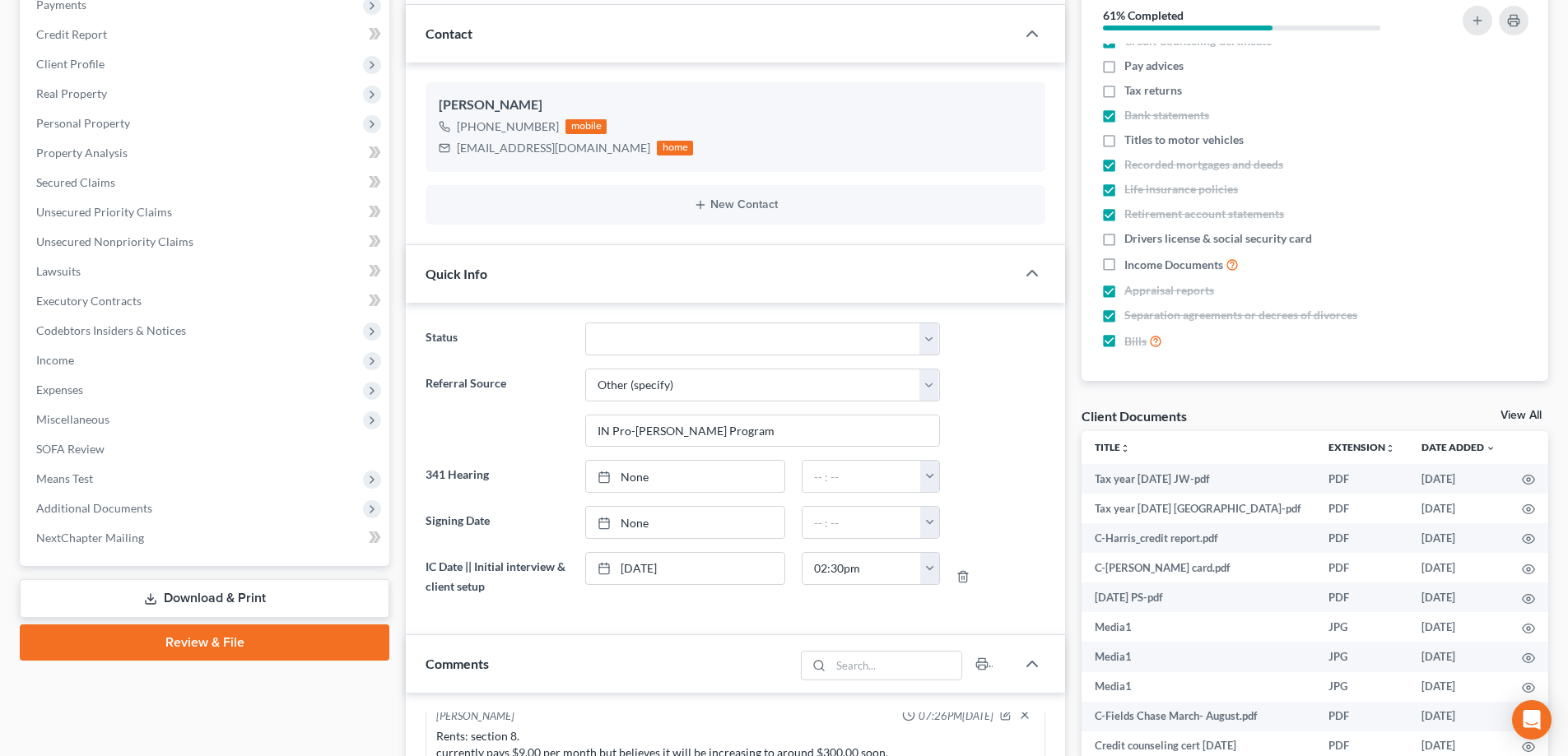
scroll to position [247, 0]
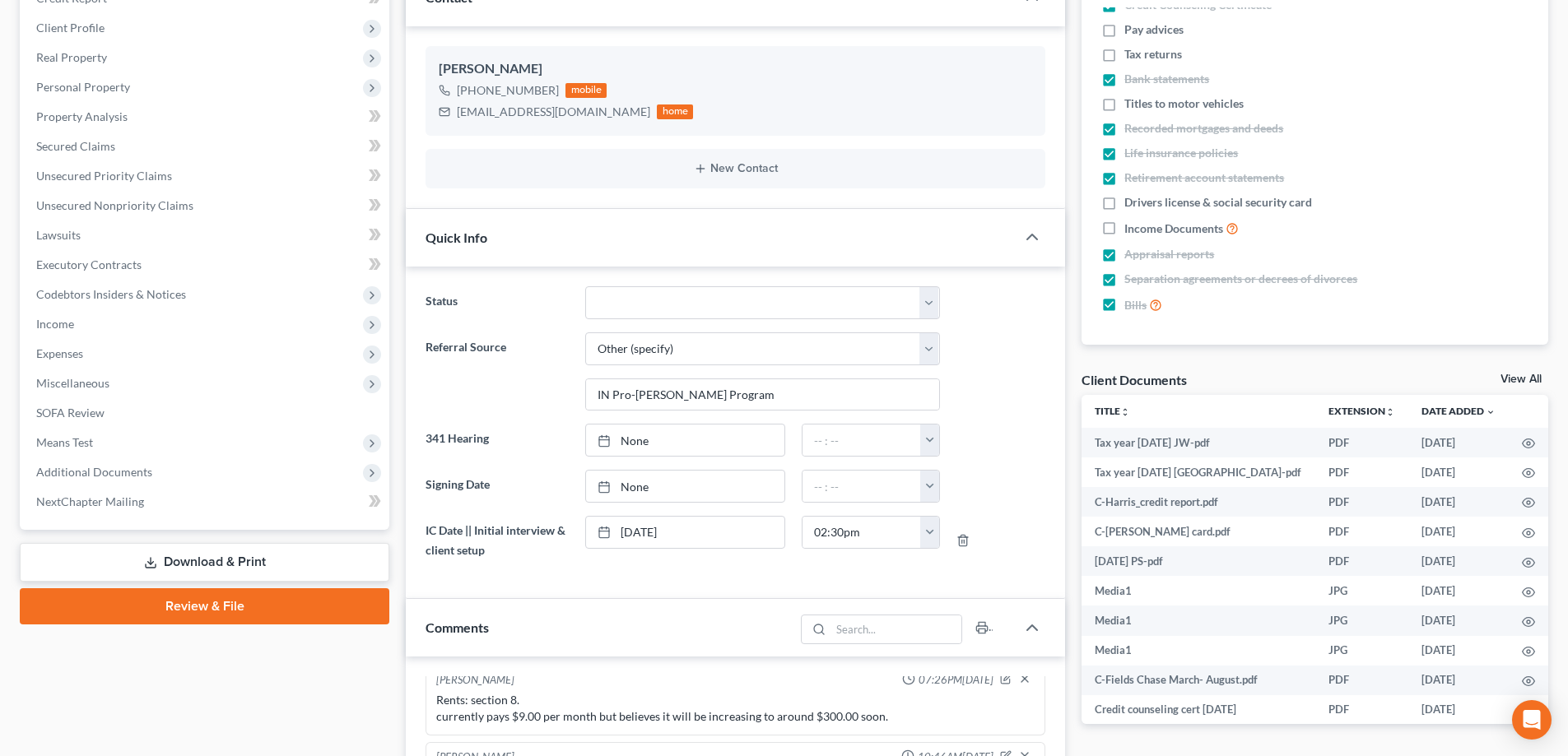
click at [1519, 379] on link "View All" at bounding box center [1521, 379] width 41 height 11
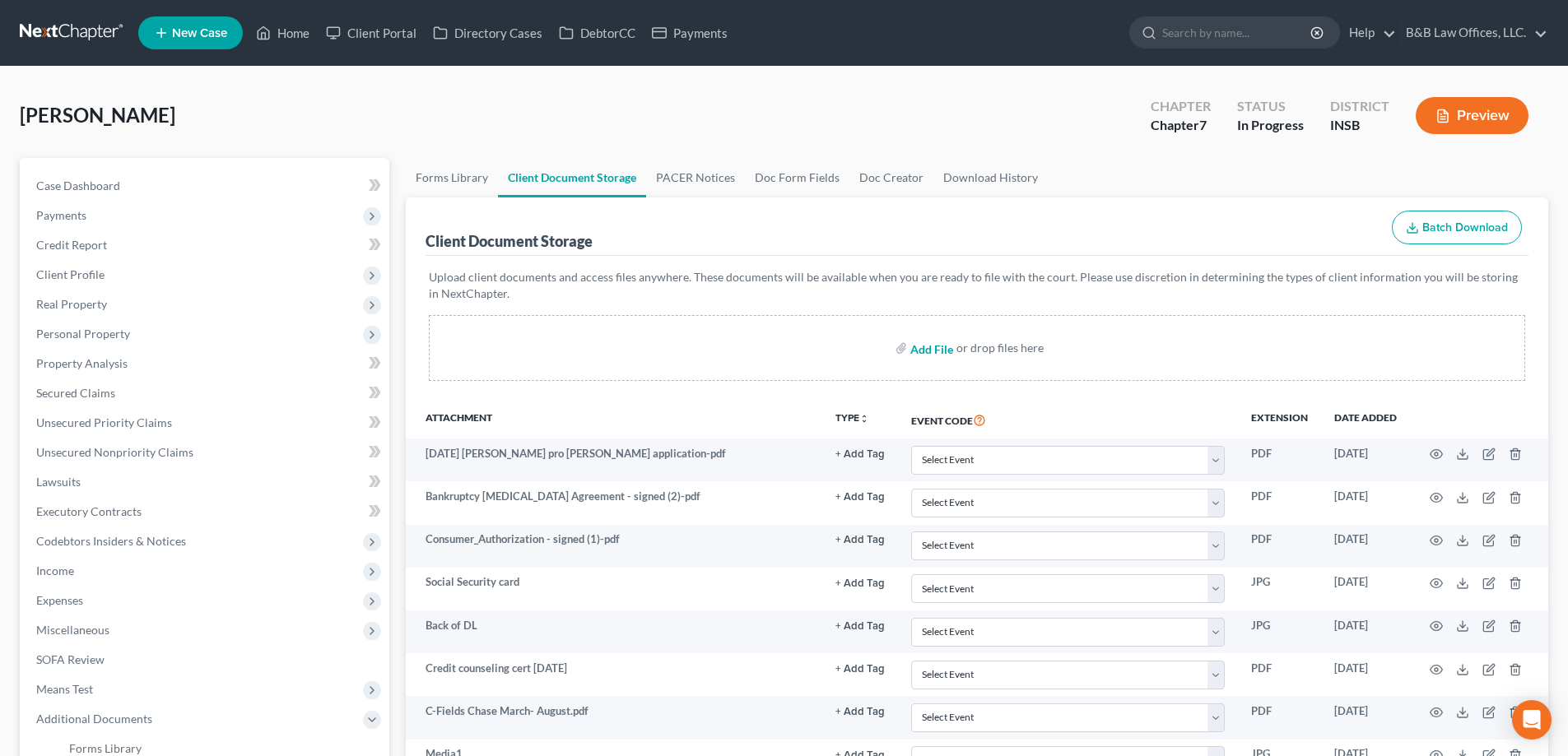
click at [924, 350] on input "file" at bounding box center [931, 347] width 40 height 29
type input "C:\fakepath\C.Fields ID.pdf"
drag, startPoint x: 108, startPoint y: 180, endPoint x: 396, endPoint y: 243, distance: 294.8
click at [108, 180] on span "Case Dashboard" at bounding box center [78, 185] width 84 height 14
select select "6"
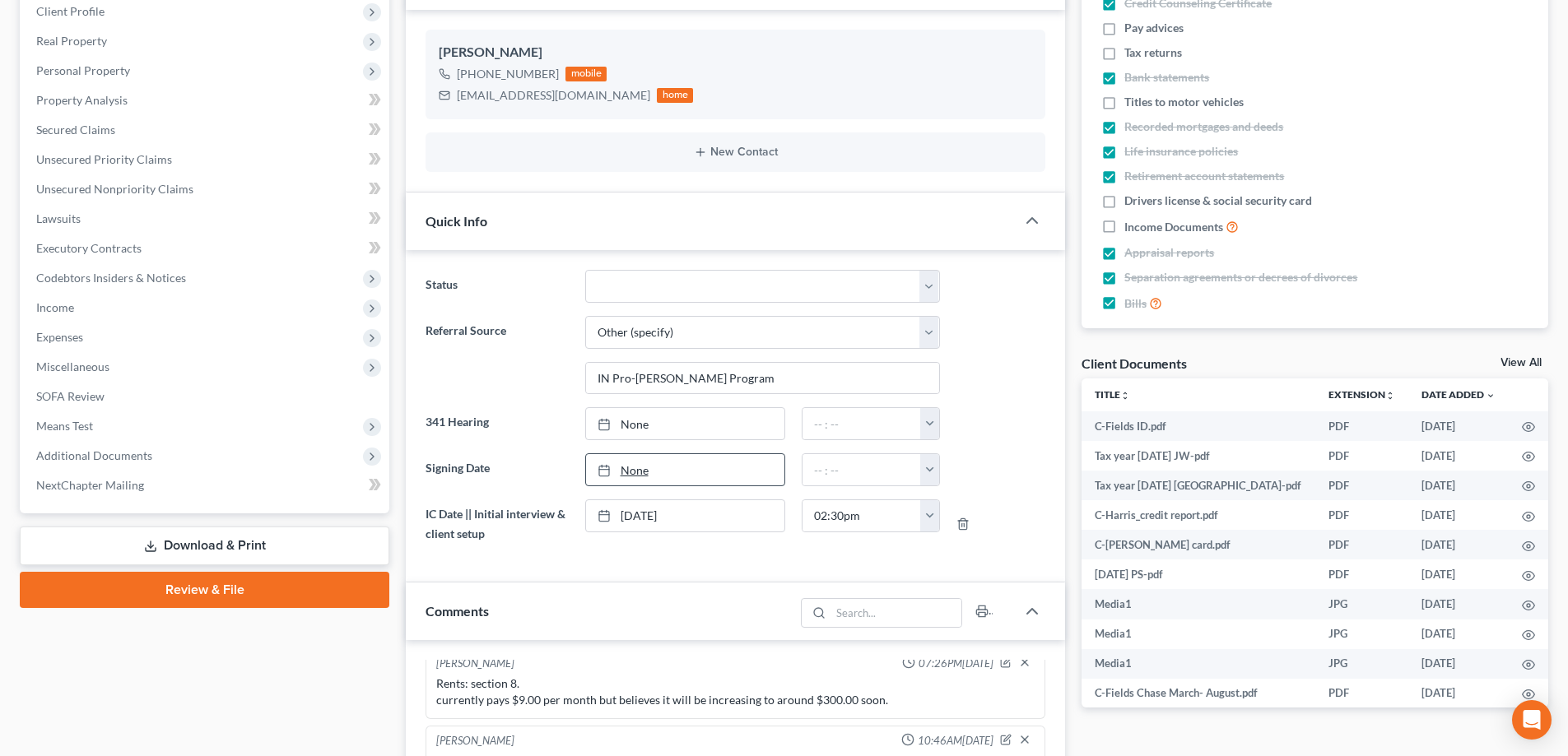
scroll to position [83, 0]
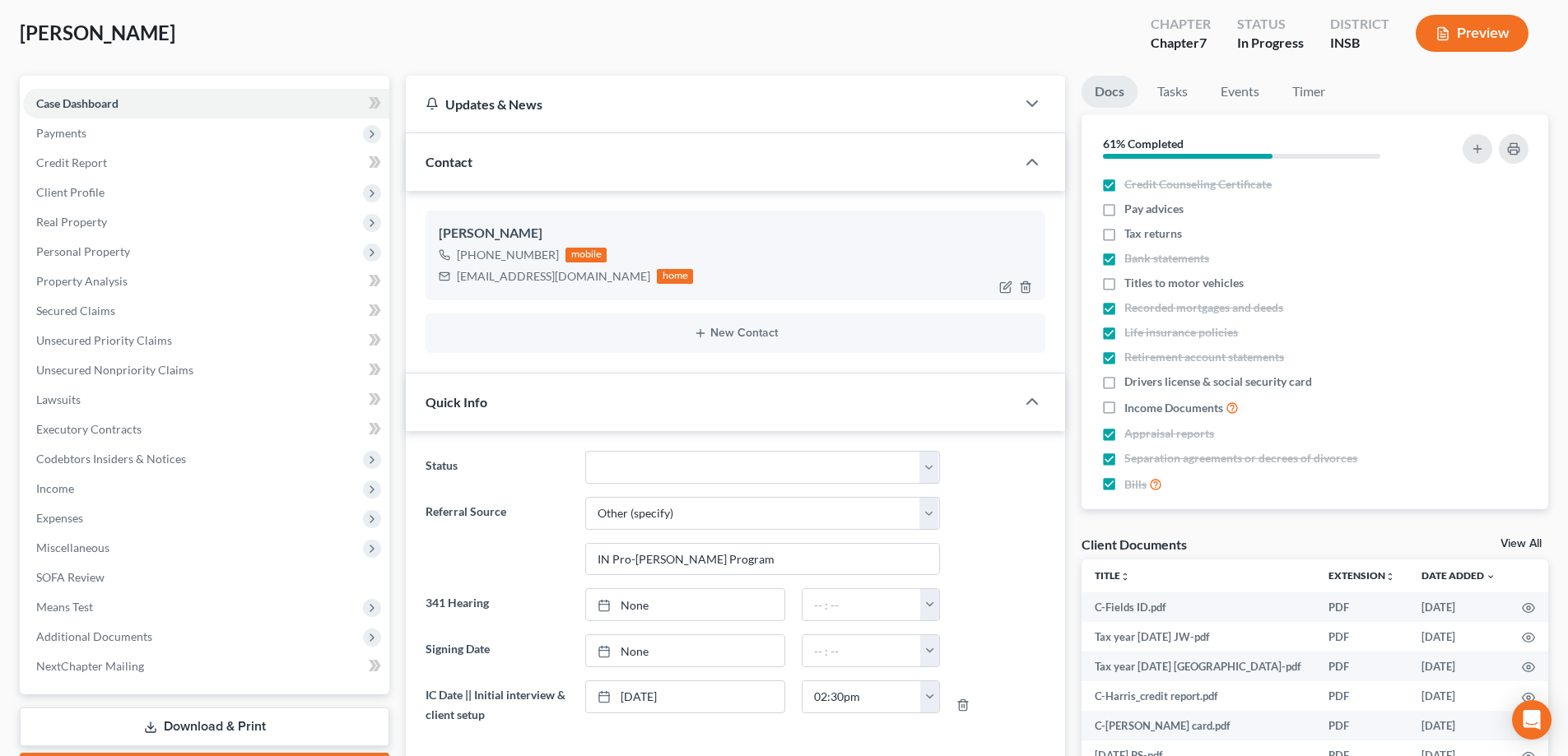
drag, startPoint x: 457, startPoint y: 279, endPoint x: 617, endPoint y: 284, distance: 160.1
click at [617, 284] on div "[EMAIL_ADDRESS][DOMAIN_NAME] home" at bounding box center [565, 277] width 254 height 21
copy div "[EMAIL_ADDRESS][DOMAIN_NAME]"
click at [1514, 543] on link "View All" at bounding box center [1521, 544] width 41 height 11
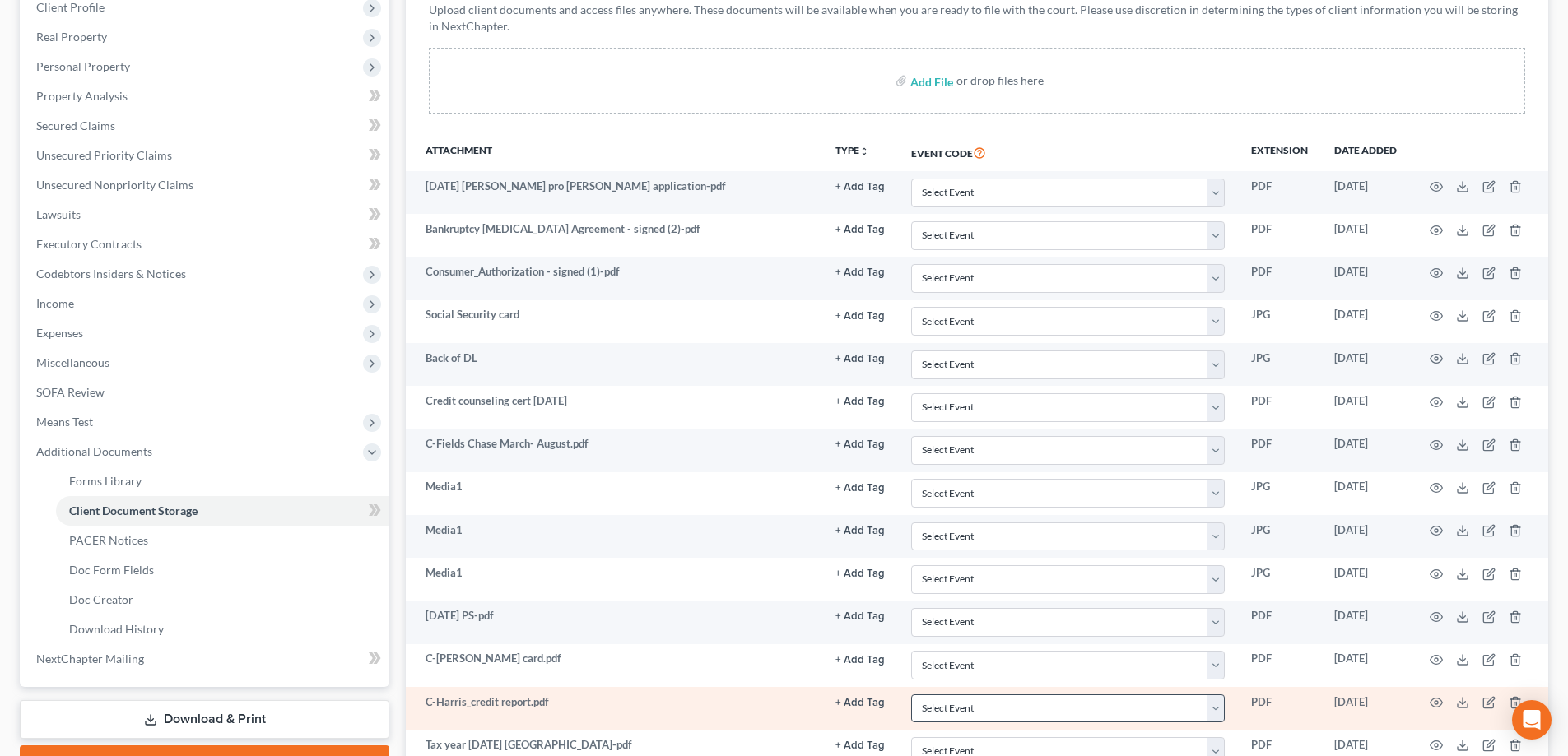
scroll to position [498, 0]
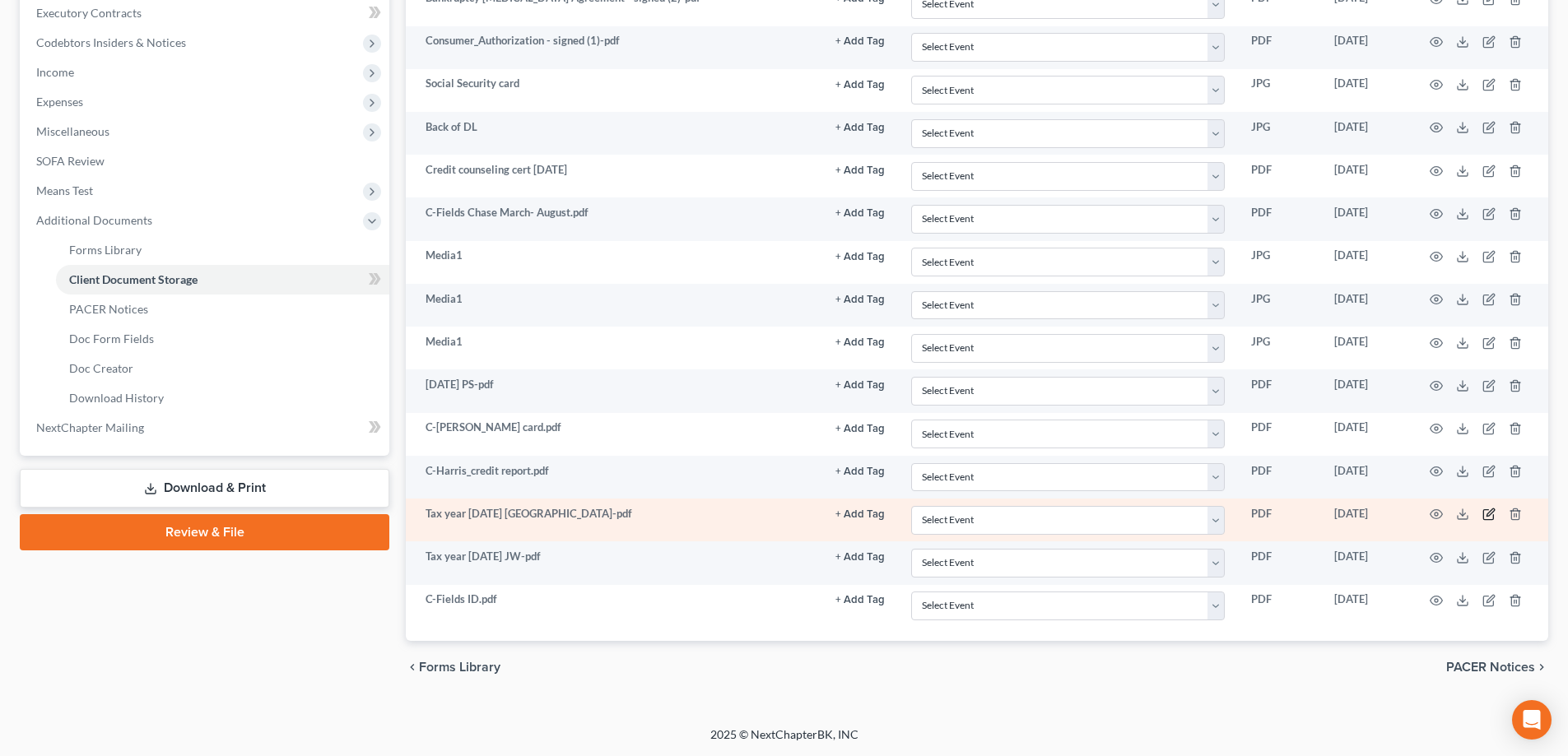
click at [1483, 516] on icon "button" at bounding box center [1489, 514] width 13 height 13
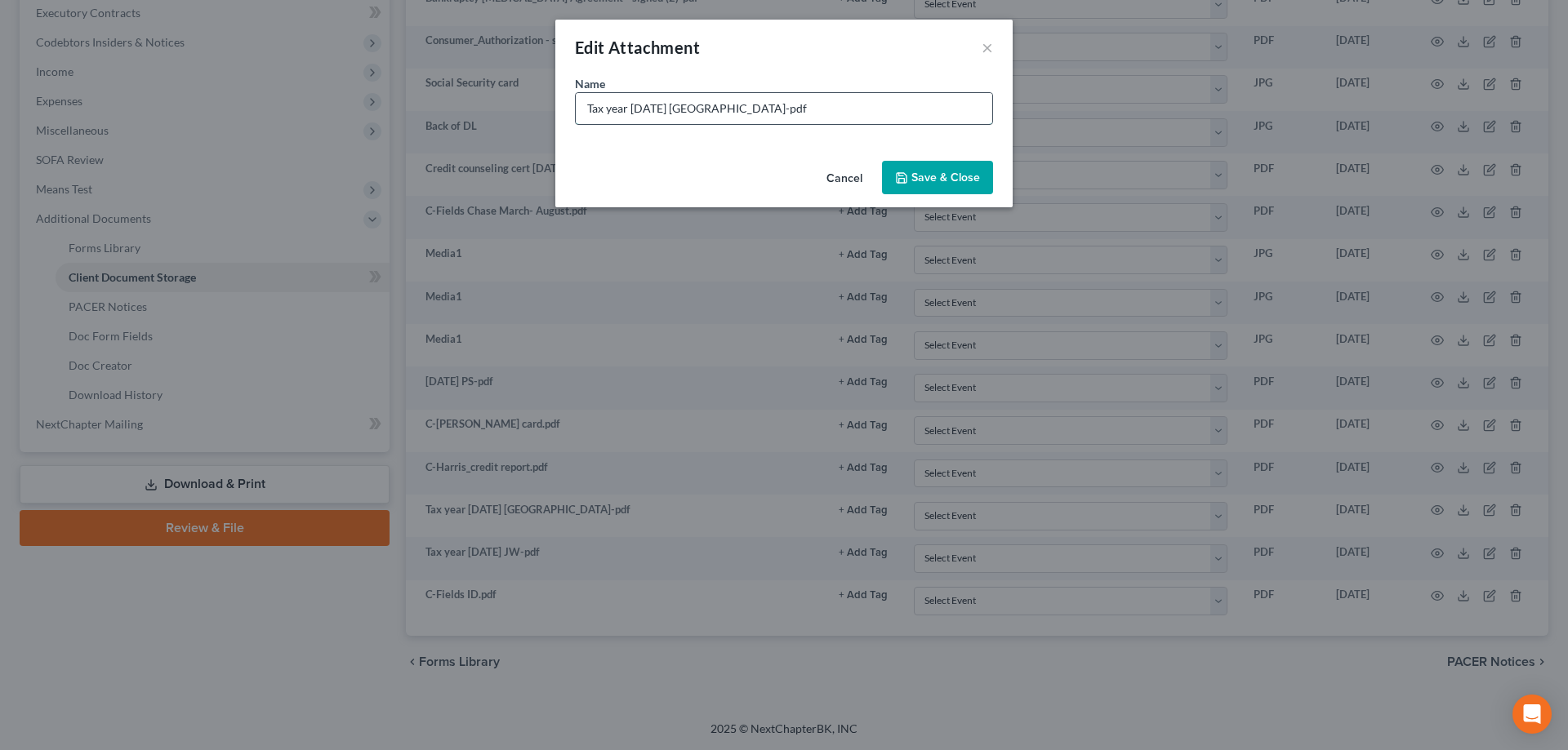
click at [704, 105] on input "Tax year 2024 KY-pdf" at bounding box center [784, 108] width 416 height 31
click at [676, 109] on input "Tax year 2024 KY-(also for the period ending 12/31/2023)" at bounding box center [784, 108] width 416 height 31
type input "Tax year 2024 KY-incorrect transcripts-(also for the period ending 12/31/2023)"
click at [936, 175] on span "Save & Close" at bounding box center [946, 177] width 69 height 14
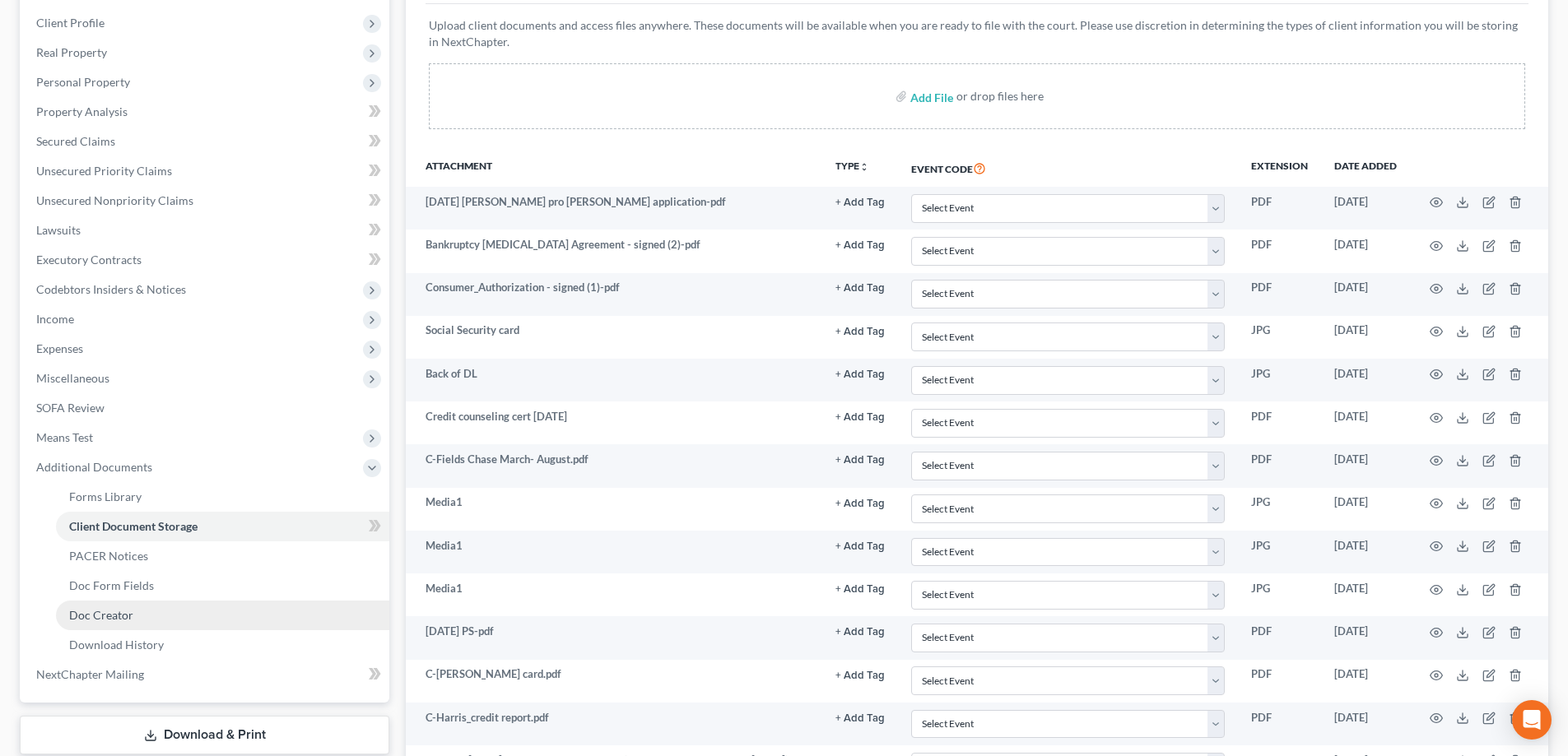
scroll to position [5, 0]
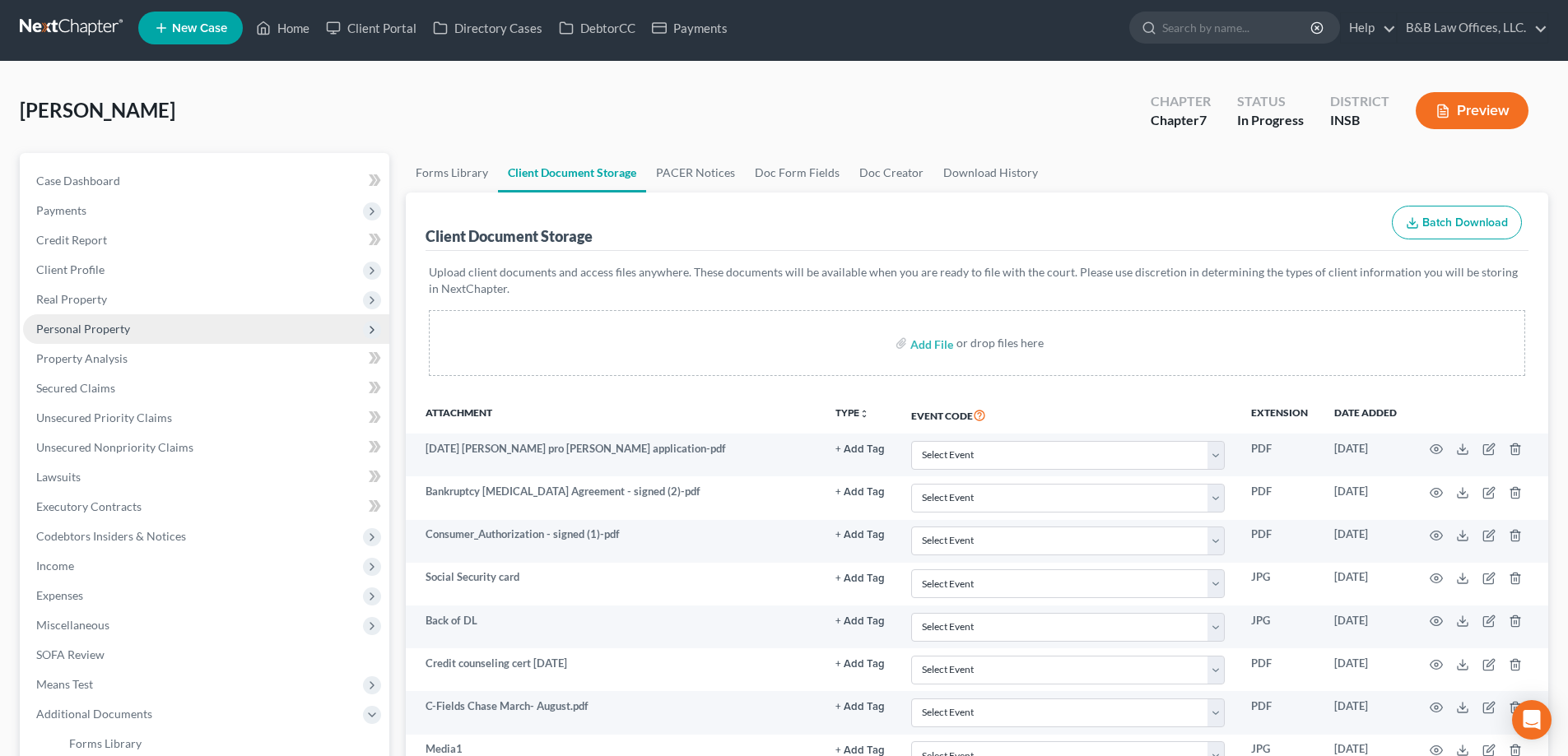
click at [52, 328] on span "Personal Property" at bounding box center [83, 328] width 94 height 14
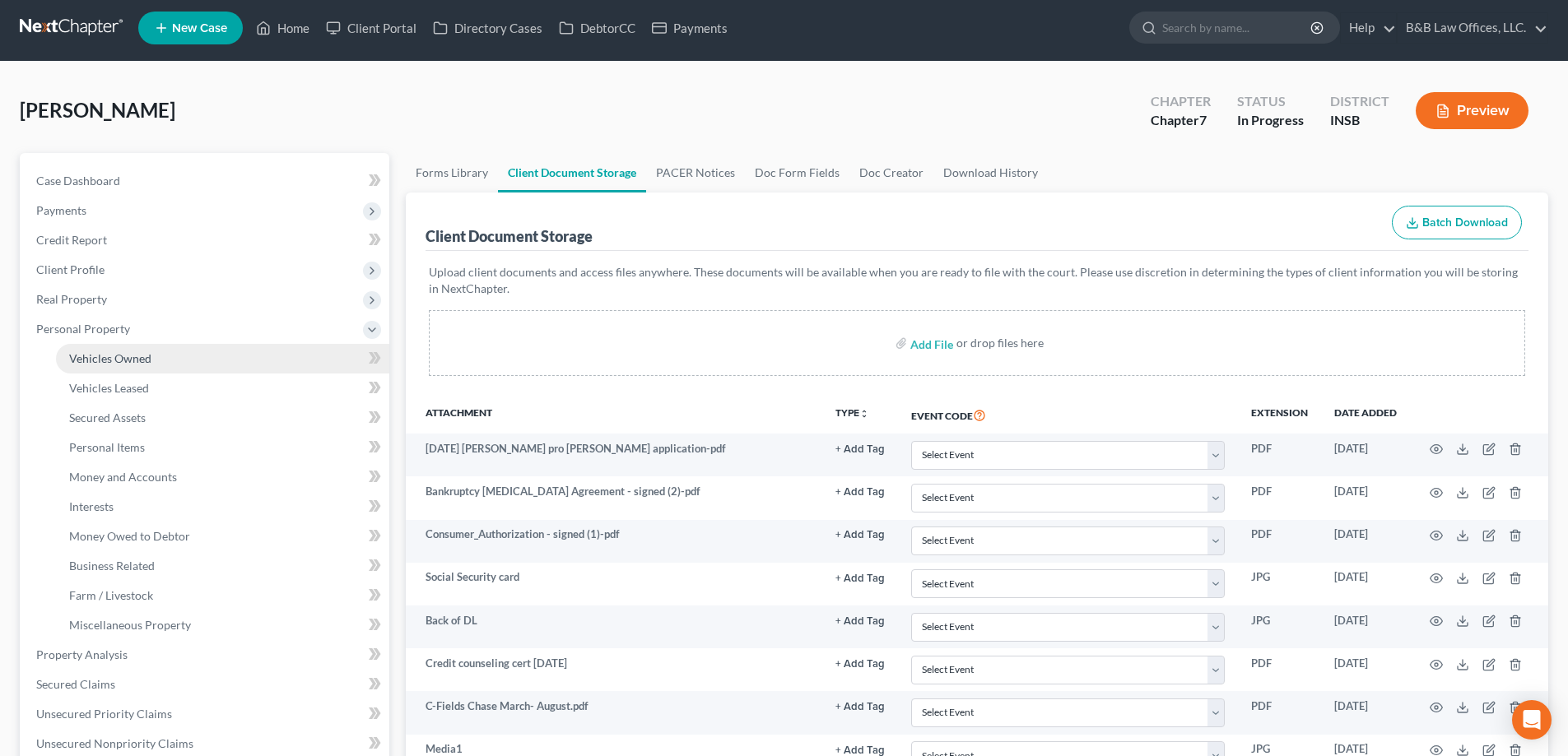
click at [119, 363] on span "Vehicles Owned" at bounding box center [110, 358] width 83 height 14
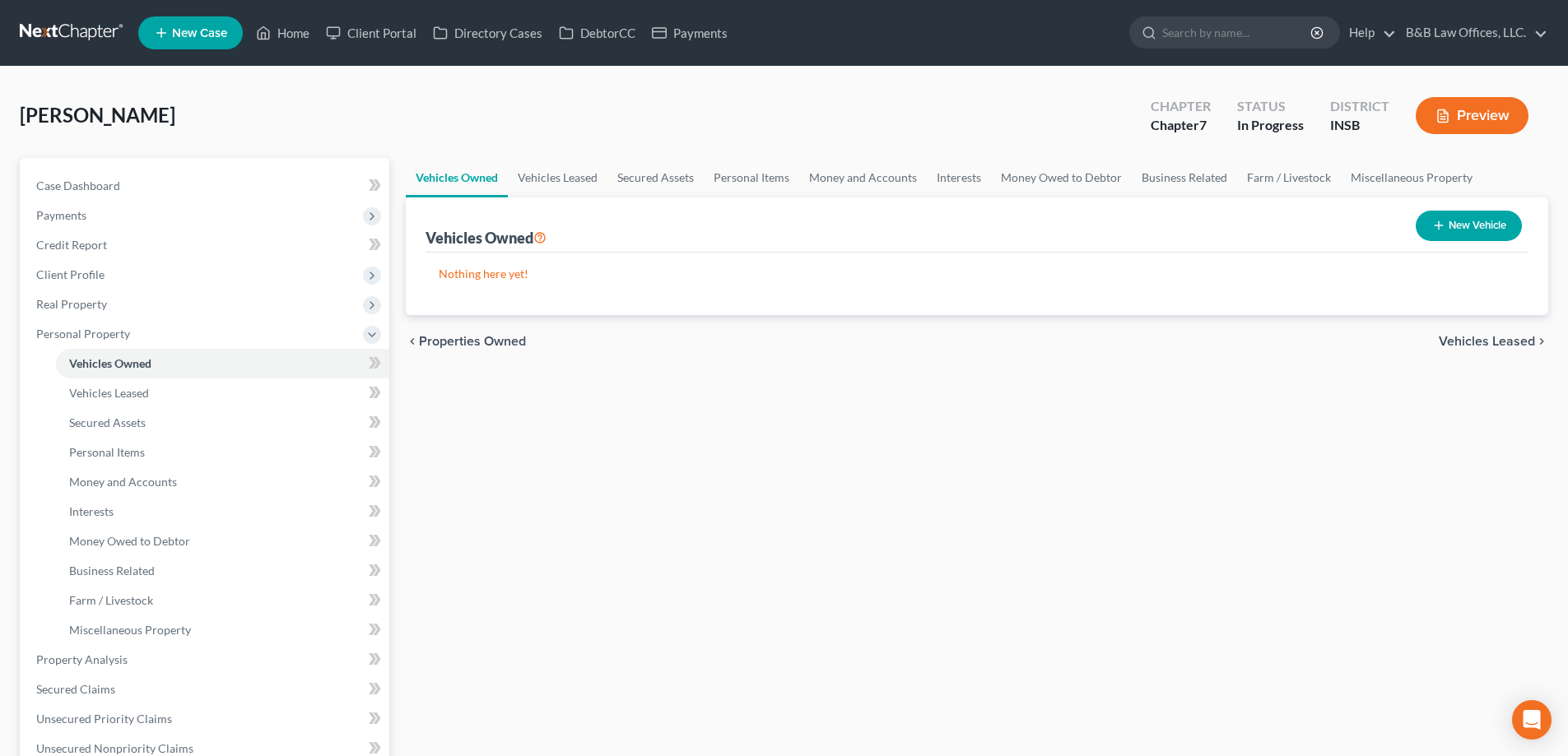
click at [1480, 234] on button "New Vehicle" at bounding box center [1469, 226] width 107 height 30
select select "0"
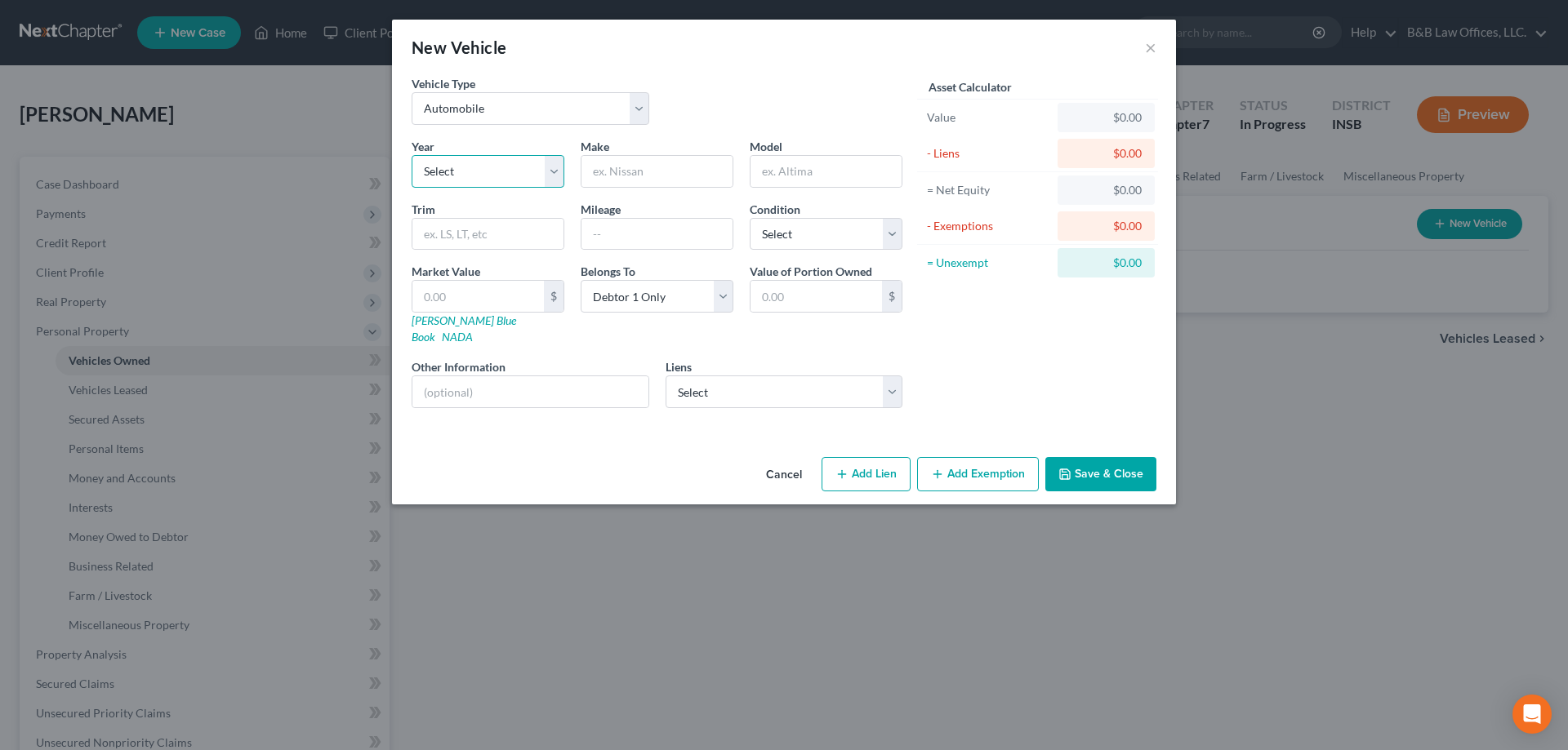
click at [472, 172] on select "Select 2026 2025 2024 2023 2022 2021 2020 2019 2018 2017 2016 2015 2014 2013 20…" at bounding box center [488, 171] width 153 height 33
select select "11"
click at [412, 155] on select "Select 2026 2025 2024 2023 2022 2021 2020 2019 2018 2017 2016 2015 2014 2013 20…" at bounding box center [488, 171] width 153 height 33
click at [632, 179] on input "text" at bounding box center [657, 171] width 151 height 31
type input "Jeep"
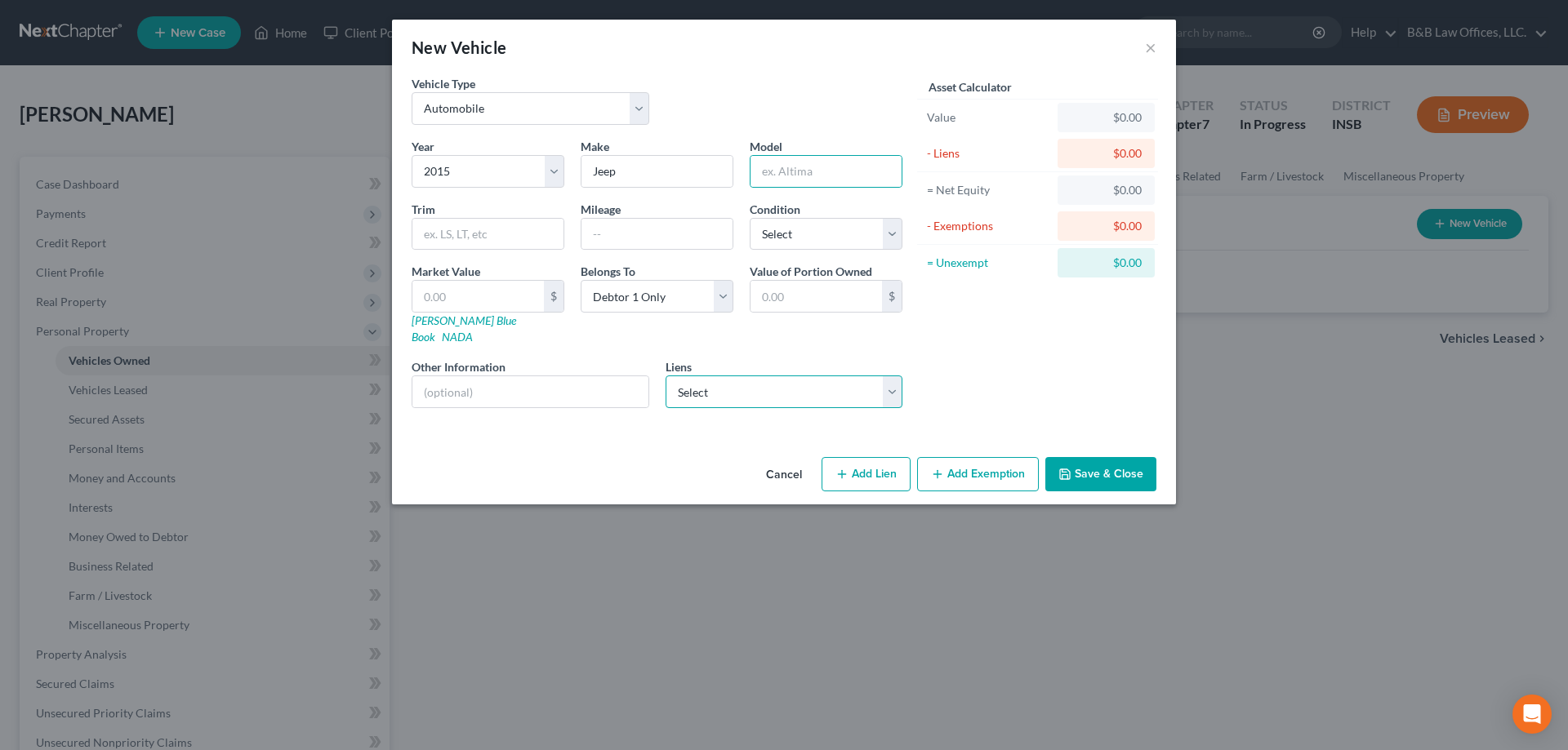
click at [689, 380] on select "Select Ed Martin Ac - $8,985.00" at bounding box center [784, 392] width 238 height 33
select select "15"
select select "0"
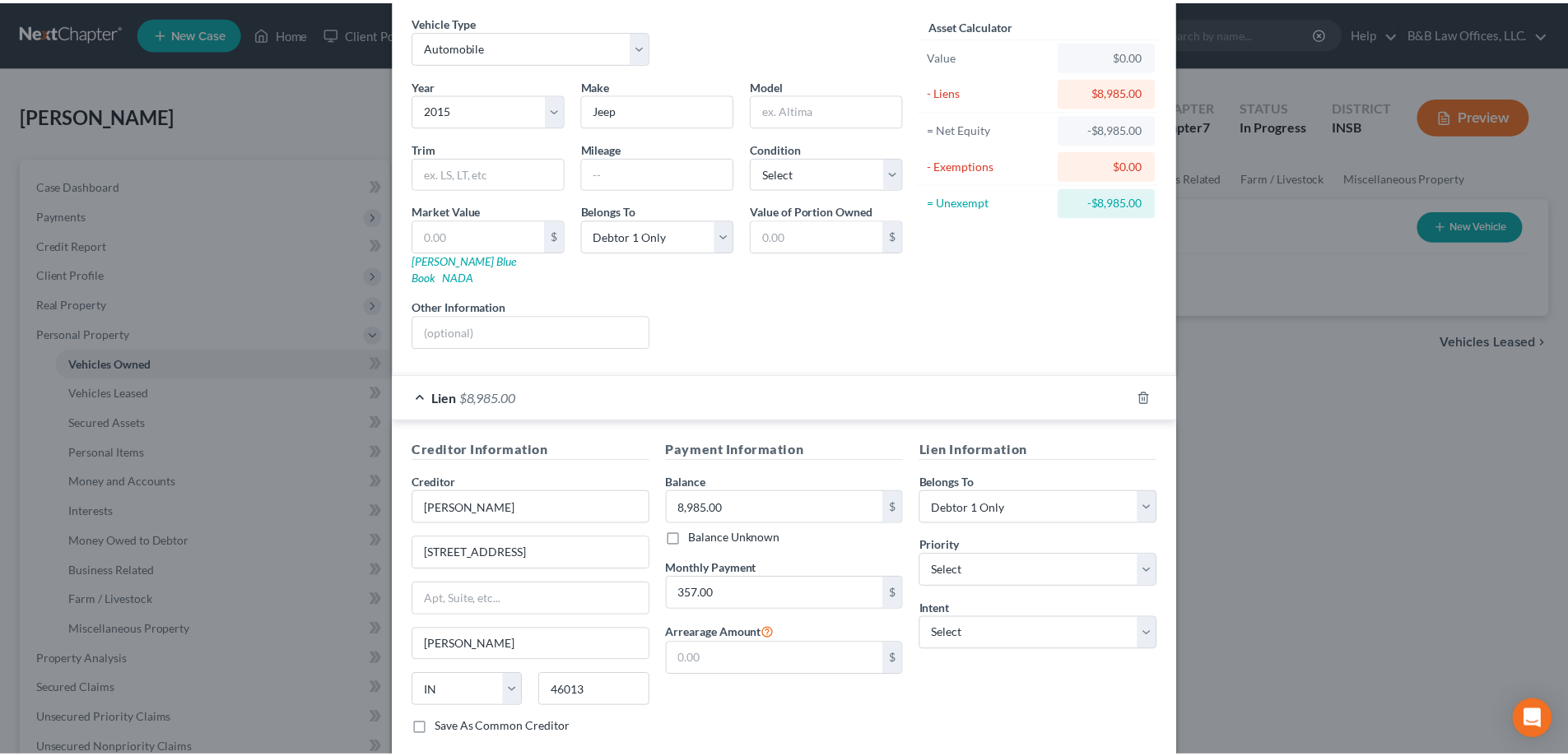
scroll to position [144, 0]
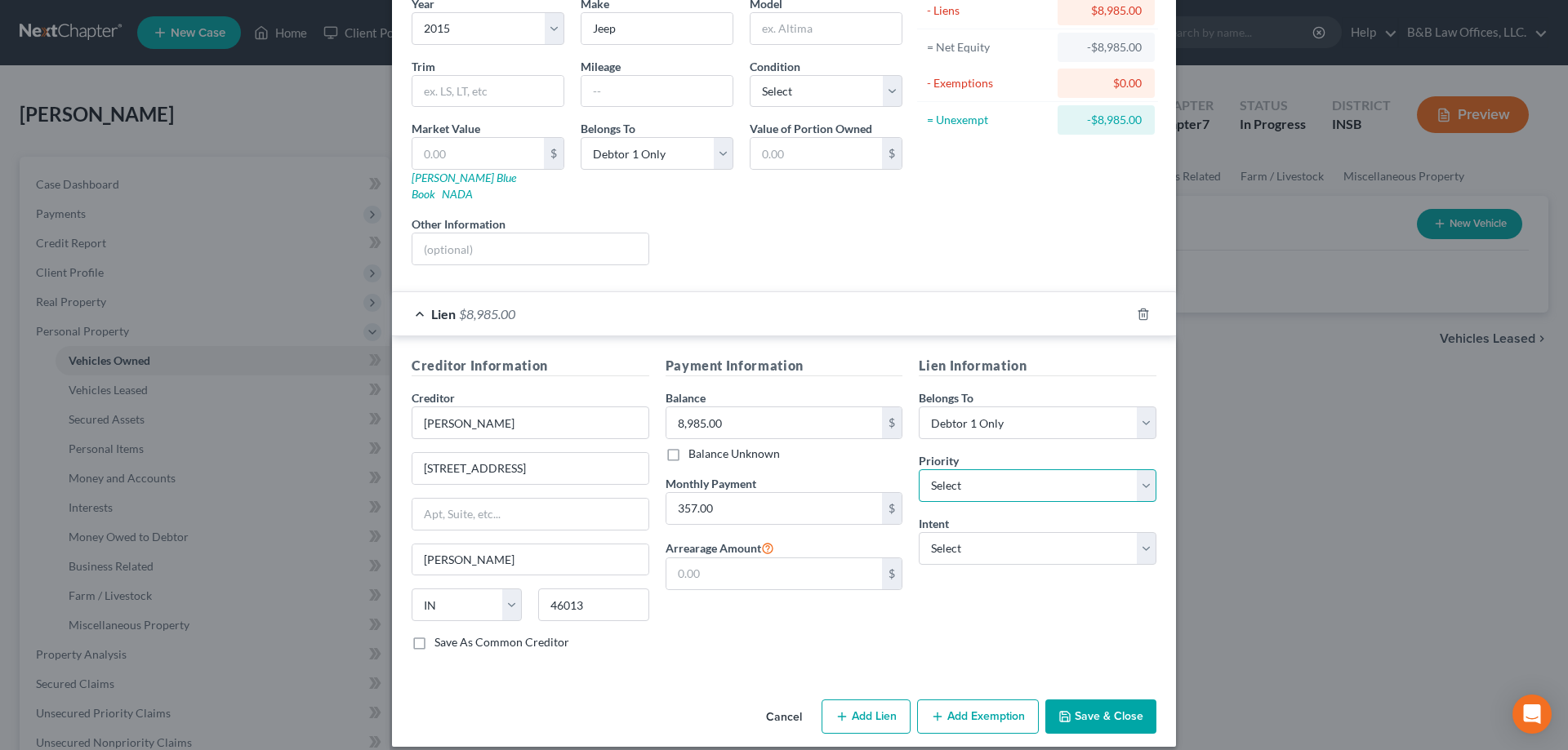
drag, startPoint x: 985, startPoint y: 473, endPoint x: 969, endPoint y: 492, distance: 24.8
click at [985, 473] on select "Select 1st 2nd 3rd 4th 5th 6th 7th 8th 9th 10th 11th 12th 13th 14th 15th 16th 1…" at bounding box center [1038, 486] width 238 height 33
select select "0"
click at [919, 470] on select "Select 1st 2nd 3rd 4th 5th 6th 7th 8th 9th 10th 11th 12th 13th 14th 15th 16th 1…" at bounding box center [1038, 486] width 238 height 33
drag, startPoint x: 957, startPoint y: 529, endPoint x: 959, endPoint y: 547, distance: 18.1
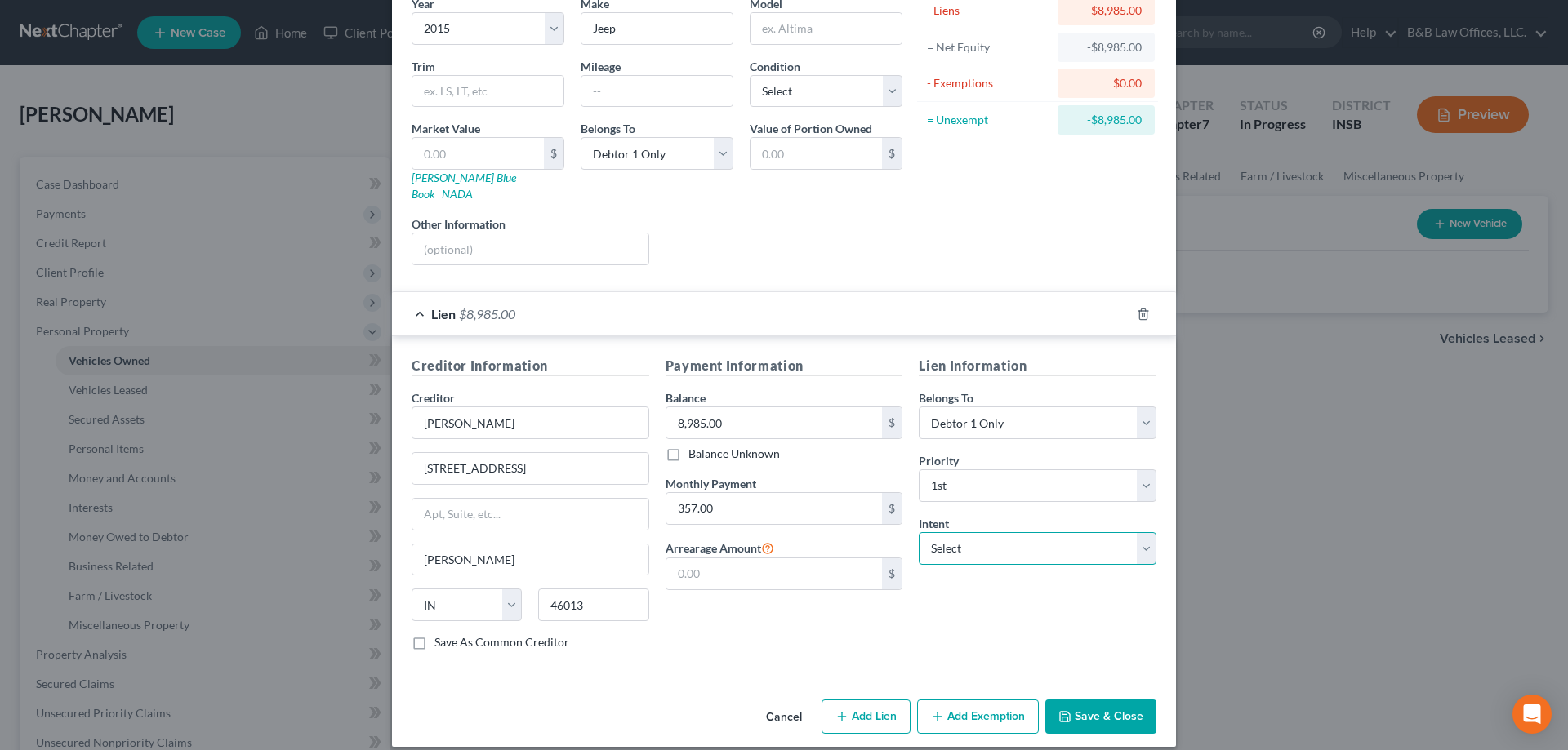
click at [957, 532] on select "Select Surrender Redeem Reaffirm Avoid Other" at bounding box center [1038, 548] width 238 height 33
select select "2"
click at [919, 532] on select "Select Surrender Redeem Reaffirm Avoid Other" at bounding box center [1038, 548] width 238 height 33
click at [1103, 700] on button "Save & Close" at bounding box center [1102, 717] width 111 height 34
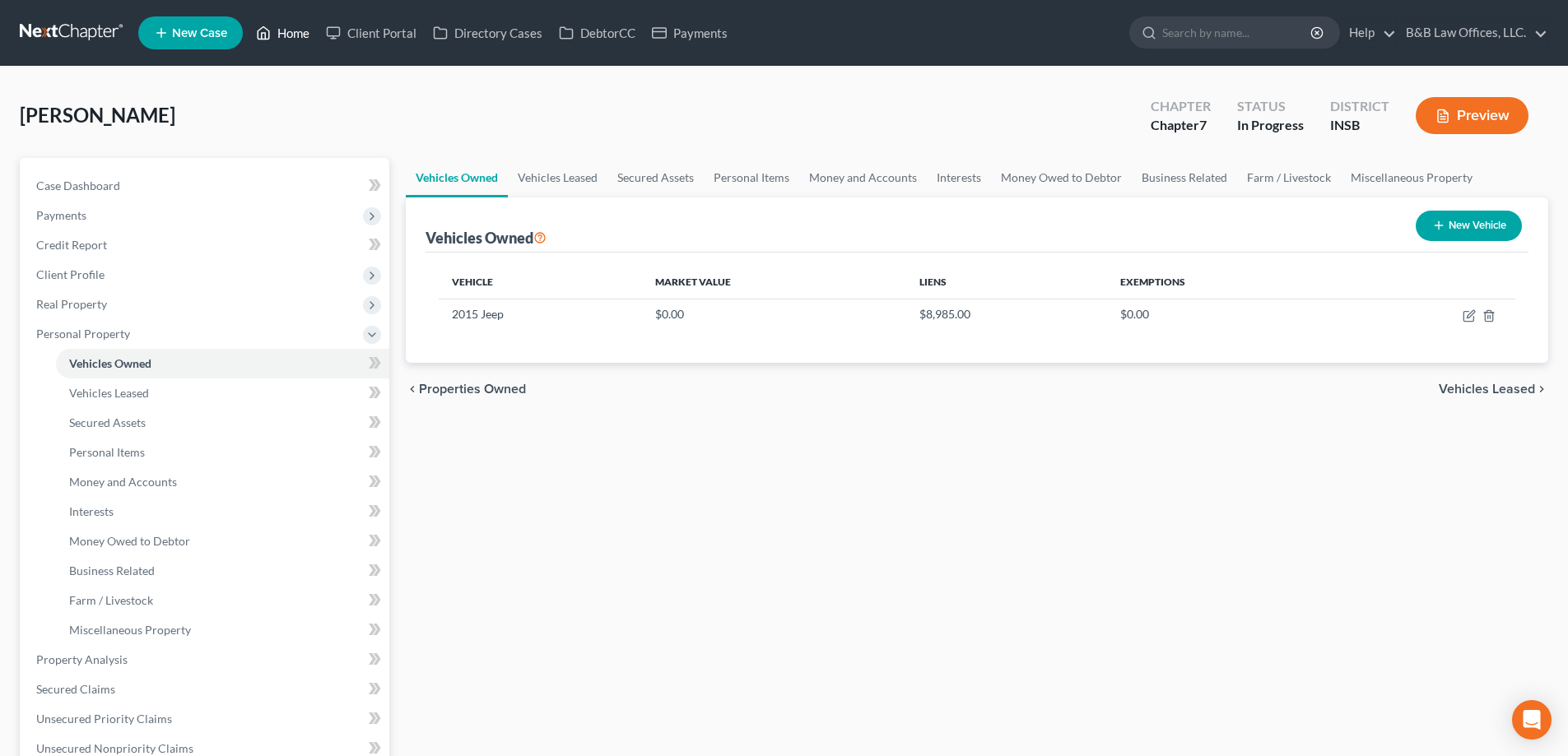
click at [284, 33] on link "Home" at bounding box center [283, 32] width 70 height 29
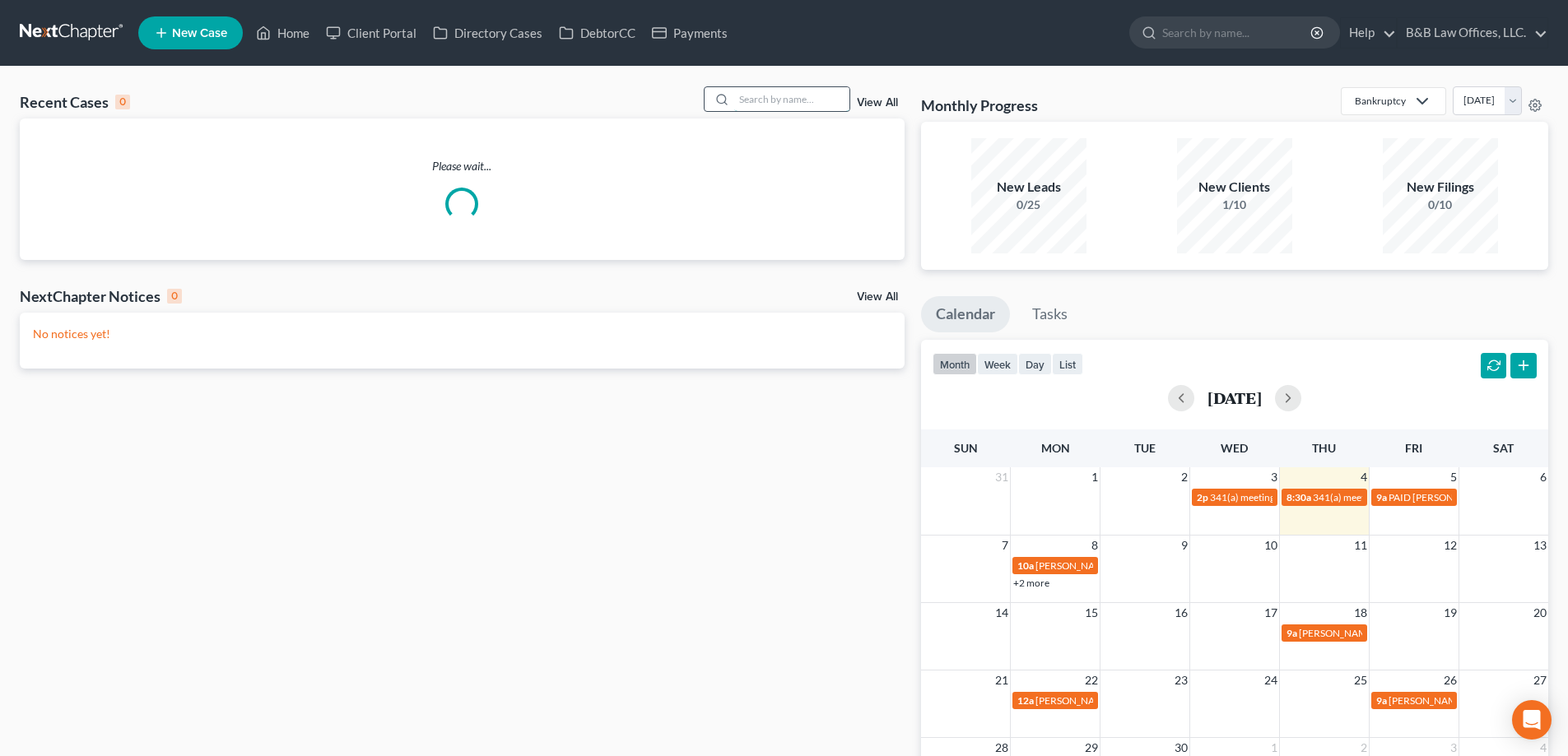
click at [774, 102] on input "search" at bounding box center [792, 99] width 115 height 24
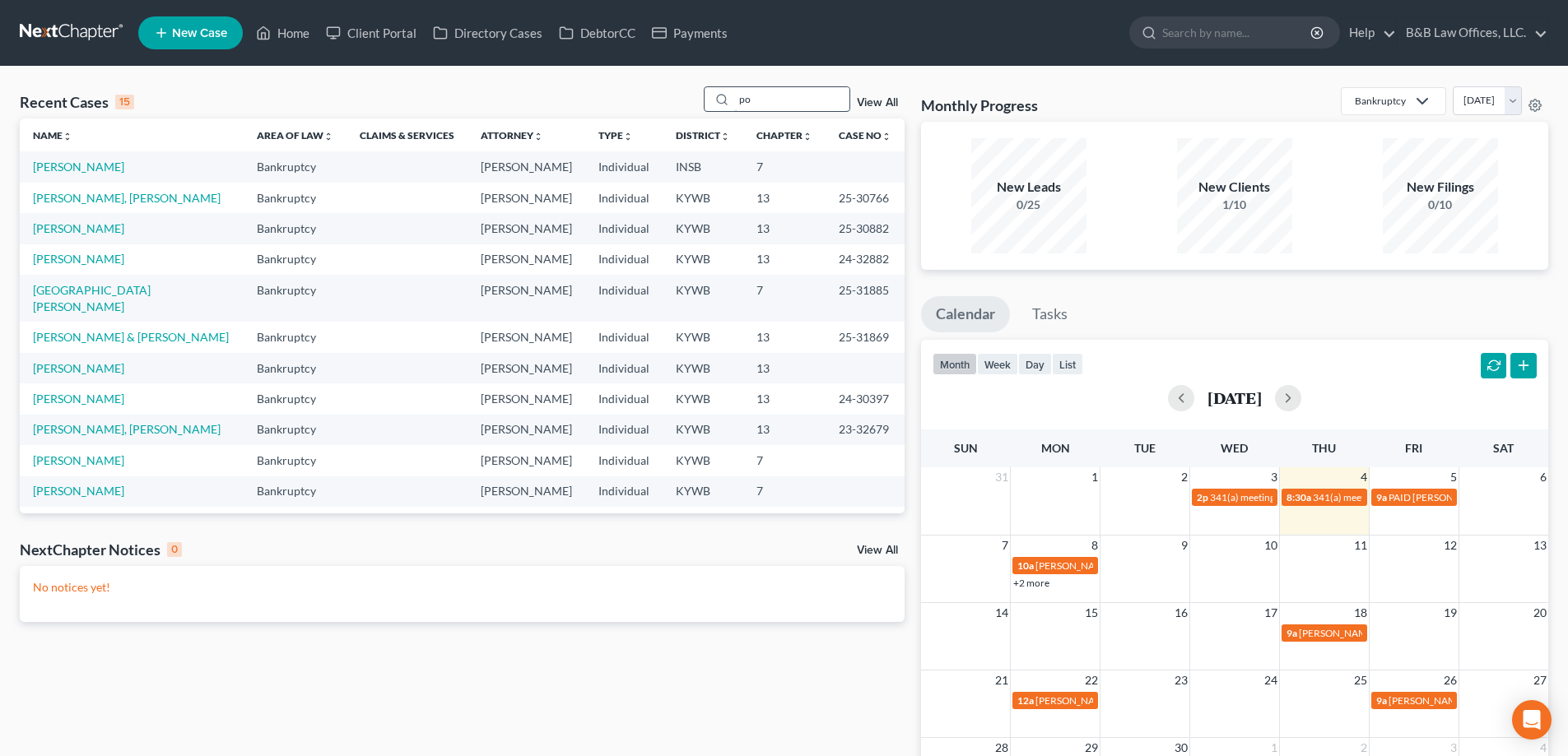
type input "p"
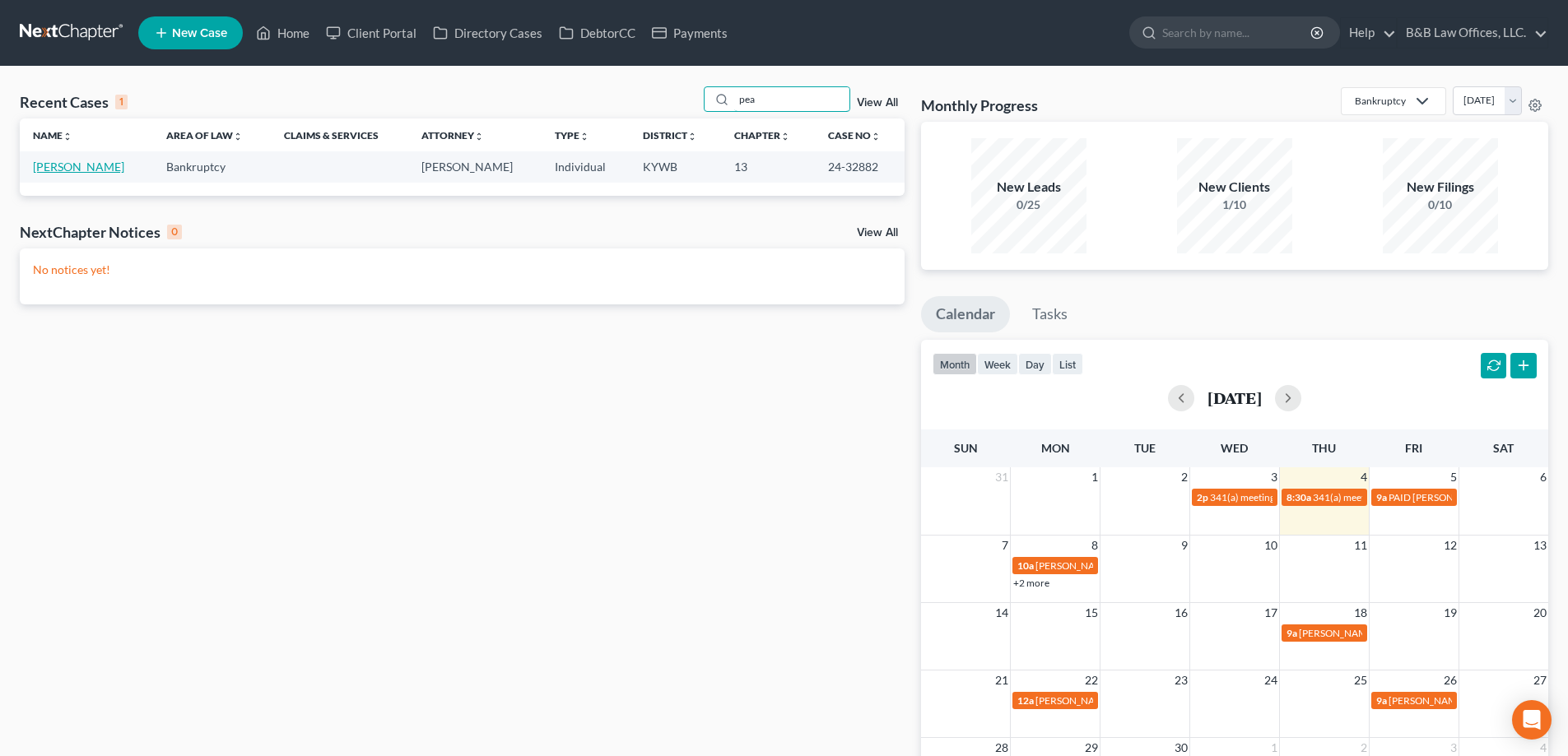
type input "pea"
click at [99, 168] on link "[PERSON_NAME]" at bounding box center [79, 166] width 91 height 14
select select "2"
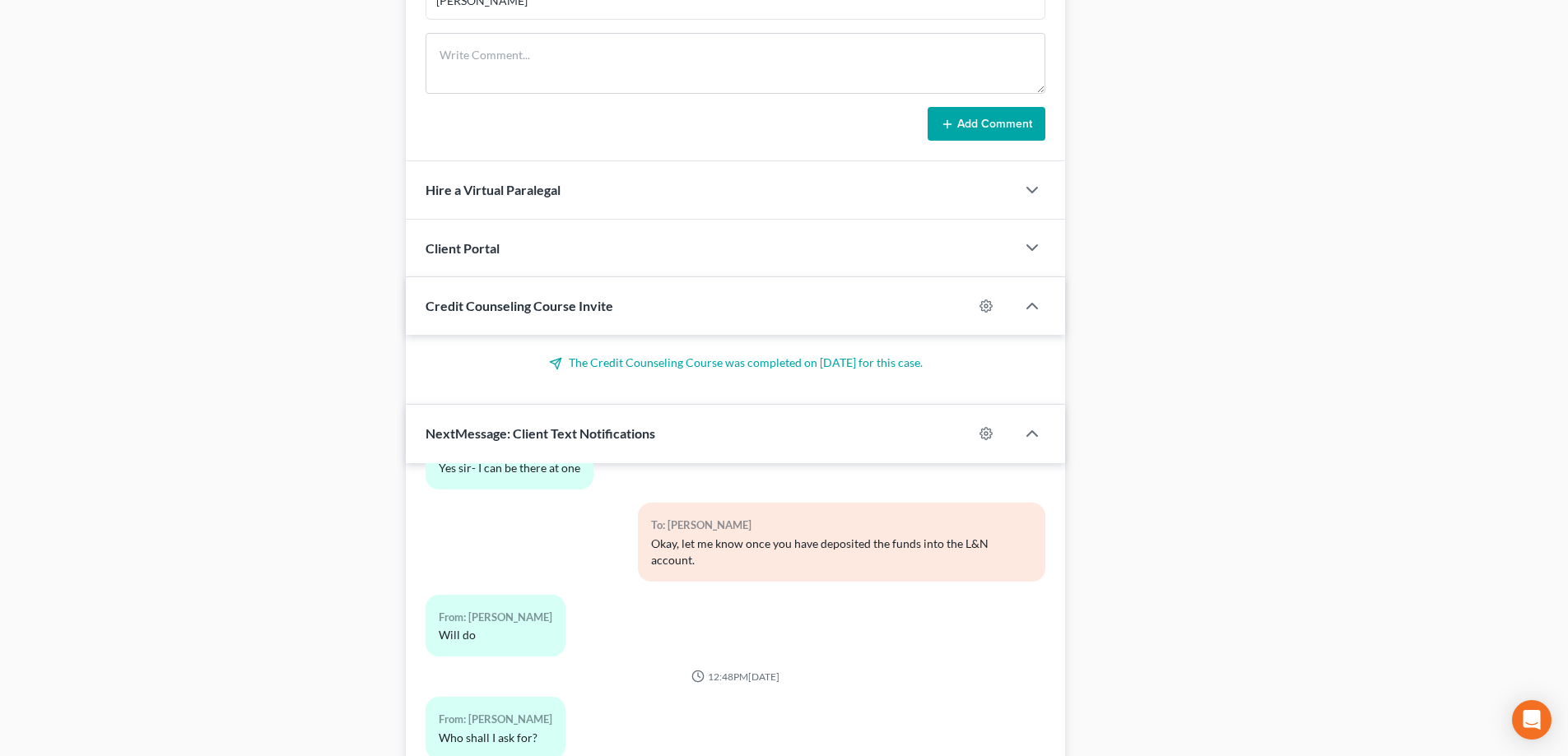
scroll to position [1341, 0]
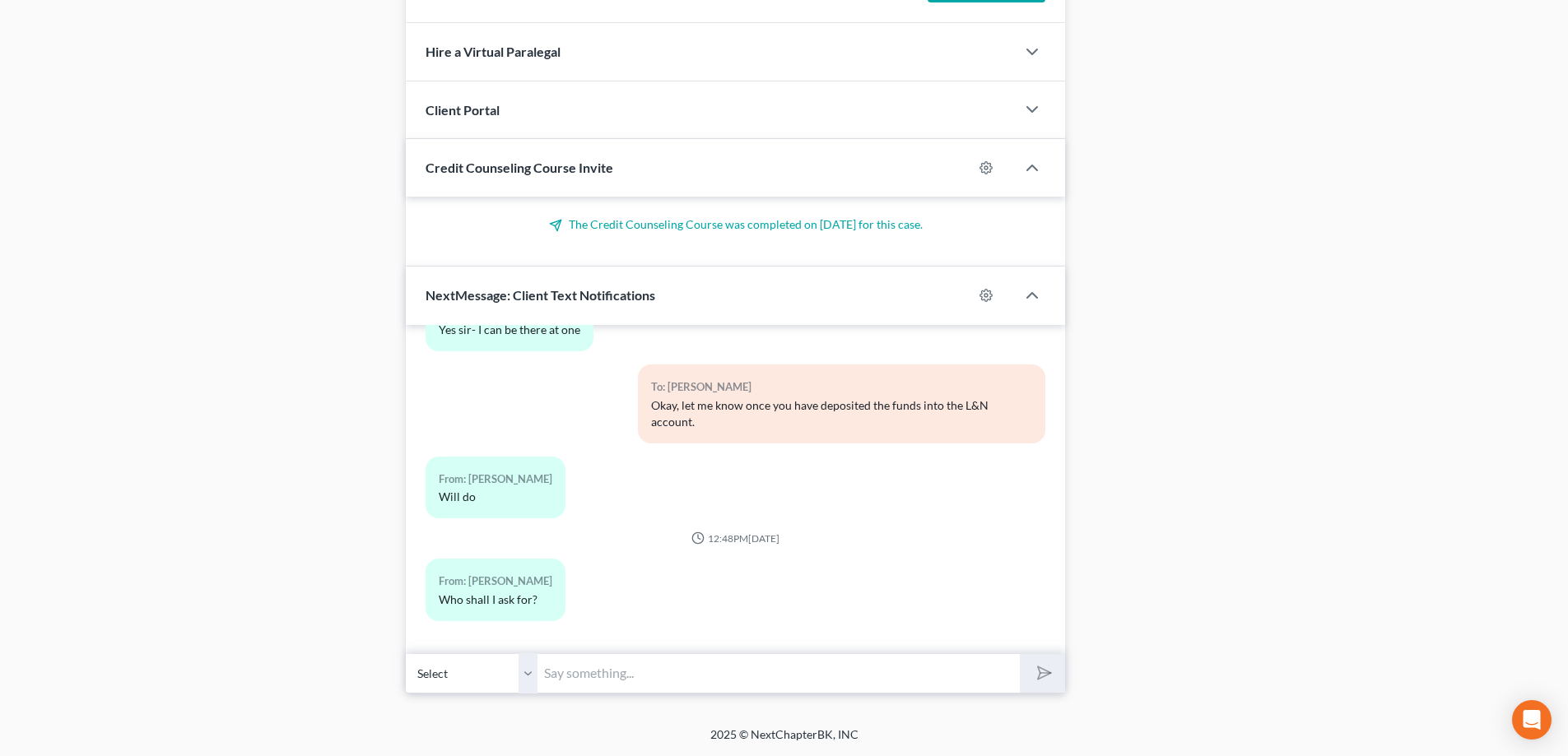
click at [603, 668] on input "text" at bounding box center [778, 673] width 482 height 40
type input "I believe it is Katrina"
click at [1044, 679] on icon "submit" at bounding box center [1042, 673] width 23 height 23
